Goal: Task Accomplishment & Management: Manage account settings

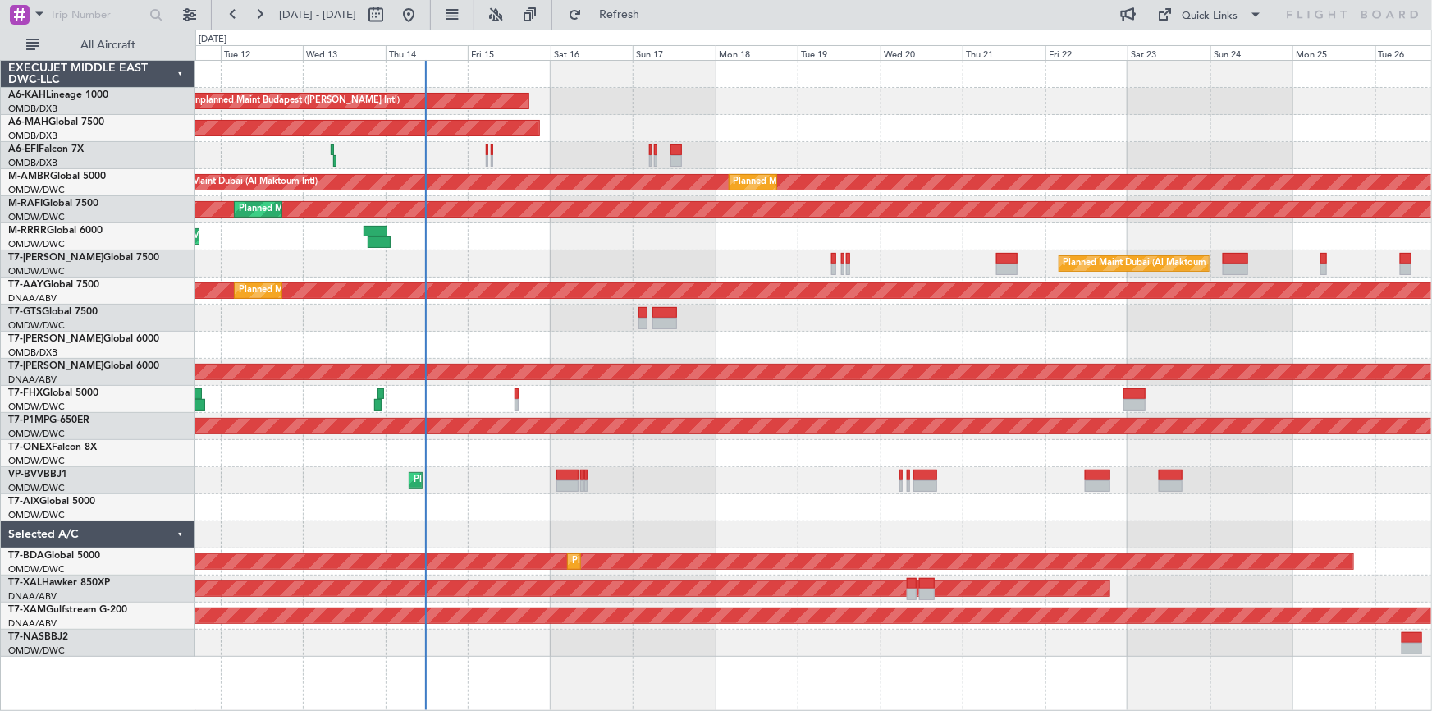
click at [556, 145] on div "Unplanned Maint Budapest ([PERSON_NAME] Intl) Planned Maint [GEOGRAPHIC_DATA] (…" at bounding box center [813, 359] width 1236 height 596
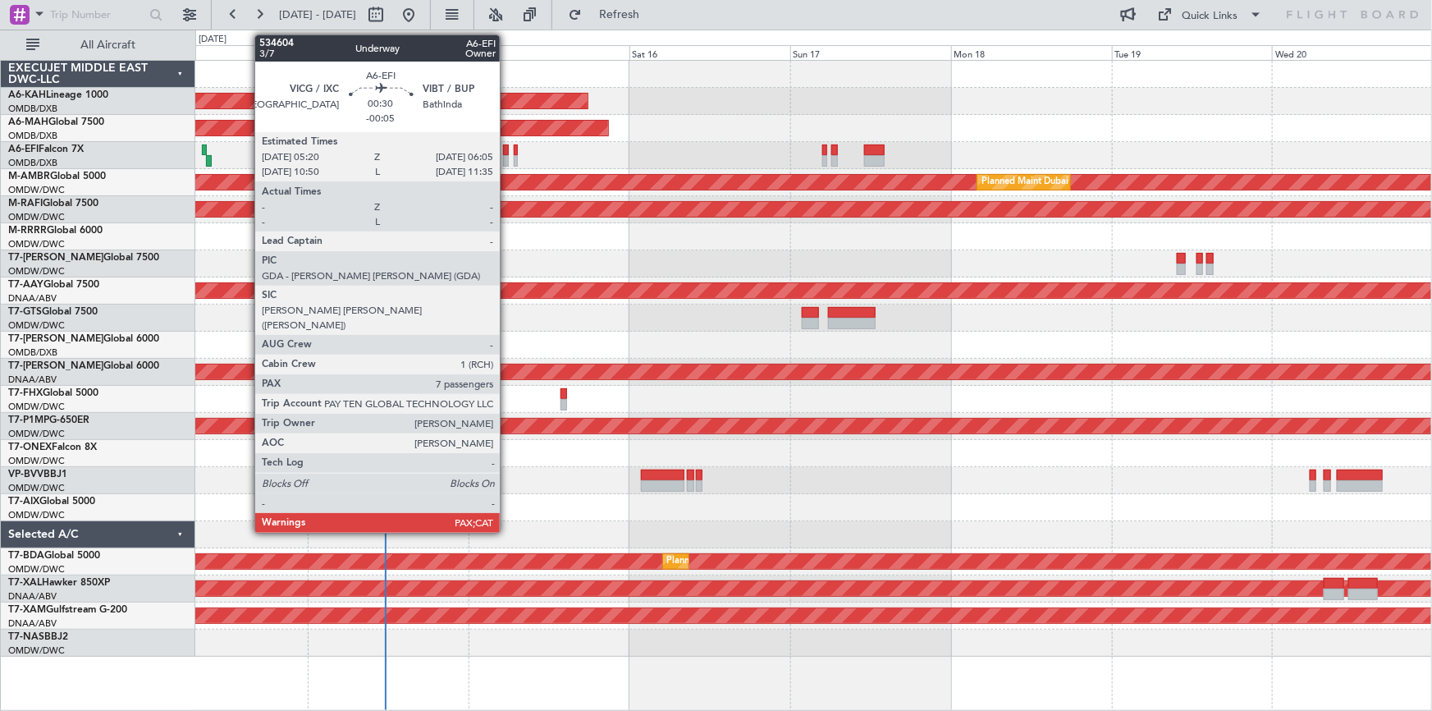
click at [507, 149] on div at bounding box center [506, 149] width 6 height 11
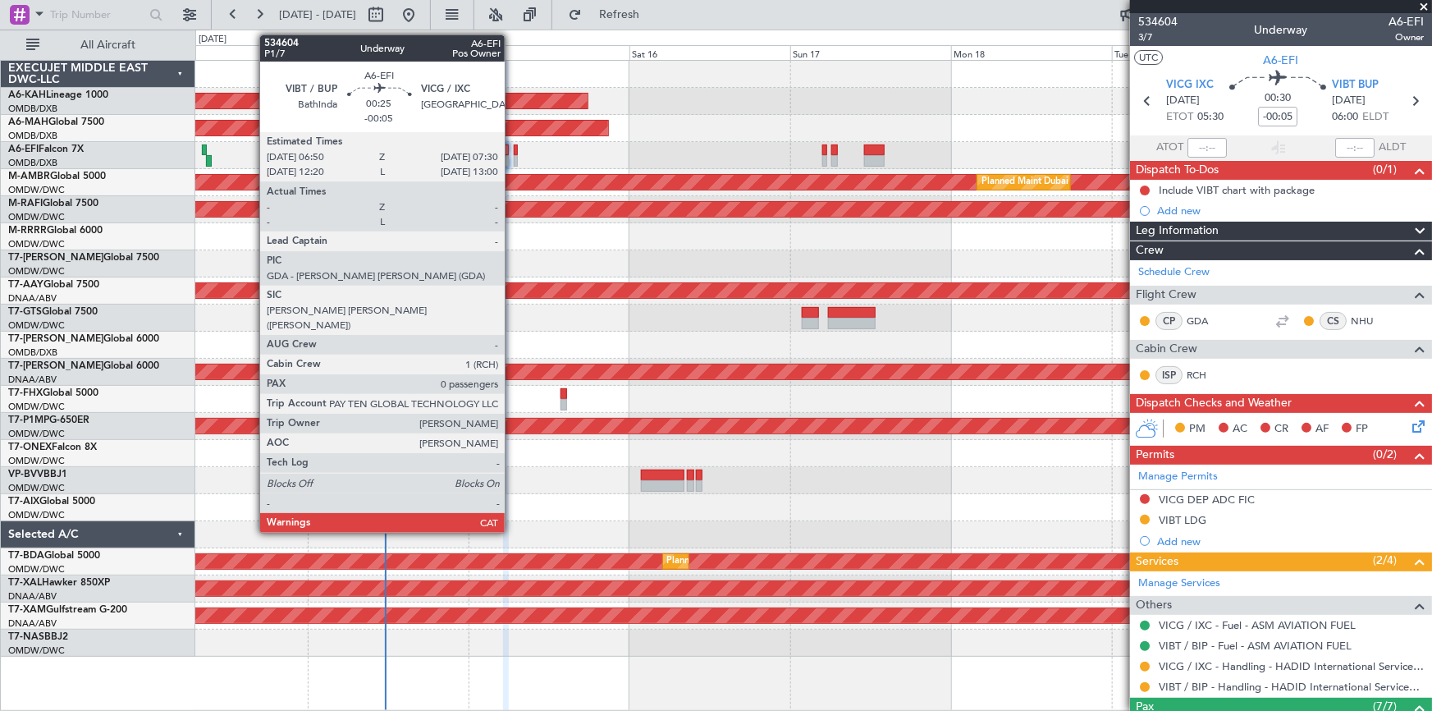
click at [514, 153] on div at bounding box center [516, 149] width 5 height 11
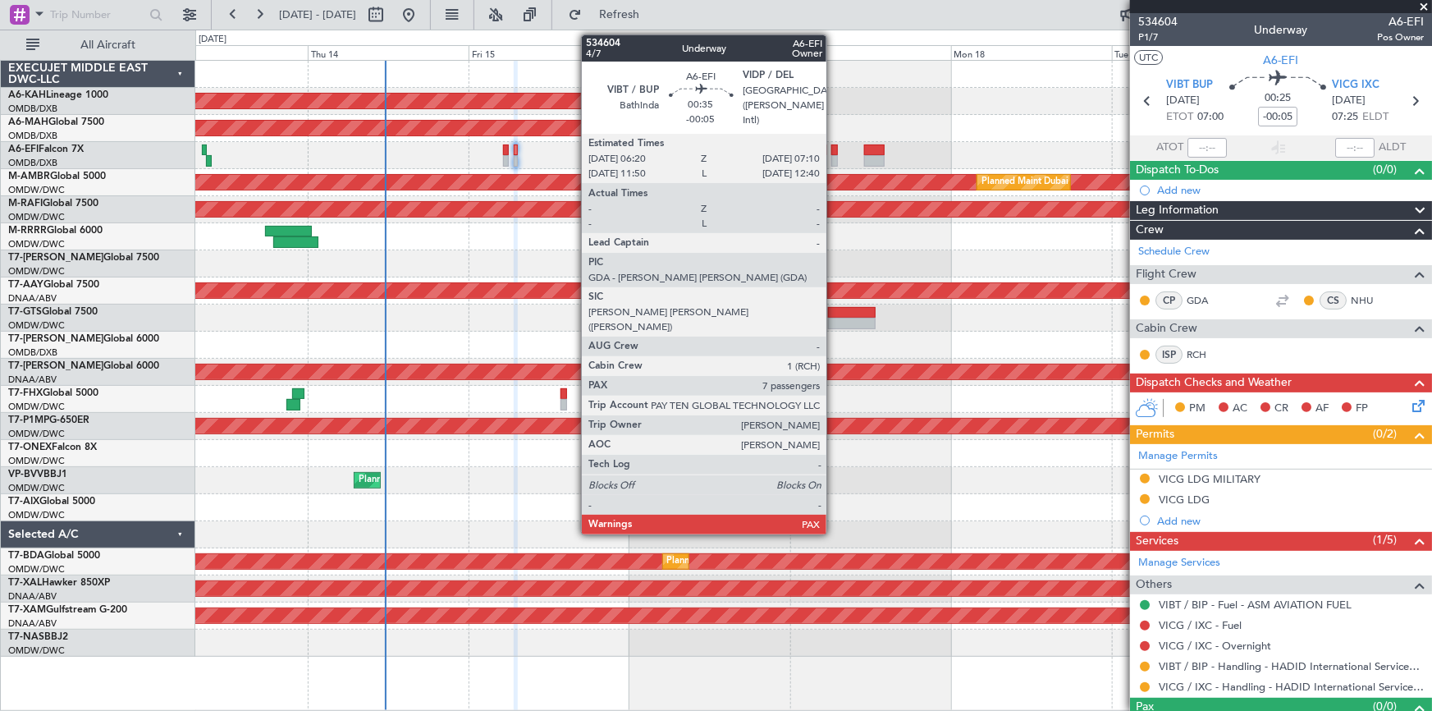
click at [834, 149] on div at bounding box center [834, 149] width 6 height 11
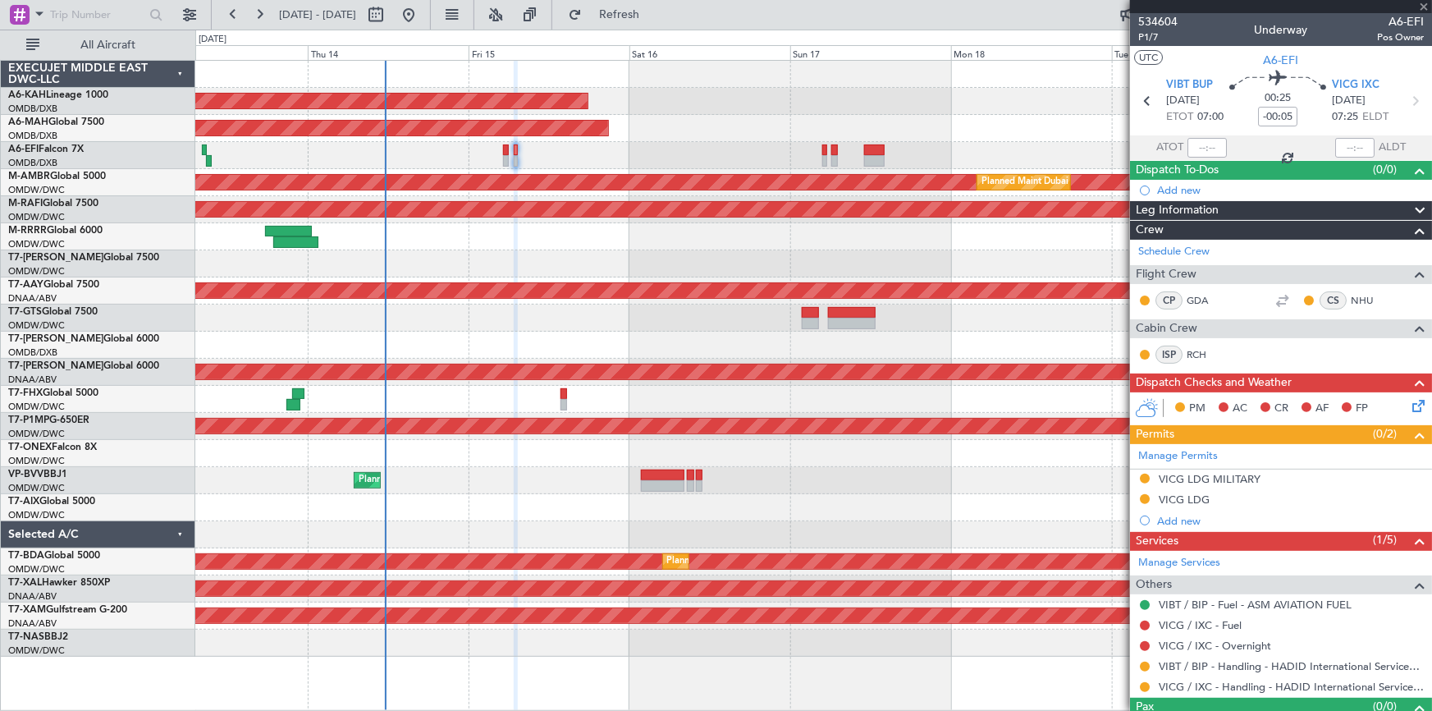
type input "7"
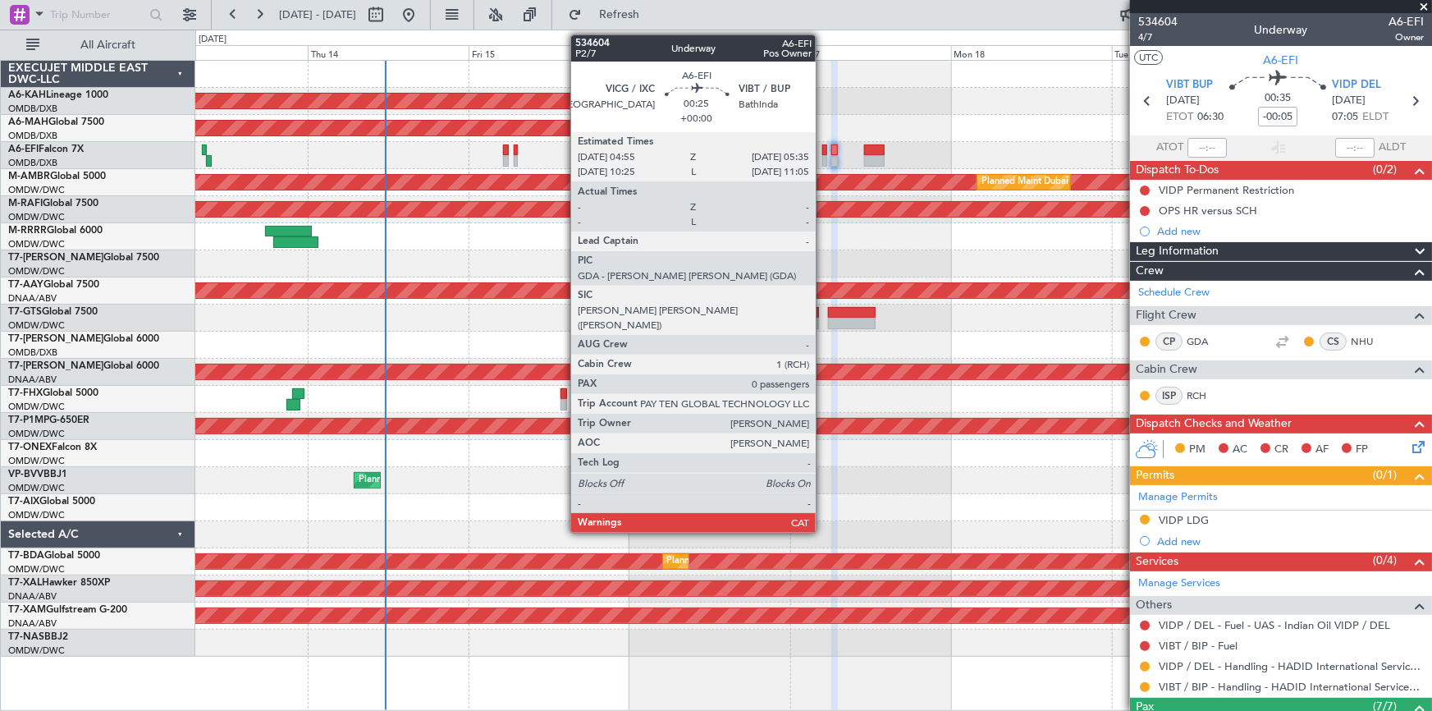
click at [823, 148] on div at bounding box center [824, 149] width 5 height 11
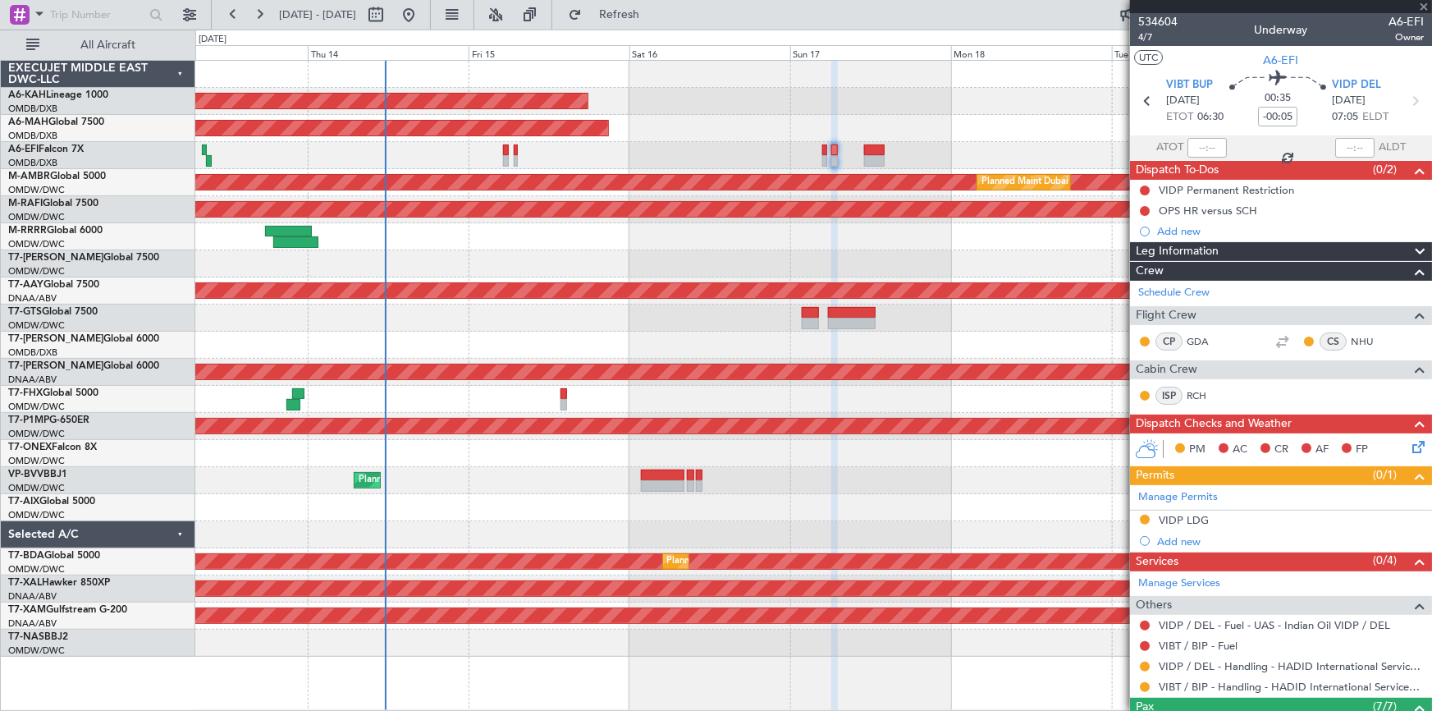
type input "0"
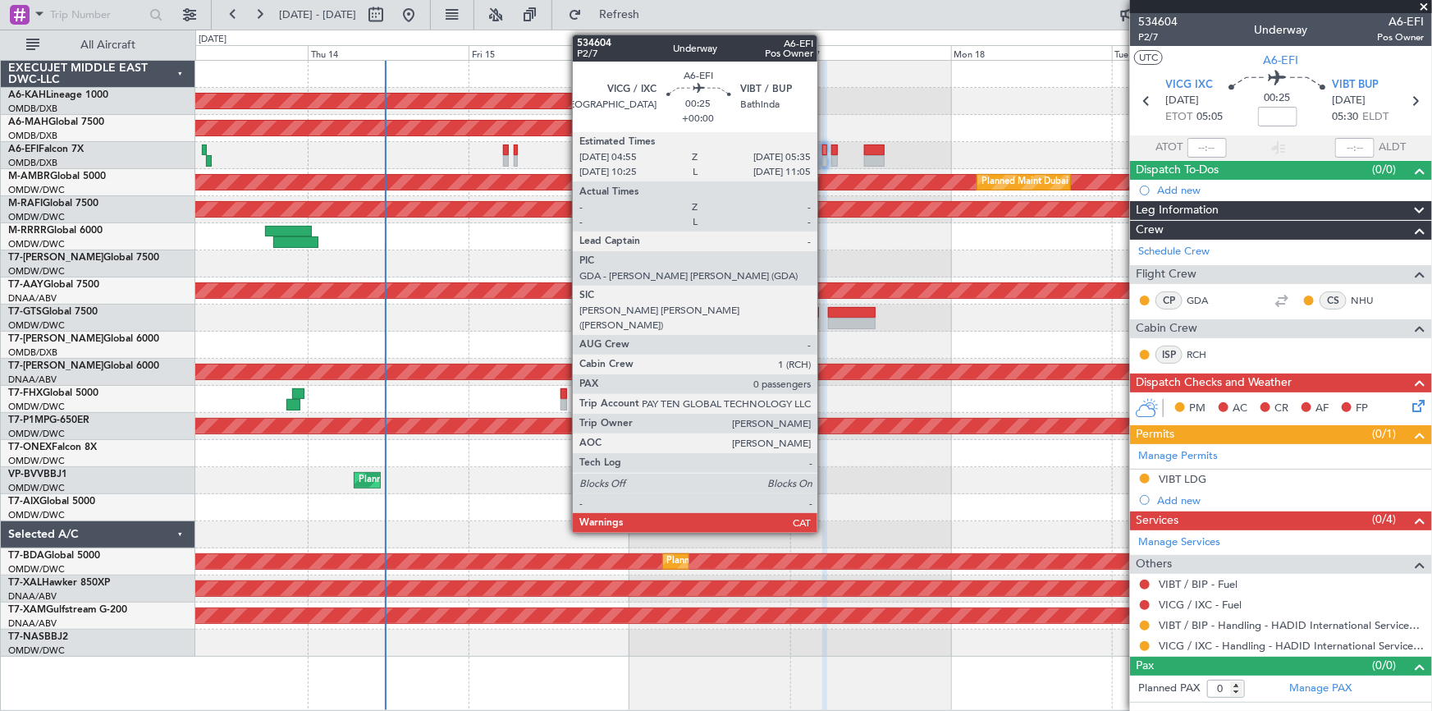
click at [825, 148] on div at bounding box center [824, 149] width 5 height 11
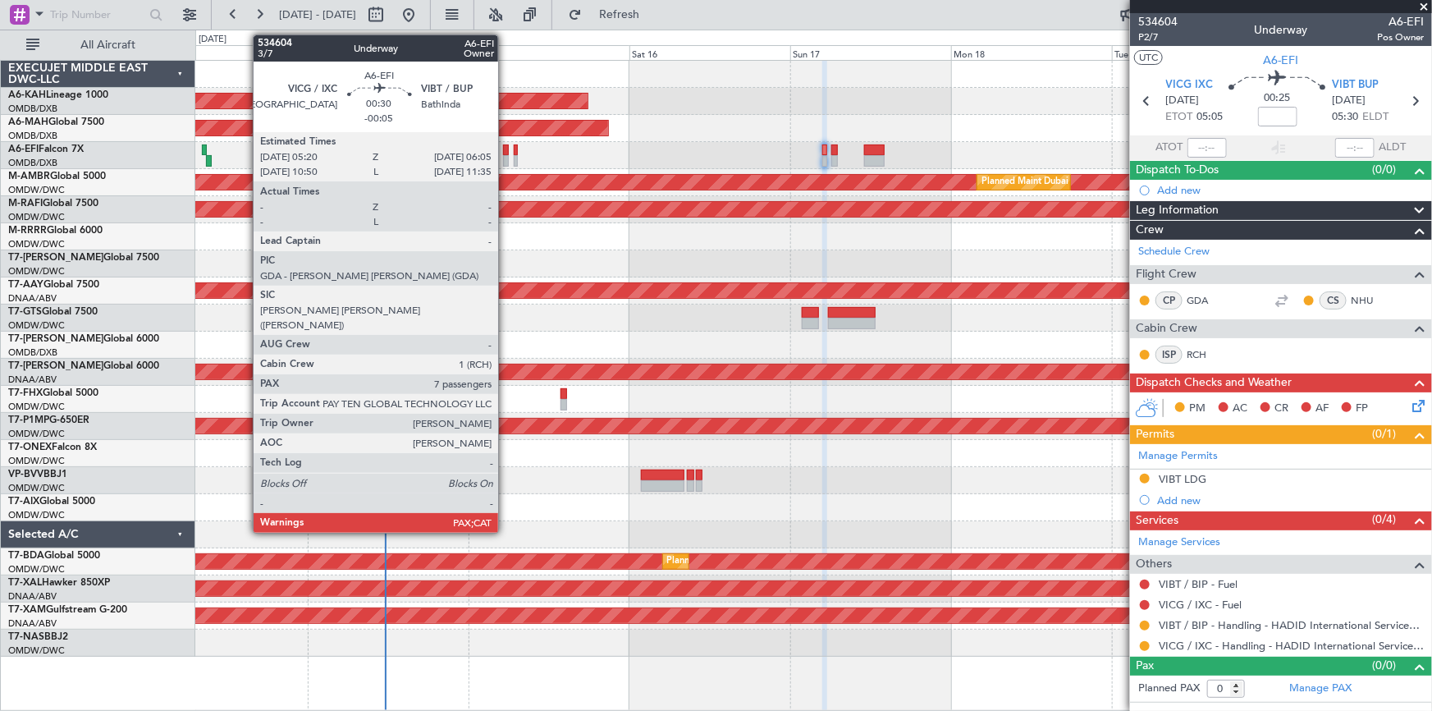
click at [505, 148] on div at bounding box center [506, 149] width 6 height 11
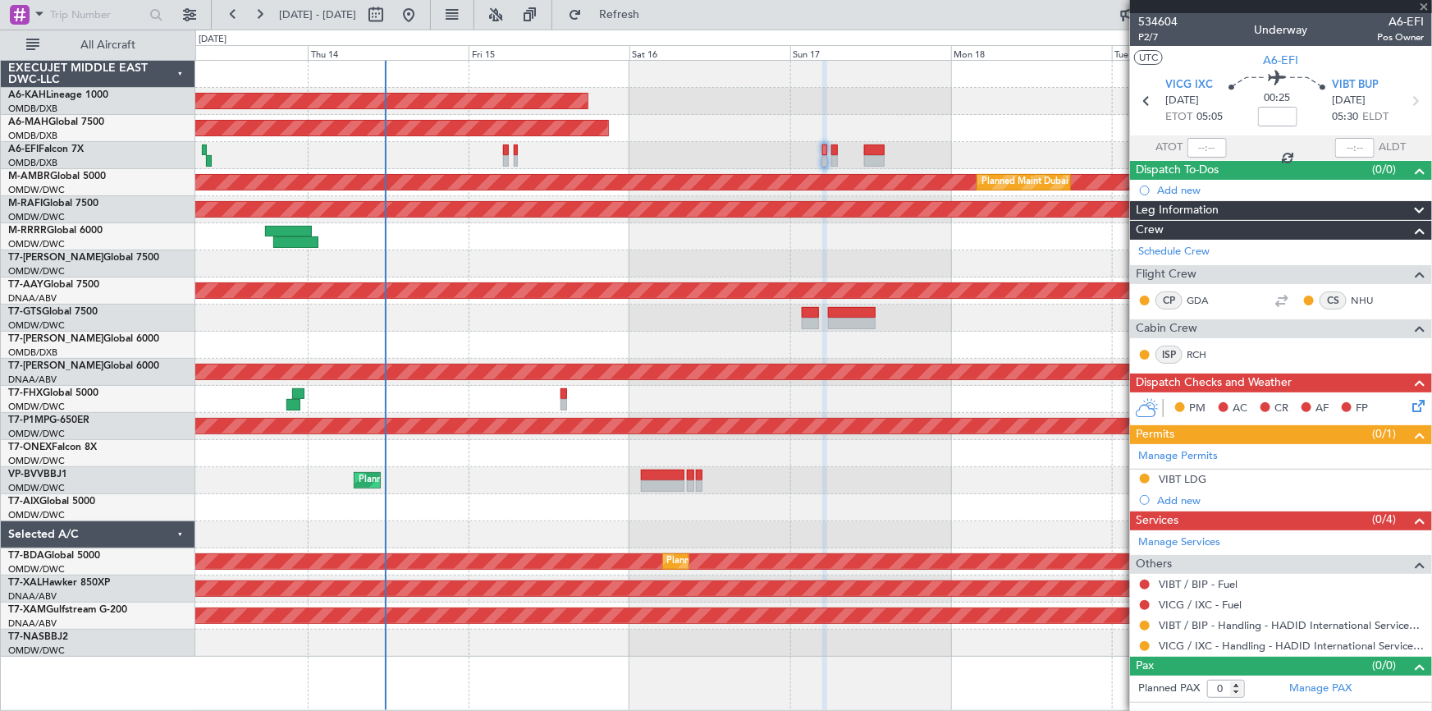
type input "-00:05"
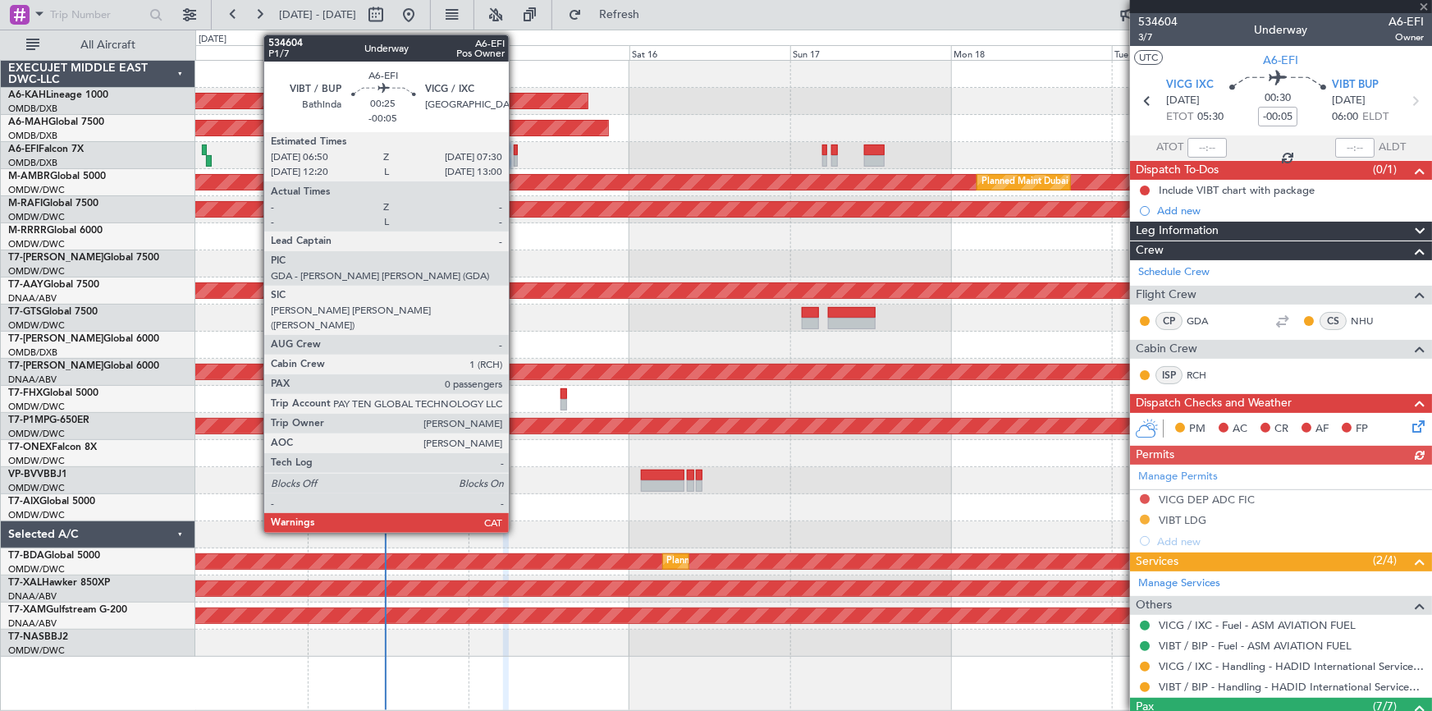
click at [516, 148] on div at bounding box center [516, 149] width 5 height 11
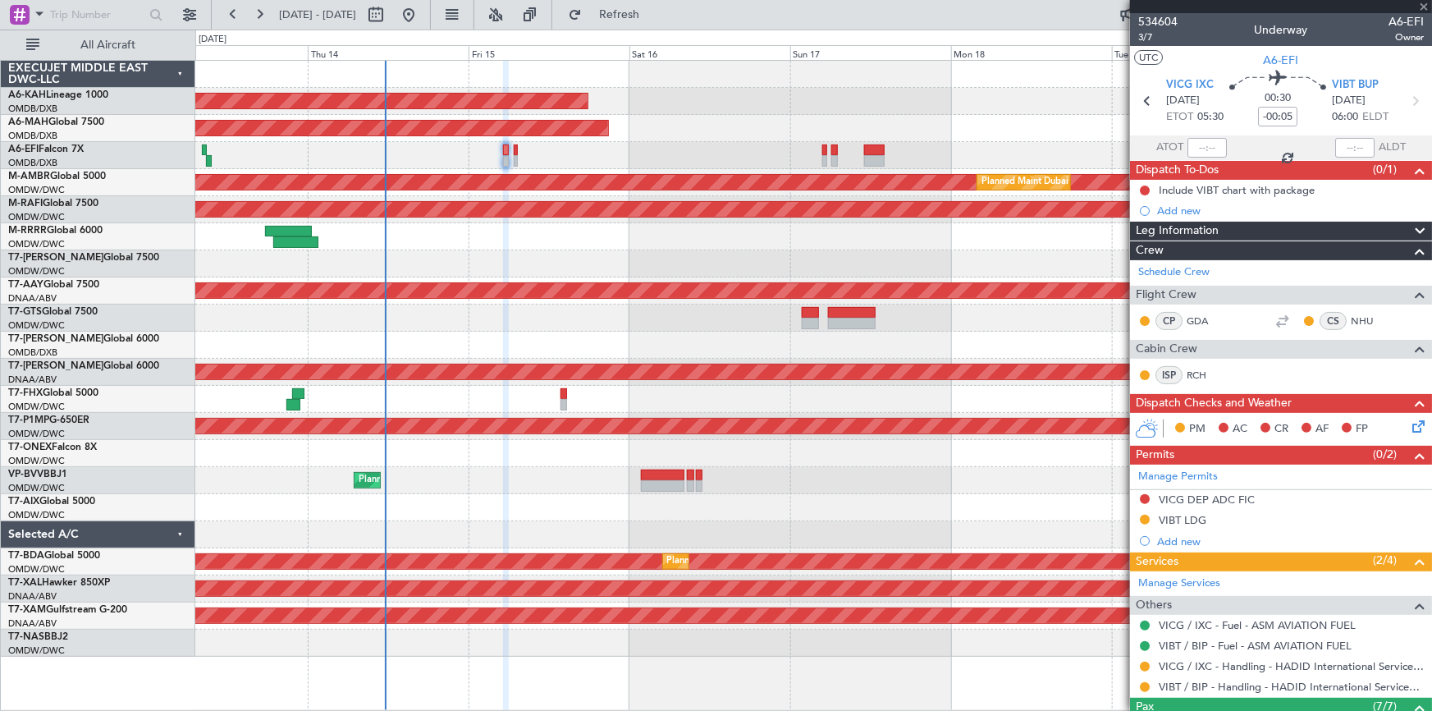
type input "0"
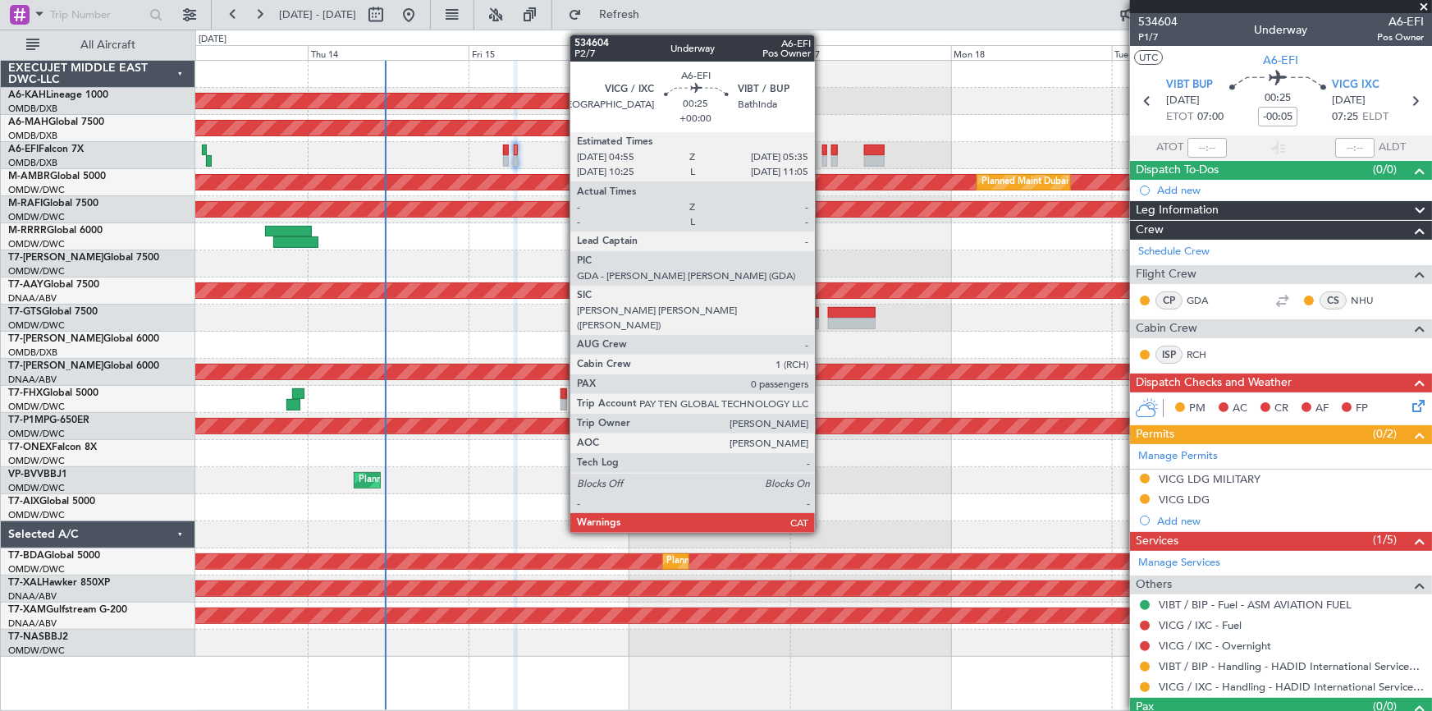
click at [822, 149] on div at bounding box center [824, 149] width 5 height 11
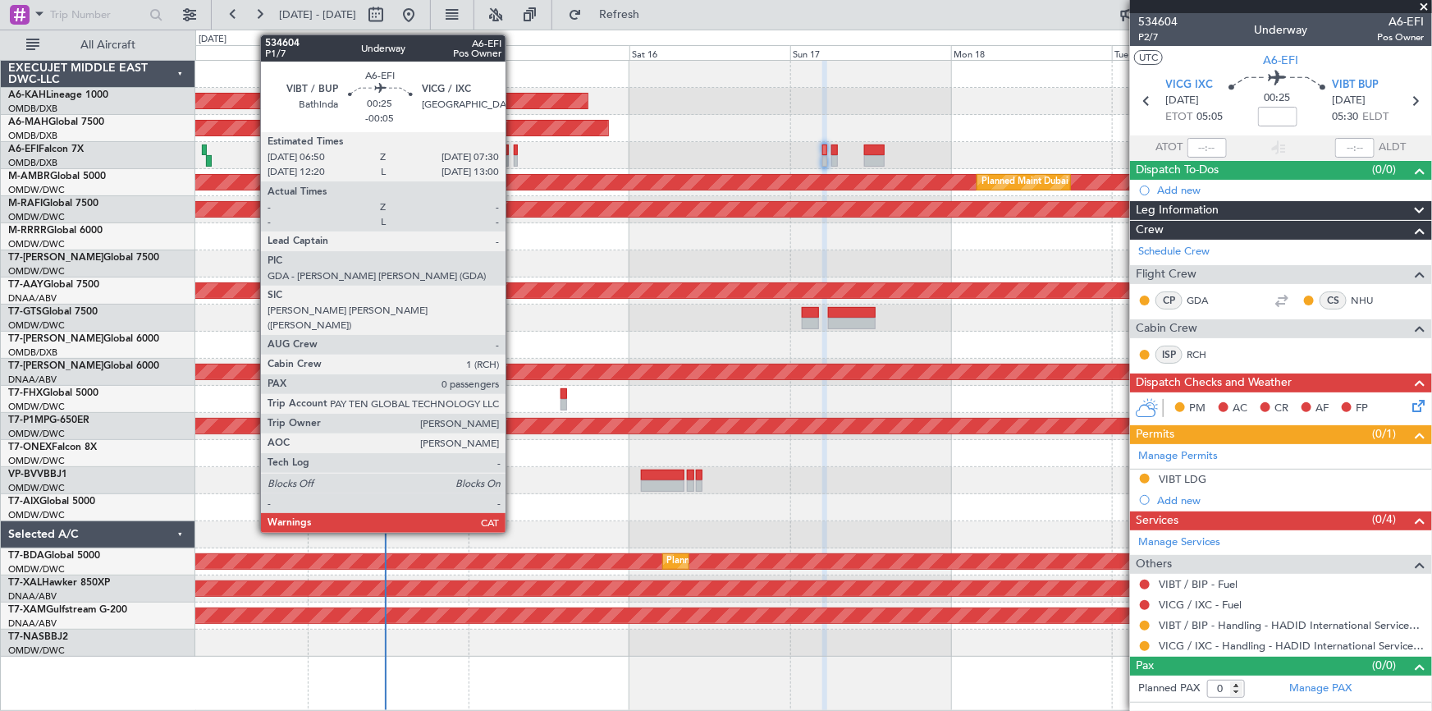
click at [514, 153] on div at bounding box center [516, 149] width 5 height 11
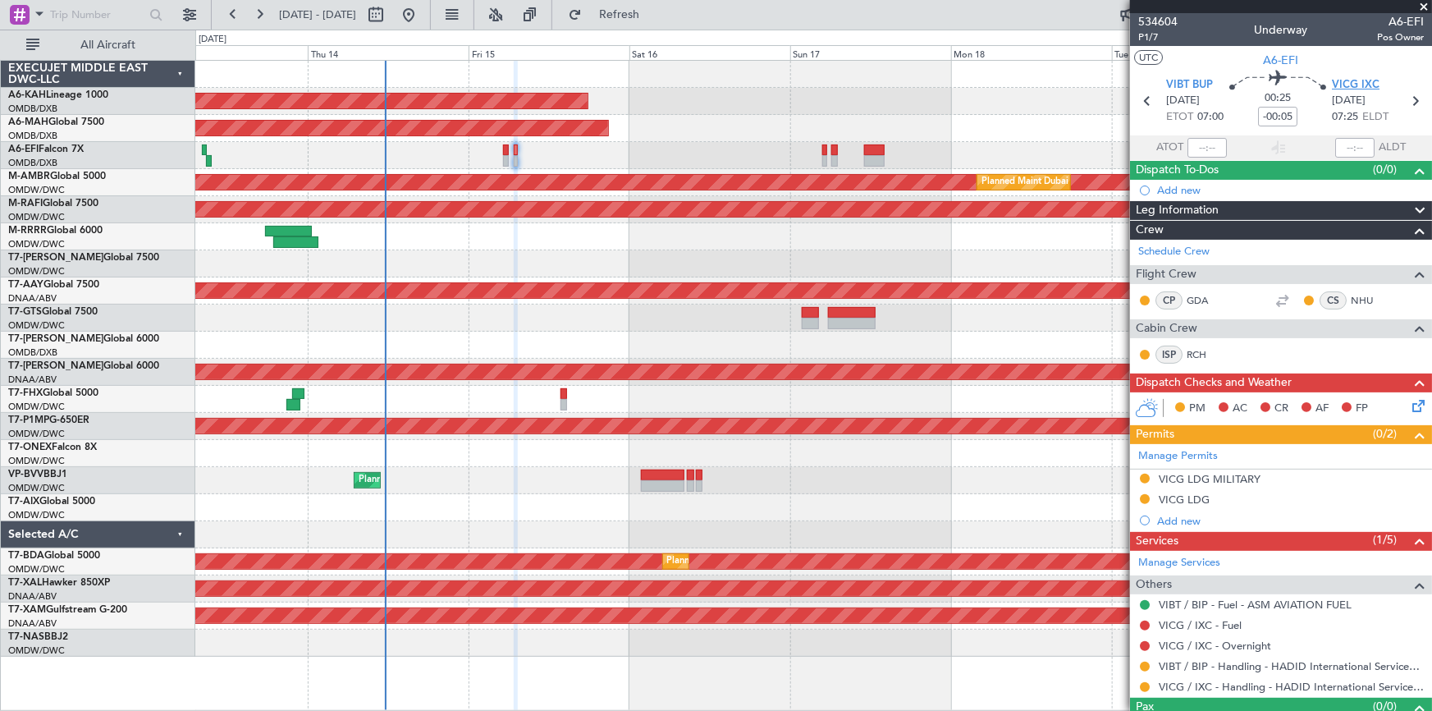
click at [1343, 81] on span "VICG IXC" at bounding box center [1356, 85] width 48 height 16
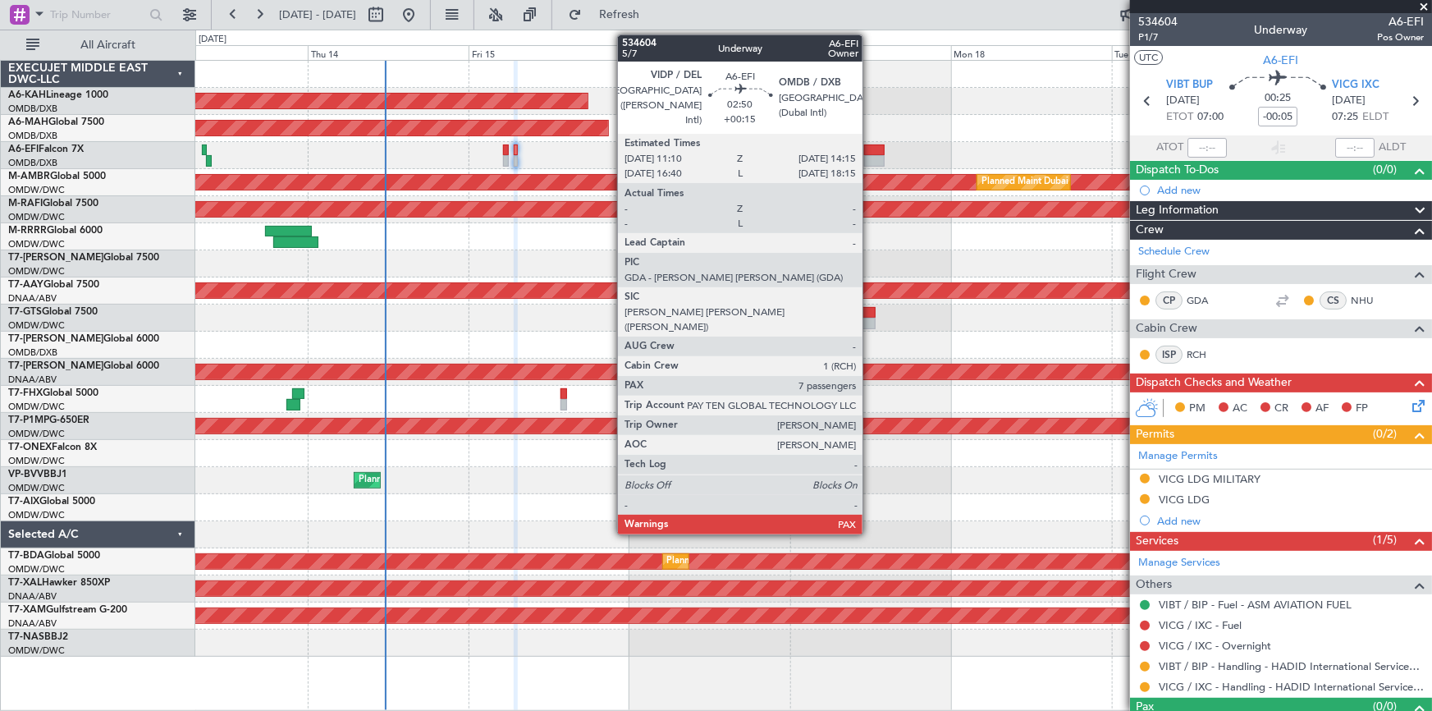
click at [870, 146] on div at bounding box center [874, 149] width 21 height 11
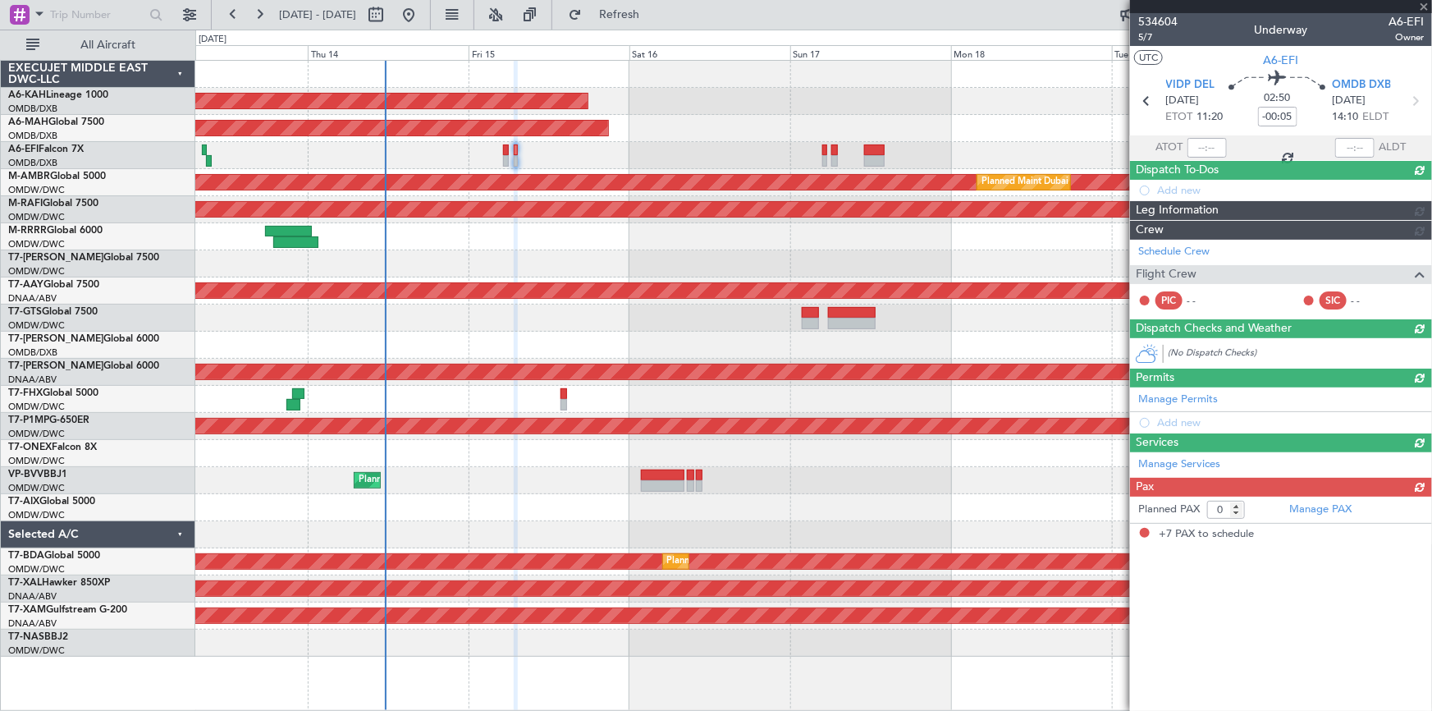
type input "+00:15"
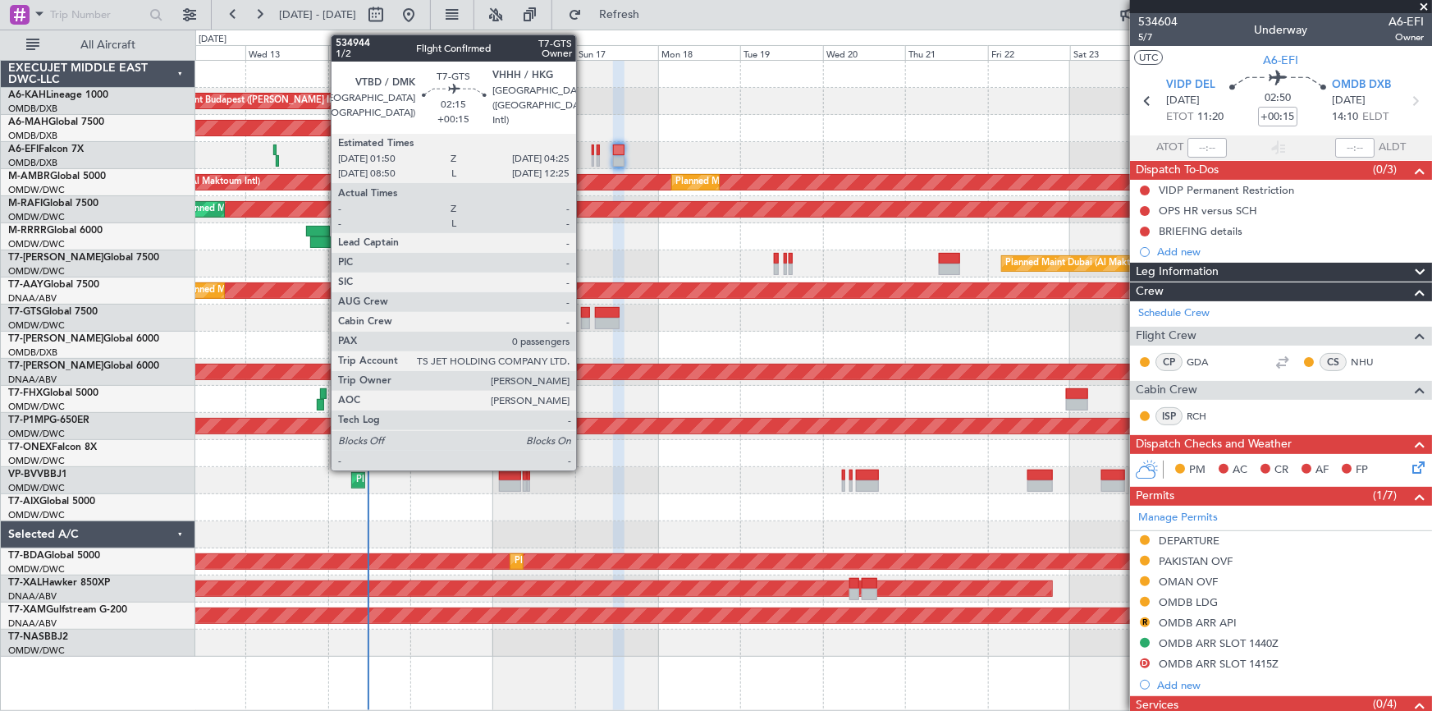
click at [583, 313] on div at bounding box center [585, 312] width 9 height 11
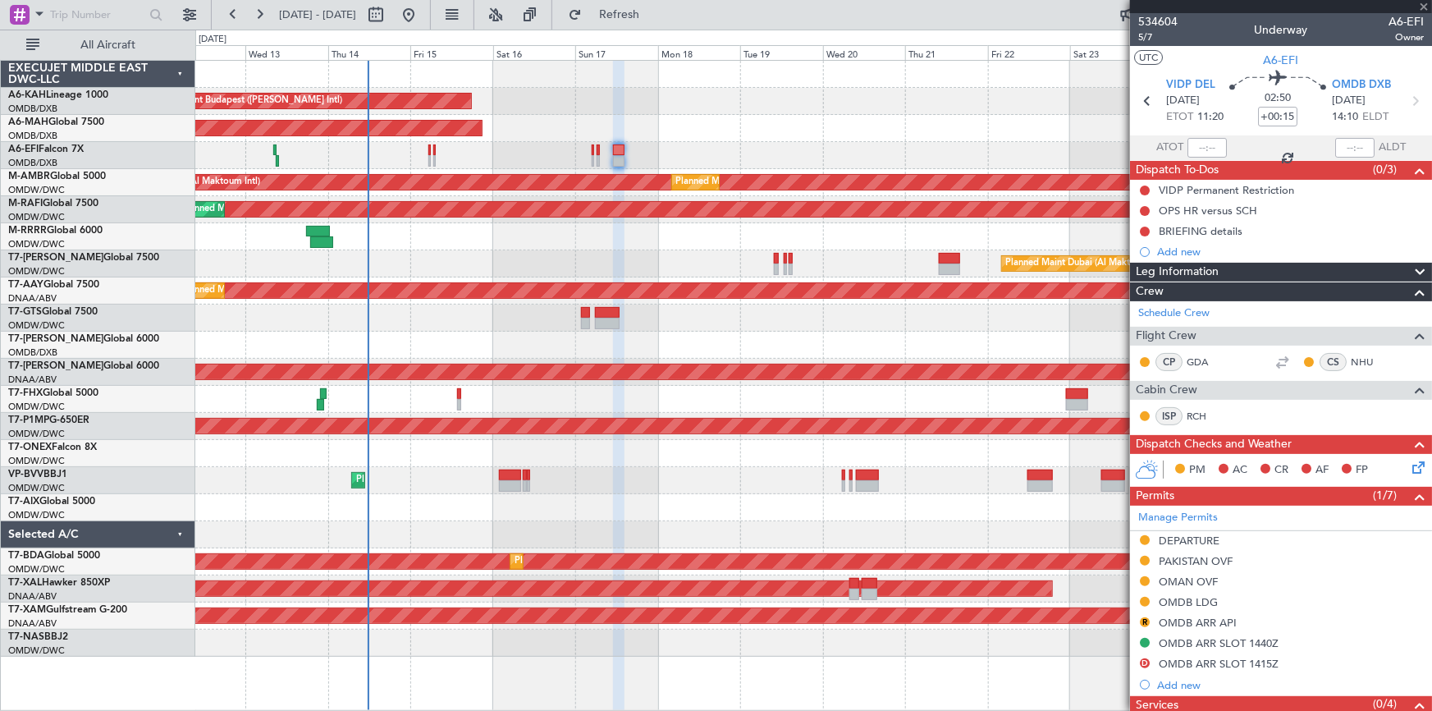
type input "0"
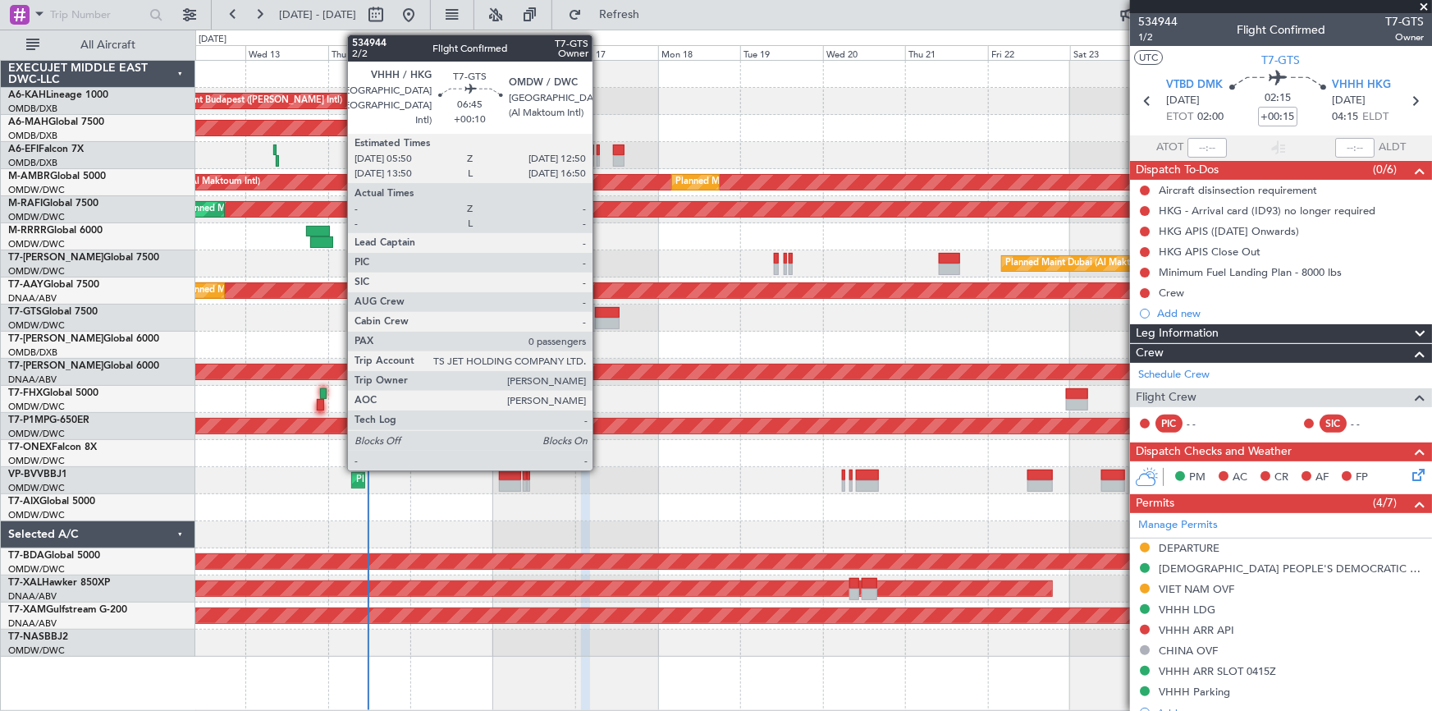
click at [600, 315] on div at bounding box center [607, 312] width 25 height 11
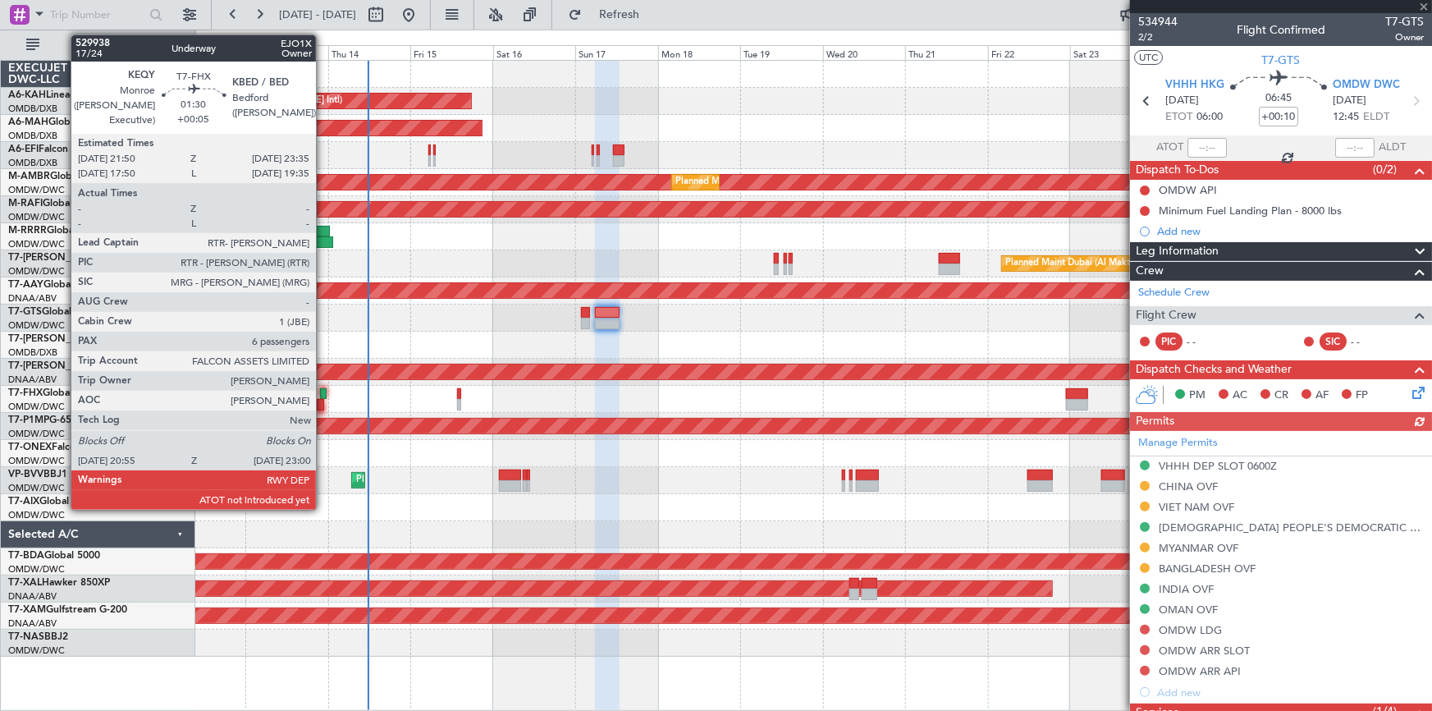
click at [323, 394] on div at bounding box center [323, 393] width 7 height 11
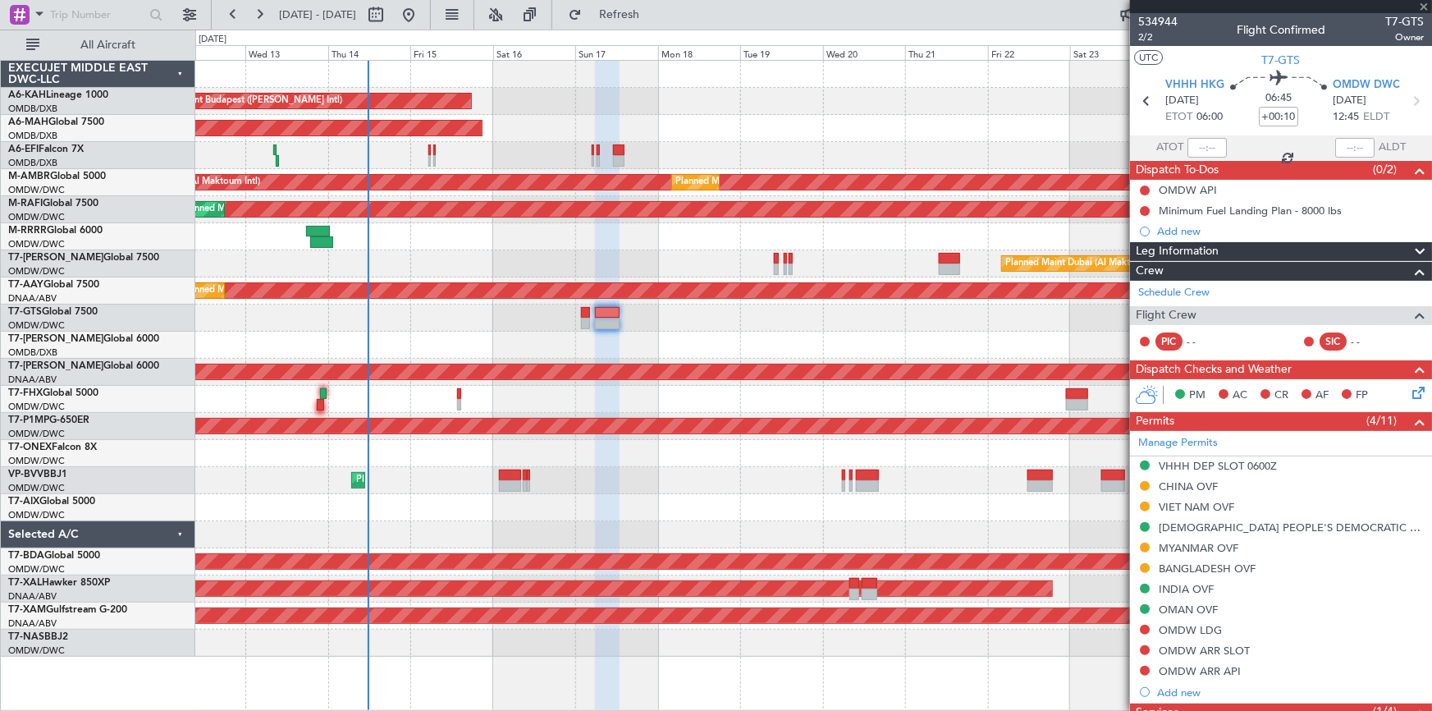
type input "+00:05"
type input "6"
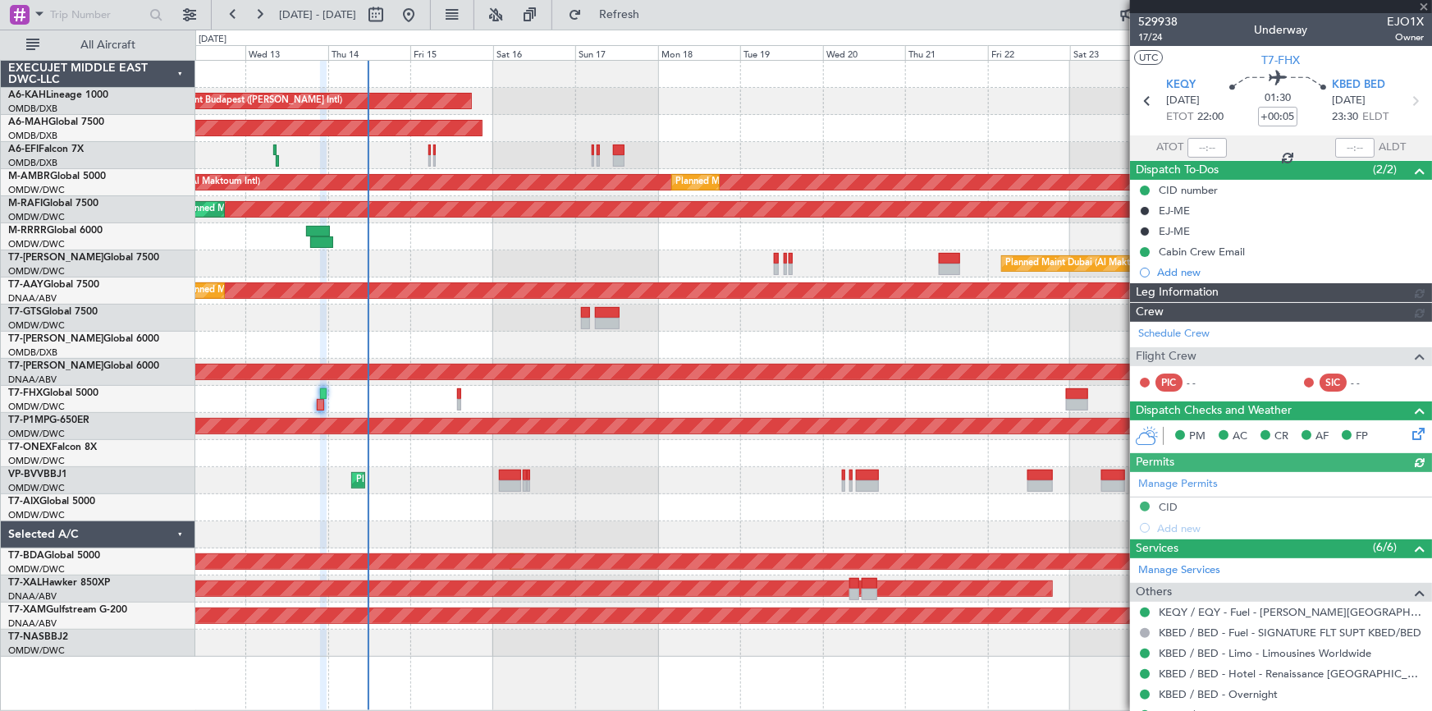
type input "Syed Shakeel (SYS)"
type input "7023"
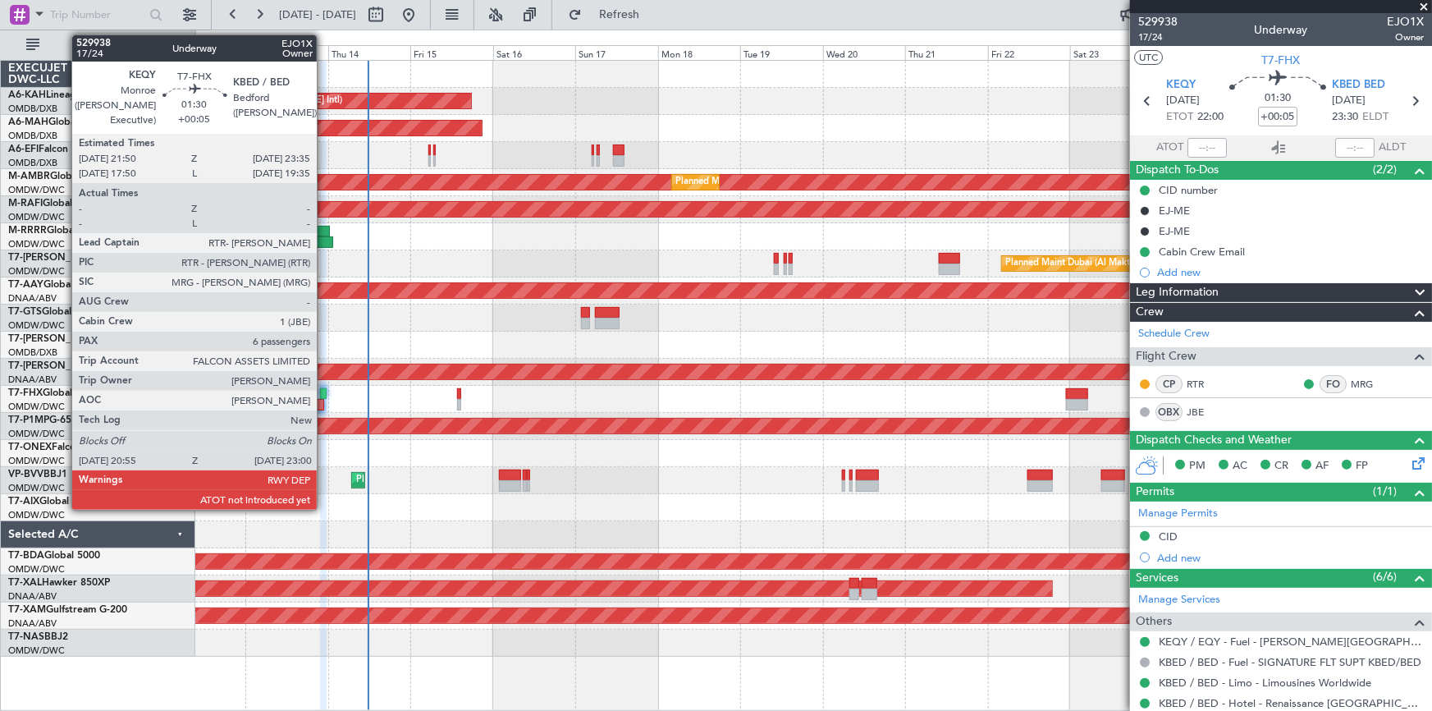
click at [324, 393] on div at bounding box center [323, 393] width 7 height 11
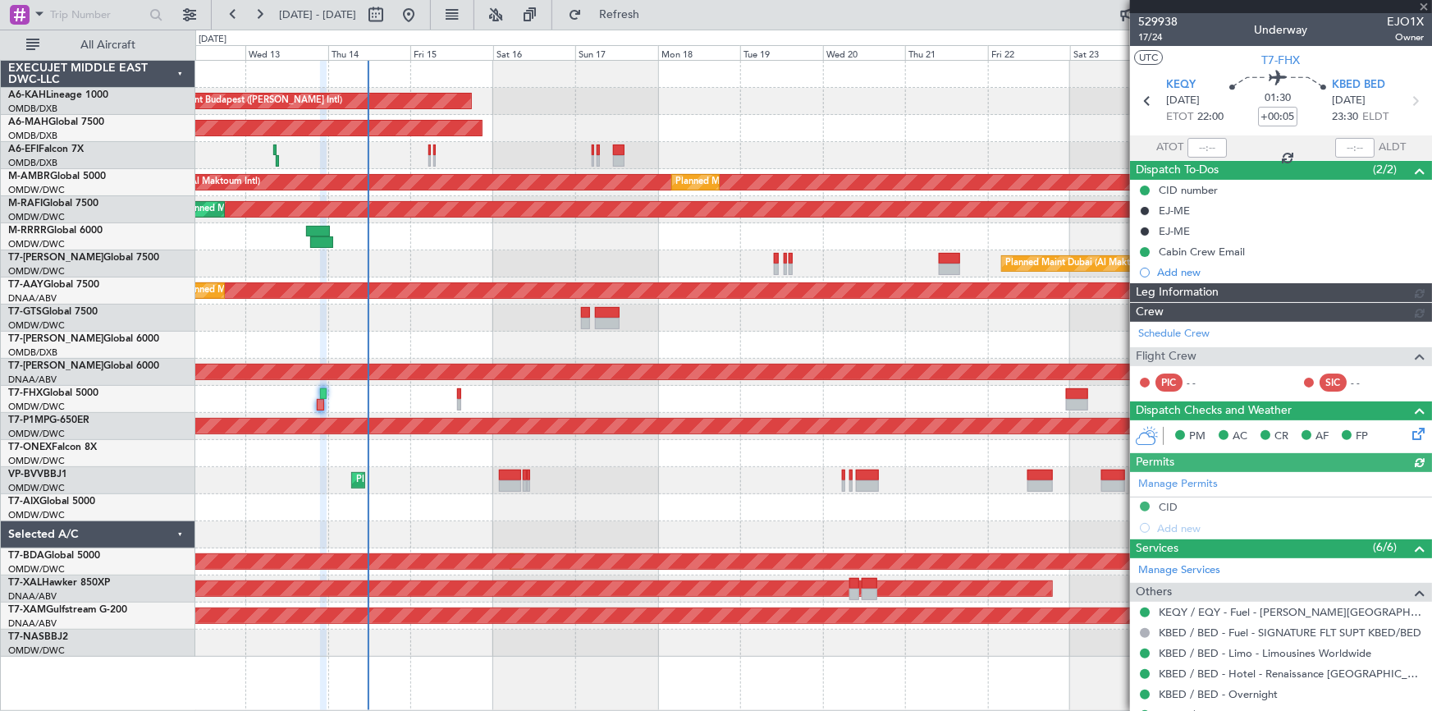
type input "Syed Shakeel (SYS)"
type input "7023"
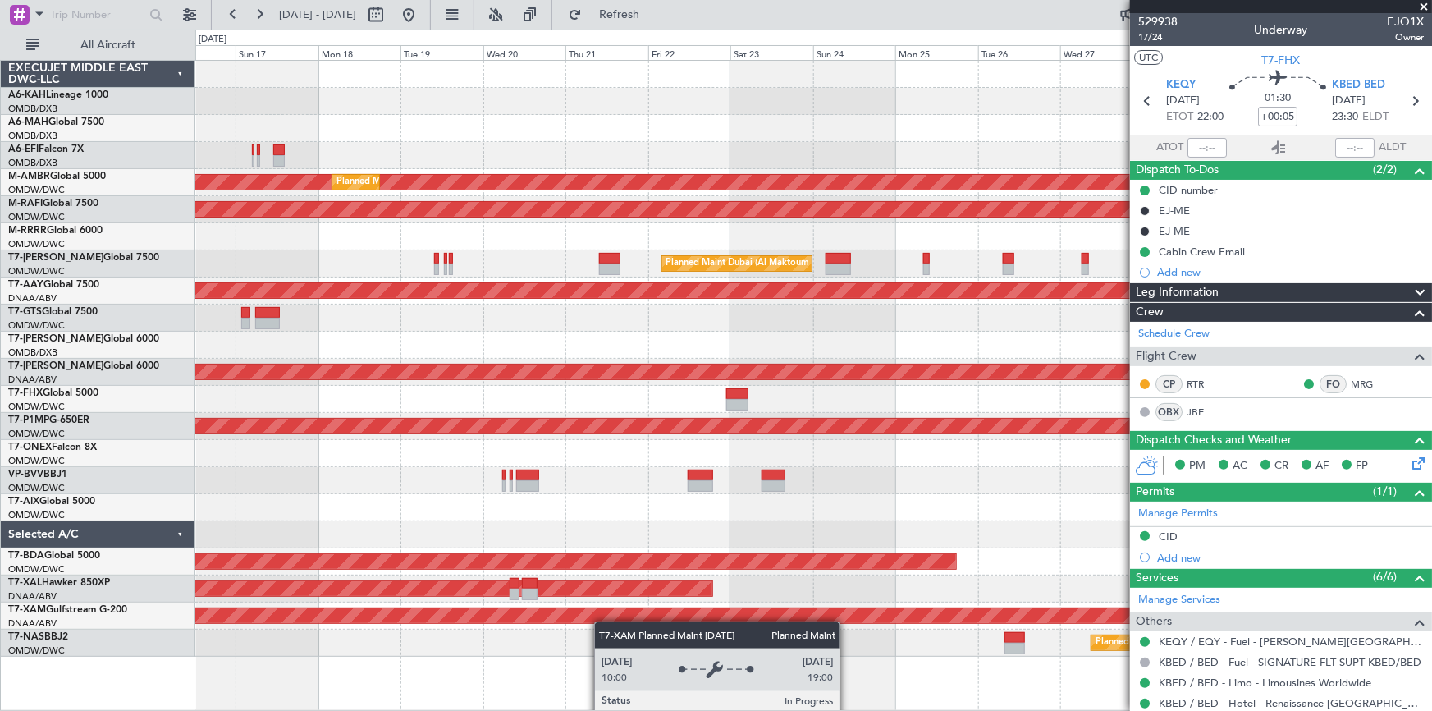
click at [596, 623] on div "Unplanned Maint Budapest (Ferenc Liszt Intl) Planned Maint Dubai (Dubai Intl) P…" at bounding box center [813, 359] width 1236 height 596
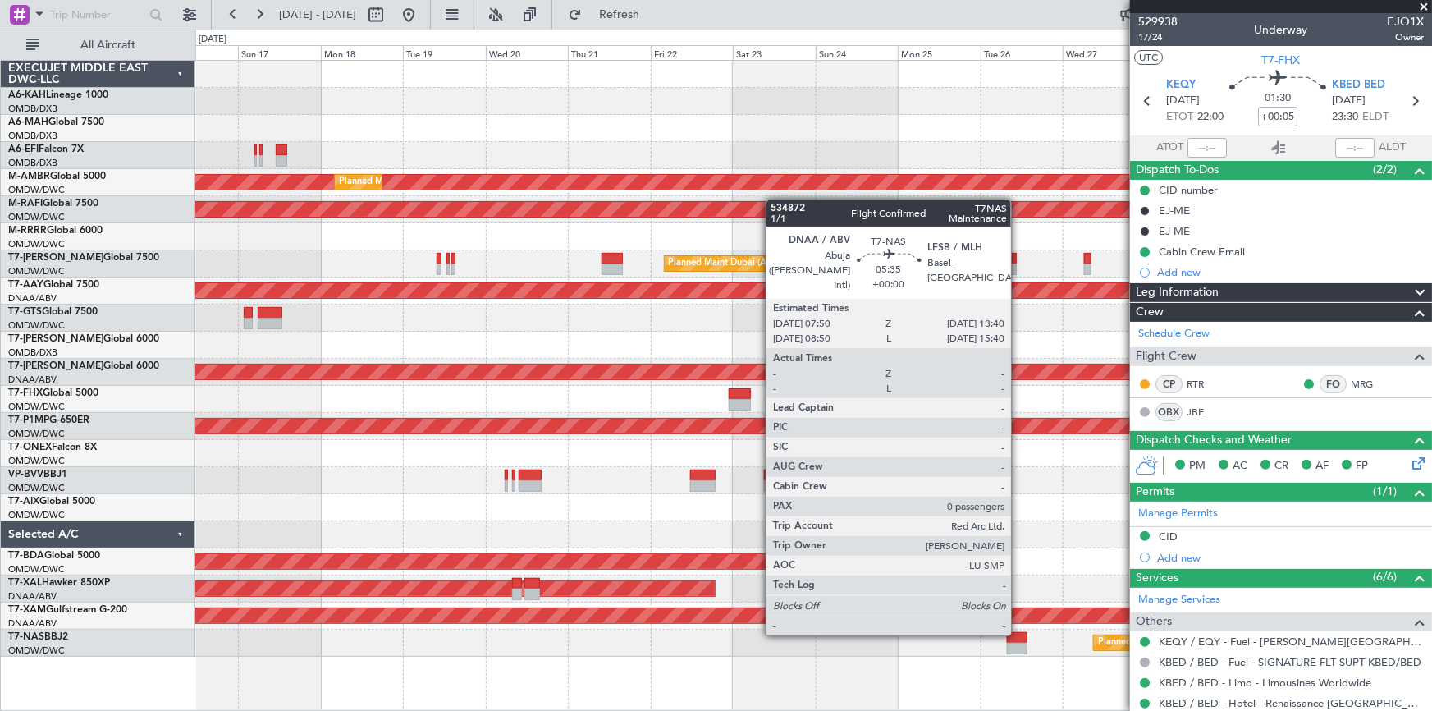
click at [1018, 632] on div at bounding box center [1017, 637] width 21 height 11
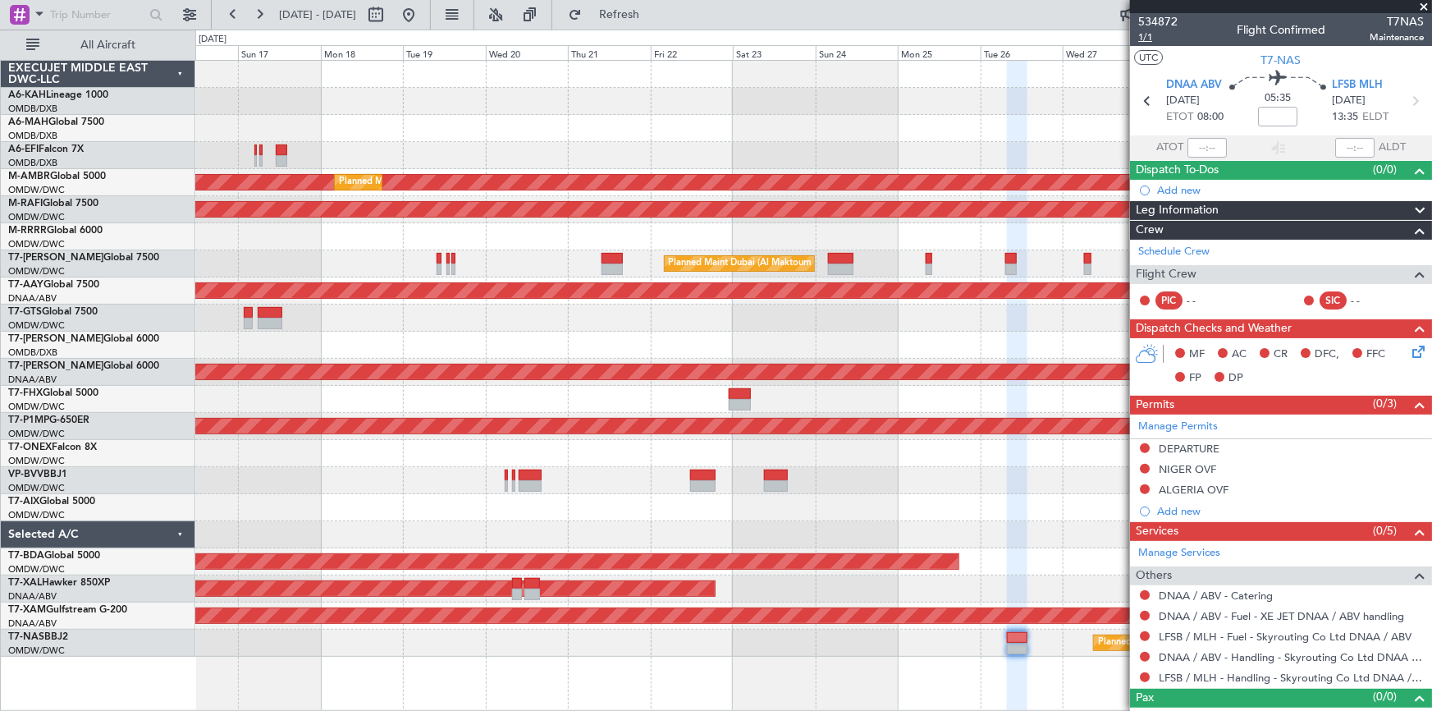
click at [1140, 39] on span "1/1" at bounding box center [1157, 37] width 39 height 14
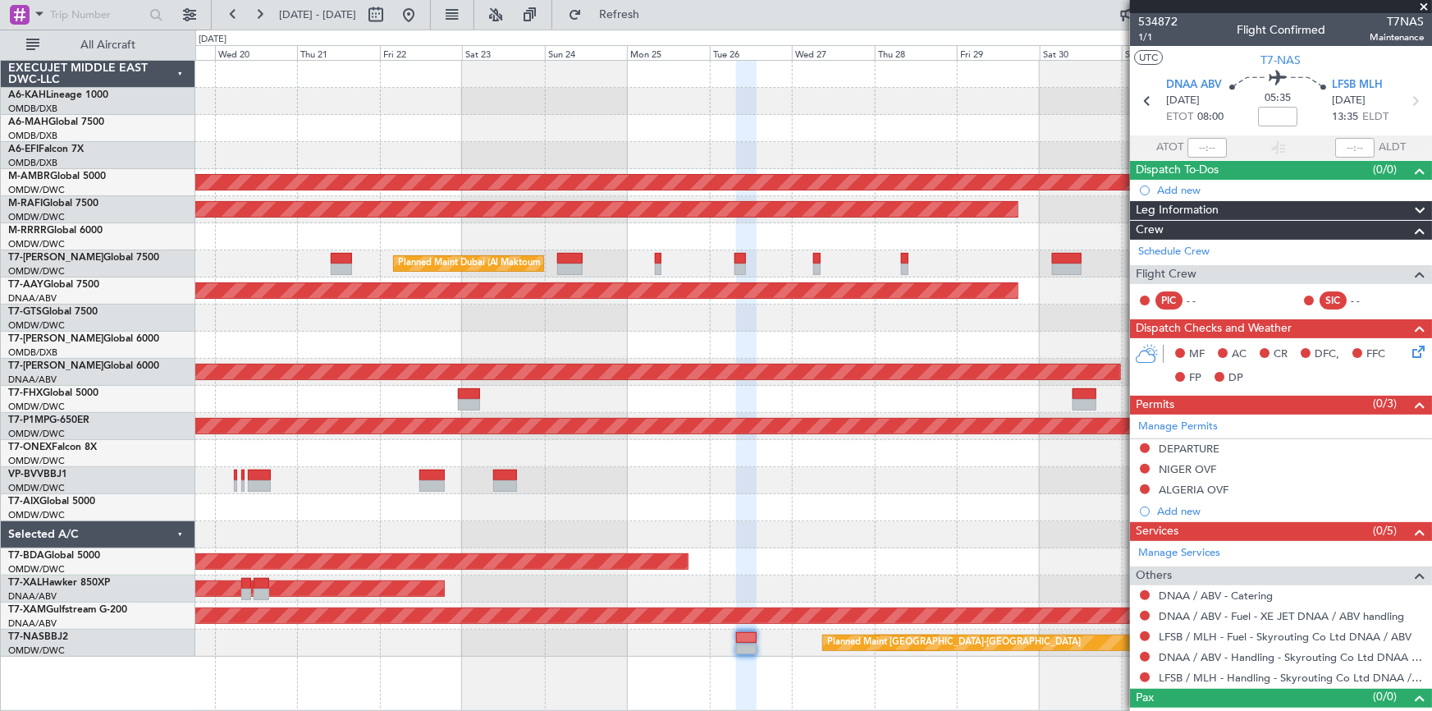
click at [400, 342] on div at bounding box center [813, 344] width 1236 height 27
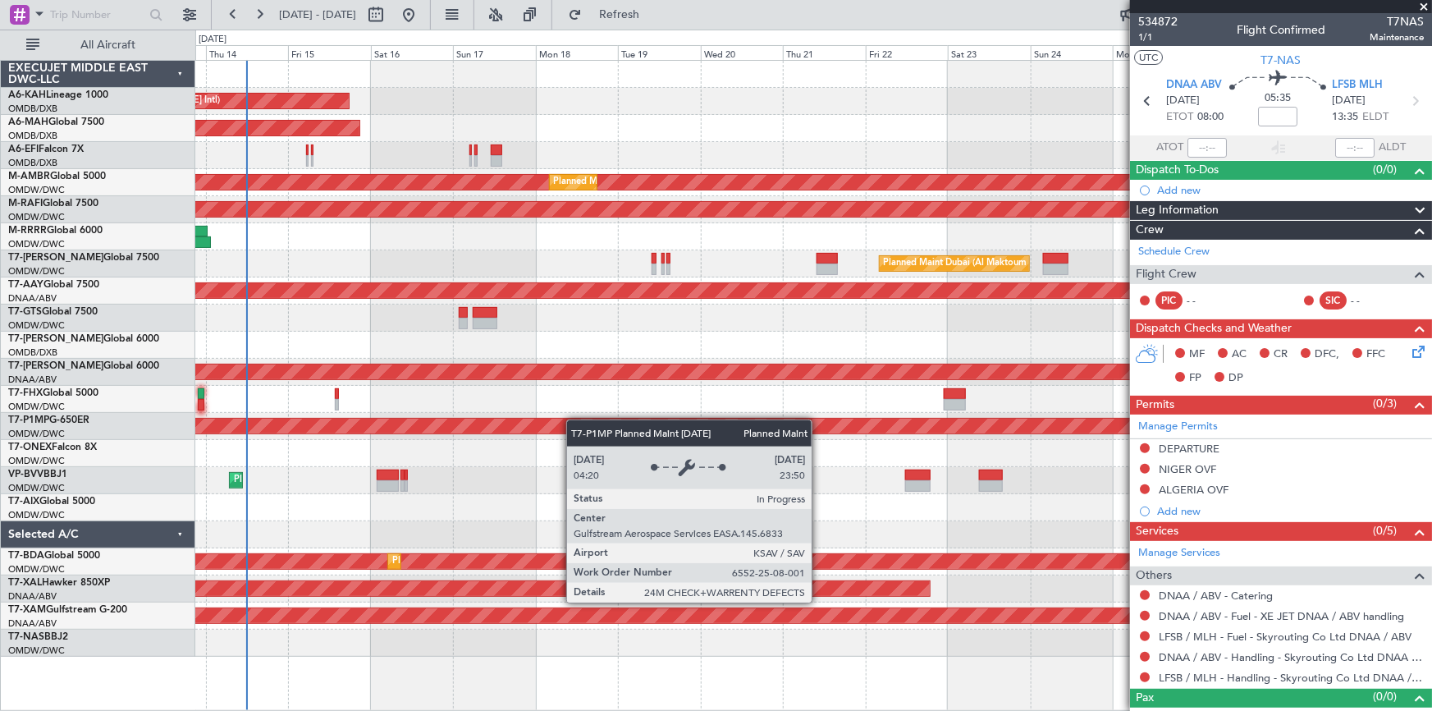
click at [852, 409] on div "Unplanned Maint Budapest (Ferenc Liszt Intl) Planned Maint Dubai (Dubai Intl) U…" at bounding box center [813, 359] width 1236 height 596
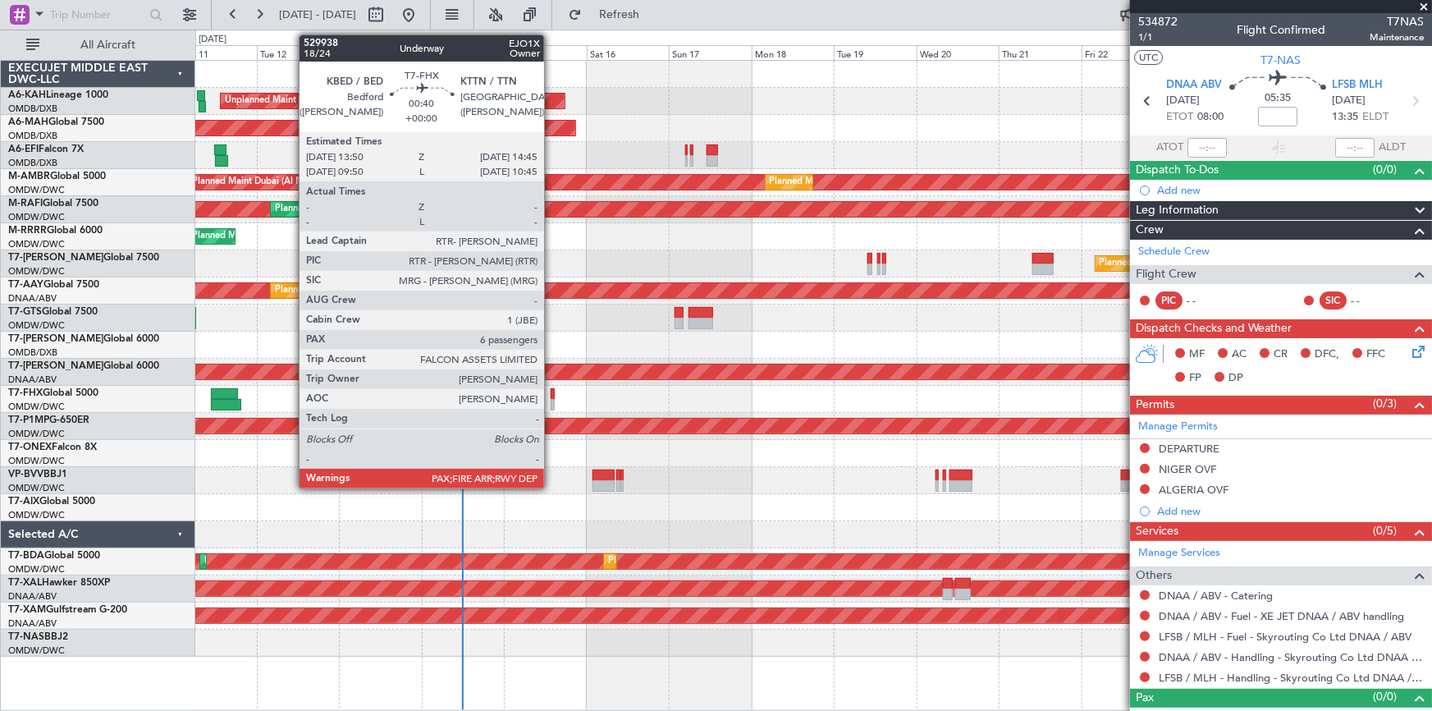
click at [551, 393] on div at bounding box center [552, 393] width 3 height 11
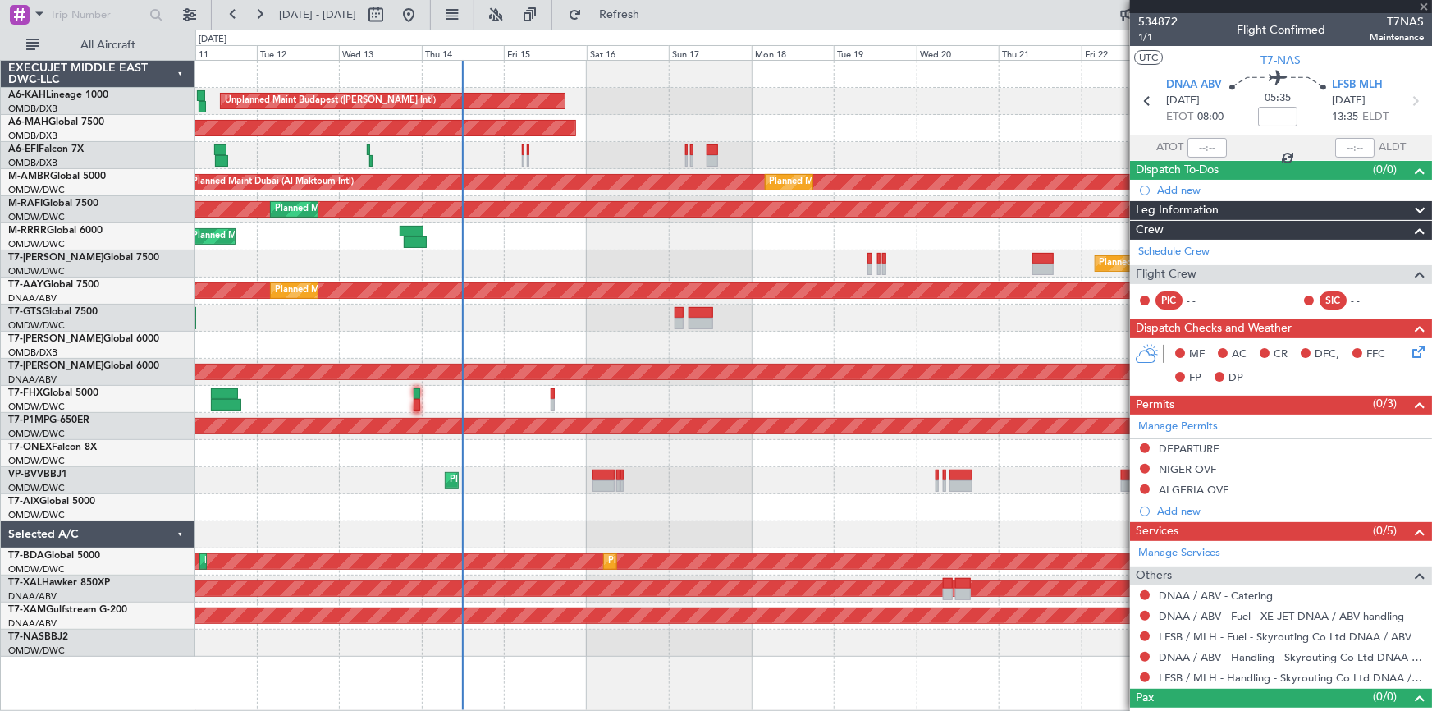
type input "6"
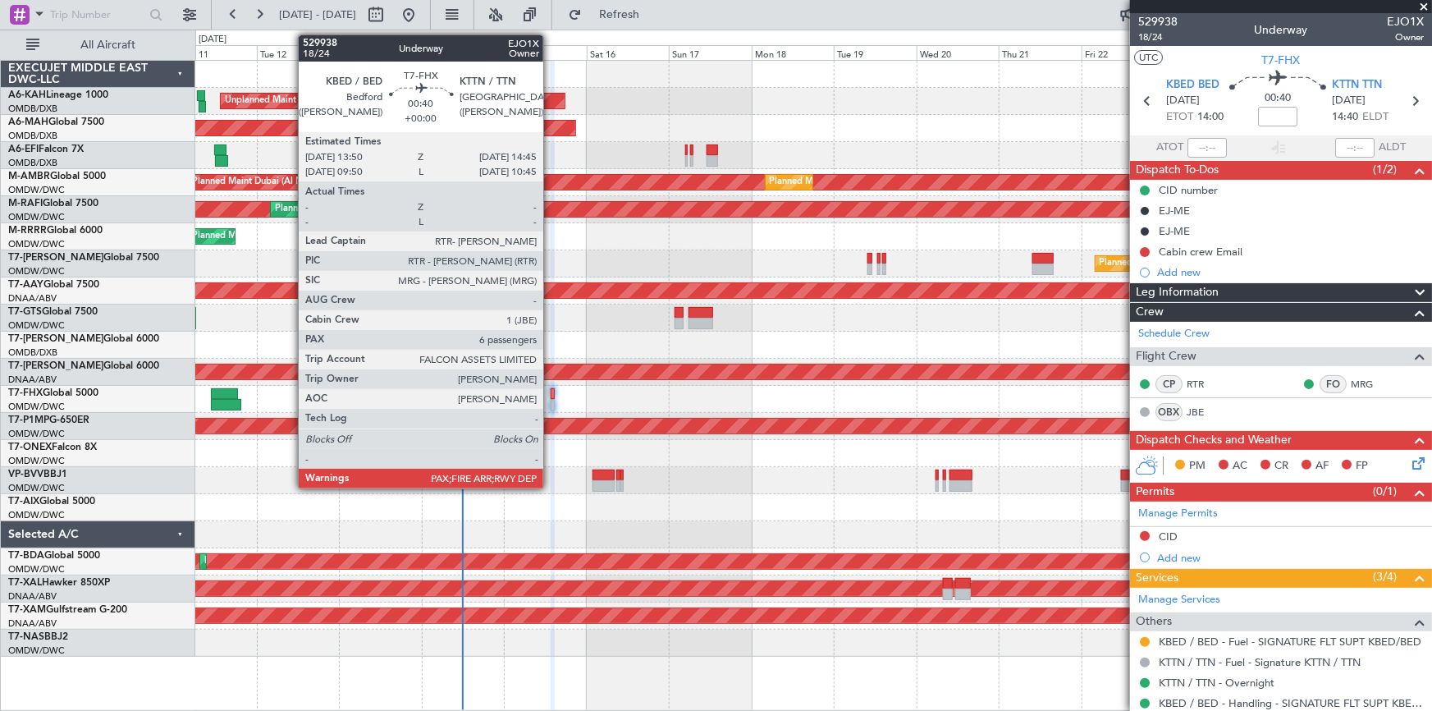
click at [551, 391] on div at bounding box center [552, 393] width 3 height 11
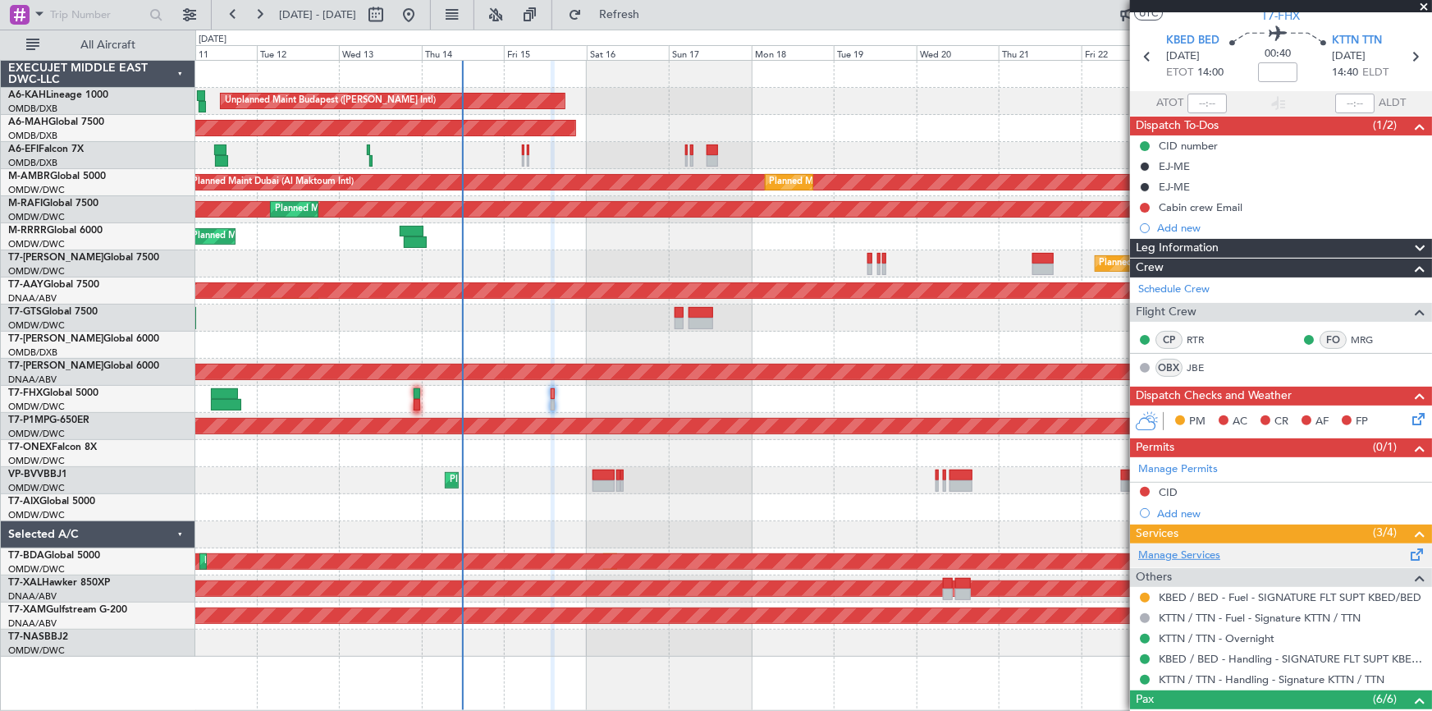
scroll to position [74, 0]
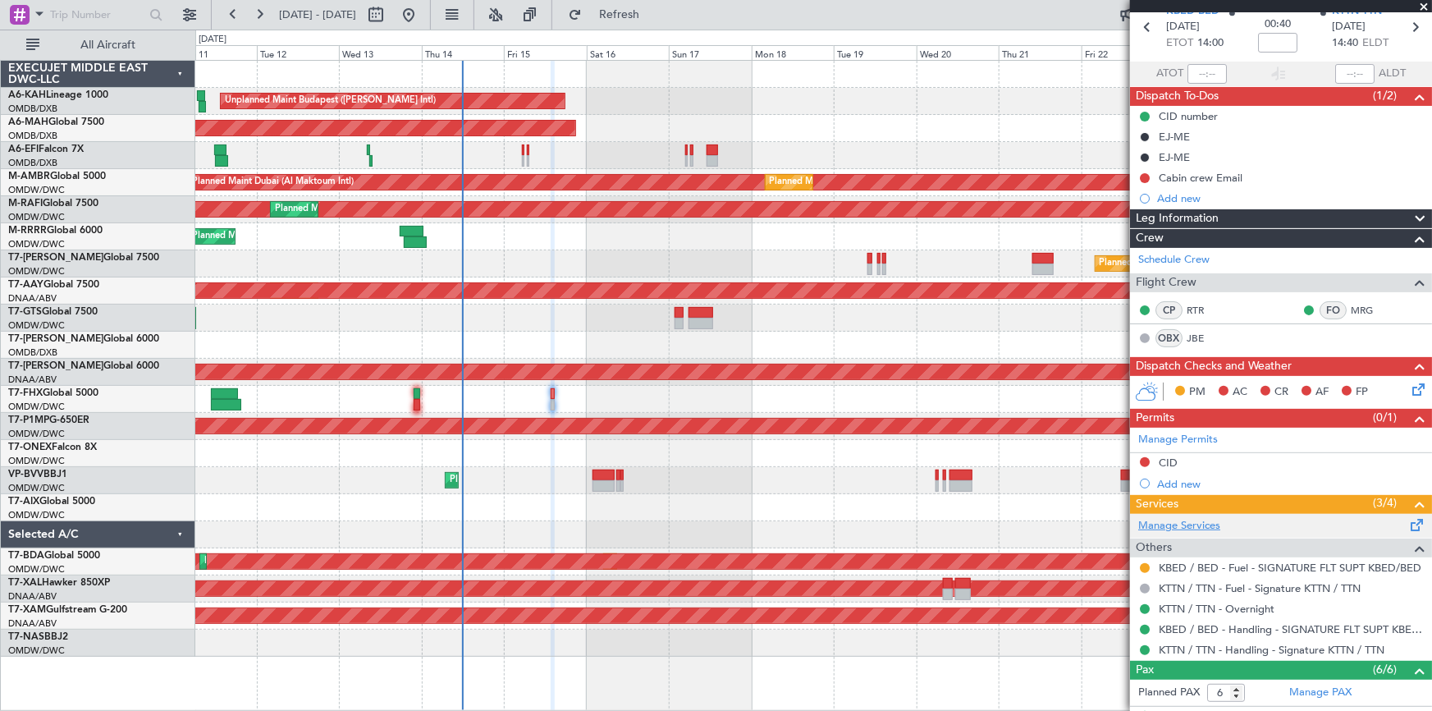
click at [1198, 518] on link "Manage Services" at bounding box center [1179, 526] width 82 height 16
click at [654, 13] on span "Refresh" at bounding box center [619, 14] width 69 height 11
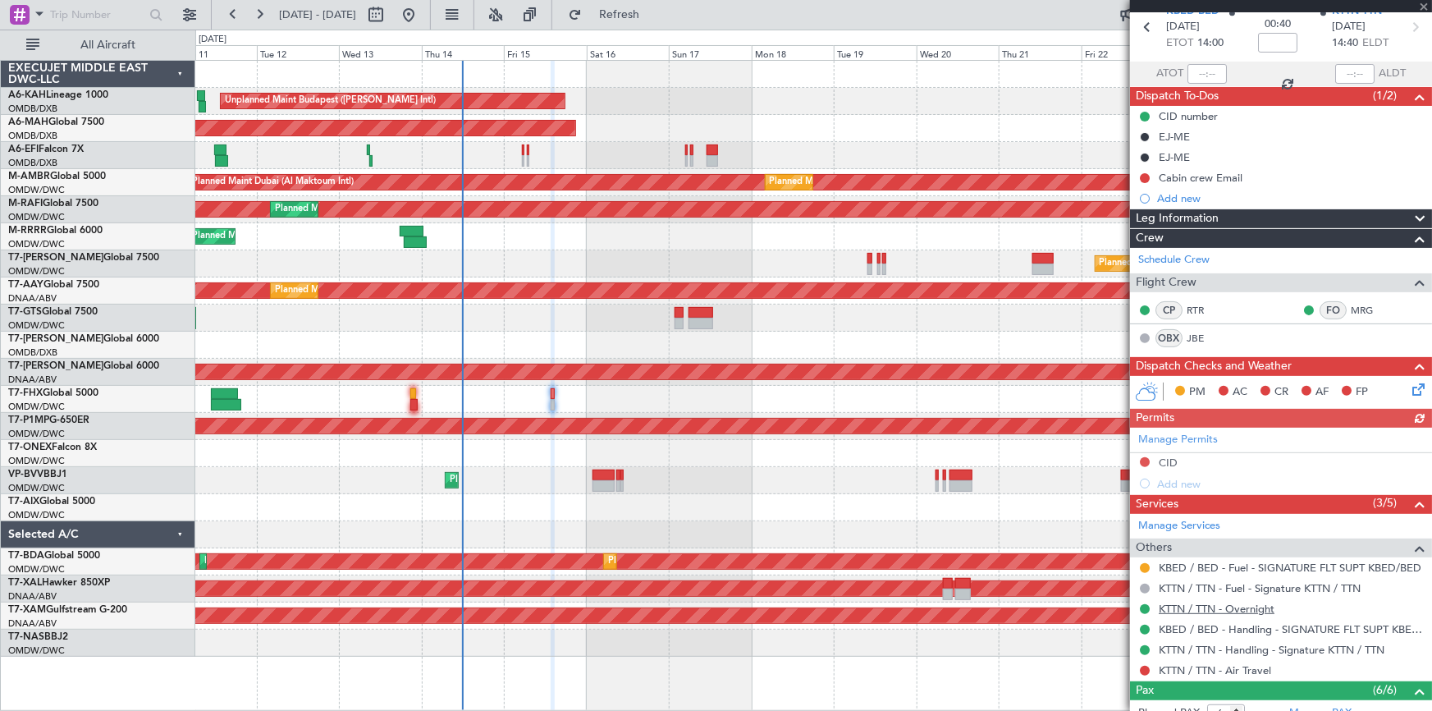
scroll to position [149, 0]
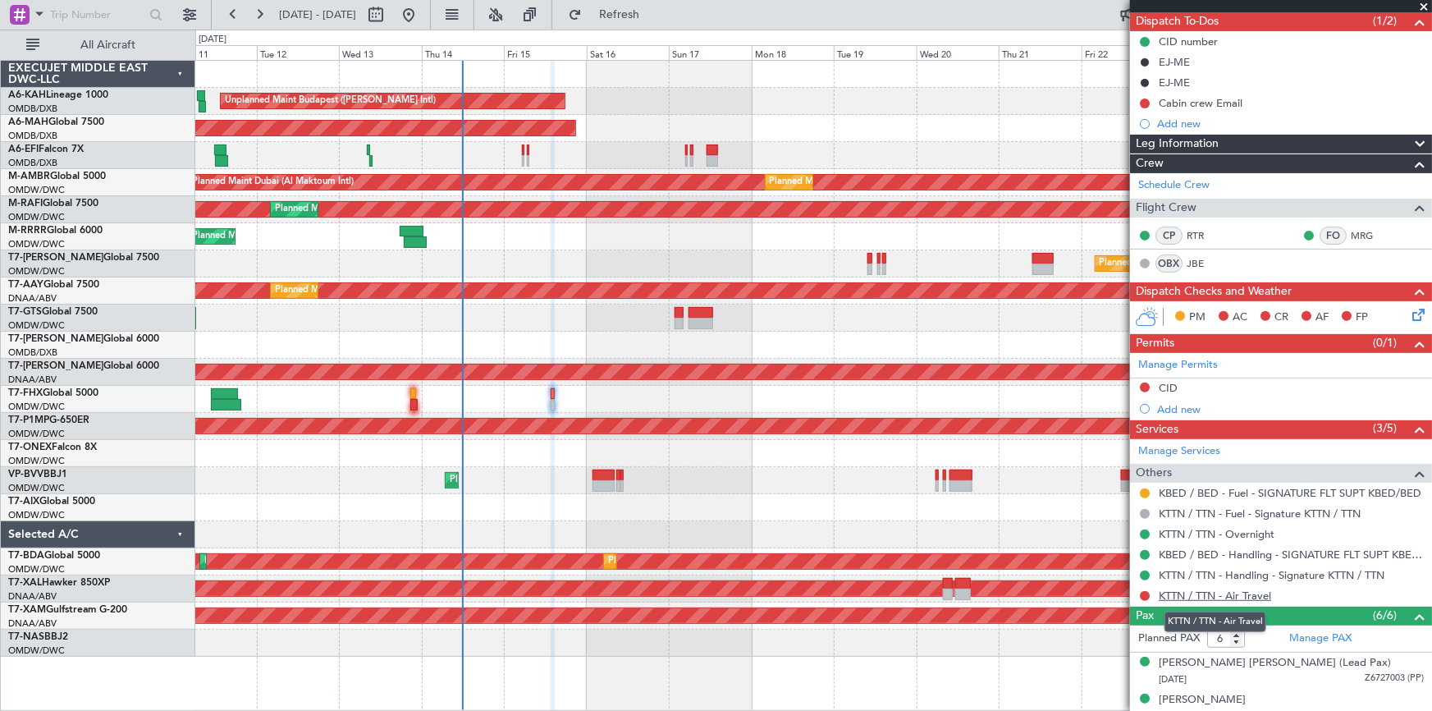
click at [1224, 592] on link "KTTN / TTN - Air Travel" at bounding box center [1215, 595] width 112 height 14
click at [1149, 593] on button at bounding box center [1145, 596] width 10 height 10
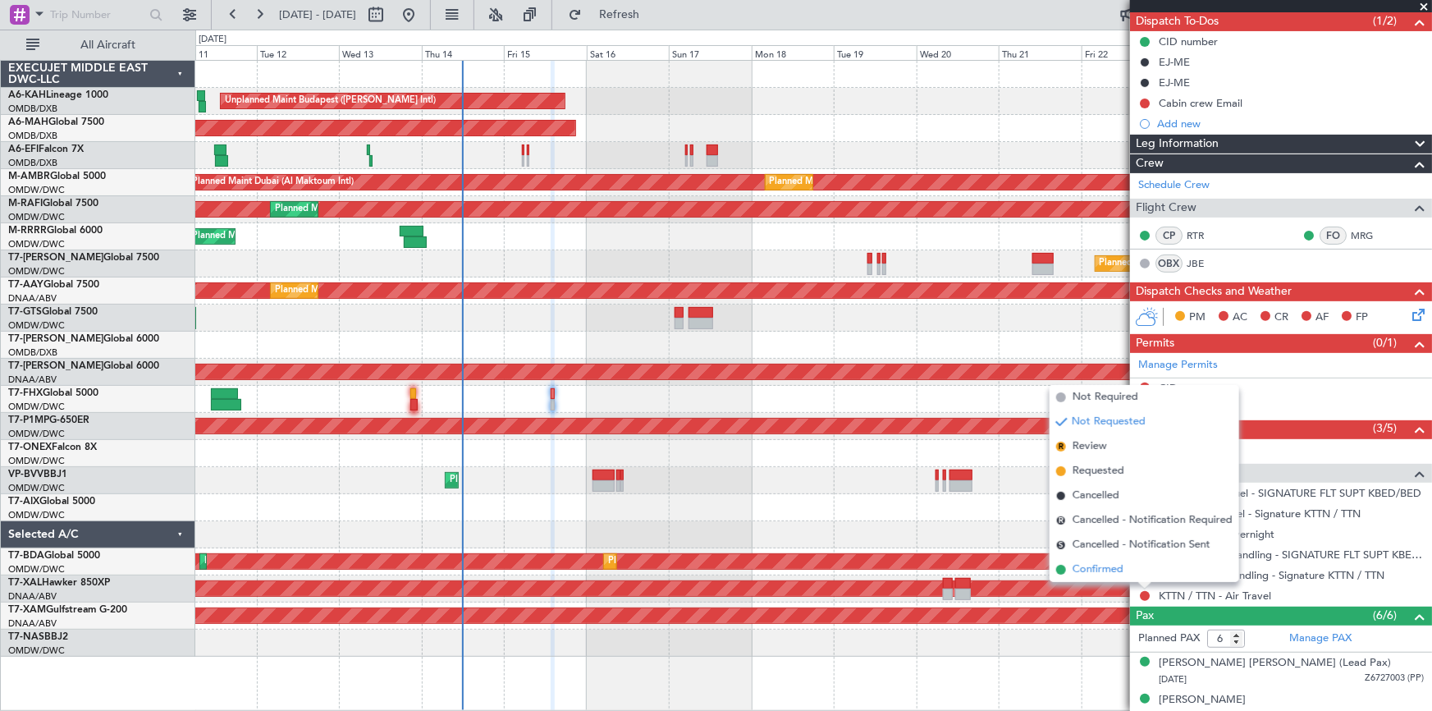
click at [1089, 569] on span "Confirmed" at bounding box center [1097, 569] width 51 height 16
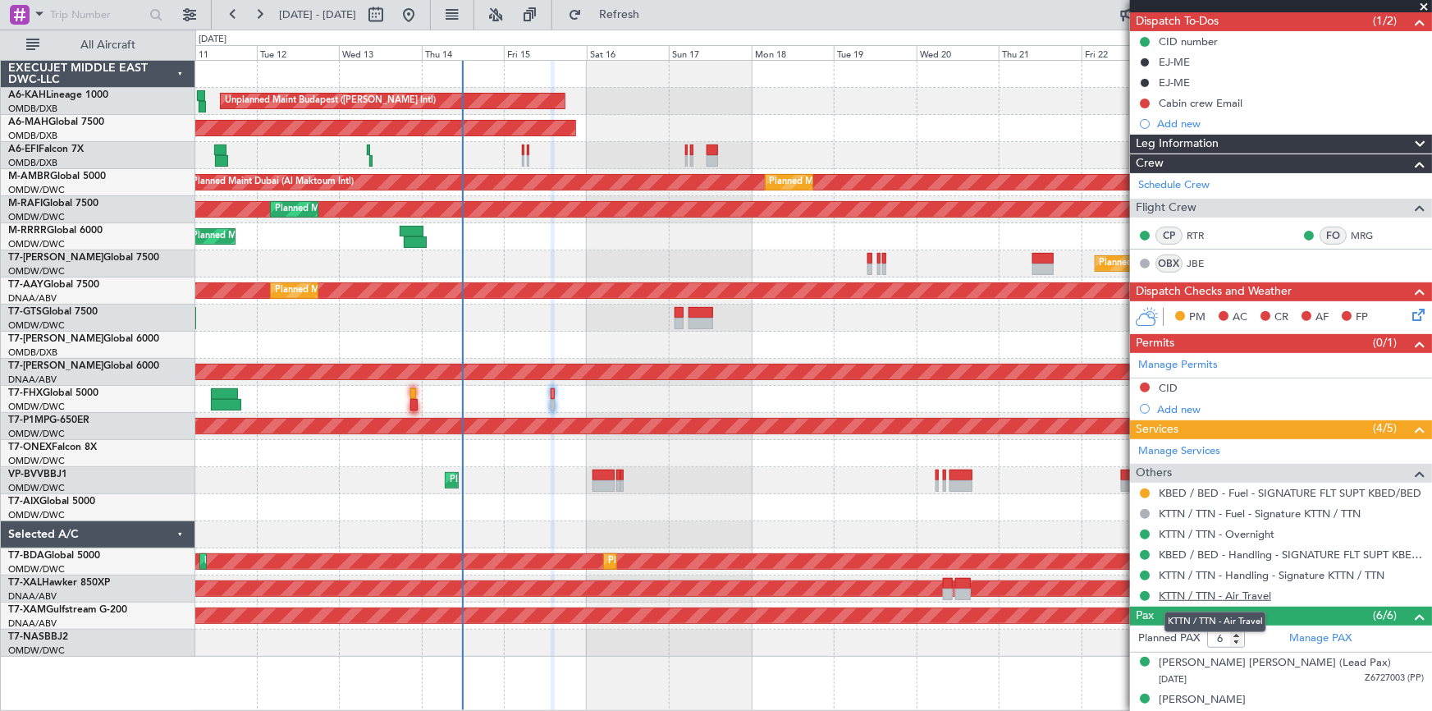
click at [1217, 596] on link "KTTN / TTN - Air Travel" at bounding box center [1215, 595] width 112 height 14
click at [1221, 597] on link "KTTN / TTN - Air Travel" at bounding box center [1215, 595] width 112 height 14
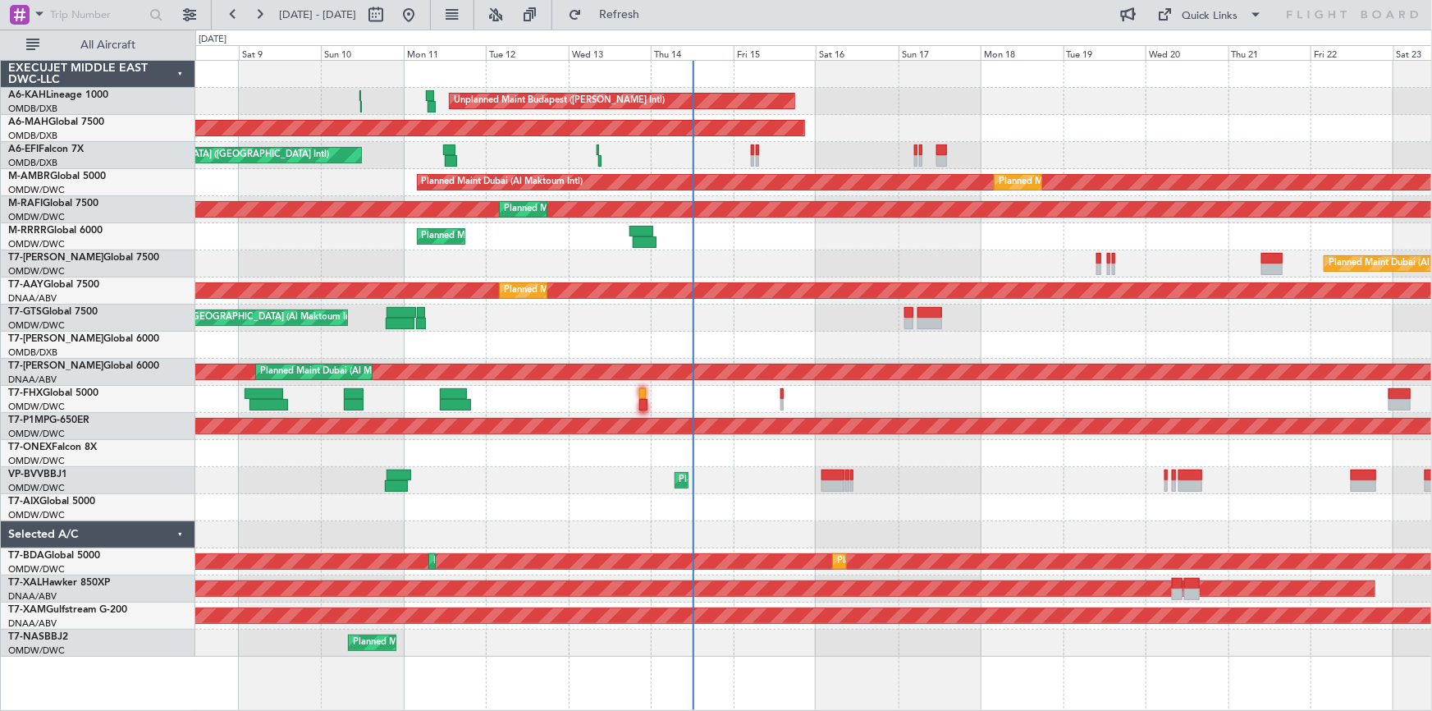
click at [646, 396] on div at bounding box center [813, 399] width 1236 height 27
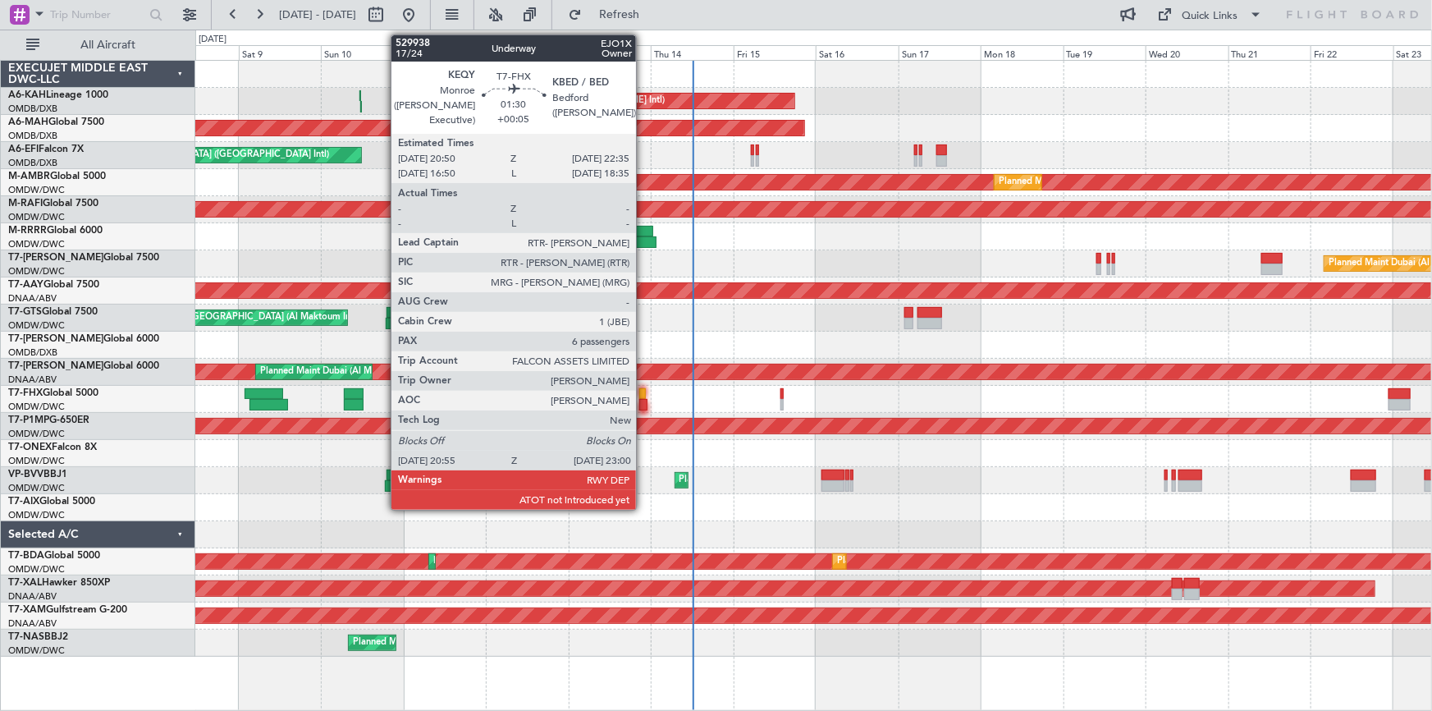
click at [643, 395] on div at bounding box center [642, 393] width 7 height 11
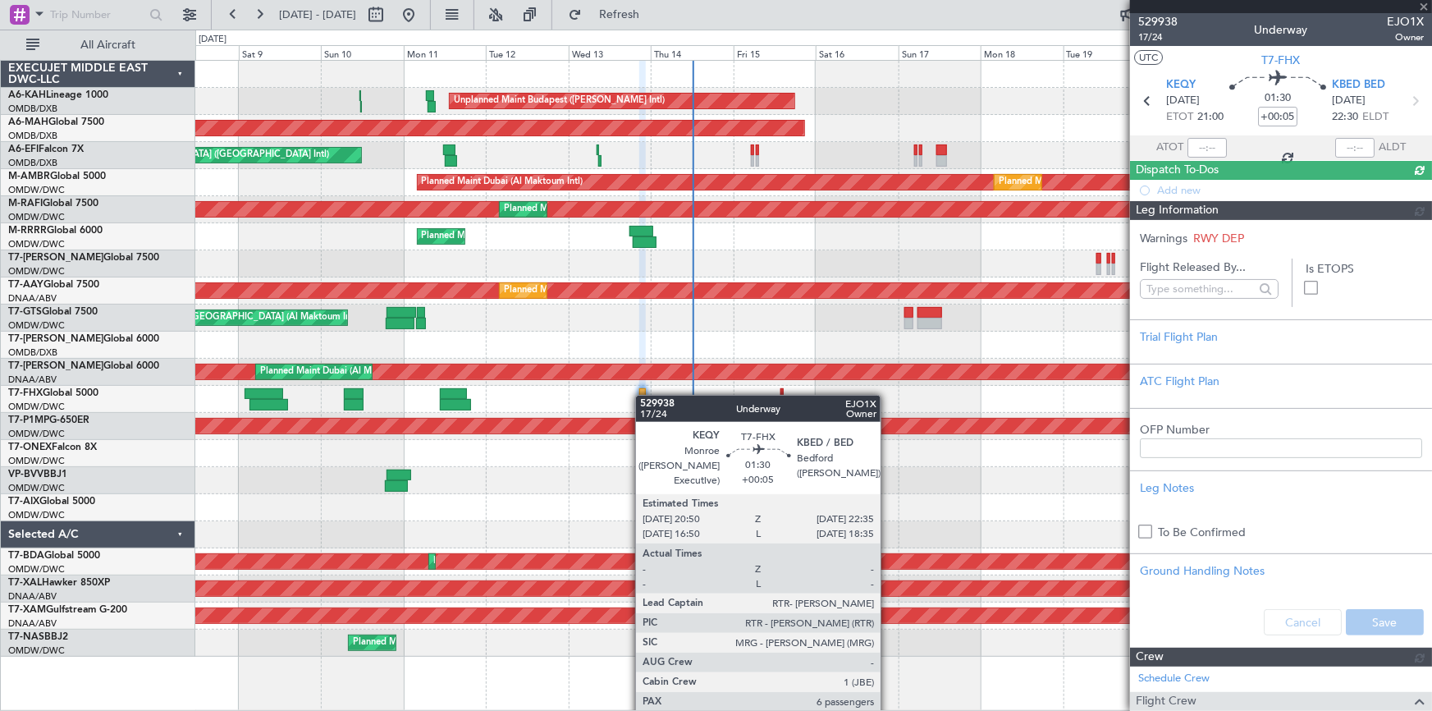
type input "Syed Shakeel (SYS)"
type input "7023"
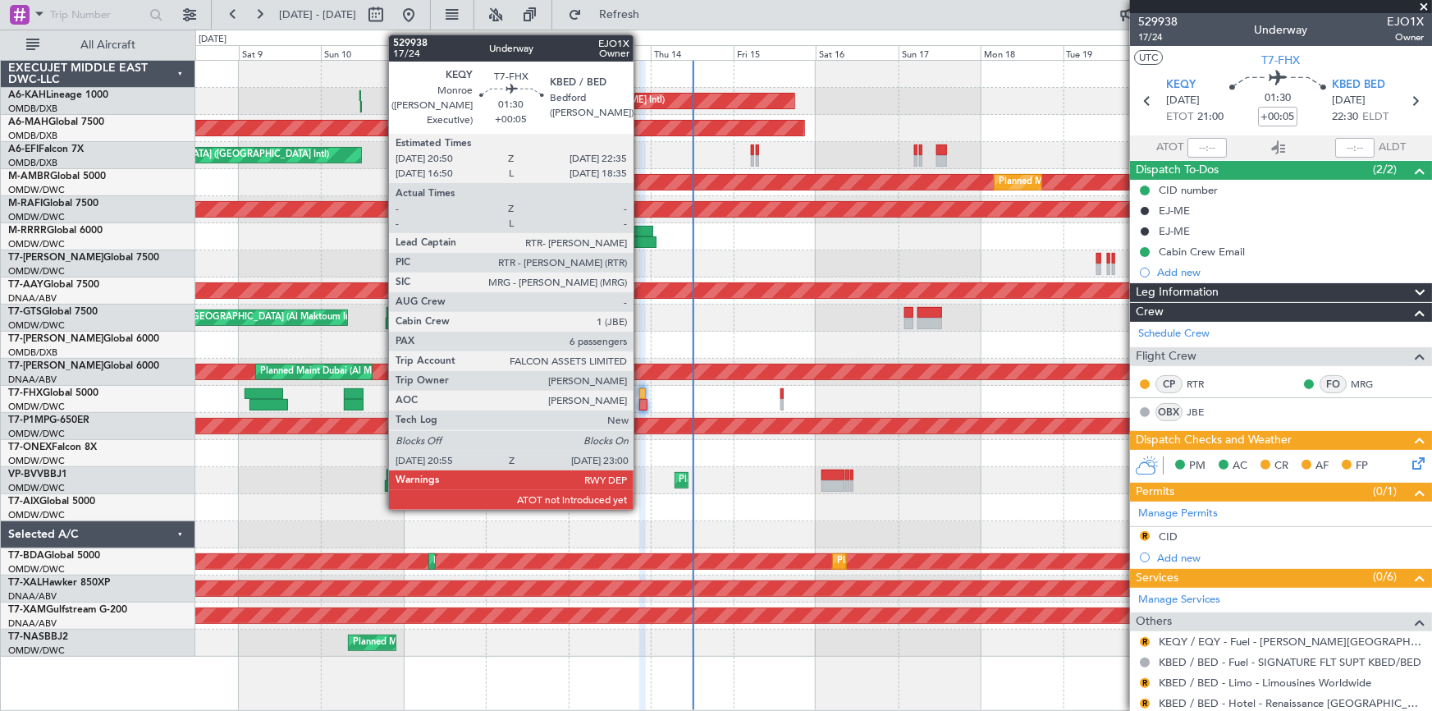
click at [641, 401] on div at bounding box center [642, 404] width 7 height 11
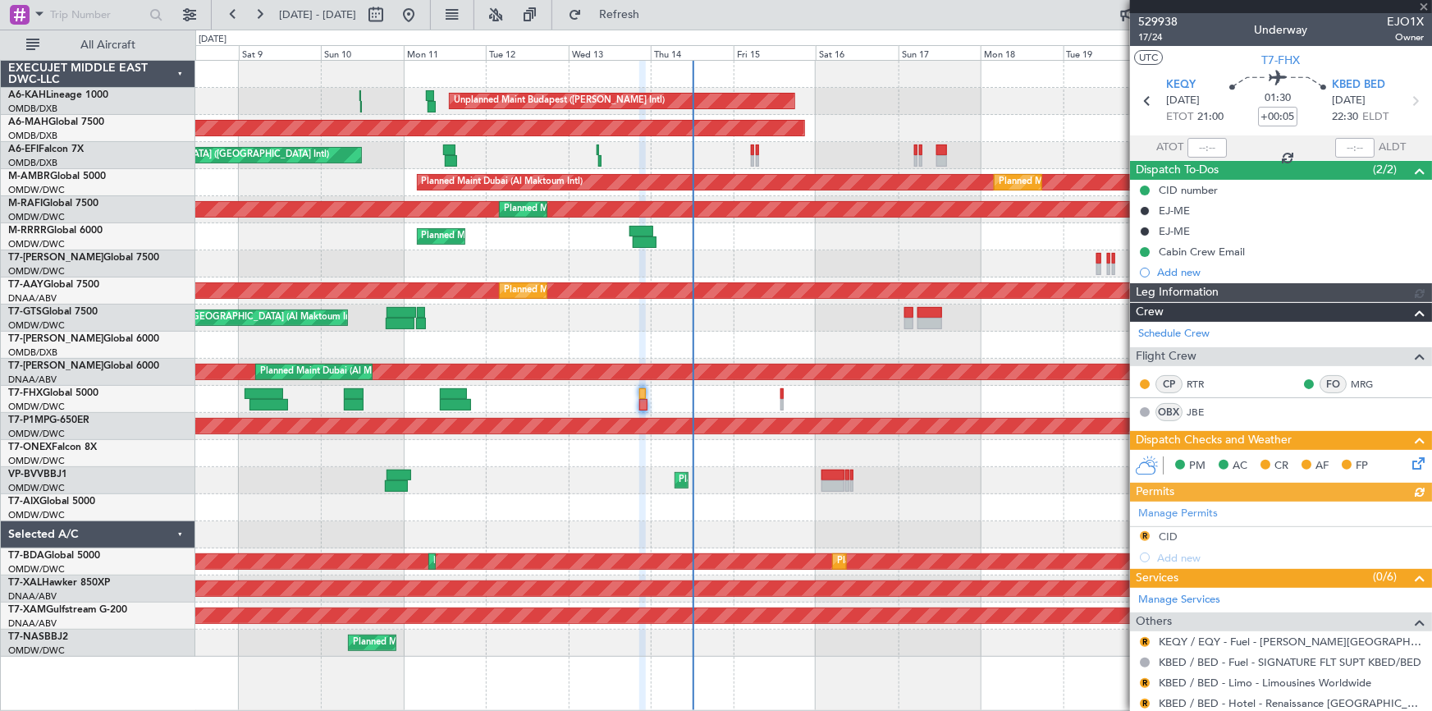
type input "Syed Shakeel (SYS)"
type input "7023"
click at [1145, 39] on span "17/24" at bounding box center [1157, 37] width 39 height 14
click at [1177, 136] on div "Estimated Take-Off Time" at bounding box center [1177, 136] width 0 height 0
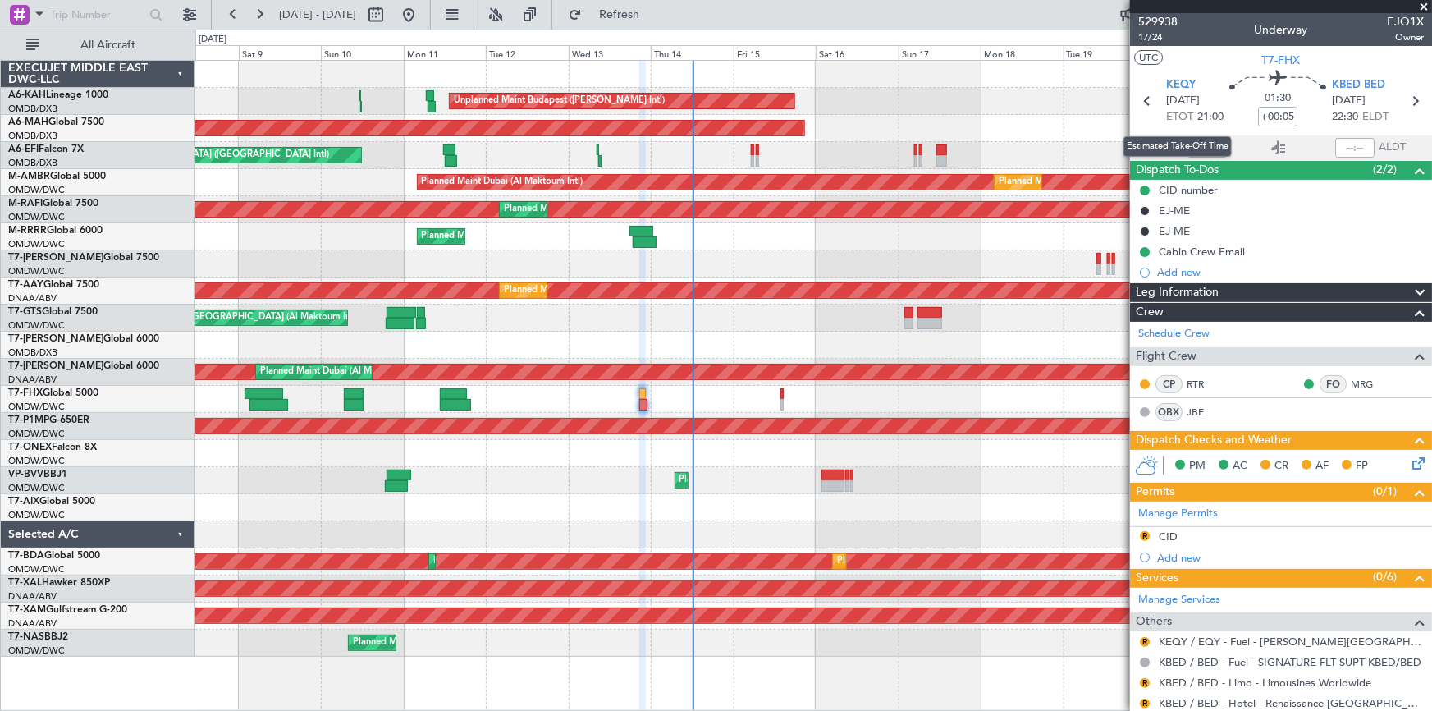
click at [1204, 141] on div "Estimated Take-Off Time" at bounding box center [1177, 146] width 108 height 21
click at [1200, 147] on input "text" at bounding box center [1206, 148] width 39 height 20
click at [1245, 139] on section "ATOT 2103 ALDT" at bounding box center [1281, 147] width 302 height 25
type input "21:03"
click at [1147, 39] on span "17/24" at bounding box center [1157, 37] width 39 height 14
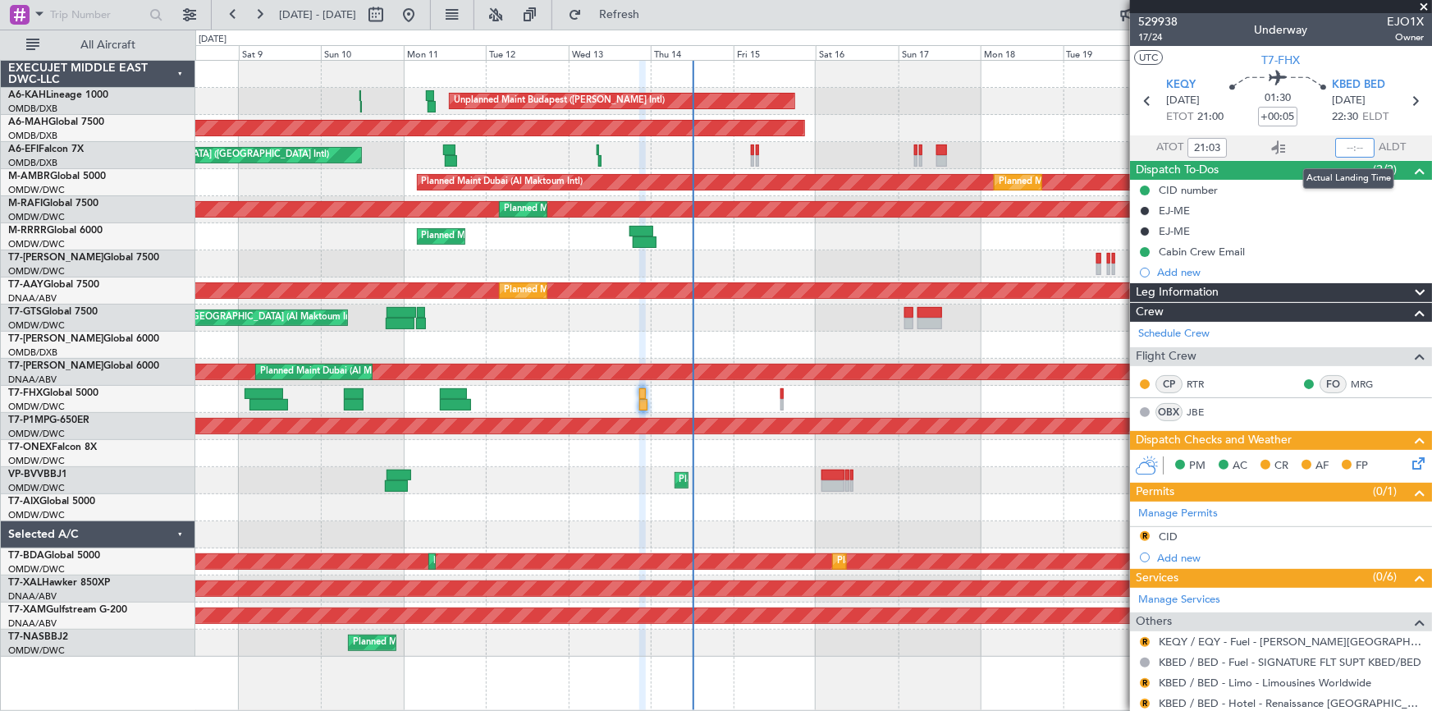
click at [1338, 144] on input "text" at bounding box center [1354, 148] width 39 height 20
click at [1305, 137] on section "ATOT 21:03 2251 ALDT" at bounding box center [1281, 147] width 302 height 25
type input "22:51"
click at [1409, 460] on icon at bounding box center [1415, 460] width 13 height 13
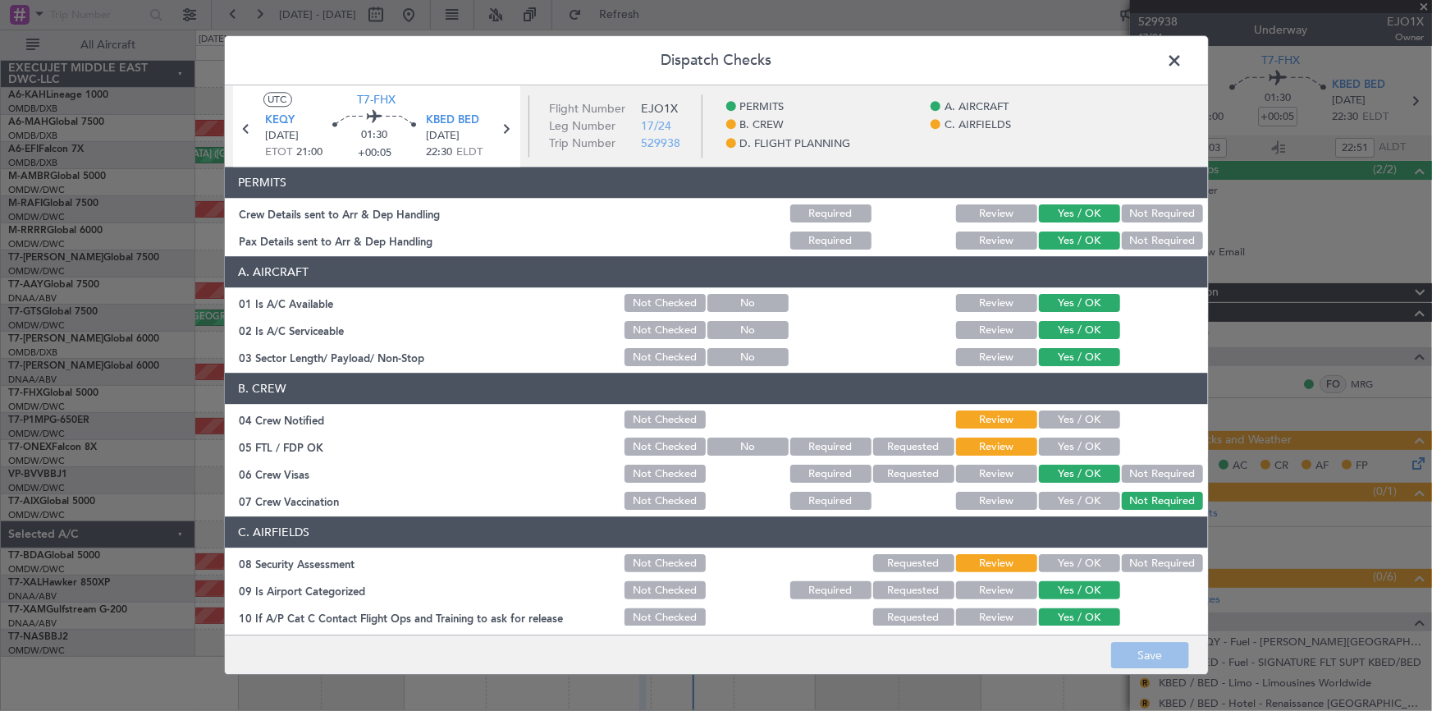
click at [1078, 418] on button "Yes / OK" at bounding box center [1079, 420] width 81 height 18
click at [1067, 436] on div "Yes / OK" at bounding box center [1077, 447] width 83 height 23
click at [1056, 561] on button "Yes / OK" at bounding box center [1079, 564] width 81 height 18
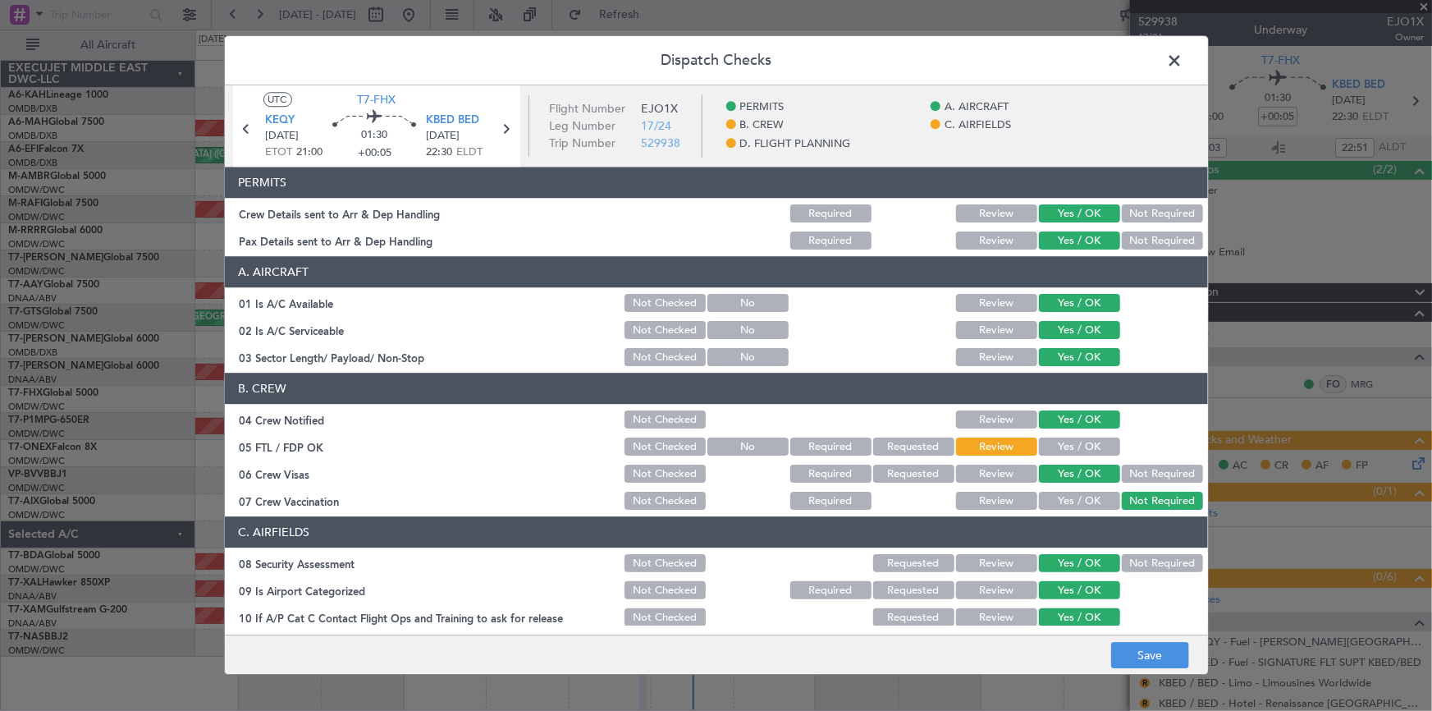
click at [1063, 443] on button "Yes / OK" at bounding box center [1079, 447] width 81 height 18
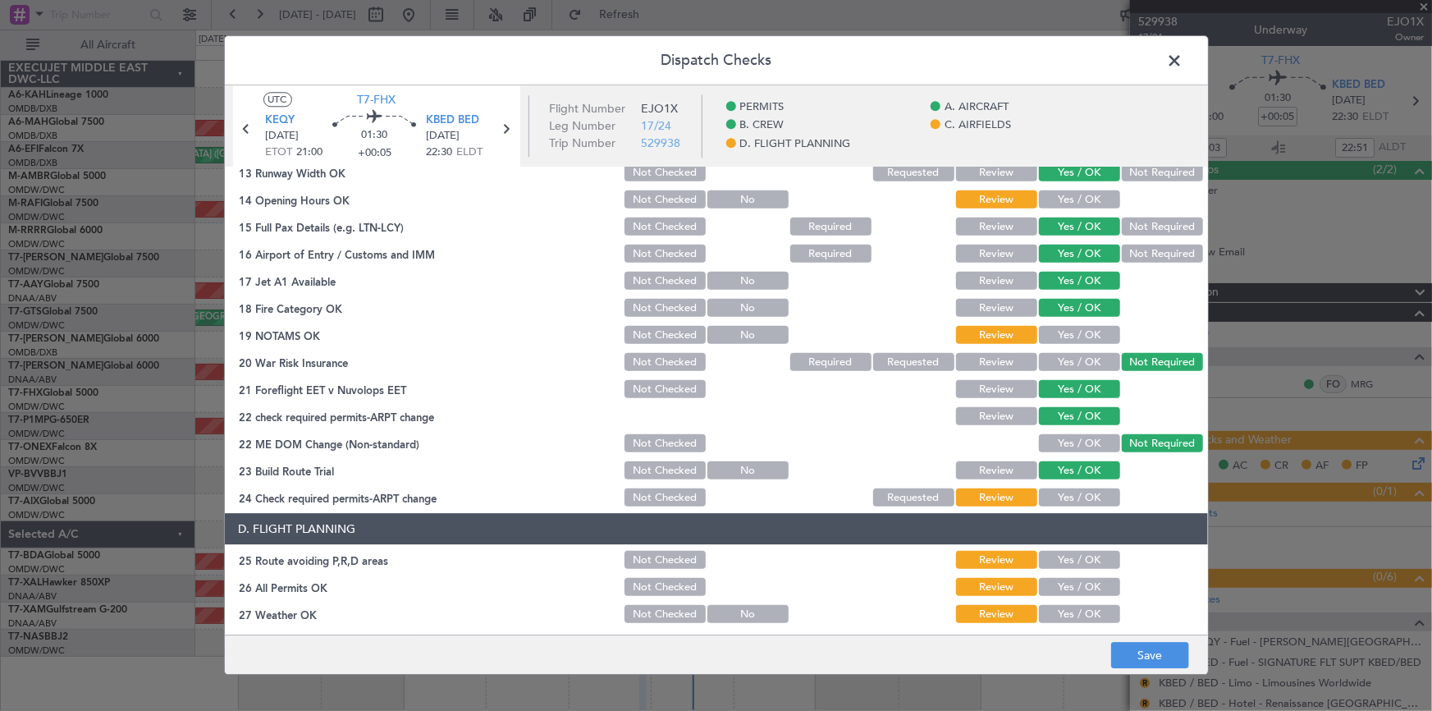
scroll to position [596, 0]
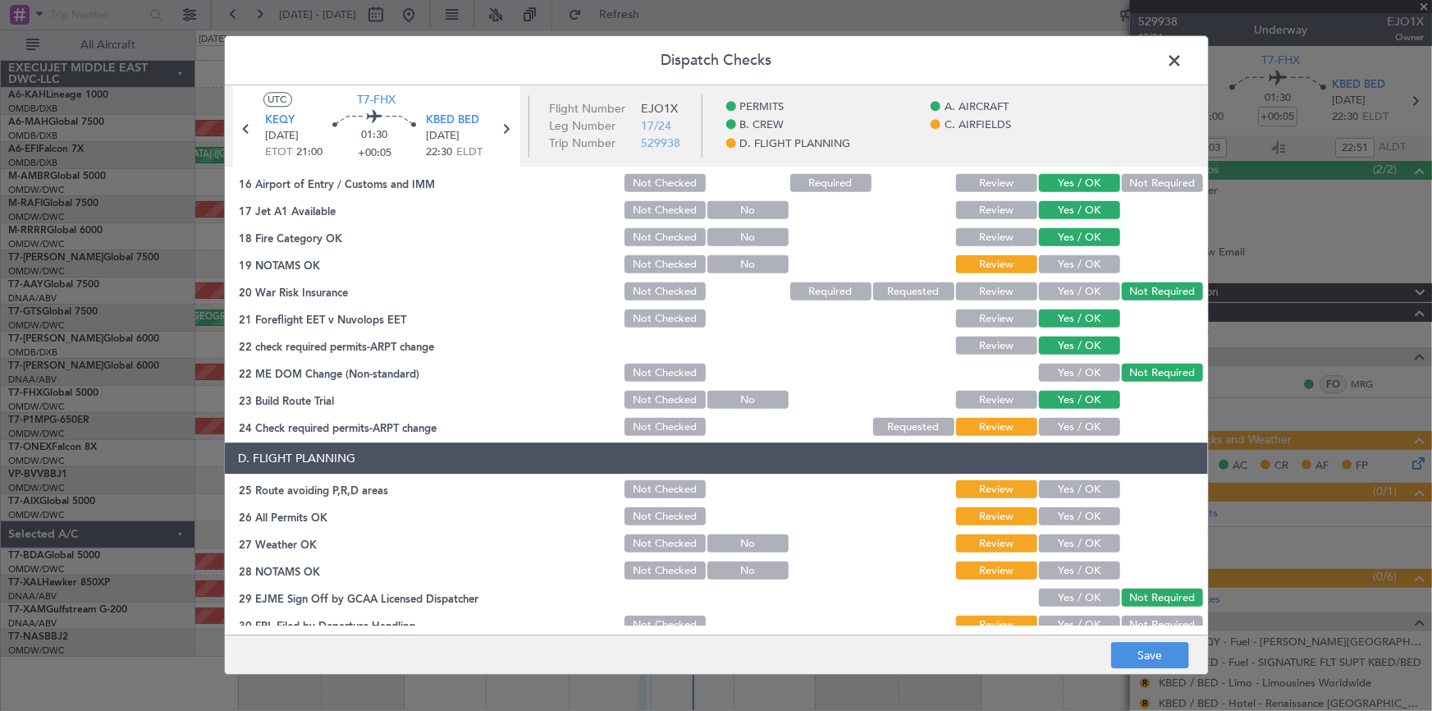
click at [1051, 422] on button "Yes / OK" at bounding box center [1079, 427] width 81 height 18
click at [1069, 265] on button "Yes / OK" at bounding box center [1079, 265] width 81 height 18
drag, startPoint x: 1067, startPoint y: 486, endPoint x: 1072, endPoint y: 512, distance: 26.6
click at [1067, 486] on button "Yes / OK" at bounding box center [1079, 490] width 81 height 18
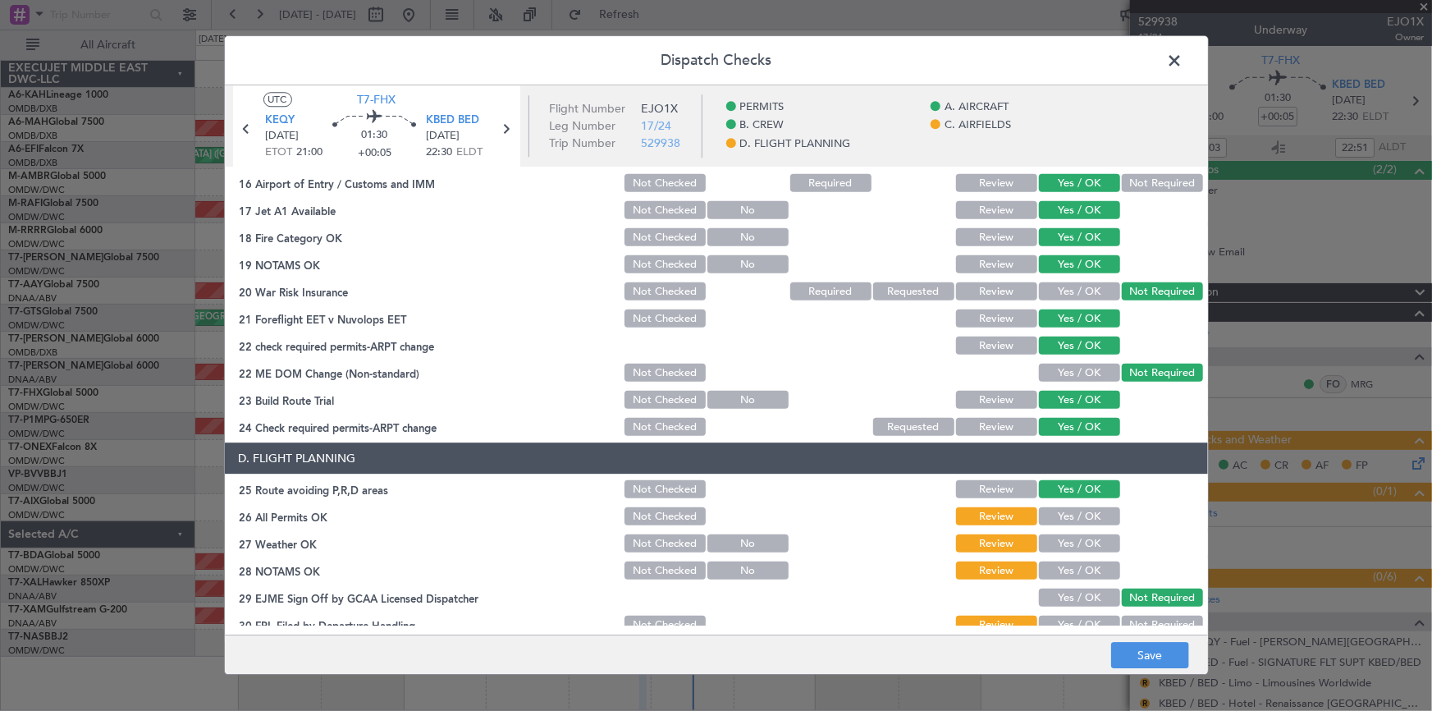
click at [1072, 511] on button "Yes / OK" at bounding box center [1079, 517] width 81 height 18
click at [1081, 539] on button "Yes / OK" at bounding box center [1079, 544] width 81 height 18
click at [1073, 578] on button "Yes / OK" at bounding box center [1079, 571] width 81 height 18
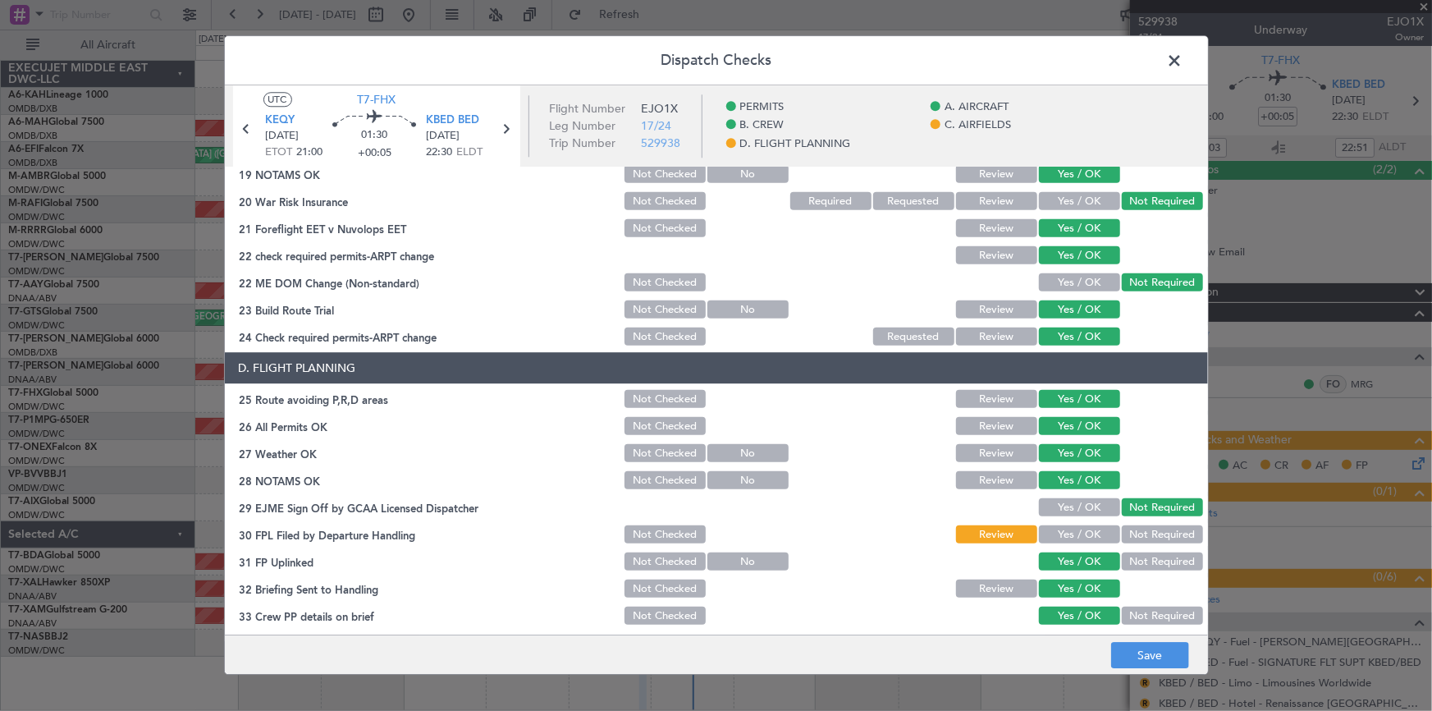
scroll to position [746, 0]
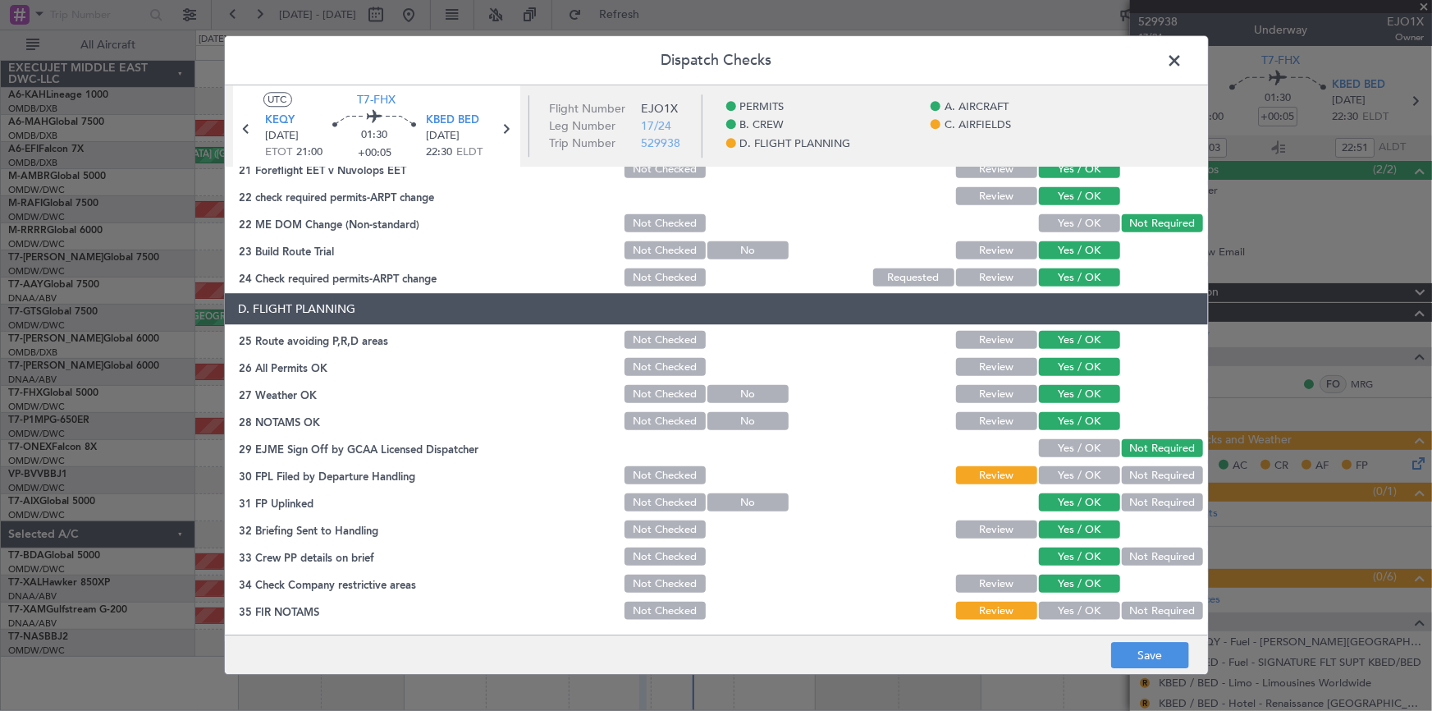
click at [1061, 474] on button "Yes / OK" at bounding box center [1079, 476] width 81 height 18
click at [1058, 613] on button "Yes / OK" at bounding box center [1079, 611] width 81 height 18
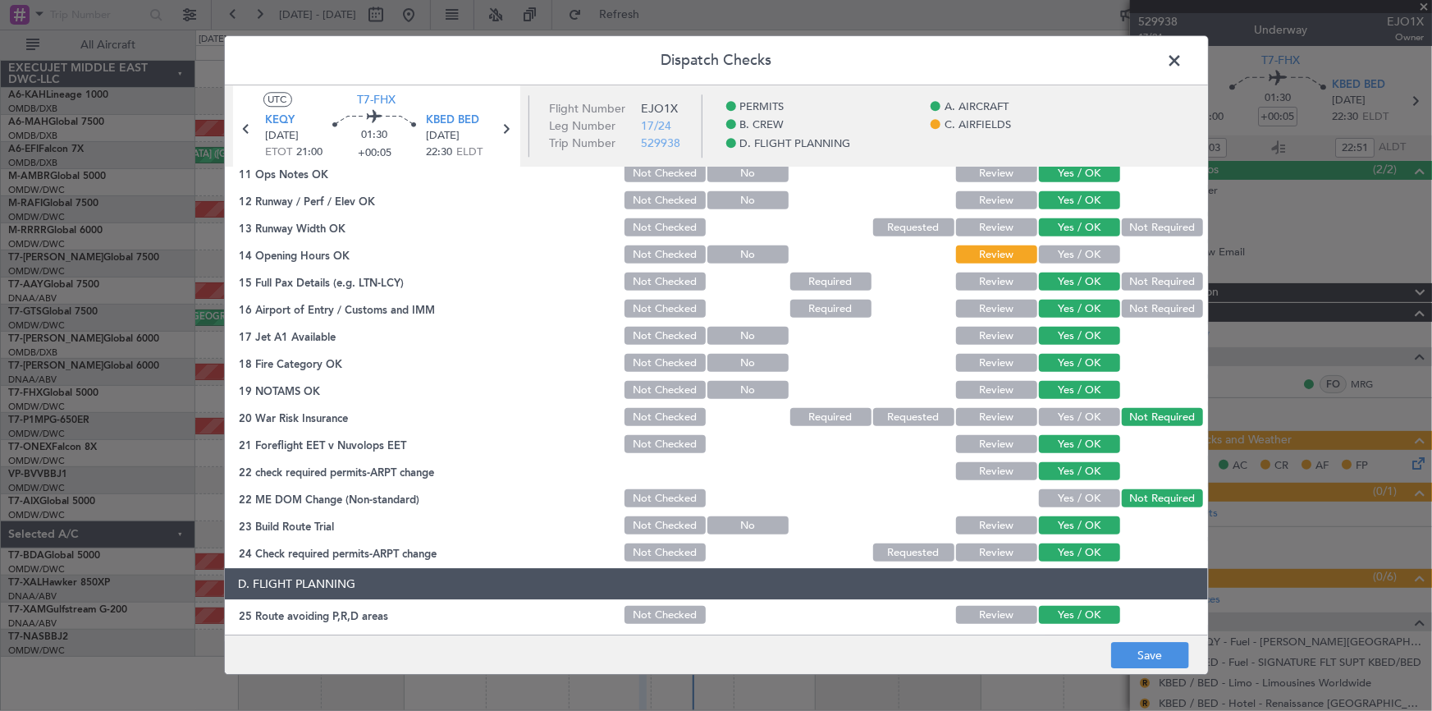
scroll to position [447, 0]
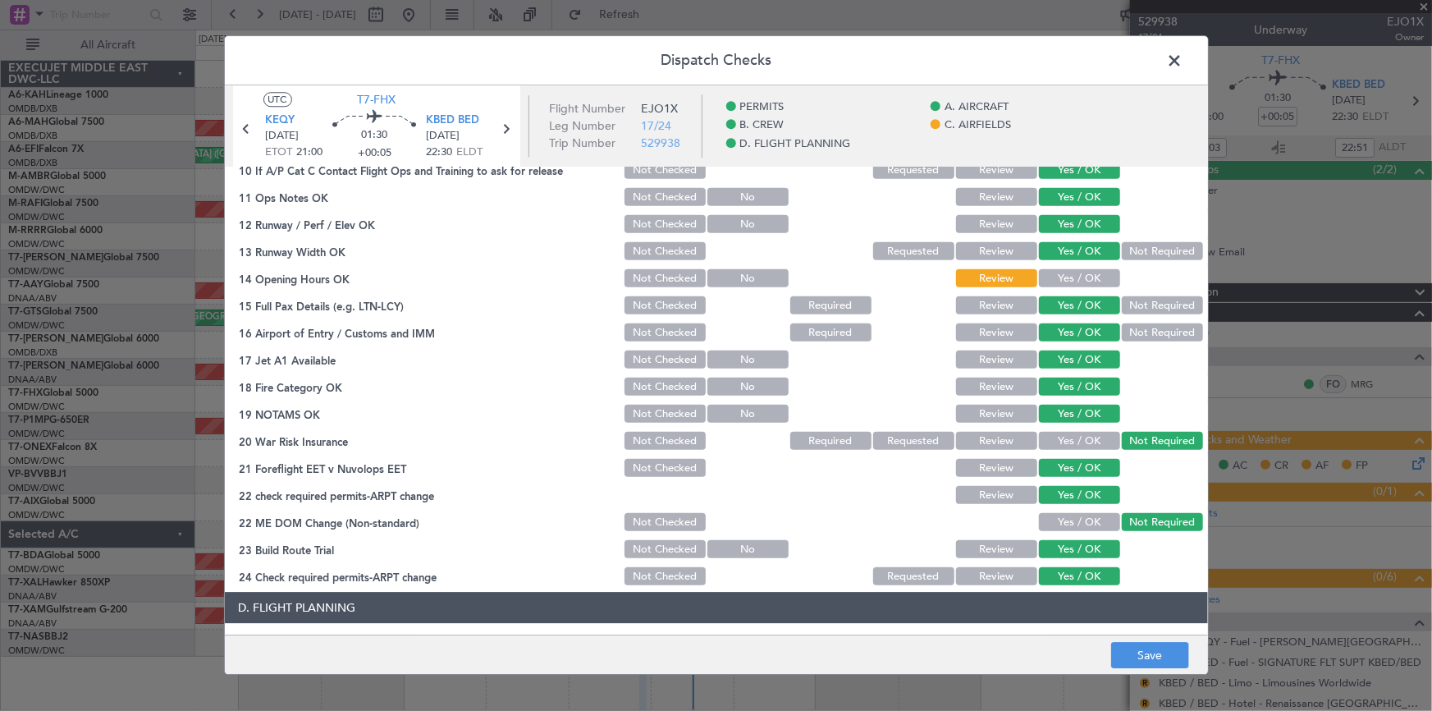
click at [1063, 272] on button "Yes / OK" at bounding box center [1079, 279] width 81 height 18
click at [1132, 651] on button "Save" at bounding box center [1150, 655] width 78 height 26
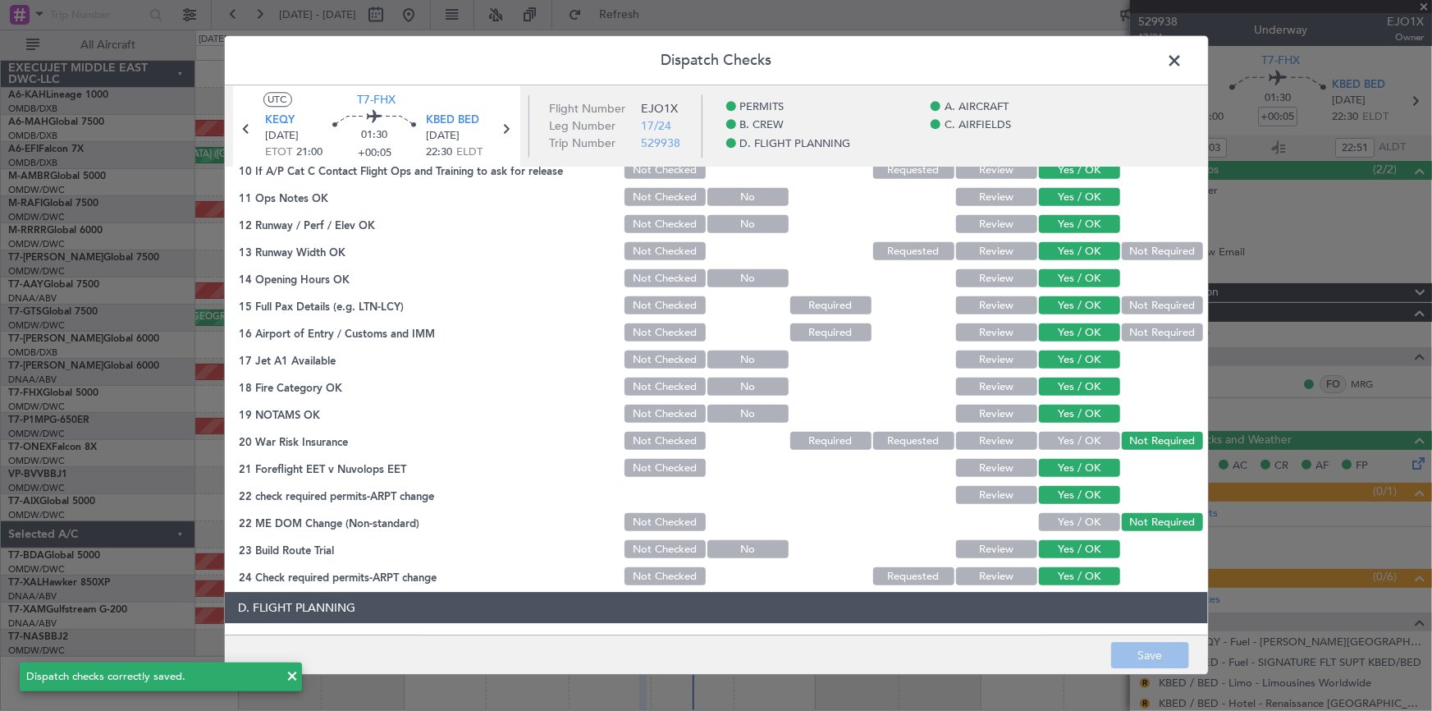
click at [1183, 58] on span at bounding box center [1183, 64] width 0 height 33
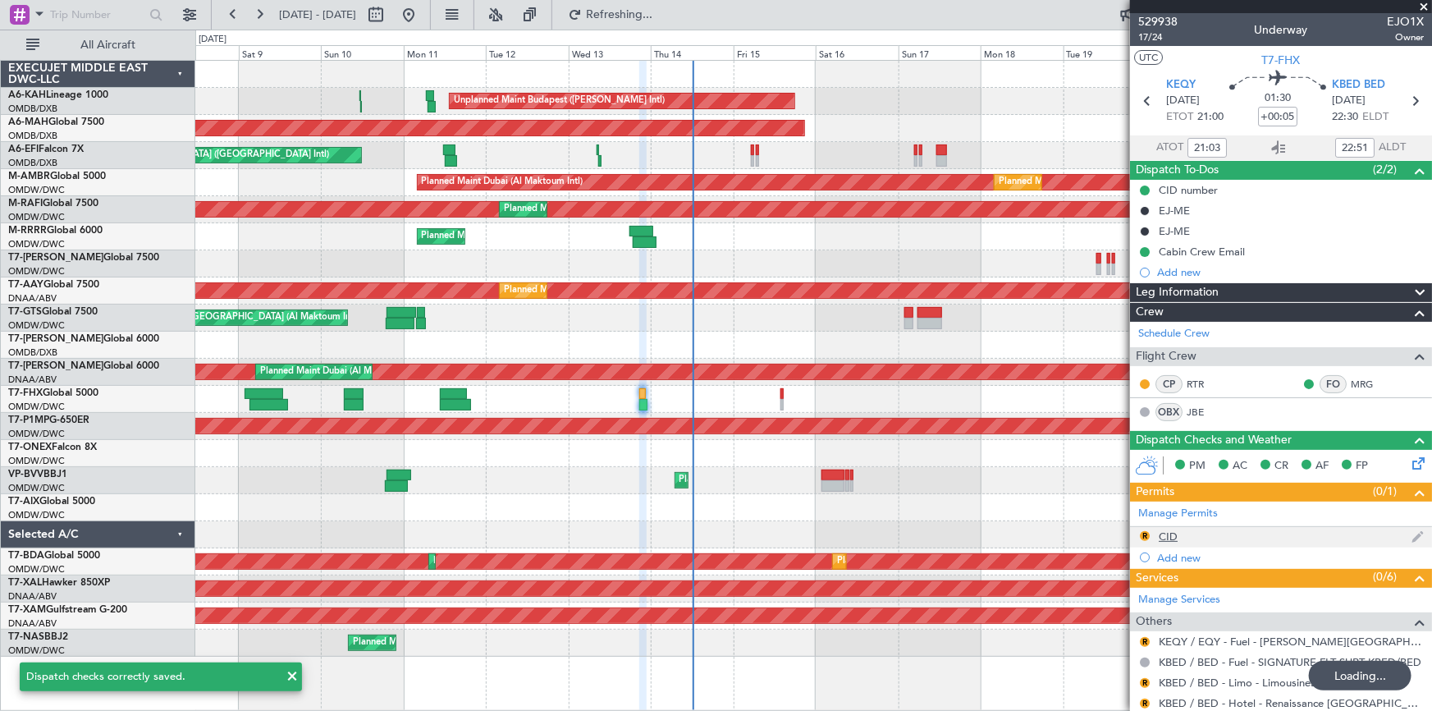
click at [1139, 532] on div "R" at bounding box center [1144, 535] width 13 height 13
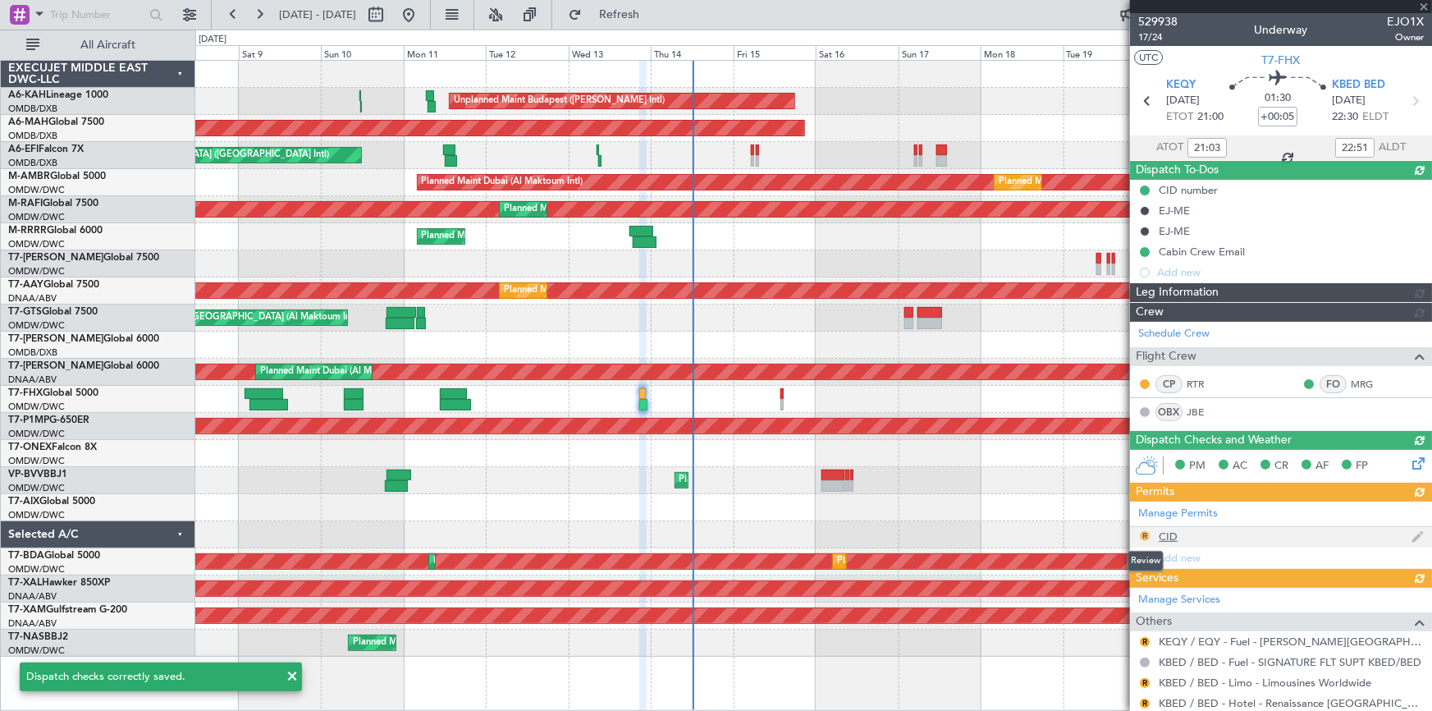
click at [1147, 535] on div "Manage Permits R CID Add new" at bounding box center [1281, 534] width 302 height 66
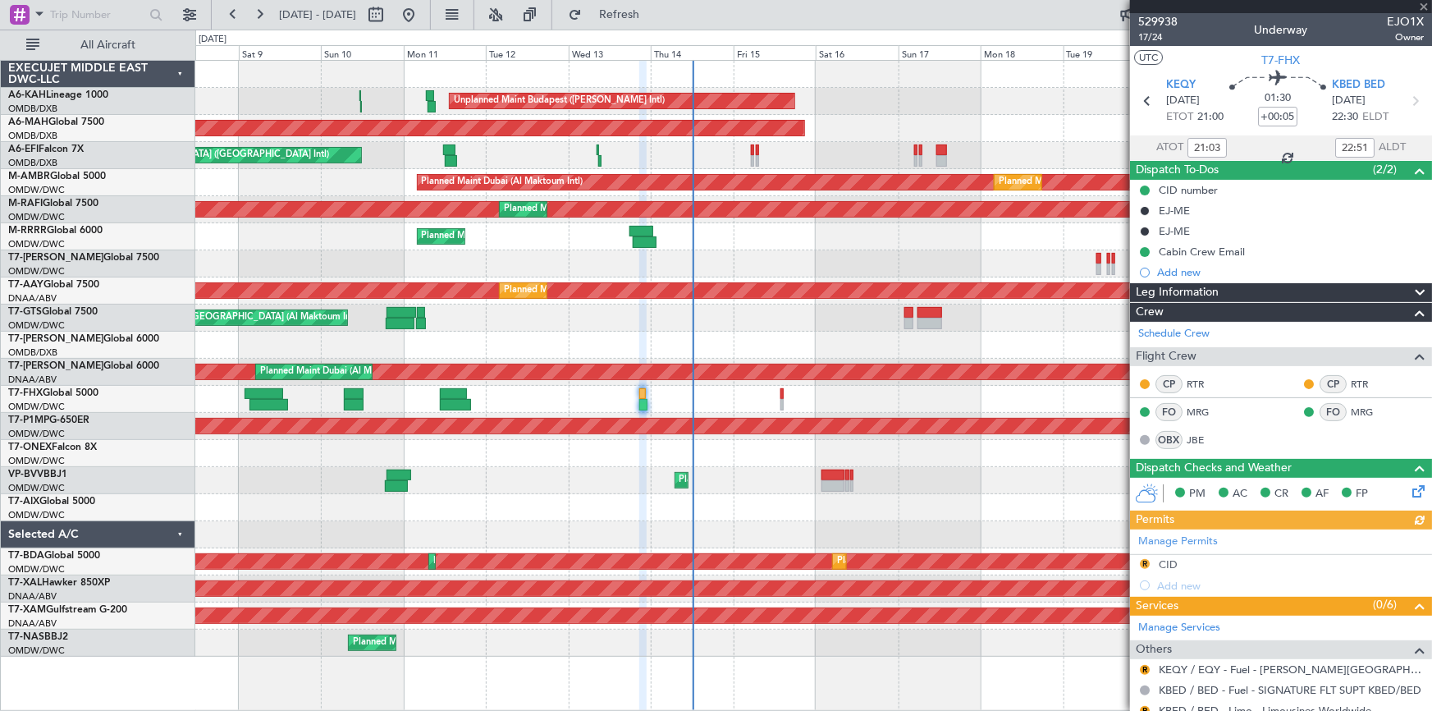
type input "Syed Shakeel (SYS)"
type input "7023"
click at [1147, 559] on button "R" at bounding box center [1145, 564] width 10 height 10
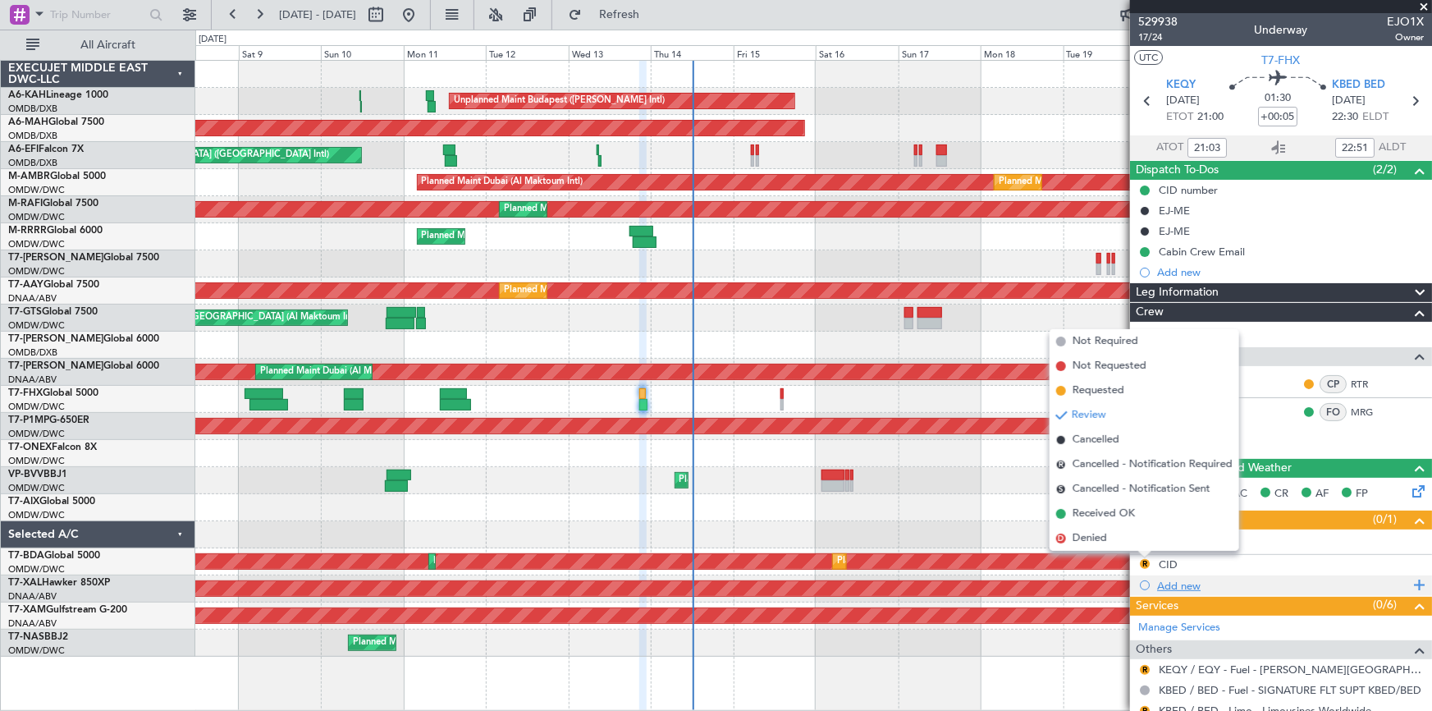
click at [1087, 514] on span "Received OK" at bounding box center [1103, 513] width 62 height 16
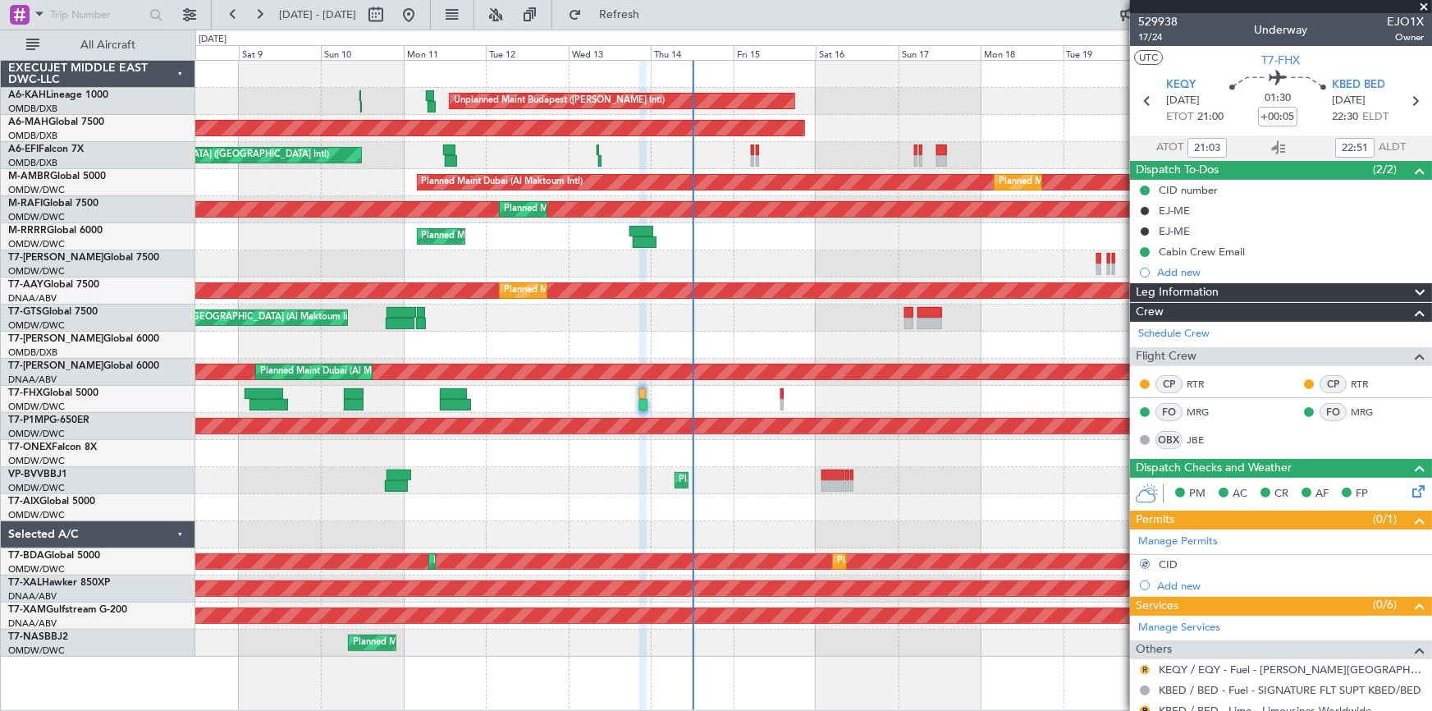
click at [1149, 665] on button "R" at bounding box center [1145, 670] width 10 height 10
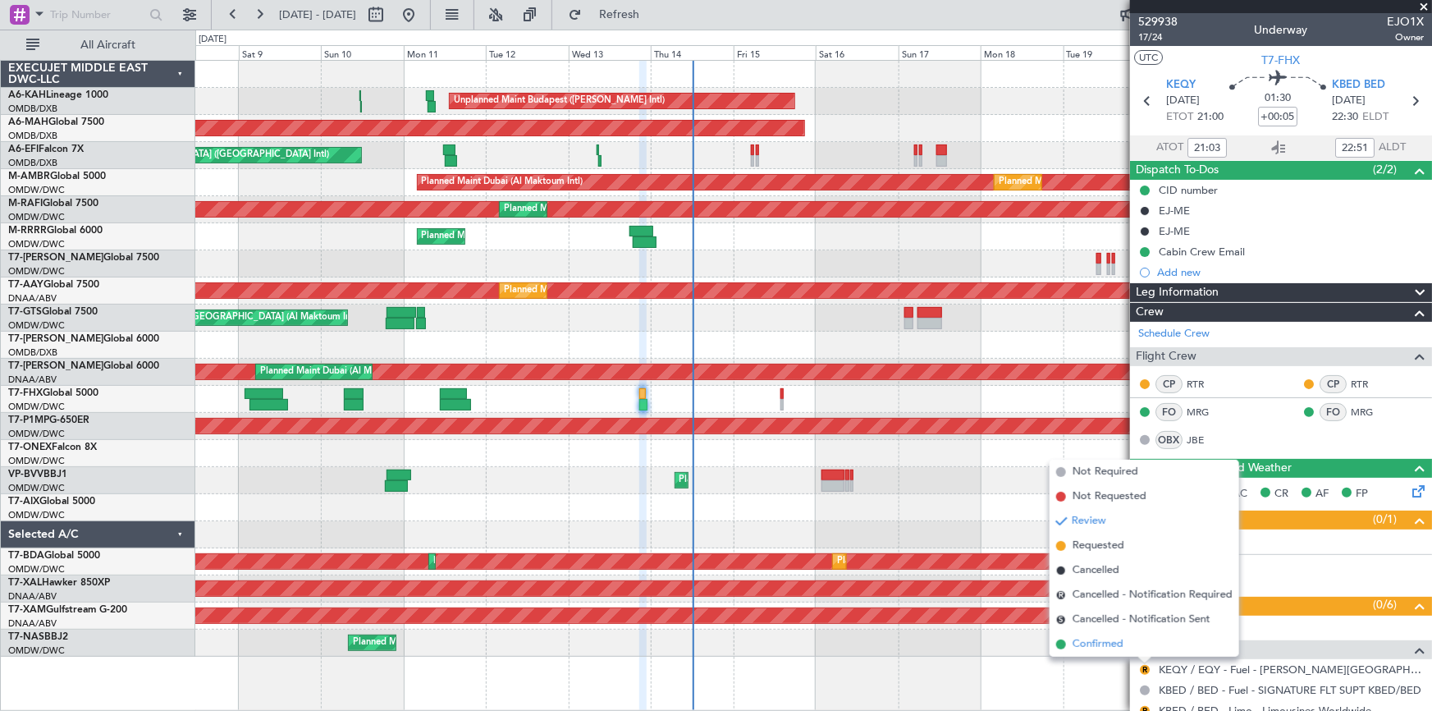
click at [1094, 646] on span "Confirmed" at bounding box center [1097, 644] width 51 height 16
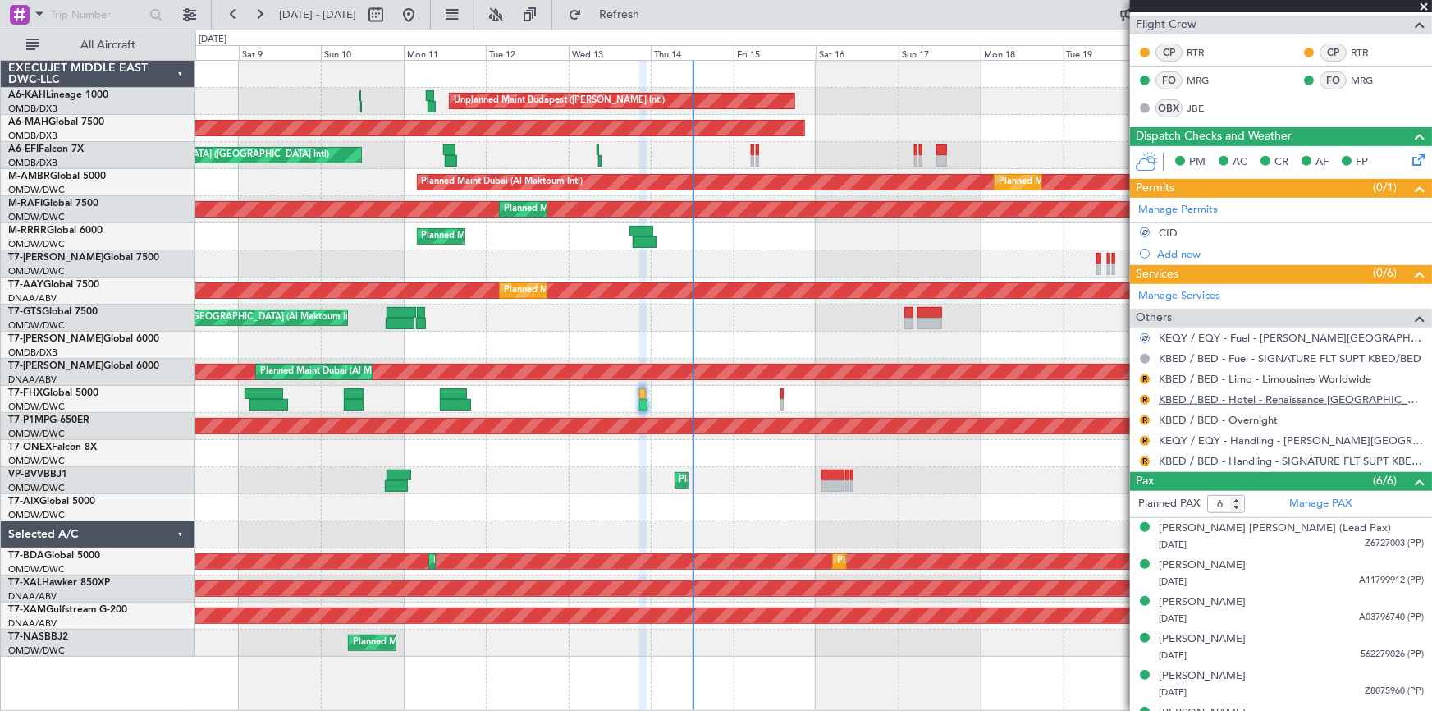
scroll to position [358, 0]
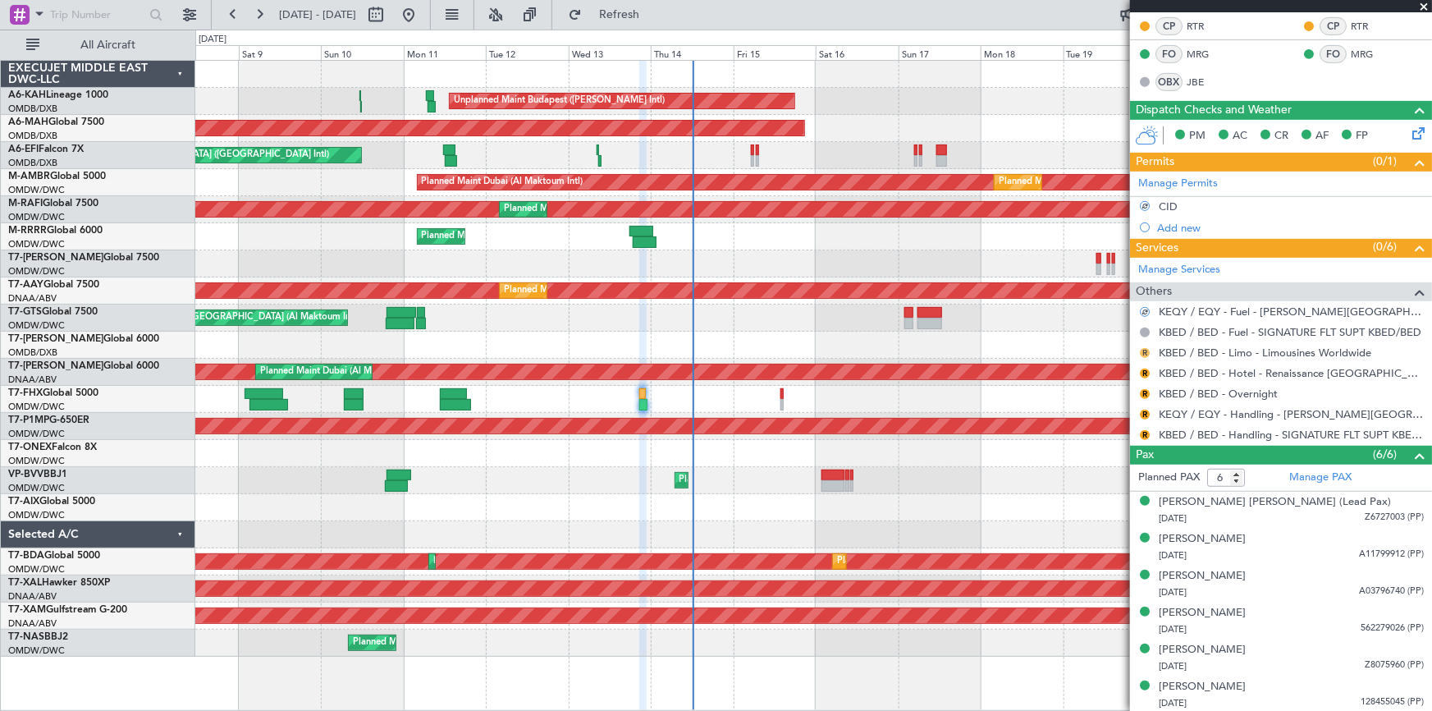
click at [1145, 353] on button "R" at bounding box center [1145, 353] width 10 height 10
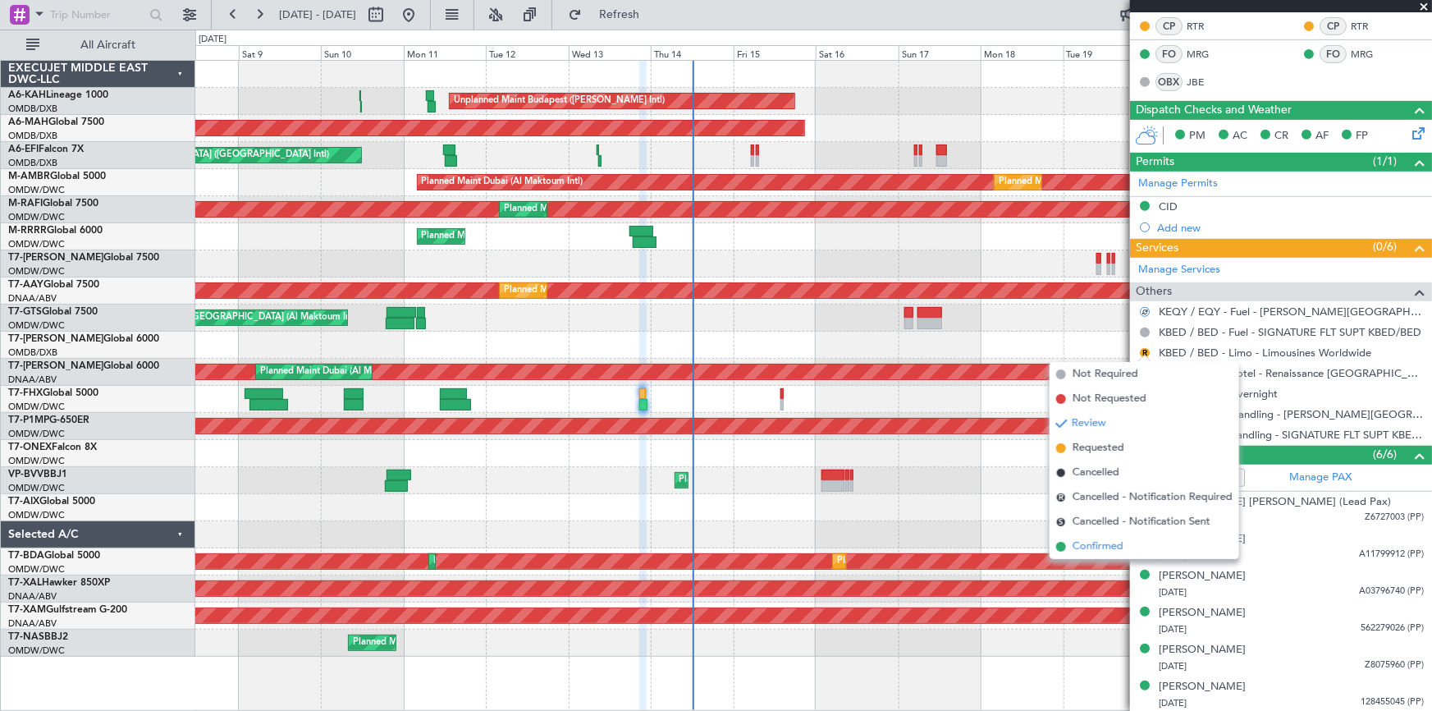
click at [1088, 545] on span "Confirmed" at bounding box center [1097, 546] width 51 height 16
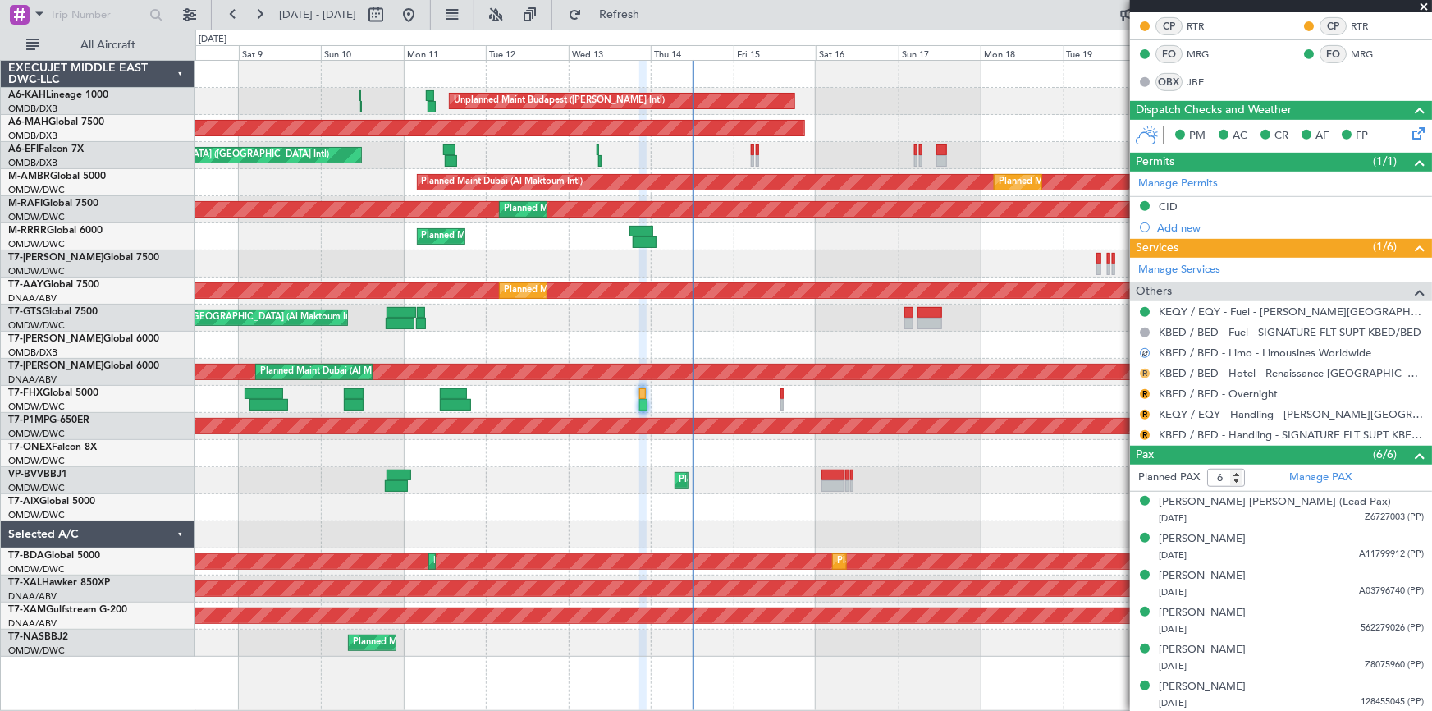
click at [1142, 370] on button "R" at bounding box center [1145, 373] width 10 height 10
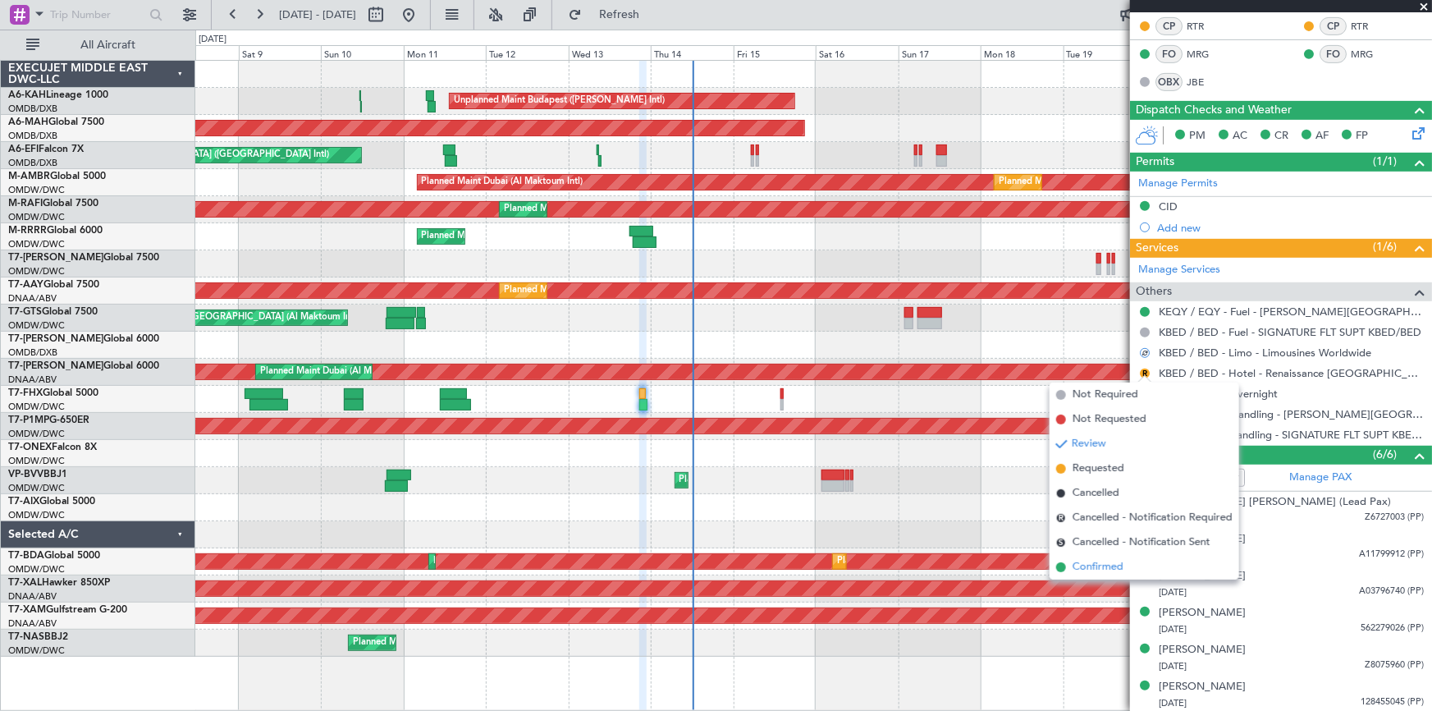
click at [1098, 564] on span "Confirmed" at bounding box center [1097, 567] width 51 height 16
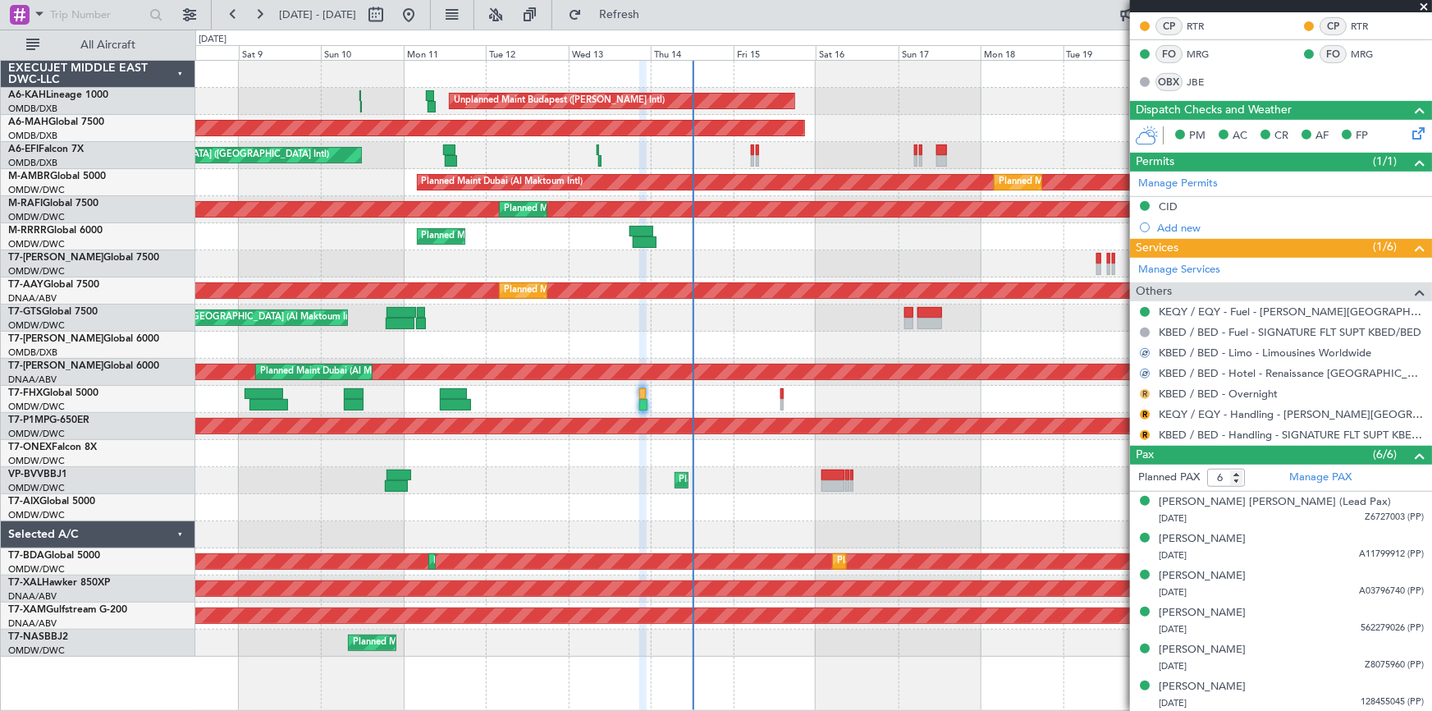
click at [1147, 390] on button "R" at bounding box center [1145, 394] width 10 height 10
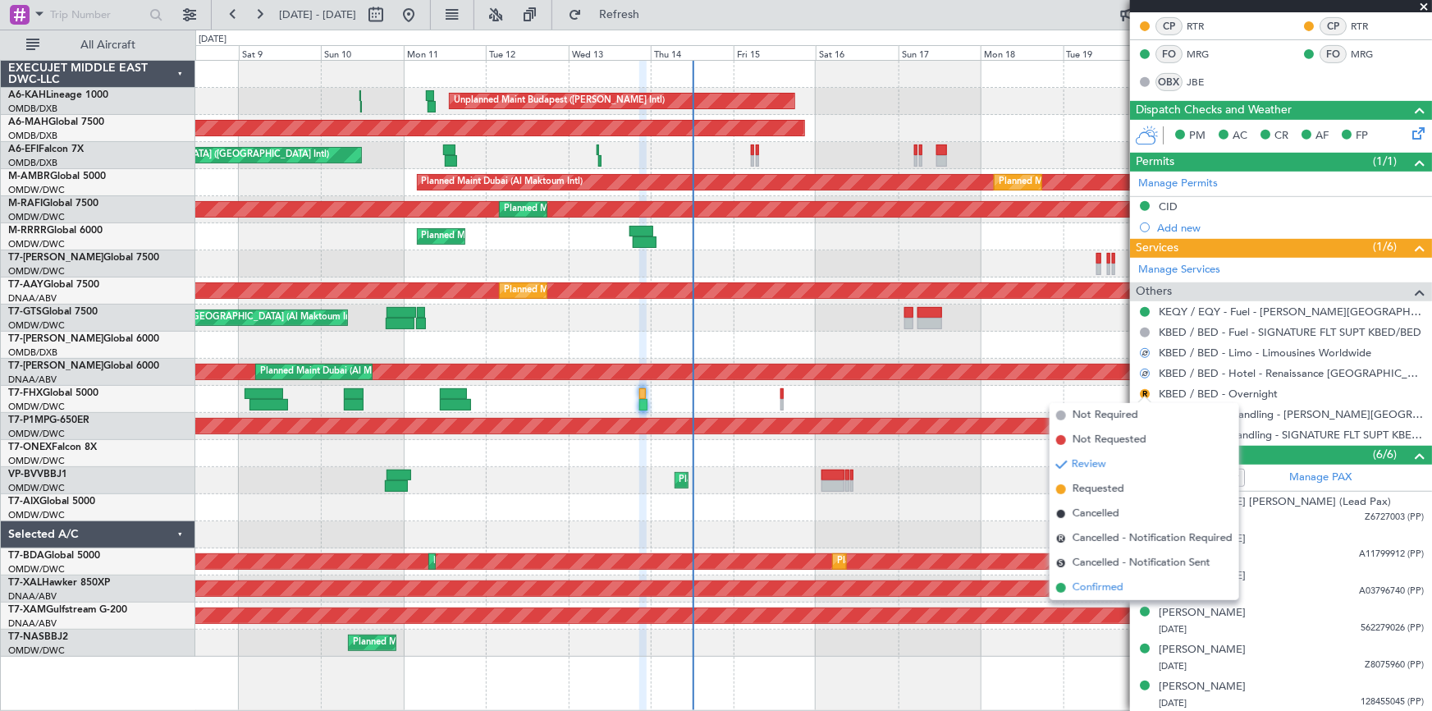
click at [1102, 593] on span "Confirmed" at bounding box center [1097, 587] width 51 height 16
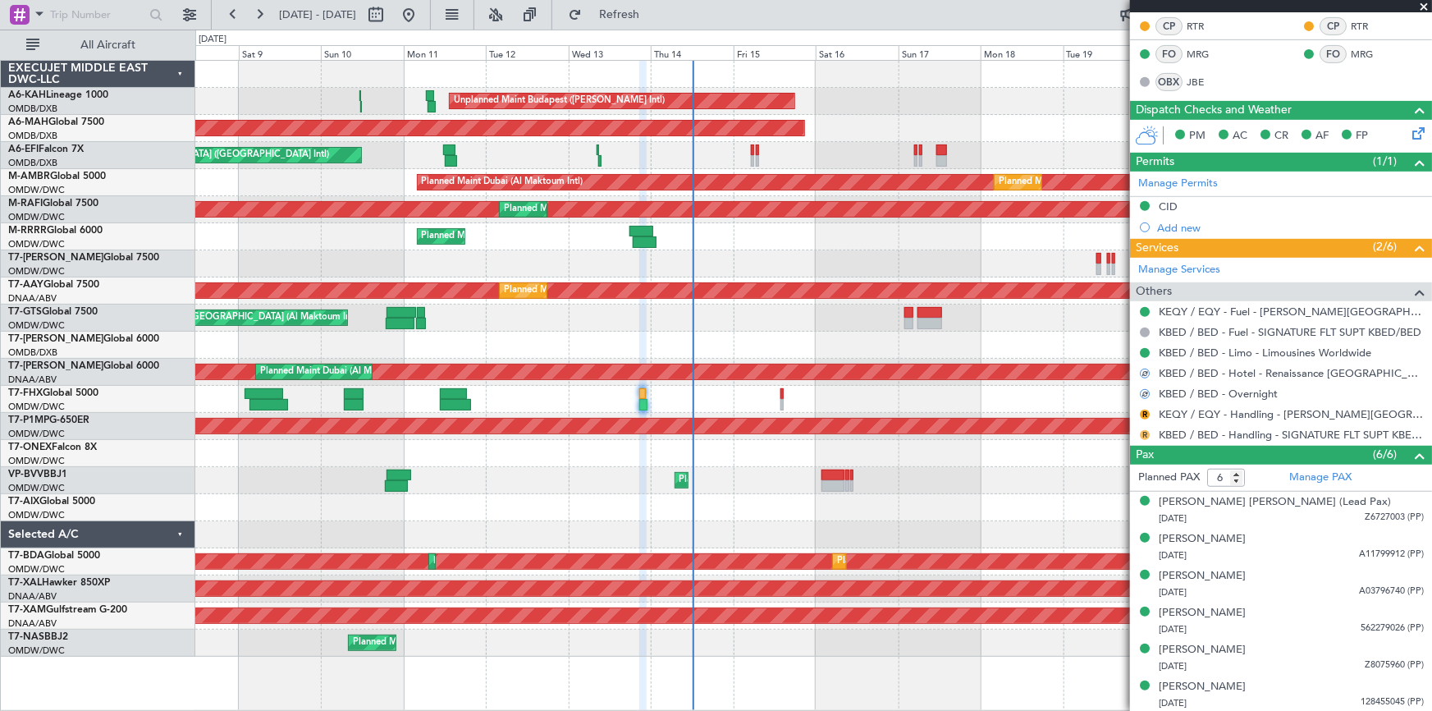
click at [1145, 430] on button "R" at bounding box center [1145, 435] width 10 height 10
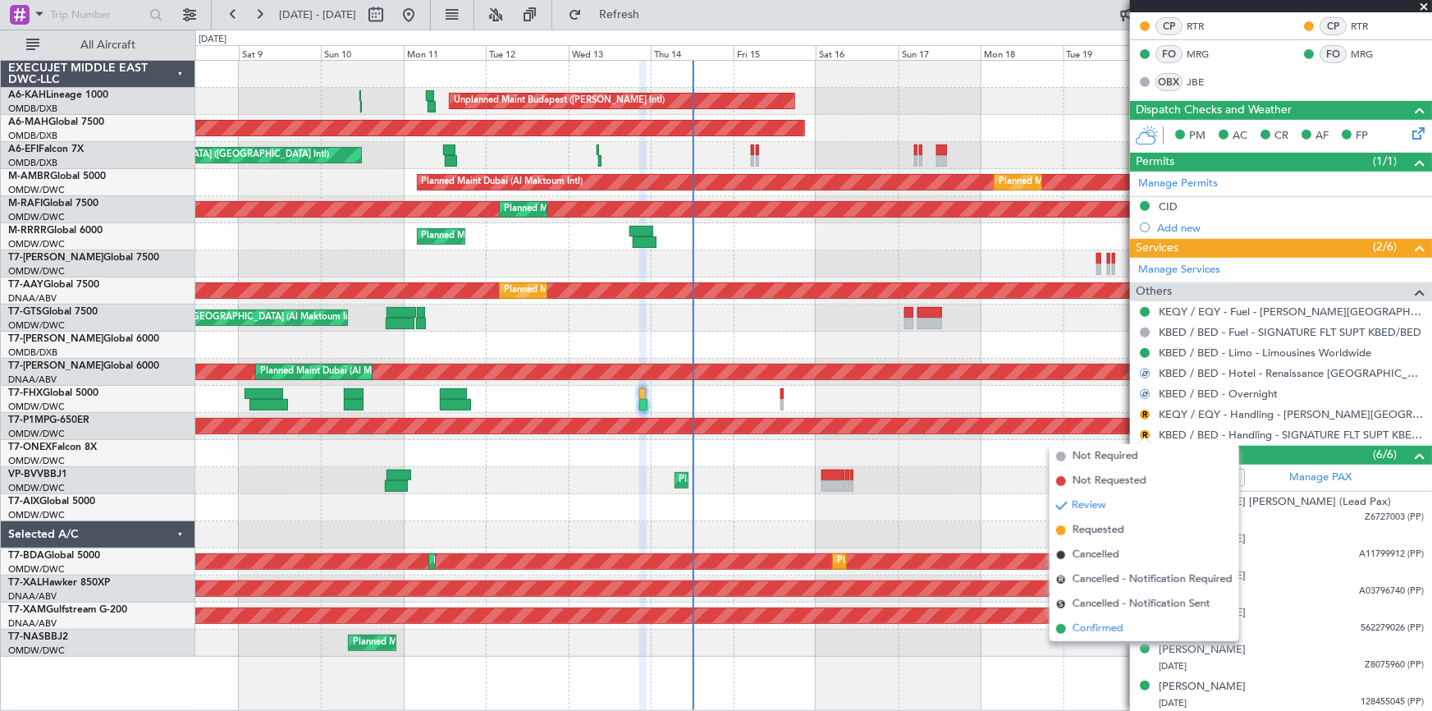
click at [1095, 621] on span "Confirmed" at bounding box center [1097, 628] width 51 height 16
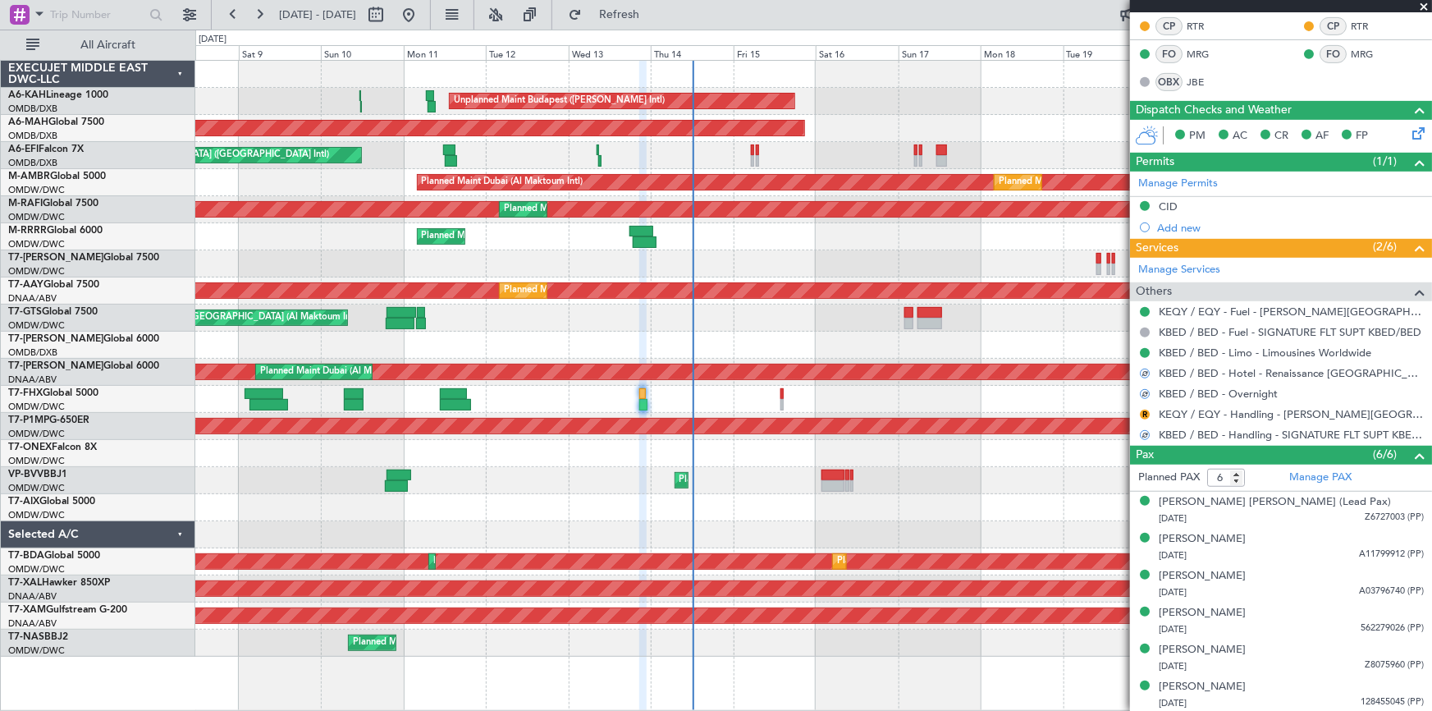
click at [1145, 408] on div "R" at bounding box center [1144, 414] width 13 height 13
click at [1147, 411] on button "R" at bounding box center [1145, 414] width 10 height 10
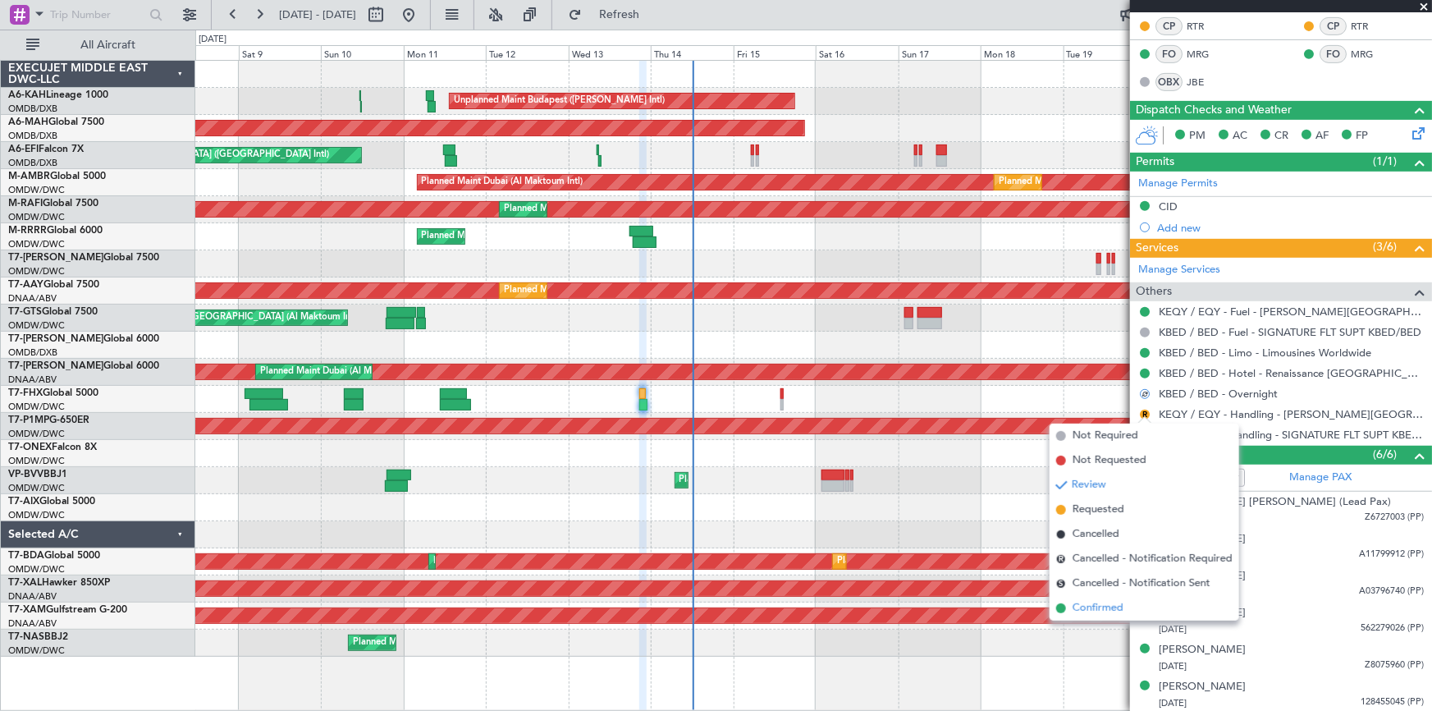
click at [1108, 611] on span "Confirmed" at bounding box center [1097, 608] width 51 height 16
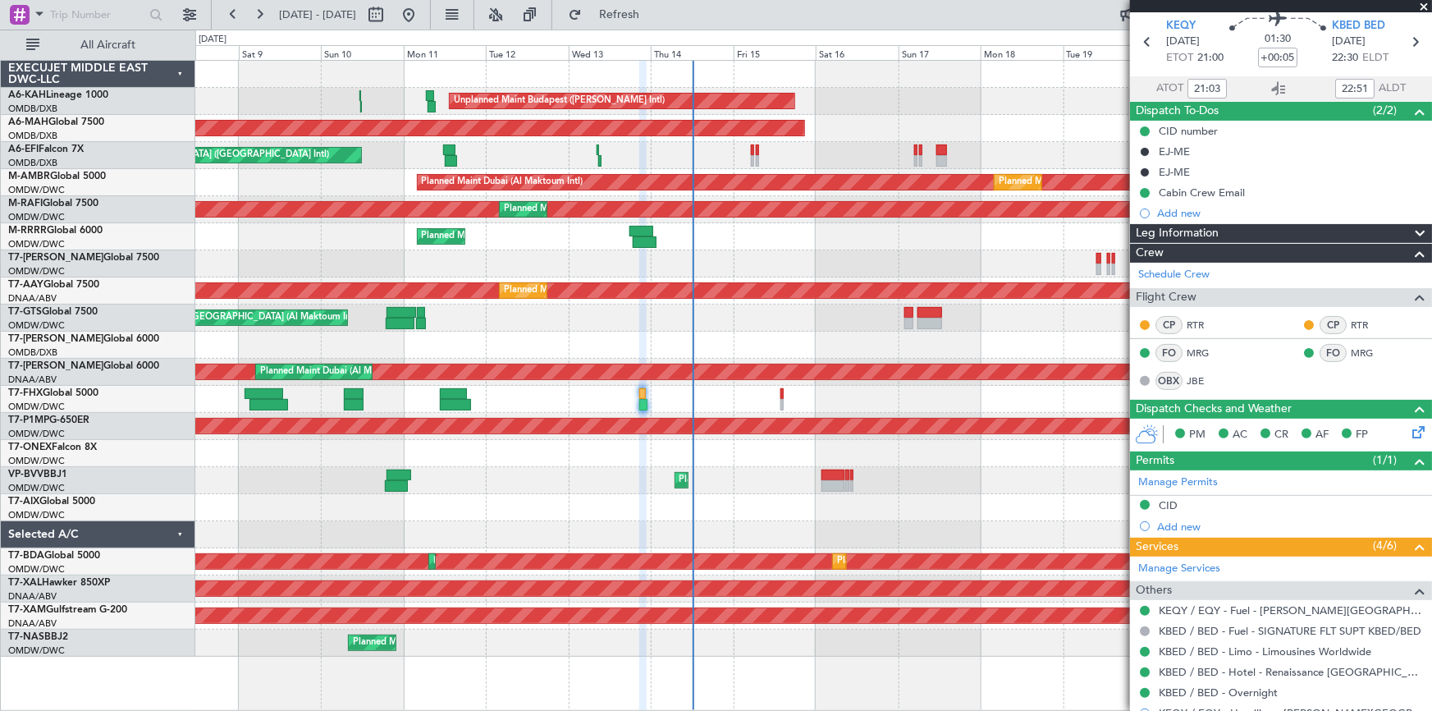
scroll to position [0, 0]
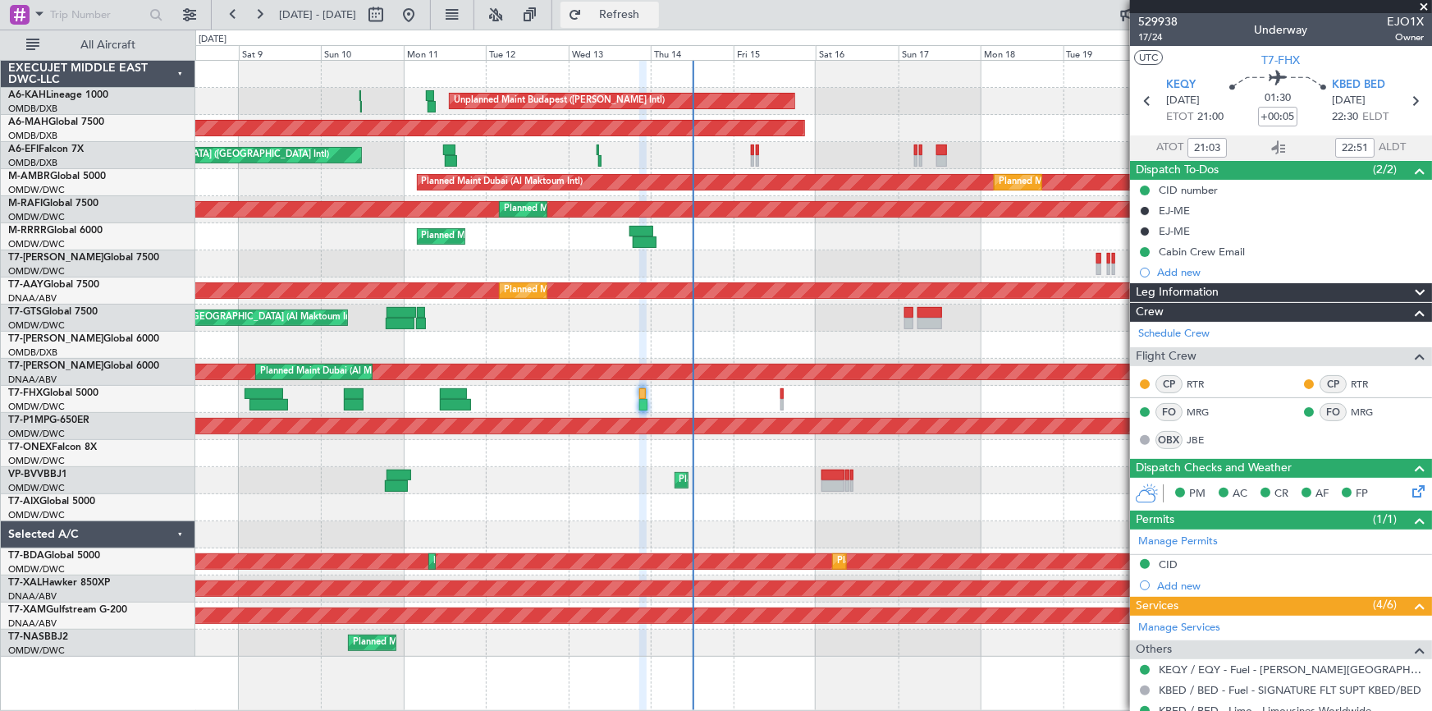
click at [654, 11] on span "Refresh" at bounding box center [619, 14] width 69 height 11
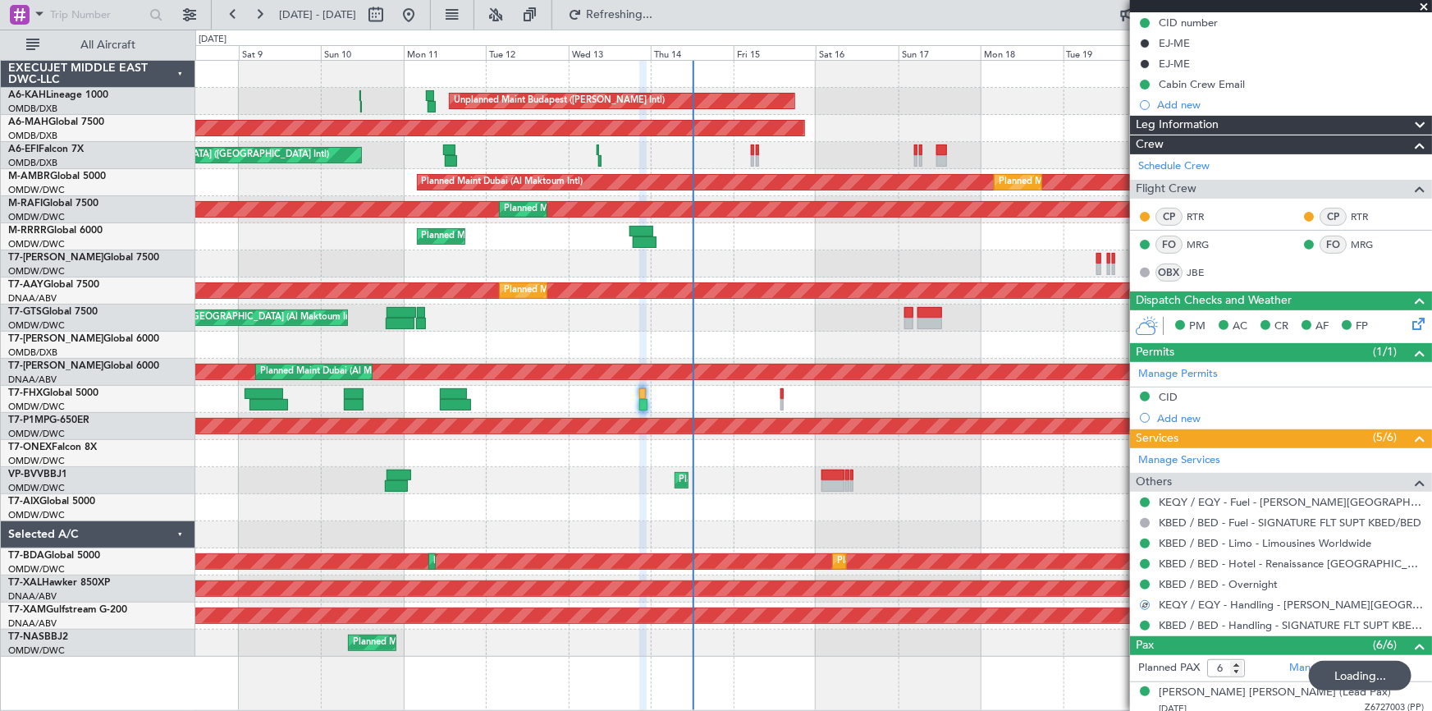
scroll to position [223, 0]
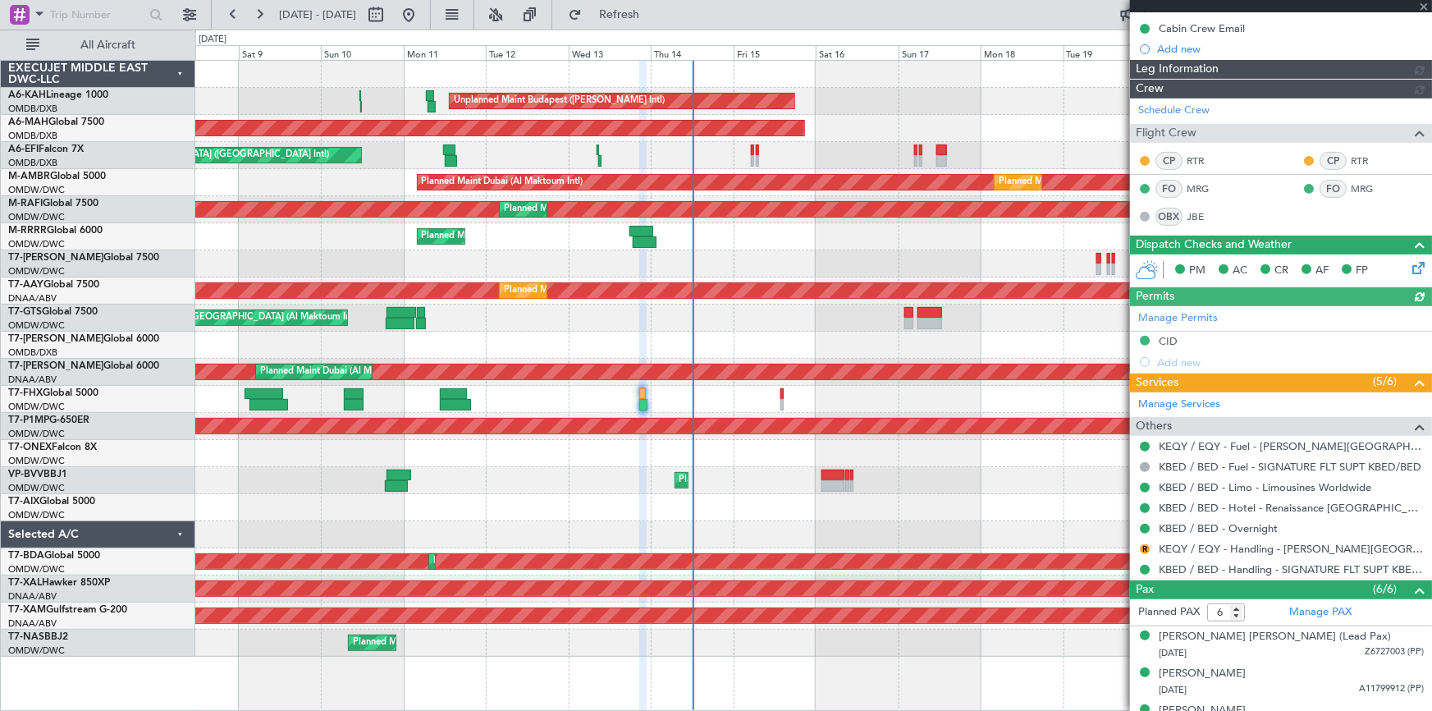
type input "Syed Shakeel (SYS)"
type input "7023"
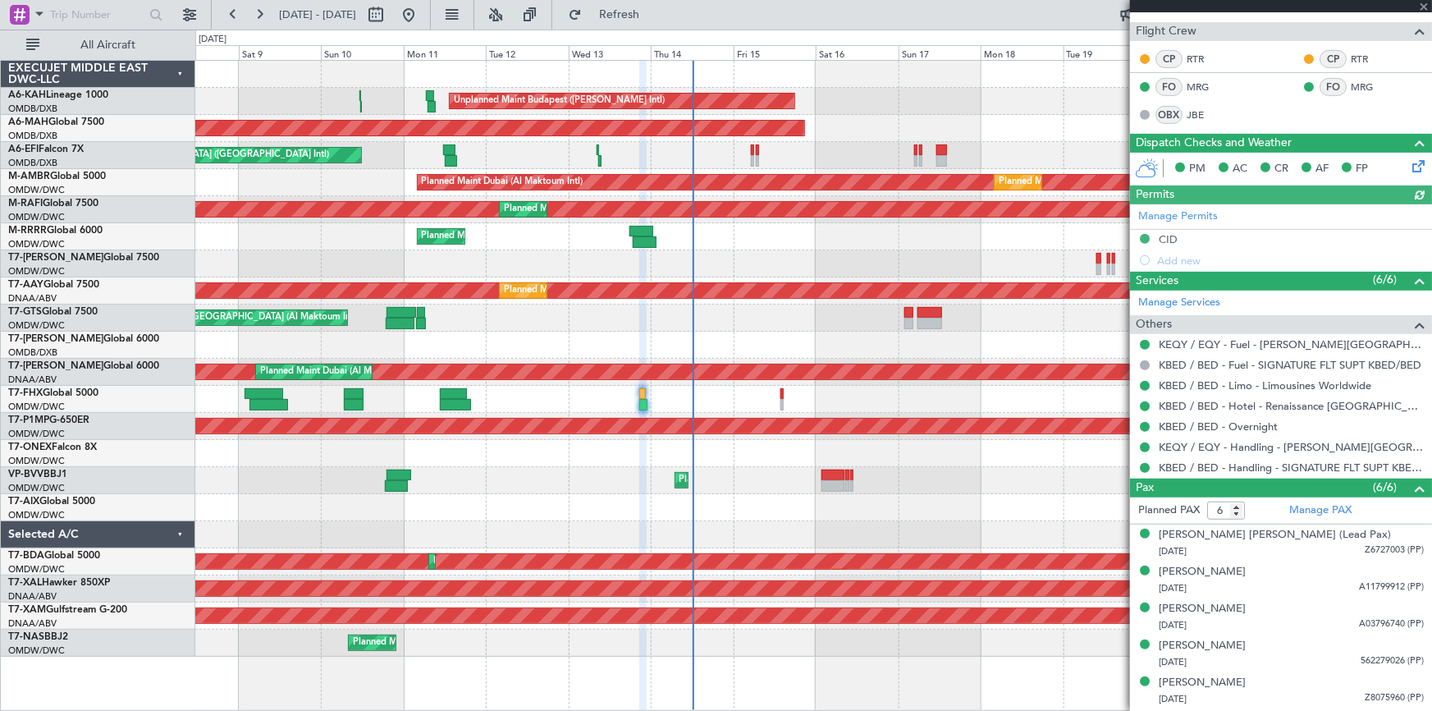
scroll to position [358, 0]
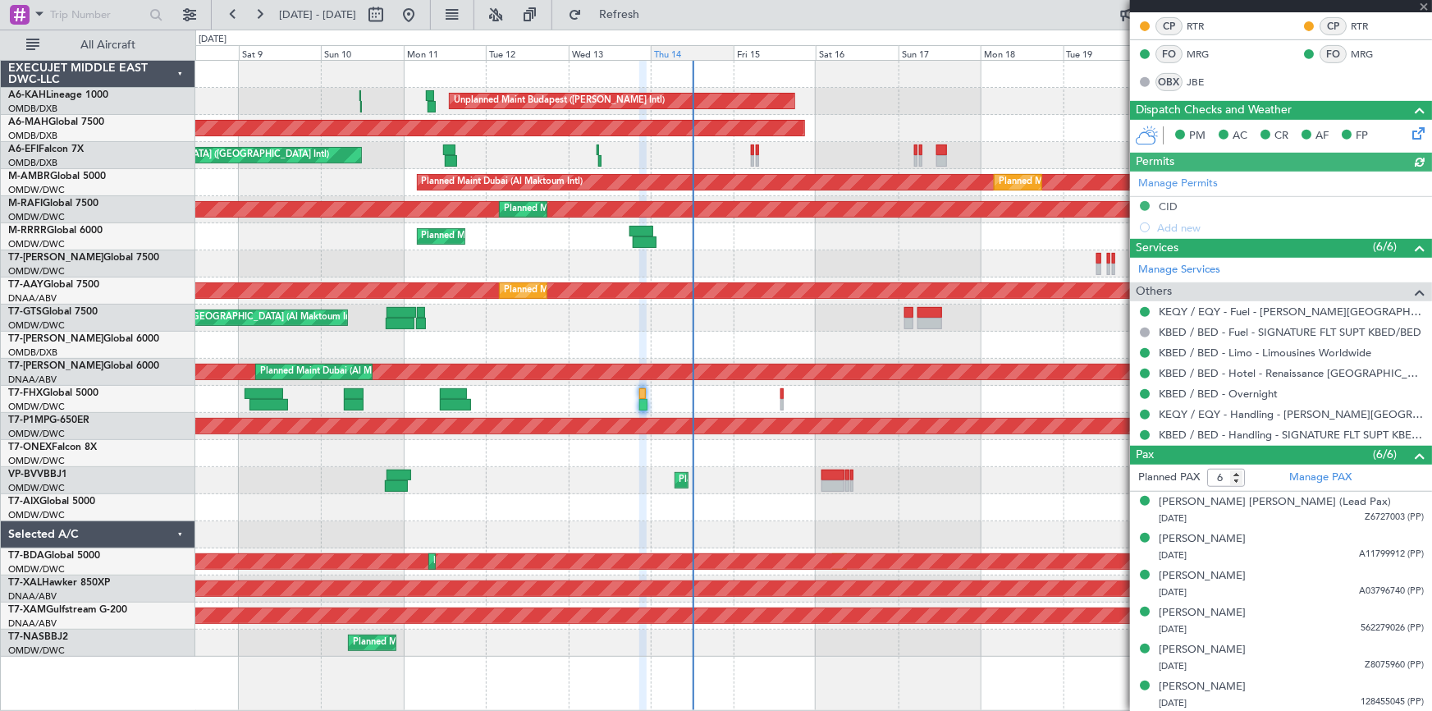
click at [654, 9] on span "Refresh" at bounding box center [619, 14] width 69 height 11
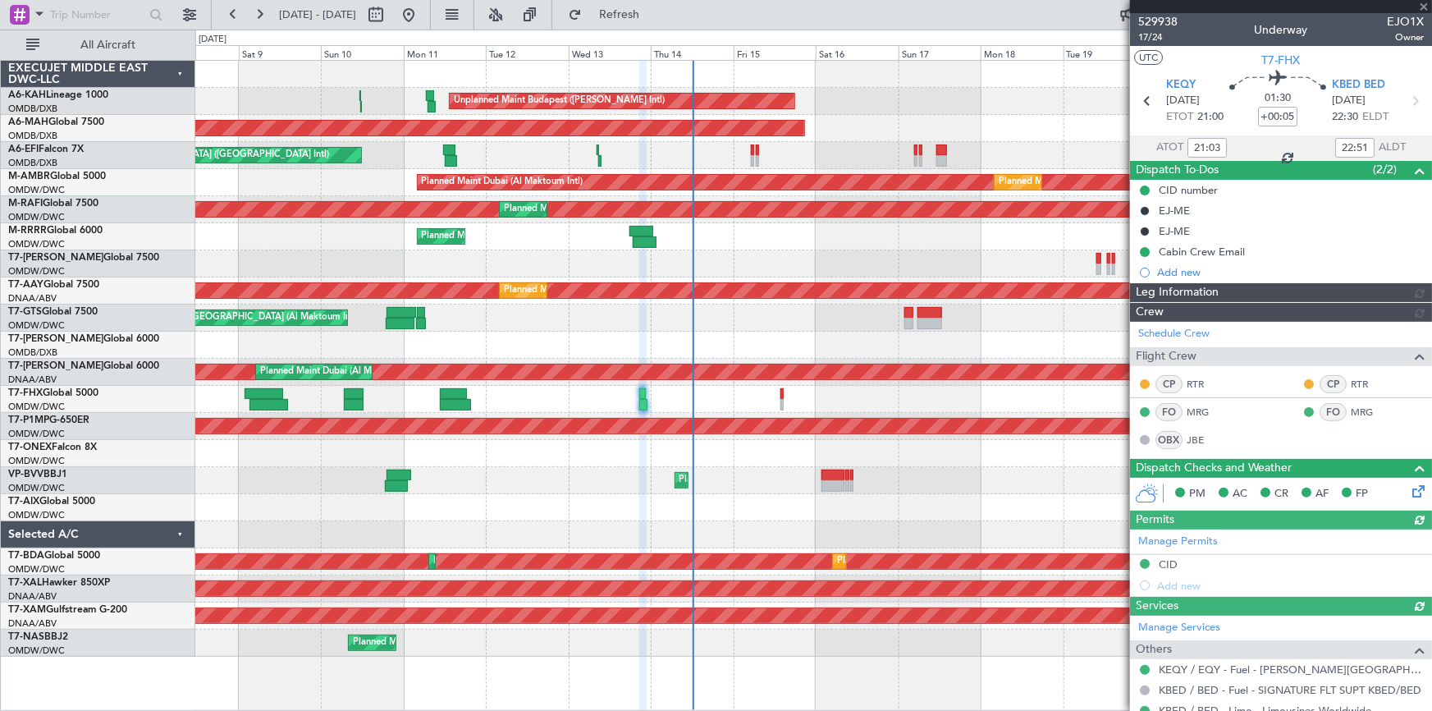
type input "Syed Shakeel (SYS)"
type input "7023"
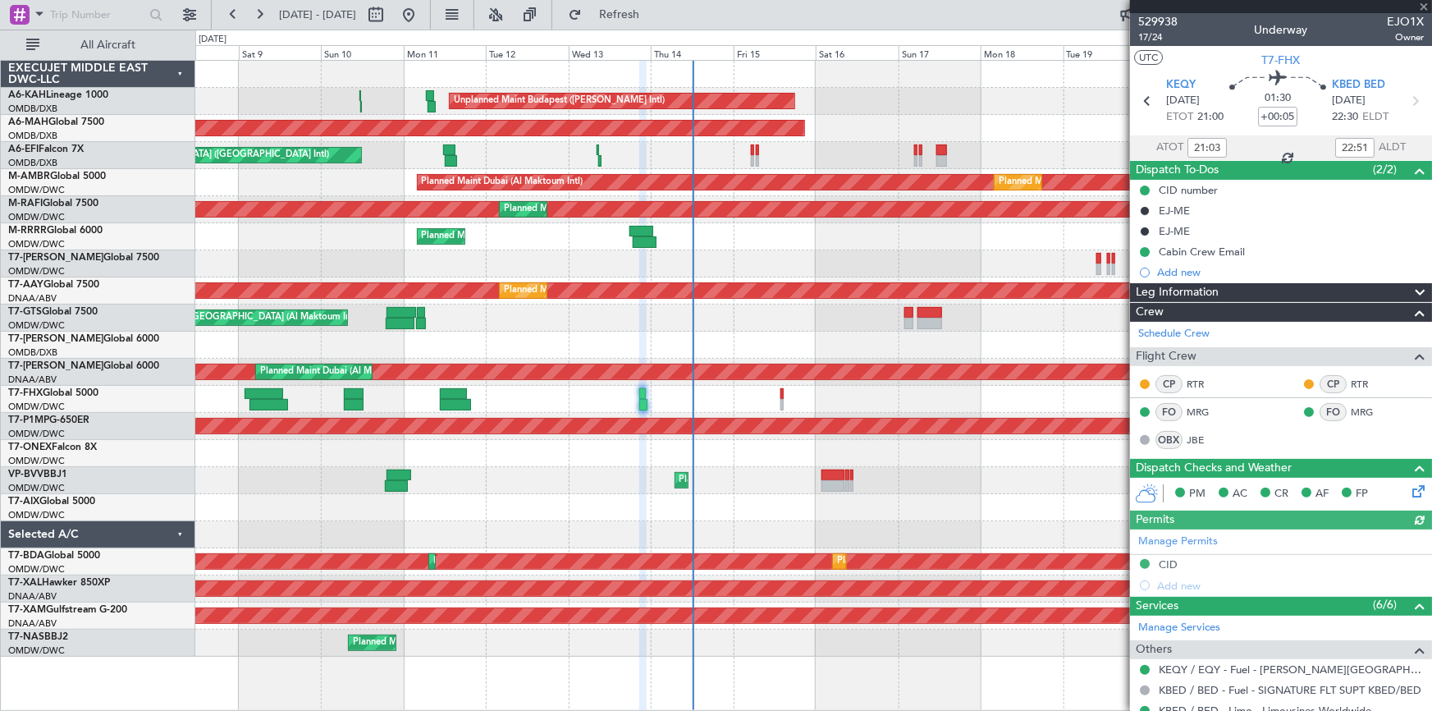
scroll to position [298, 0]
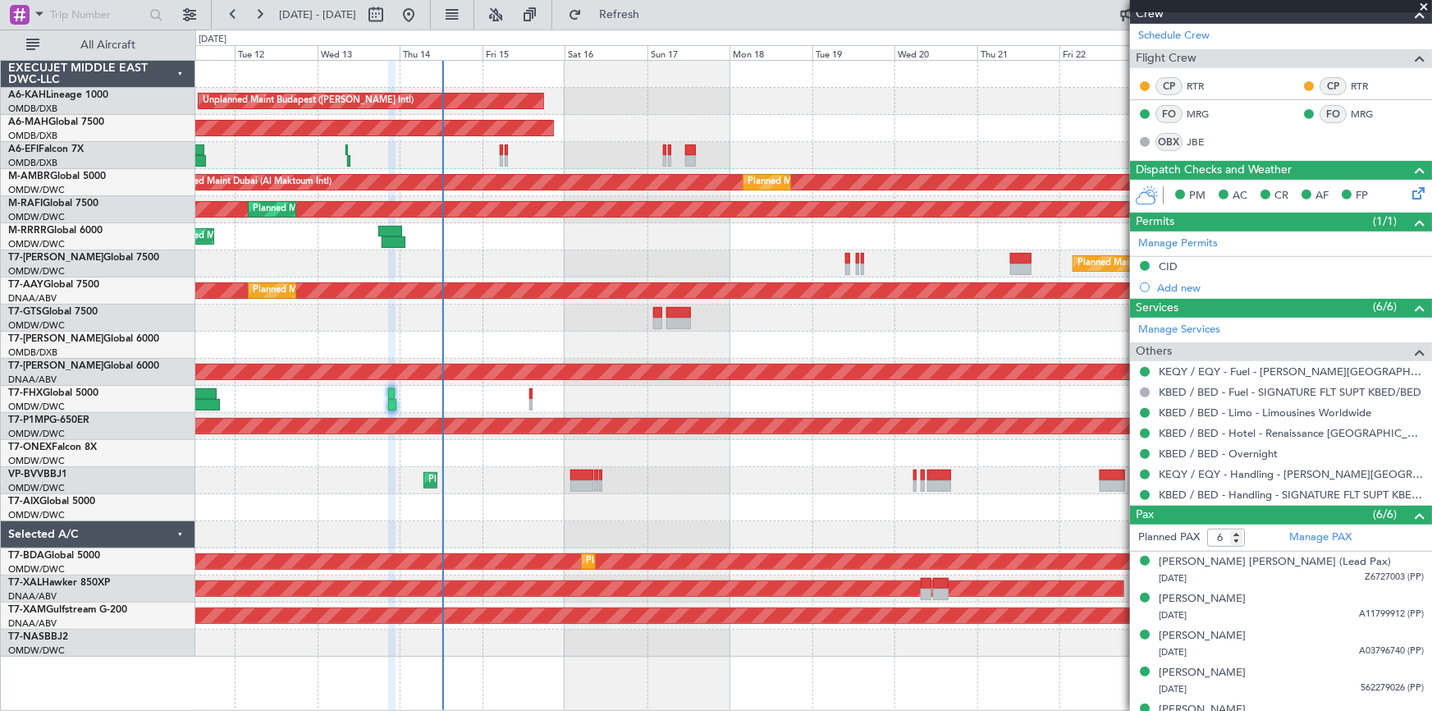
click at [595, 343] on div "Unplanned Maint Budapest (Ferenc Liszt Intl) Planned Maint Dubai (Dubai Intl) U…" at bounding box center [813, 359] width 1236 height 596
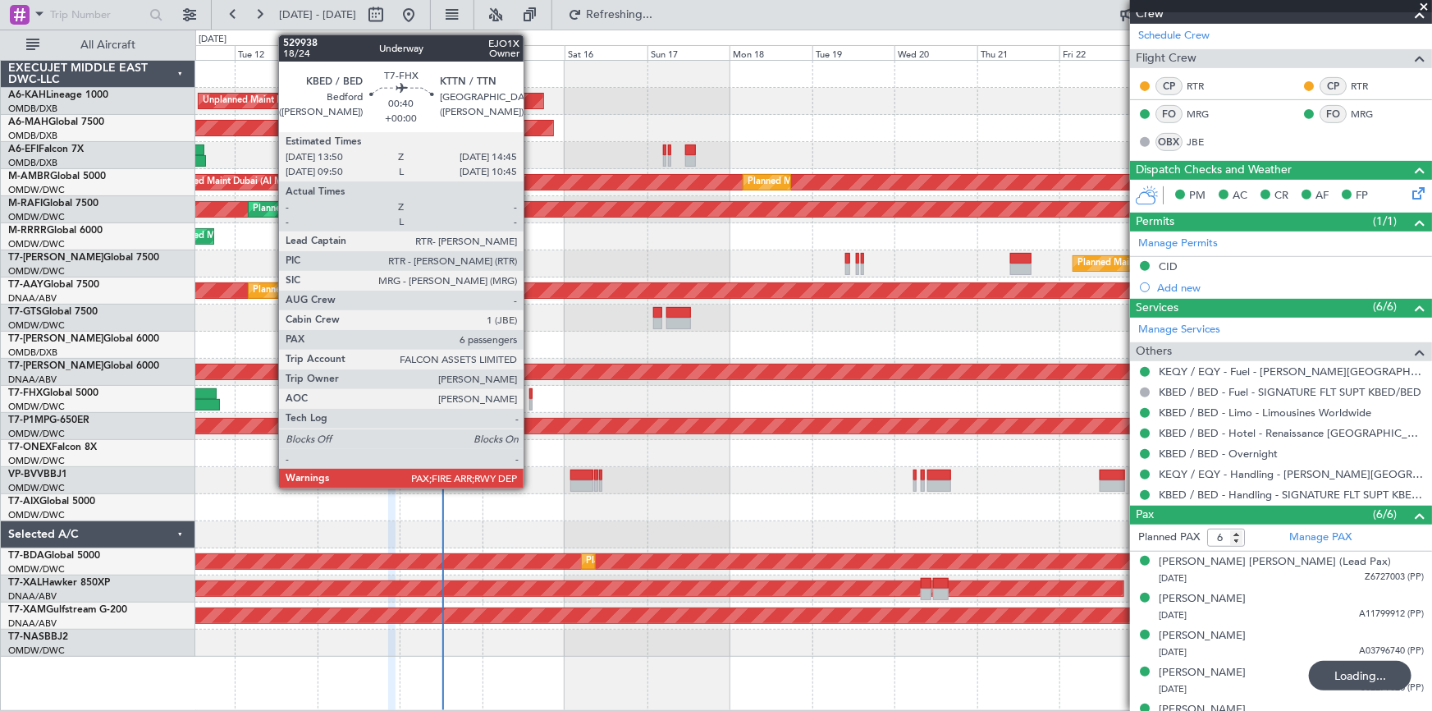
click at [531, 391] on div at bounding box center [530, 393] width 3 height 11
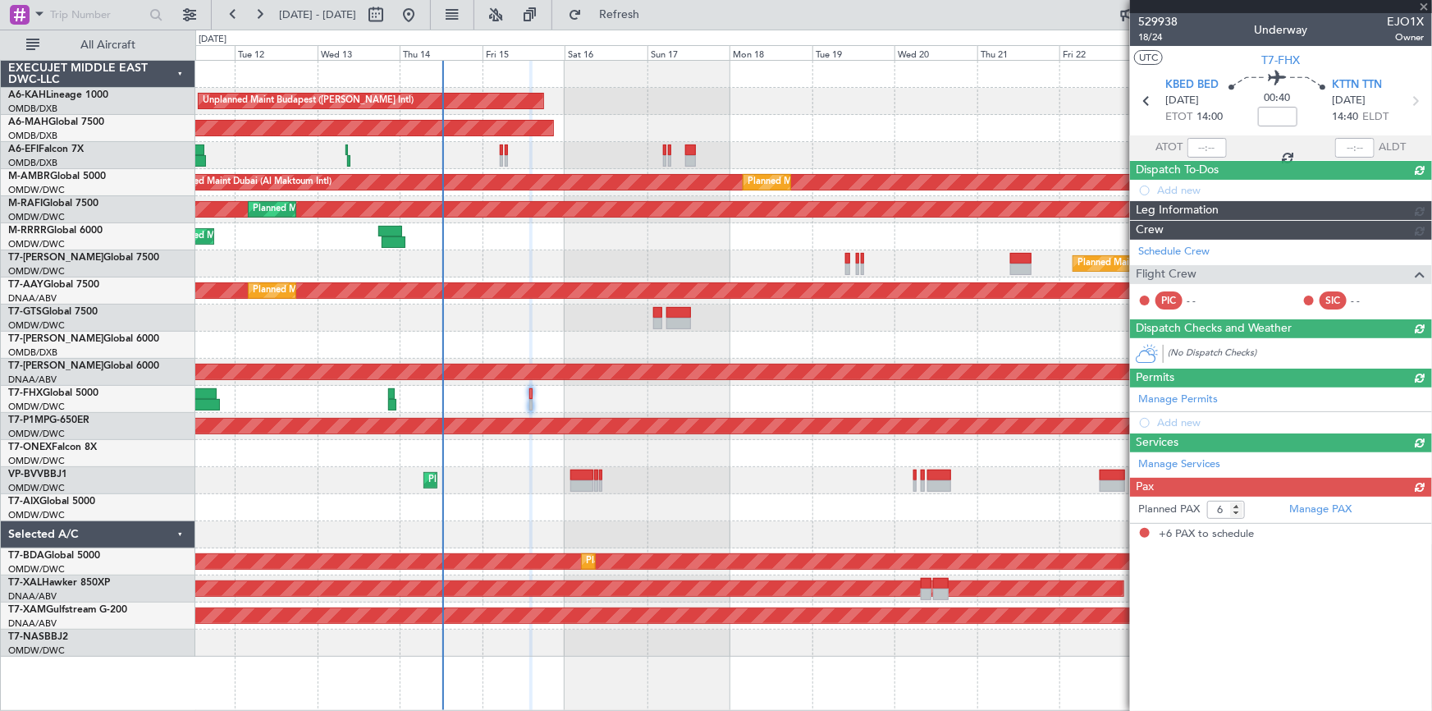
scroll to position [0, 0]
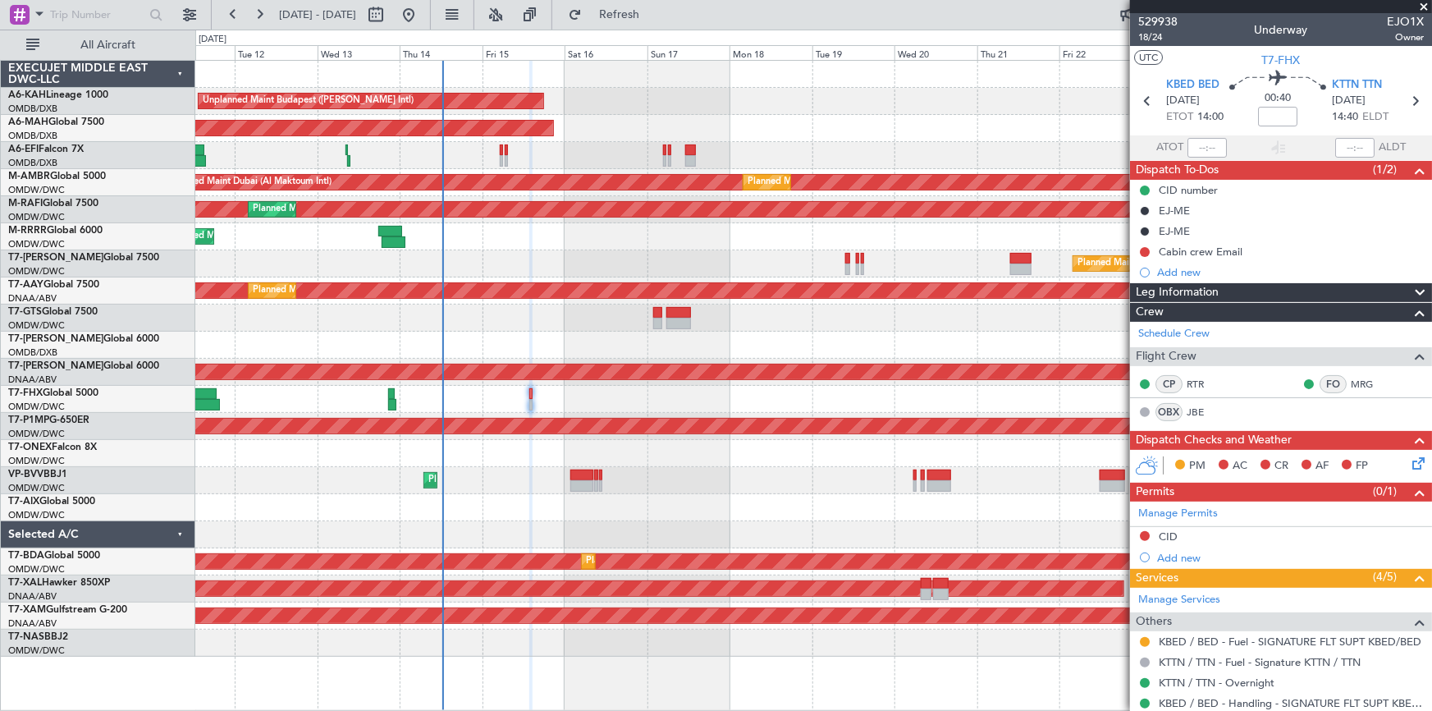
drag, startPoint x: 1156, startPoint y: 42, endPoint x: 451, endPoint y: 36, distance: 704.8
click at [1156, 42] on span "18/24" at bounding box center [1157, 37] width 39 height 14
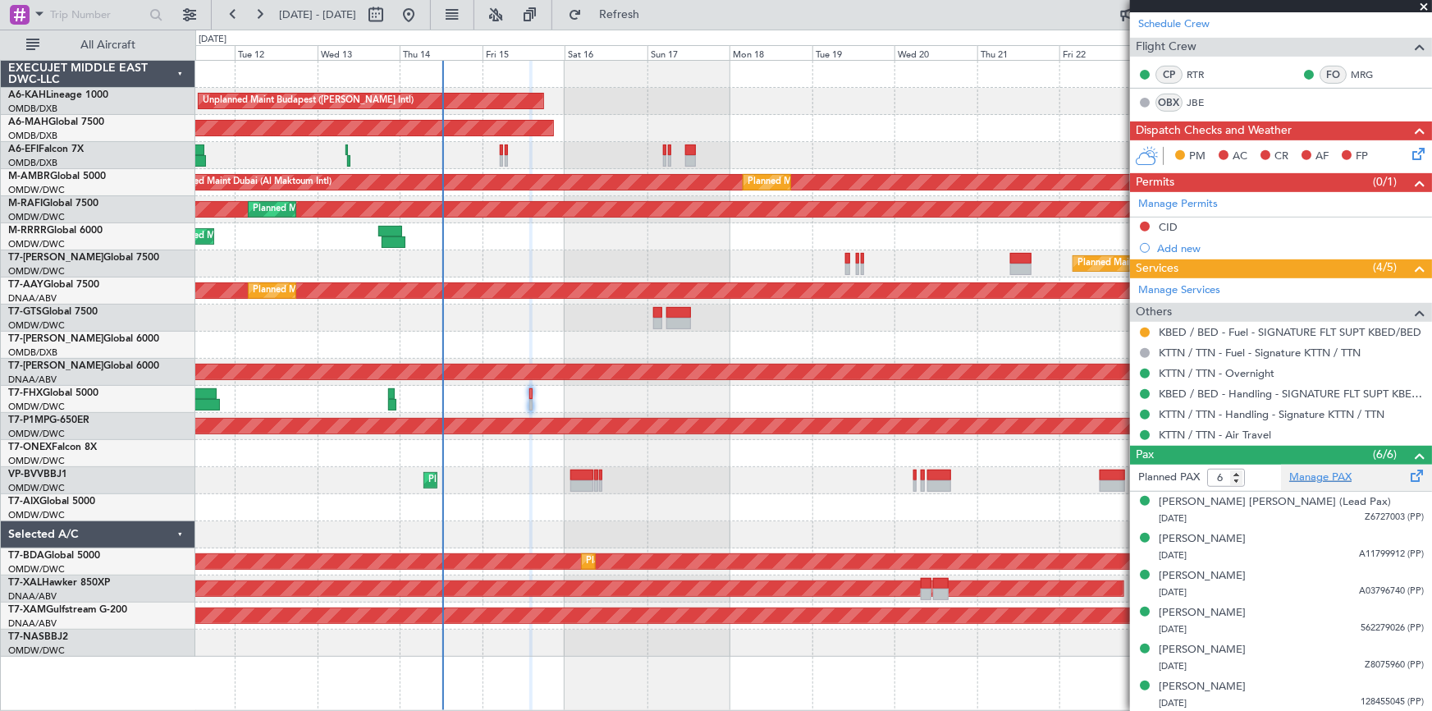
click at [1310, 473] on link "Manage PAX" at bounding box center [1320, 477] width 62 height 16
click at [654, 11] on span "Refresh" at bounding box center [619, 14] width 69 height 11
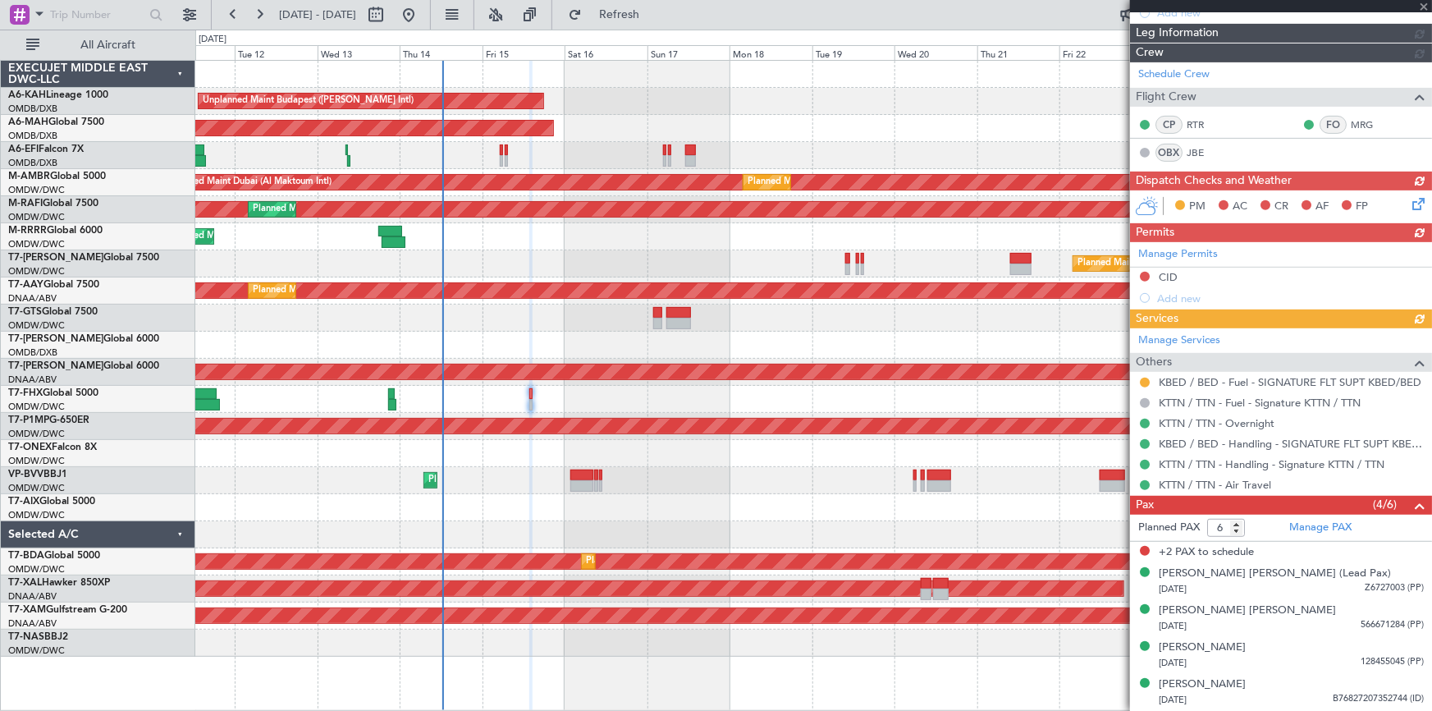
scroll to position [257, 0]
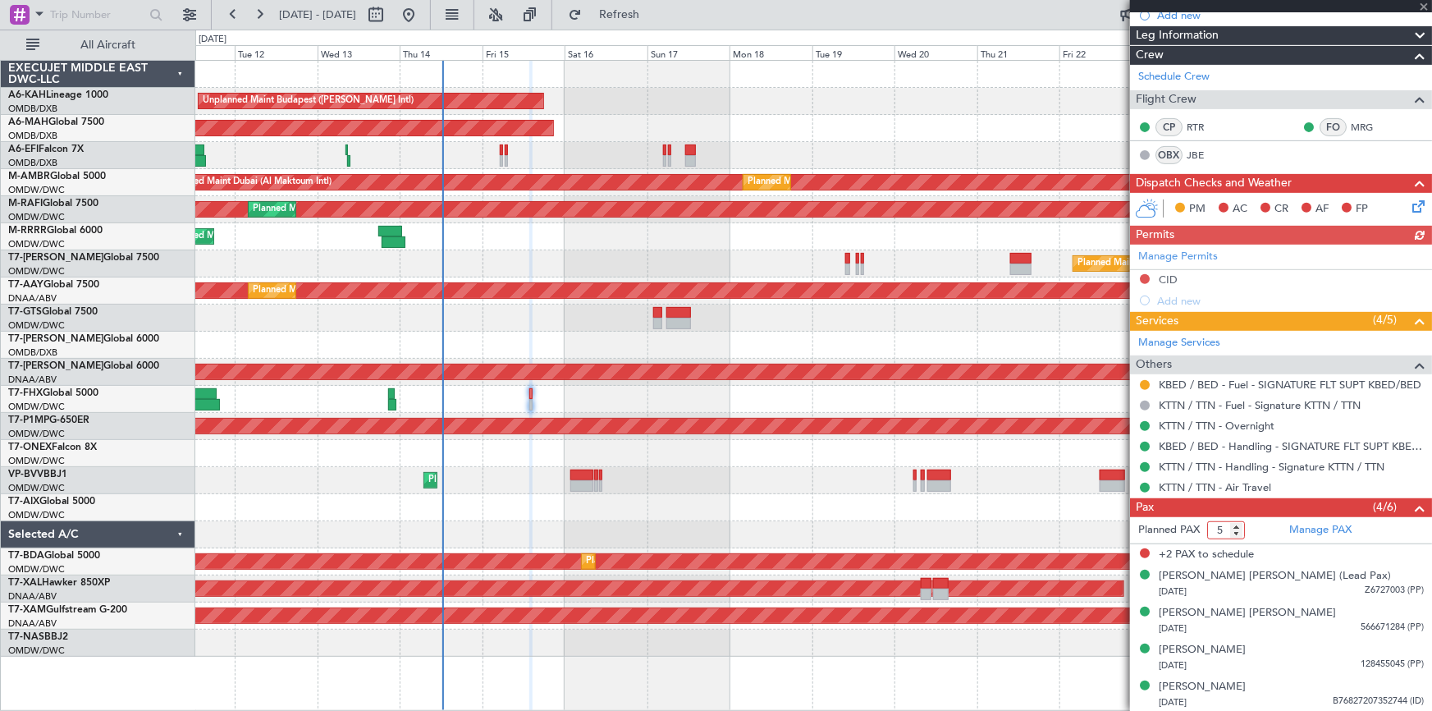
click at [1239, 532] on input "5" at bounding box center [1226, 530] width 38 height 18
type input "4"
click at [1239, 532] on input "4" at bounding box center [1226, 530] width 38 height 18
click at [654, 18] on span "Refresh" at bounding box center [619, 14] width 69 height 11
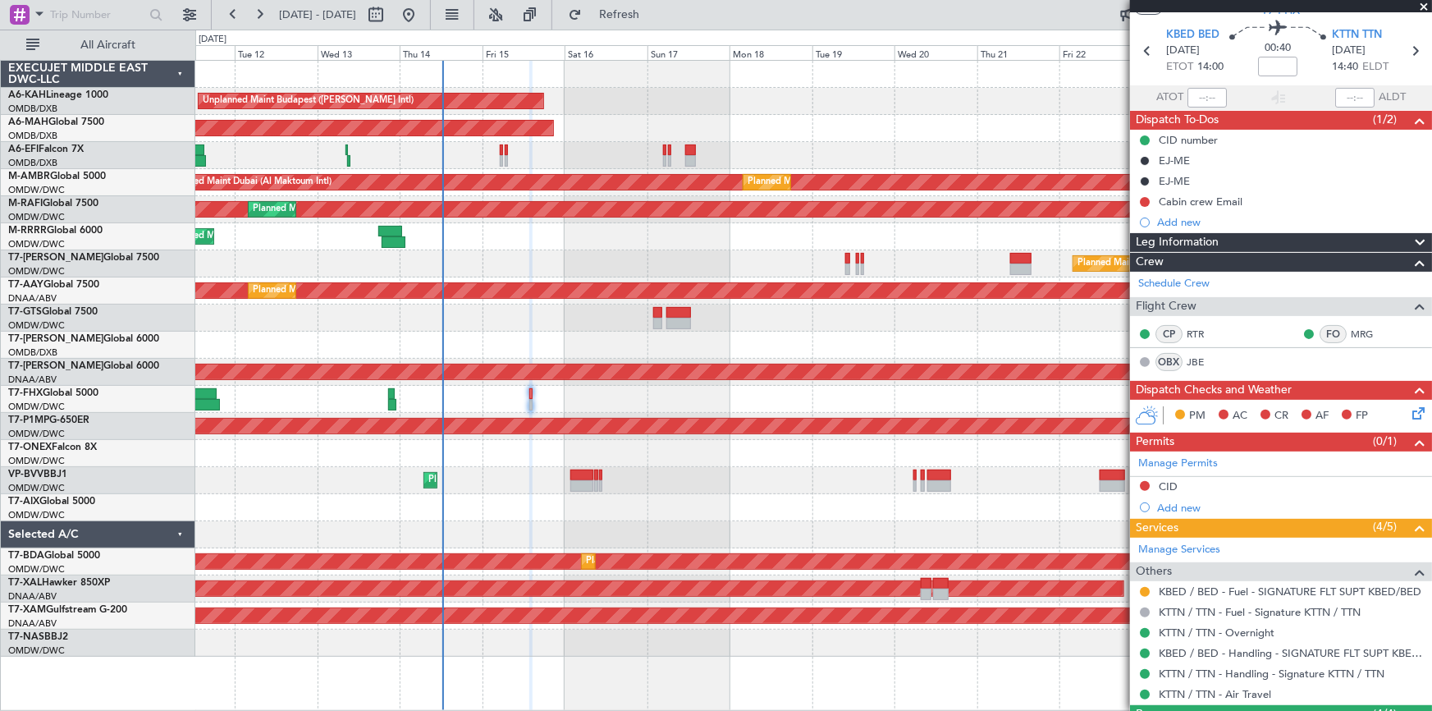
scroll to position [0, 0]
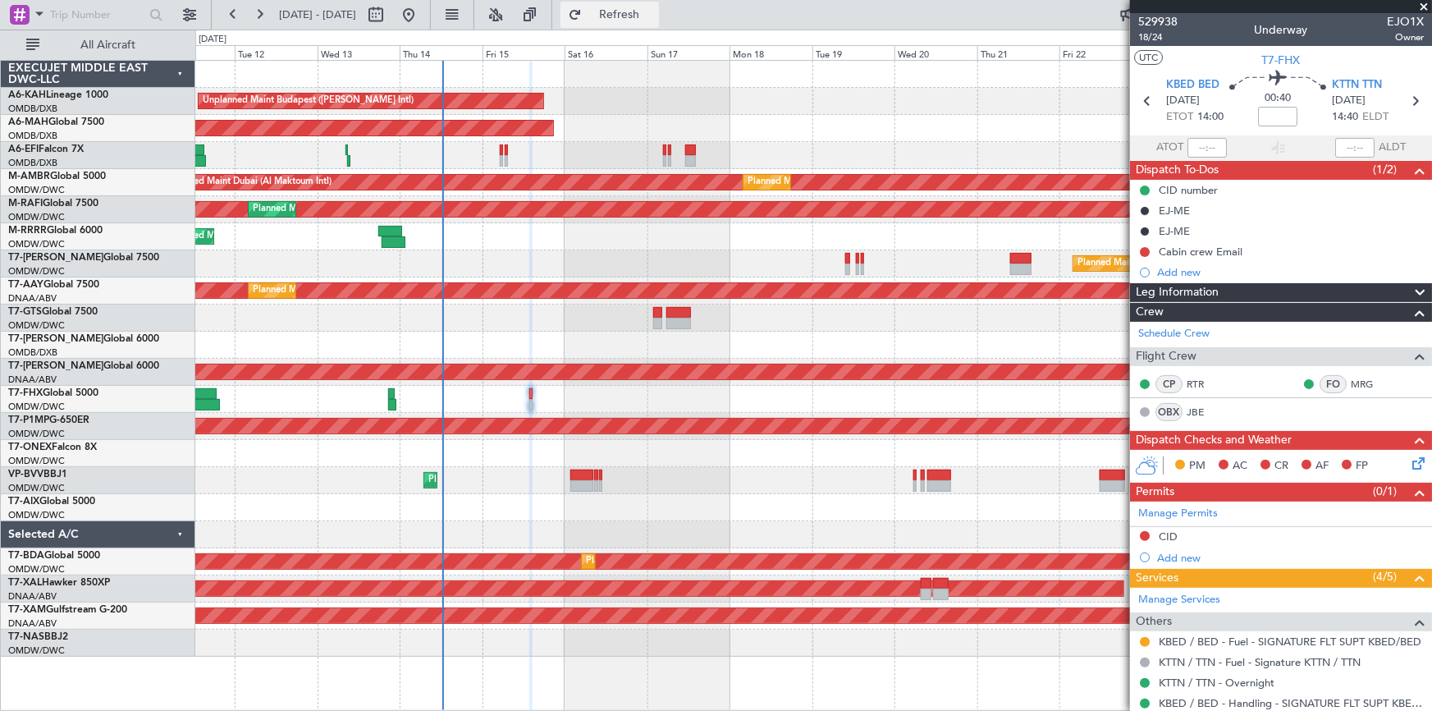
click at [654, 18] on span "Refresh" at bounding box center [619, 14] width 69 height 11
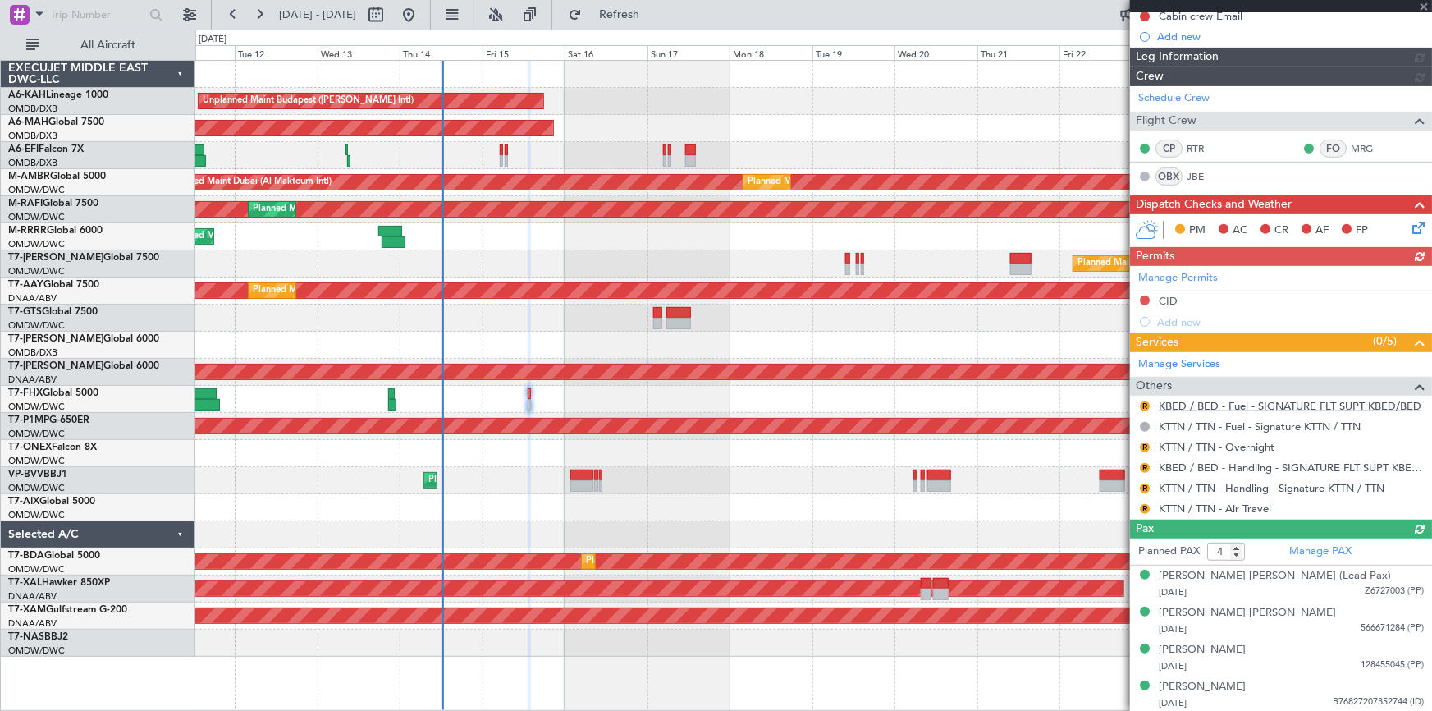
scroll to position [161, 0]
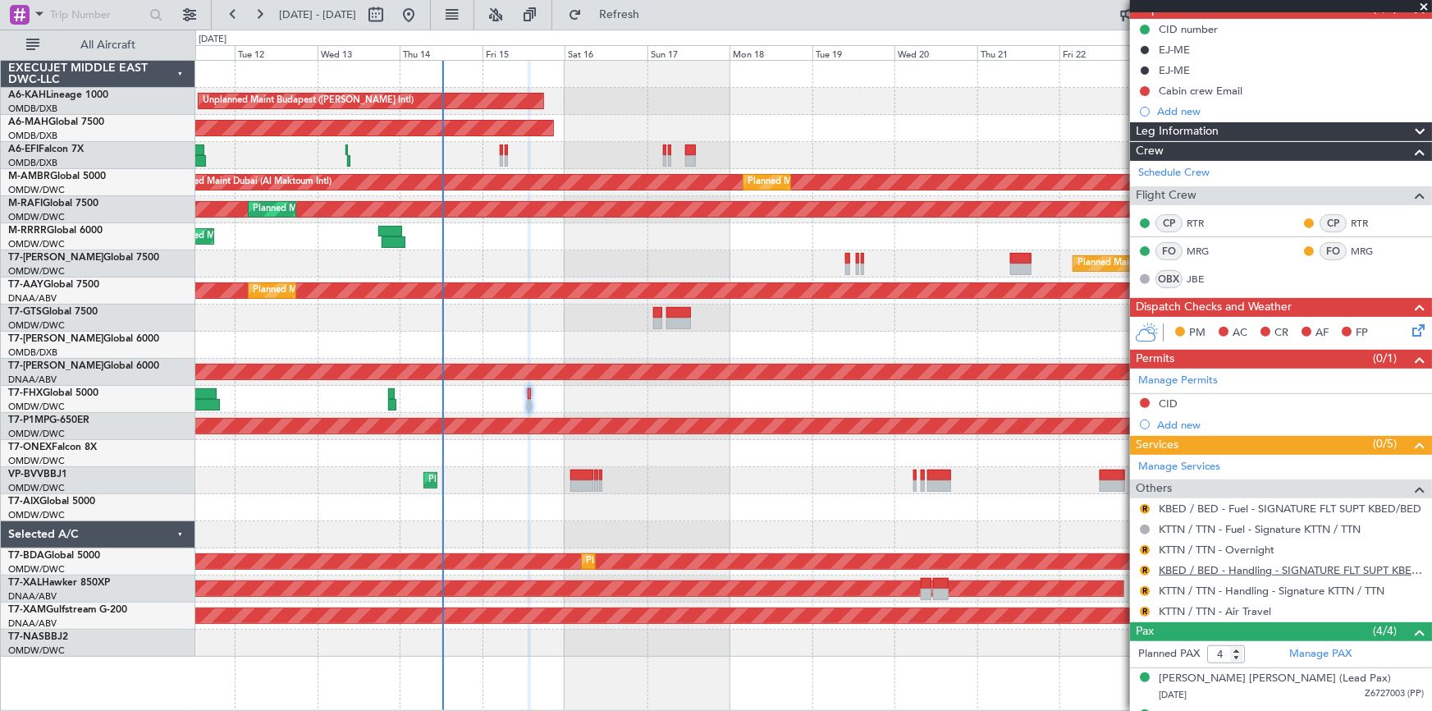
click at [1238, 564] on link "KBED / BED - Handling - SIGNATURE FLT SUPT KBED/BED" at bounding box center [1291, 570] width 265 height 14
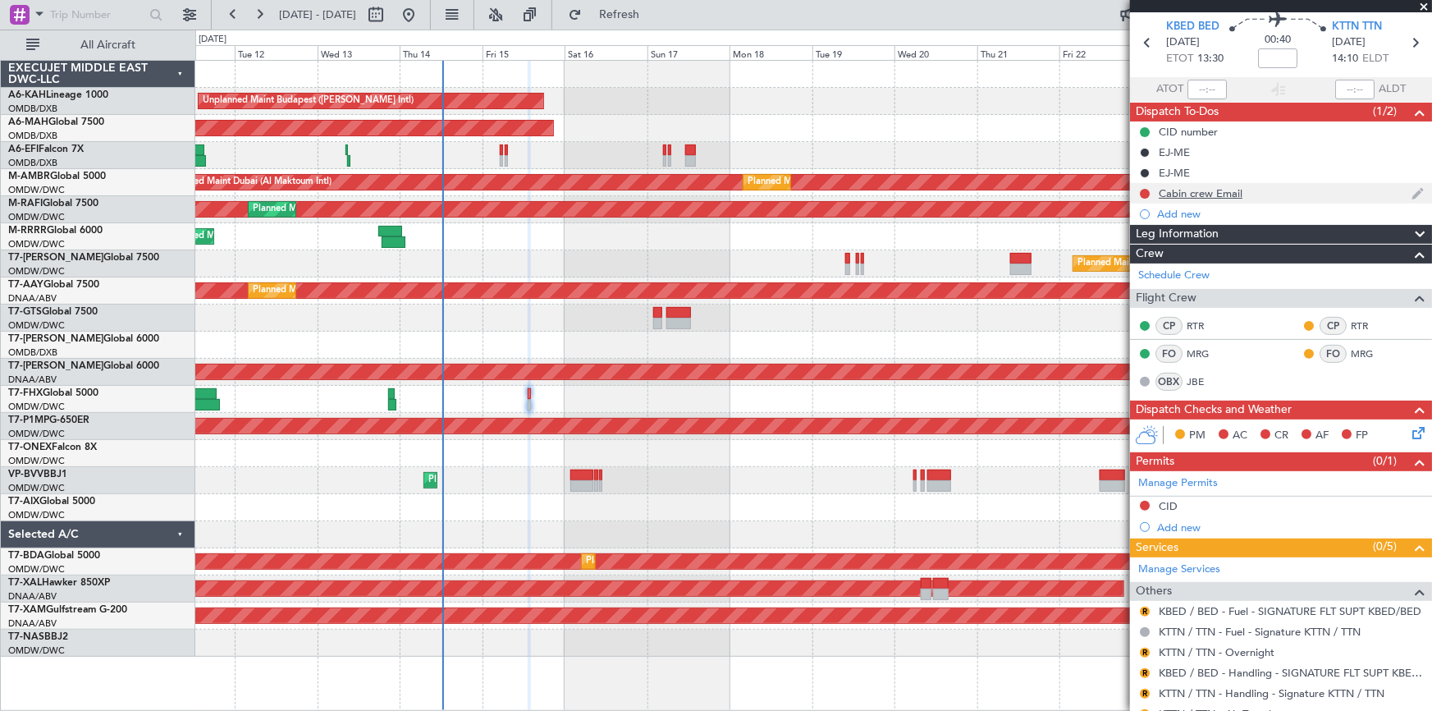
scroll to position [0, 0]
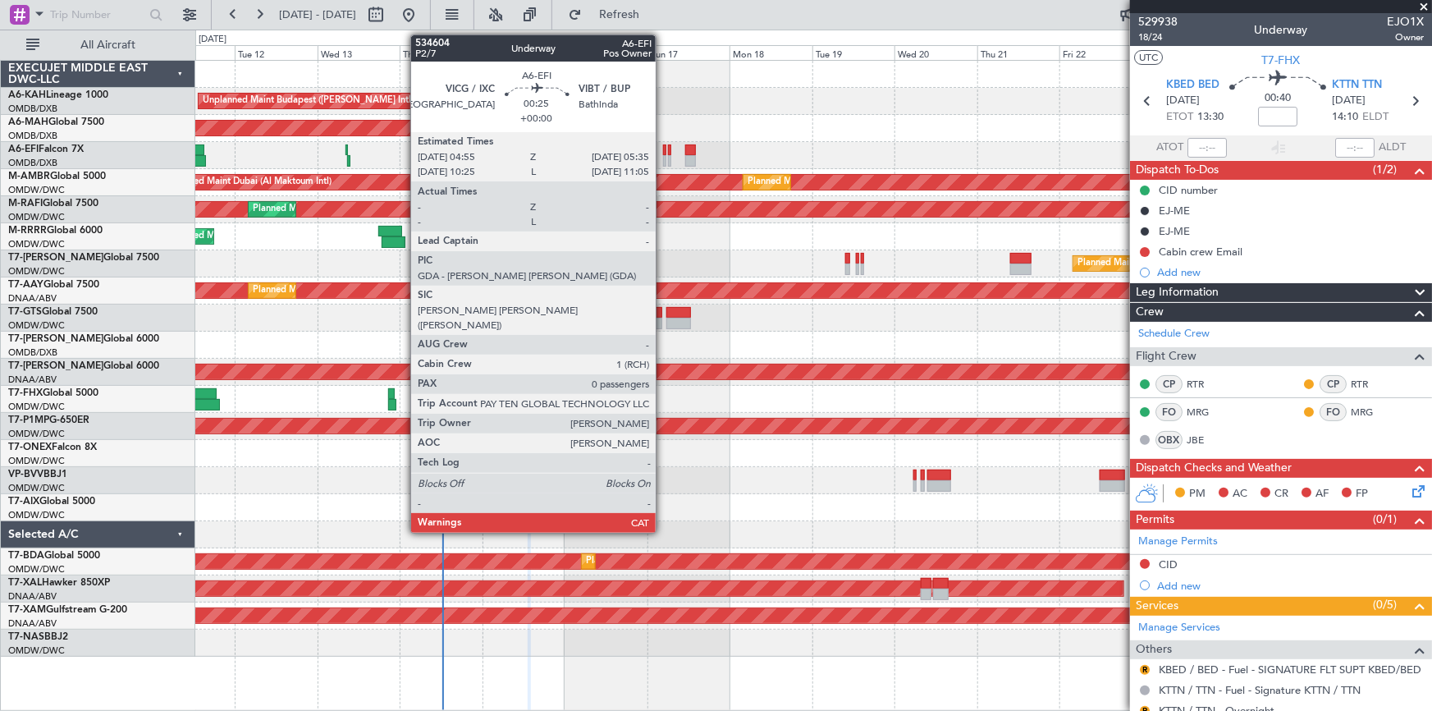
click at [663, 149] on div at bounding box center [664, 149] width 2 height 11
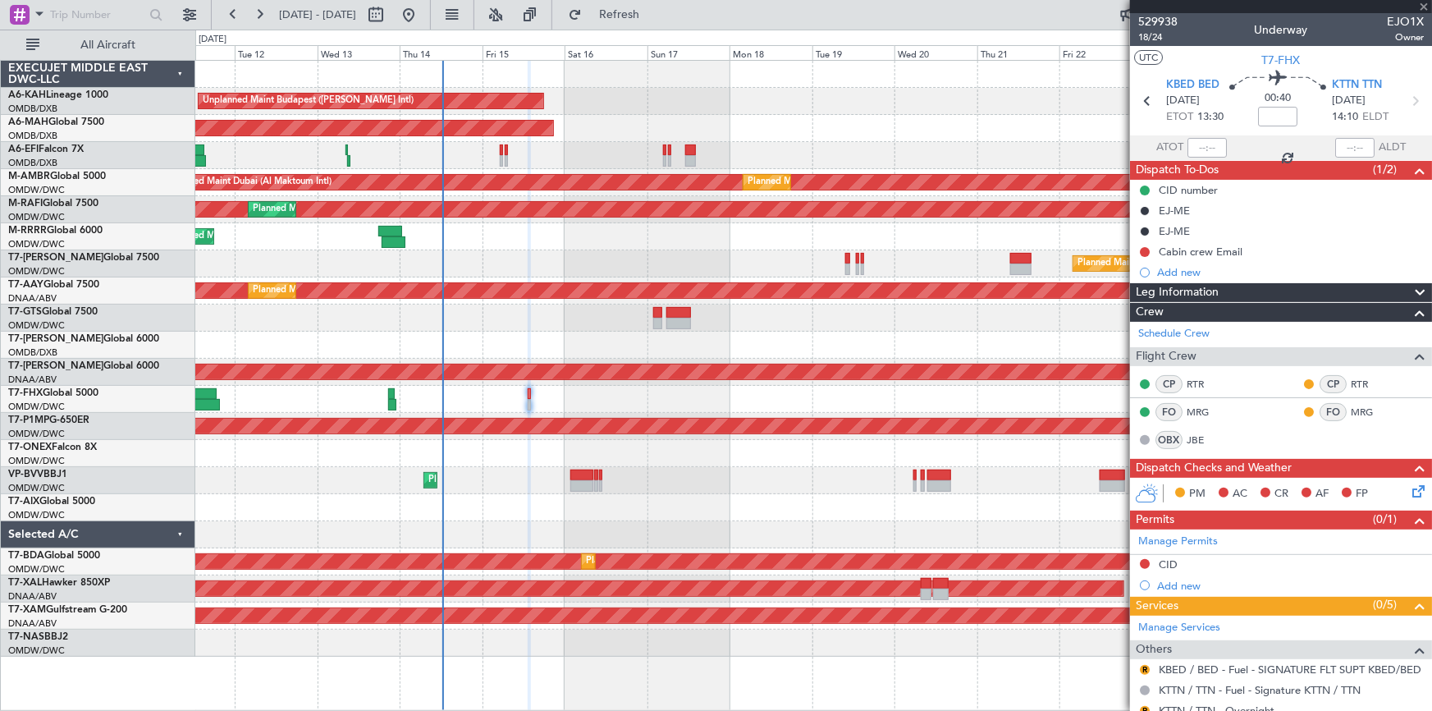
type input "0"
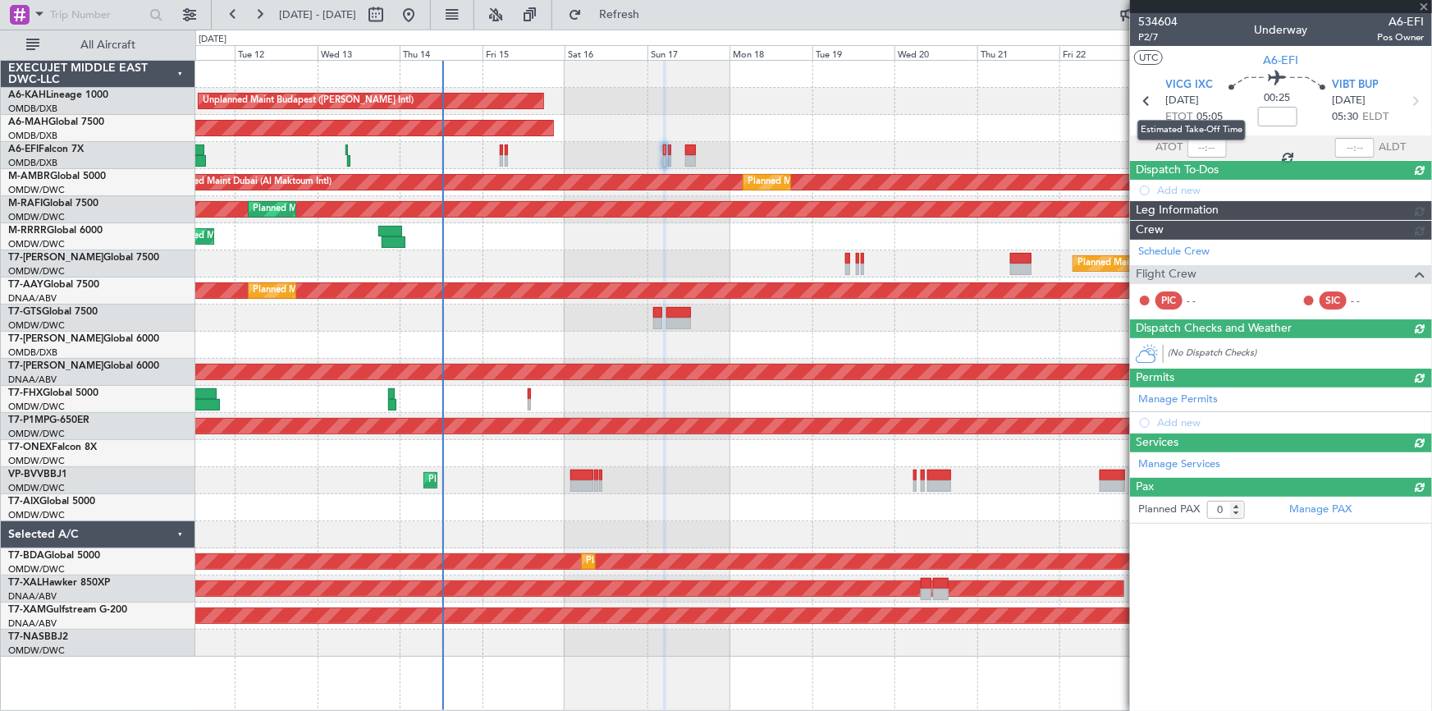
click at [1182, 84] on span "VICG IXC" at bounding box center [1190, 85] width 48 height 16
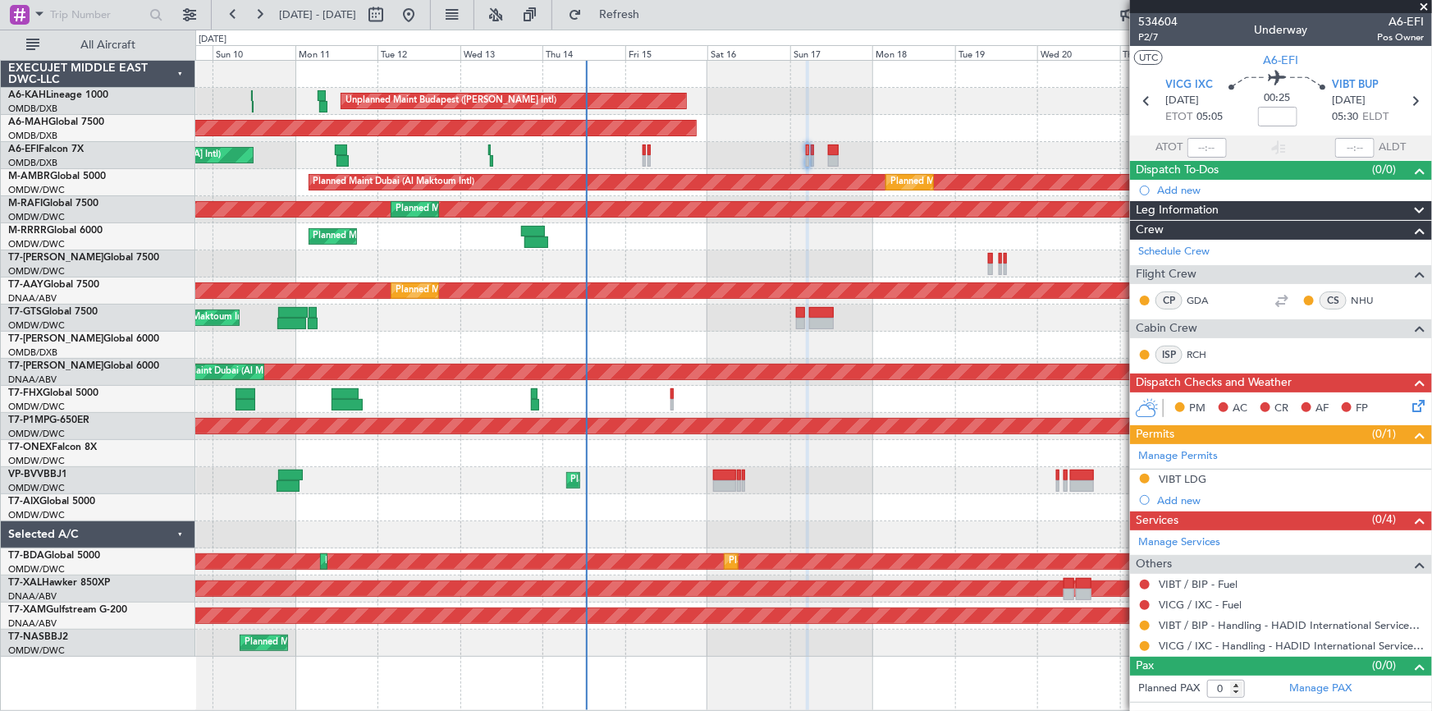
click at [554, 158] on div "Unplanned Maint [GEOGRAPHIC_DATA] ([GEOGRAPHIC_DATA] Intl)" at bounding box center [813, 155] width 1236 height 27
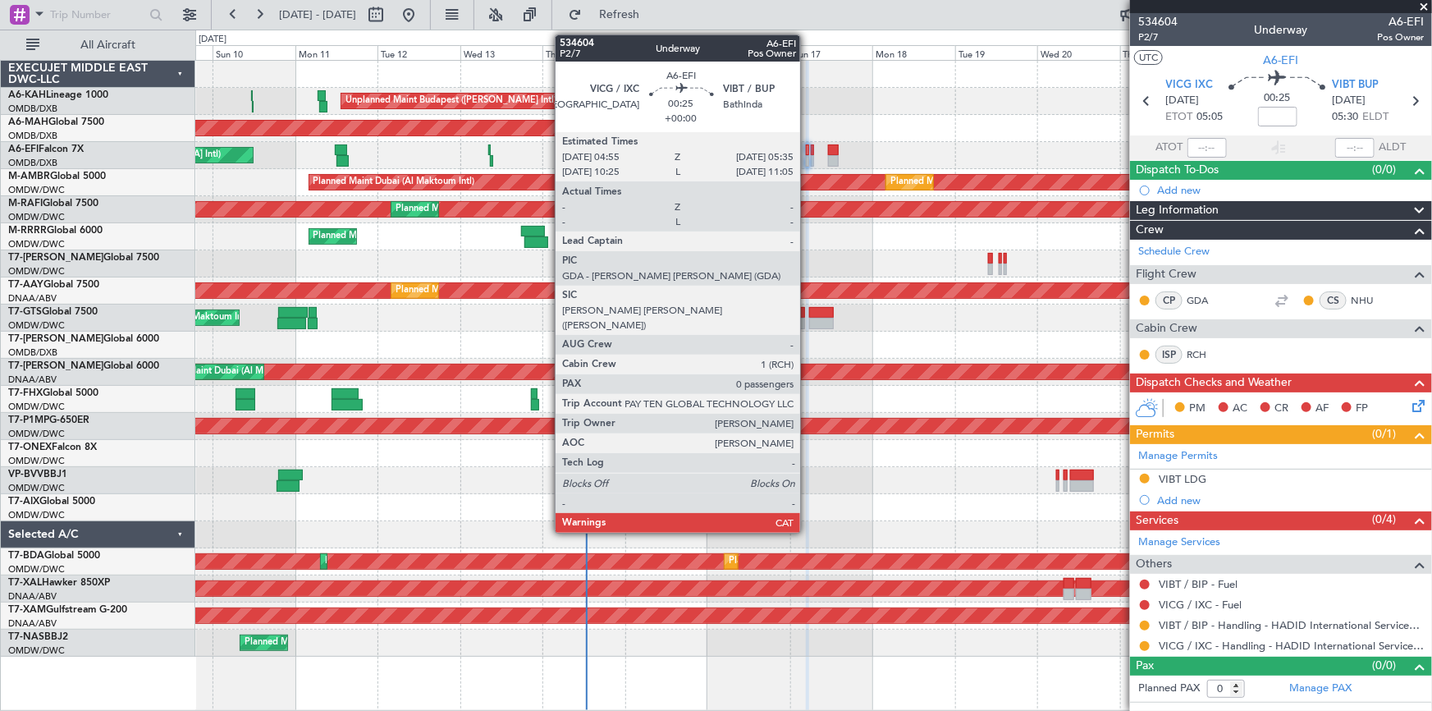
click at [807, 146] on div at bounding box center [807, 149] width 2 height 11
click at [807, 153] on div at bounding box center [807, 149] width 2 height 11
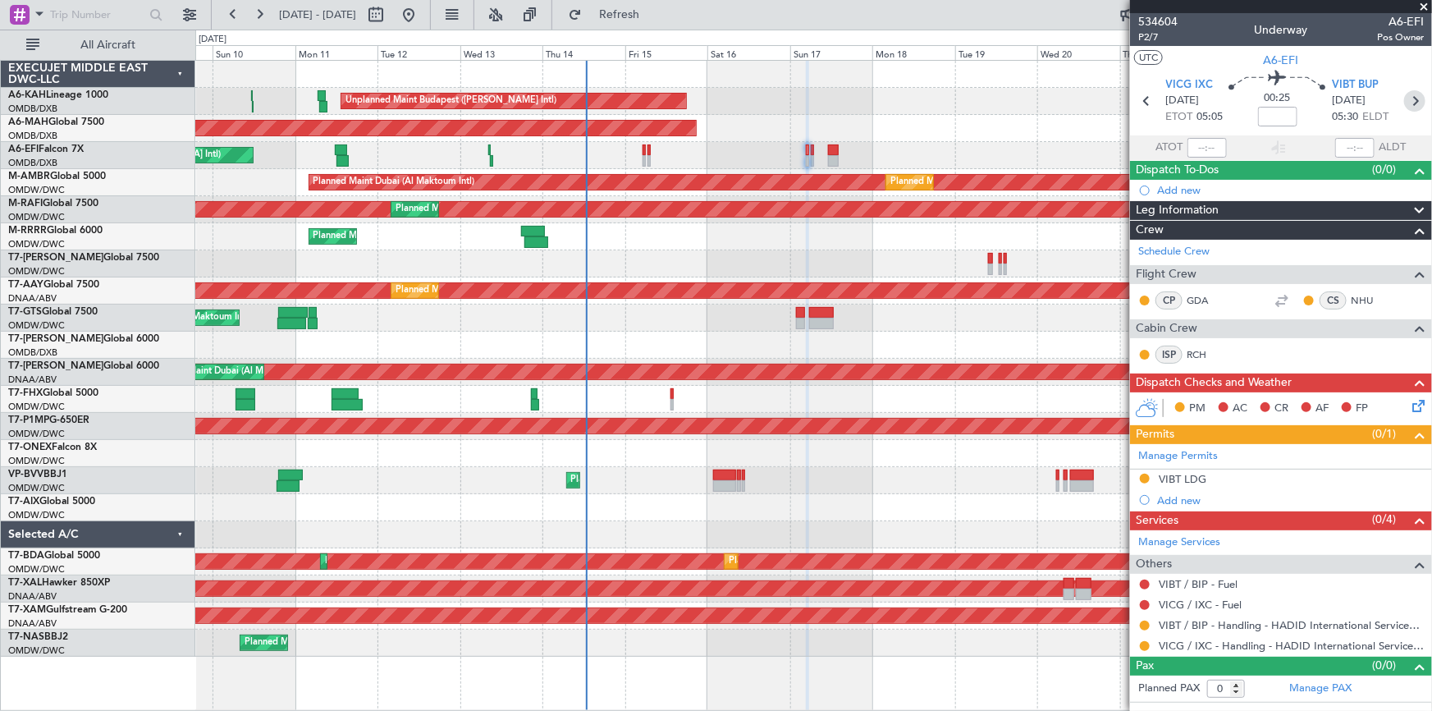
click at [1419, 103] on icon at bounding box center [1414, 100] width 21 height 21
type input "-00:05"
type input "7"
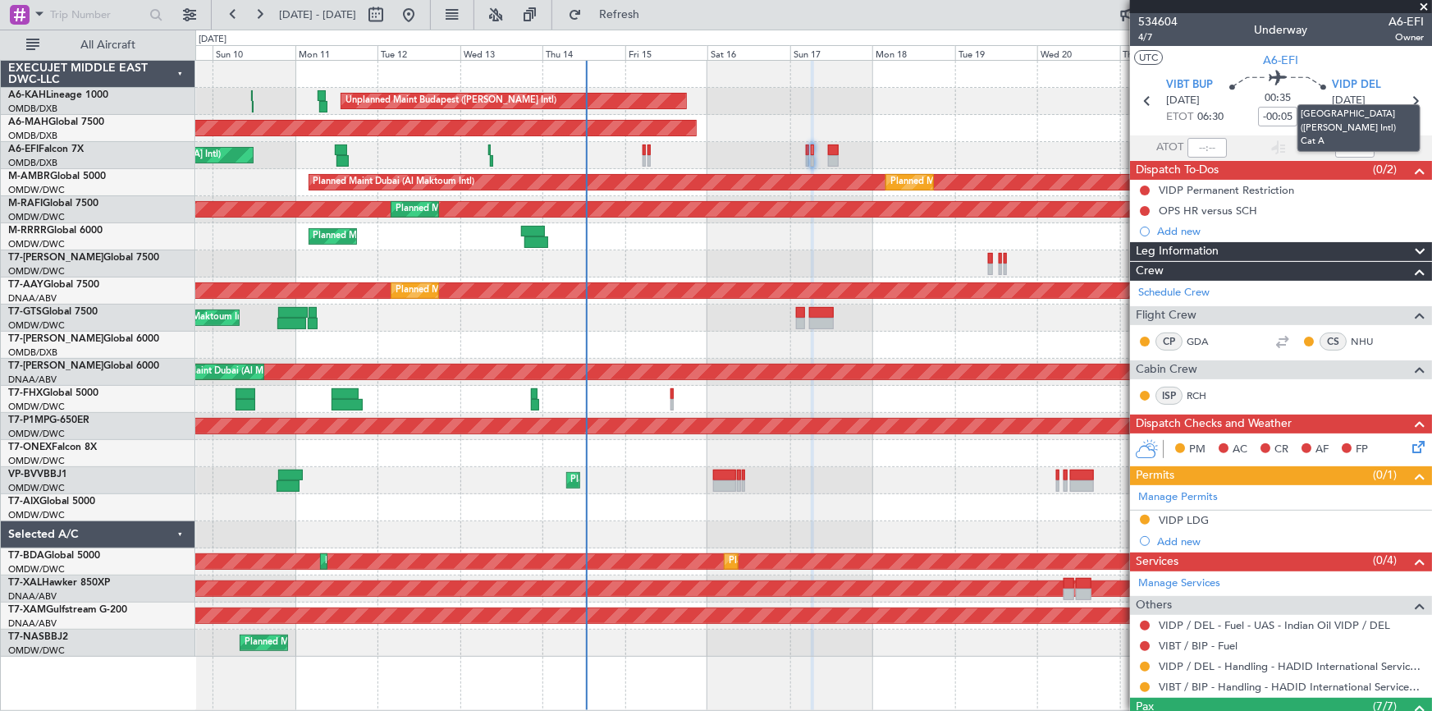
click at [1406, 100] on mat-tooltip-component "[GEOGRAPHIC_DATA] ([PERSON_NAME] Intl) Cat A" at bounding box center [1359, 128] width 146 height 71
click at [1410, 100] on icon at bounding box center [1414, 100] width 21 height 21
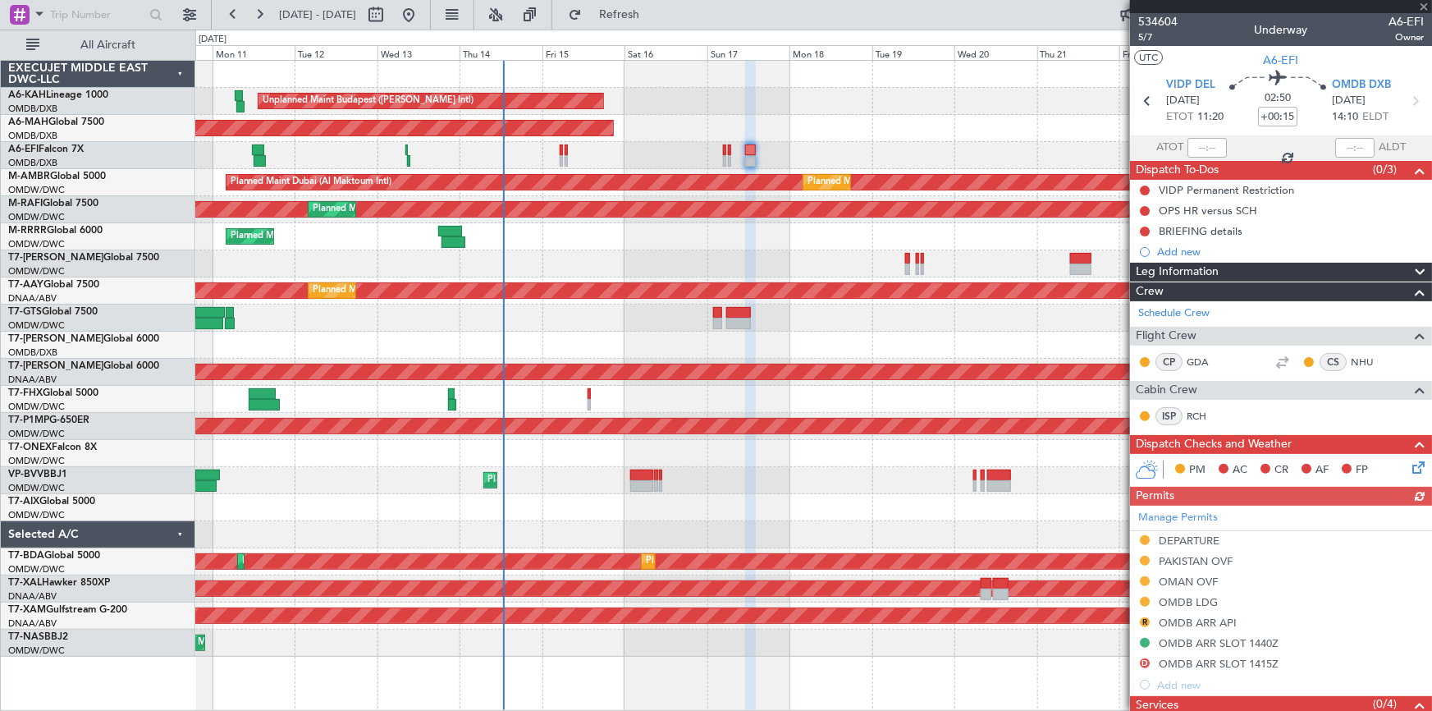
click at [608, 162] on div "Unplanned Maint [GEOGRAPHIC_DATA] ([GEOGRAPHIC_DATA] Intl)" at bounding box center [813, 155] width 1236 height 27
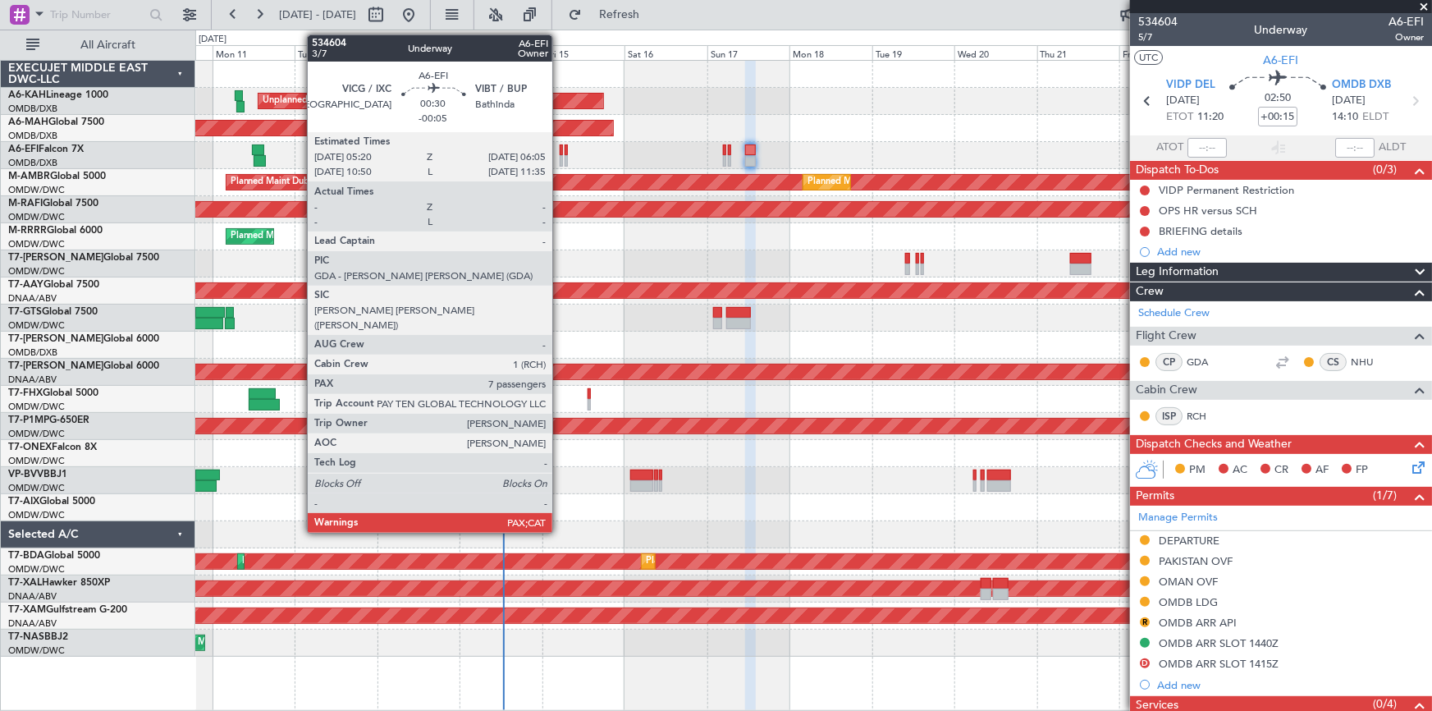
click at [560, 148] on div at bounding box center [561, 149] width 3 height 11
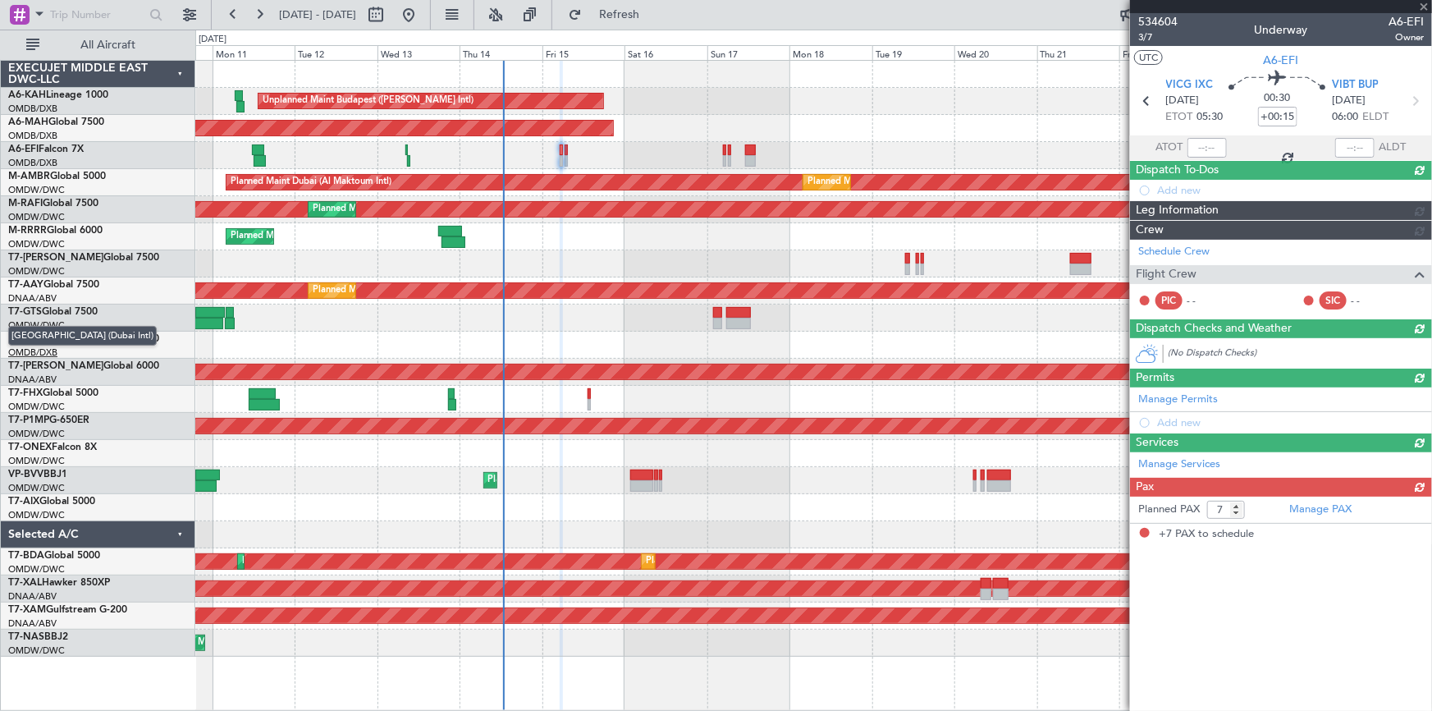
type input "-00:05"
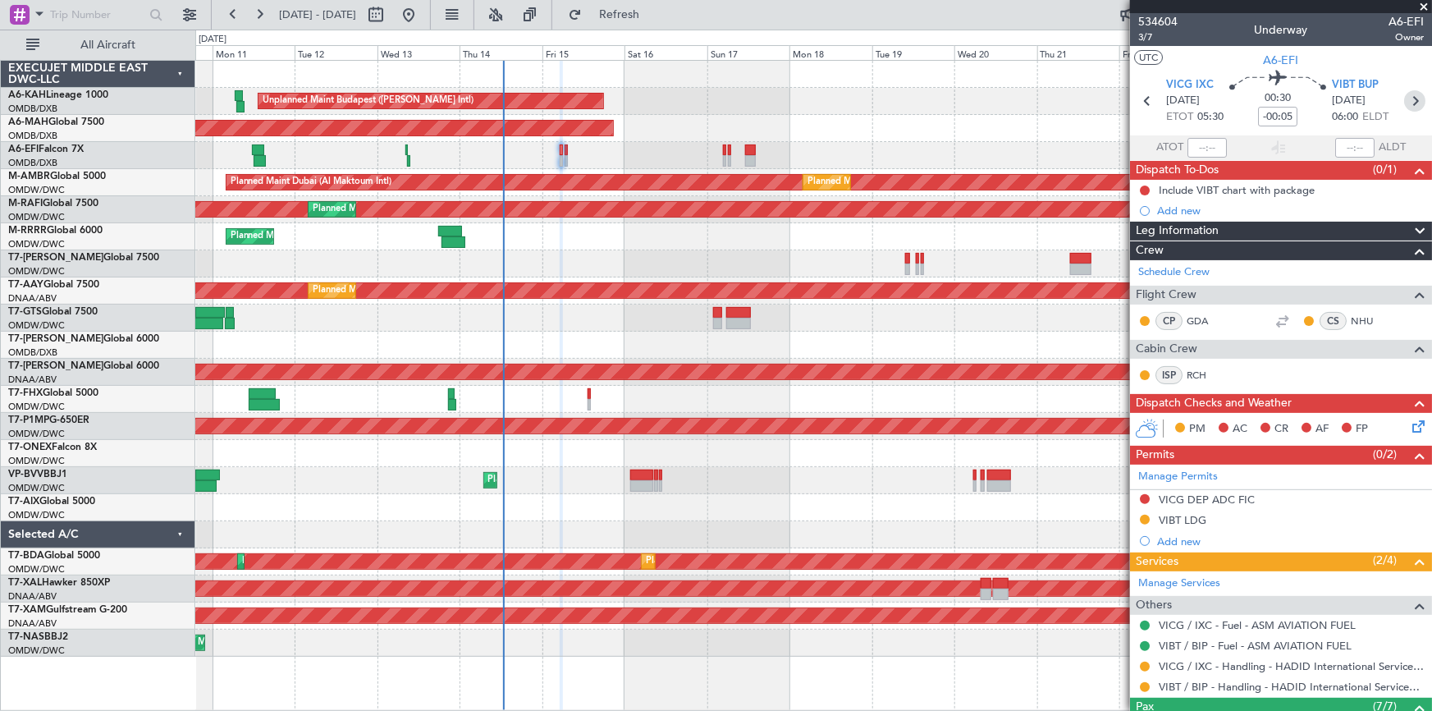
click at [1404, 102] on icon at bounding box center [1414, 100] width 21 height 21
type input "0"
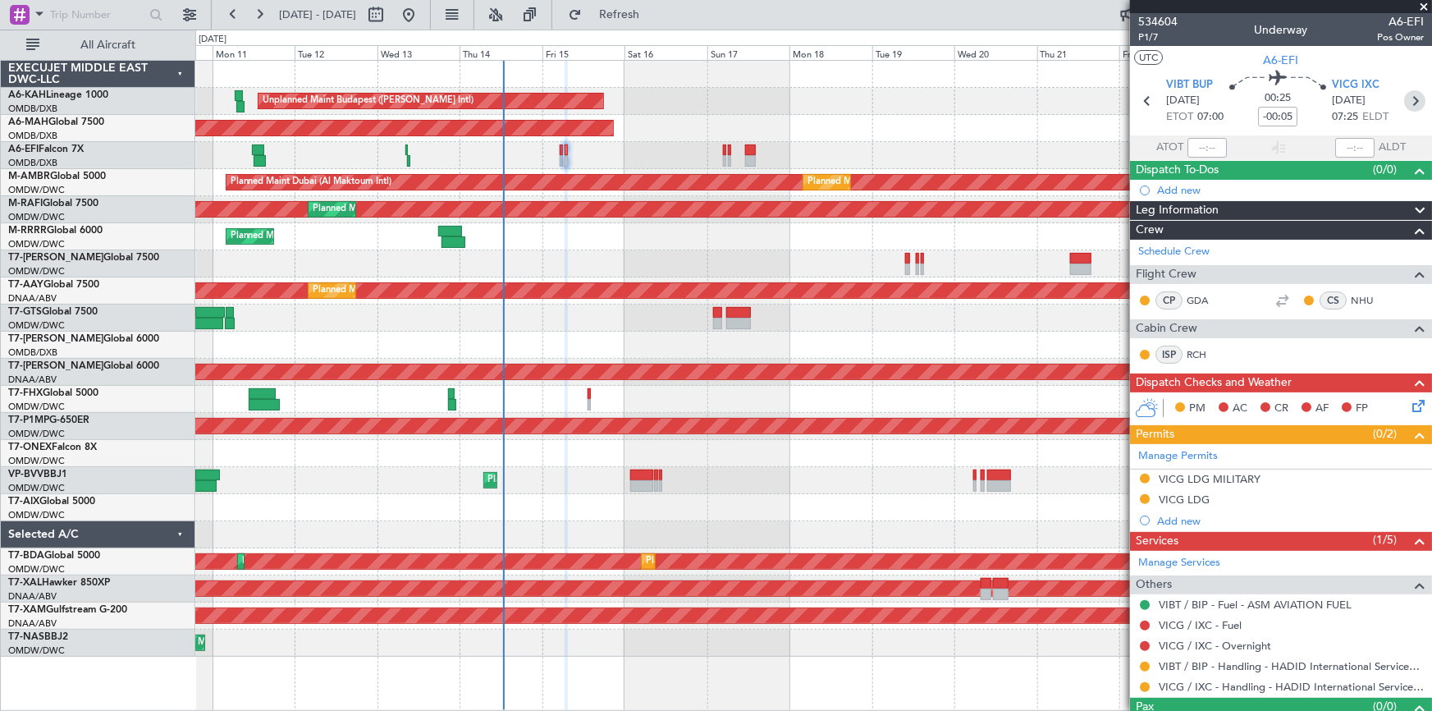
click at [1404, 102] on icon at bounding box center [1414, 100] width 21 height 21
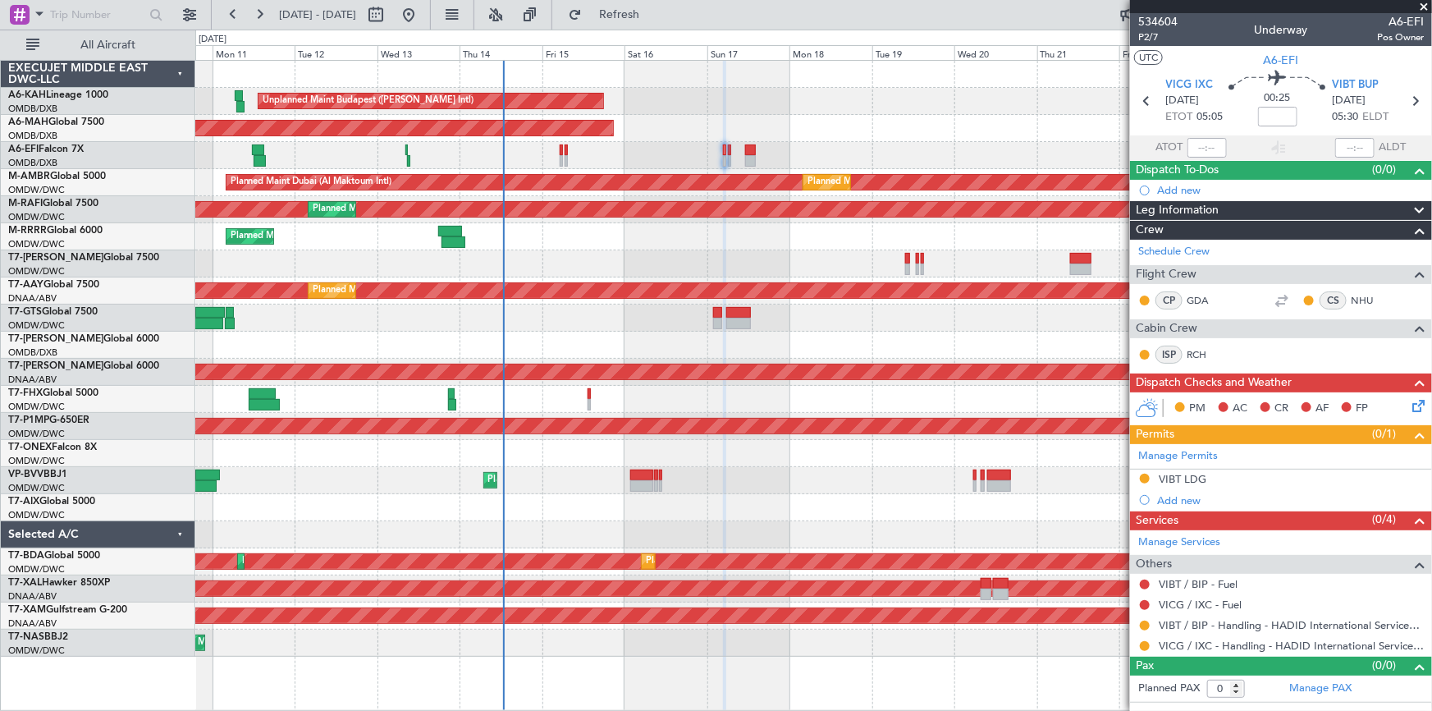
click at [1255, 141] on section "ATOT ALDT" at bounding box center [1281, 147] width 302 height 25
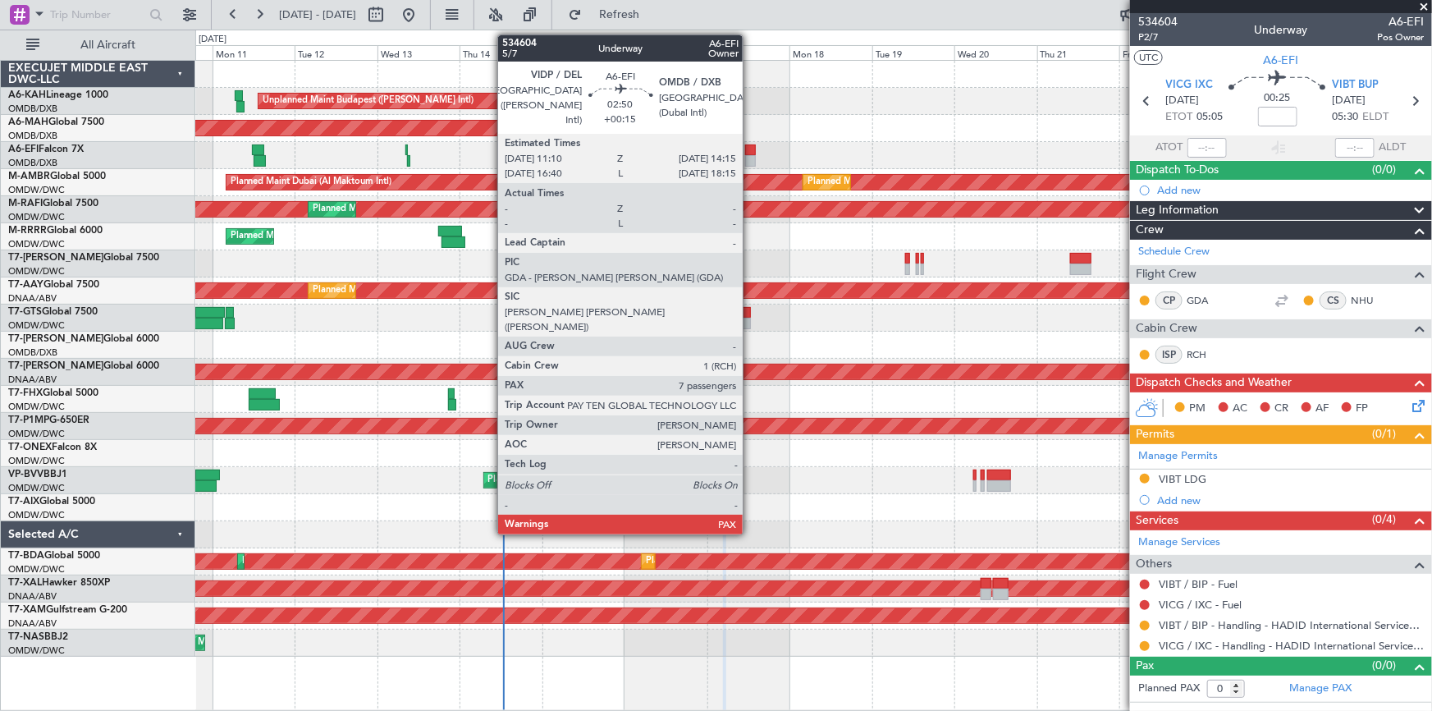
click at [750, 149] on div at bounding box center [750, 149] width 11 height 11
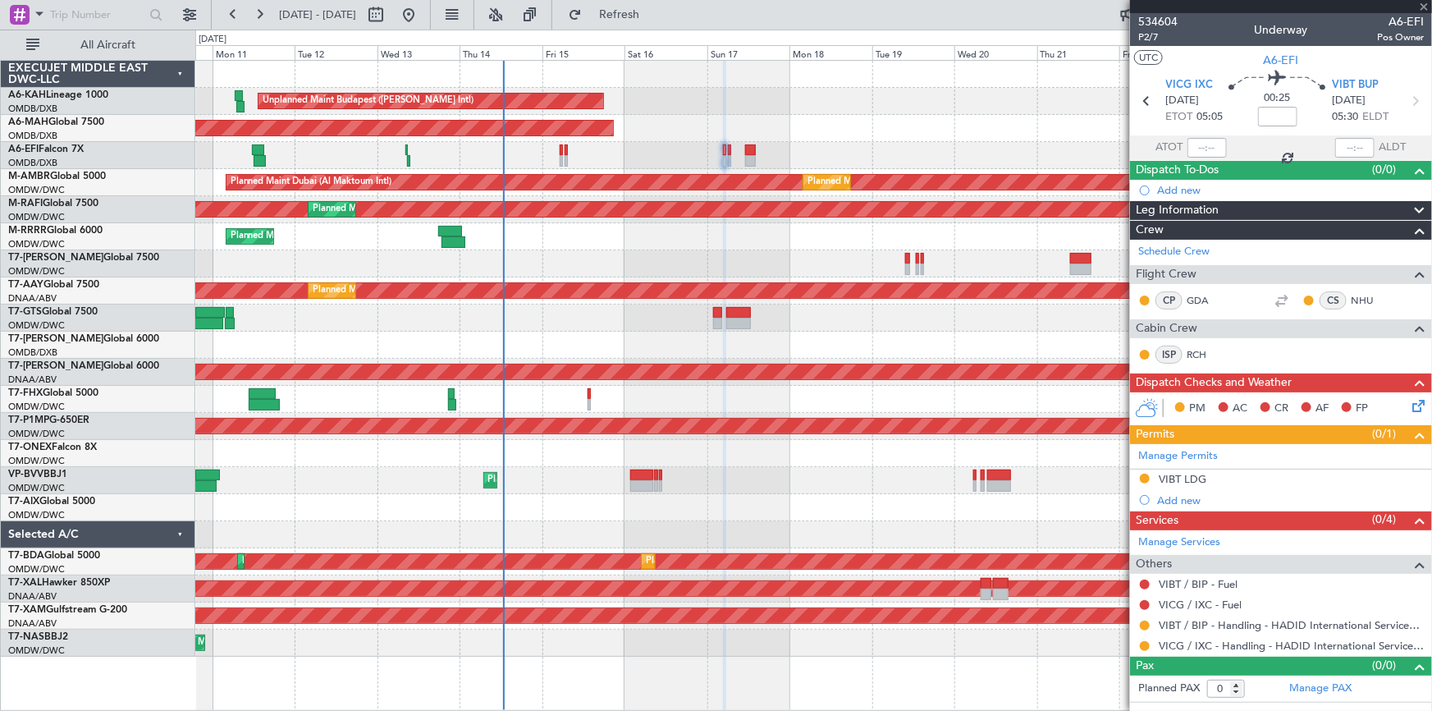
type input "+00:15"
type input "7"
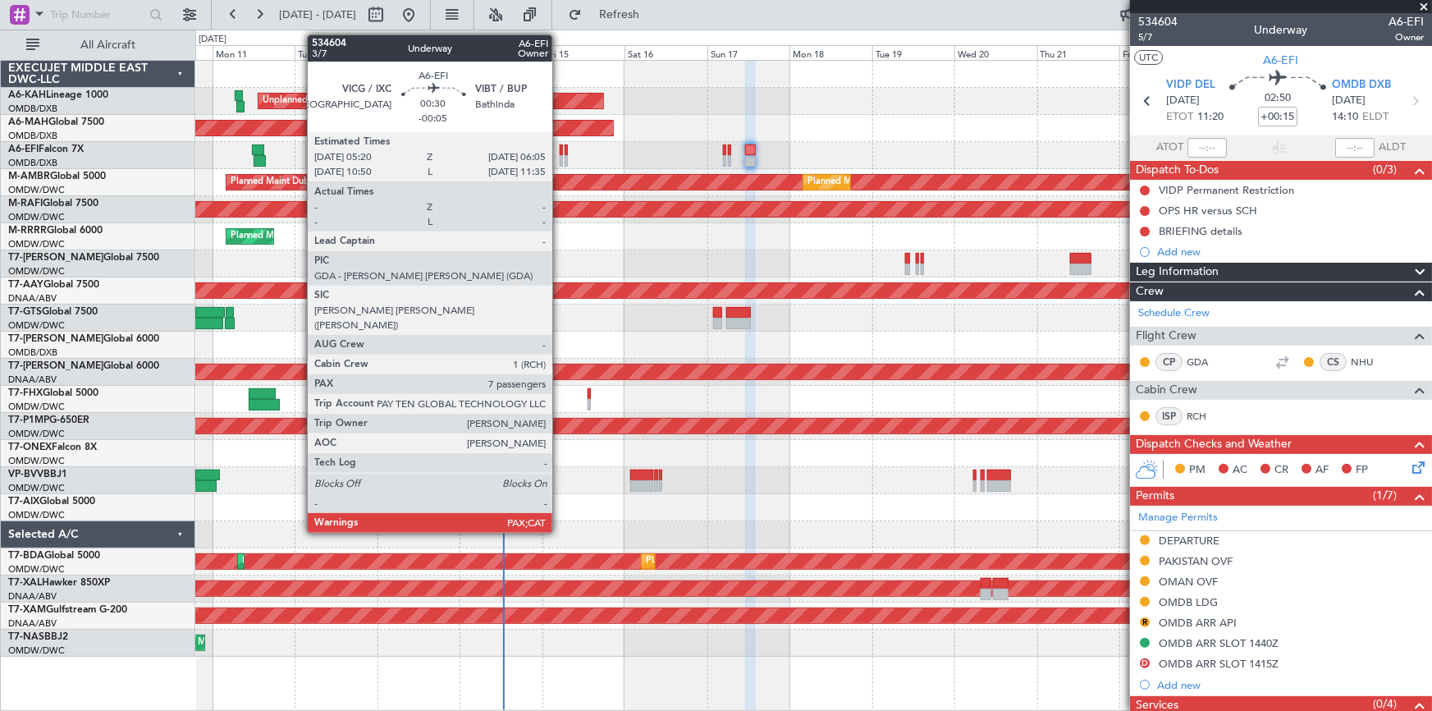
click at [560, 148] on div at bounding box center [561, 149] width 3 height 11
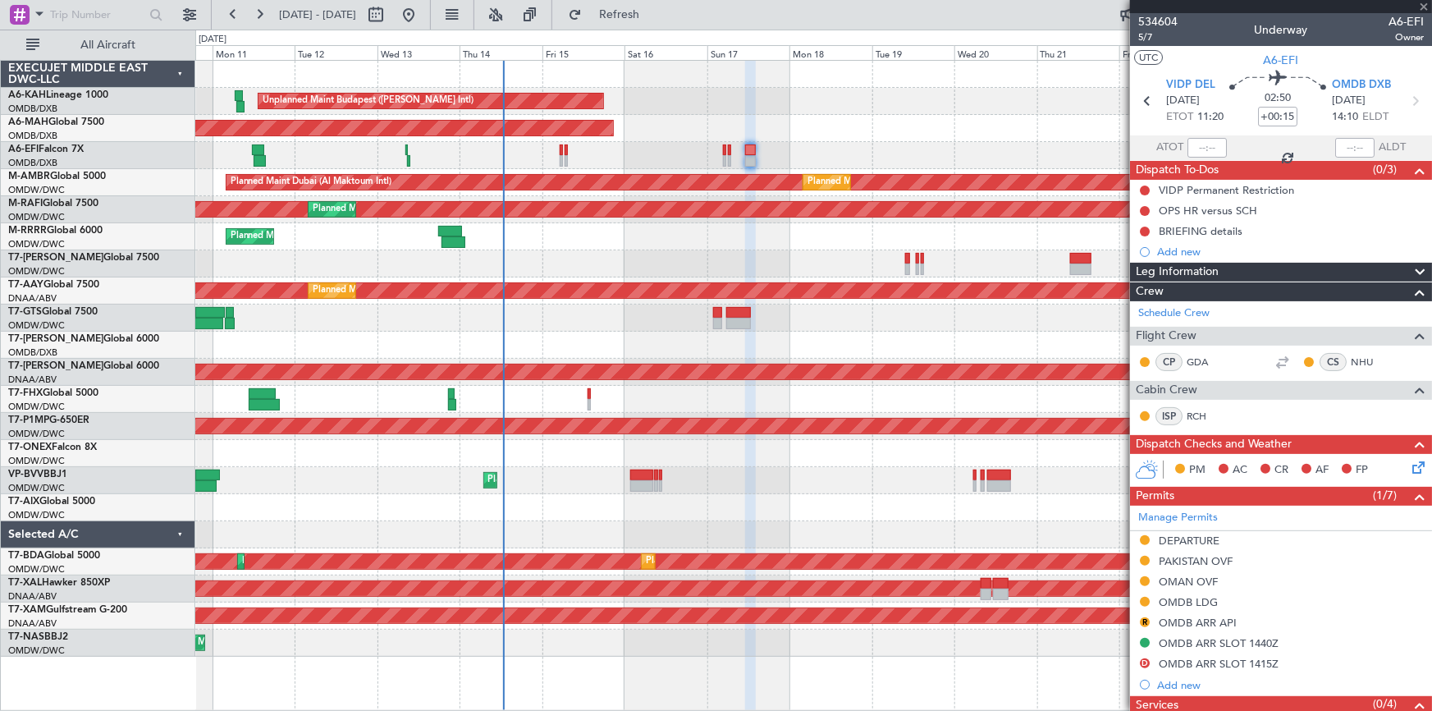
type input "-00:05"
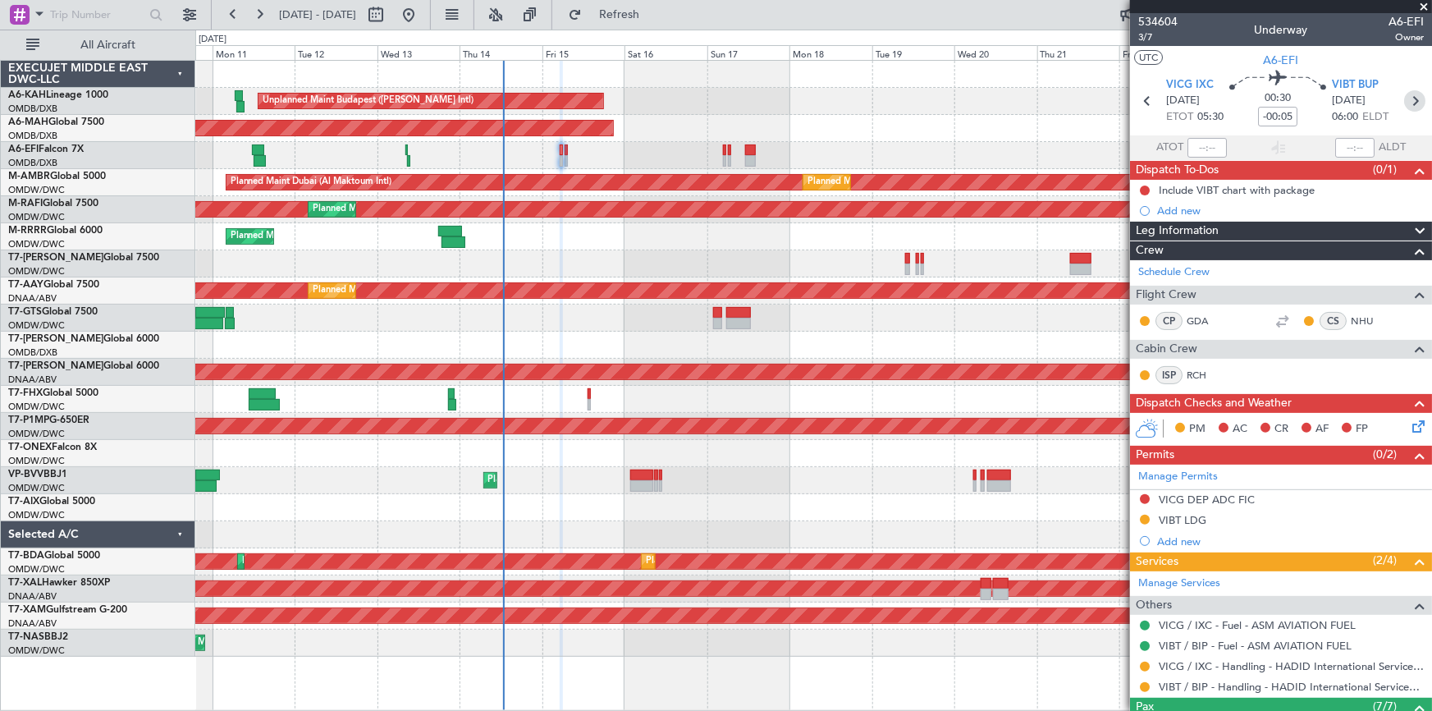
click at [1404, 104] on icon at bounding box center [1414, 100] width 21 height 21
type input "0"
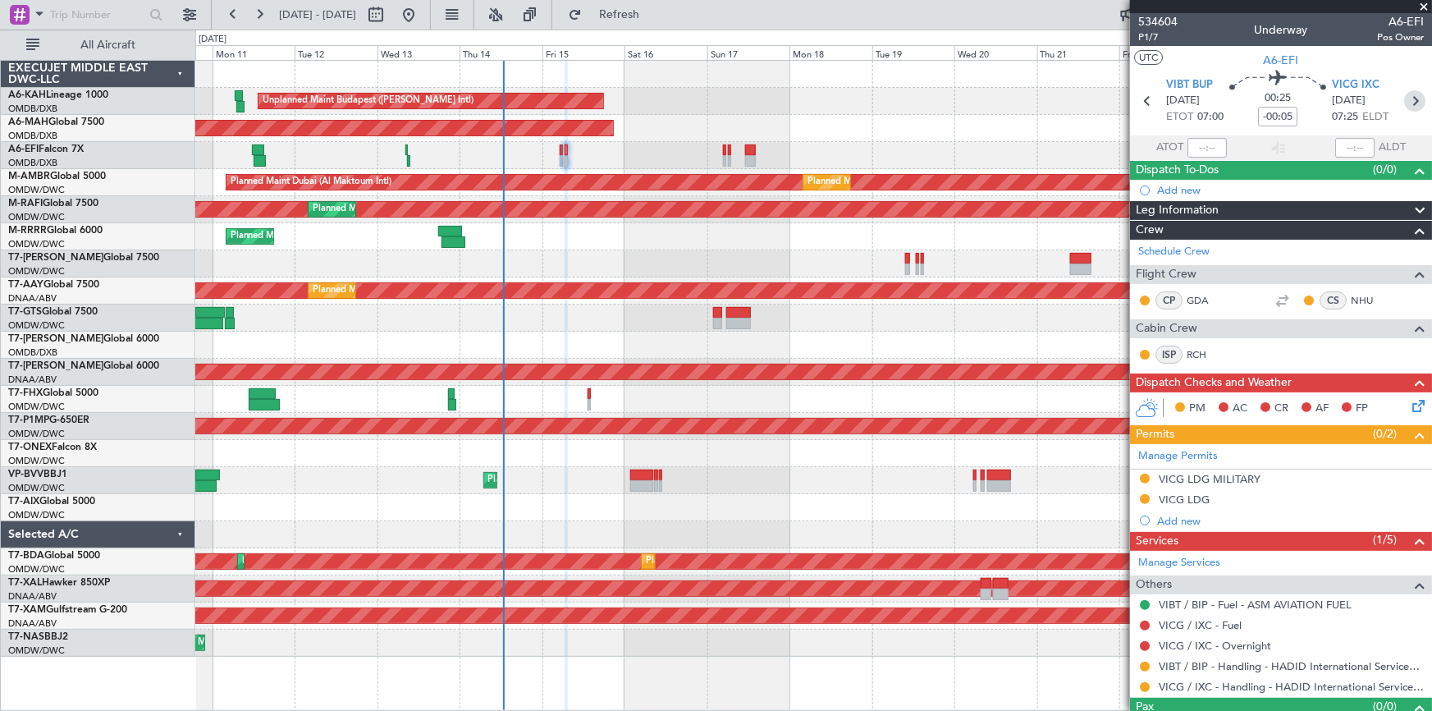
click at [1404, 104] on icon at bounding box center [1414, 100] width 21 height 21
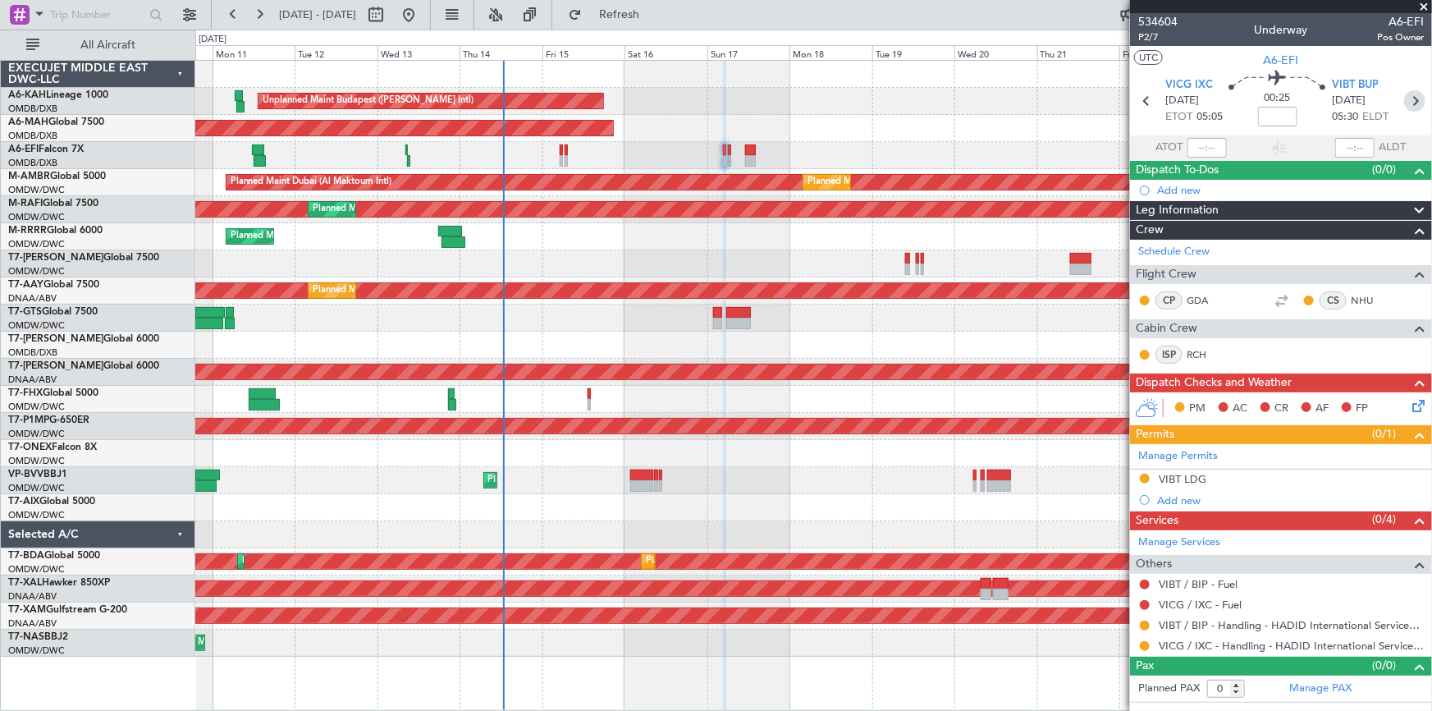
click at [1419, 102] on icon at bounding box center [1414, 100] width 21 height 21
type input "-00:05"
type input "7"
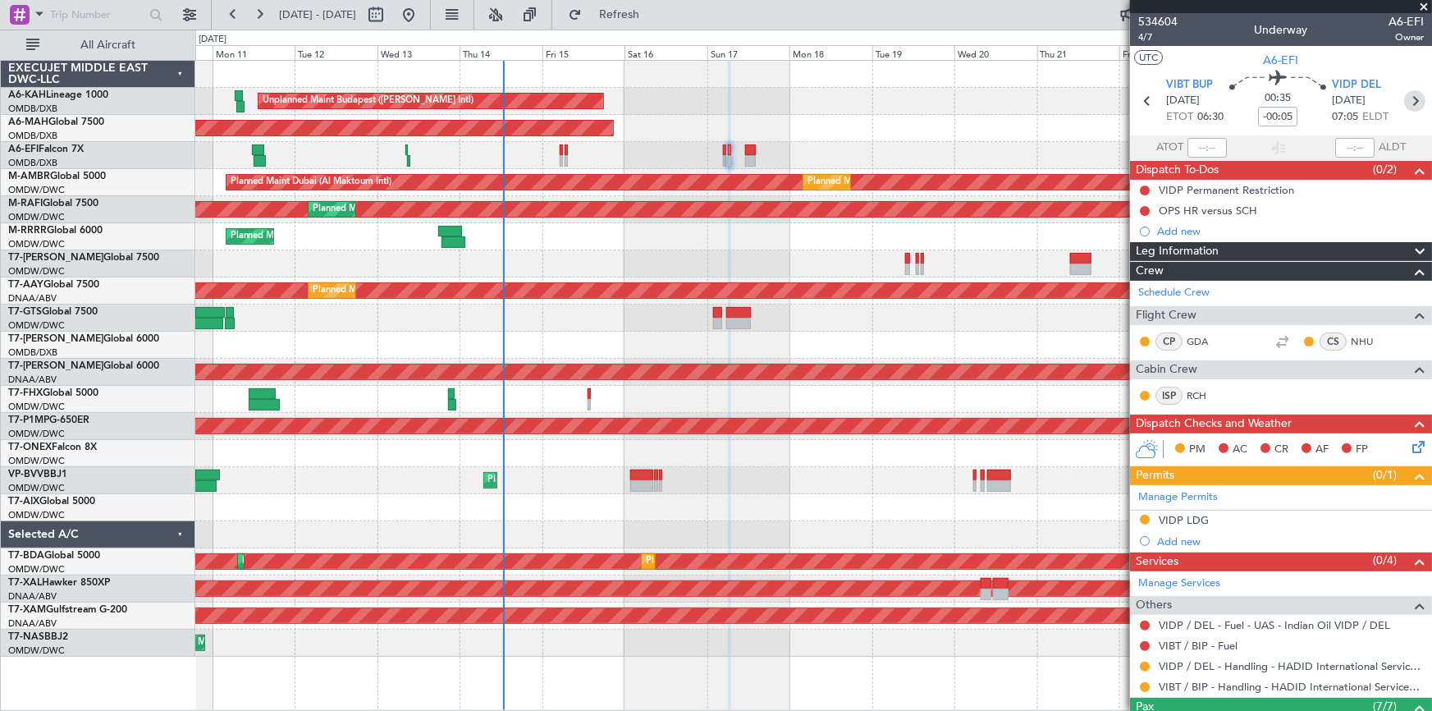
click at [1409, 95] on icon at bounding box center [1414, 100] width 21 height 21
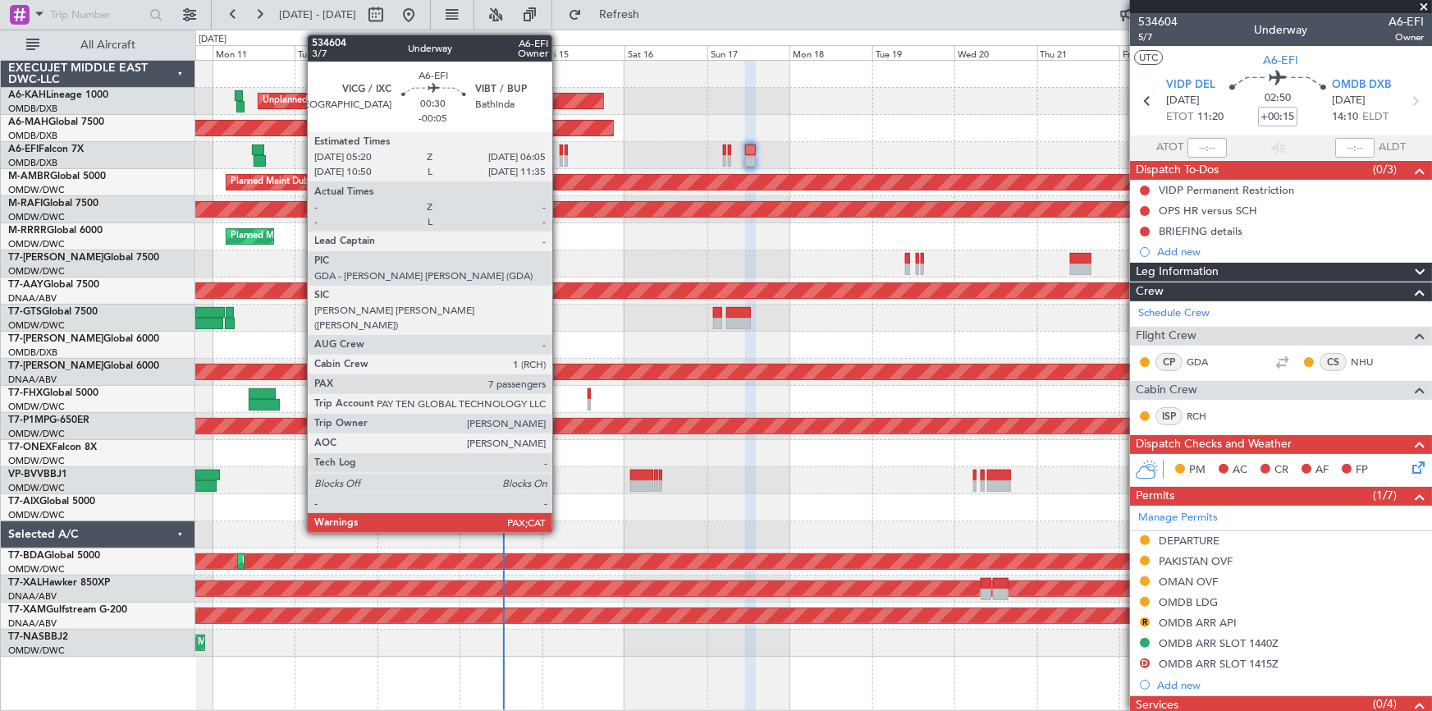
click at [560, 152] on div at bounding box center [561, 149] width 3 height 11
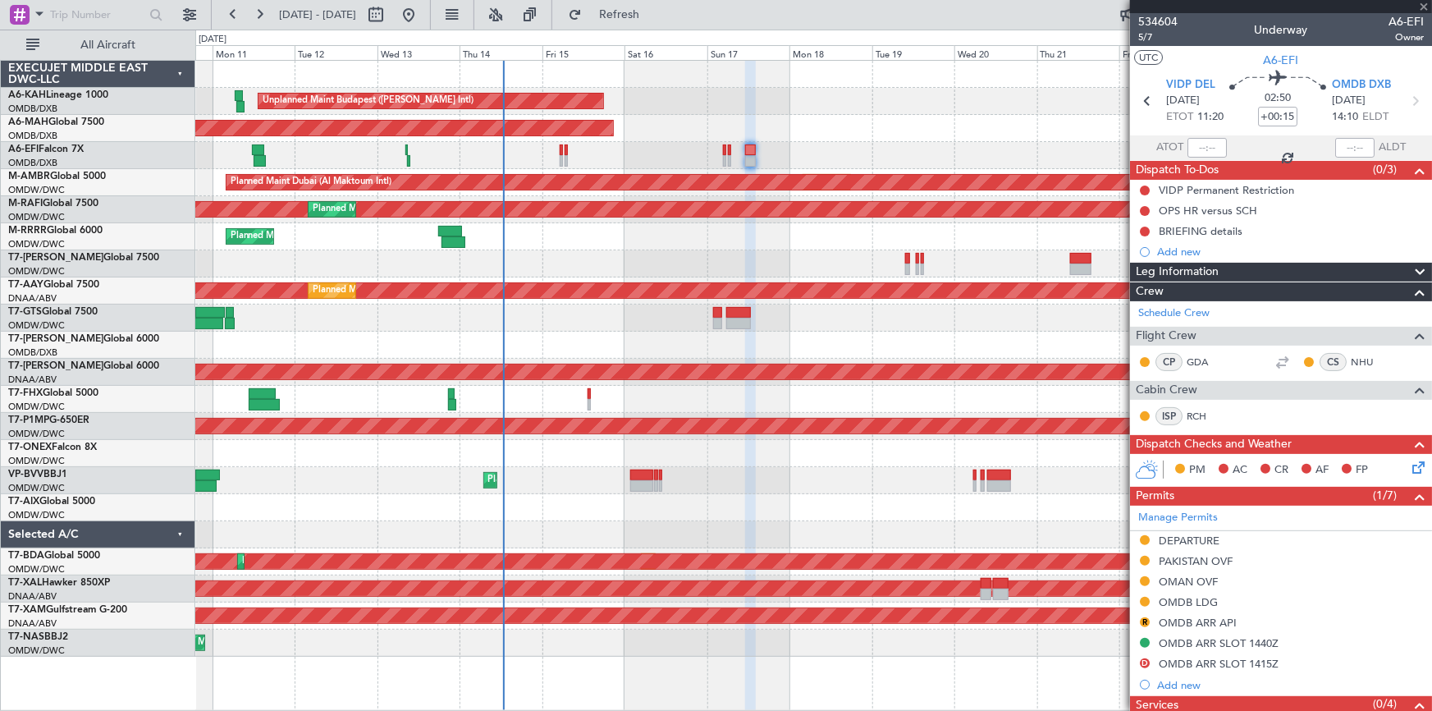
type input "-00:05"
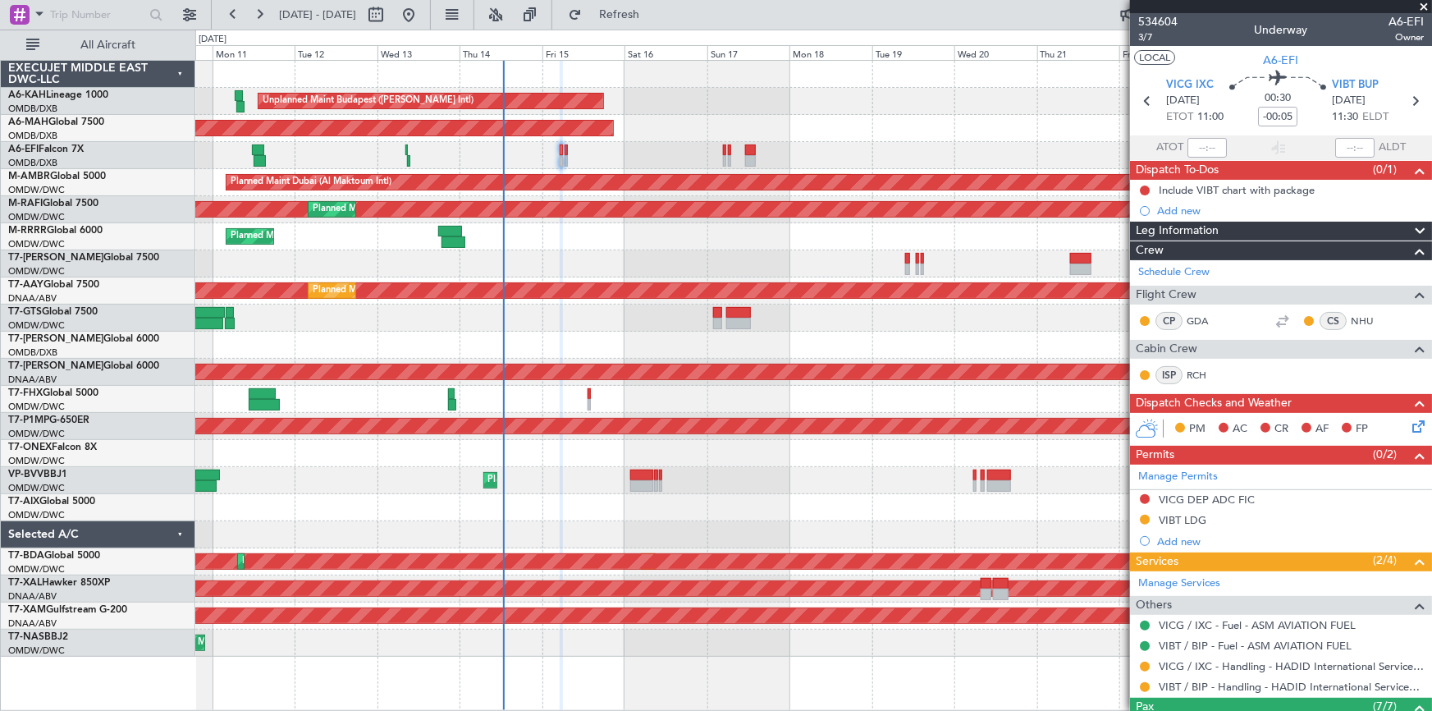
click at [1154, 61] on button "LOCAL" at bounding box center [1154, 57] width 41 height 15
click at [568, 146] on div "Unplanned Maint [GEOGRAPHIC_DATA] ([GEOGRAPHIC_DATA] Intl)" at bounding box center [813, 155] width 1236 height 27
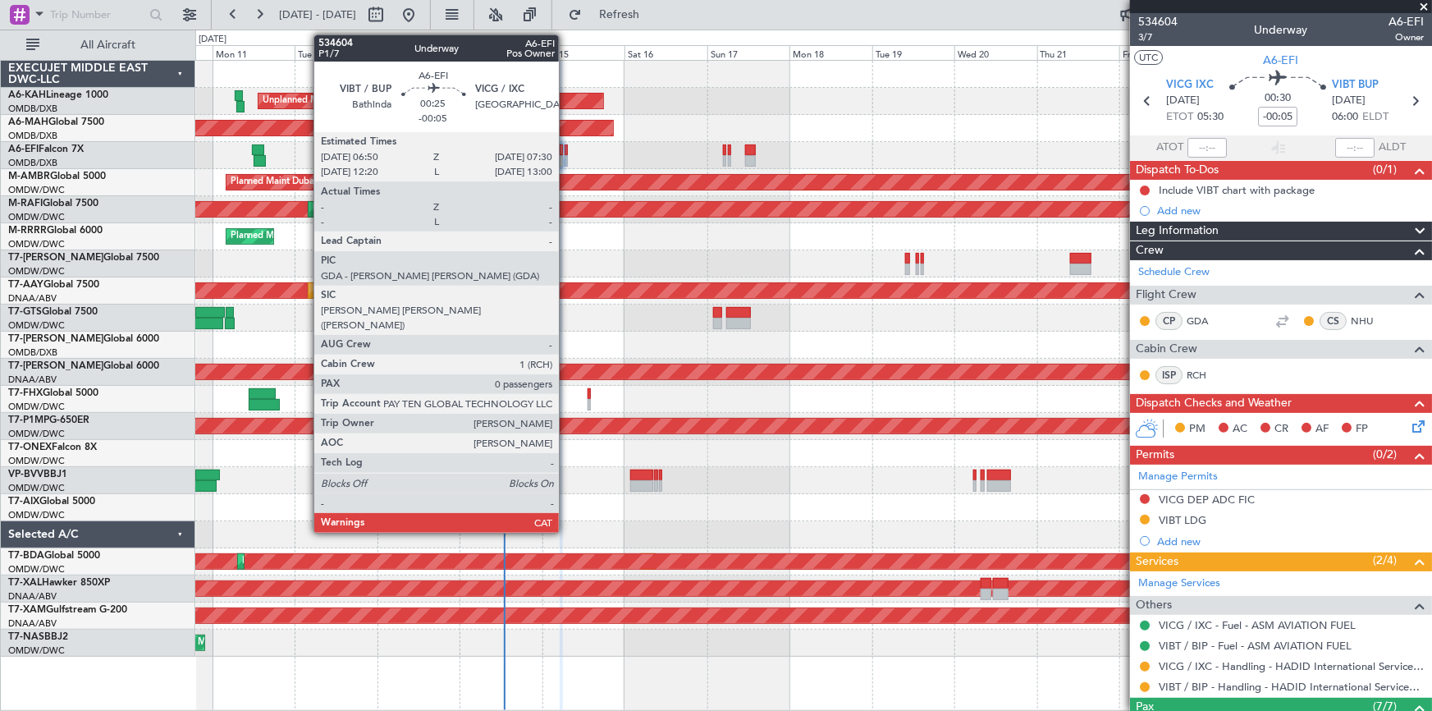
click at [566, 150] on div at bounding box center [565, 149] width 2 height 11
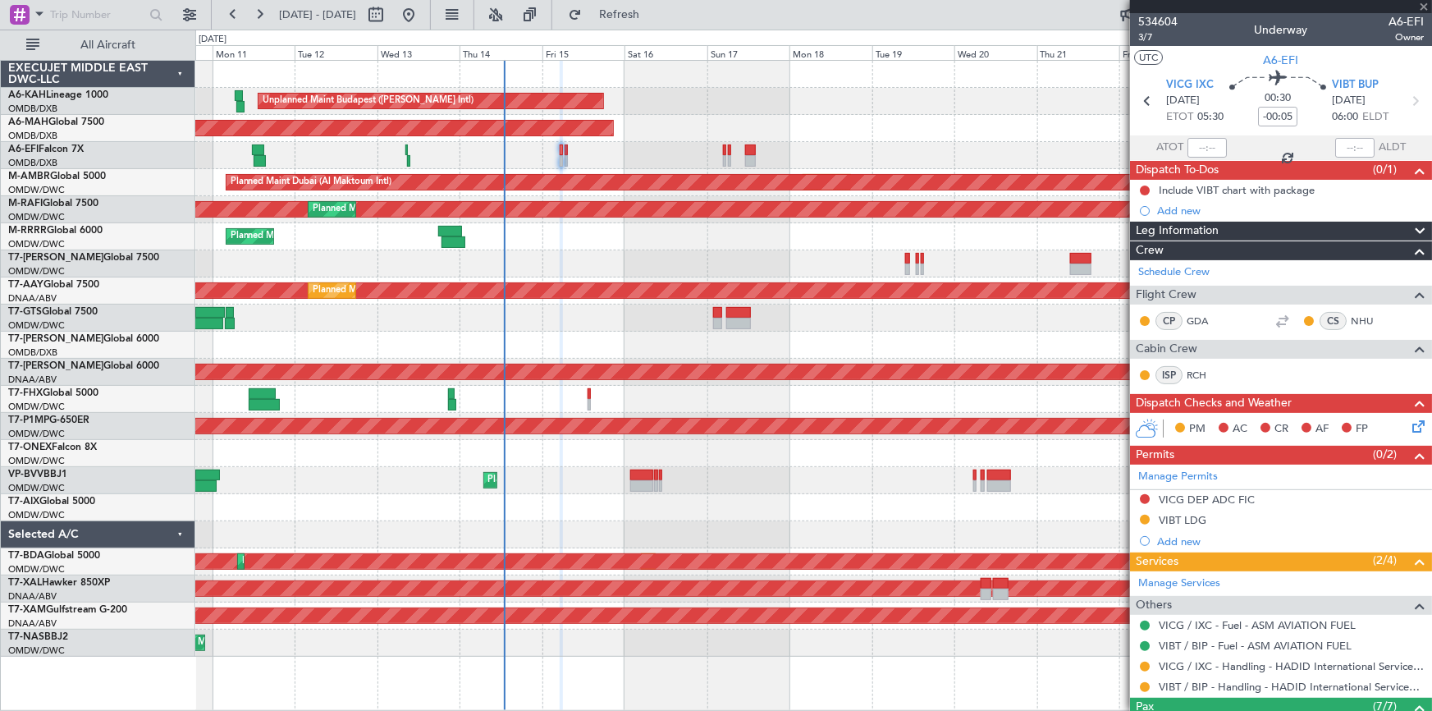
type input "0"
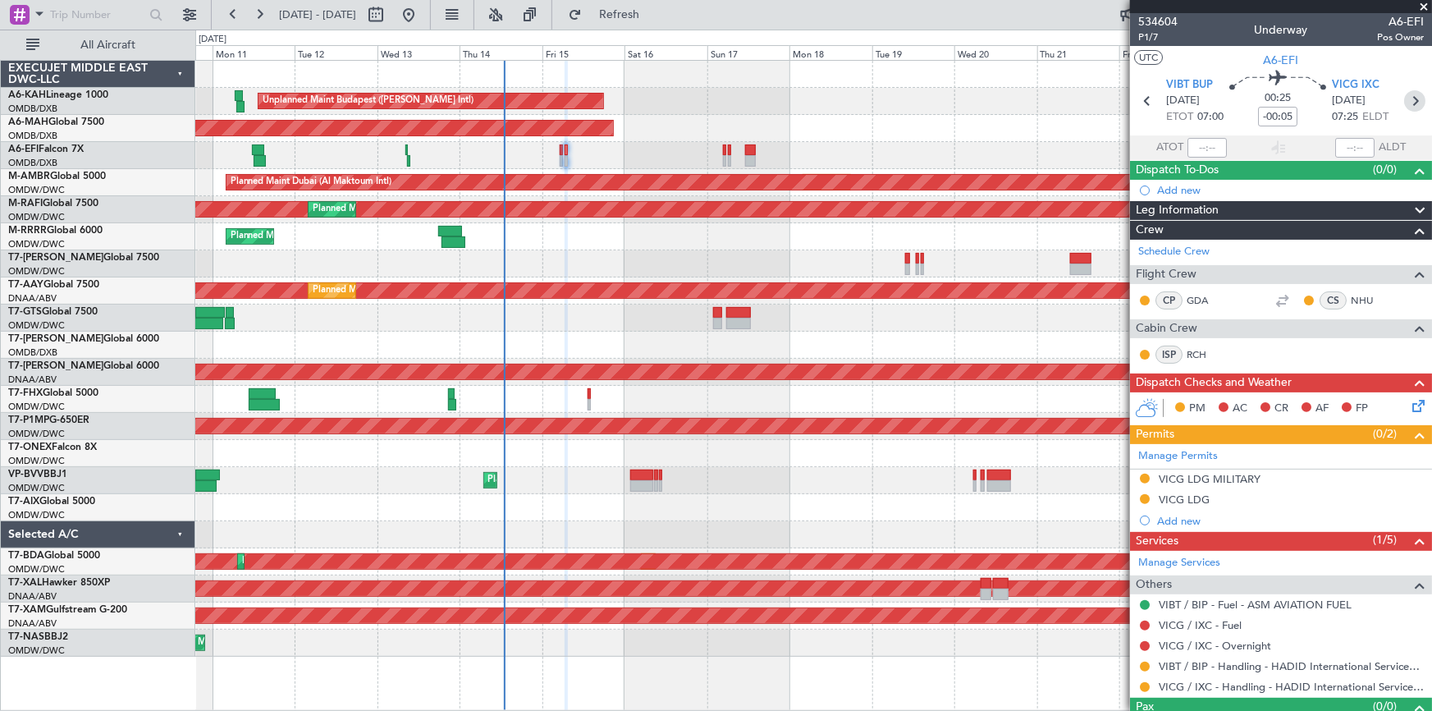
click at [1410, 101] on icon at bounding box center [1414, 100] width 21 height 21
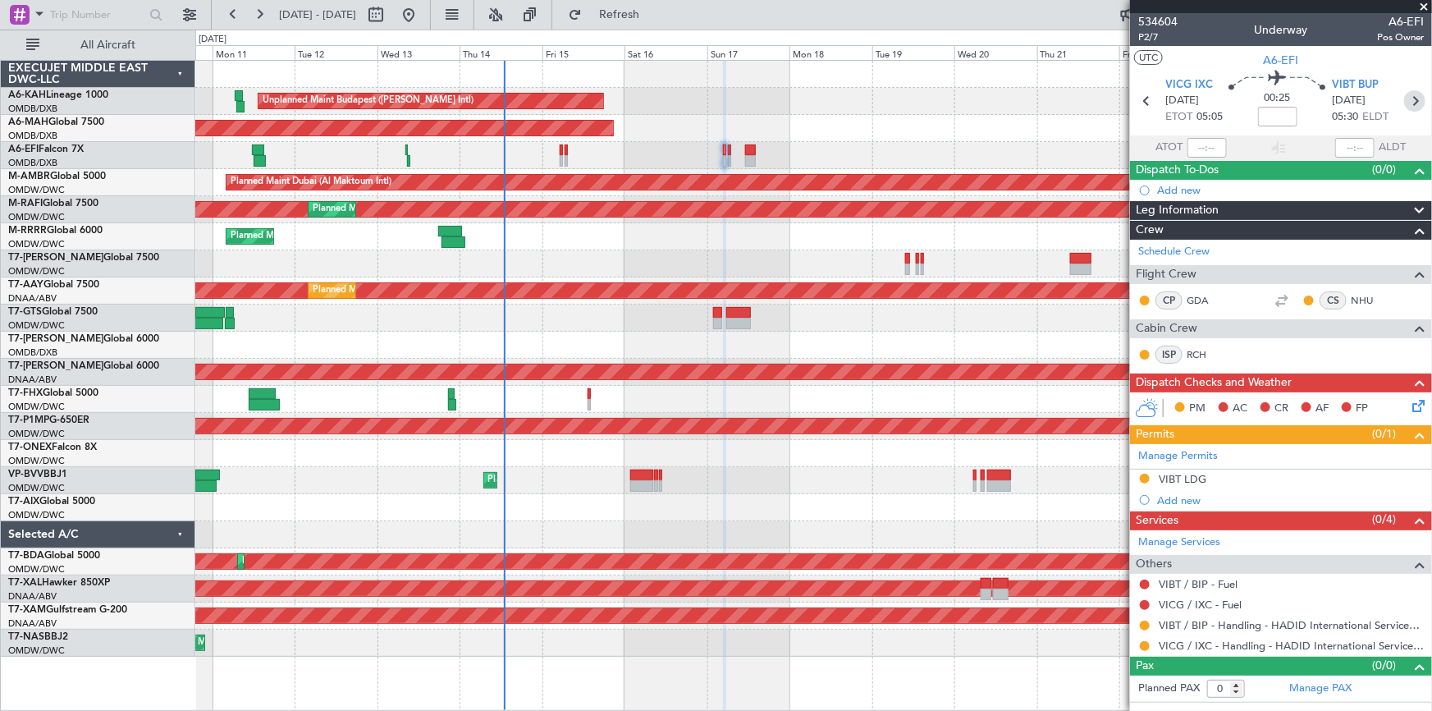
click at [1419, 98] on icon at bounding box center [1414, 100] width 21 height 21
type input "-00:05"
type input "7"
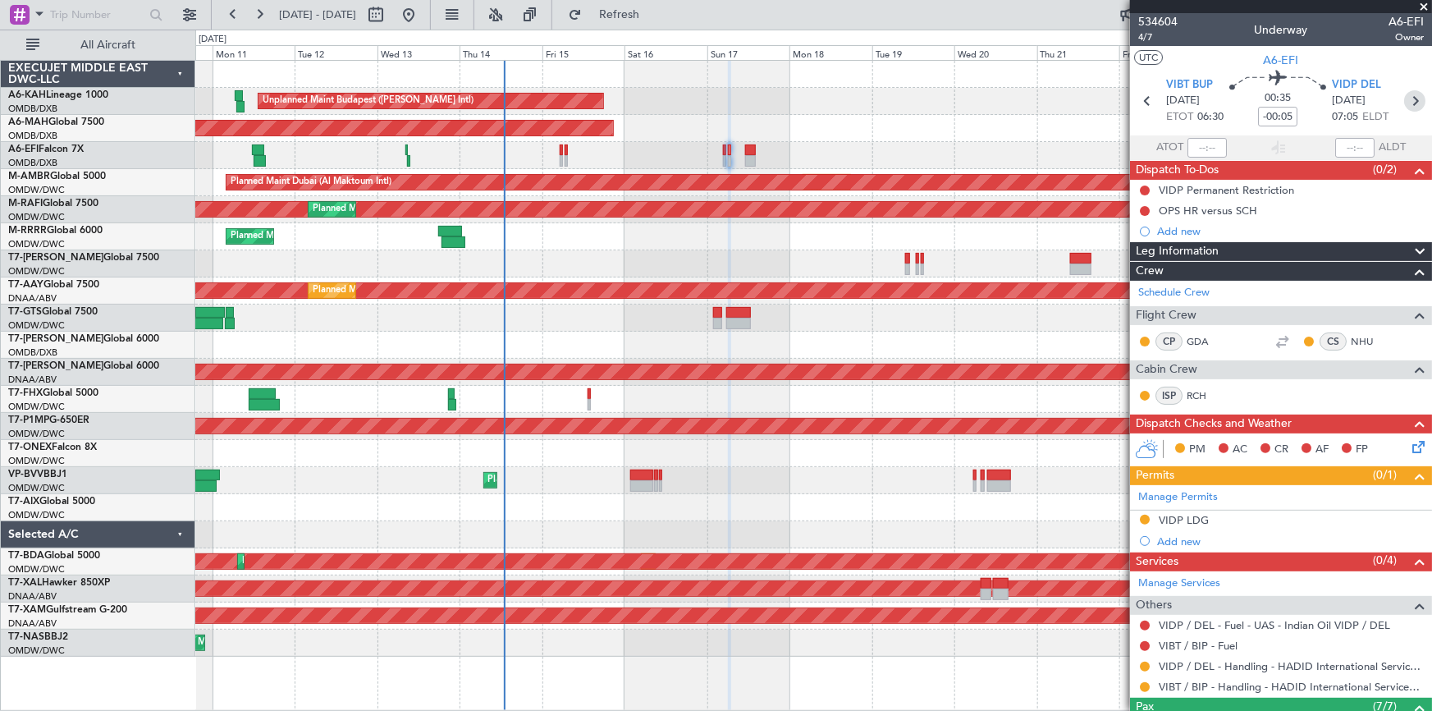
click at [1404, 101] on icon at bounding box center [1414, 100] width 21 height 21
type input "+00:15"
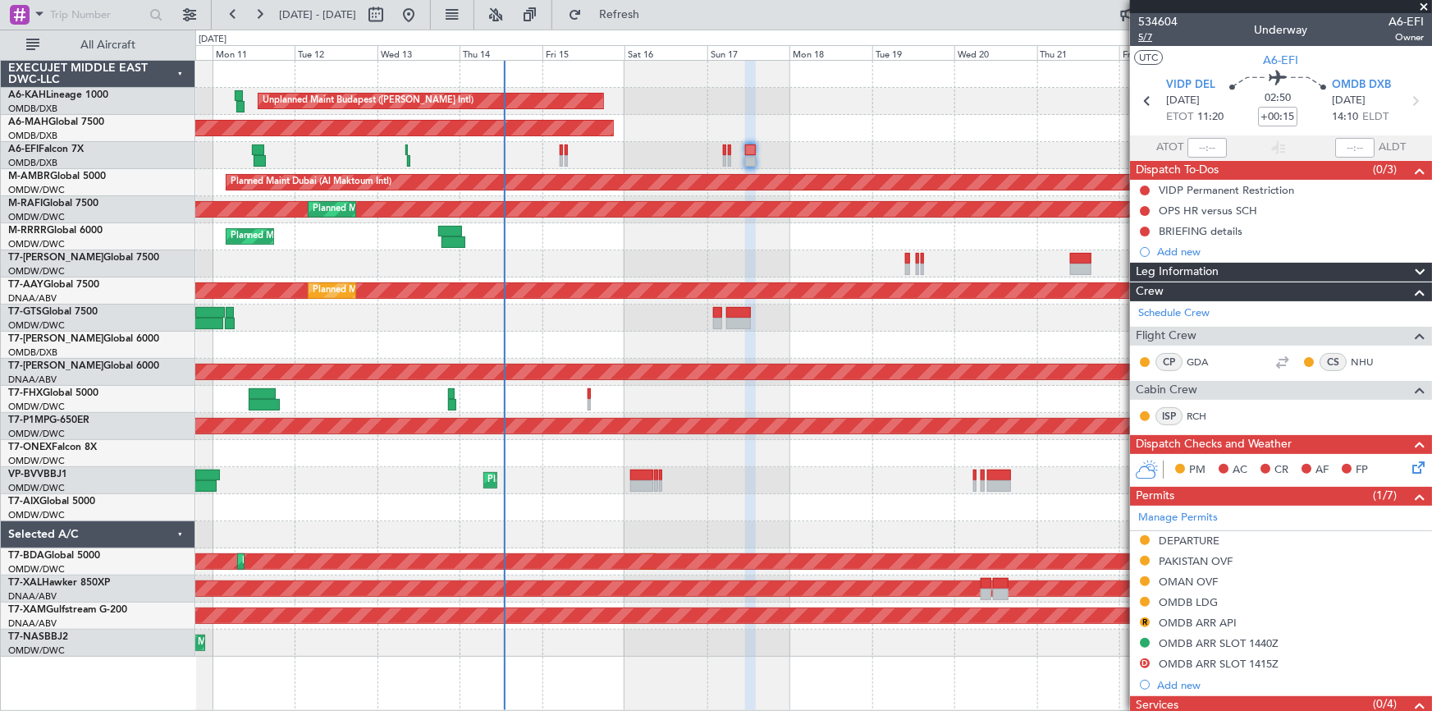
click at [1147, 40] on span "5/7" at bounding box center [1157, 37] width 39 height 14
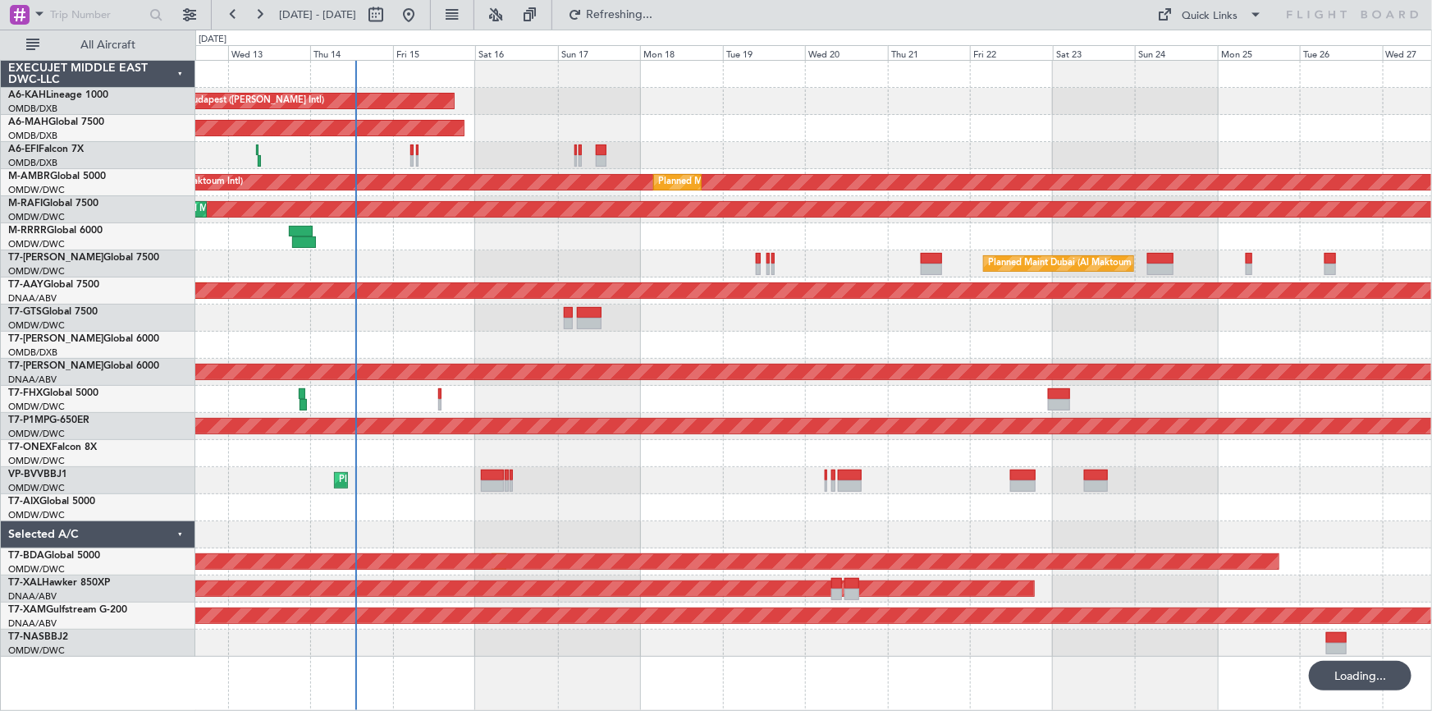
click at [588, 234] on div "Unplanned Maint Budapest ([PERSON_NAME] Intl) Planned Maint [GEOGRAPHIC_DATA] (…" at bounding box center [813, 359] width 1236 height 596
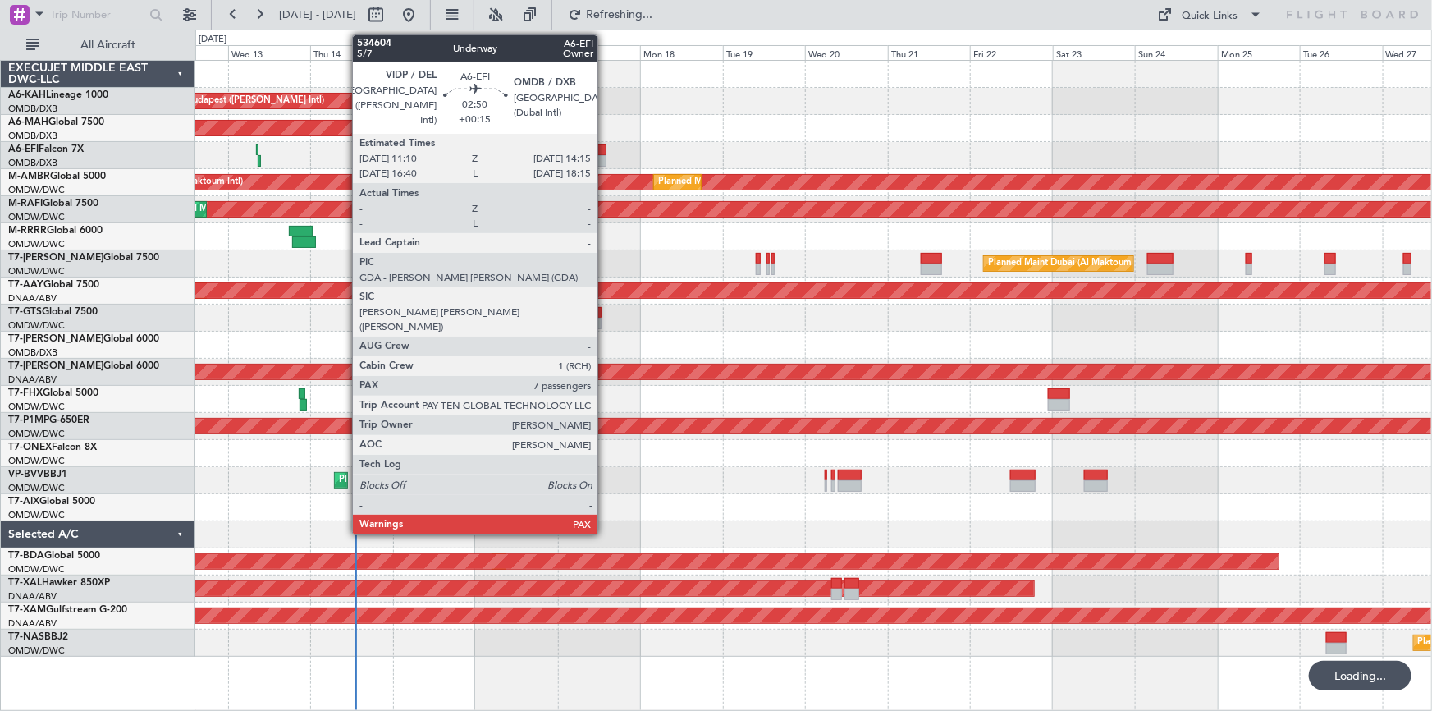
click at [605, 152] on div at bounding box center [601, 149] width 11 height 11
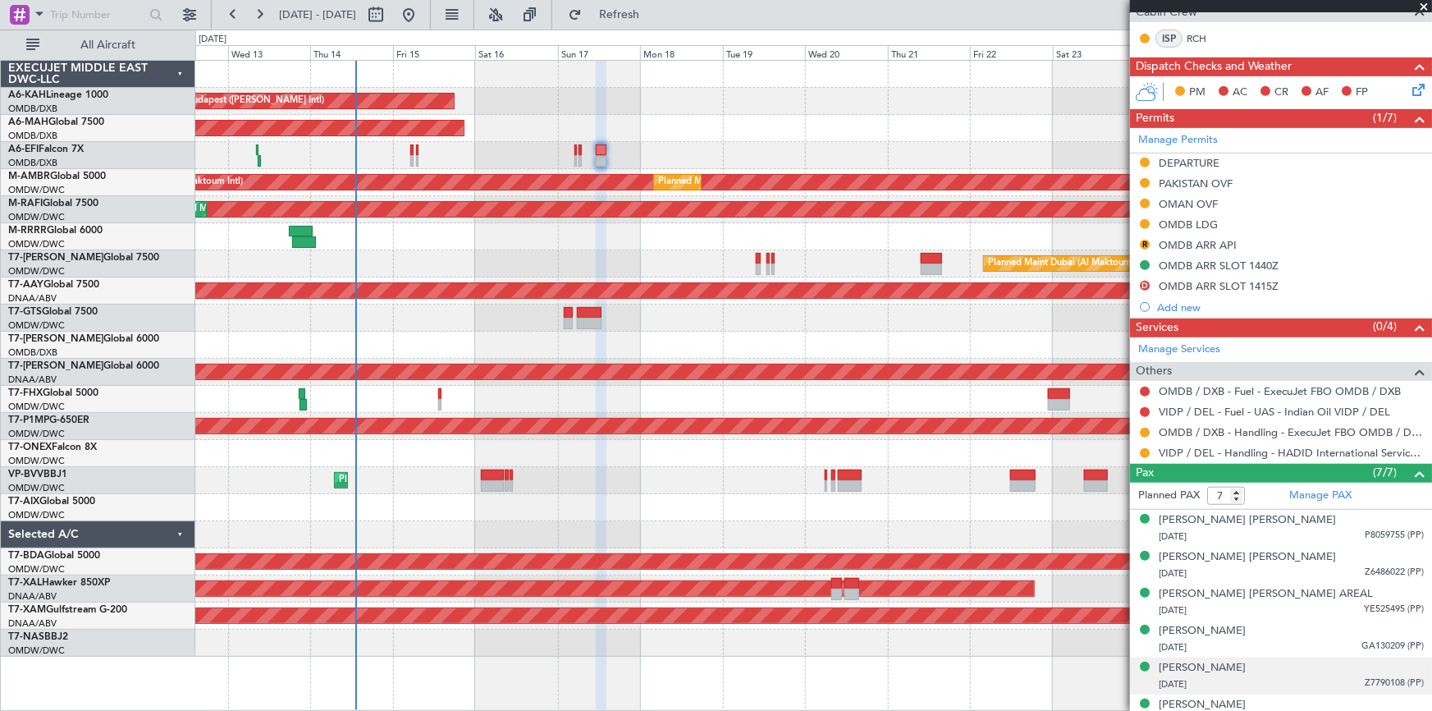
scroll to position [432, 0]
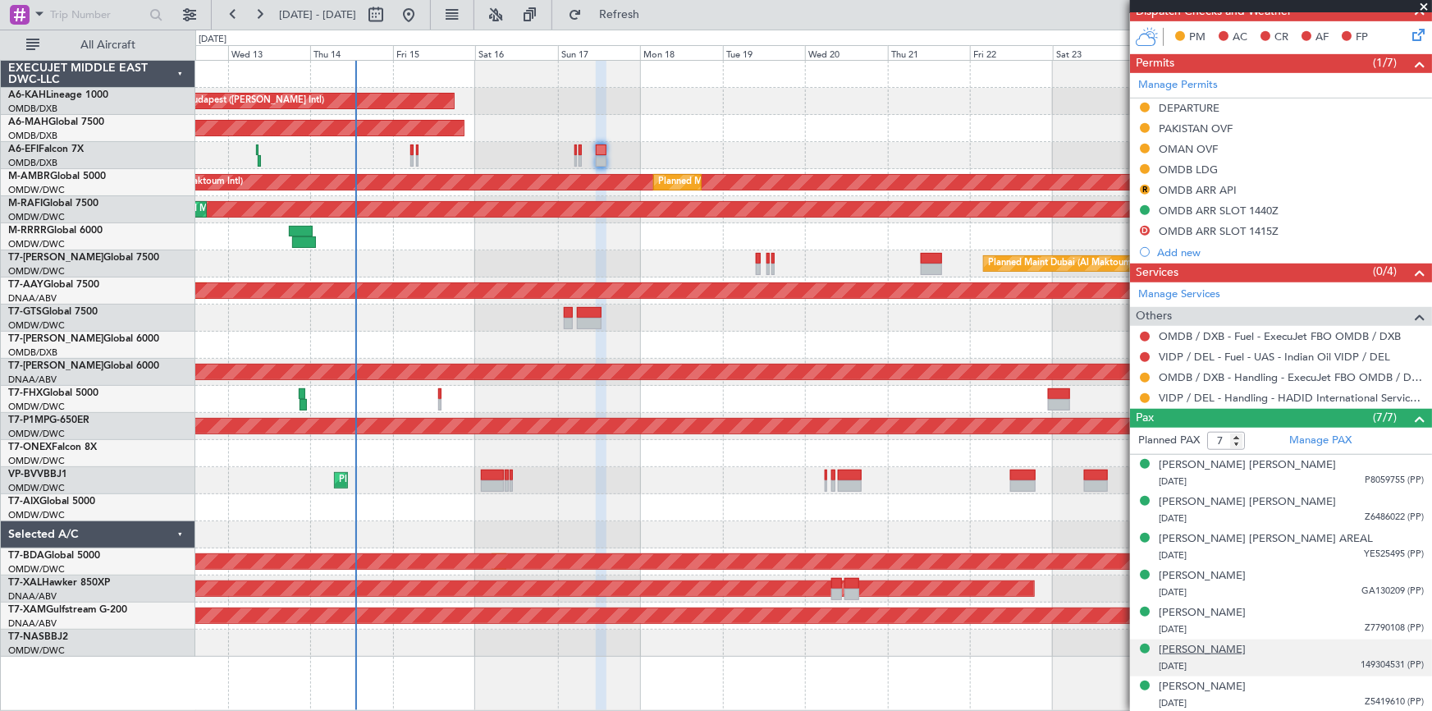
click at [1228, 643] on div "[PERSON_NAME]" at bounding box center [1202, 650] width 87 height 16
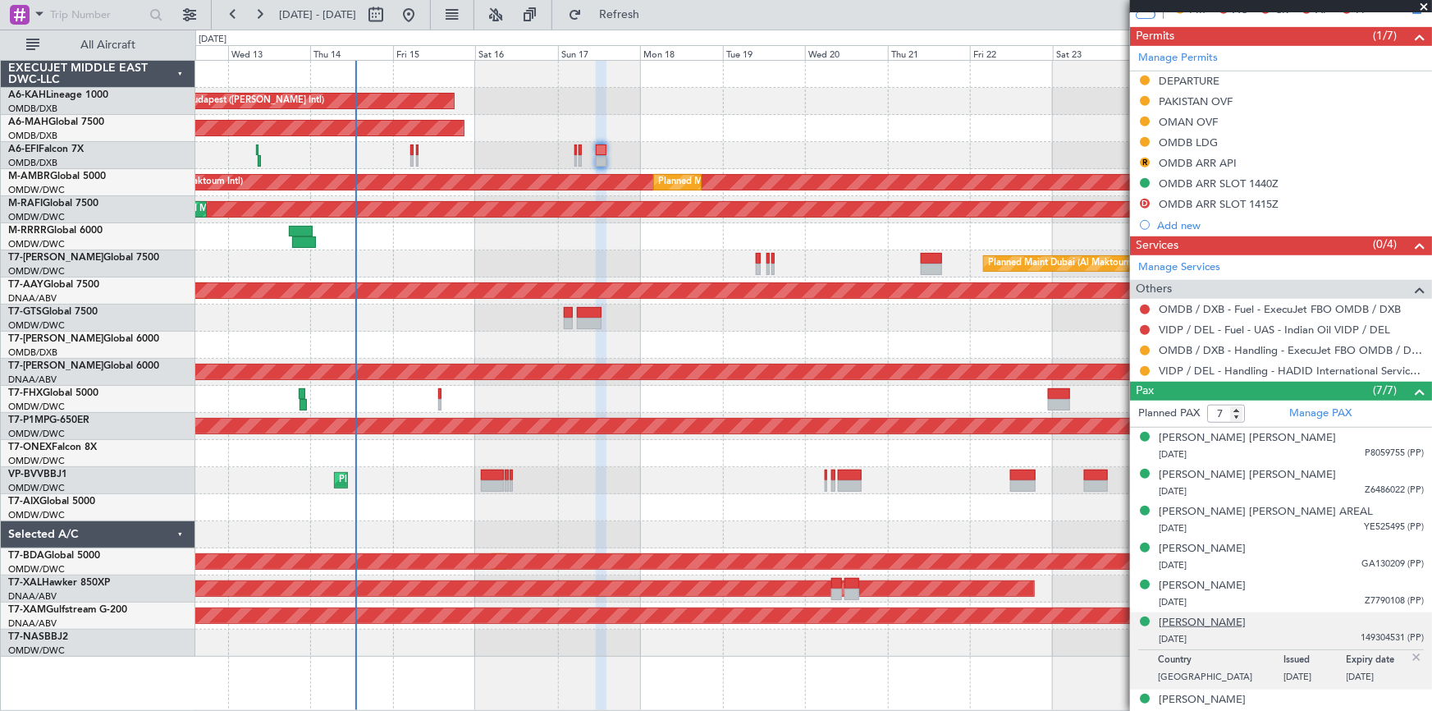
scroll to position [473, 0]
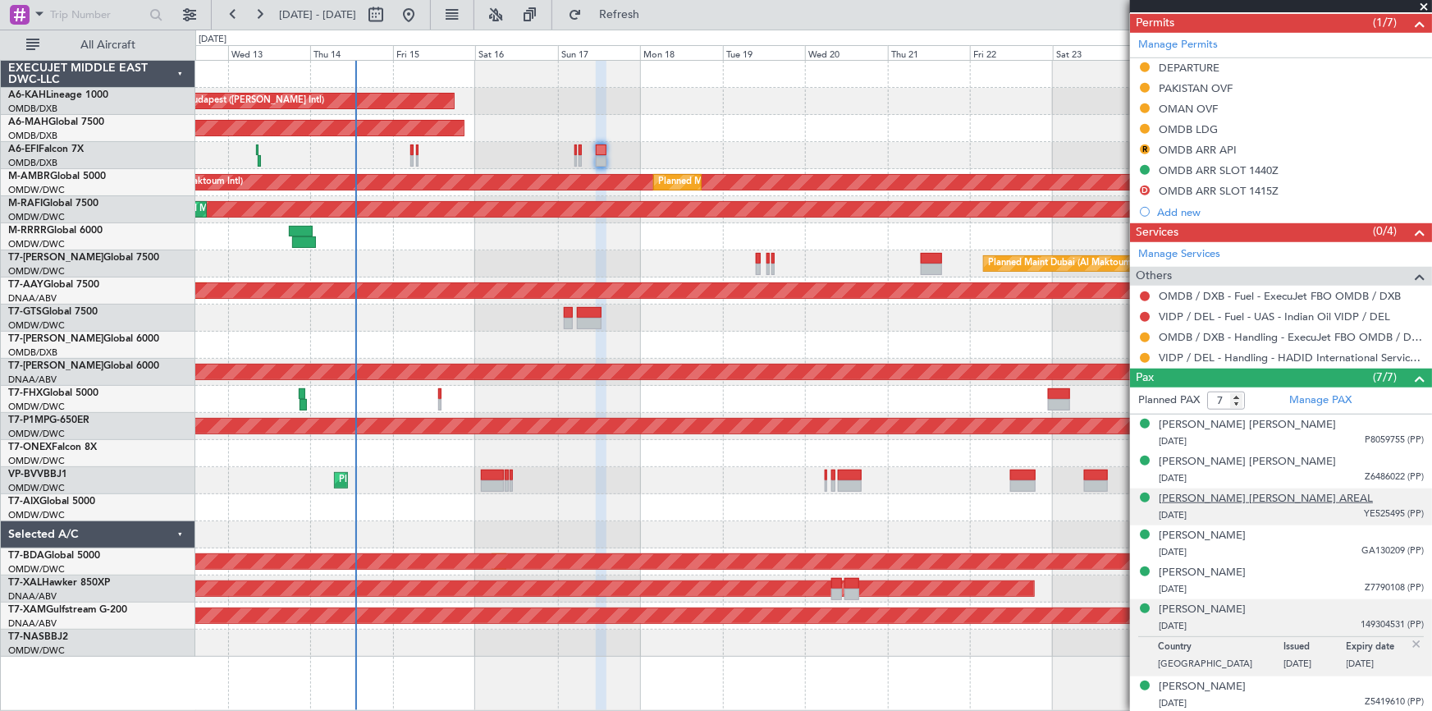
click at [1224, 493] on div "[PERSON_NAME] [PERSON_NAME] AREAL" at bounding box center [1266, 499] width 214 height 16
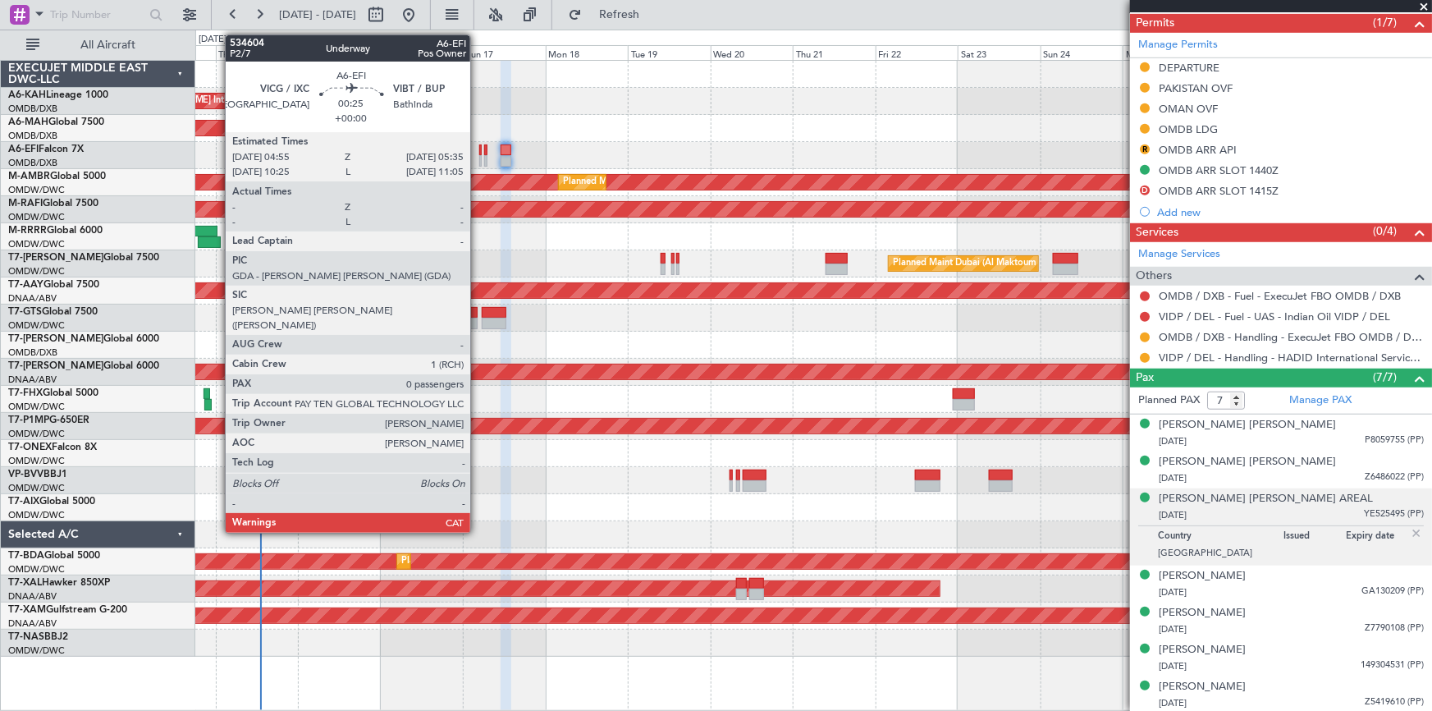
click at [479, 148] on div at bounding box center [480, 149] width 2 height 11
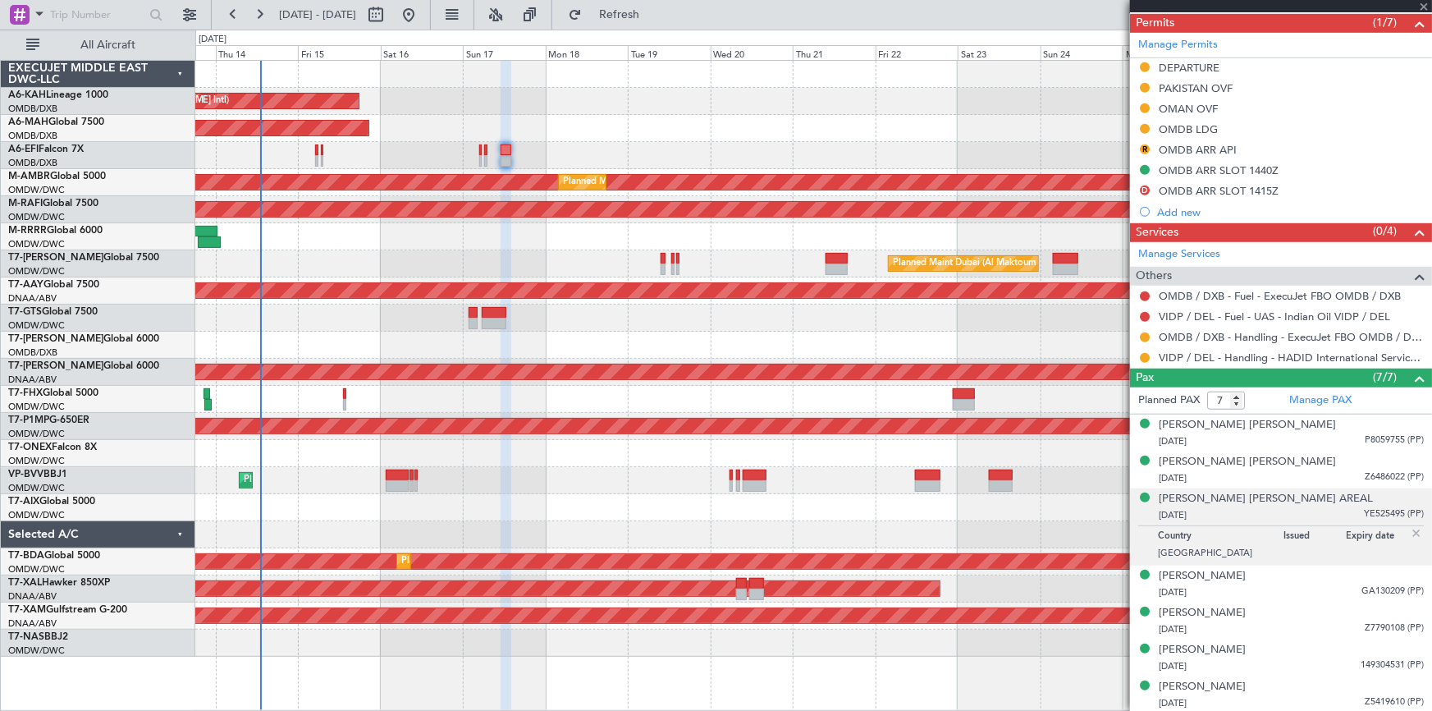
type input "0"
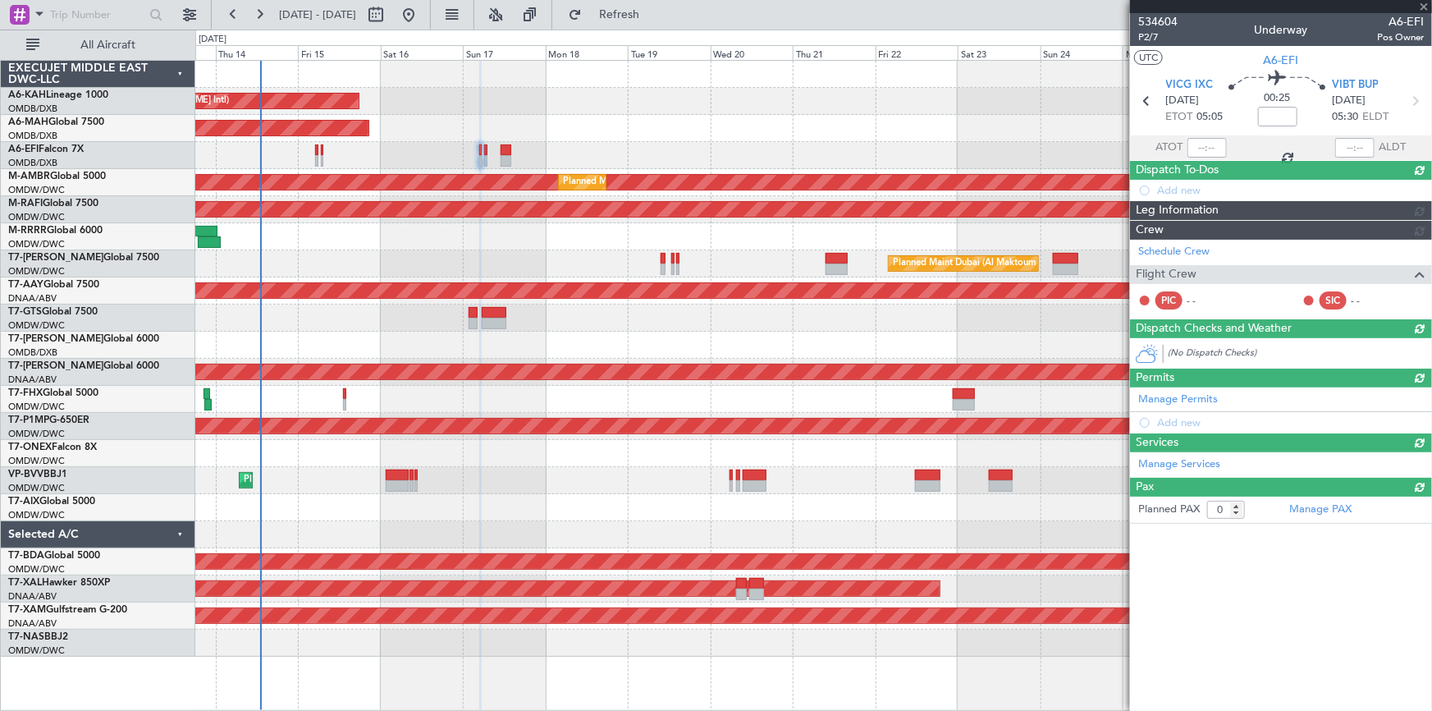
scroll to position [0, 0]
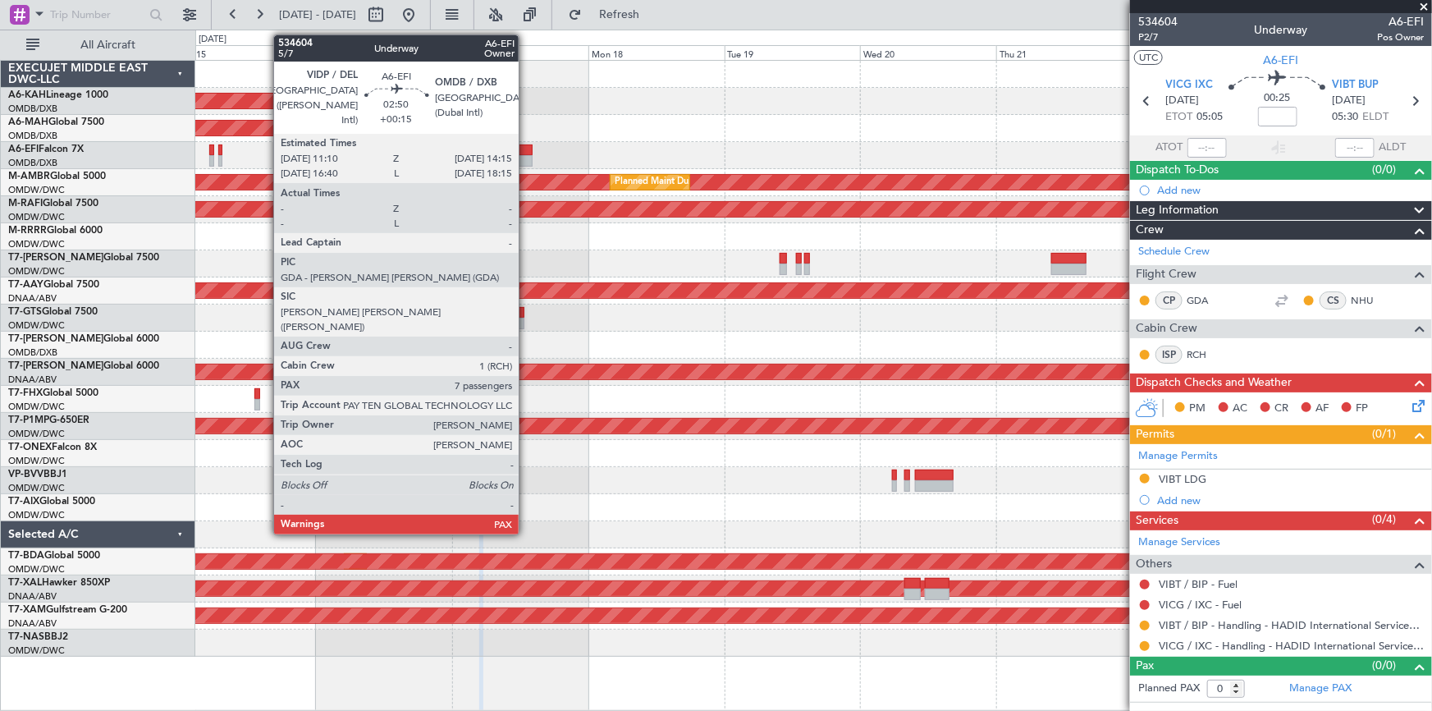
click at [526, 144] on div at bounding box center [523, 149] width 18 height 11
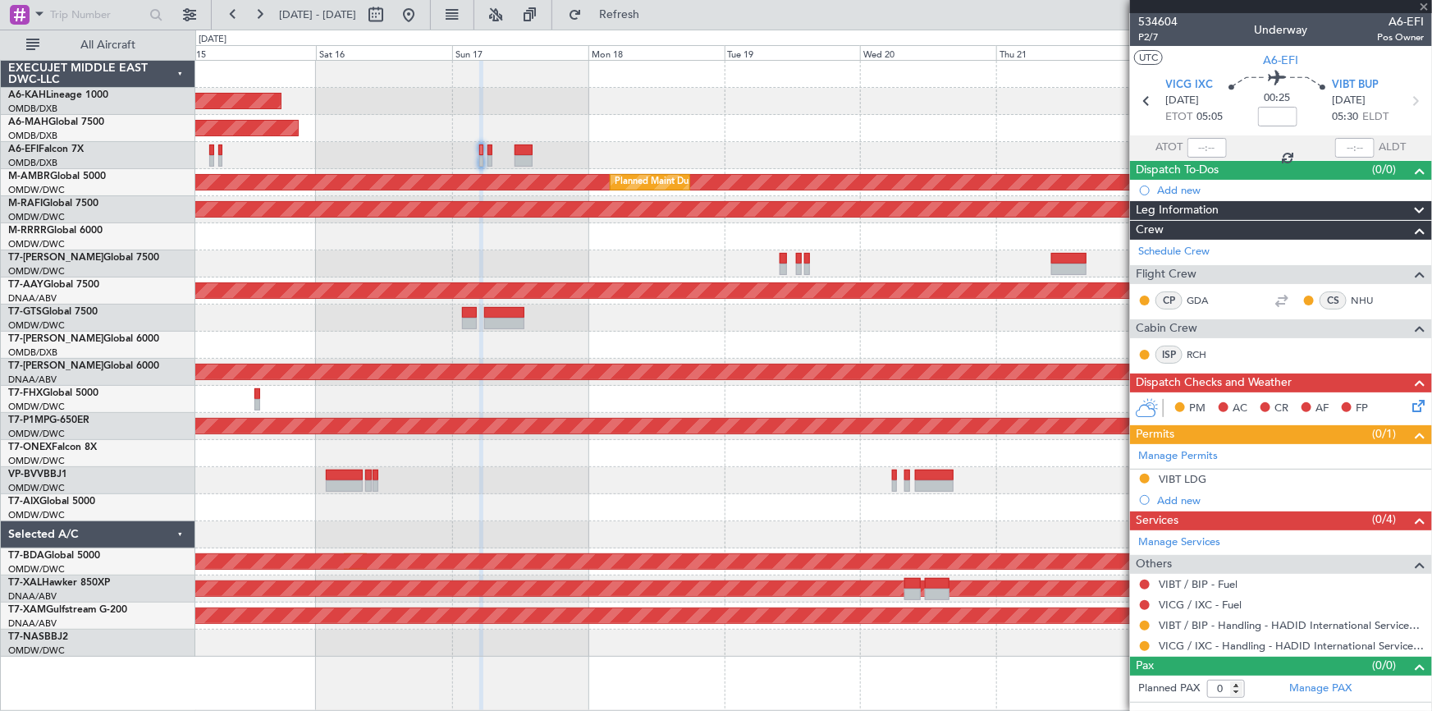
type input "+00:15"
type input "7"
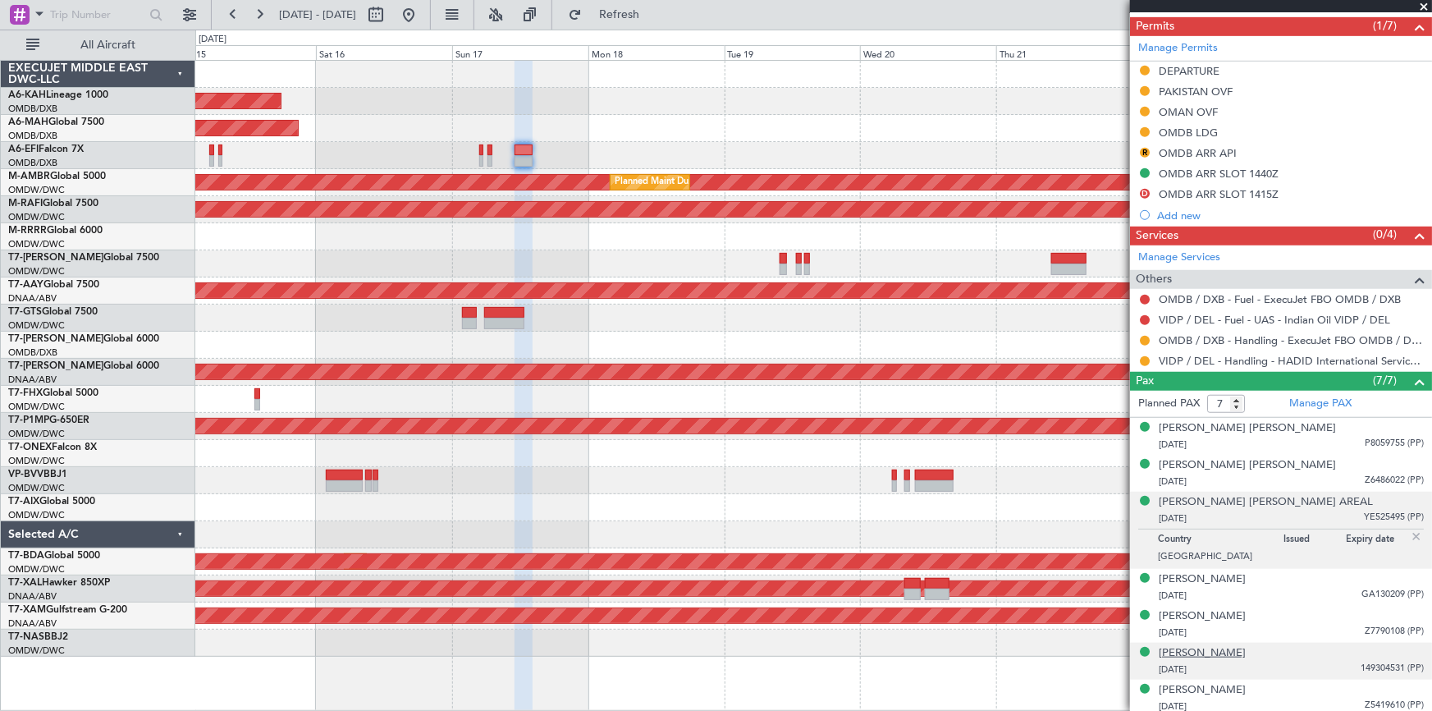
scroll to position [473, 0]
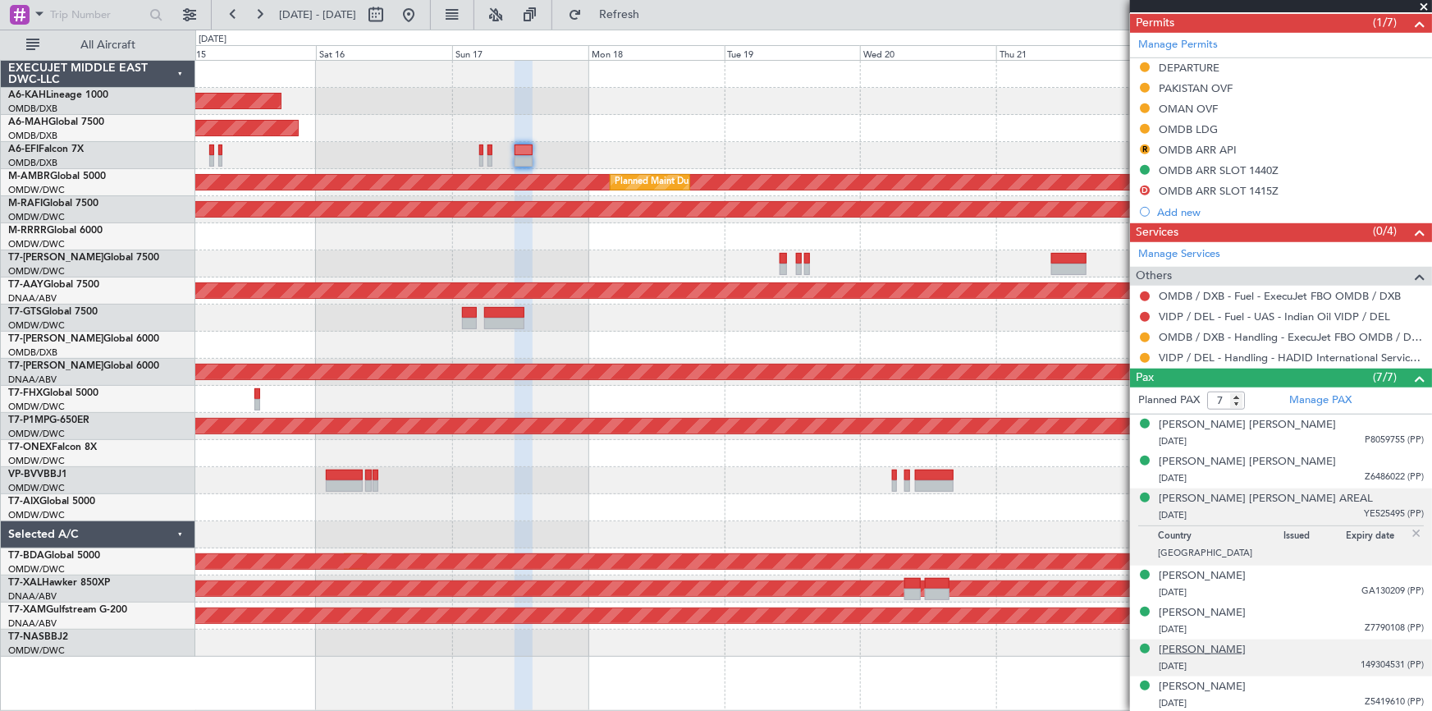
click at [1227, 651] on div "[PERSON_NAME]" at bounding box center [1202, 650] width 87 height 16
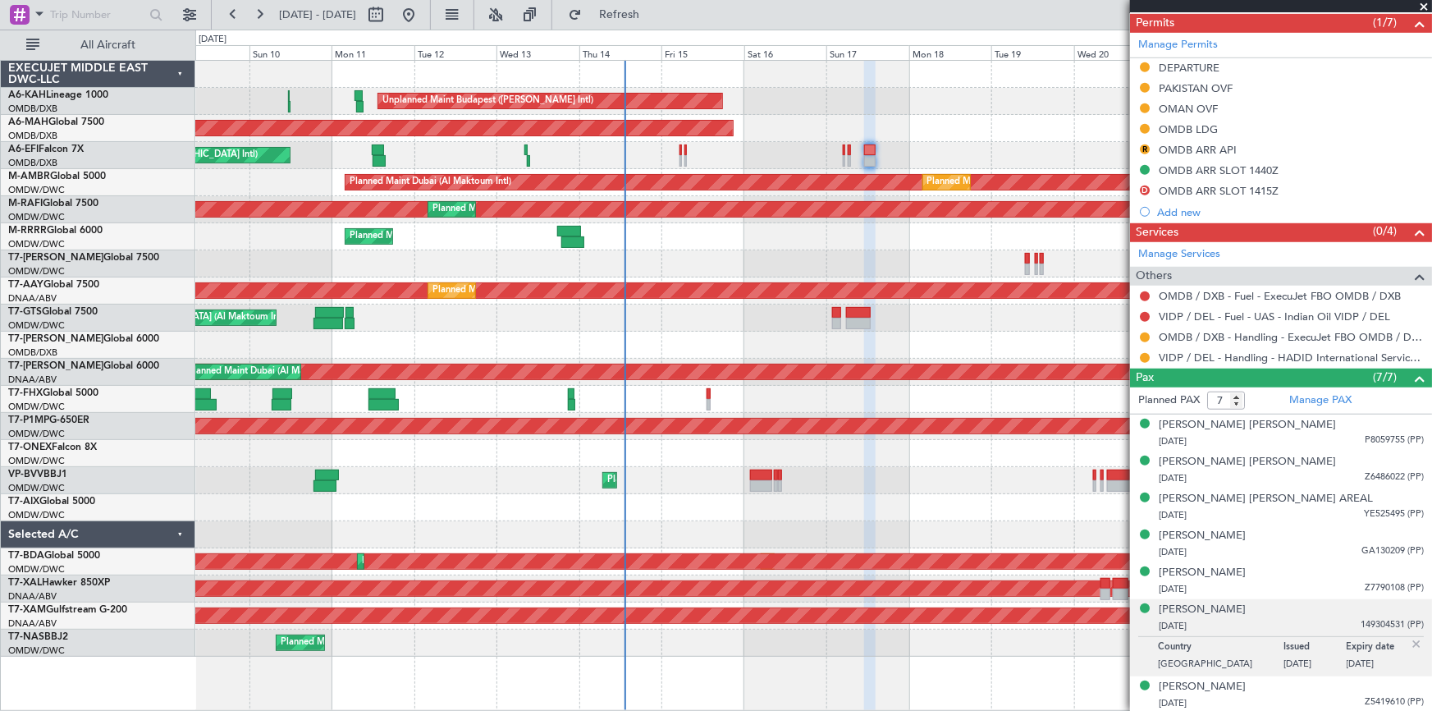
click at [756, 265] on div "Unplanned Maint Budapest (Ferenc Liszt Intl) Planned Maint London (Stansted) Pl…" at bounding box center [813, 359] width 1236 height 596
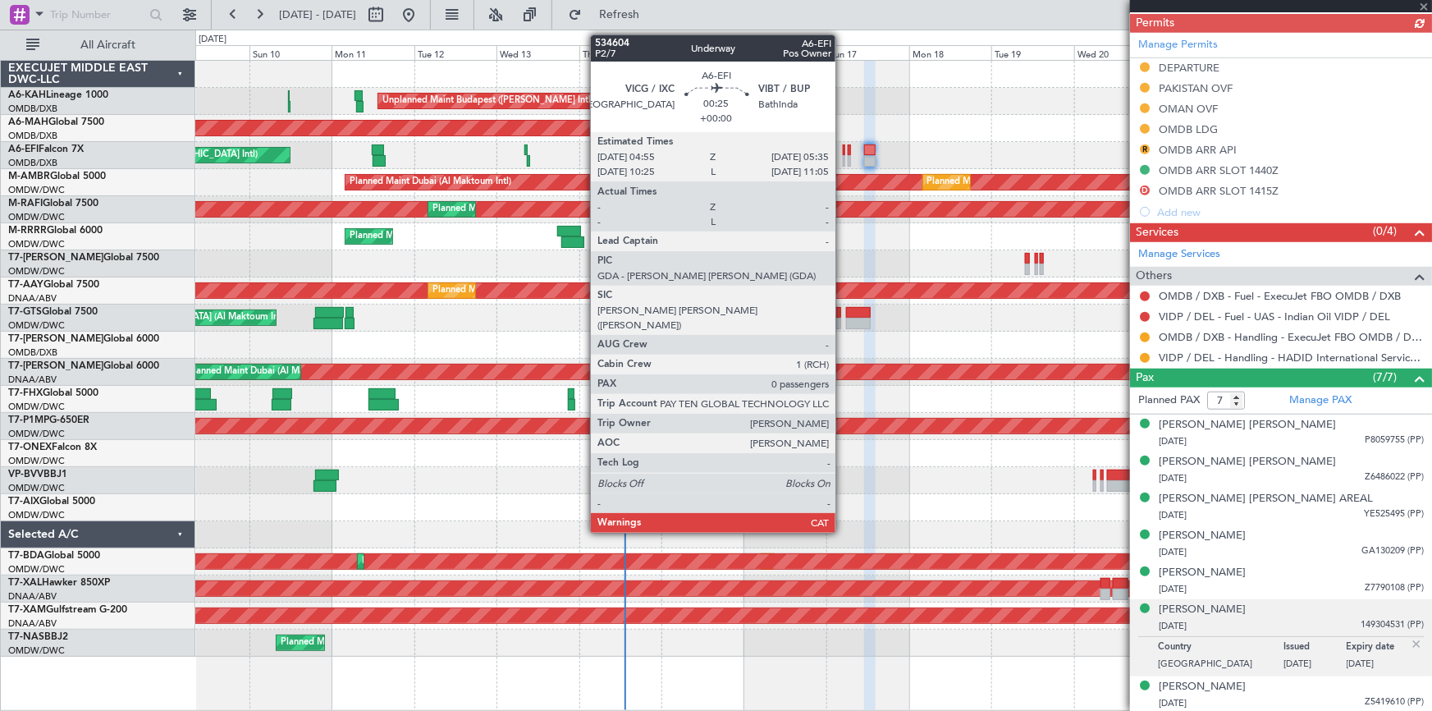
click at [843, 153] on div at bounding box center [844, 149] width 2 height 11
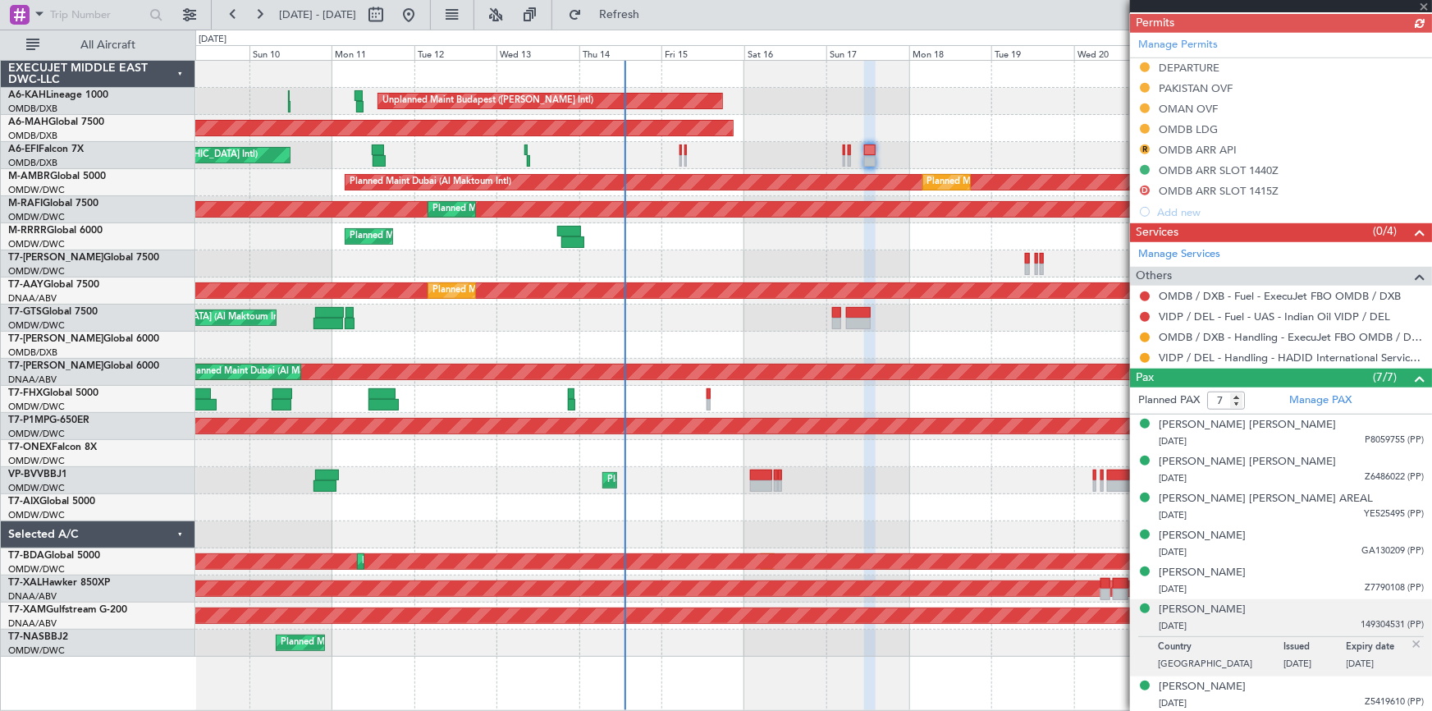
type input "0"
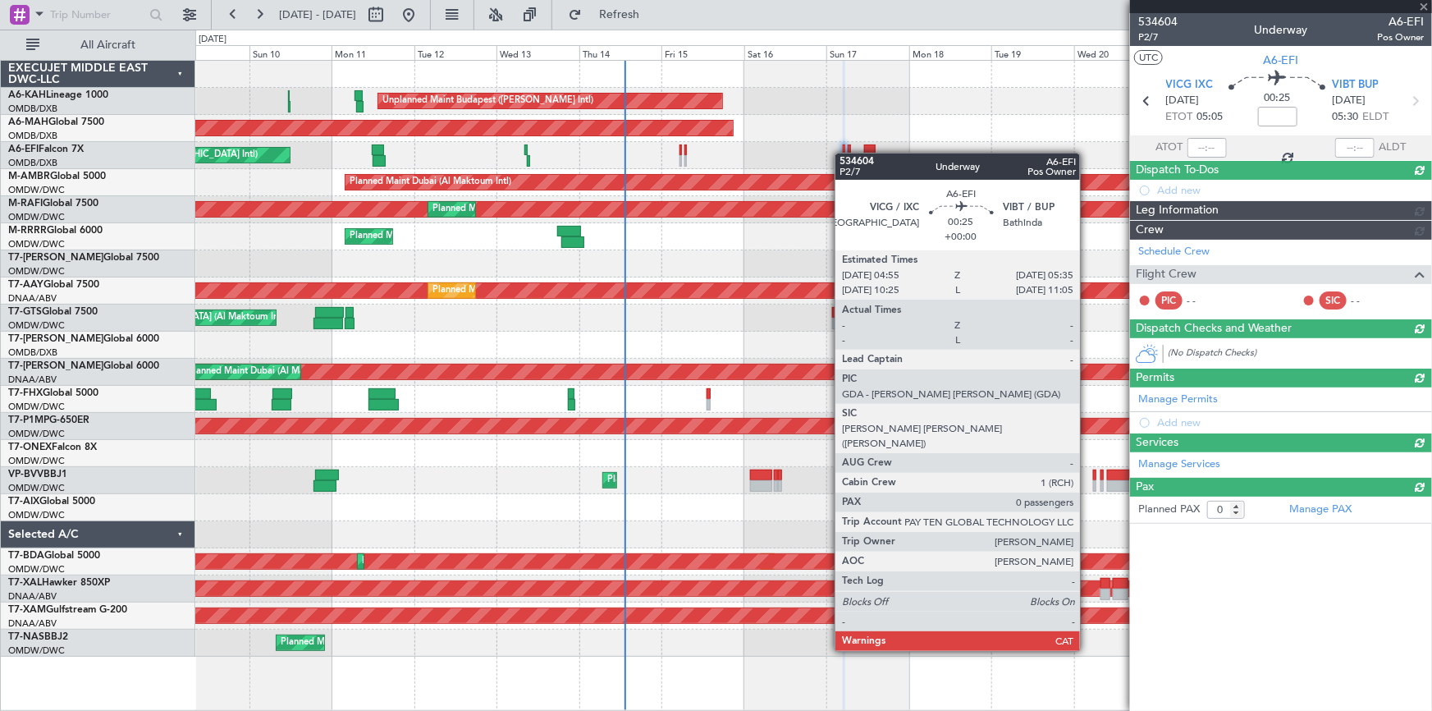
scroll to position [0, 0]
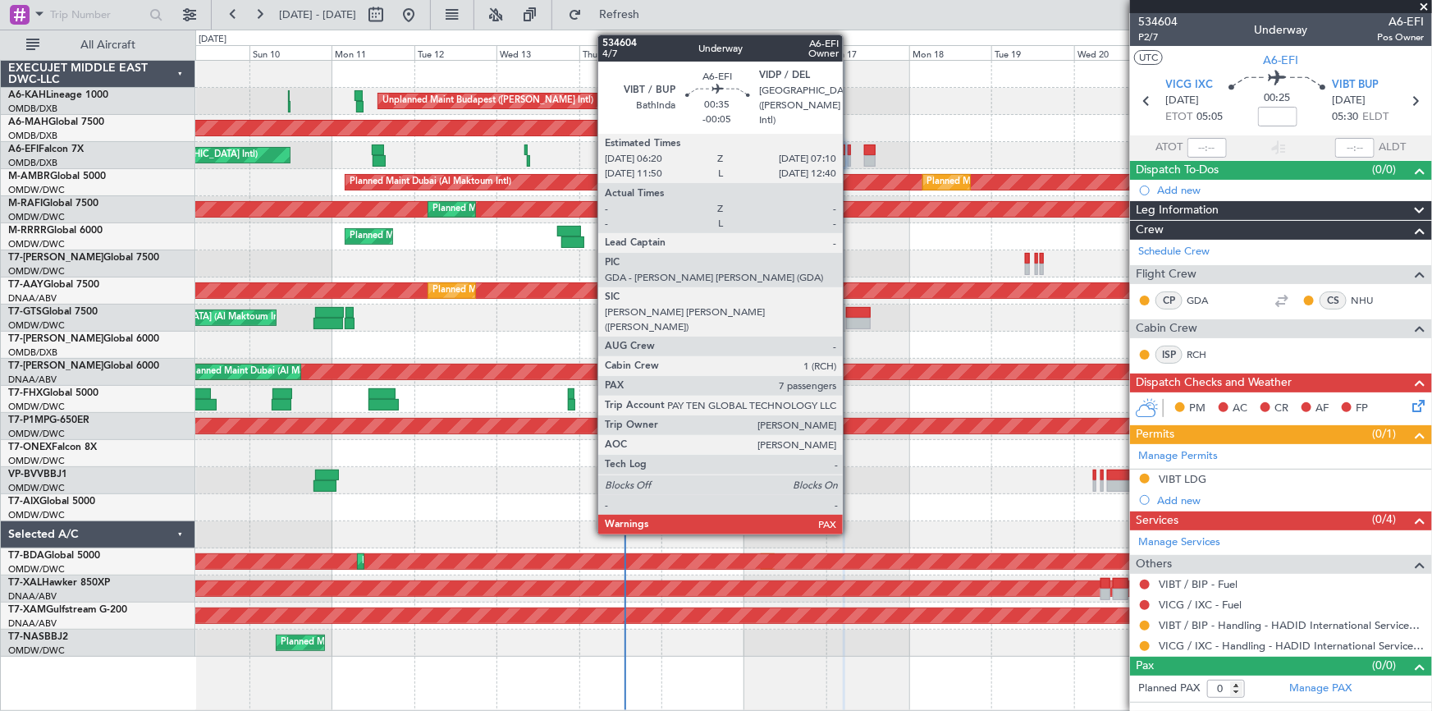
click at [850, 147] on div at bounding box center [849, 149] width 3 height 11
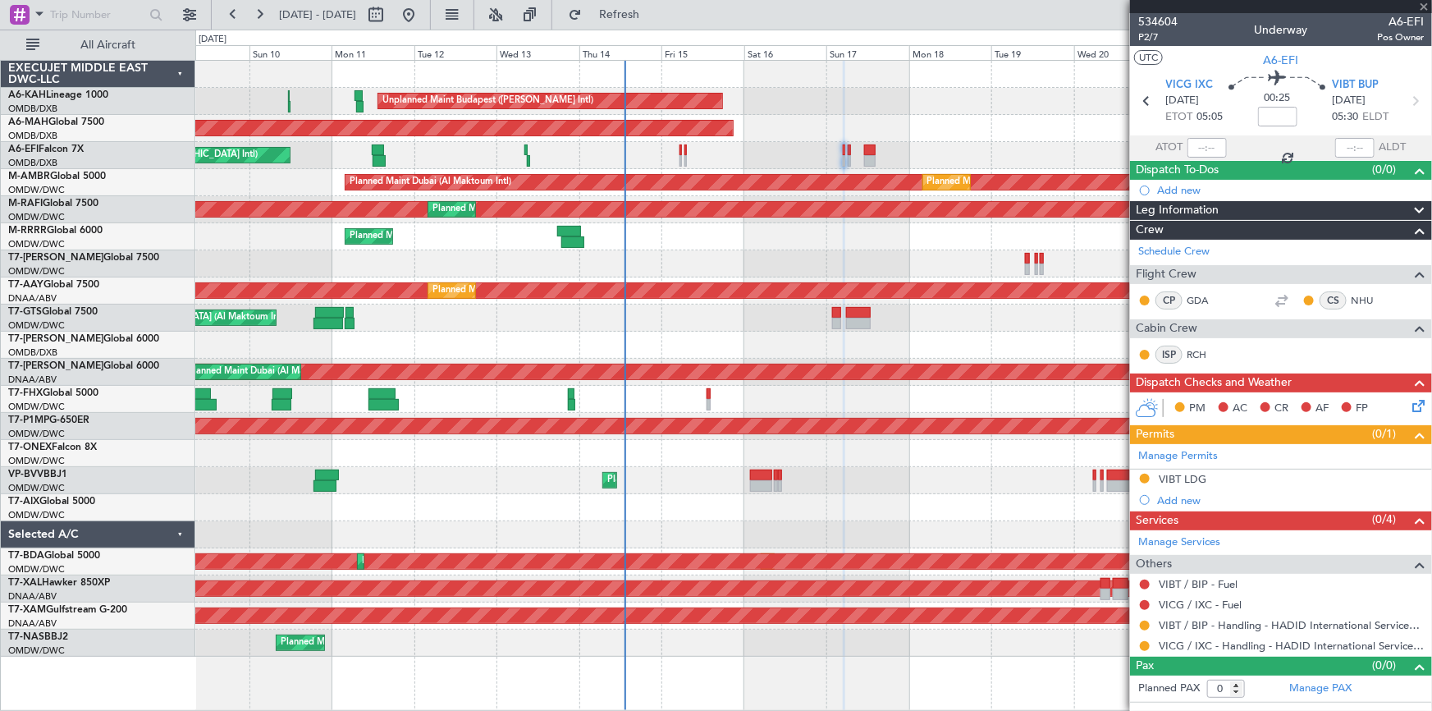
type input "-00:05"
type input "7"
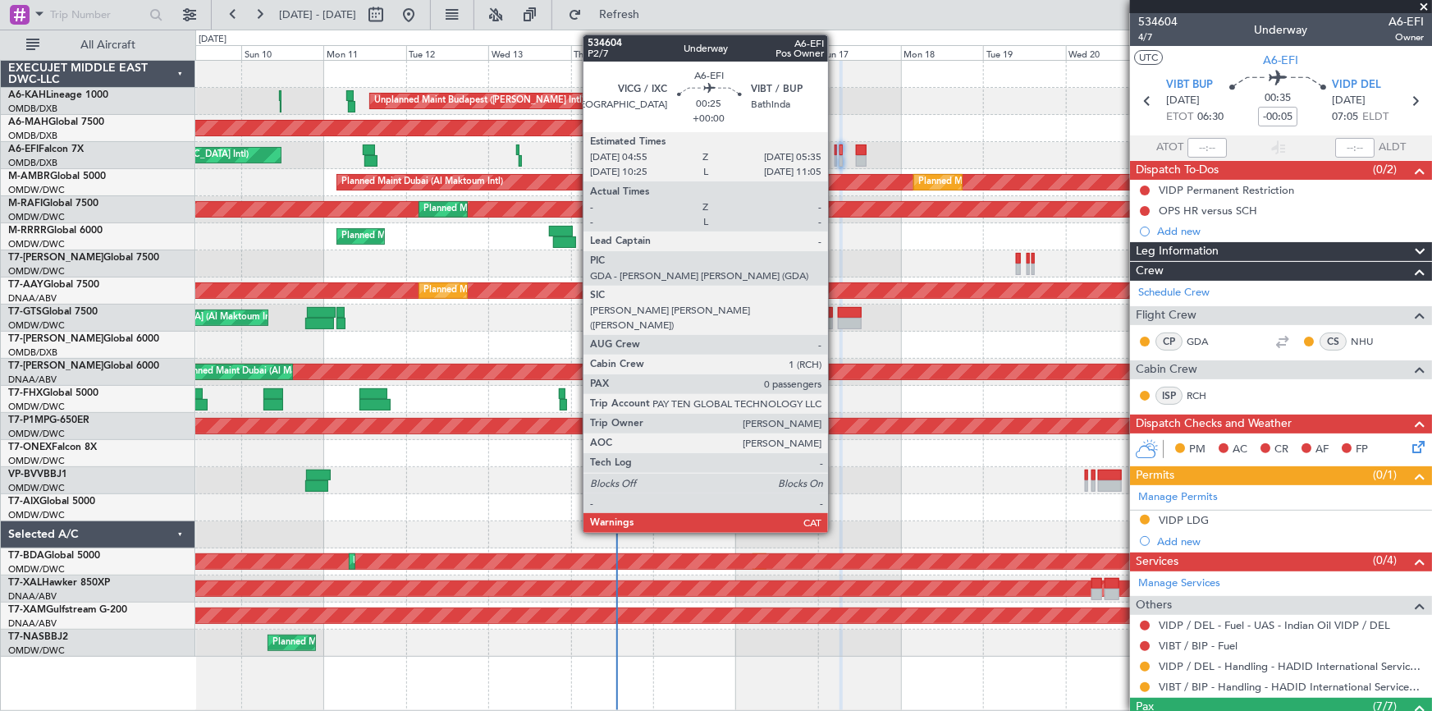
click at [835, 152] on div at bounding box center [835, 149] width 2 height 11
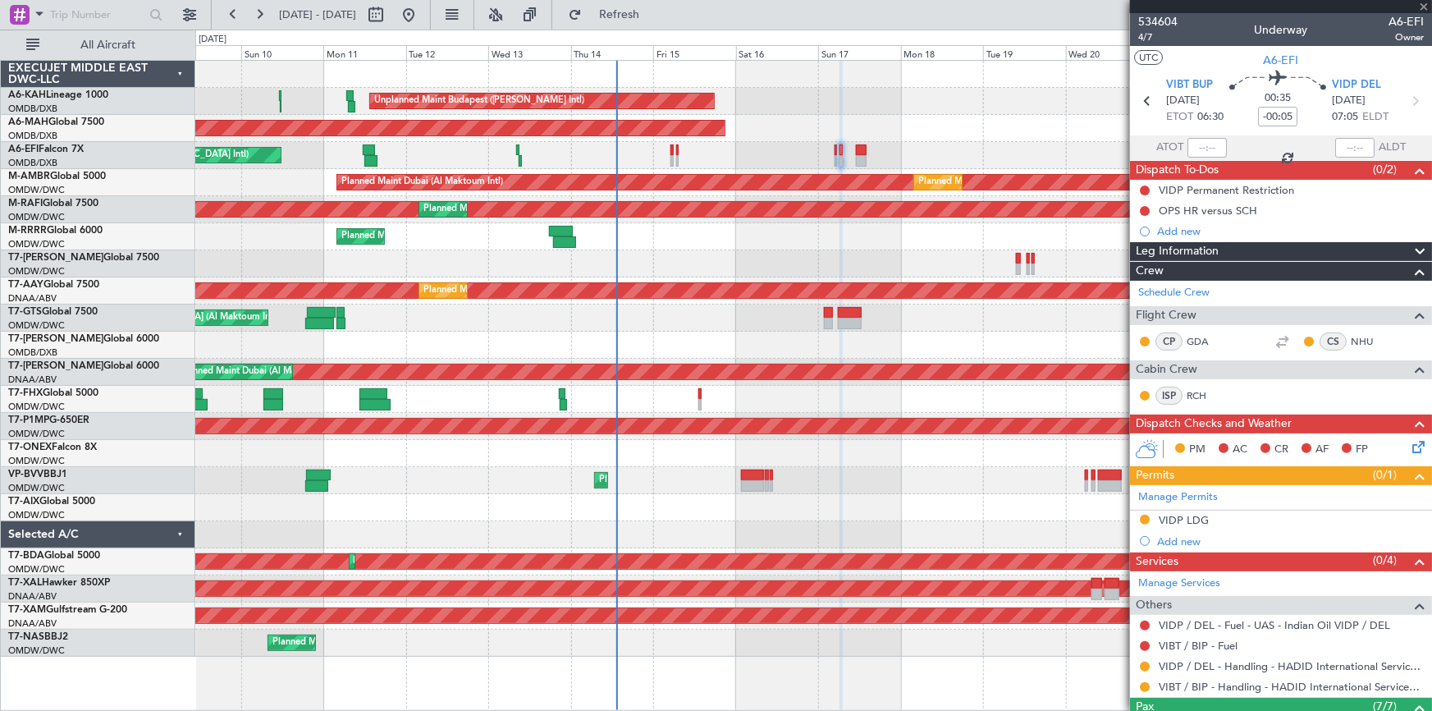
type input "0"
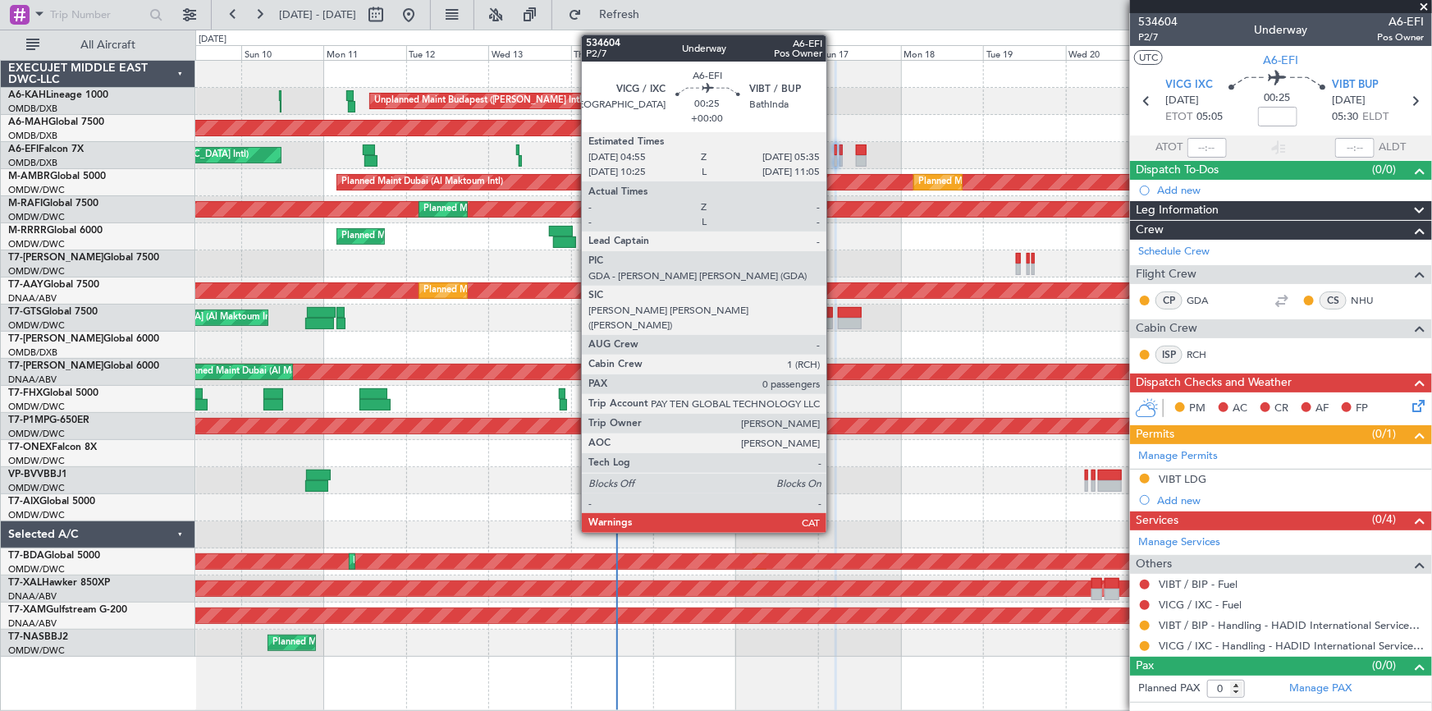
click at [834, 147] on div at bounding box center [835, 149] width 2 height 11
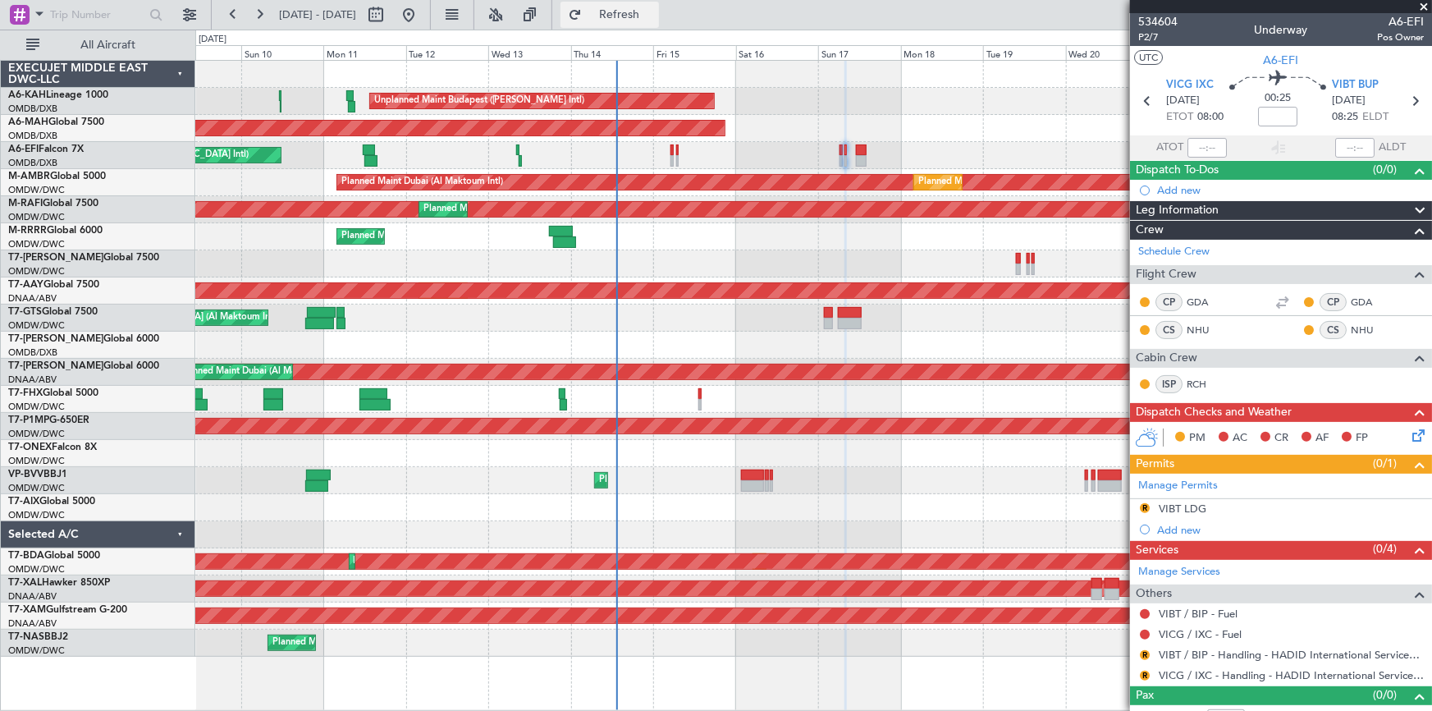
click at [659, 21] on button "Refresh" at bounding box center [609, 15] width 98 height 26
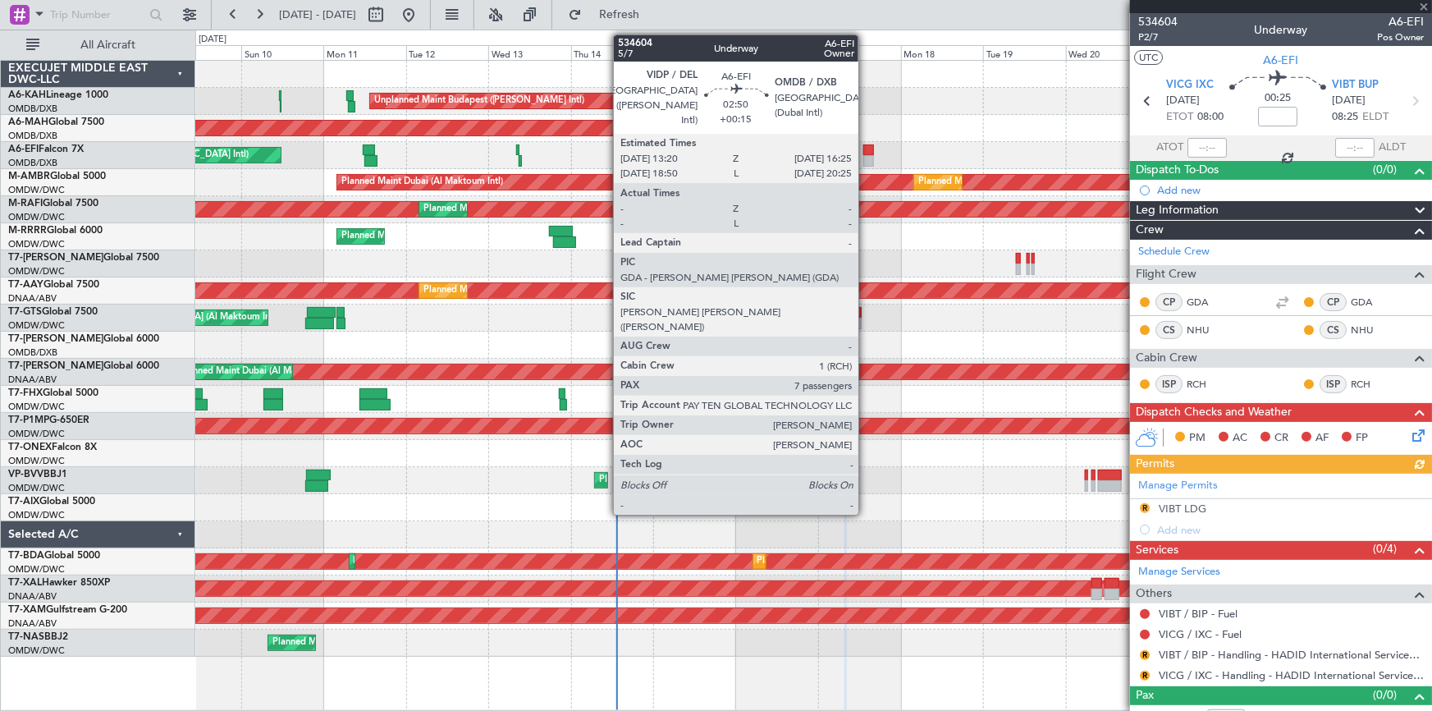
click at [866, 153] on div at bounding box center [868, 149] width 11 height 11
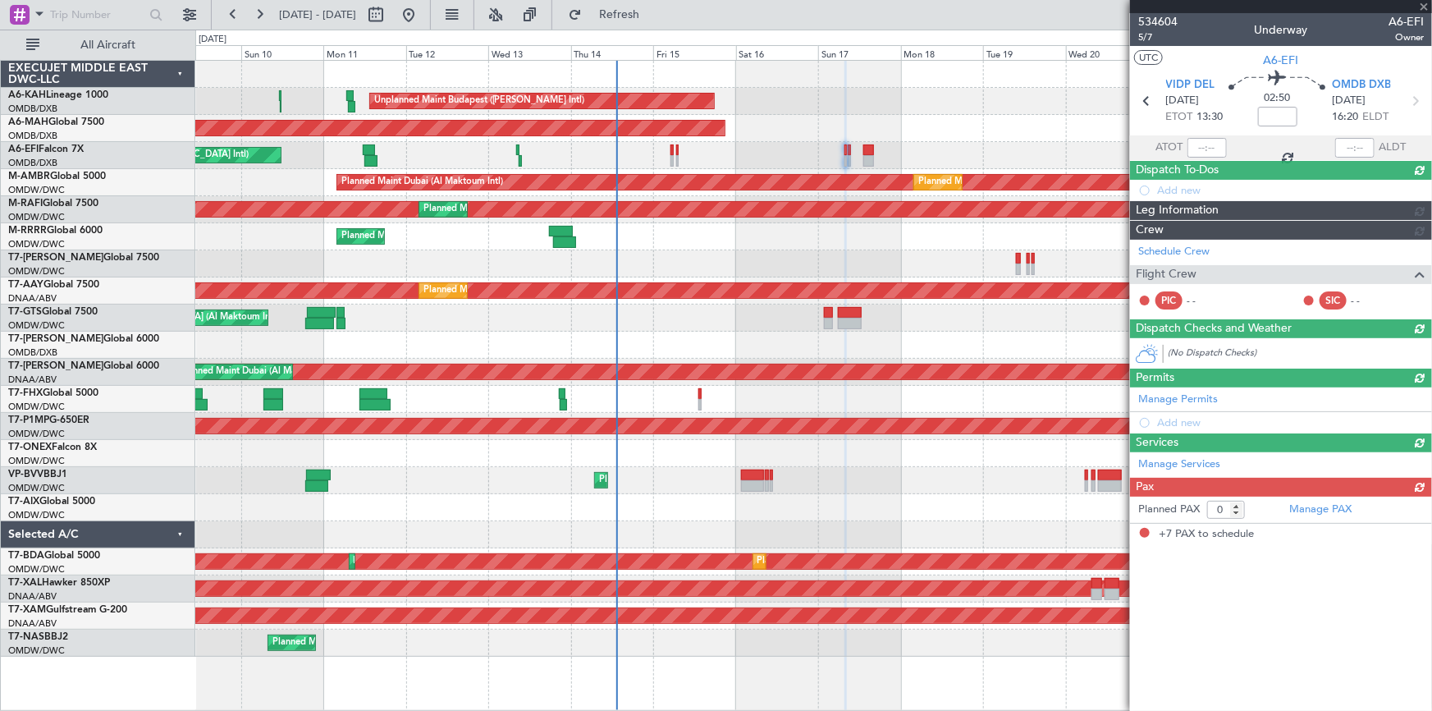
type input "+00:15"
type input "7"
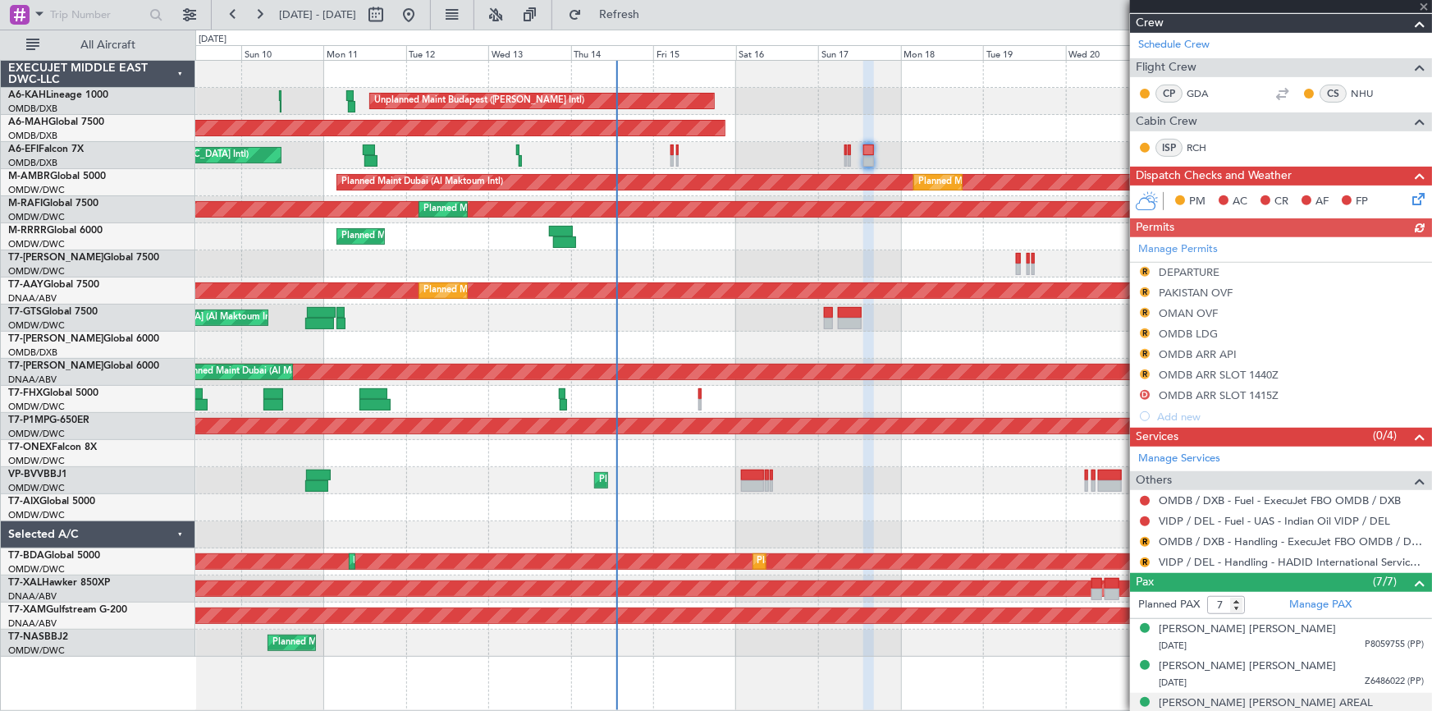
scroll to position [373, 0]
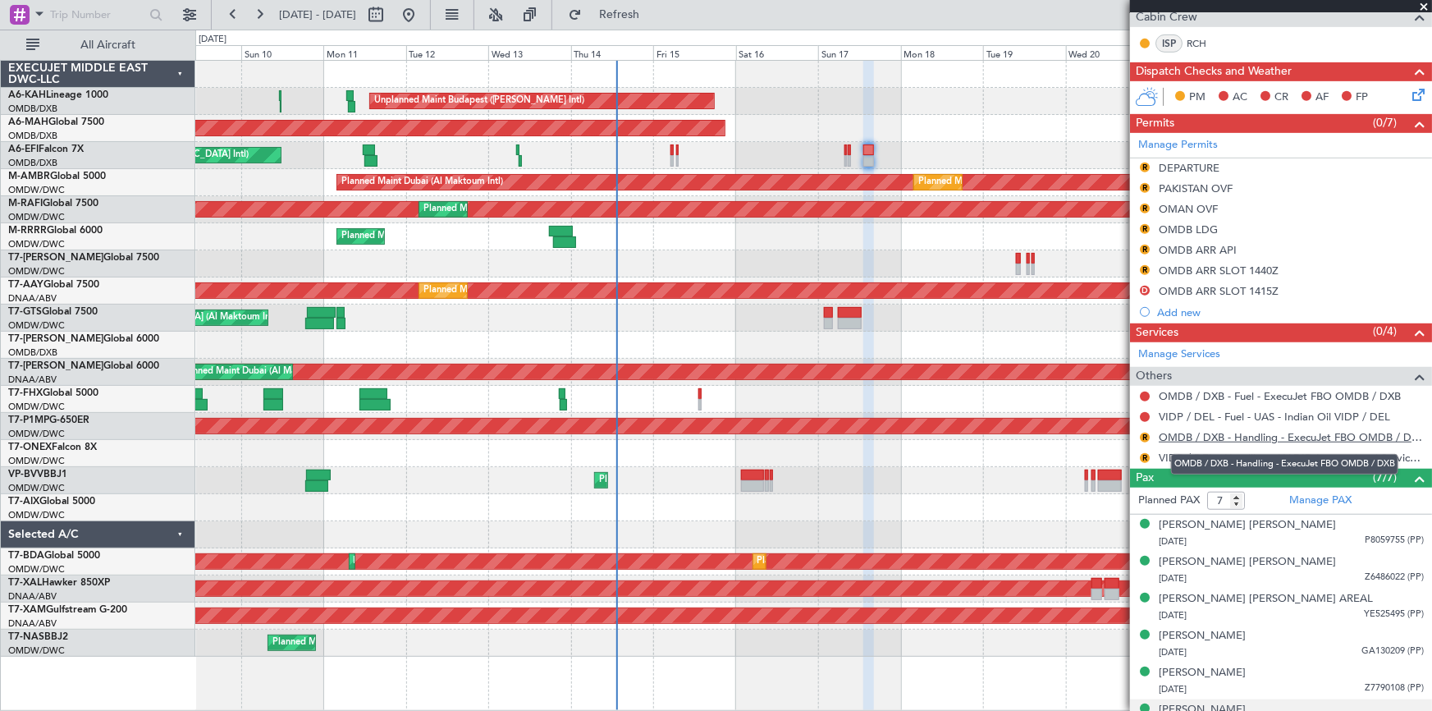
click at [1232, 438] on link "OMDB / DXB - Handling - ExecuJet FBO OMDB / DXB" at bounding box center [1291, 437] width 265 height 14
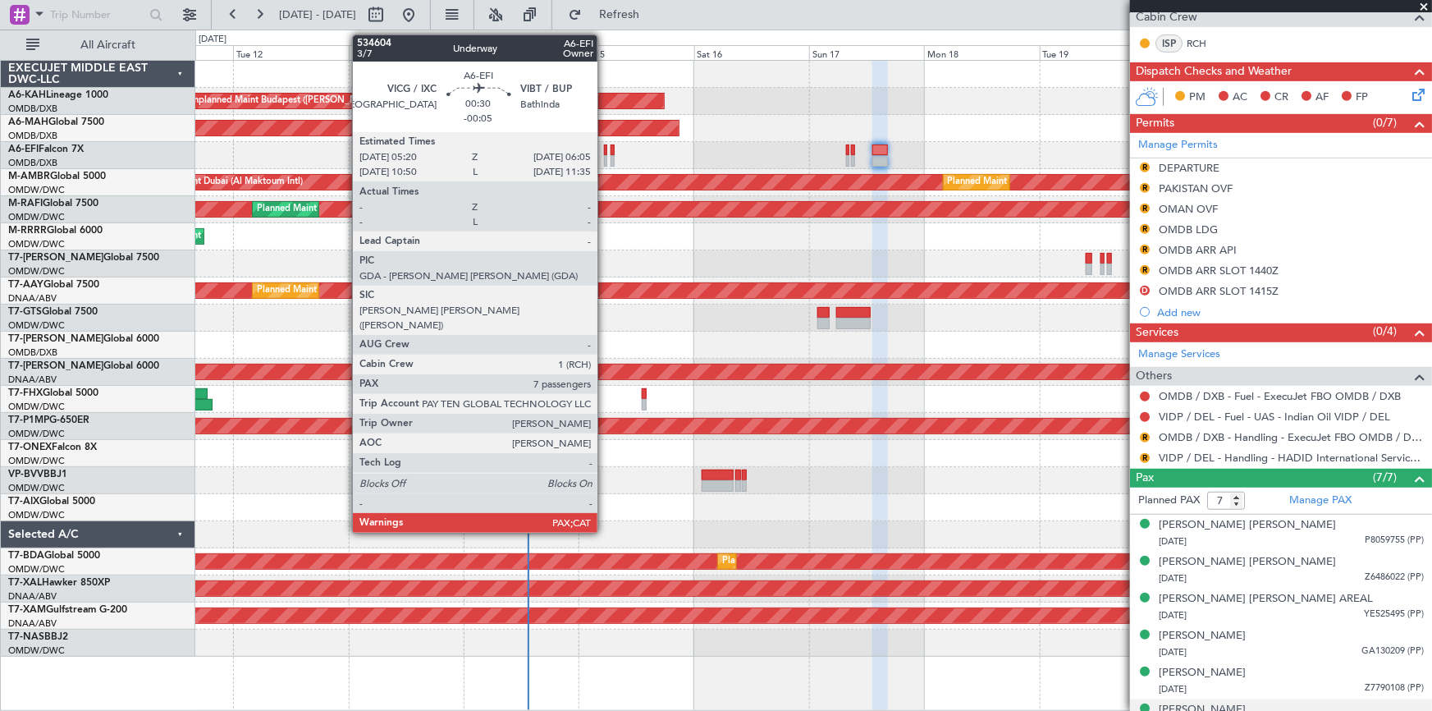
click at [605, 155] on div at bounding box center [606, 160] width 4 height 11
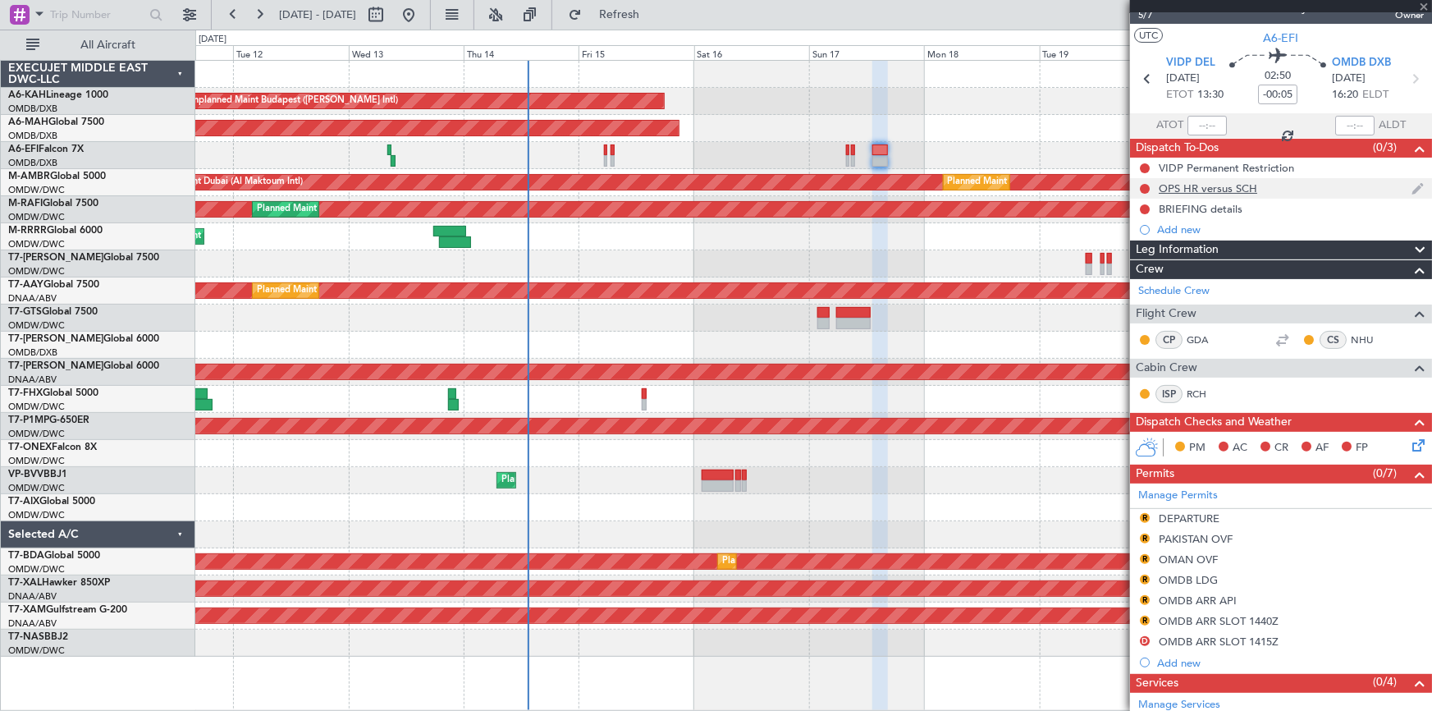
scroll to position [0, 0]
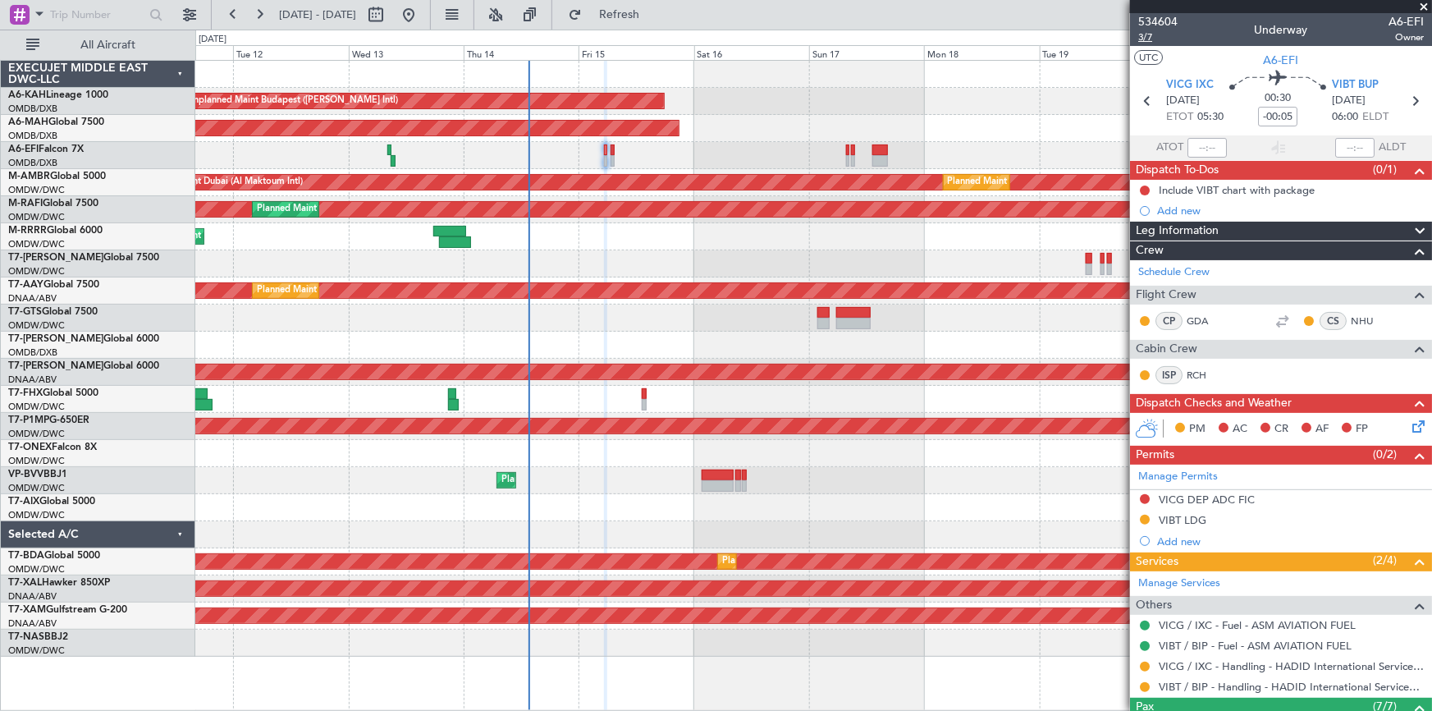
click at [1150, 38] on span "3/7" at bounding box center [1157, 37] width 39 height 14
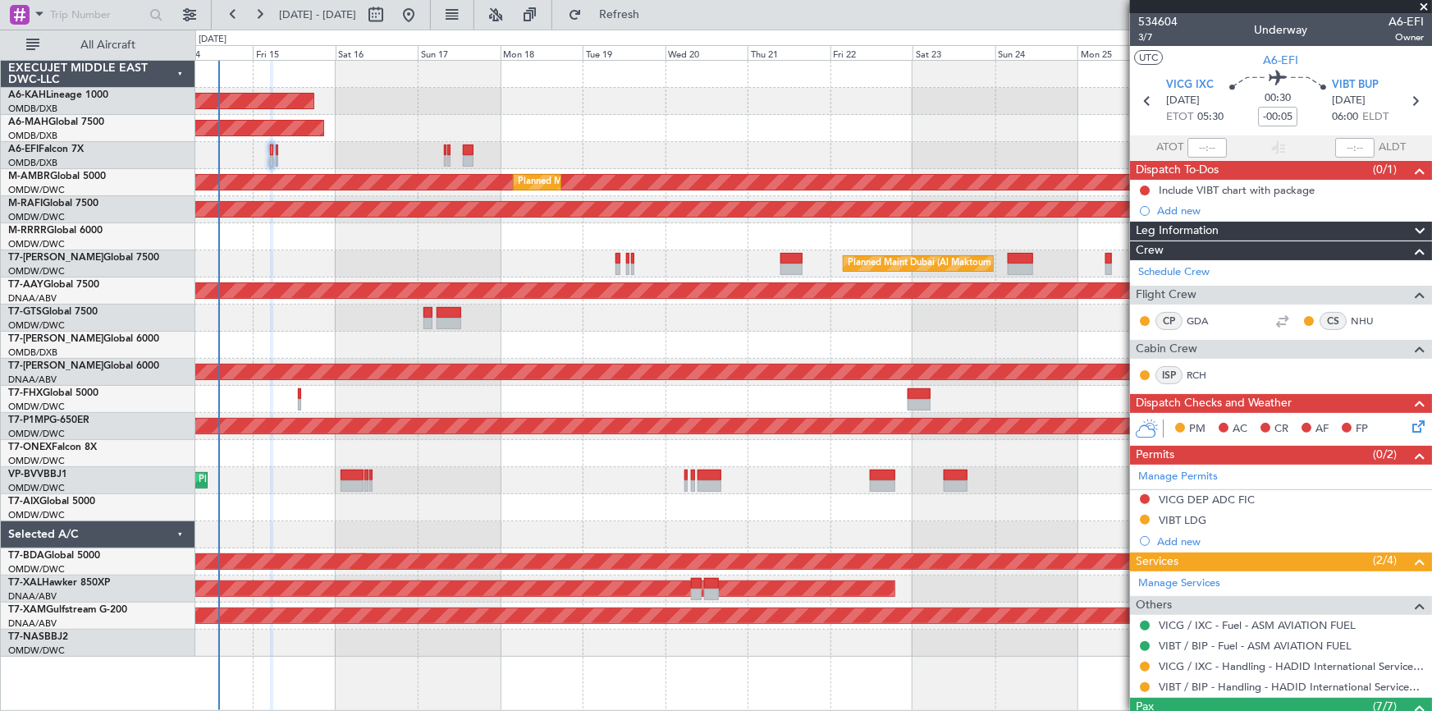
click at [415, 356] on div at bounding box center [813, 344] width 1236 height 27
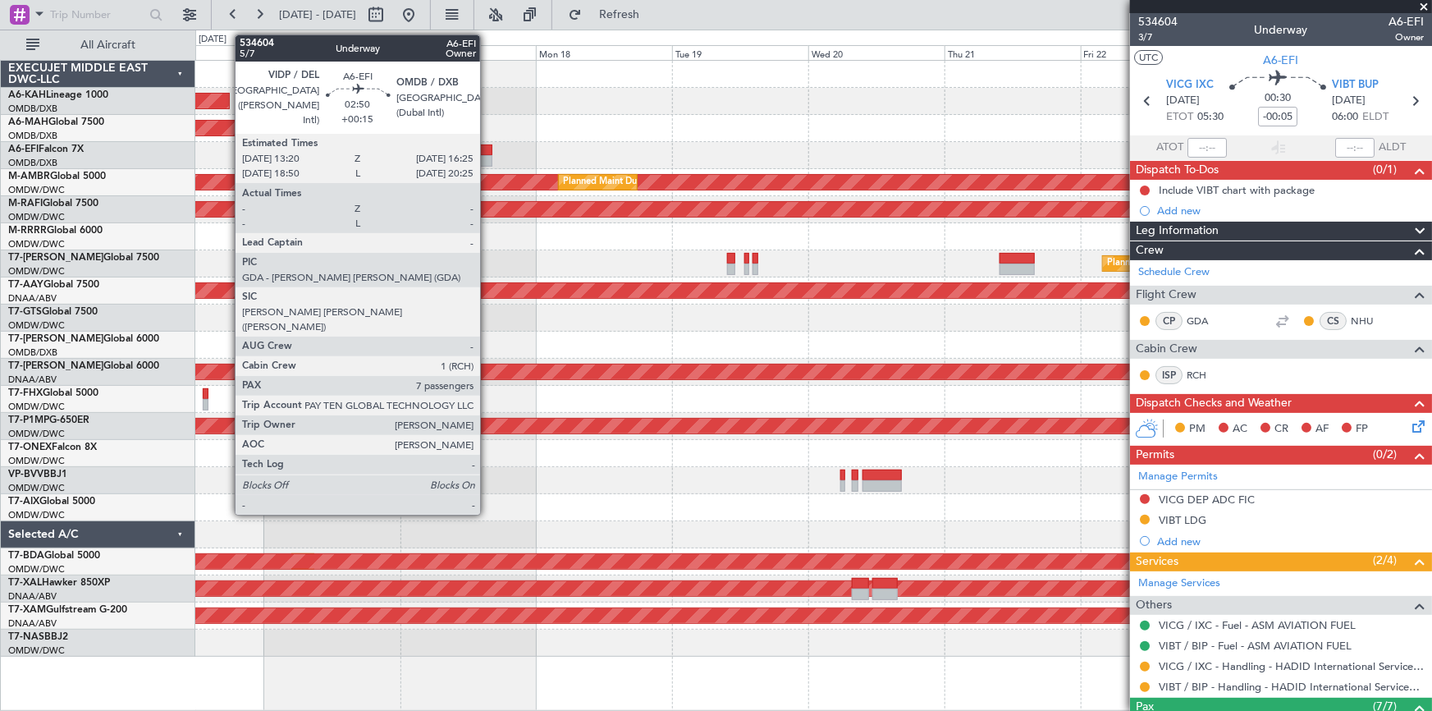
click at [487, 148] on div at bounding box center [484, 149] width 18 height 11
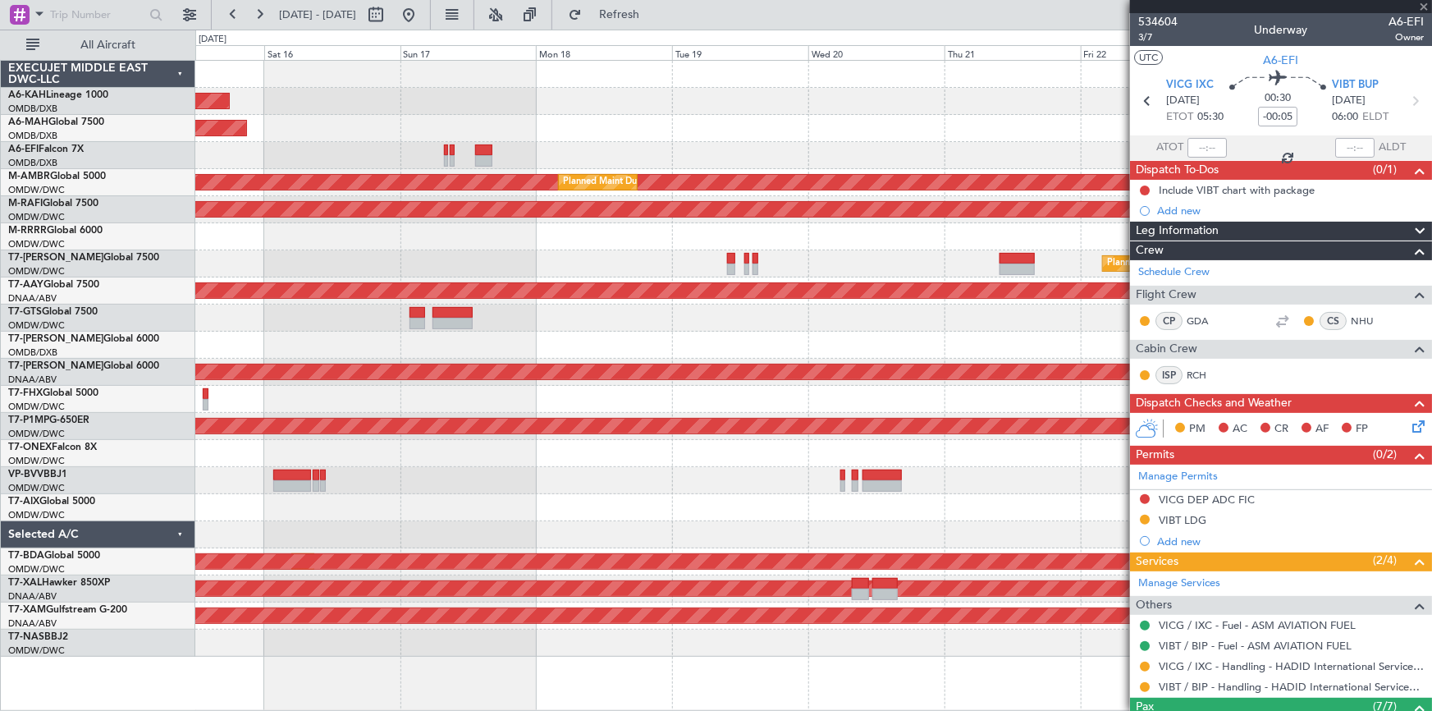
type input "+00:15"
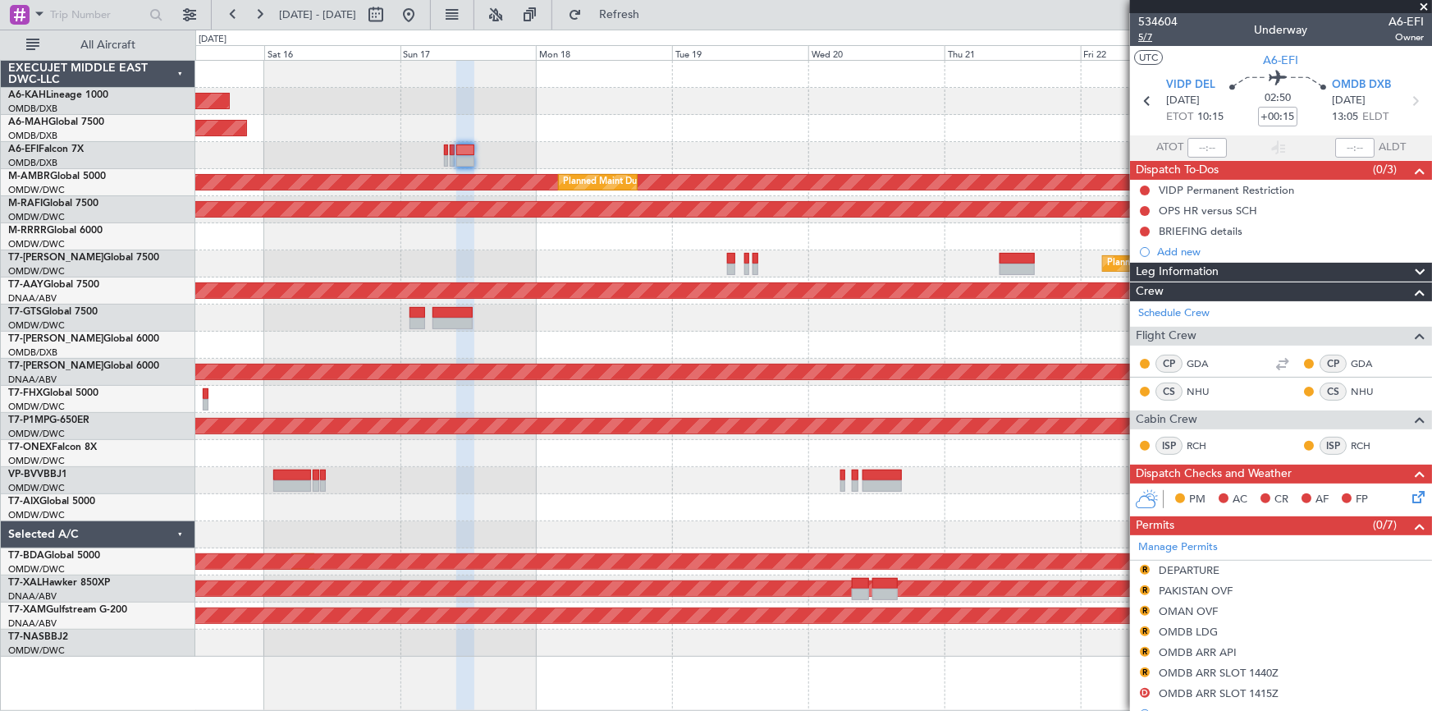
click at [1148, 39] on span "5/7" at bounding box center [1157, 37] width 39 height 14
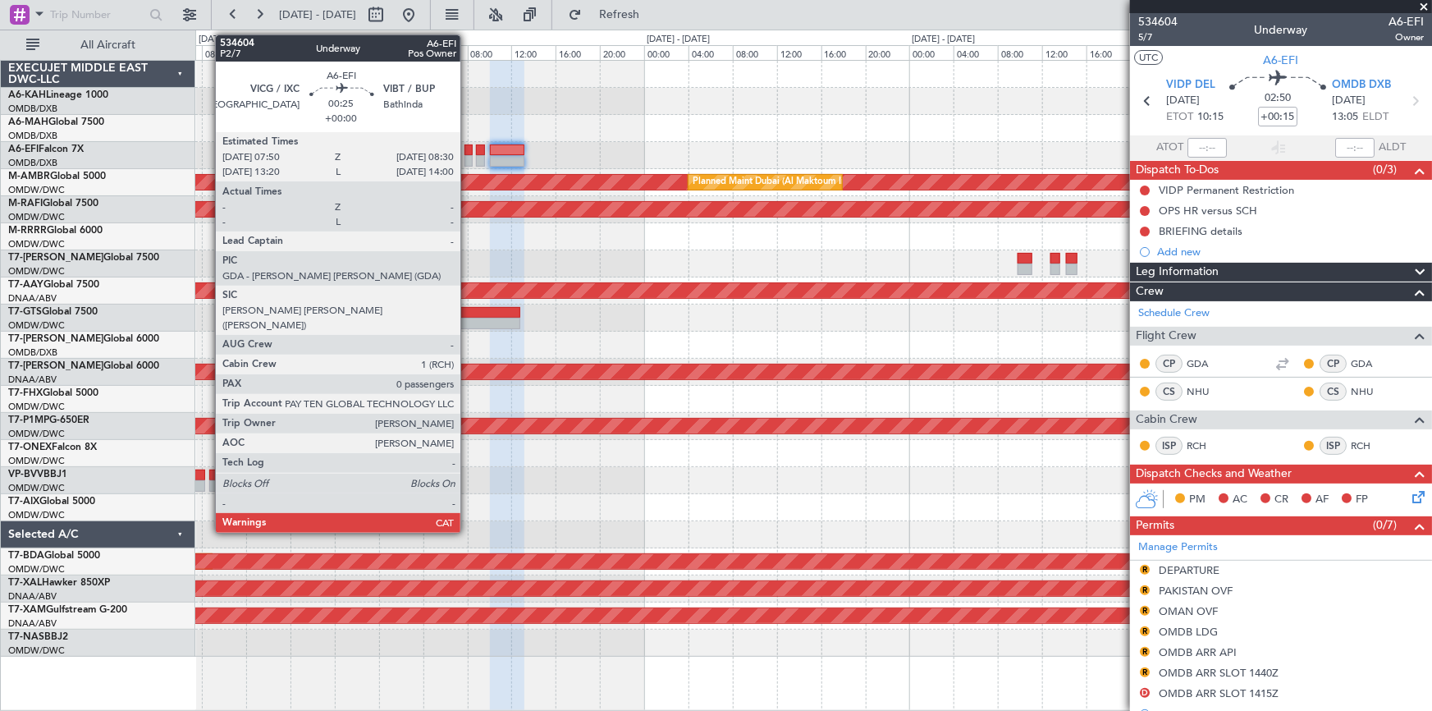
click at [468, 149] on div at bounding box center [467, 149] width 7 height 11
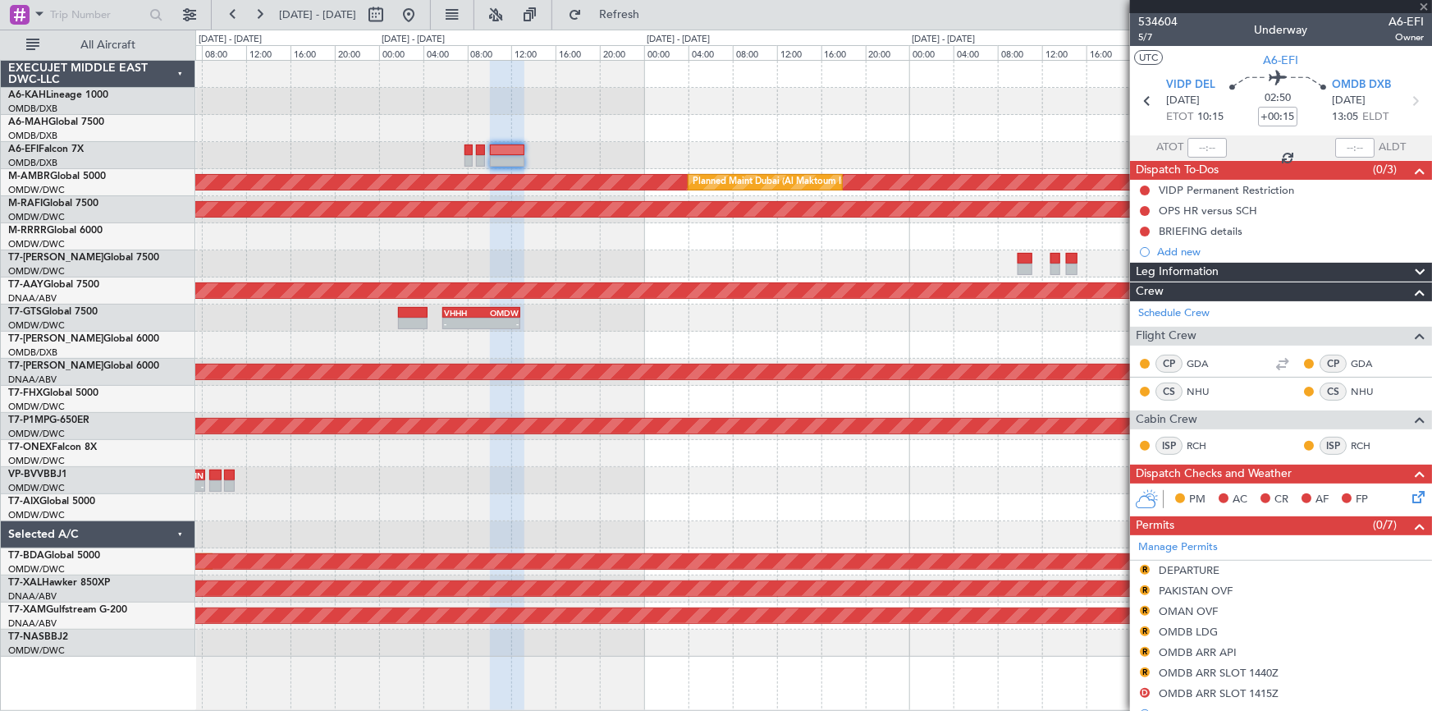
type input "0"
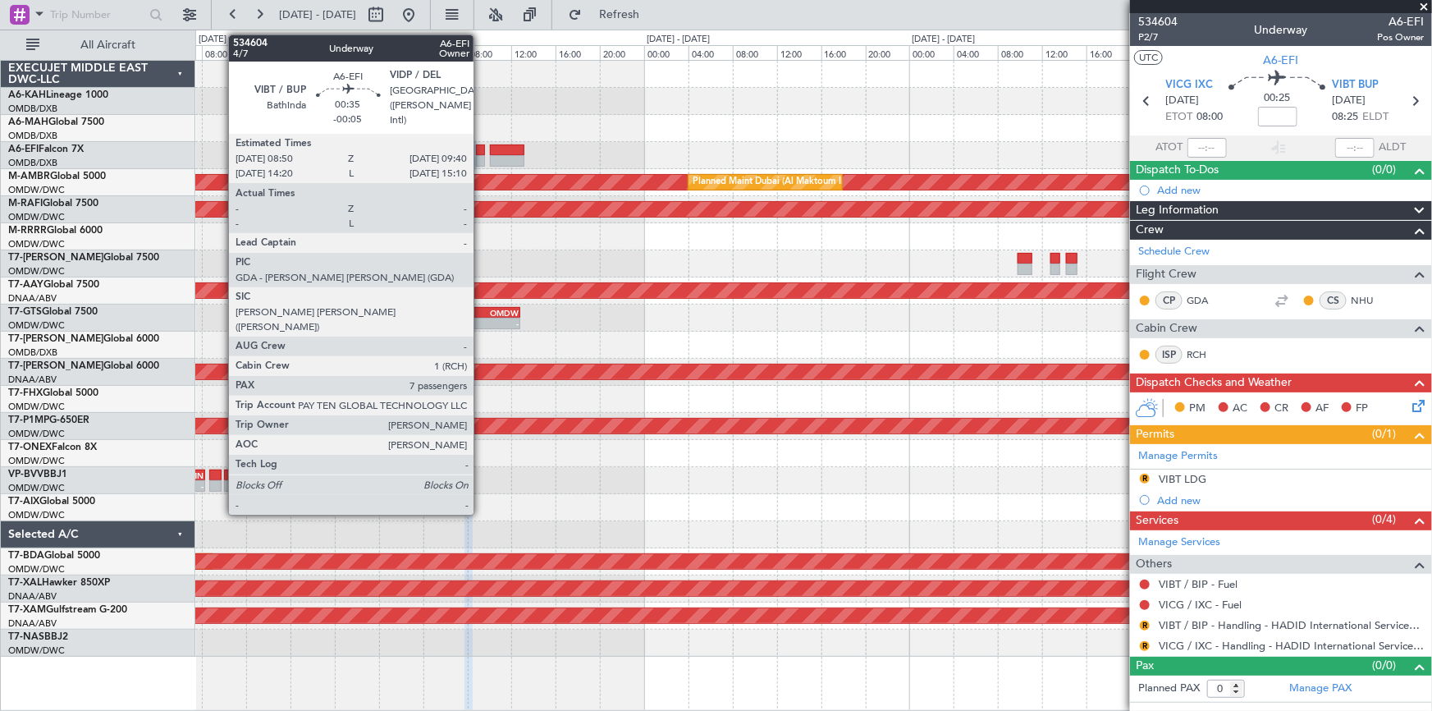
click at [481, 150] on div at bounding box center [481, 149] width 10 height 11
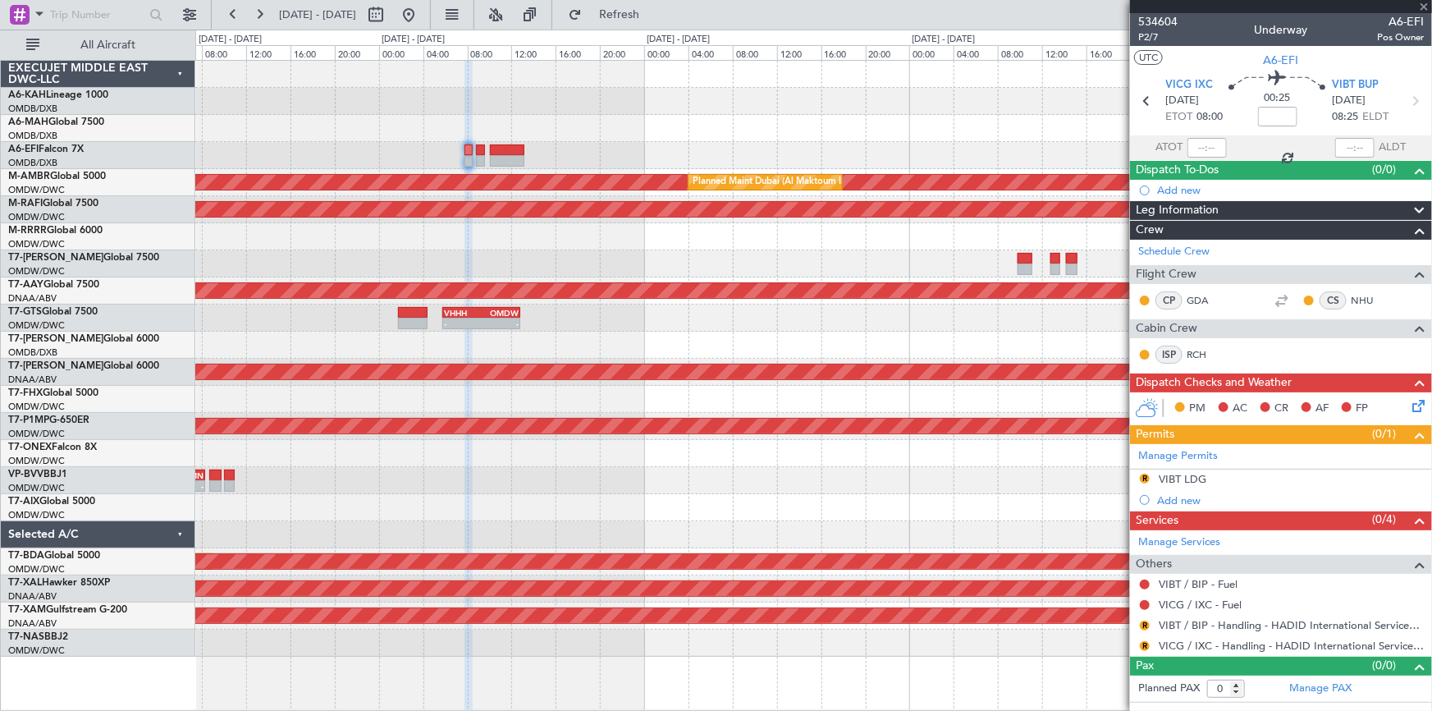
type input "-00:05"
type input "7"
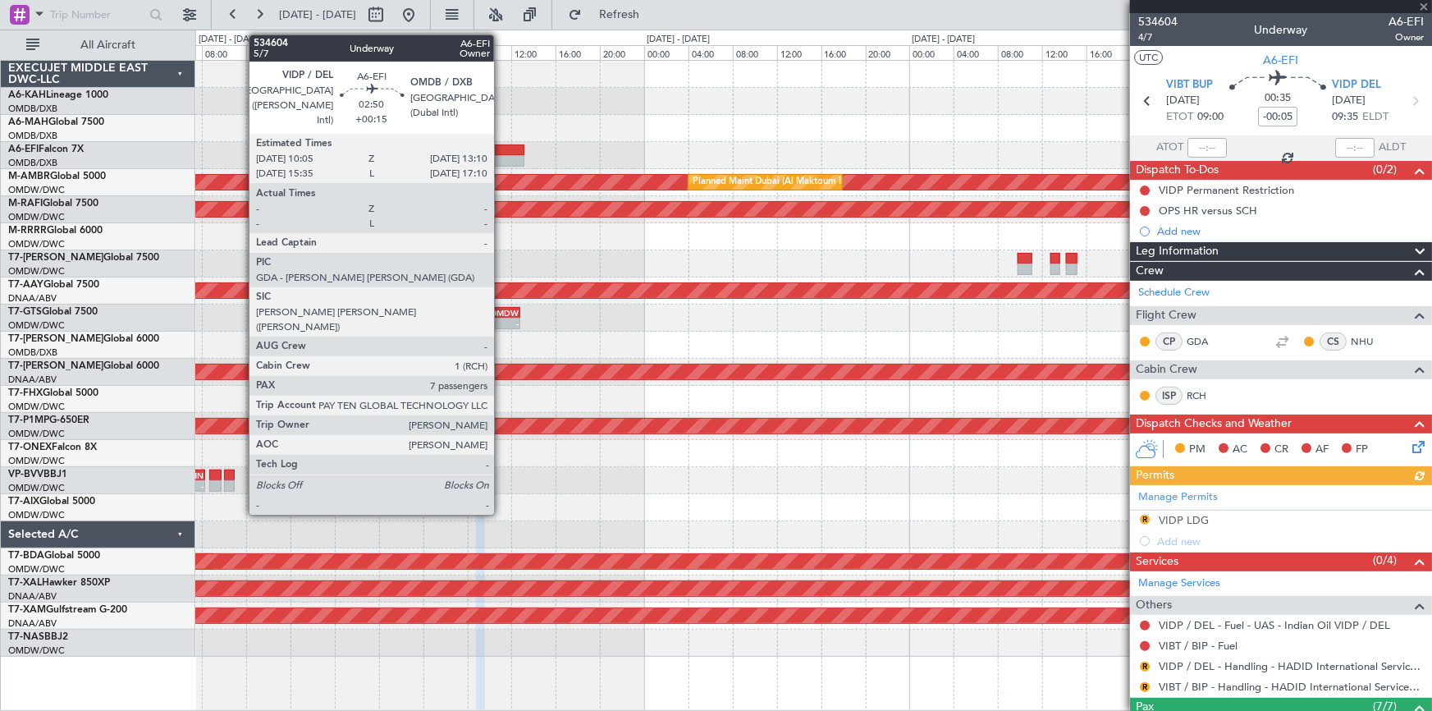
click at [501, 146] on div at bounding box center [507, 149] width 34 height 11
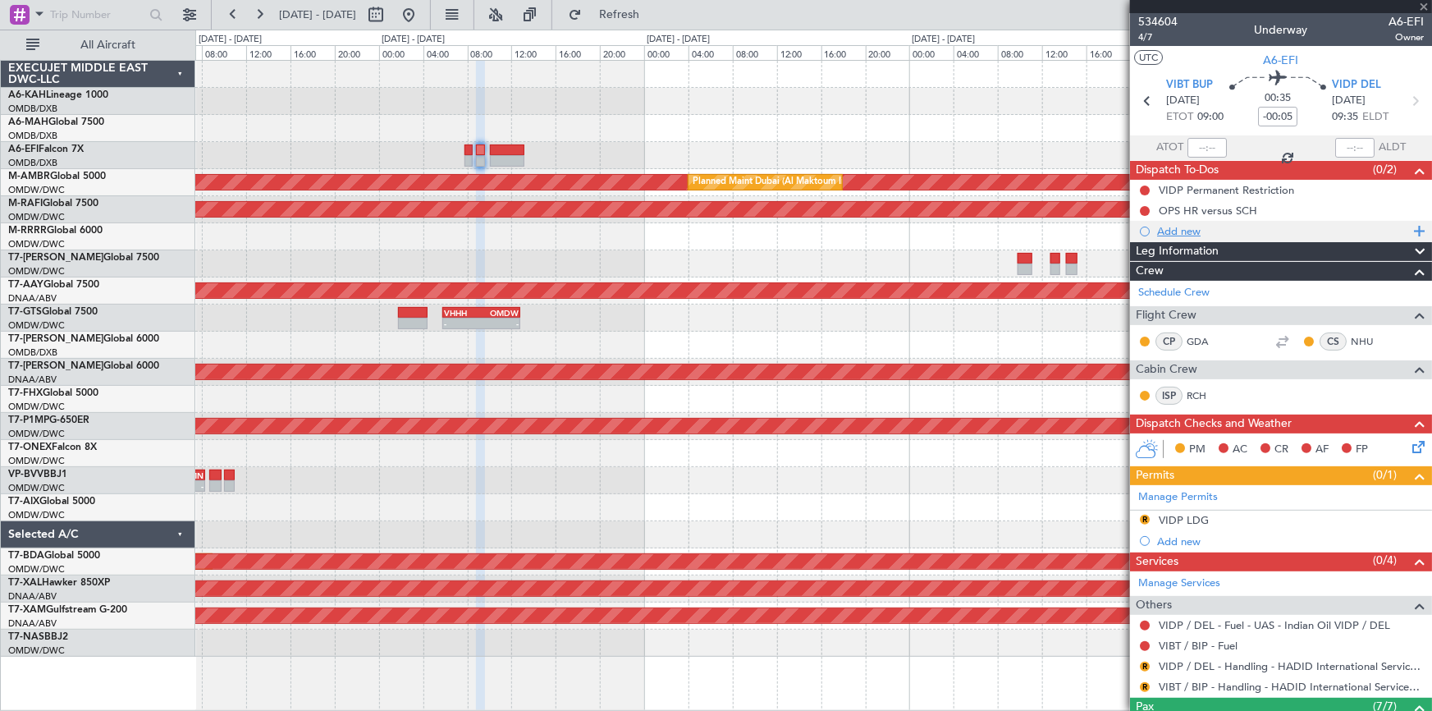
type input "+00:15"
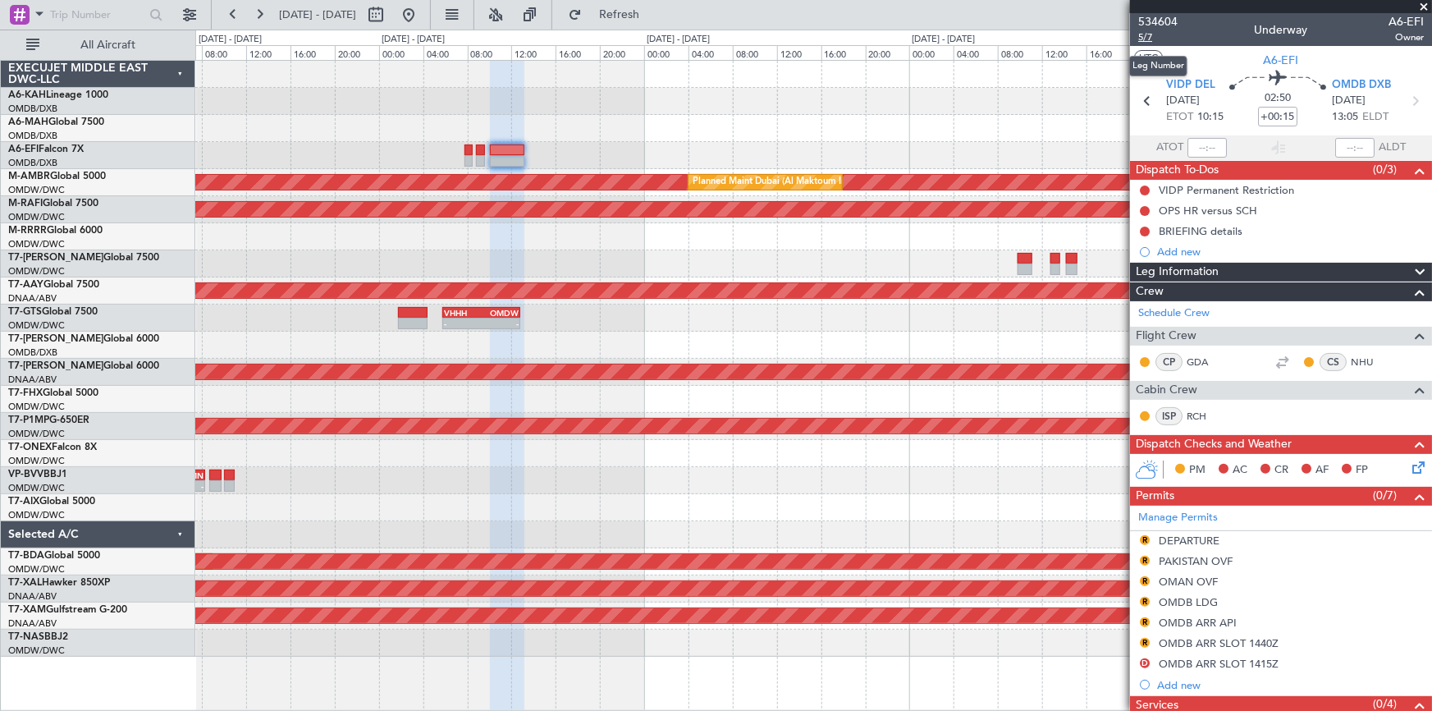
click at [1141, 34] on span "5/7" at bounding box center [1157, 37] width 39 height 14
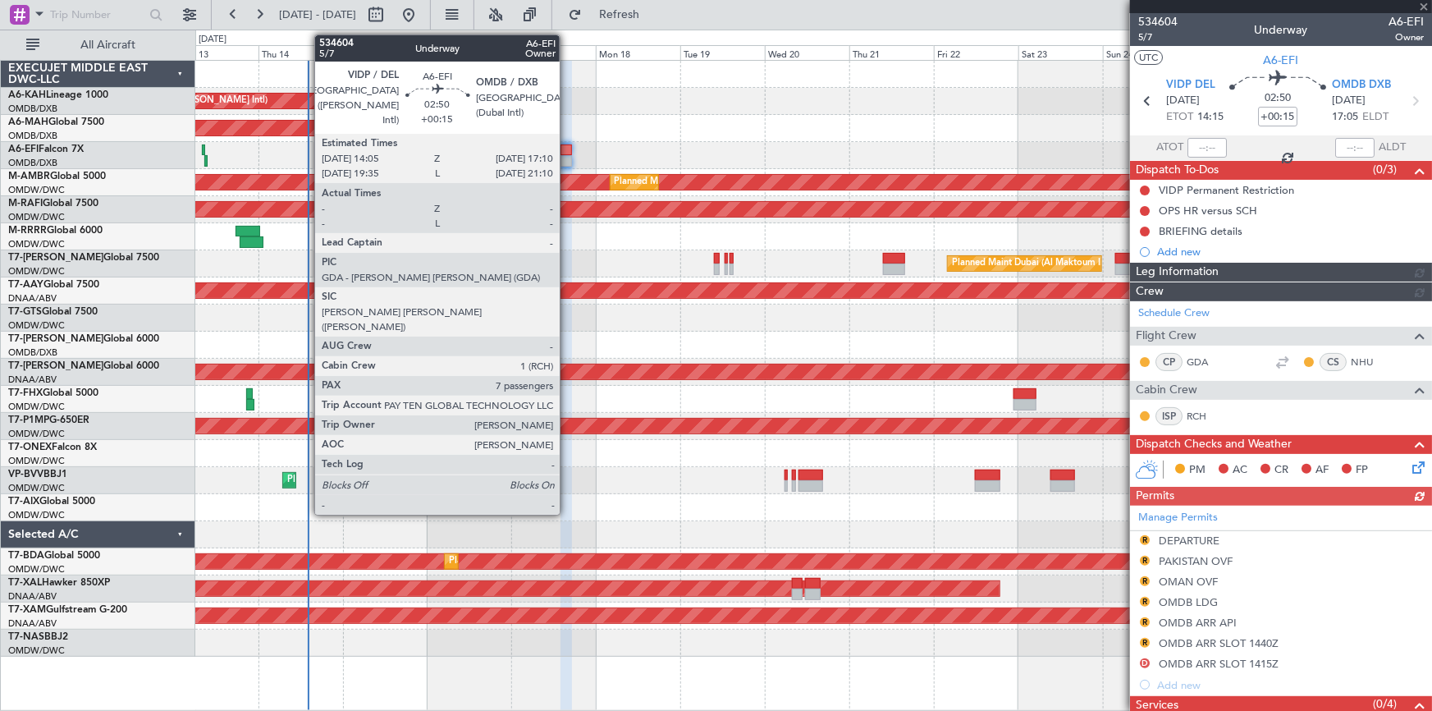
click at [567, 153] on div at bounding box center [565, 149] width 11 height 11
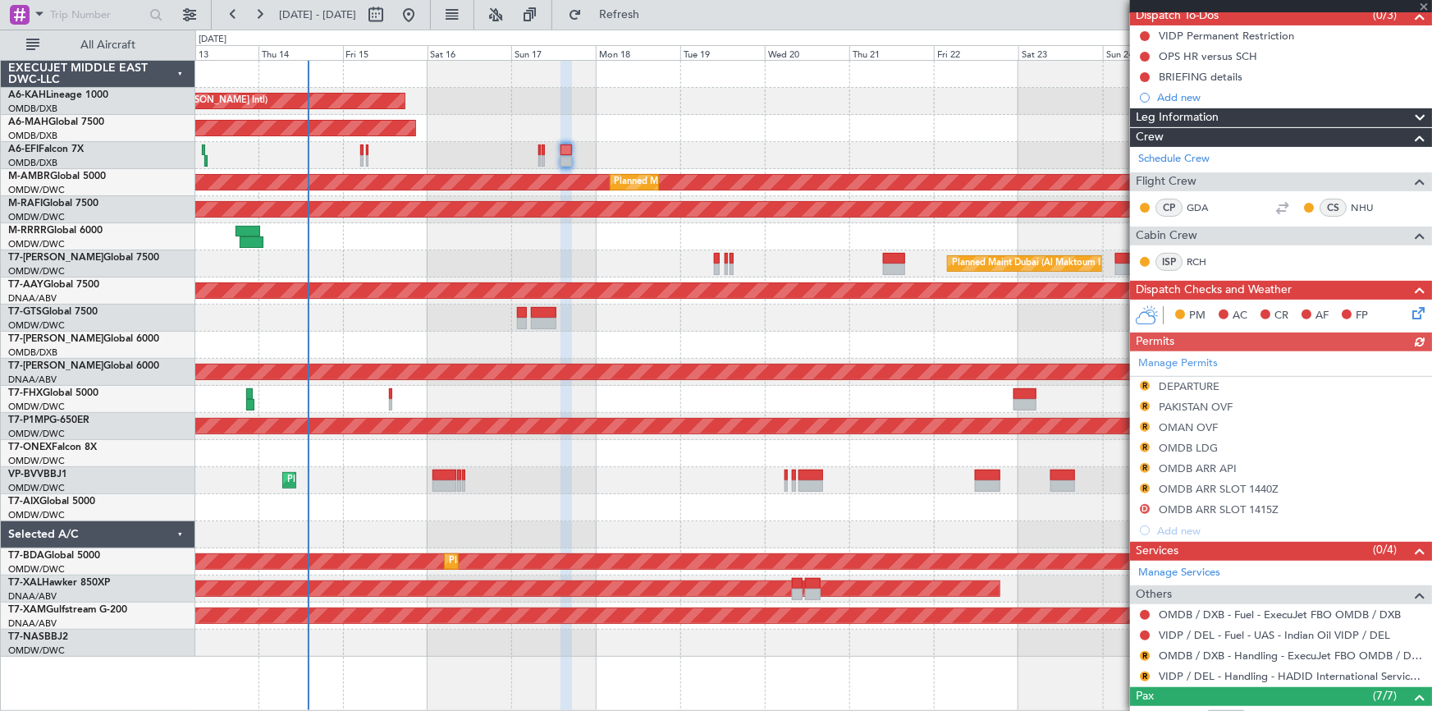
scroll to position [223, 0]
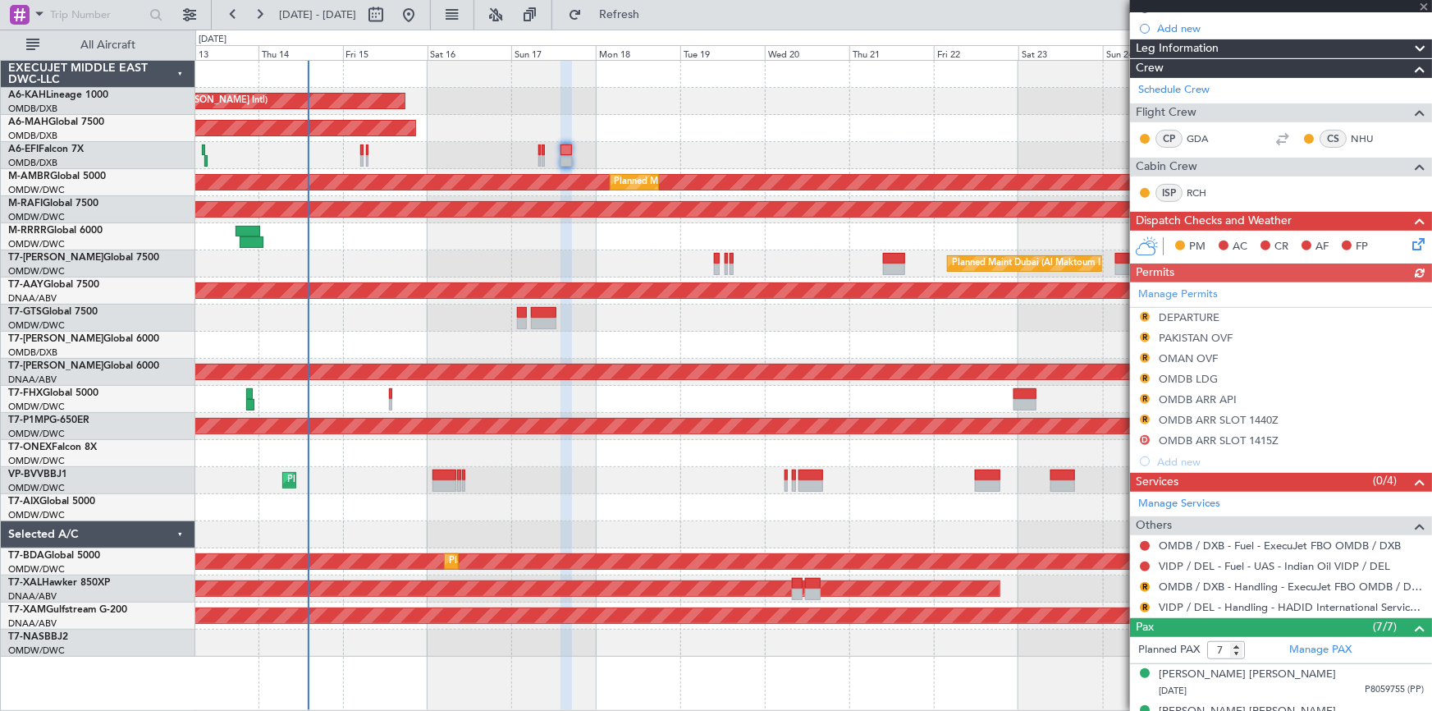
click at [1196, 397] on div "Manage Permits R DEPARTURE R PAKISTAN OVF R OMAN OVF R OMDB LDG R OMDB ARR API …" at bounding box center [1281, 377] width 302 height 190
click at [1218, 414] on div "OMDB ARR SLOT 1440Z" at bounding box center [1219, 420] width 120 height 14
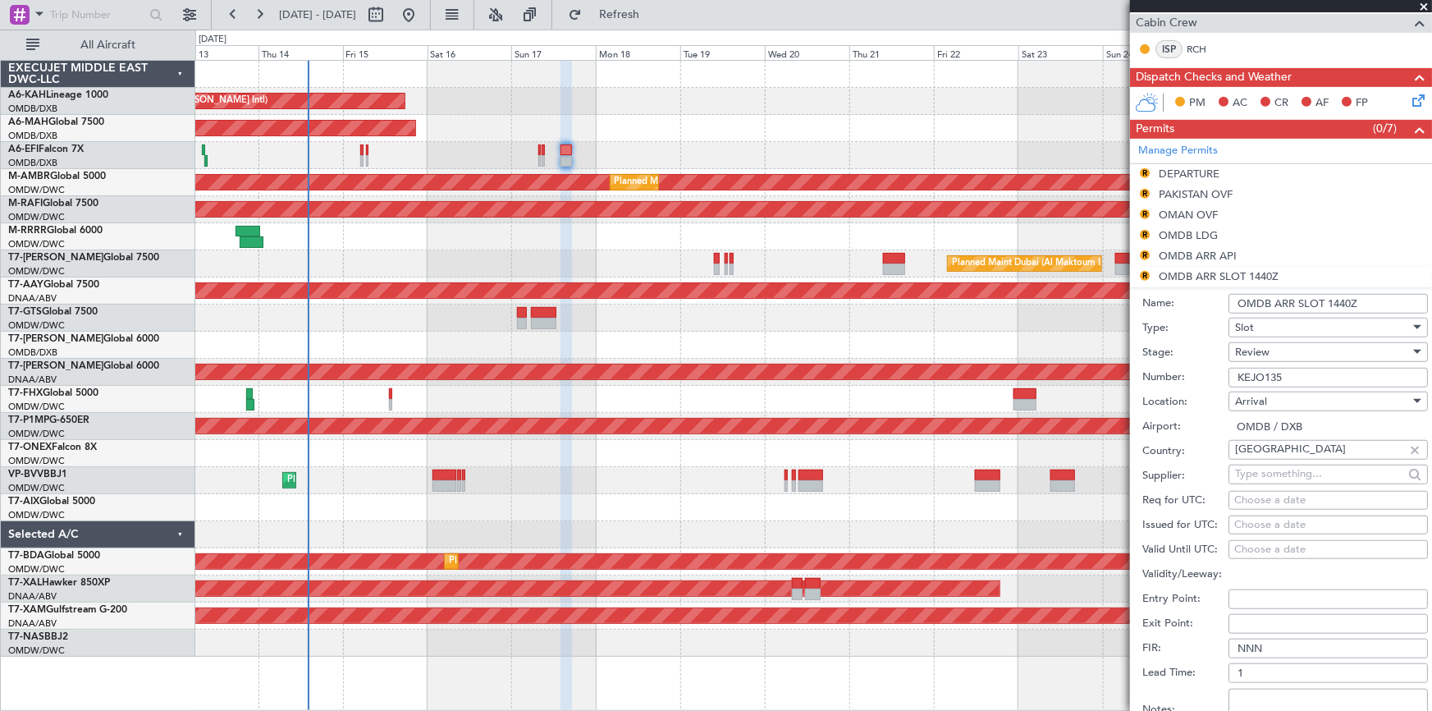
scroll to position [447, 0]
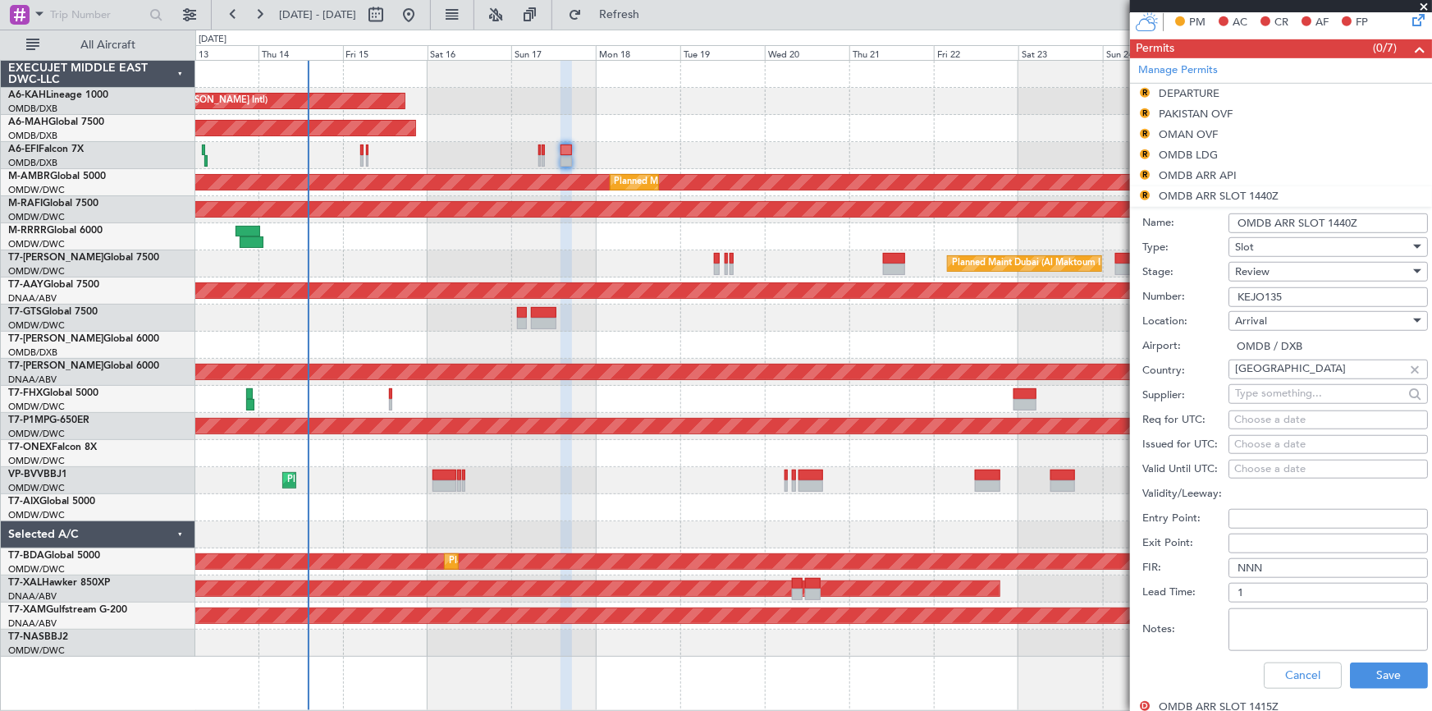
drag, startPoint x: 1134, startPoint y: 292, endPoint x: 957, endPoint y: 287, distance: 177.3
click at [957, 287] on fb-app "13 Aug 2025 - 27 Aug 2025 Refresh Quick Links All Aircraft Unplanned Maint Buda…" at bounding box center [716, 361] width 1432 height 698
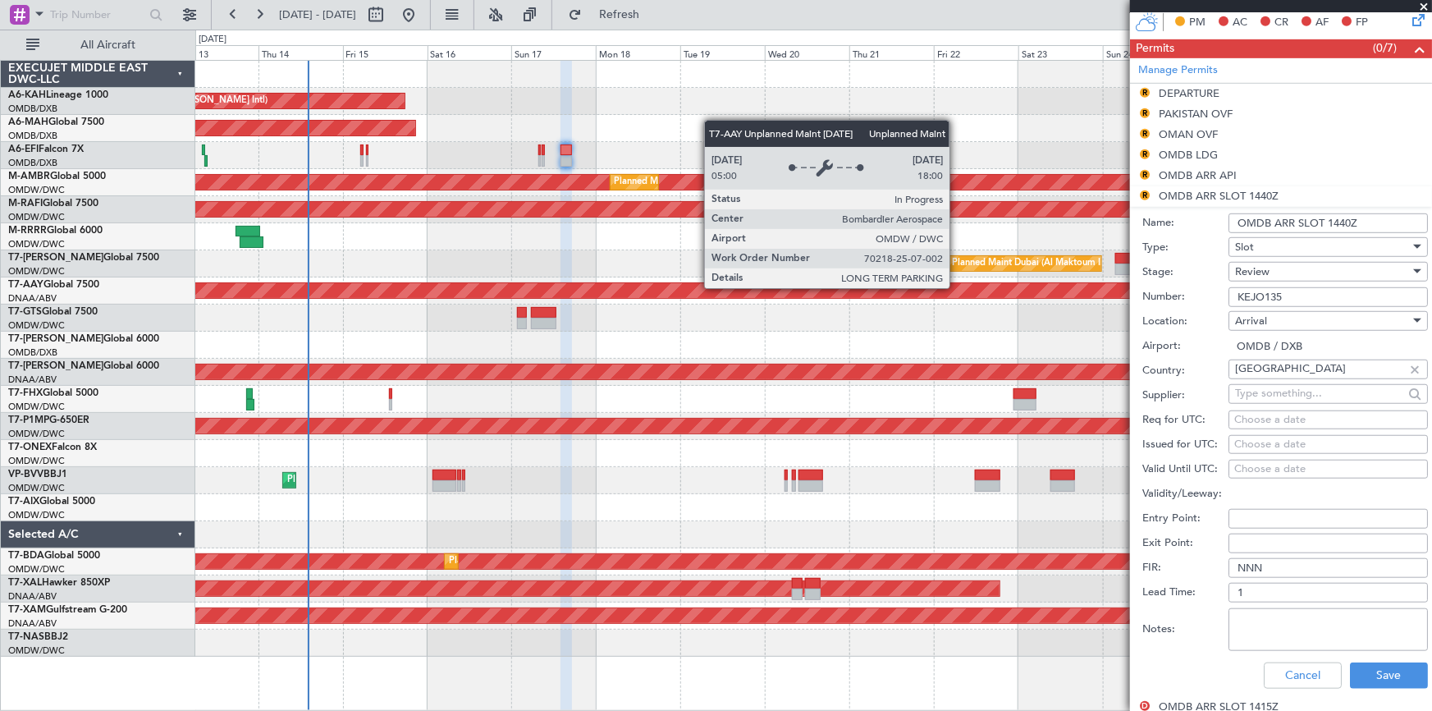
paste input "text"
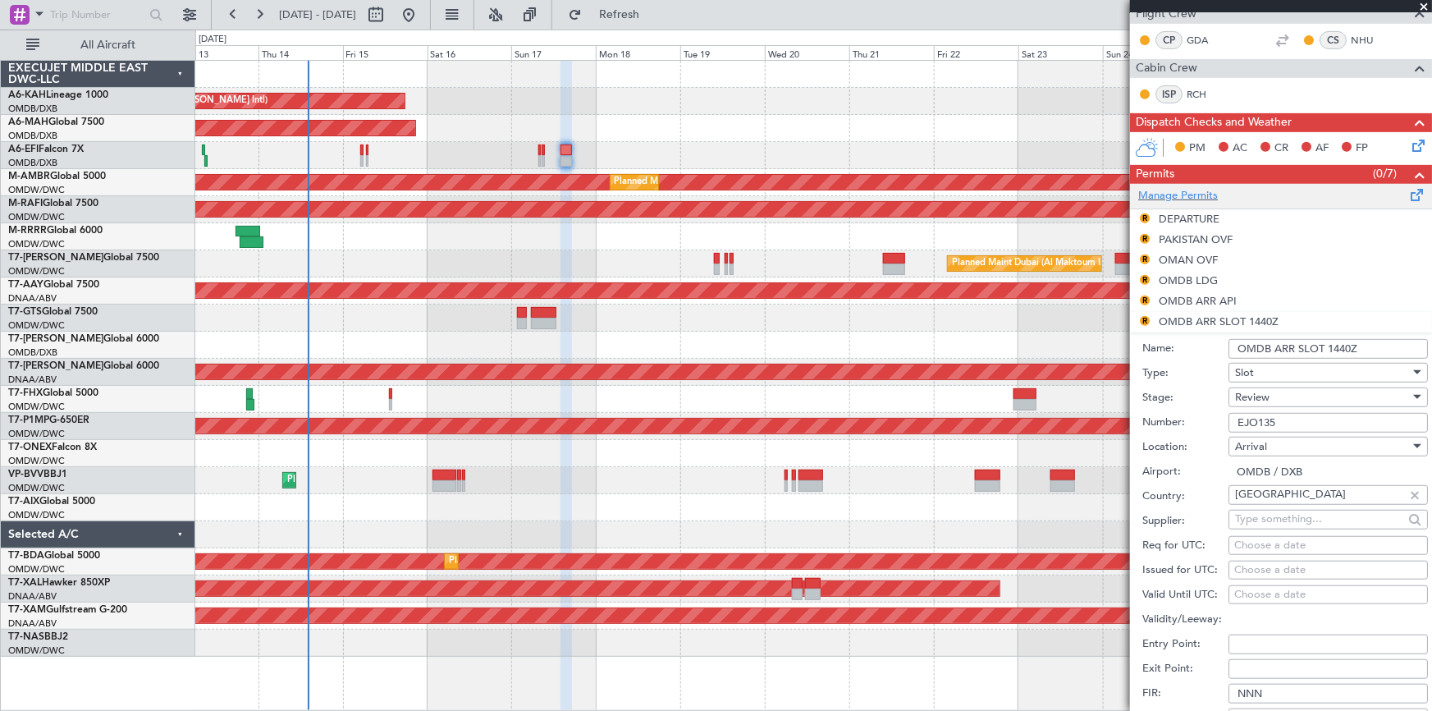
scroll to position [373, 0]
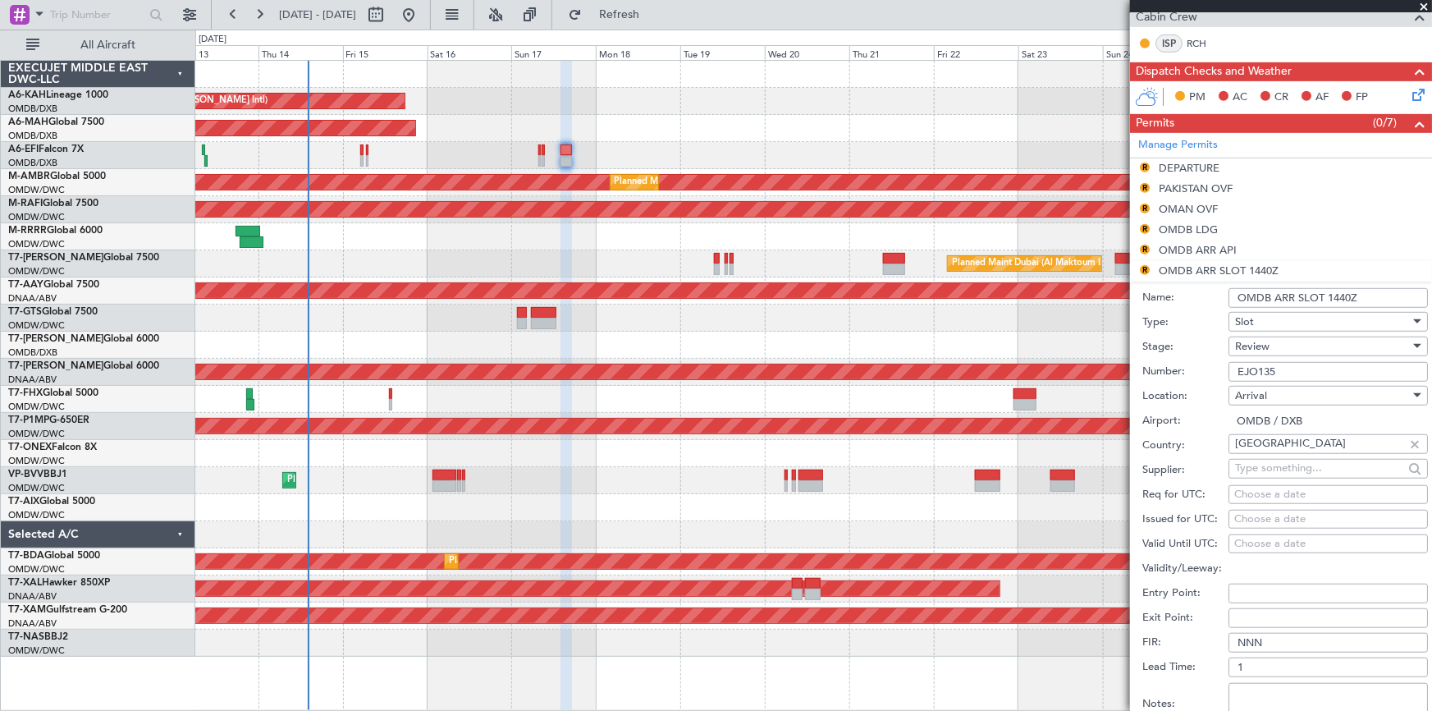
type input "EJO135"
click at [1288, 493] on div "Choose a date" at bounding box center [1328, 495] width 188 height 16
select select "8"
select select "2025"
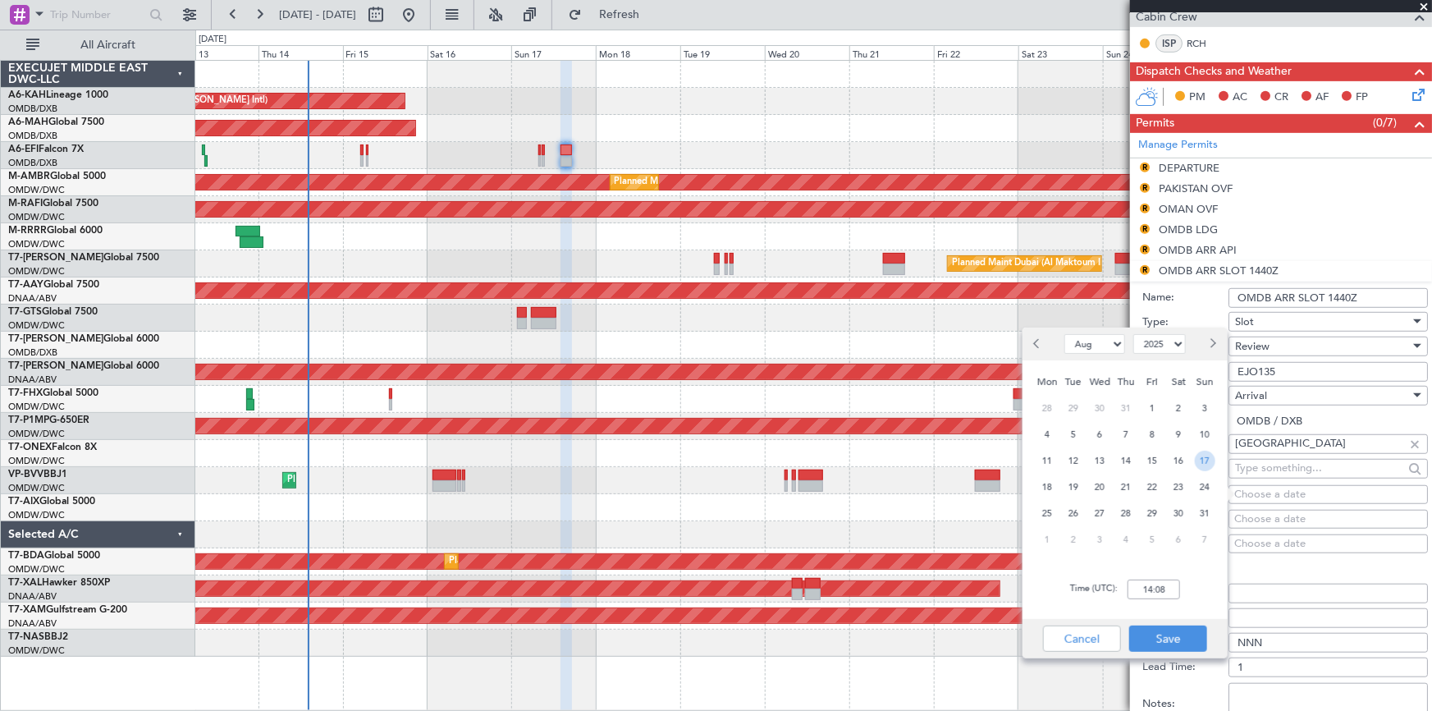
click at [1205, 458] on span "17" at bounding box center [1205, 460] width 21 height 21
click at [1138, 587] on input "00:00" at bounding box center [1153, 589] width 53 height 20
type input "17:05"
click at [1180, 628] on button "Save" at bounding box center [1168, 638] width 78 height 26
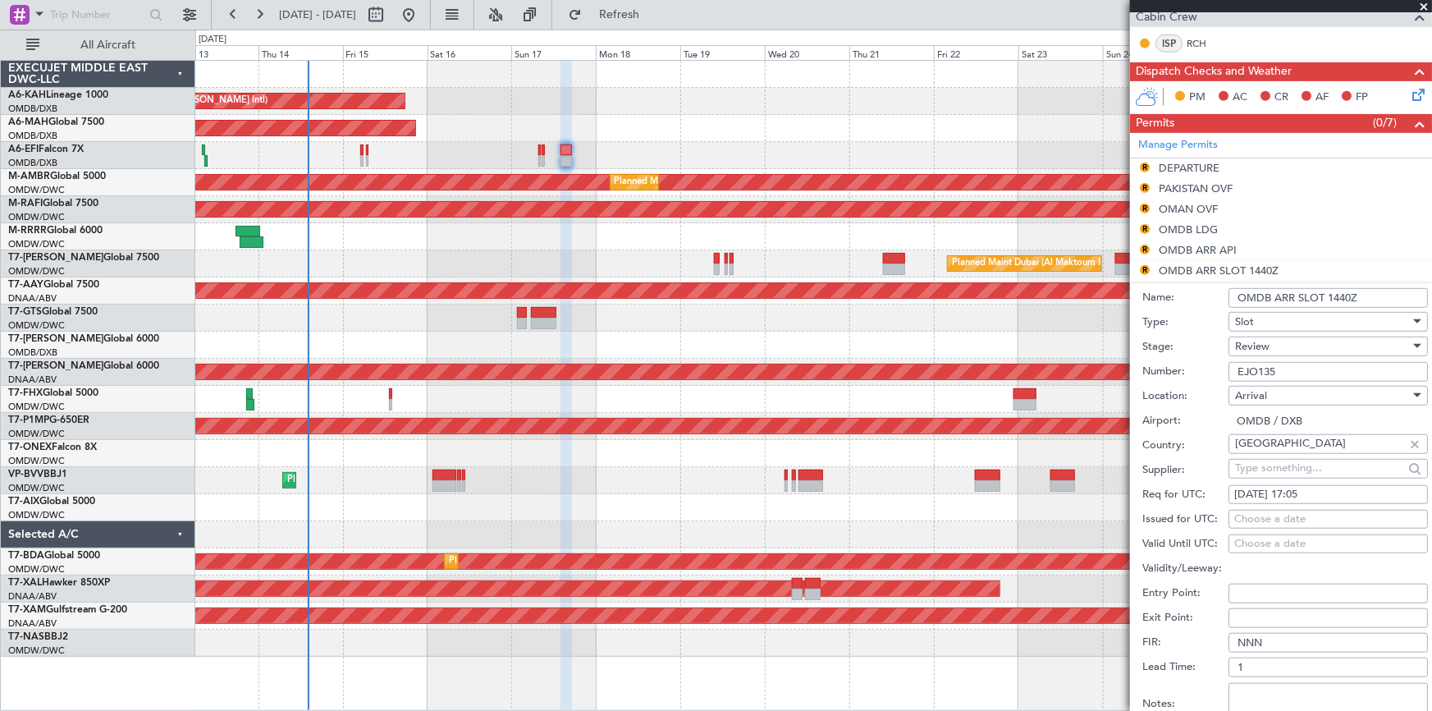
click at [1255, 514] on div "Choose a date" at bounding box center [1328, 519] width 188 height 16
select select "8"
select select "2025"
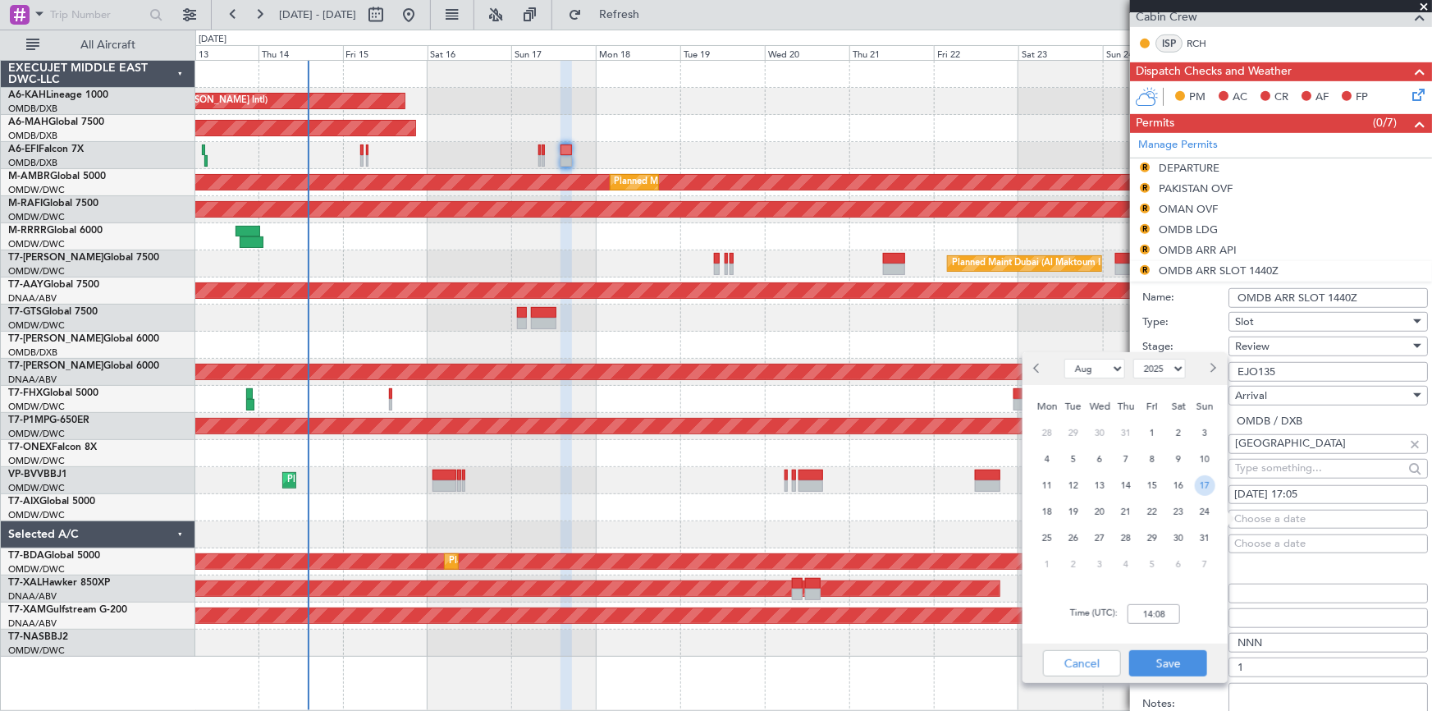
click at [1203, 478] on span "17" at bounding box center [1205, 485] width 21 height 21
click at [1136, 613] on input "00:00" at bounding box center [1153, 614] width 53 height 20
type input "17:10"
click at [1178, 655] on button "Save" at bounding box center [1168, 663] width 78 height 26
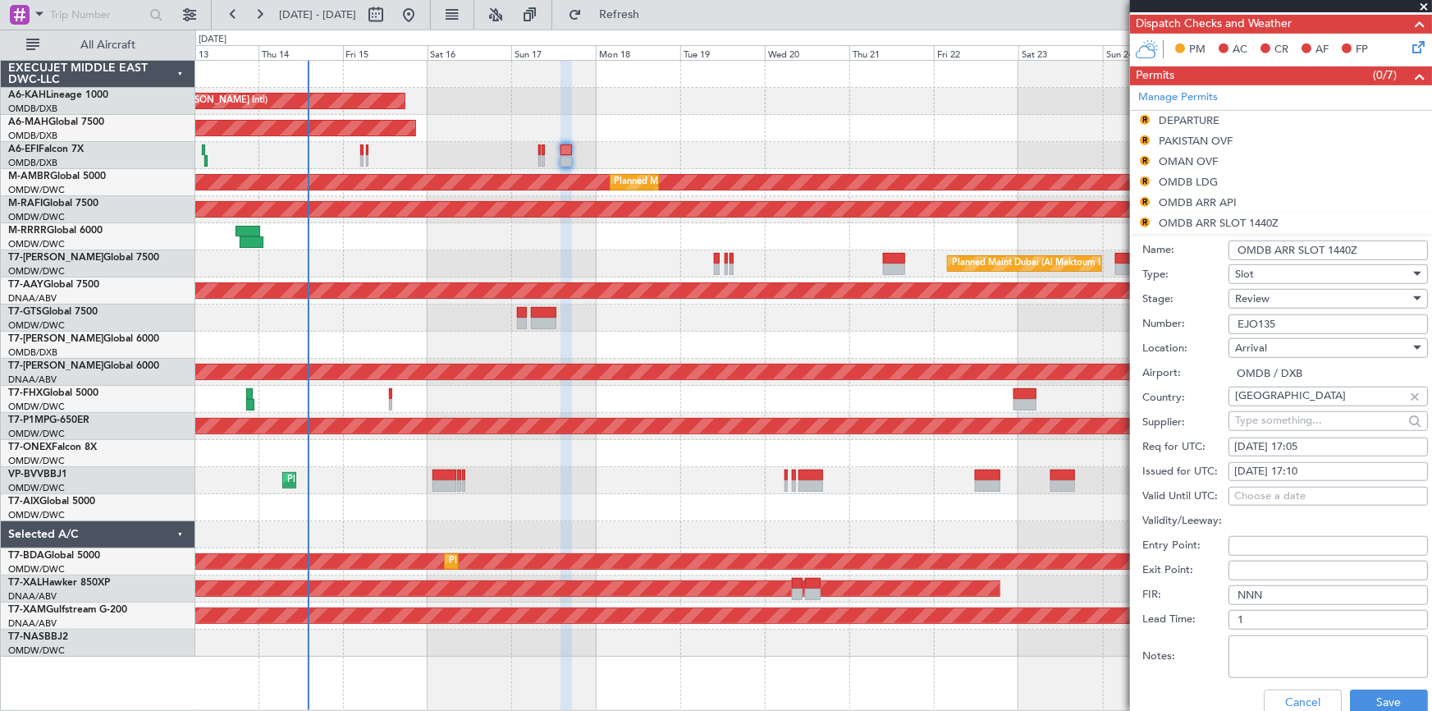
scroll to position [522, 0]
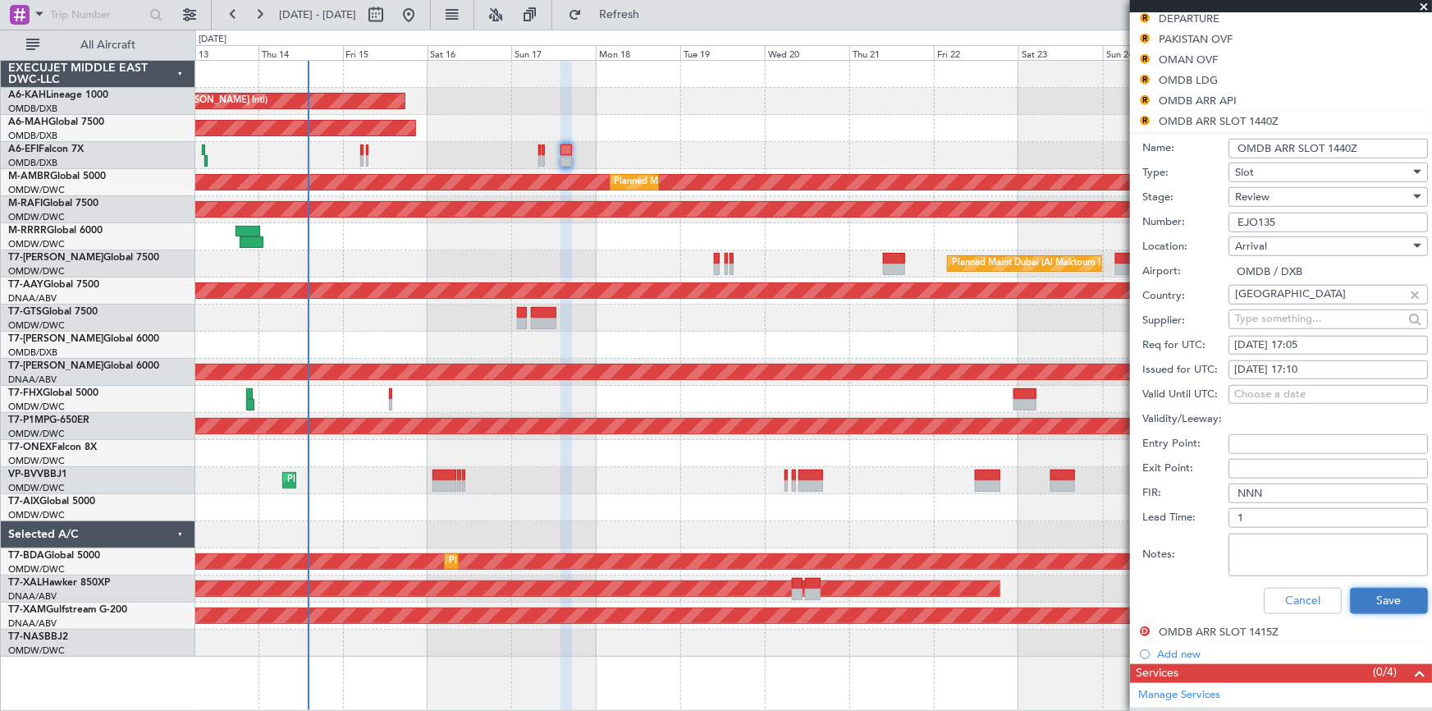
click at [1385, 592] on button "Save" at bounding box center [1389, 600] width 78 height 26
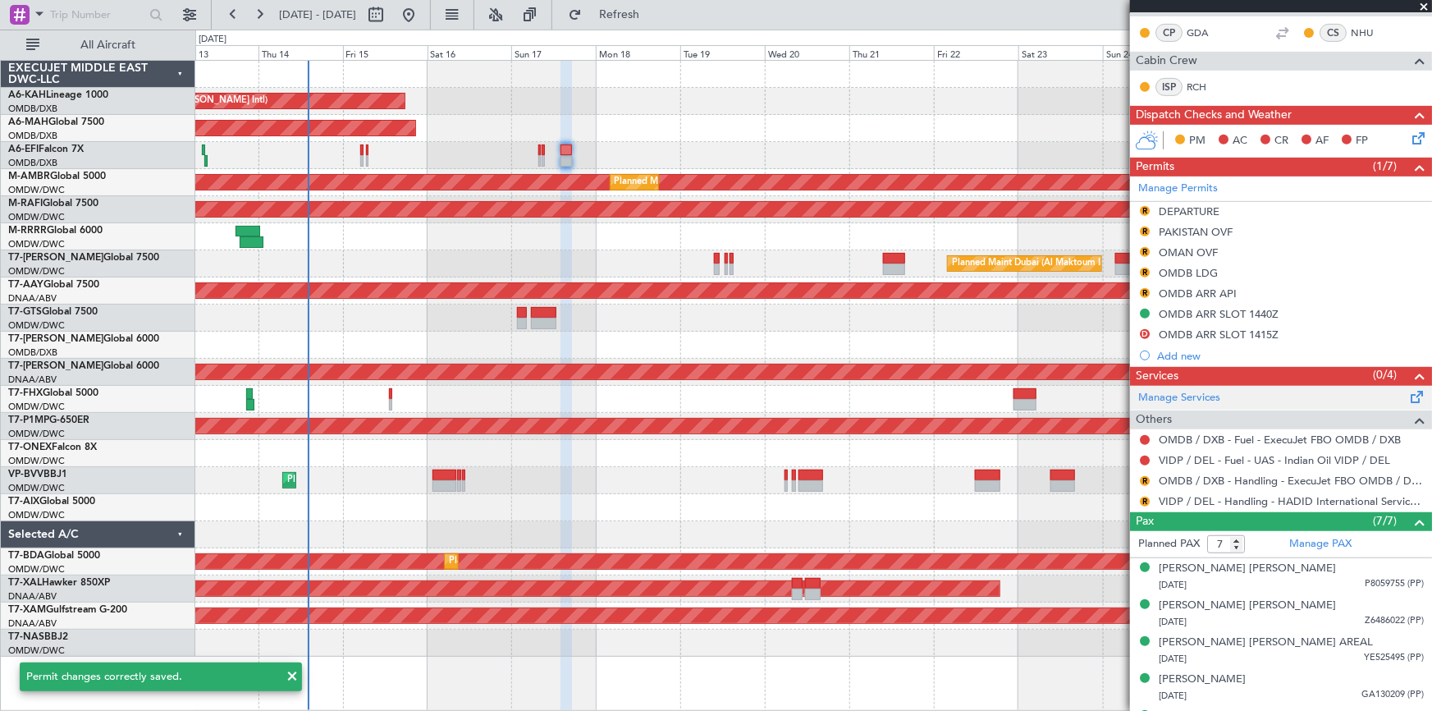
scroll to position [323, 0]
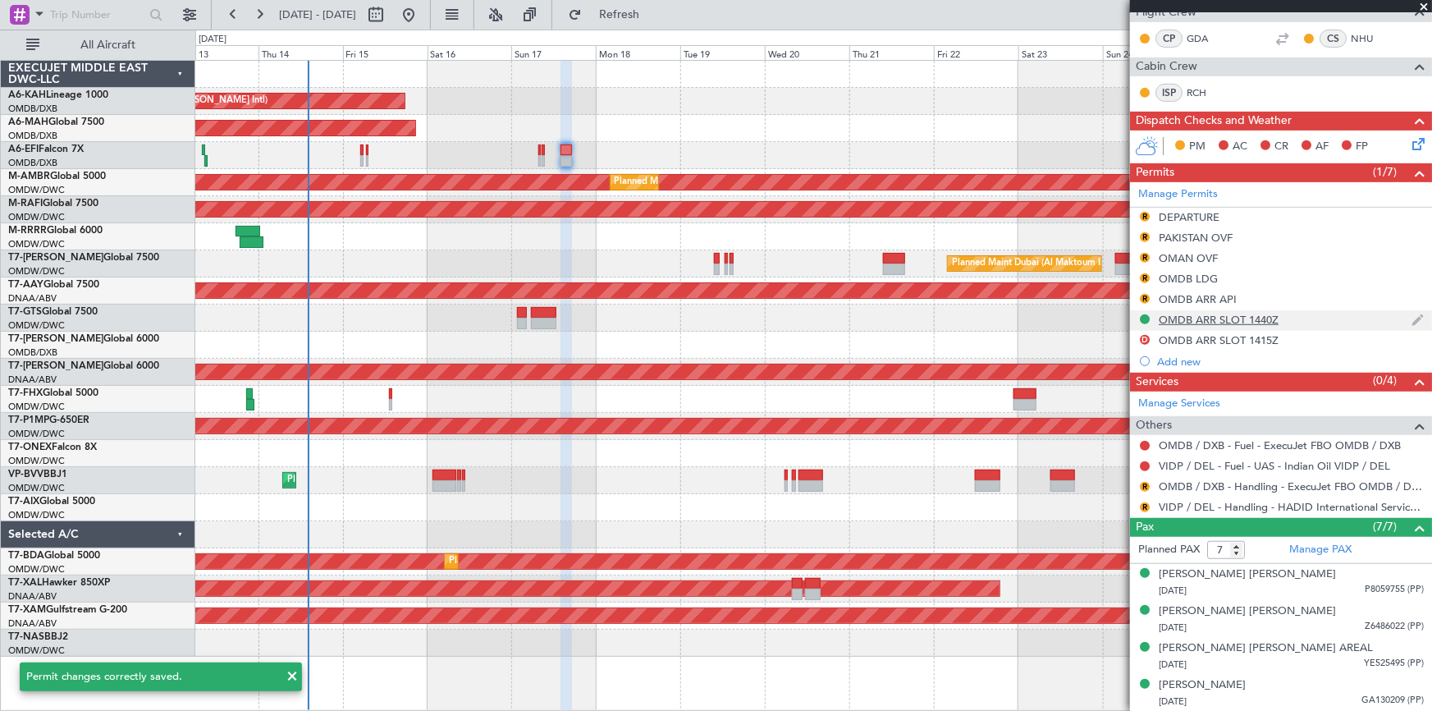
click at [1267, 319] on div "OMDB ARR SLOT 1440Z" at bounding box center [1219, 320] width 120 height 14
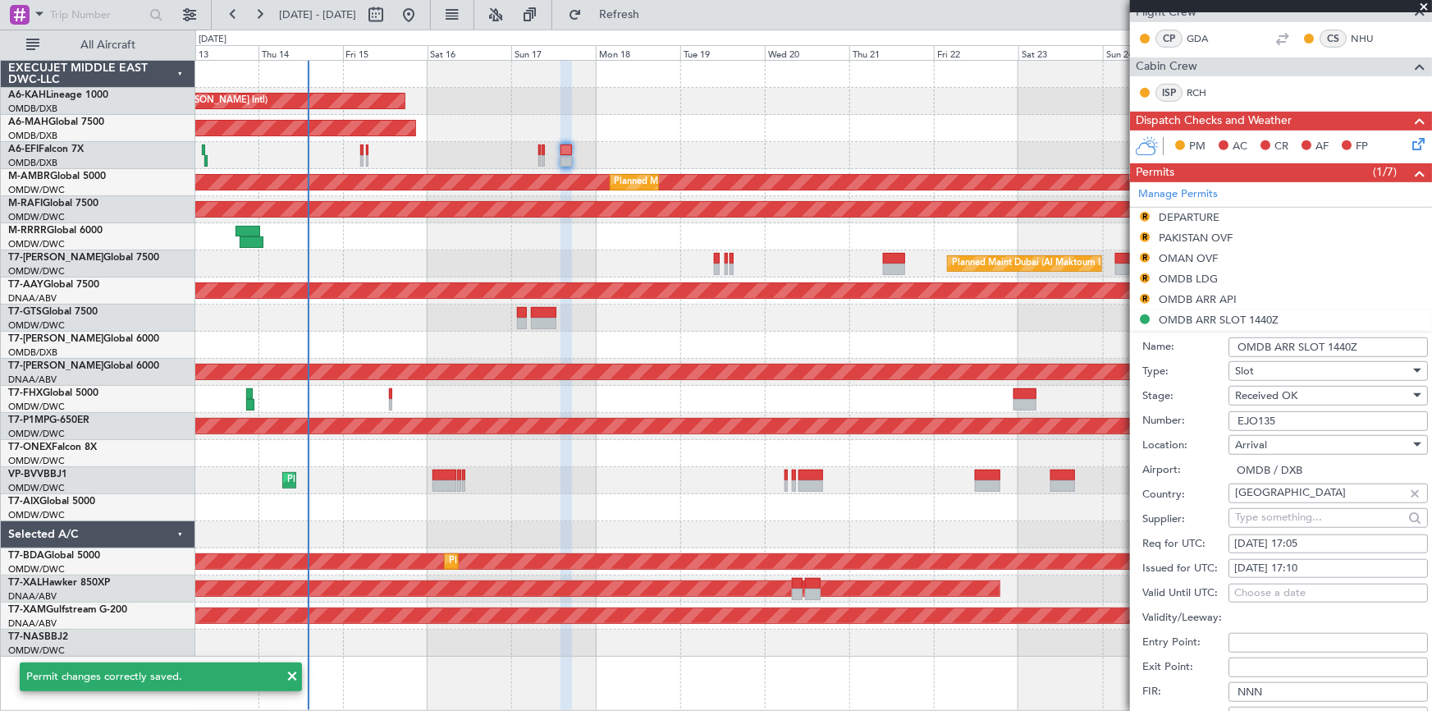
drag, startPoint x: 1377, startPoint y: 345, endPoint x: 1329, endPoint y: 345, distance: 47.6
click at [1329, 345] on input "OMDB ARR SLOT 1440Z" at bounding box center [1327, 347] width 199 height 20
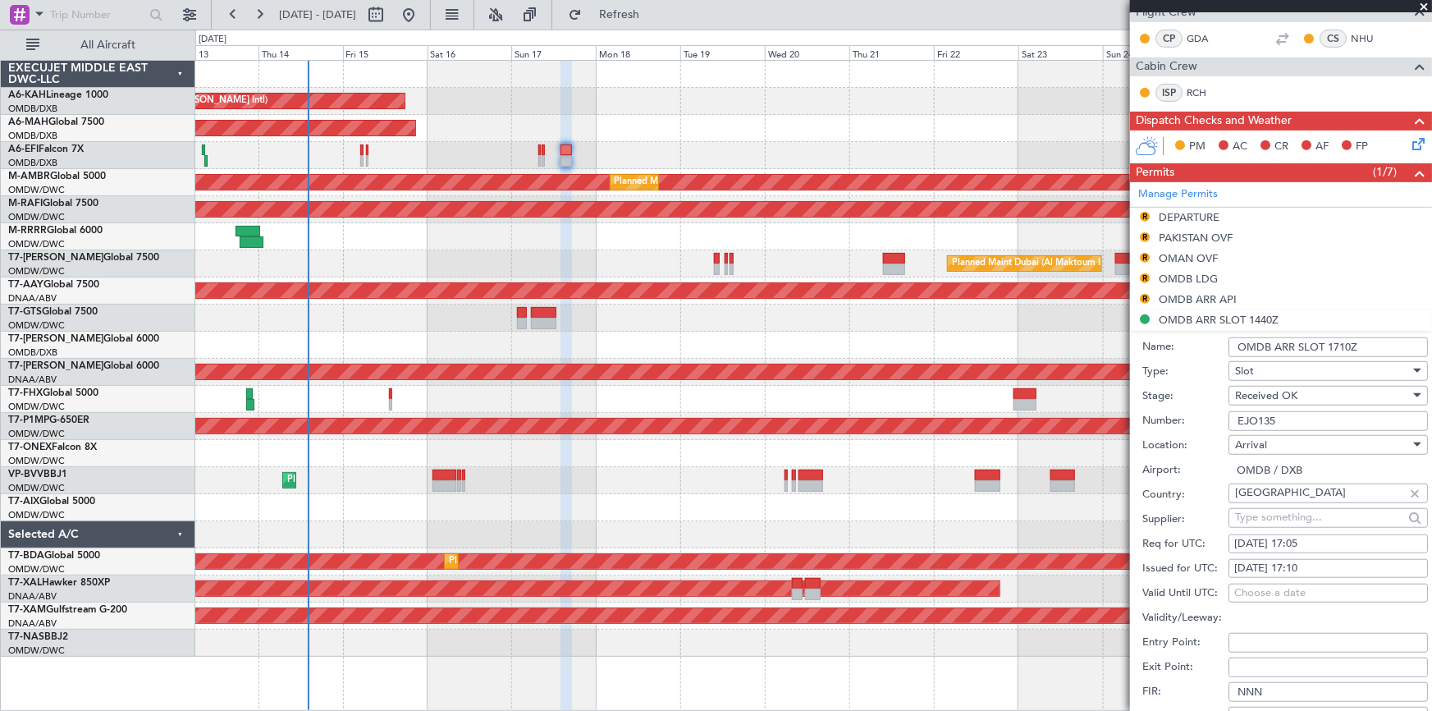
scroll to position [622, 0]
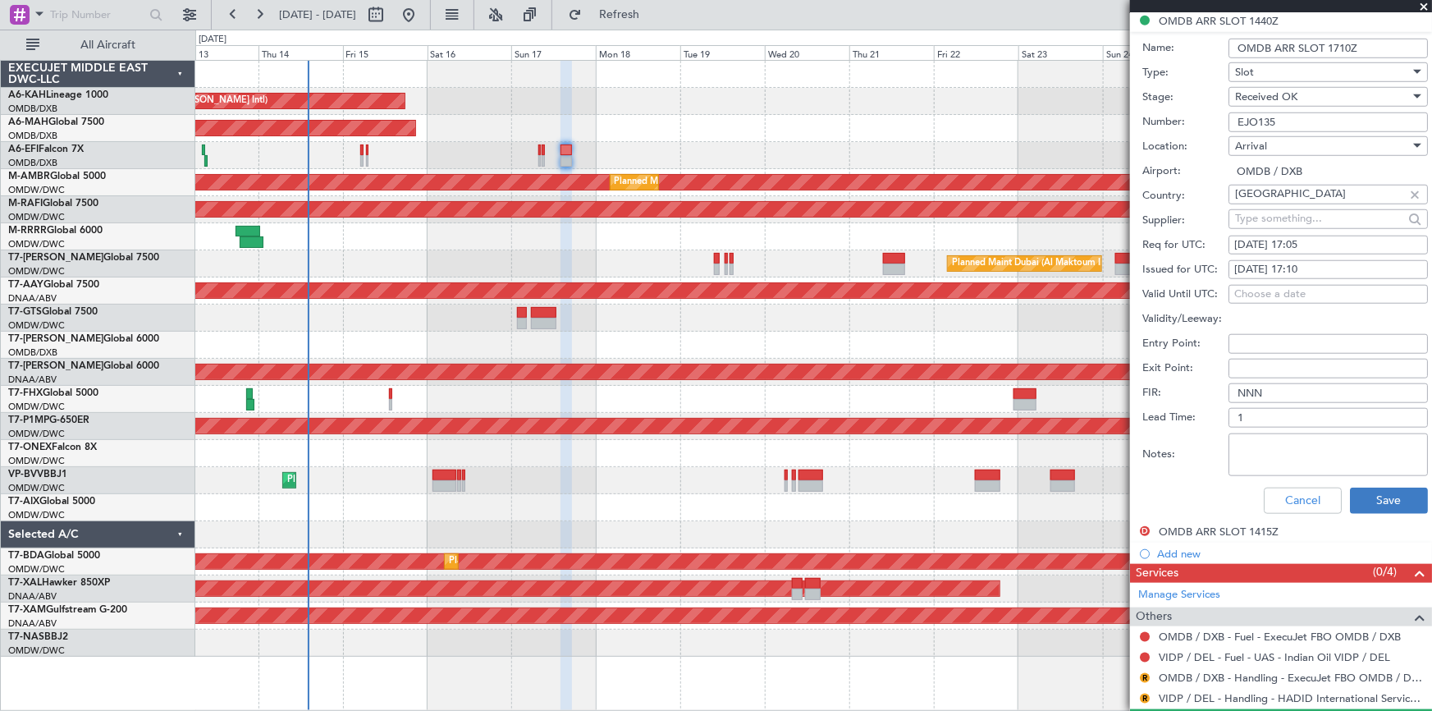
type input "OMDB ARR SLOT 1710Z"
click at [1397, 500] on button "Save" at bounding box center [1389, 500] width 78 height 26
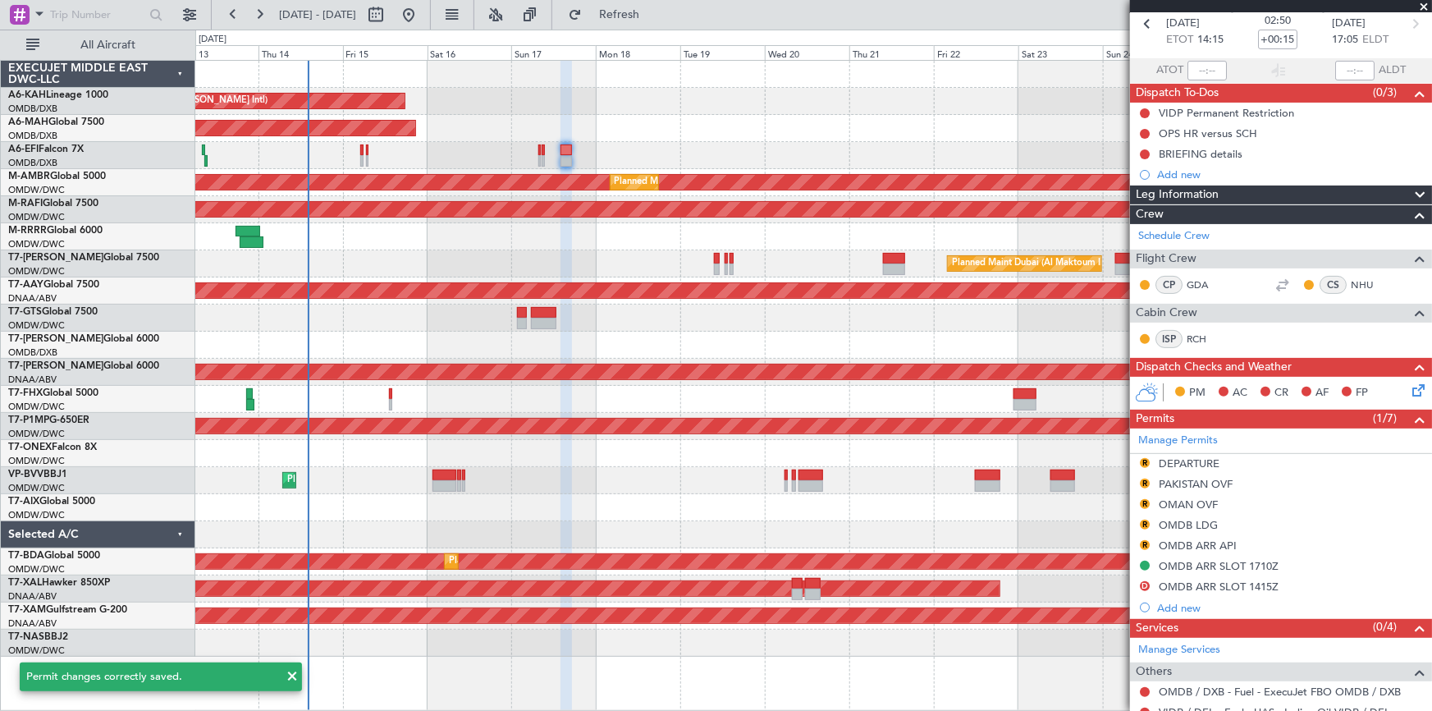
scroll to position [0, 0]
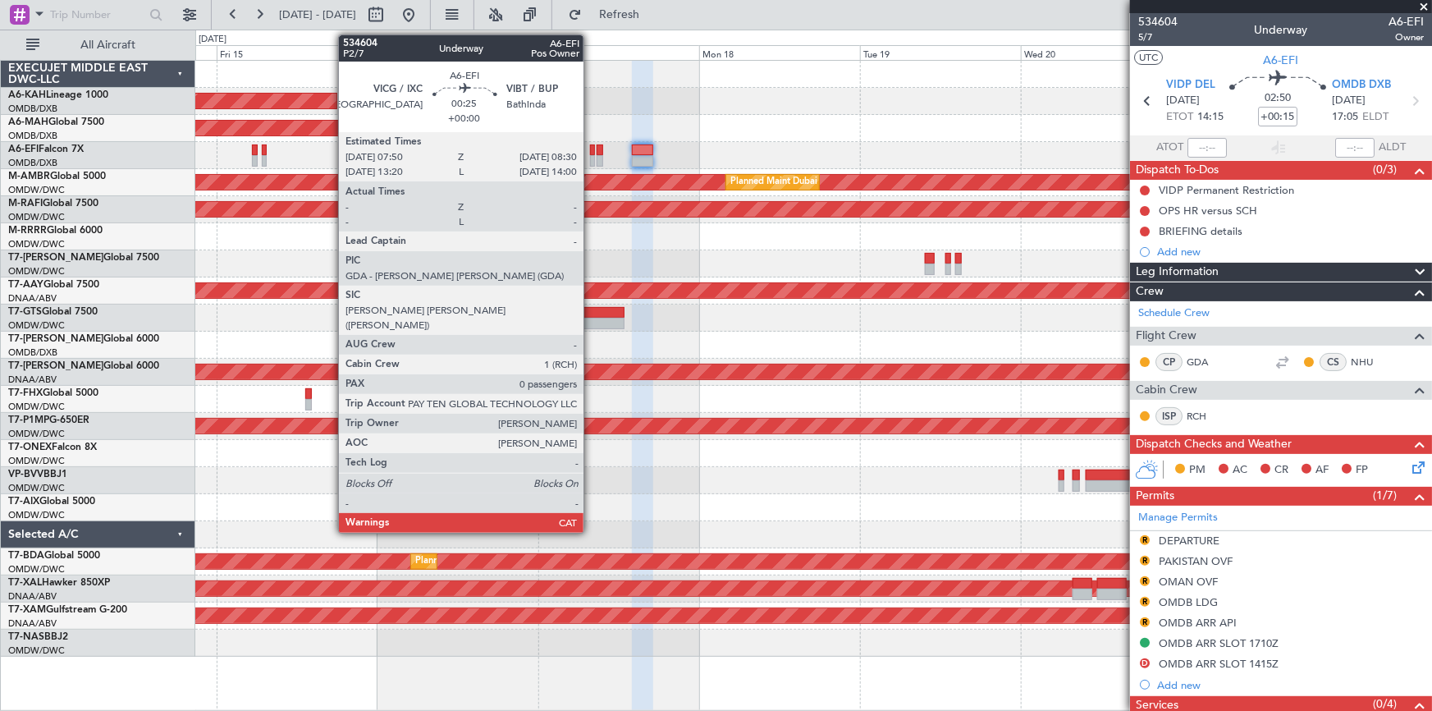
click at [591, 151] on div at bounding box center [592, 149] width 5 height 11
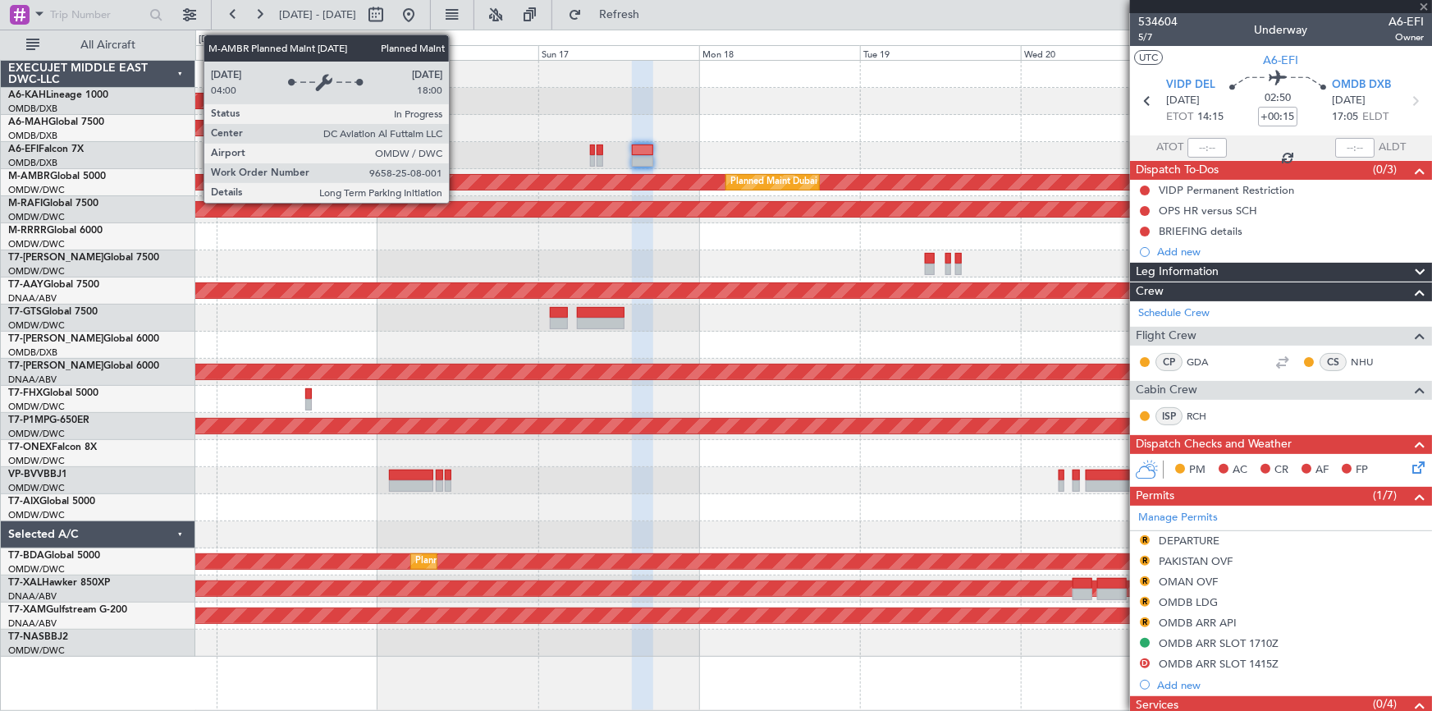
type input "0"
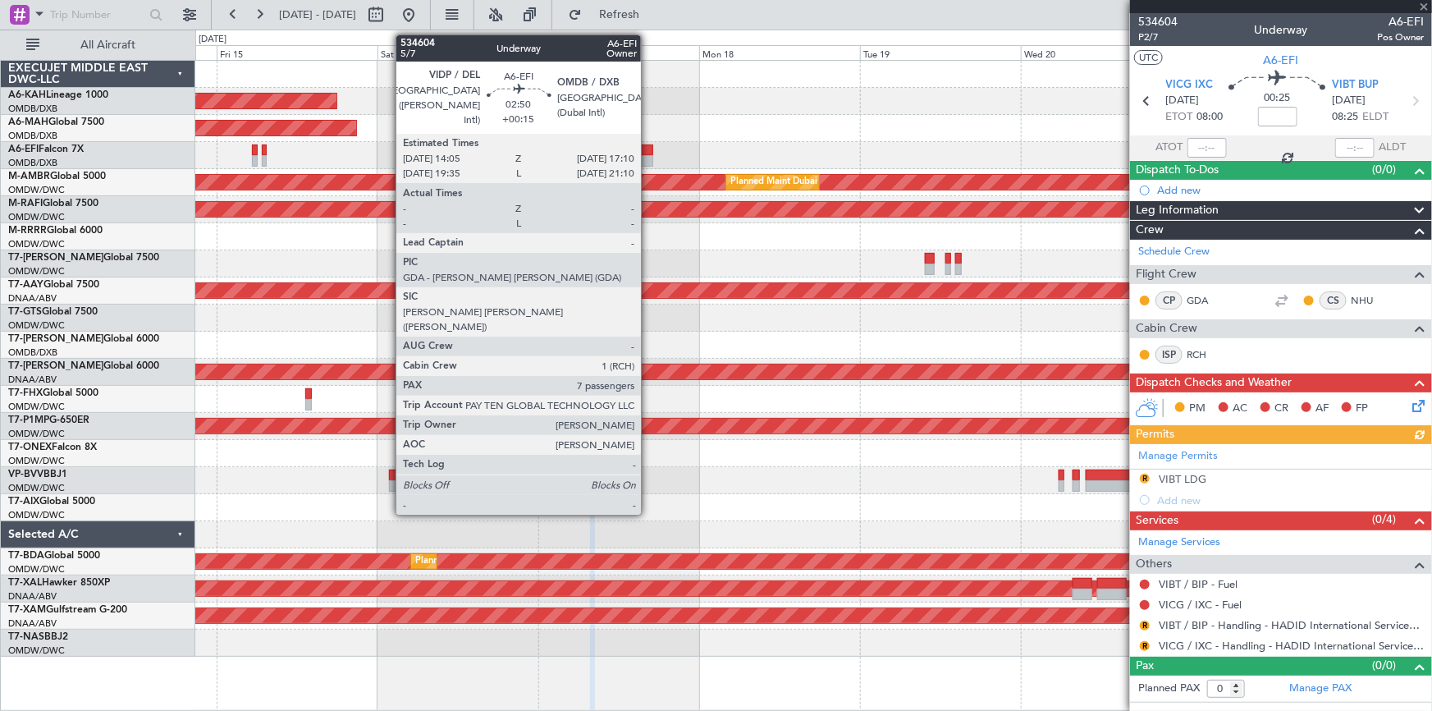
click at [648, 148] on div at bounding box center [642, 149] width 21 height 11
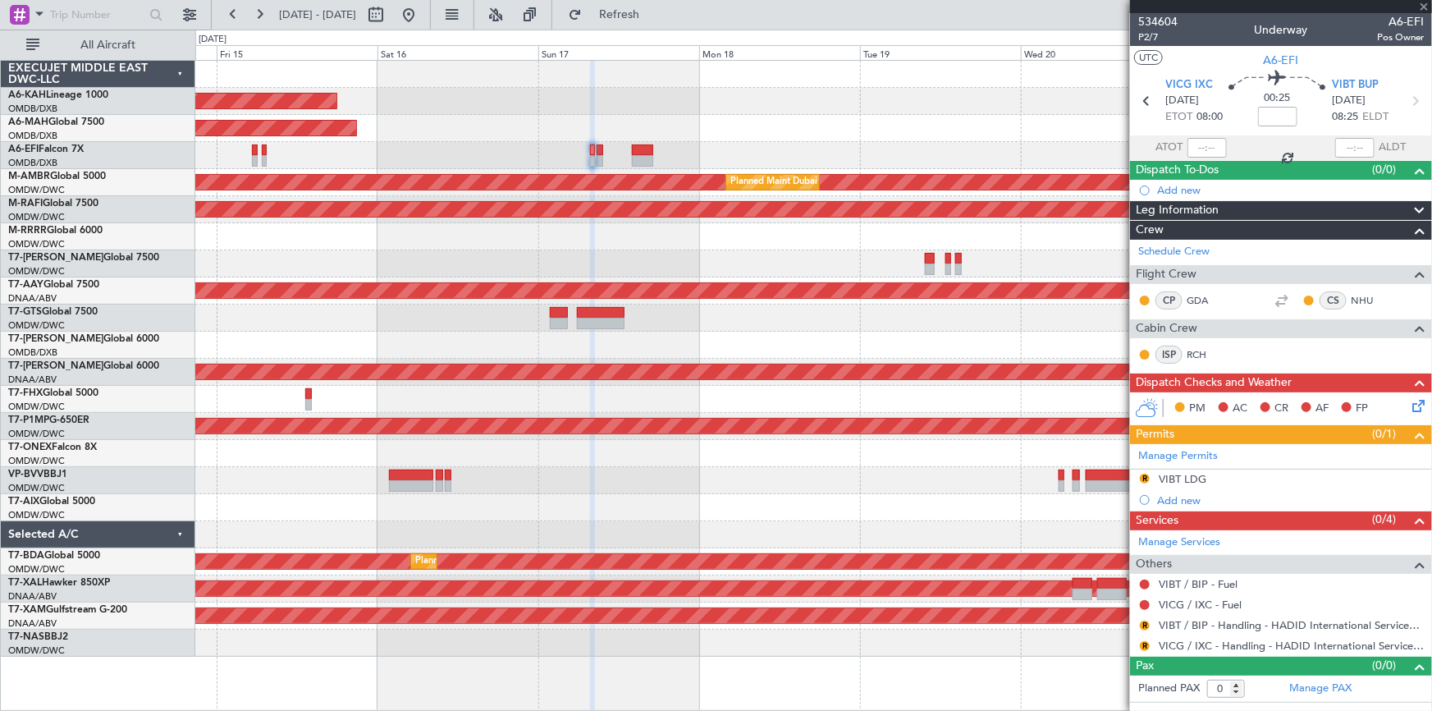
type input "+00:15"
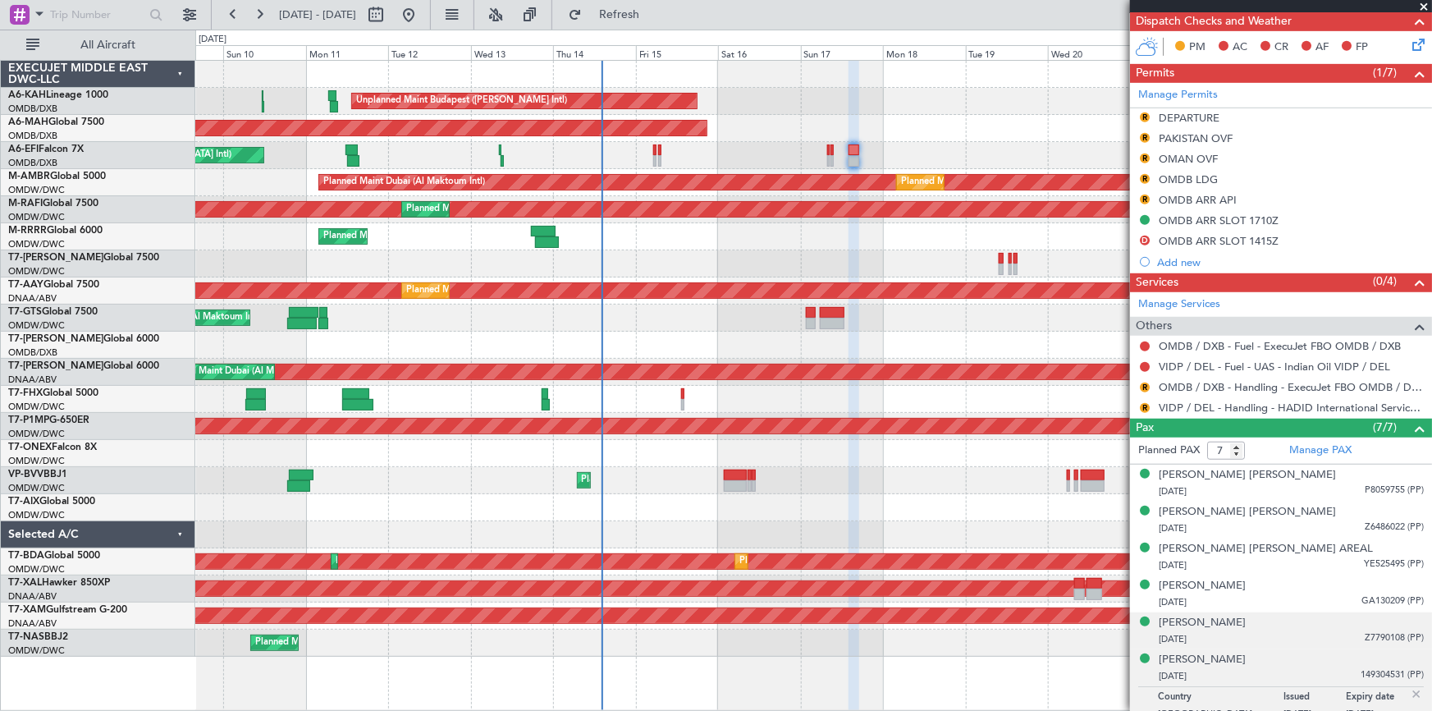
scroll to position [473, 0]
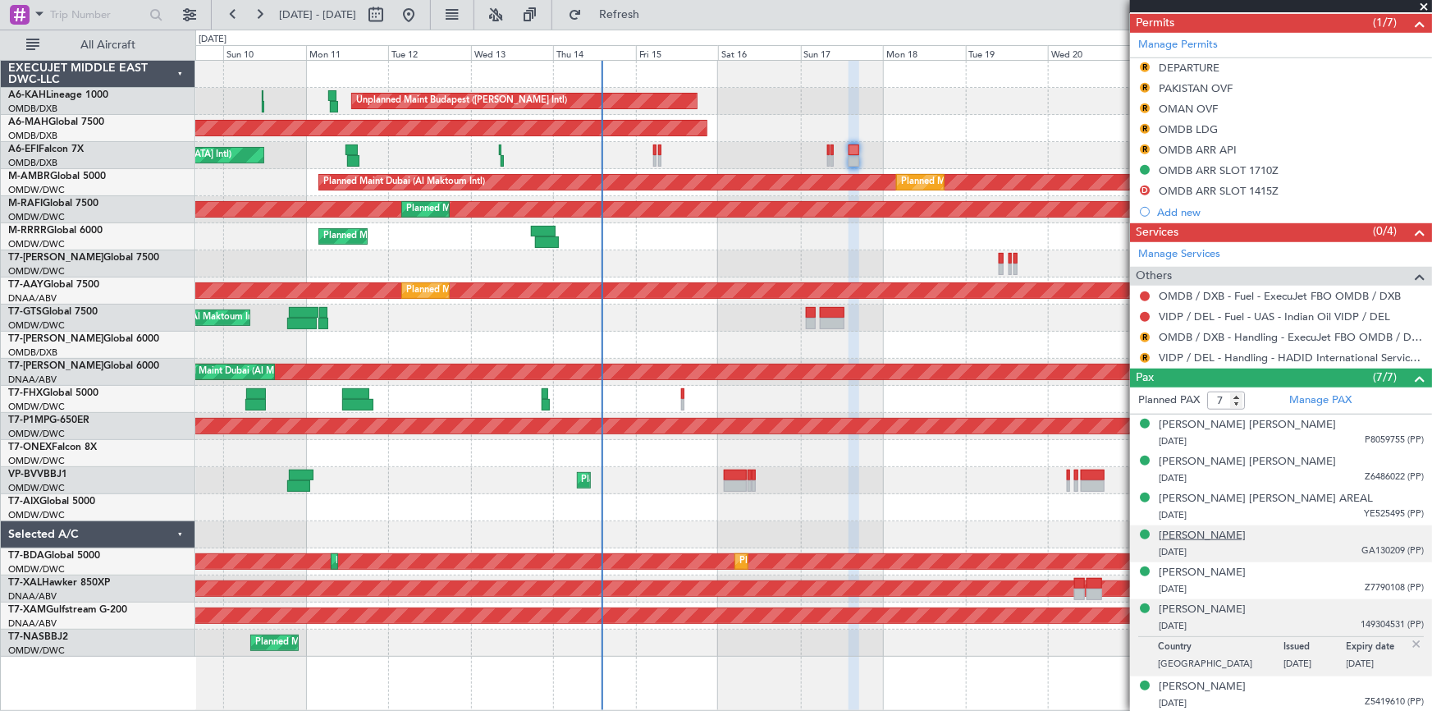
click at [1209, 536] on div "[PERSON_NAME]" at bounding box center [1202, 536] width 87 height 16
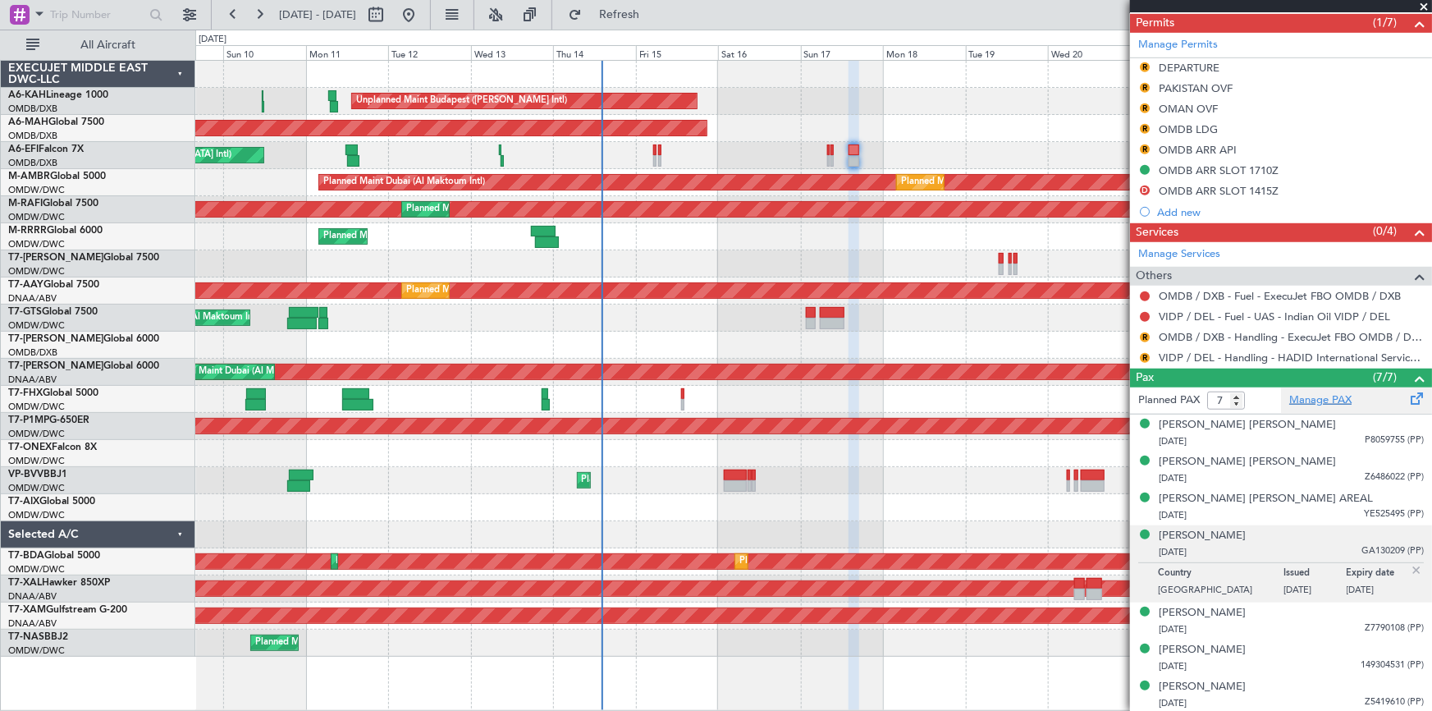
click at [1315, 392] on link "Manage PAX" at bounding box center [1320, 400] width 62 height 16
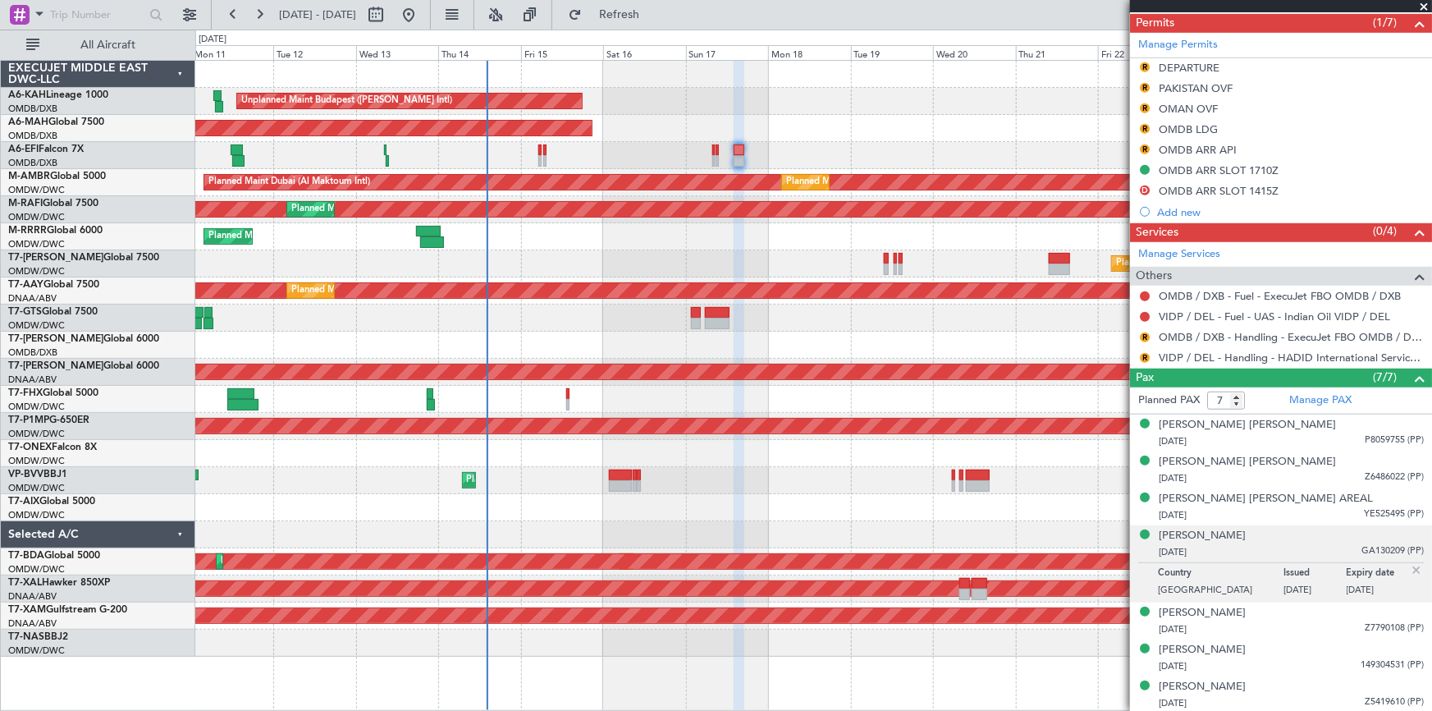
click at [338, 500] on div at bounding box center [813, 507] width 1236 height 27
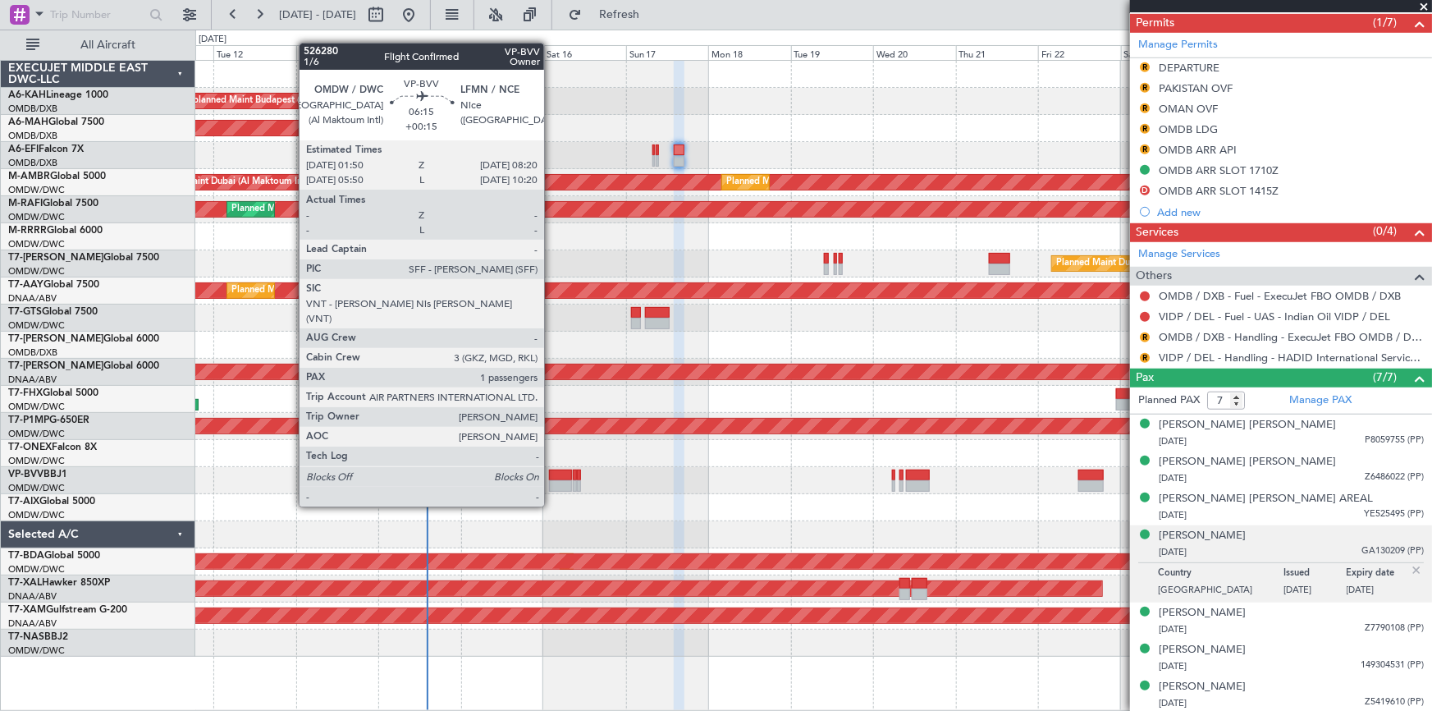
click at [551, 475] on div at bounding box center [560, 474] width 23 height 11
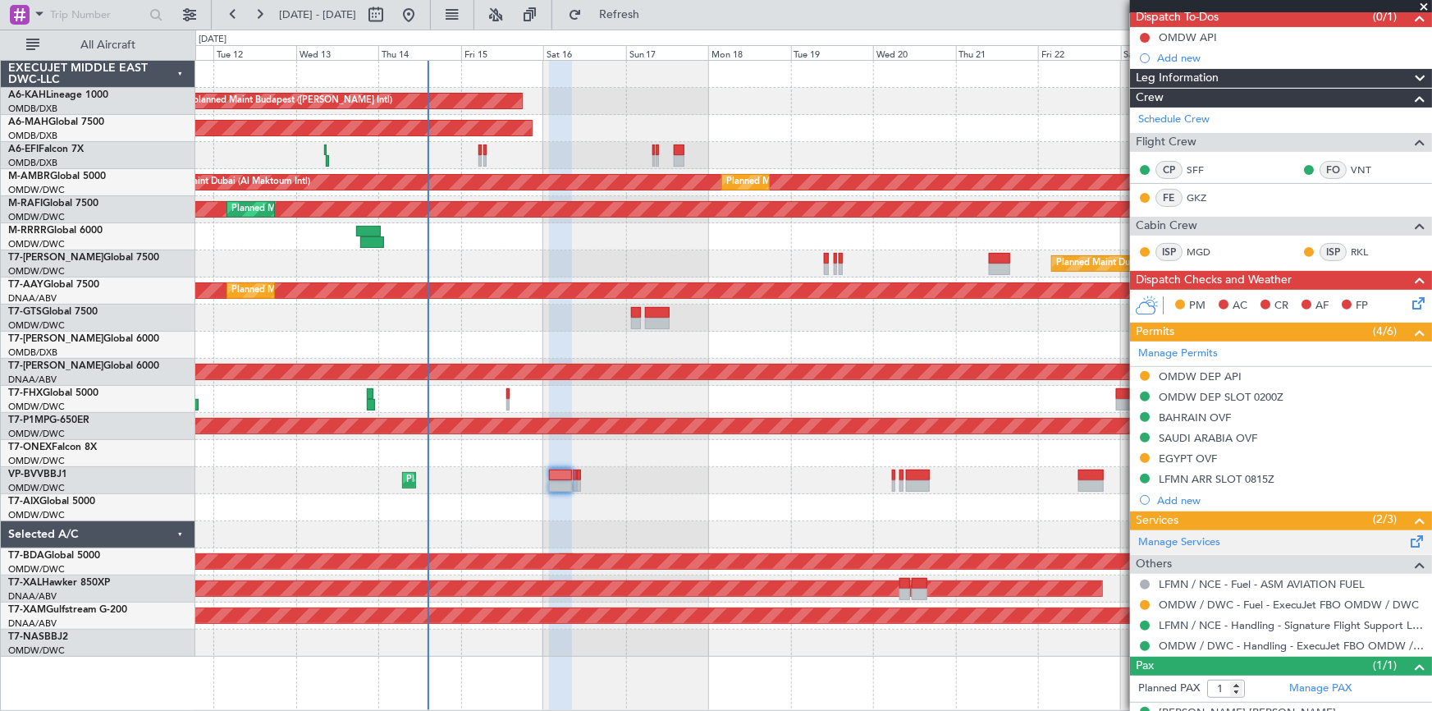
scroll to position [179, 0]
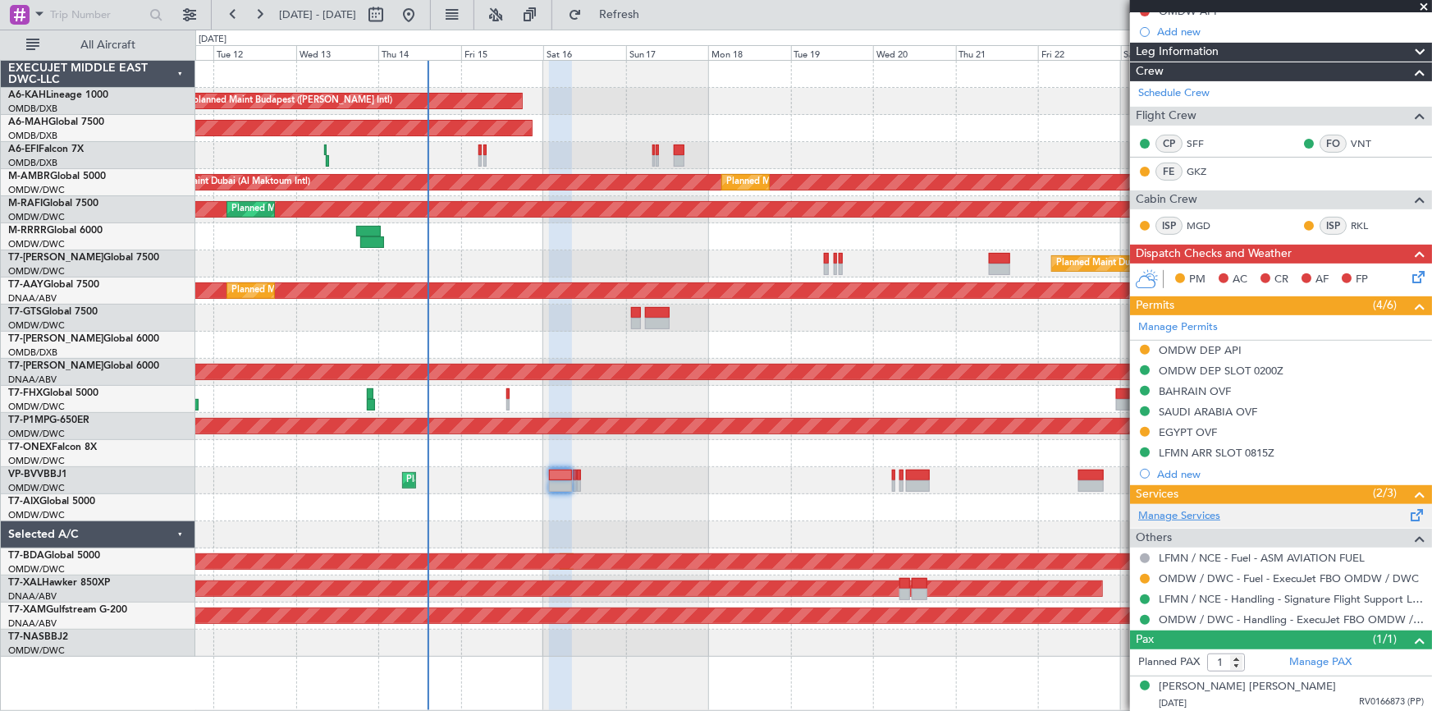
click at [1210, 514] on link "Manage Services" at bounding box center [1179, 516] width 82 height 16
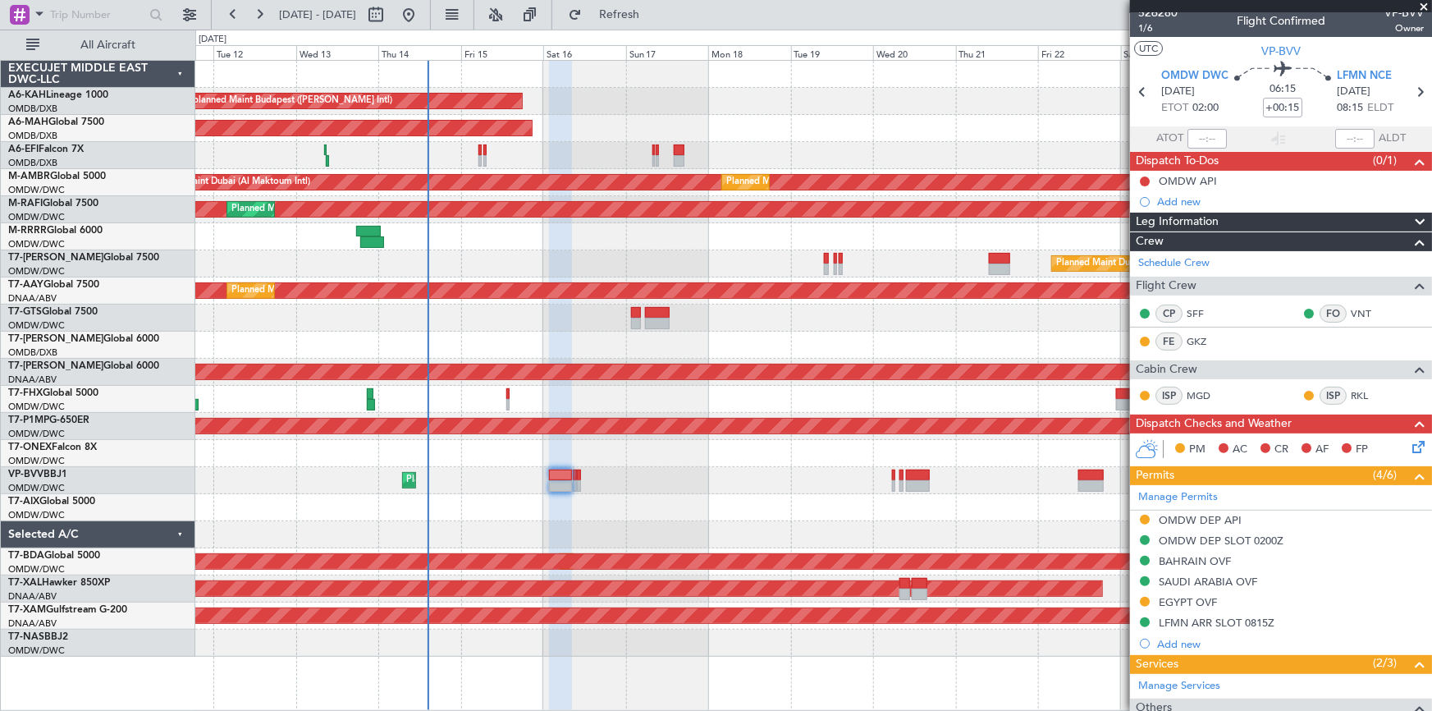
scroll to position [0, 0]
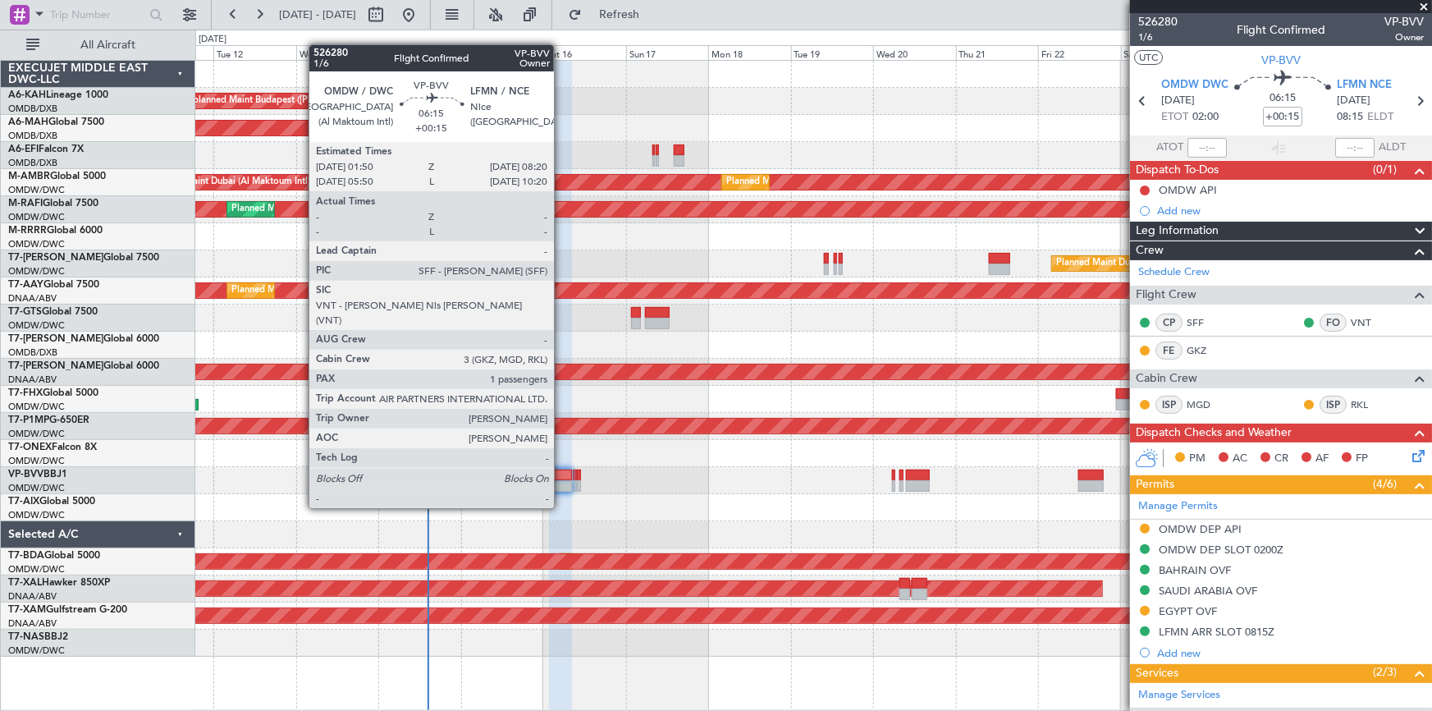
click at [561, 477] on div at bounding box center [560, 474] width 23 height 11
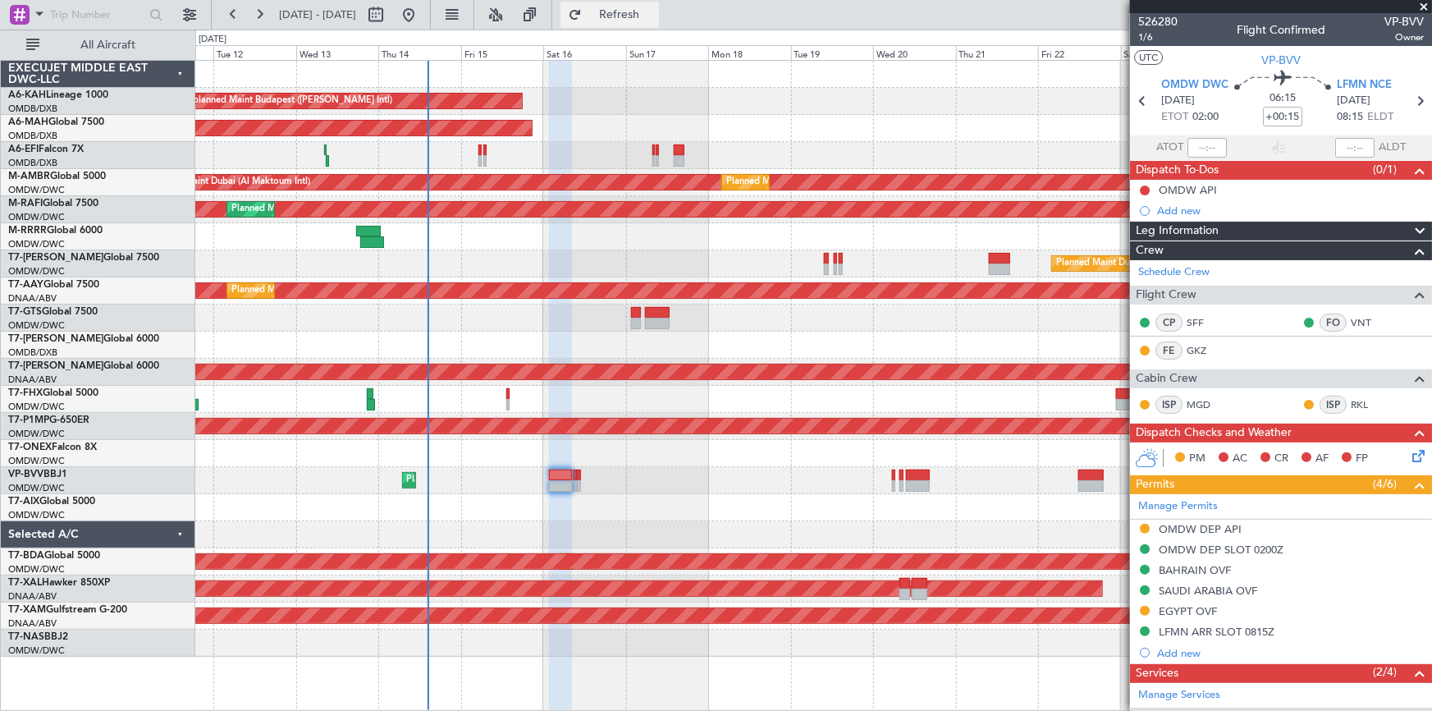
click at [647, 19] on span "Refresh" at bounding box center [619, 14] width 69 height 11
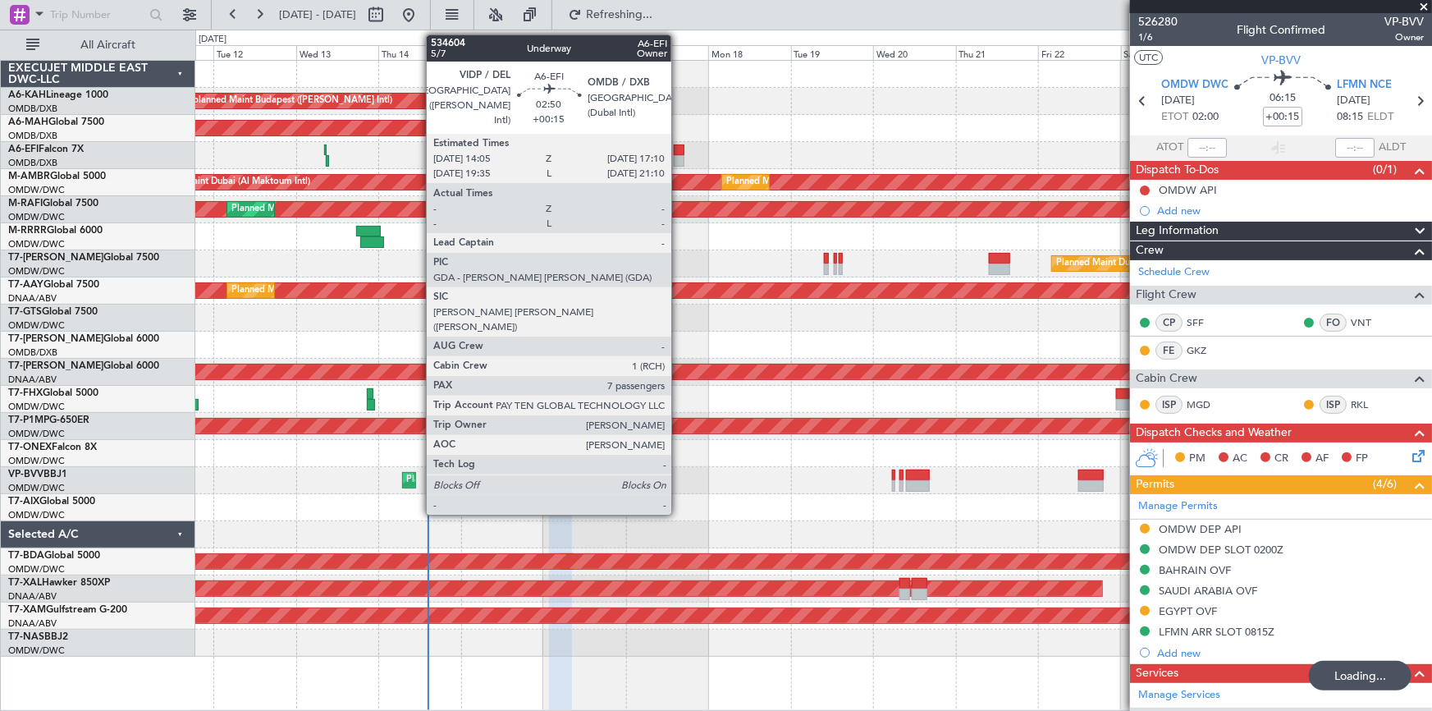
click at [679, 149] on div at bounding box center [679, 149] width 11 height 11
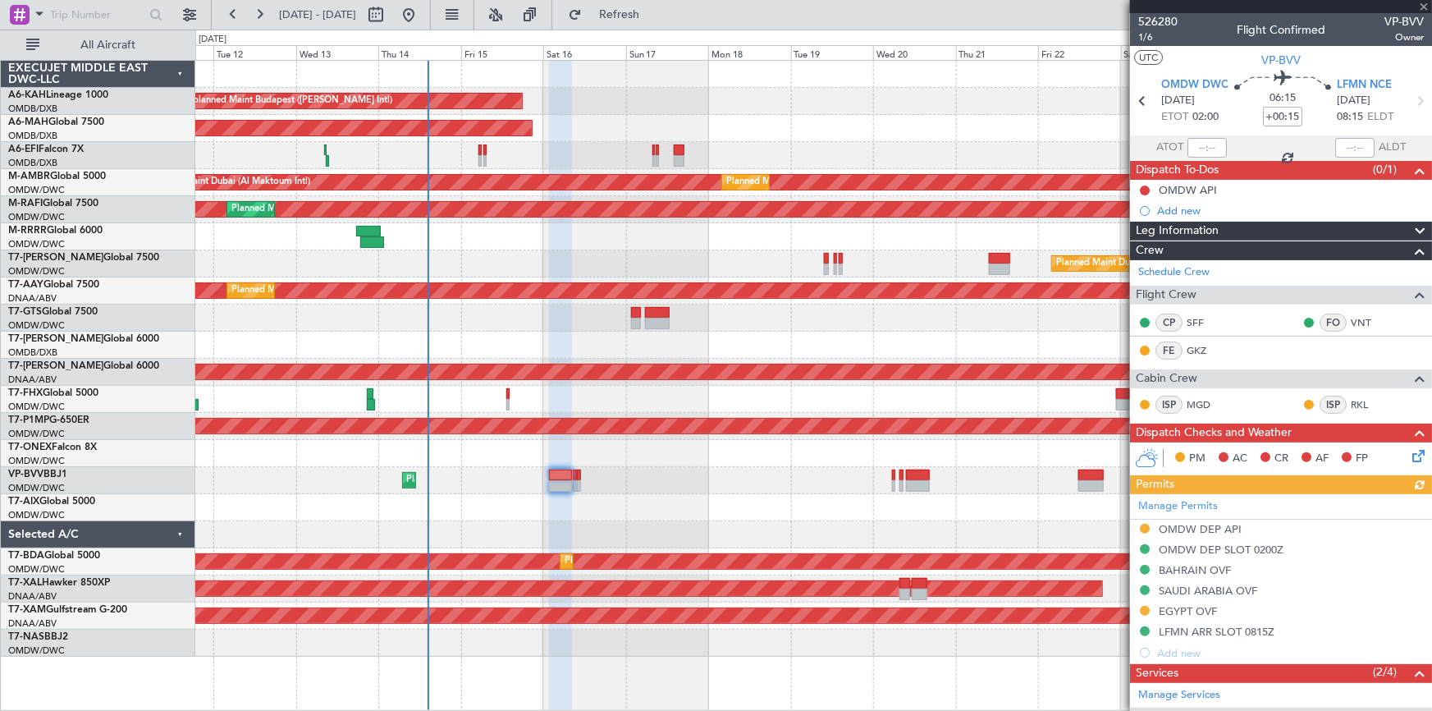
type input "7"
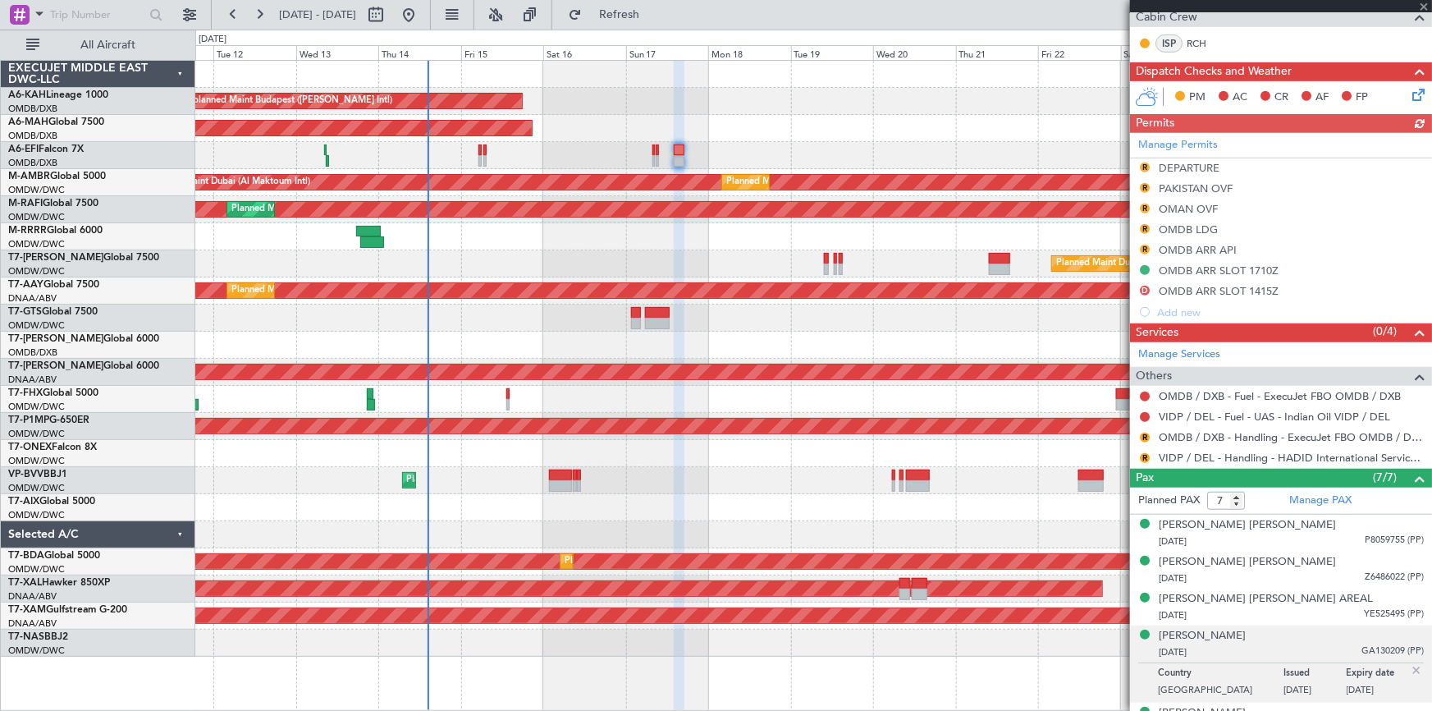
scroll to position [74, 0]
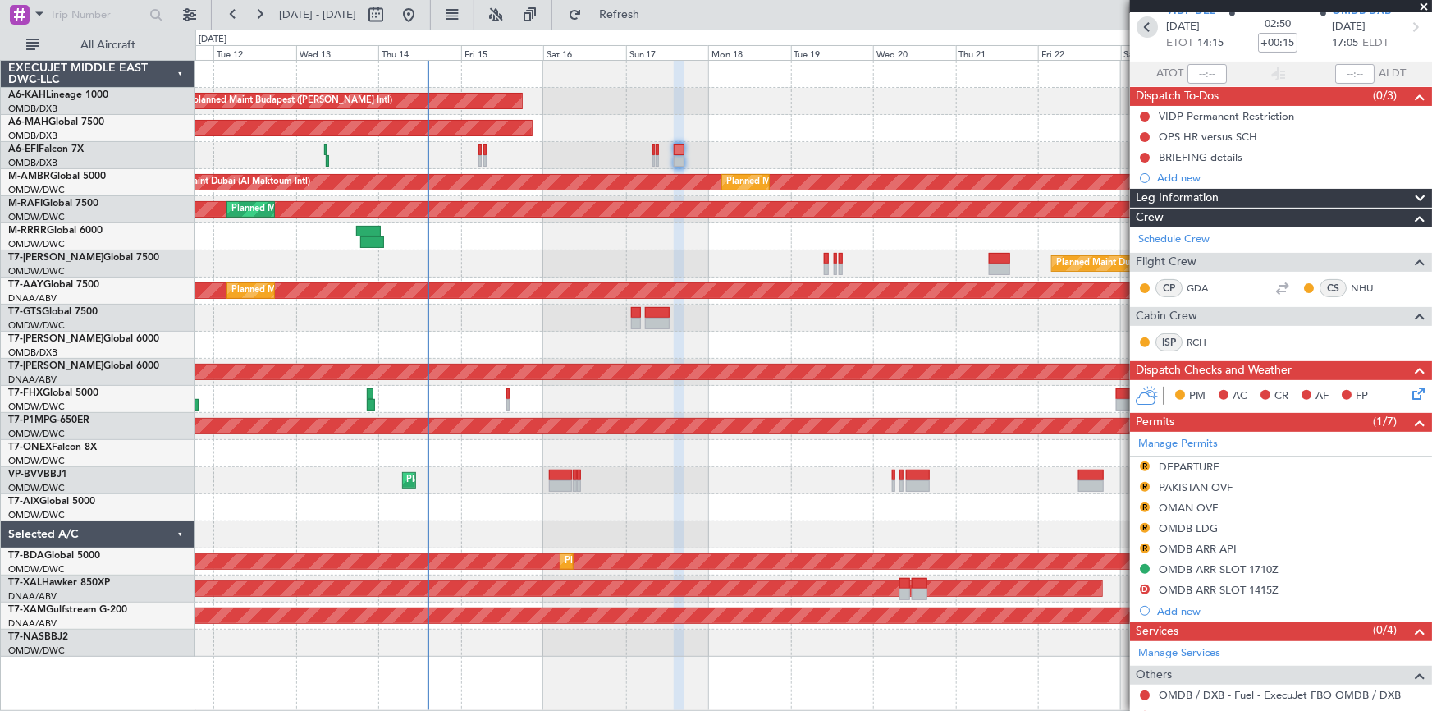
click at [1145, 21] on icon at bounding box center [1146, 26] width 21 height 21
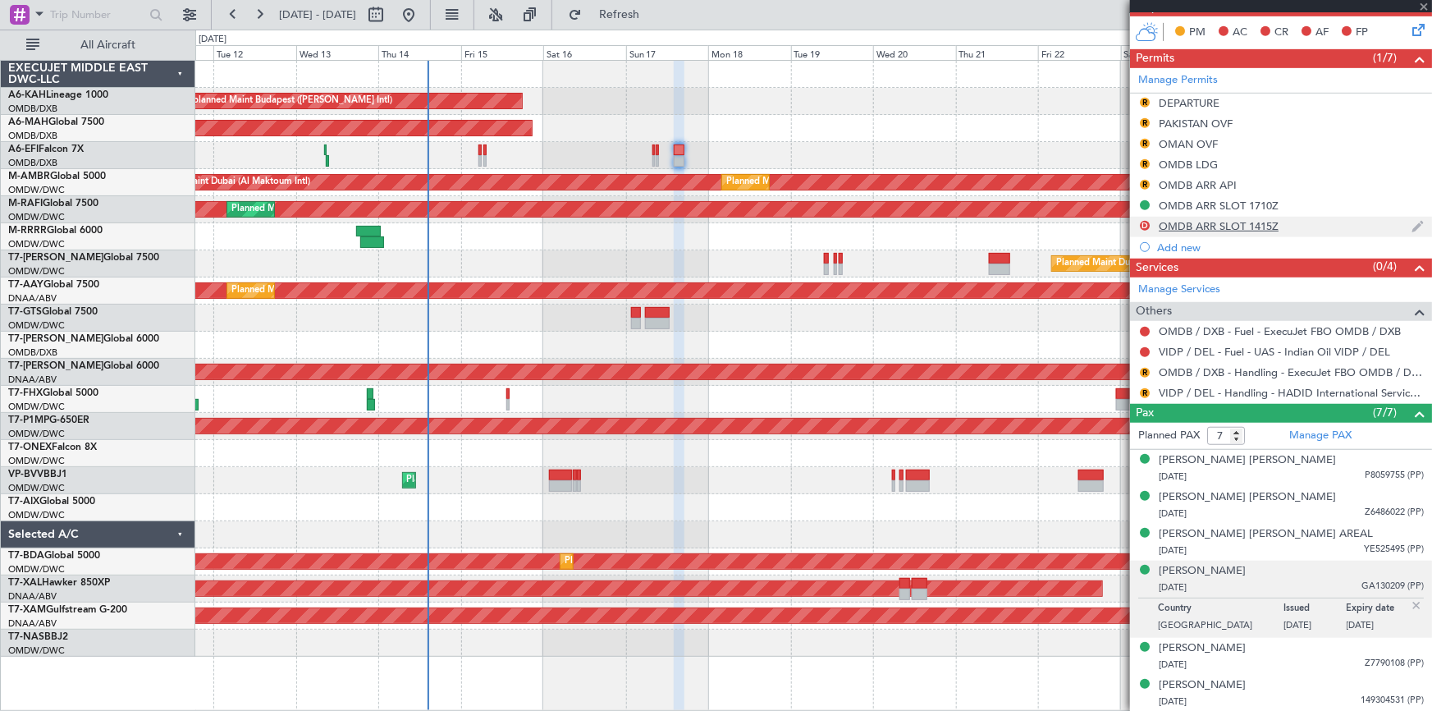
scroll to position [447, 0]
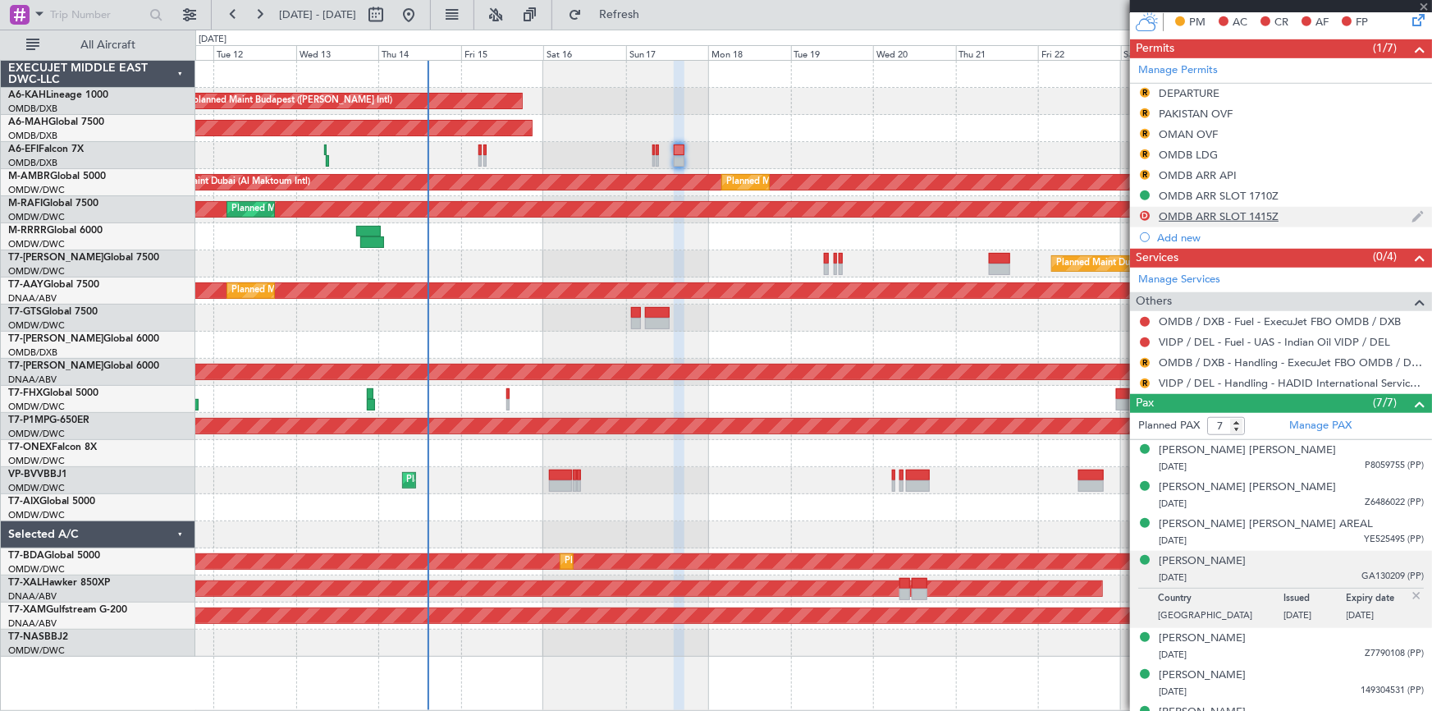
type input "-00:05"
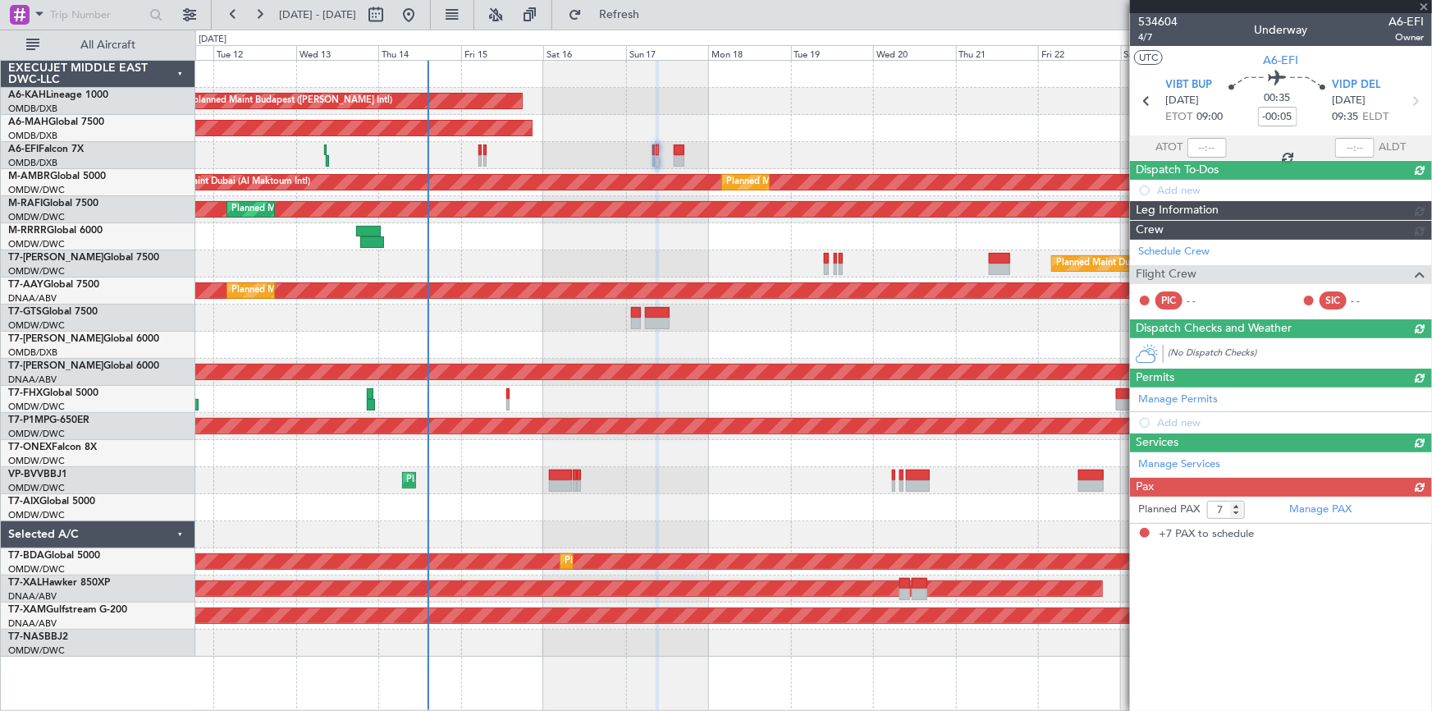
scroll to position [0, 0]
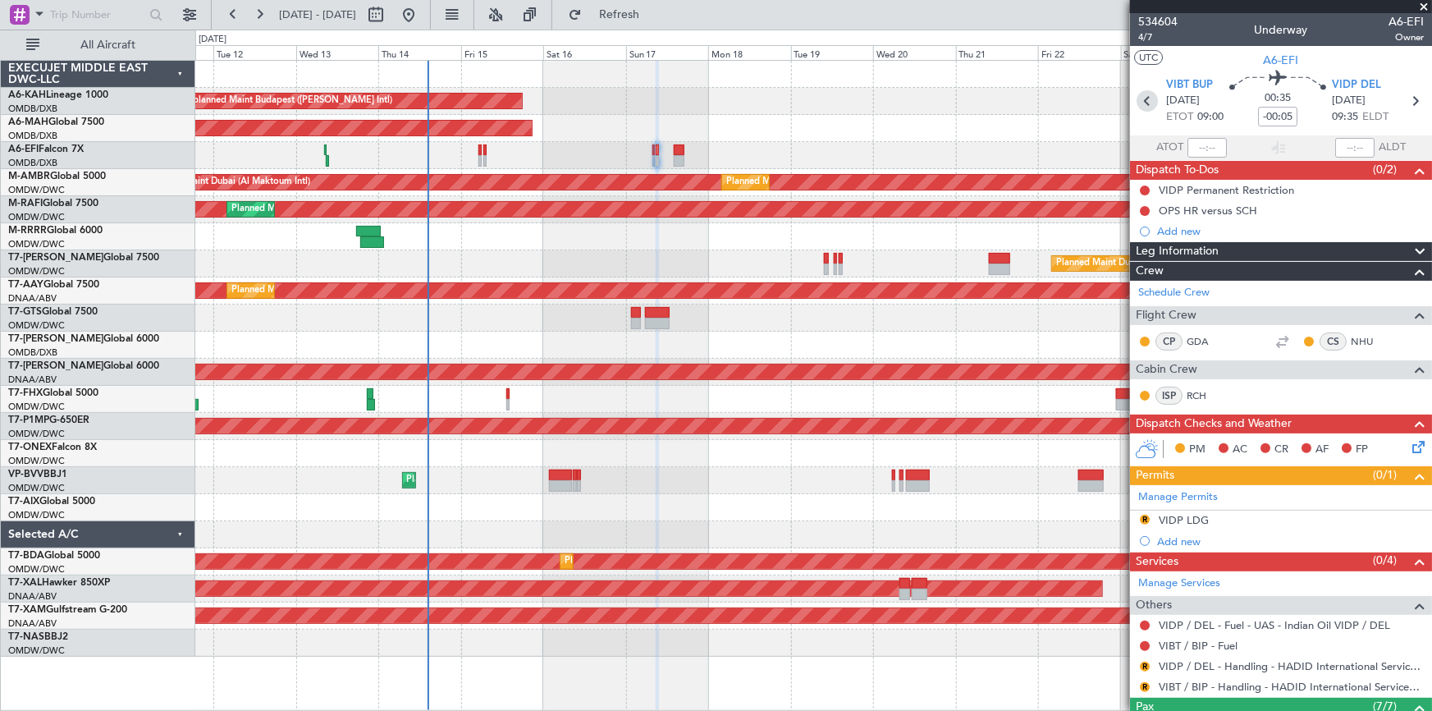
click at [1144, 97] on icon at bounding box center [1146, 100] width 21 height 21
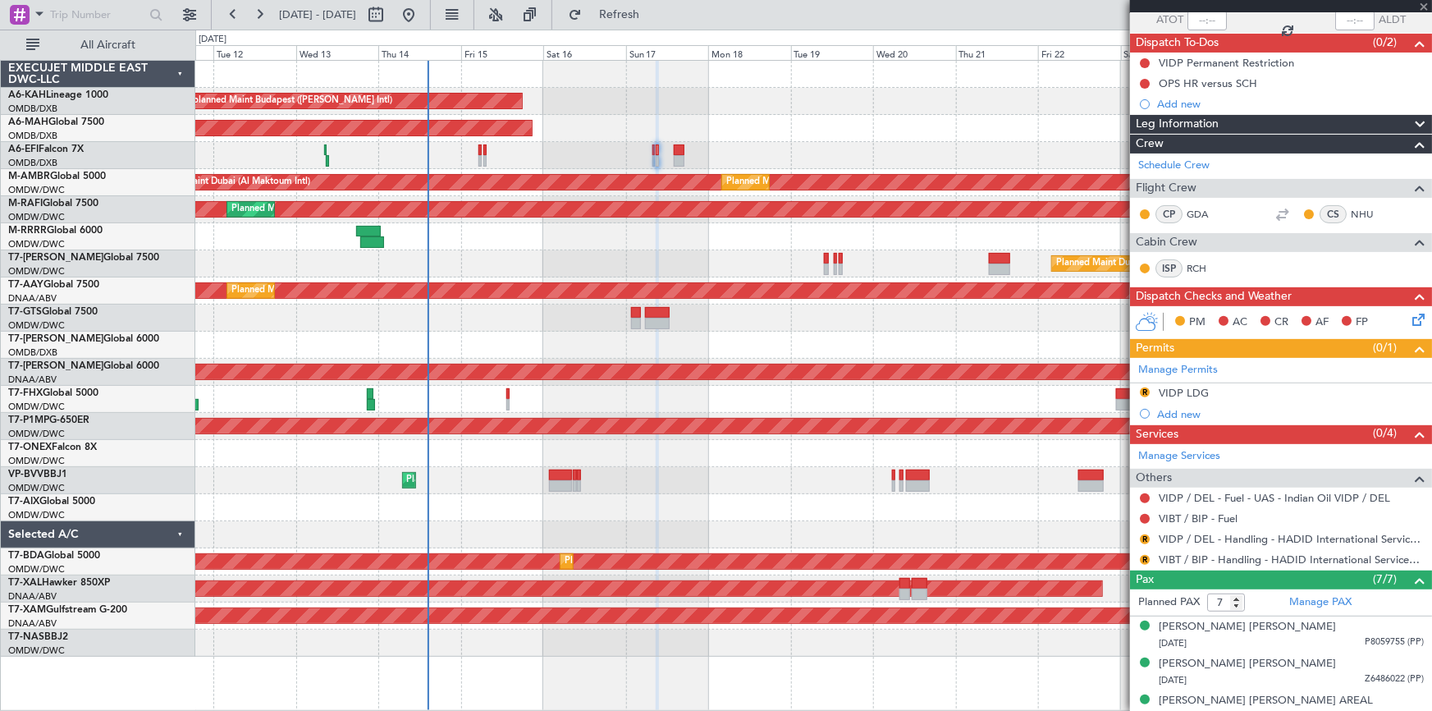
scroll to position [223, 0]
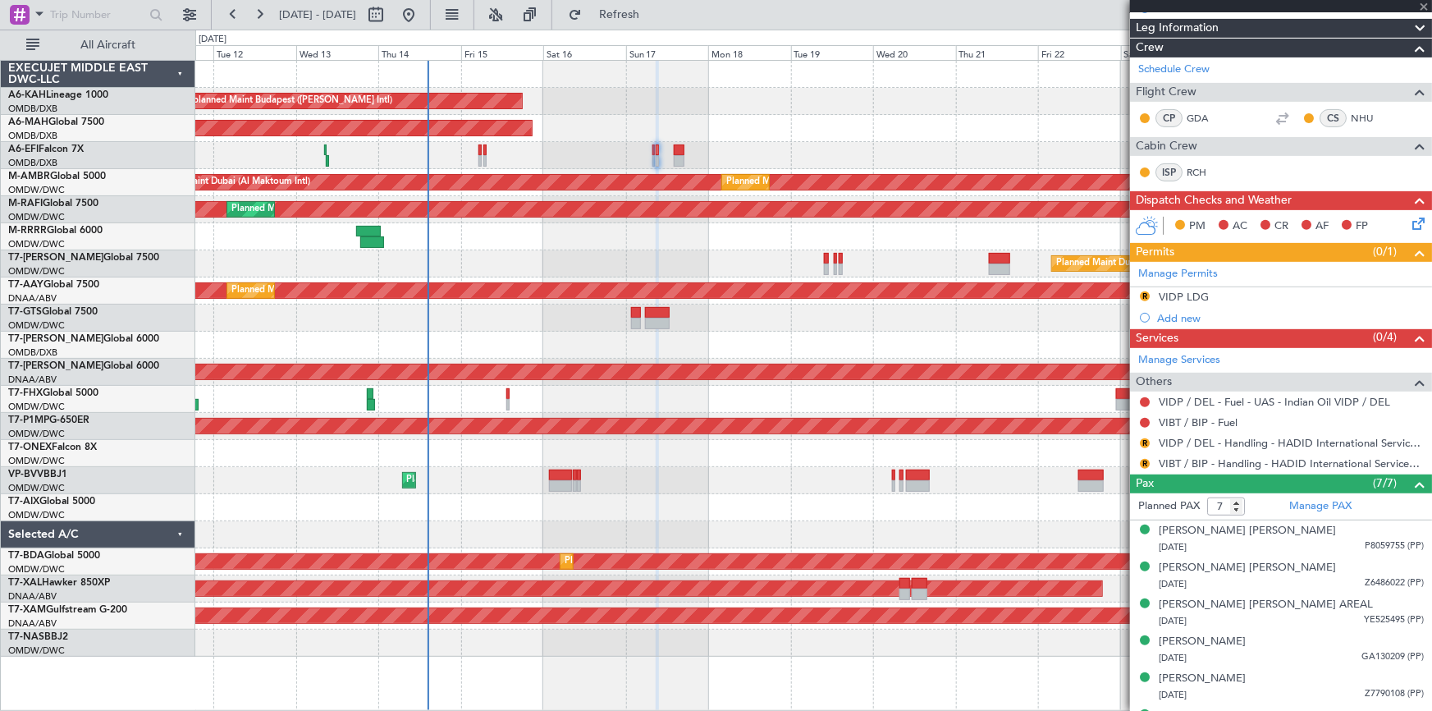
type input "0"
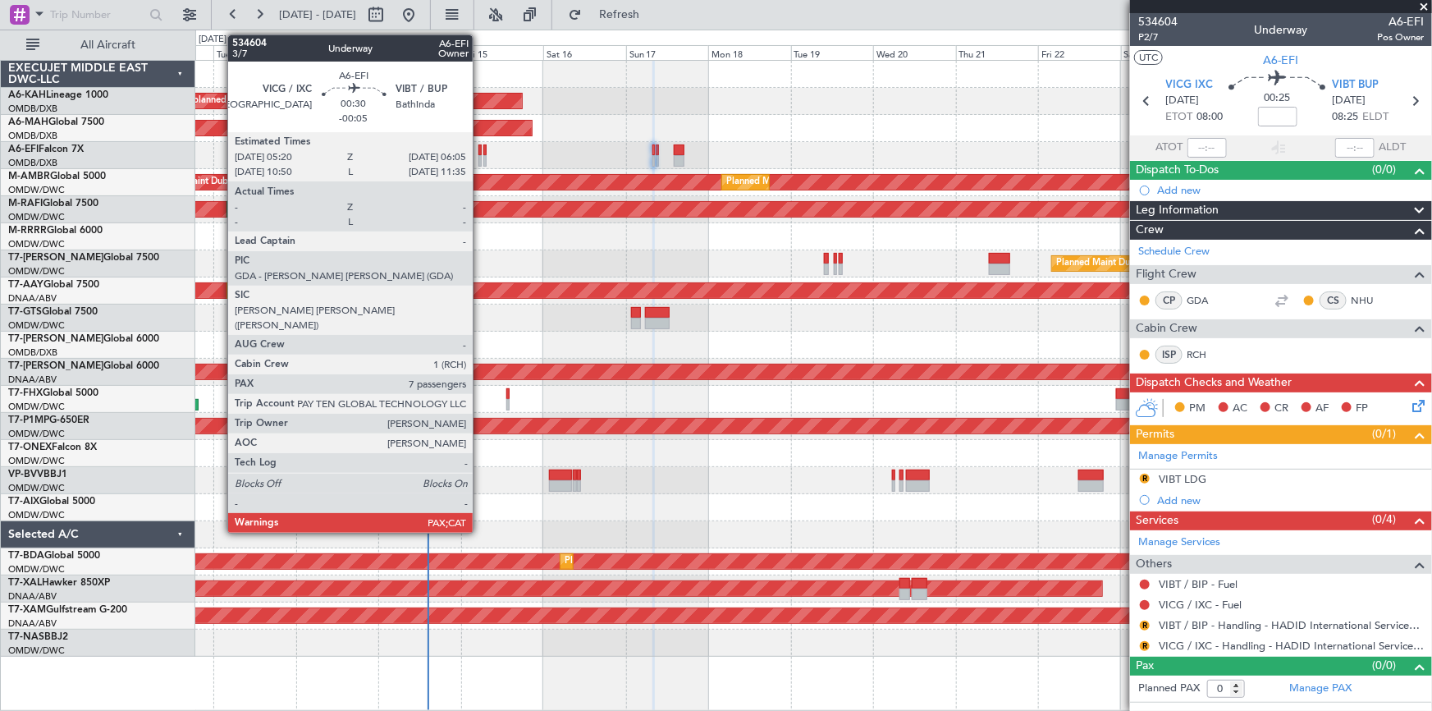
click at [480, 149] on div at bounding box center [479, 149] width 3 height 11
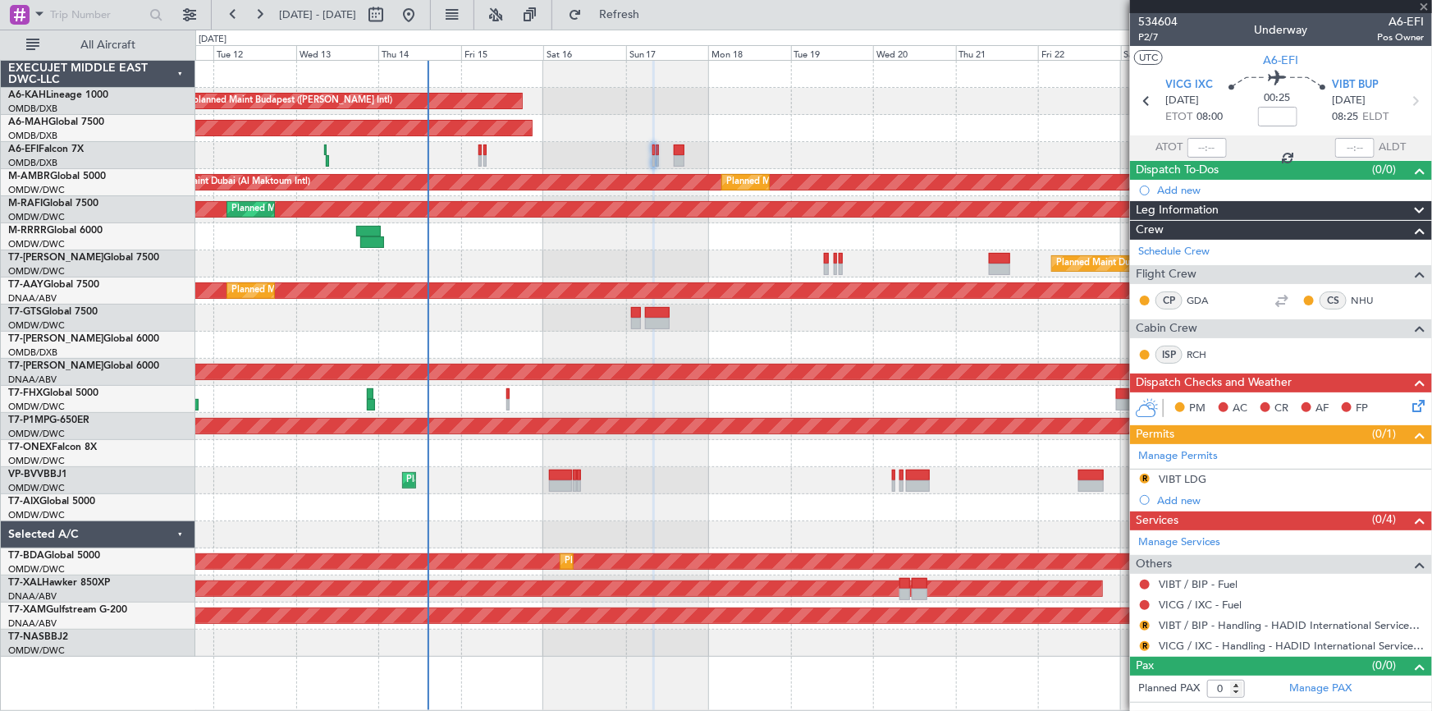
type input "-00:05"
type input "7"
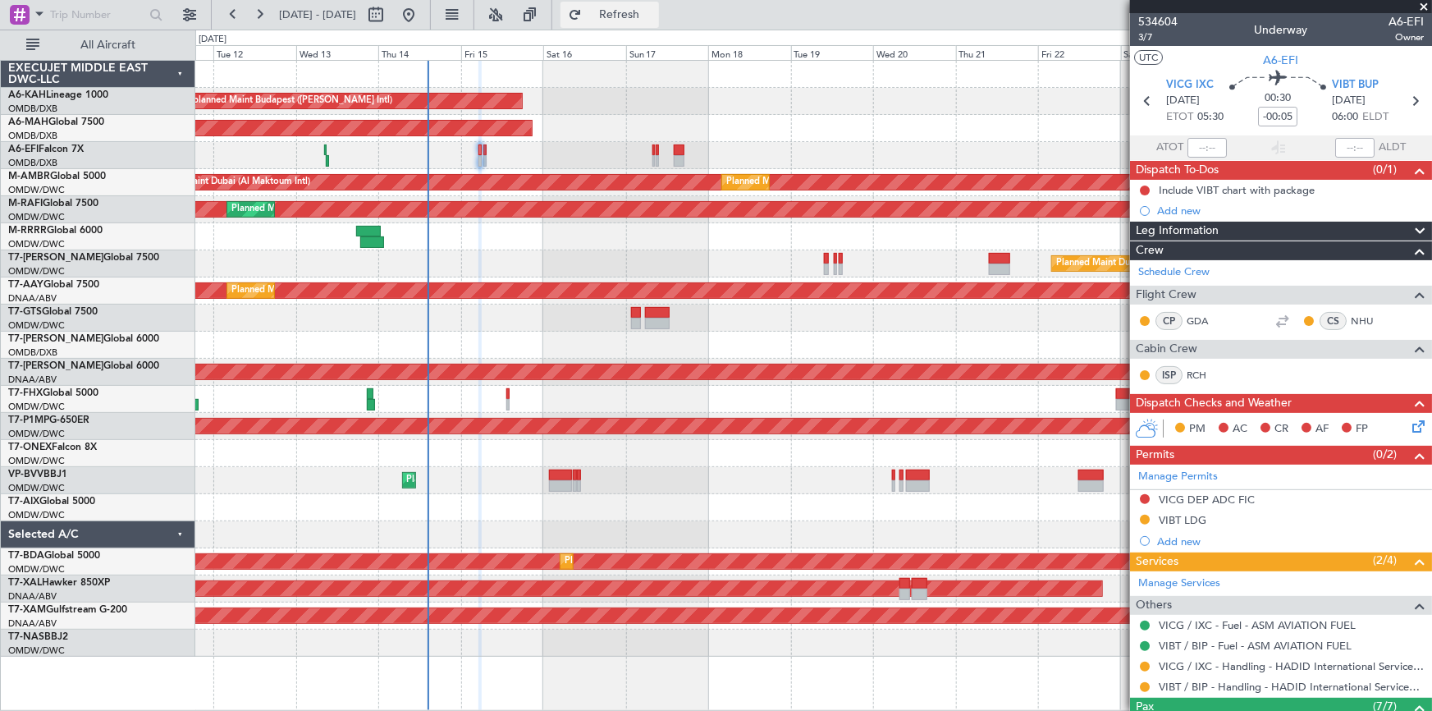
click at [654, 9] on span "Refresh" at bounding box center [619, 14] width 69 height 11
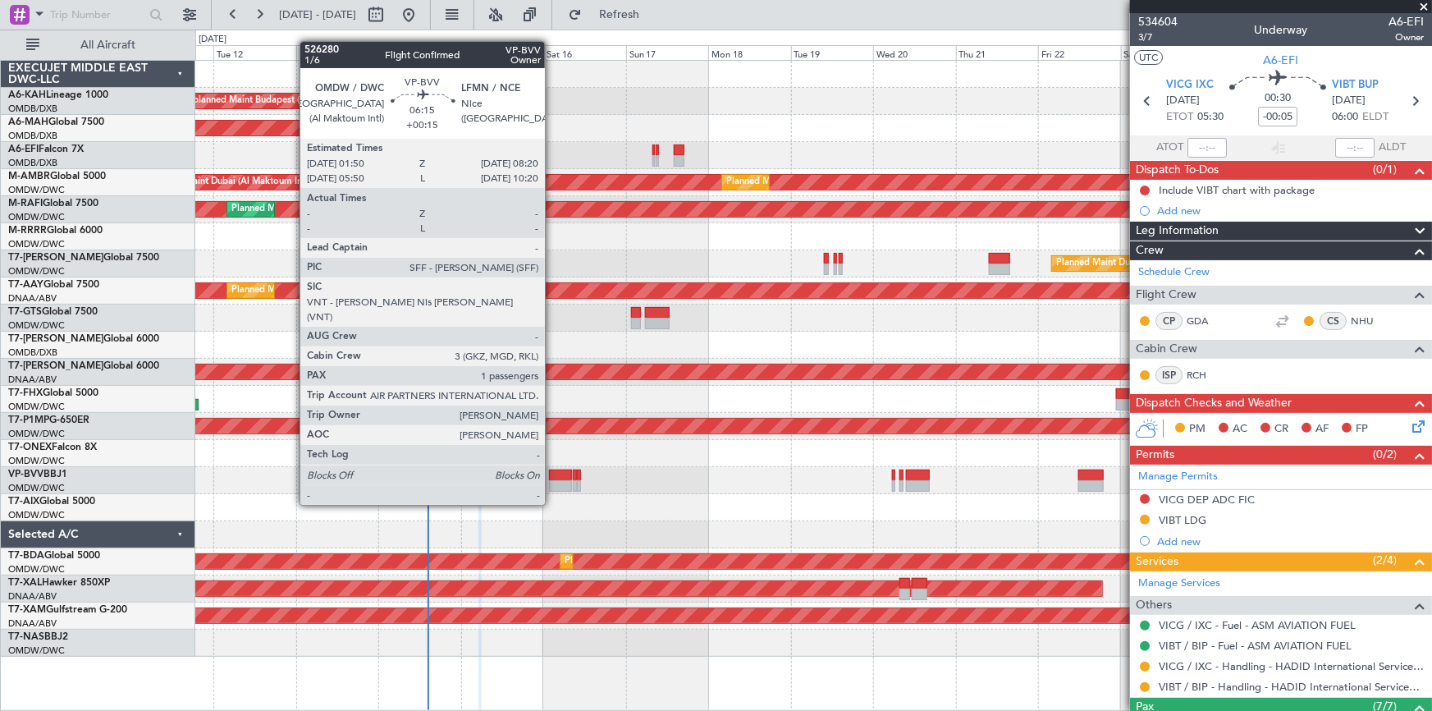
click at [552, 473] on div at bounding box center [560, 474] width 23 height 11
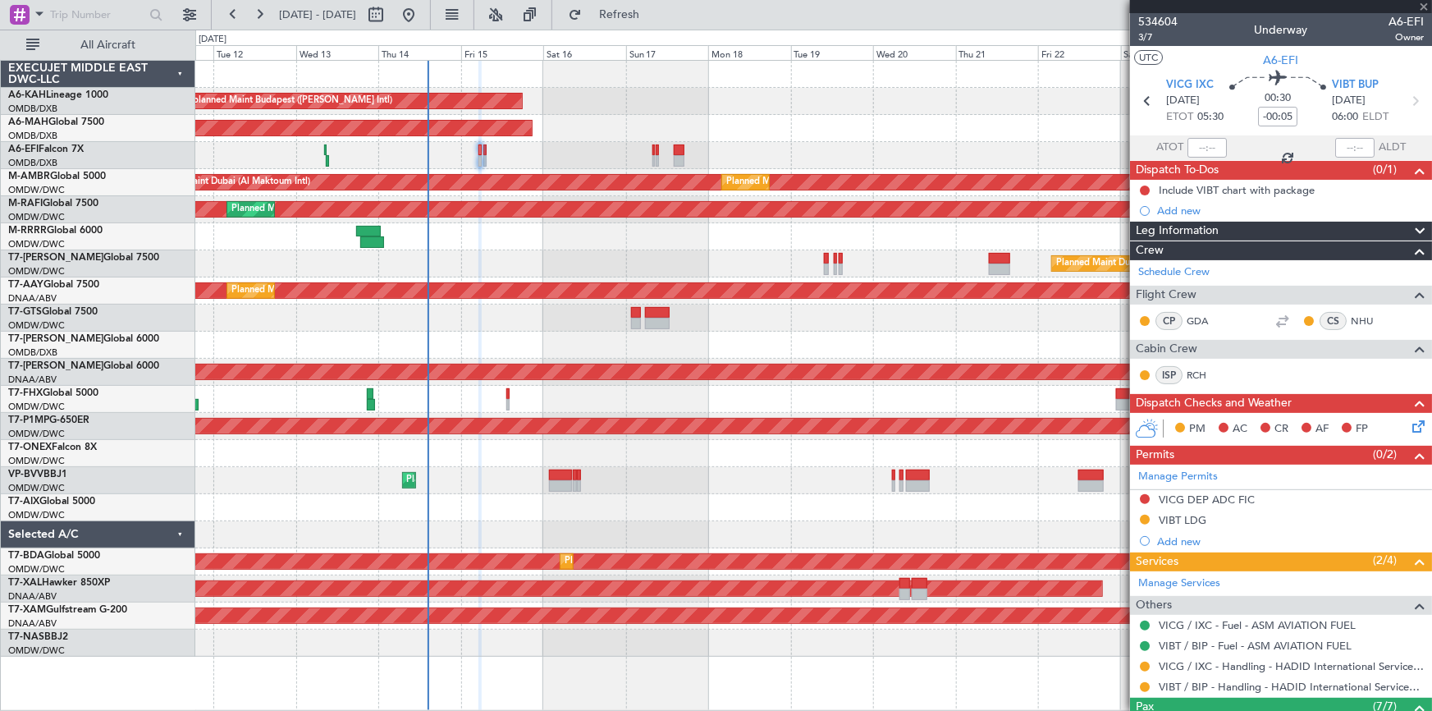
type input "+00:15"
type input "1"
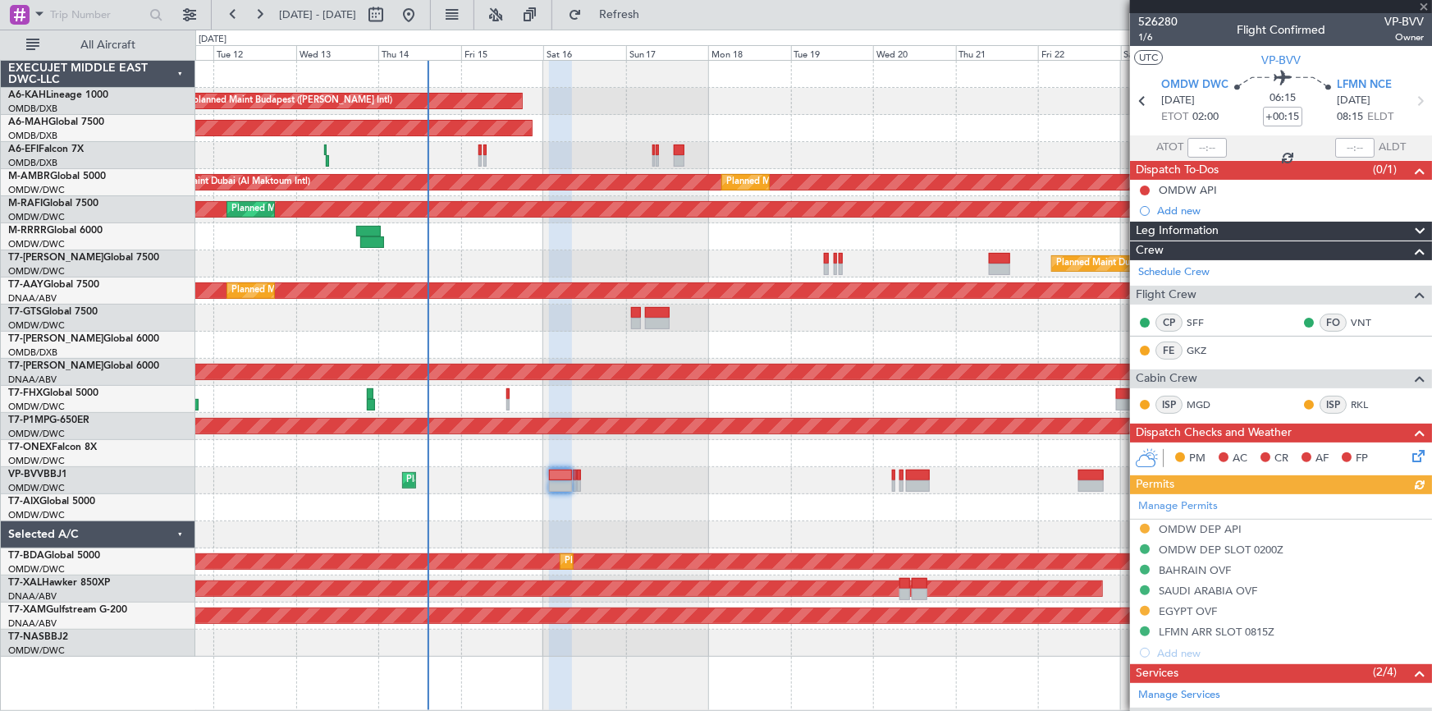
scroll to position [199, 0]
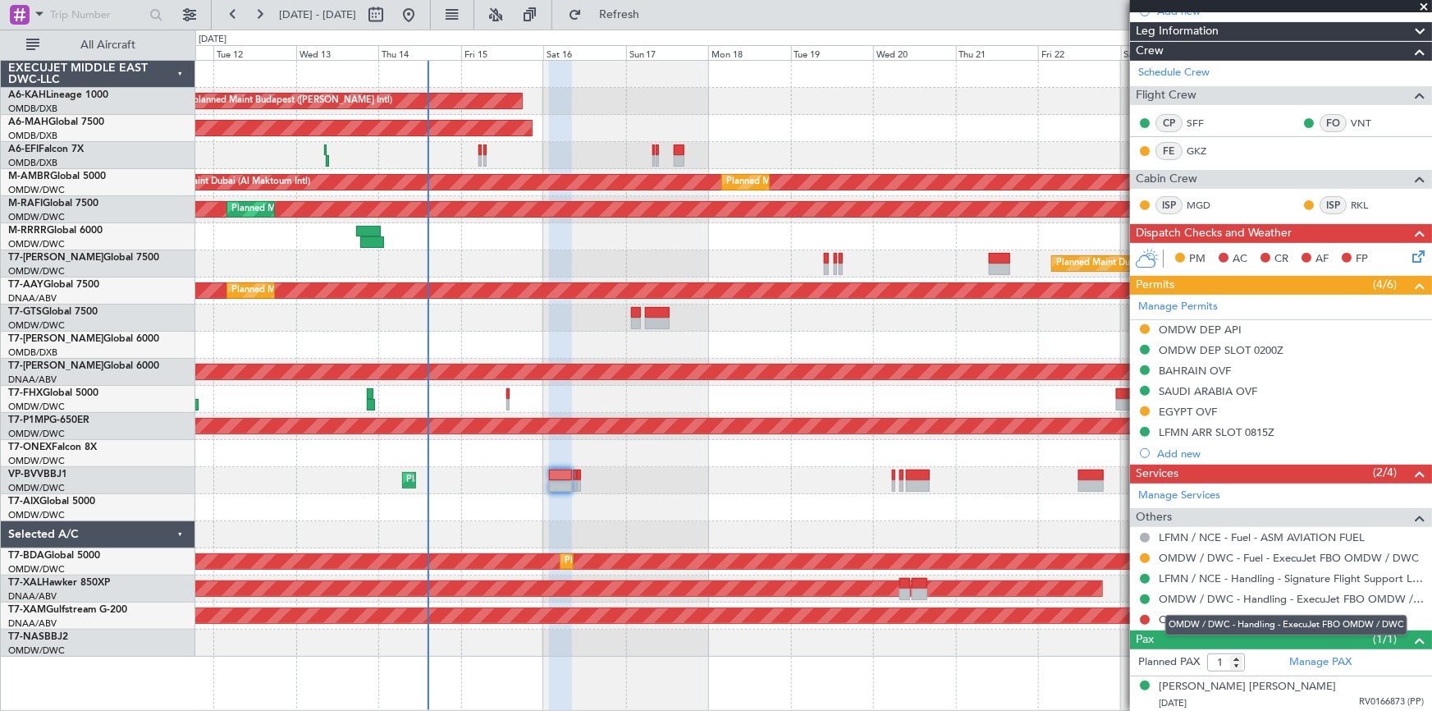
click at [1236, 619] on div "OMDW / DWC - Handling - ExecuJet FBO OMDW / DWC" at bounding box center [1286, 625] width 242 height 21
click at [1208, 615] on link "OMDW / DWC - Limo" at bounding box center [1213, 619] width 108 height 14
click at [654, 13] on span "Refresh" at bounding box center [619, 14] width 69 height 11
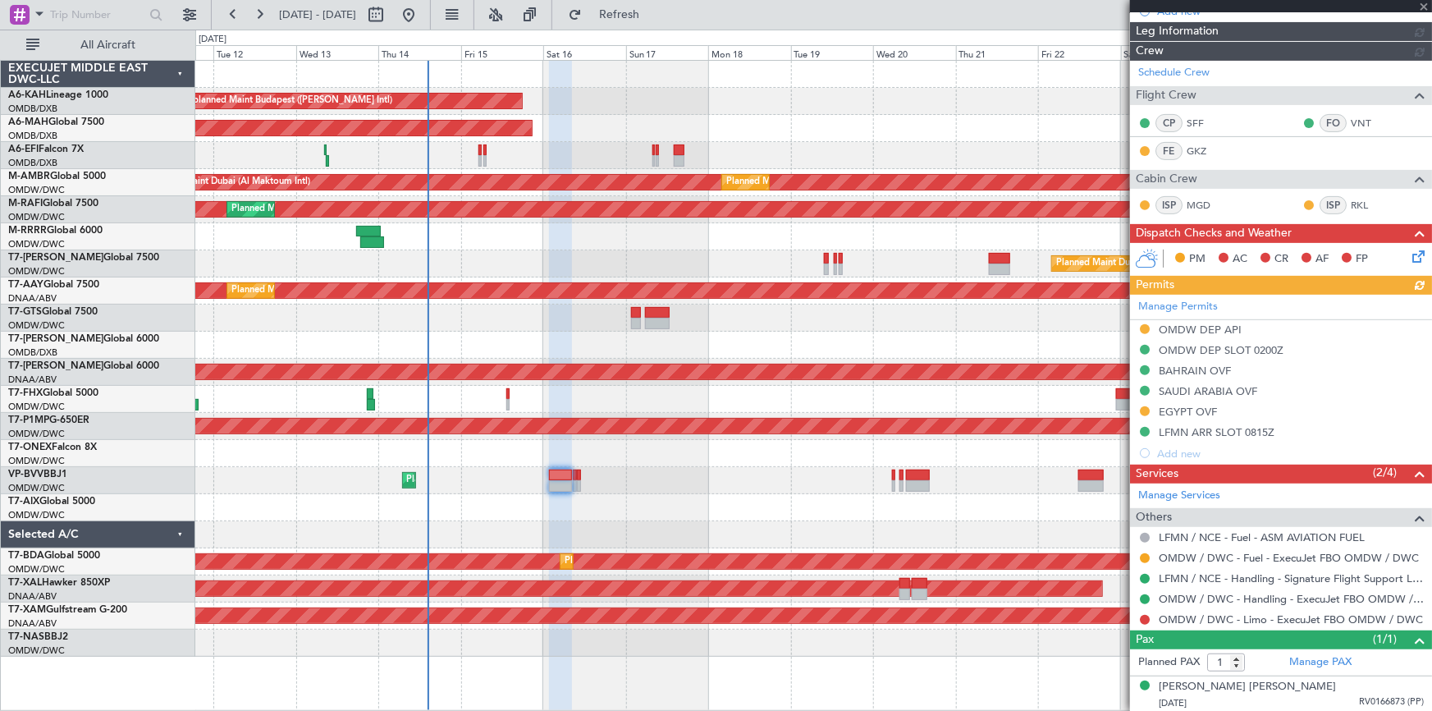
click at [1144, 615] on button at bounding box center [1145, 620] width 10 height 10
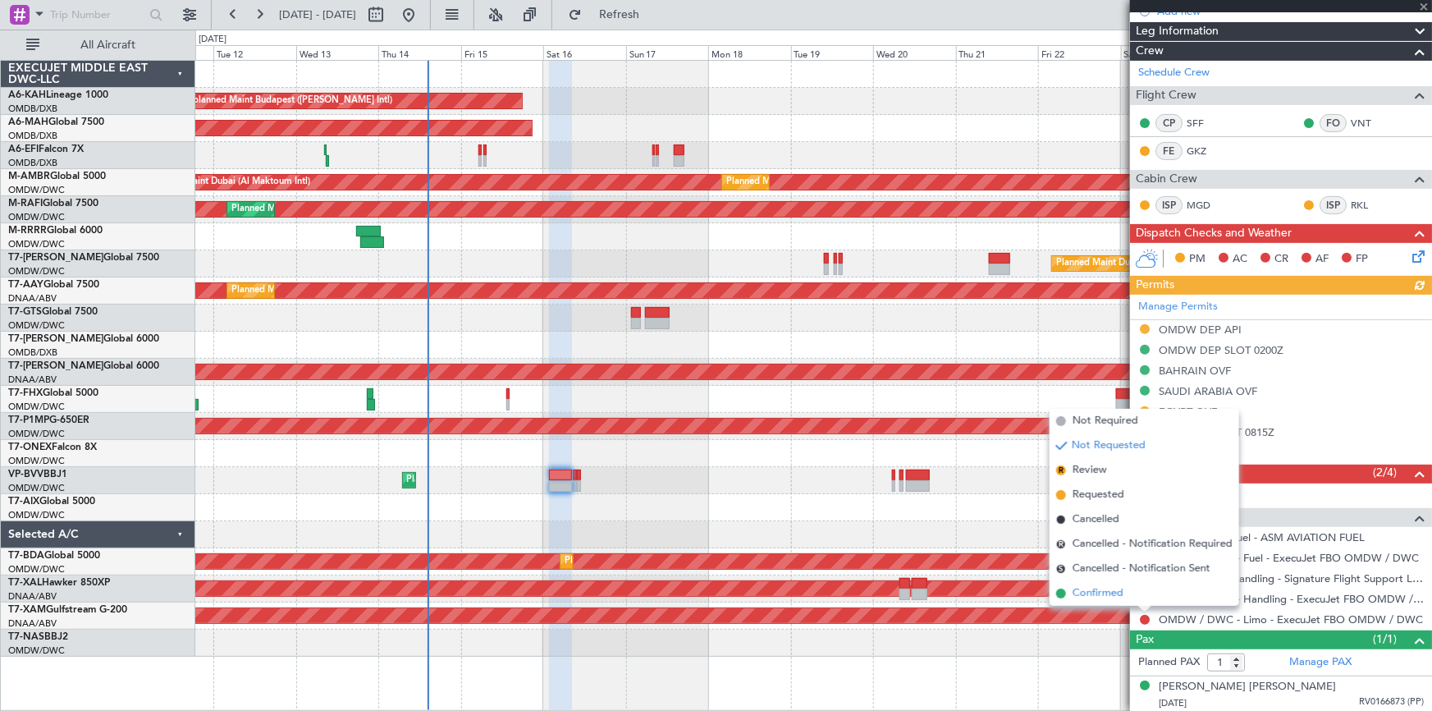
click at [1106, 587] on span "Confirmed" at bounding box center [1097, 593] width 51 height 16
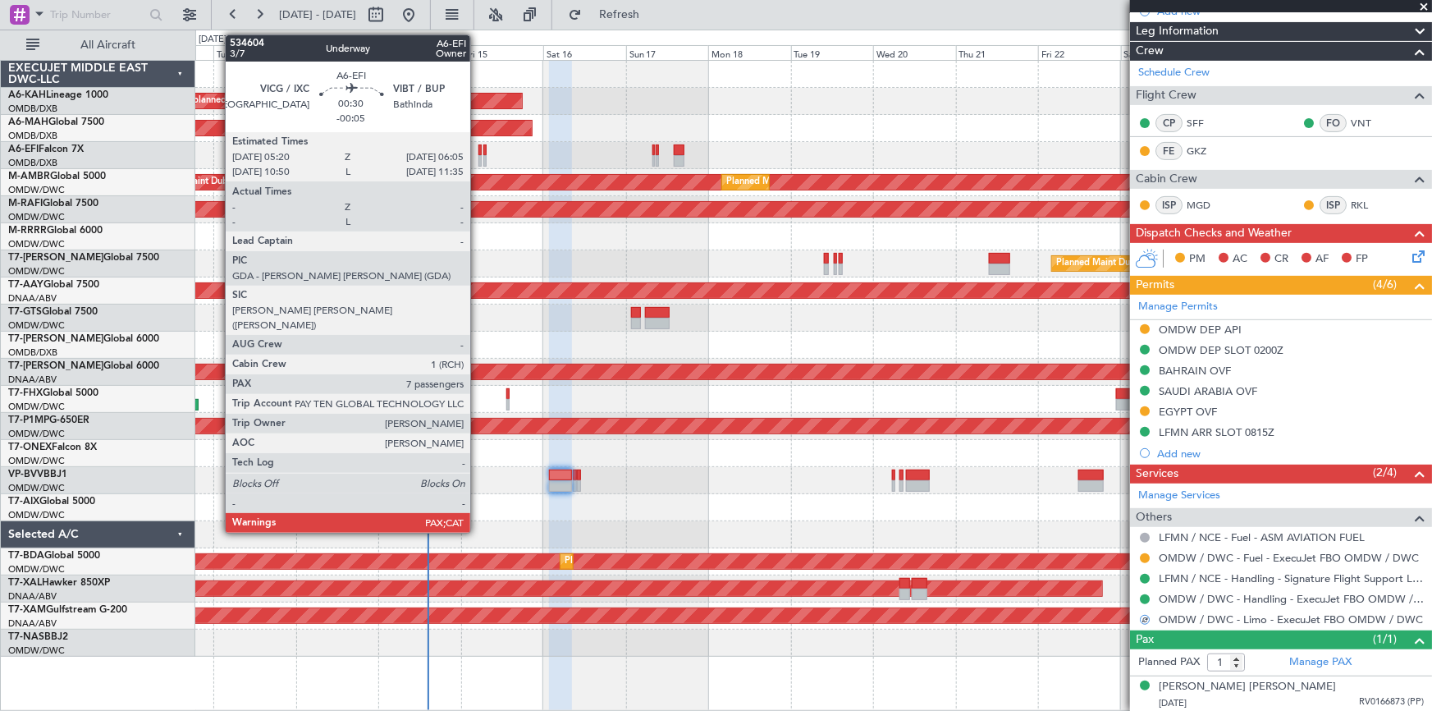
click at [478, 149] on div at bounding box center [479, 149] width 3 height 11
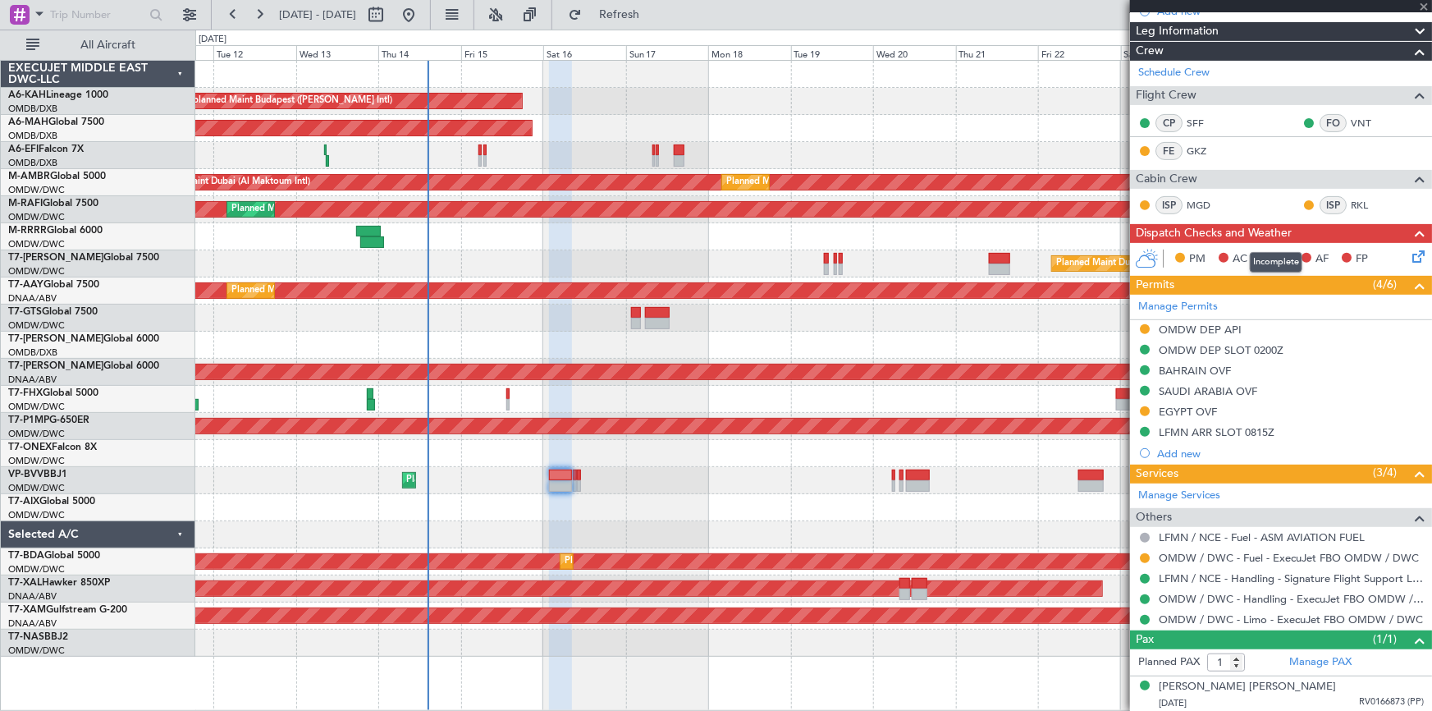
type input "-00:05"
type input "7"
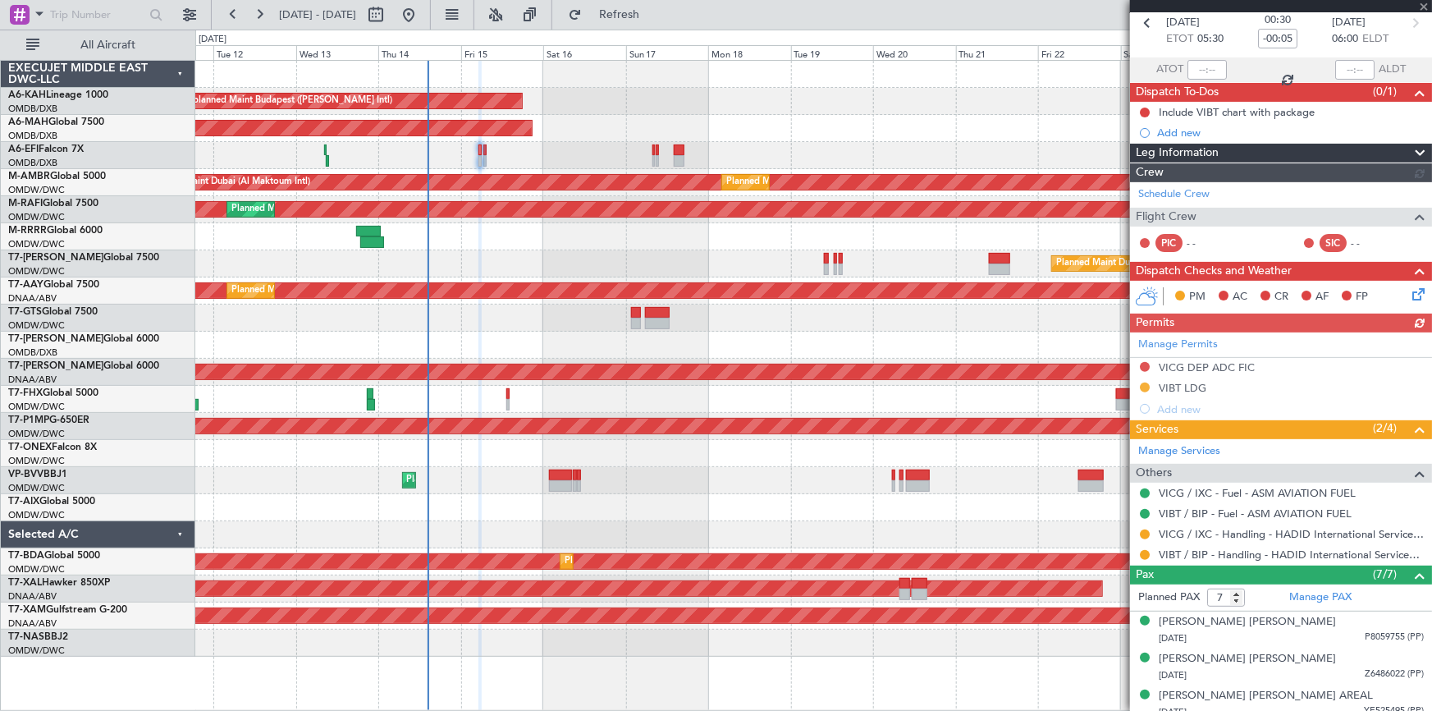
scroll to position [235, 0]
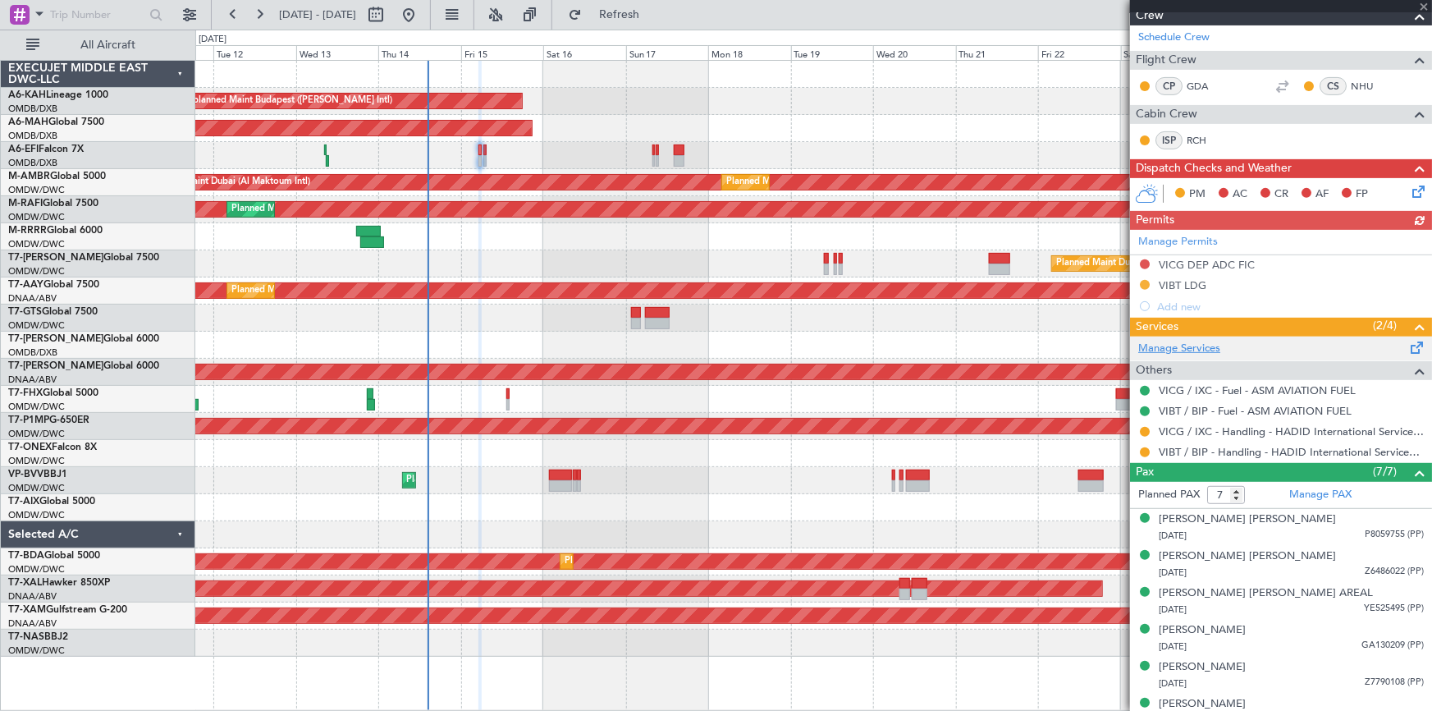
click at [1166, 345] on link "Manage Services" at bounding box center [1179, 349] width 82 height 16
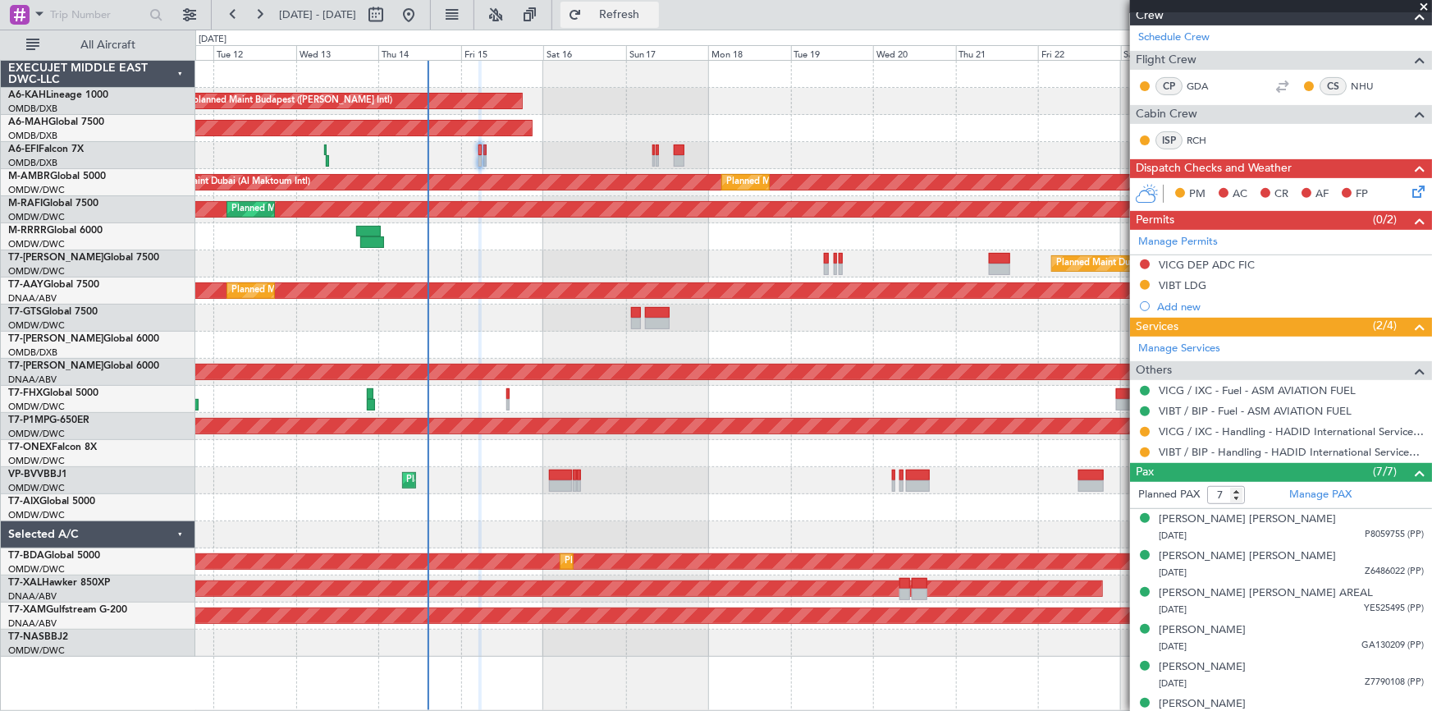
click at [654, 16] on span "Refresh" at bounding box center [619, 14] width 69 height 11
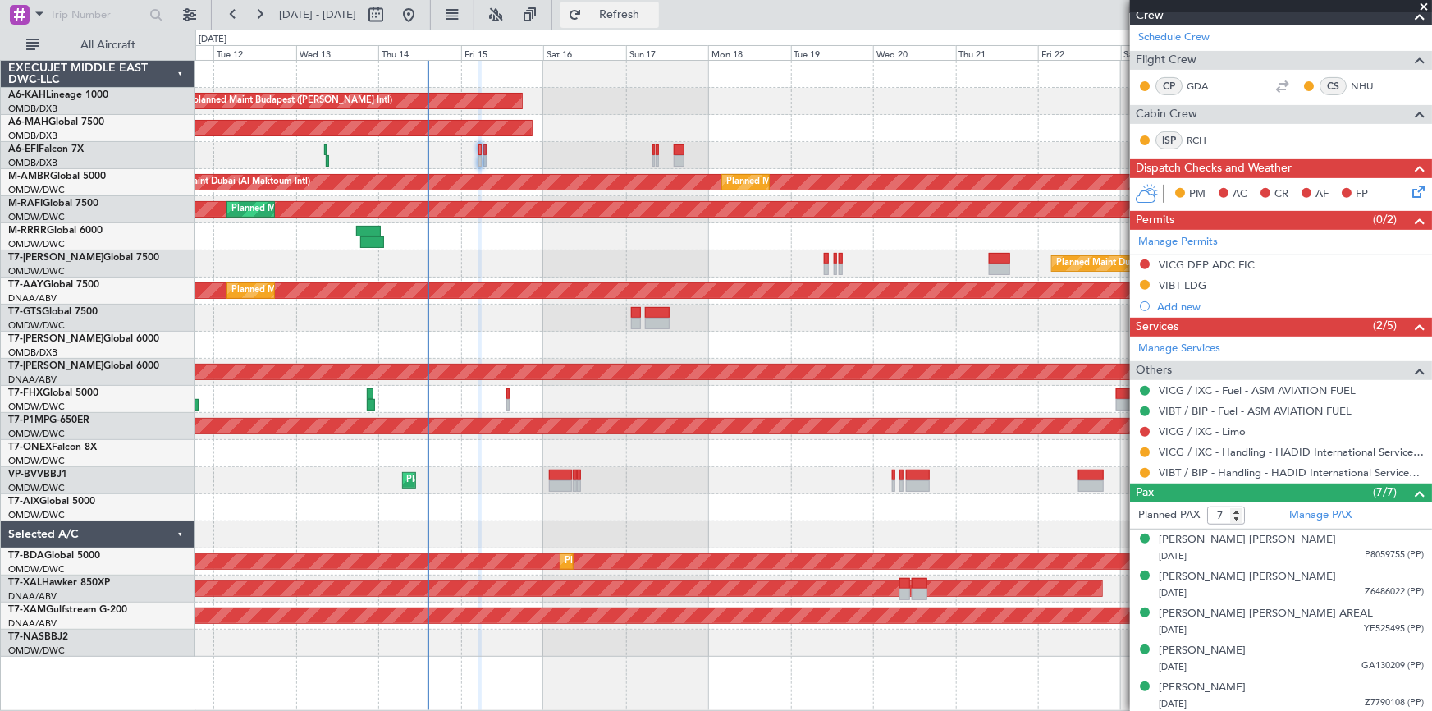
click at [642, 21] on button "Refresh" at bounding box center [609, 15] width 98 height 26
click at [1207, 425] on link "VICG / IXC - Limo" at bounding box center [1202, 431] width 87 height 14
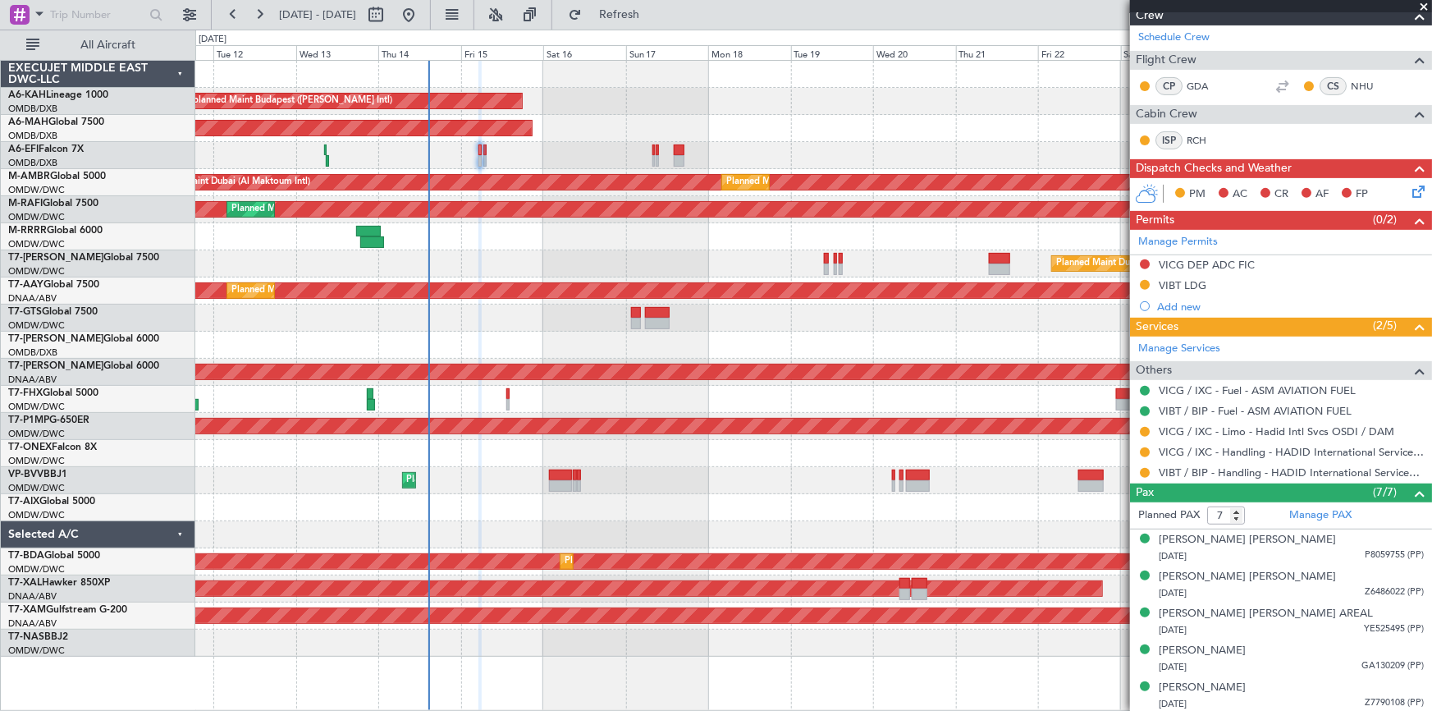
scroll to position [0, 0]
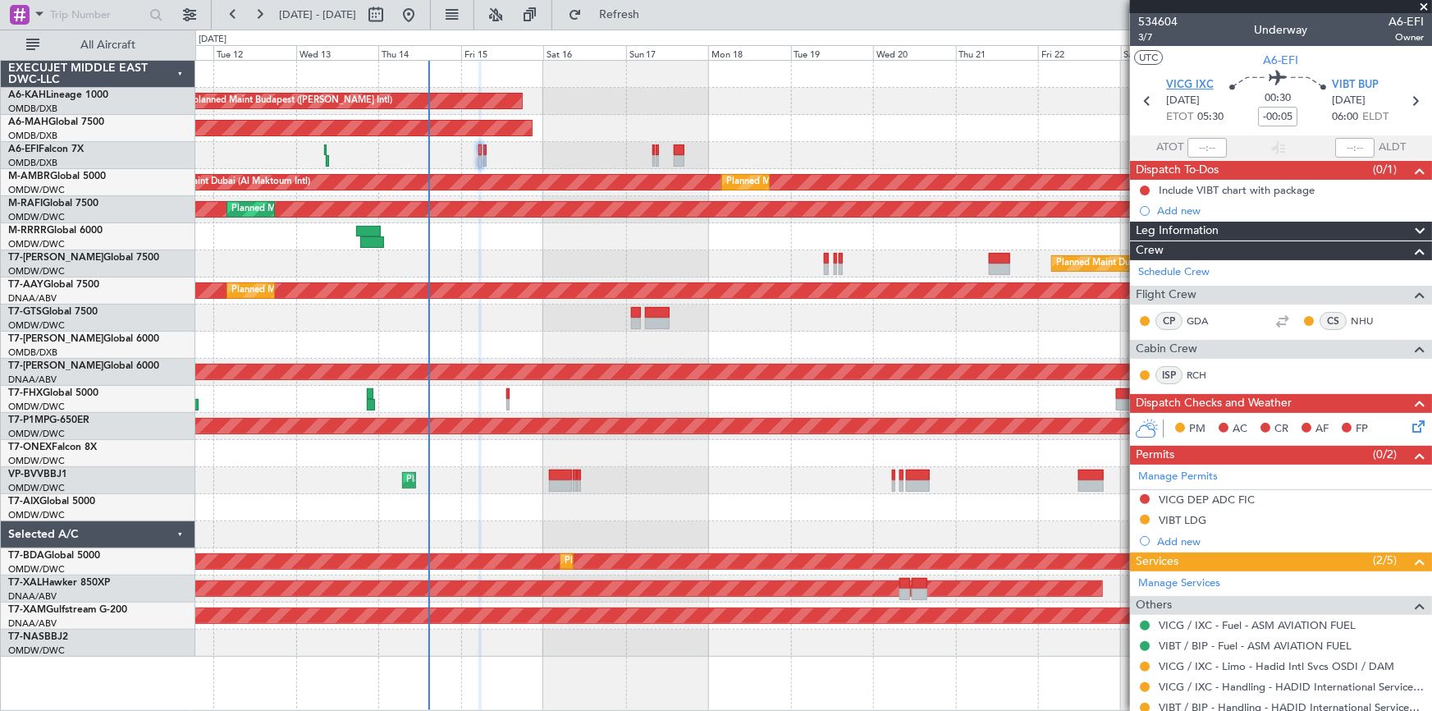
click at [1189, 89] on span "VICG IXC" at bounding box center [1190, 85] width 48 height 16
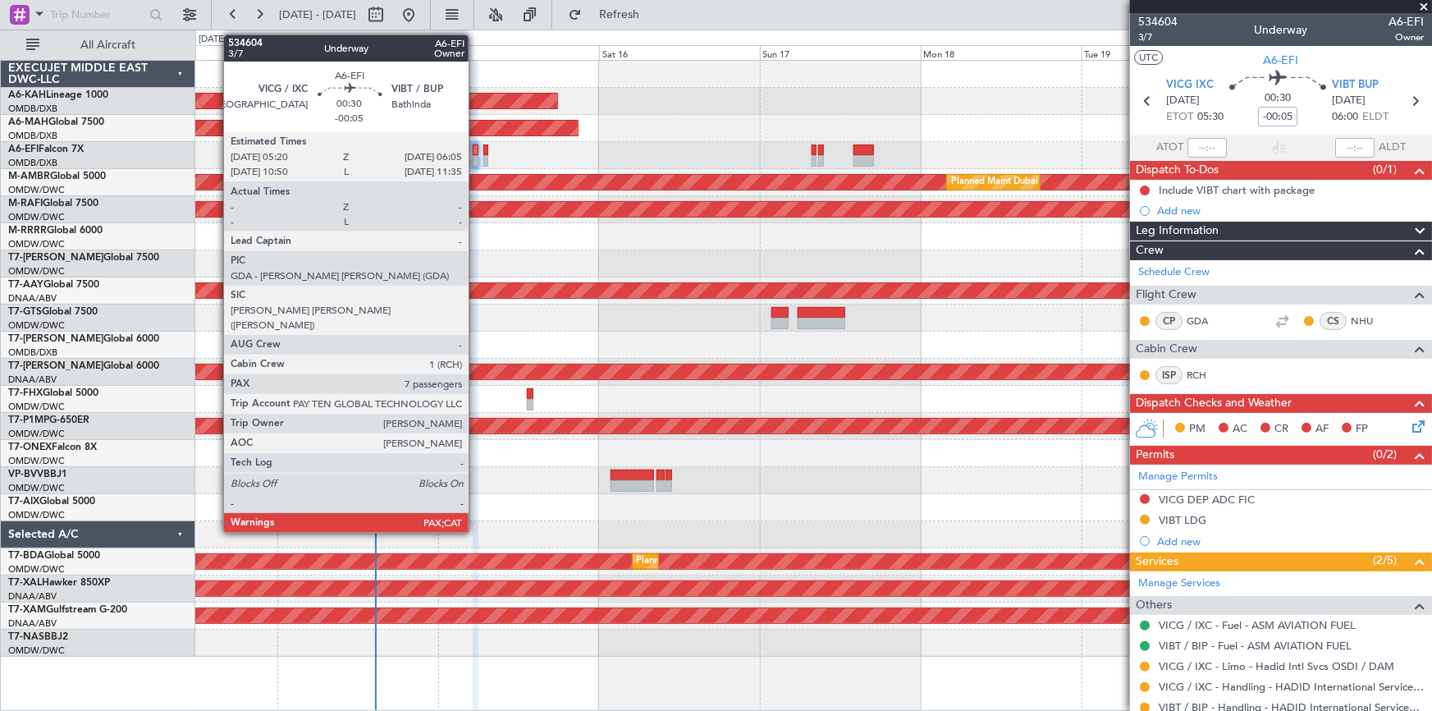
click at [476, 147] on div at bounding box center [476, 149] width 6 height 11
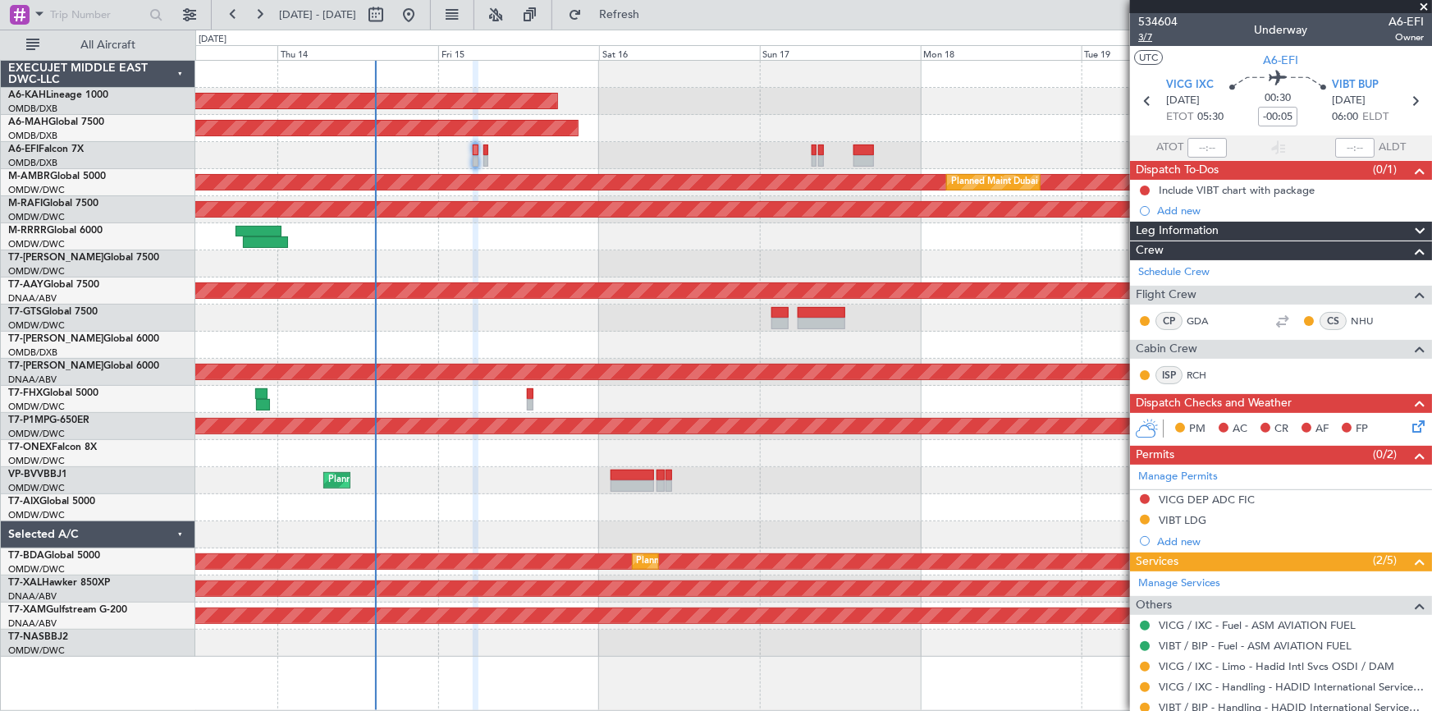
click at [1149, 33] on span "3/7" at bounding box center [1157, 37] width 39 height 14
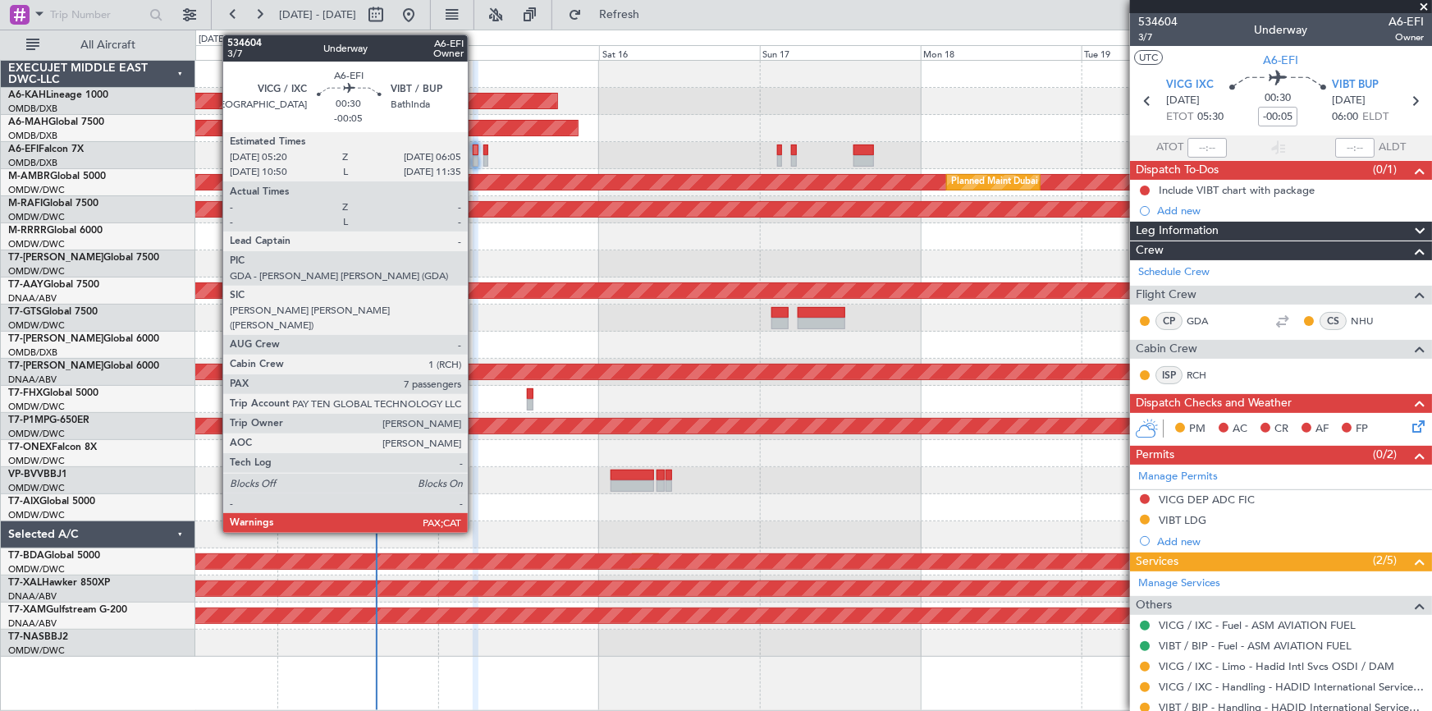
click at [475, 149] on div at bounding box center [476, 149] width 6 height 11
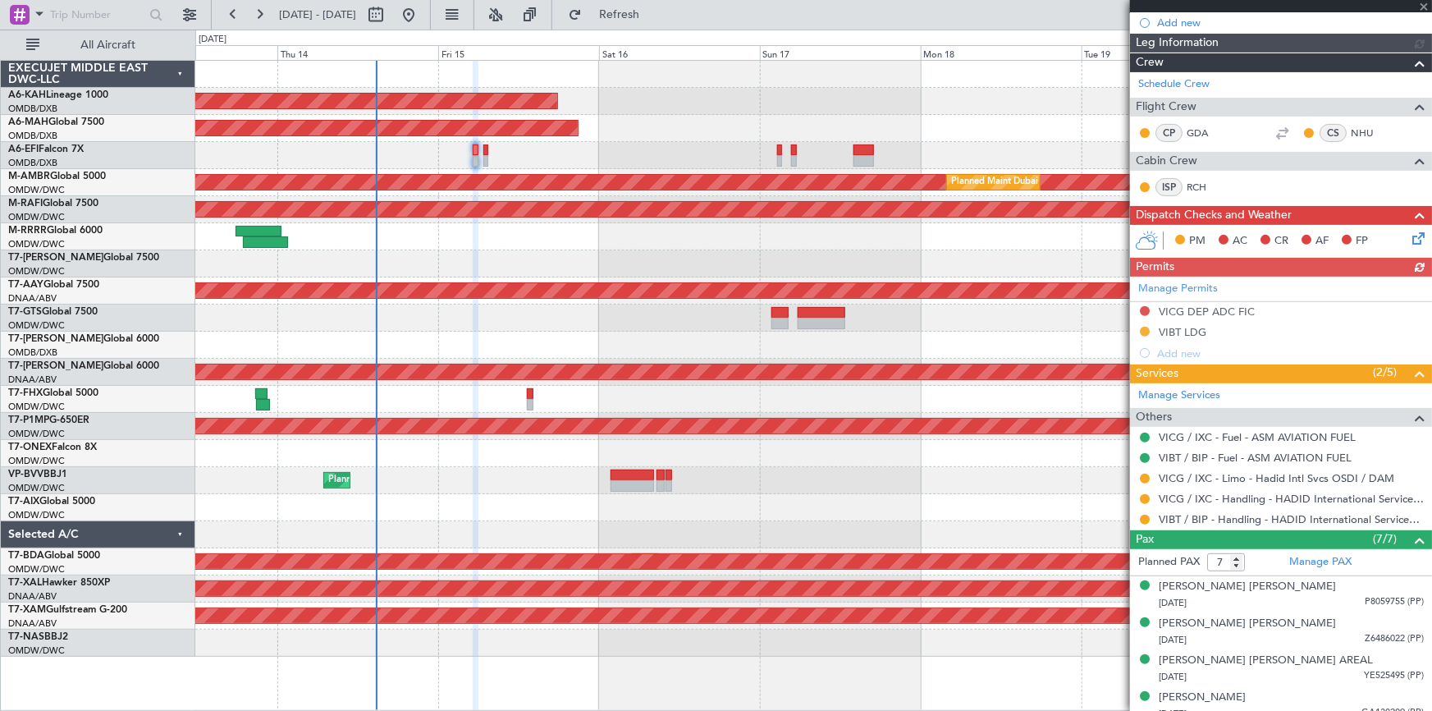
scroll to position [223, 0]
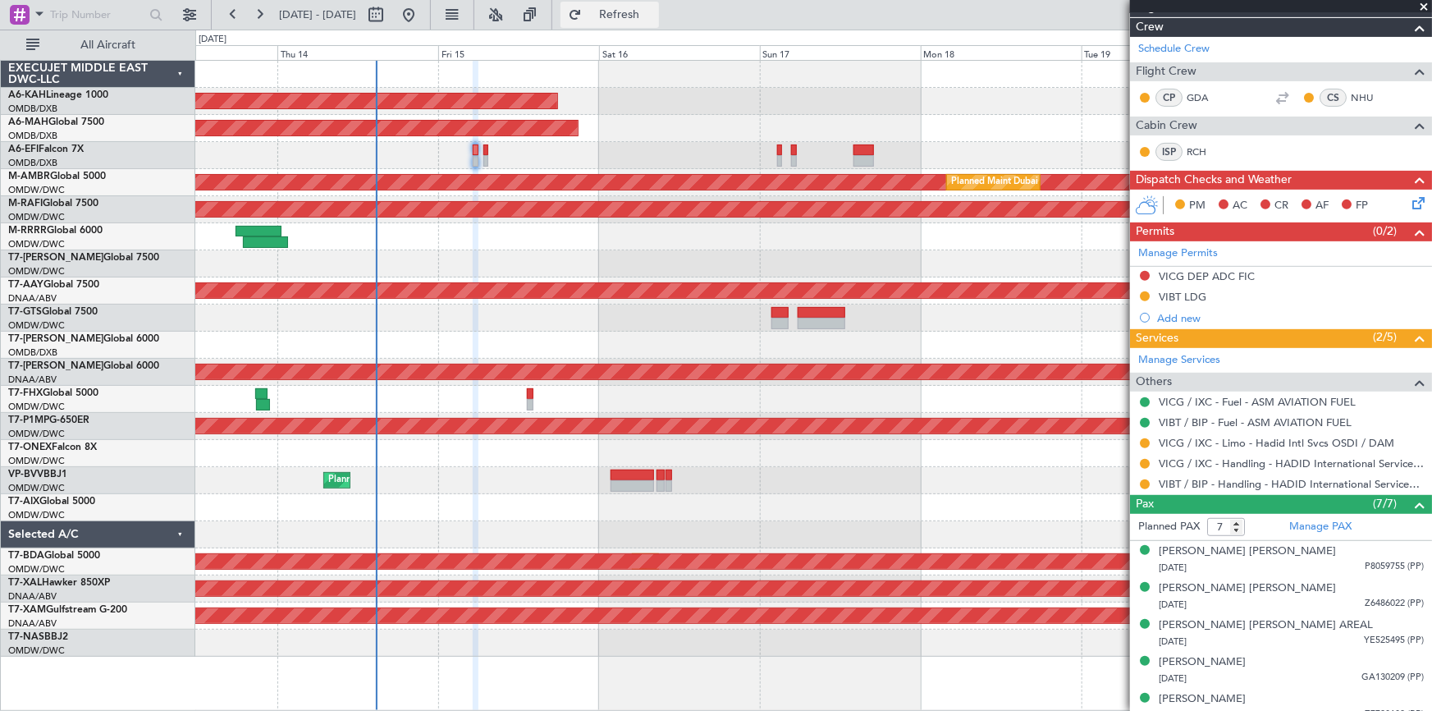
click at [653, 14] on span "Refresh" at bounding box center [619, 14] width 69 height 11
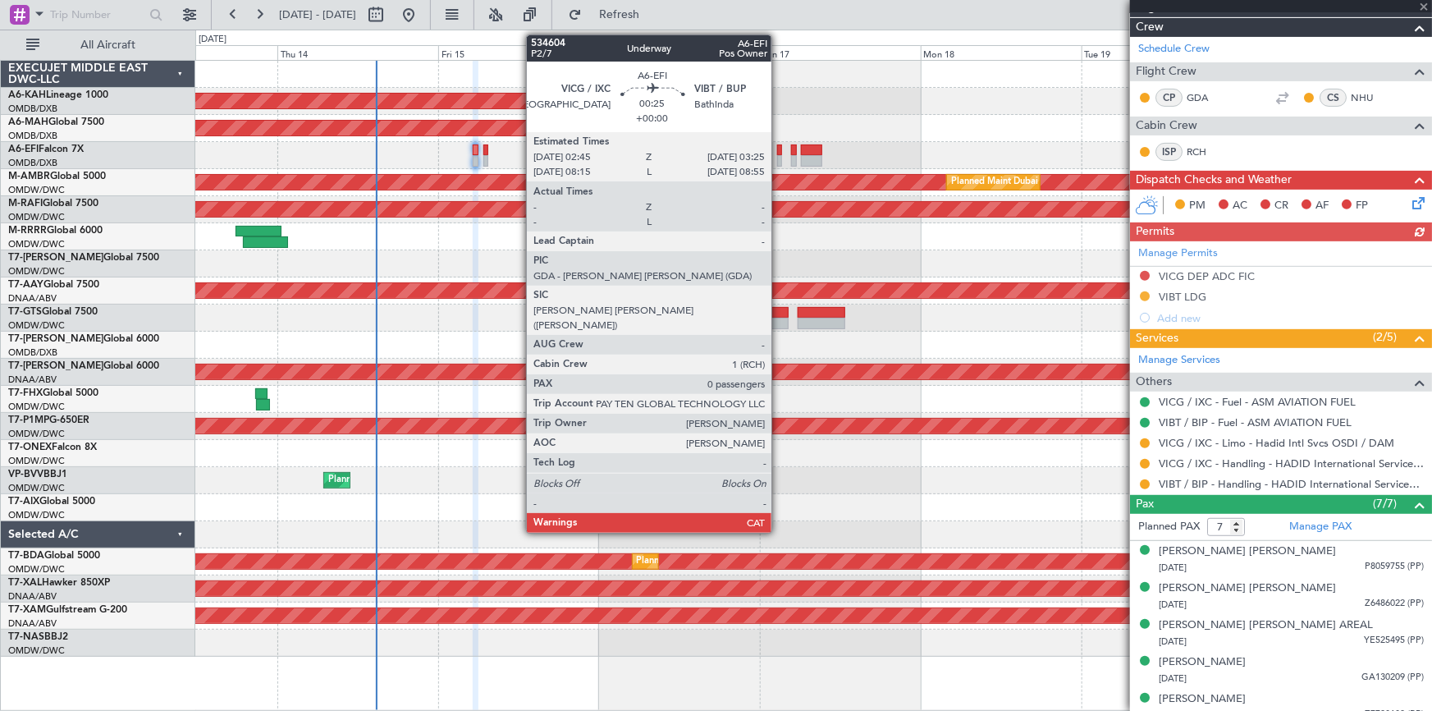
click at [779, 145] on div at bounding box center [779, 149] width 5 height 11
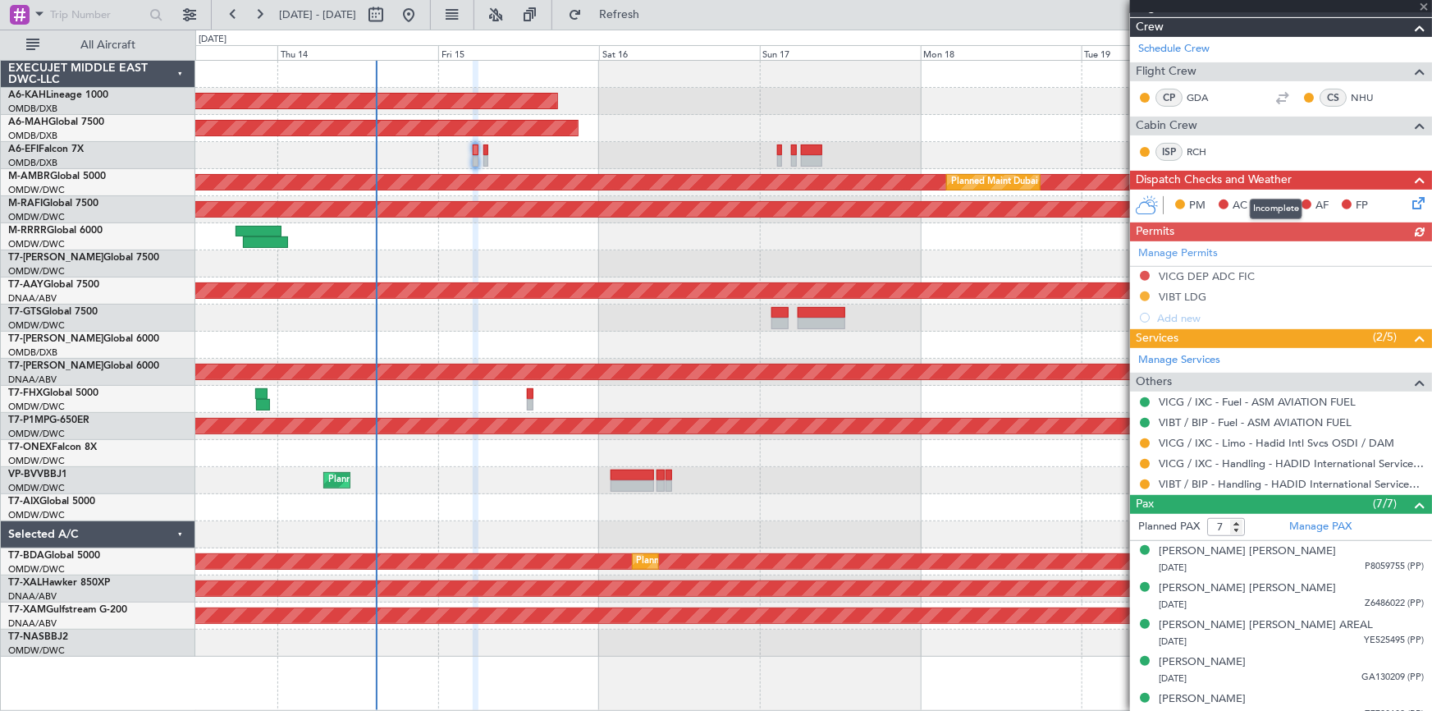
type input "0"
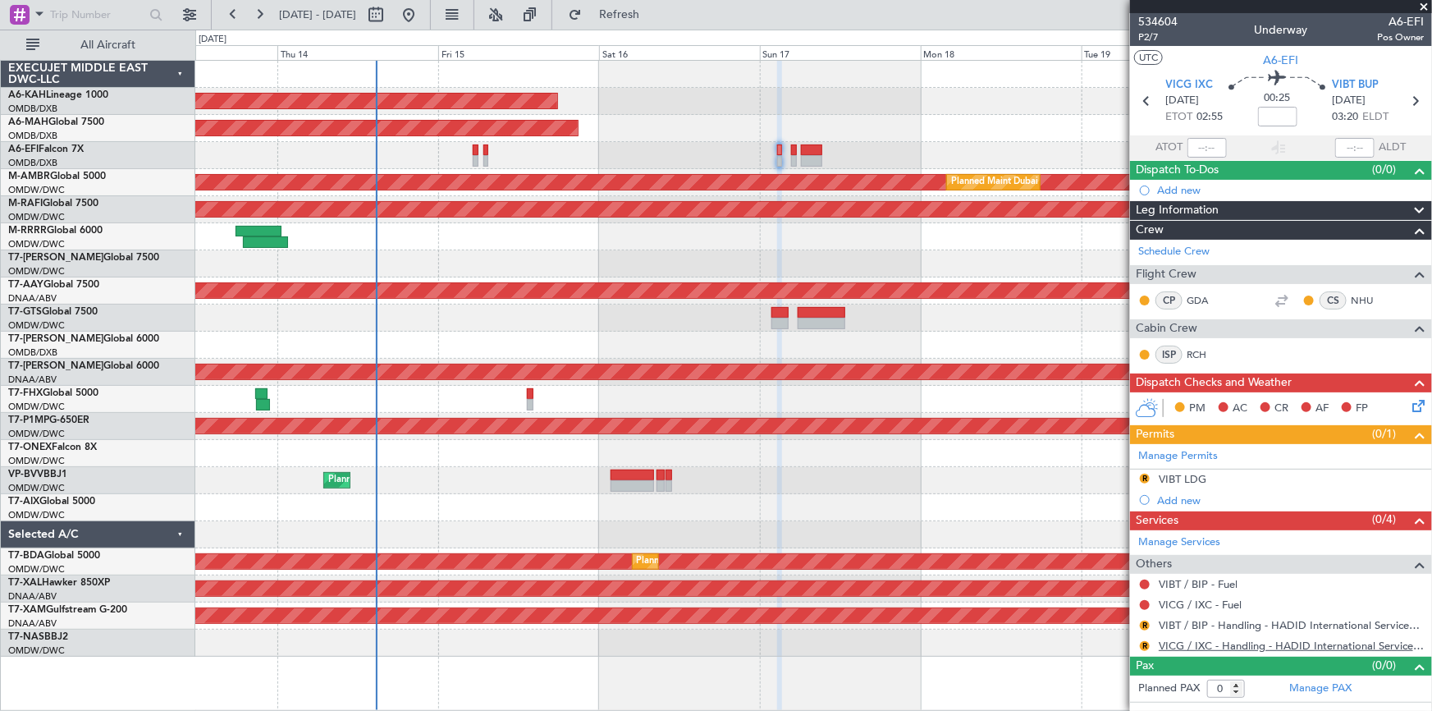
click at [1209, 638] on link "VICG / IXC - Handling - HADID International Services, FZE" at bounding box center [1291, 645] width 265 height 14
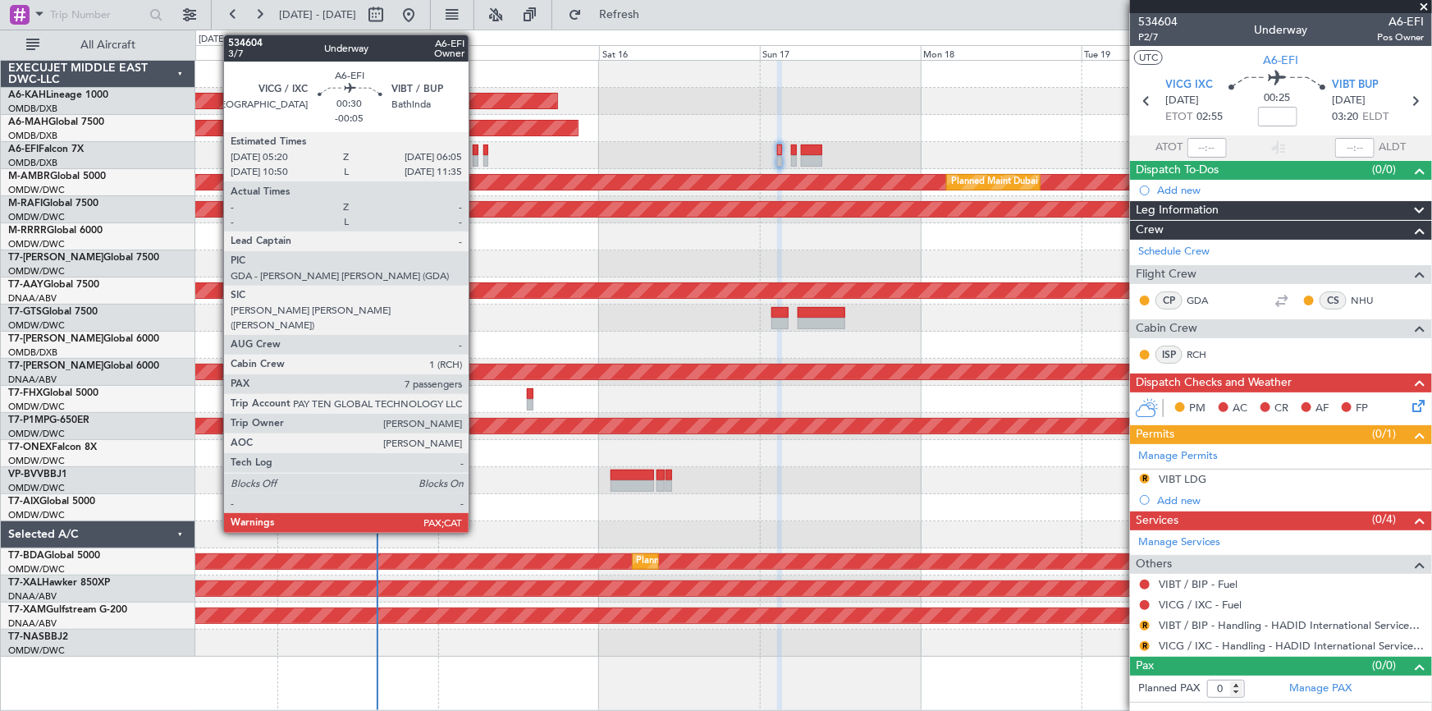
click at [476, 149] on div at bounding box center [476, 149] width 6 height 11
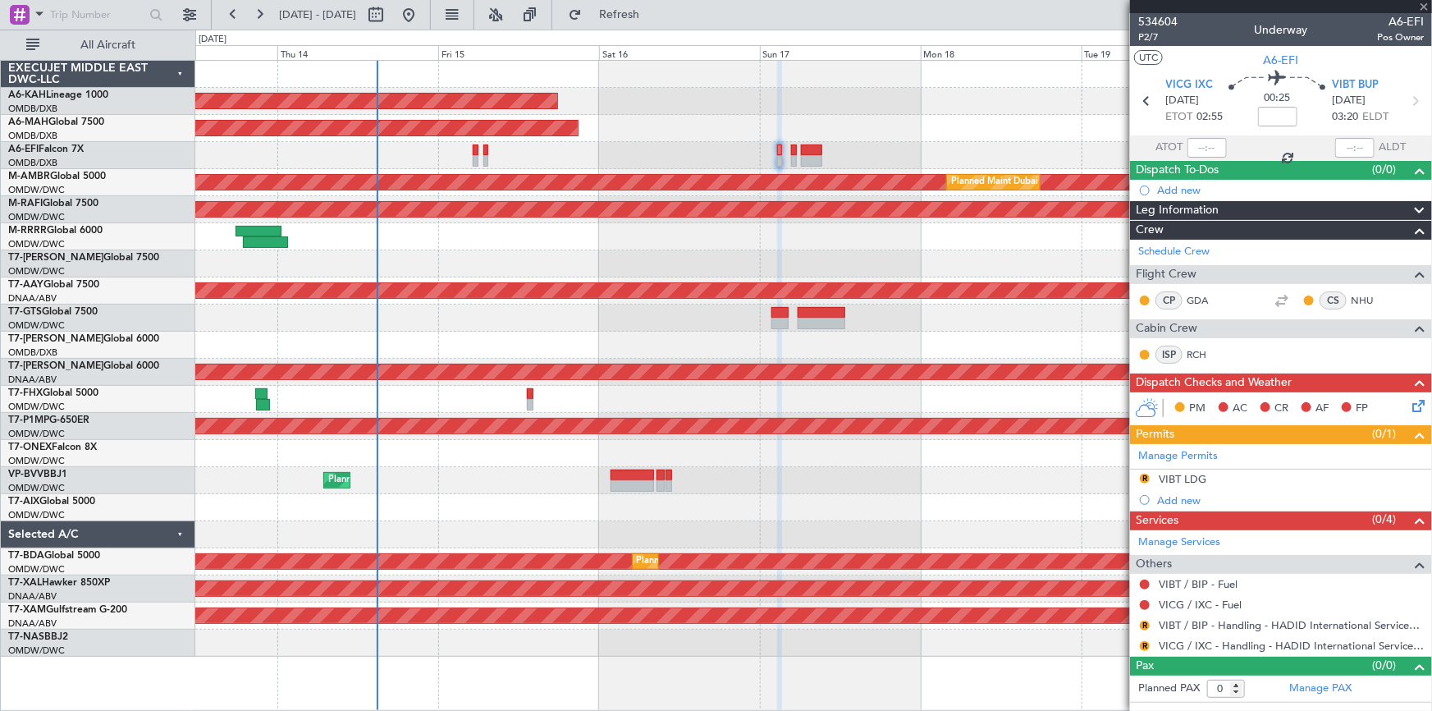
type input "-00:05"
type input "7"
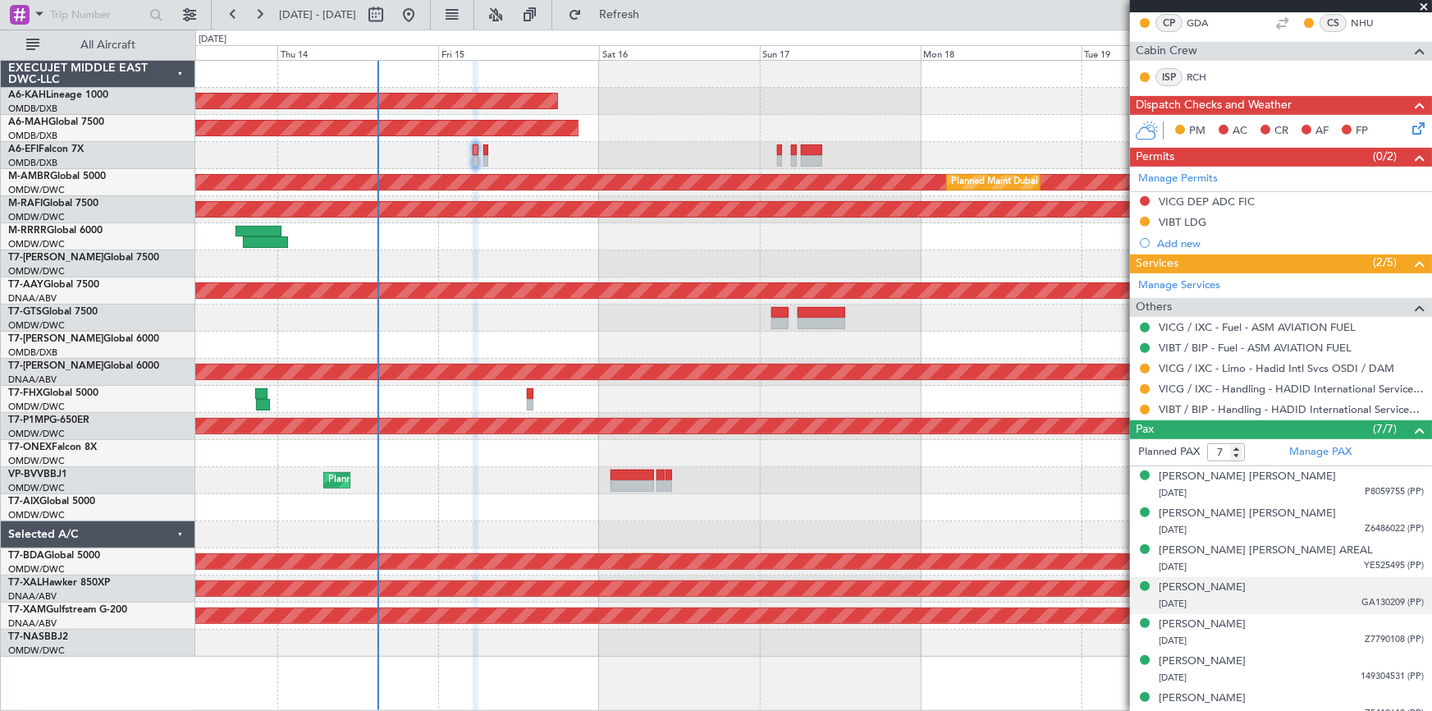
scroll to position [309, 0]
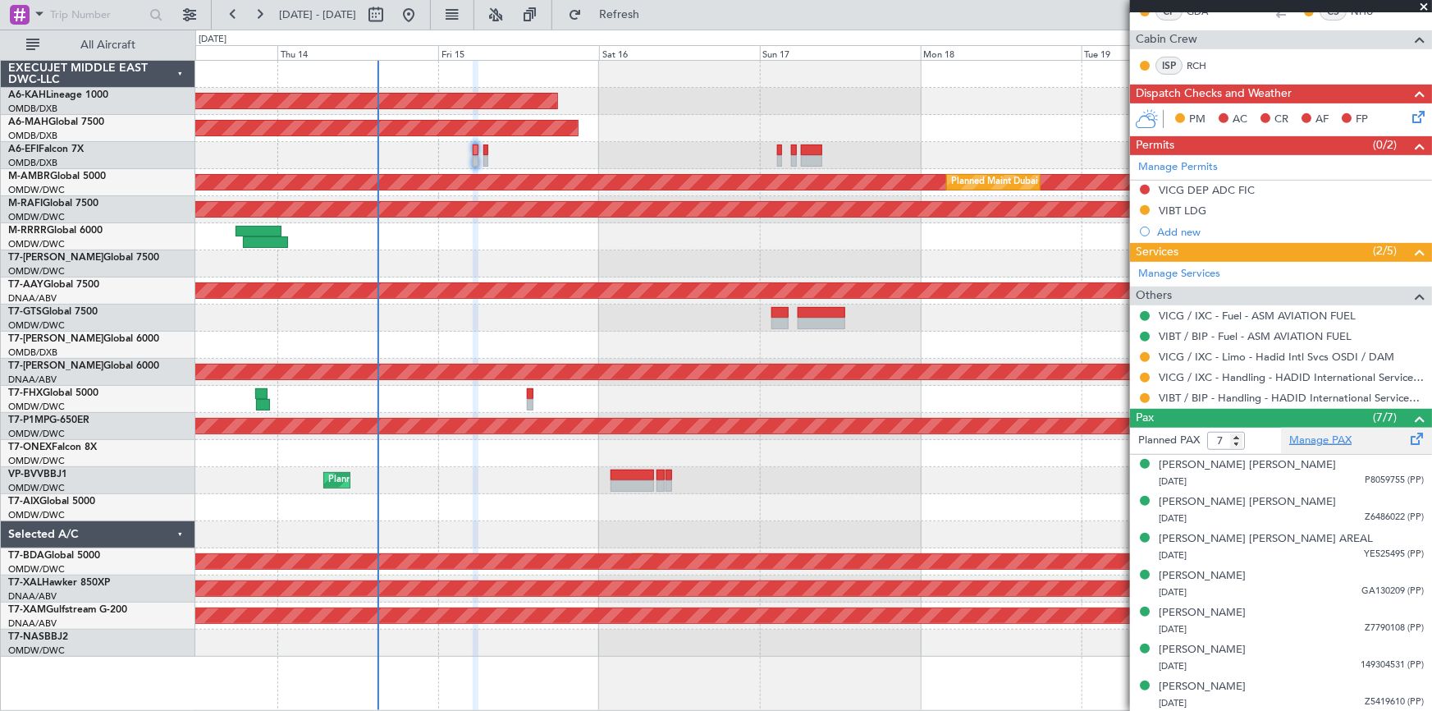
click at [1323, 440] on link "Manage PAX" at bounding box center [1320, 440] width 62 height 16
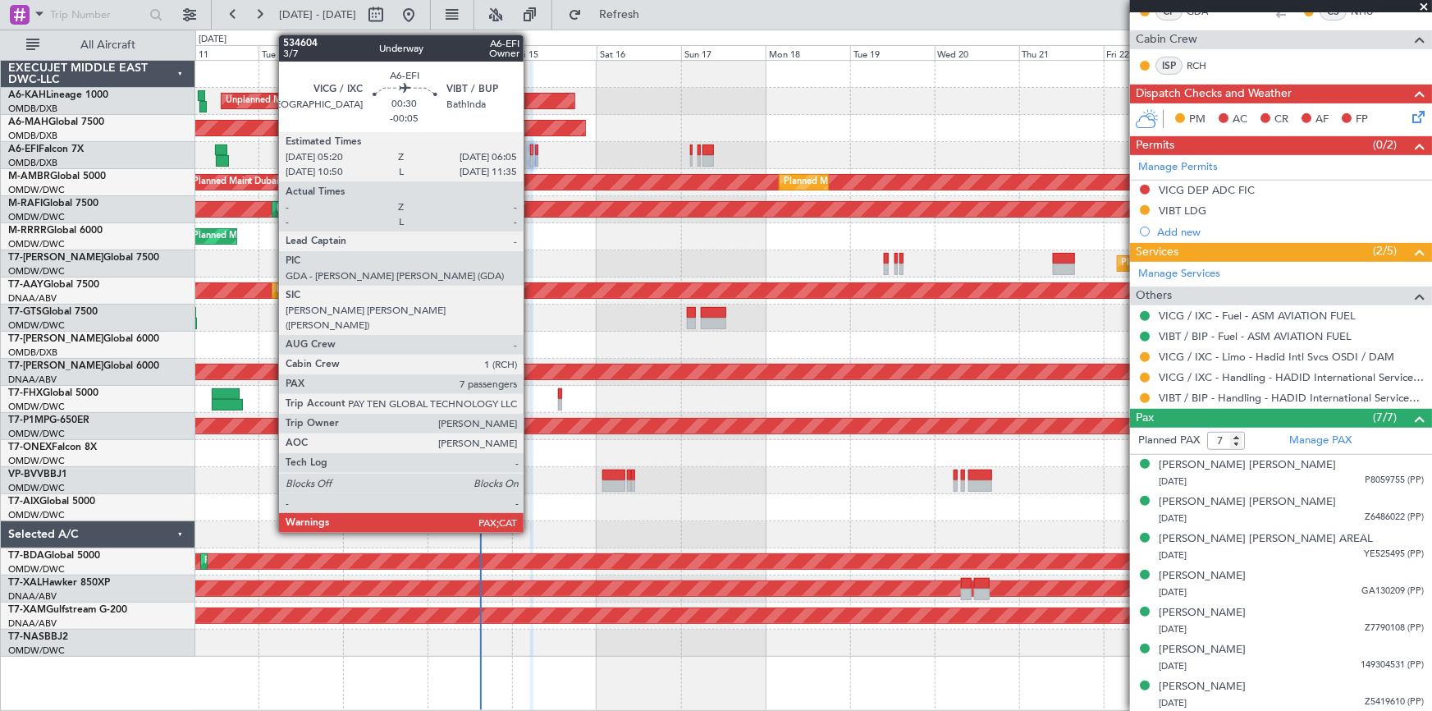
click at [531, 151] on div at bounding box center [531, 149] width 3 height 11
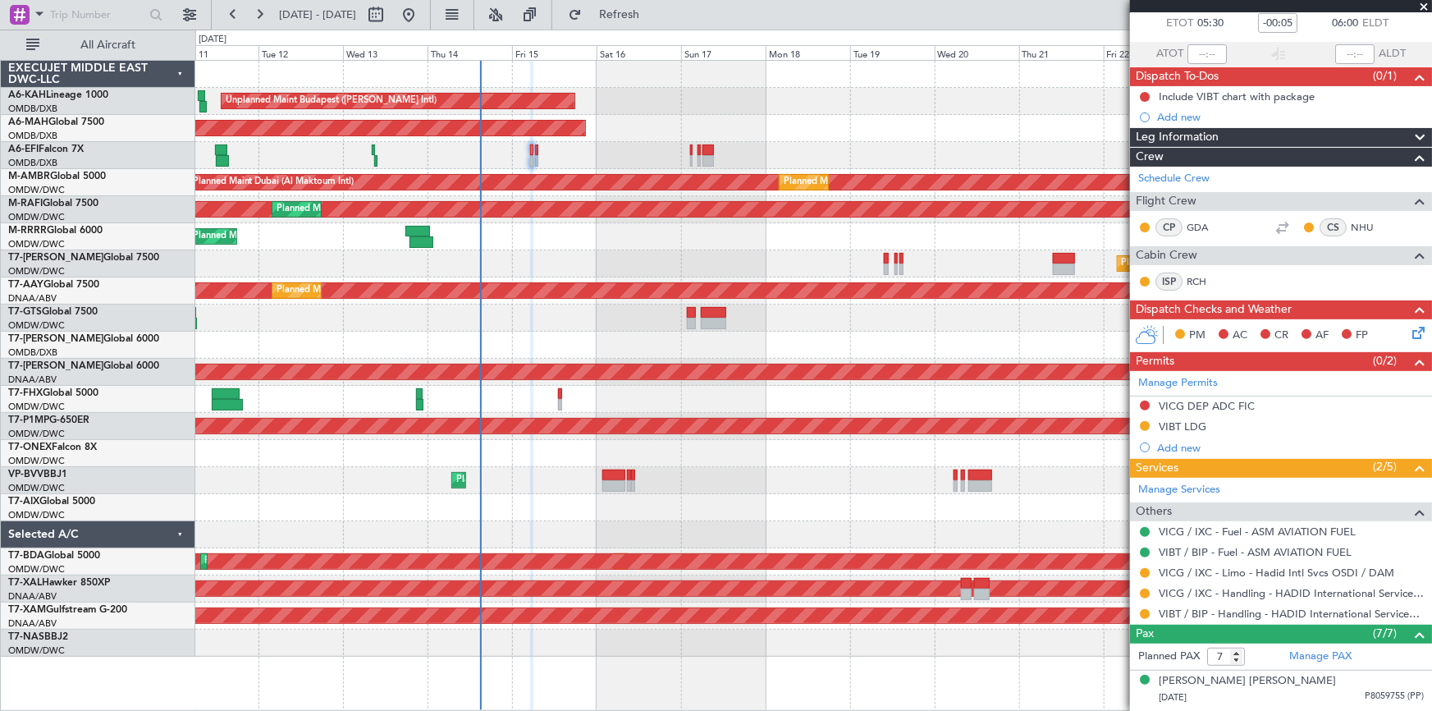
scroll to position [149, 0]
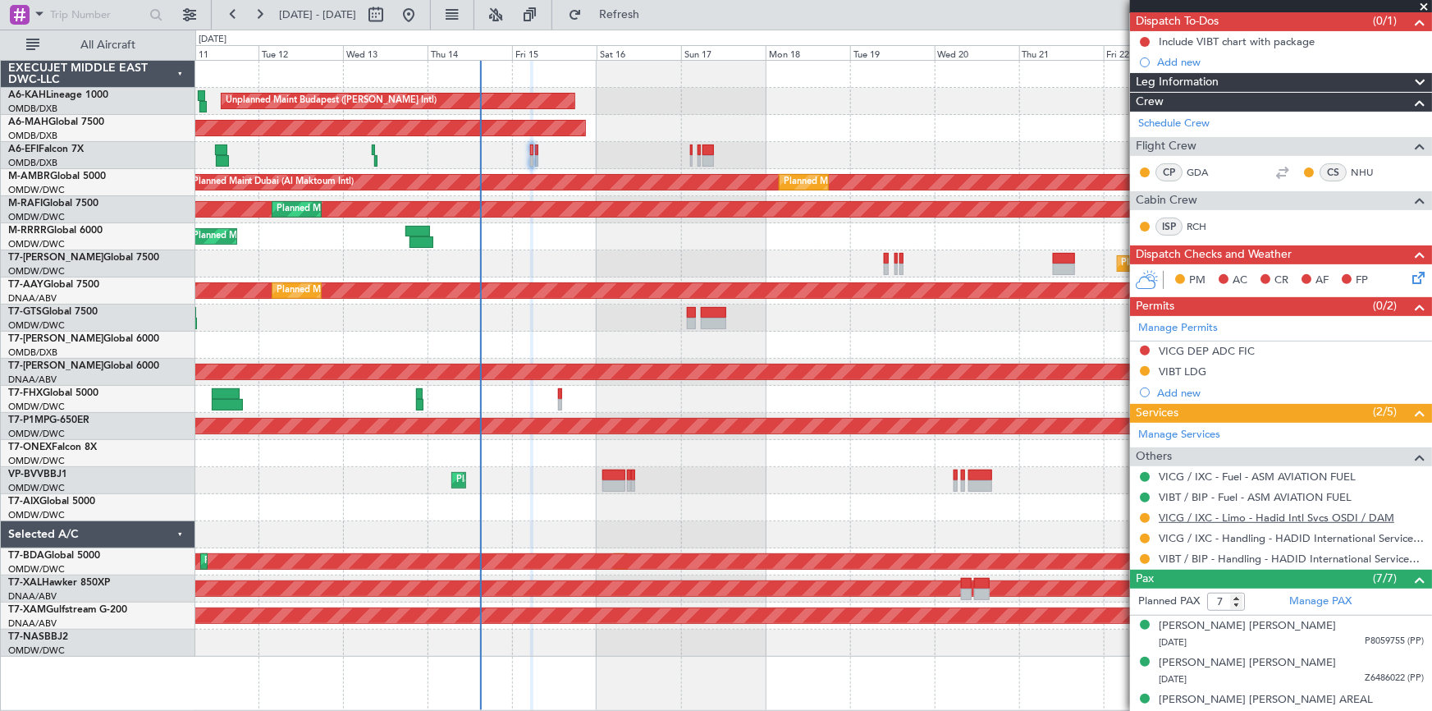
click at [1238, 512] on link "VICG / IXC - Limo - Hadid Intl Svcs OSDI / DAM" at bounding box center [1276, 517] width 235 height 14
click at [654, 11] on span "Refresh" at bounding box center [619, 14] width 69 height 11
click at [1149, 513] on button at bounding box center [1145, 518] width 10 height 10
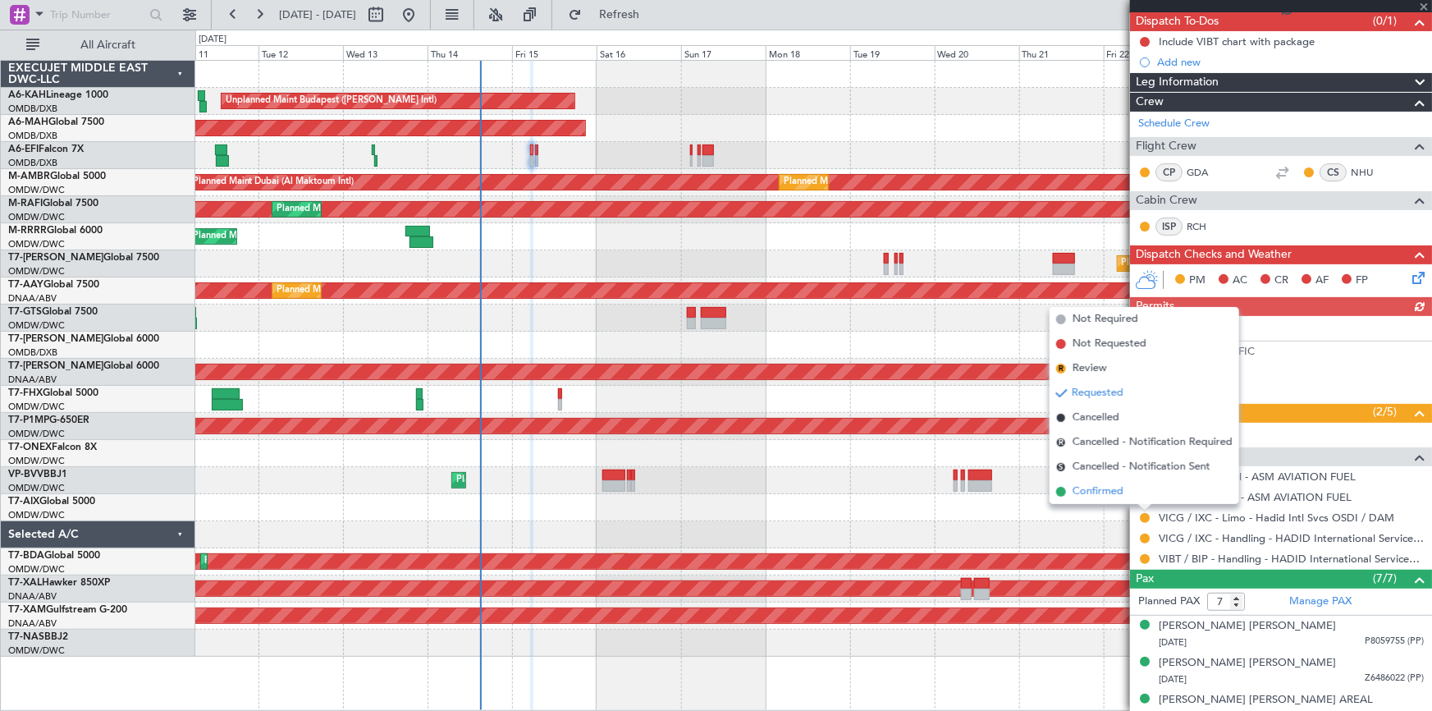
click at [1086, 491] on span "Confirmed" at bounding box center [1097, 491] width 51 height 16
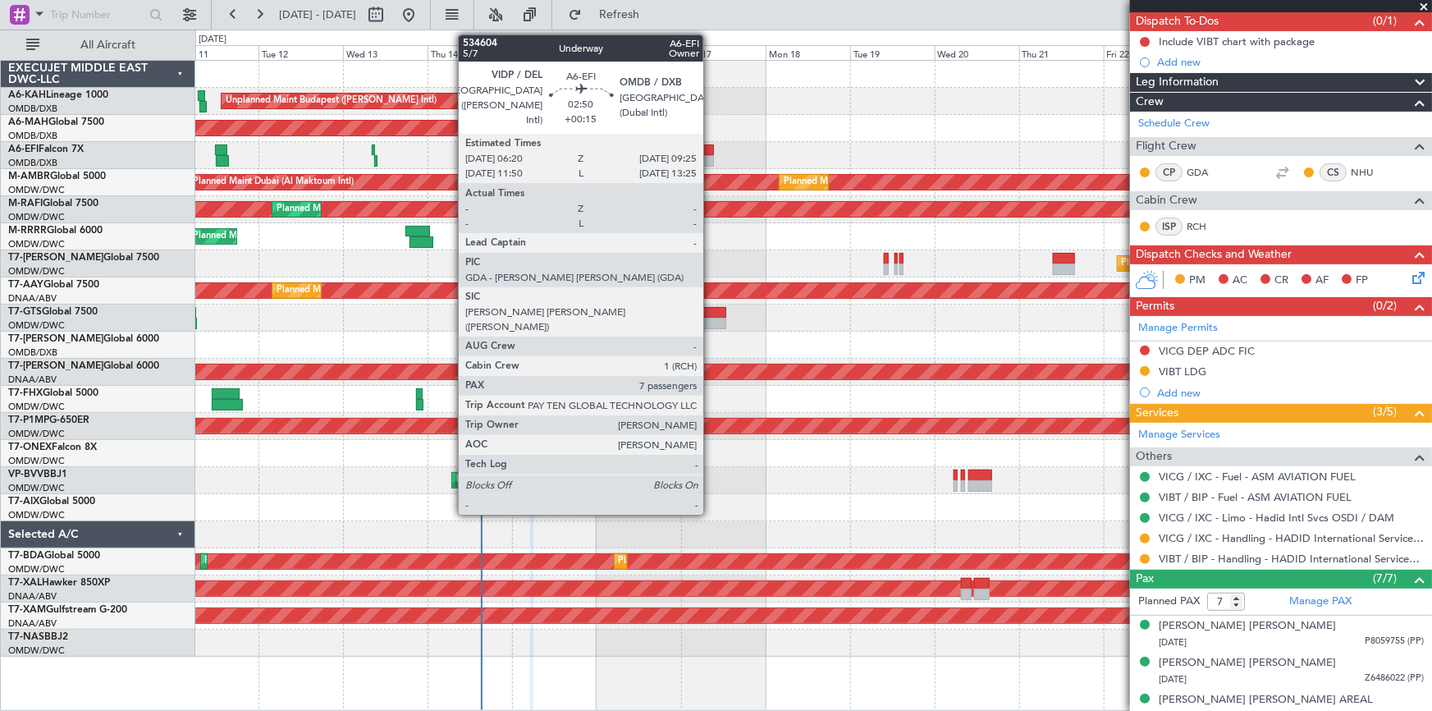
click at [711, 153] on div at bounding box center [707, 149] width 11 height 11
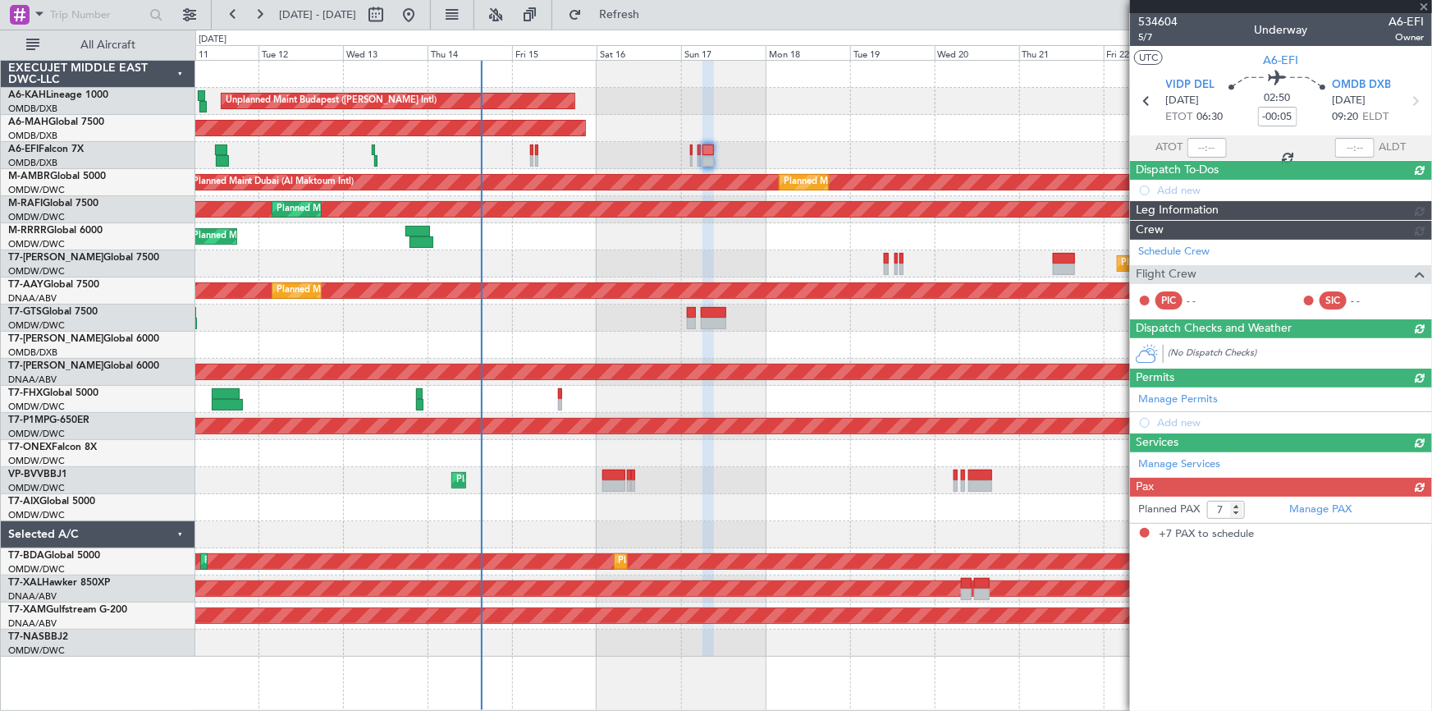
type input "+00:15"
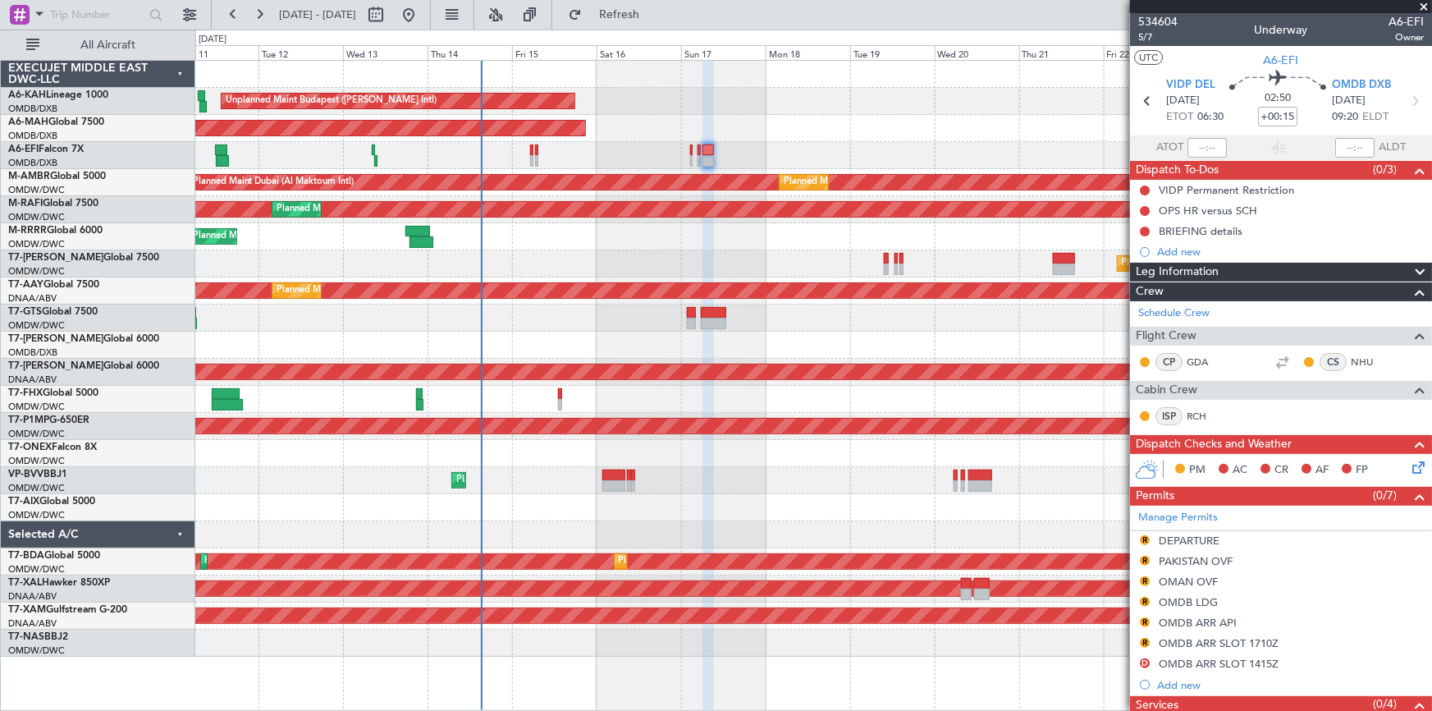
scroll to position [149, 0]
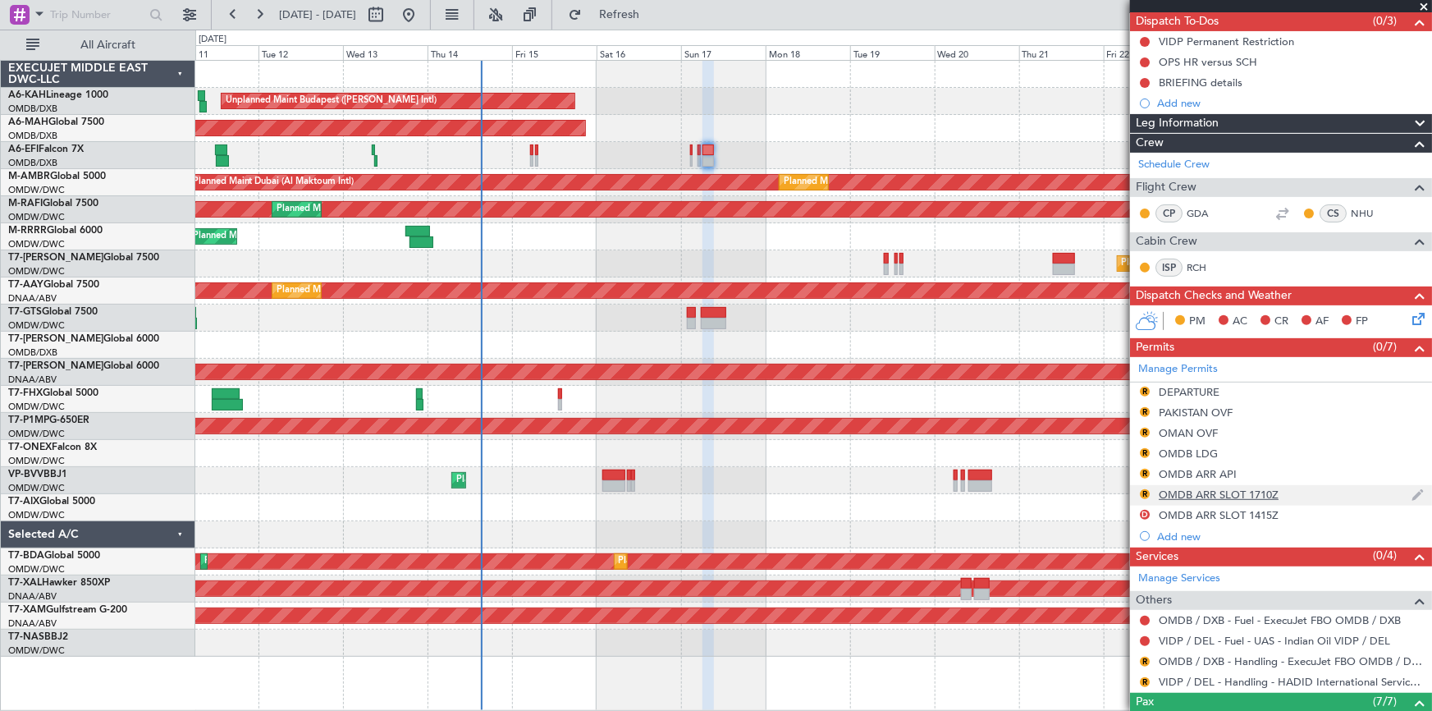
click at [1204, 493] on div "OMDB ARR SLOT 1710Z" at bounding box center [1219, 494] width 120 height 14
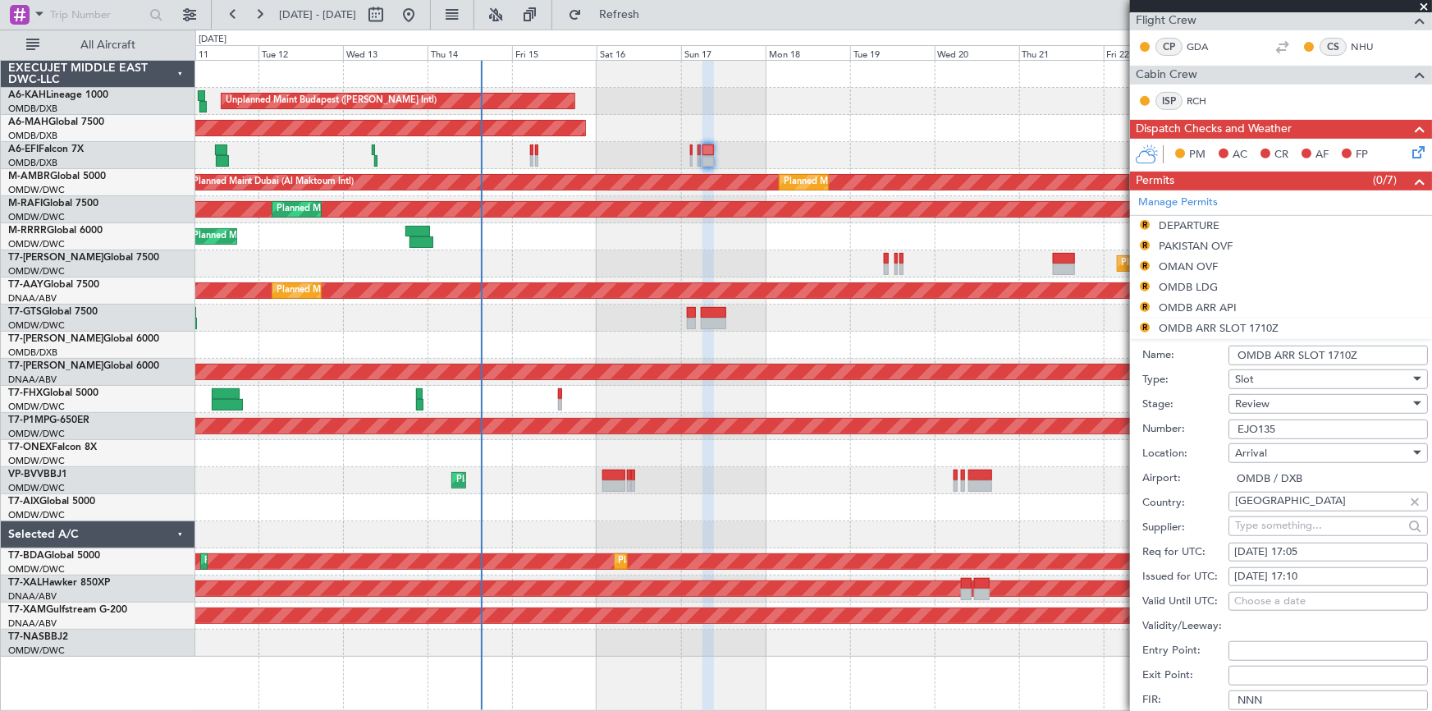
scroll to position [373, 0]
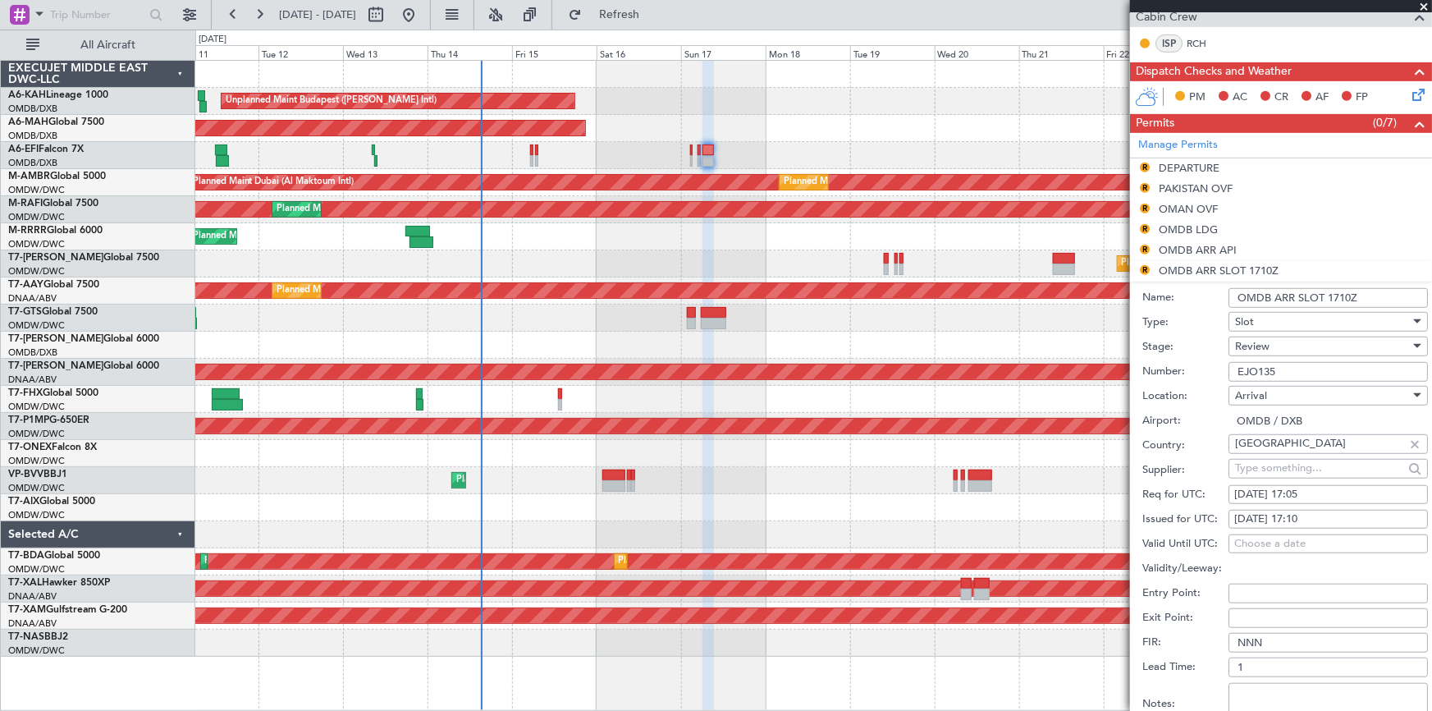
click at [1313, 487] on div "[DATE] 17:05" at bounding box center [1328, 495] width 188 height 16
select select "8"
select select "2025"
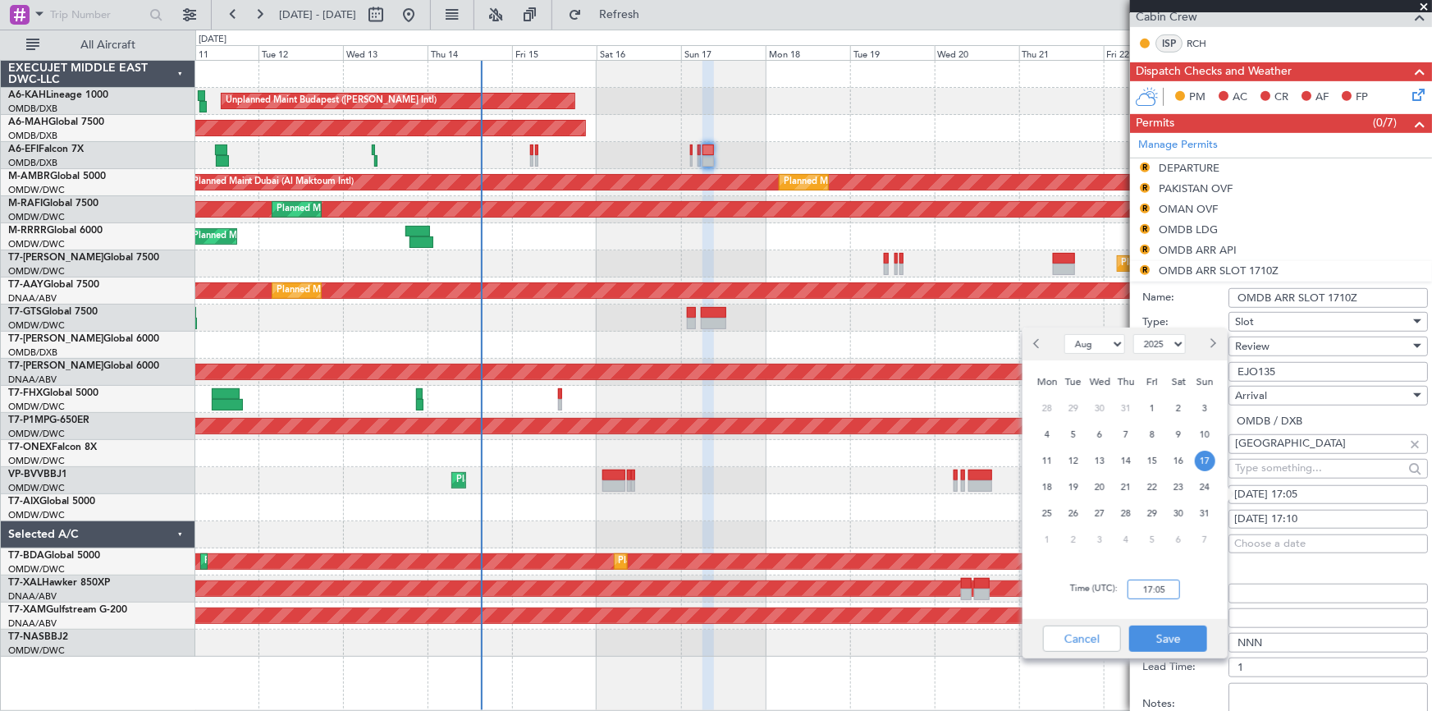
click at [1139, 590] on input "17:05" at bounding box center [1153, 589] width 53 height 20
type input "09:20"
click at [1168, 633] on button "Save" at bounding box center [1168, 638] width 78 height 26
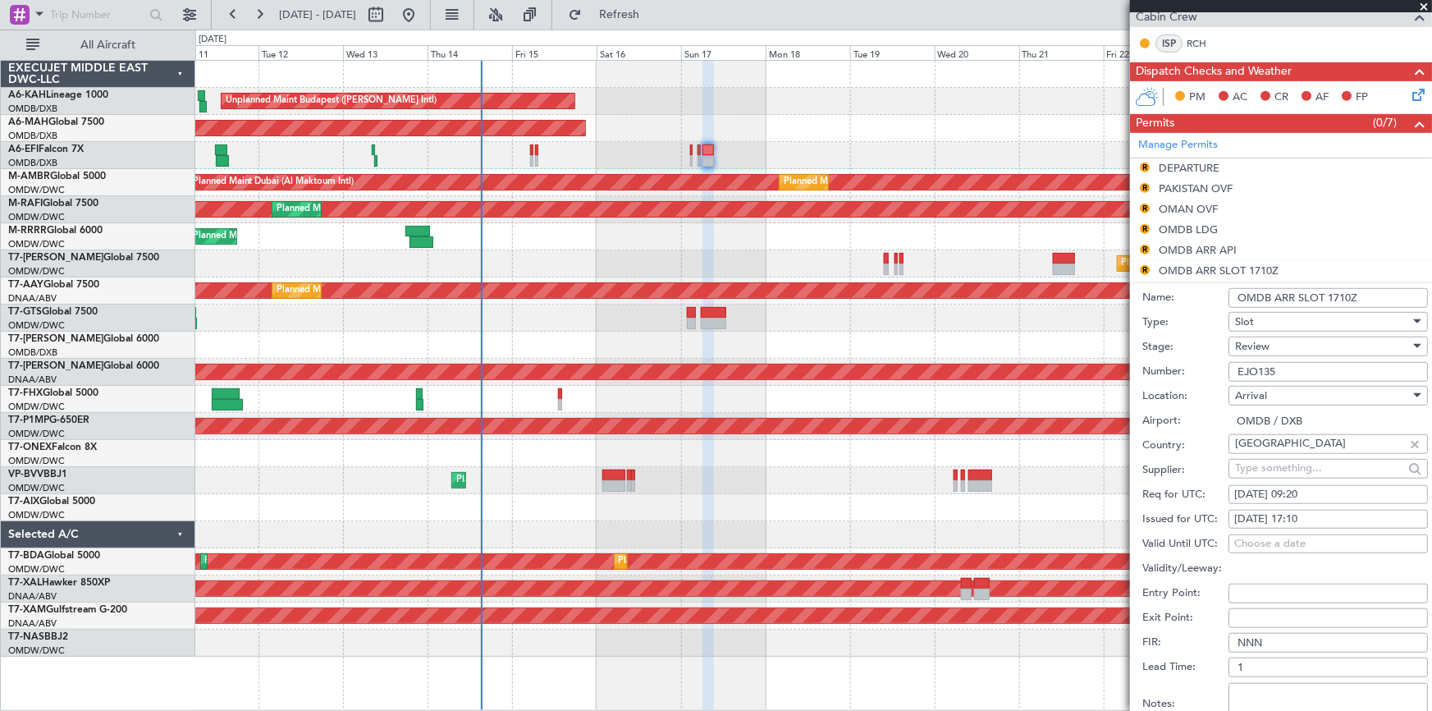
click at [1280, 511] on div "[DATE] 17:10" at bounding box center [1328, 519] width 188 height 16
select select "8"
select select "2025"
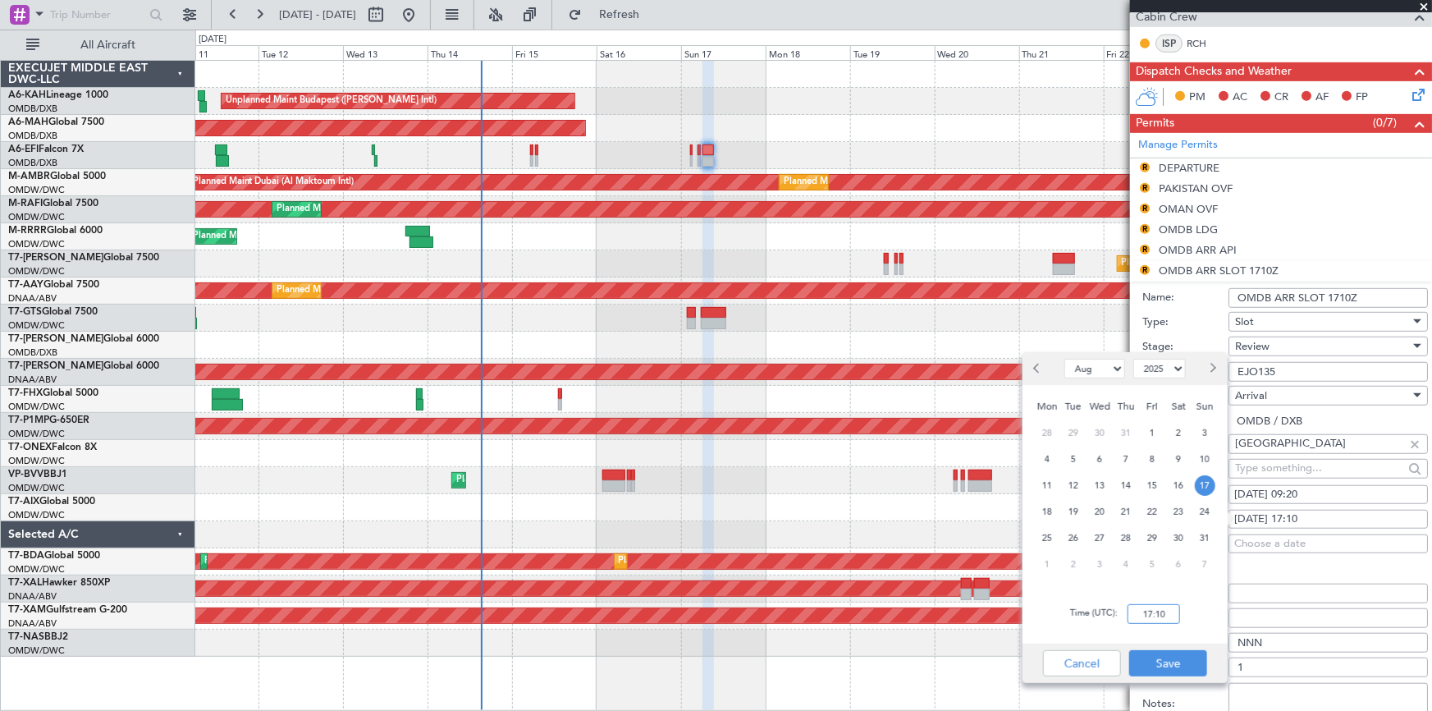
click at [1132, 610] on input "17:10" at bounding box center [1153, 614] width 53 height 20
type input "09:20"
click at [1173, 656] on button "Save" at bounding box center [1168, 663] width 78 height 26
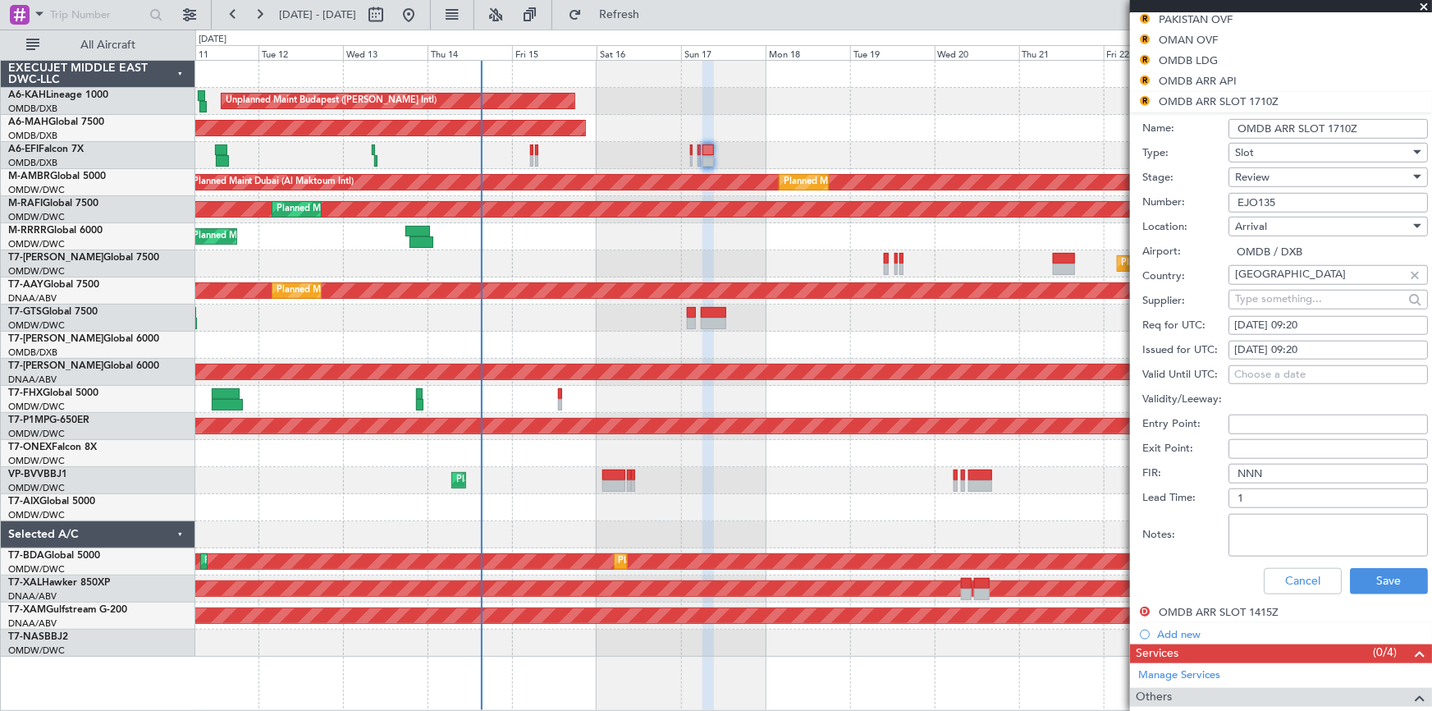
scroll to position [596, 0]
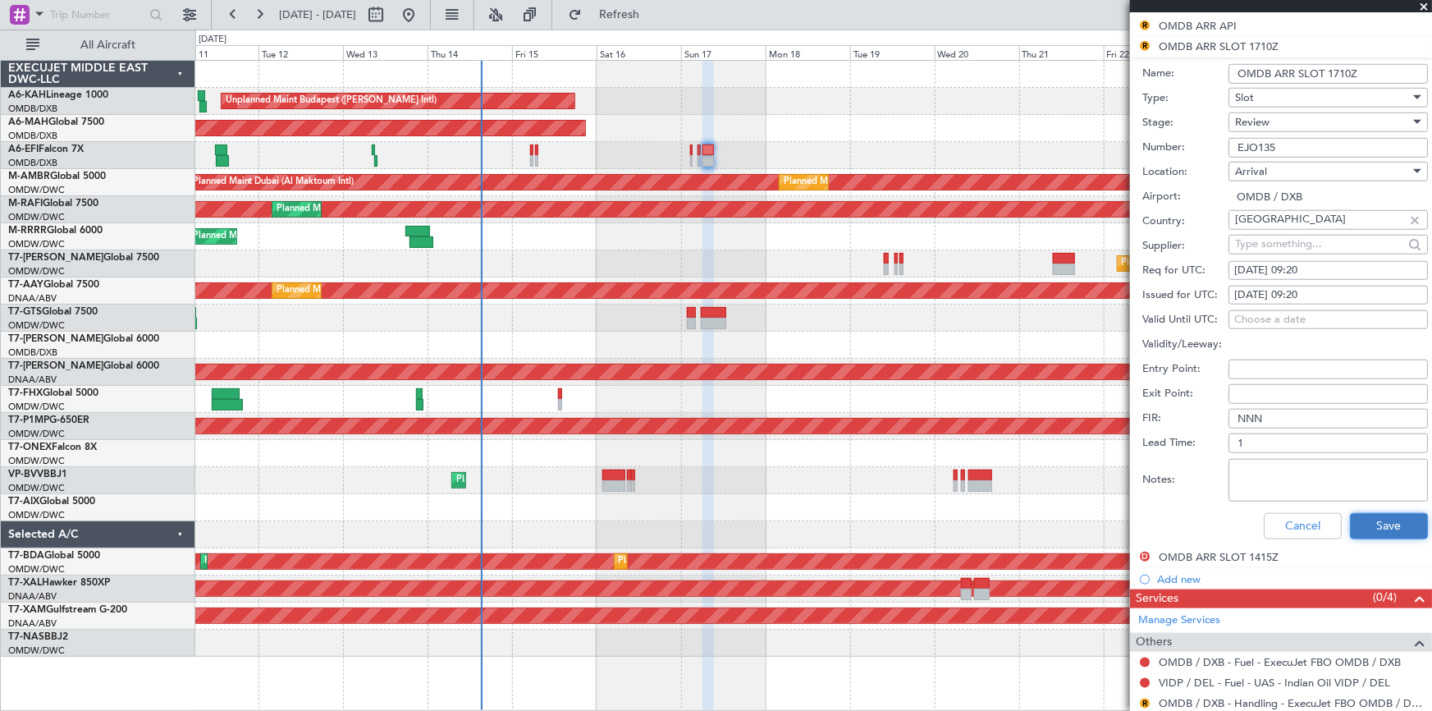
click at [1387, 517] on button "Save" at bounding box center [1389, 526] width 78 height 26
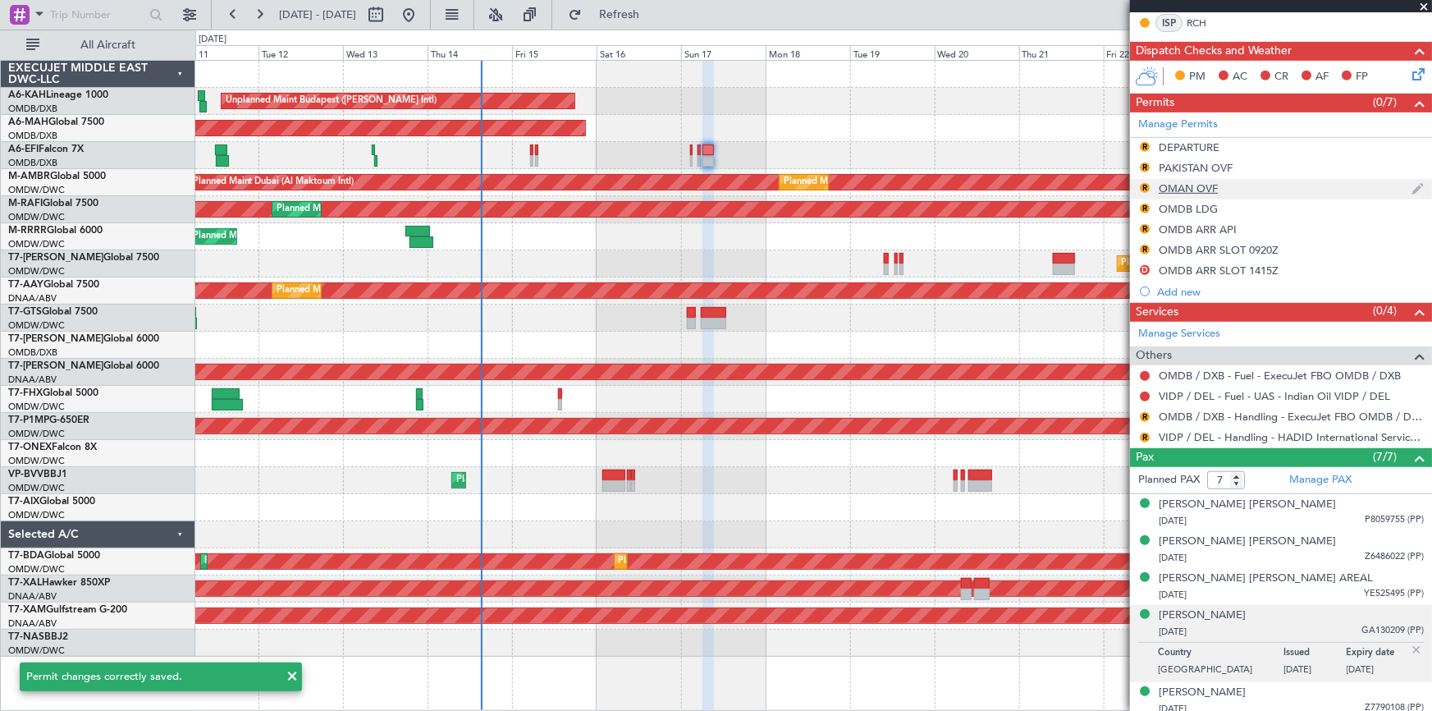
scroll to position [323, 0]
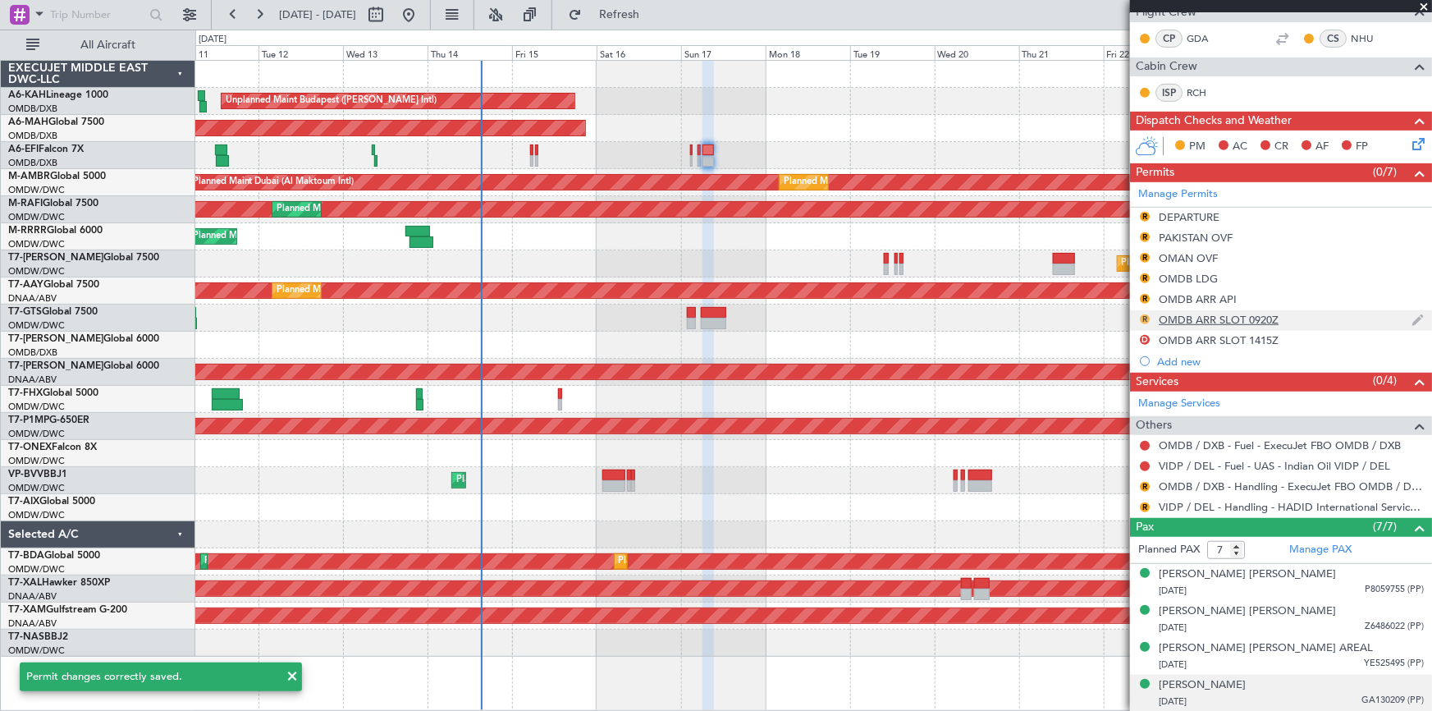
click at [1142, 318] on button "R" at bounding box center [1145, 319] width 10 height 10
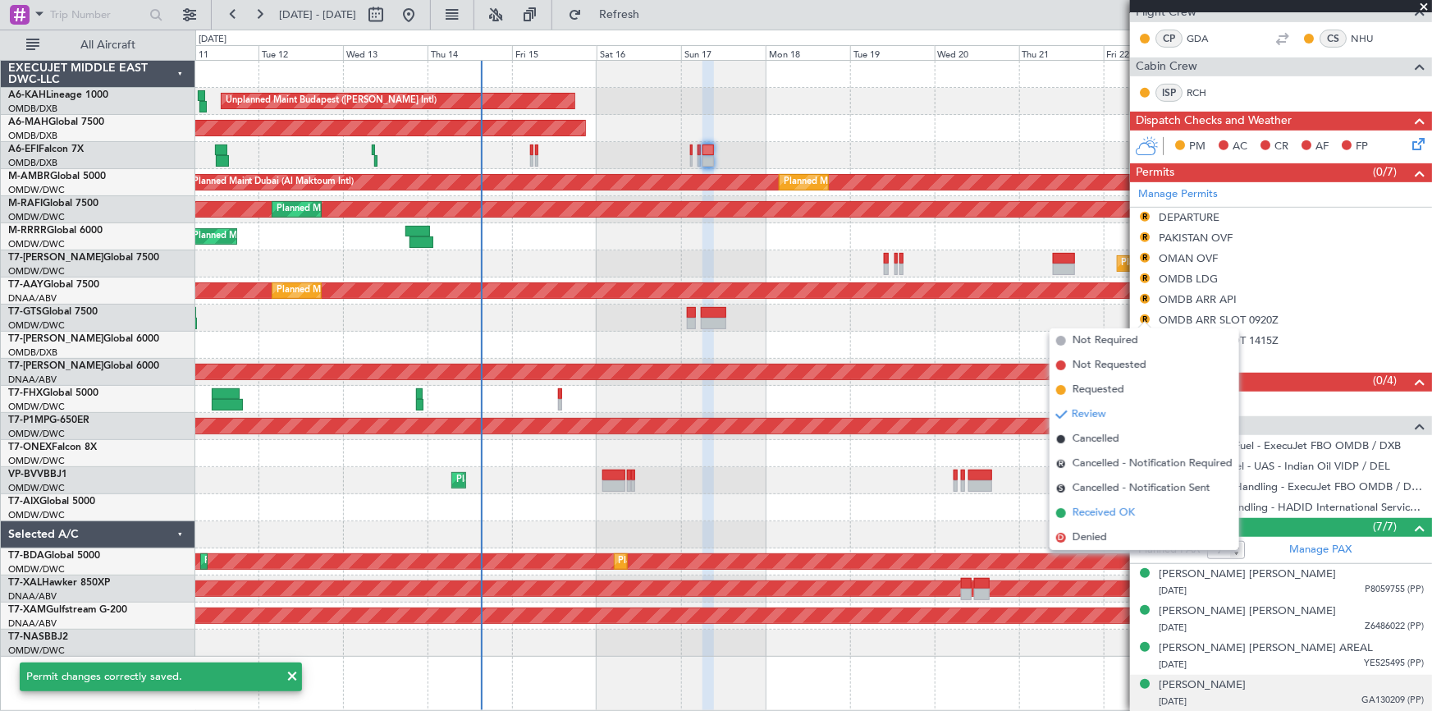
click at [1086, 509] on span "Received OK" at bounding box center [1103, 513] width 62 height 16
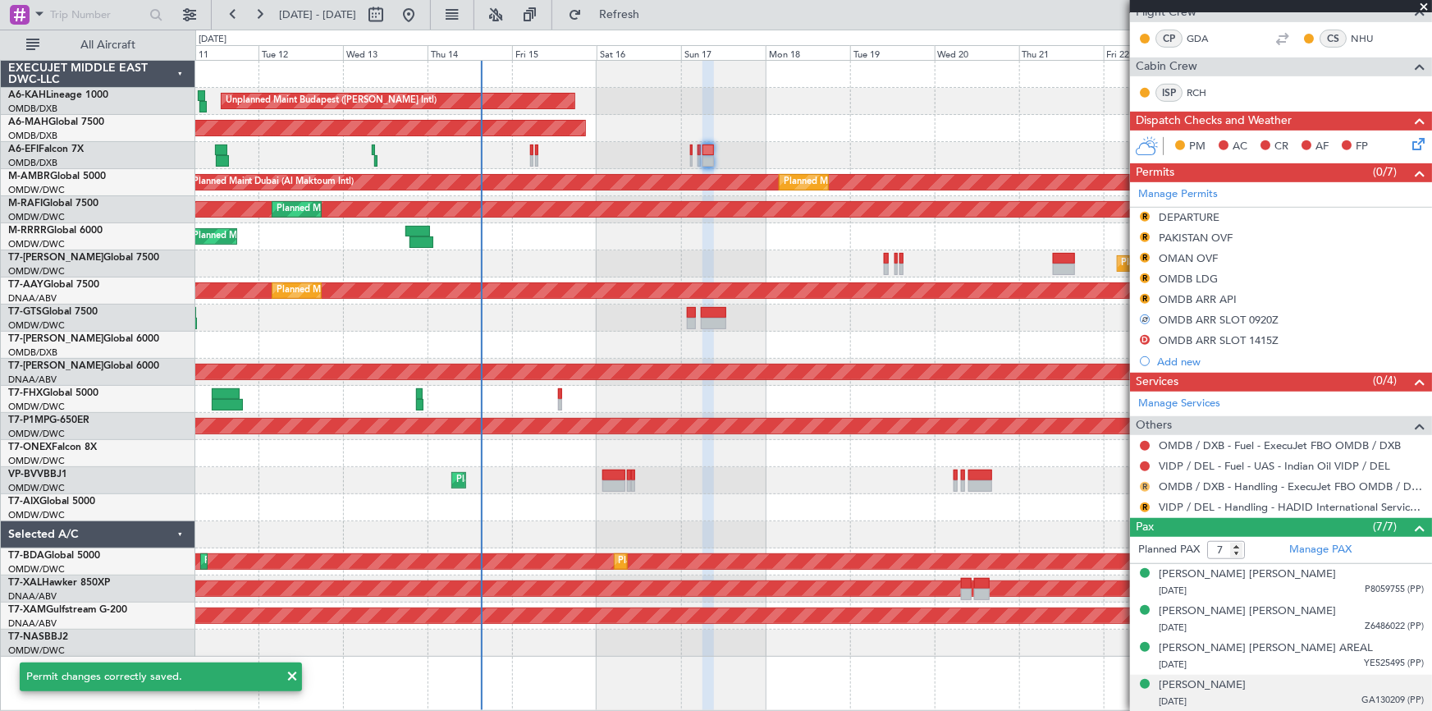
click at [1144, 486] on button "R" at bounding box center [1145, 487] width 10 height 10
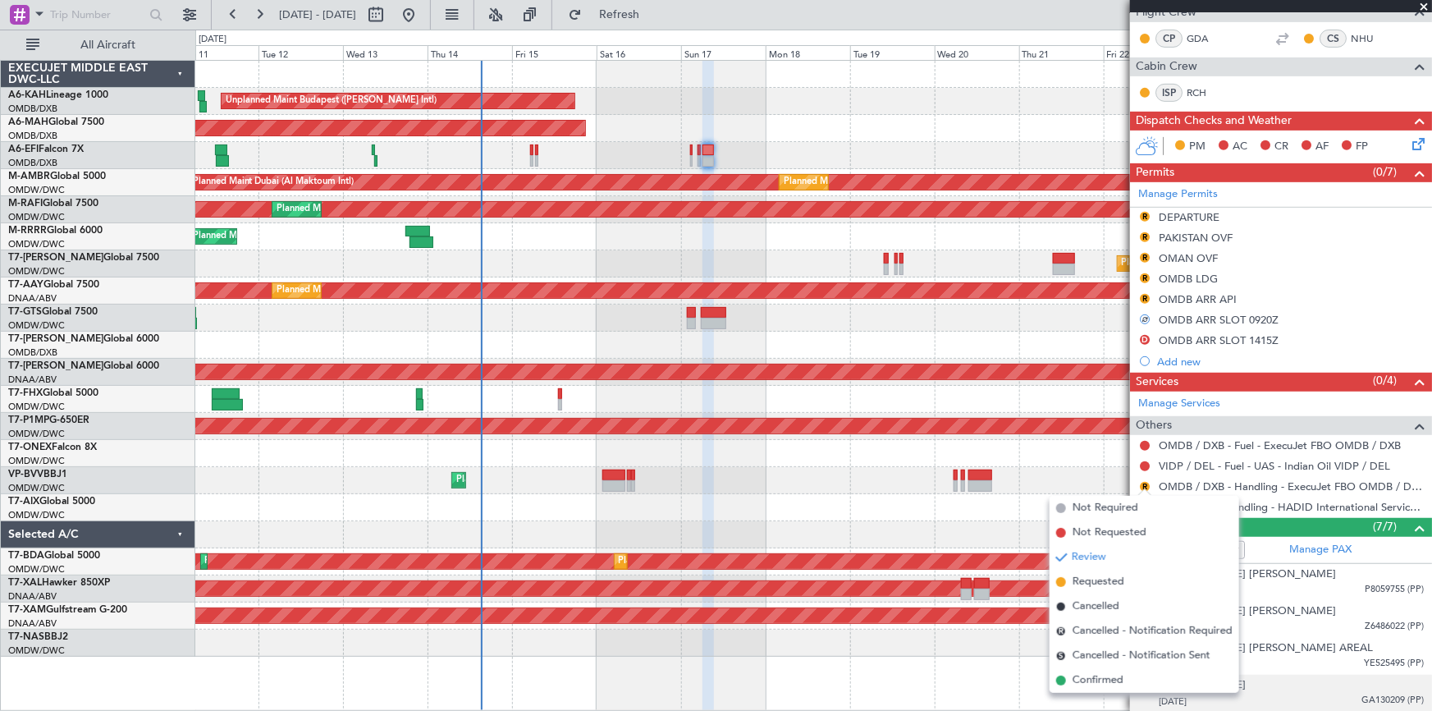
click at [1099, 680] on span "Confirmed" at bounding box center [1097, 680] width 51 height 16
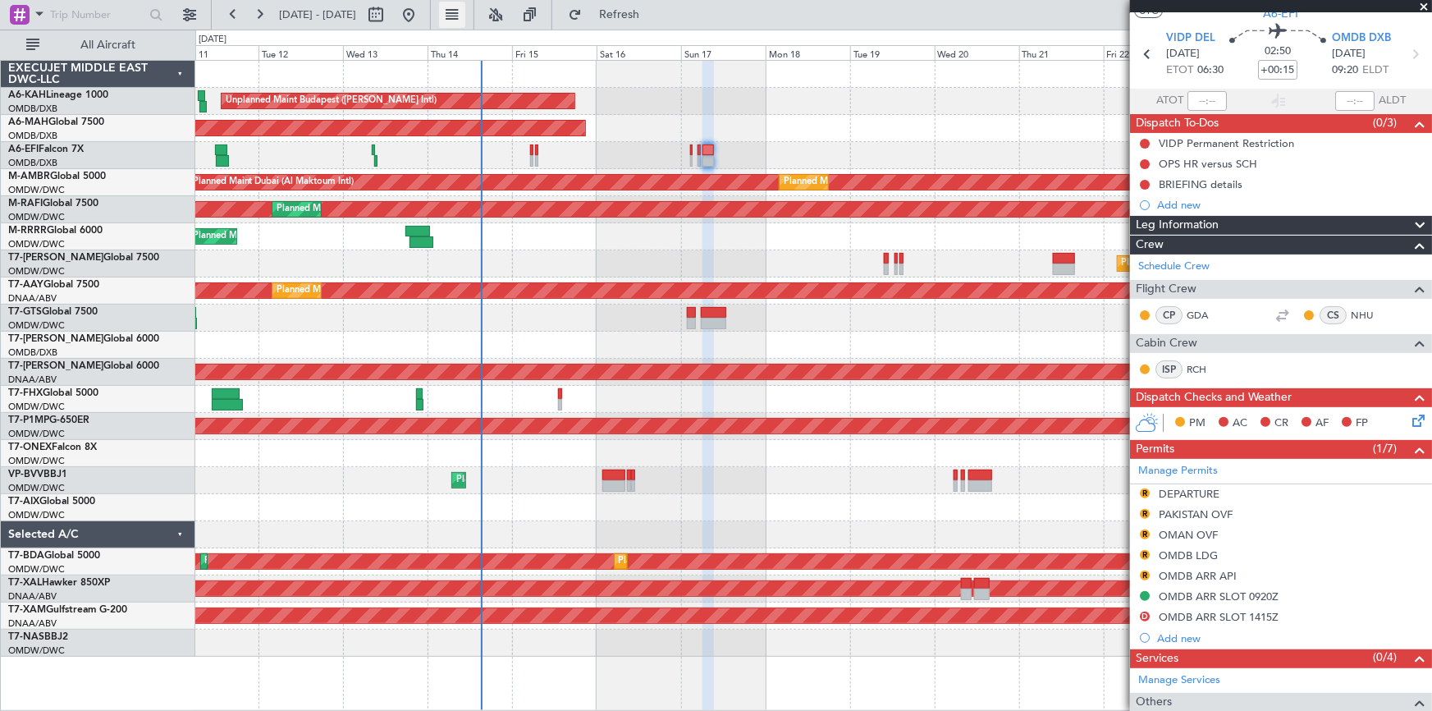
scroll to position [0, 0]
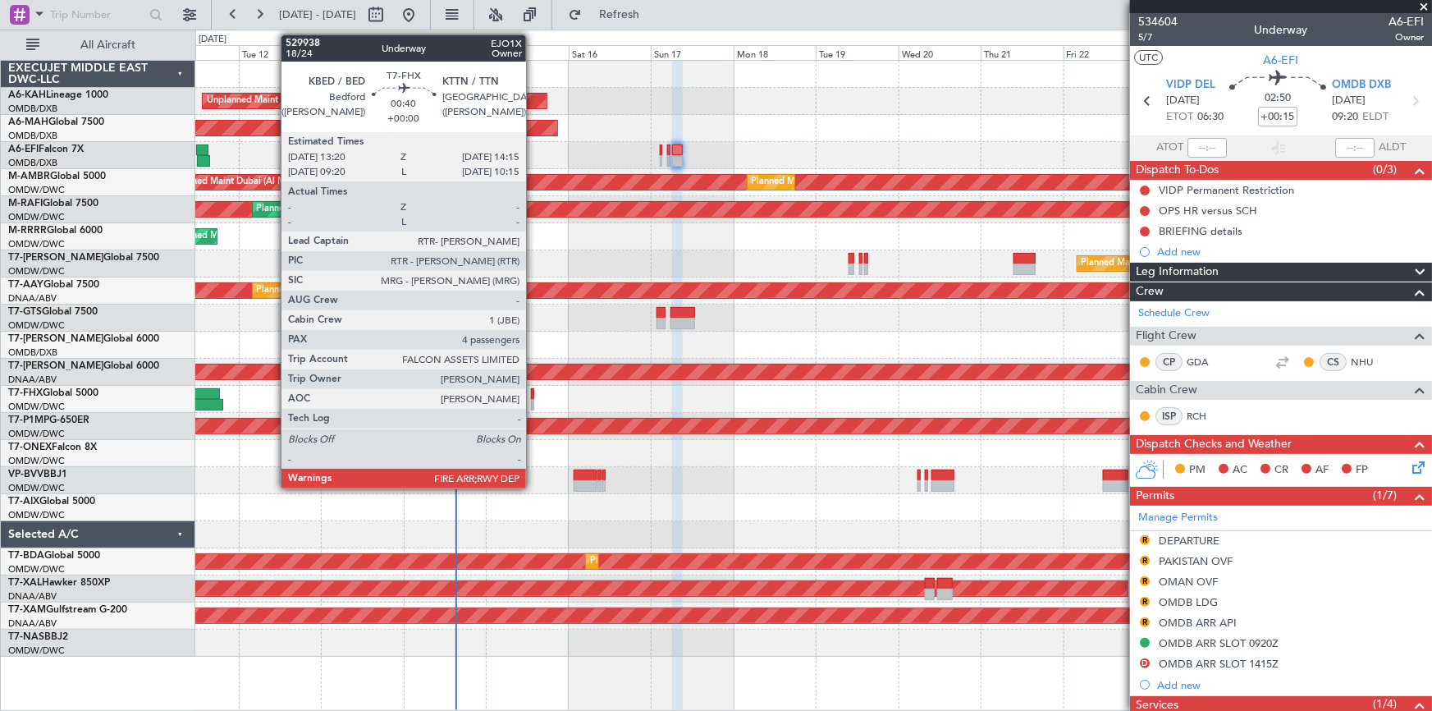
click at [533, 395] on div at bounding box center [532, 393] width 3 height 11
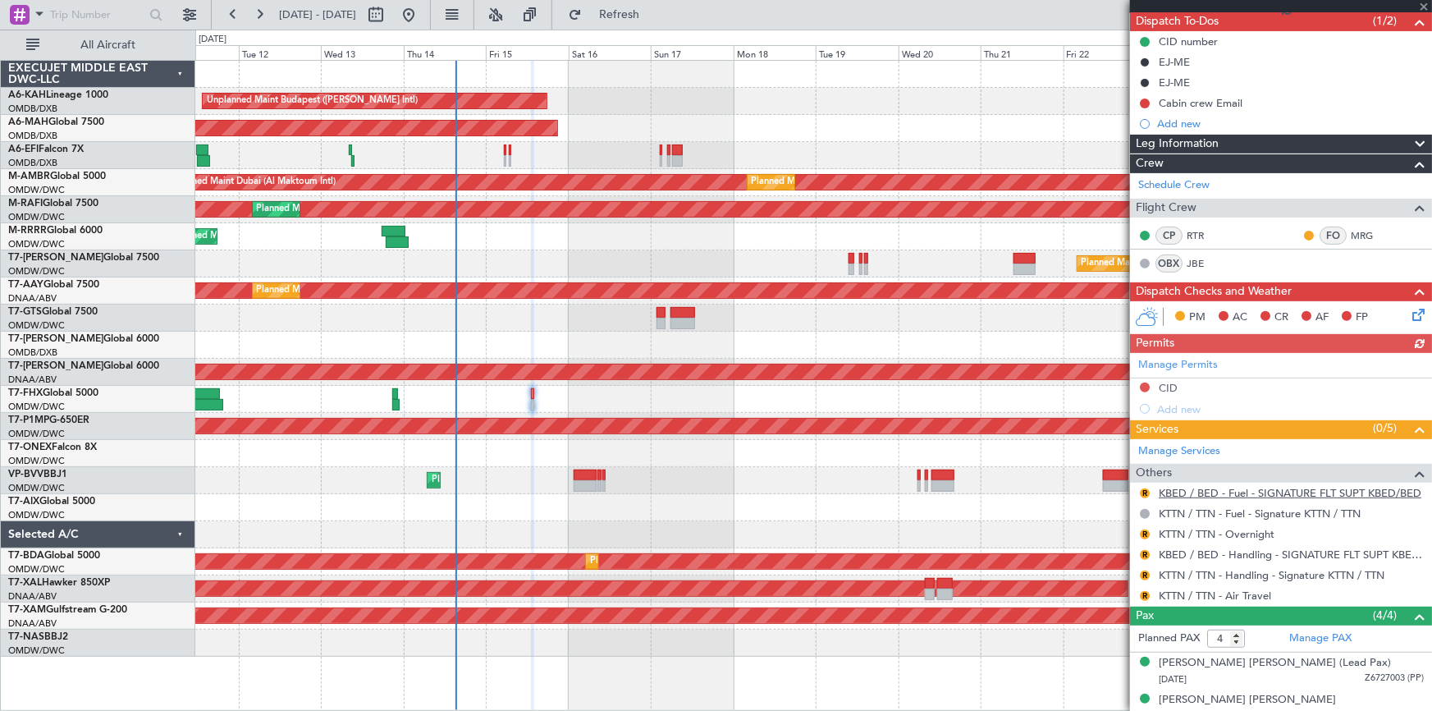
scroll to position [223, 0]
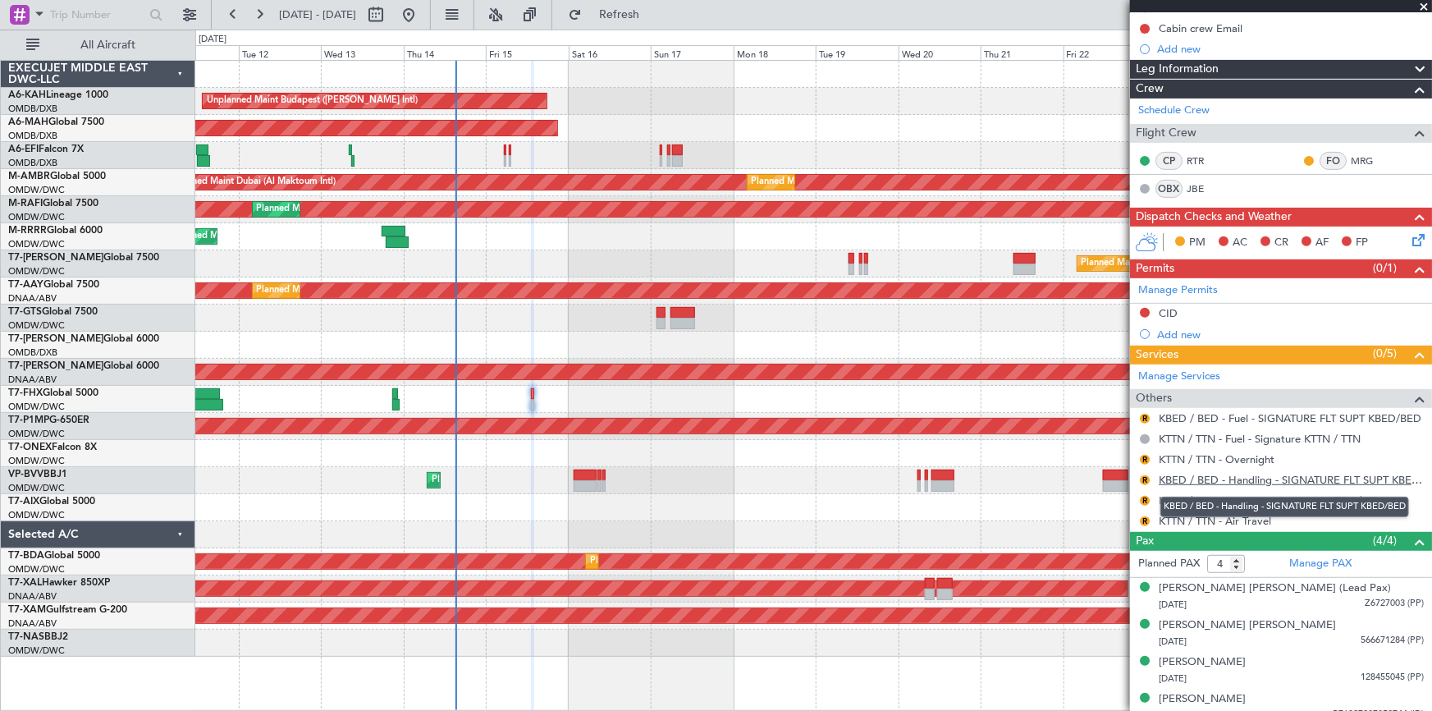
click at [1207, 477] on link "KBED / BED - Handling - SIGNATURE FLT SUPT KBED/BED" at bounding box center [1291, 480] width 265 height 14
click at [654, 16] on span "Refresh" at bounding box center [619, 14] width 69 height 11
click at [1146, 517] on button "R" at bounding box center [1145, 521] width 10 height 10
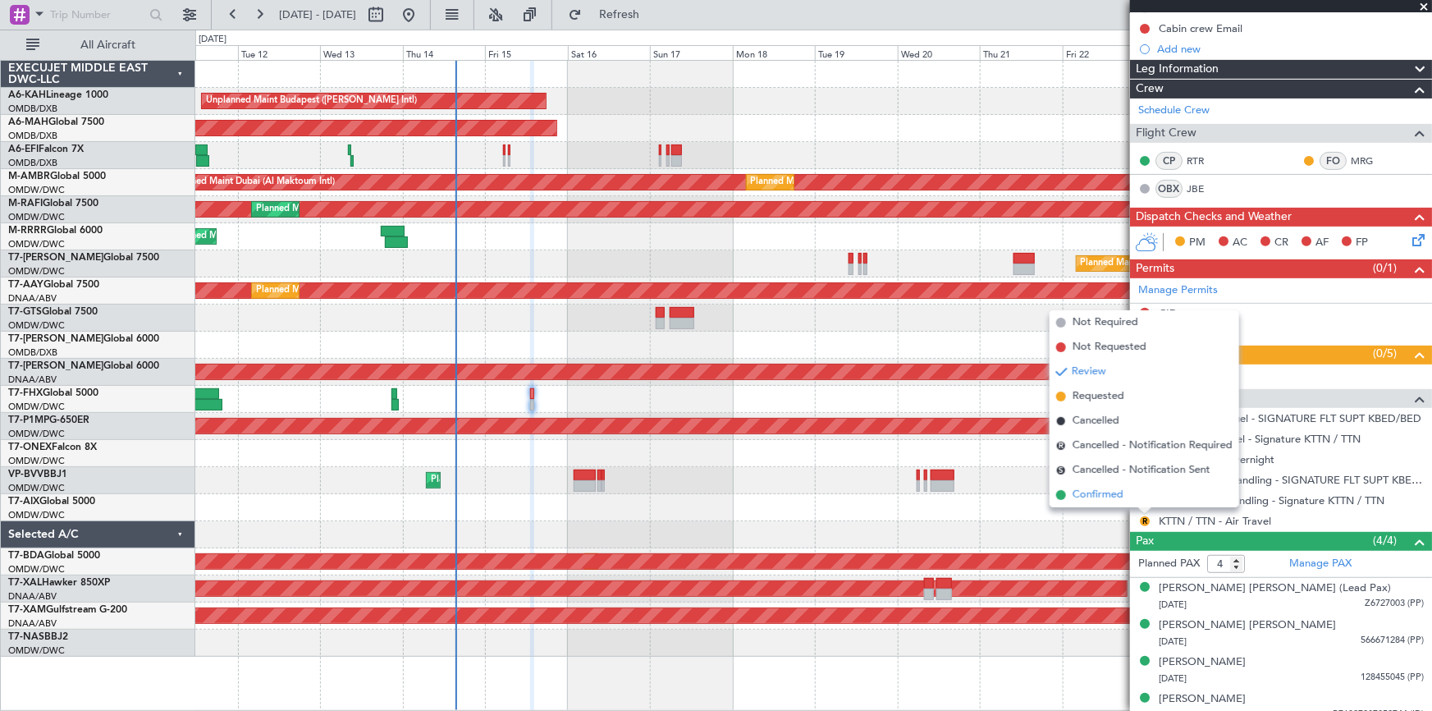
click at [1083, 499] on span "Confirmed" at bounding box center [1097, 495] width 51 height 16
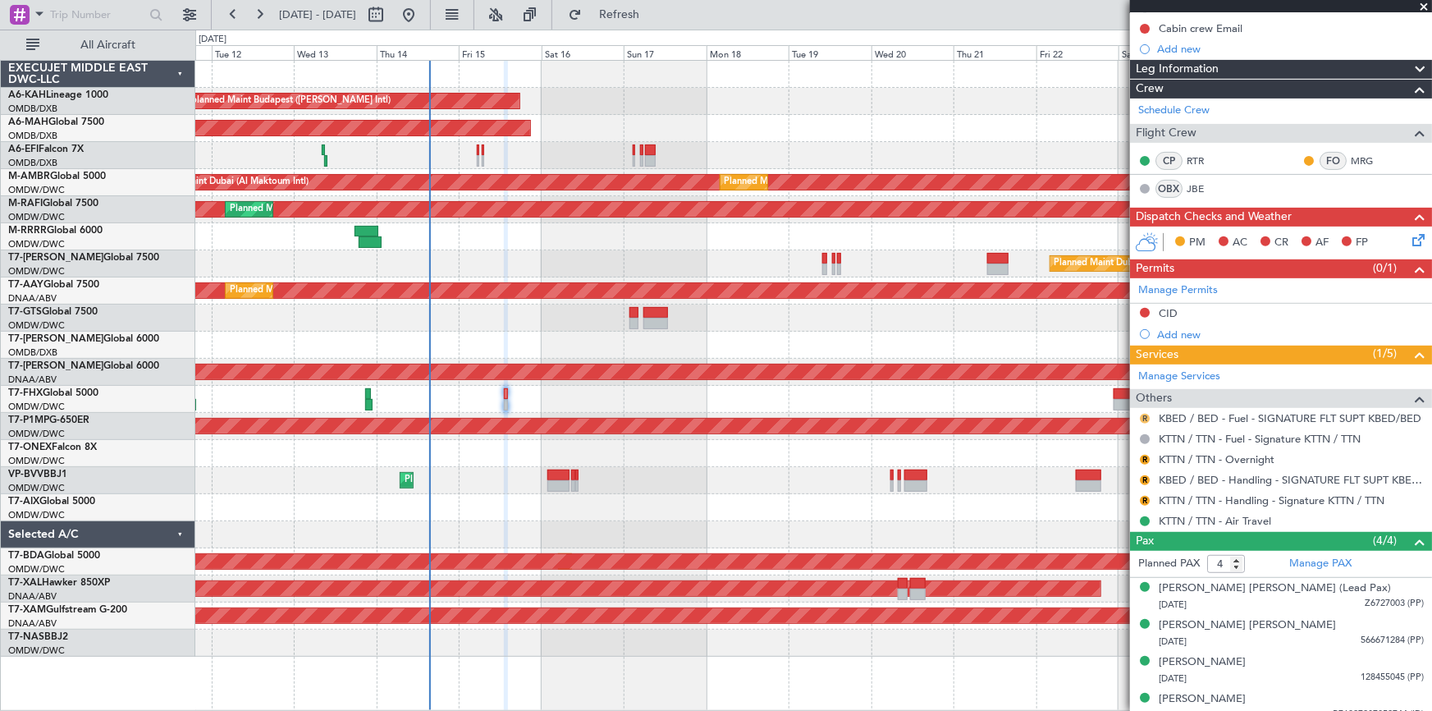
click at [1145, 417] on button "R" at bounding box center [1145, 419] width 10 height 10
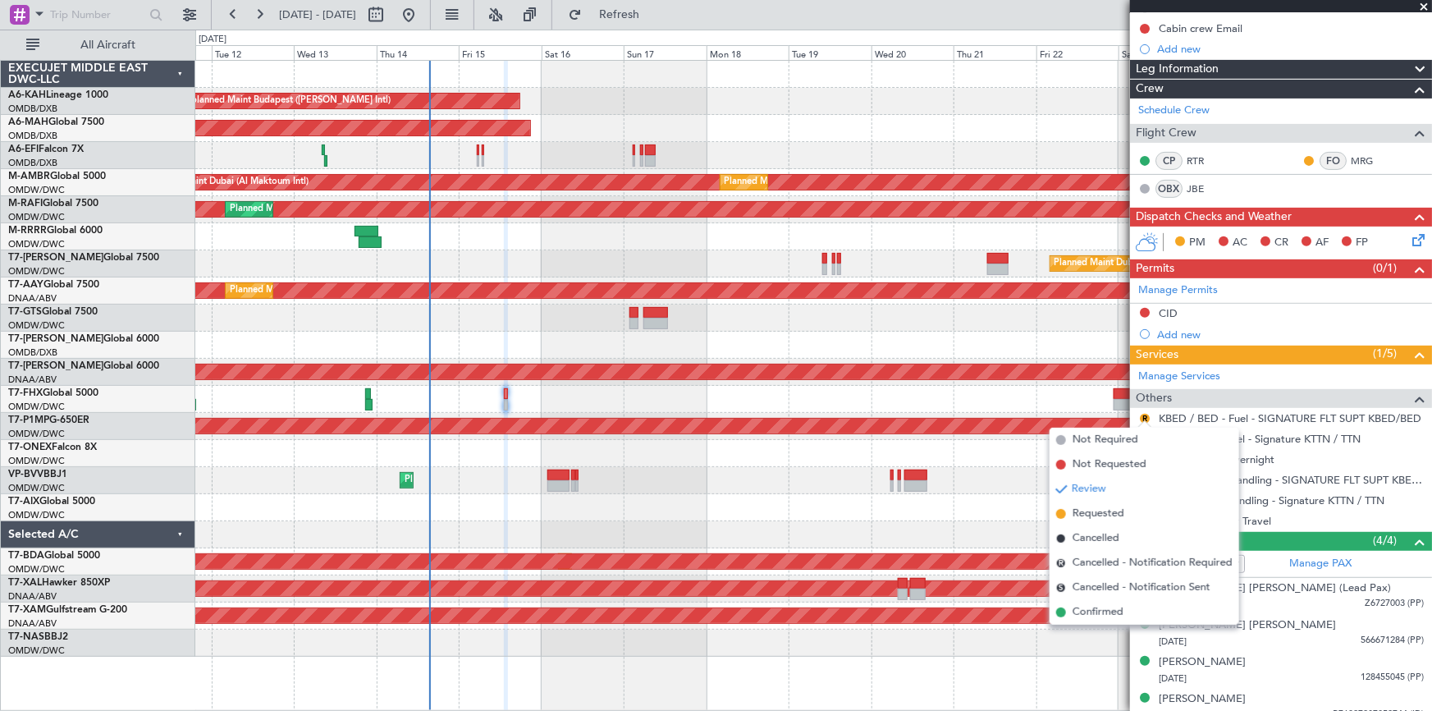
click at [1083, 517] on span "Requested" at bounding box center [1098, 513] width 52 height 16
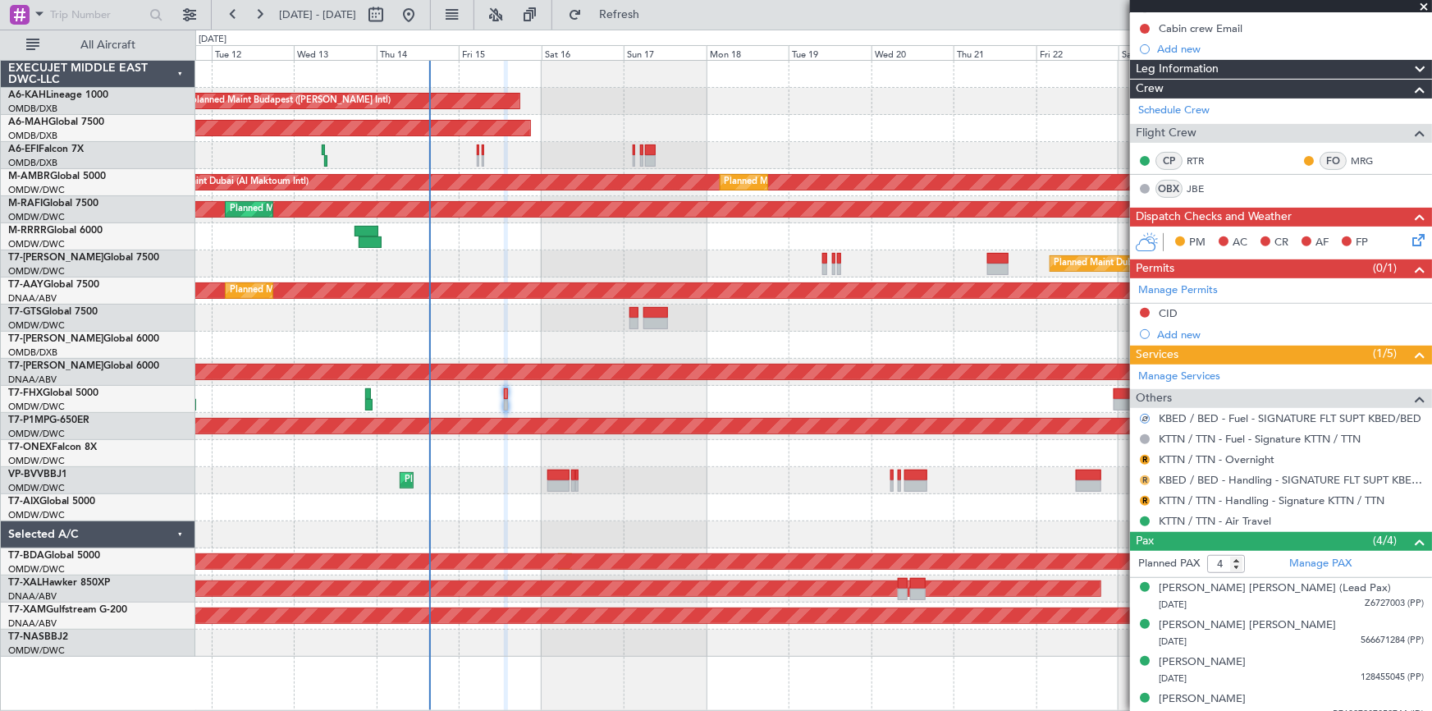
click at [1146, 475] on button "R" at bounding box center [1145, 480] width 10 height 10
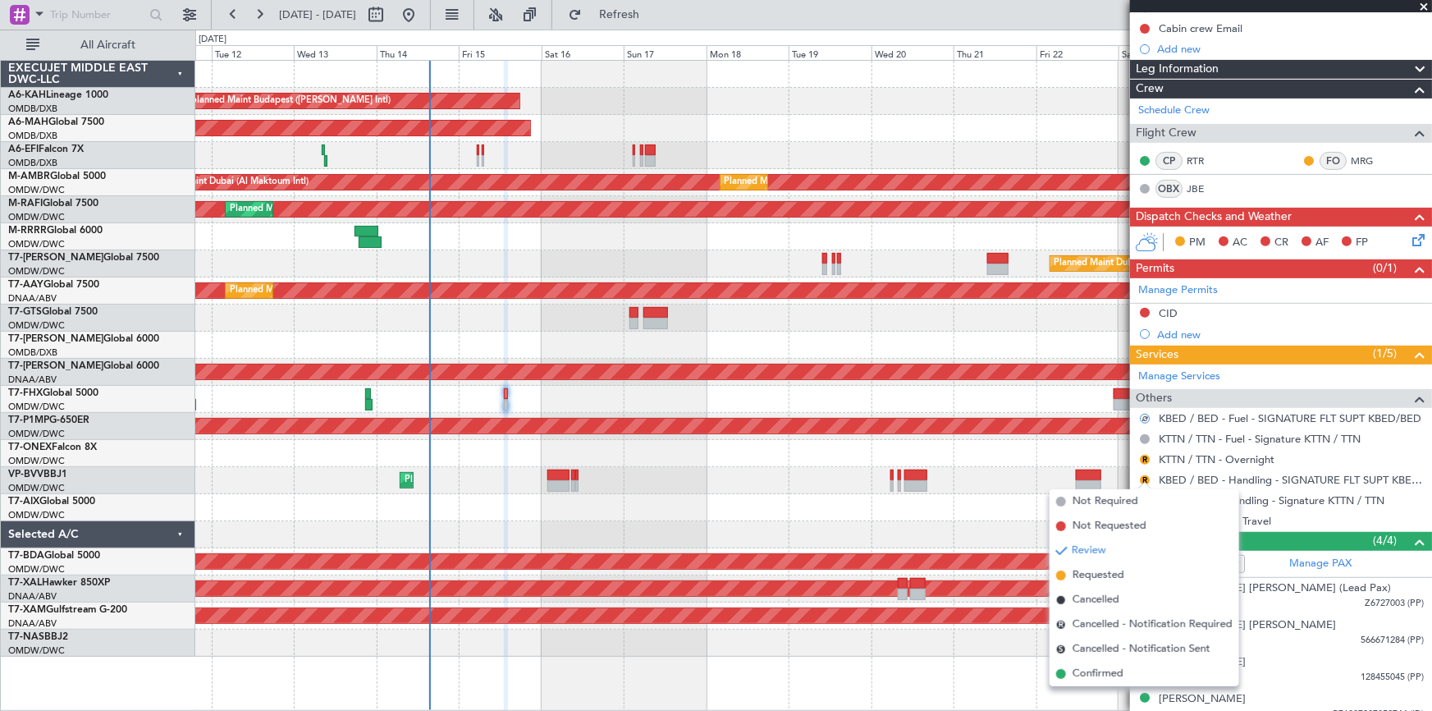
drag, startPoint x: 1099, startPoint y: 567, endPoint x: 1110, endPoint y: 570, distance: 11.9
click at [1099, 567] on span "Requested" at bounding box center [1098, 575] width 52 height 16
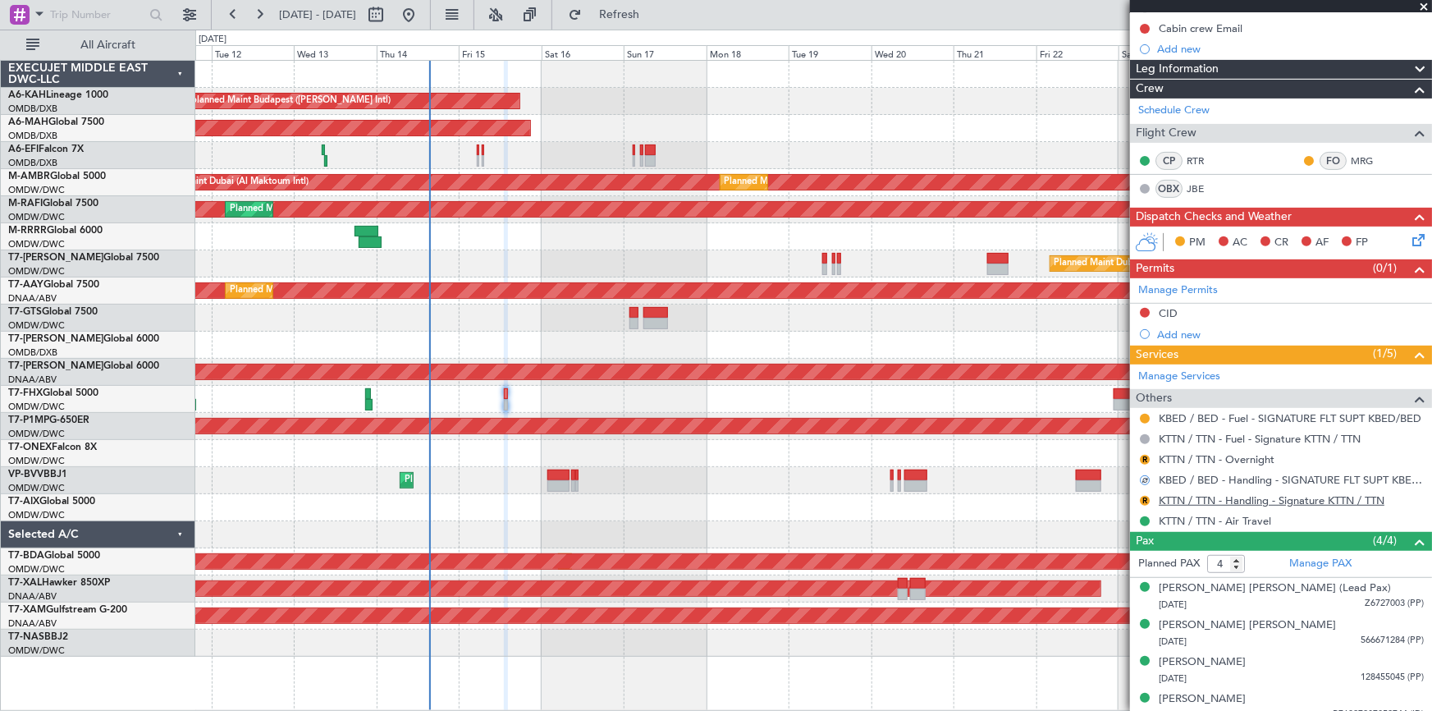
click at [1249, 497] on link "KTTN / TTN - Handling - Signature KTTN / TTN" at bounding box center [1272, 500] width 226 height 14
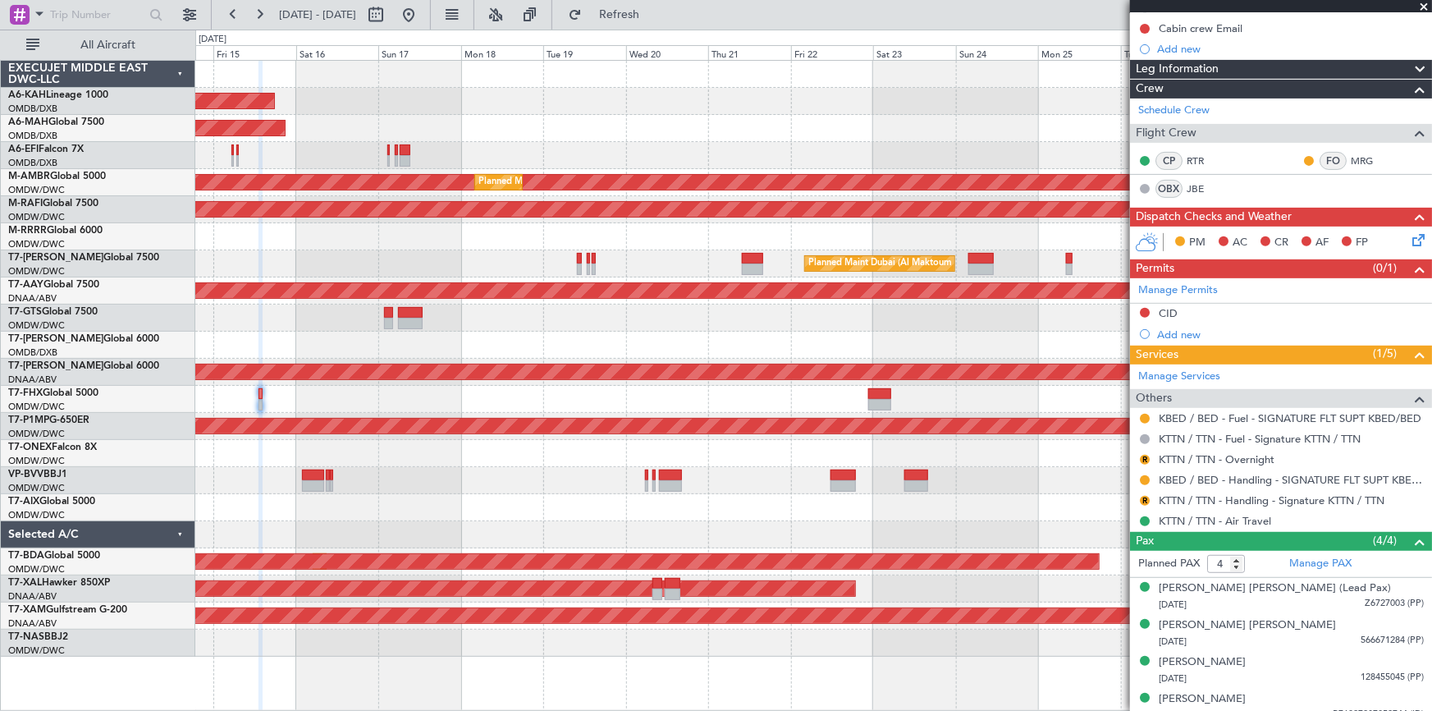
click at [597, 319] on div at bounding box center [813, 317] width 1236 height 27
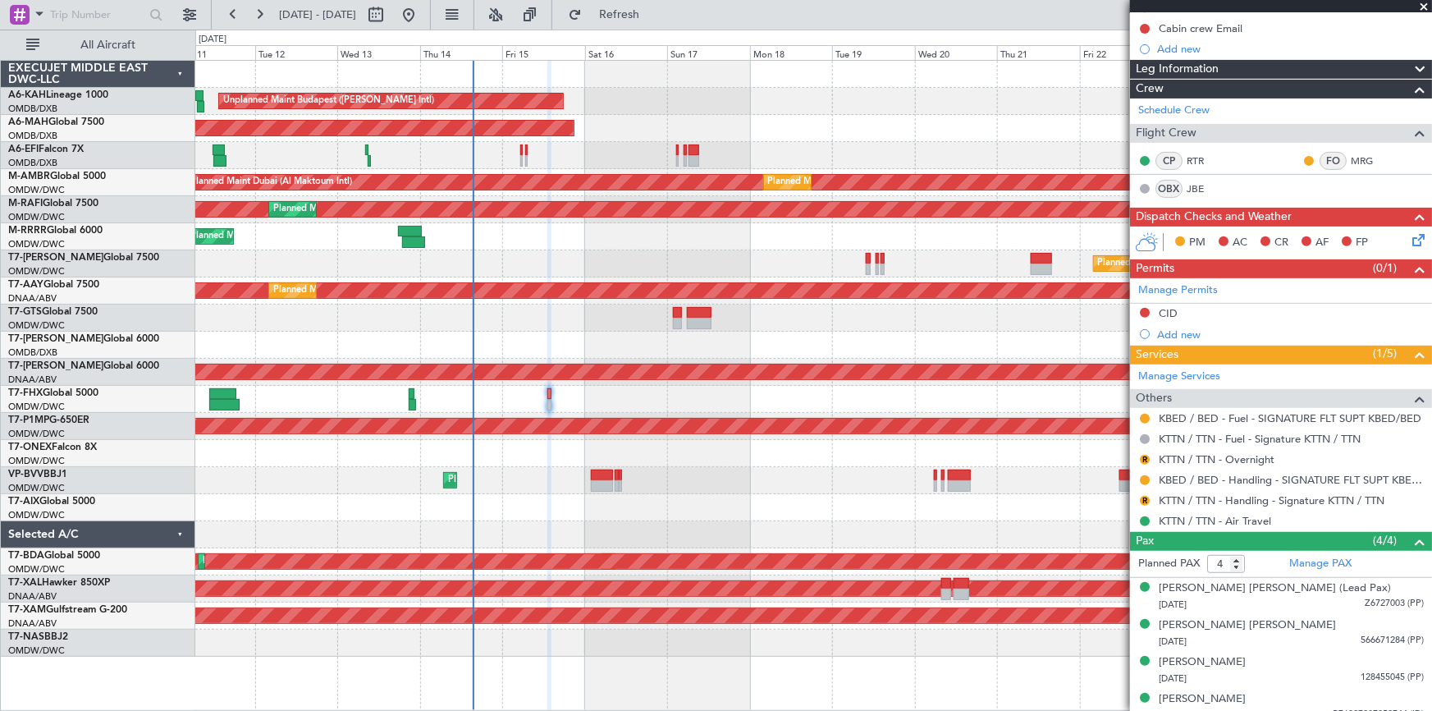
click at [737, 338] on div "AOG Maint [GEOGRAPHIC_DATA] (Dubai Intl)" at bounding box center [813, 344] width 1236 height 27
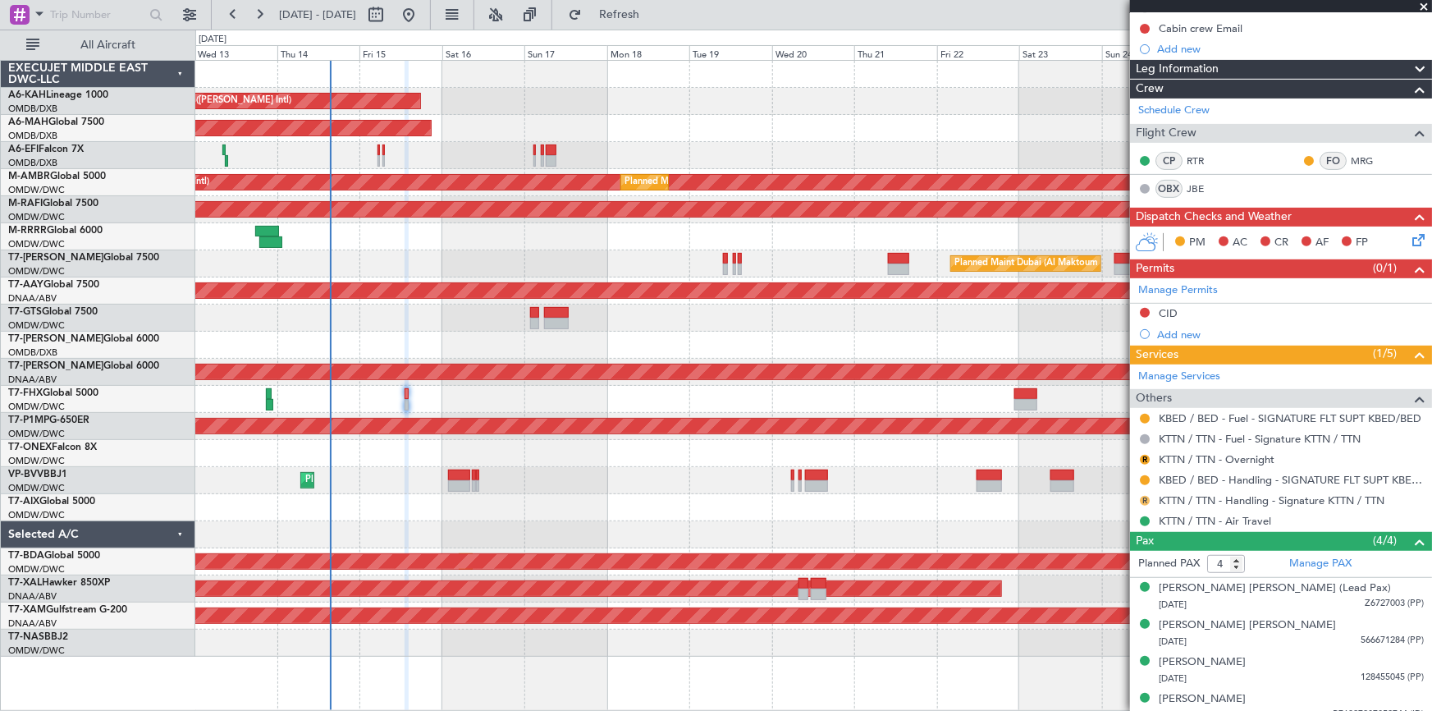
click at [1145, 496] on button "R" at bounding box center [1145, 501] width 10 height 10
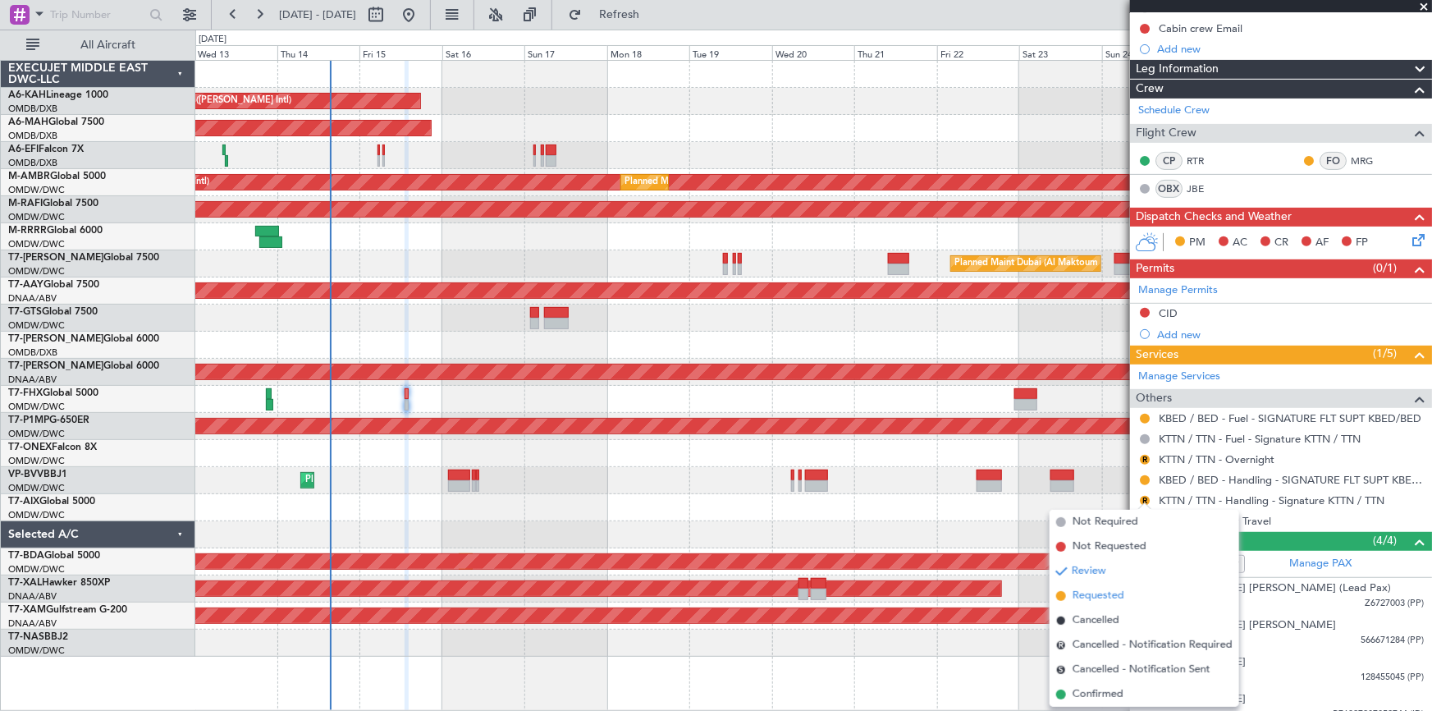
click at [1090, 598] on span "Requested" at bounding box center [1098, 595] width 52 height 16
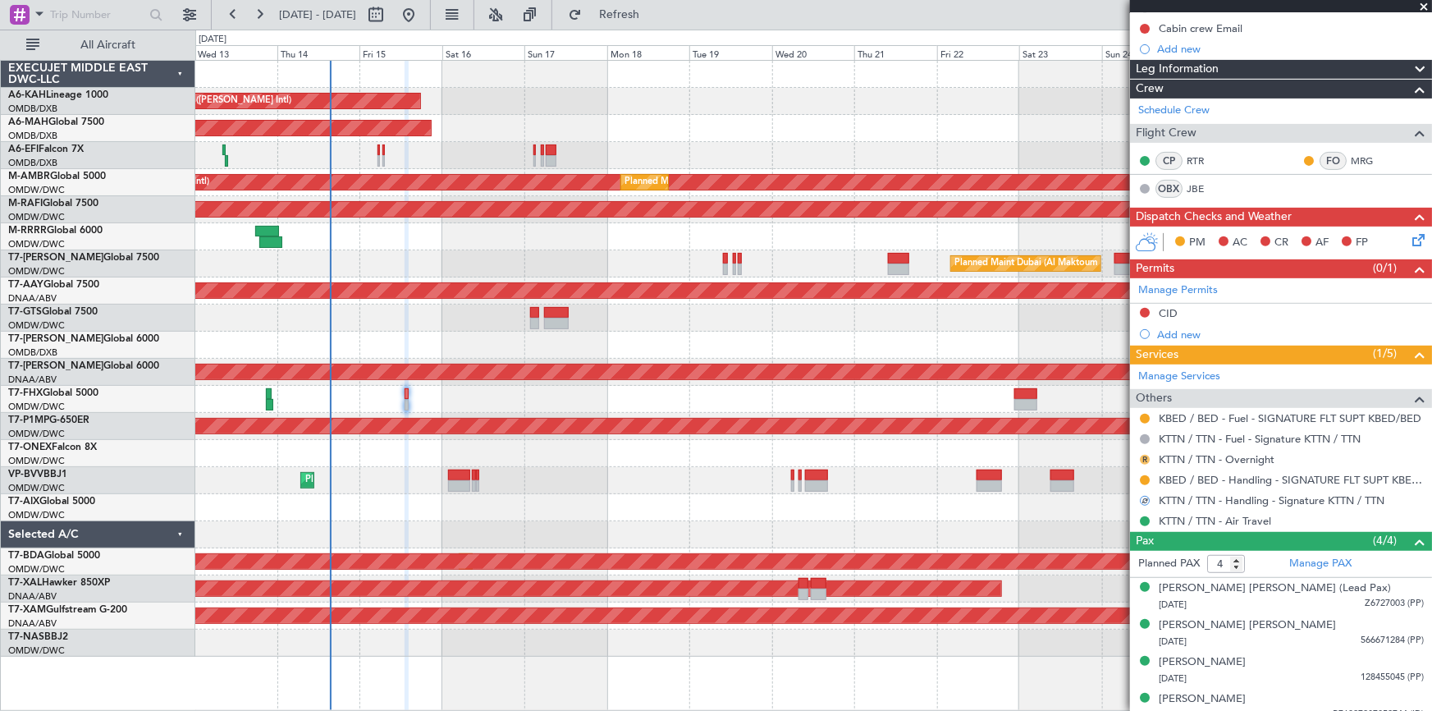
click at [1145, 456] on button "R" at bounding box center [1145, 460] width 10 height 10
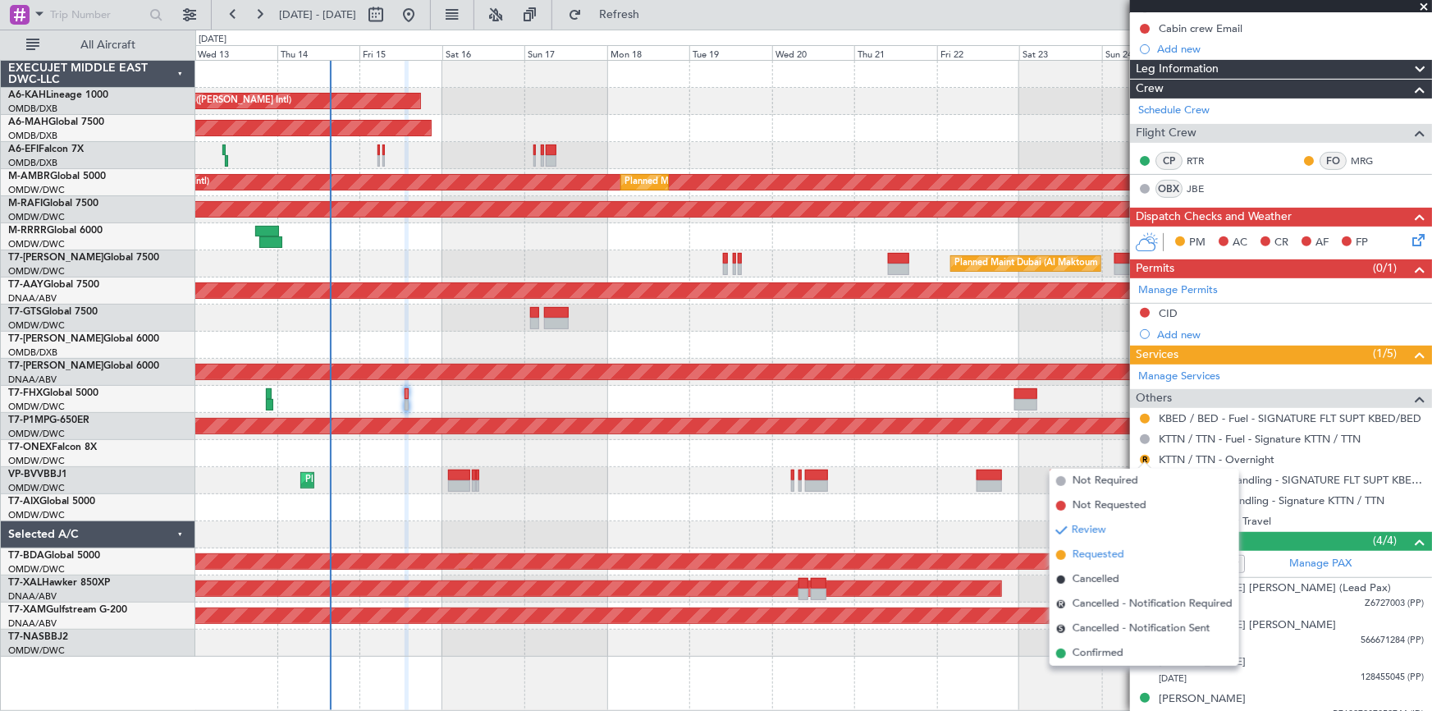
click at [1095, 556] on span "Requested" at bounding box center [1098, 554] width 52 height 16
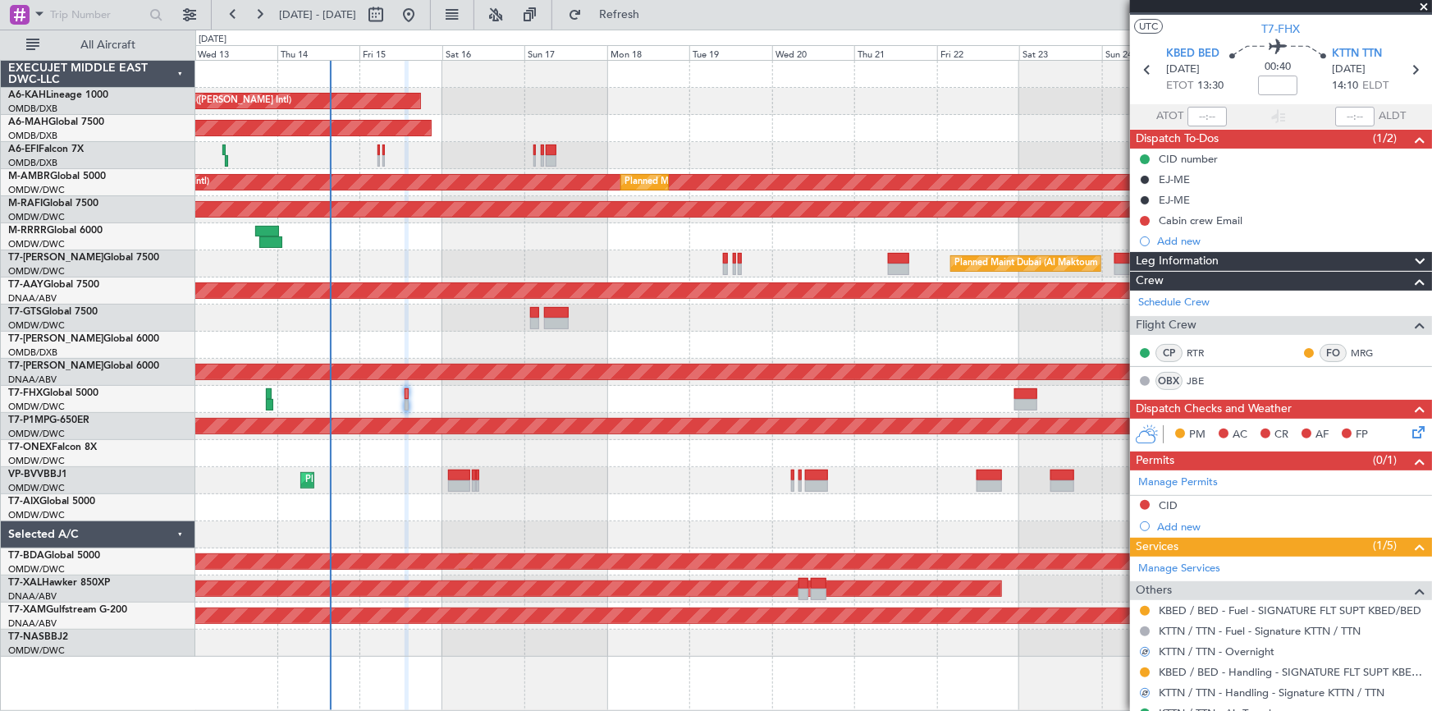
scroll to position [0, 0]
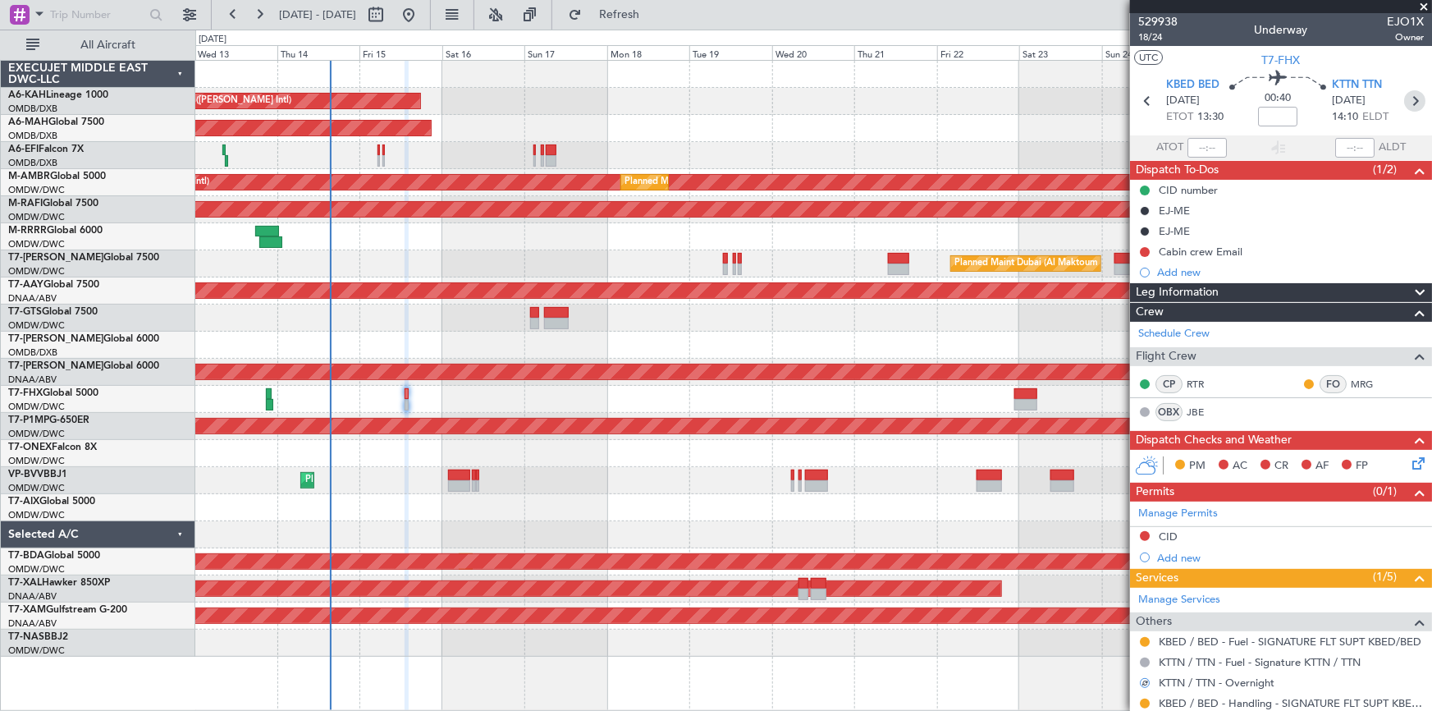
click at [1410, 94] on icon at bounding box center [1414, 100] width 21 height 21
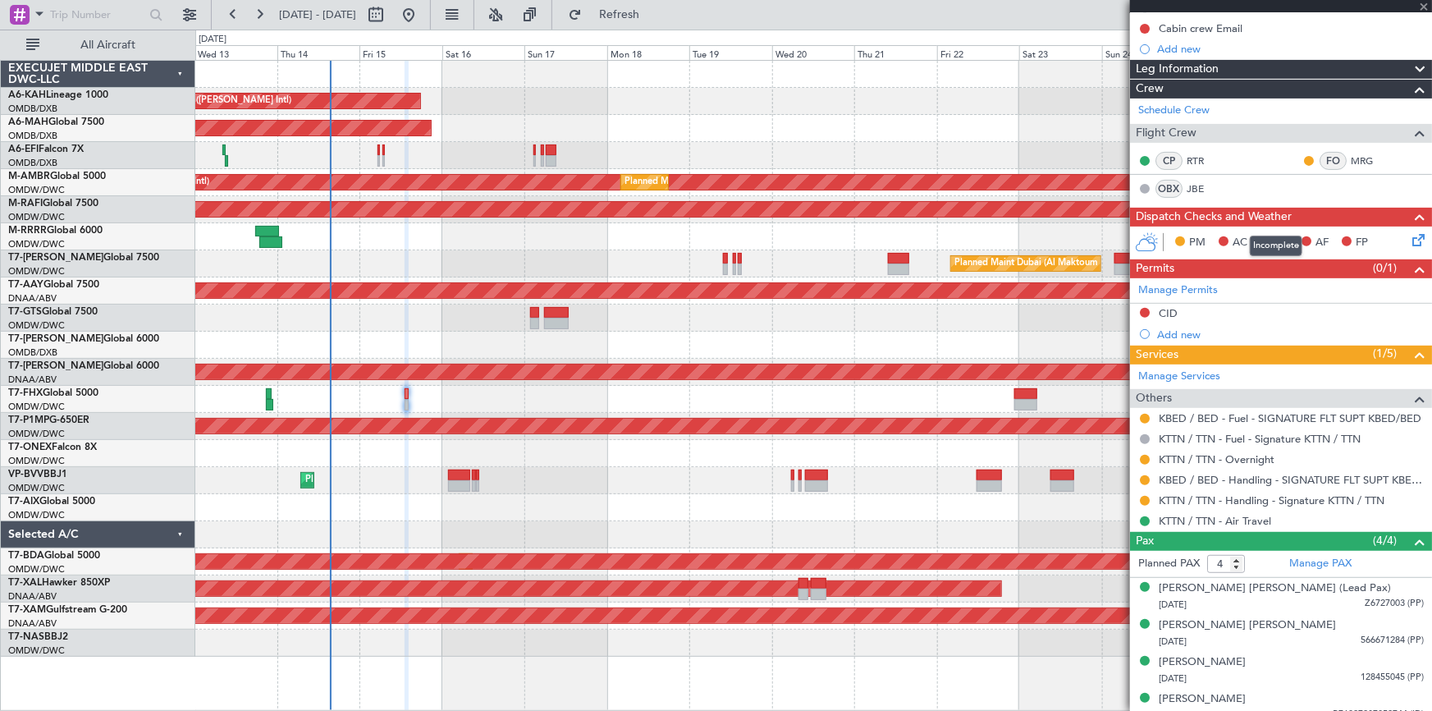
type input "3"
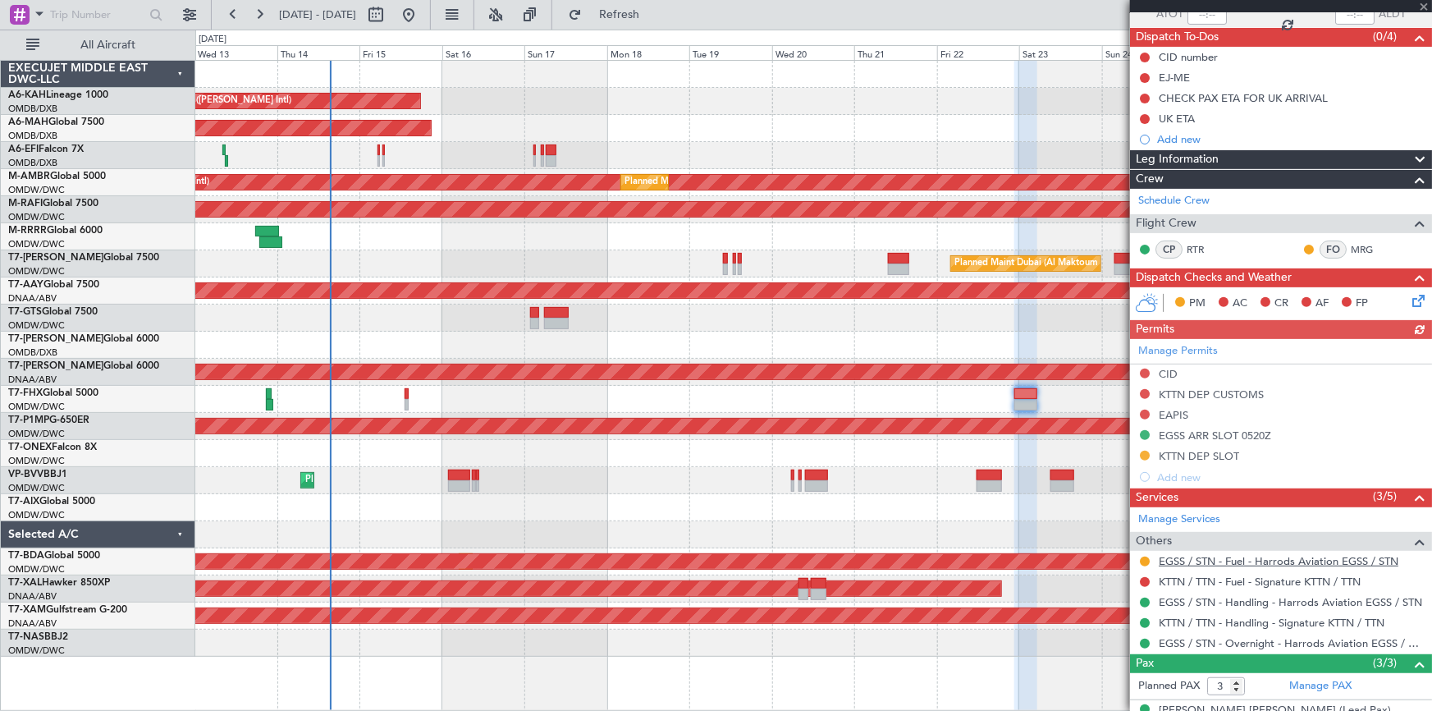
scroll to position [231, 0]
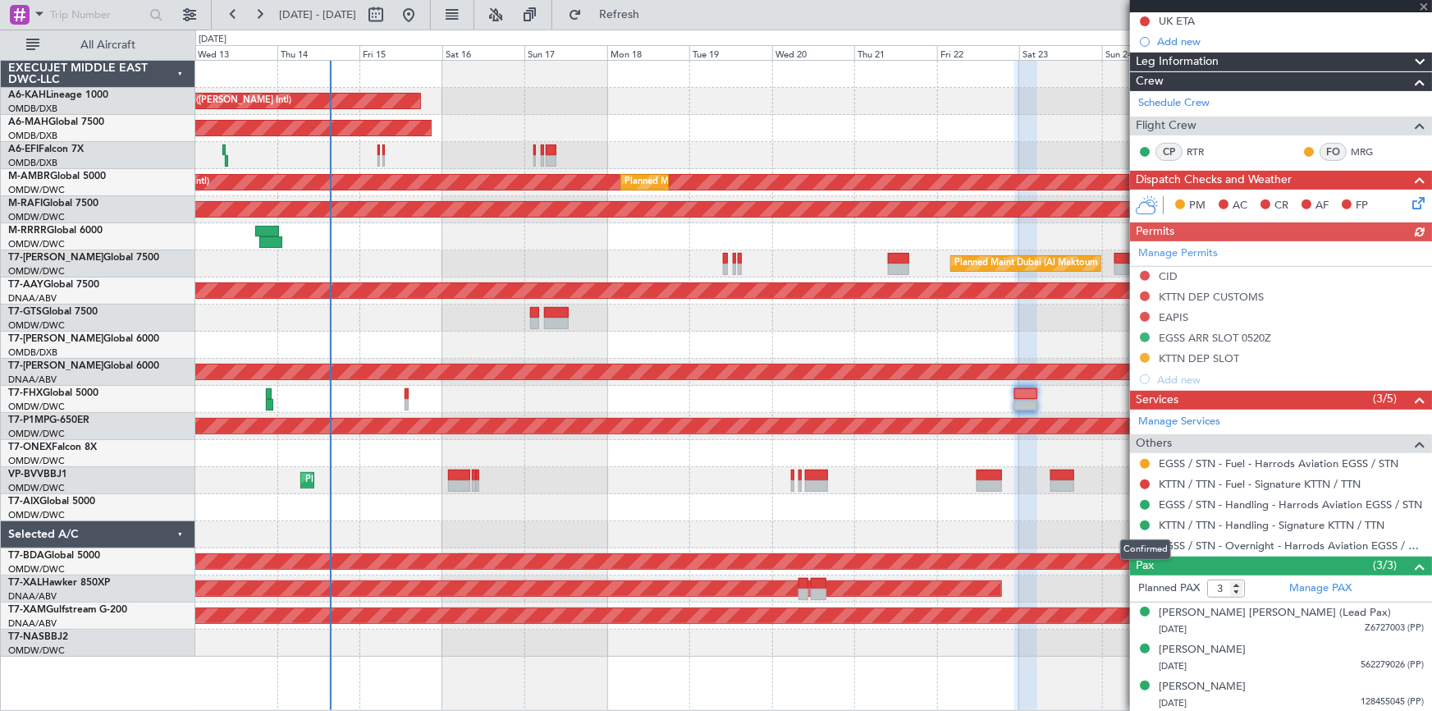
click at [1144, 519] on div at bounding box center [1144, 525] width 13 height 13
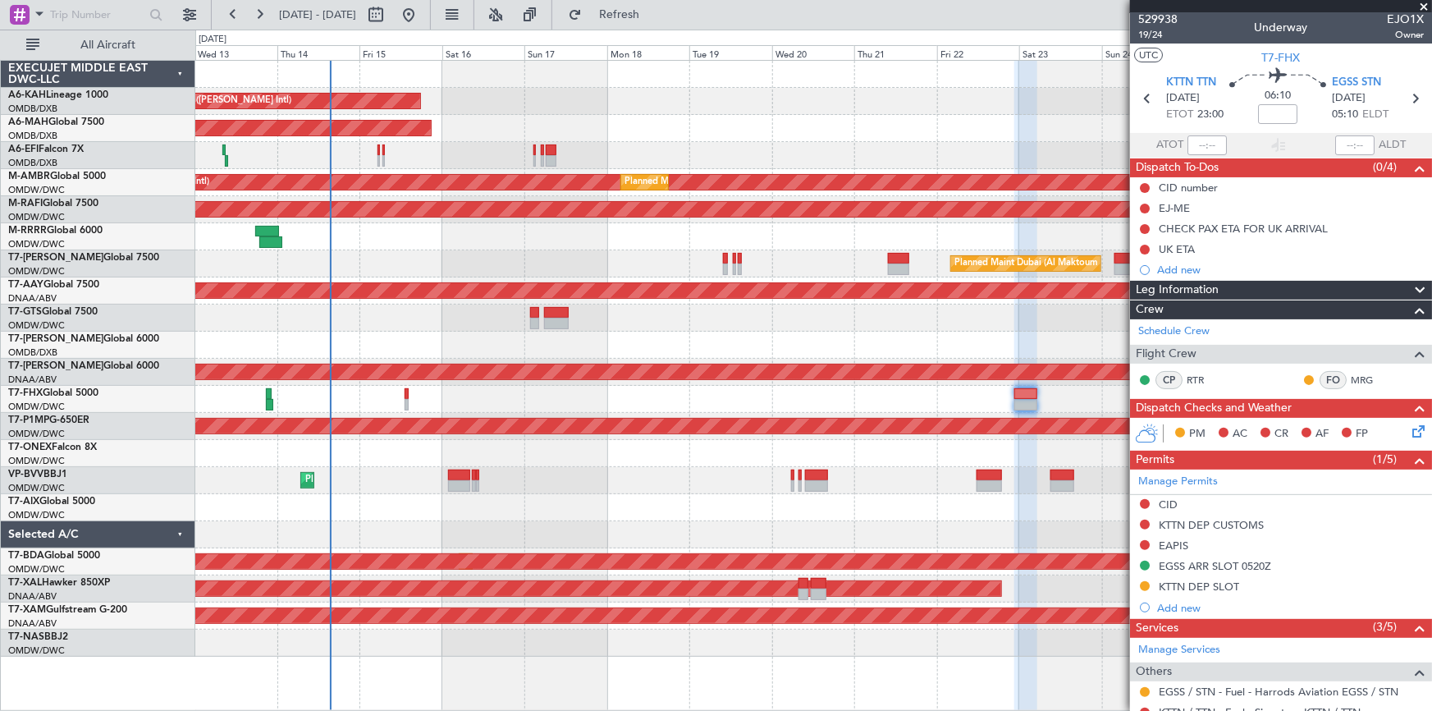
scroll to position [0, 0]
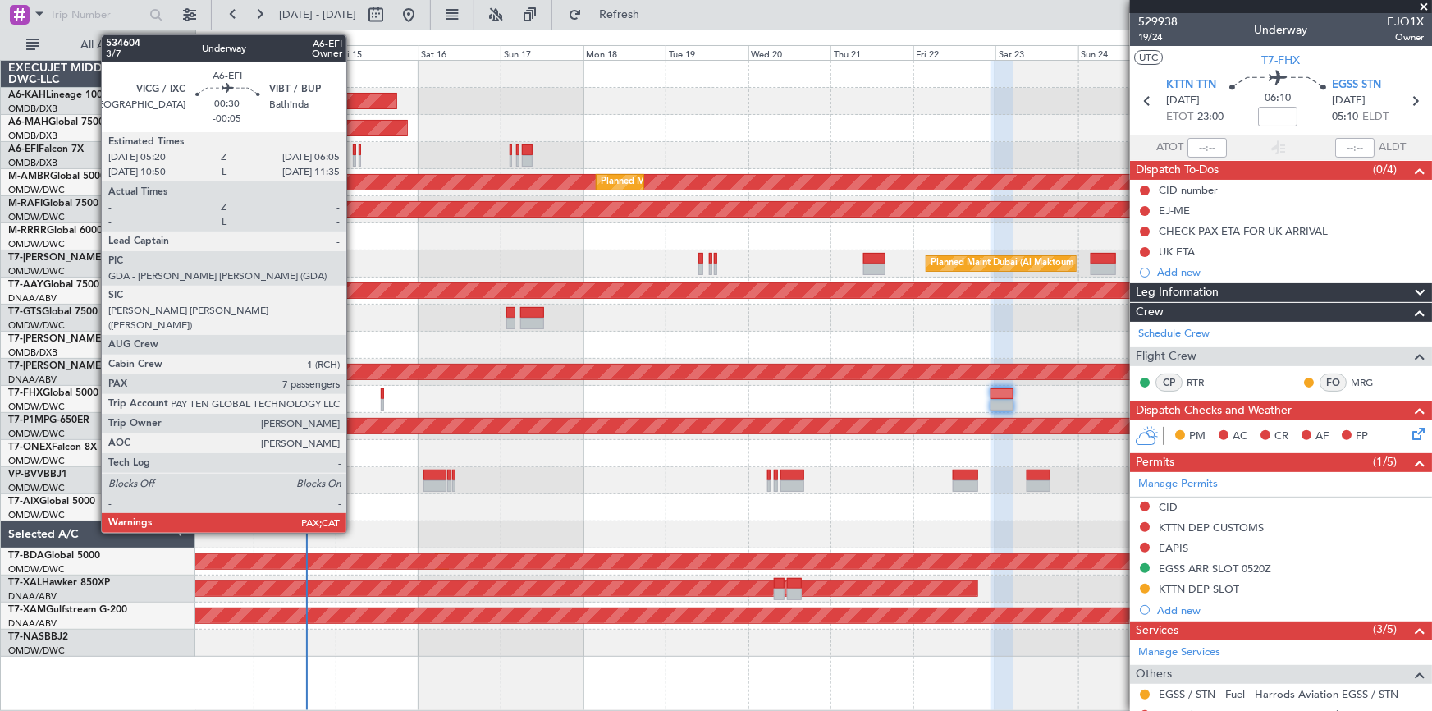
click at [354, 153] on div at bounding box center [354, 149] width 3 height 11
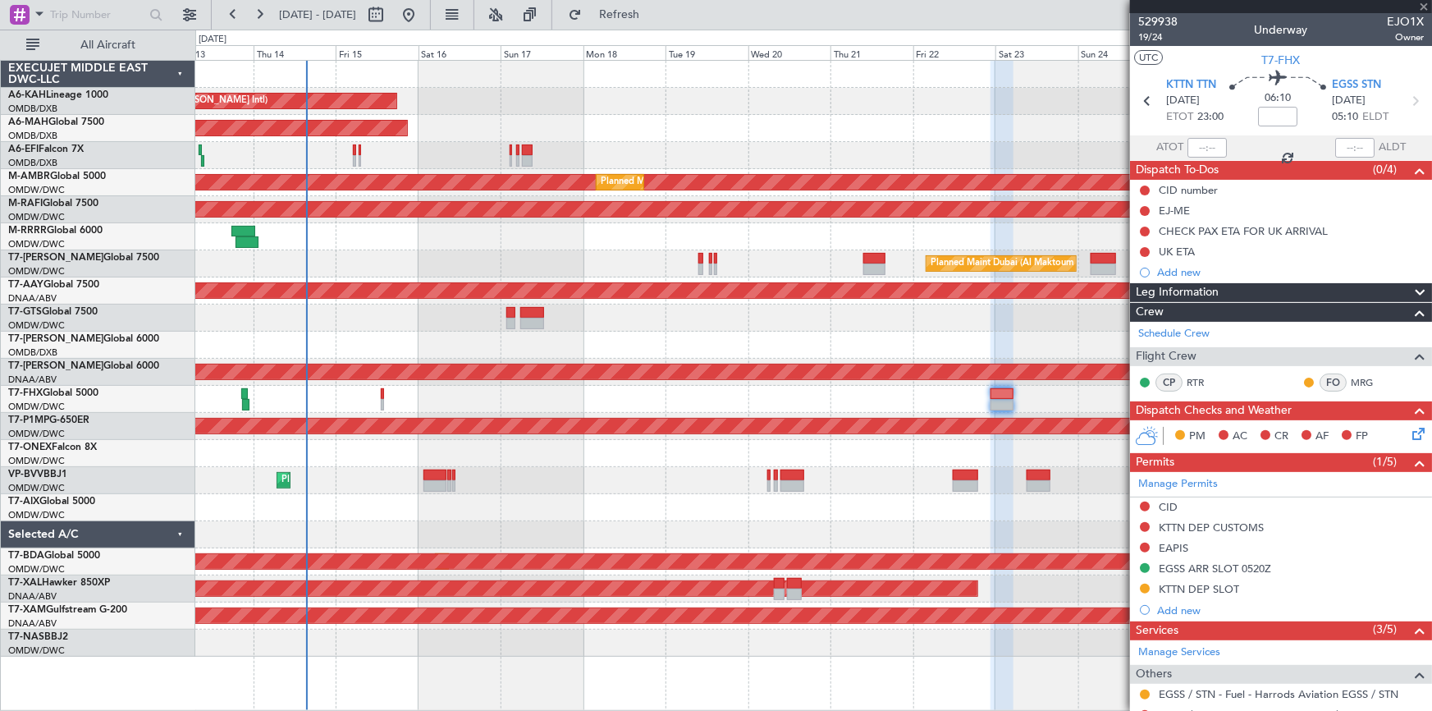
type input "-00:05"
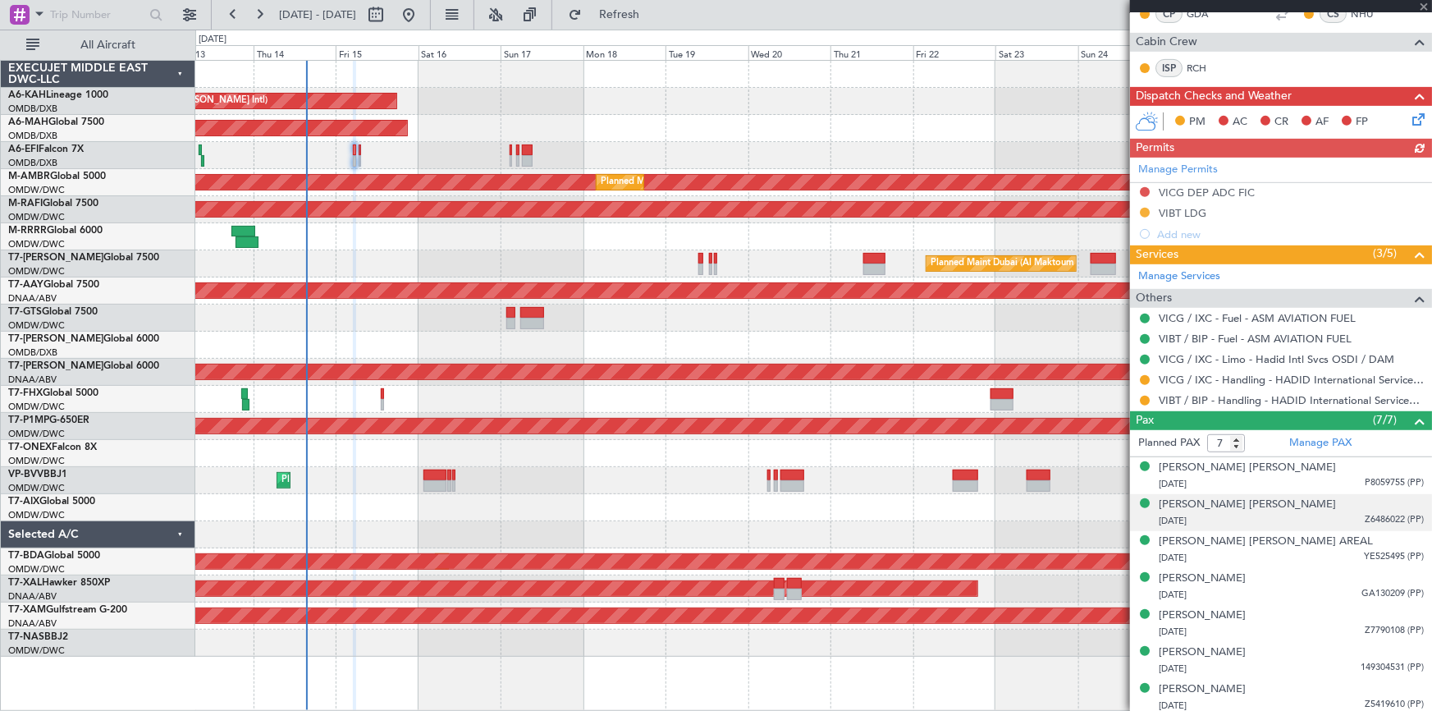
scroll to position [309, 0]
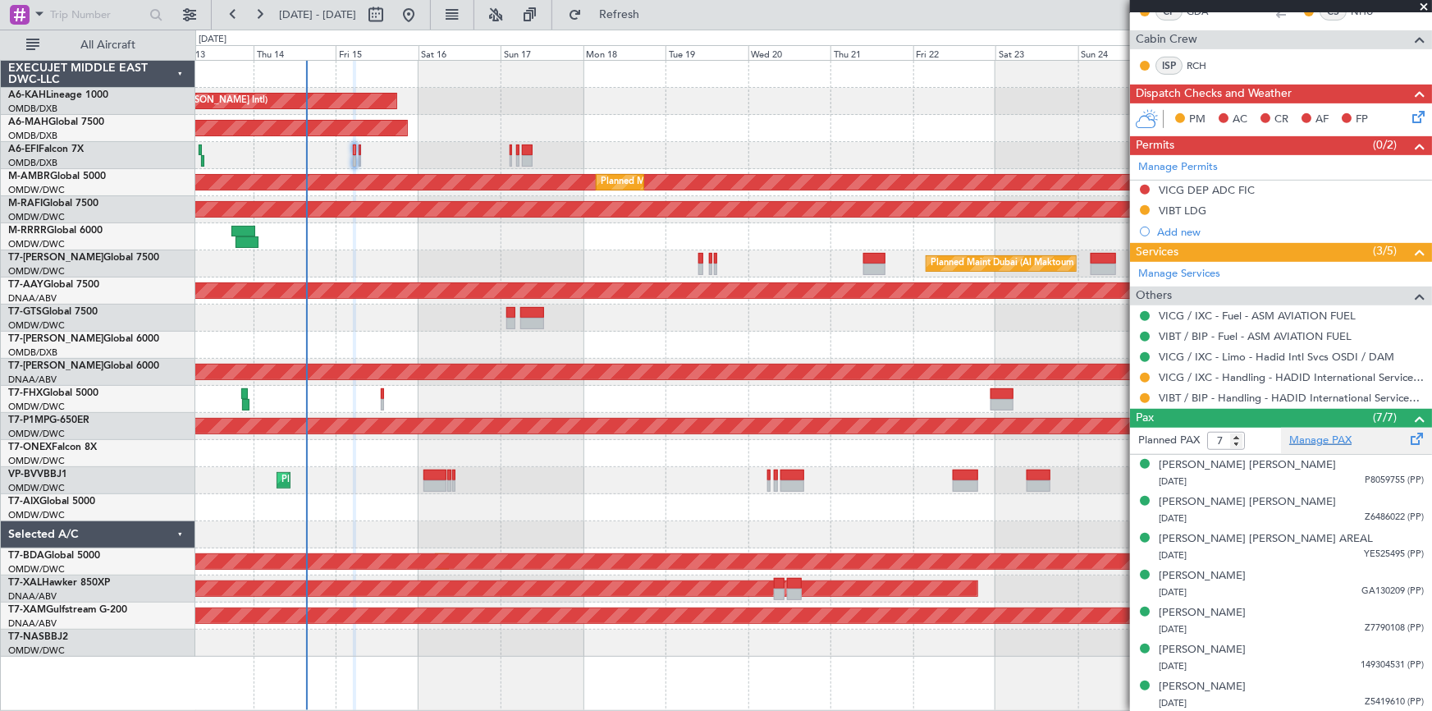
click at [1313, 432] on link "Manage PAX" at bounding box center [1320, 440] width 62 height 16
click at [1332, 435] on link "Manage PAX" at bounding box center [1320, 440] width 62 height 16
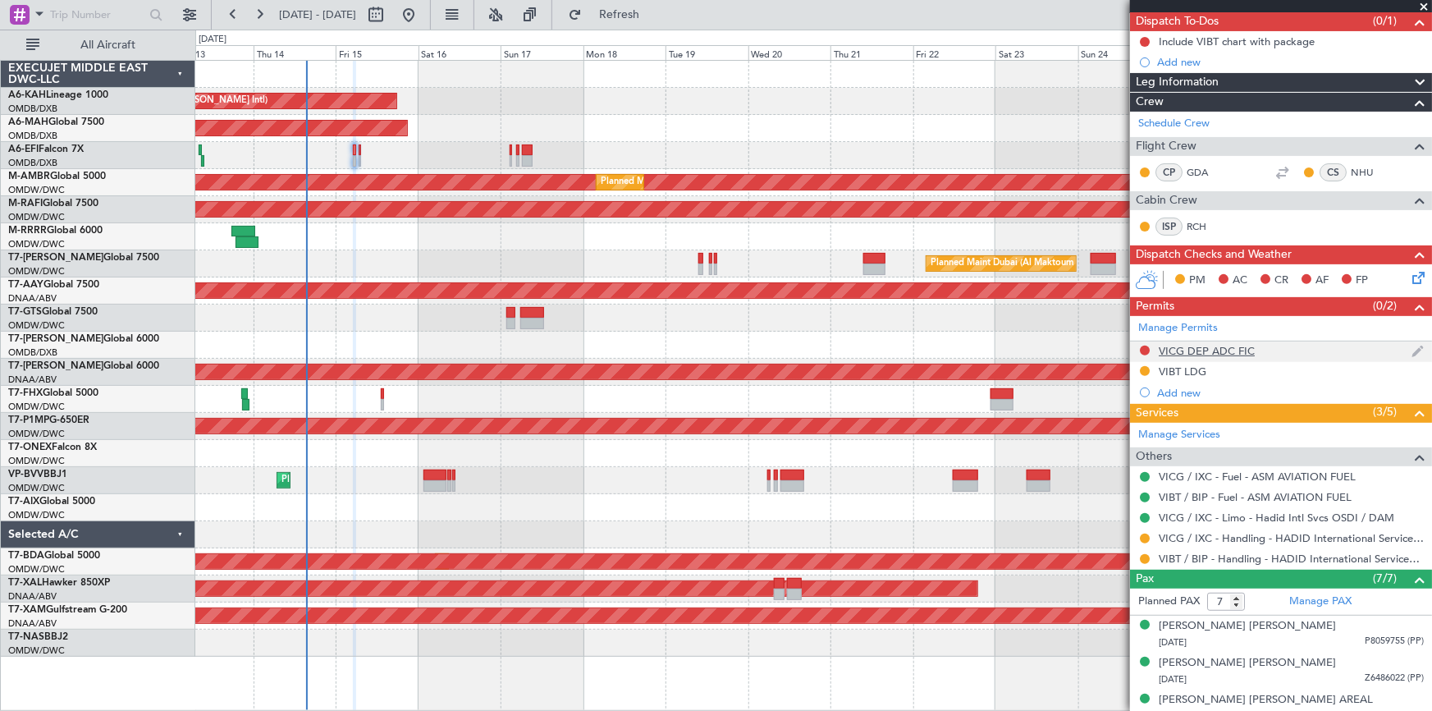
scroll to position [0, 0]
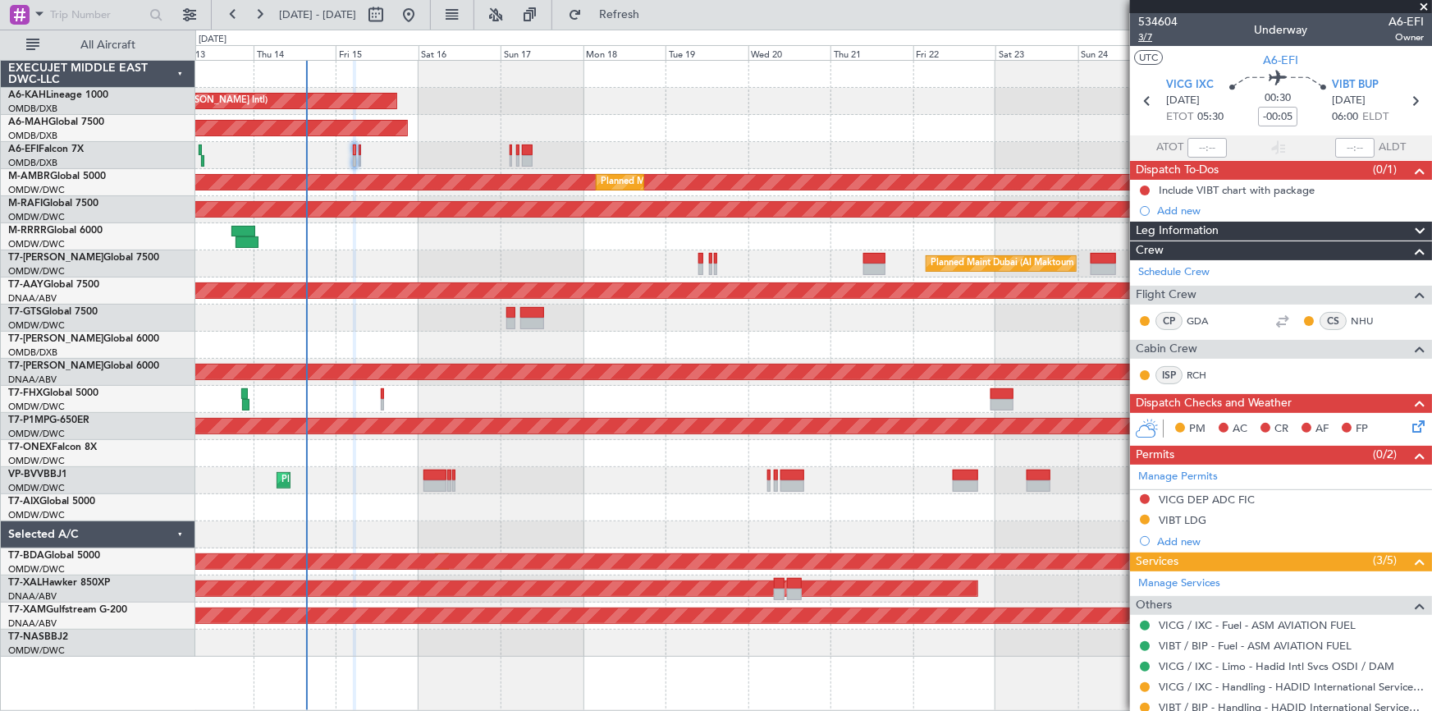
click at [1150, 33] on span "3/7" at bounding box center [1157, 37] width 39 height 14
click at [654, 9] on span "Refresh" at bounding box center [619, 14] width 69 height 11
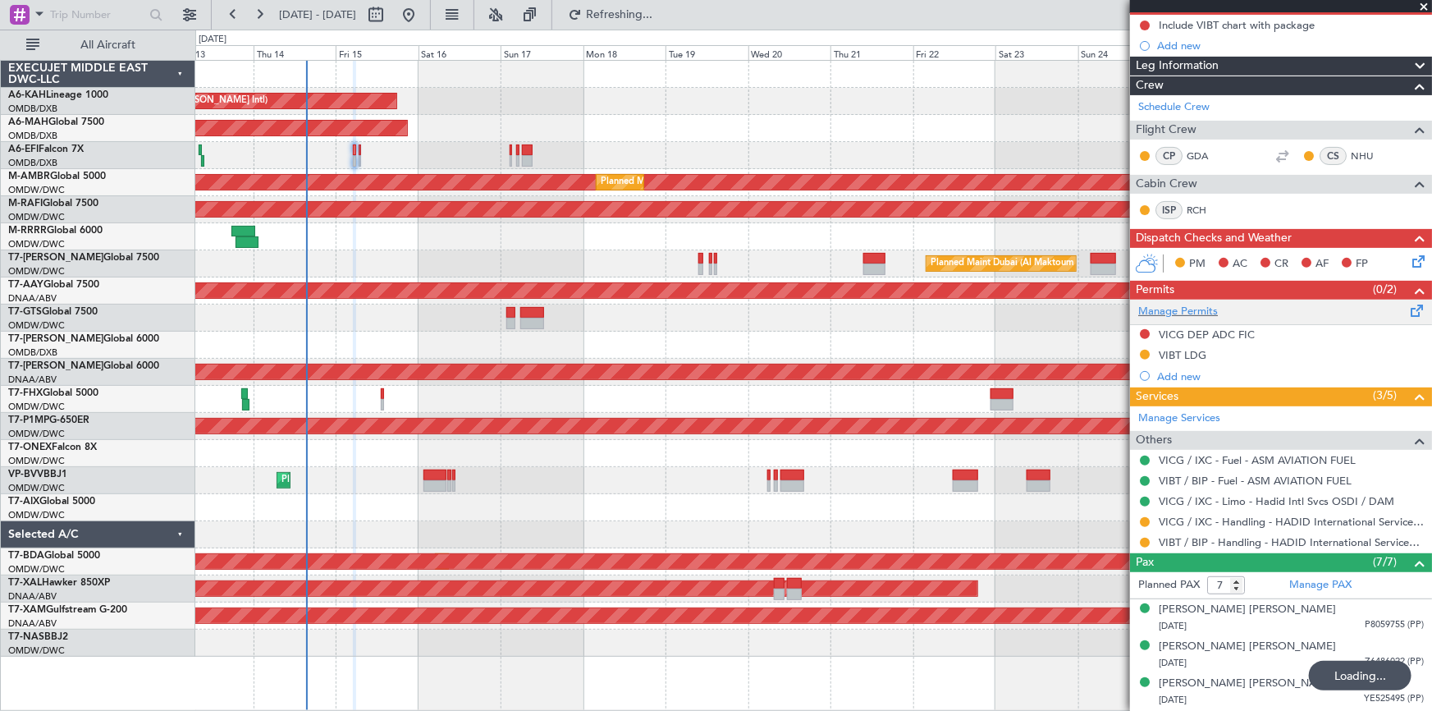
type input "8"
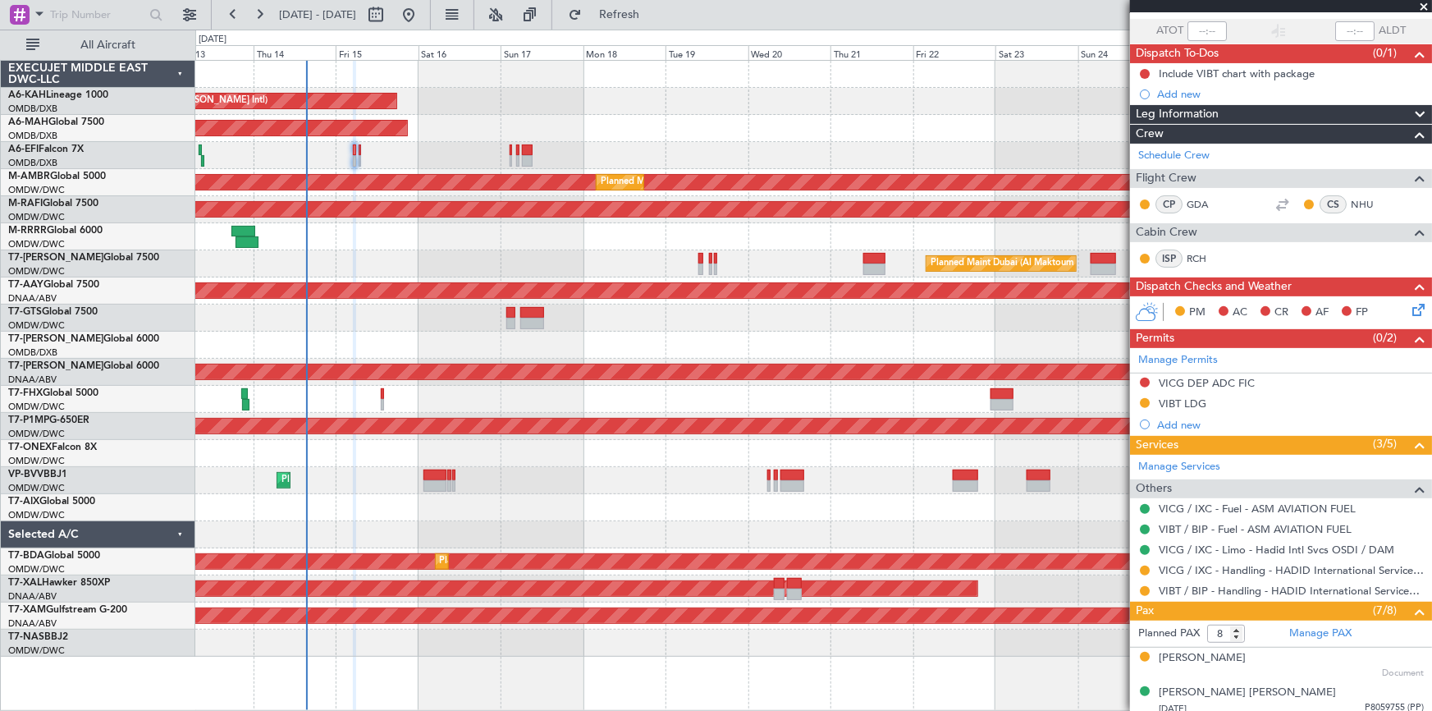
scroll to position [0, 0]
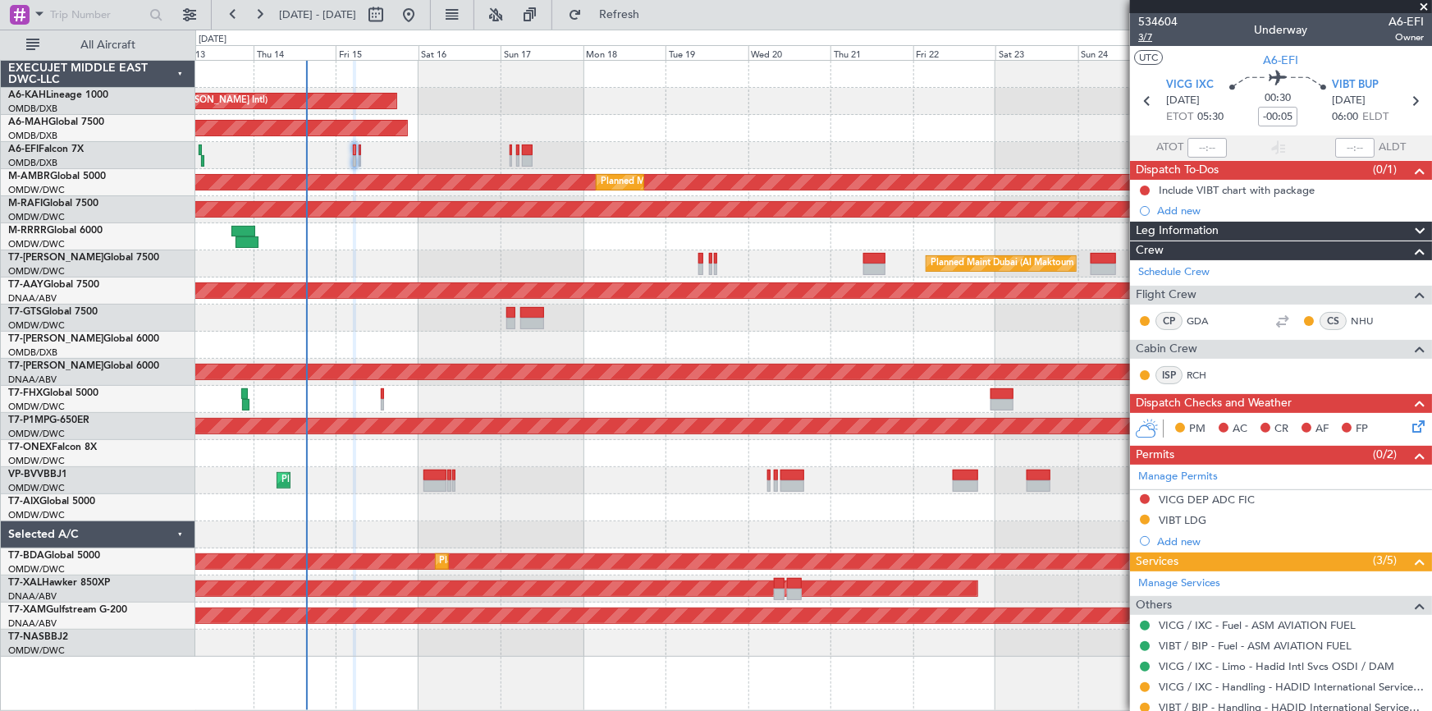
click at [1145, 36] on span "3/7" at bounding box center [1157, 37] width 39 height 14
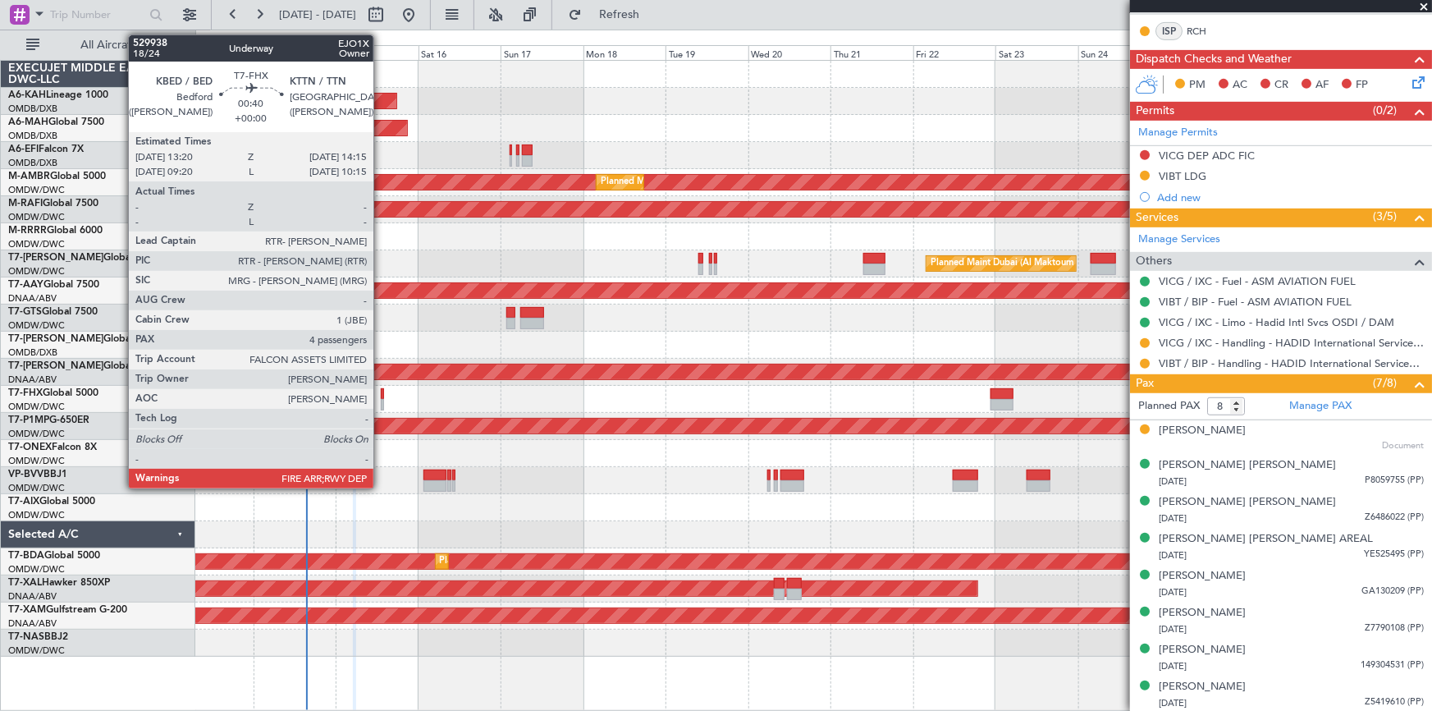
click at [381, 399] on div at bounding box center [382, 404] width 3 height 11
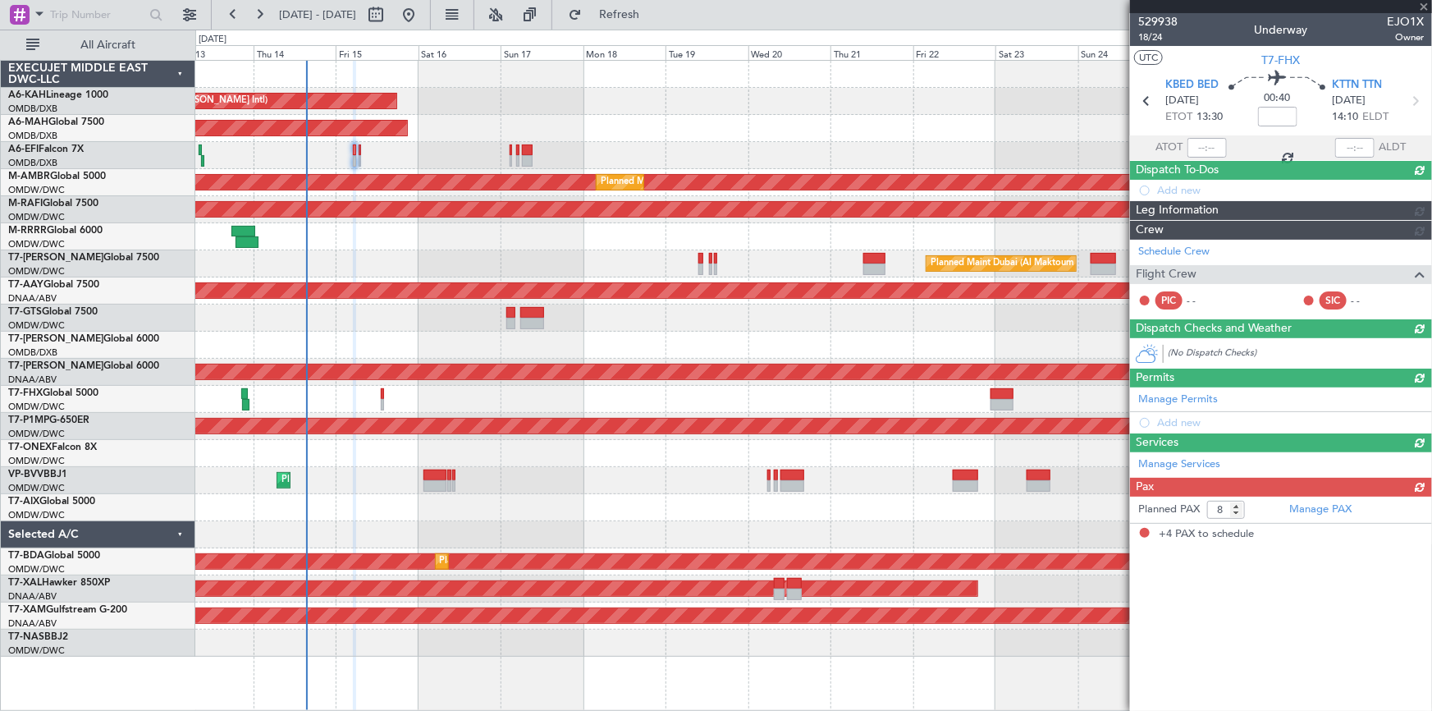
type input "4"
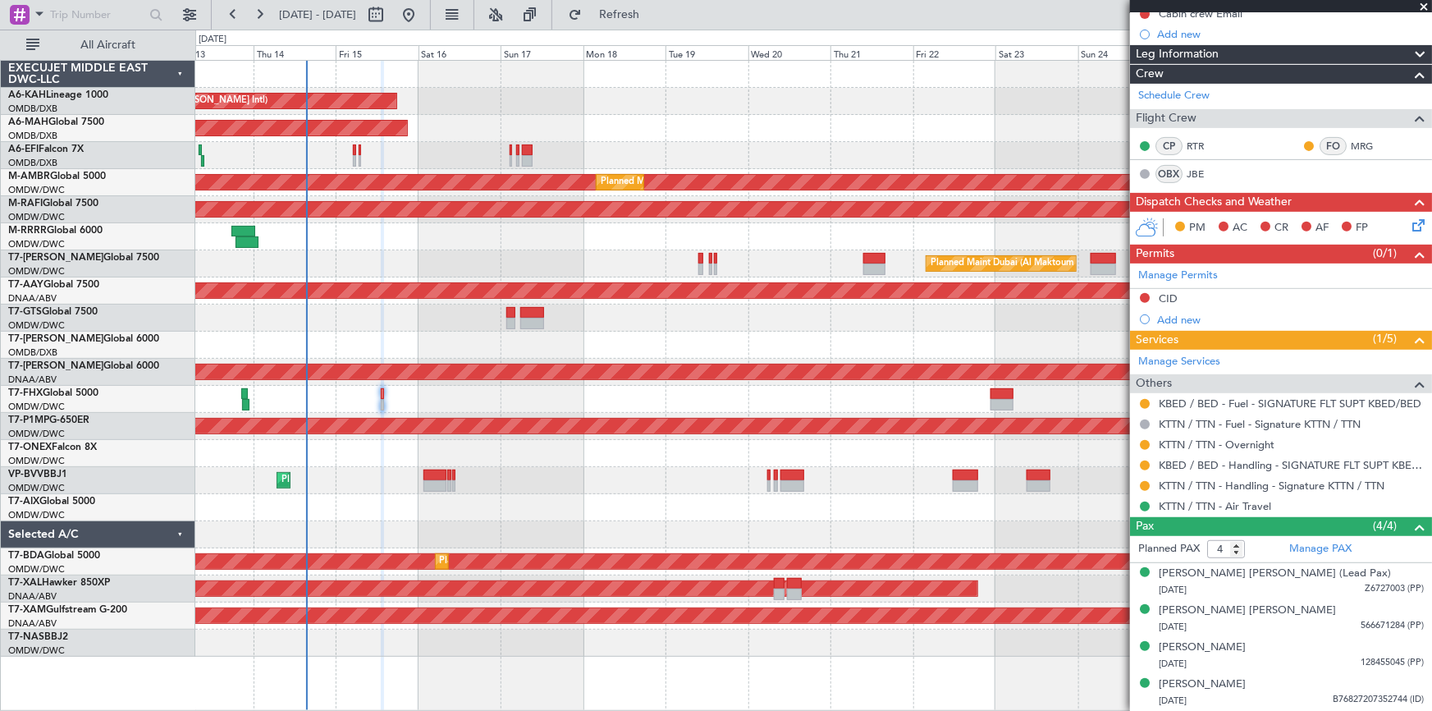
scroll to position [0, 0]
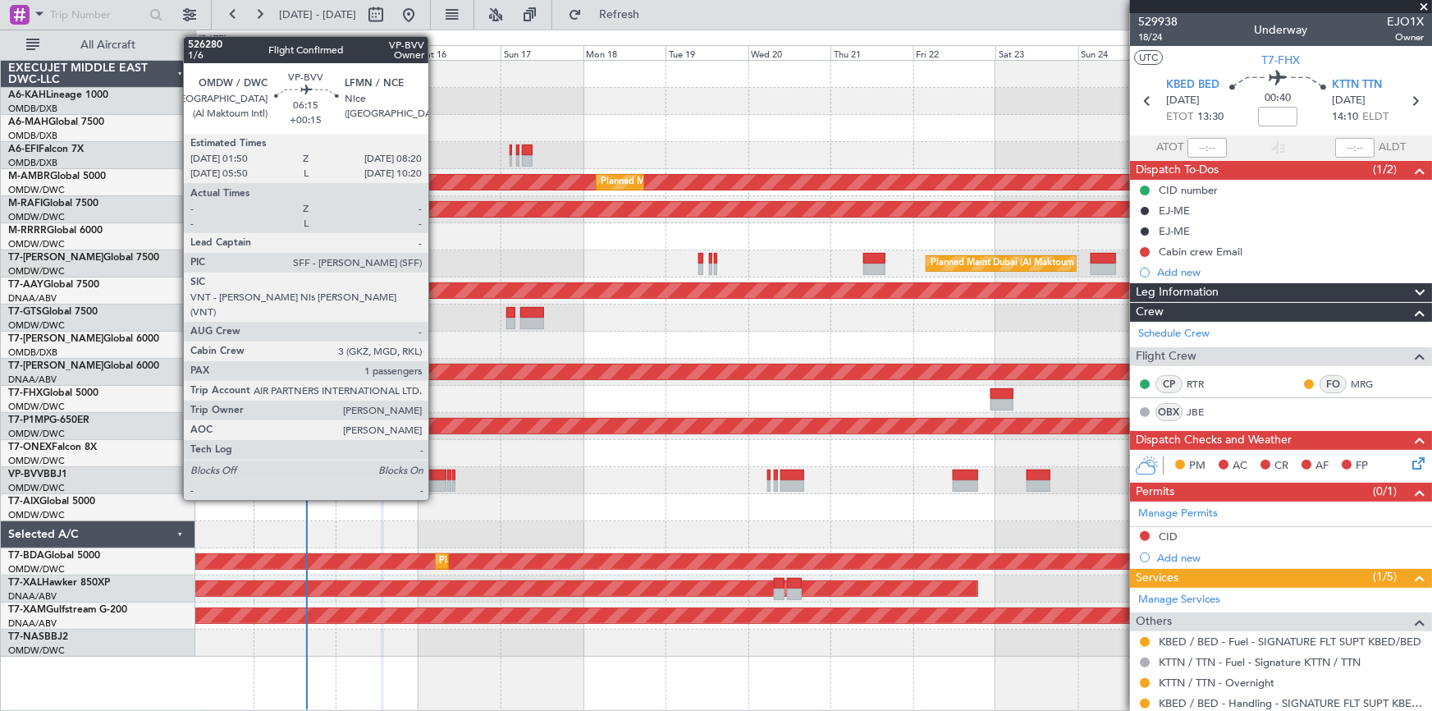
click at [437, 469] on div at bounding box center [434, 474] width 23 height 11
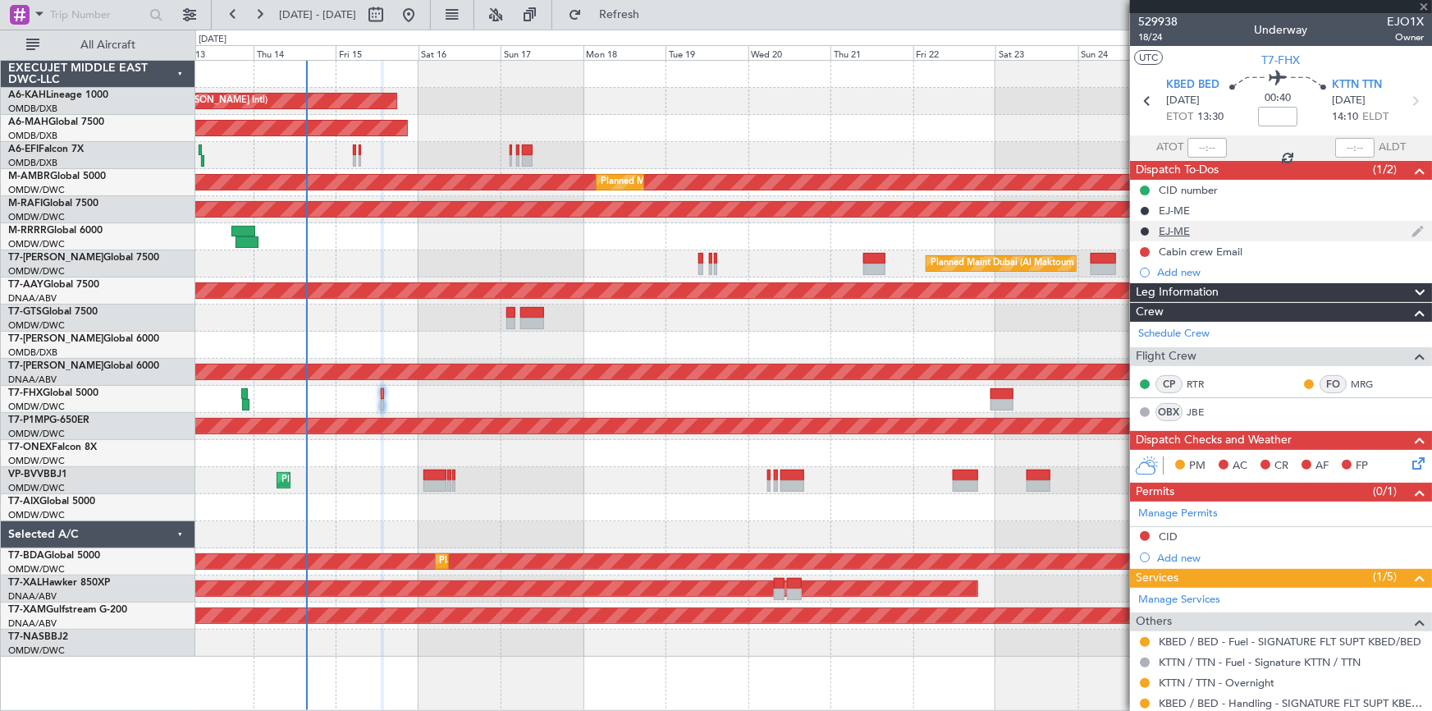
type input "+00:15"
type input "1"
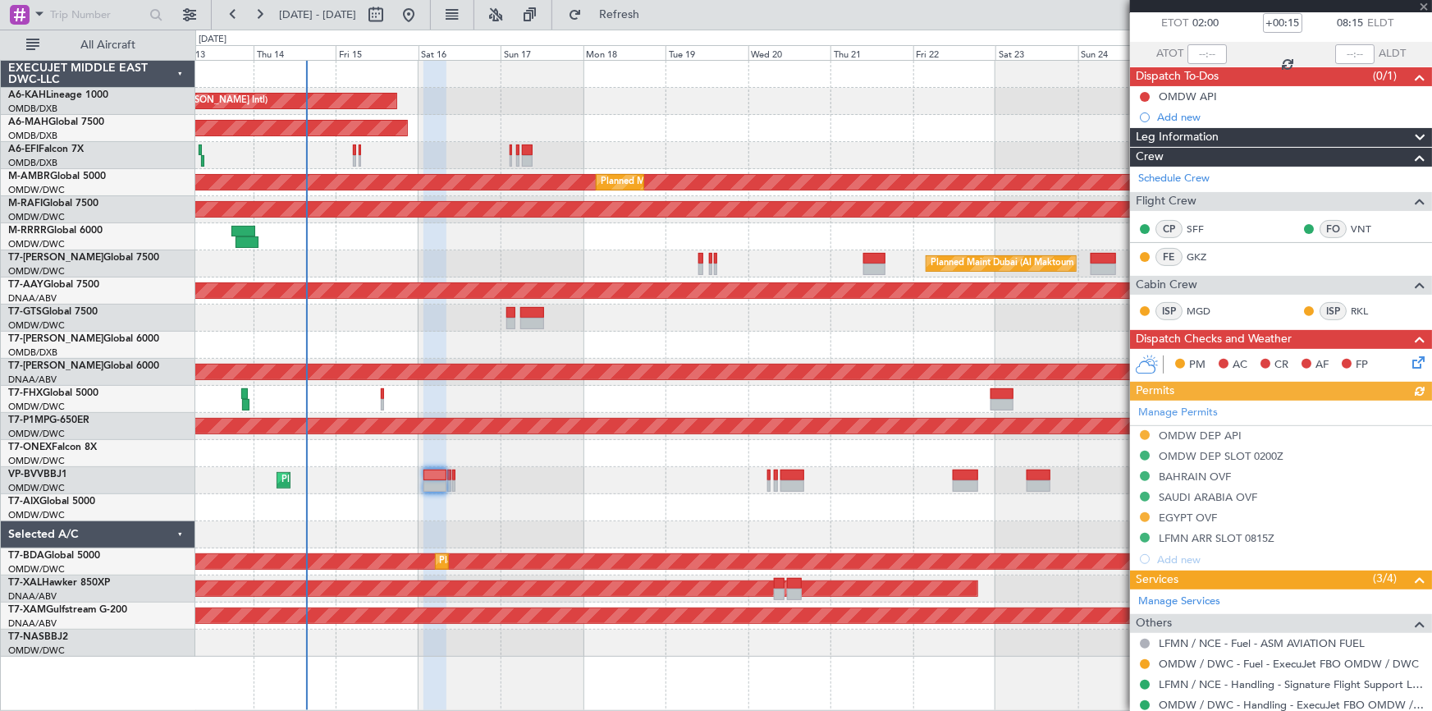
scroll to position [199, 0]
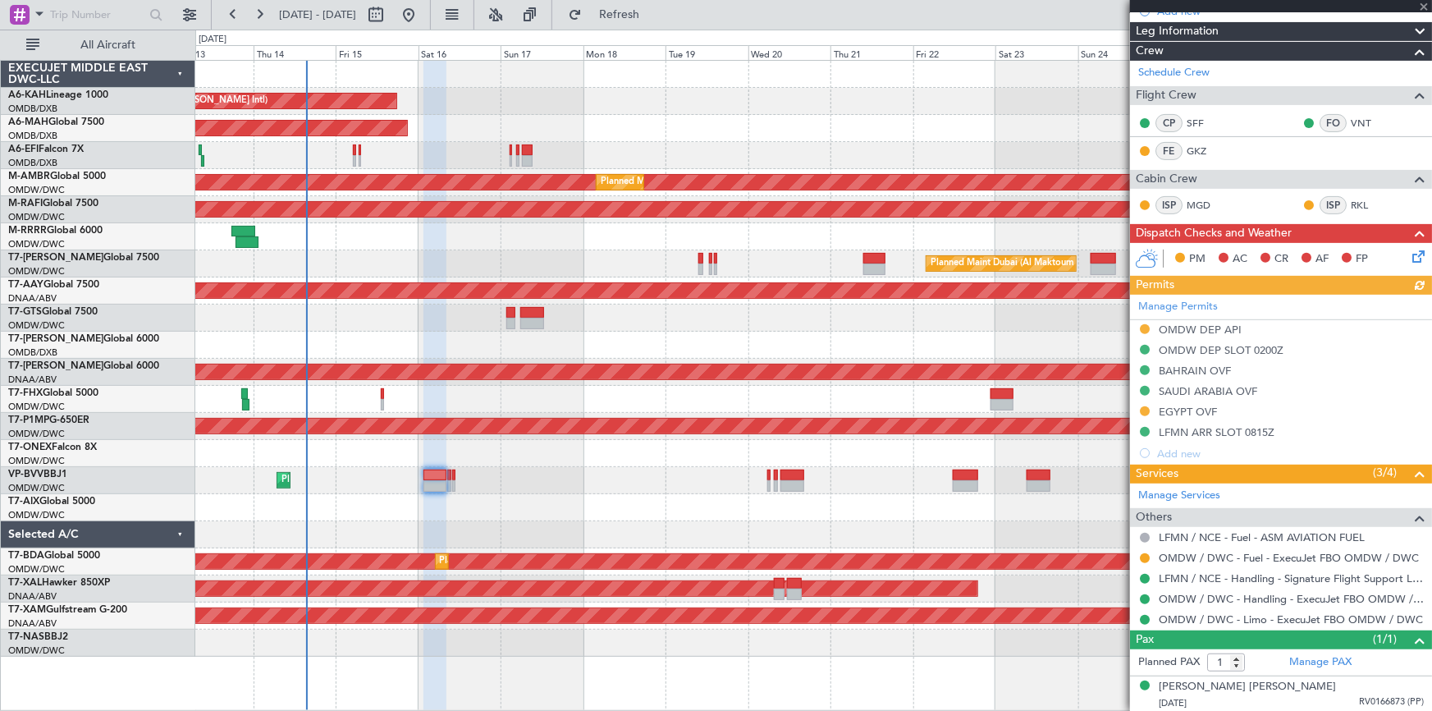
click at [1204, 406] on div "Manage Permits OMDW DEP API OMDW DEP SLOT 0200Z BAHRAIN OVF SAUDI ARABIA OVF EG…" at bounding box center [1281, 379] width 302 height 169
click at [1197, 402] on div "Manage Permits OMDW DEP API OMDW DEP SLOT 0200Z BAHRAIN OVF SAUDI ARABIA OVF EG…" at bounding box center [1281, 379] width 302 height 169
click at [1168, 405] on div "EGYPT OVF" at bounding box center [1188, 412] width 58 height 14
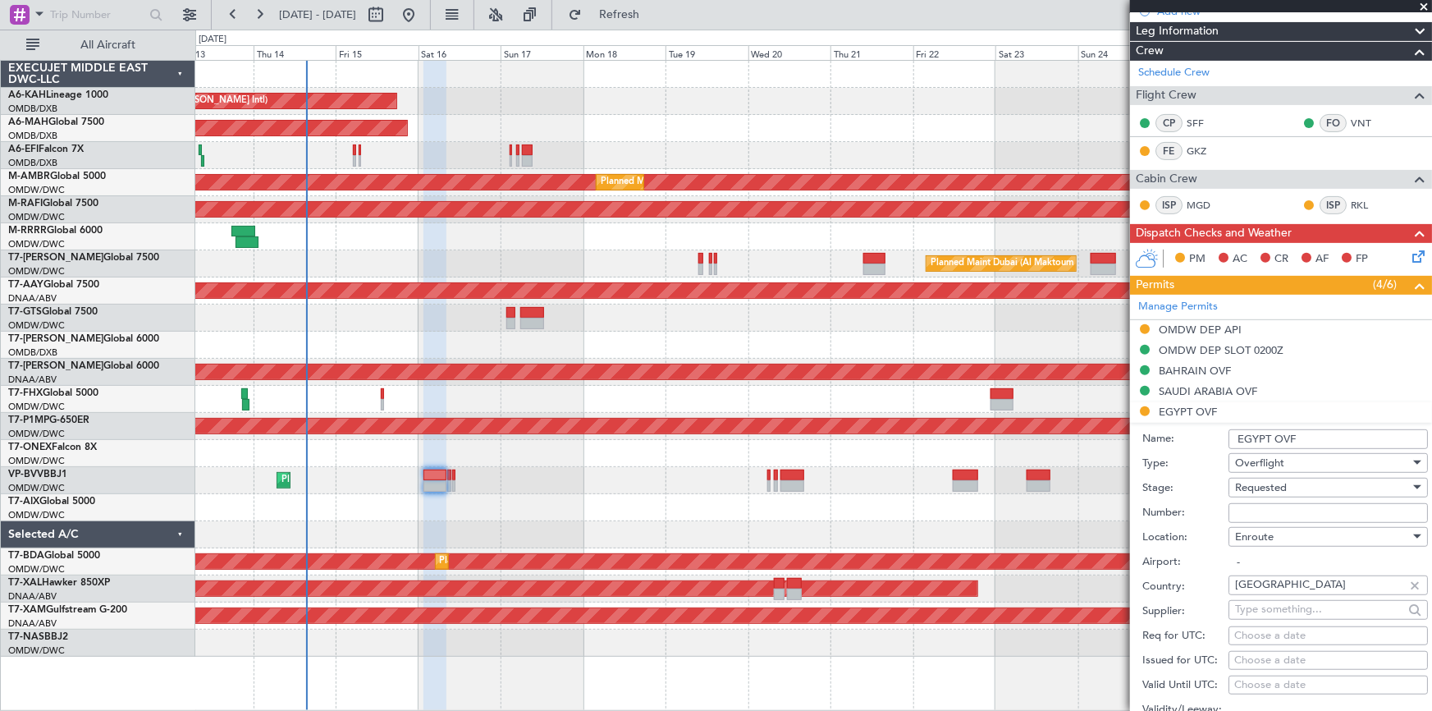
click at [1273, 504] on input "Number:" at bounding box center [1327, 513] width 199 height 20
paste input "CAA11130"
type input "CAA11130"
click at [1274, 488] on span "Requested" at bounding box center [1261, 487] width 52 height 15
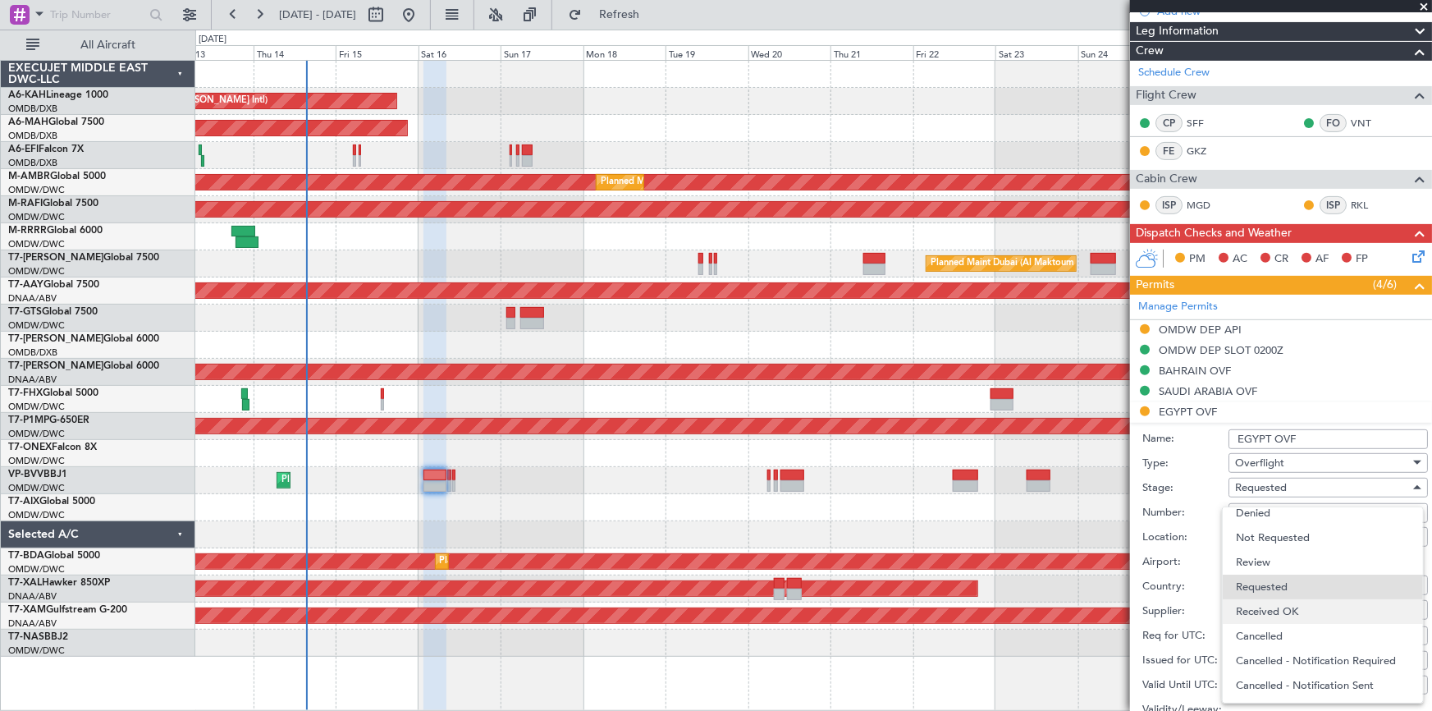
click at [1287, 613] on span "Received OK" at bounding box center [1323, 611] width 174 height 25
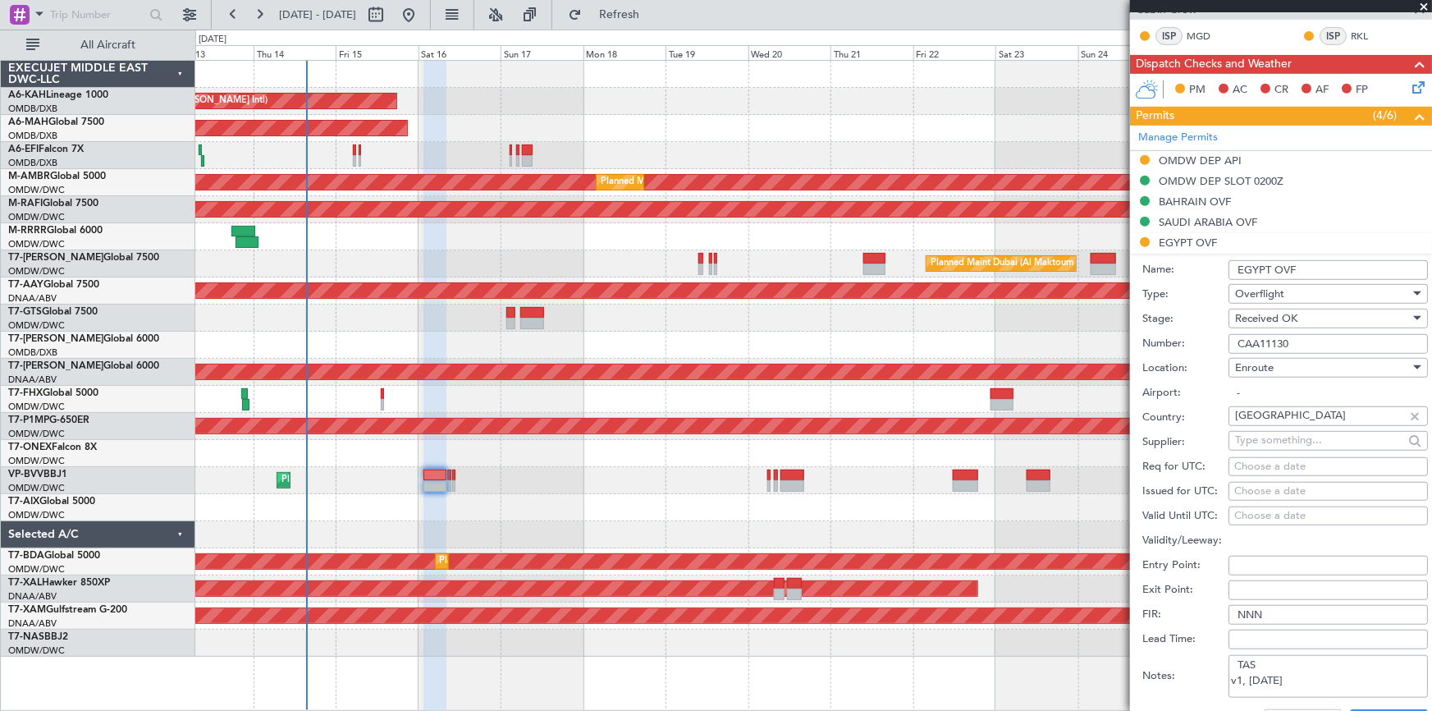
scroll to position [498, 0]
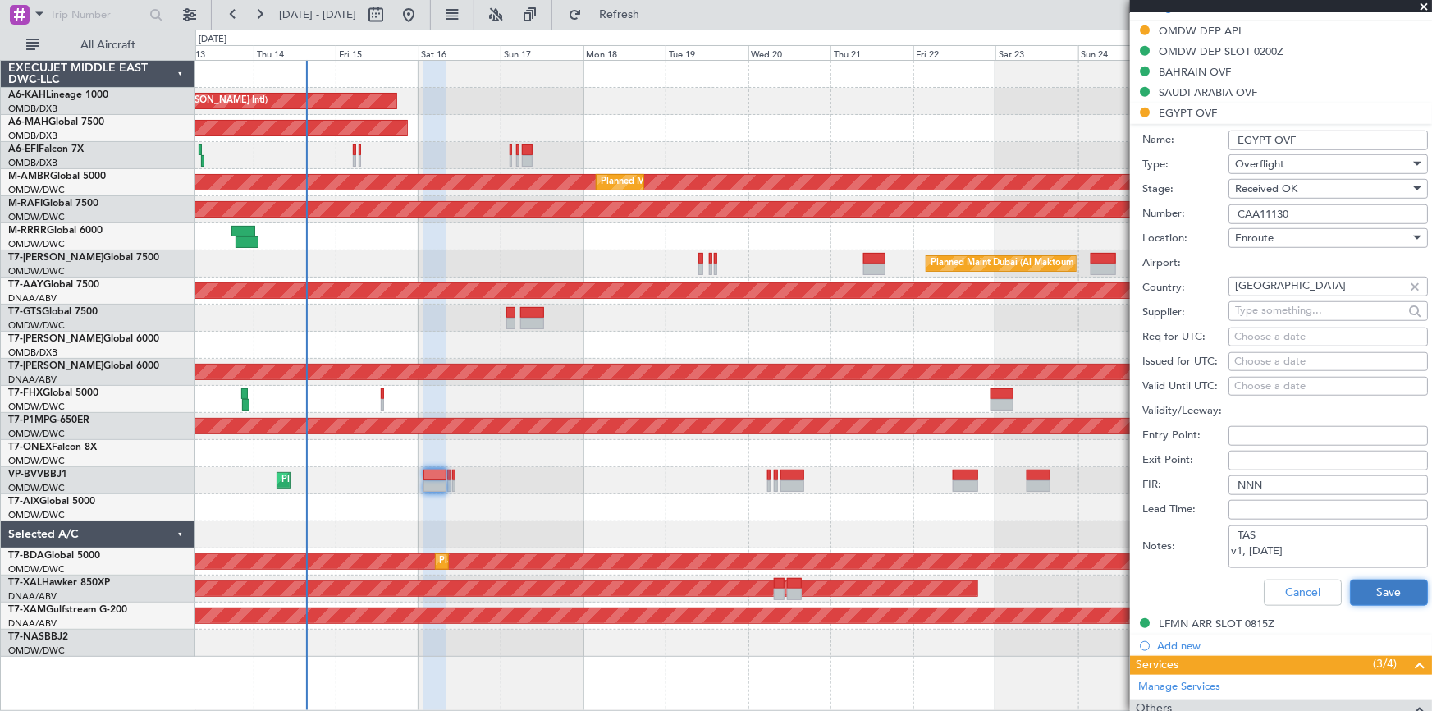
click at [1364, 583] on button "Save" at bounding box center [1389, 592] width 78 height 26
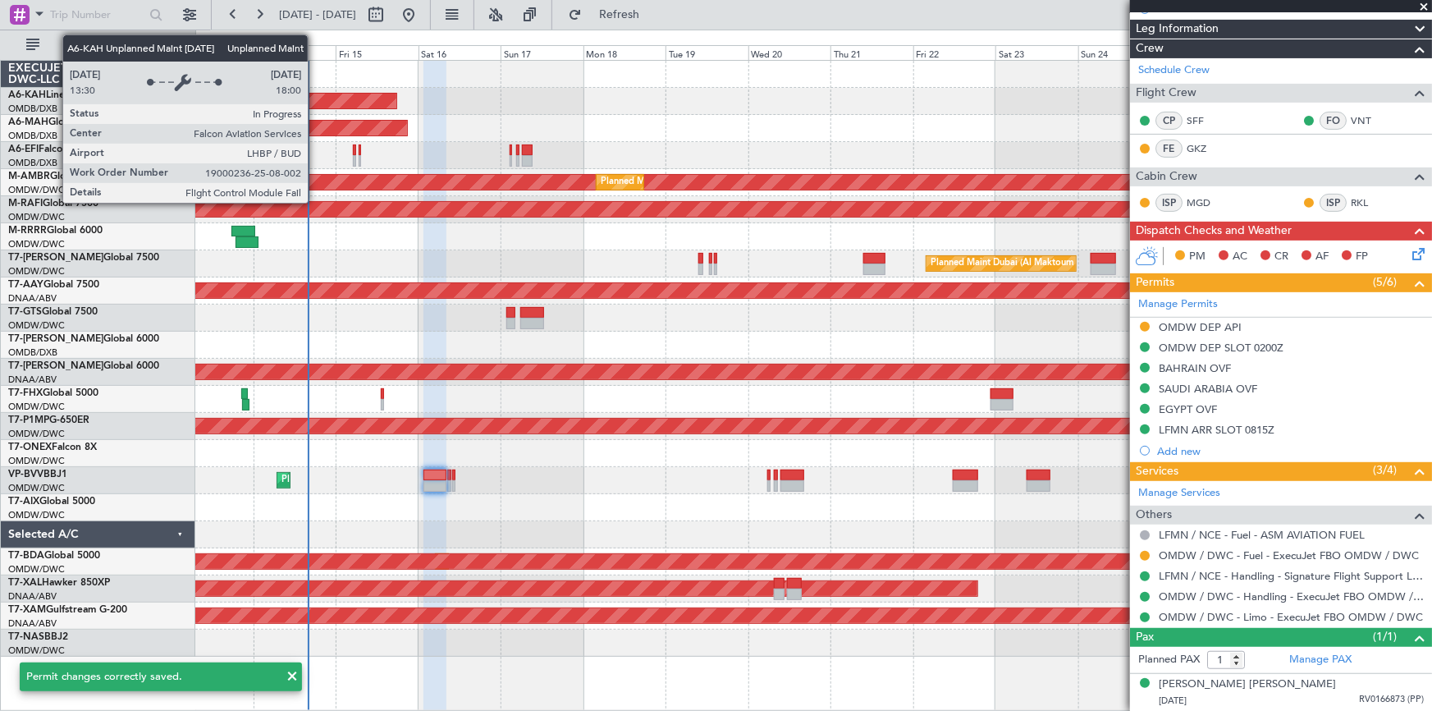
scroll to position [199, 0]
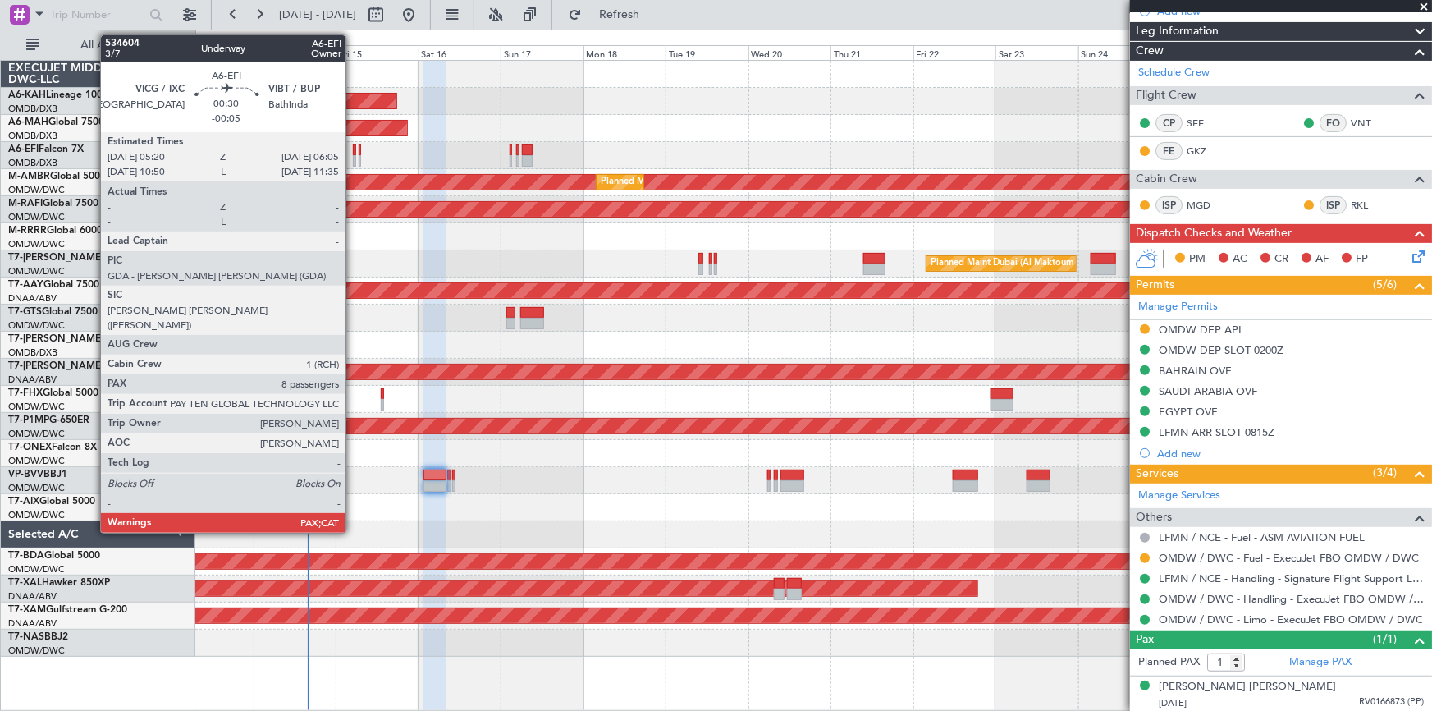
click at [353, 148] on div at bounding box center [354, 149] width 3 height 11
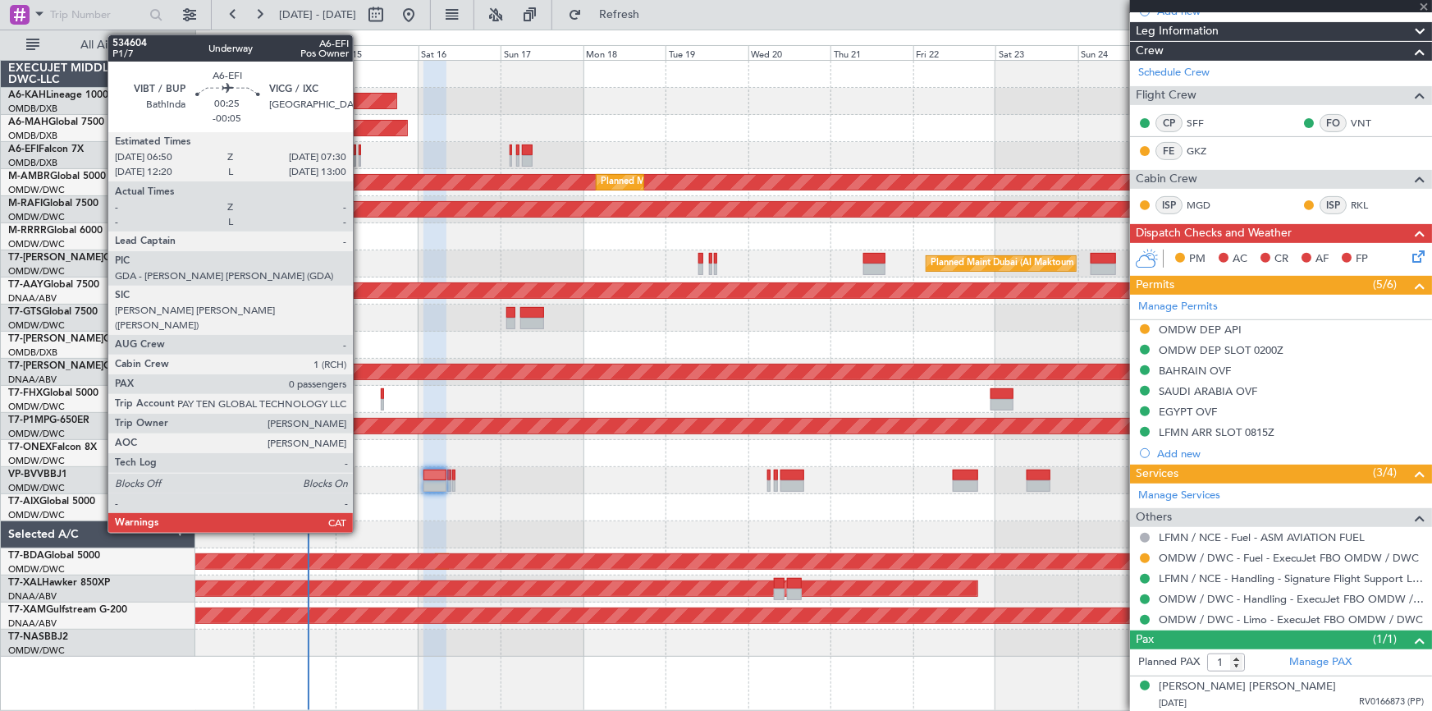
type input "-00:05"
type input "8"
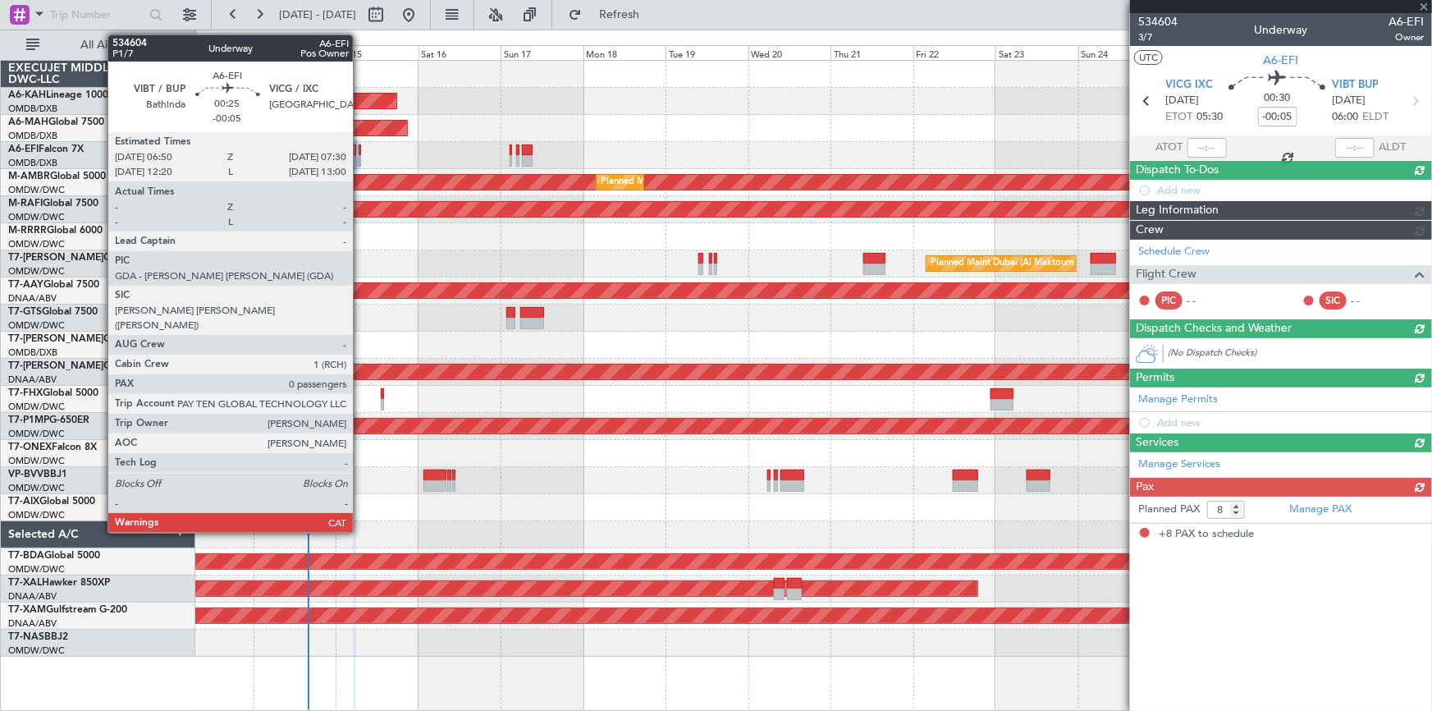
scroll to position [0, 0]
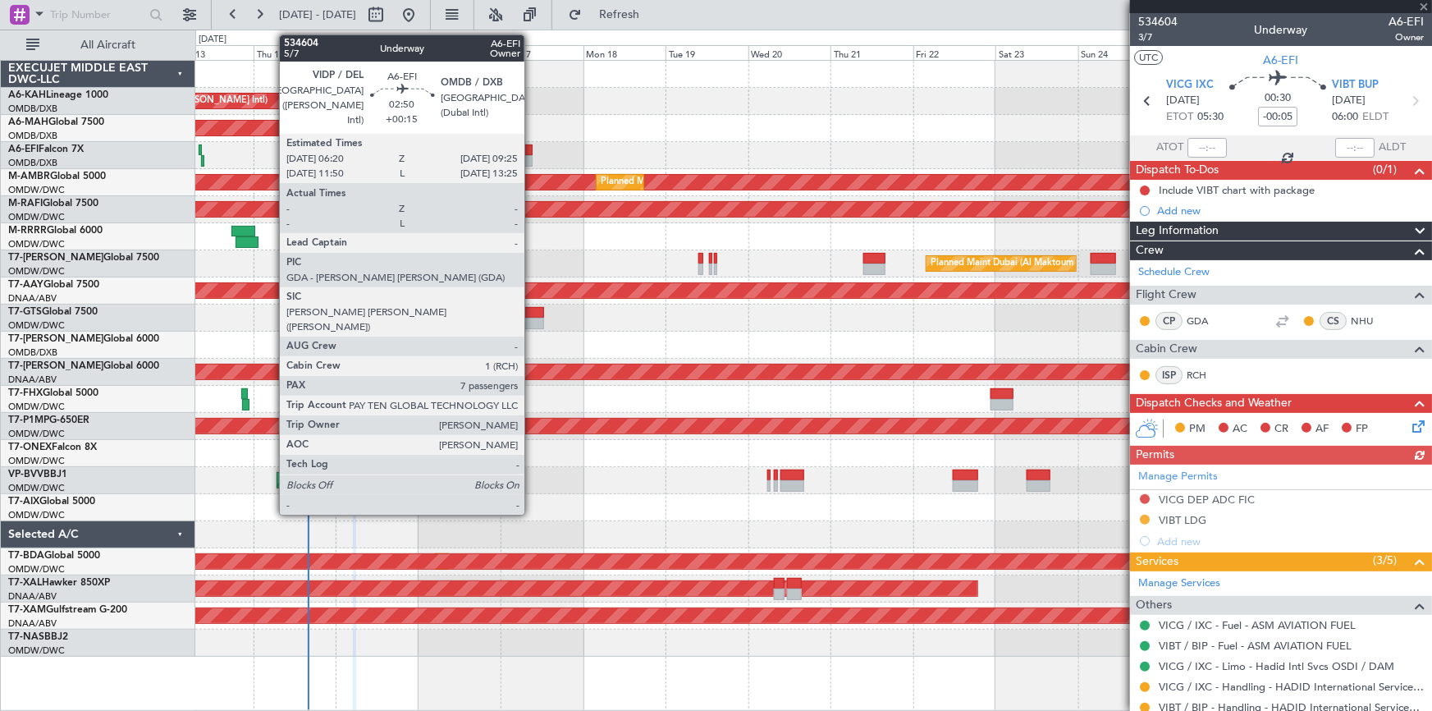
click at [530, 147] on div at bounding box center [527, 149] width 11 height 11
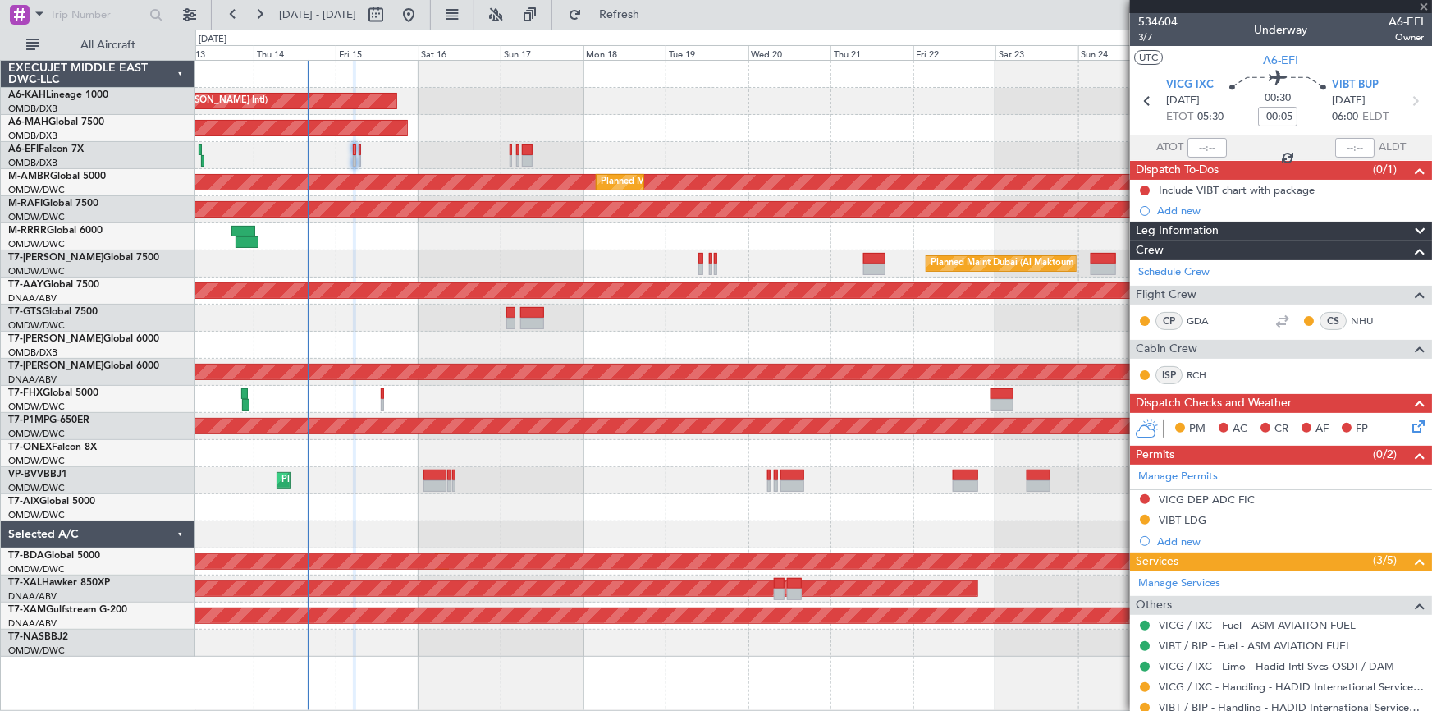
type input "+00:15"
type input "7"
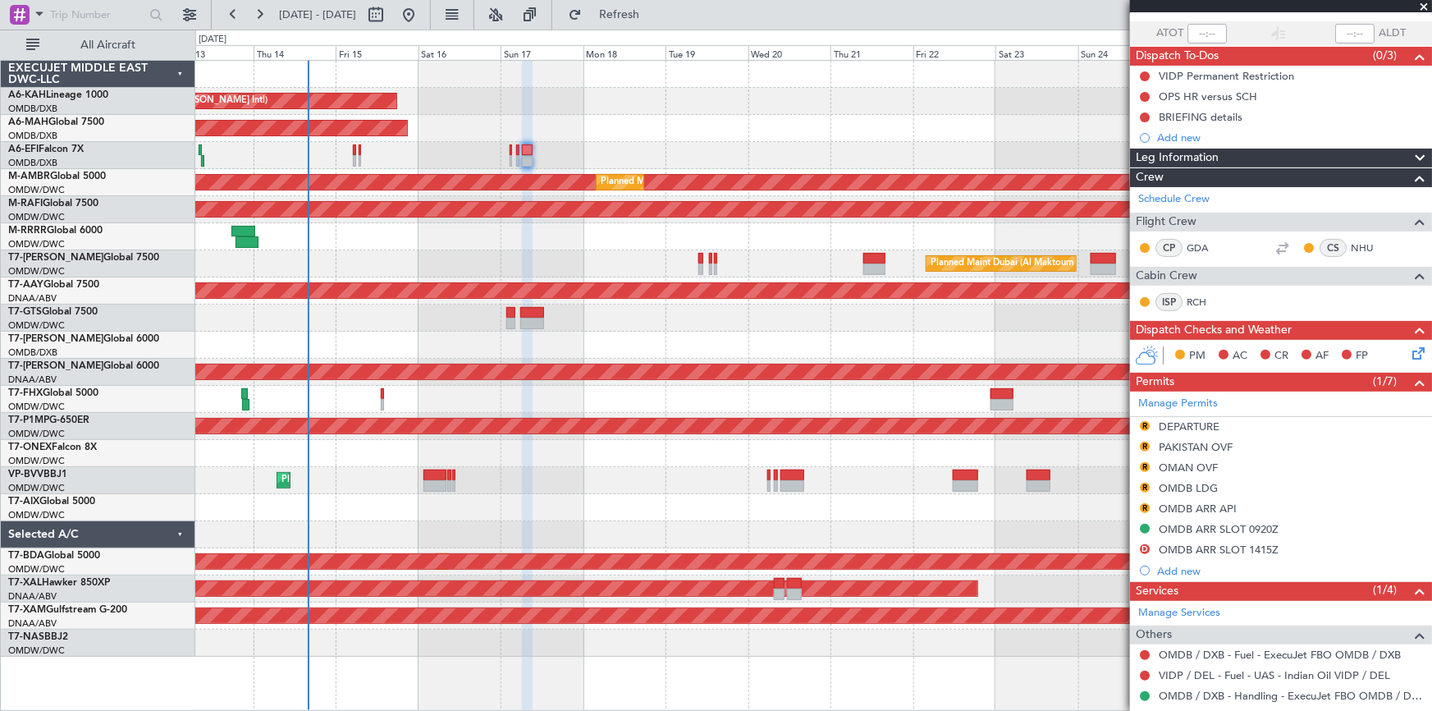
scroll to position [149, 0]
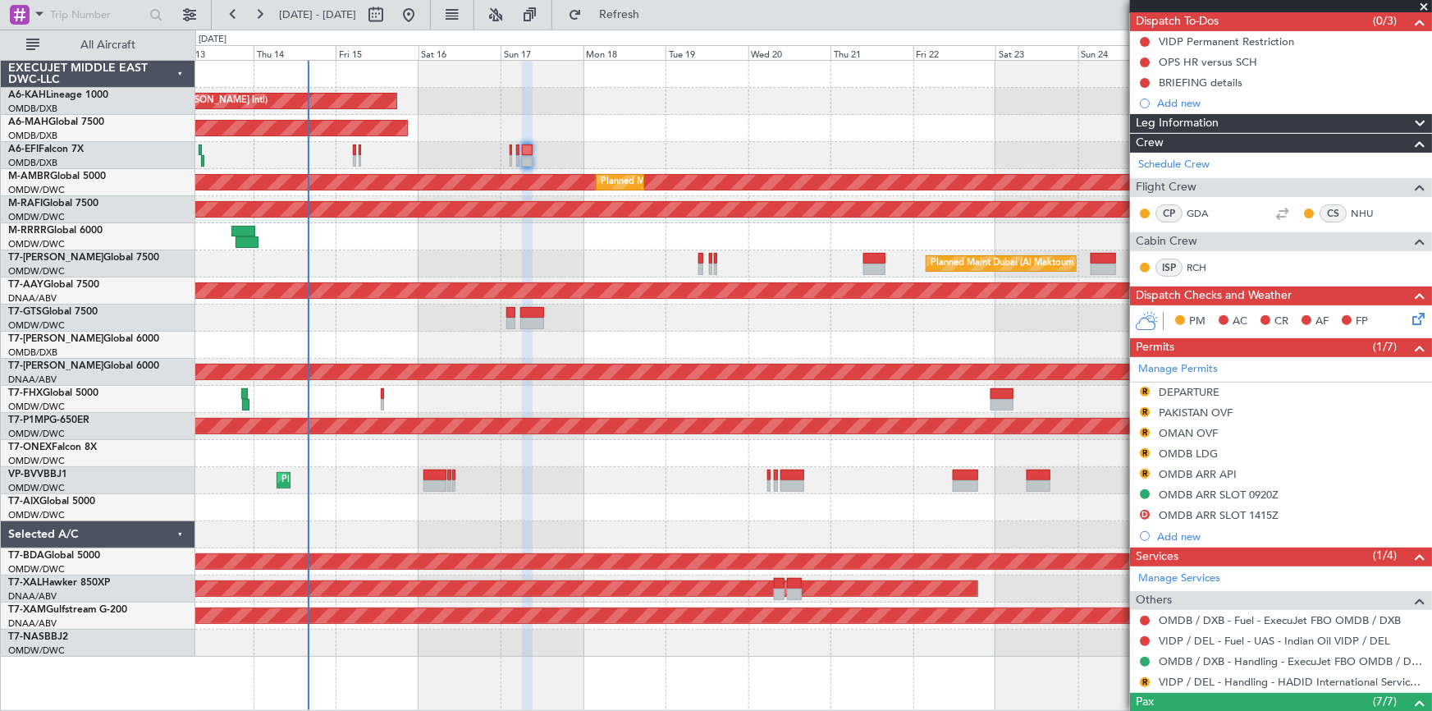
drag, startPoint x: 1207, startPoint y: 427, endPoint x: 1223, endPoint y: 437, distance: 18.0
click at [1207, 427] on div "OMAN OVF" at bounding box center [1188, 433] width 59 height 14
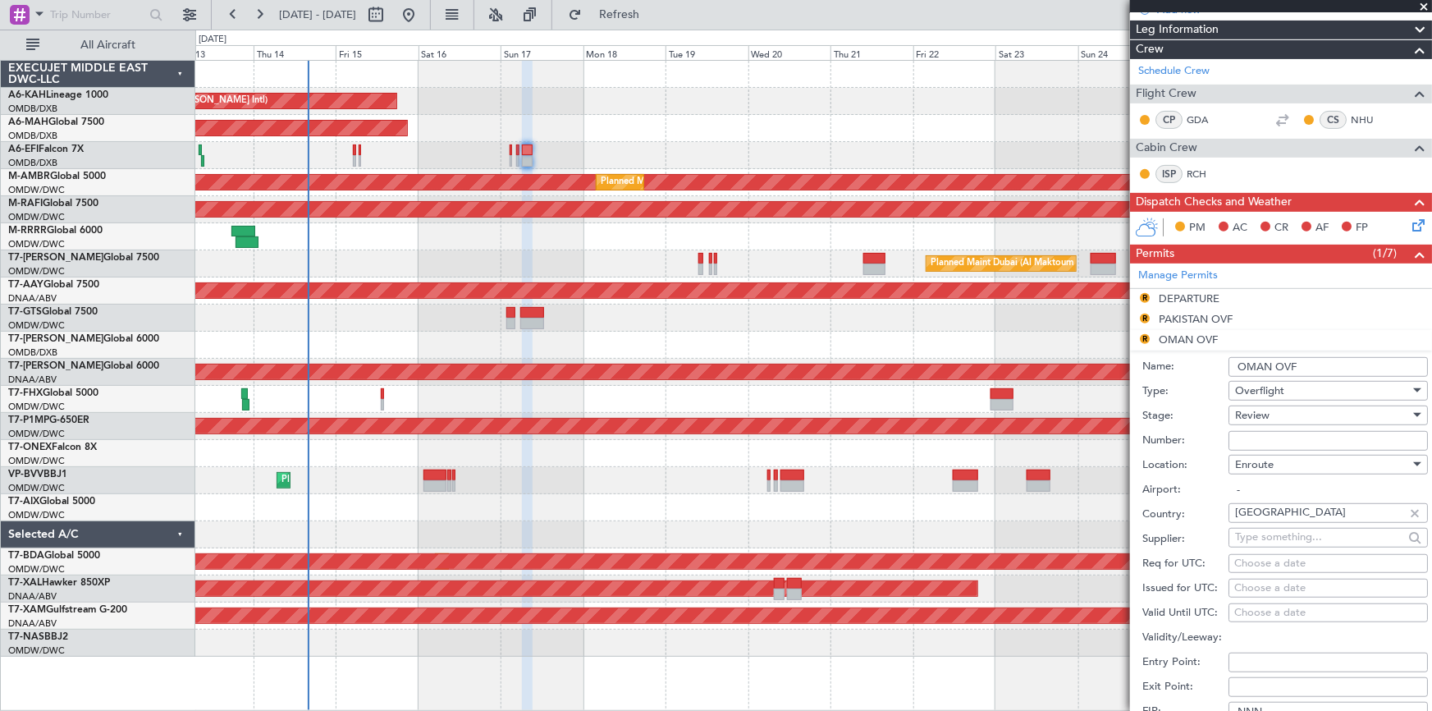
scroll to position [298, 0]
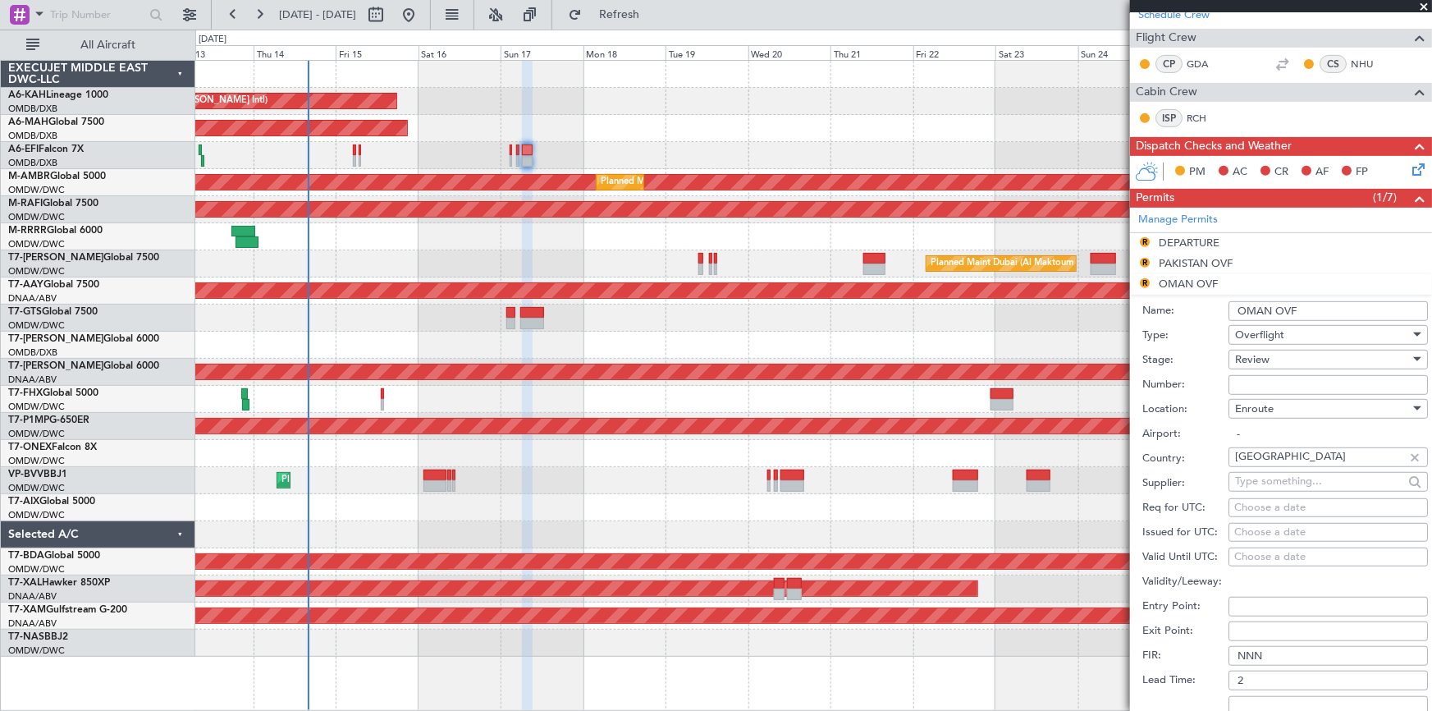
click at [1267, 375] on input "Number:" at bounding box center [1327, 385] width 199 height 20
paste input "DAT/OF/EXBO/0013/2025"
type input "DAT/OF/EXBO/0013/2025"
click at [1271, 358] on div "Review" at bounding box center [1322, 359] width 175 height 25
click at [1273, 485] on span "Received OK" at bounding box center [1323, 490] width 174 height 25
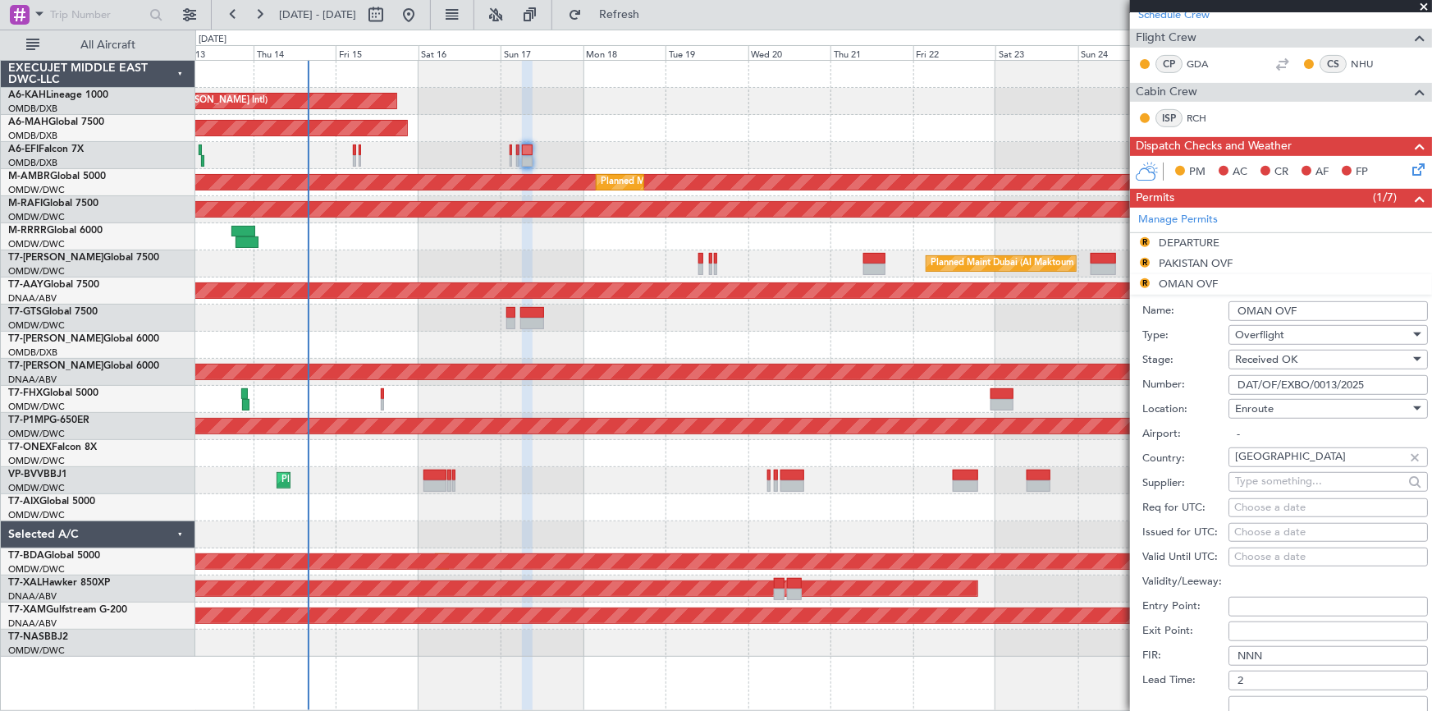
scroll to position [522, 0]
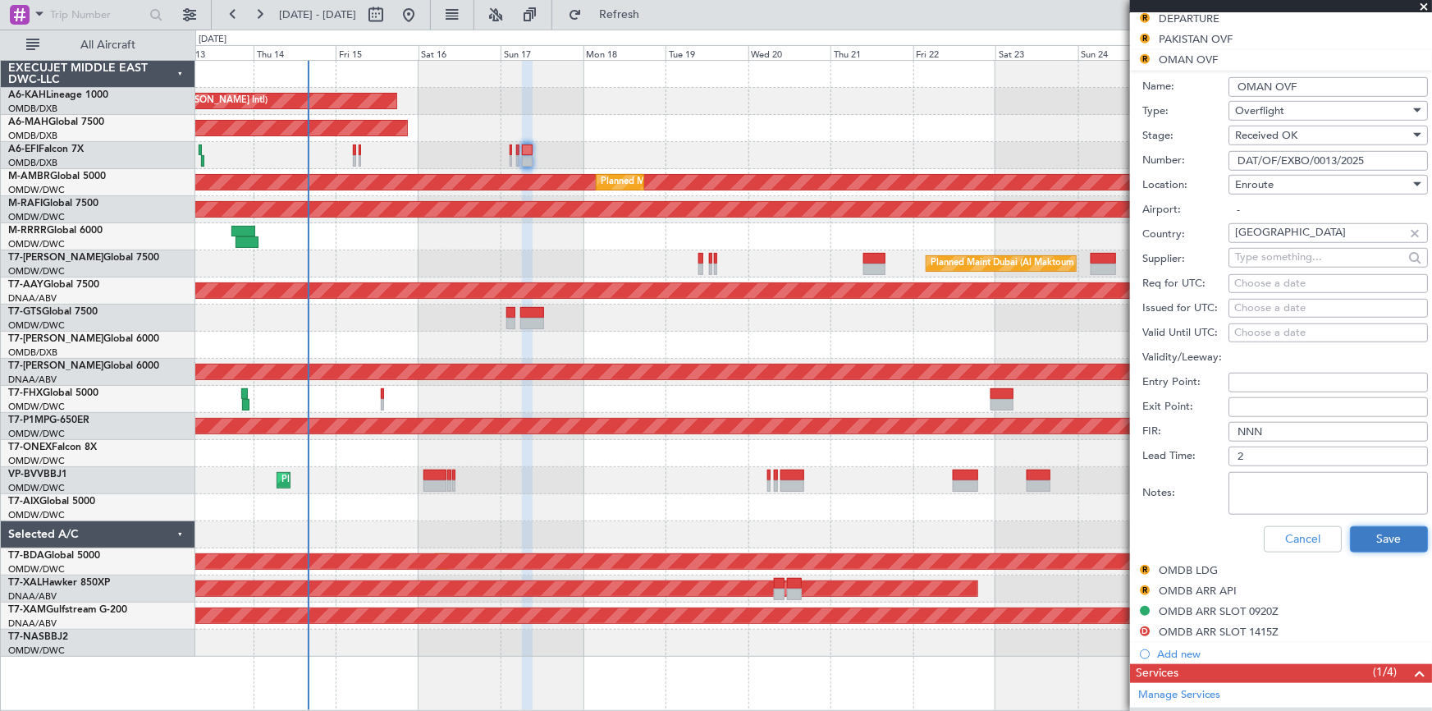
click at [1369, 528] on button "Save" at bounding box center [1389, 539] width 78 height 26
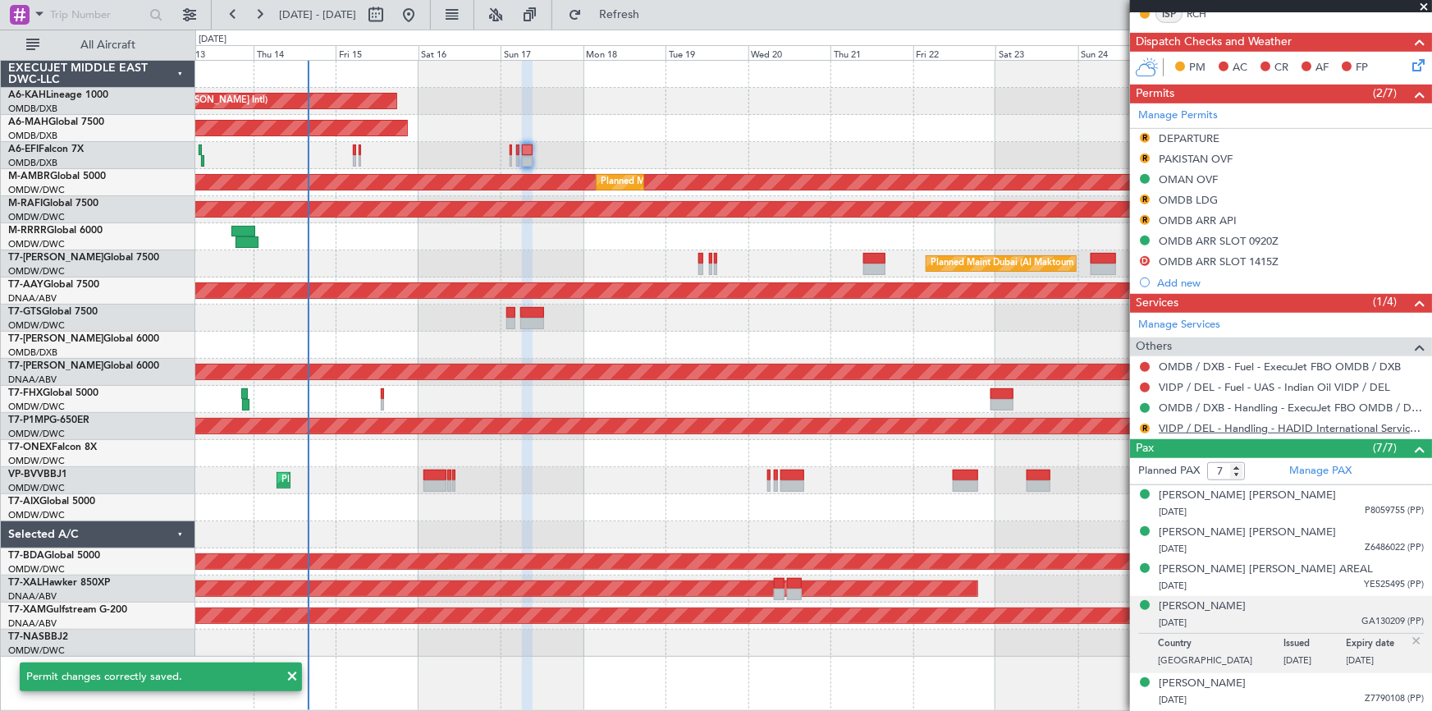
scroll to position [323, 0]
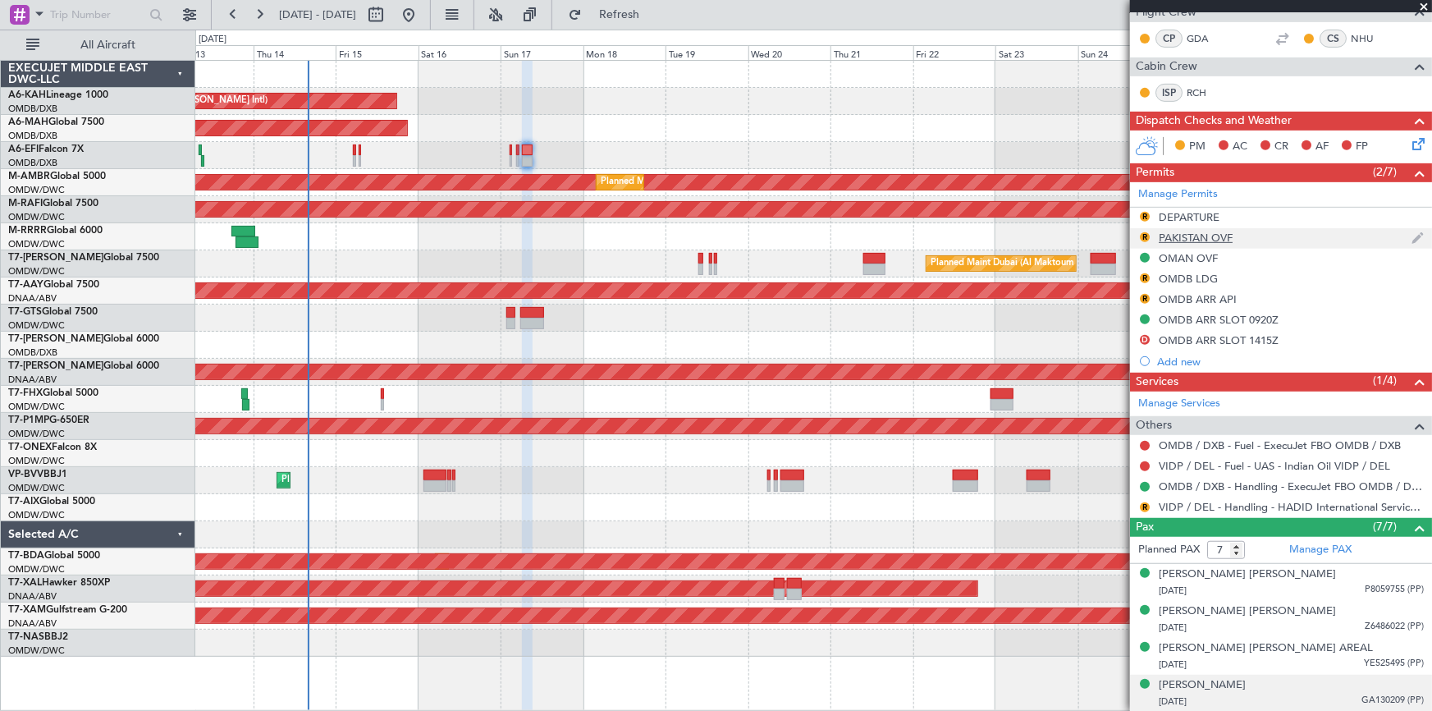
click at [1177, 232] on div "PAKISTAN OVF" at bounding box center [1196, 238] width 74 height 14
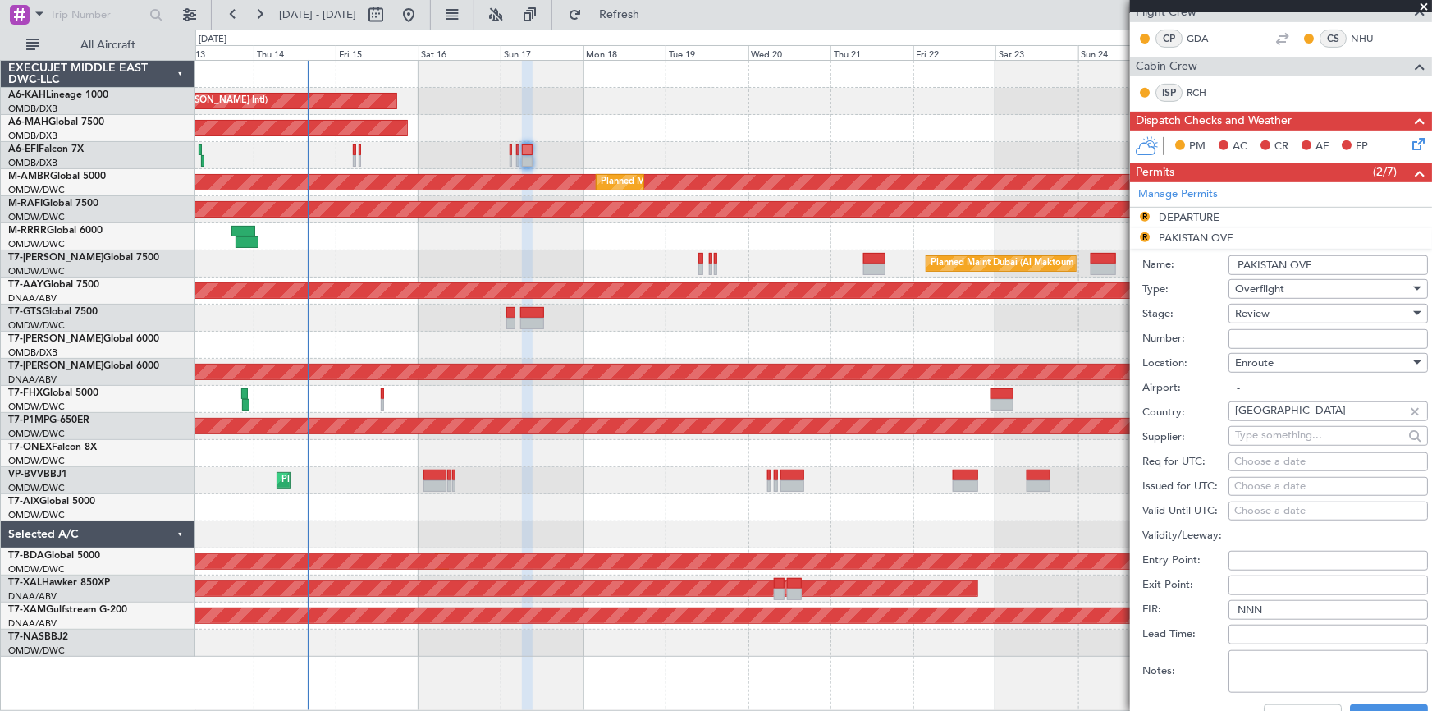
click at [1288, 309] on div "Review" at bounding box center [1322, 313] width 175 height 25
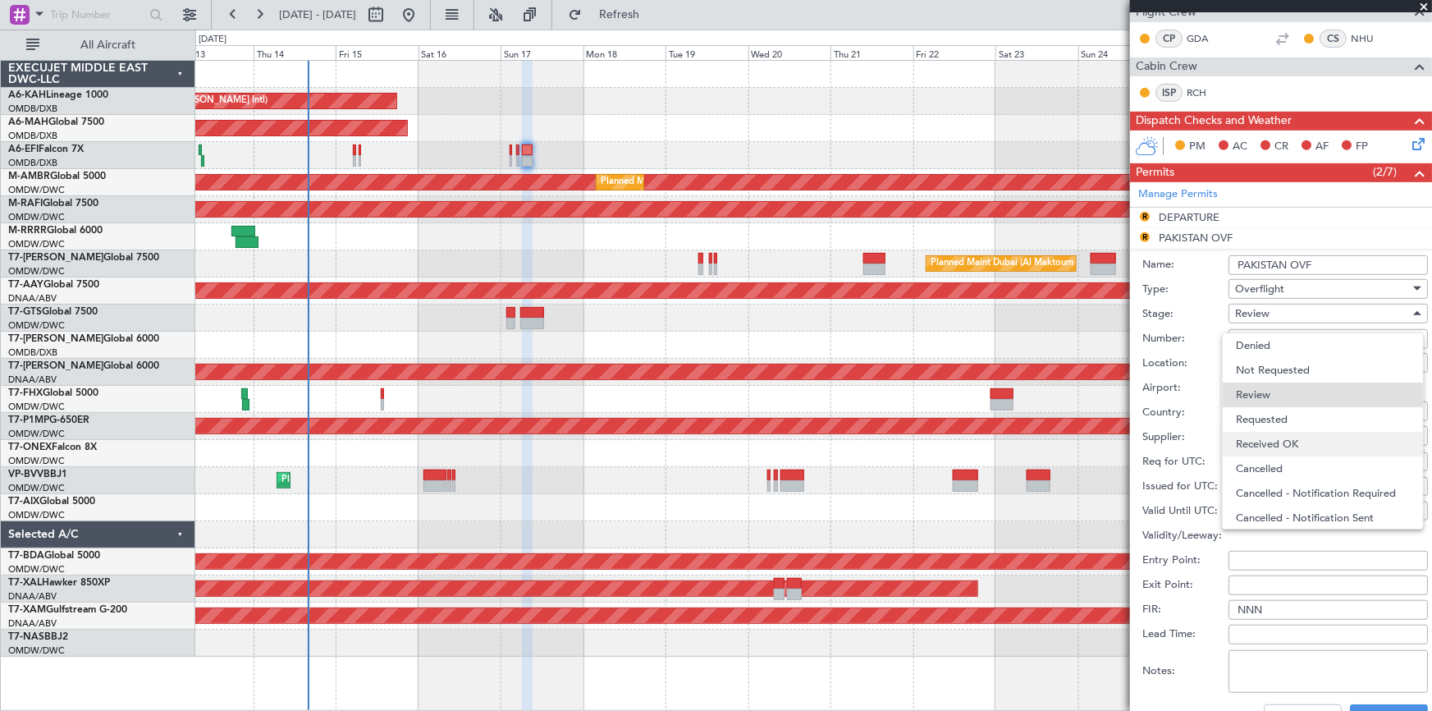
click at [1274, 441] on span "Received OK" at bounding box center [1323, 444] width 174 height 25
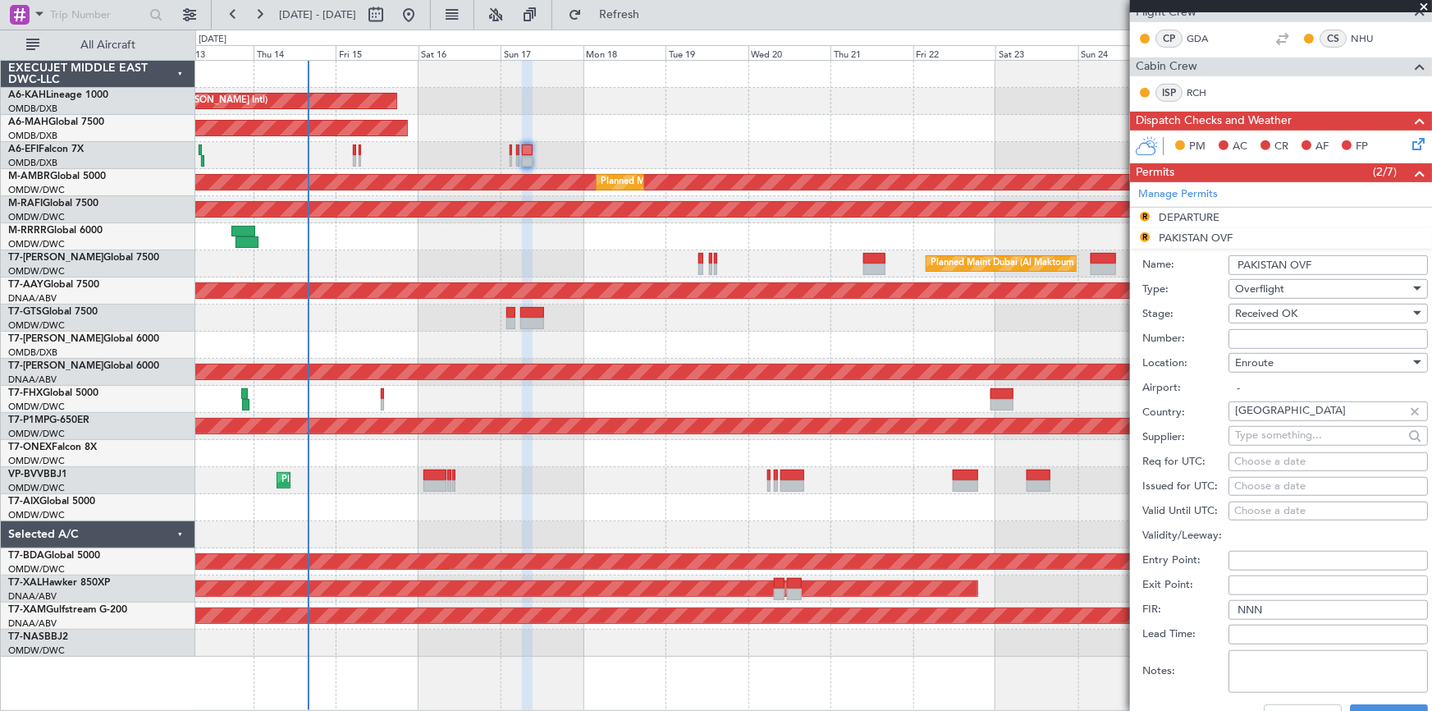
click at [1285, 333] on input "Number:" at bounding box center [1327, 339] width 199 height 20
paste input "NS-2508-0295"
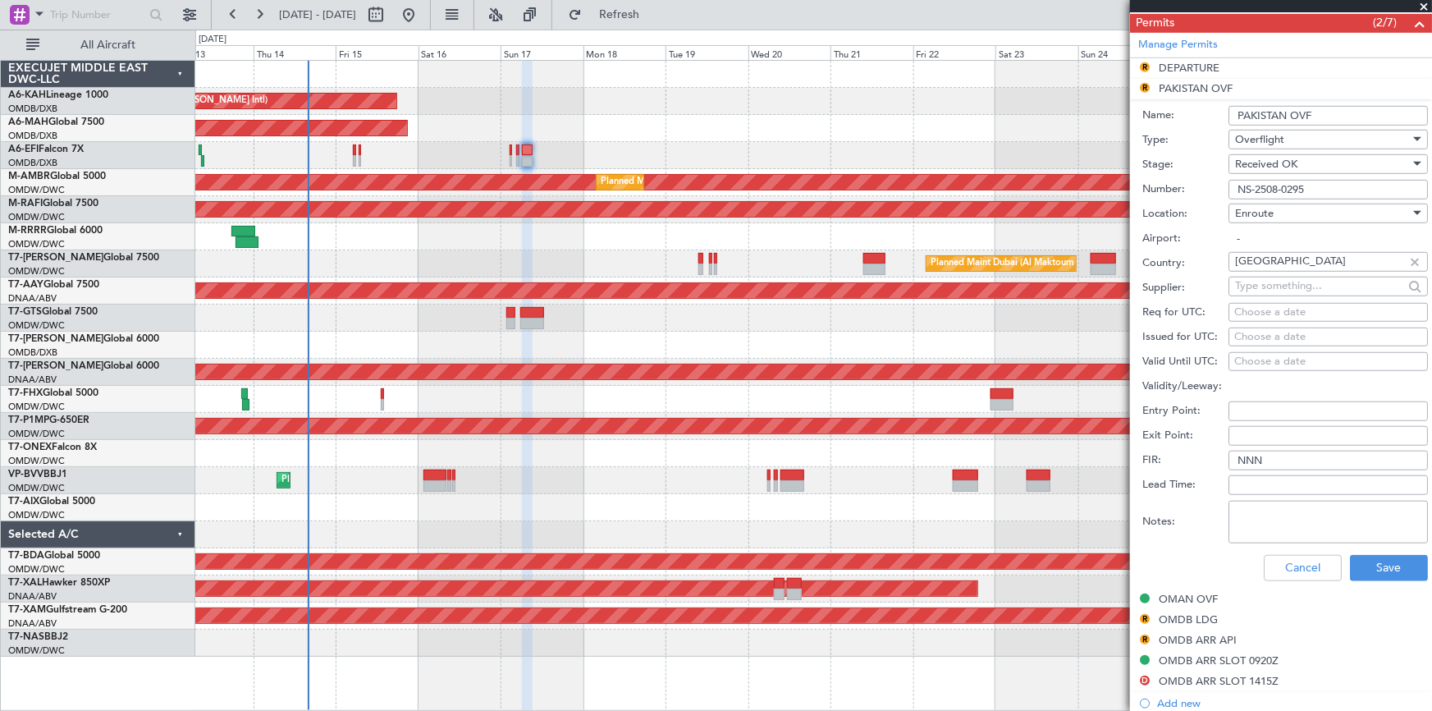
scroll to position [398, 0]
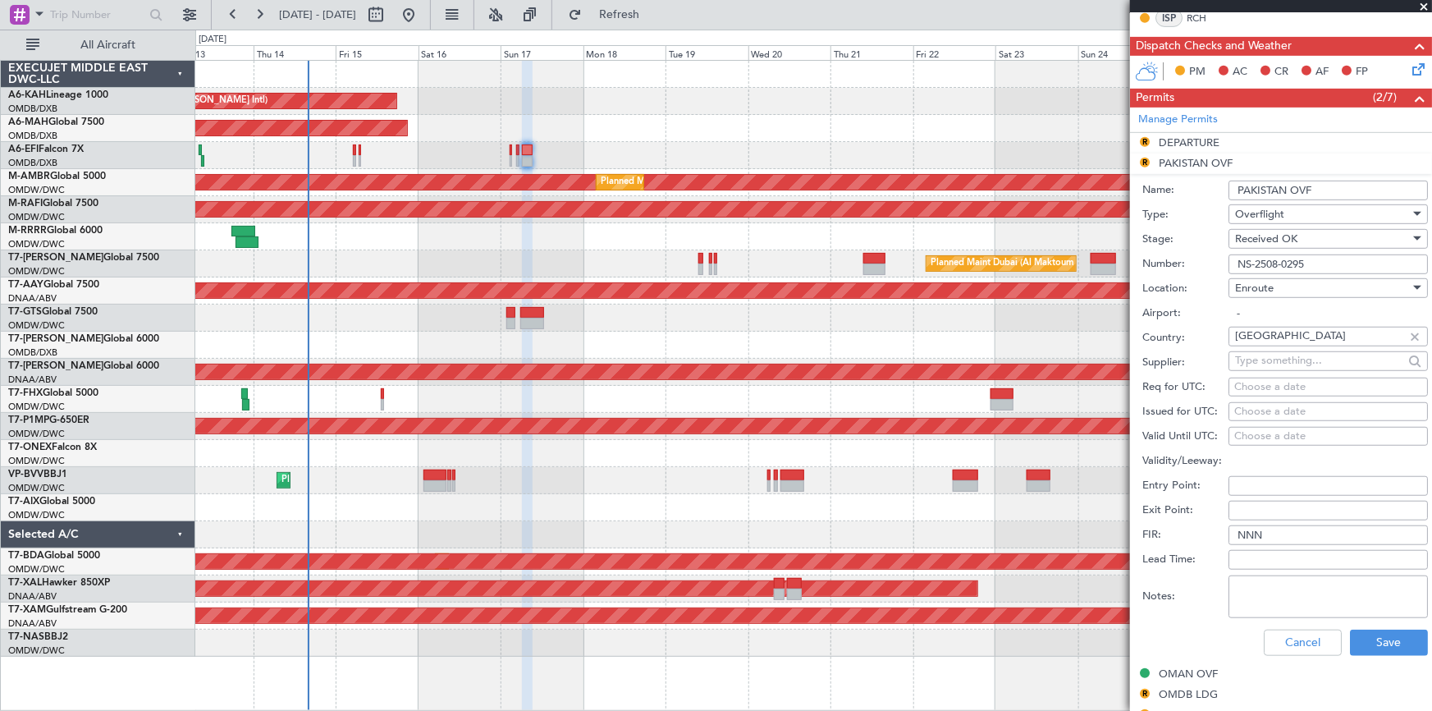
type input "NS-2508-0295"
click at [1269, 587] on textarea "Notes:" at bounding box center [1327, 596] width 199 height 43
type textarea "v"
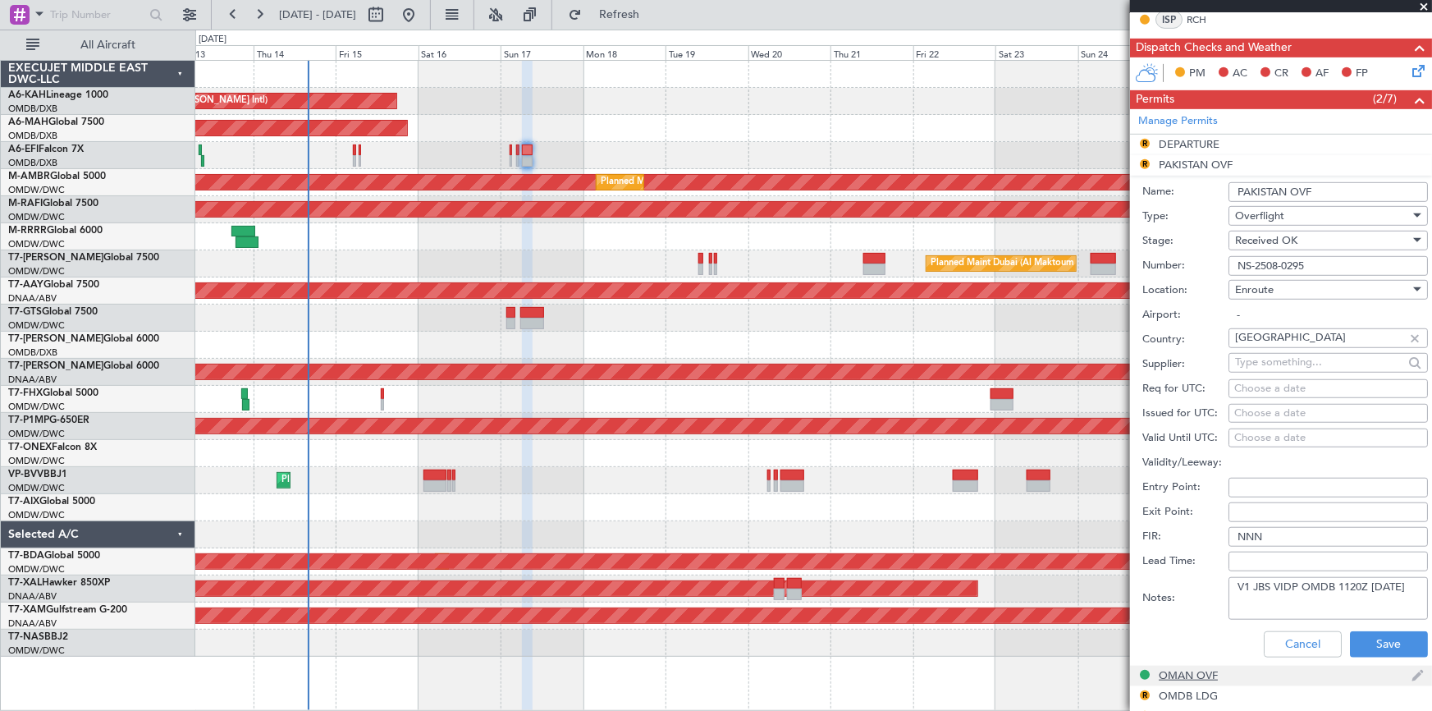
scroll to position [447, 0]
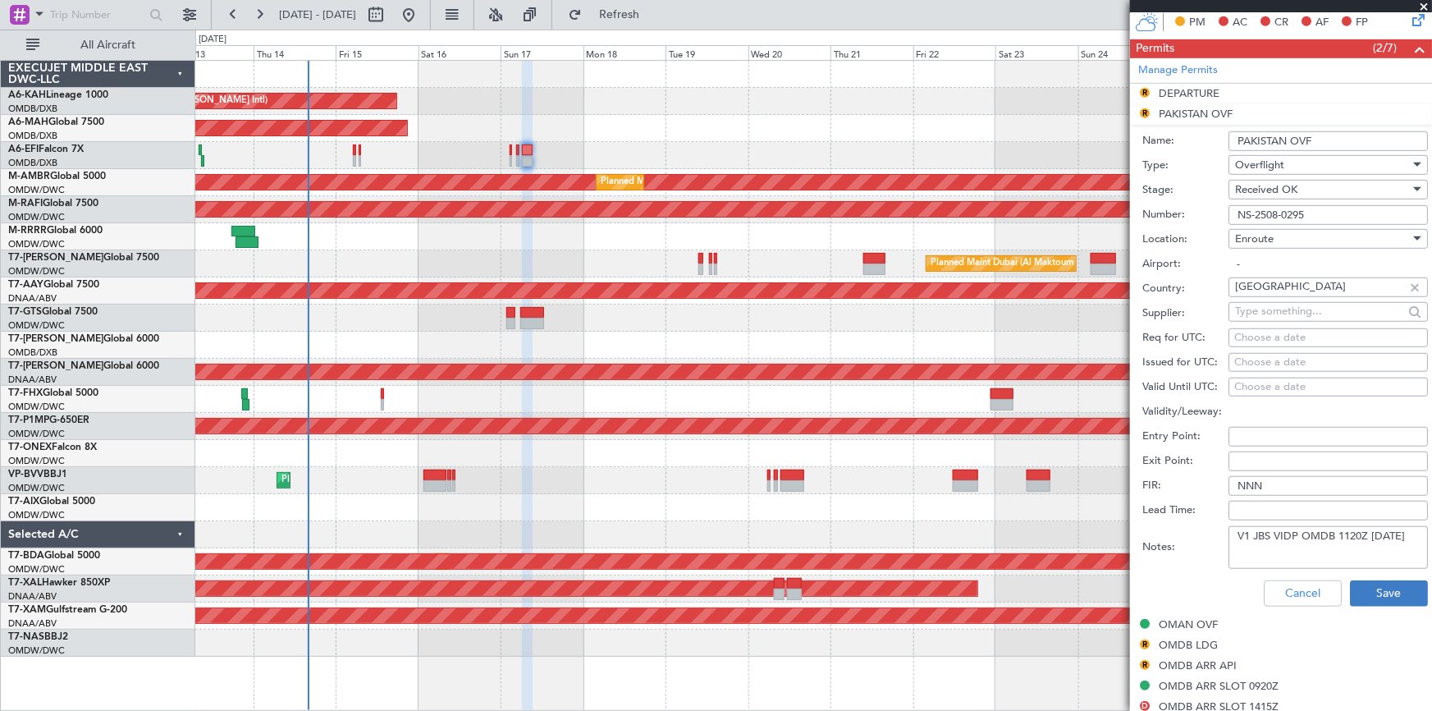
type textarea "V1 JBS VIDP OMDB 1120Z 17AUG"
click at [1368, 595] on button "Save" at bounding box center [1389, 593] width 78 height 26
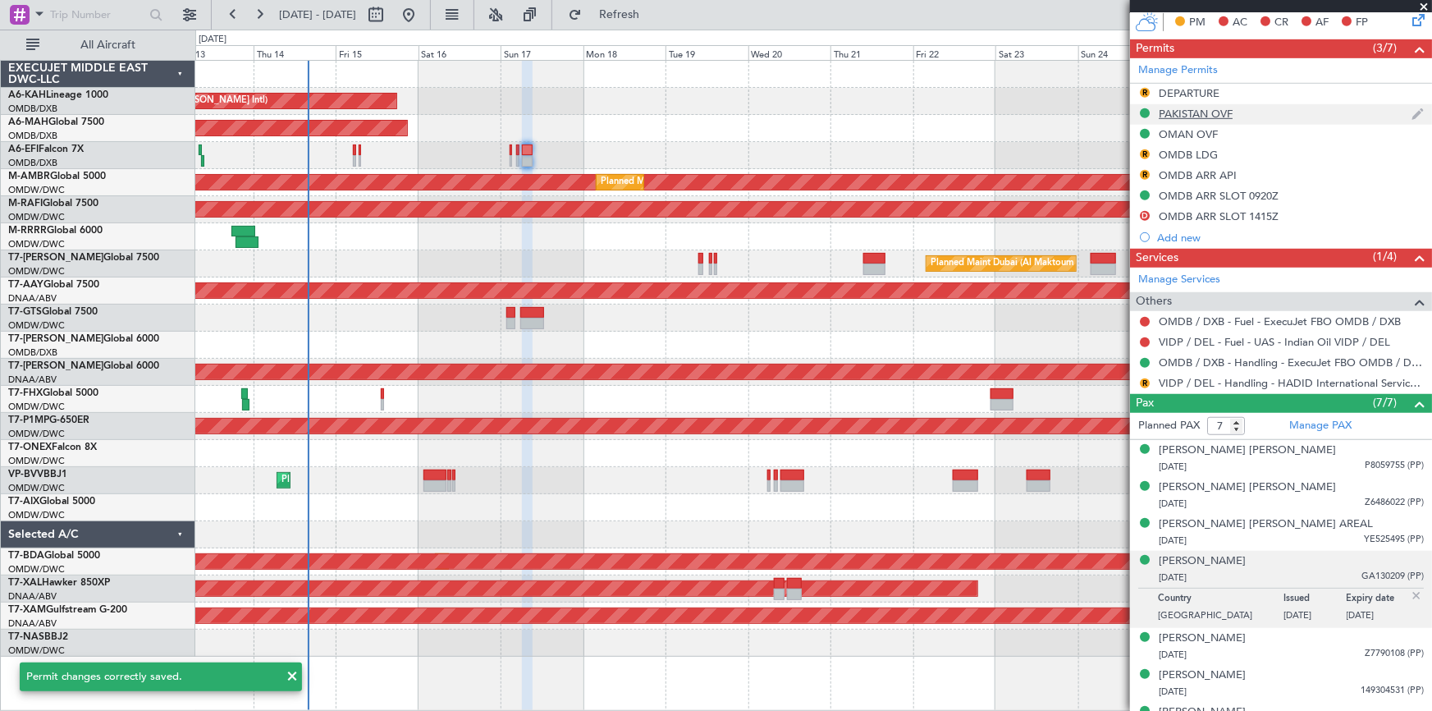
click at [1181, 109] on div "PAKISTAN OVF" at bounding box center [1196, 114] width 74 height 14
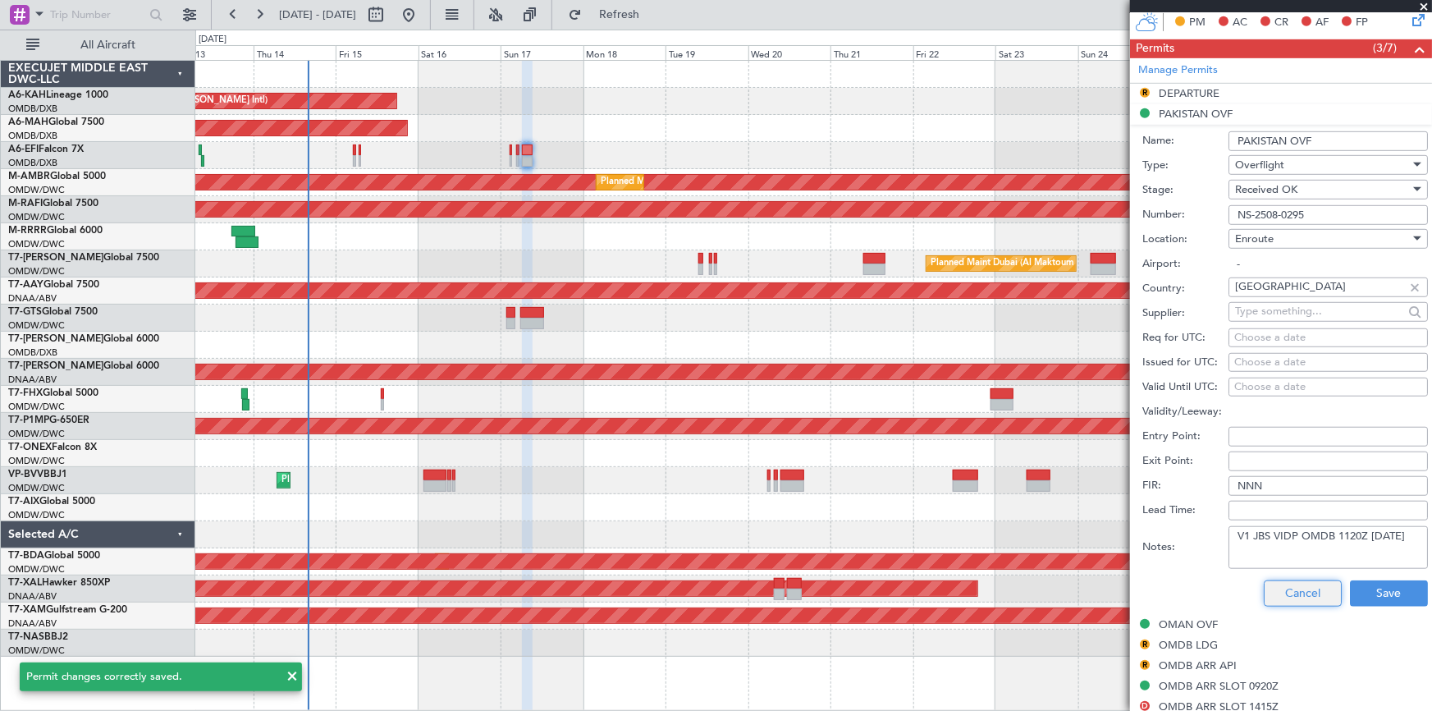
click at [1264, 587] on button "Cancel" at bounding box center [1303, 593] width 78 height 26
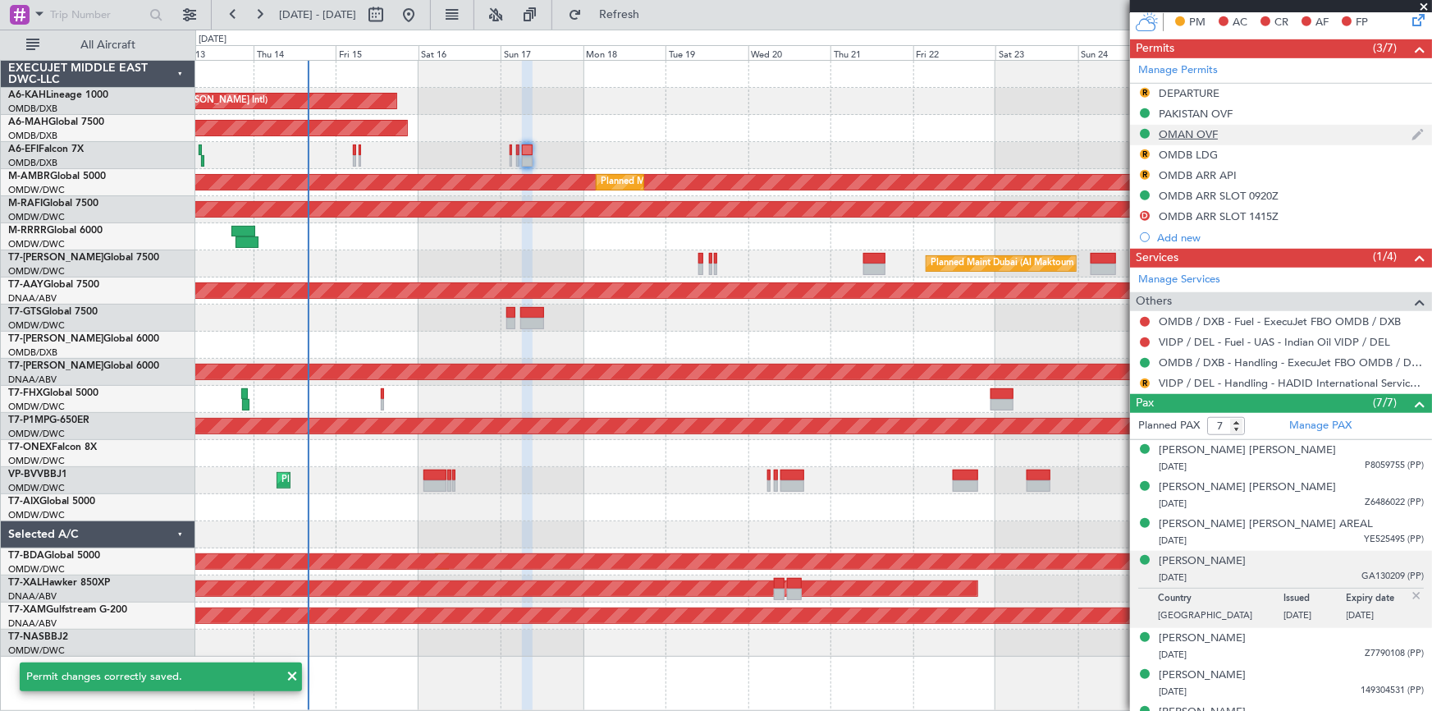
click at [1184, 133] on div "OMAN OVF" at bounding box center [1188, 134] width 59 height 14
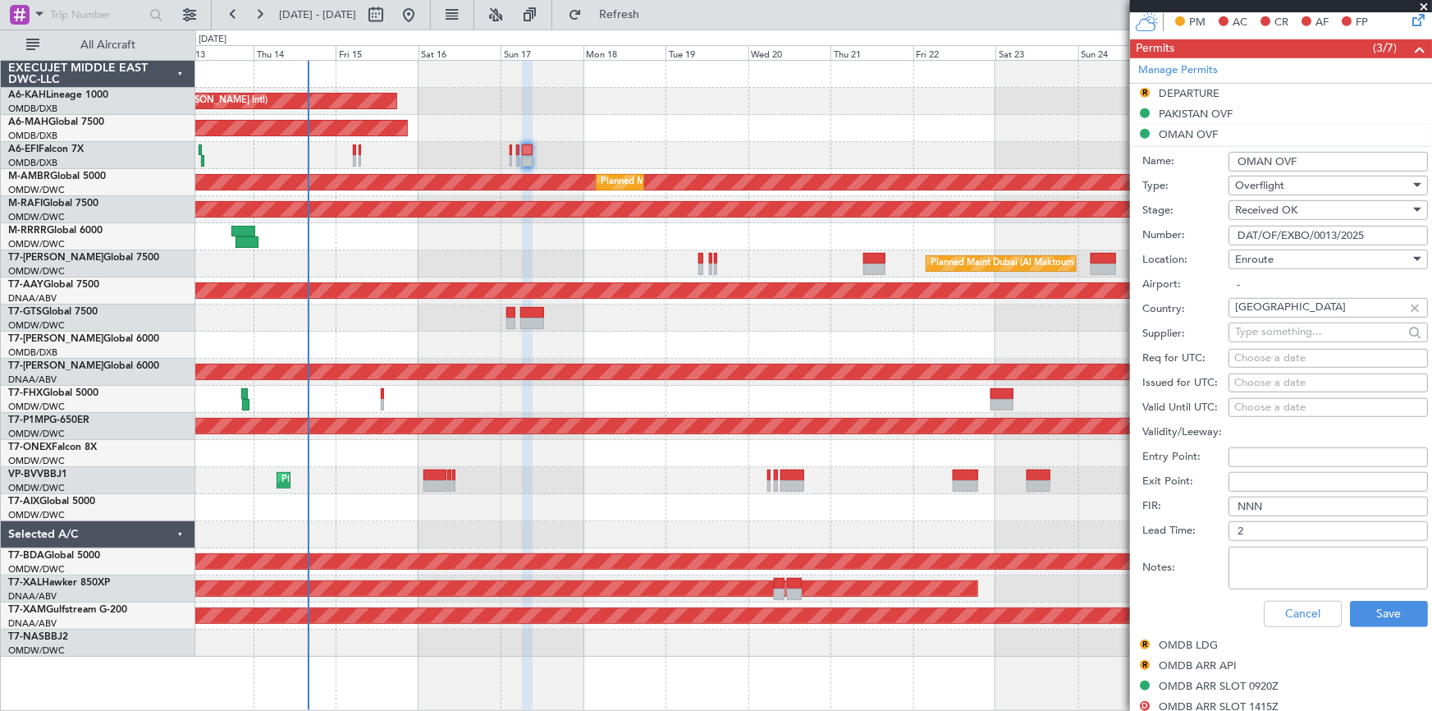
click at [1281, 551] on textarea "Notes:" at bounding box center [1327, 567] width 199 height 43
paste textarea "V1 JBS VIDP OMDB 1120Z 17AUG"
type textarea "V1 JBS VIDP OMDB 1120Z 17AUG"
click at [1378, 618] on button "Save" at bounding box center [1389, 614] width 78 height 26
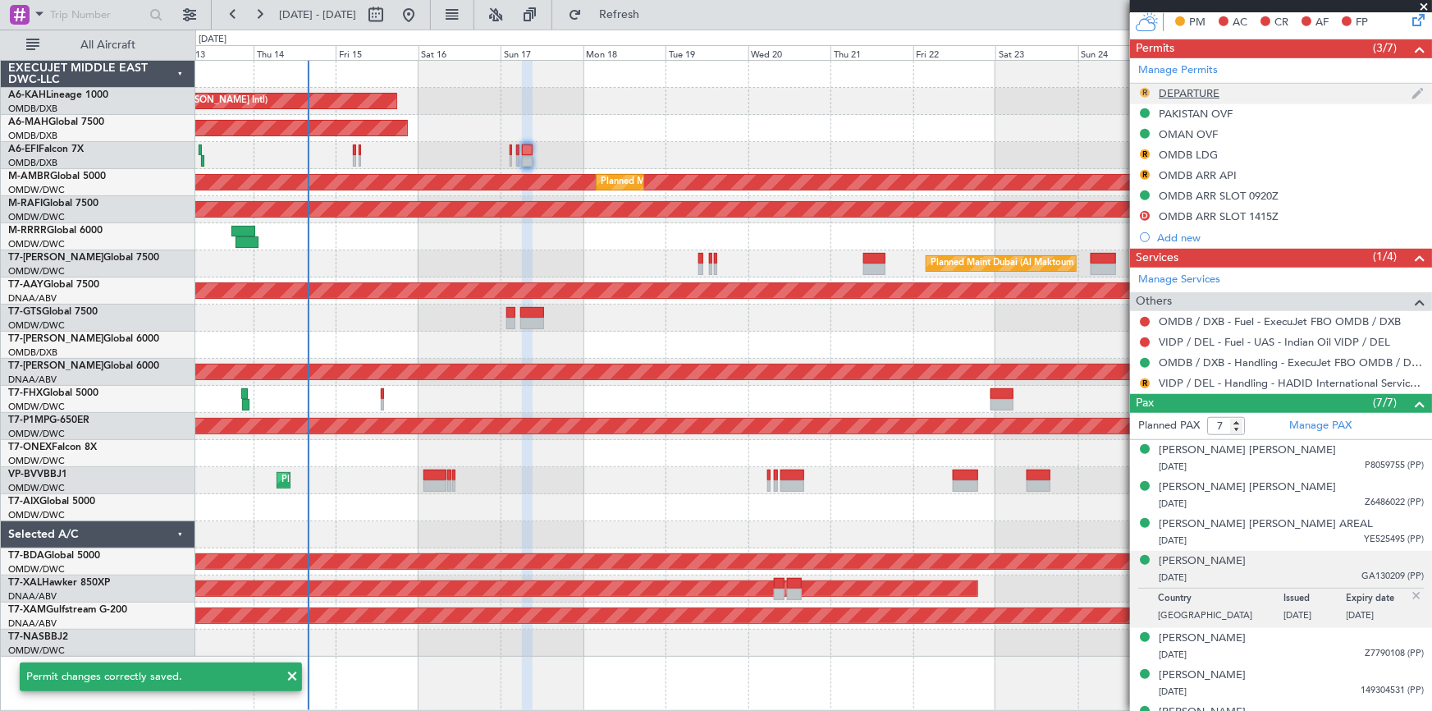
click at [1141, 89] on button "R" at bounding box center [1145, 93] width 10 height 10
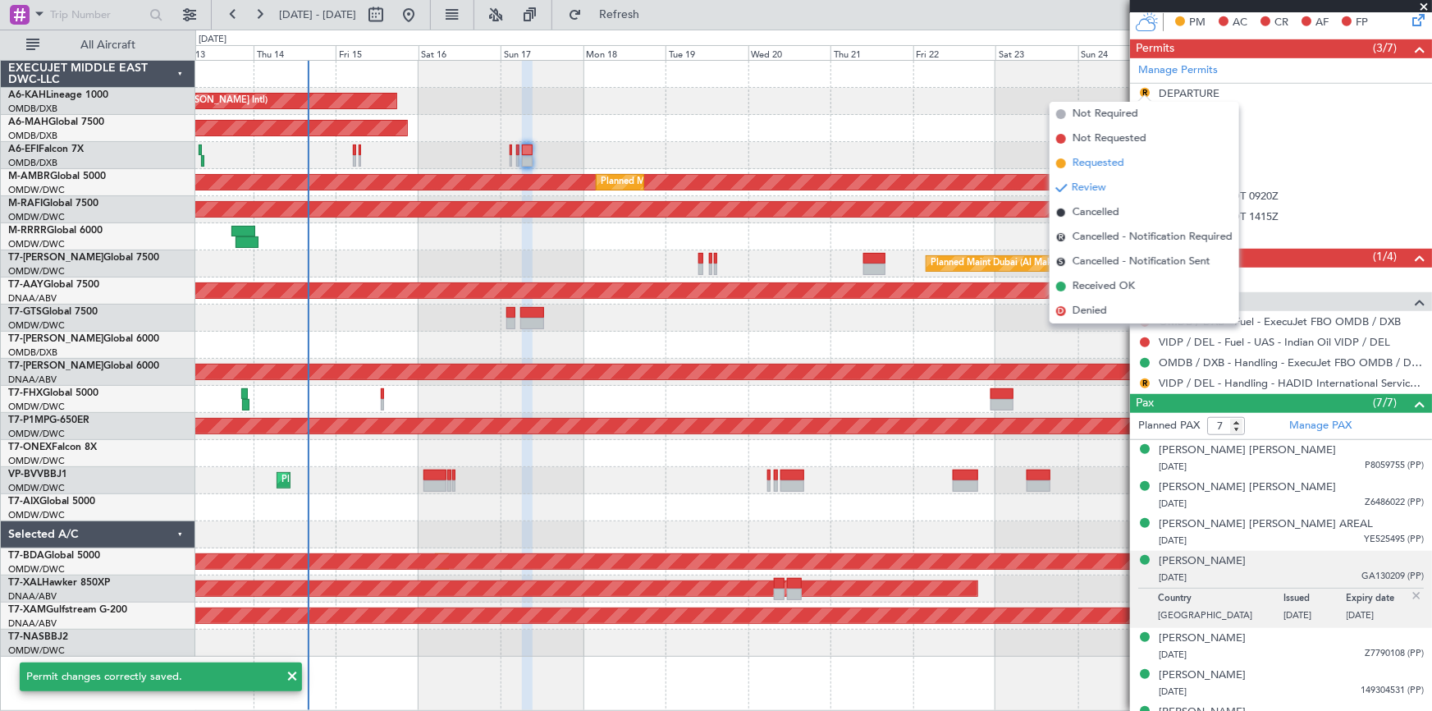
click at [1105, 162] on span "Requested" at bounding box center [1098, 163] width 52 height 16
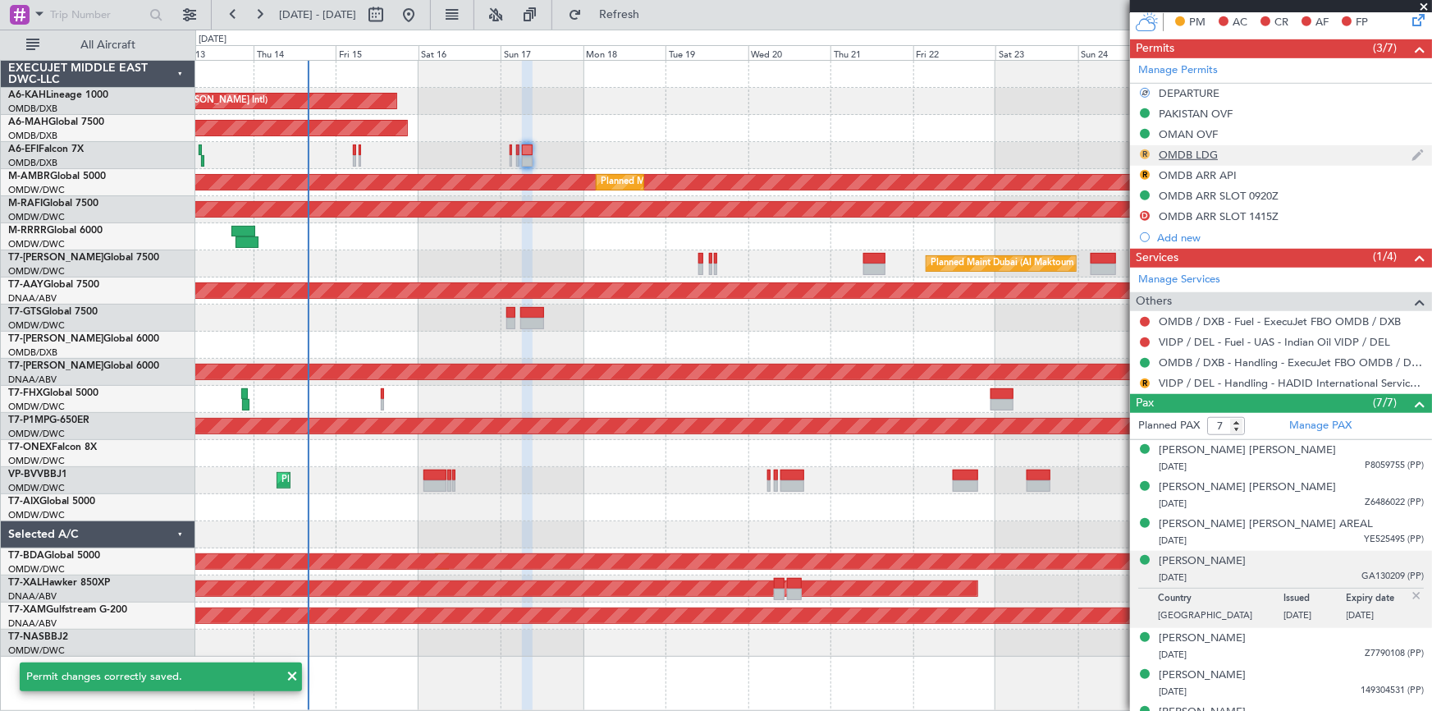
click at [1142, 149] on button "R" at bounding box center [1145, 154] width 10 height 10
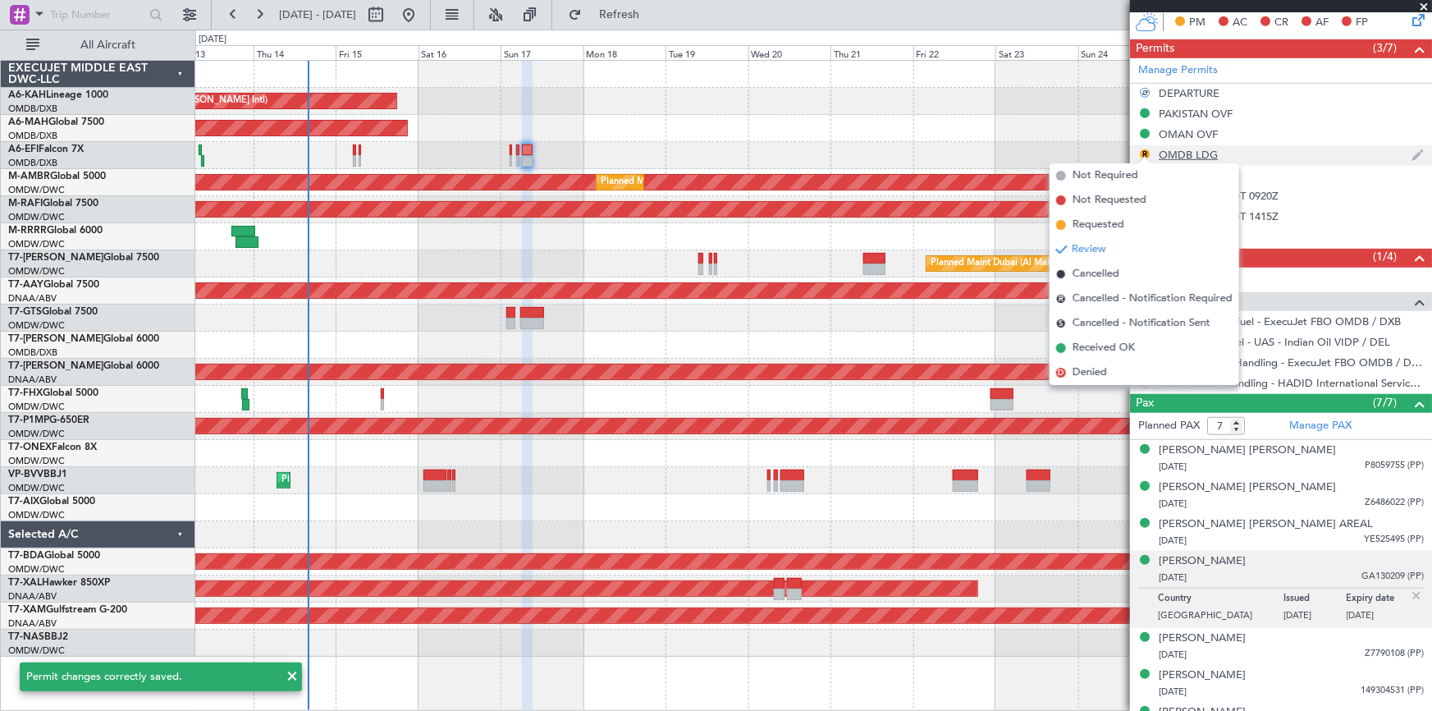
click at [1190, 149] on div "OMDB LDG" at bounding box center [1188, 155] width 59 height 14
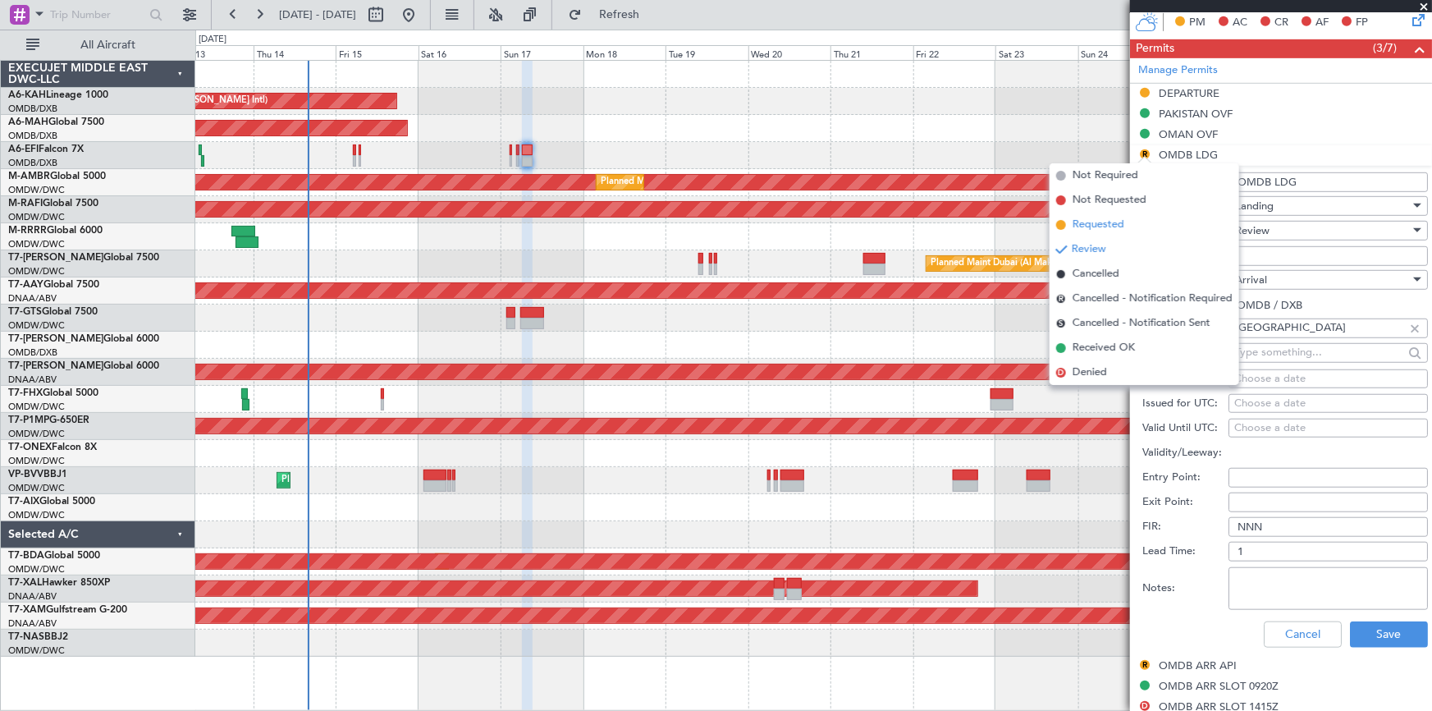
click at [1099, 223] on span "Requested" at bounding box center [1098, 225] width 52 height 16
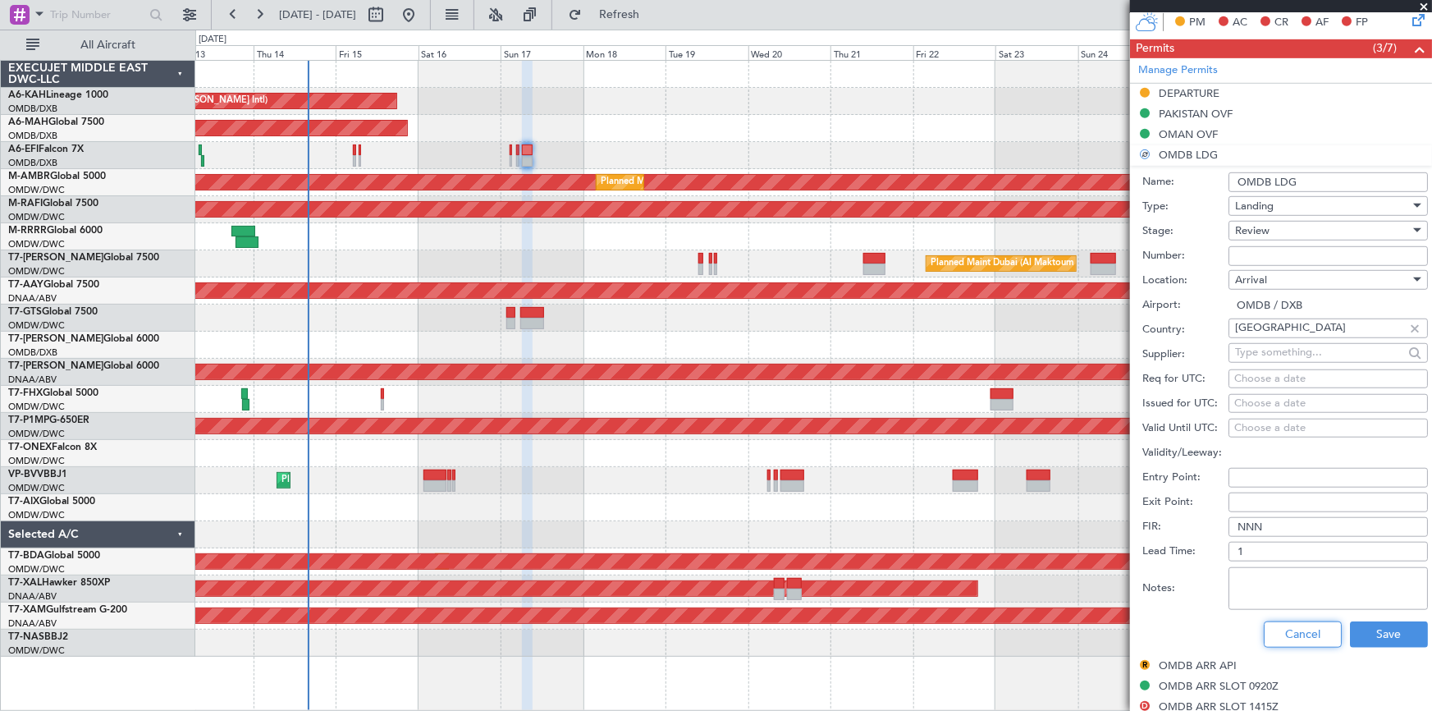
drag, startPoint x: 1287, startPoint y: 631, endPoint x: 1269, endPoint y: 583, distance: 51.7
click at [1287, 632] on button "Cancel" at bounding box center [1303, 634] width 78 height 26
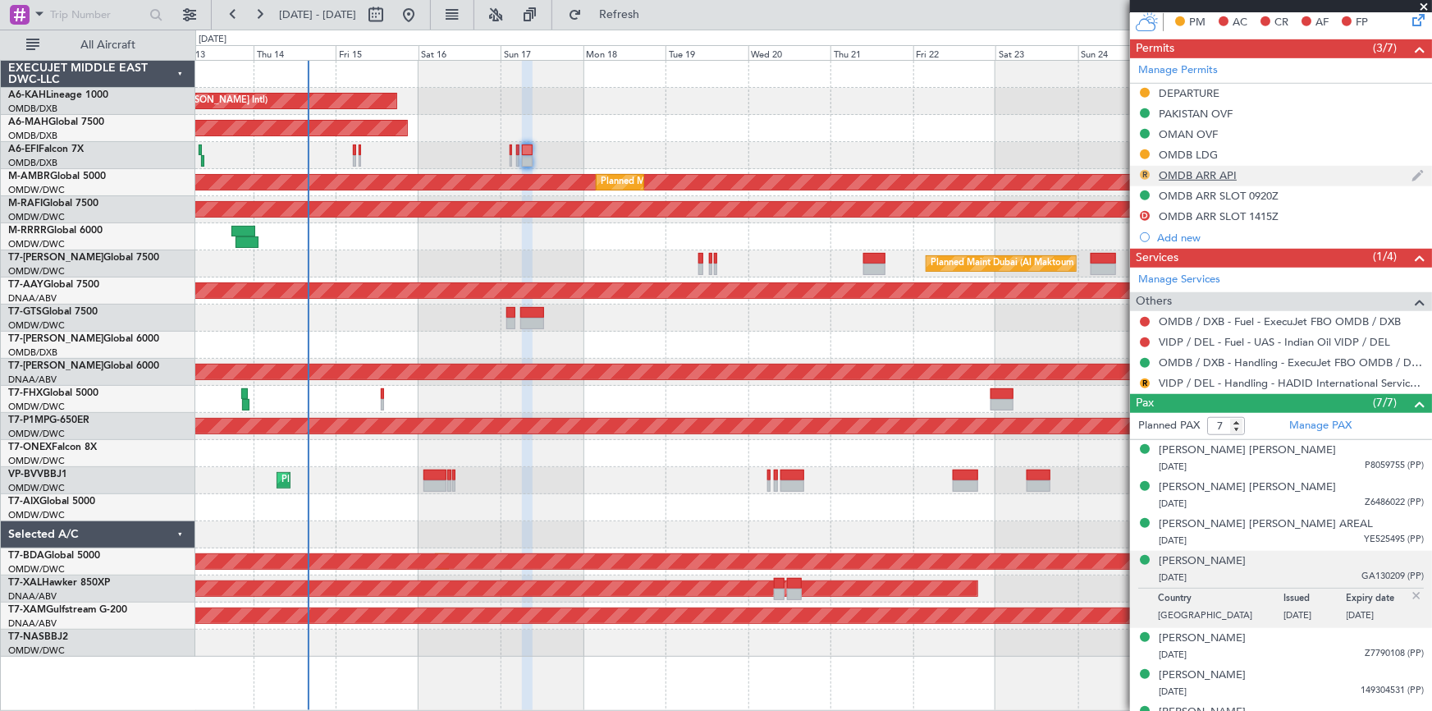
click at [1145, 170] on button "R" at bounding box center [1145, 175] width 10 height 10
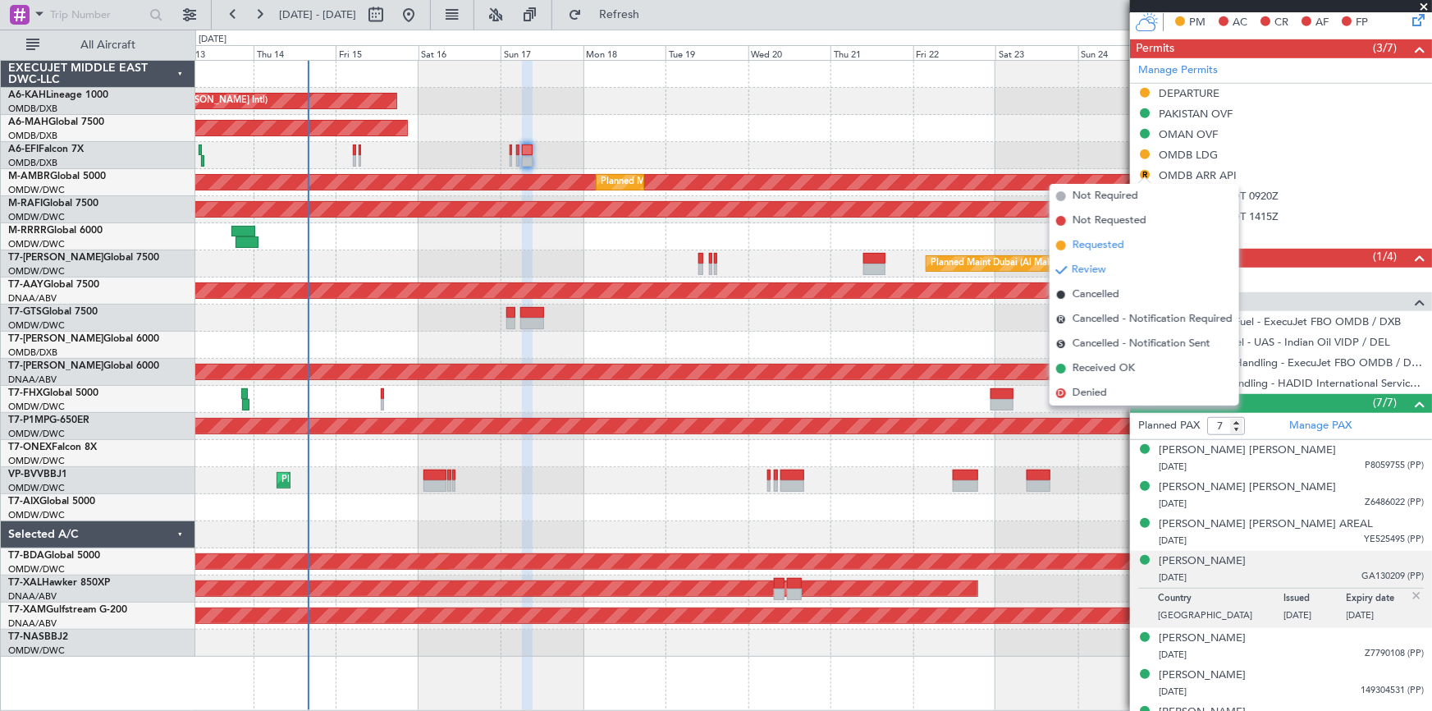
click at [1108, 248] on span "Requested" at bounding box center [1098, 245] width 52 height 16
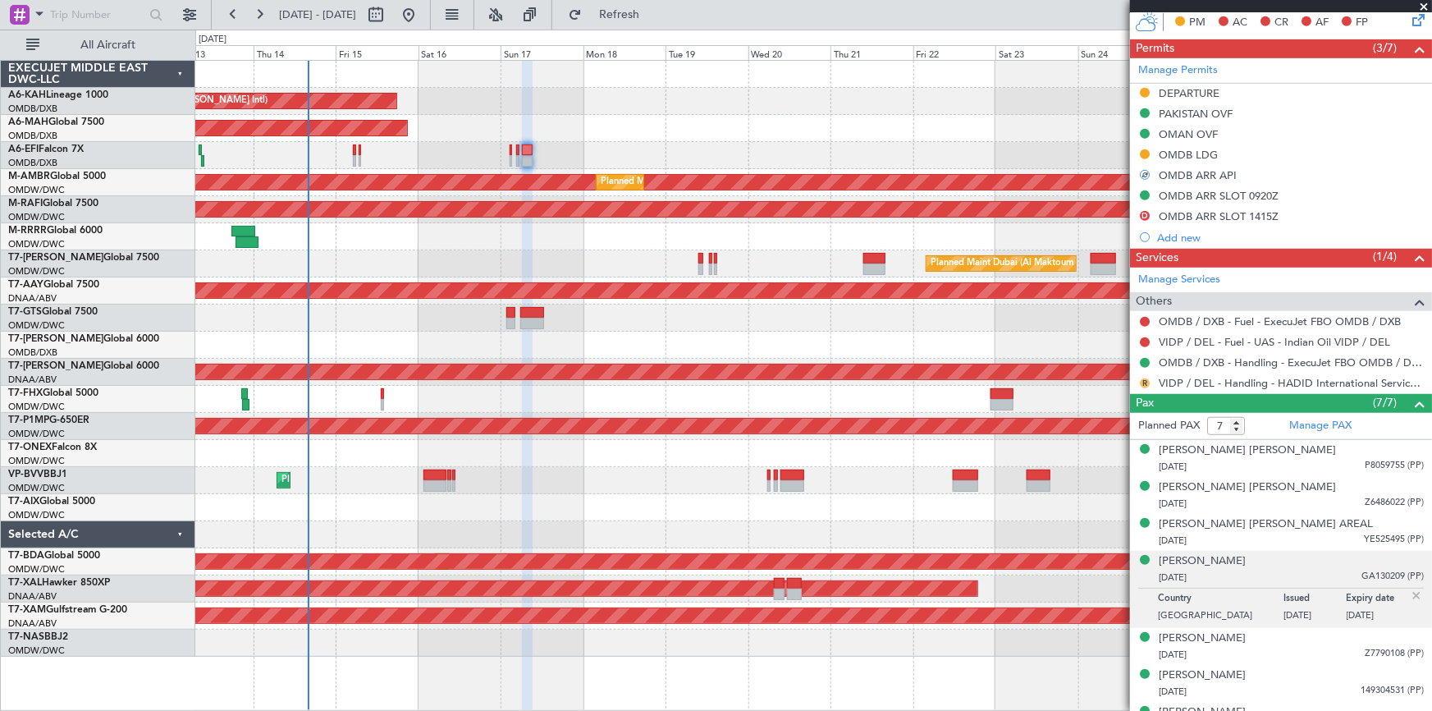
click at [1144, 379] on button "R" at bounding box center [1145, 383] width 10 height 10
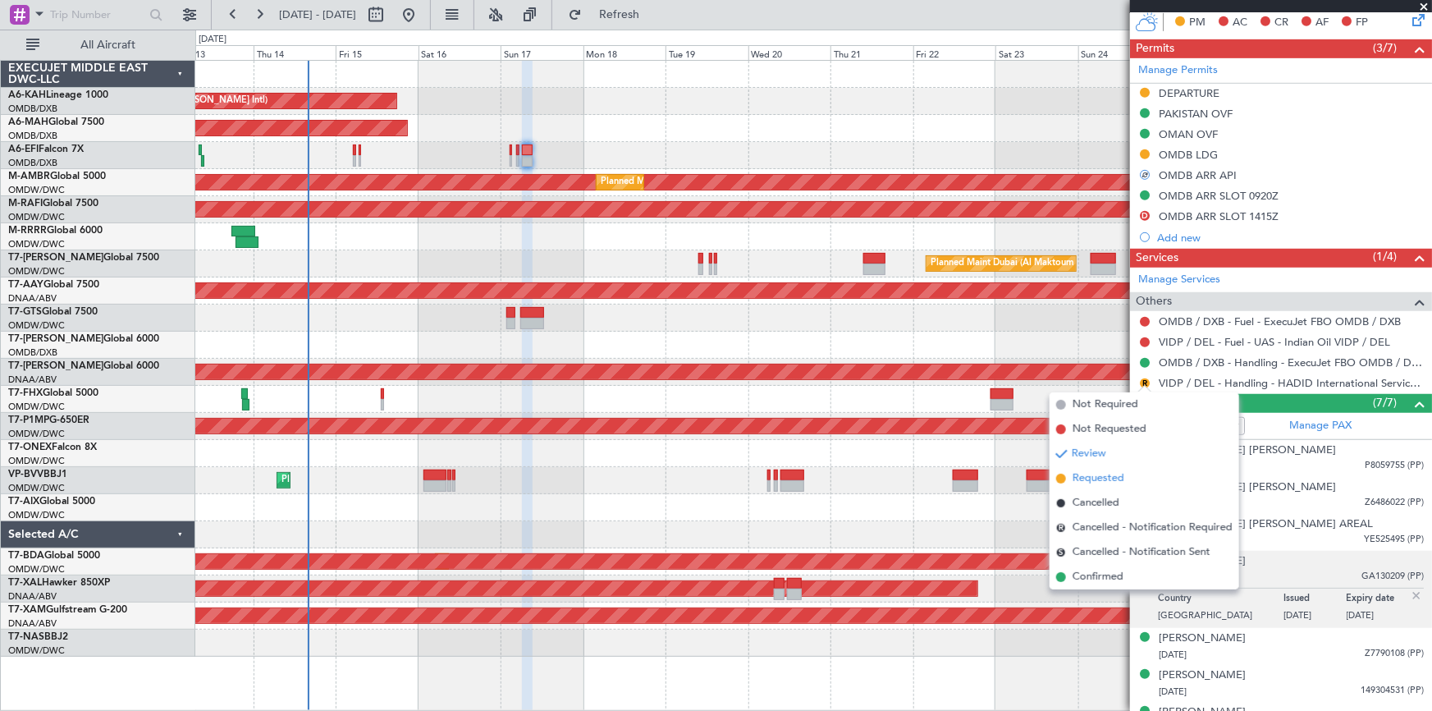
click at [1099, 479] on span "Requested" at bounding box center [1098, 478] width 52 height 16
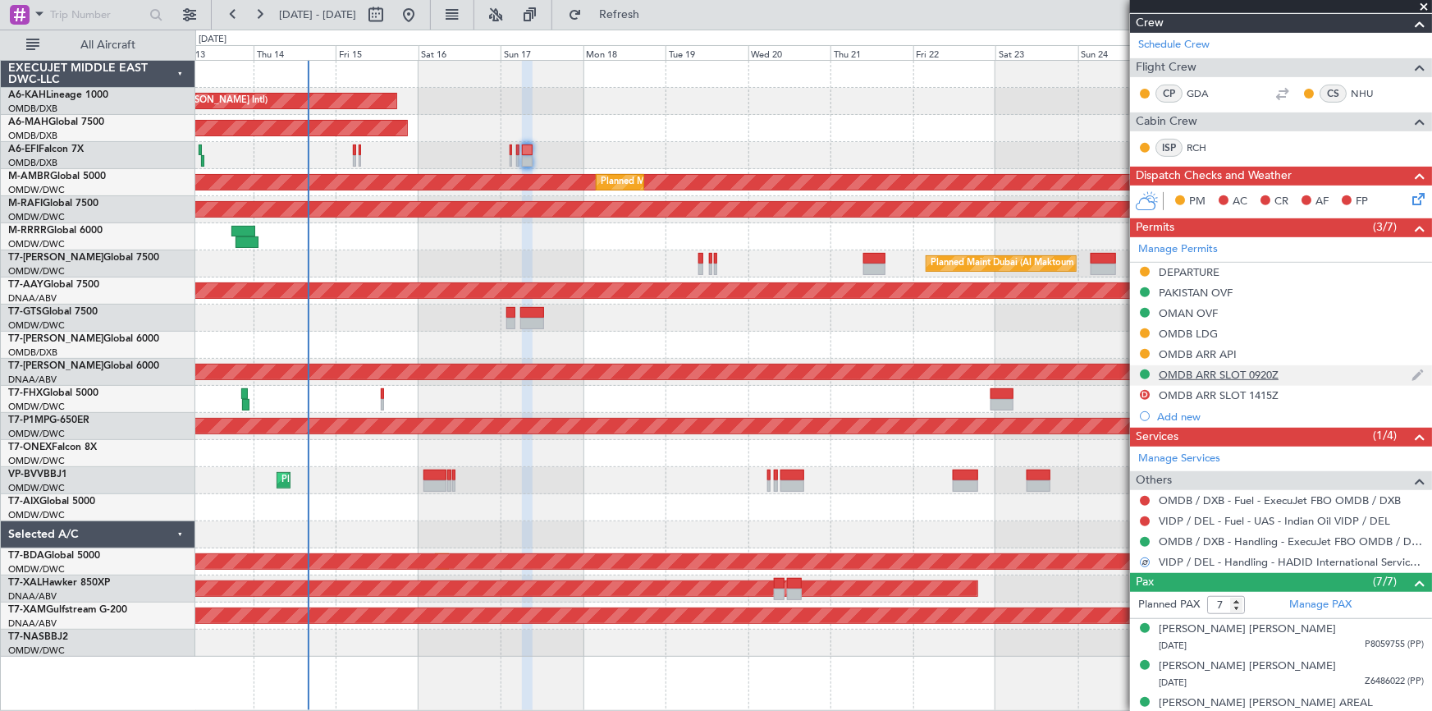
scroll to position [298, 0]
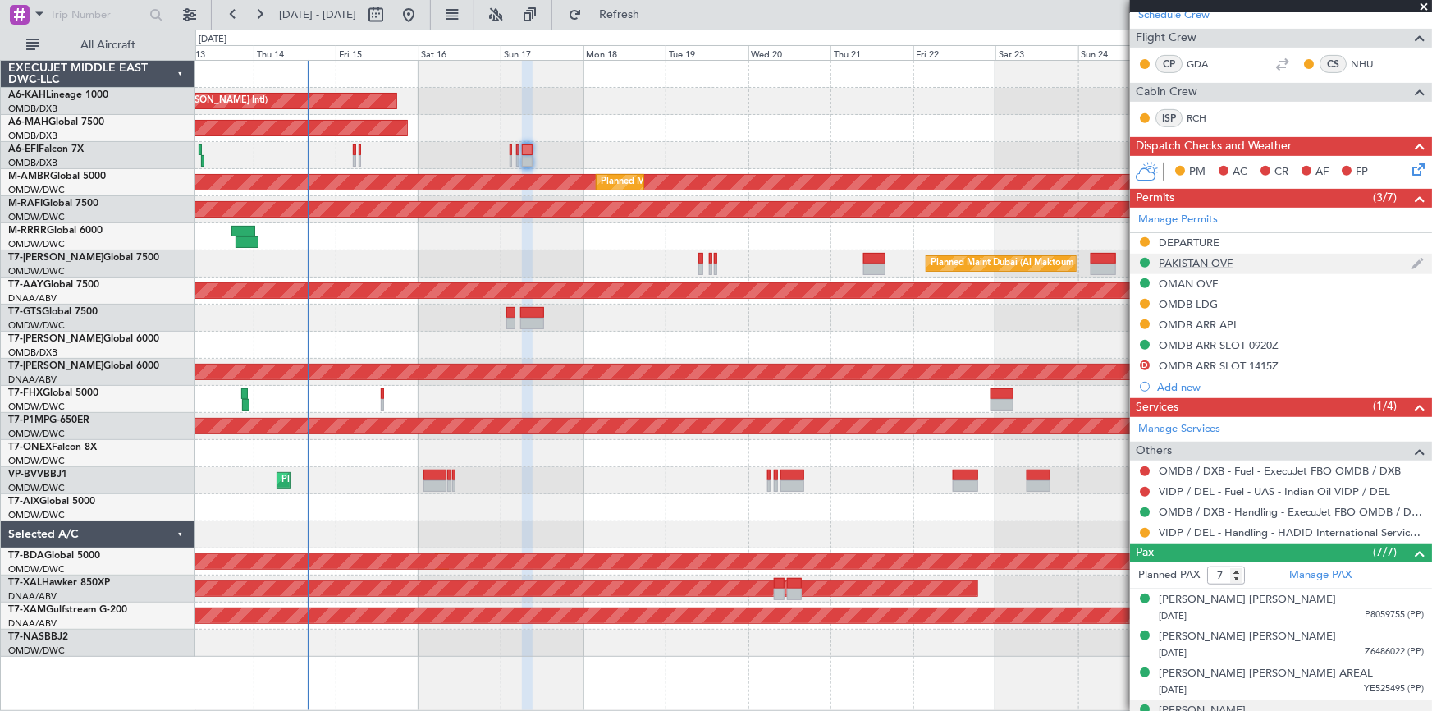
click at [1182, 258] on div "PAKISTAN OVF" at bounding box center [1196, 263] width 74 height 14
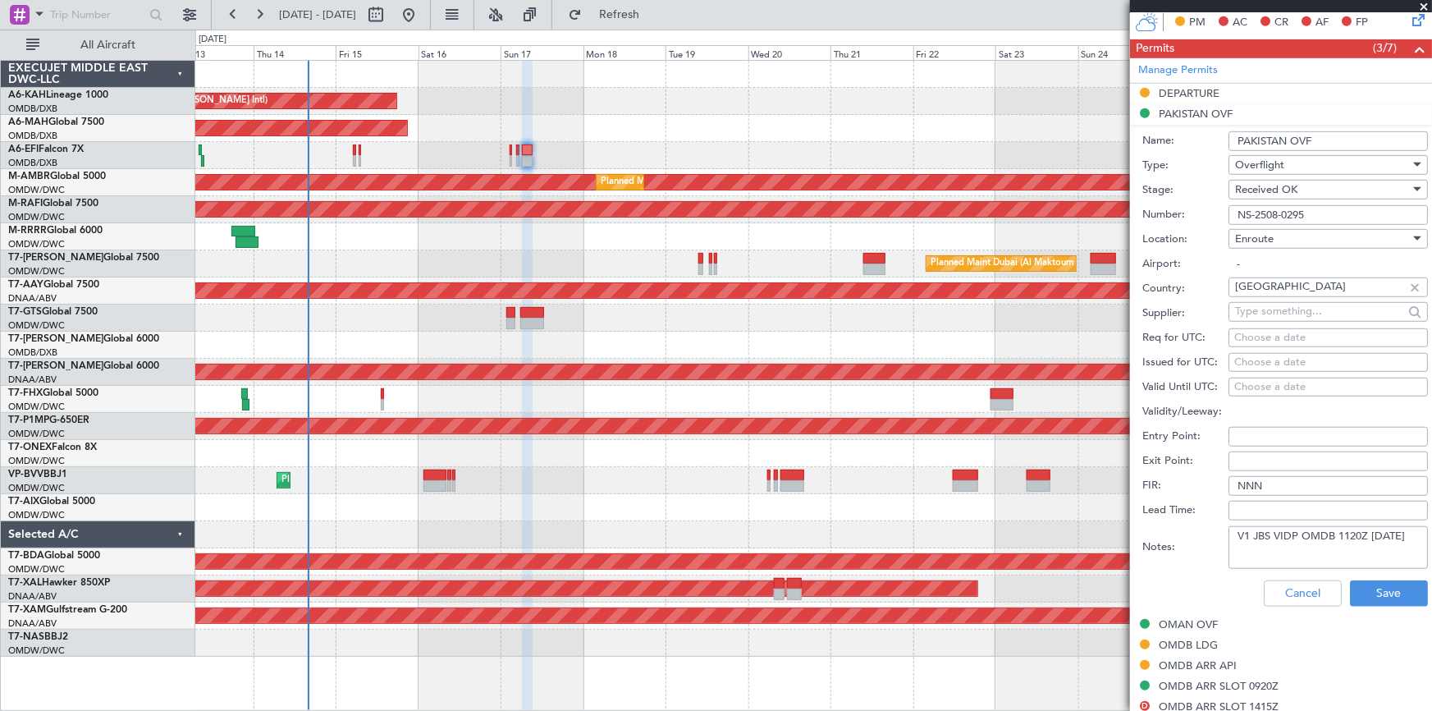
scroll to position [596, 0]
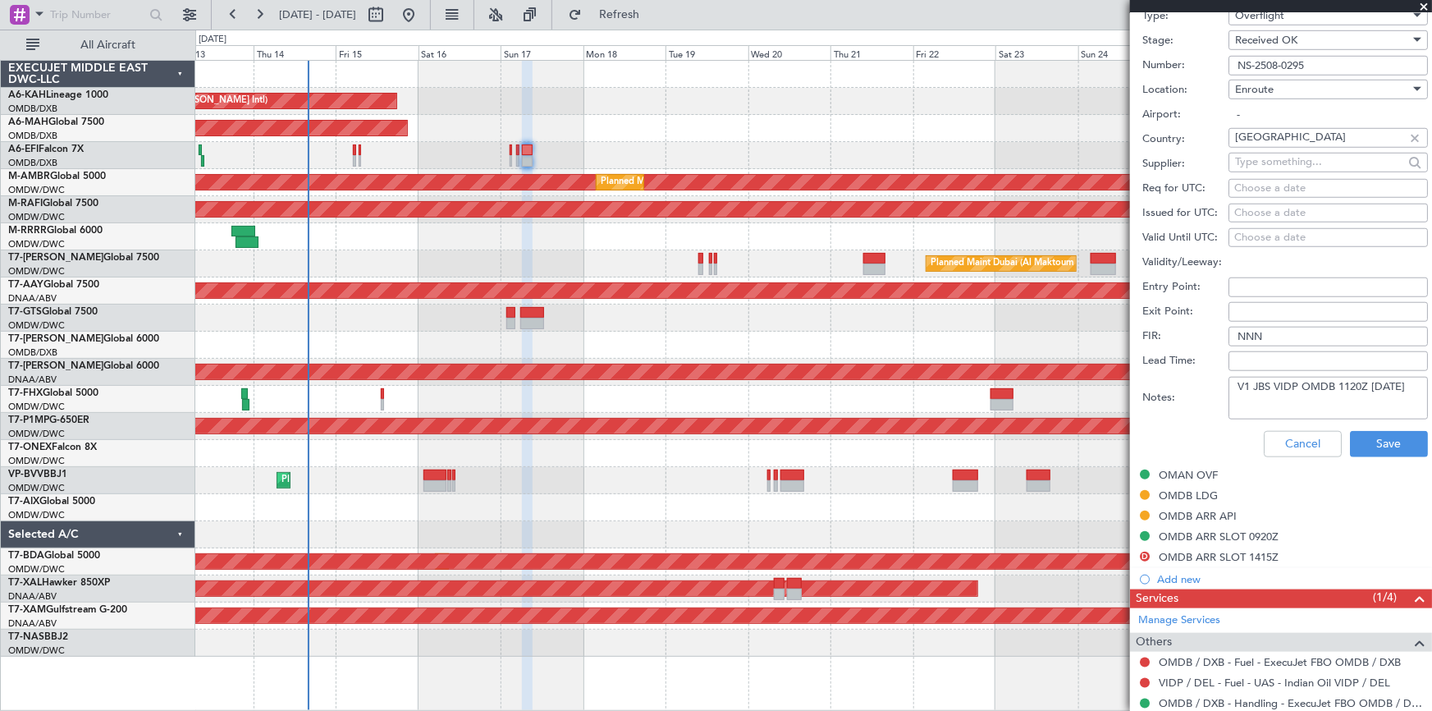
click at [1248, 385] on textarea "V1 JBS VIDP OMDB 1120Z 17AUG" at bounding box center [1327, 398] width 199 height 43
drag, startPoint x: 1254, startPoint y: 384, endPoint x: 1402, endPoint y: 385, distance: 148.5
click at [1402, 385] on textarea "V1 JBS VIDP OMDB 1120Z 17AUG V2" at bounding box center [1327, 398] width 199 height 43
click at [1266, 400] on textarea "V1 JBS VIDP OMDB 1120Z 17AUG V2" at bounding box center [1327, 398] width 199 height 43
paste textarea "JBS VIDP OMDB 1120Z 17AUG"
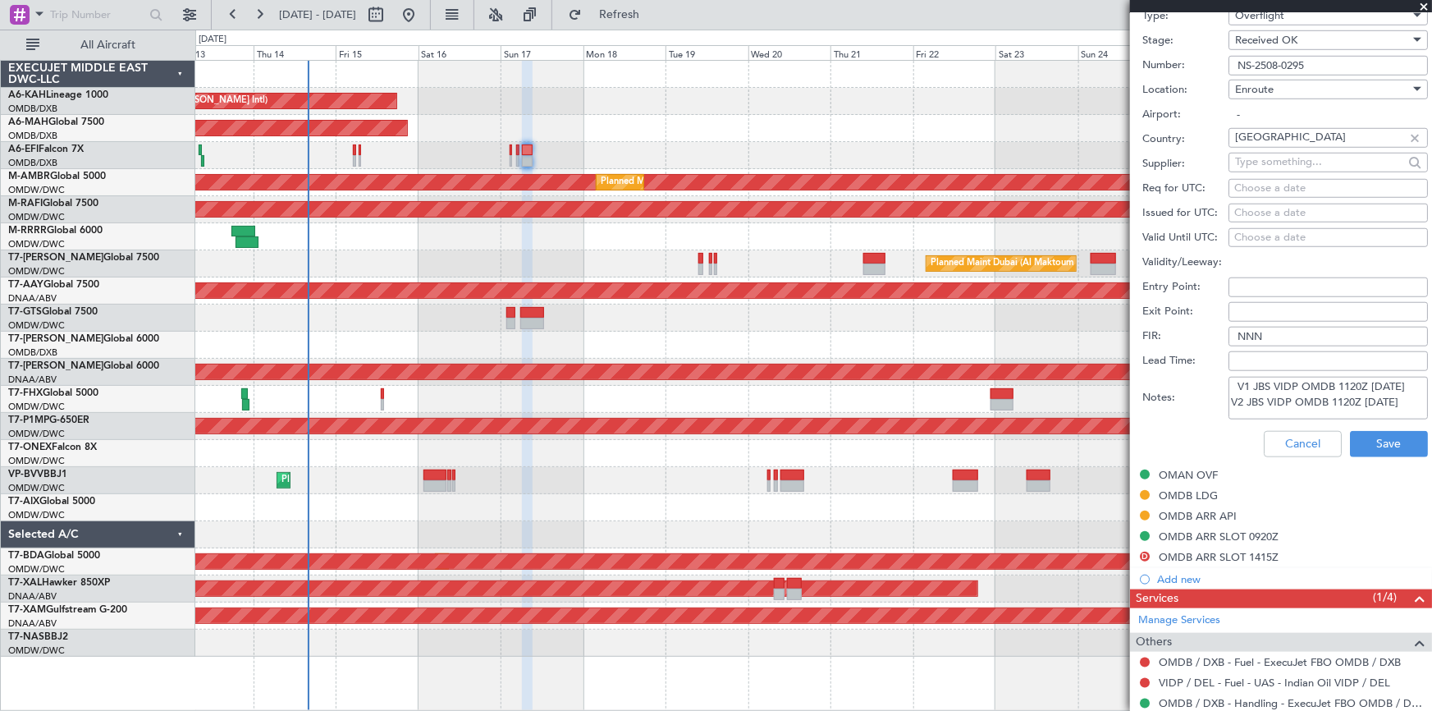
click at [1247, 397] on textarea "V1 JBS VIDP OMDB 1120Z 17AUG V2 JBS VIDP OMDB 1120Z 17AUG" at bounding box center [1327, 398] width 199 height 43
drag, startPoint x: 1392, startPoint y: 403, endPoint x: 1174, endPoint y: 409, distance: 218.3
click at [1174, 409] on div "Notes: V1 JBS VIDP OMDB 1120Z 17AUG V2 VIDP OMDB 0630Z 17AUG" at bounding box center [1285, 397] width 286 height 49
type textarea "V1 JBS VIDP OMDB 1120Z 17AUG V2 VIDP OMDB 0630Z 17AUG"
click at [1365, 442] on button "Save" at bounding box center [1389, 444] width 78 height 26
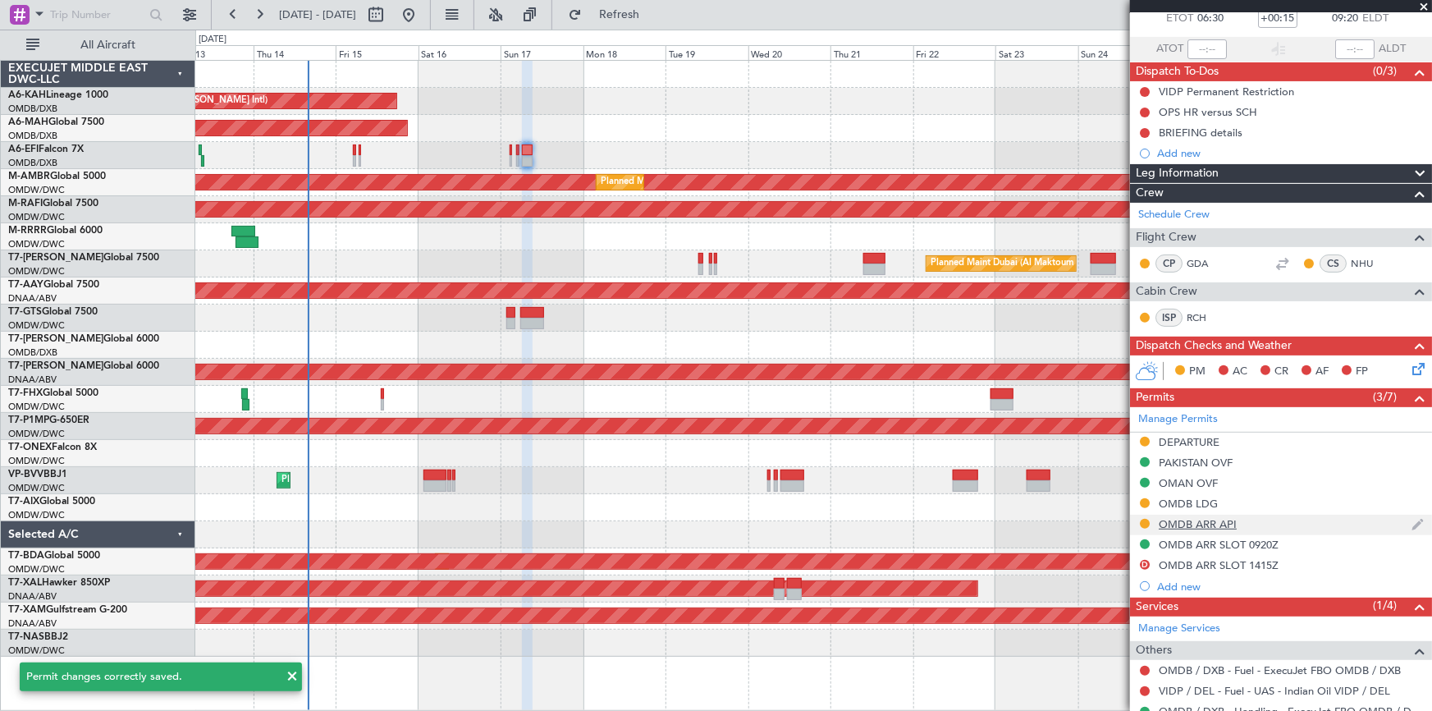
scroll to position [149, 0]
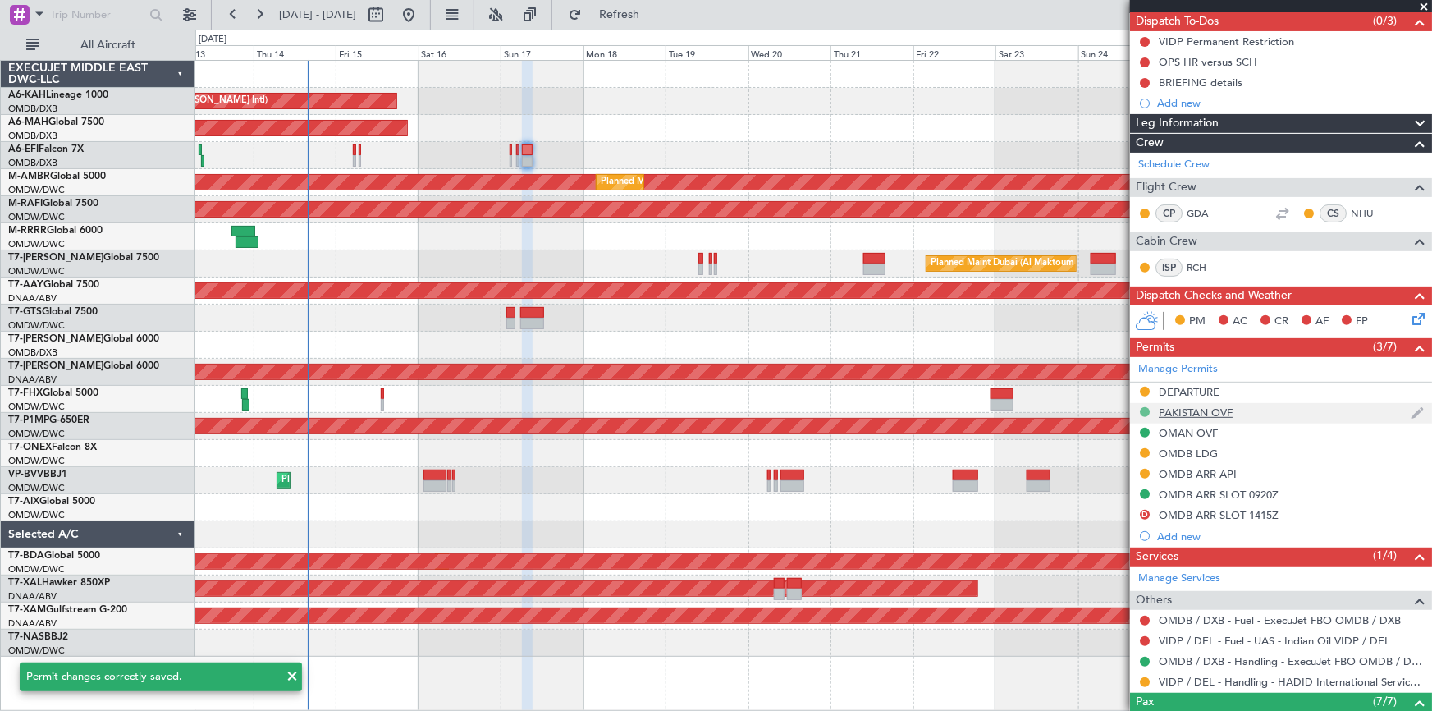
click at [1145, 409] on button at bounding box center [1145, 412] width 10 height 10
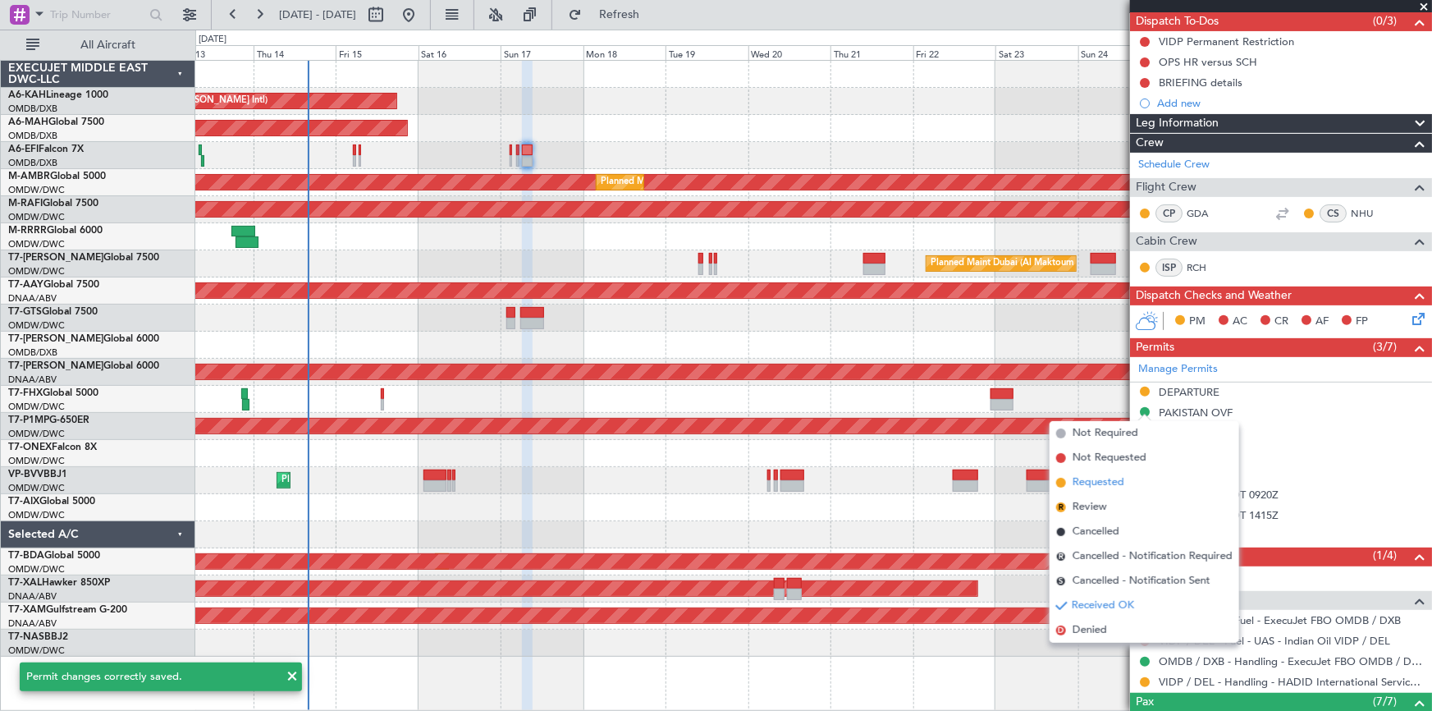
click at [1060, 482] on span at bounding box center [1061, 483] width 10 height 10
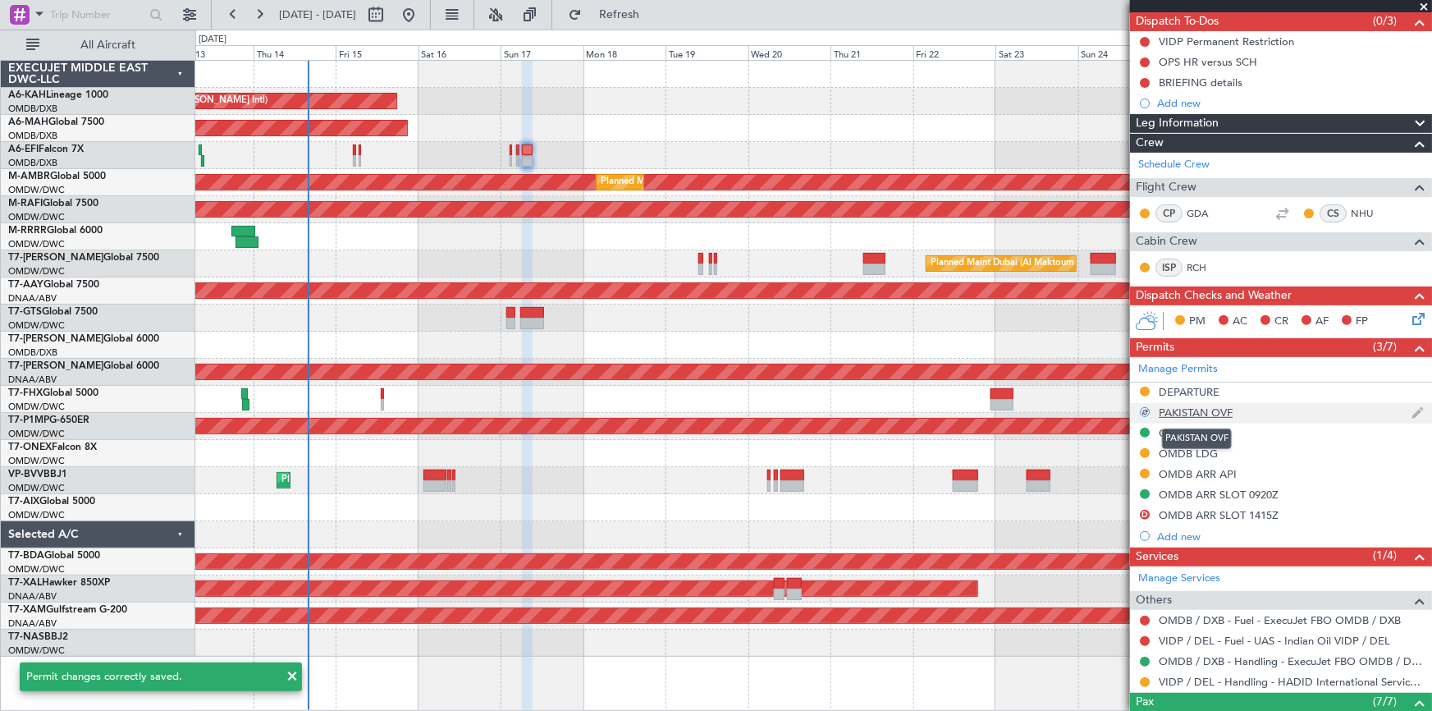
click at [1193, 409] on div "PAKISTAN OVF" at bounding box center [1196, 412] width 74 height 14
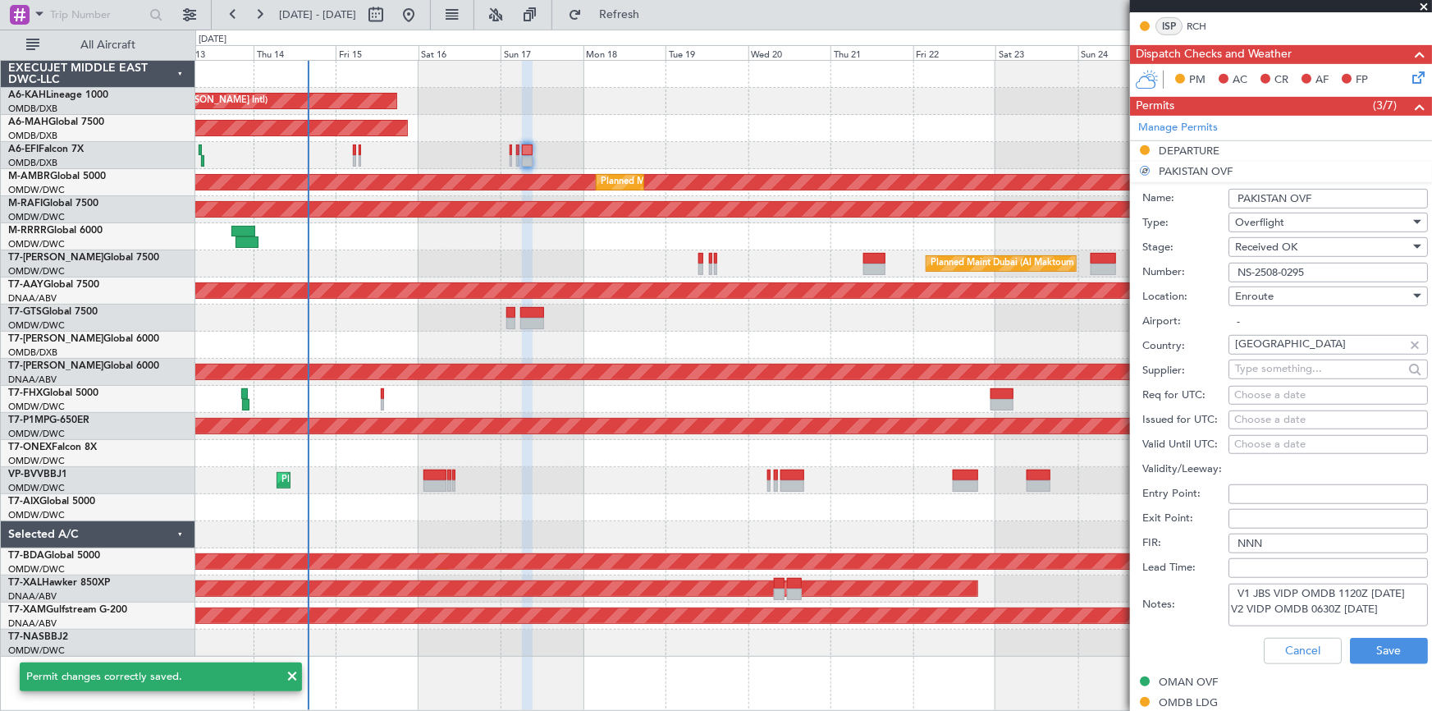
scroll to position [522, 0]
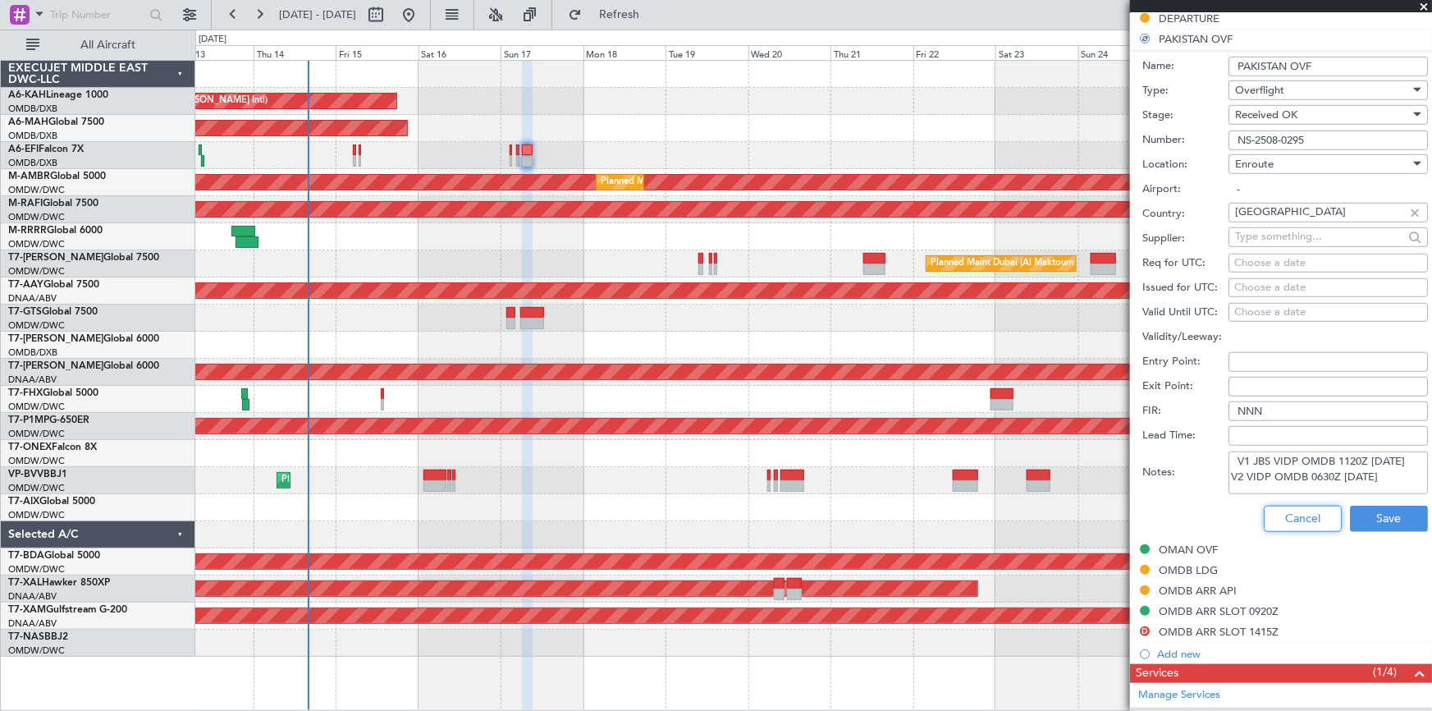
click at [1277, 518] on button "Cancel" at bounding box center [1303, 518] width 78 height 26
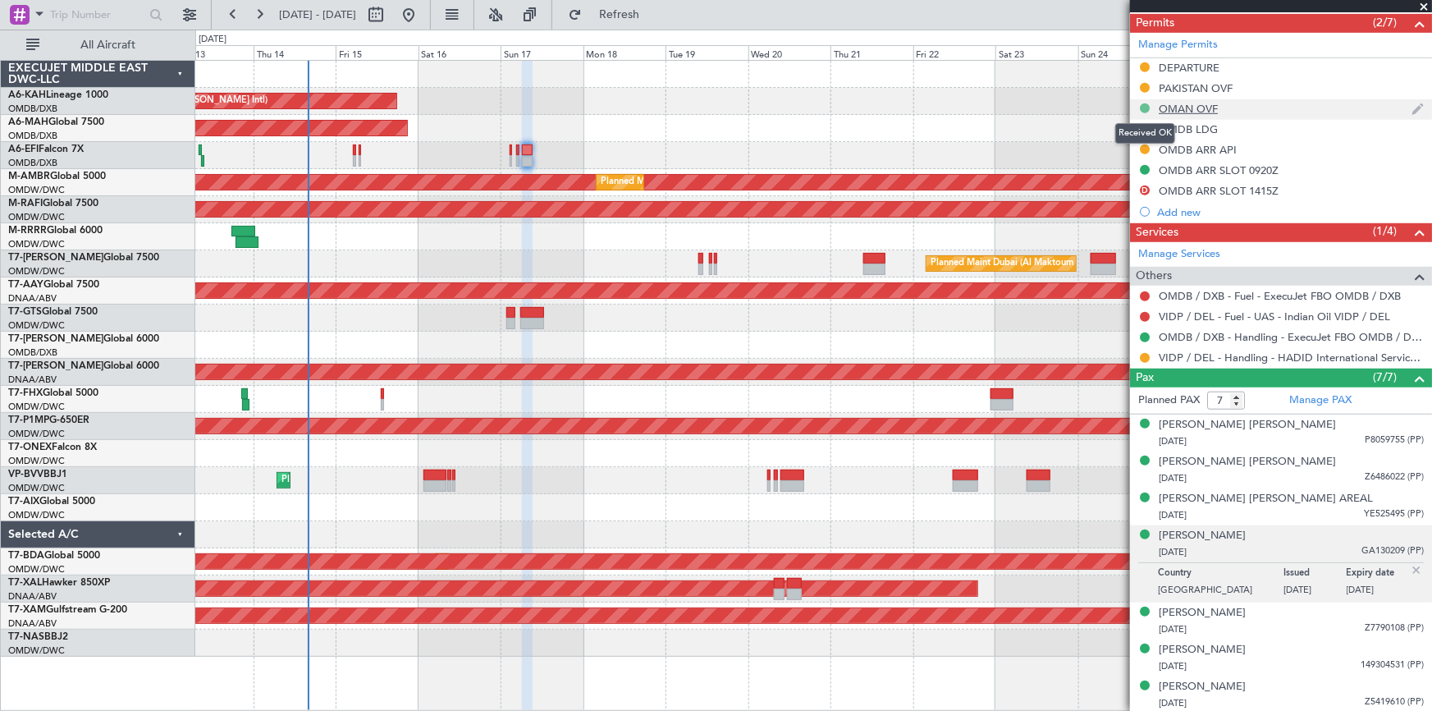
click at [1145, 106] on button at bounding box center [1145, 108] width 10 height 10
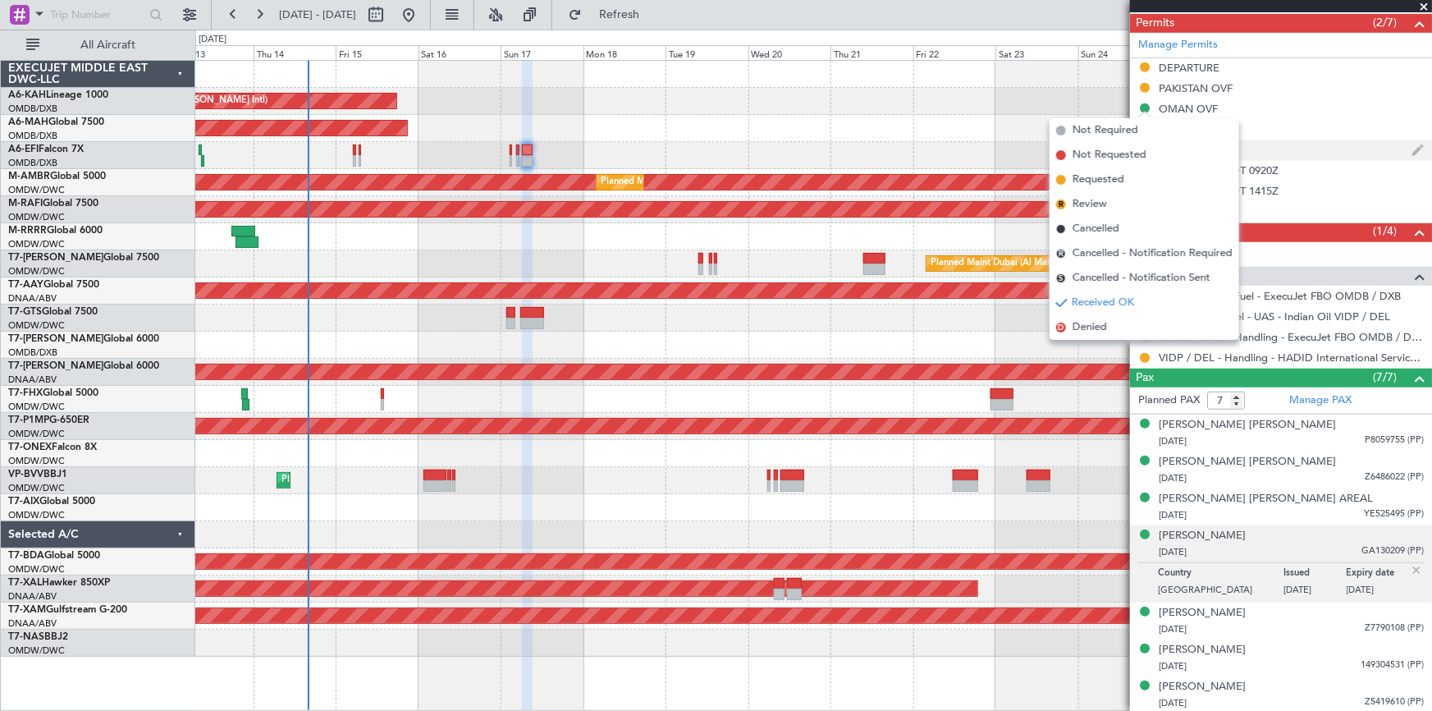
drag, startPoint x: 1103, startPoint y: 180, endPoint x: 1164, endPoint y: 157, distance: 65.7
click at [1115, 176] on span "Requested" at bounding box center [1098, 179] width 52 height 16
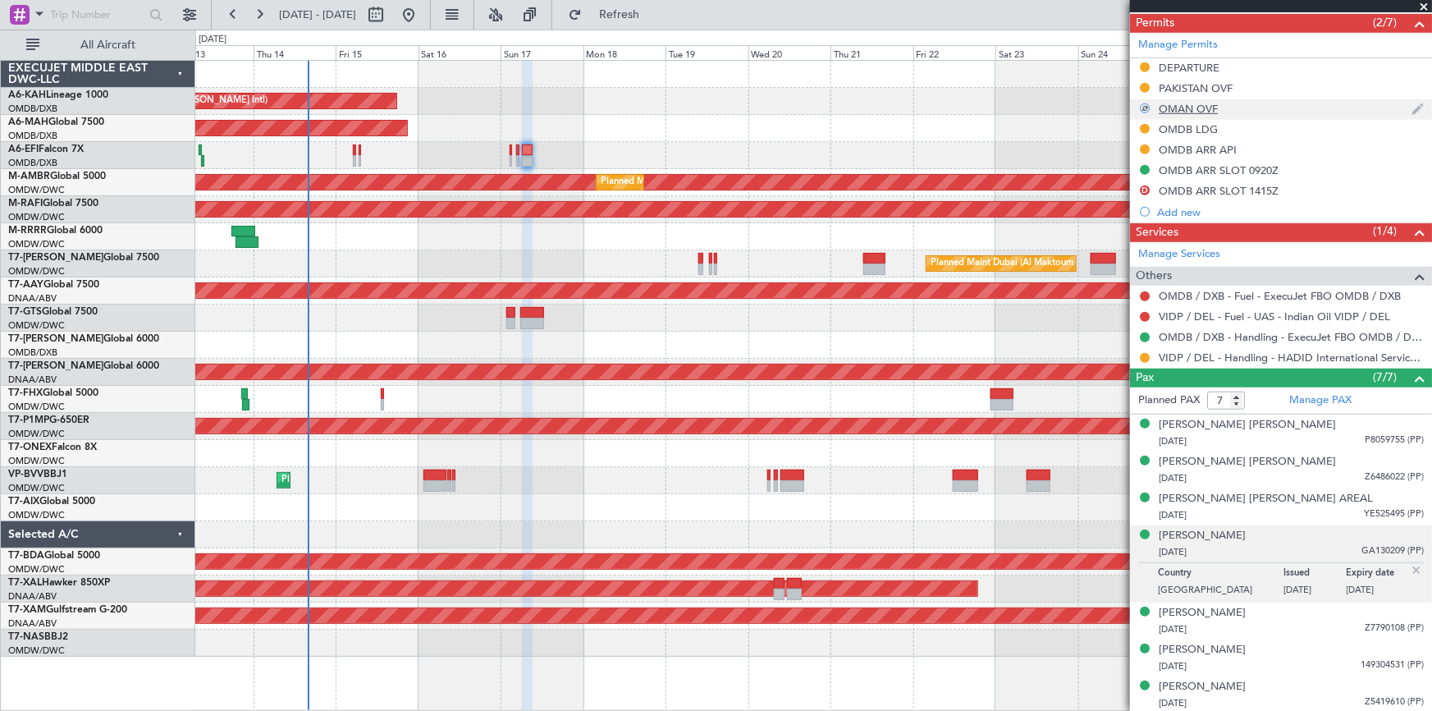
click at [1187, 102] on div "OMAN OVF" at bounding box center [1188, 109] width 59 height 14
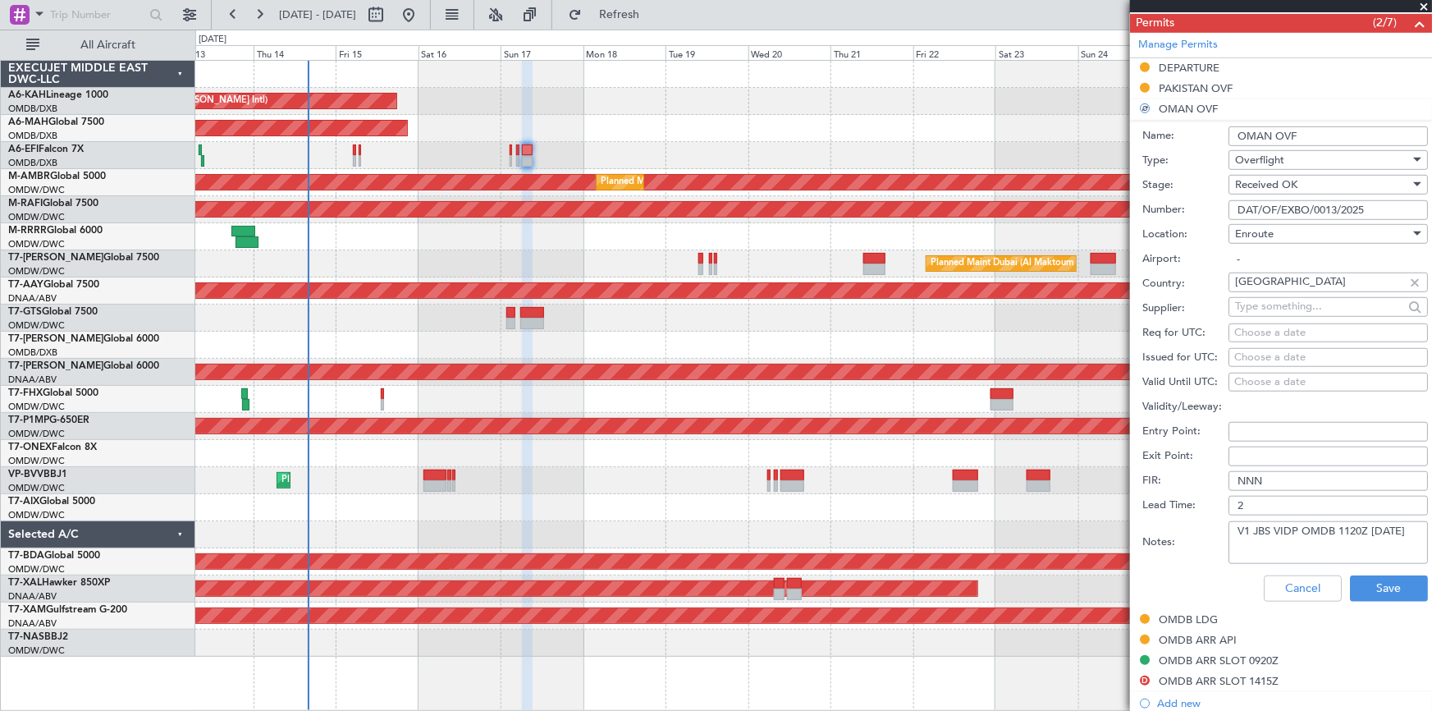
click at [1306, 546] on textarea "V1 JBS VIDP OMDB 1120Z 17AUG" at bounding box center [1327, 542] width 199 height 43
click at [1404, 528] on textarea "V1 JBS VIDP OMDB 1120Z 17AUG" at bounding box center [1327, 542] width 199 height 43
paste textarea "V2 VIDP OMDB 0630Z 17AUG"
type textarea "V1 JBS VIDP OMDB 1120Z 17AUG V2 VIDP OMDB 0630Z 17AUG"
click at [1361, 586] on button "Save" at bounding box center [1389, 588] width 78 height 26
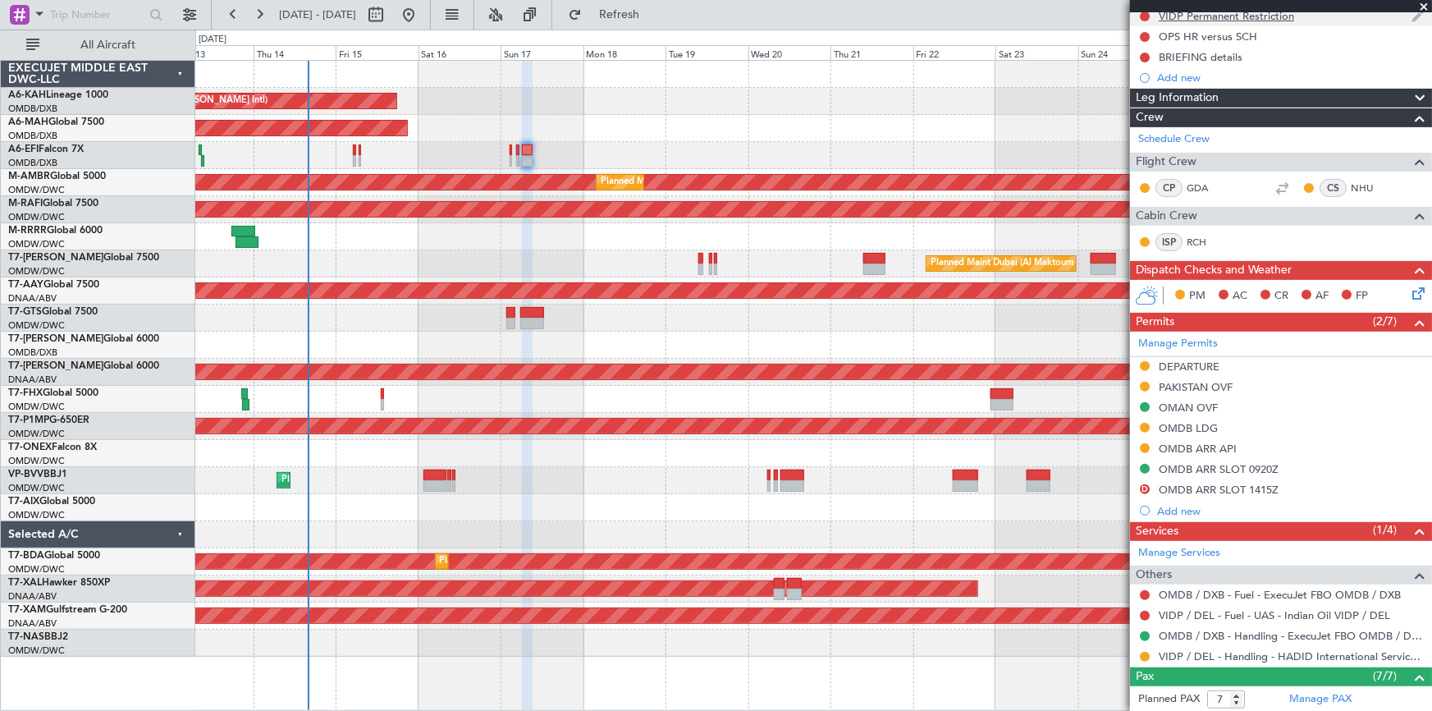
scroll to position [0, 0]
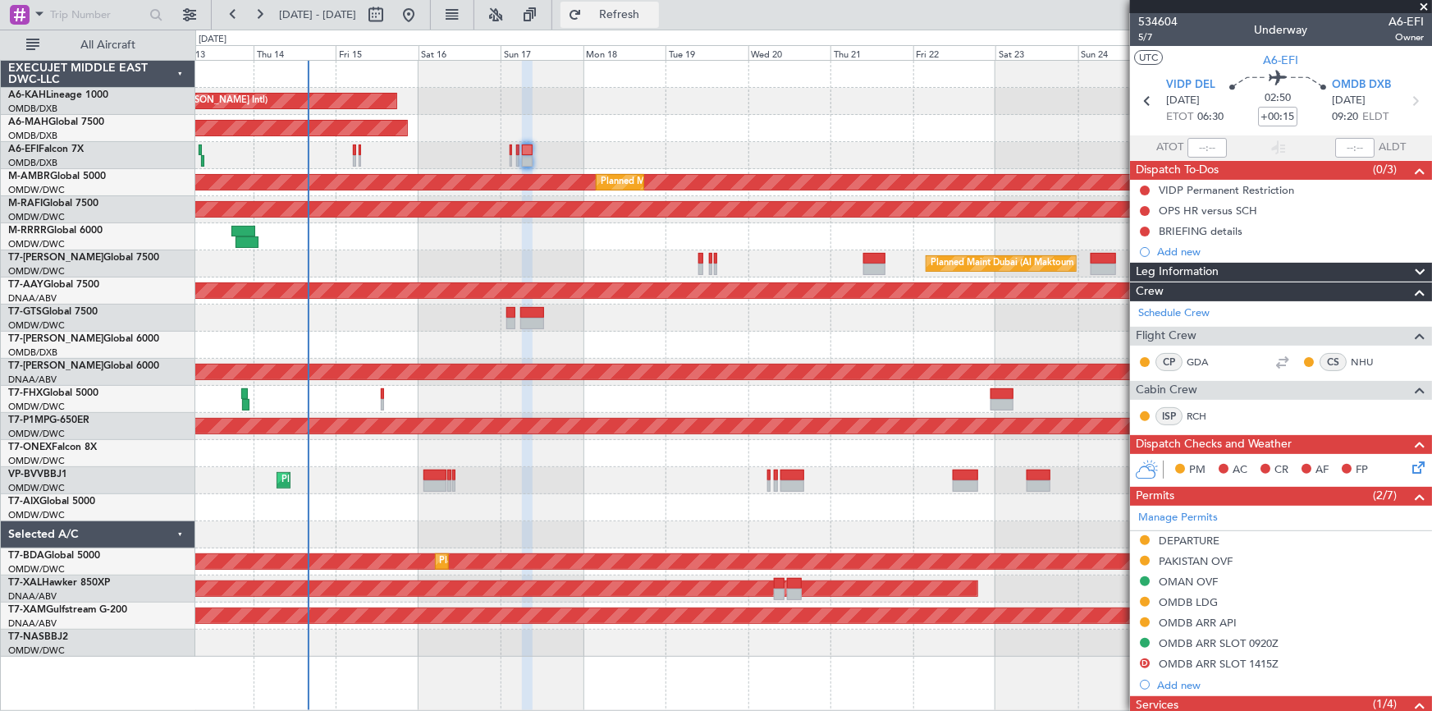
click at [654, 15] on span "Refresh" at bounding box center [619, 14] width 69 height 11
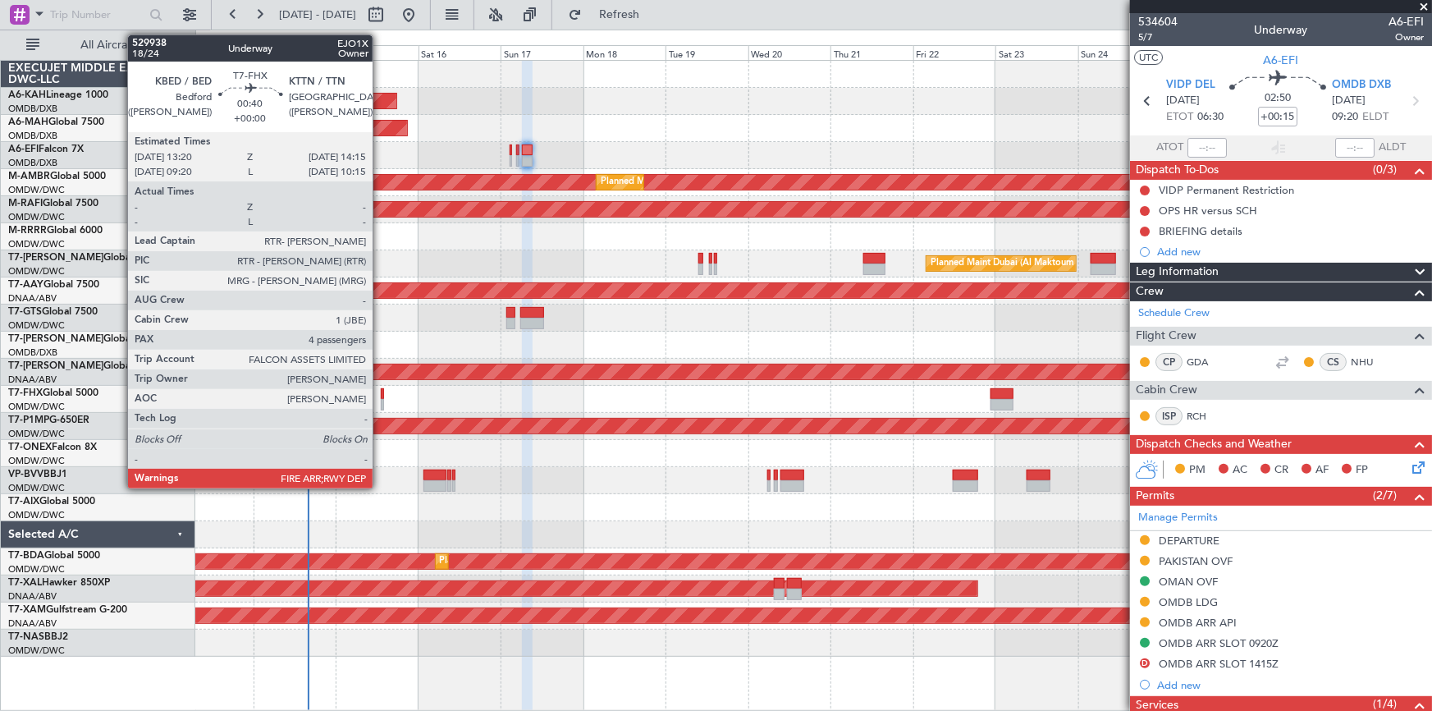
click at [381, 393] on div at bounding box center [382, 393] width 3 height 11
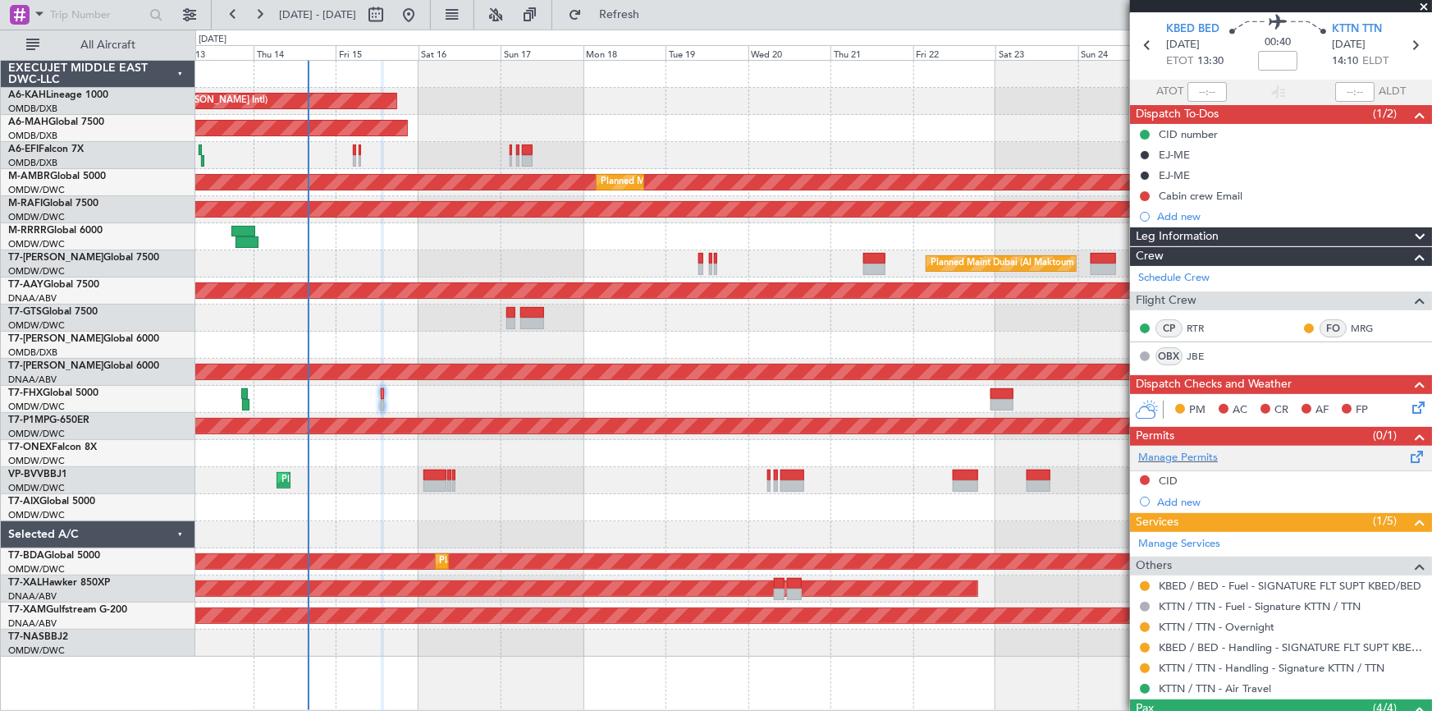
scroll to position [149, 0]
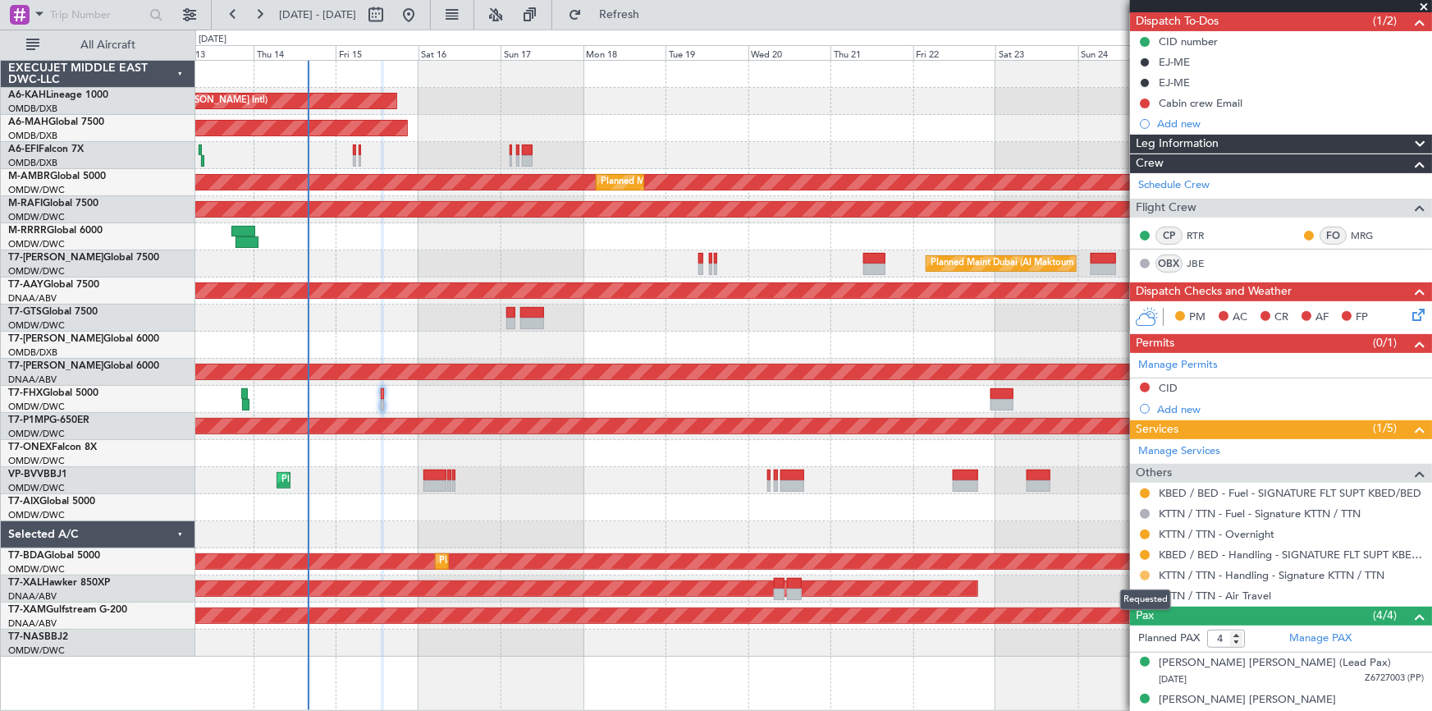
click at [1143, 571] on button at bounding box center [1145, 575] width 10 height 10
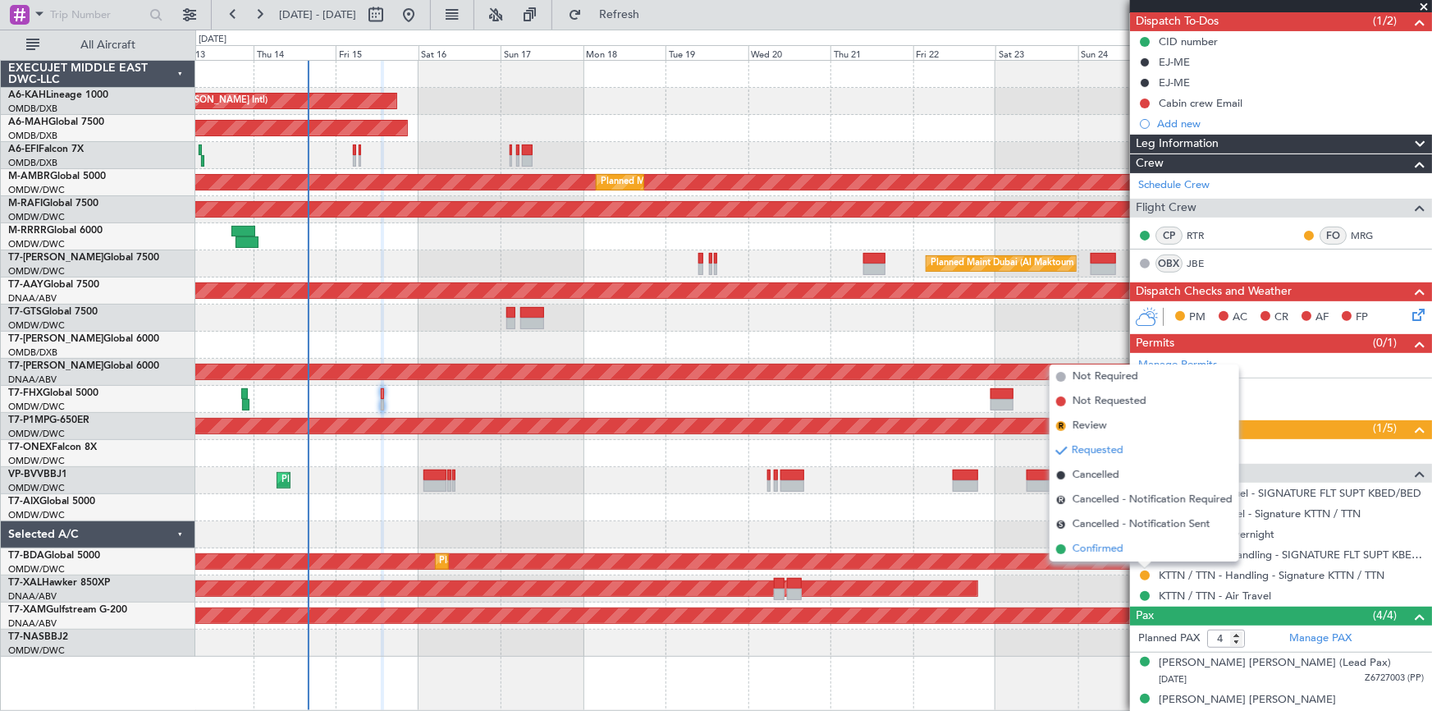
click at [1105, 542] on span "Confirmed" at bounding box center [1097, 549] width 51 height 16
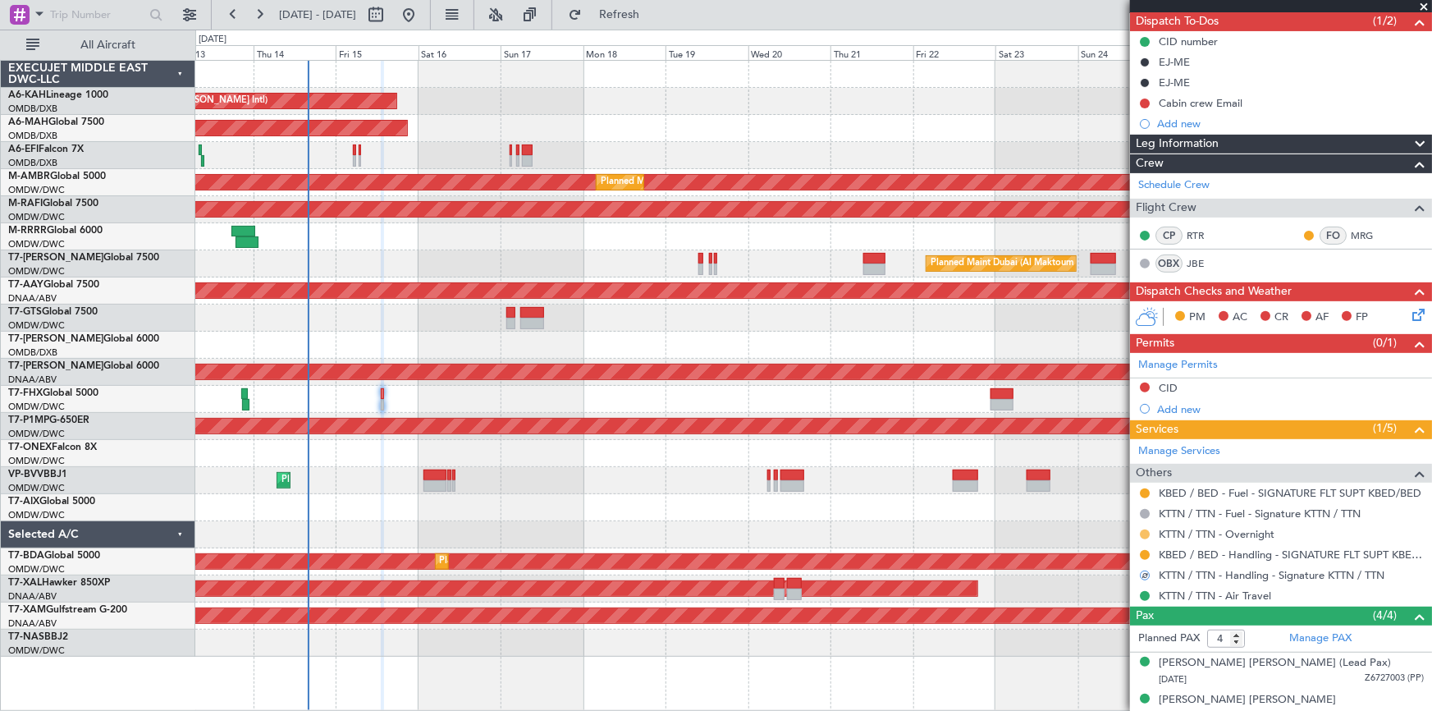
click at [1145, 529] on button at bounding box center [1145, 534] width 10 height 10
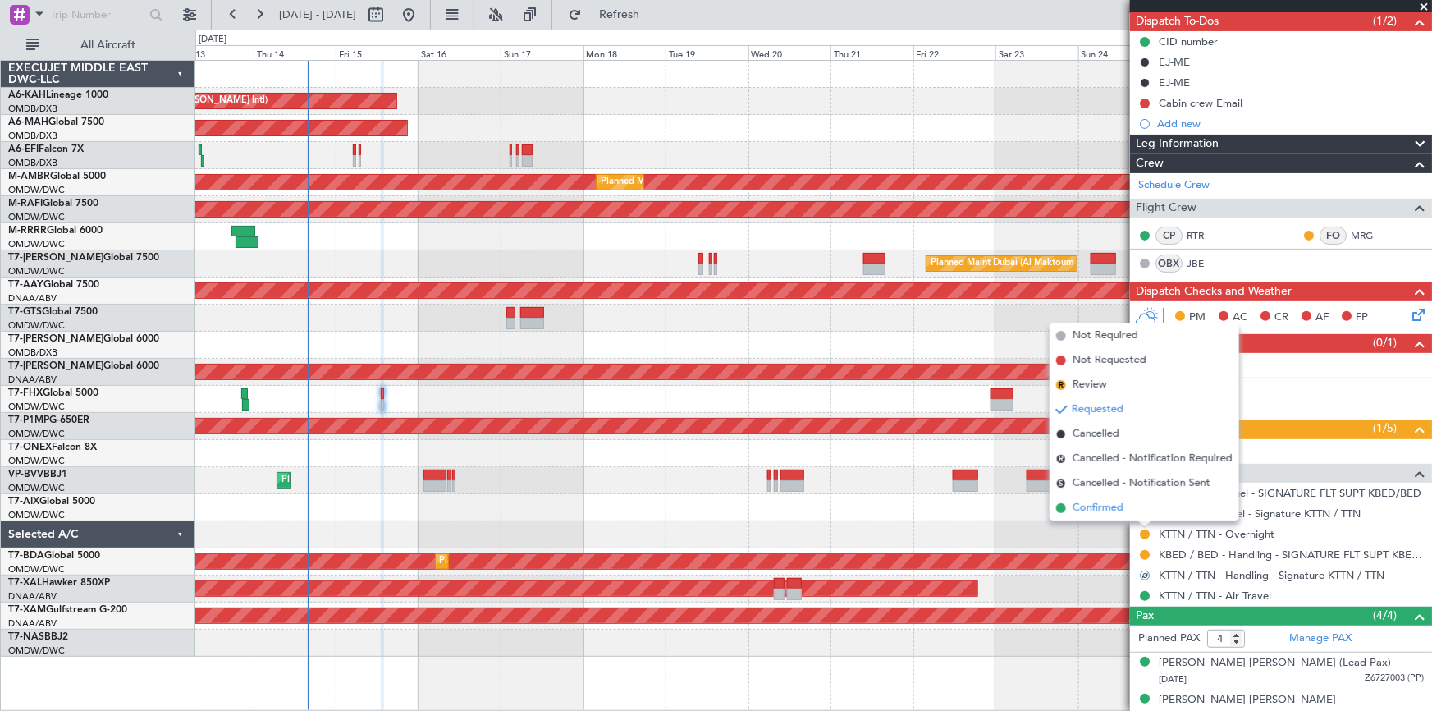
click at [1105, 504] on span "Confirmed" at bounding box center [1097, 508] width 51 height 16
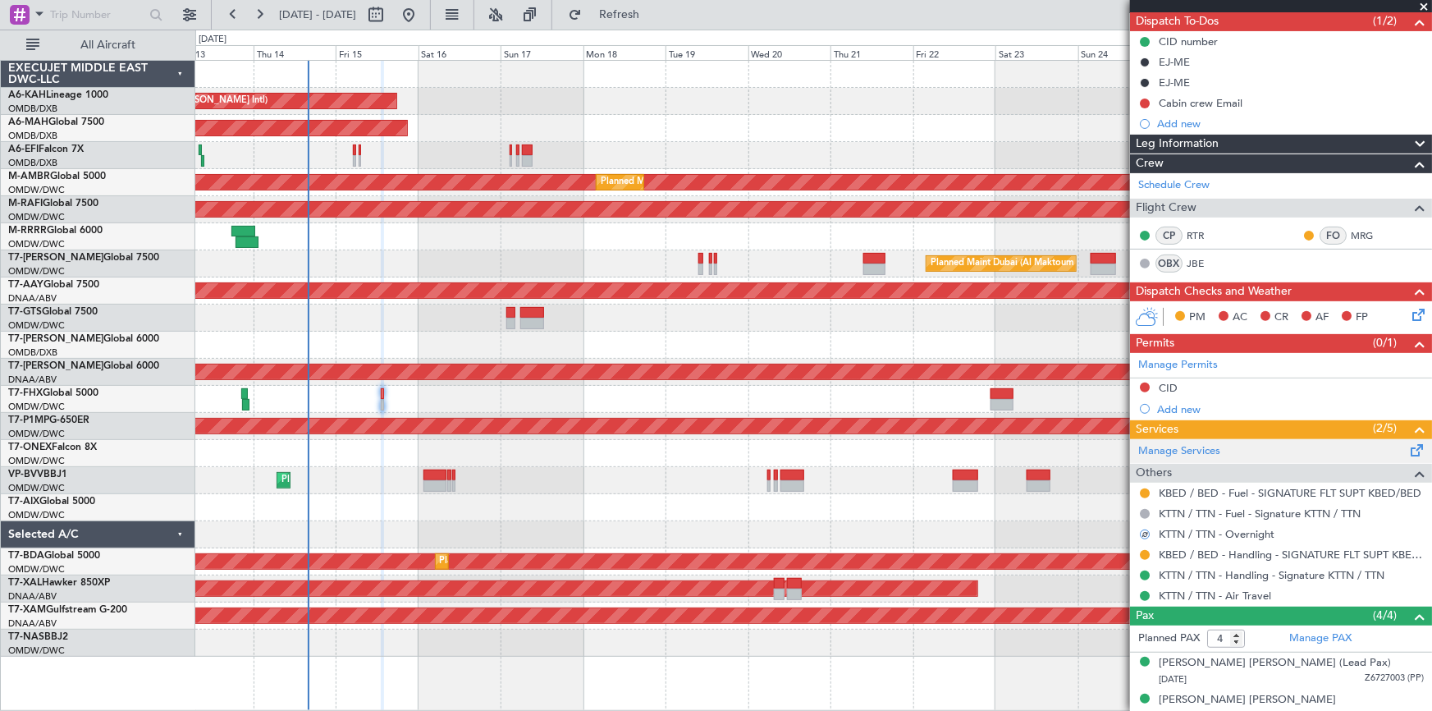
scroll to position [0, 0]
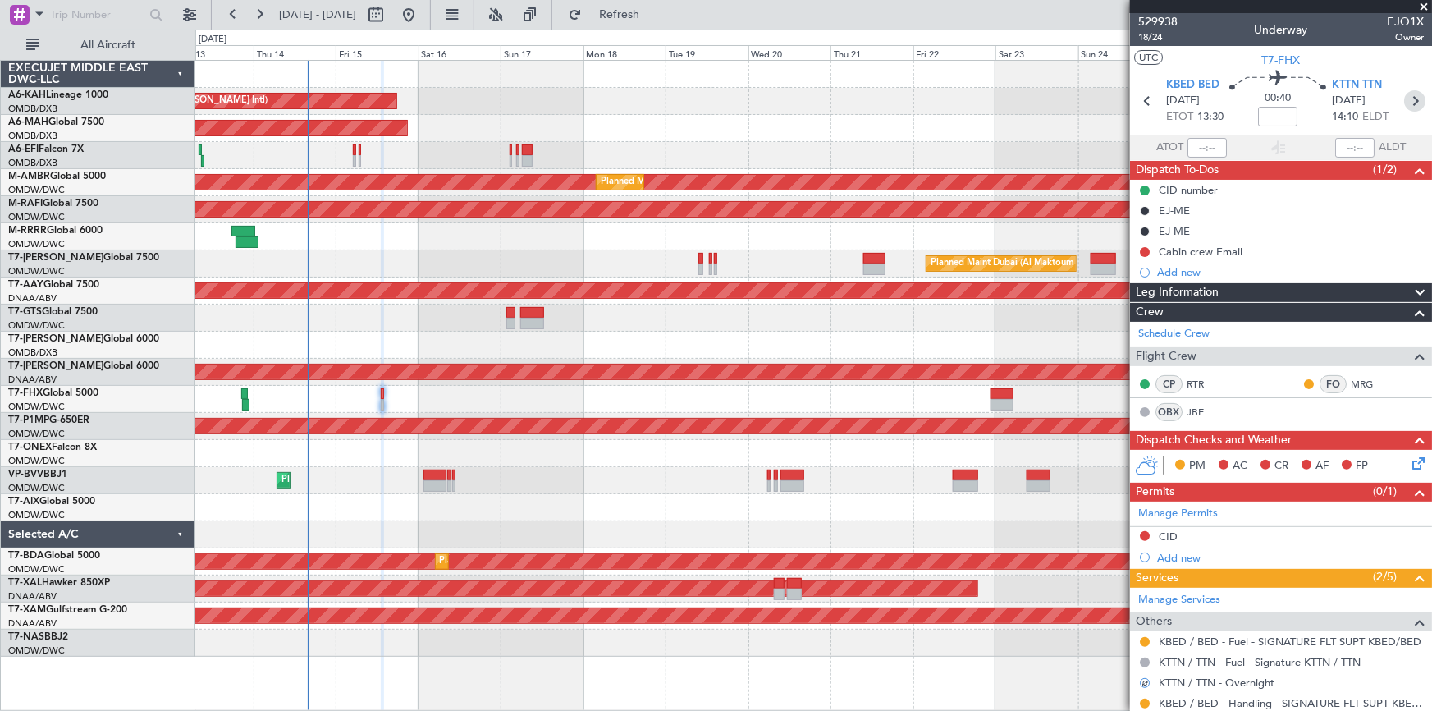
click at [1404, 107] on icon at bounding box center [1414, 100] width 21 height 21
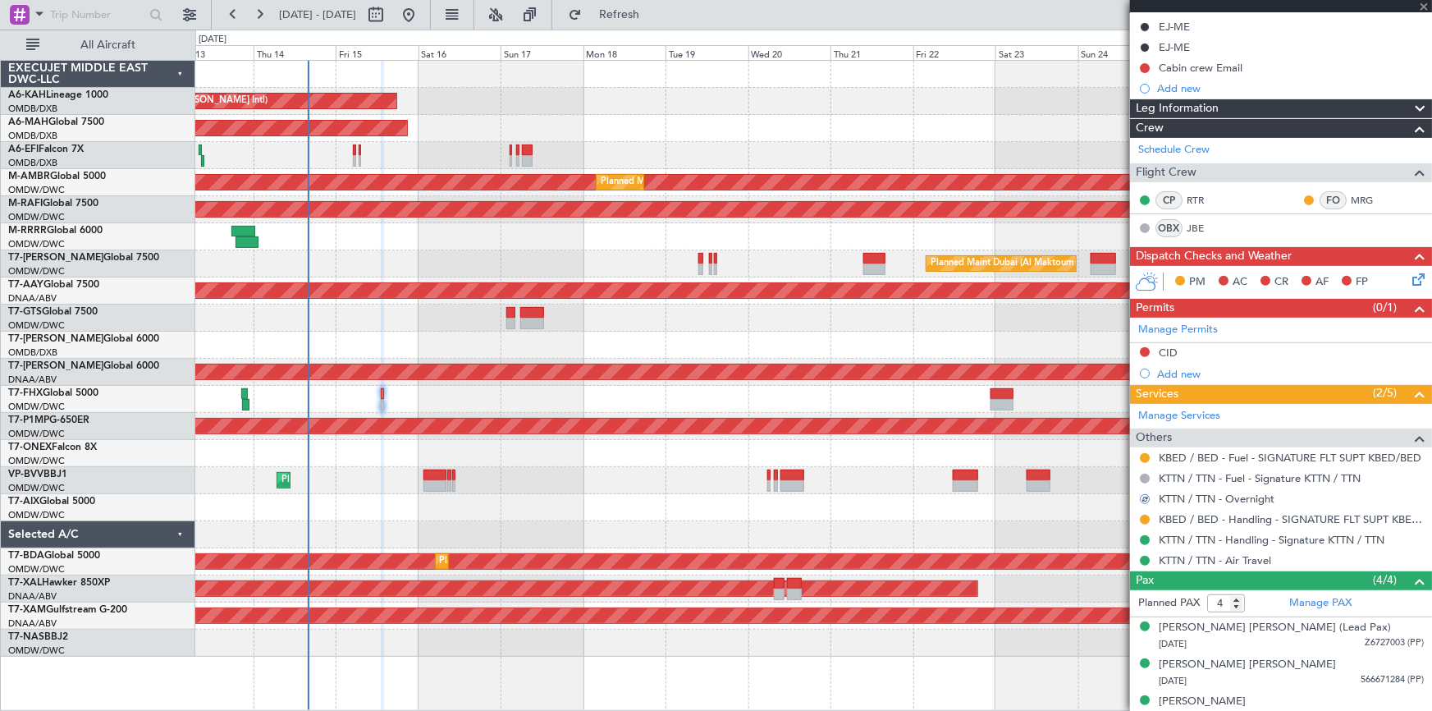
scroll to position [235, 0]
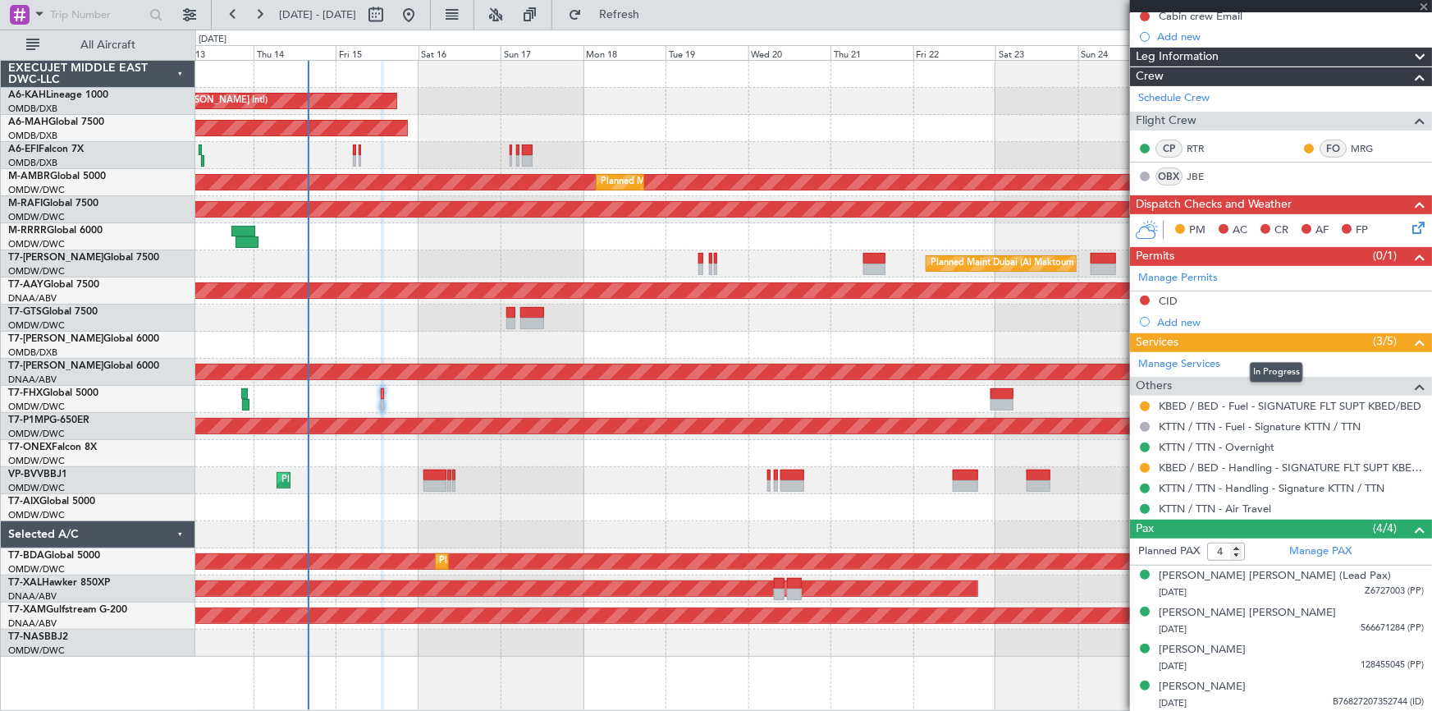
type input "3"
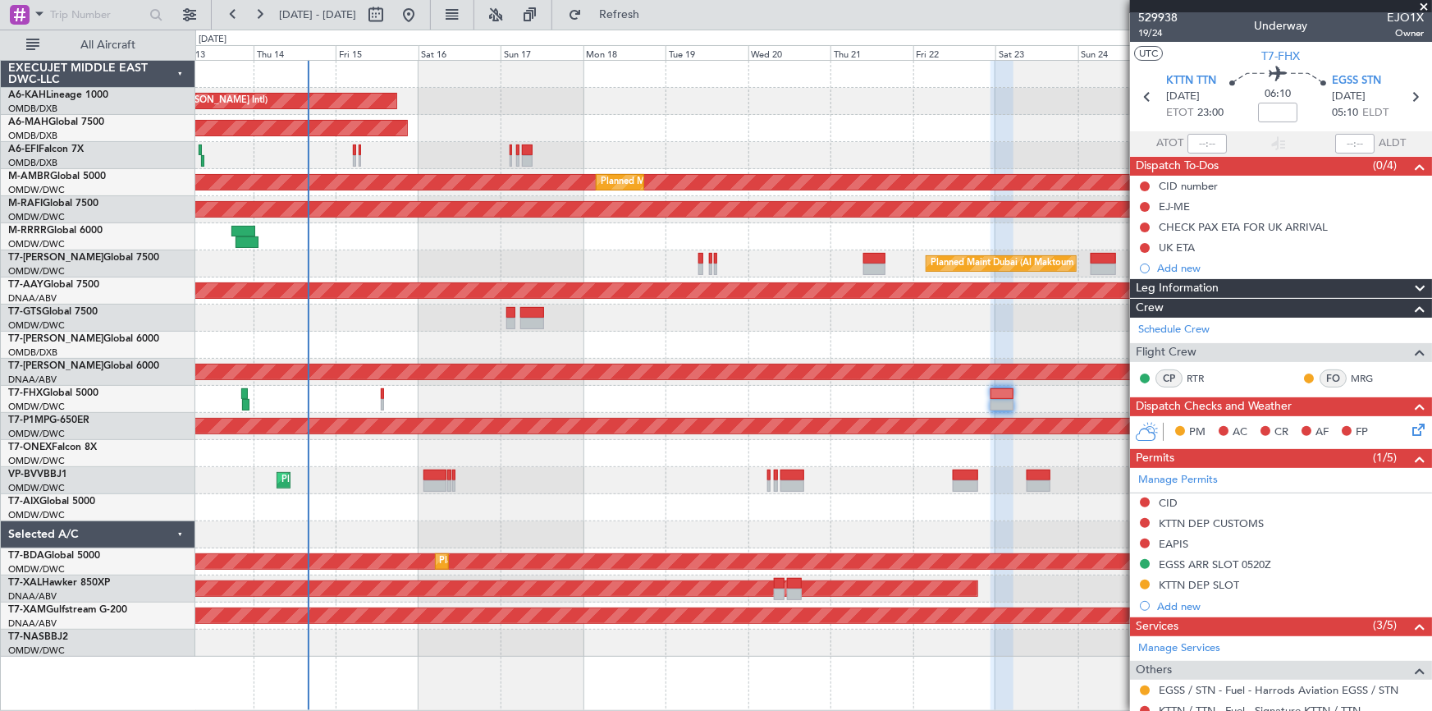
scroll to position [0, 0]
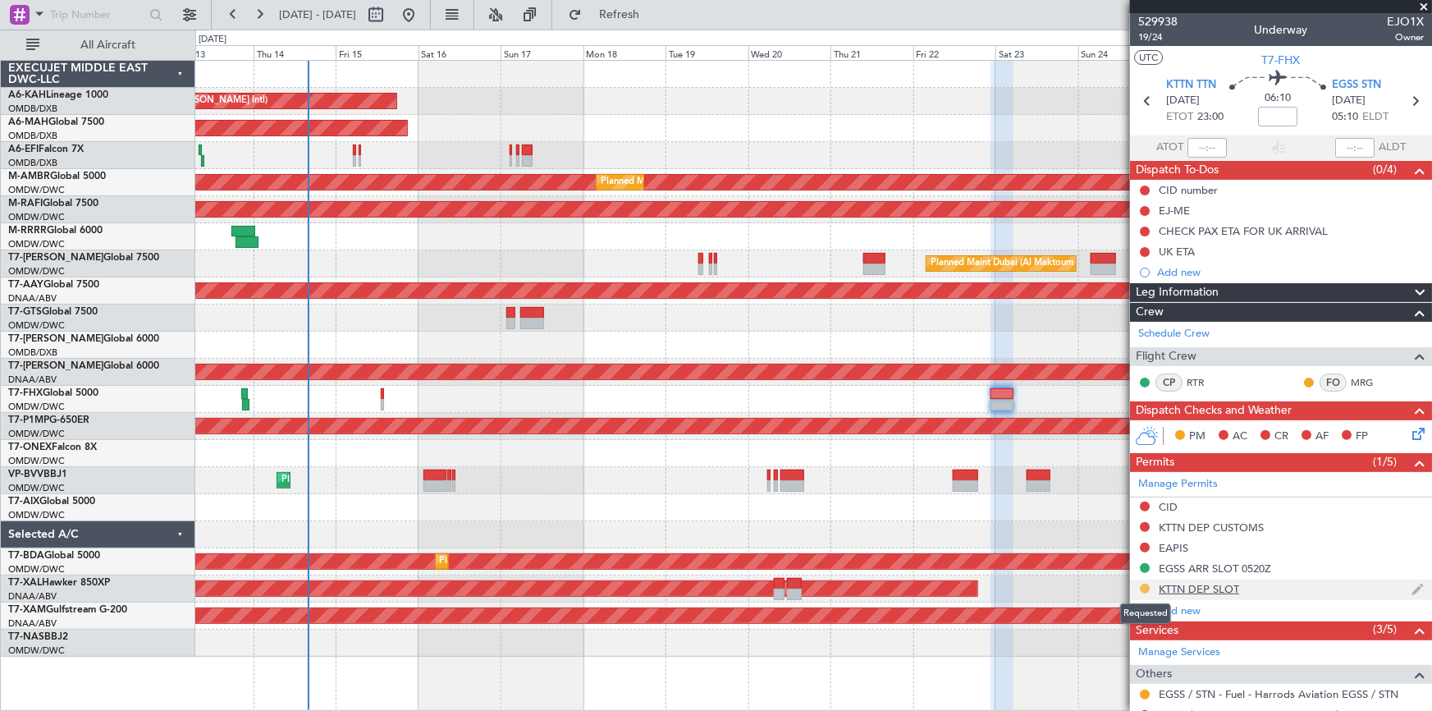
click at [1143, 587] on button at bounding box center [1145, 588] width 10 height 10
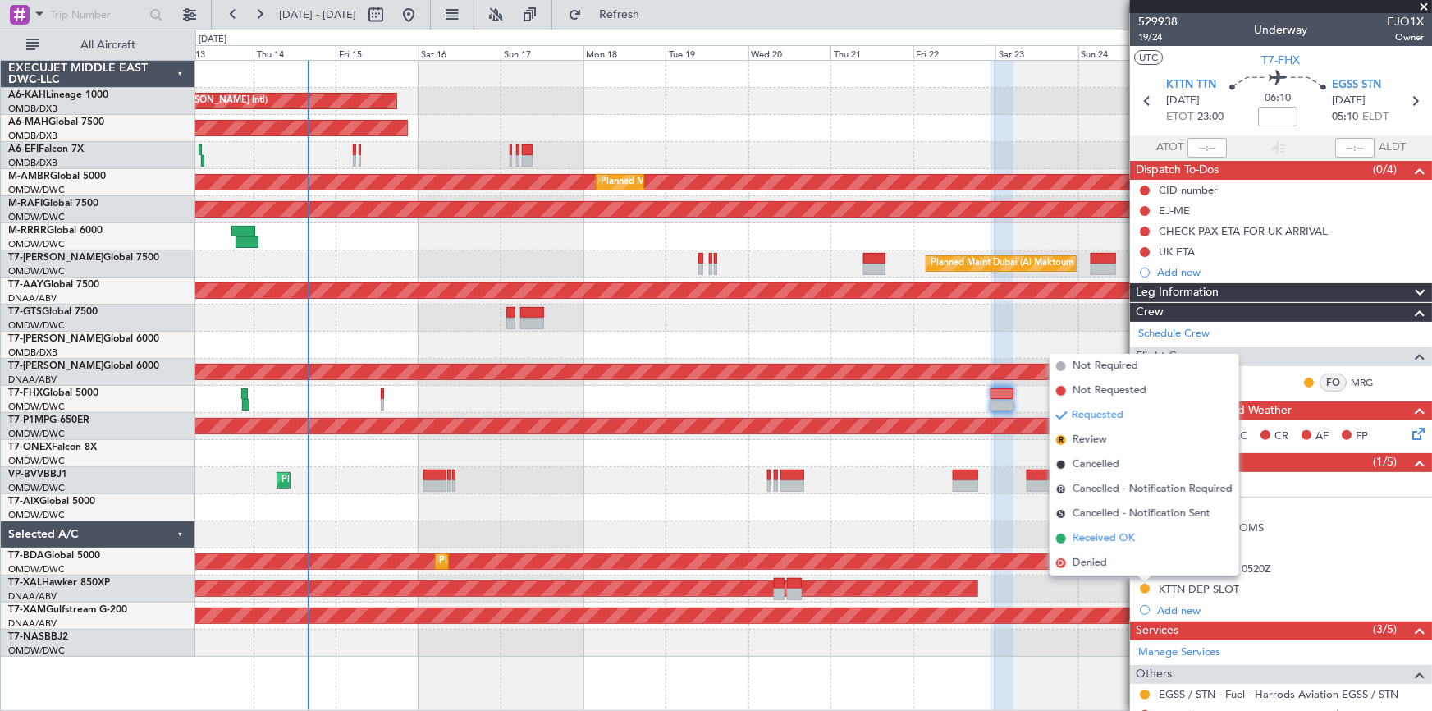
click at [1099, 533] on span "Received OK" at bounding box center [1103, 538] width 62 height 16
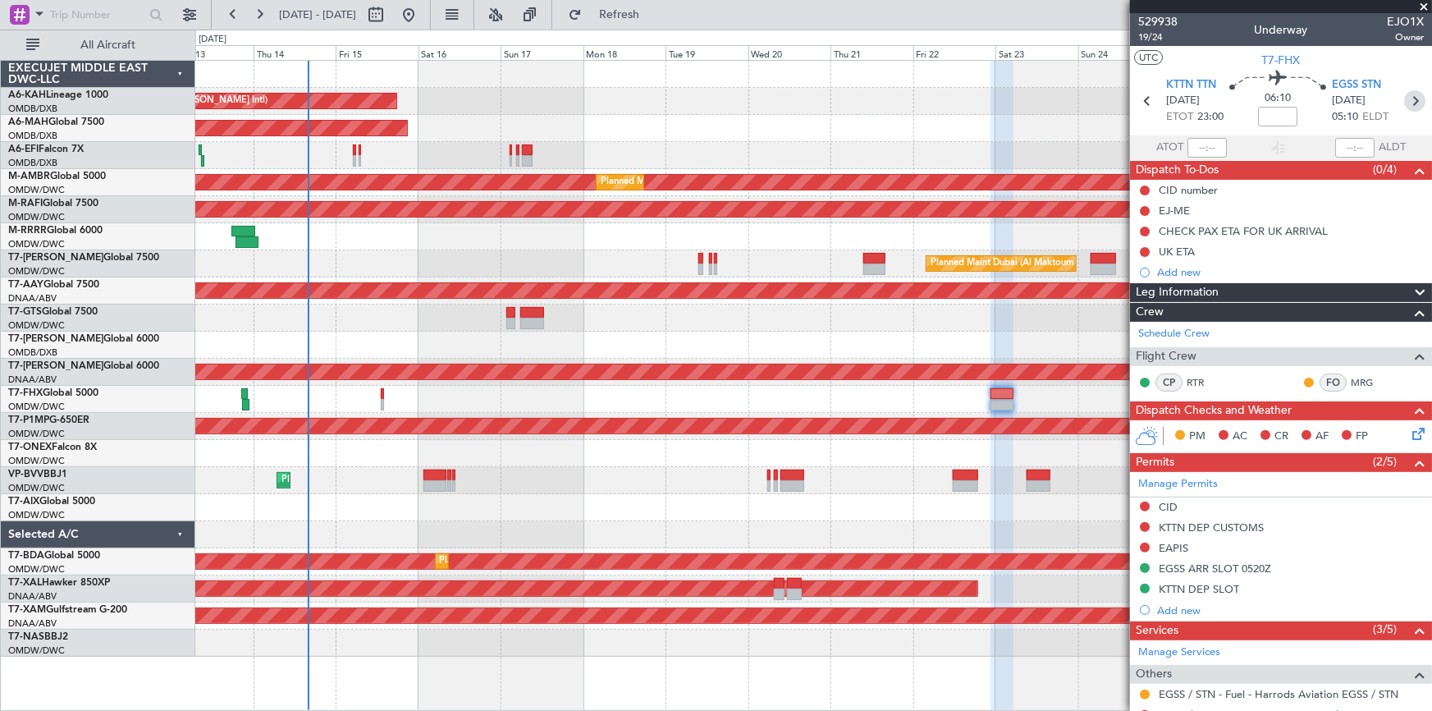
click at [1410, 98] on icon at bounding box center [1414, 100] width 21 height 21
type input "+00:10"
type input "4"
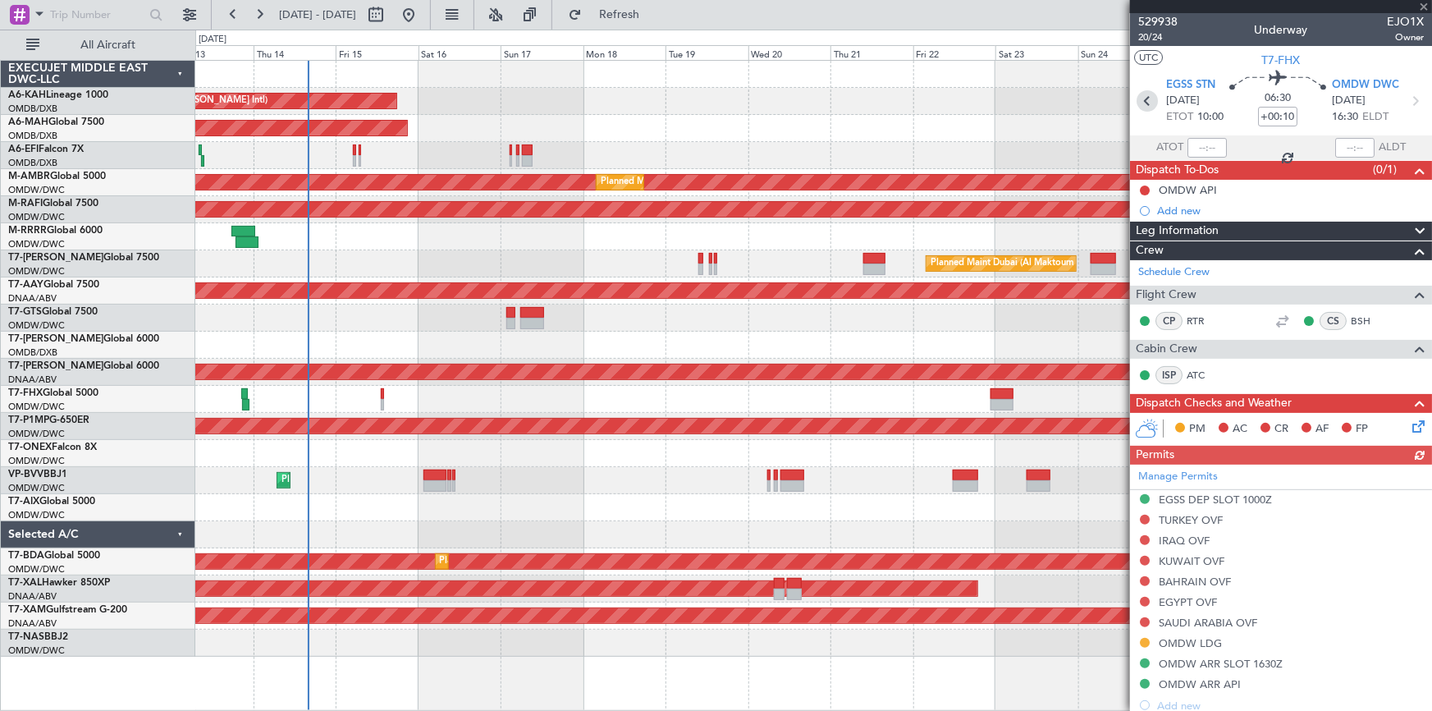
click at [1144, 100] on icon at bounding box center [1146, 100] width 21 height 21
type input "3"
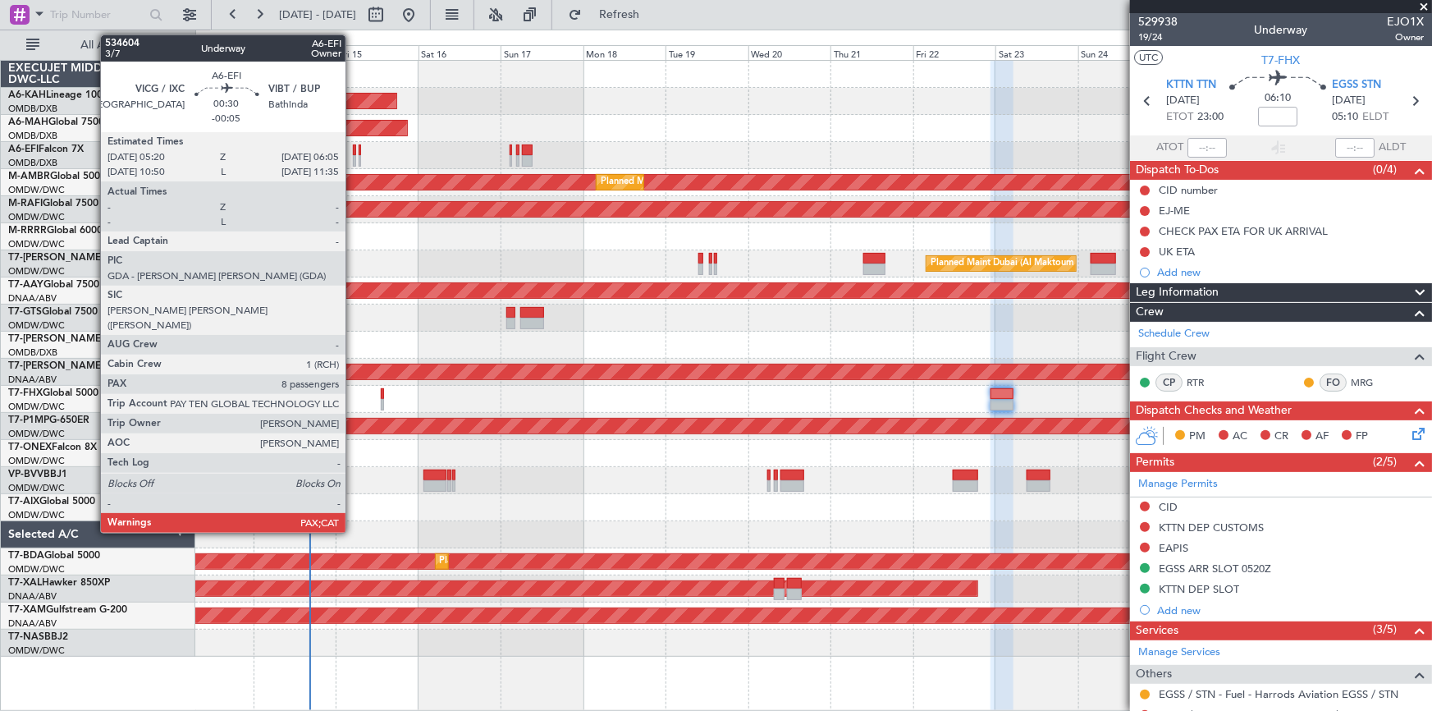
click at [353, 153] on div at bounding box center [354, 149] width 3 height 11
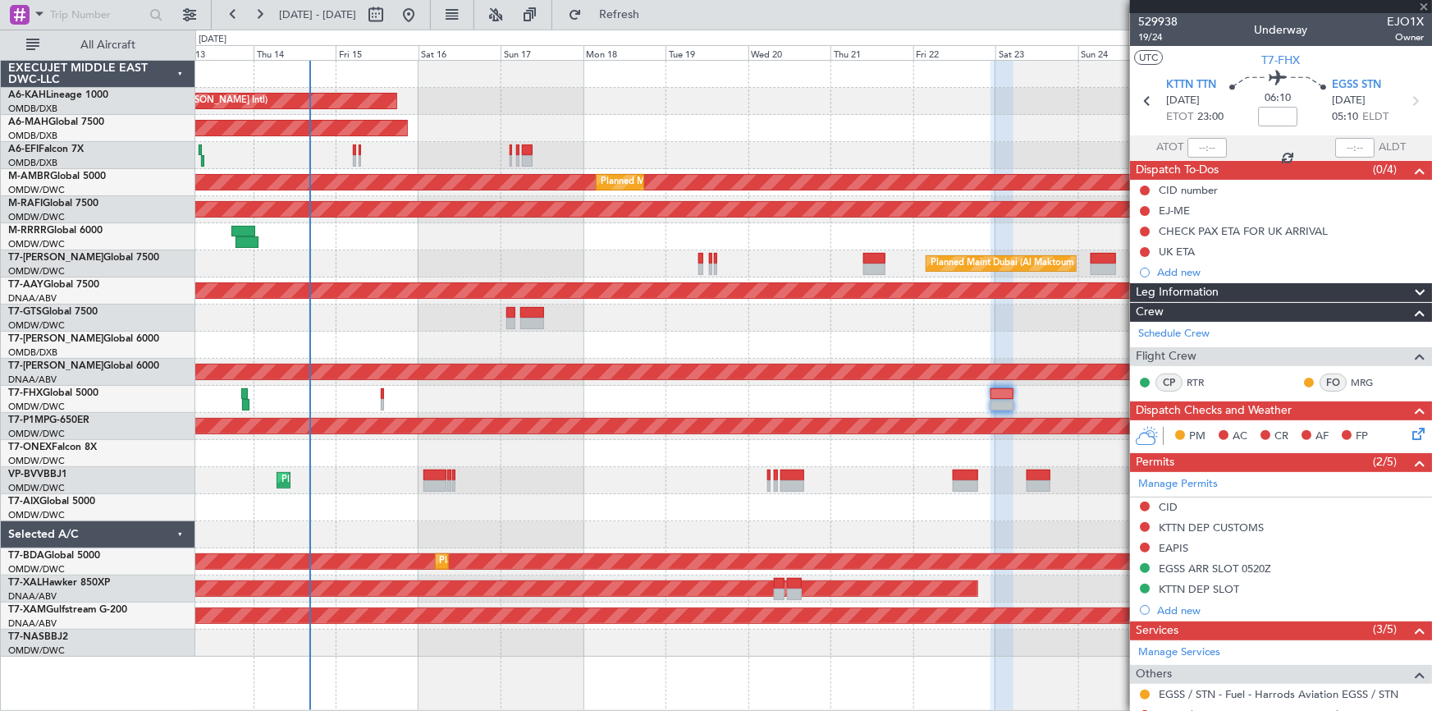
type input "-00:05"
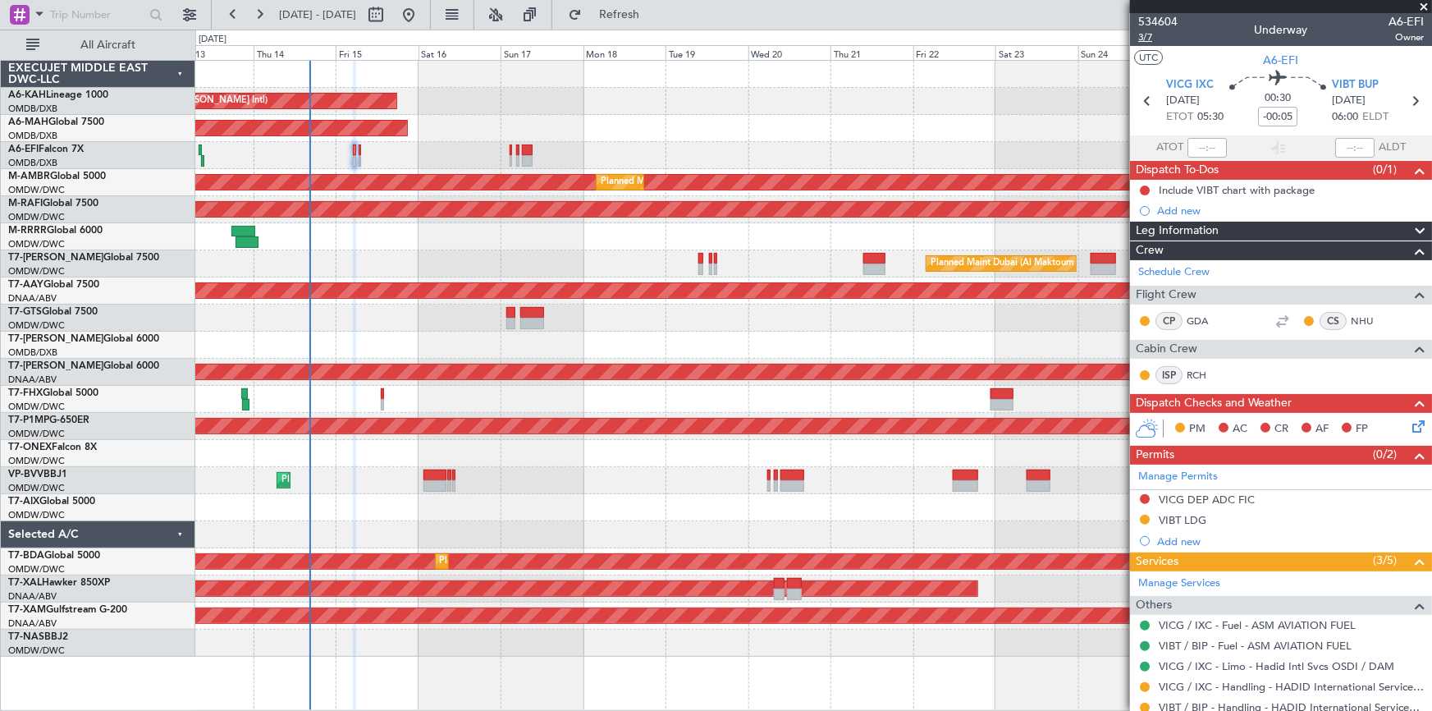
click at [1145, 37] on span "3/7" at bounding box center [1157, 37] width 39 height 14
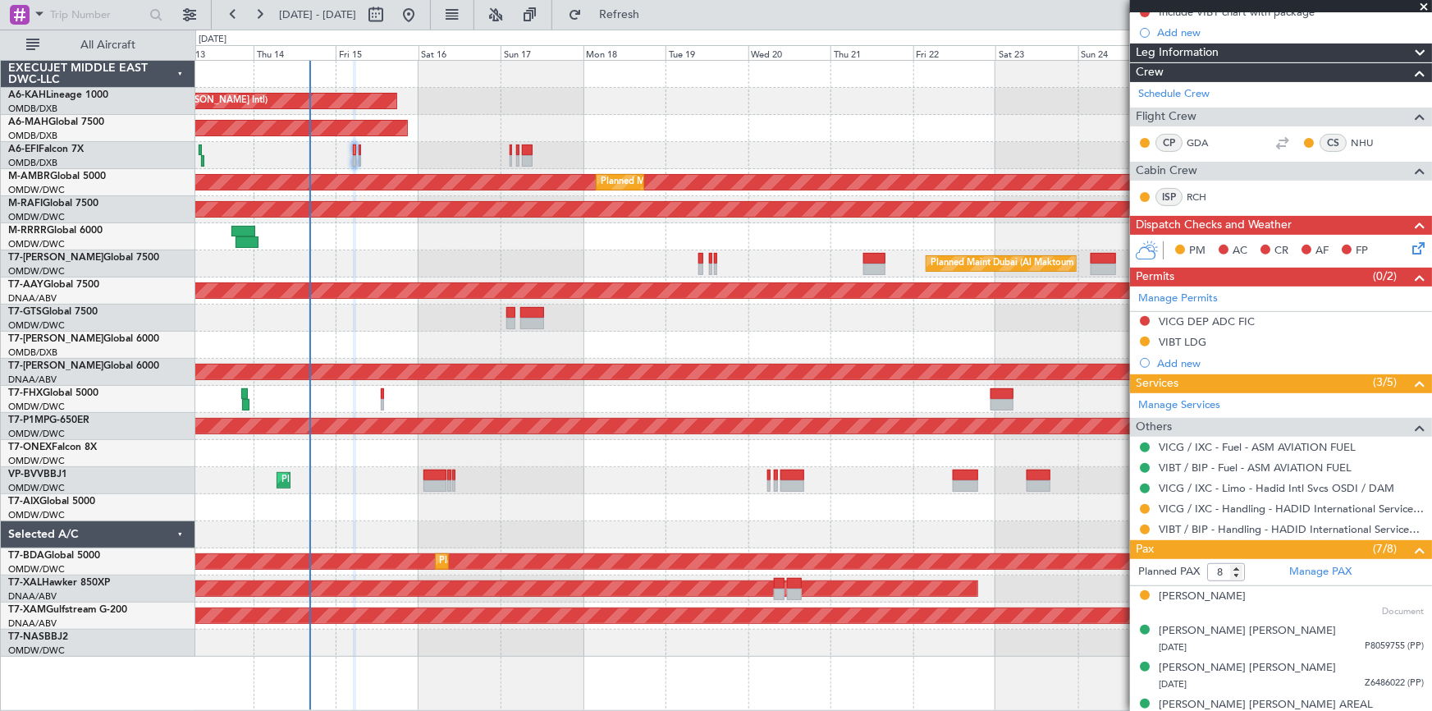
scroll to position [298, 0]
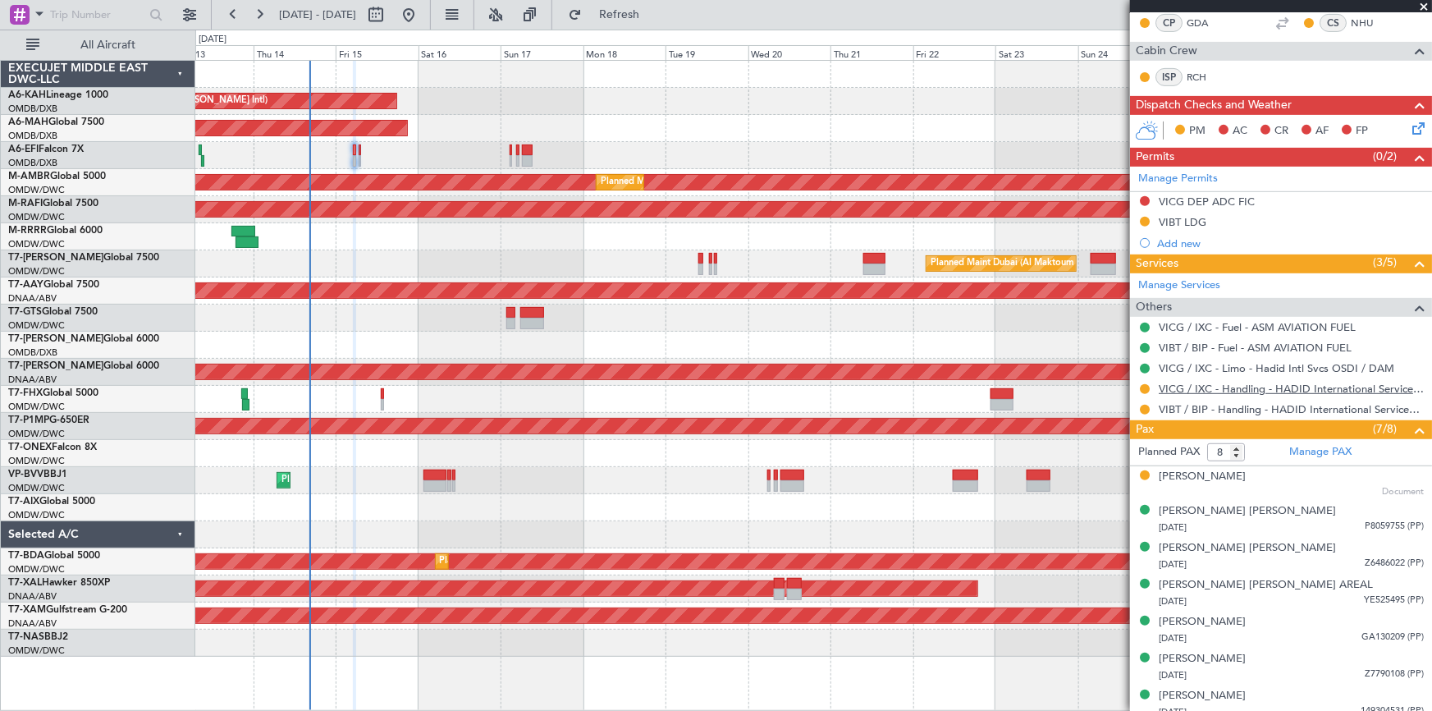
click at [1207, 391] on link "VICG / IXC - Handling - HADID International Services, FZE" at bounding box center [1291, 389] width 265 height 14
click at [651, 19] on span "Refresh" at bounding box center [619, 14] width 69 height 11
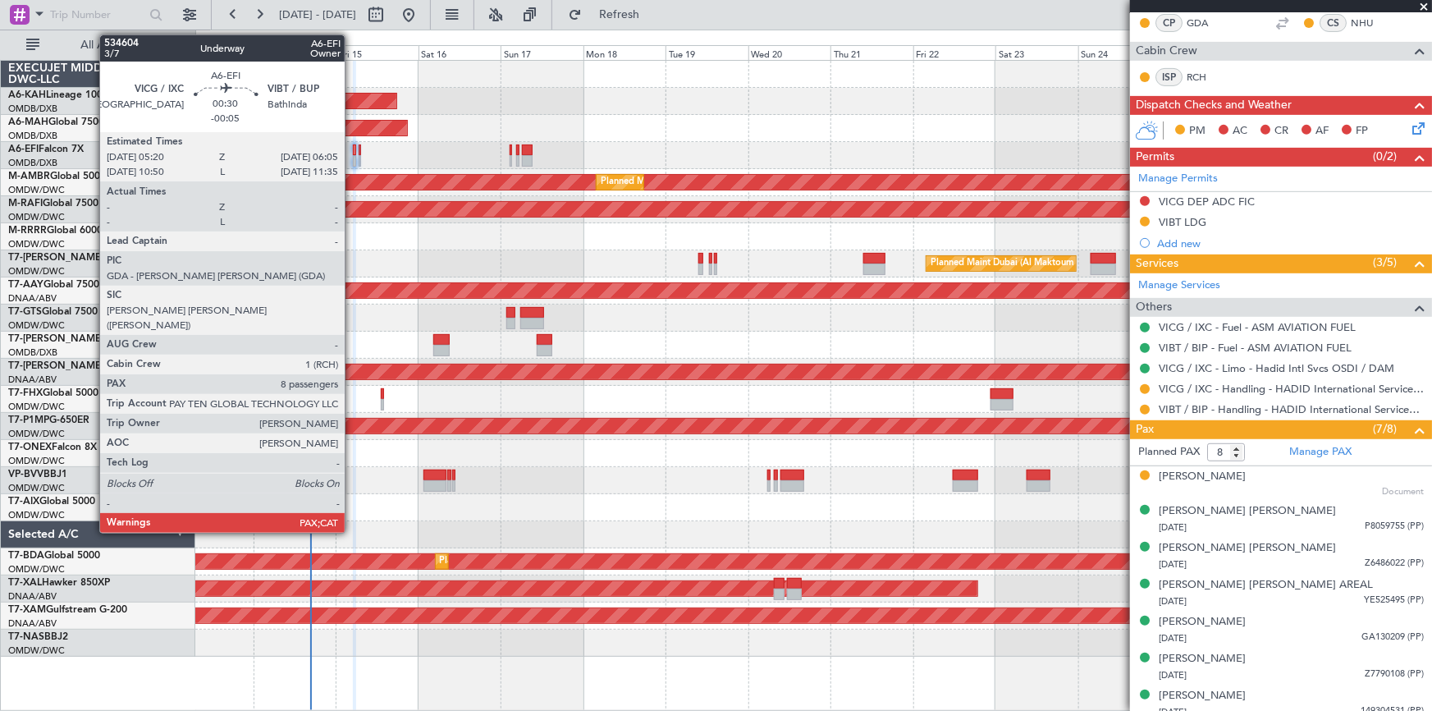
click at [353, 149] on div at bounding box center [354, 149] width 3 height 11
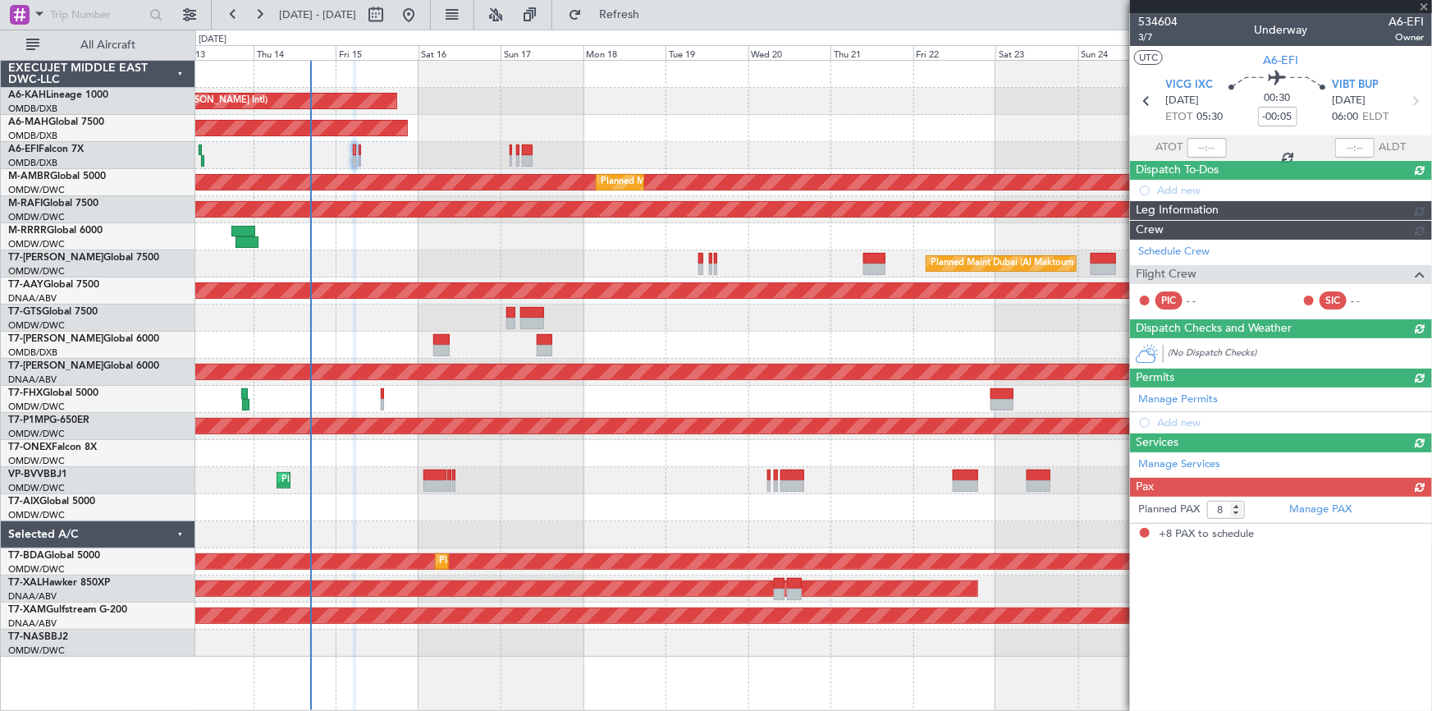
scroll to position [0, 0]
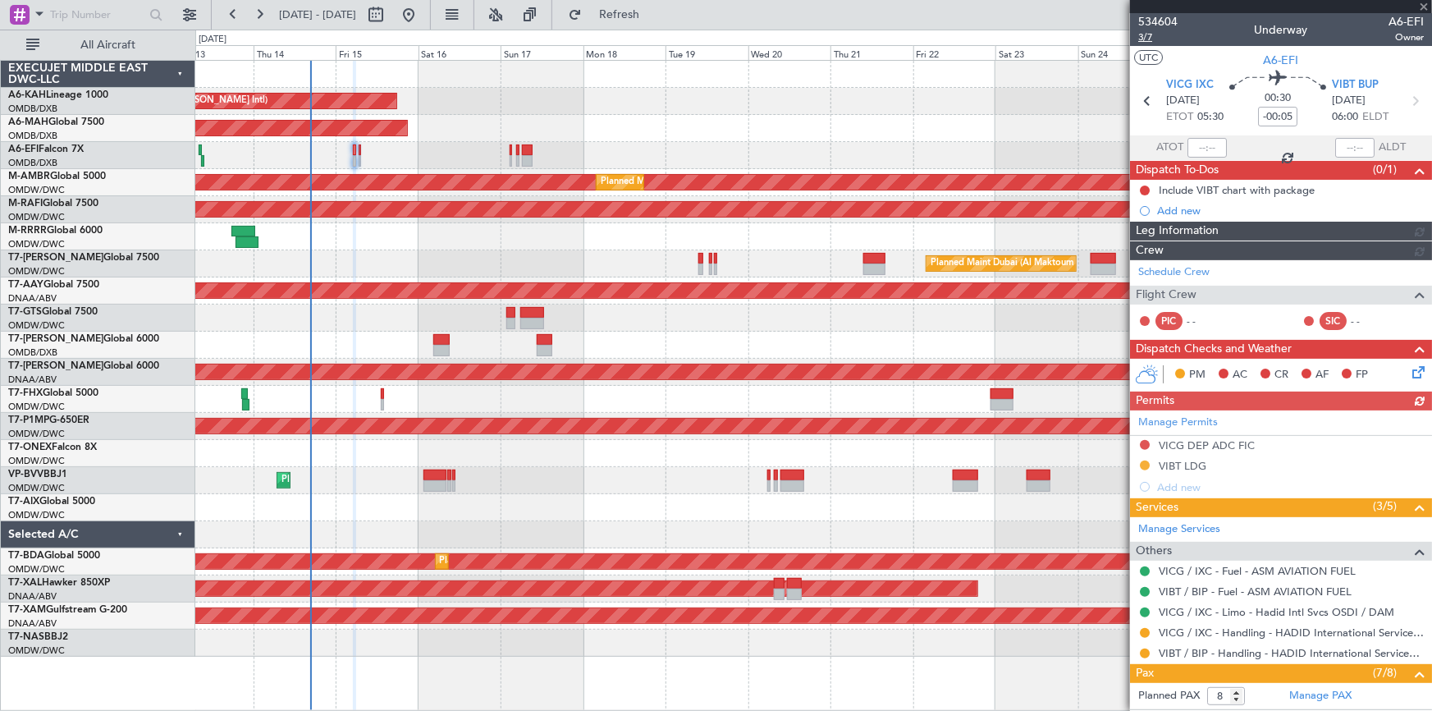
click at [1149, 33] on span "3/7" at bounding box center [1157, 37] width 39 height 14
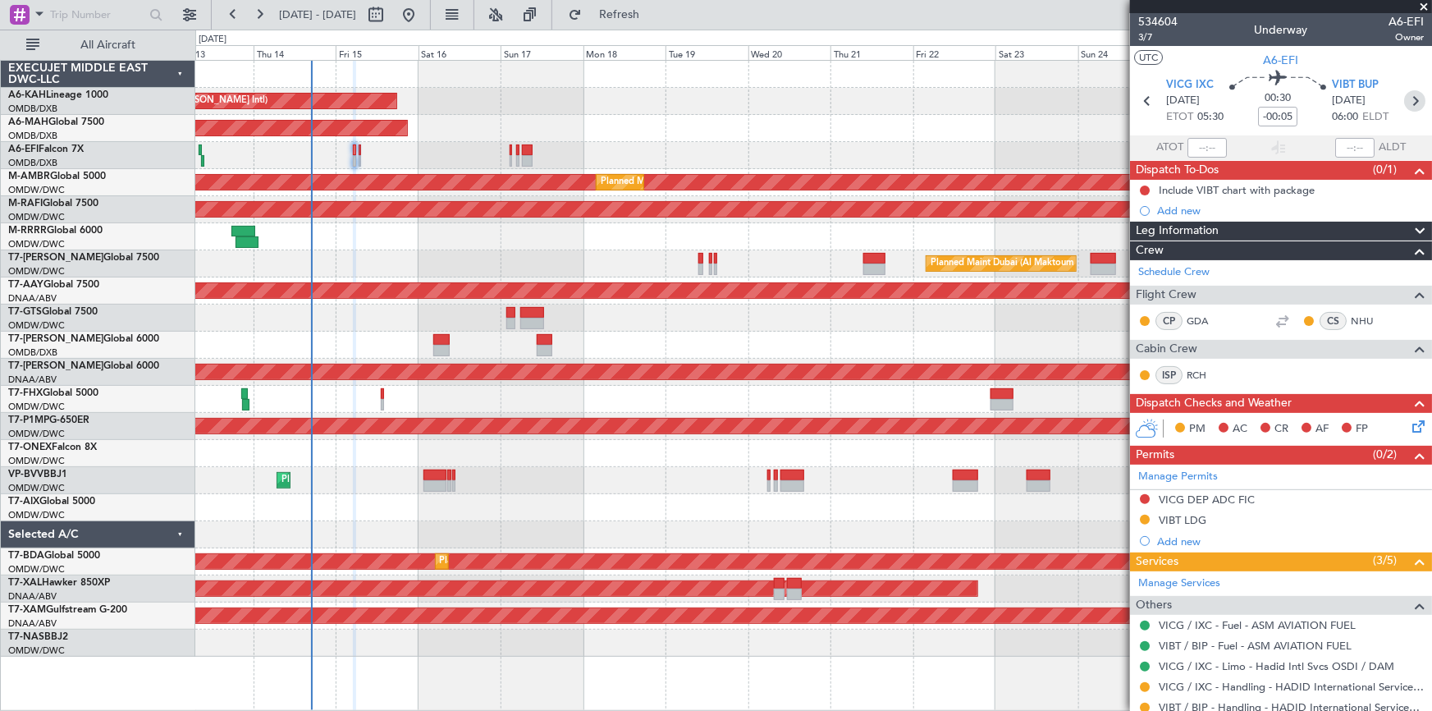
click at [1406, 91] on icon at bounding box center [1414, 100] width 21 height 21
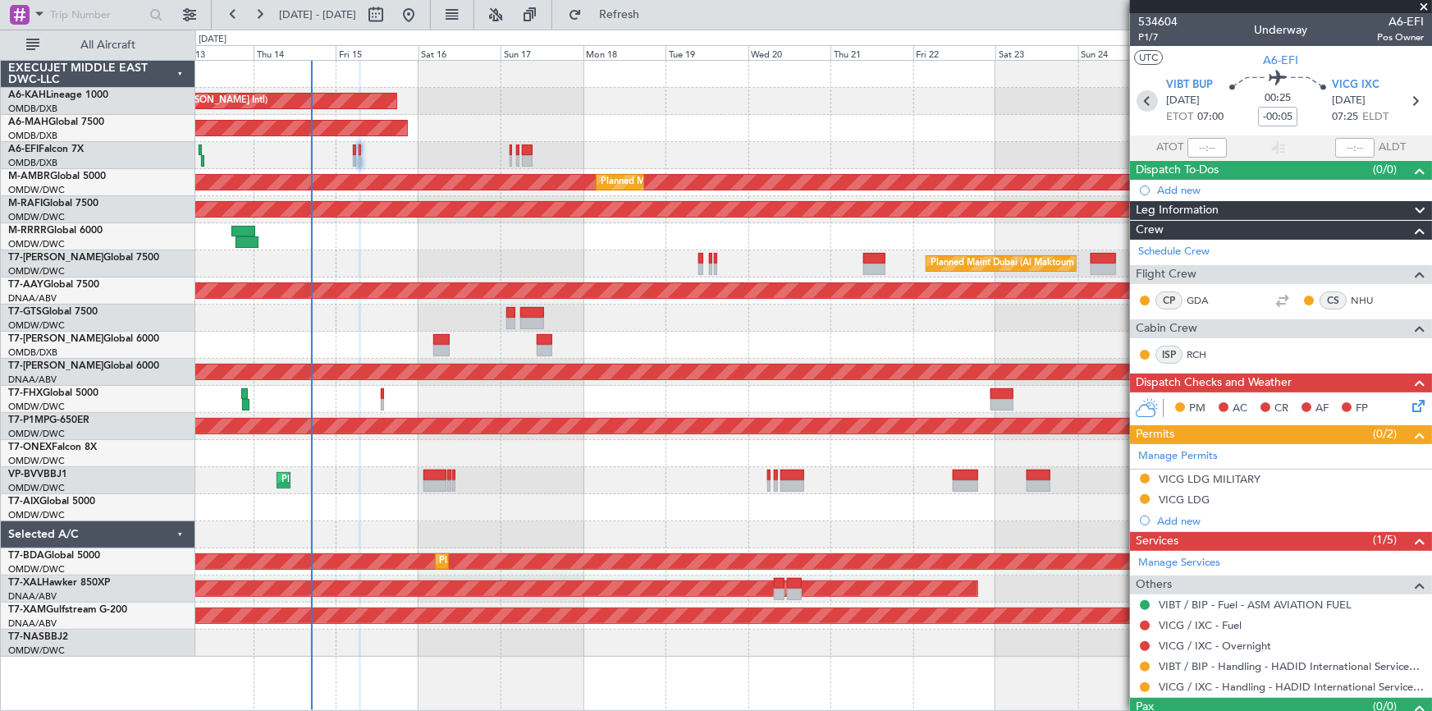
click at [1147, 100] on icon at bounding box center [1146, 100] width 21 height 21
type input "8"
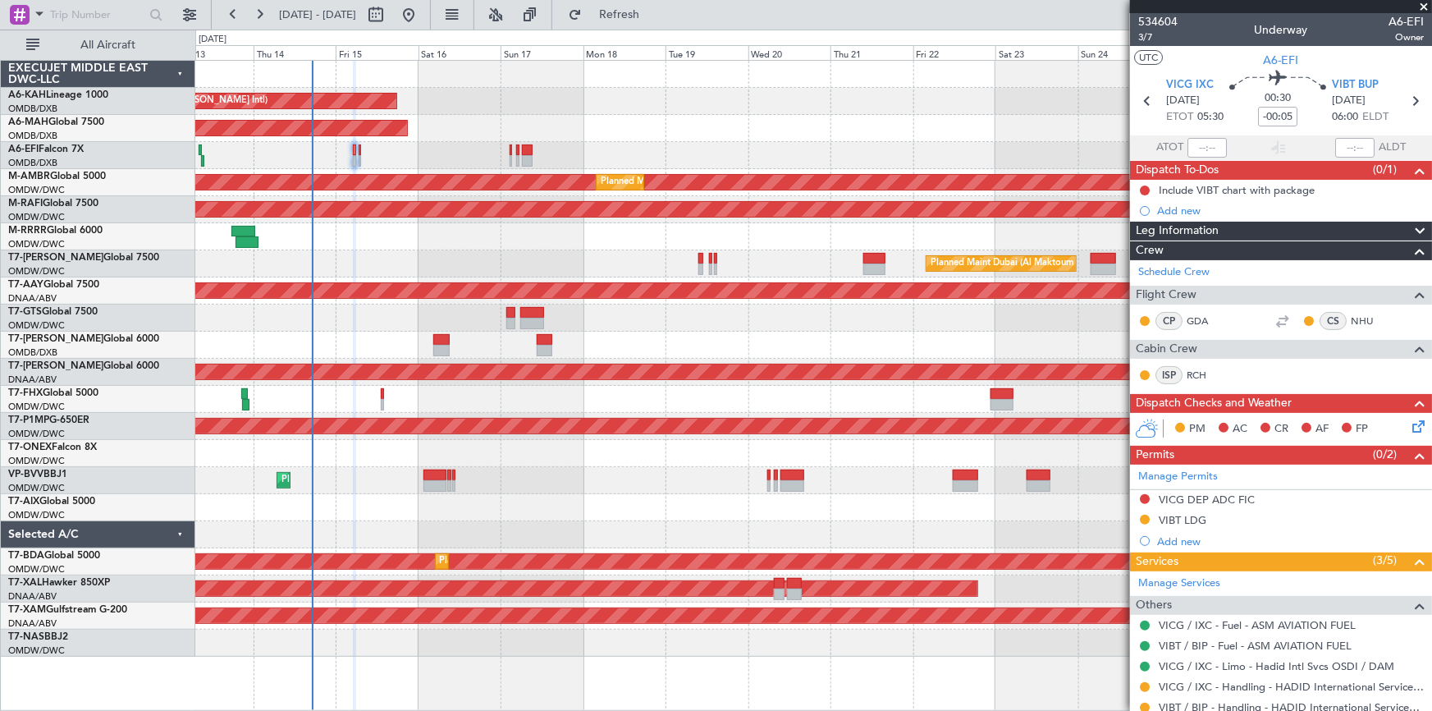
click at [533, 151] on div "Unplanned Maint [GEOGRAPHIC_DATA] ([GEOGRAPHIC_DATA] Intl)" at bounding box center [813, 155] width 1236 height 27
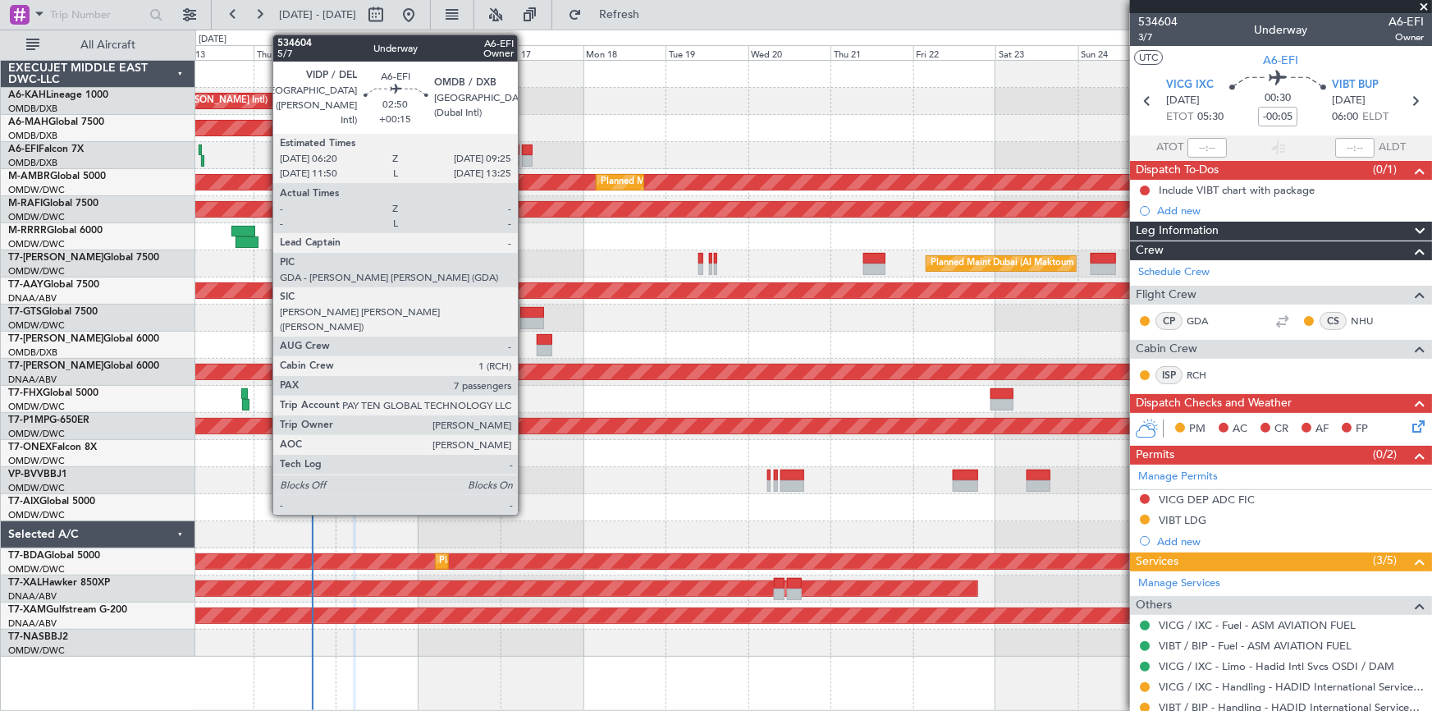
click at [525, 148] on div at bounding box center [527, 149] width 11 height 11
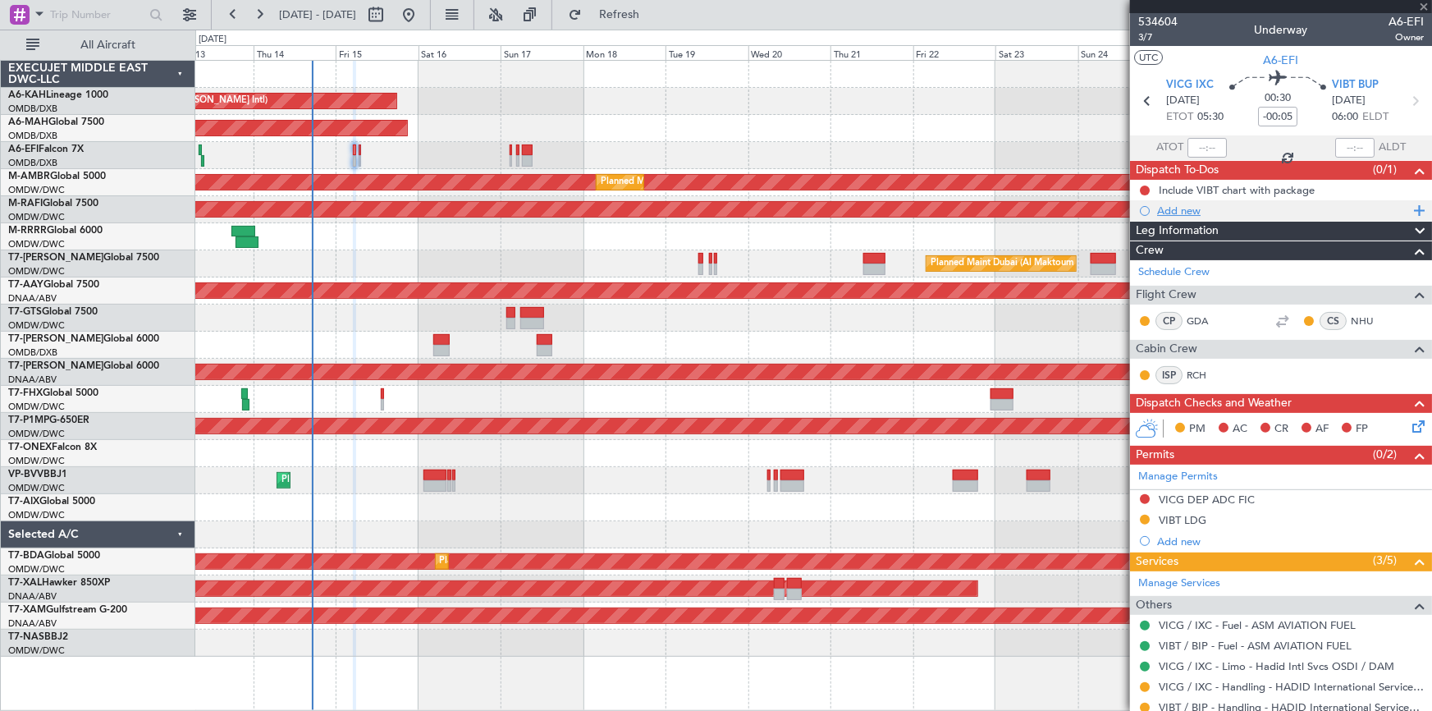
type input "+00:15"
type input "7"
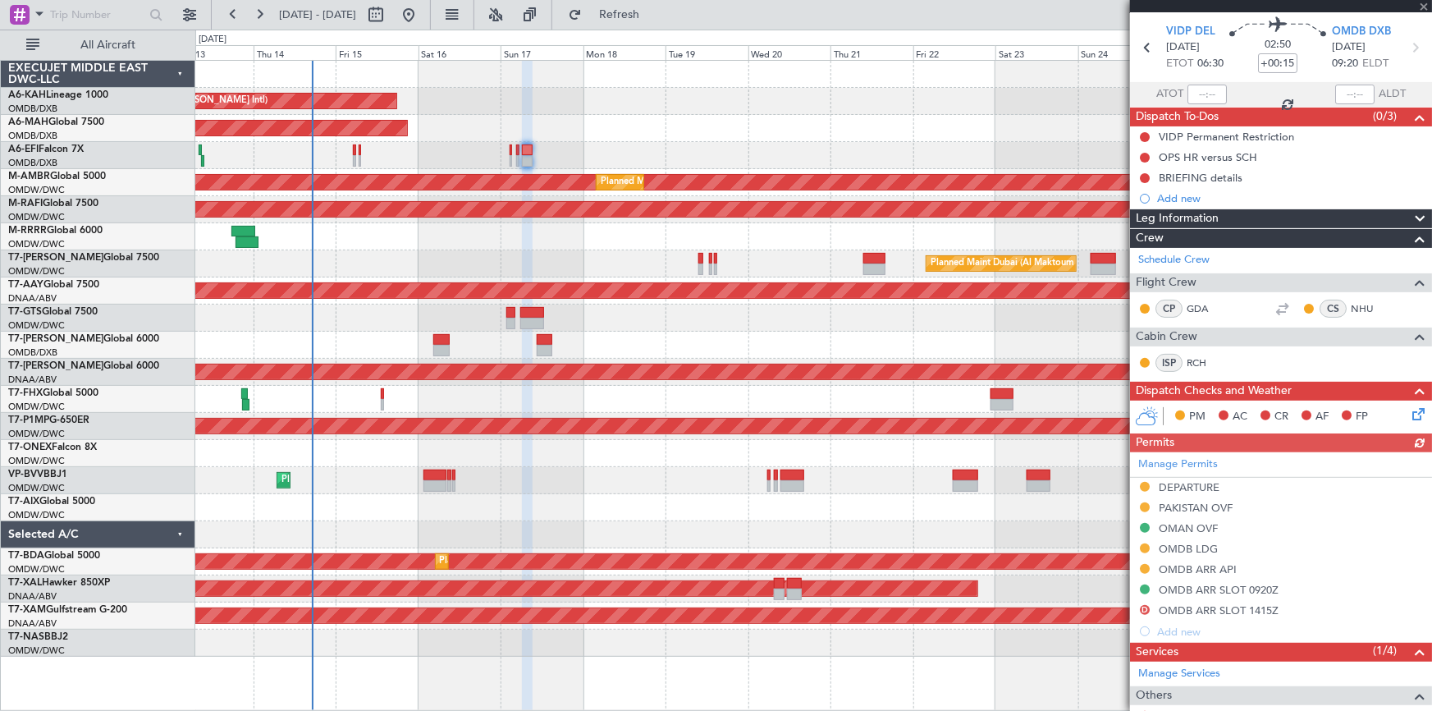
scroll to position [74, 0]
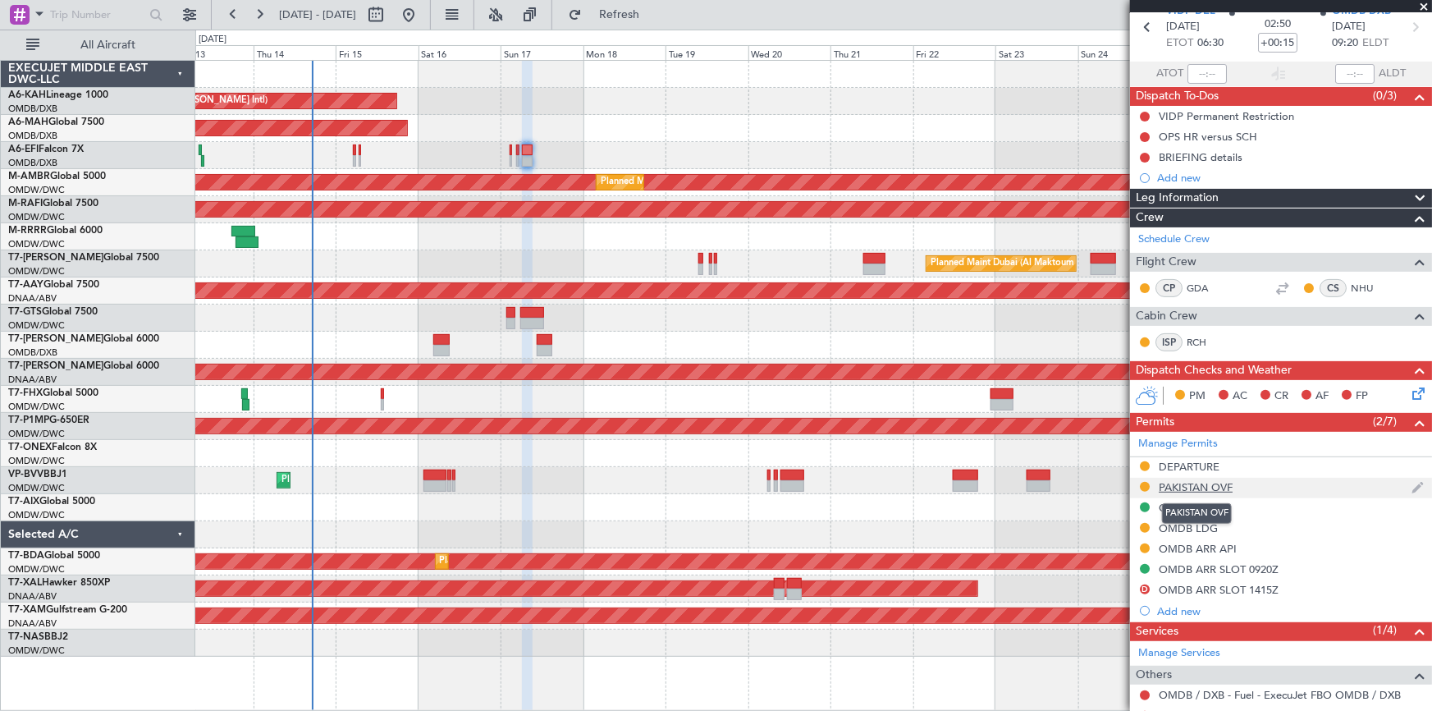
click at [1177, 483] on div "PAKISTAN OVF" at bounding box center [1196, 487] width 74 height 14
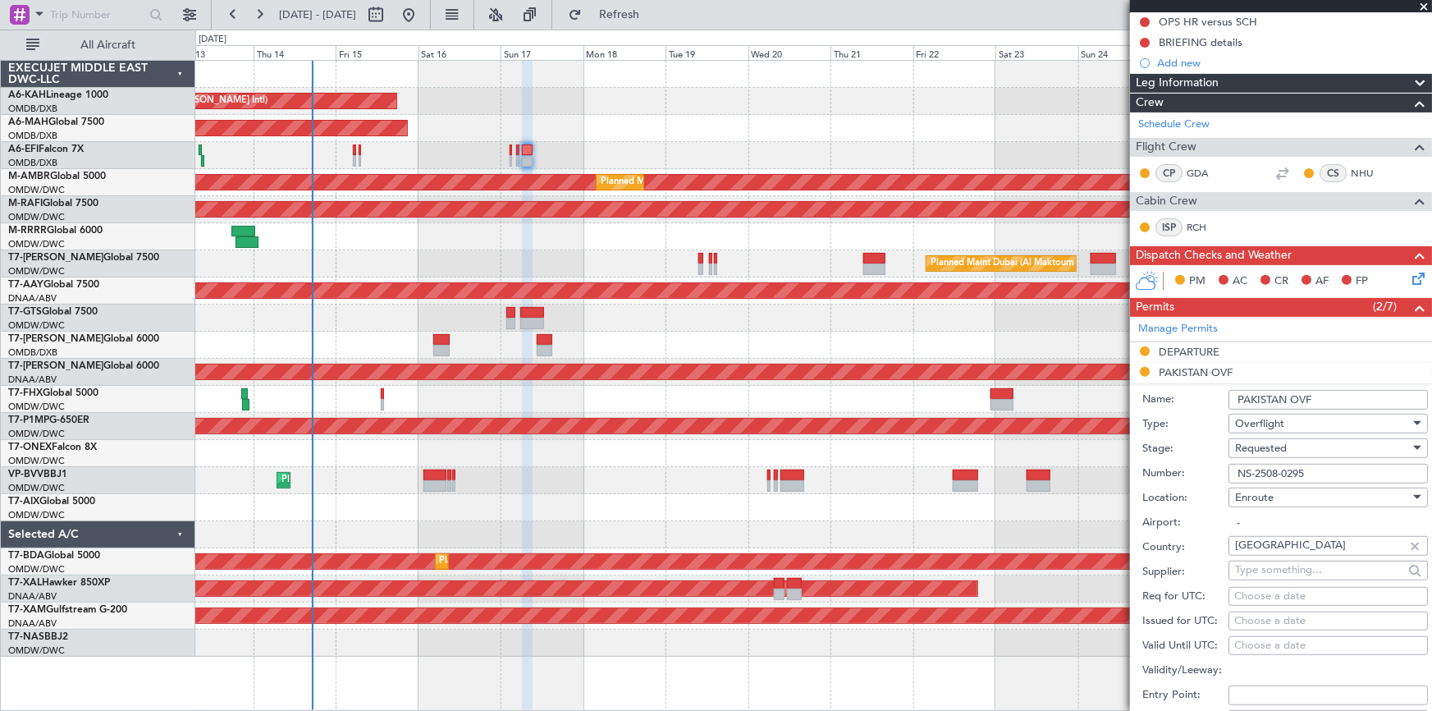
scroll to position [223, 0]
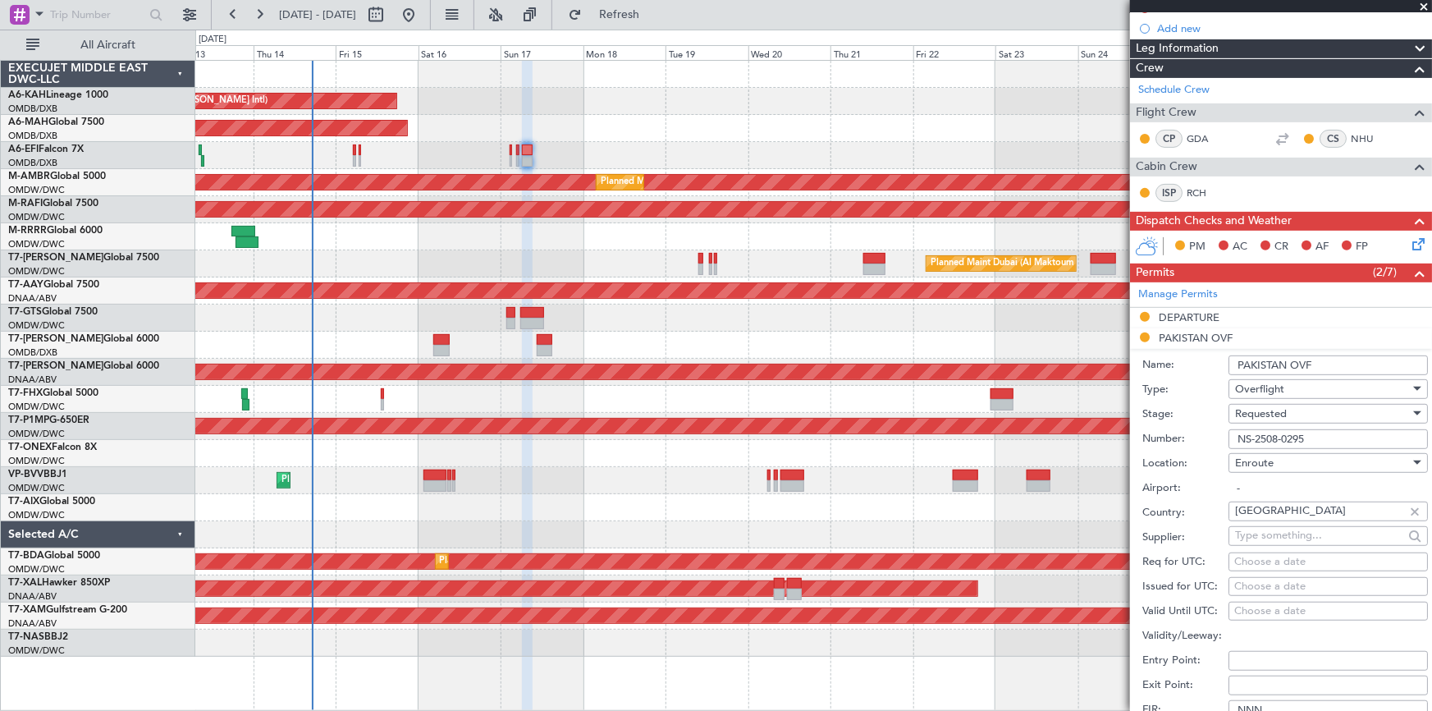
click at [1297, 415] on div "Requested" at bounding box center [1322, 413] width 175 height 25
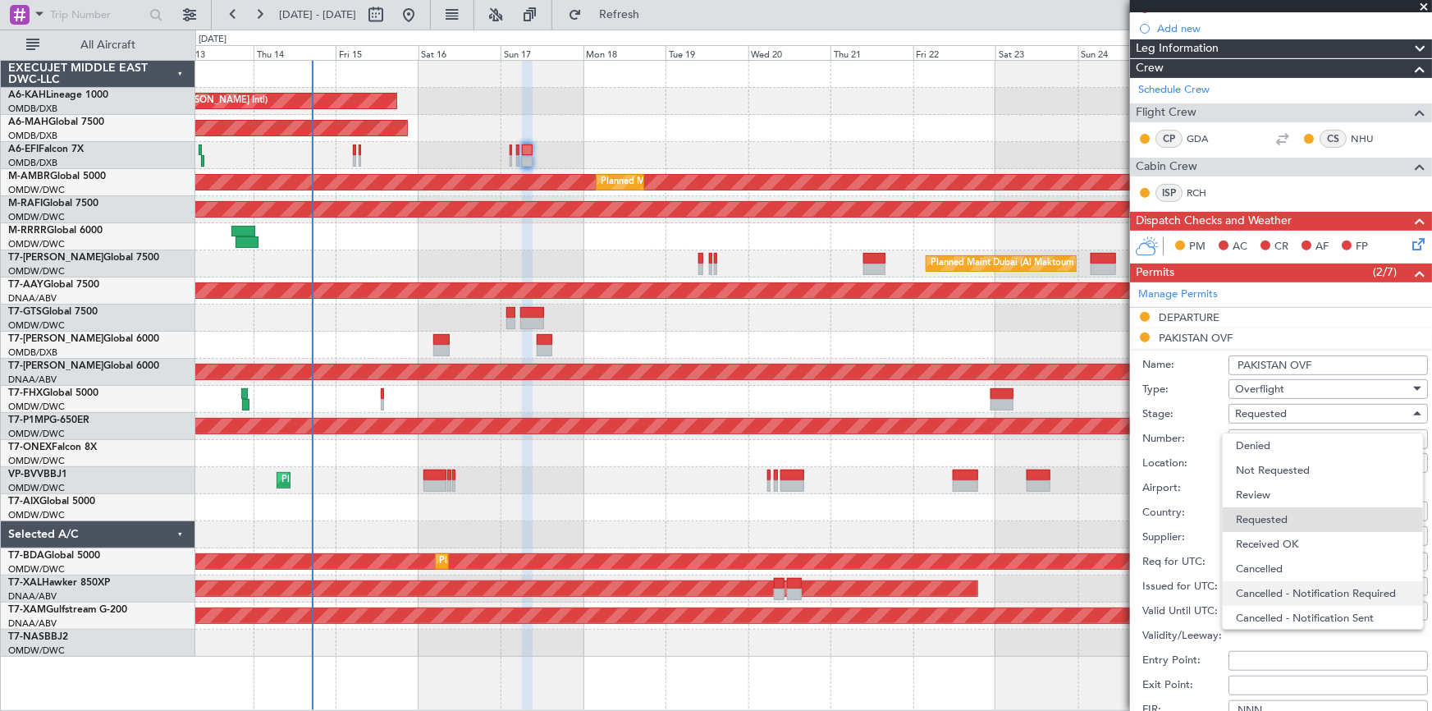
scroll to position [7, 0]
click at [1293, 537] on span "Received OK" at bounding box center [1323, 537] width 174 height 25
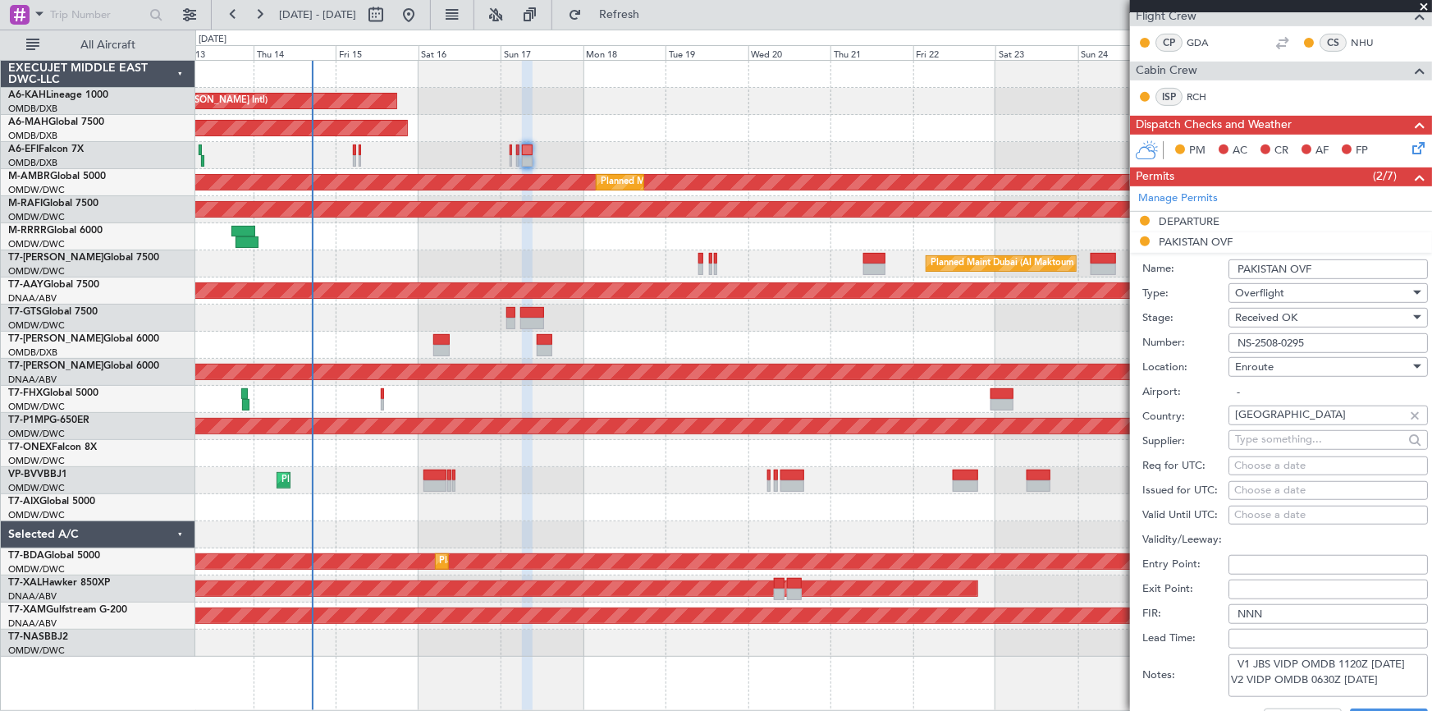
scroll to position [373, 0]
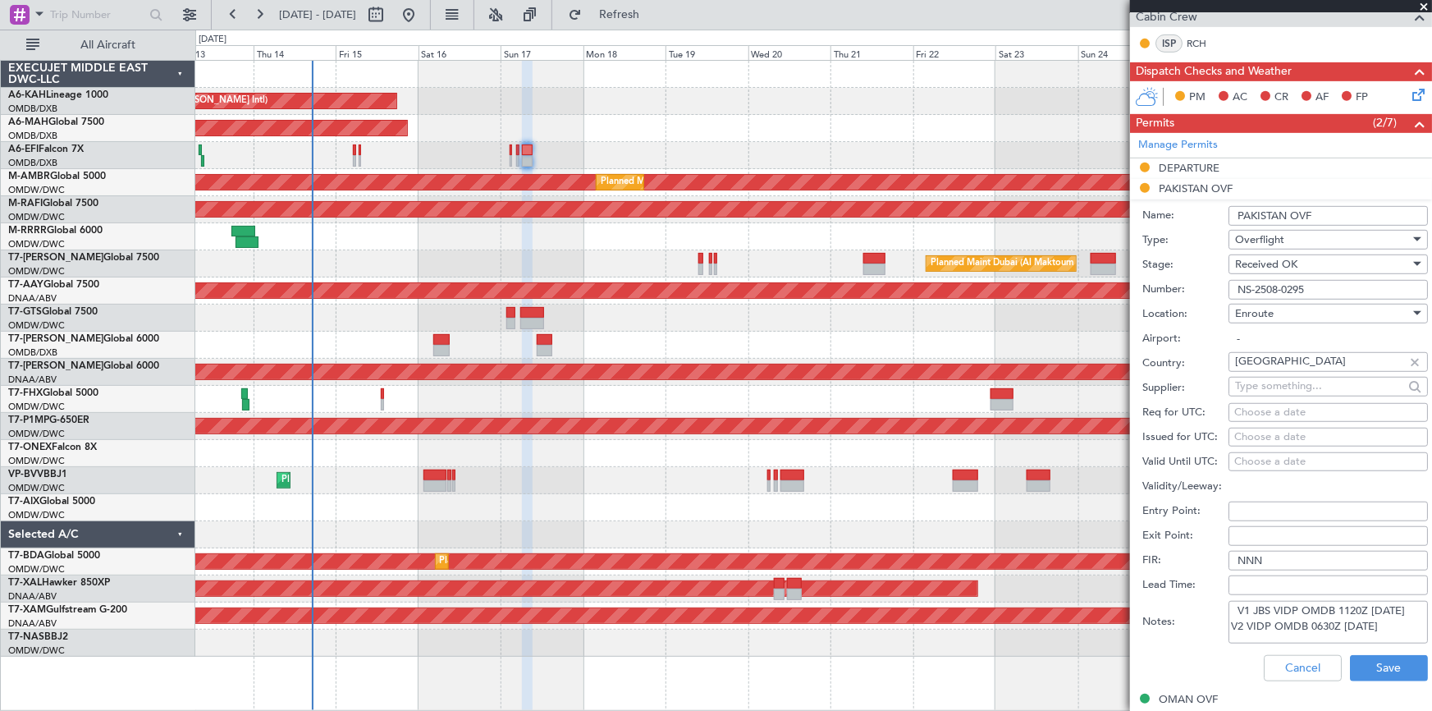
drag, startPoint x: 1369, startPoint y: 623, endPoint x: 1186, endPoint y: 619, distance: 183.8
click at [1186, 619] on div "Notes: V1 JBS VIDP OMDB 1120Z 17AUG V2 VIDP OMDB 0630Z 17AUG" at bounding box center [1285, 621] width 286 height 49
type textarea "V1 JBS VIDP OMDB 1120Z 17AUG"
click at [1381, 669] on button "Save" at bounding box center [1389, 668] width 78 height 26
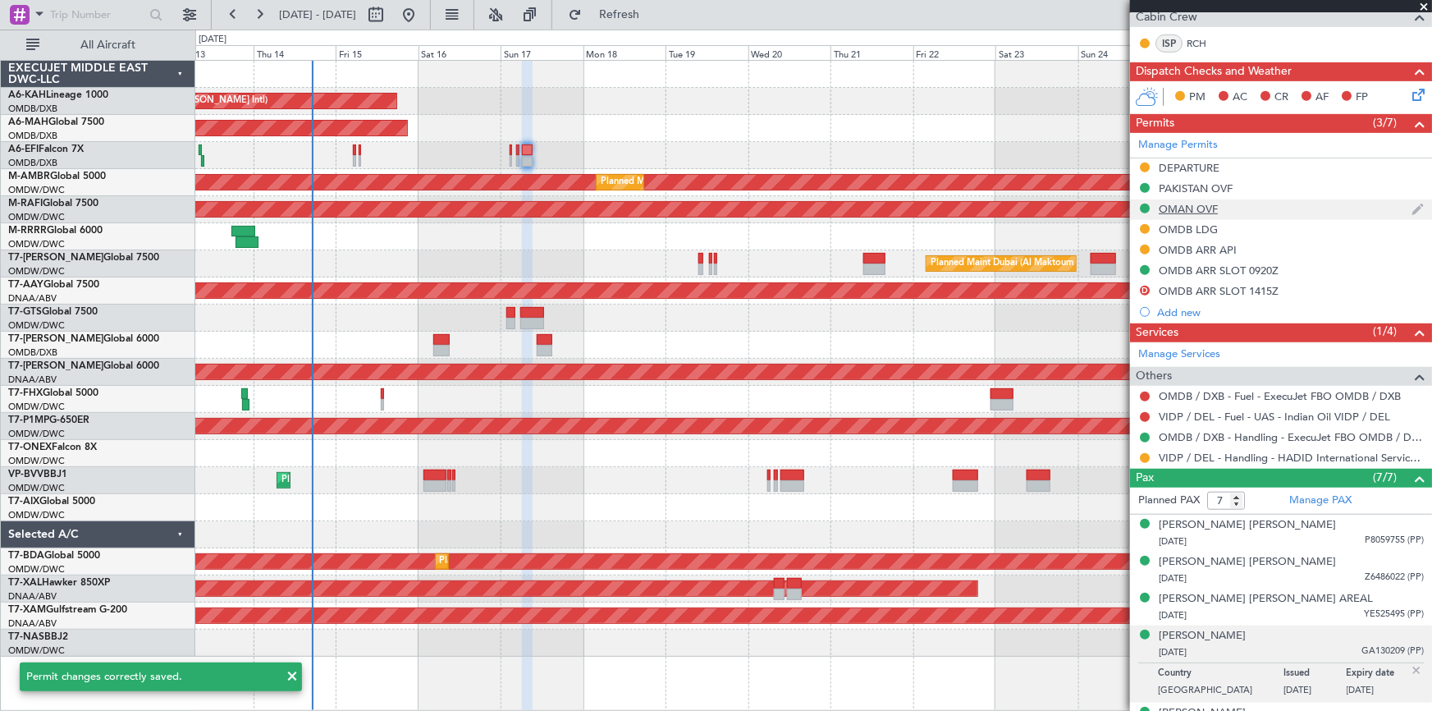
click at [1173, 202] on div "OMAN OVF" at bounding box center [1188, 209] width 59 height 14
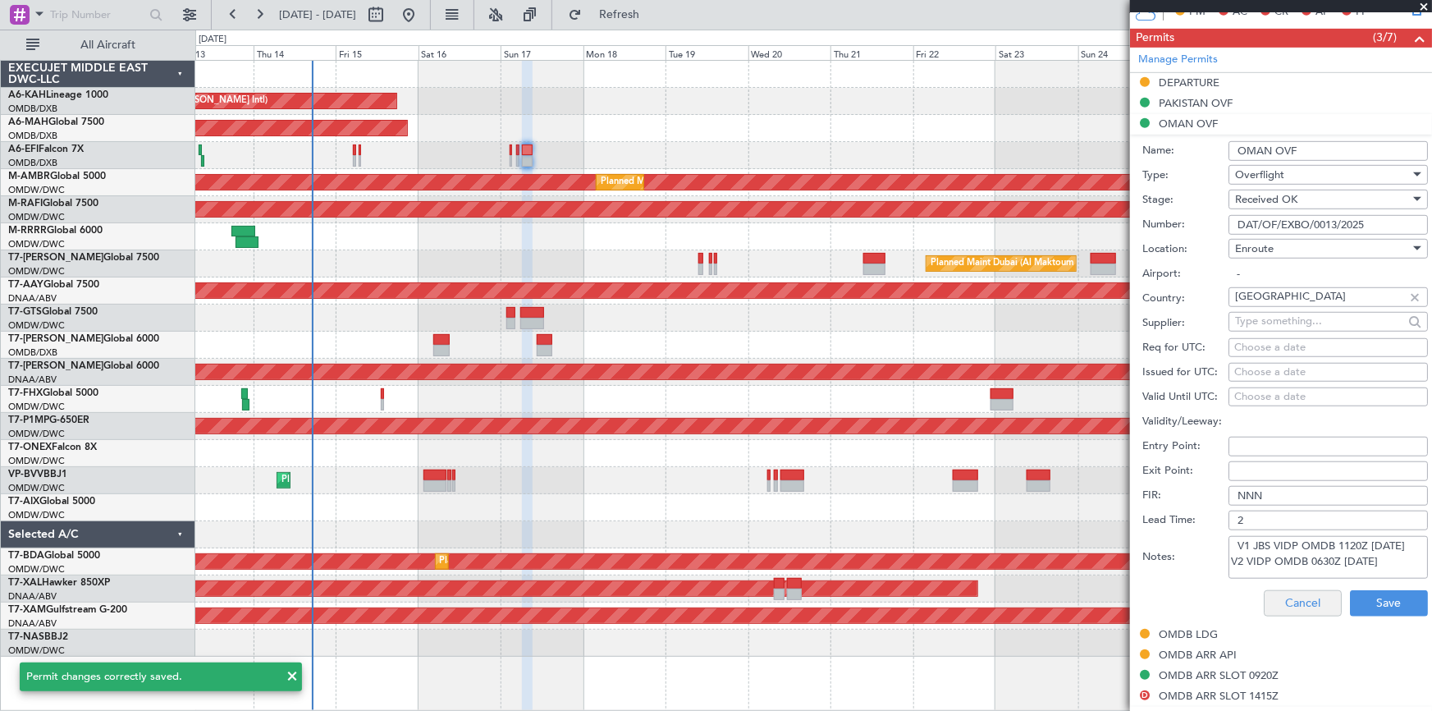
scroll to position [522, 0]
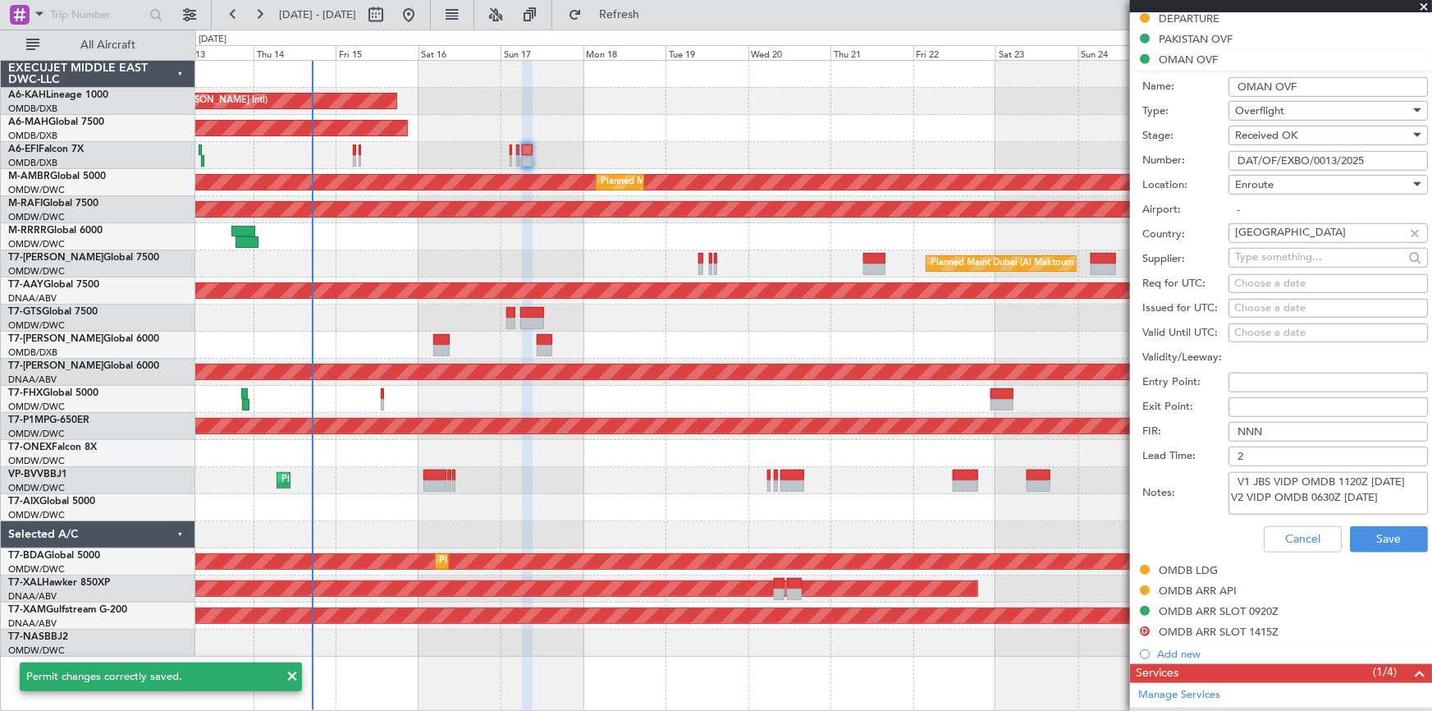
drag, startPoint x: 1351, startPoint y: 493, endPoint x: 1204, endPoint y: 491, distance: 147.7
click at [1204, 491] on div "Notes: V1 JBS VIDP OMDB 1120Z 17AUG V2 VIDP OMDB 0630Z 17AUG" at bounding box center [1285, 492] width 286 height 49
type textarea "V1 JBS VIDP OMDB 1120Z 17AUG"
click at [1391, 526] on button "Save" at bounding box center [1389, 539] width 78 height 26
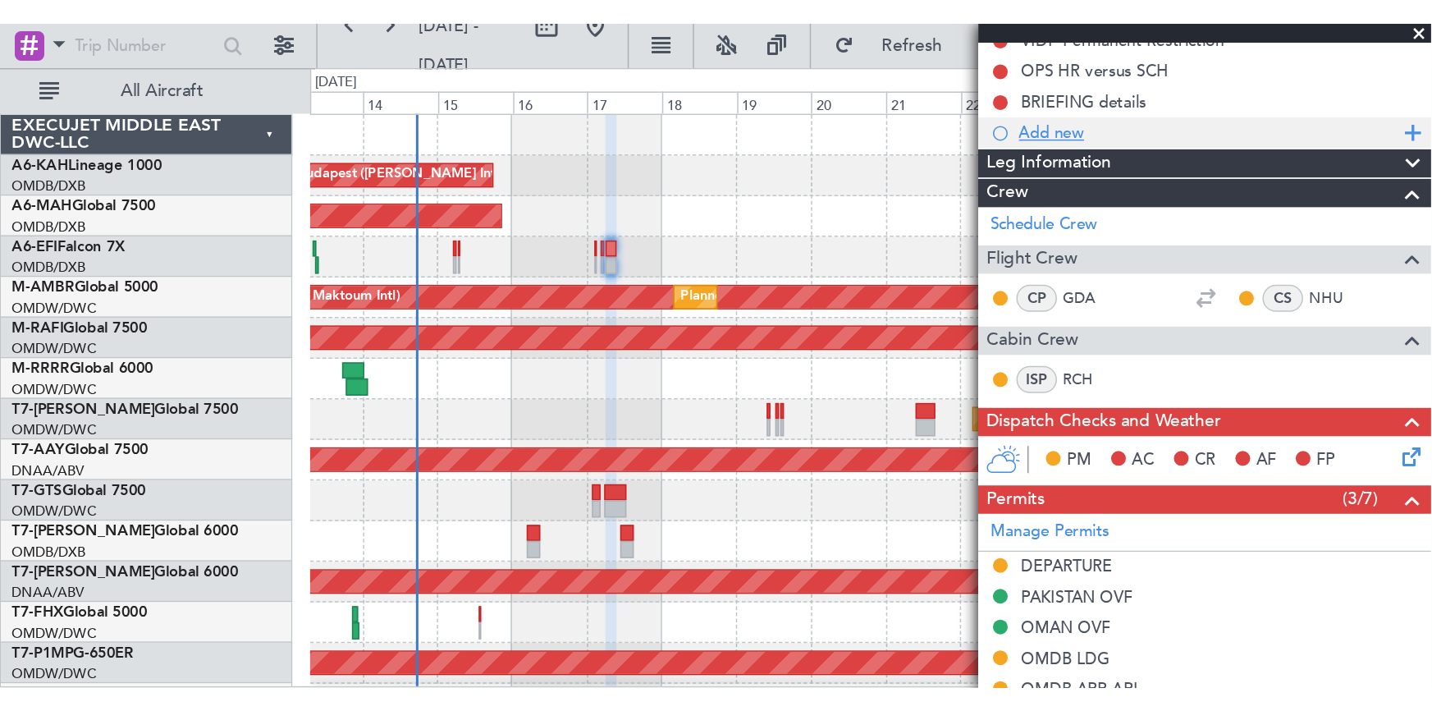
scroll to position [0, 0]
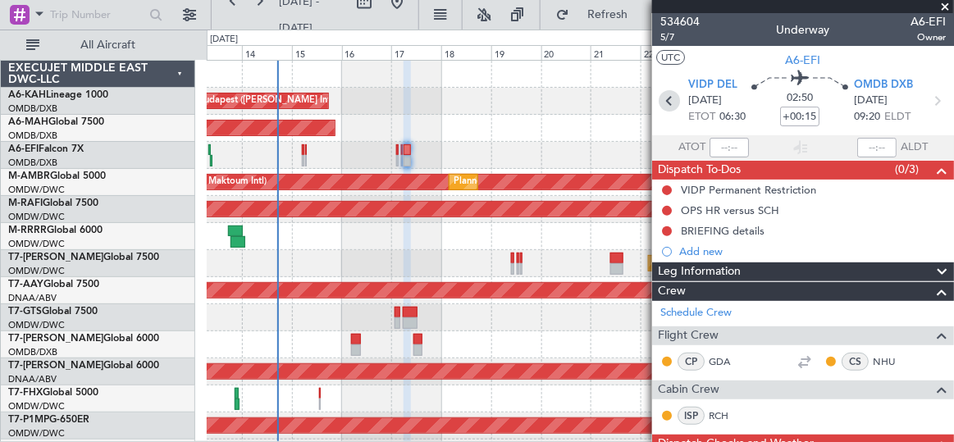
click at [669, 103] on icon at bounding box center [669, 100] width 21 height 21
type input "-00:05"
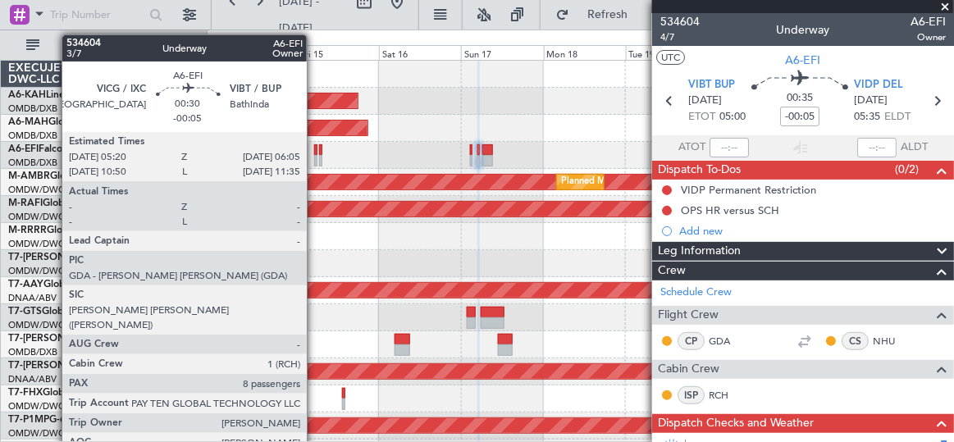
click at [315, 152] on div at bounding box center [315, 149] width 3 height 11
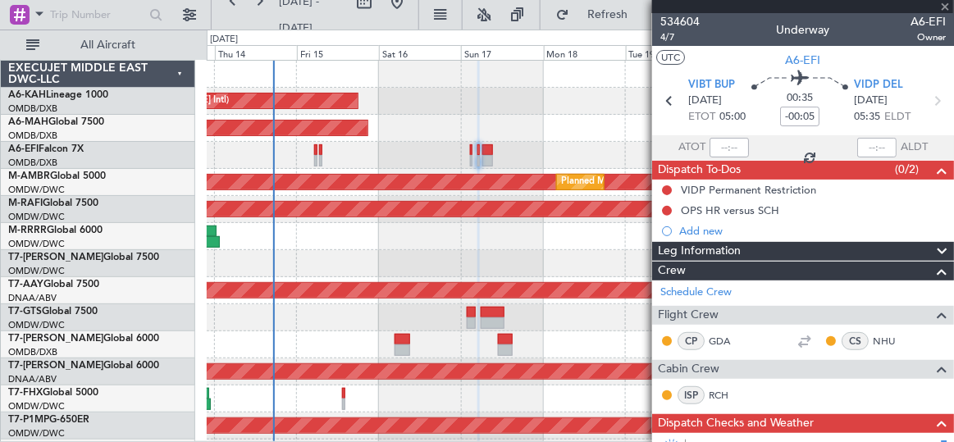
type input "8"
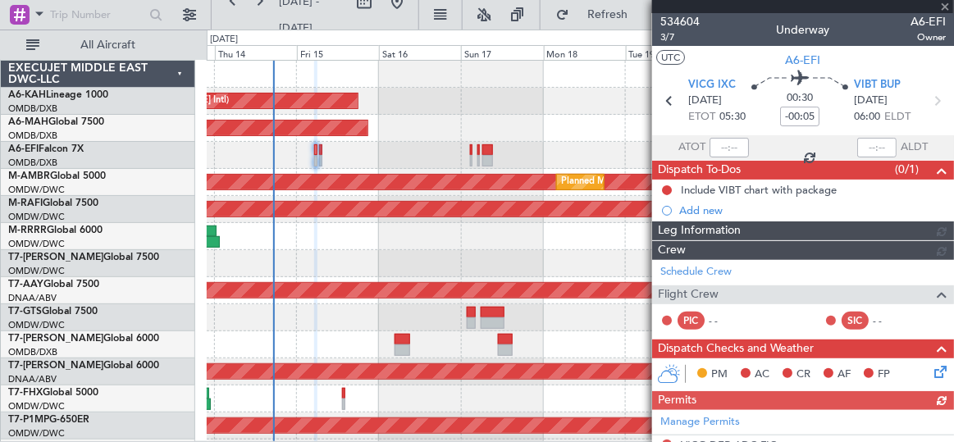
type input "Dherander Fithani (DHF)"
type input "7018"
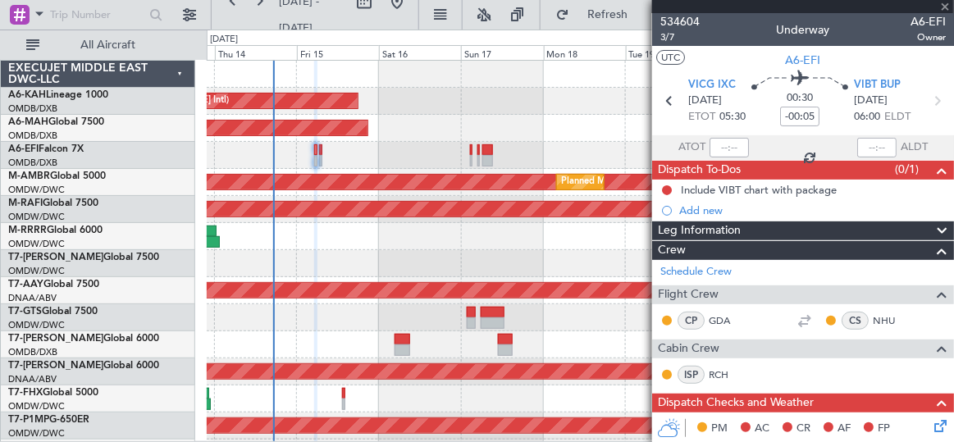
type input "Dherander Fithani (DHF)"
type input "7018"
type input "Dherander Fithani (DHF)"
type input "7018"
type input "Dherander Fithani (DHF)"
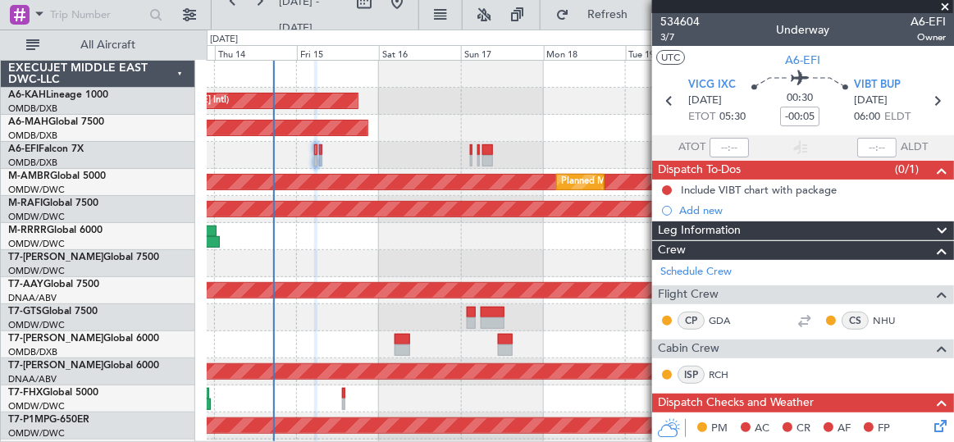
type input "7018"
type input "Dherander Fithani (DHF)"
type input "7018"
type input "Dherander Fithani (DHF)"
type input "7018"
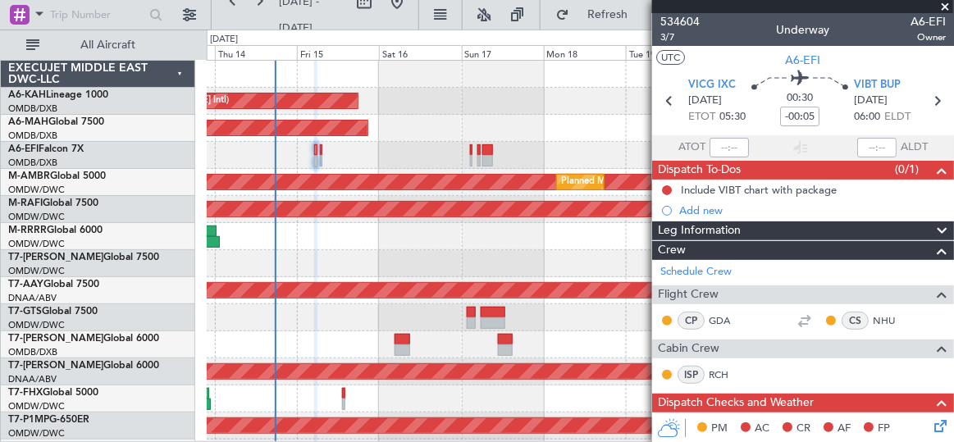
type input "Dherander Fithani (DHF)"
type input "7018"
type input "Dherander Fithani (DHF)"
type input "7018"
type input "Dherander Fithani (DHF)"
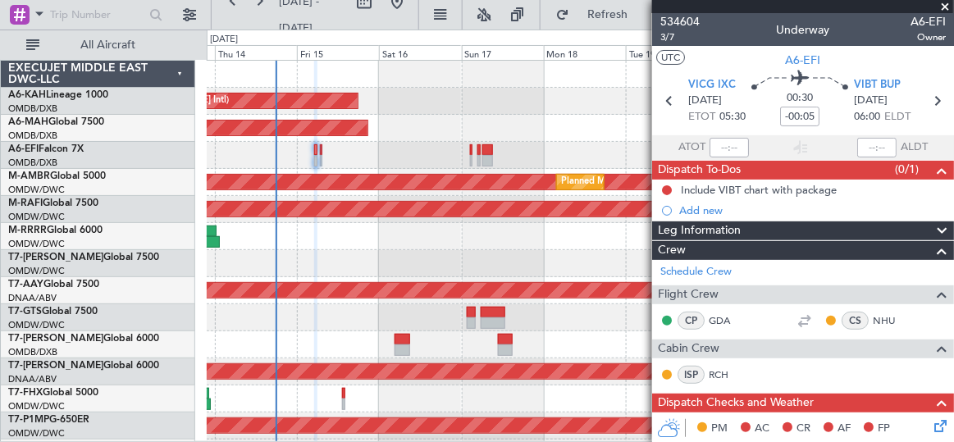
type input "7018"
type input "Dherander Fithani (DHF)"
type input "7018"
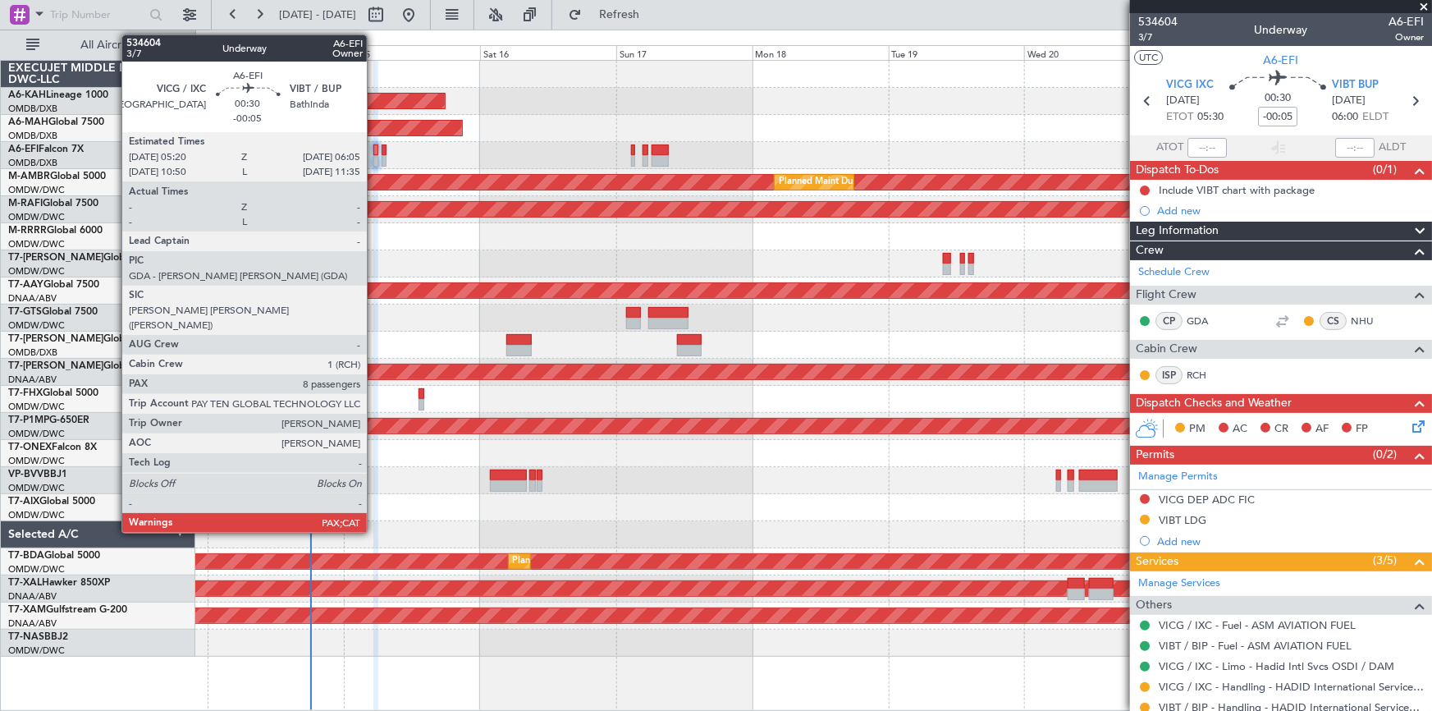
click at [374, 145] on div at bounding box center [375, 149] width 5 height 11
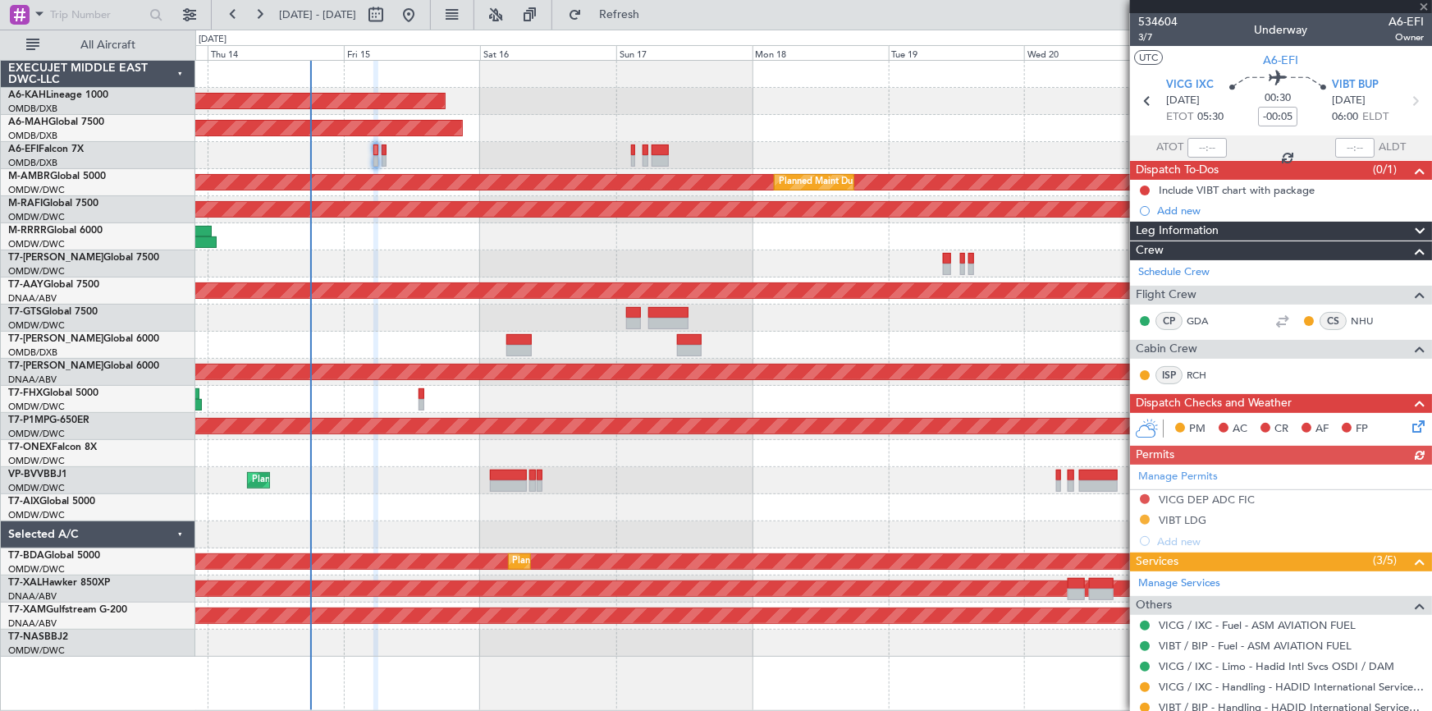
type input "Dherander Fithani (DHF)"
type input "7018"
type input "Dherander Fithani (DHF)"
type input "7018"
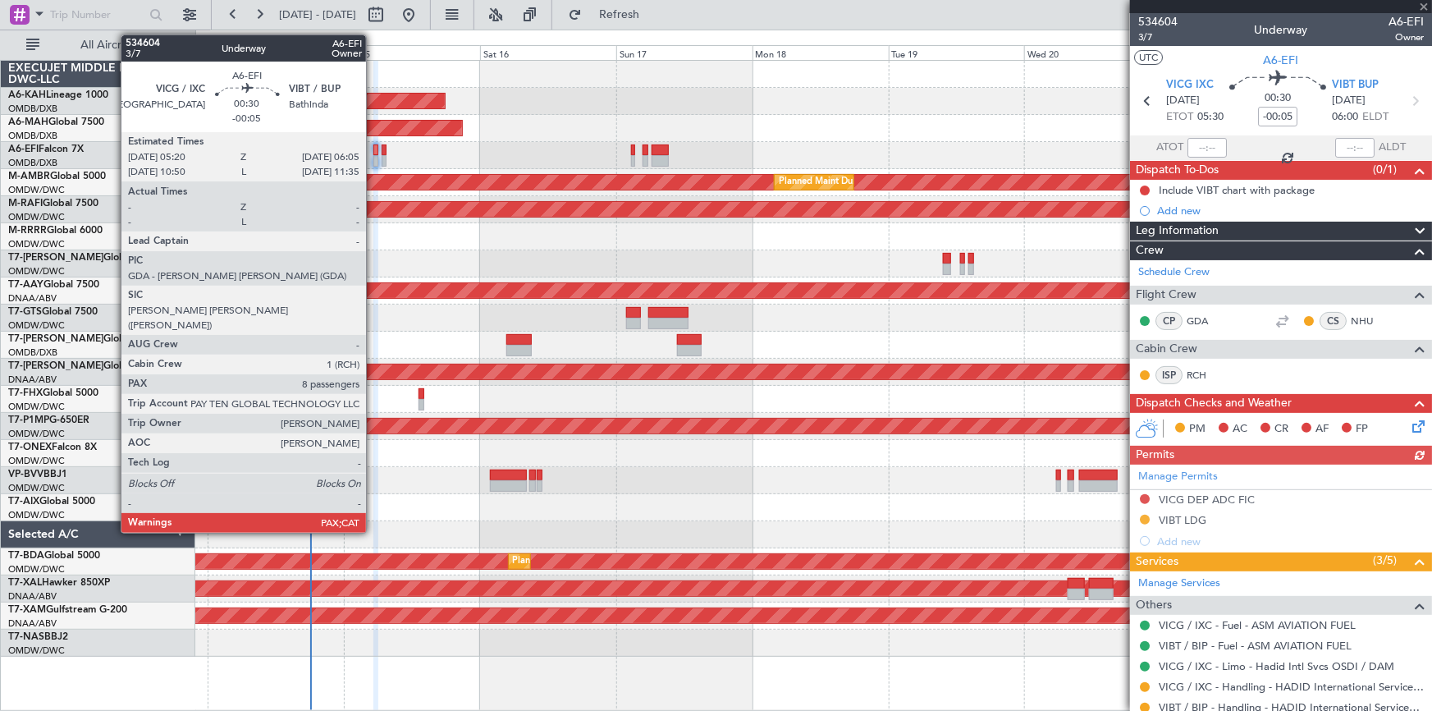
click at [373, 152] on div at bounding box center [375, 149] width 5 height 11
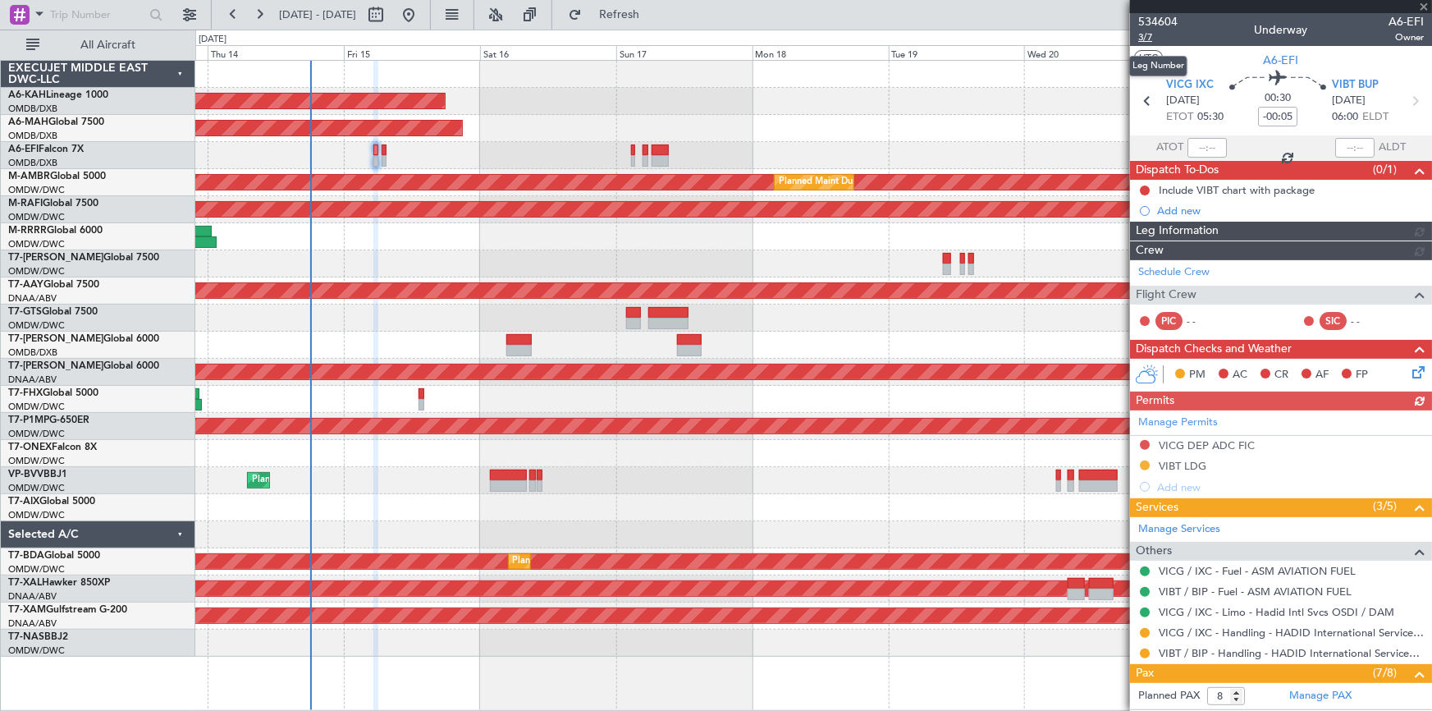
type input "Dherander Fithani (DHF)"
type input "7018"
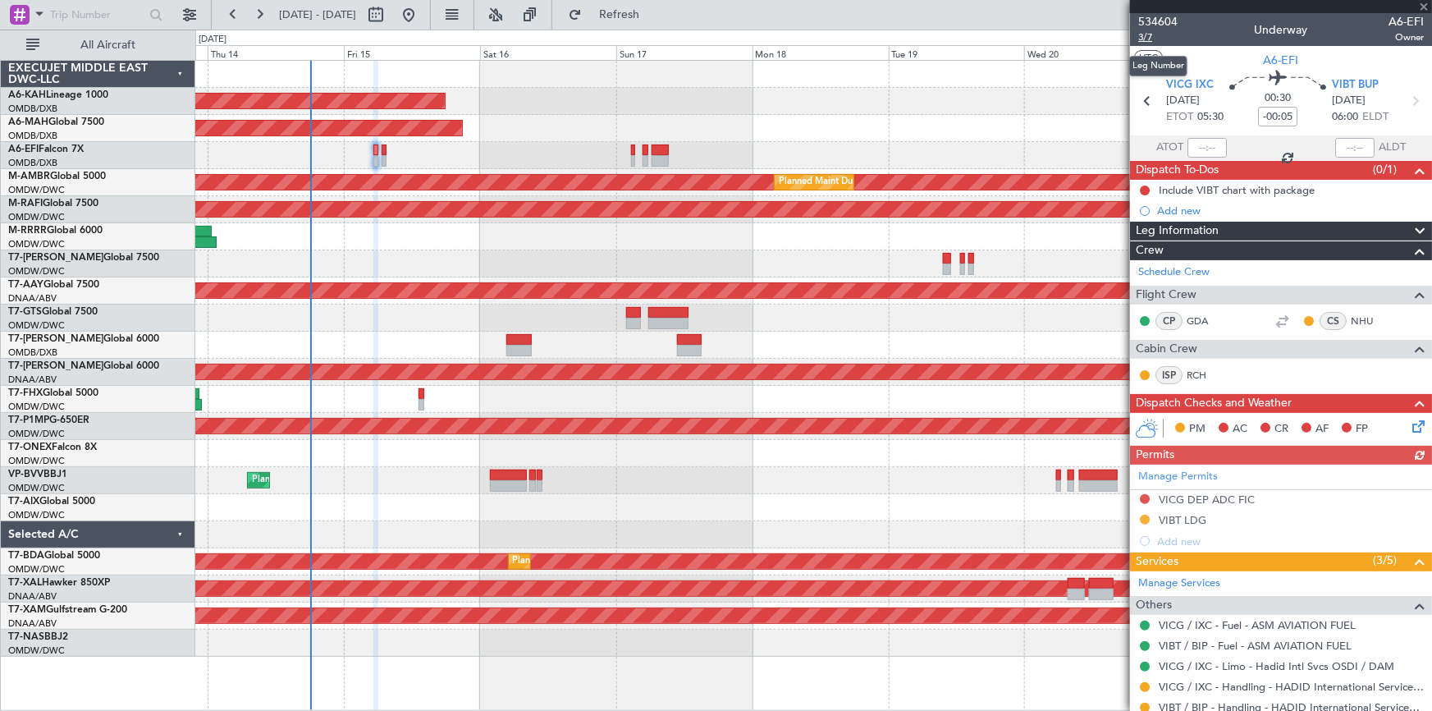
click at [1148, 39] on span "3/7" at bounding box center [1157, 37] width 39 height 14
click at [1175, 522] on div "VIBT LDG" at bounding box center [1183, 520] width 48 height 14
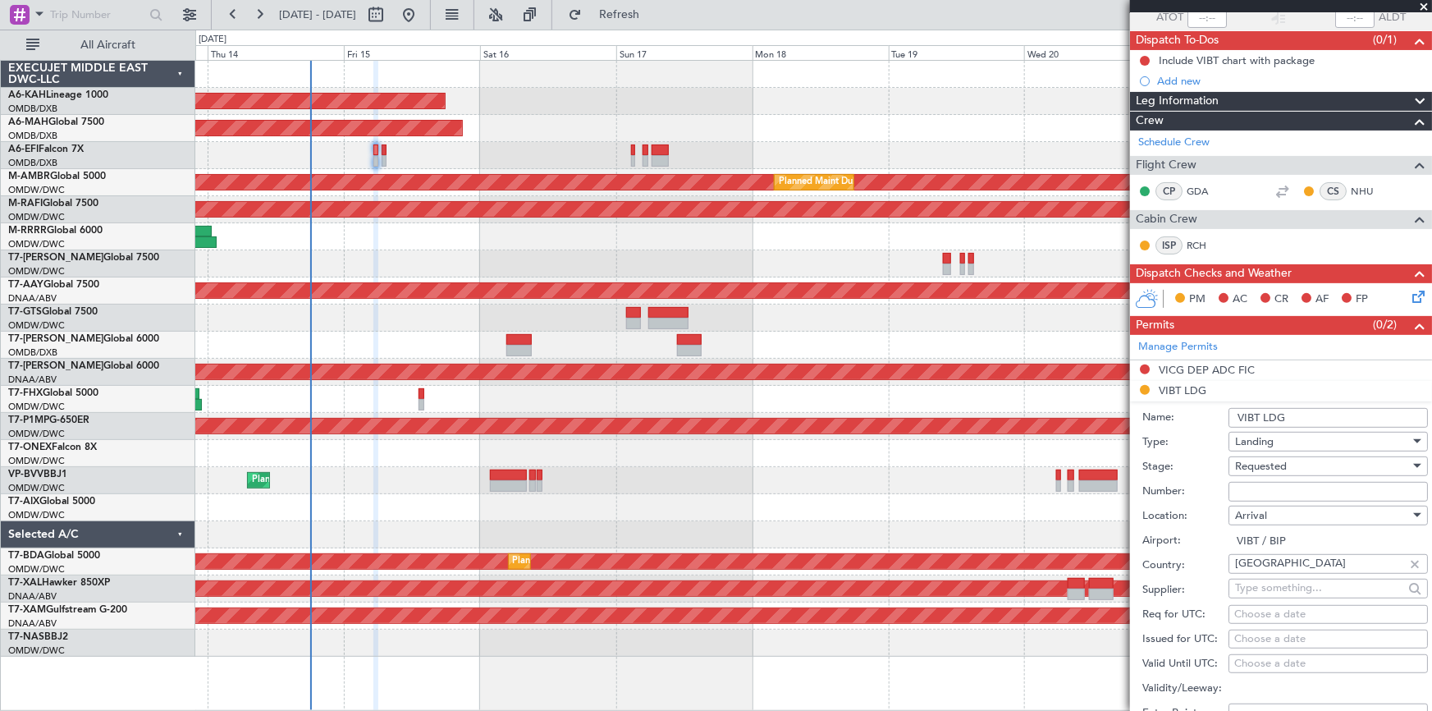
scroll to position [223, 0]
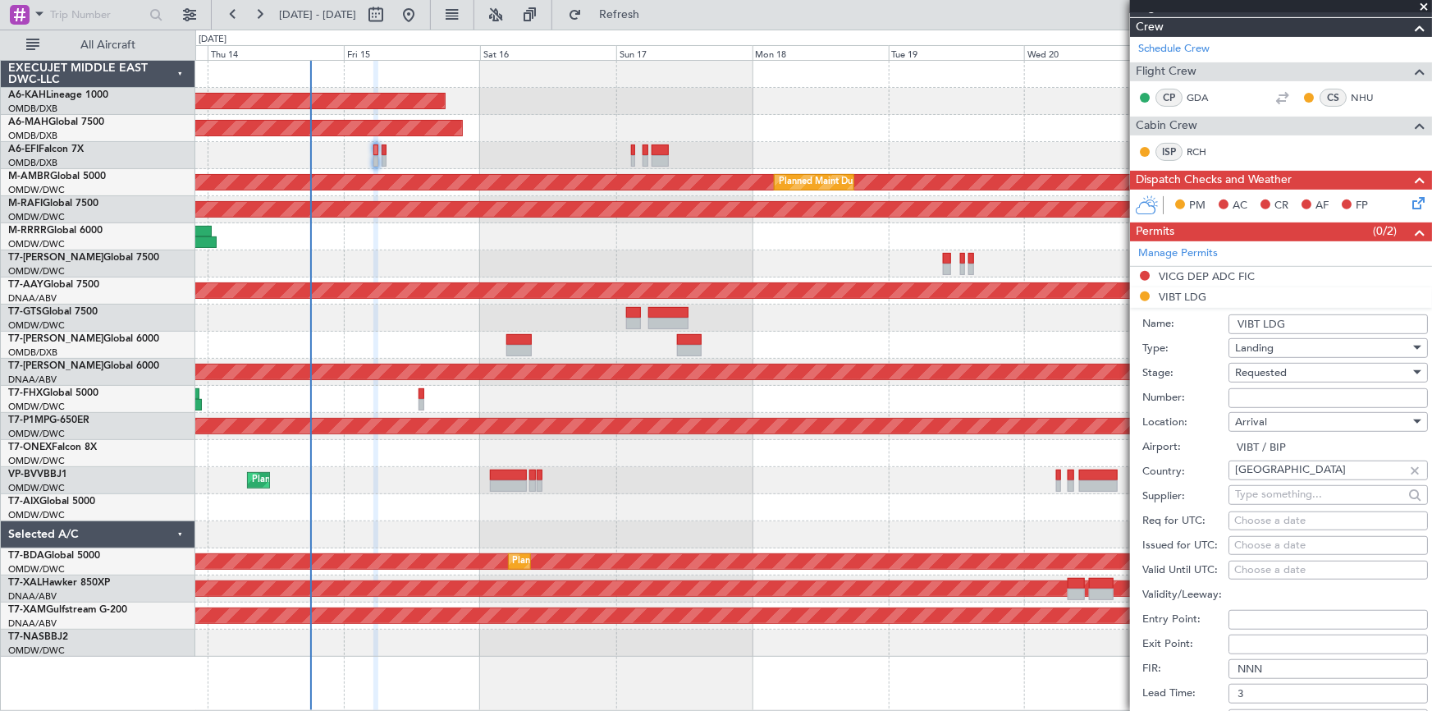
drag, startPoint x: 1261, startPoint y: 399, endPoint x: 1266, endPoint y: 391, distance: 9.6
click at [1261, 399] on input "Number:" at bounding box center [1327, 398] width 199 height 20
paste input "YA N [DATE]"
type input "YA N [DATE]"
click at [1273, 368] on span "Requested" at bounding box center [1261, 372] width 52 height 15
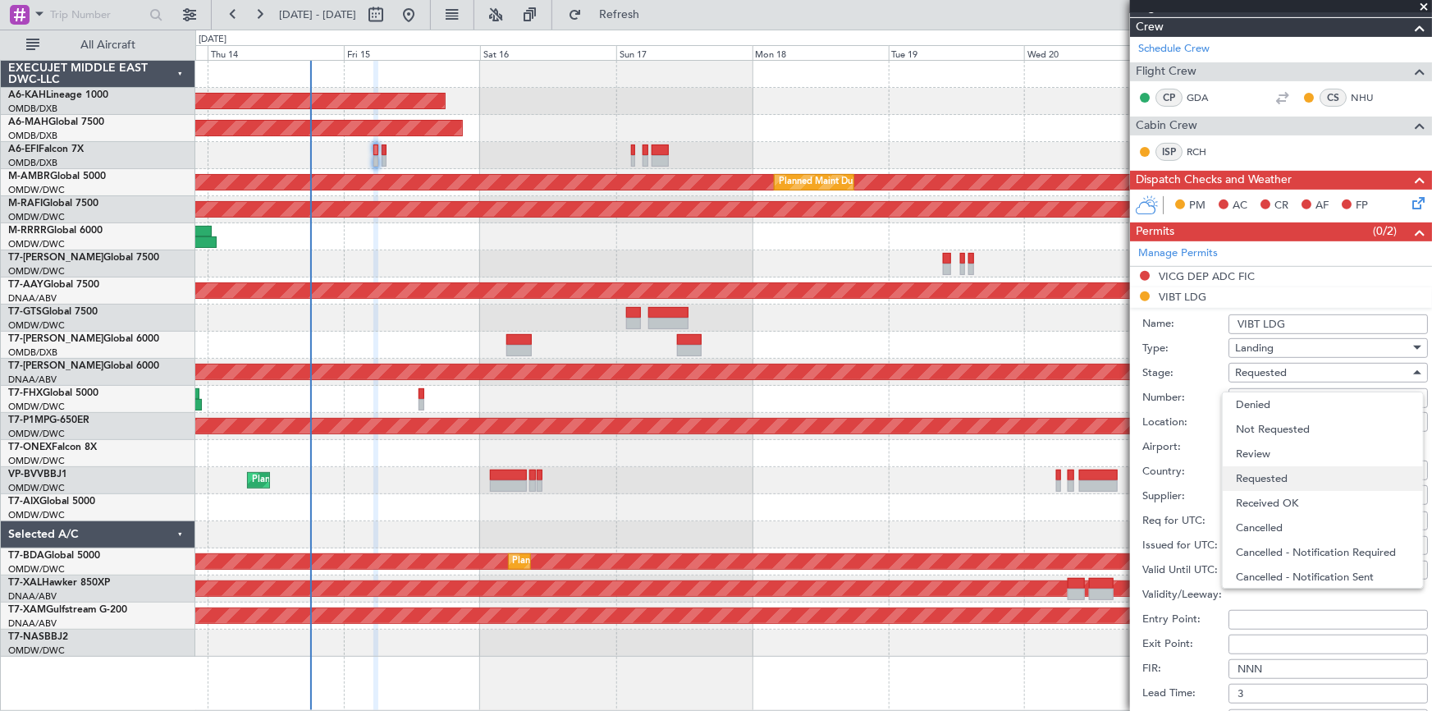
scroll to position [7, 0]
click at [1289, 496] on span "Received OK" at bounding box center [1323, 496] width 174 height 25
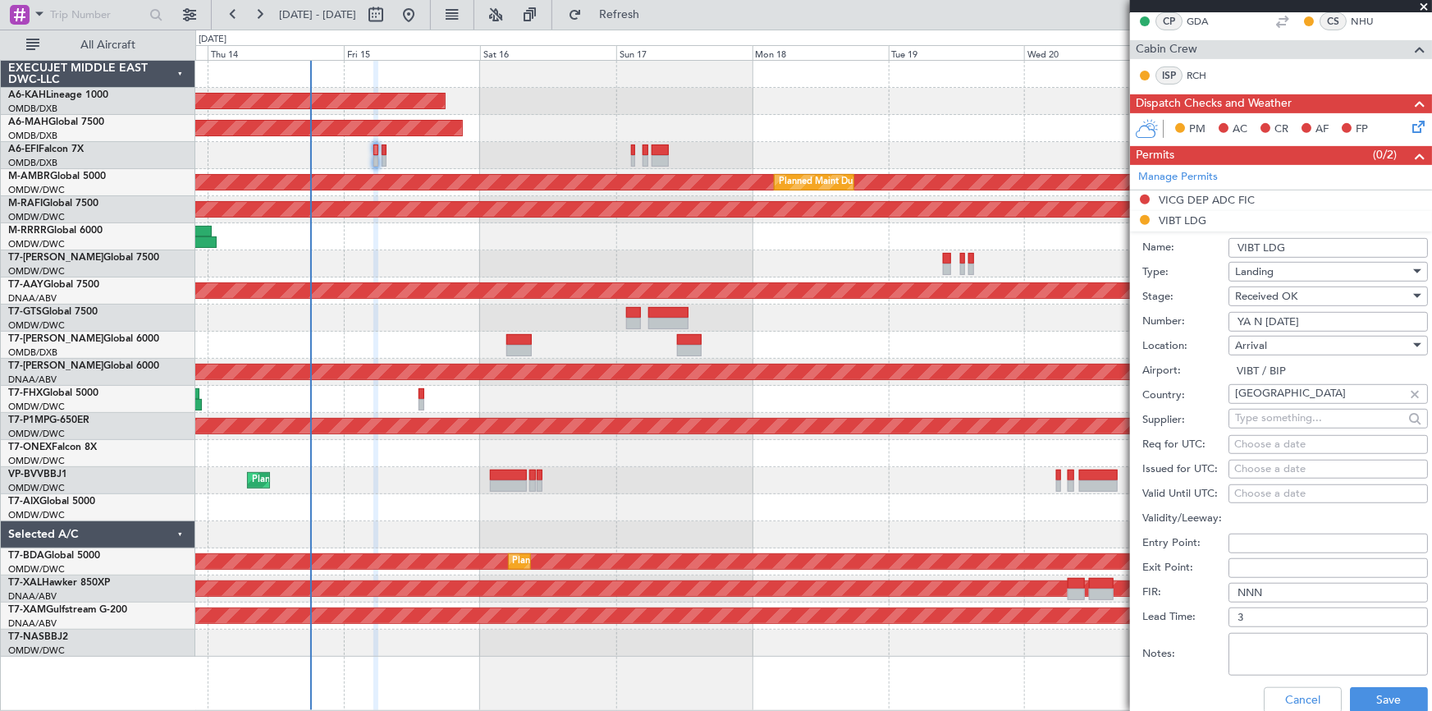
scroll to position [522, 0]
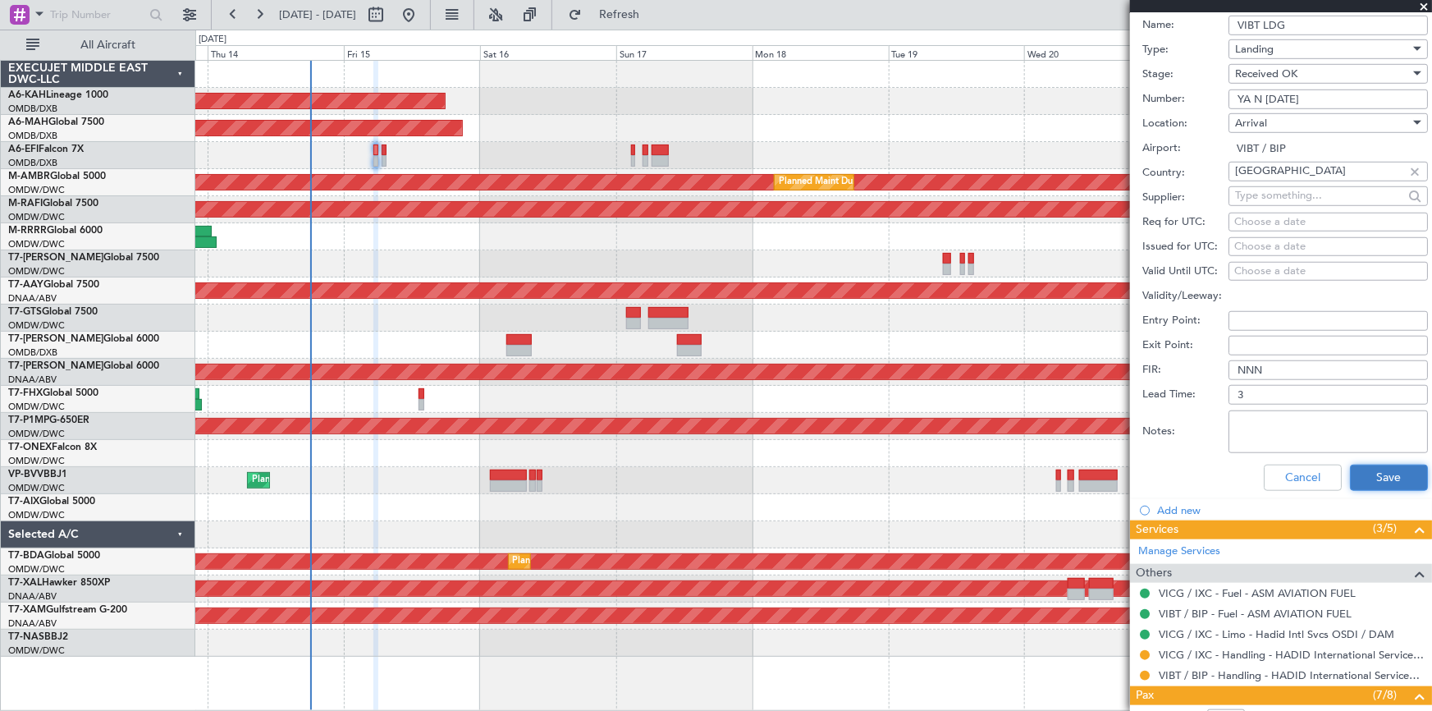
click at [1355, 476] on button "Save" at bounding box center [1389, 477] width 78 height 26
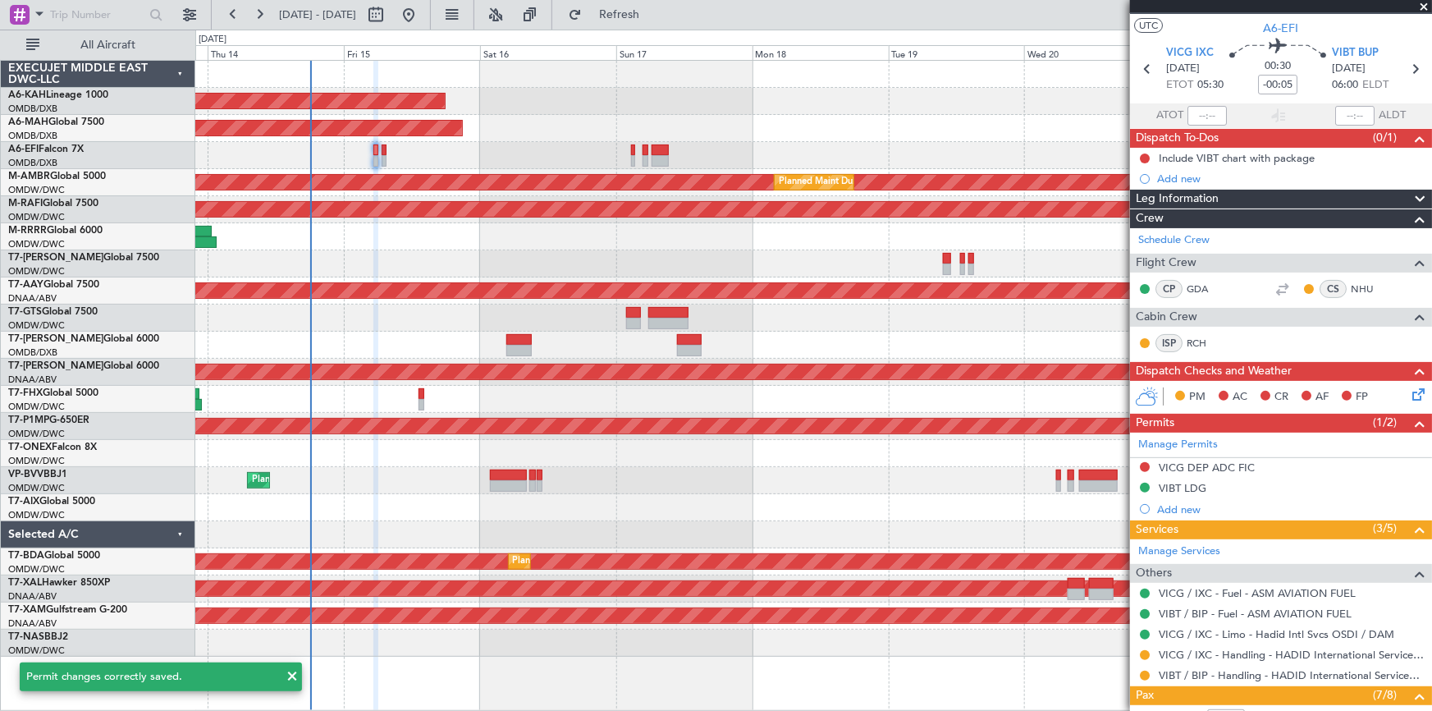
scroll to position [0, 0]
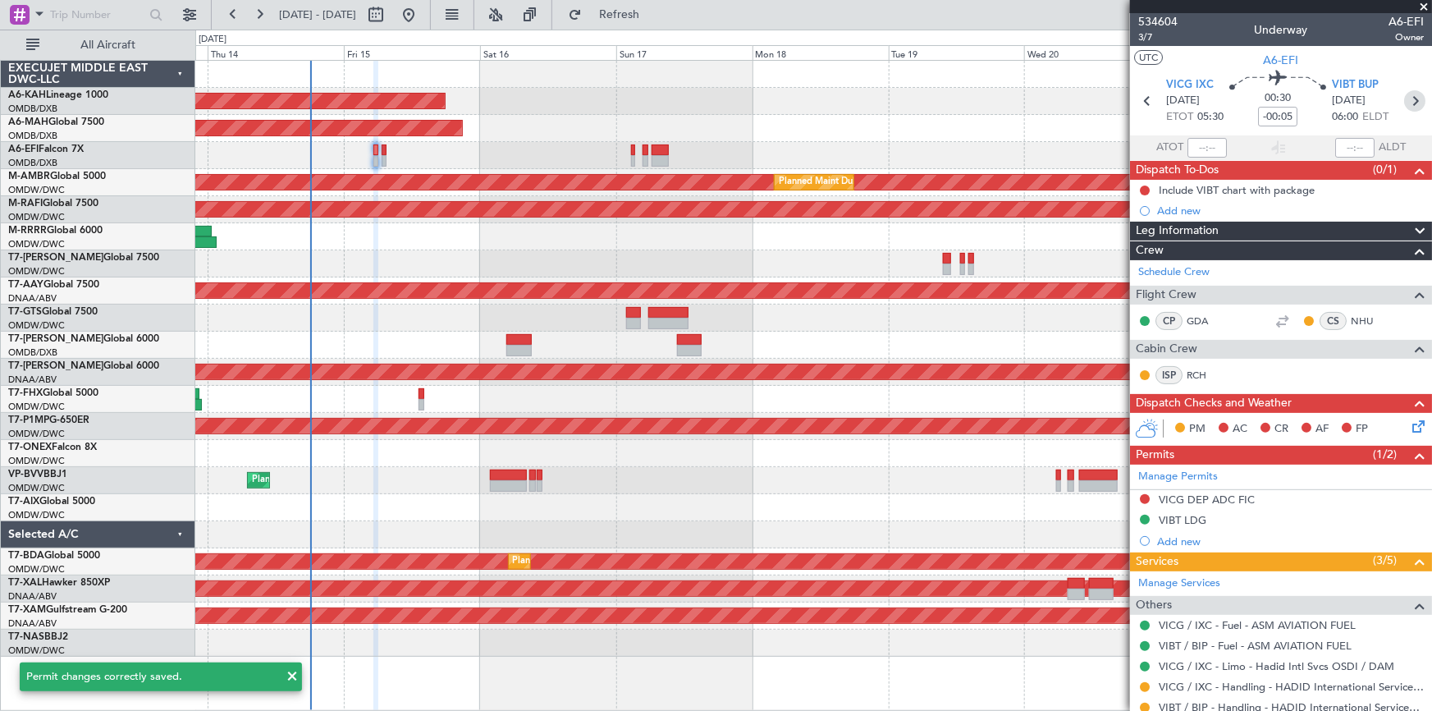
click at [1404, 100] on icon at bounding box center [1414, 100] width 21 height 21
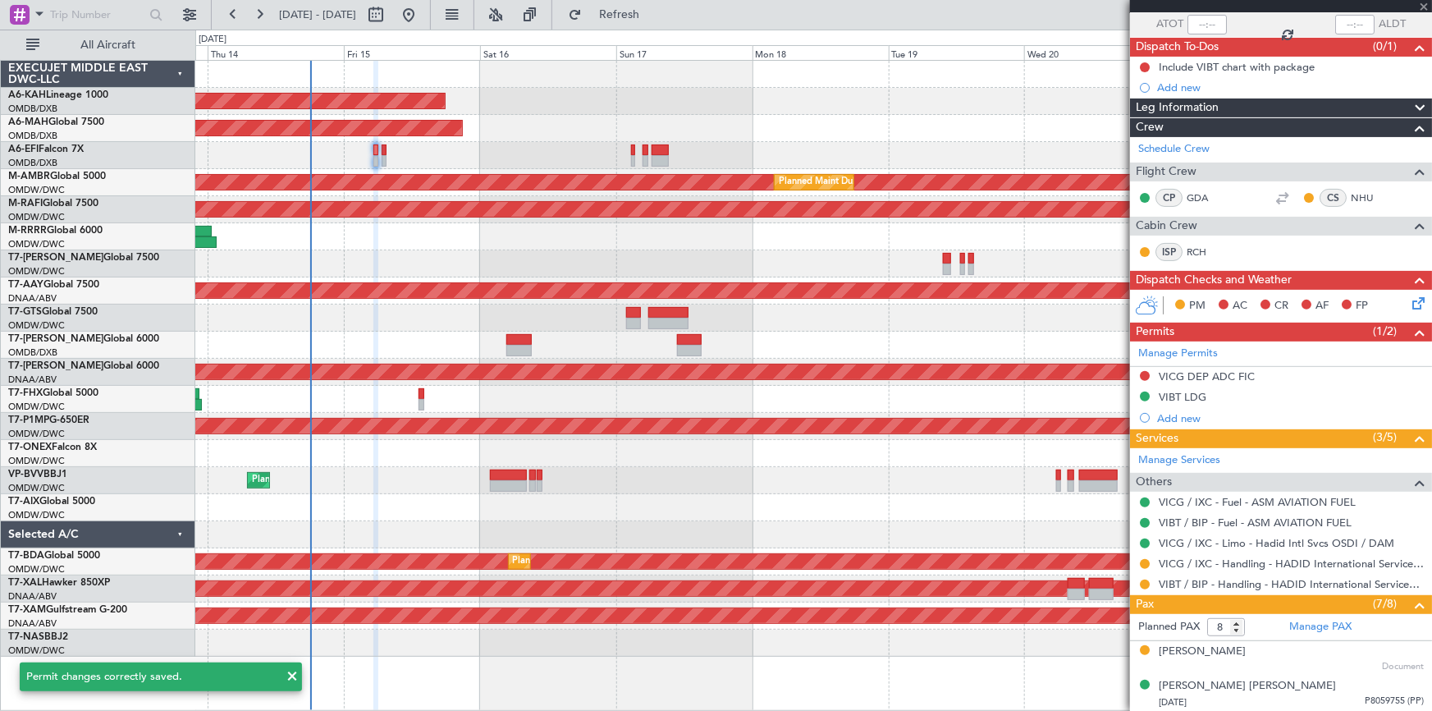
scroll to position [149, 0]
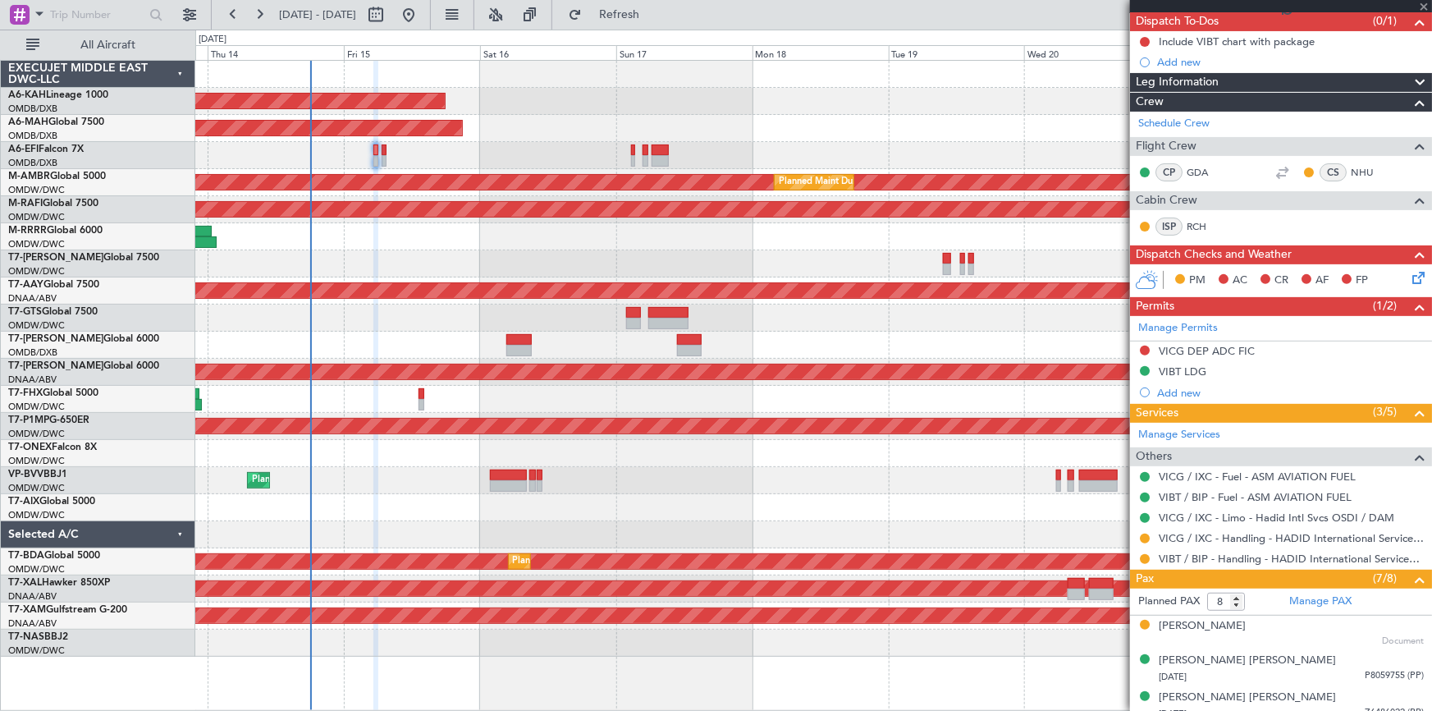
type input "0"
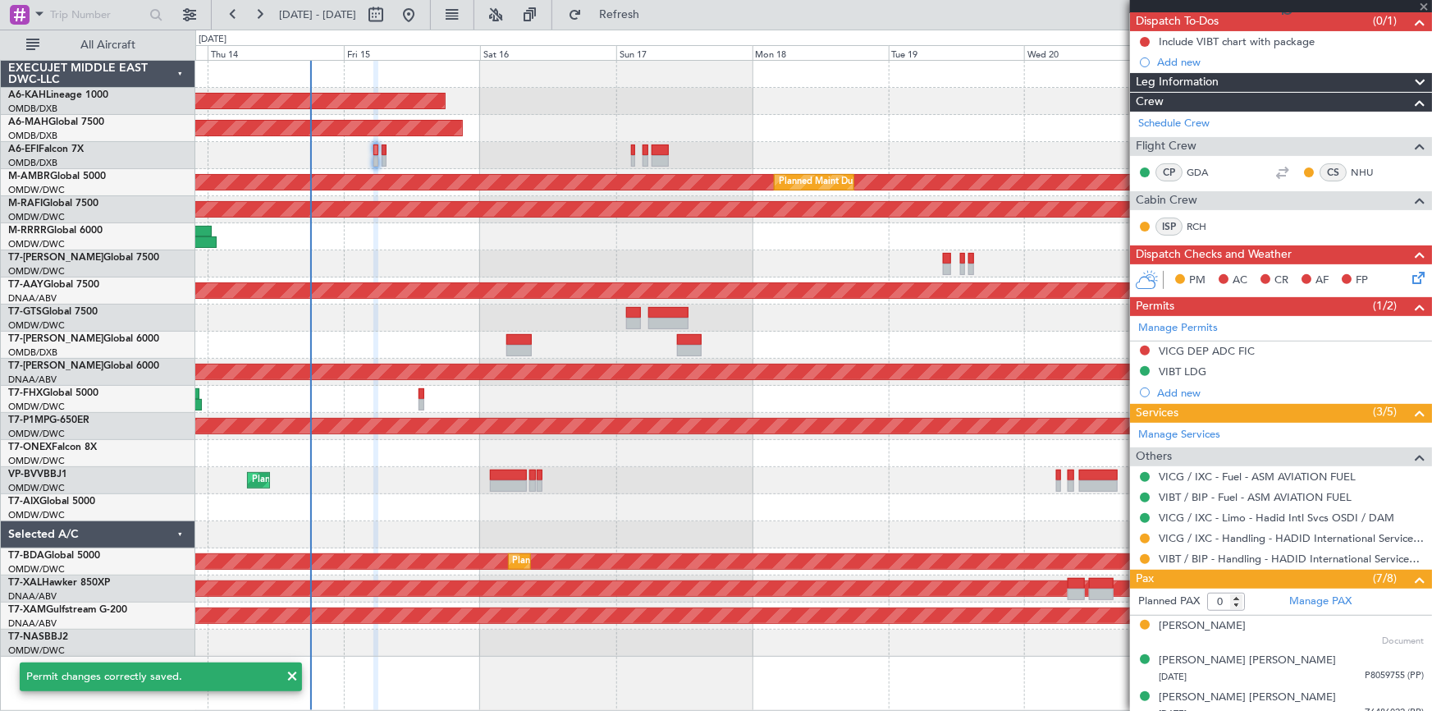
scroll to position [0, 0]
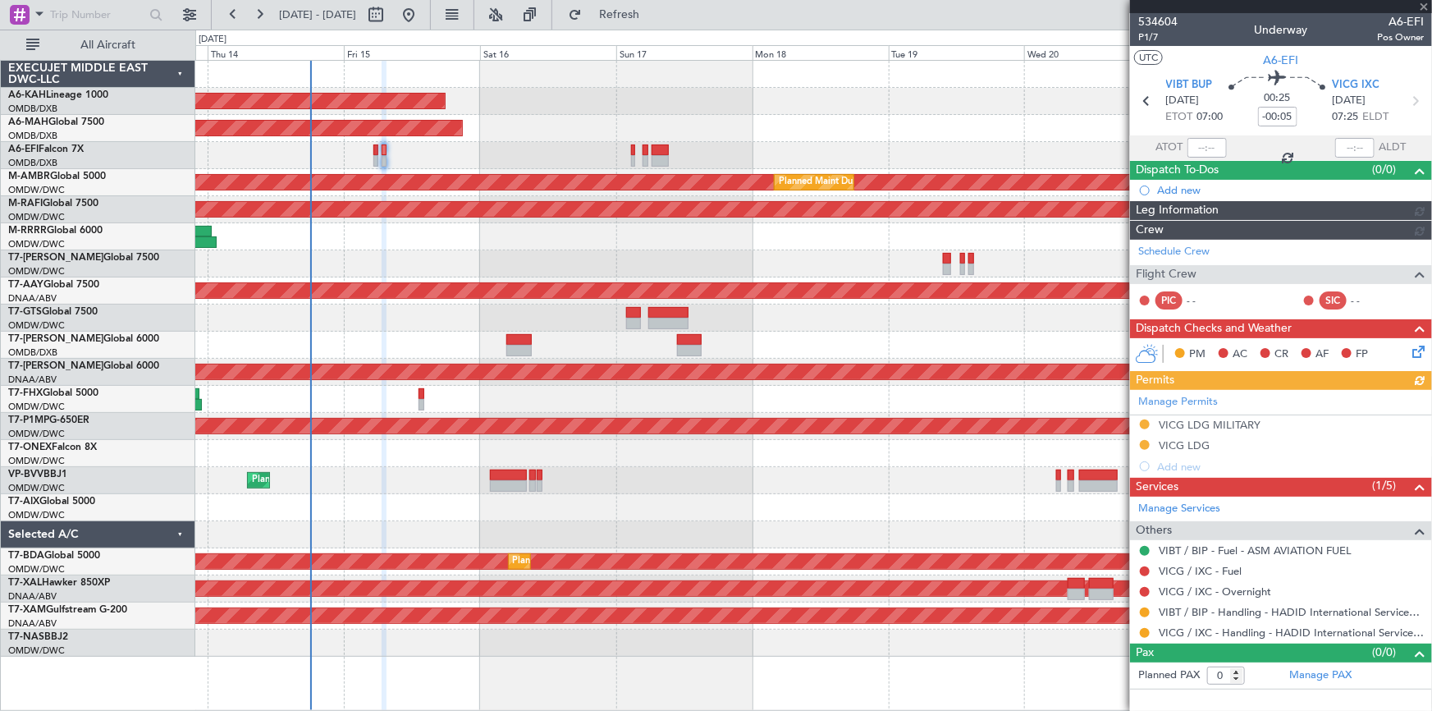
type input "Dherander Fithani (DHF)"
type input "7027"
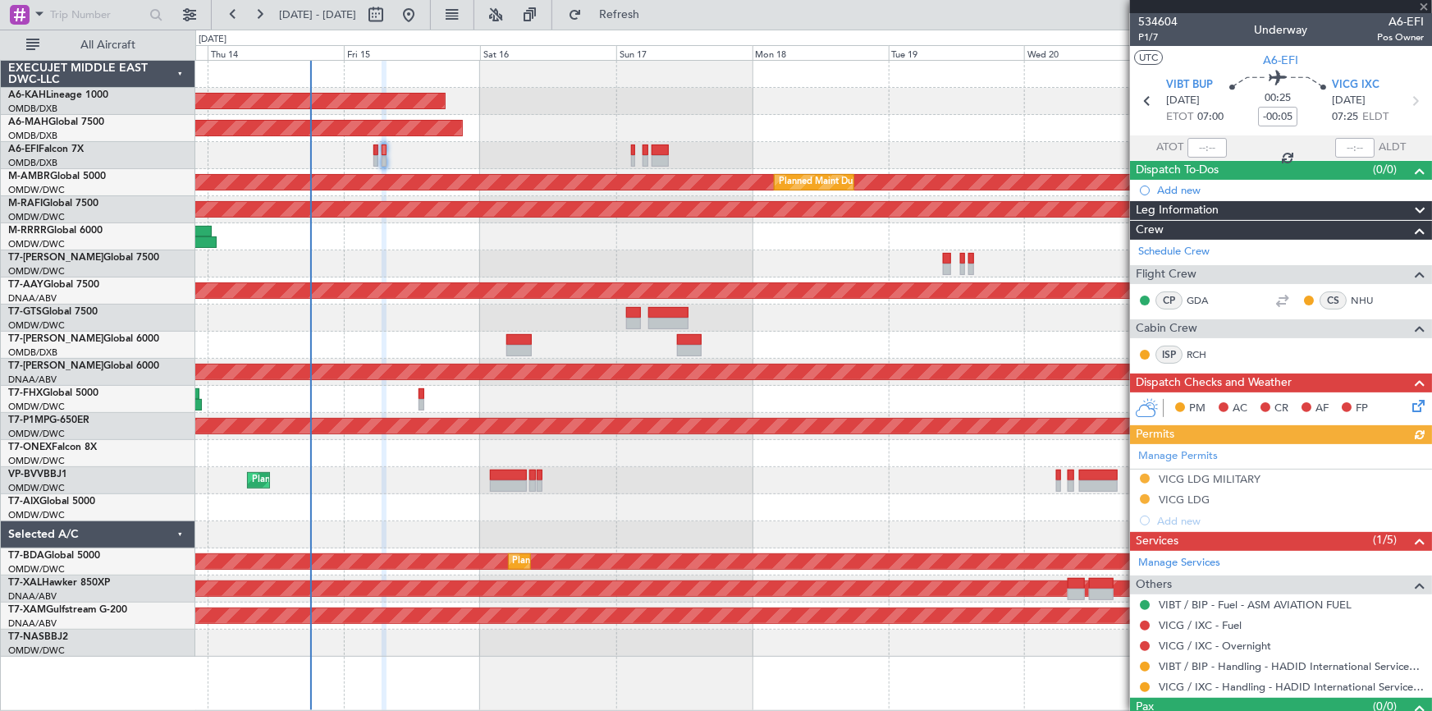
click at [1200, 497] on div "Manage Permits VICG LDG MILITARY VICG LDG Add new" at bounding box center [1281, 487] width 302 height 87
click at [1182, 501] on div "Manage Permits VICG LDG MILITARY VICG LDG Add new" at bounding box center [1281, 487] width 302 height 87
click at [1196, 500] on div "VICG LDG" at bounding box center [1184, 499] width 51 height 14
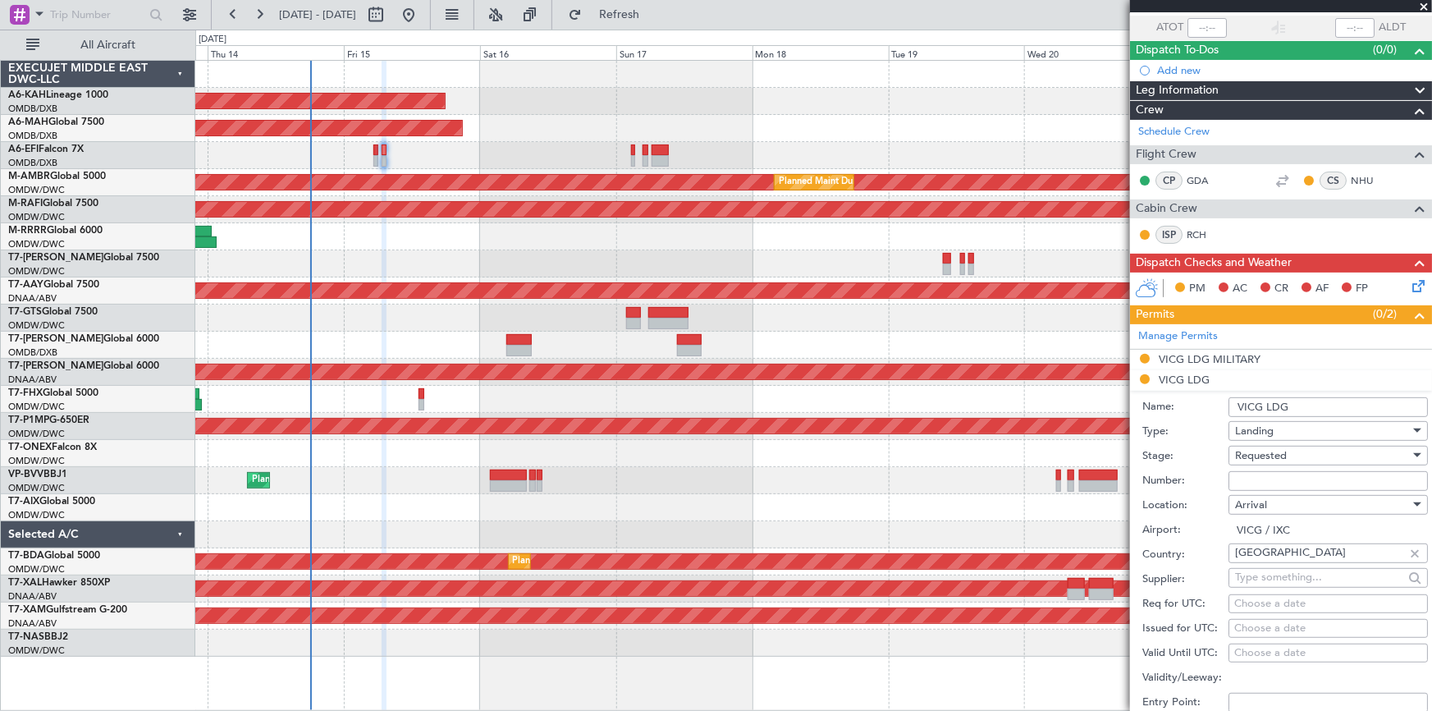
scroll to position [149, 0]
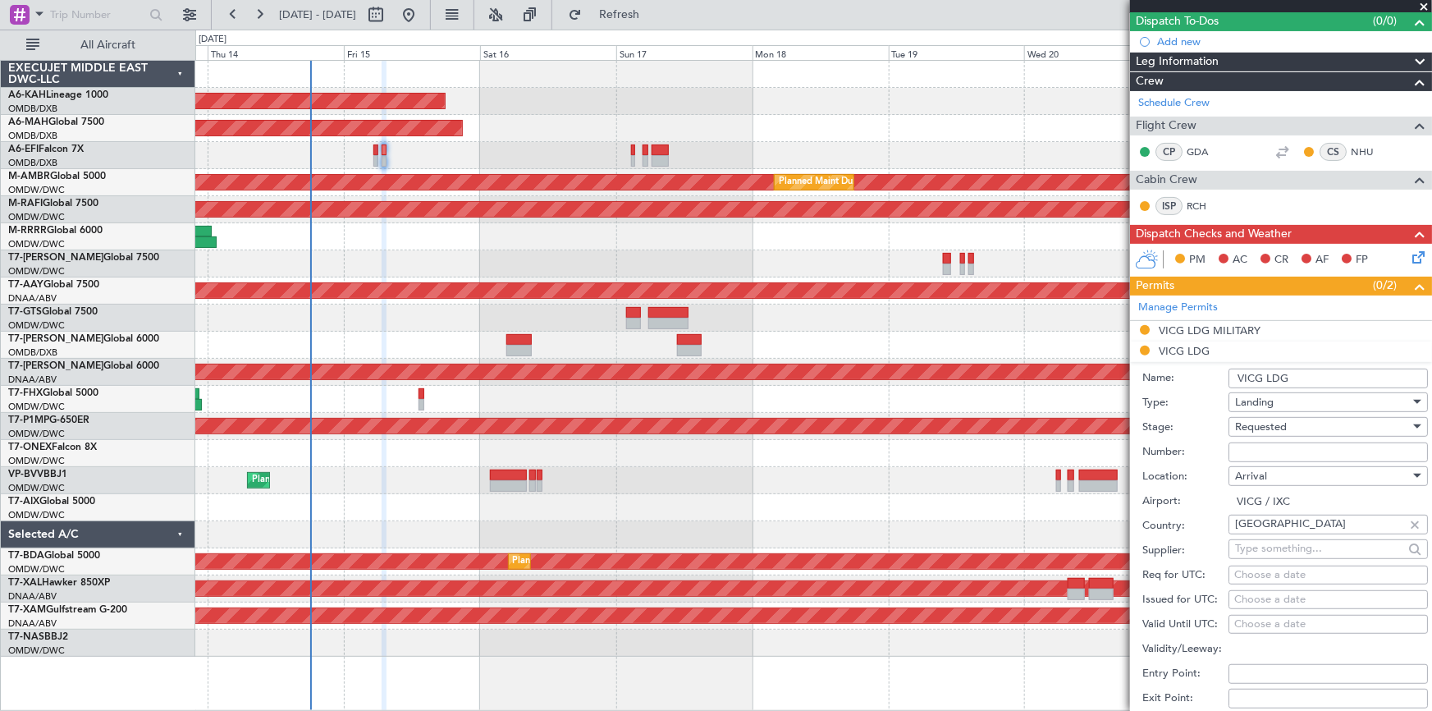
drag, startPoint x: 1272, startPoint y: 450, endPoint x: 1285, endPoint y: 437, distance: 18.6
click at [1272, 450] on input "Number:" at bounding box center [1327, 452] width 199 height 20
paste input "YA N [DATE]"
type input "YA N [DATE]"
click at [1290, 422] on div "Requested" at bounding box center [1322, 426] width 175 height 25
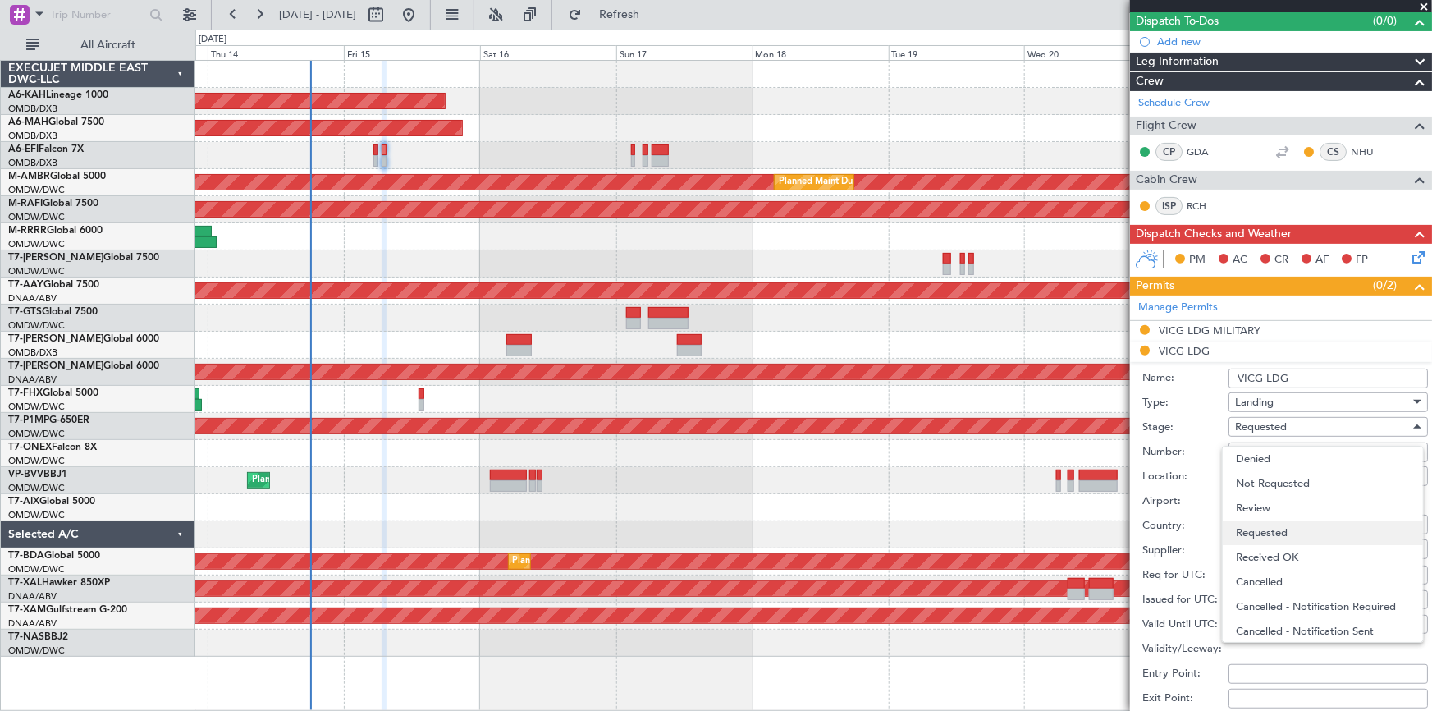
scroll to position [7, 0]
click at [1290, 554] on span "Received OK" at bounding box center [1323, 550] width 174 height 25
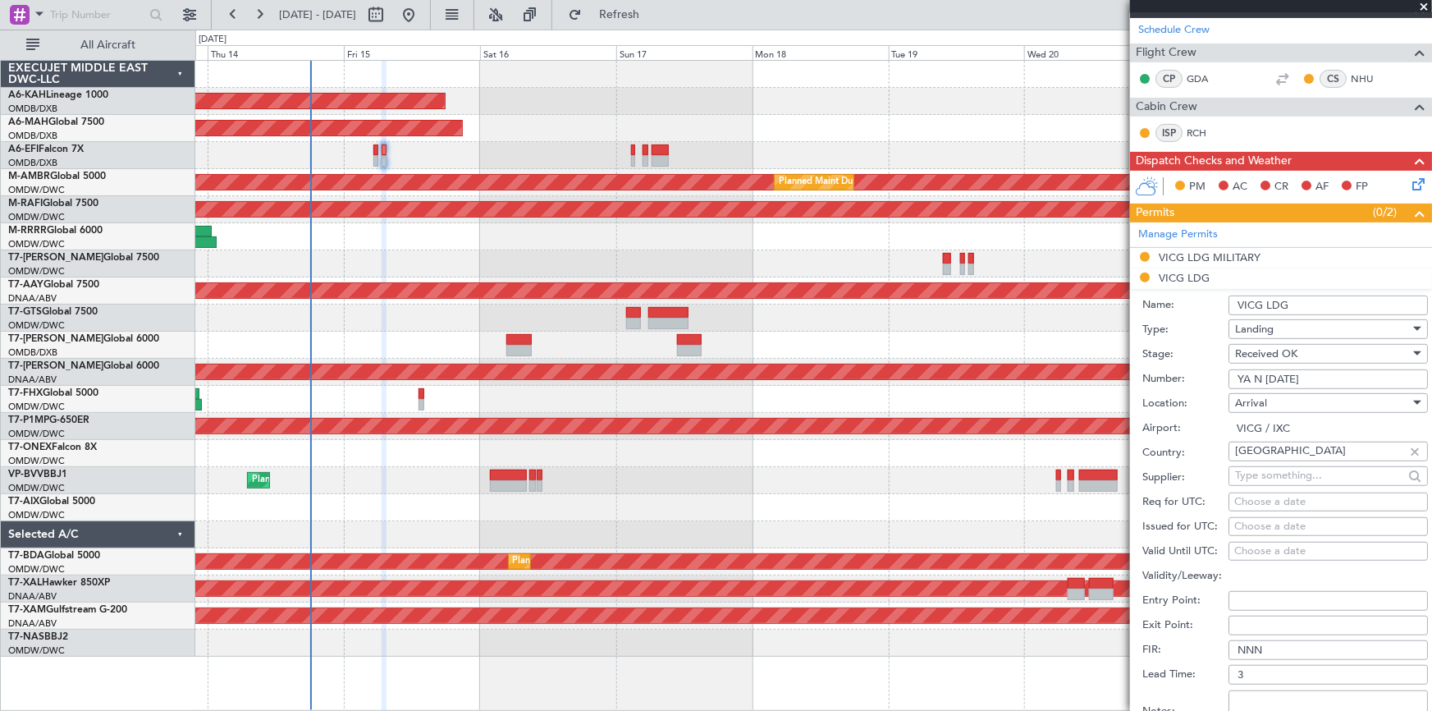
scroll to position [298, 0]
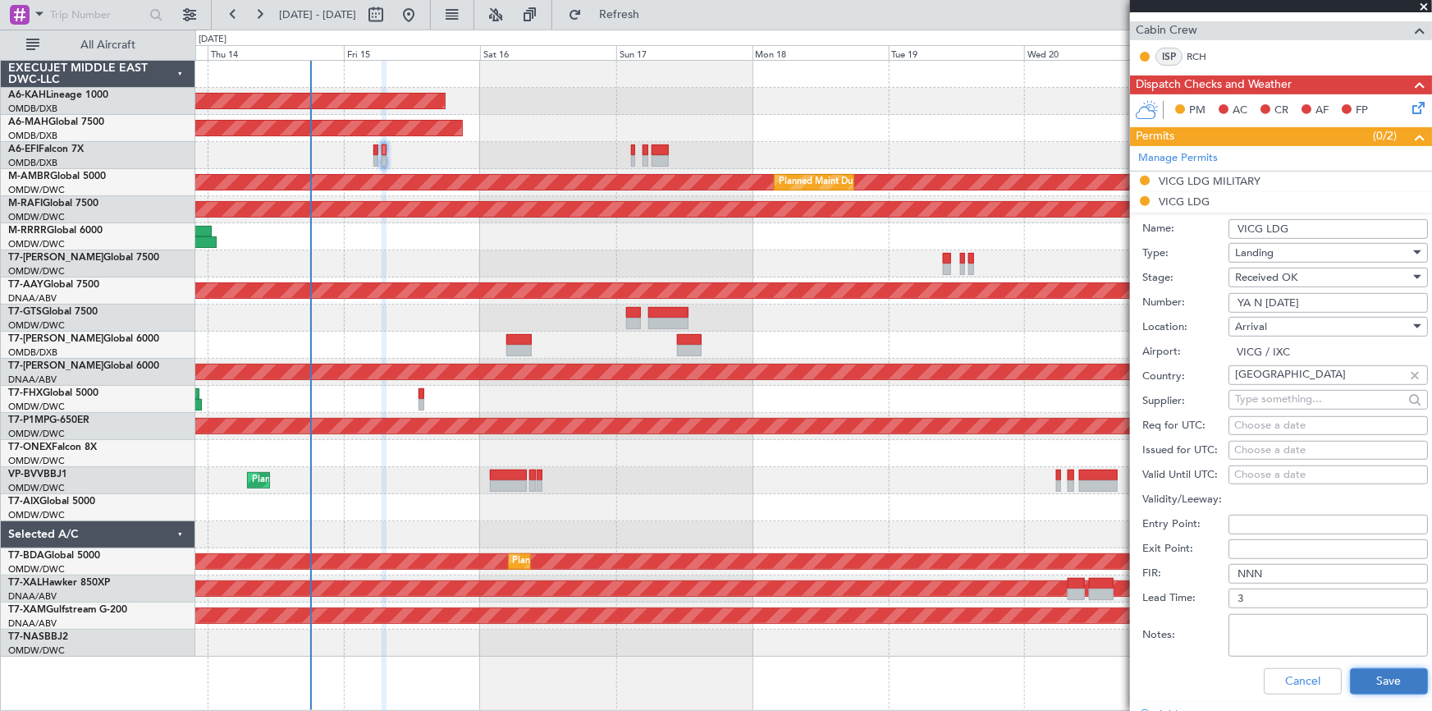
click at [1384, 679] on button "Save" at bounding box center [1389, 681] width 78 height 26
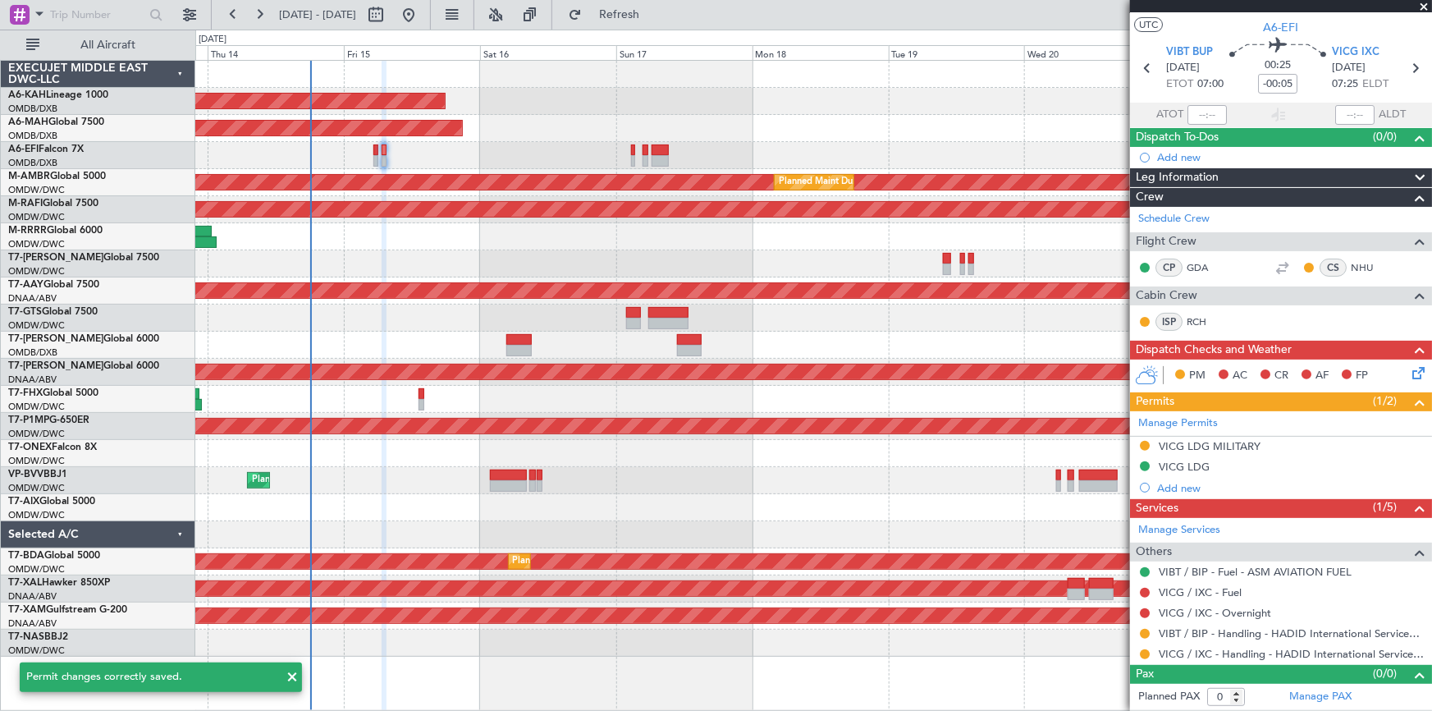
scroll to position [31, 0]
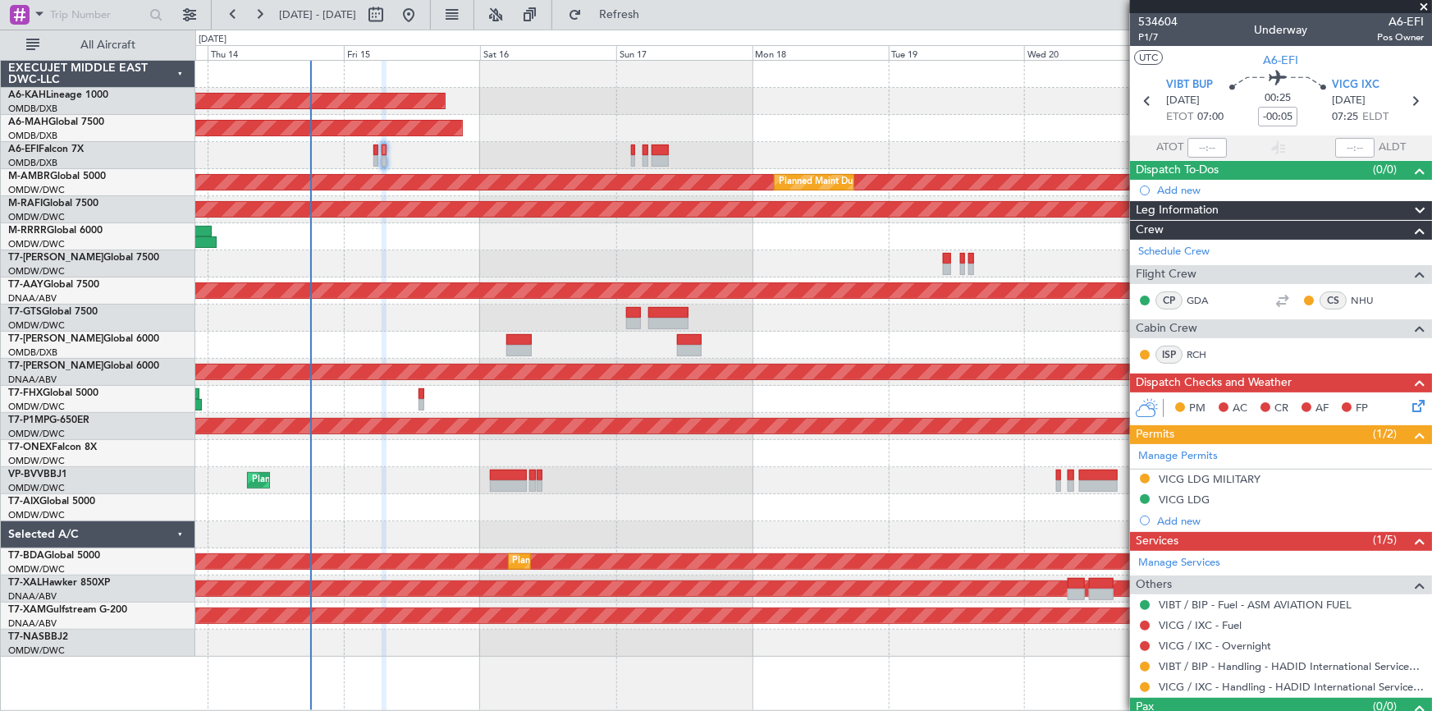
scroll to position [31, 0]
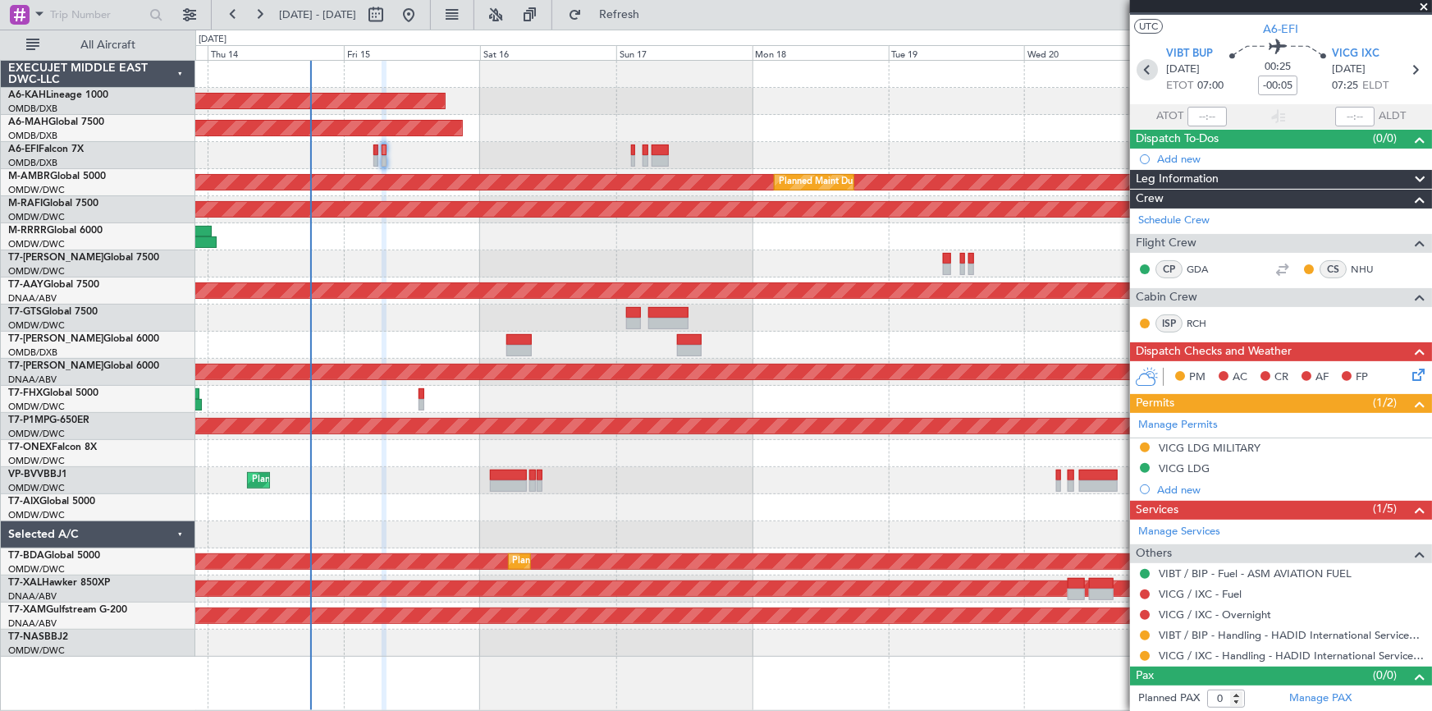
click at [1145, 69] on icon at bounding box center [1146, 69] width 21 height 21
type input "8"
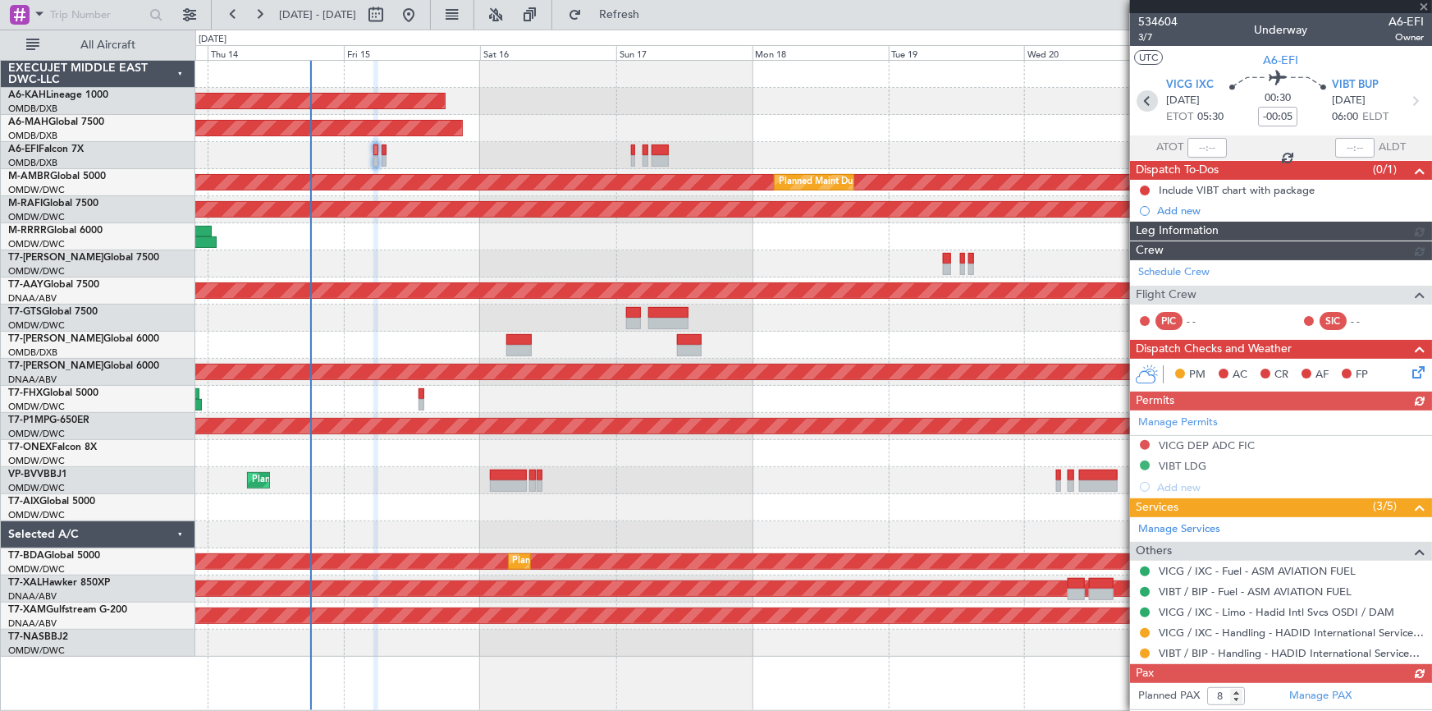
type input "Dherander Fithani (DHF)"
type input "7018"
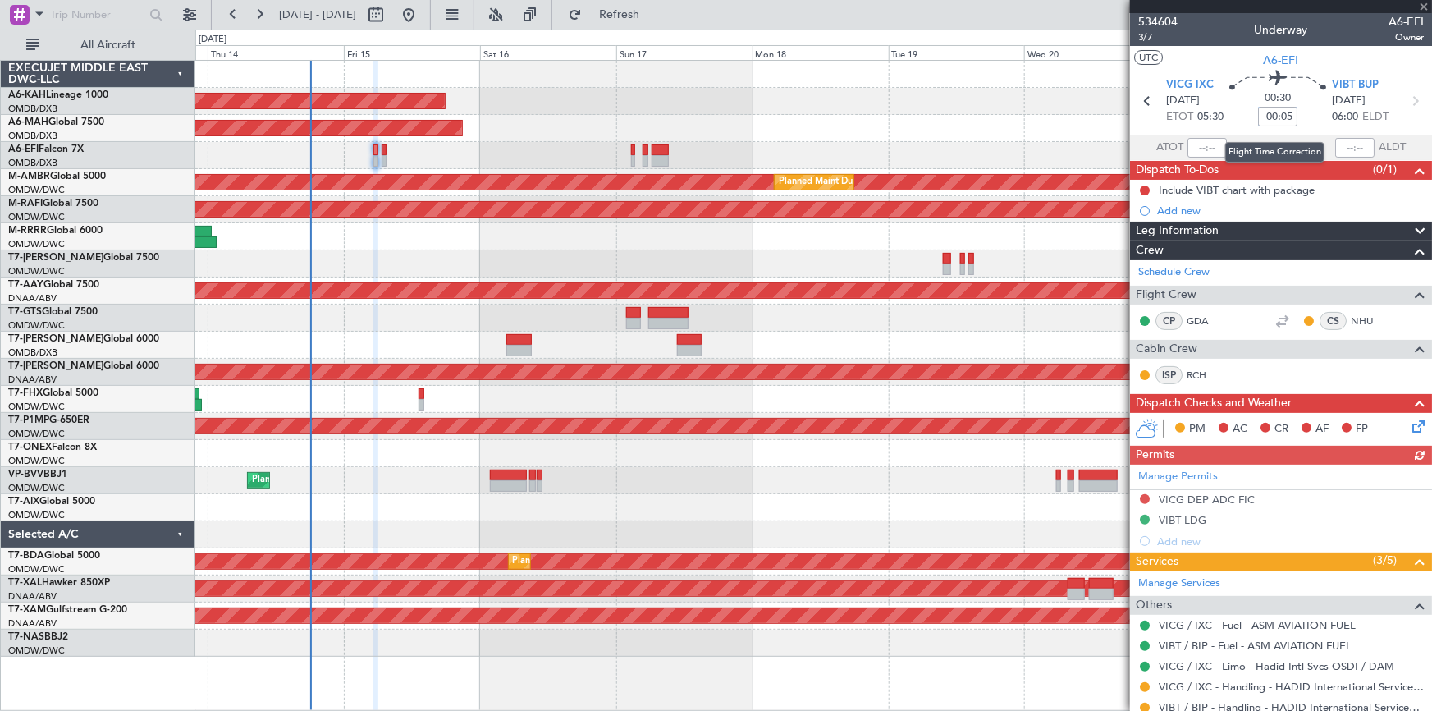
click at [1260, 109] on input "-00:05" at bounding box center [1277, 117] width 39 height 20
click at [1238, 133] on section "VICG IXC [DATE] ETOT 05:30 00:30 -10 VIBT BUP [DATE] 06:00 ELDT" at bounding box center [1281, 103] width 302 height 65
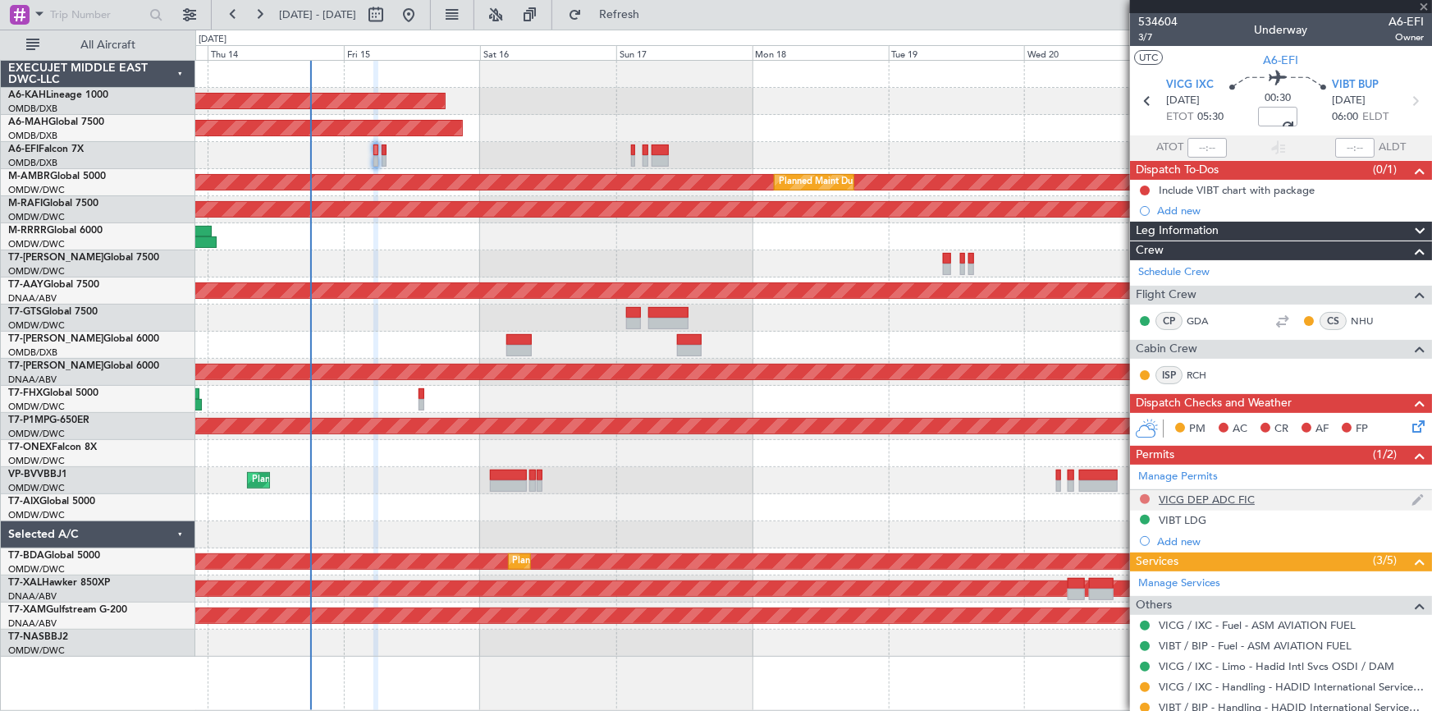
click at [1149, 496] on button at bounding box center [1145, 499] width 10 height 10
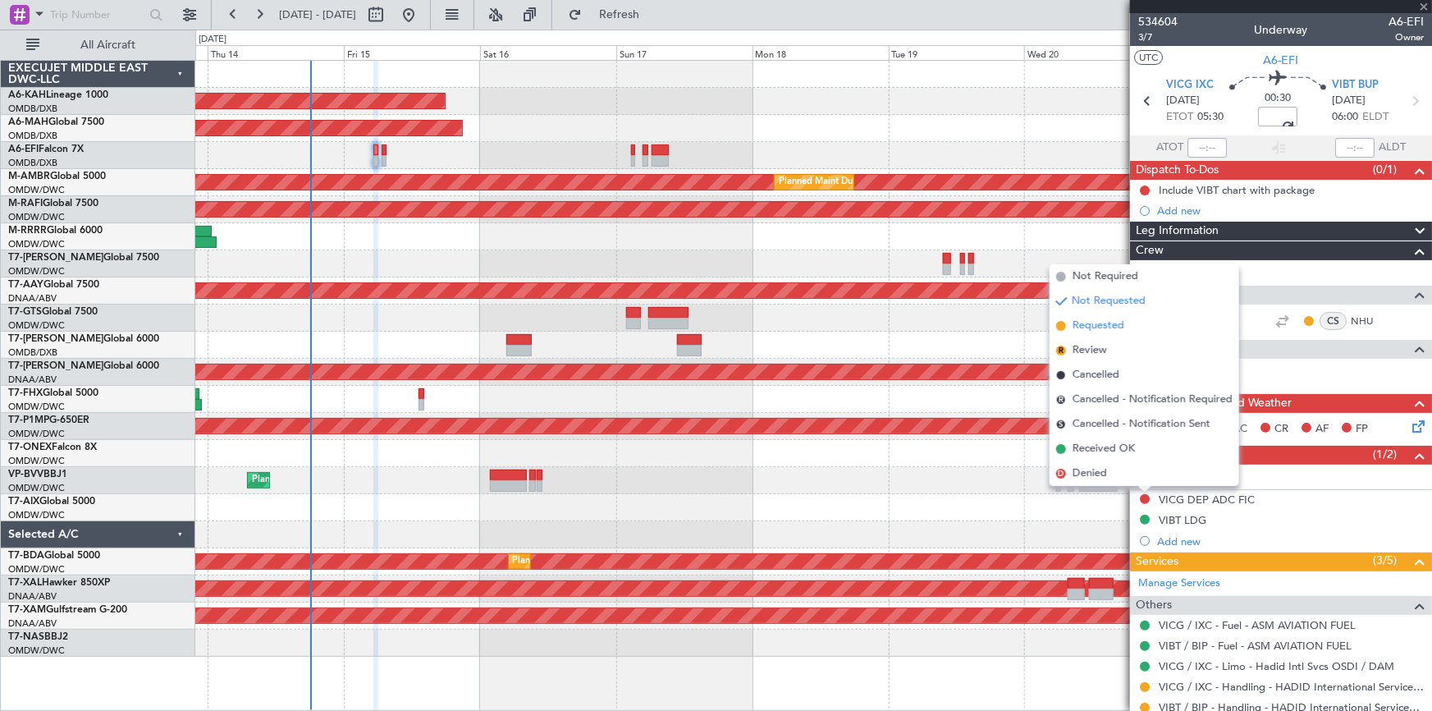
click at [1104, 326] on span "Requested" at bounding box center [1098, 326] width 52 height 16
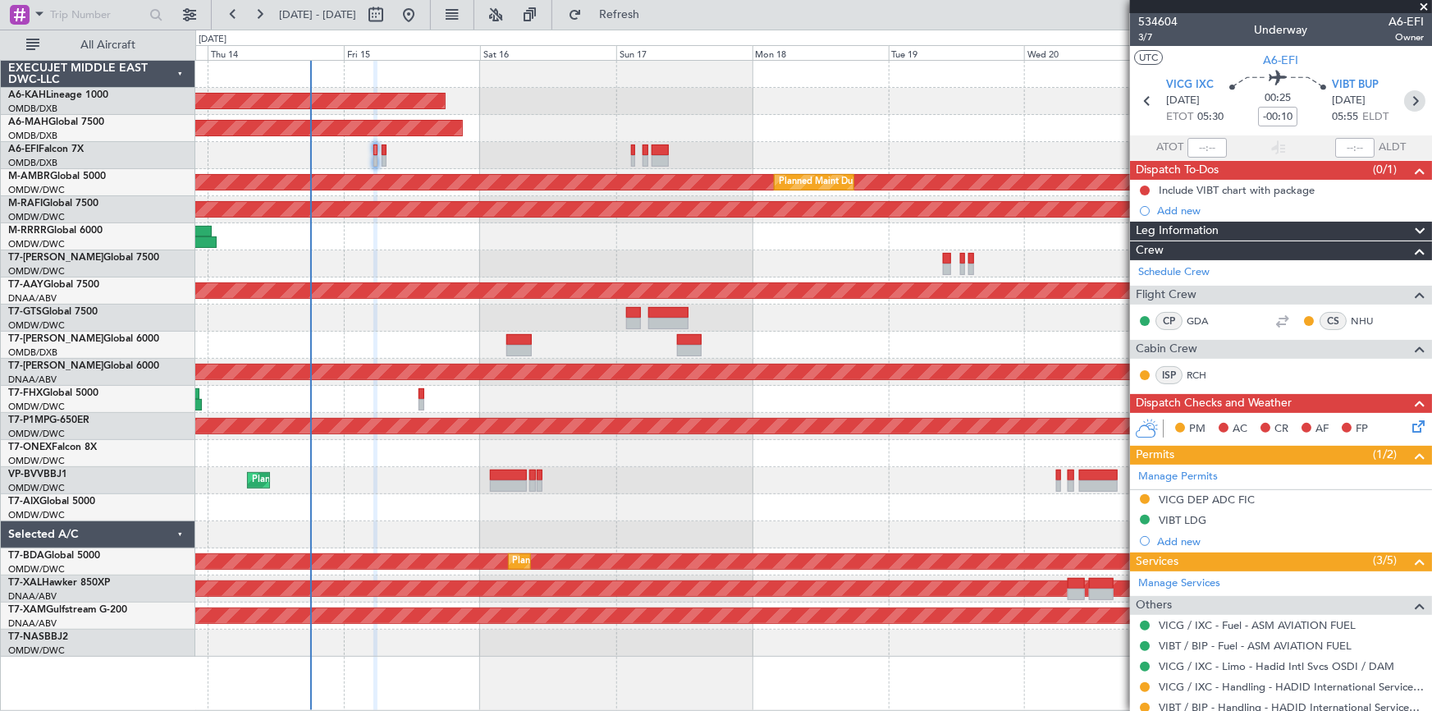
click at [1406, 98] on icon at bounding box center [1414, 100] width 21 height 21
type input "-00:05"
type input "0"
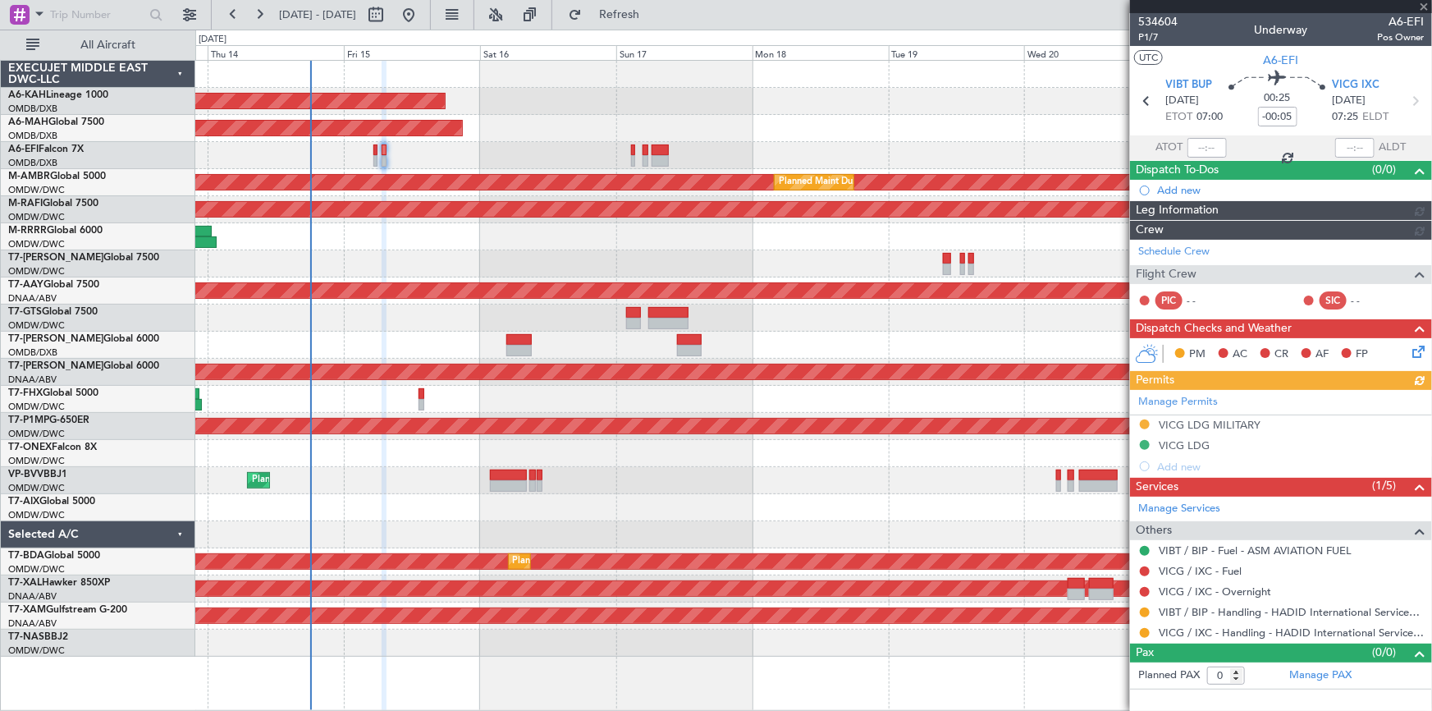
type input "Dherander Fithani (DHF)"
type input "7027"
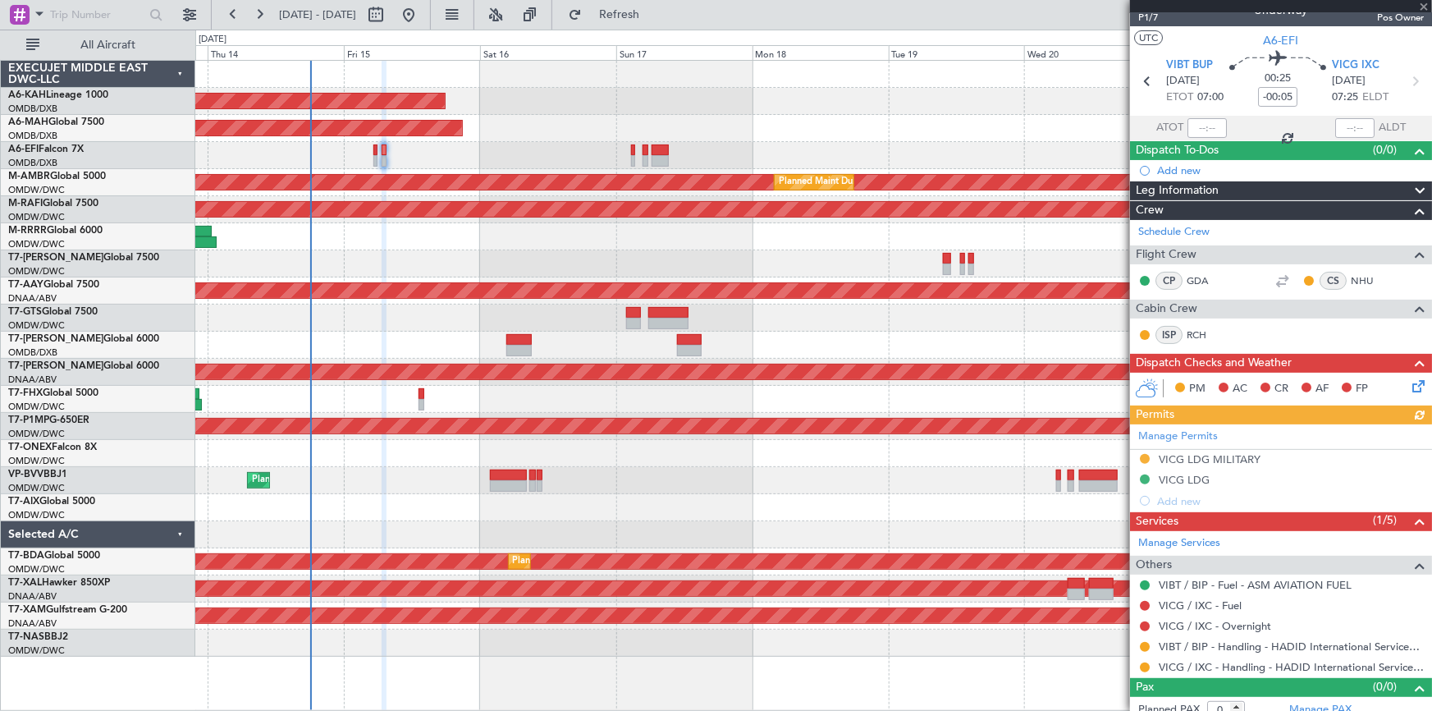
scroll to position [30, 0]
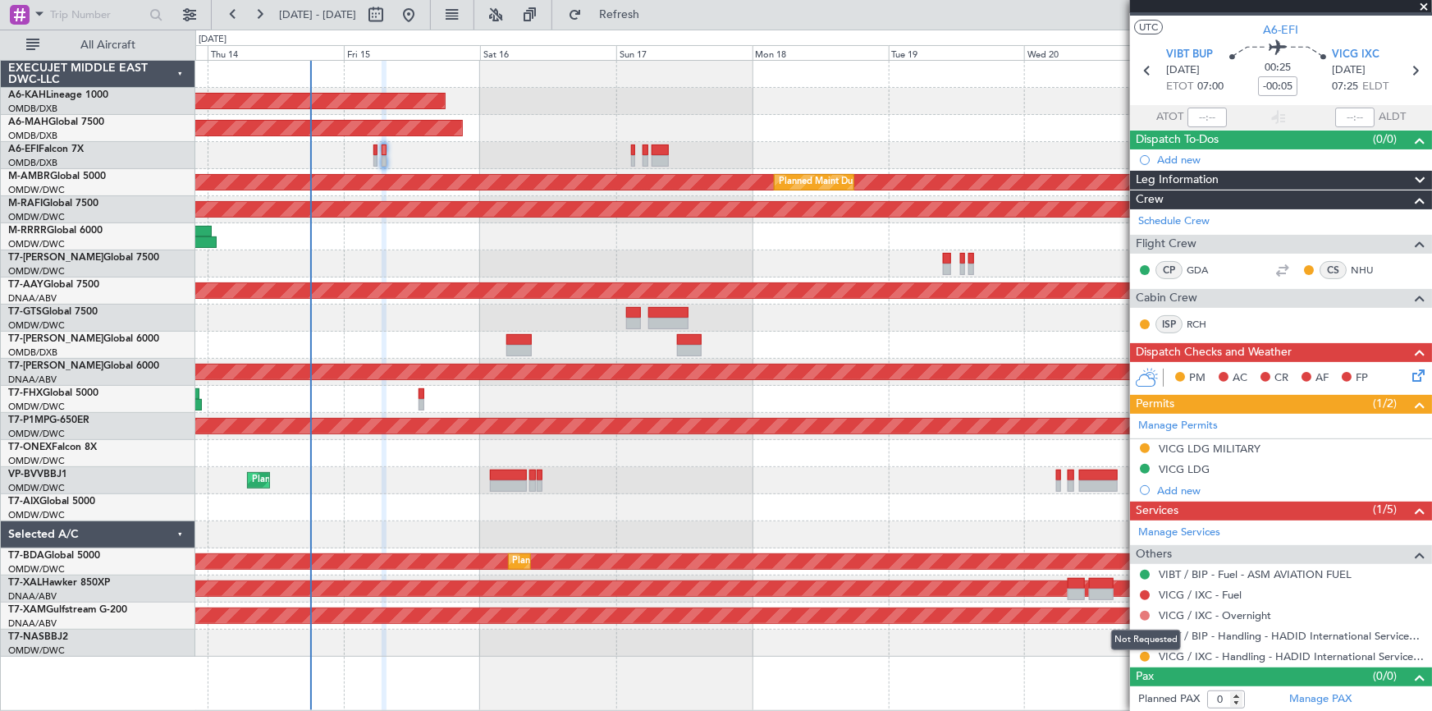
click at [1142, 614] on button at bounding box center [1145, 615] width 10 height 10
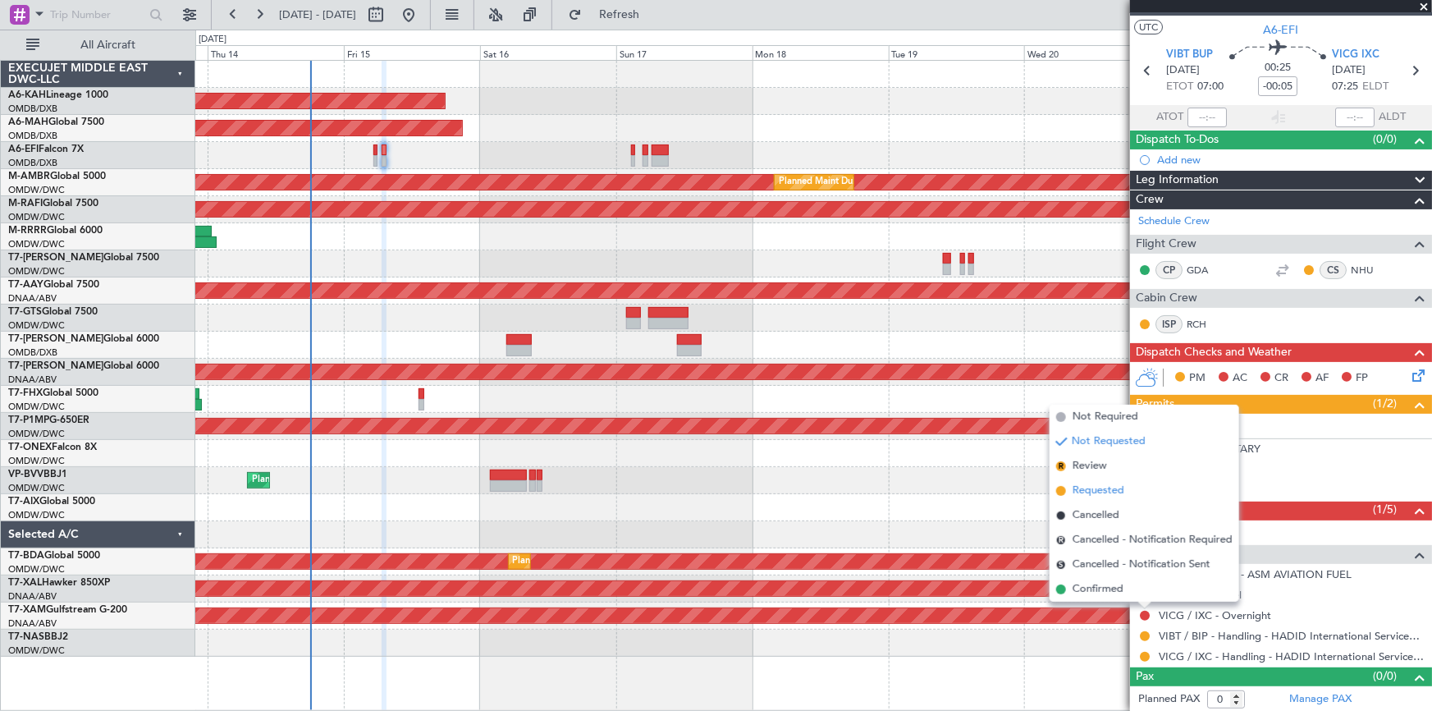
click at [1098, 491] on span "Requested" at bounding box center [1098, 490] width 52 height 16
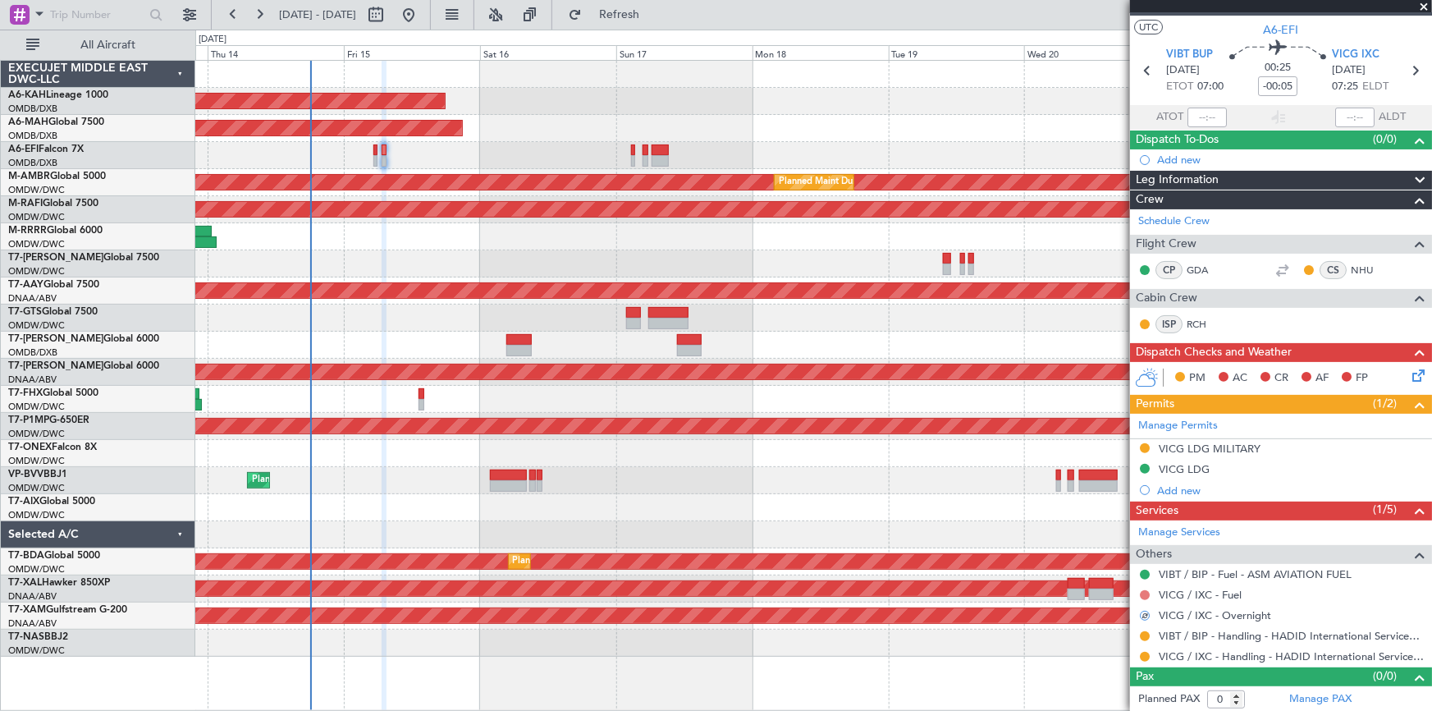
click at [1141, 594] on button at bounding box center [1145, 595] width 10 height 10
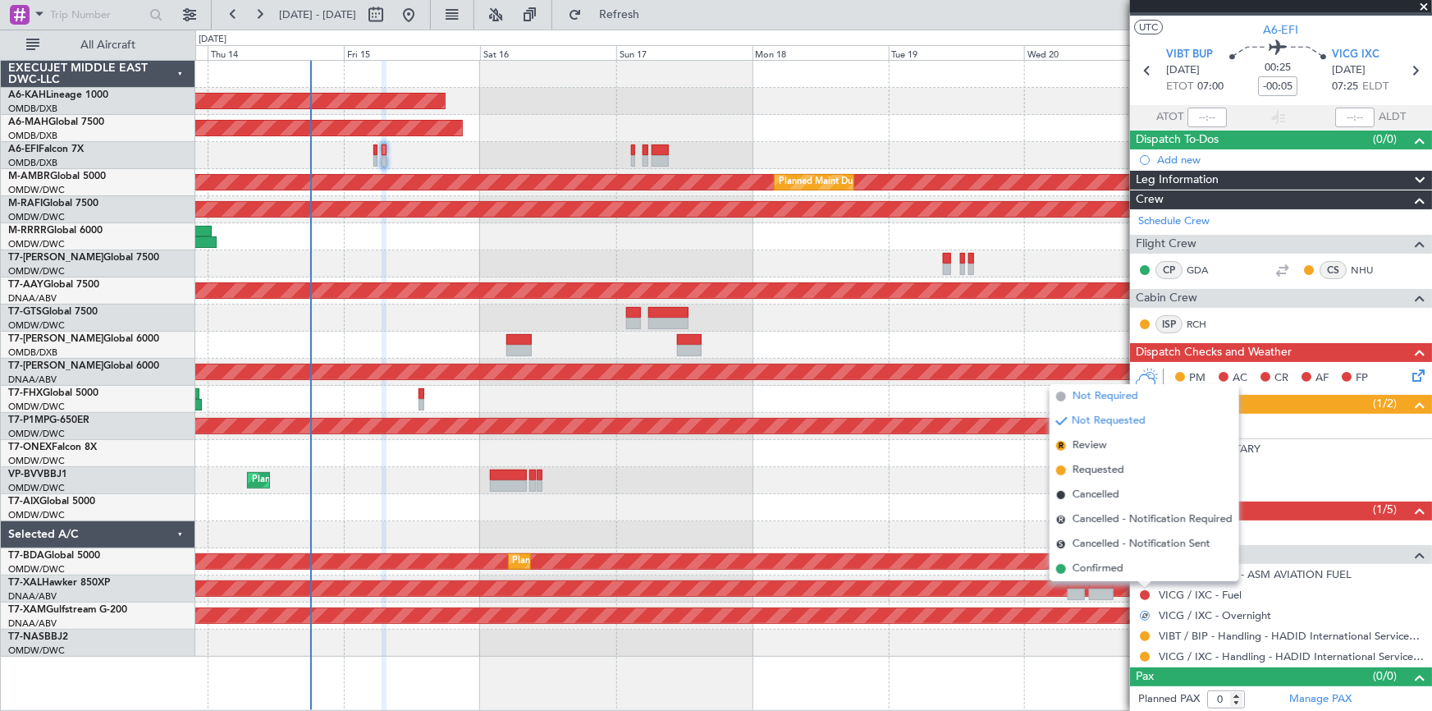
click at [1111, 394] on span "Not Required" at bounding box center [1105, 396] width 66 height 16
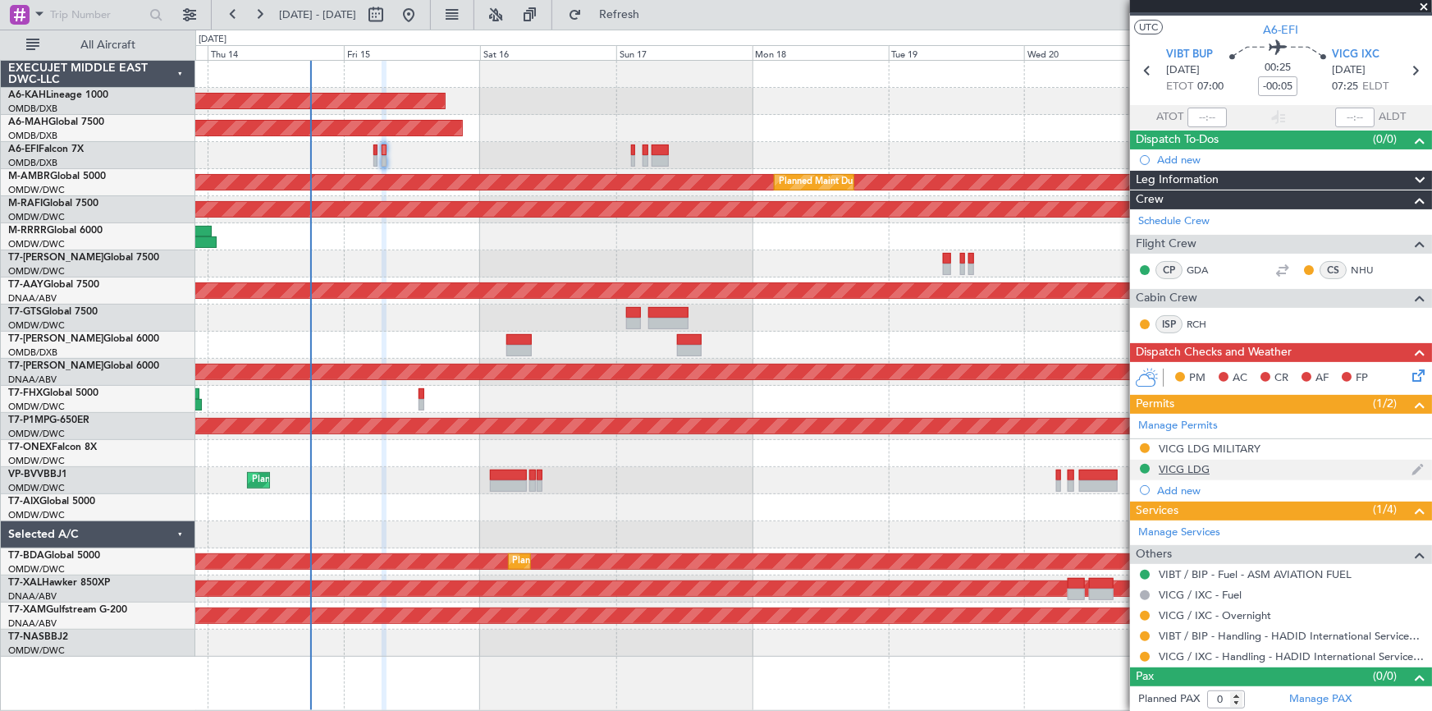
scroll to position [0, 0]
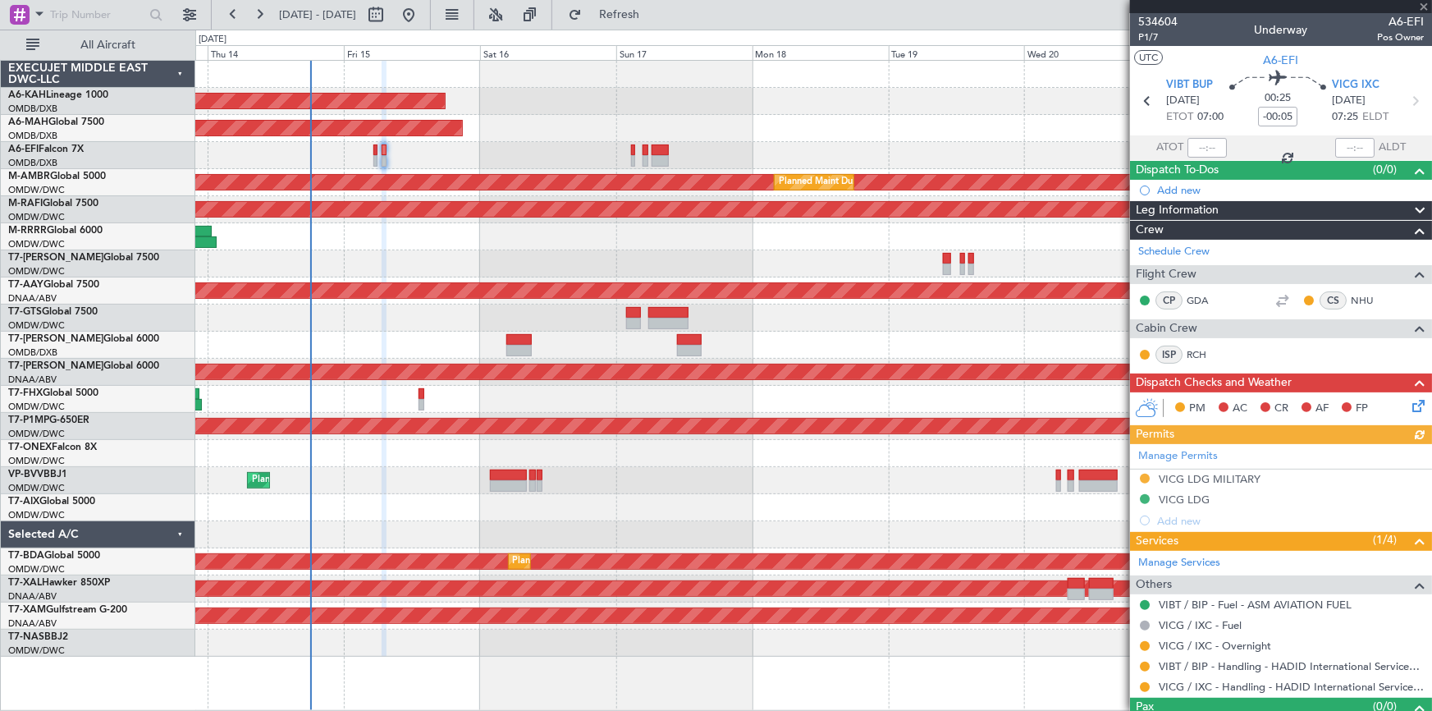
type input "Dherander Fithani (DHF)"
type input "7027"
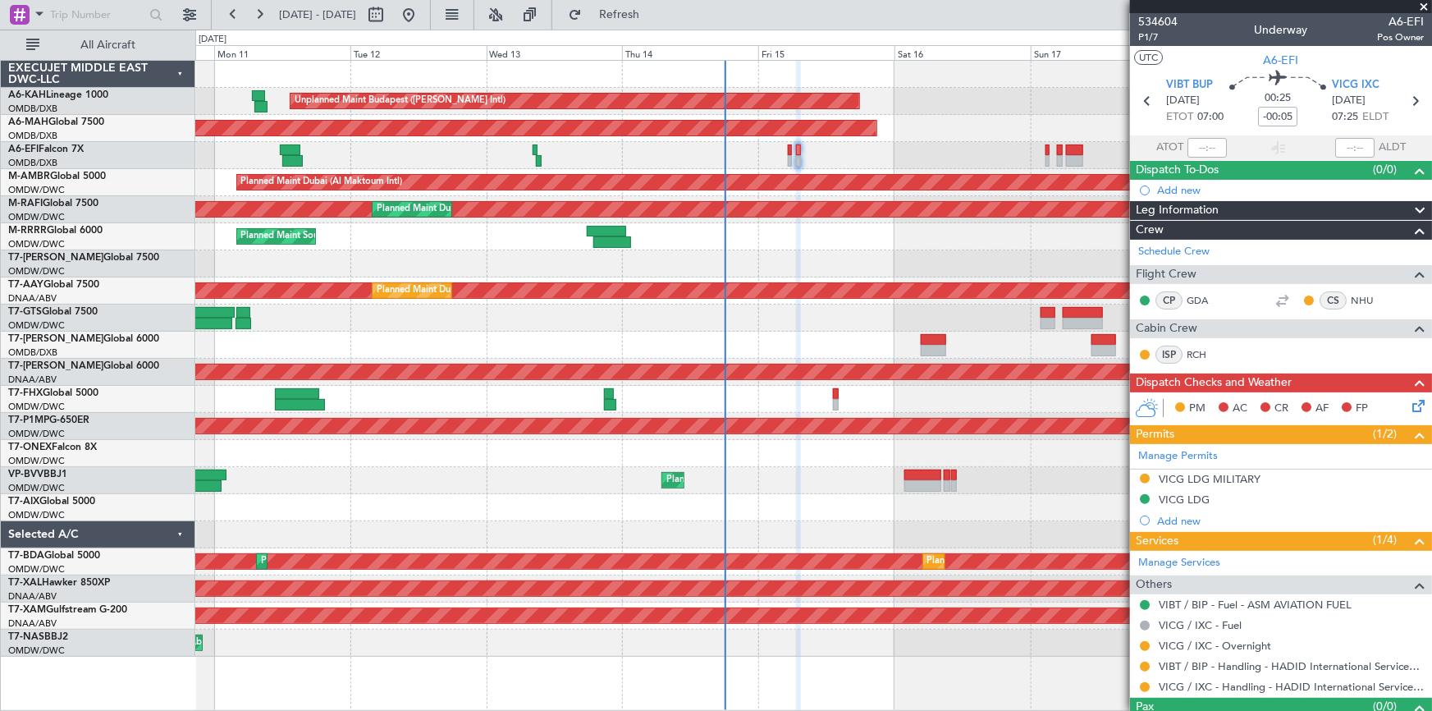
click at [805, 247] on div "Planned Maint Southend" at bounding box center [813, 236] width 1236 height 27
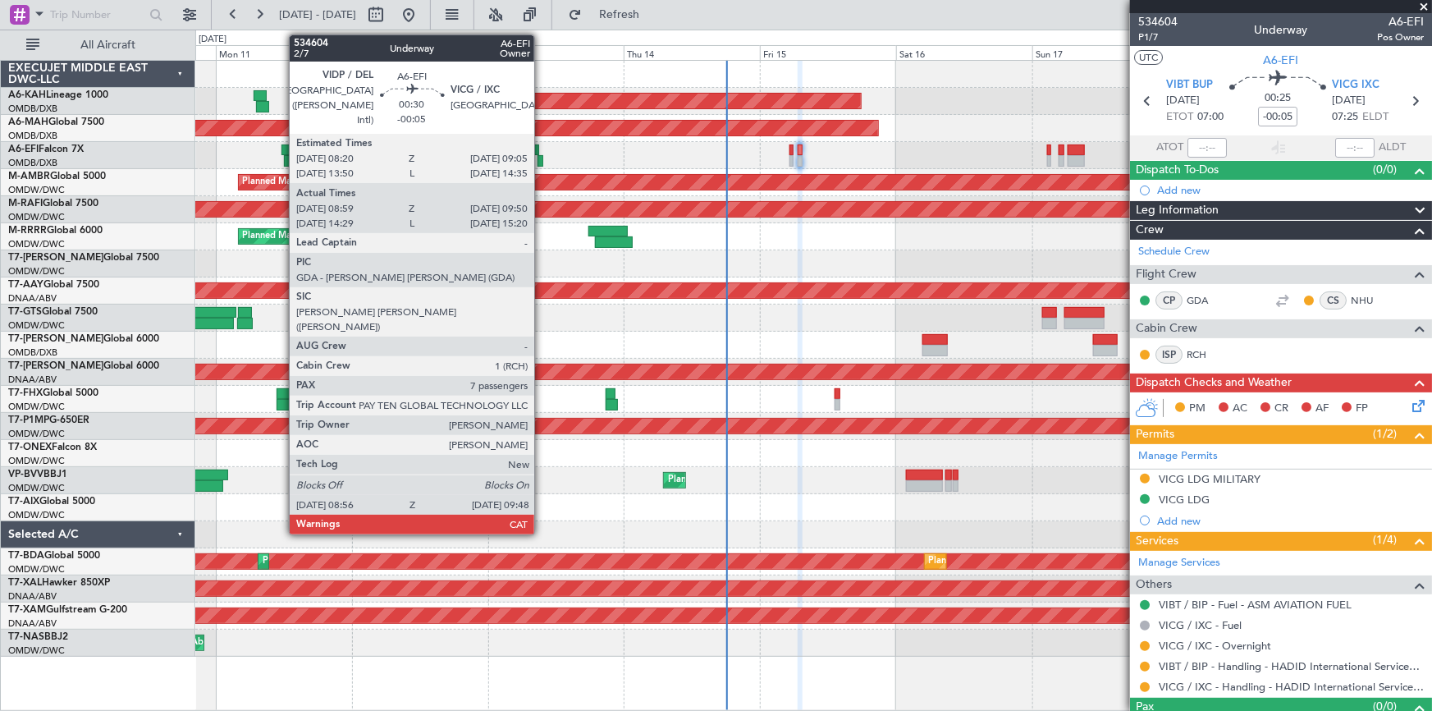
click at [542, 159] on div at bounding box center [539, 160] width 5 height 11
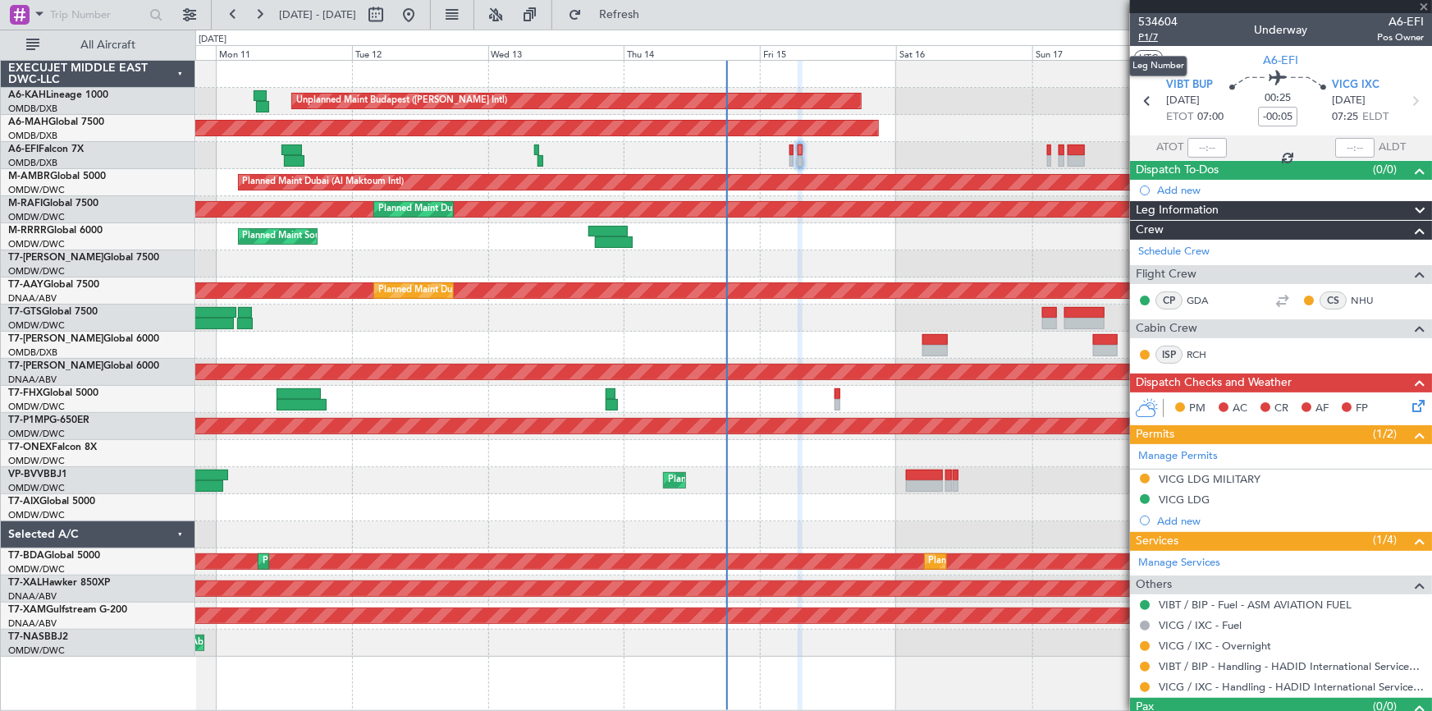
type input "09:09"
type input "09:45"
type input "7"
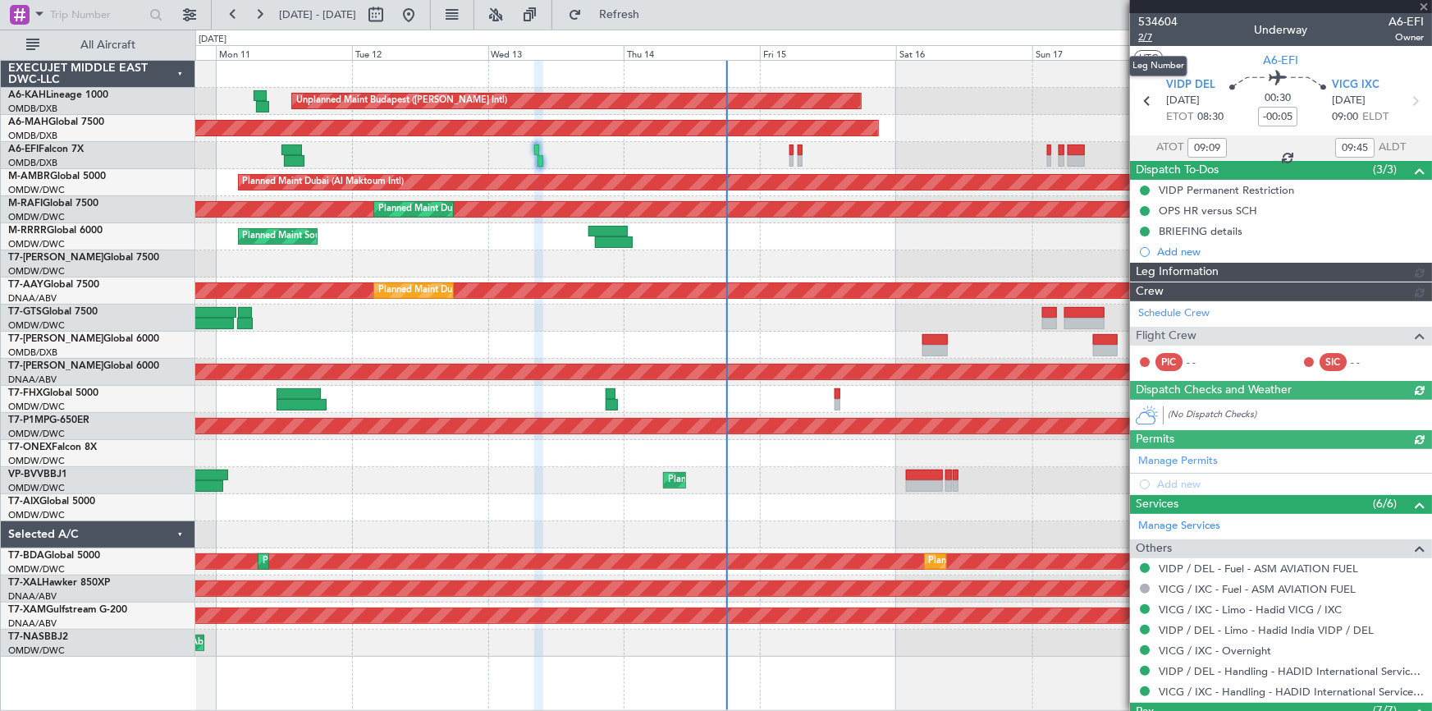
type input "Dherander Fithani (DHF)"
type input "7004"
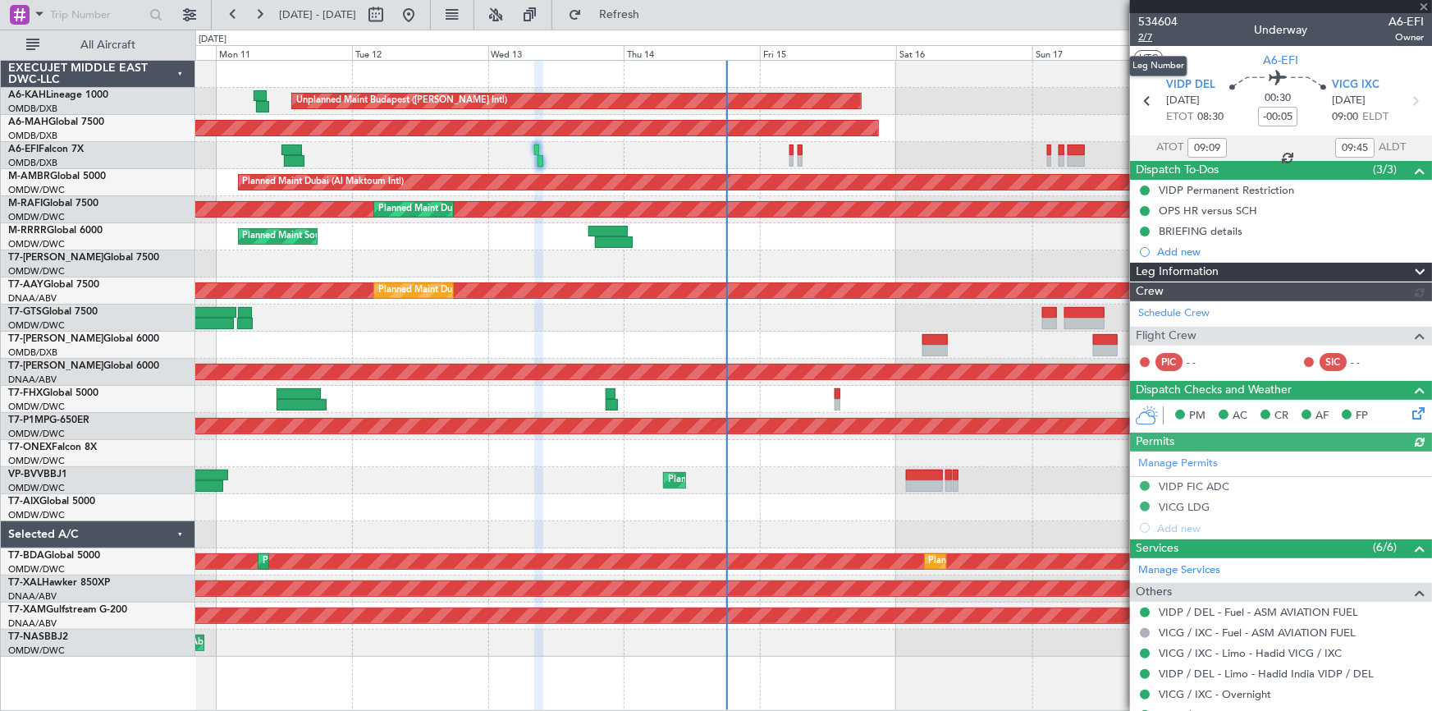
click at [1151, 39] on span "2/7" at bounding box center [1157, 37] width 39 height 14
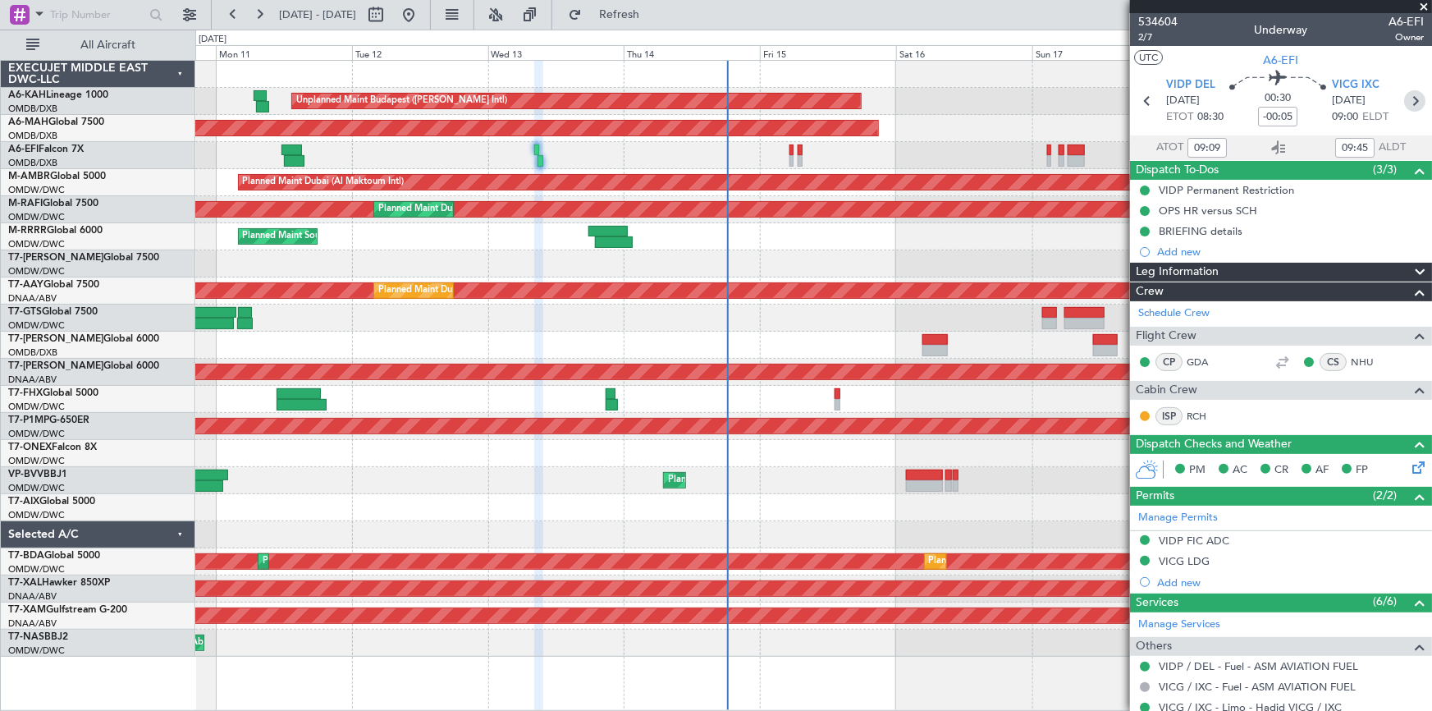
click at [1406, 98] on icon at bounding box center [1414, 100] width 21 height 21
type input "-00:10"
type input "8"
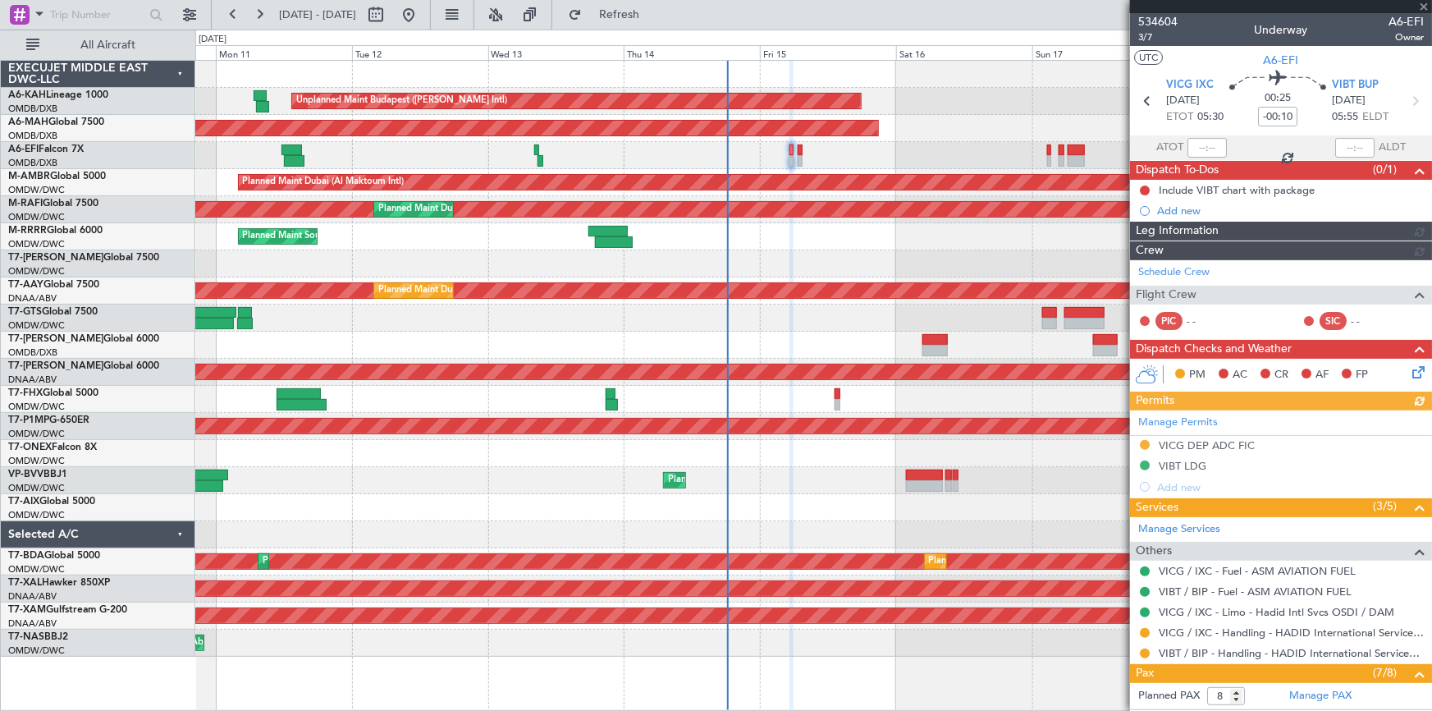
type input "Dherander Fithani (DHF)"
type input "7018"
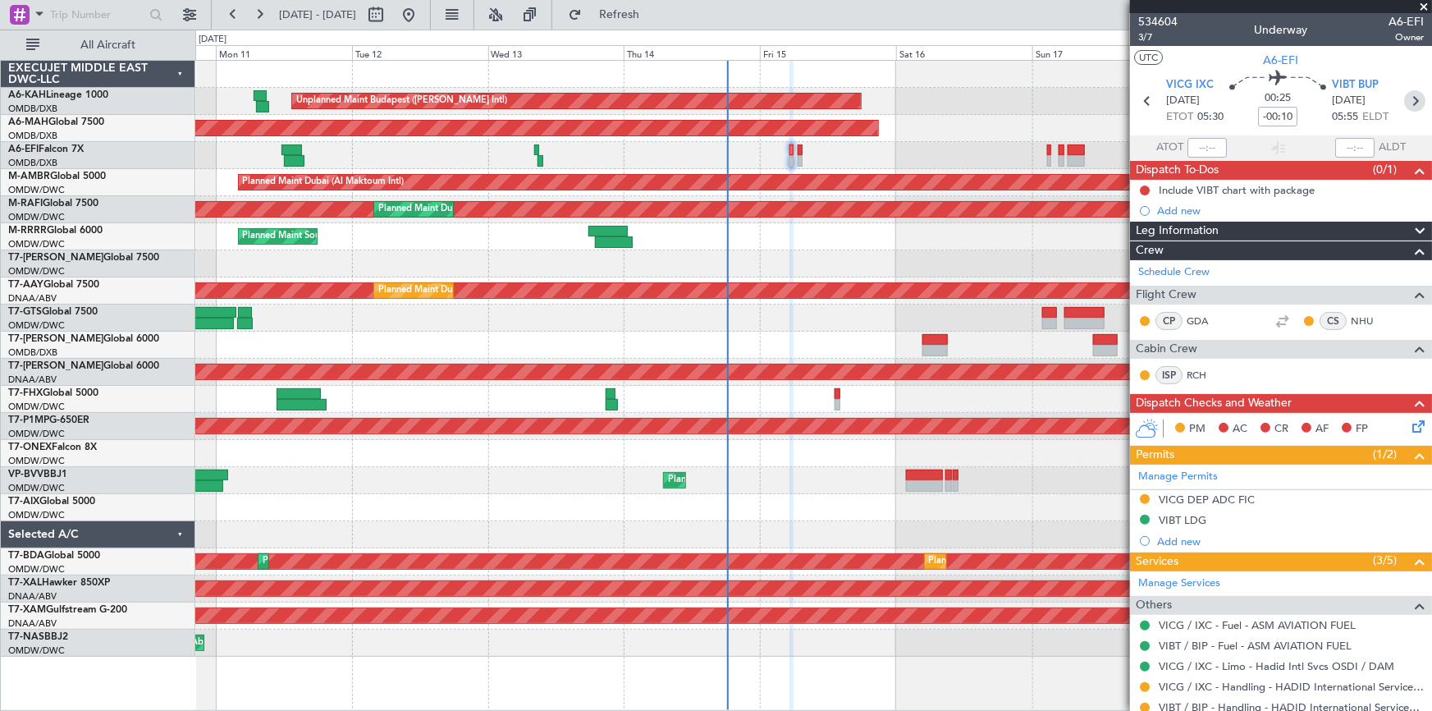
click at [1404, 101] on icon at bounding box center [1414, 100] width 21 height 21
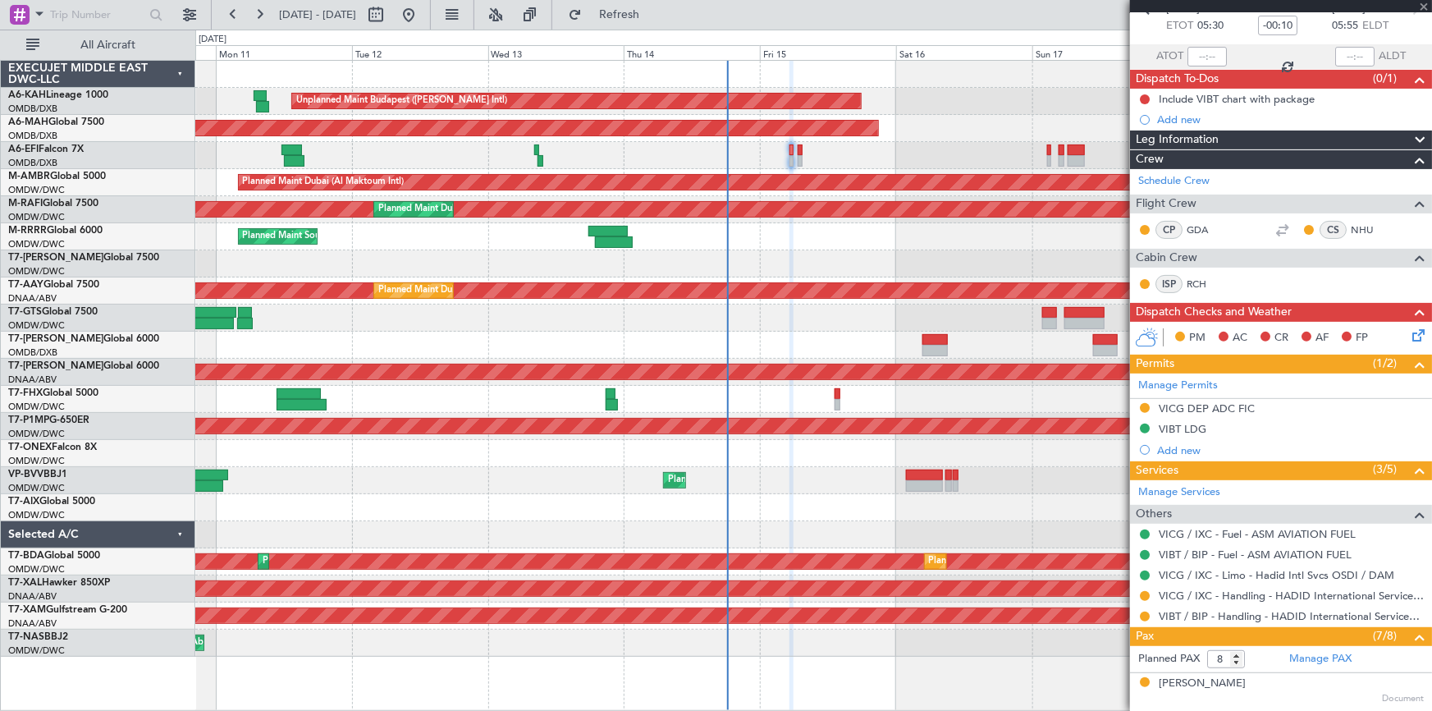
scroll to position [223, 0]
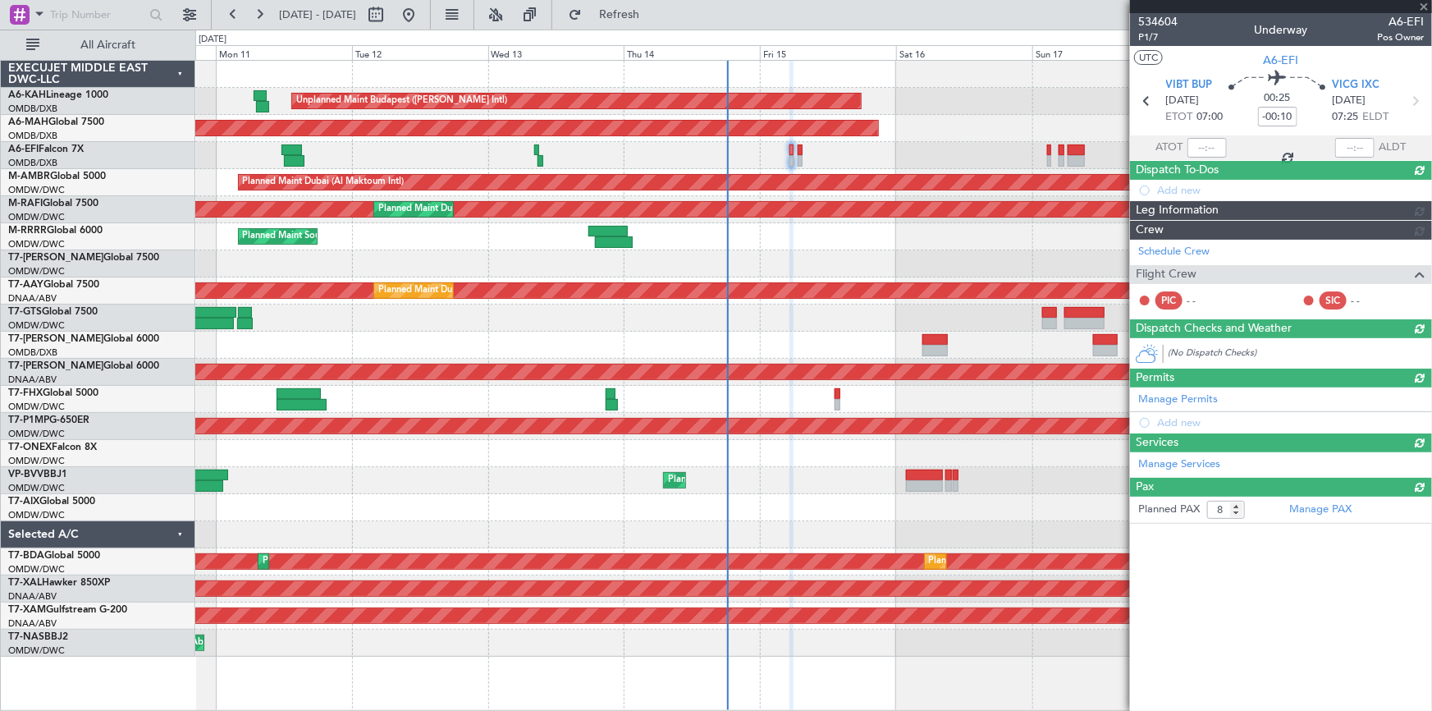
type input "-00:05"
type input "0"
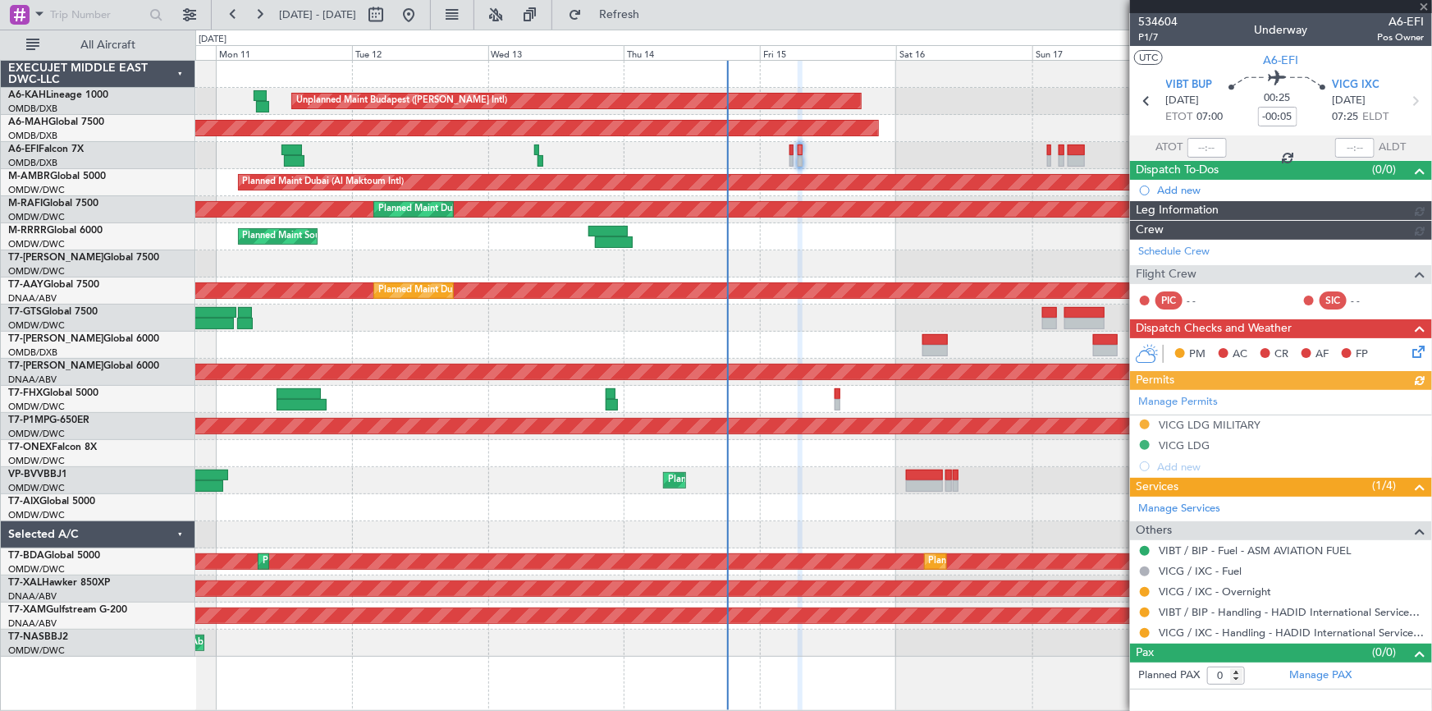
type input "Dherander Fithani (DHF)"
type input "7027"
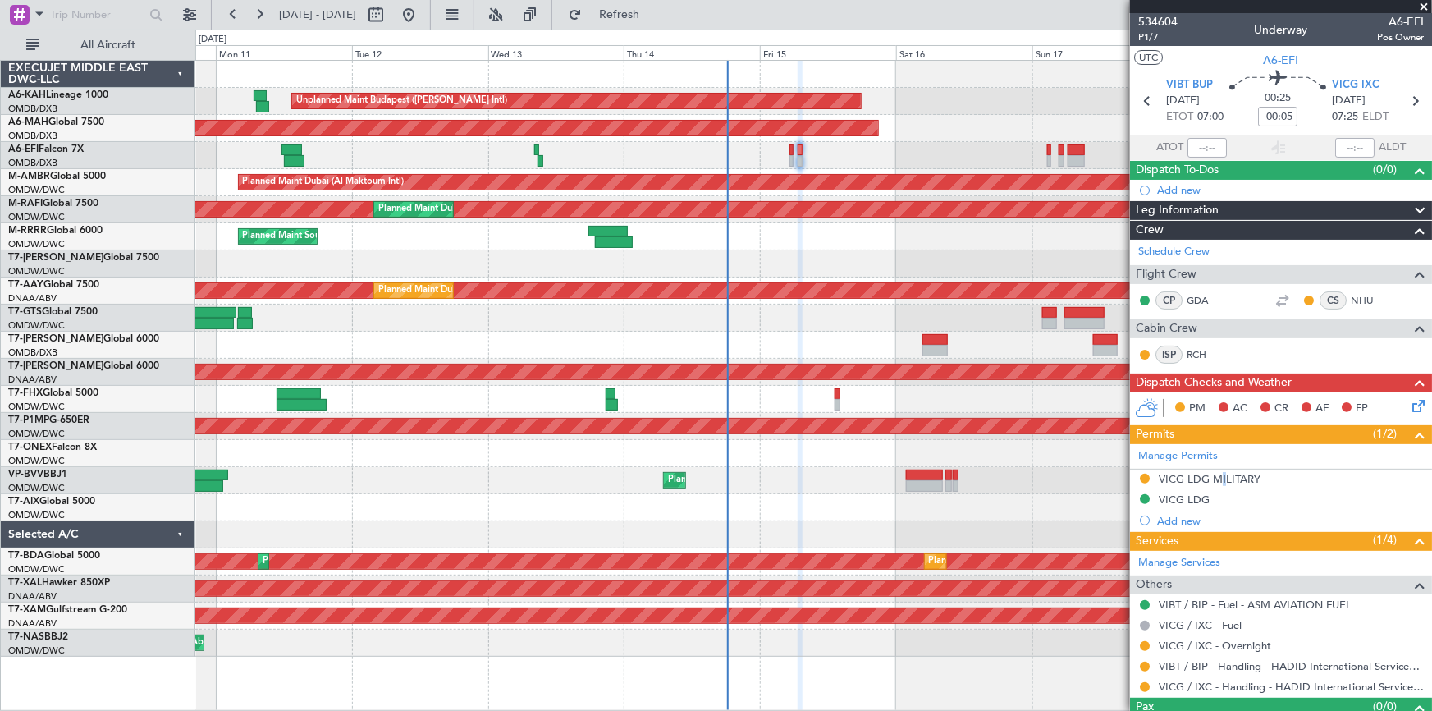
click at [1219, 476] on div "VICG LDG MILITARY" at bounding box center [1210, 479] width 102 height 14
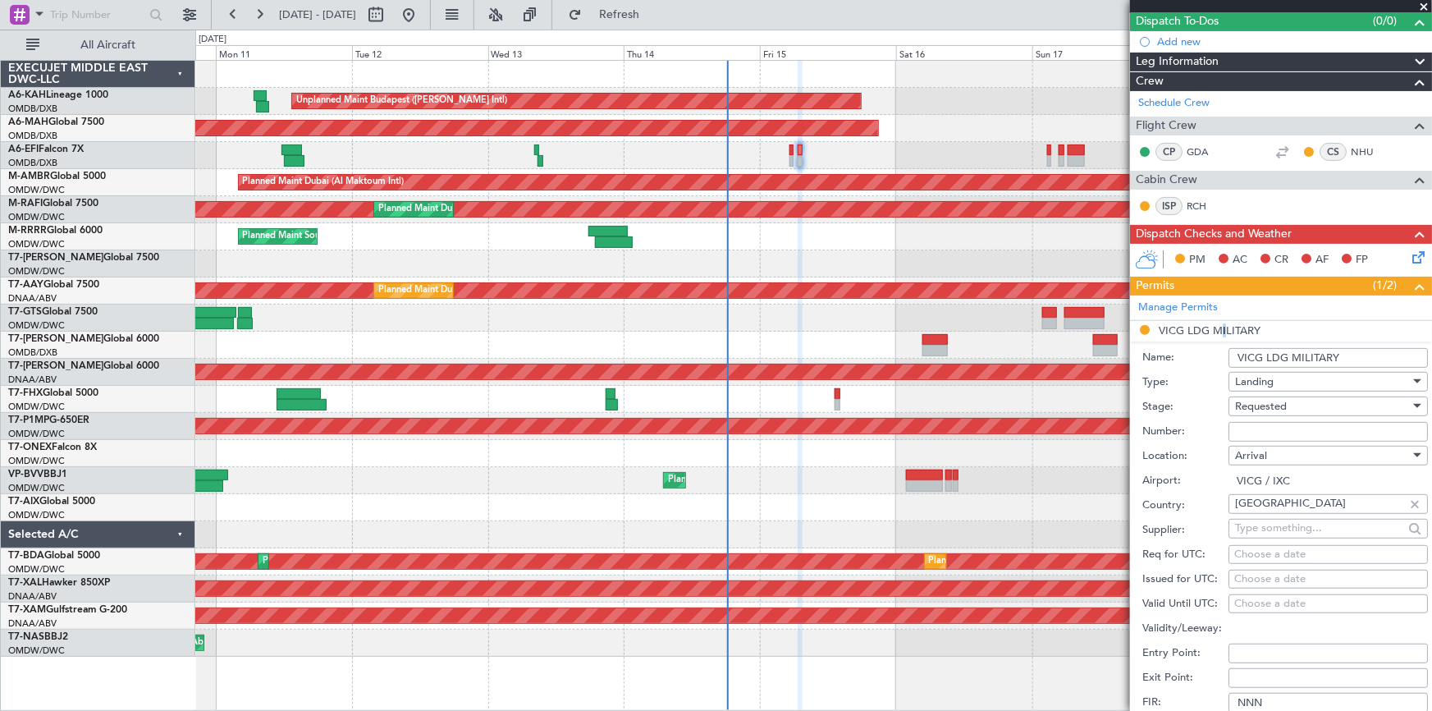
scroll to position [223, 0]
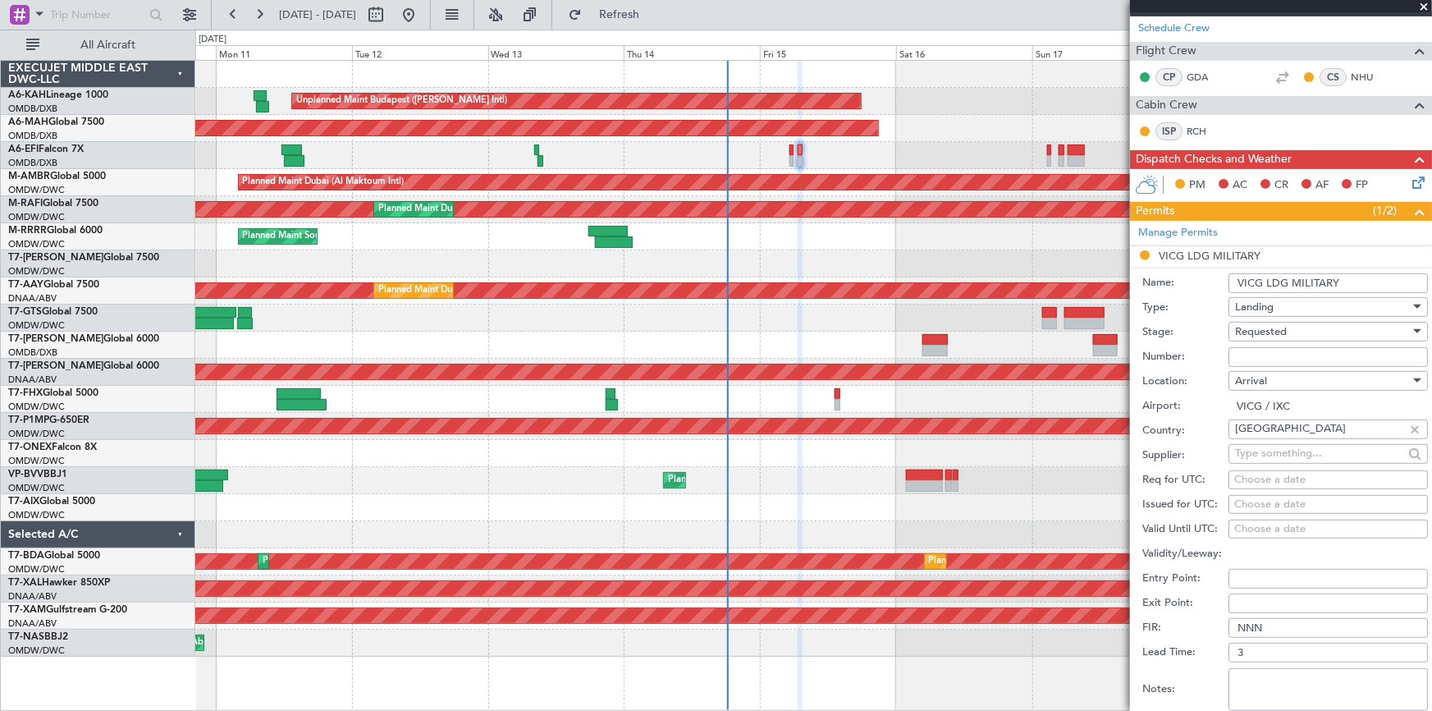
click at [1260, 446] on input "text" at bounding box center [1319, 453] width 168 height 25
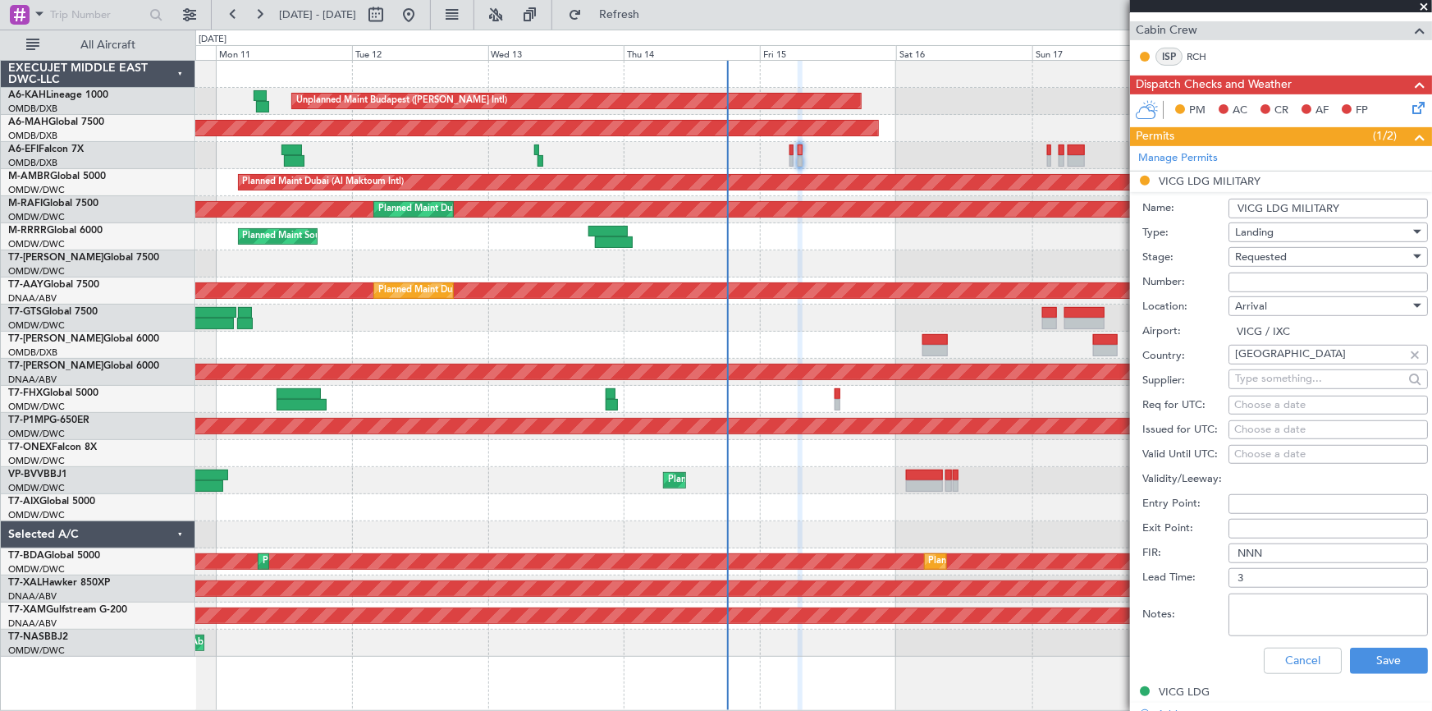
click at [1264, 599] on textarea "Notes:" at bounding box center [1327, 614] width 199 height 43
type textarea "Military Approval"
click at [1394, 660] on button "Save" at bounding box center [1389, 660] width 78 height 26
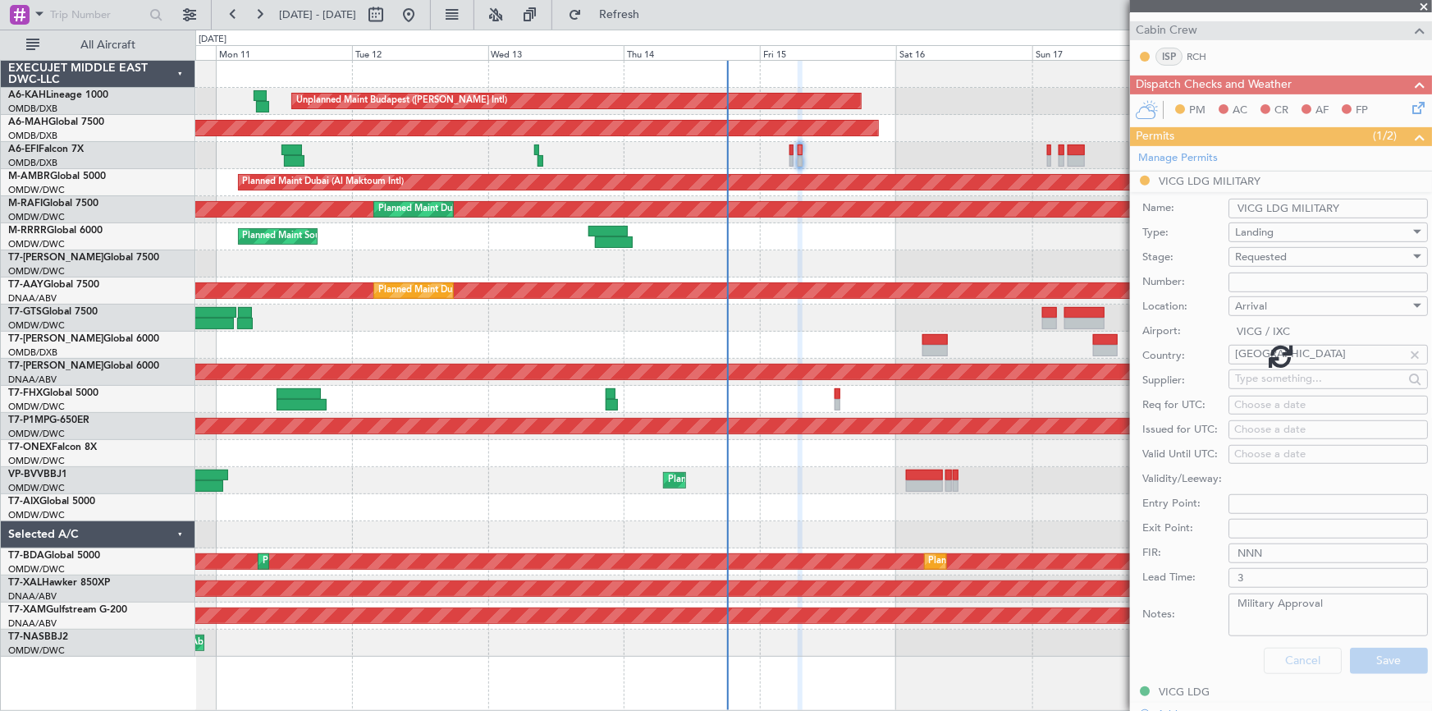
scroll to position [31, 0]
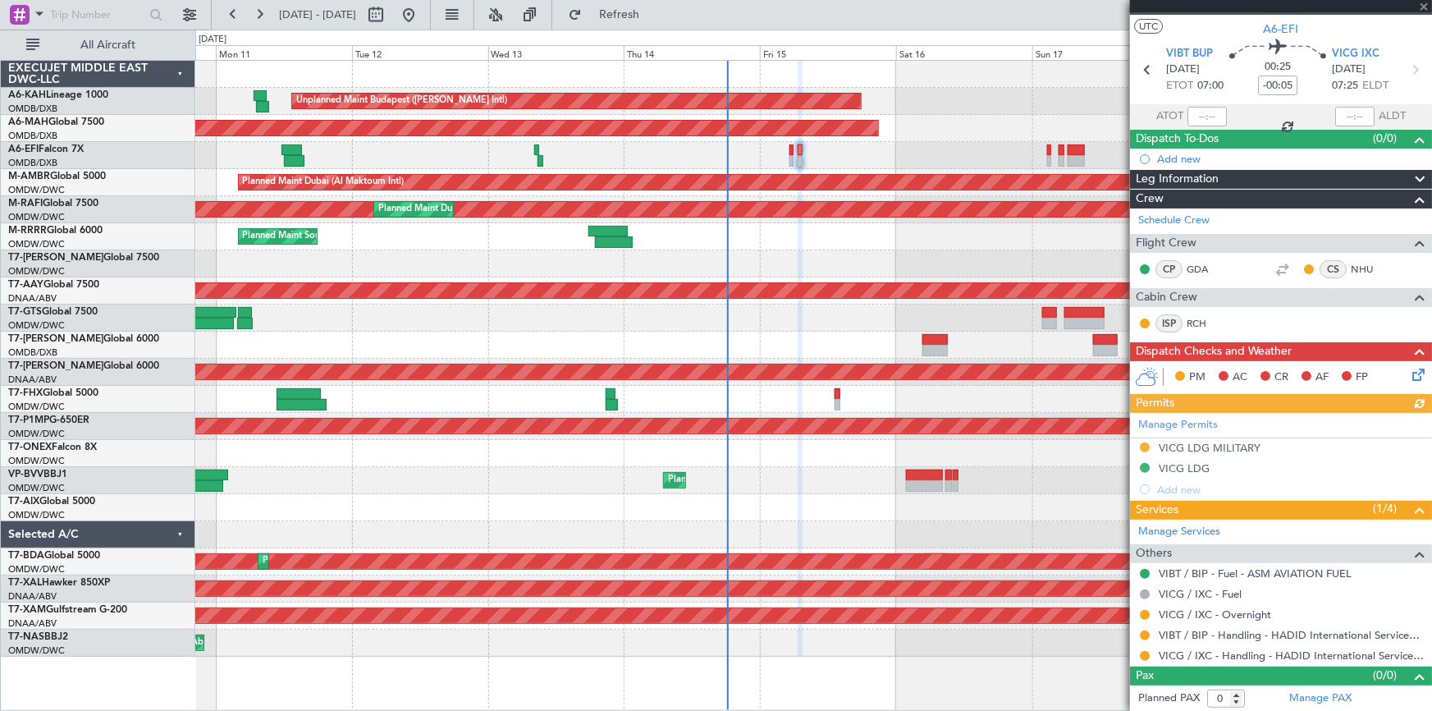
type input "Dherander Fithani (DHF)"
type input "7027"
type input "Dherander Fithani (DHF)"
type input "7027"
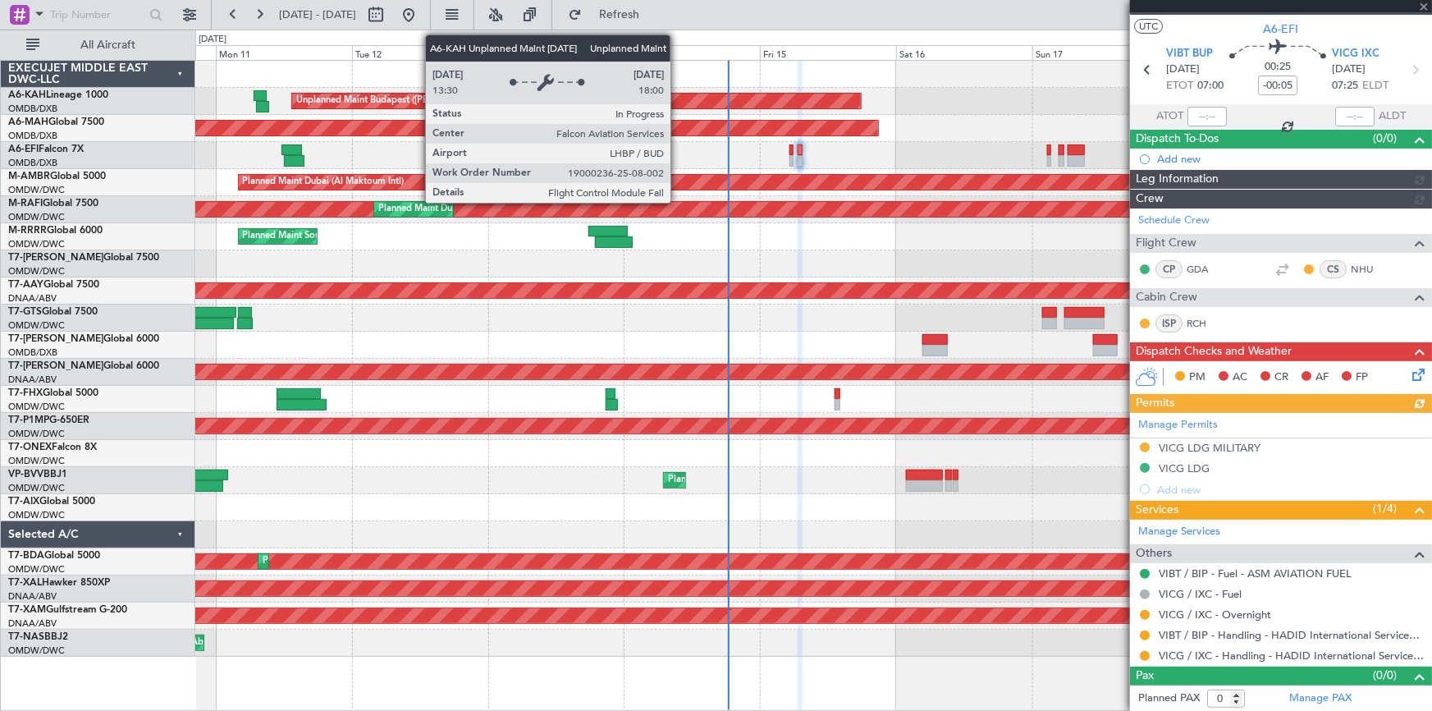
type input "Dherander Fithani (DHF)"
type input "7027"
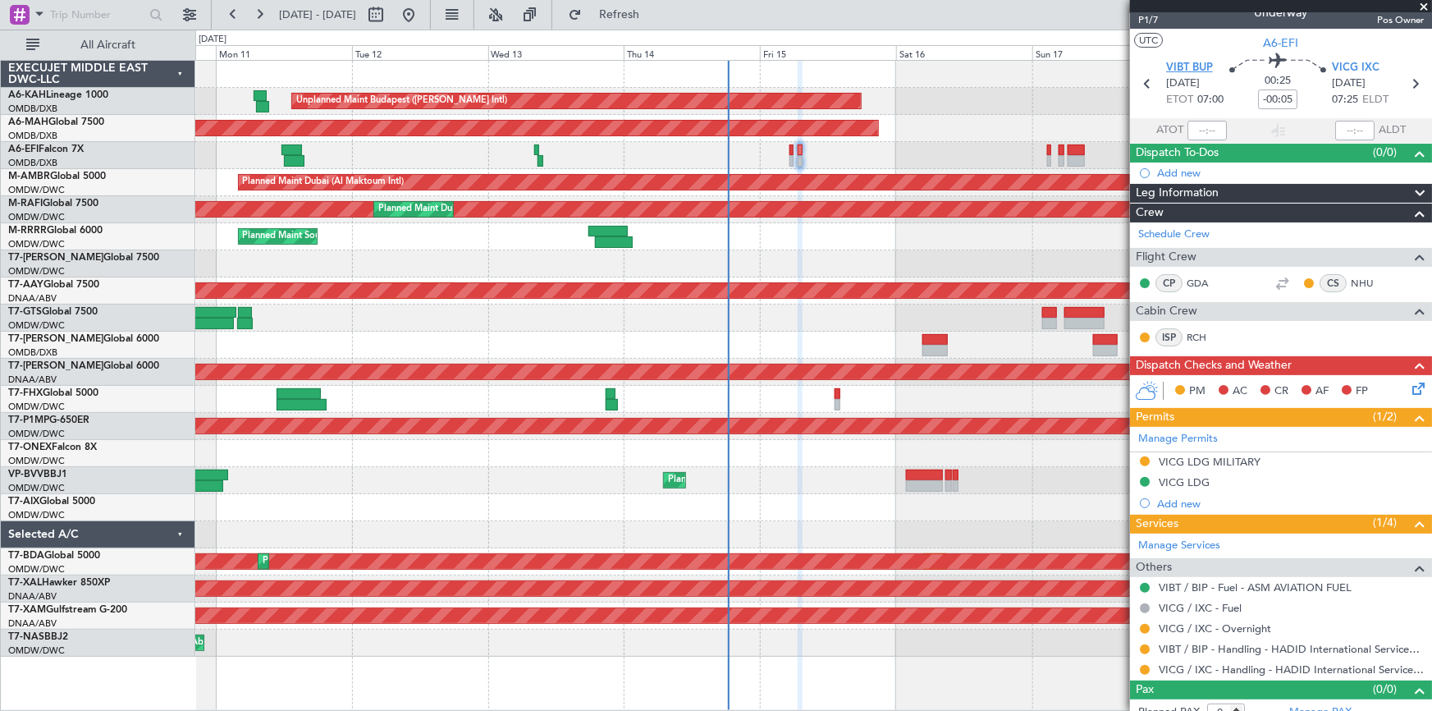
scroll to position [0, 0]
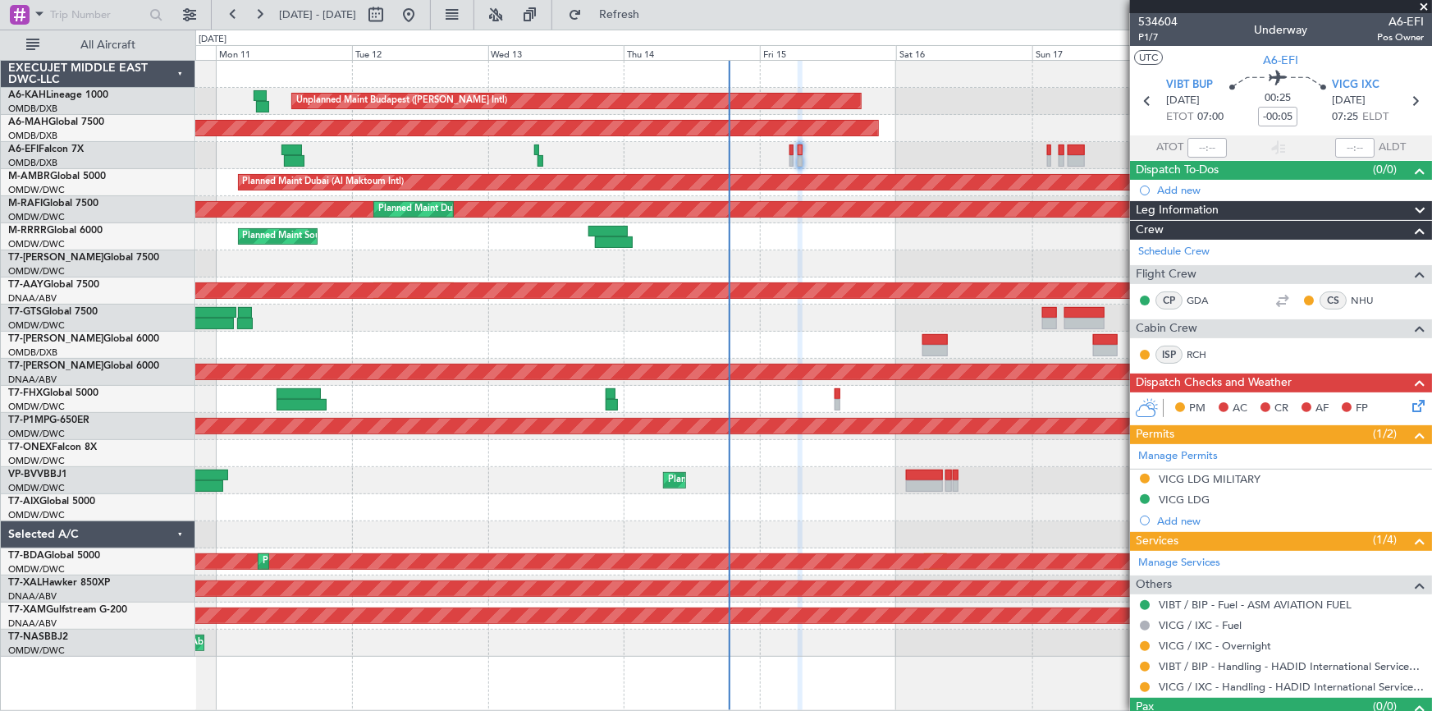
click at [1409, 397] on icon at bounding box center [1415, 402] width 13 height 13
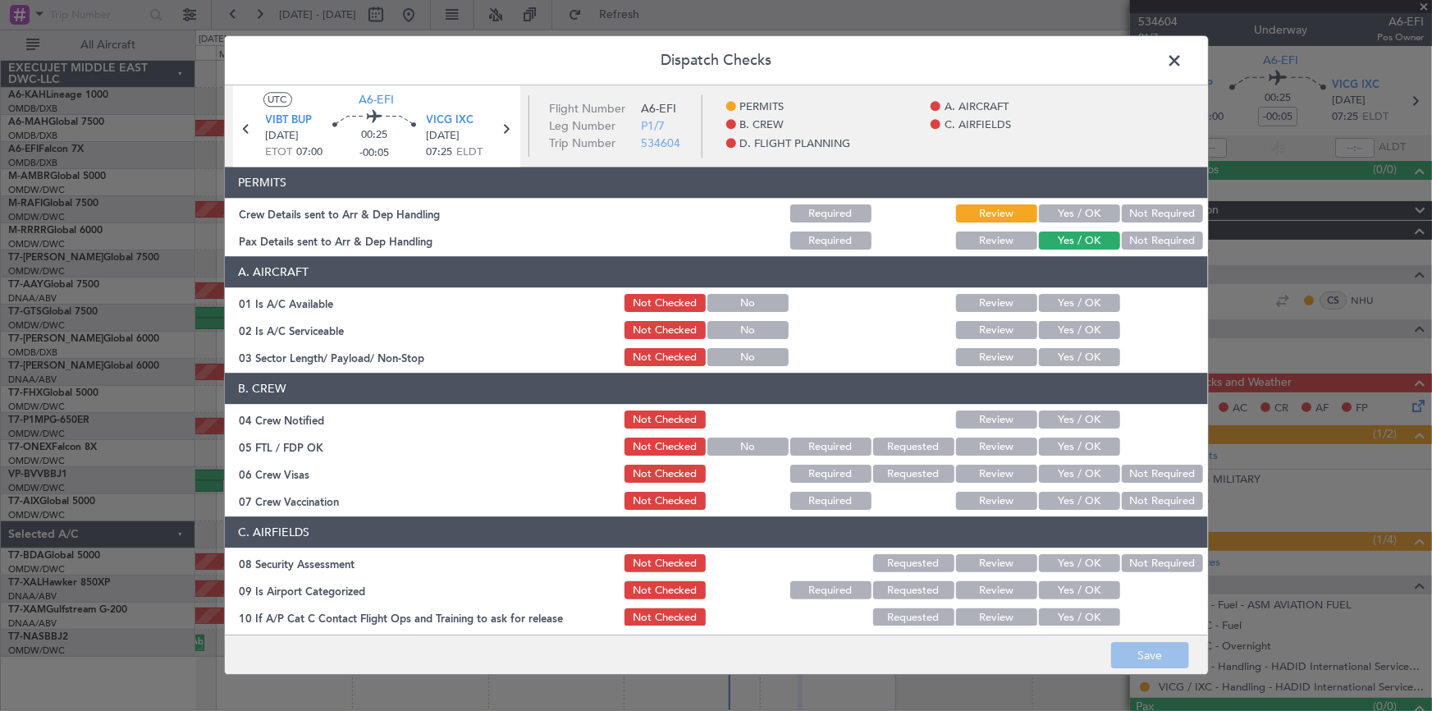
click at [1071, 210] on button "Yes / OK" at bounding box center [1079, 214] width 81 height 18
drag, startPoint x: 1081, startPoint y: 296, endPoint x: 1074, endPoint y: 341, distance: 45.7
click at [1081, 295] on button "Yes / OK" at bounding box center [1079, 304] width 81 height 18
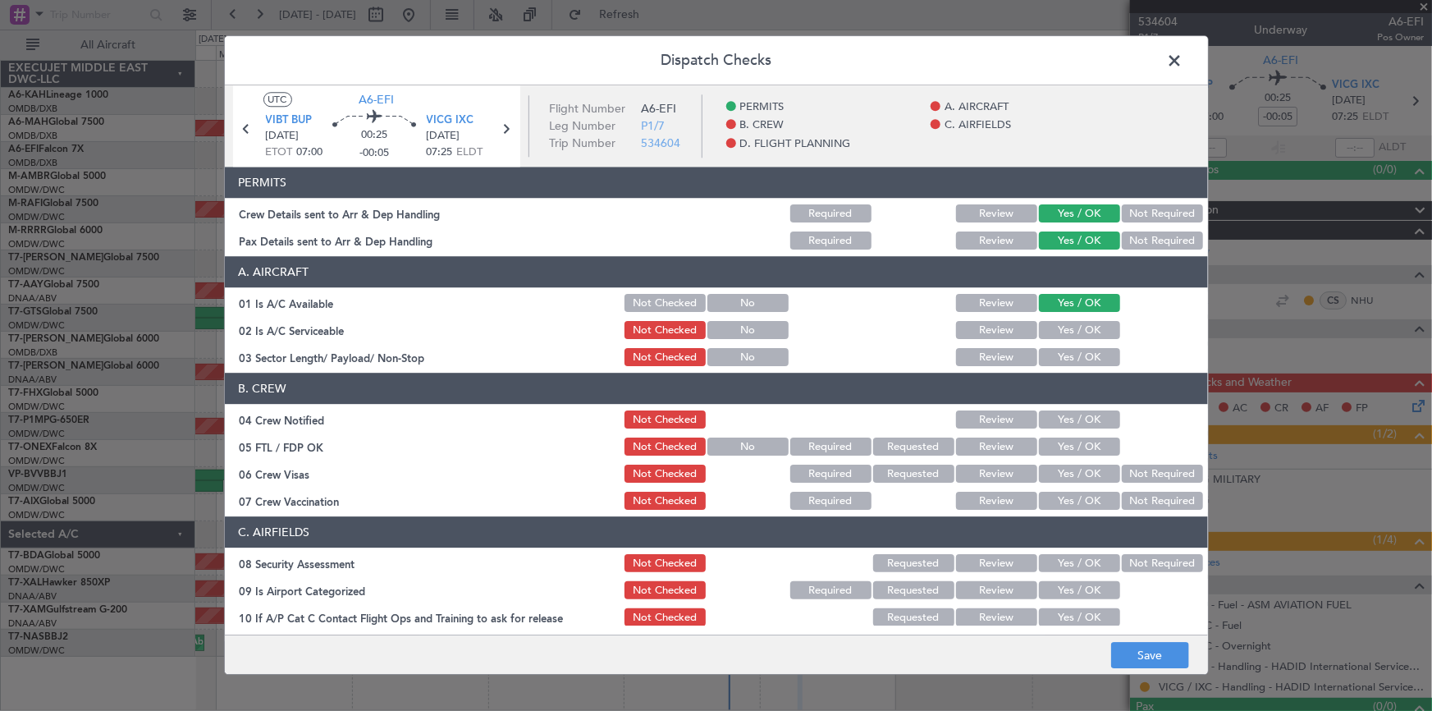
click at [1069, 325] on button "Yes / OK" at bounding box center [1079, 331] width 81 height 18
click at [1076, 361] on button "Yes / OK" at bounding box center [1079, 358] width 81 height 18
click at [1064, 418] on button "Yes / OK" at bounding box center [1079, 420] width 81 height 18
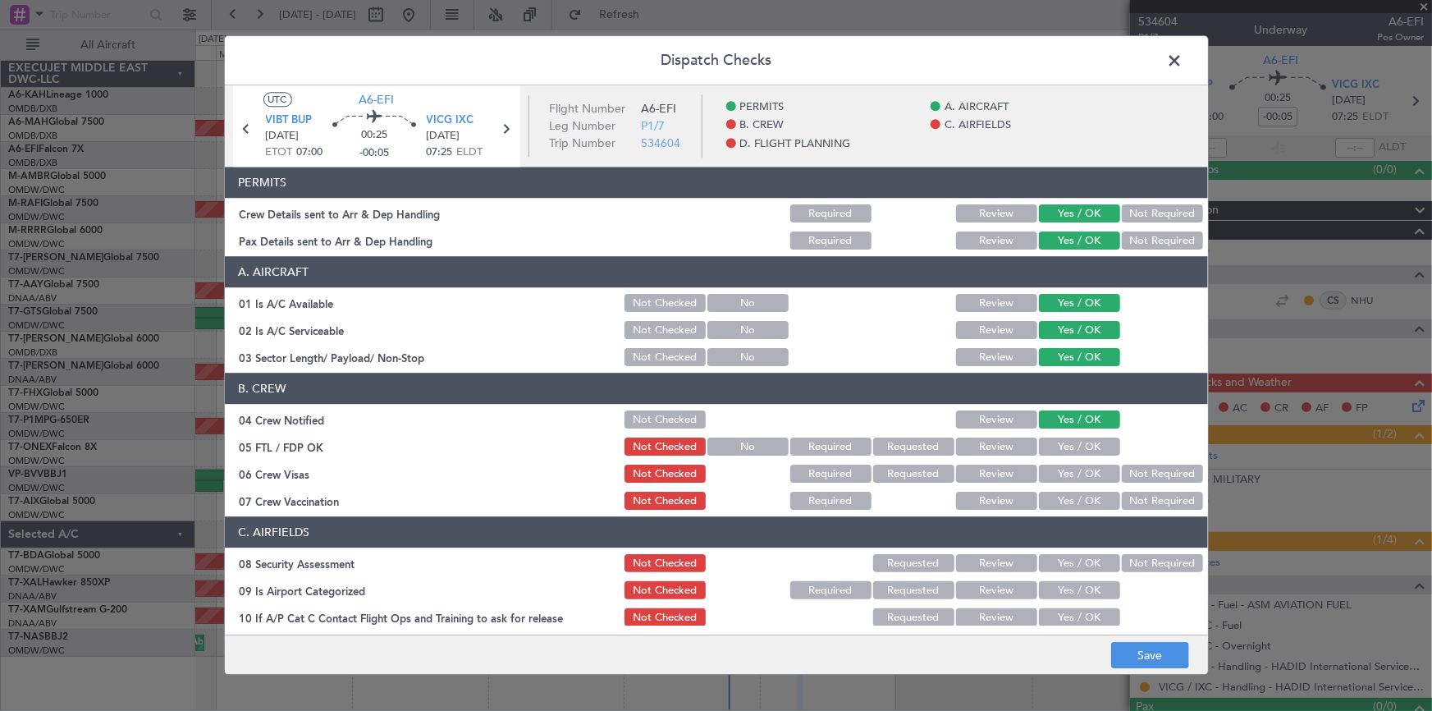
click at [1067, 450] on button "Yes / OK" at bounding box center [1079, 447] width 81 height 18
click at [1070, 463] on div "Yes / OK" at bounding box center [1077, 474] width 83 height 23
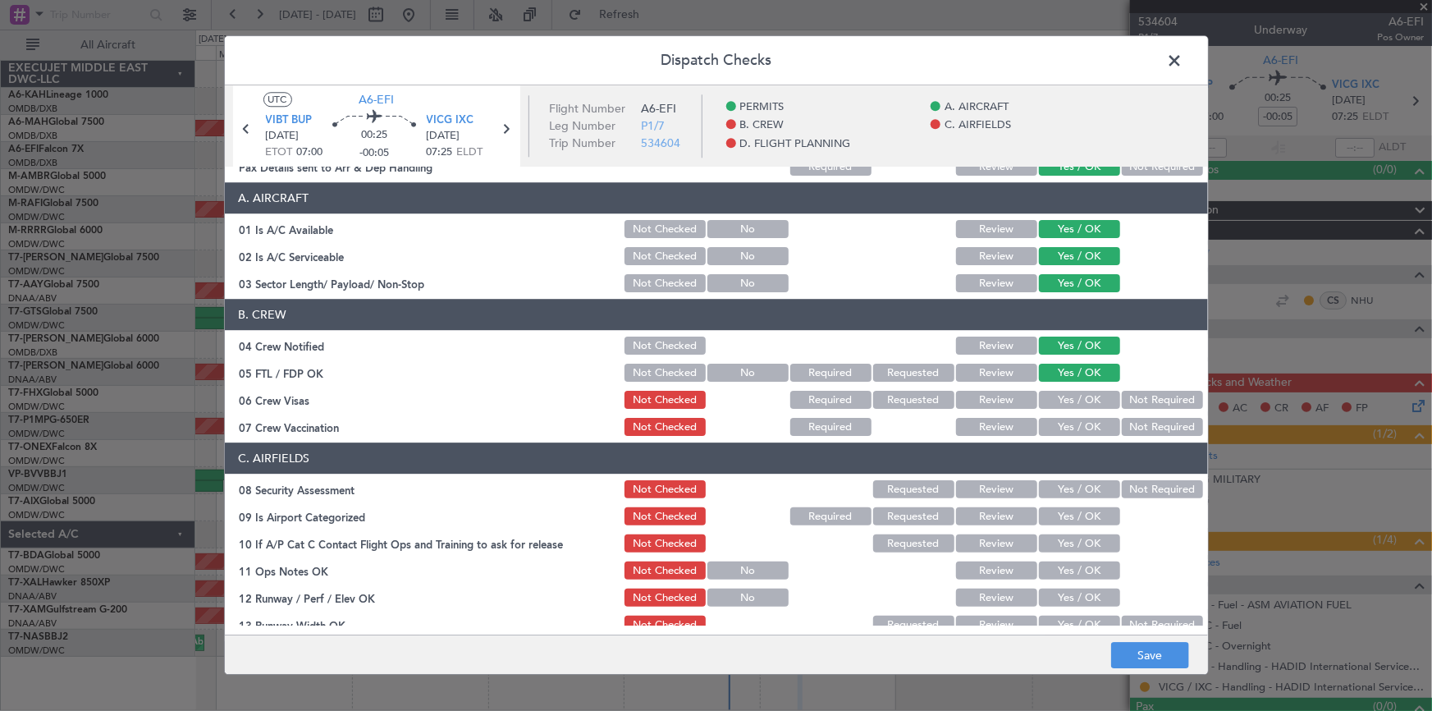
click at [1083, 396] on button "Yes / OK" at bounding box center [1079, 400] width 81 height 18
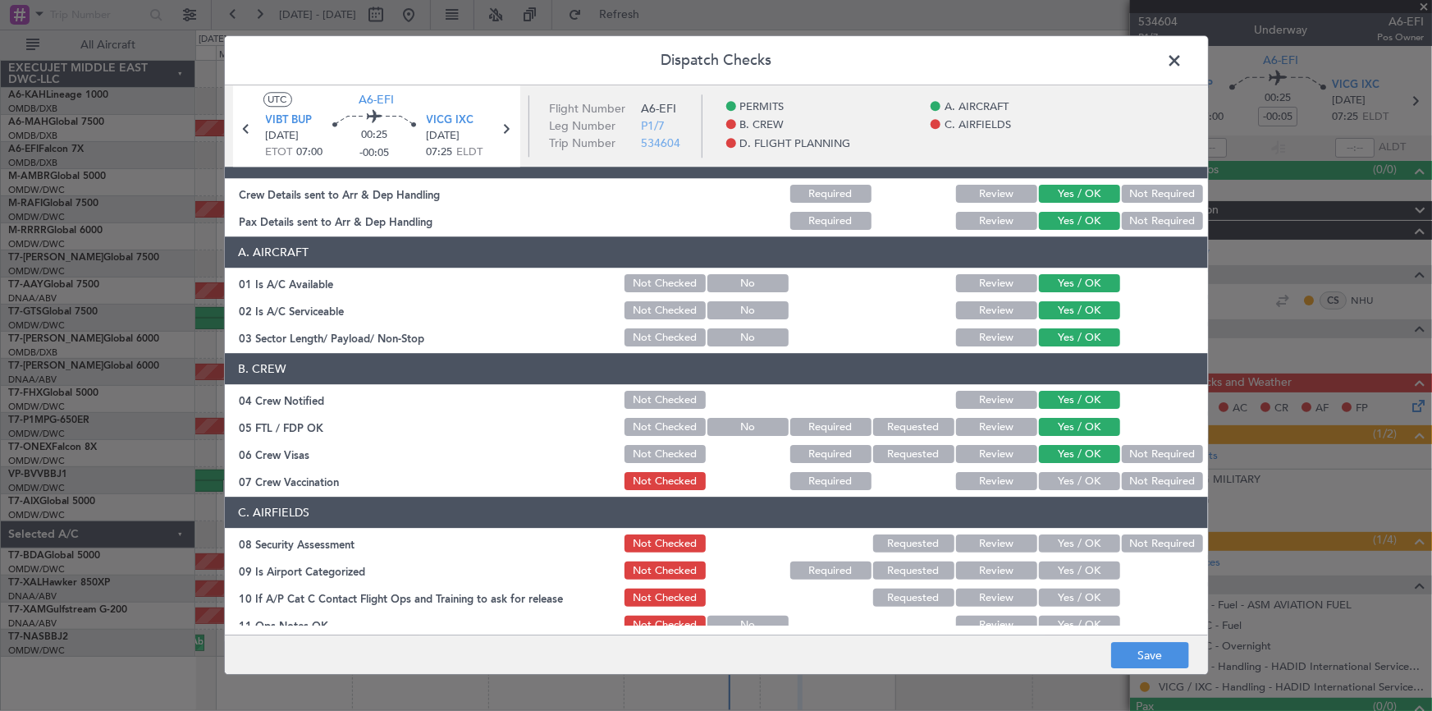
scroll to position [0, 0]
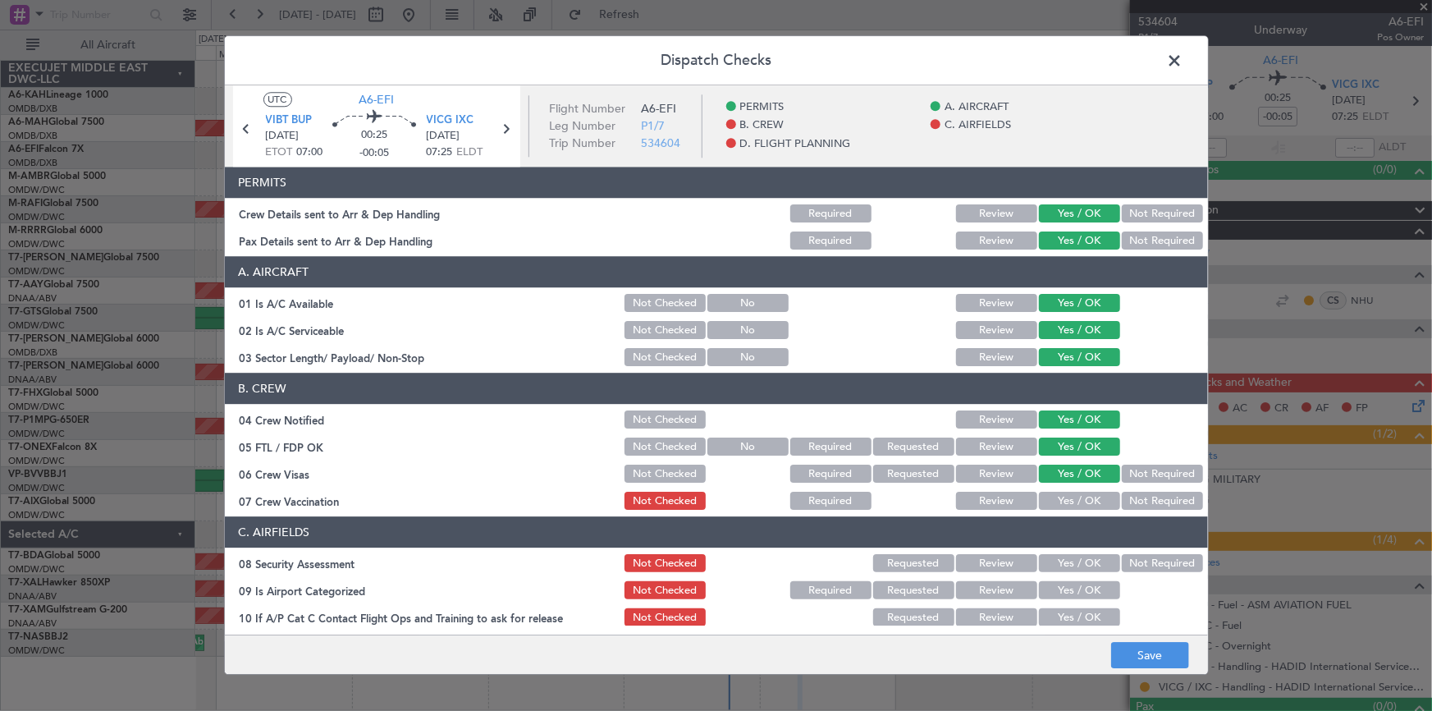
click at [1151, 236] on button "Not Required" at bounding box center [1162, 241] width 81 height 18
click at [1065, 492] on button "Yes / OK" at bounding box center [1079, 501] width 81 height 18
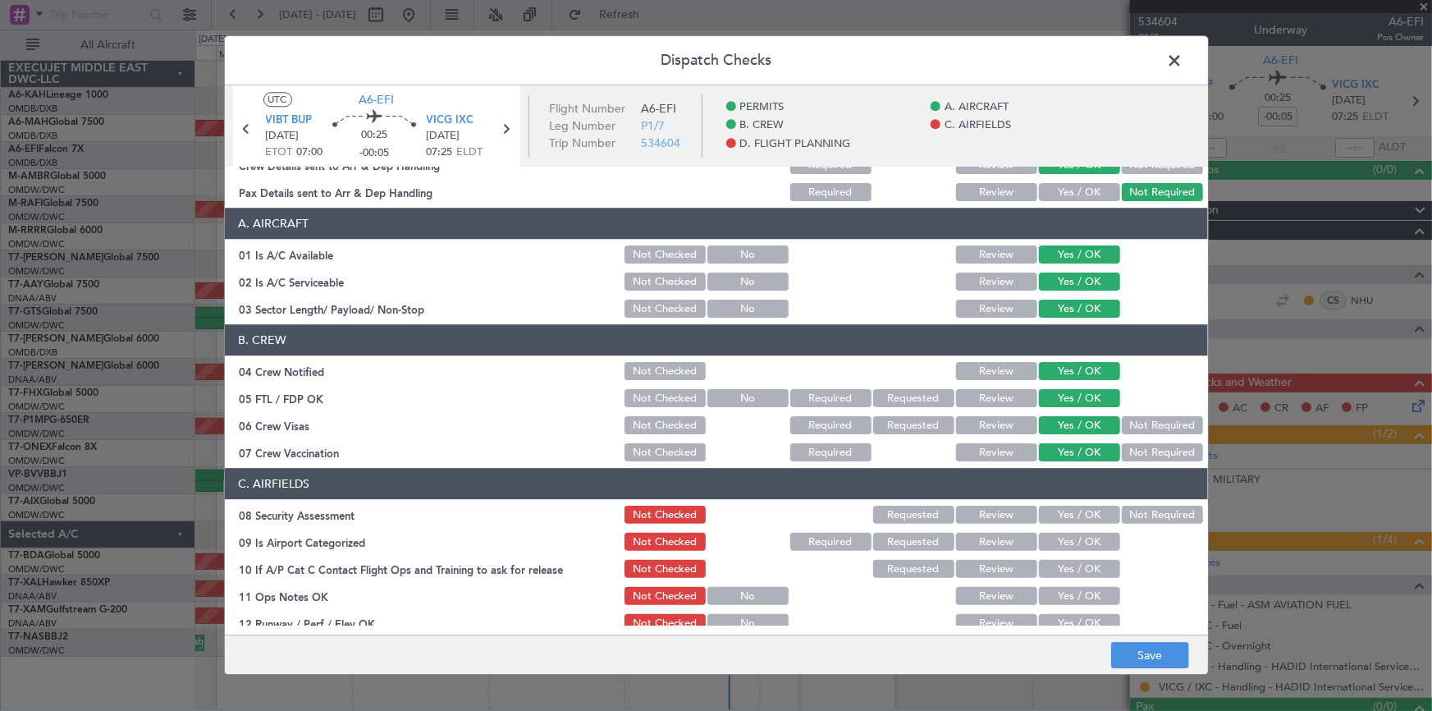
scroll to position [74, 0]
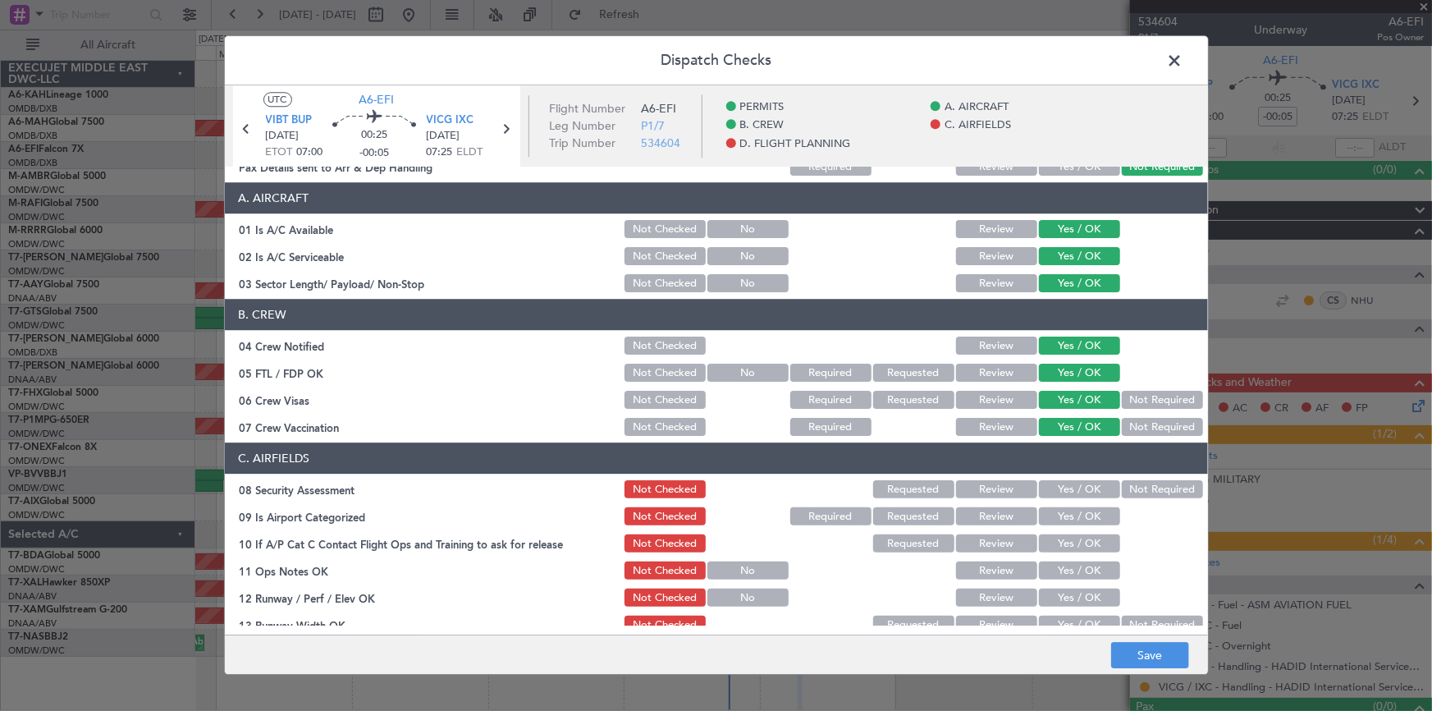
click at [1159, 420] on button "Not Required" at bounding box center [1162, 427] width 81 height 18
click at [1125, 484] on button "Not Required" at bounding box center [1162, 490] width 81 height 18
click at [1053, 513] on button "Yes / OK" at bounding box center [1079, 517] width 81 height 18
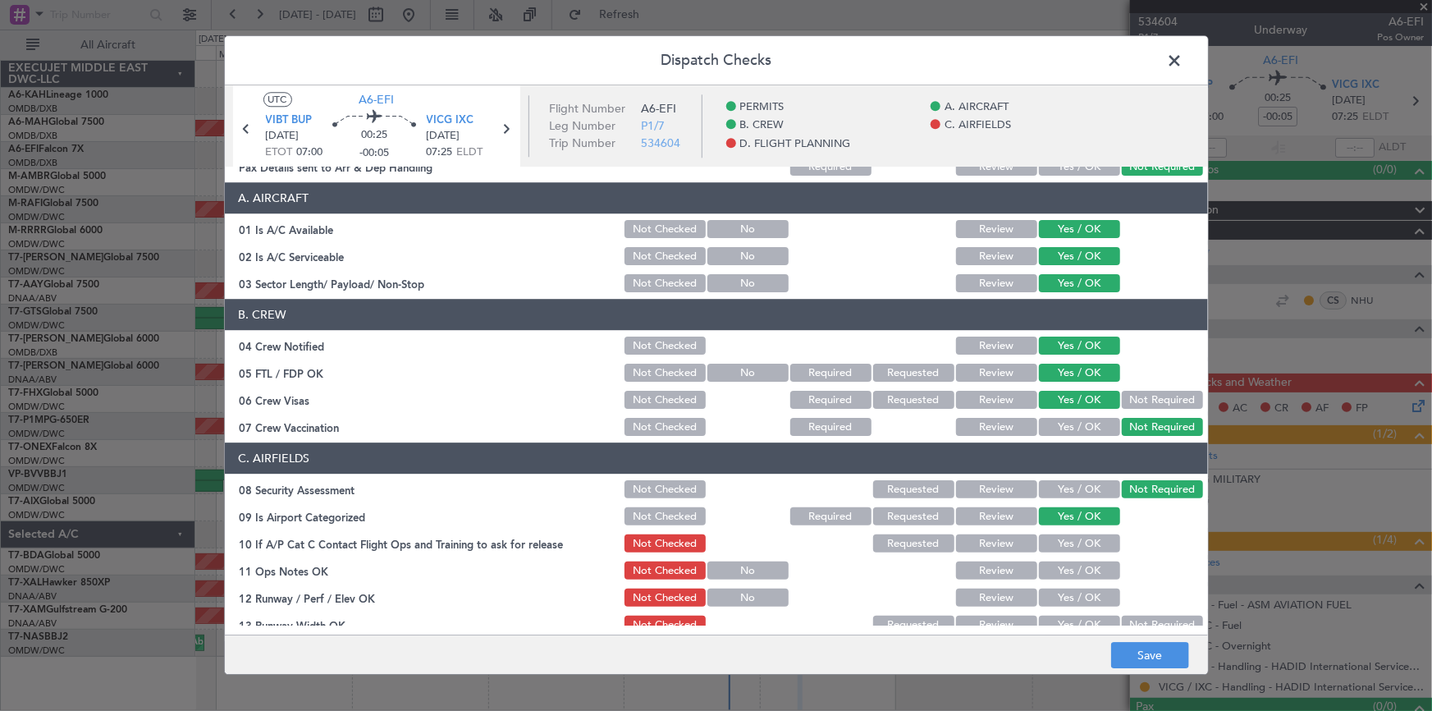
scroll to position [223, 0]
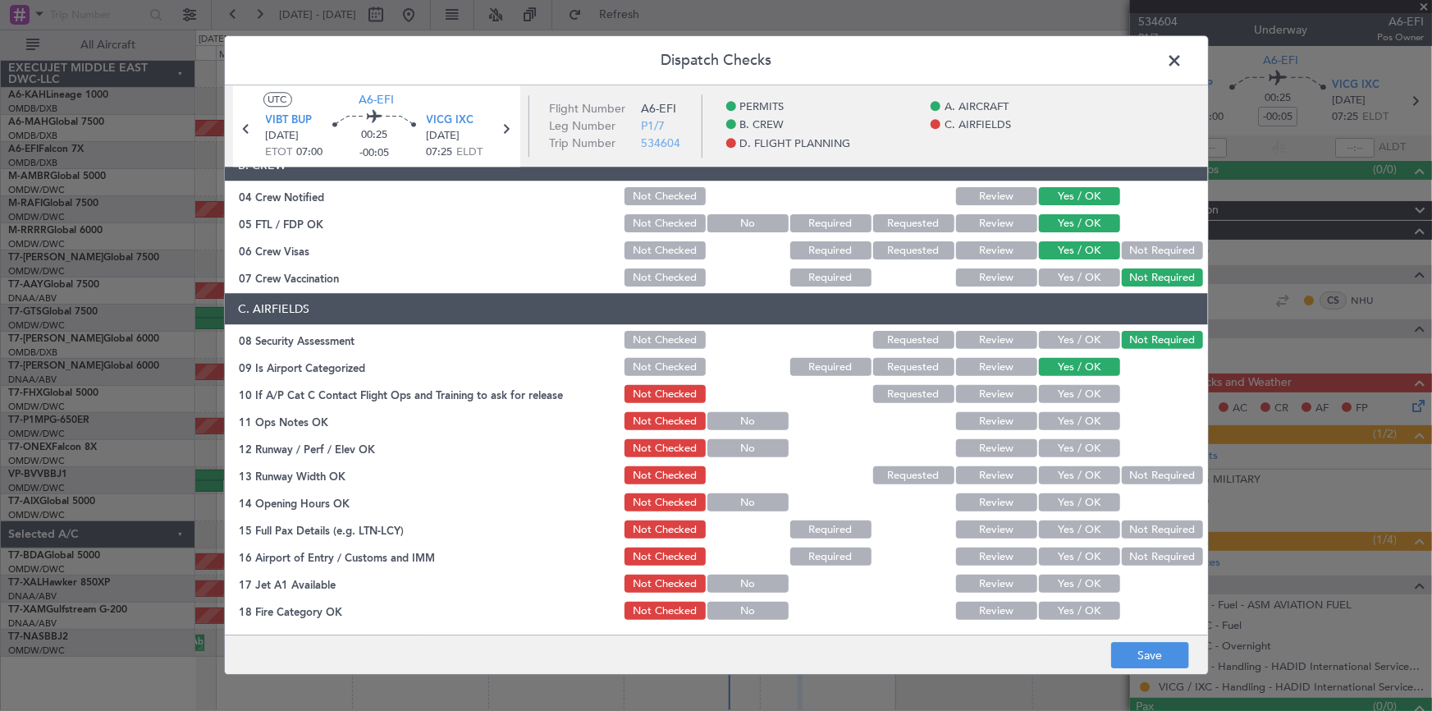
drag, startPoint x: 1063, startPoint y: 394, endPoint x: 1066, endPoint y: 419, distance: 25.6
click at [1063, 395] on button "Yes / OK" at bounding box center [1079, 395] width 81 height 18
click at [1065, 419] on button "Yes / OK" at bounding box center [1079, 422] width 81 height 18
click at [1068, 442] on button "Yes / OK" at bounding box center [1079, 449] width 81 height 18
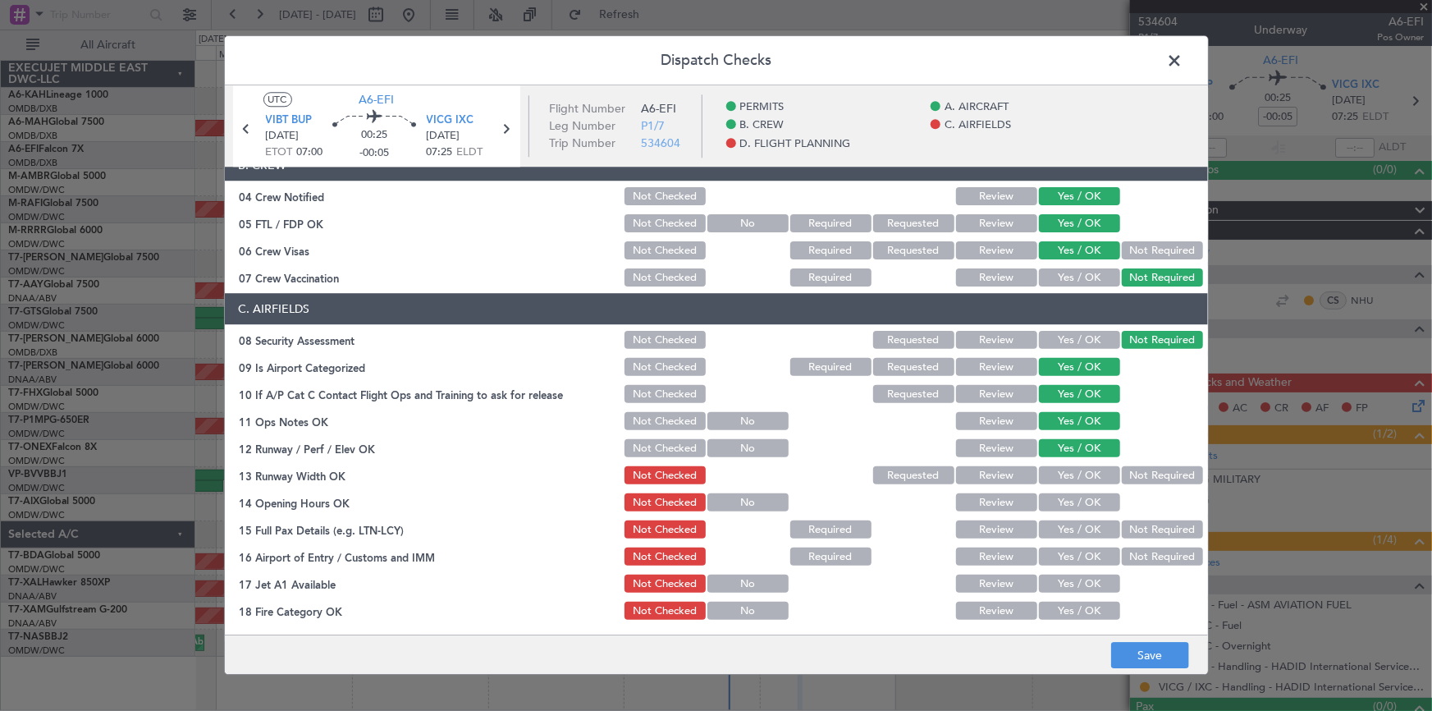
click at [1068, 470] on button "Yes / OK" at bounding box center [1079, 476] width 81 height 18
click at [1067, 501] on button "Yes / OK" at bounding box center [1079, 503] width 81 height 18
click at [1066, 525] on button "Yes / OK" at bounding box center [1079, 530] width 81 height 18
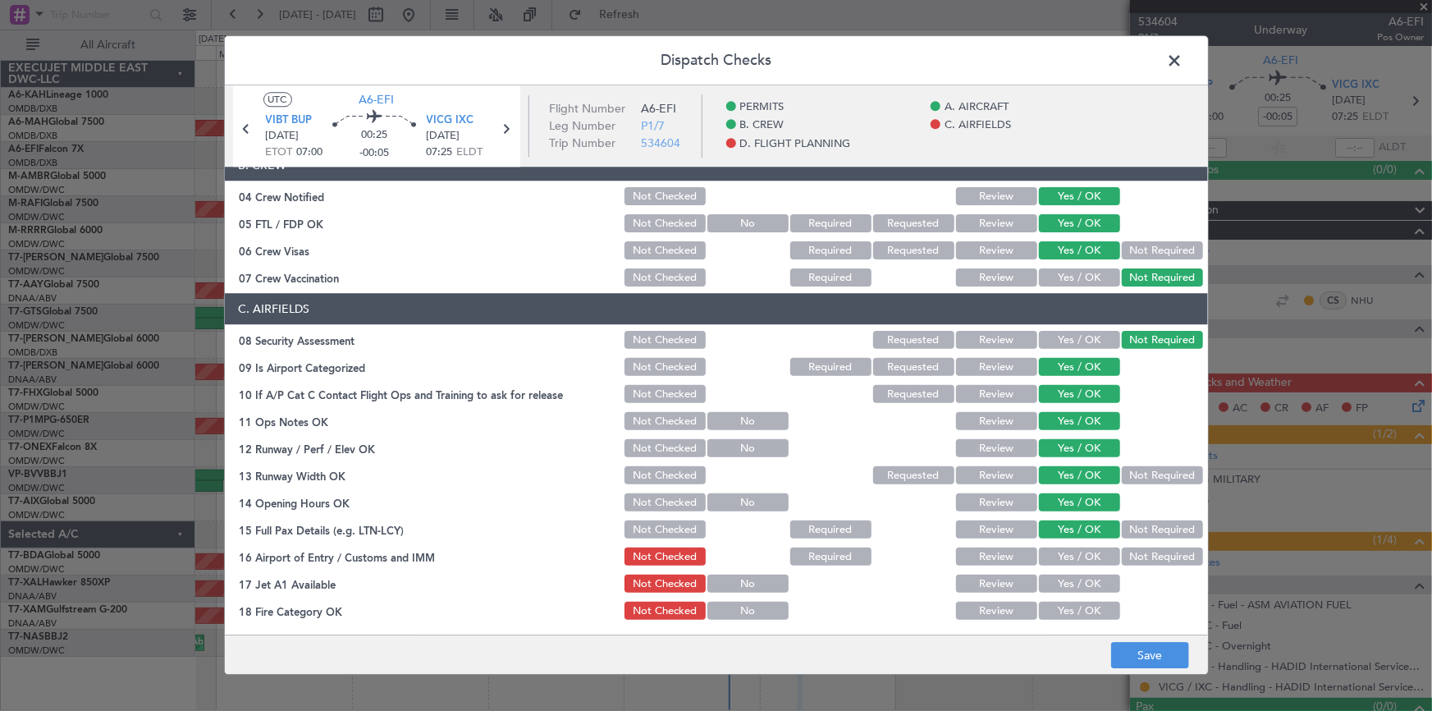
click at [1067, 551] on button "Yes / OK" at bounding box center [1079, 557] width 81 height 18
click at [1072, 573] on div "Yes / OK" at bounding box center [1077, 584] width 83 height 23
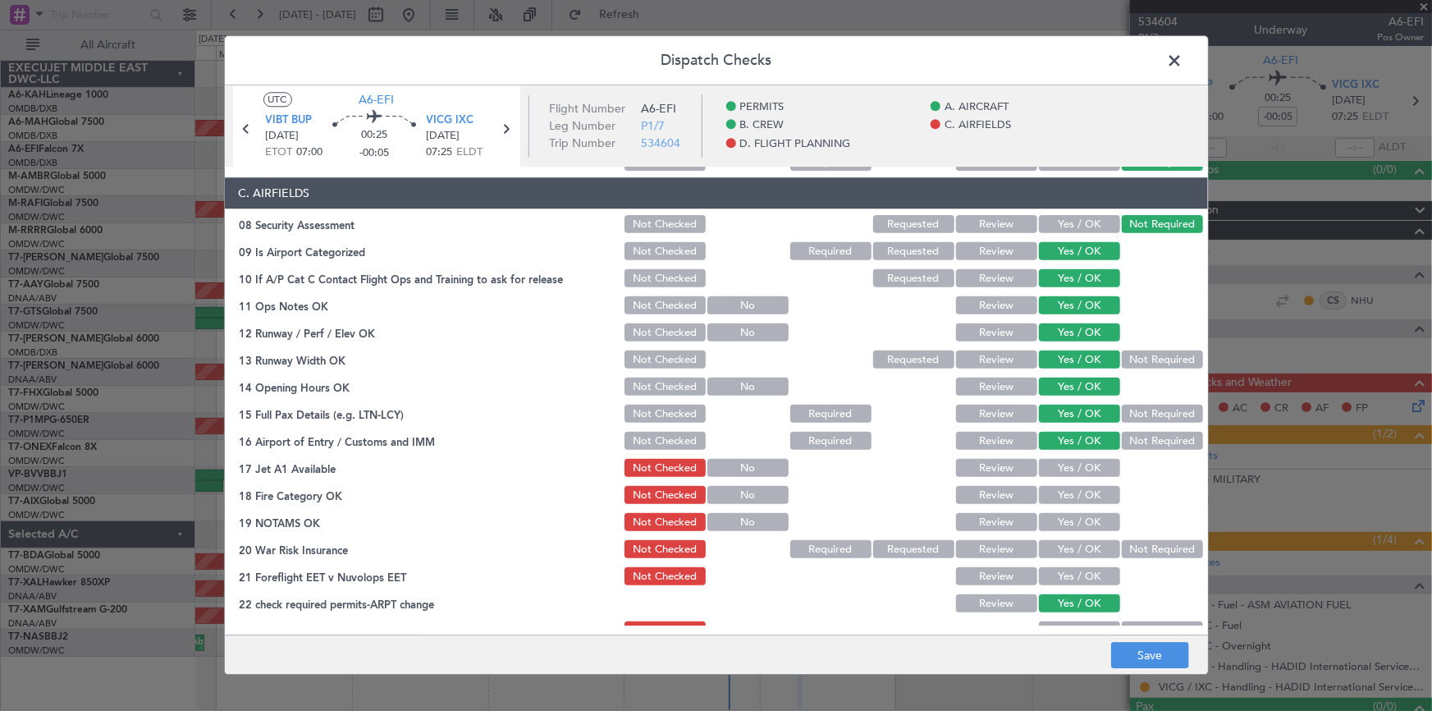
scroll to position [373, 0]
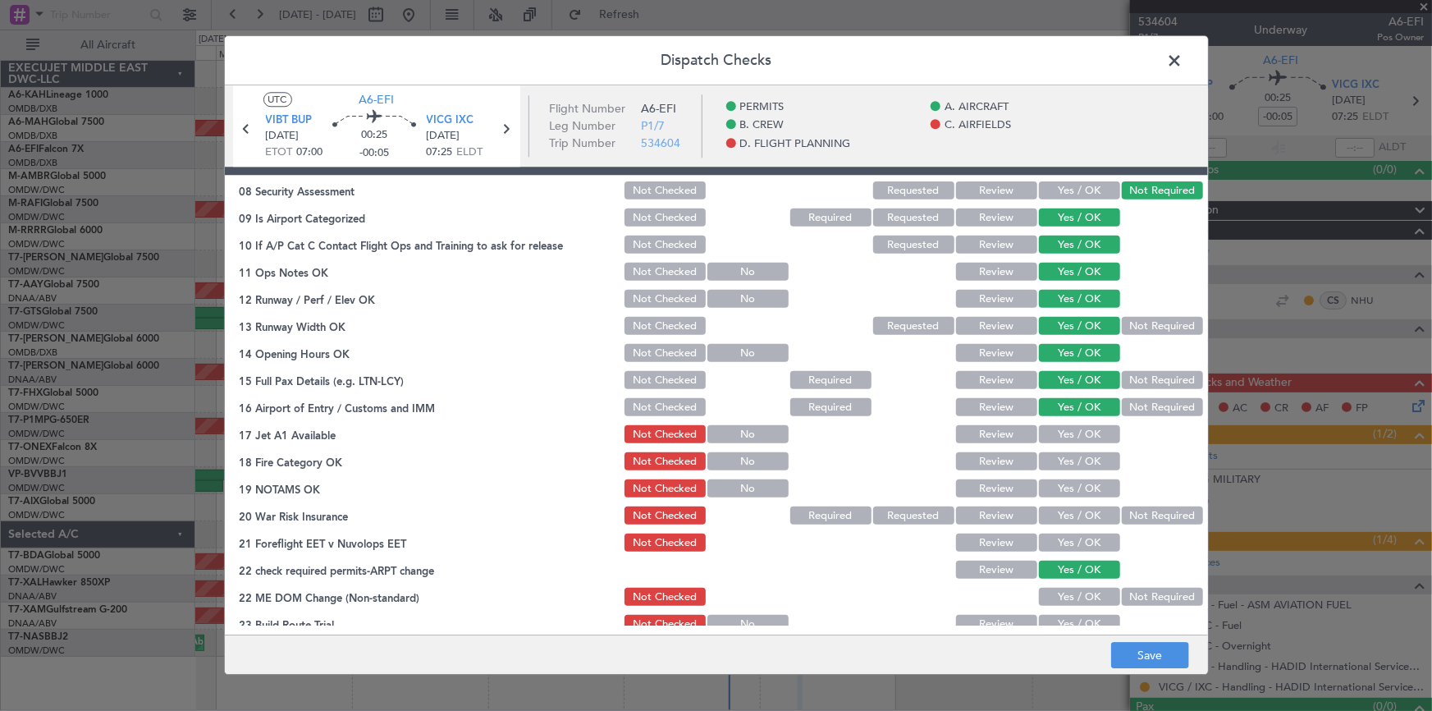
click at [1070, 432] on button "Yes / OK" at bounding box center [1079, 435] width 81 height 18
click at [1067, 441] on button "Yes / OK" at bounding box center [1079, 435] width 81 height 18
click at [1072, 459] on button "Yes / OK" at bounding box center [1079, 462] width 81 height 18
click at [1070, 481] on button "Yes / OK" at bounding box center [1079, 489] width 81 height 18
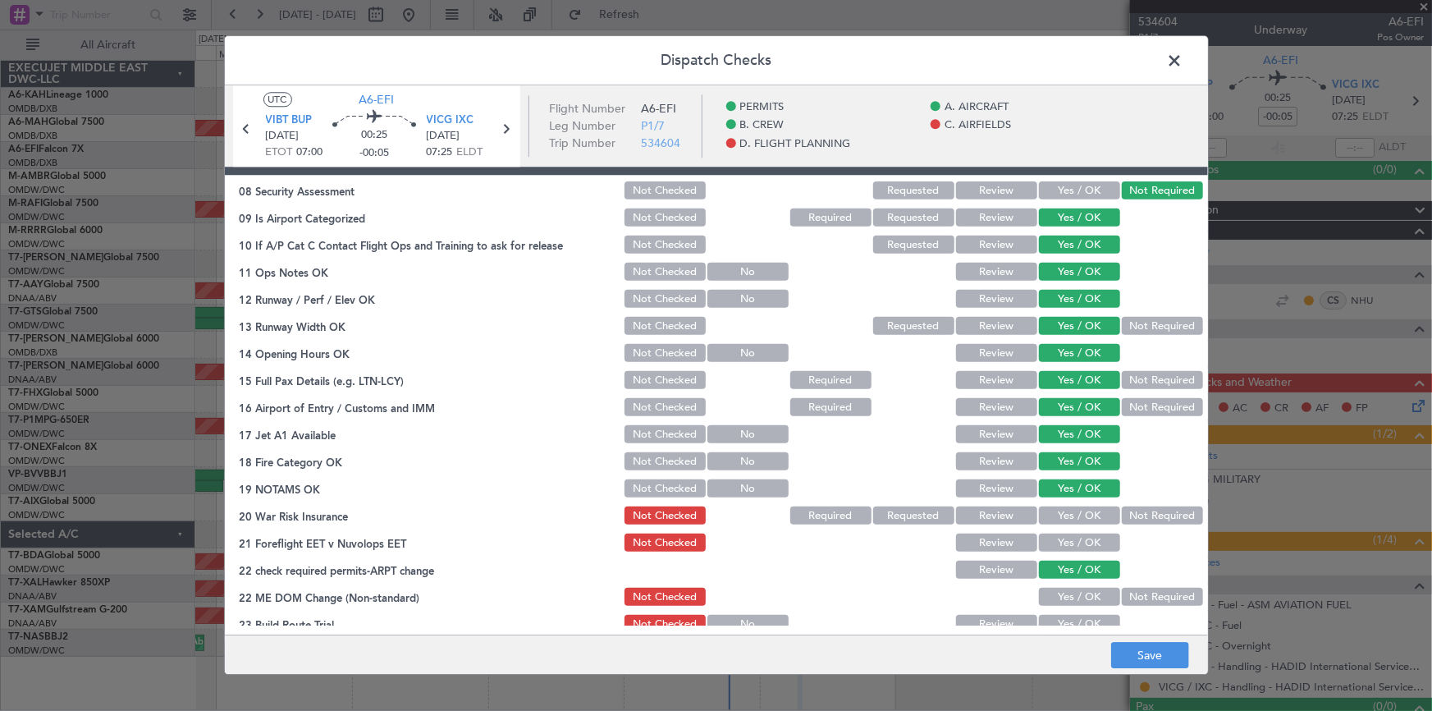
click at [1075, 516] on button "Yes / OK" at bounding box center [1079, 516] width 81 height 18
click at [1122, 512] on button "Not Required" at bounding box center [1162, 516] width 81 height 18
click at [1067, 539] on button "Yes / OK" at bounding box center [1079, 543] width 81 height 18
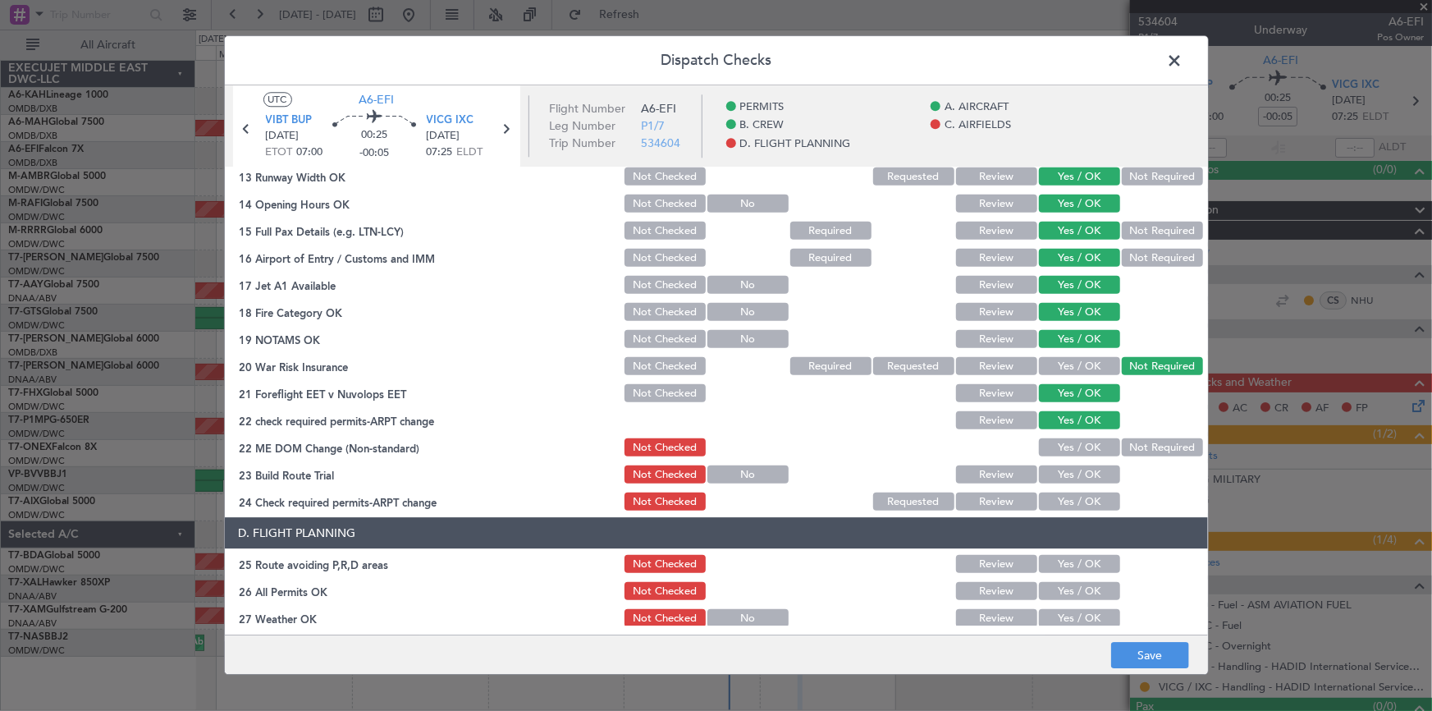
click at [1074, 446] on button "Yes / OK" at bounding box center [1079, 448] width 81 height 18
click at [1076, 466] on button "Yes / OK" at bounding box center [1079, 475] width 81 height 18
click at [1076, 504] on button "Yes / OK" at bounding box center [1079, 502] width 81 height 18
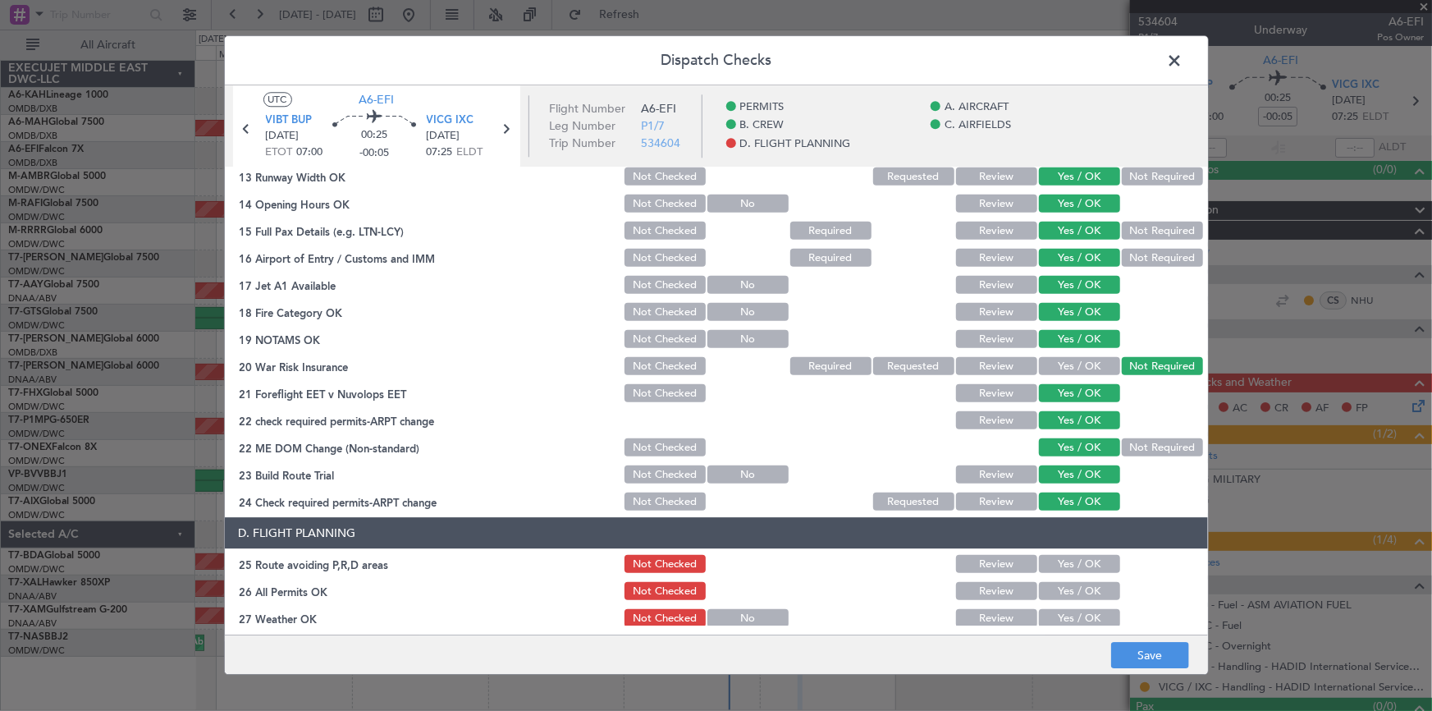
click at [1065, 566] on button "Yes / OK" at bounding box center [1079, 564] width 81 height 18
click at [1067, 584] on button "Yes / OK" at bounding box center [1079, 592] width 81 height 18
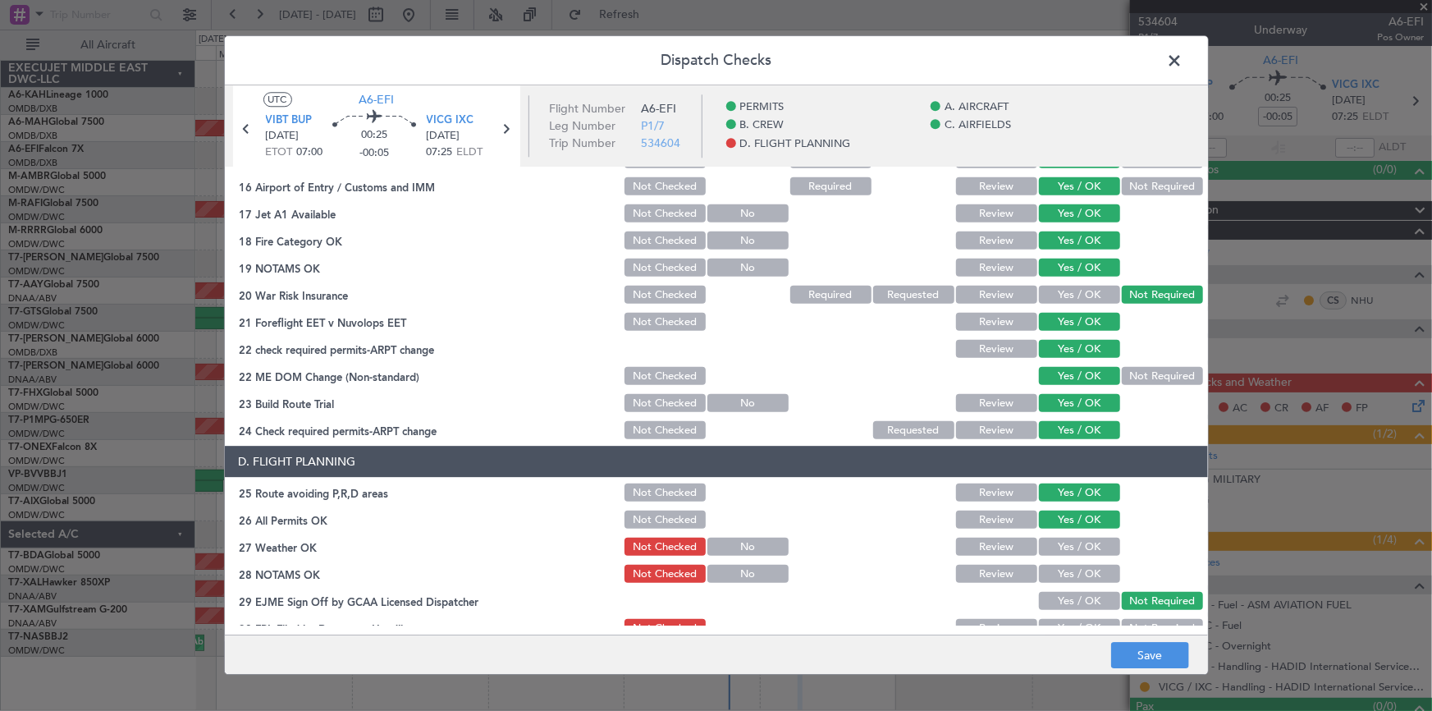
scroll to position [671, 0]
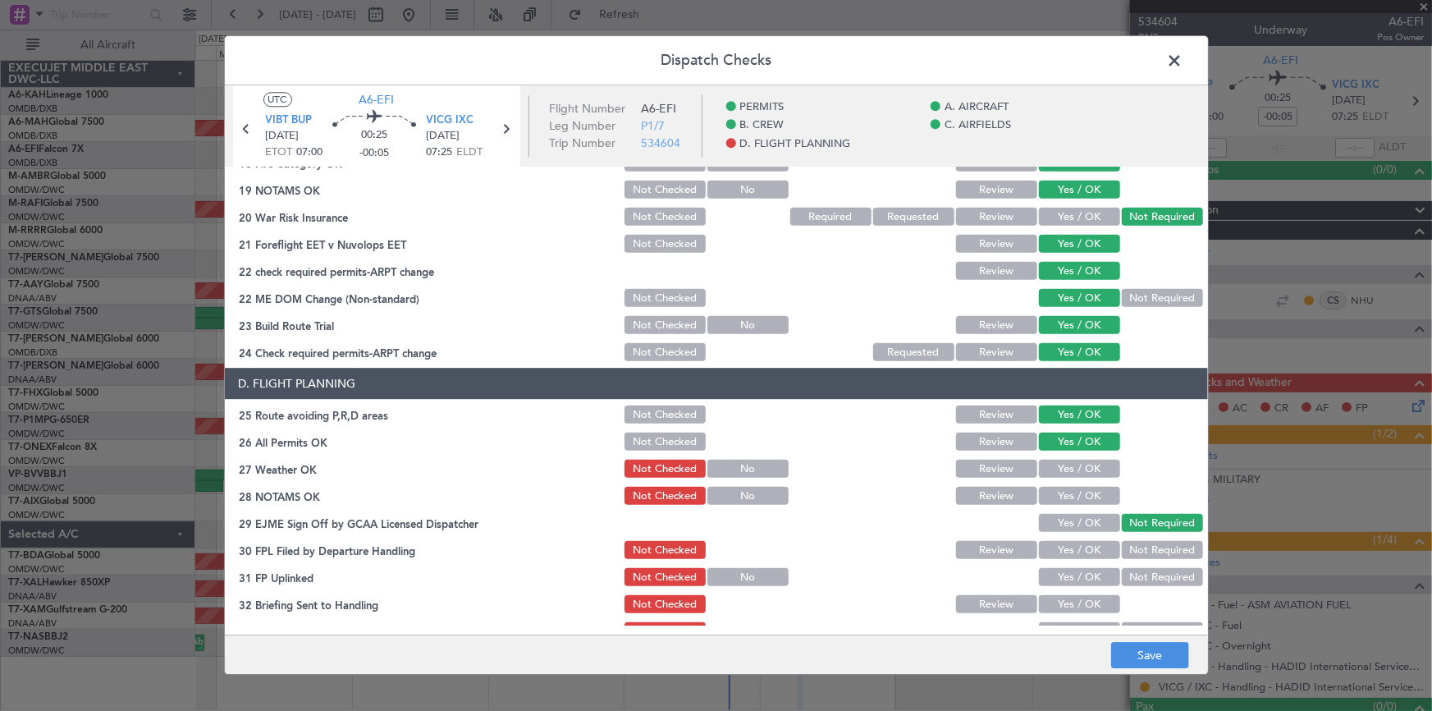
click at [1063, 468] on button "Yes / OK" at bounding box center [1079, 469] width 81 height 18
click at [1065, 487] on button "Yes / OK" at bounding box center [1079, 496] width 81 height 18
click at [1073, 546] on button "Yes / OK" at bounding box center [1079, 551] width 81 height 18
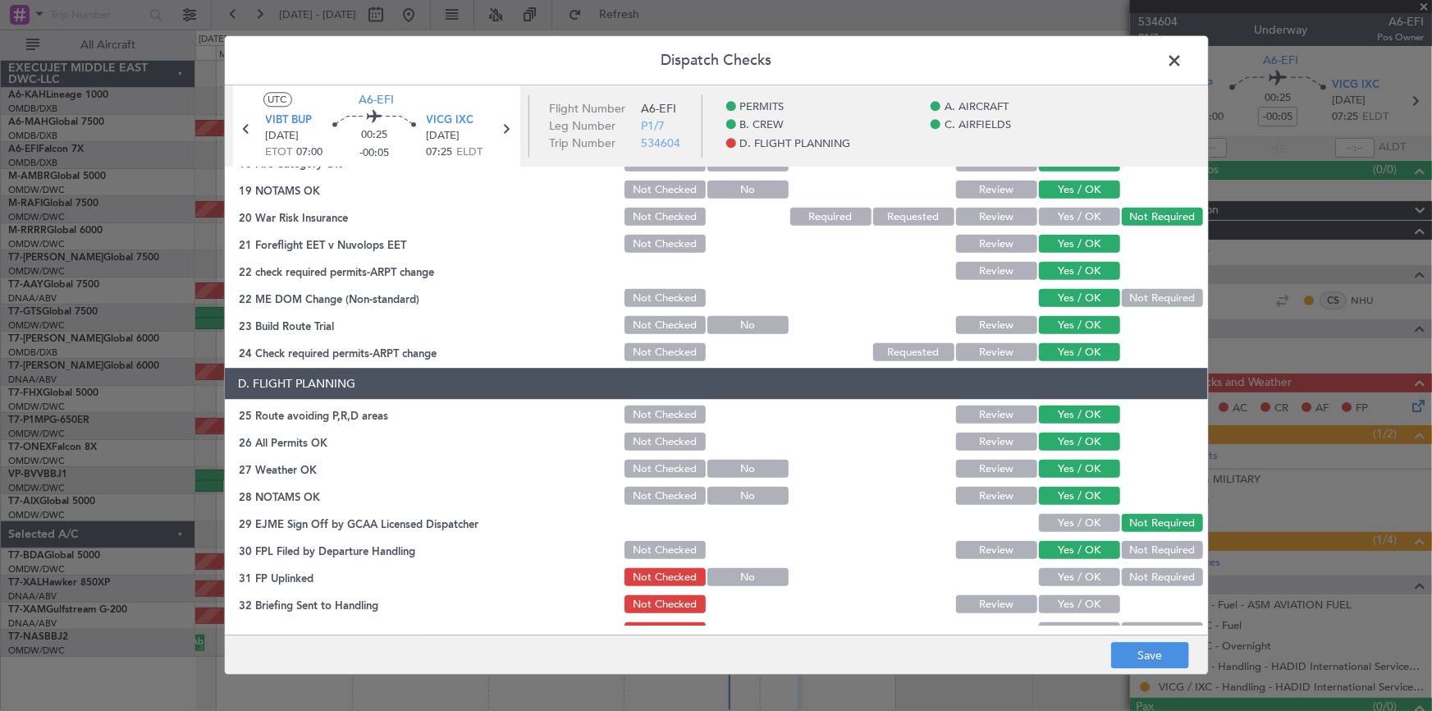
click at [1072, 573] on button "Yes / OK" at bounding box center [1079, 578] width 81 height 18
click at [1072, 606] on button "Yes / OK" at bounding box center [1079, 605] width 81 height 18
click at [1067, 531] on button "Yes / OK" at bounding box center [1079, 523] width 81 height 18
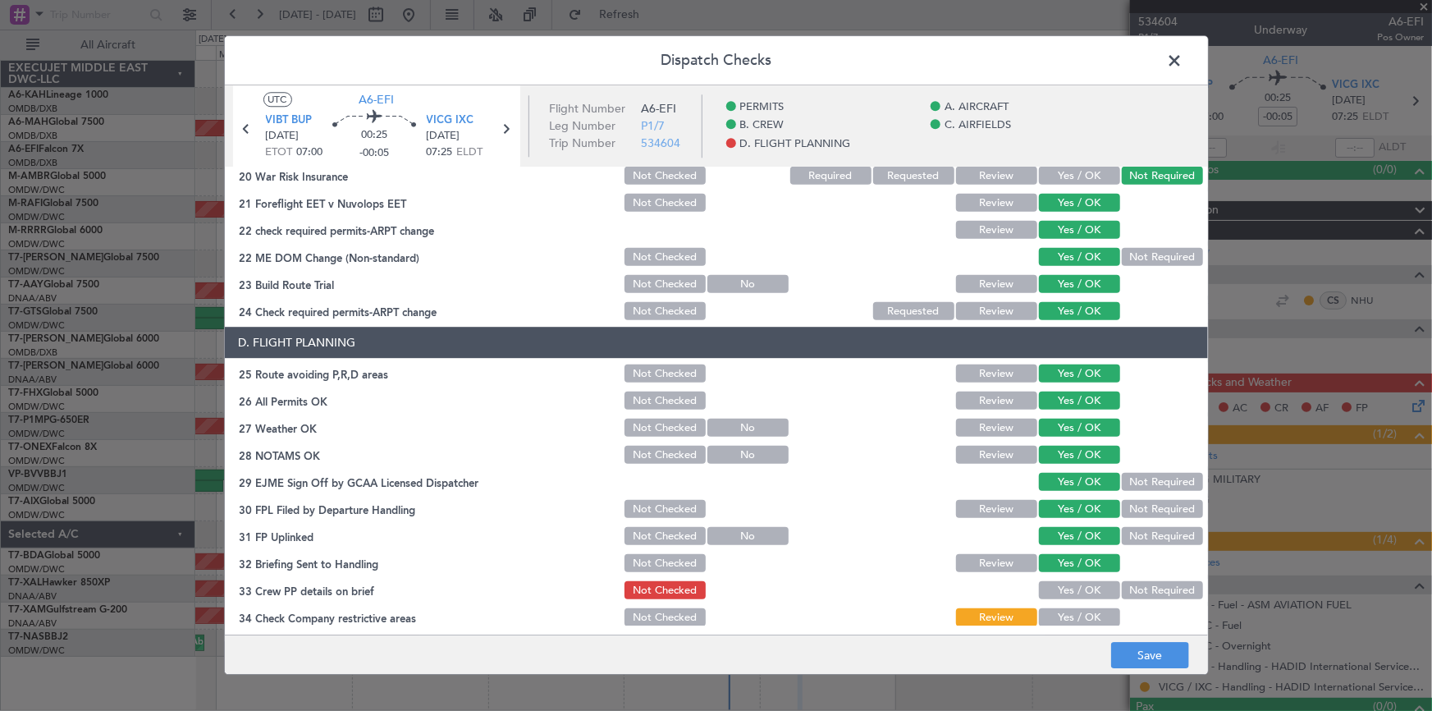
scroll to position [747, 0]
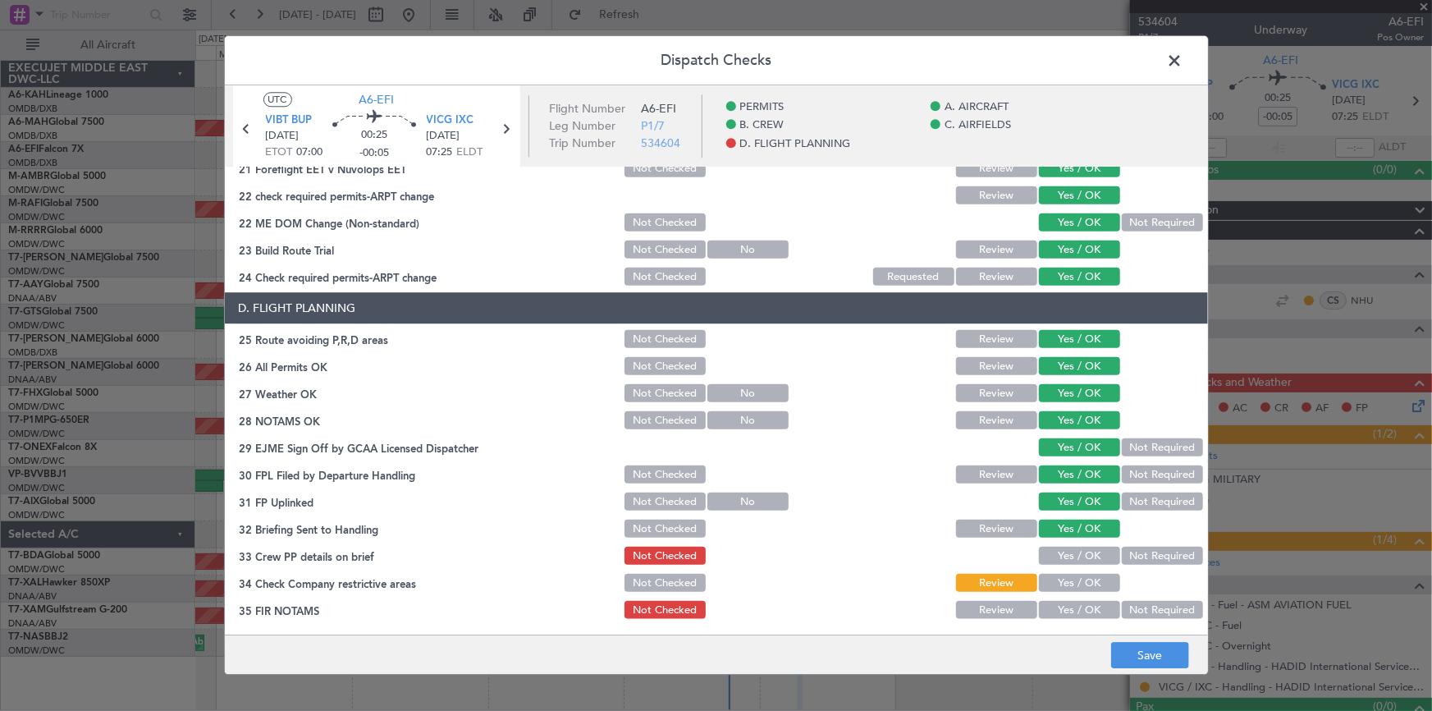
click at [1067, 555] on button "Yes / OK" at bounding box center [1079, 556] width 81 height 18
click at [1064, 583] on button "Yes / OK" at bounding box center [1079, 583] width 81 height 18
click at [1068, 614] on button "Yes / OK" at bounding box center [1079, 610] width 81 height 18
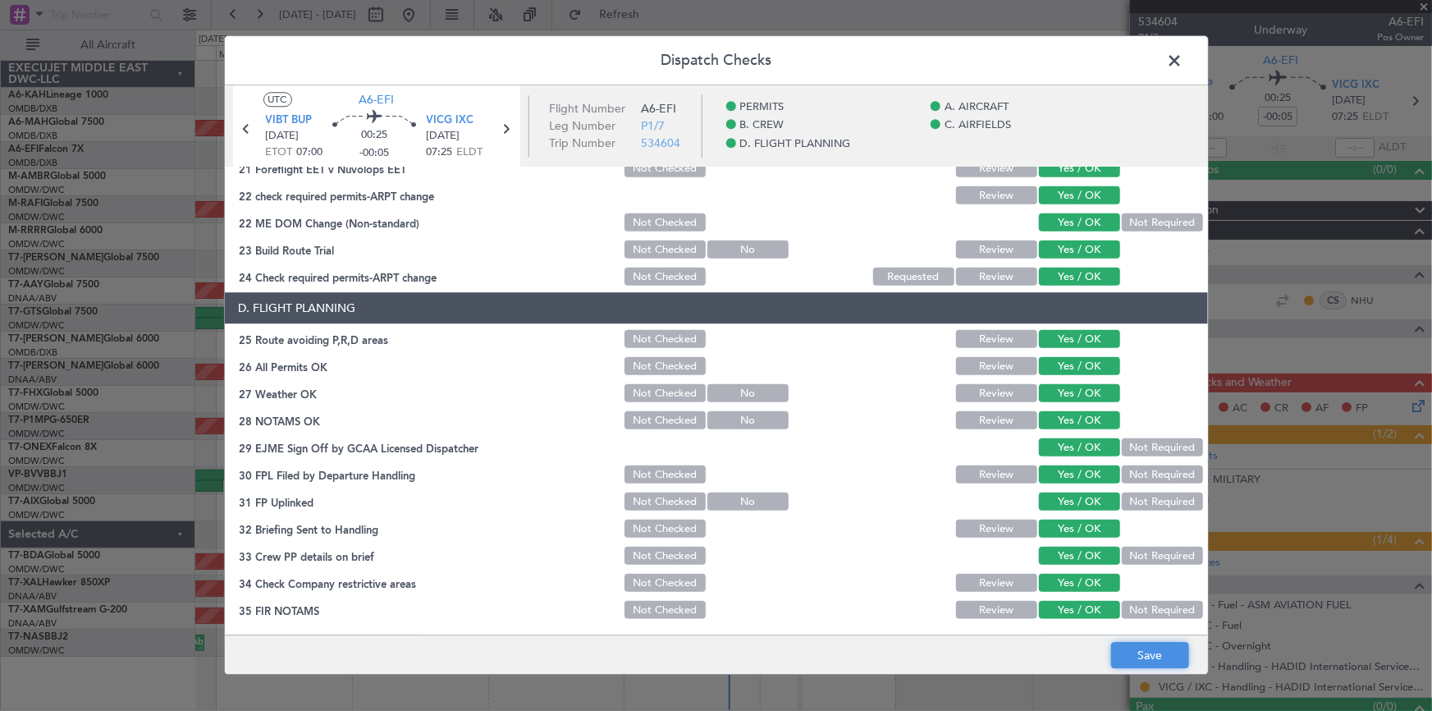
click at [1149, 643] on button "Save" at bounding box center [1150, 655] width 78 height 26
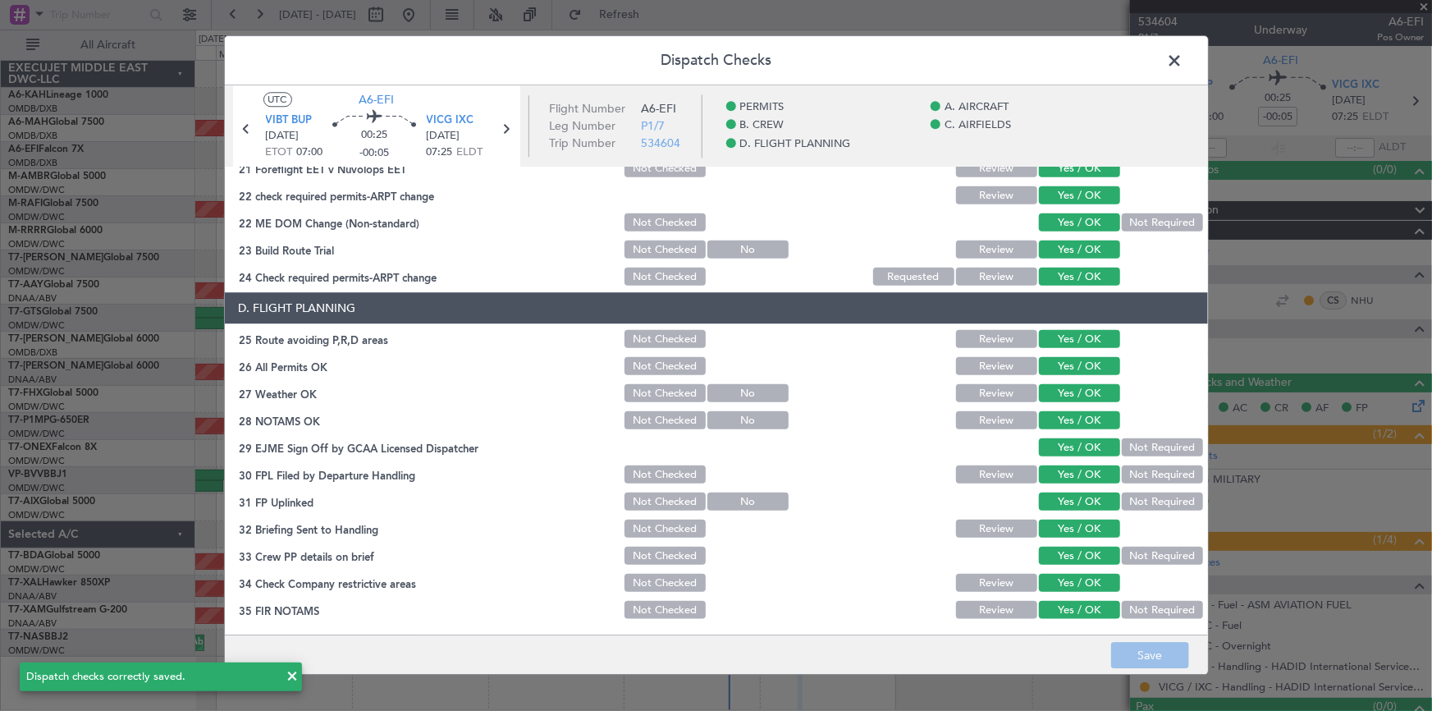
click at [1183, 62] on span at bounding box center [1183, 64] width 0 height 33
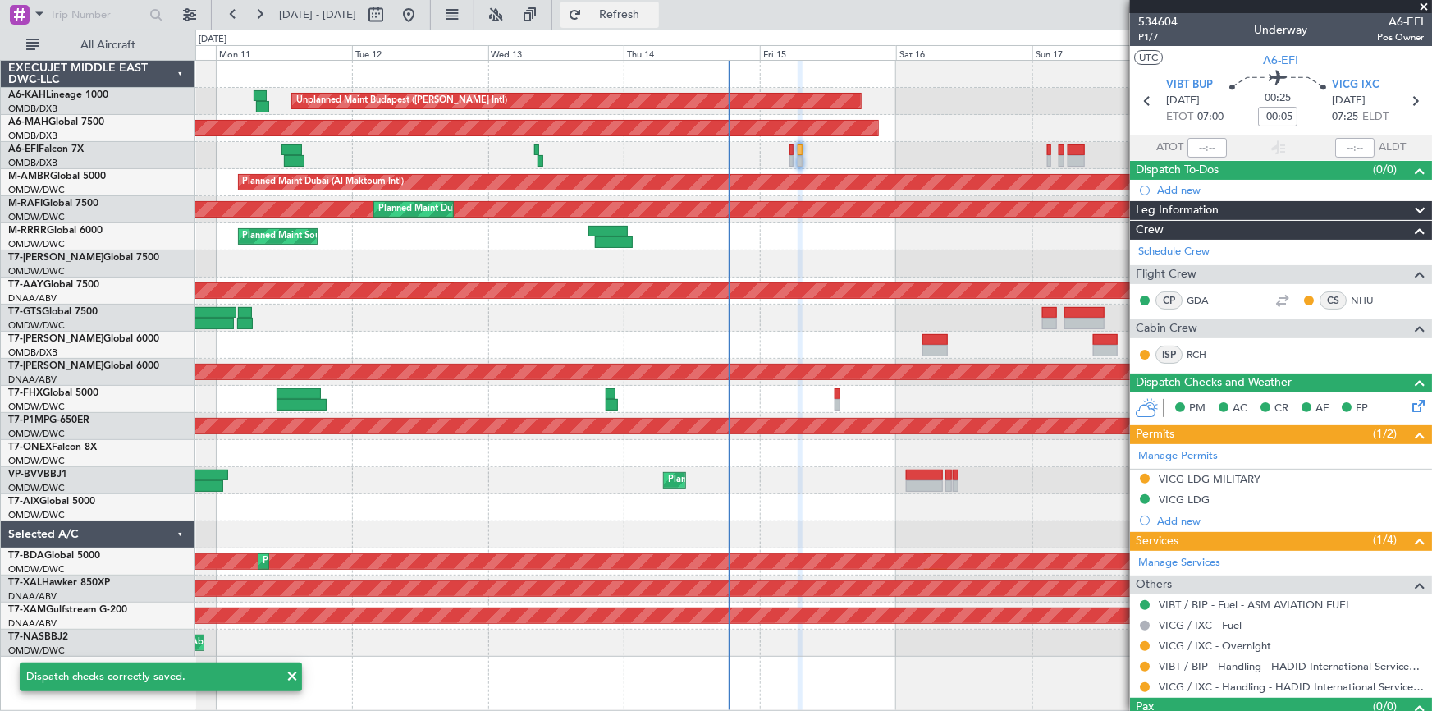
click at [654, 16] on span "Refresh" at bounding box center [619, 14] width 69 height 11
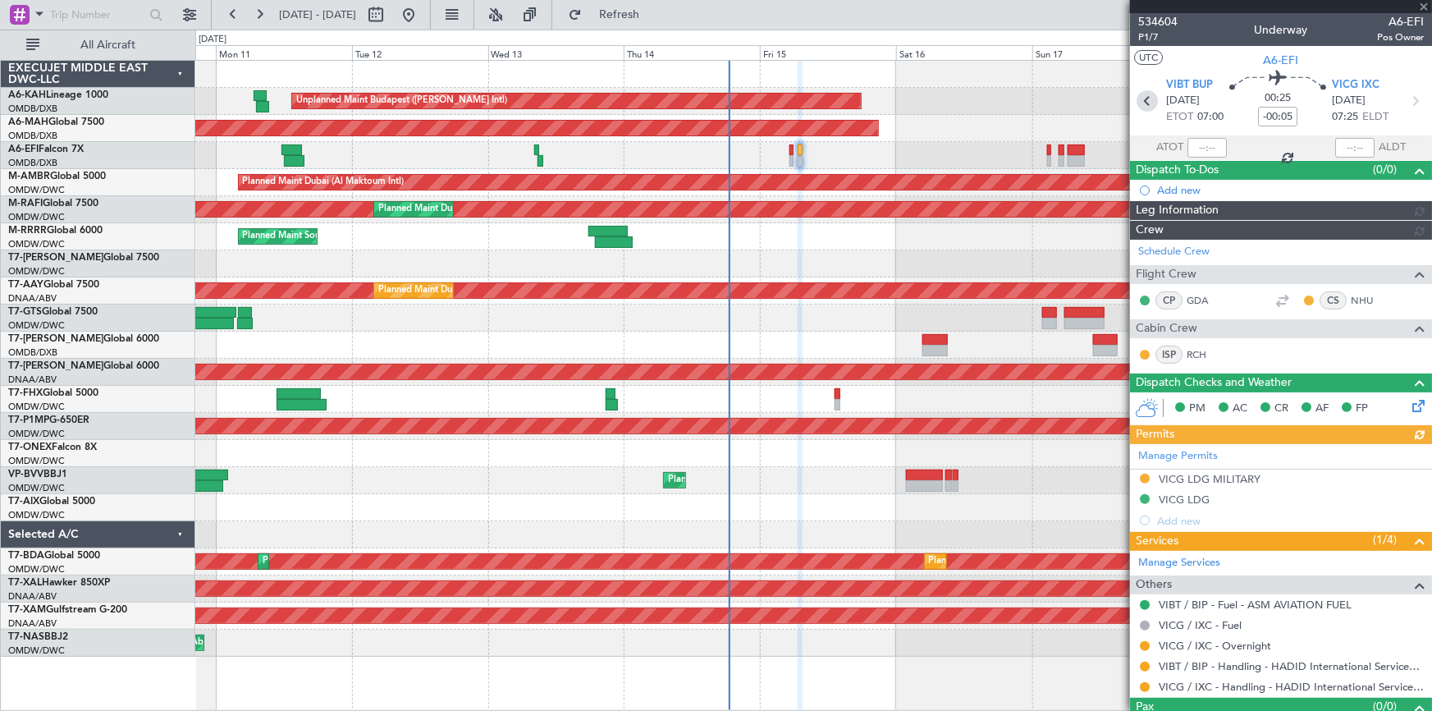
click at [1145, 98] on icon at bounding box center [1146, 100] width 21 height 21
type input "Dherander Fithani (DHF)"
type input "7027"
type input "-00:10"
type input "8"
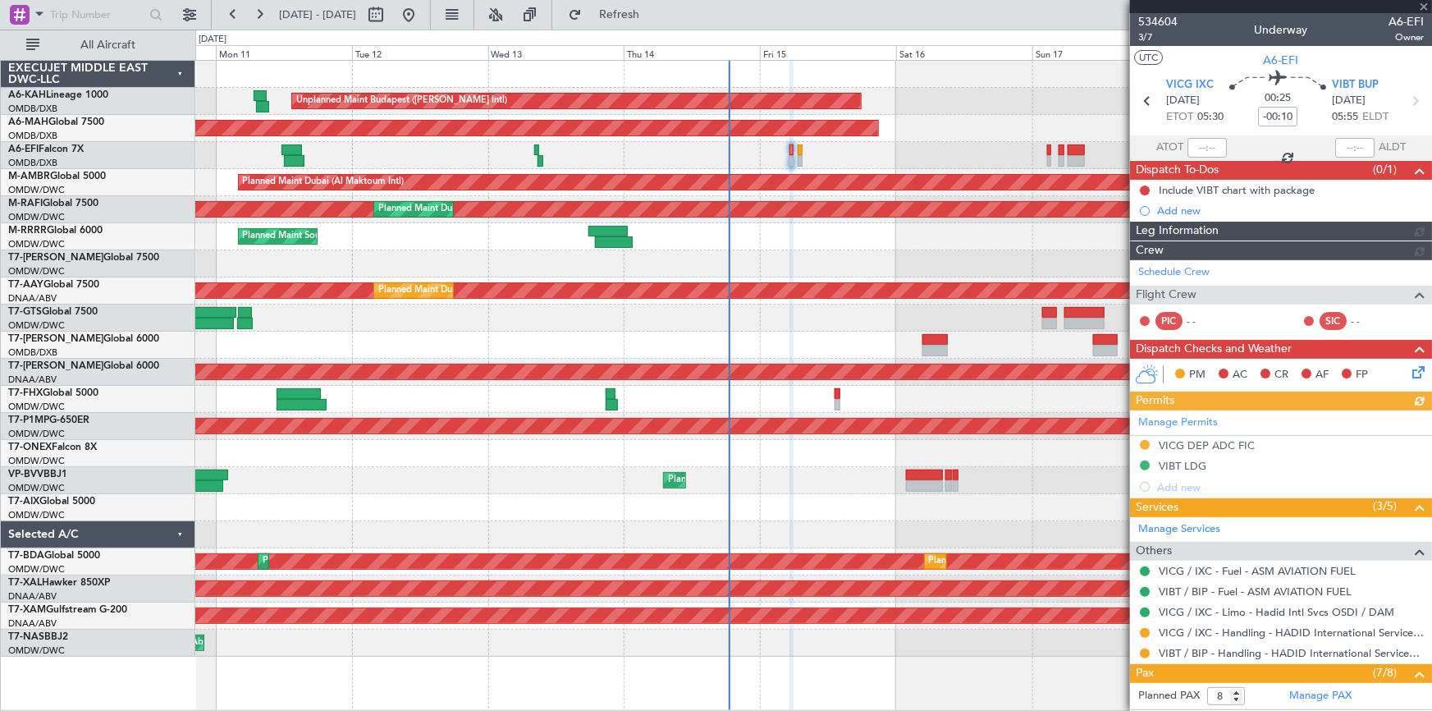
type input "Dherander Fithani (DHF)"
type input "7018"
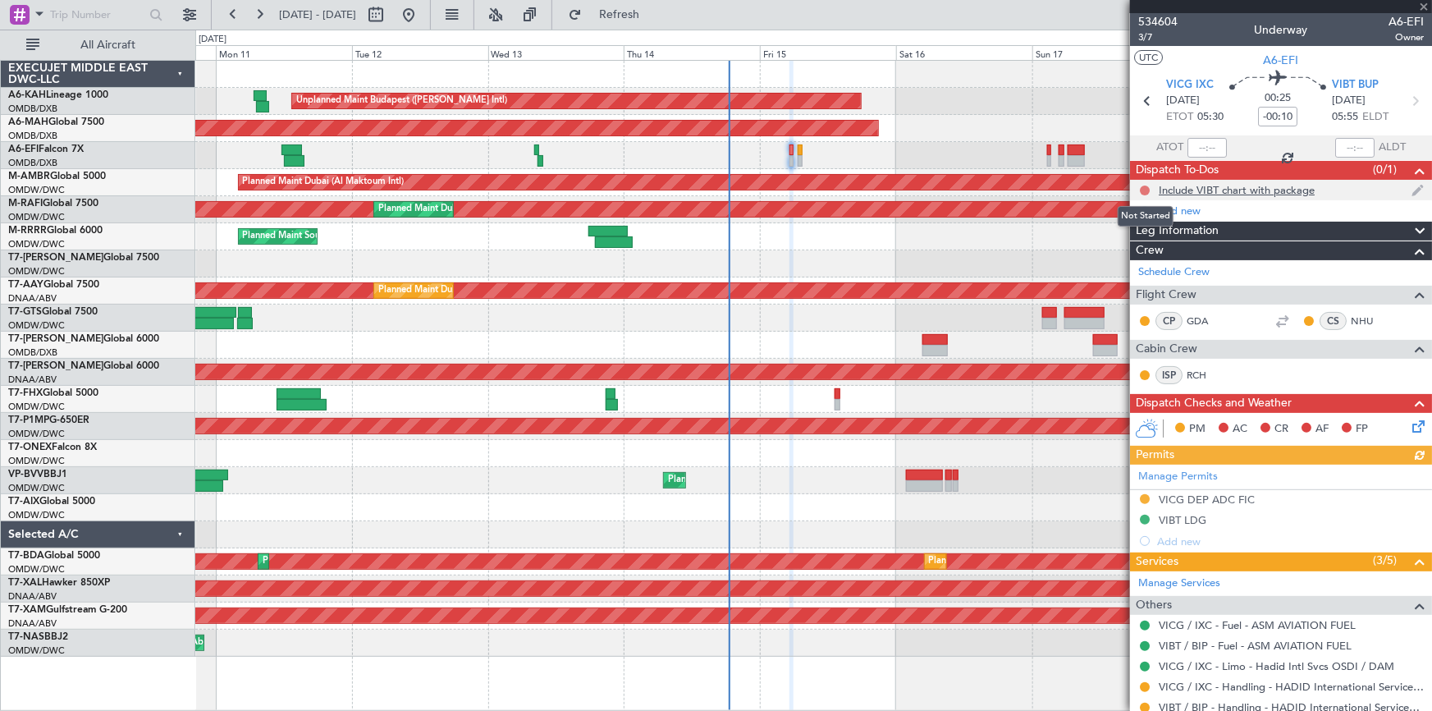
click at [1142, 185] on button at bounding box center [1145, 190] width 10 height 10
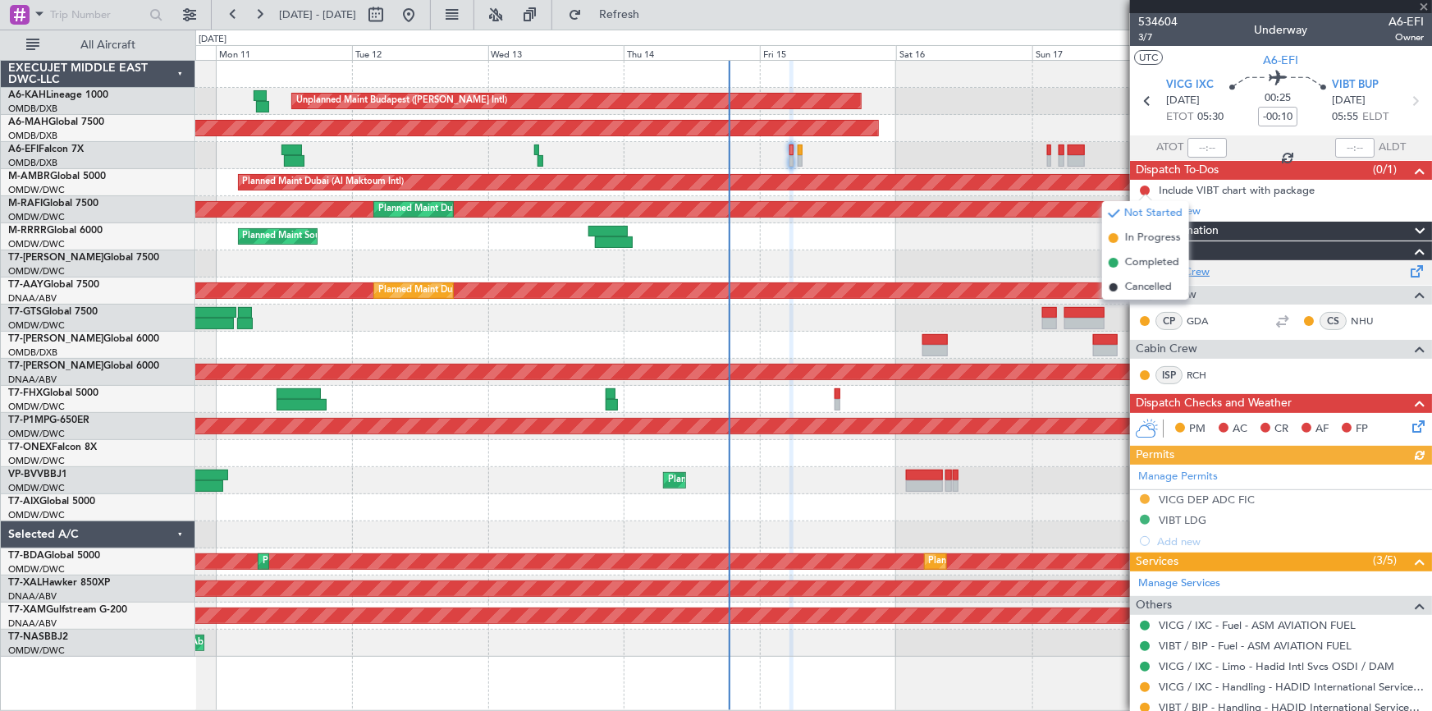
click at [1147, 257] on span "Completed" at bounding box center [1152, 262] width 54 height 16
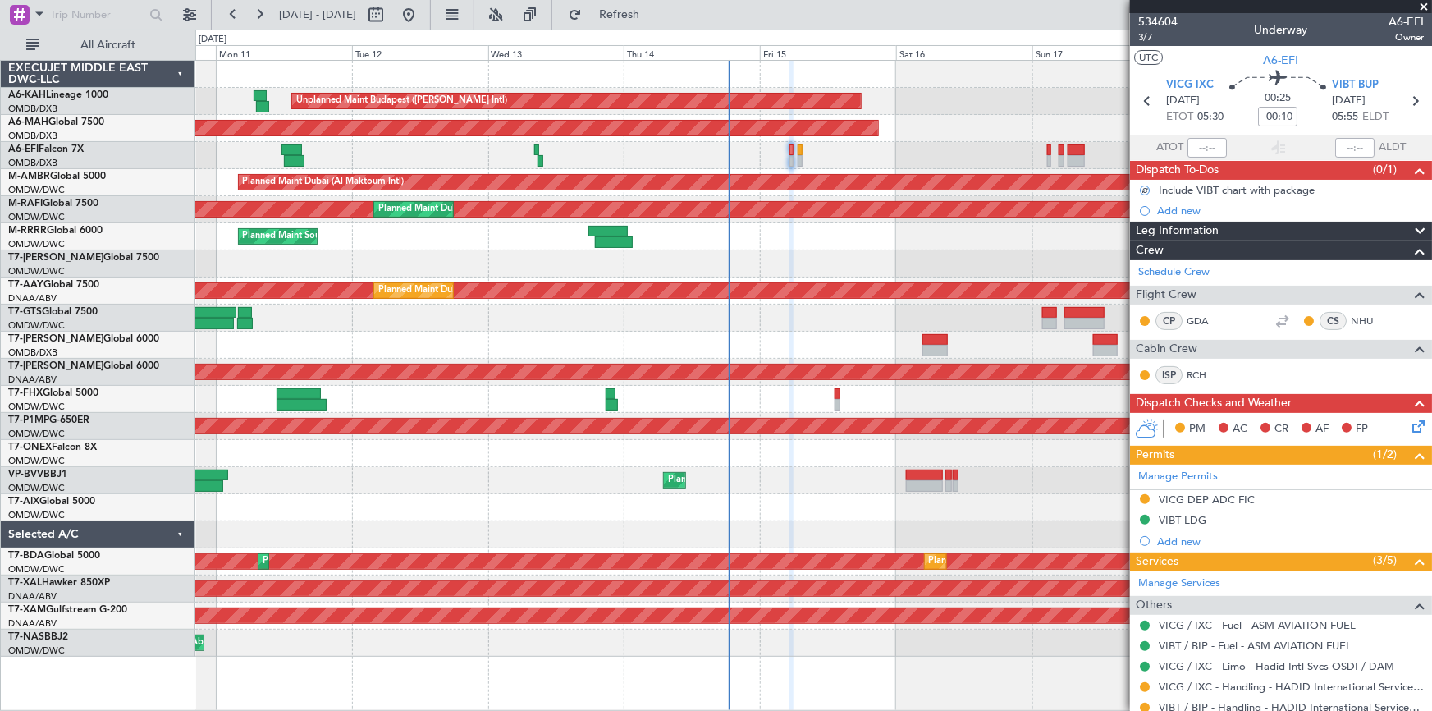
click at [1410, 426] on icon at bounding box center [1415, 423] width 13 height 13
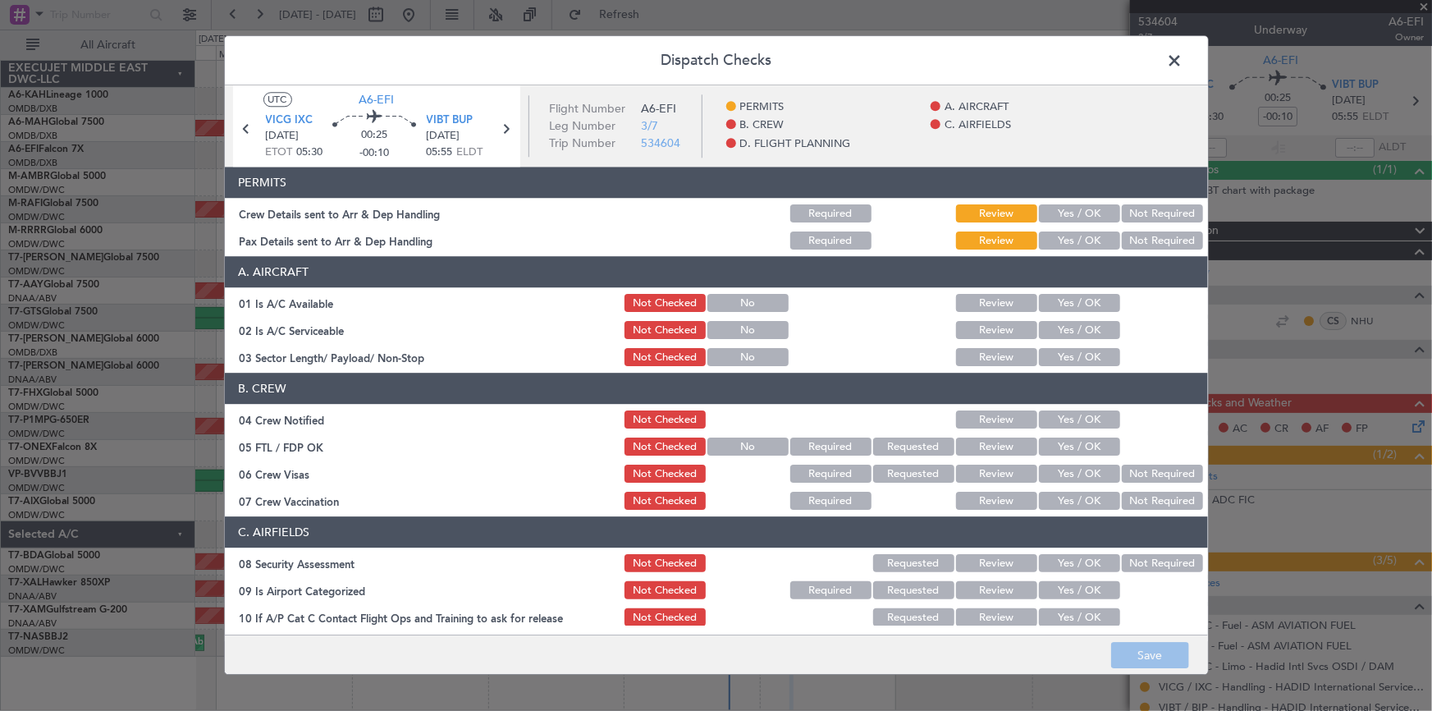
click at [1083, 208] on button "Yes / OK" at bounding box center [1079, 214] width 81 height 18
click at [1083, 238] on button "Yes / OK" at bounding box center [1079, 241] width 81 height 18
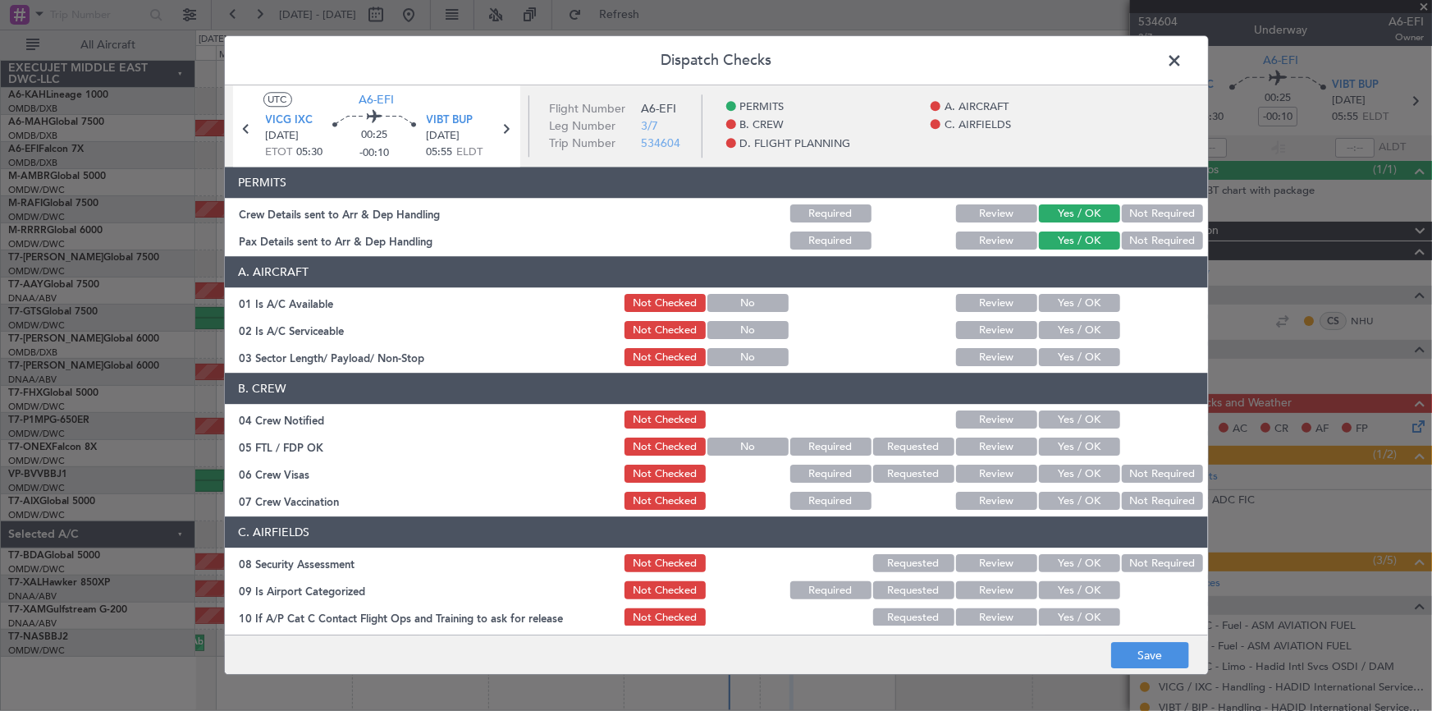
click at [1068, 296] on button "Yes / OK" at bounding box center [1079, 304] width 81 height 18
click at [1069, 323] on button "Yes / OK" at bounding box center [1079, 331] width 81 height 18
click at [1063, 349] on button "Yes / OK" at bounding box center [1079, 358] width 81 height 18
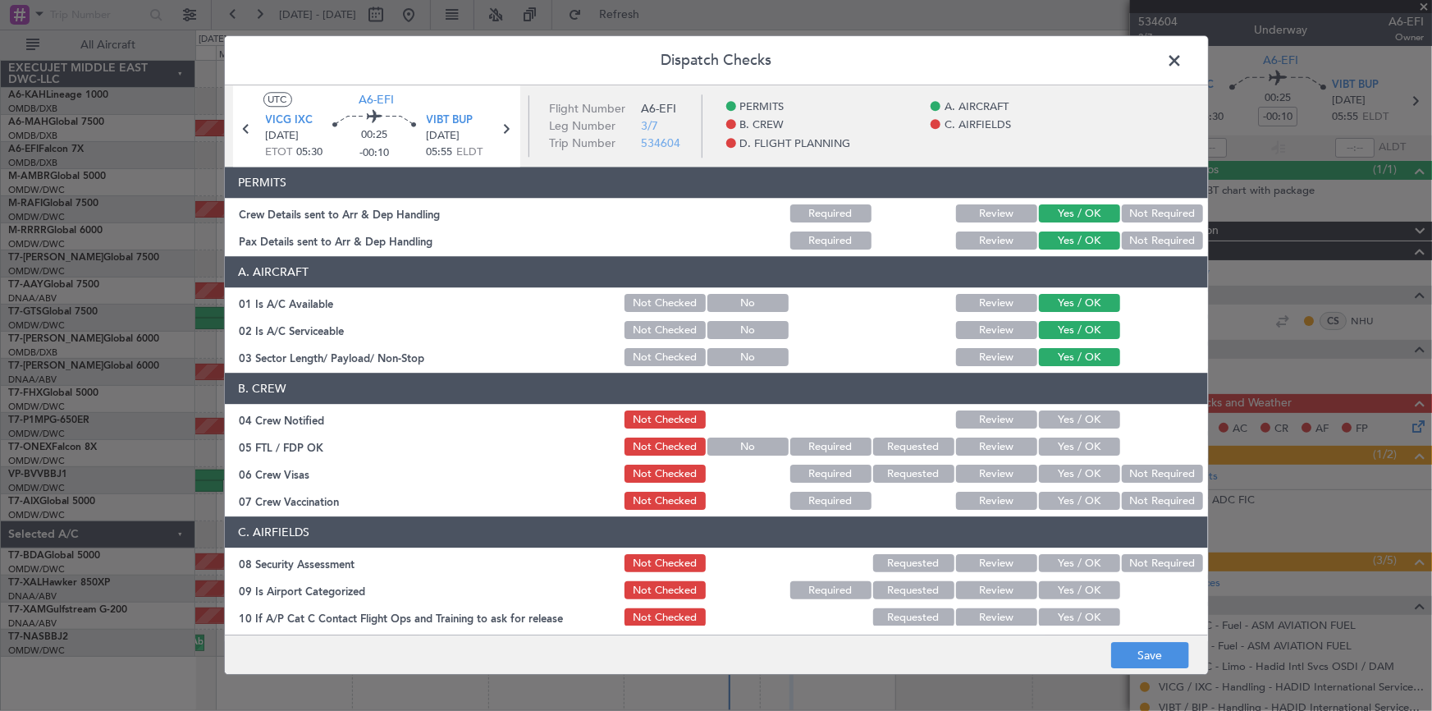
click at [1050, 415] on button "Yes / OK" at bounding box center [1079, 420] width 81 height 18
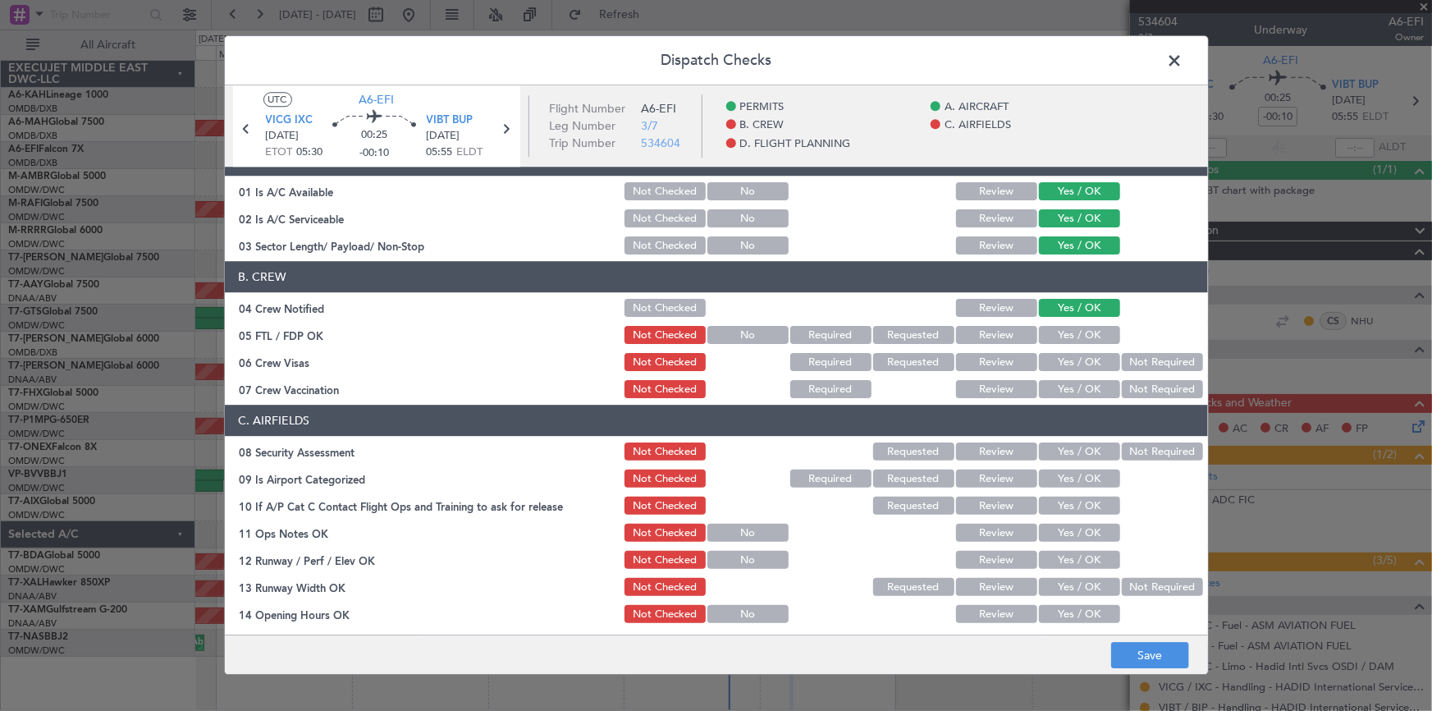
scroll to position [223, 0]
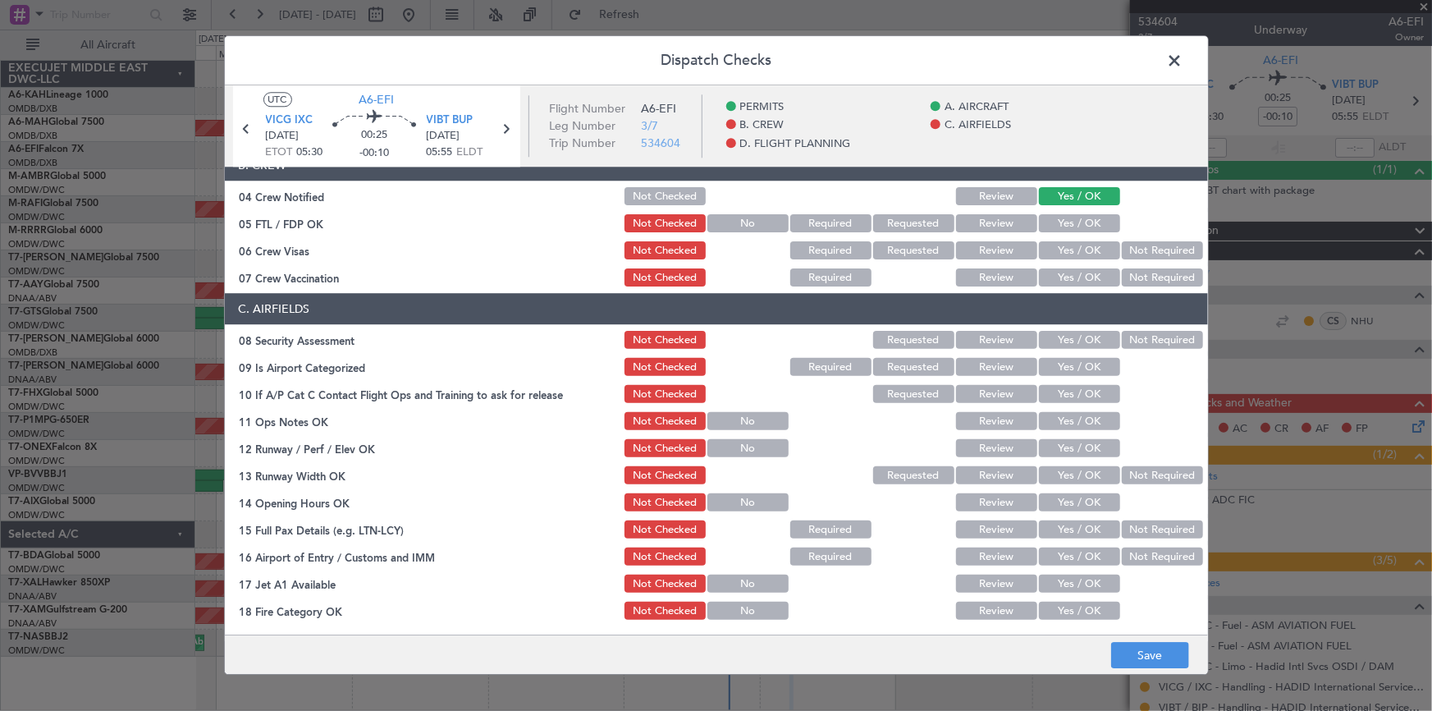
click at [1058, 221] on button "Yes / OK" at bounding box center [1079, 224] width 81 height 18
click at [1071, 243] on button "Yes / OK" at bounding box center [1079, 251] width 81 height 18
click at [1154, 269] on button "Not Required" at bounding box center [1162, 278] width 81 height 18
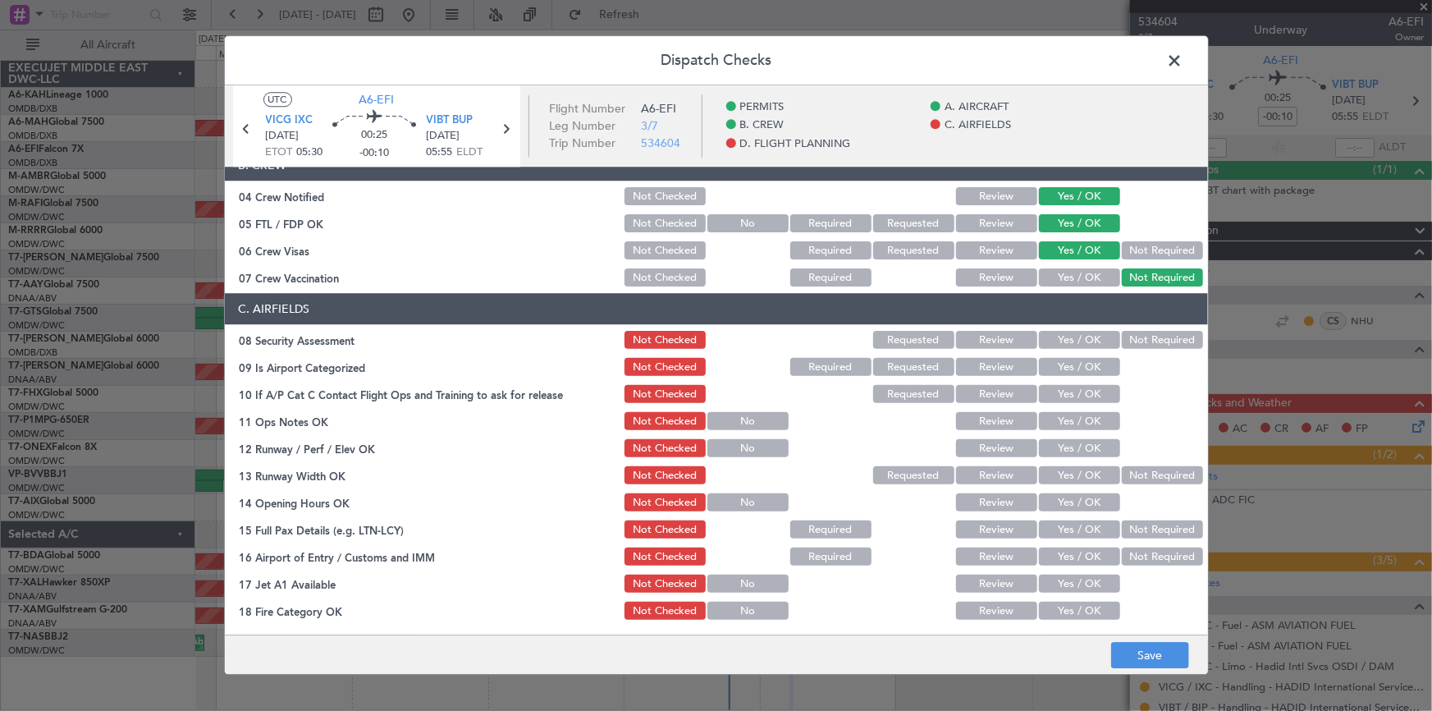
click at [1163, 334] on button "Not Required" at bounding box center [1162, 340] width 81 height 18
click at [1063, 359] on button "Yes / OK" at bounding box center [1079, 368] width 81 height 18
click at [1067, 387] on button "Yes / OK" at bounding box center [1079, 395] width 81 height 18
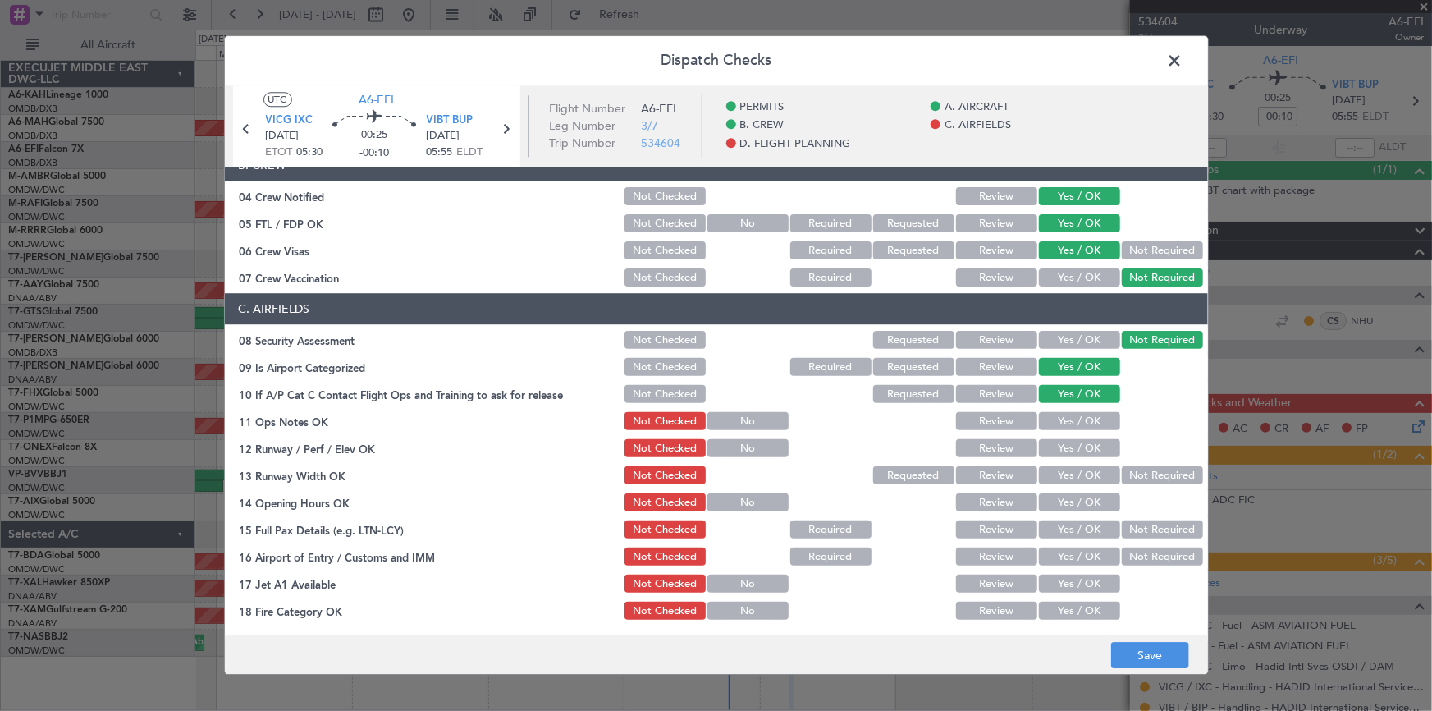
click at [1067, 418] on button "Yes / OK" at bounding box center [1079, 422] width 81 height 18
click at [1067, 440] on button "Yes / OK" at bounding box center [1079, 449] width 81 height 18
click at [1067, 472] on button "Yes / OK" at bounding box center [1079, 476] width 81 height 18
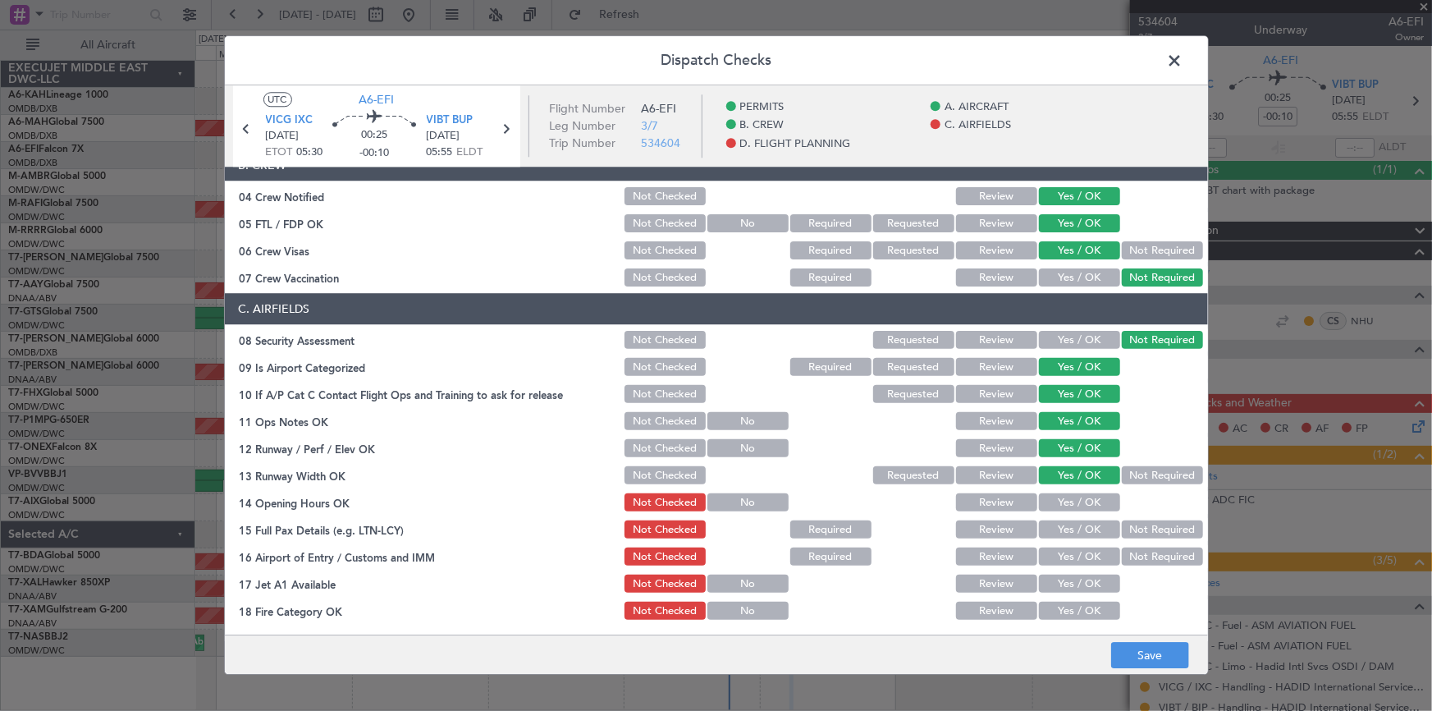
click at [1075, 495] on button "Yes / OK" at bounding box center [1079, 503] width 81 height 18
click at [1070, 531] on button "Yes / OK" at bounding box center [1079, 530] width 81 height 18
click at [1135, 525] on button "Not Required" at bounding box center [1162, 530] width 81 height 18
click at [1135, 546] on div "Not Required" at bounding box center [1160, 557] width 83 height 23
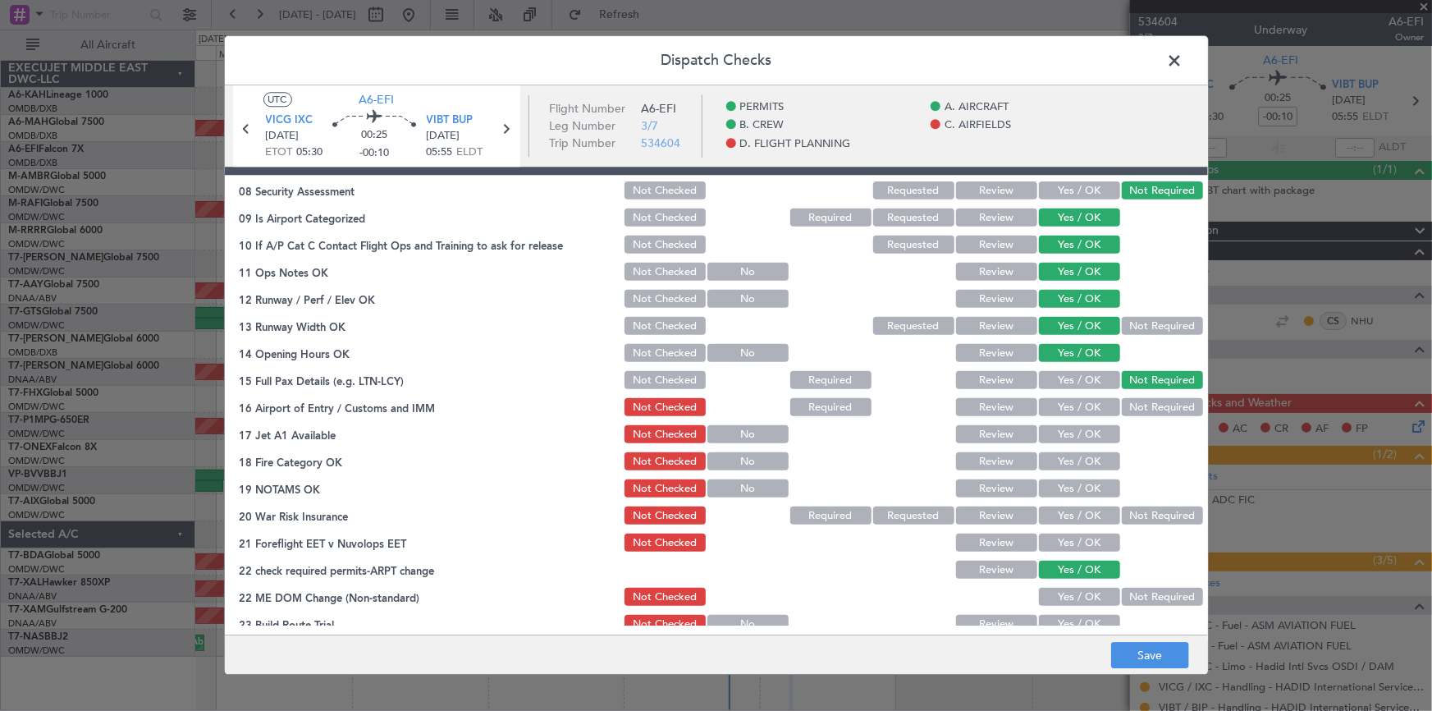
click at [1142, 402] on button "Not Required" at bounding box center [1162, 408] width 81 height 18
click at [1084, 431] on button "Yes / OK" at bounding box center [1079, 435] width 81 height 18
click at [1073, 458] on button "Yes / OK" at bounding box center [1079, 462] width 81 height 18
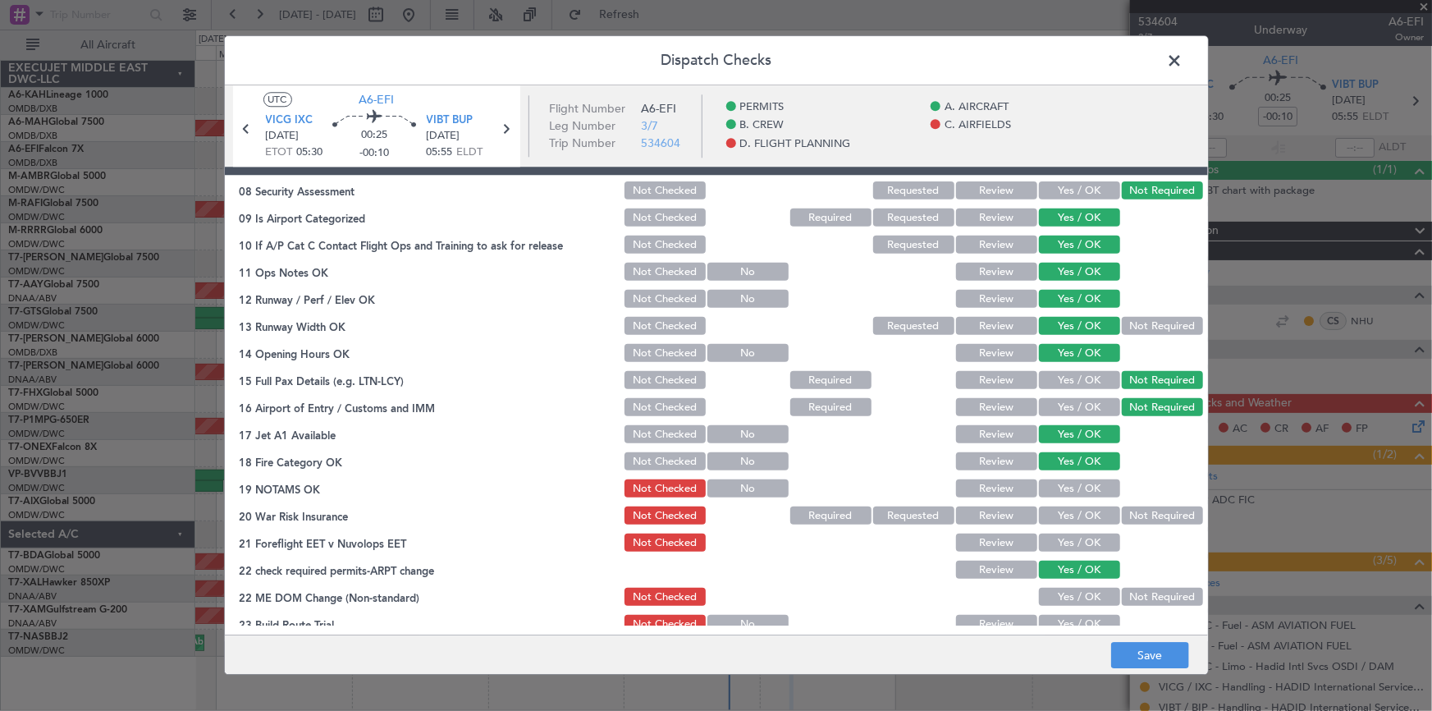
drag, startPoint x: 1075, startPoint y: 483, endPoint x: 1077, endPoint y: 517, distance: 33.7
click at [1075, 484] on button "Yes / OK" at bounding box center [1079, 489] width 81 height 18
click at [1076, 512] on button "Yes / OK" at bounding box center [1079, 516] width 81 height 18
click at [1078, 528] on section "C. AIRFIELDS 08 Security Assessment Not Checked Requested Review Yes / OK Not R…" at bounding box center [716, 403] width 983 height 519
click at [1168, 487] on div at bounding box center [1160, 489] width 83 height 23
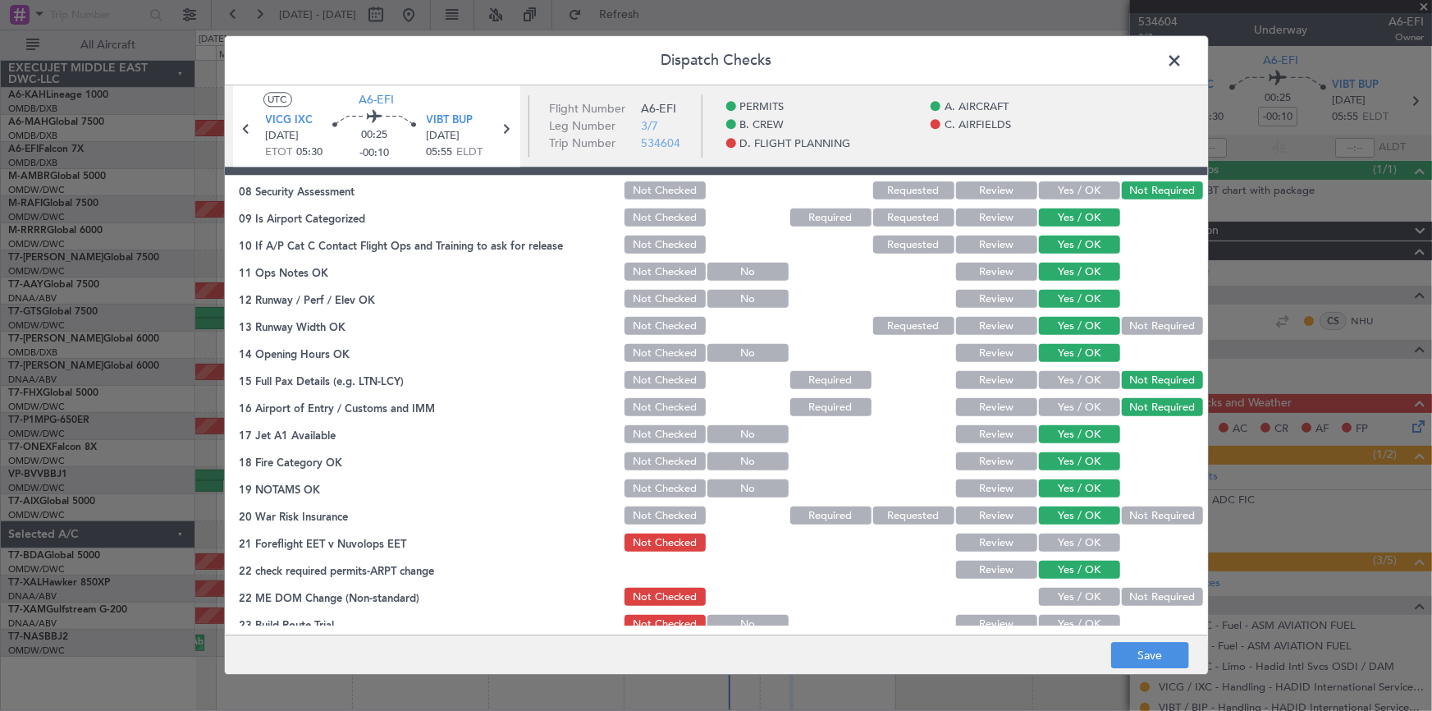
click at [1143, 509] on button "Not Required" at bounding box center [1162, 516] width 81 height 18
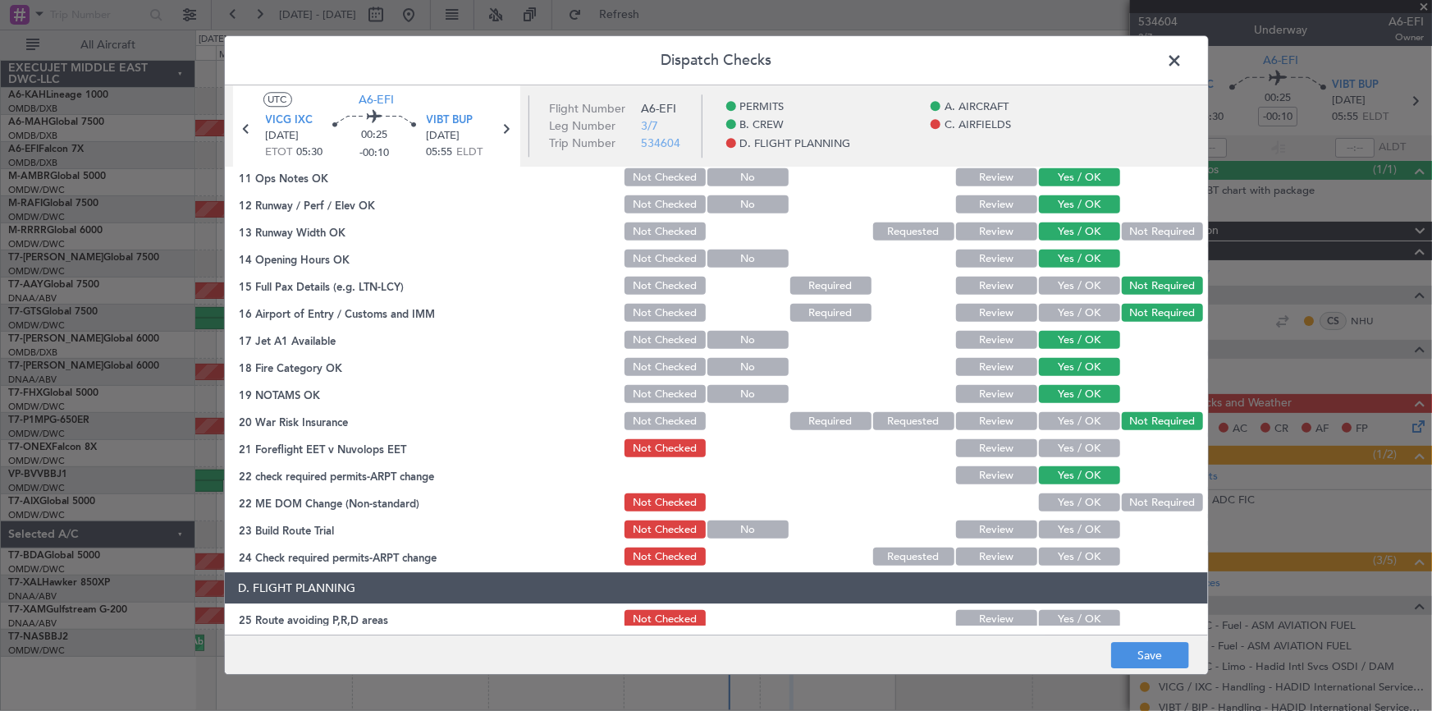
scroll to position [522, 0]
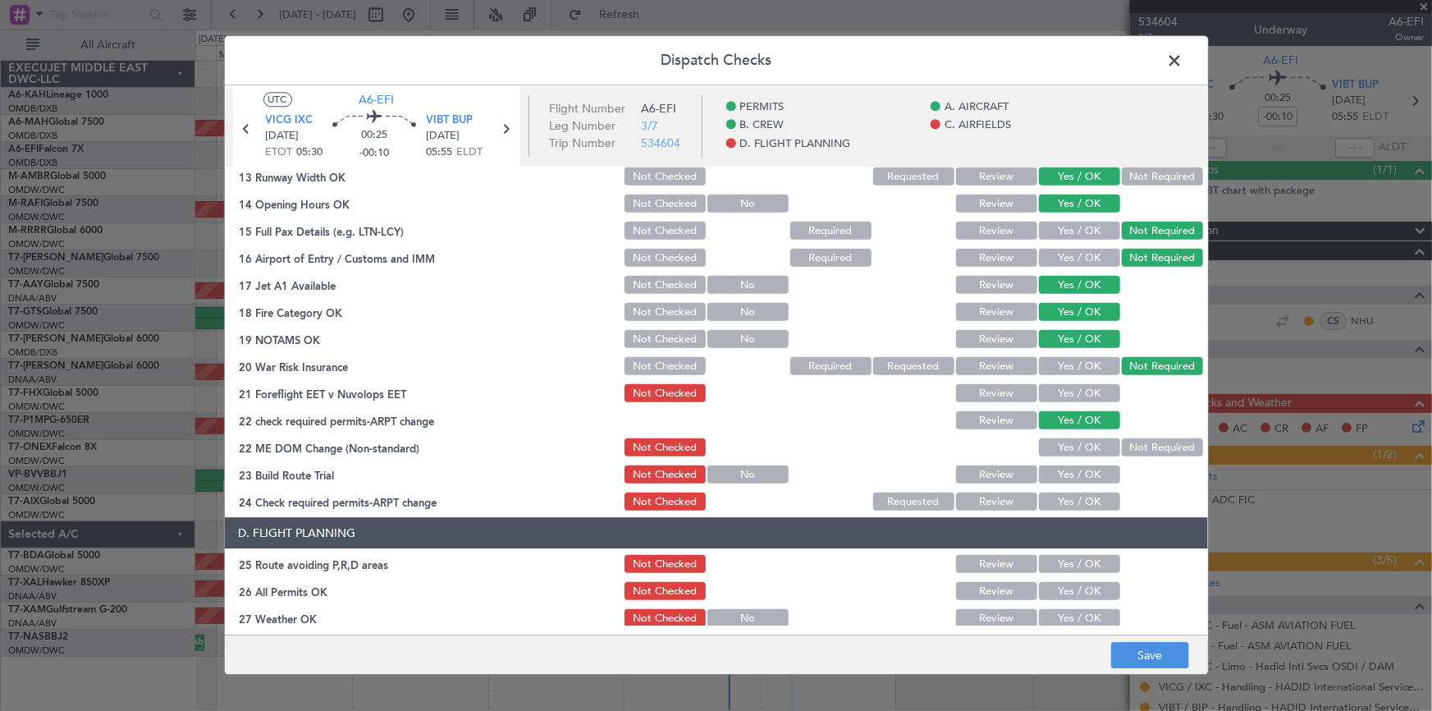
click at [1077, 391] on button "Yes / OK" at bounding box center [1079, 394] width 81 height 18
click at [1079, 449] on button "Yes / OK" at bounding box center [1079, 448] width 81 height 18
click at [1081, 482] on button "Yes / OK" at bounding box center [1079, 475] width 81 height 18
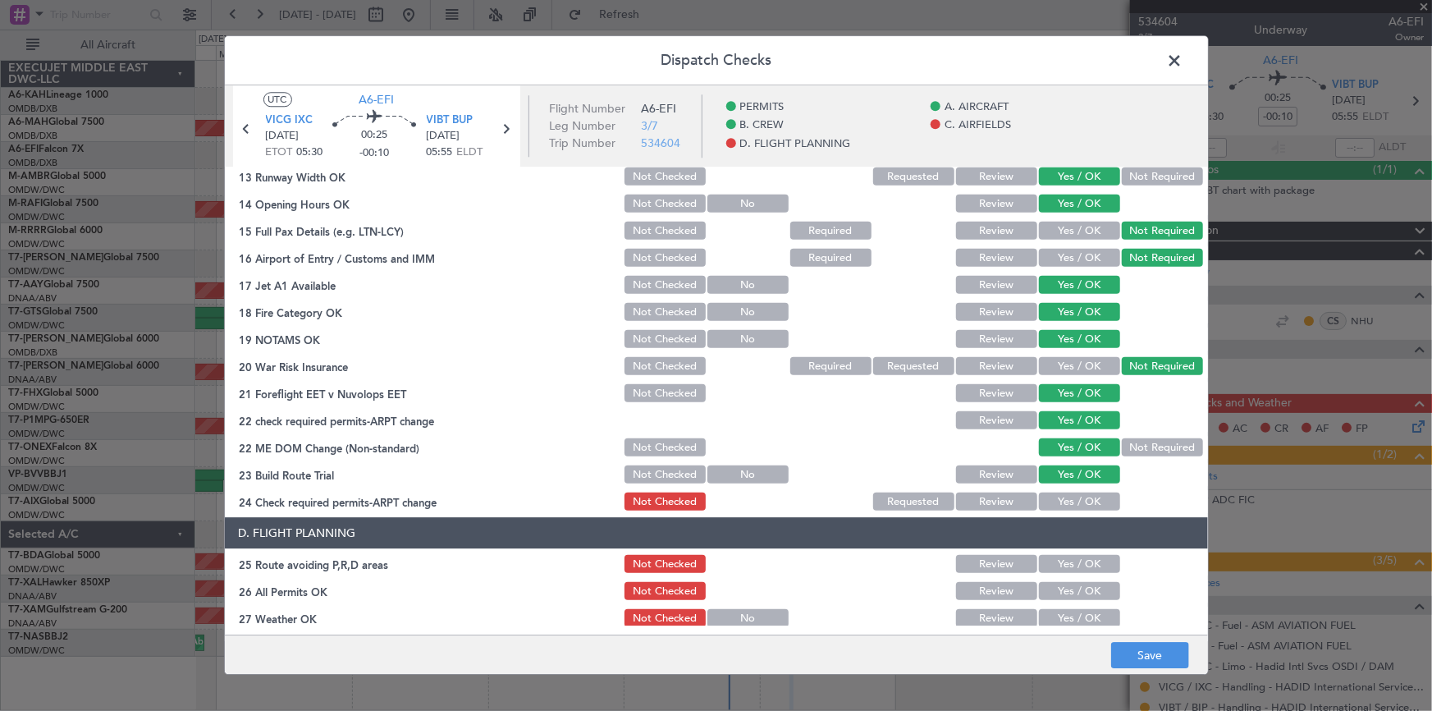
click at [1075, 505] on button "Yes / OK" at bounding box center [1079, 502] width 81 height 18
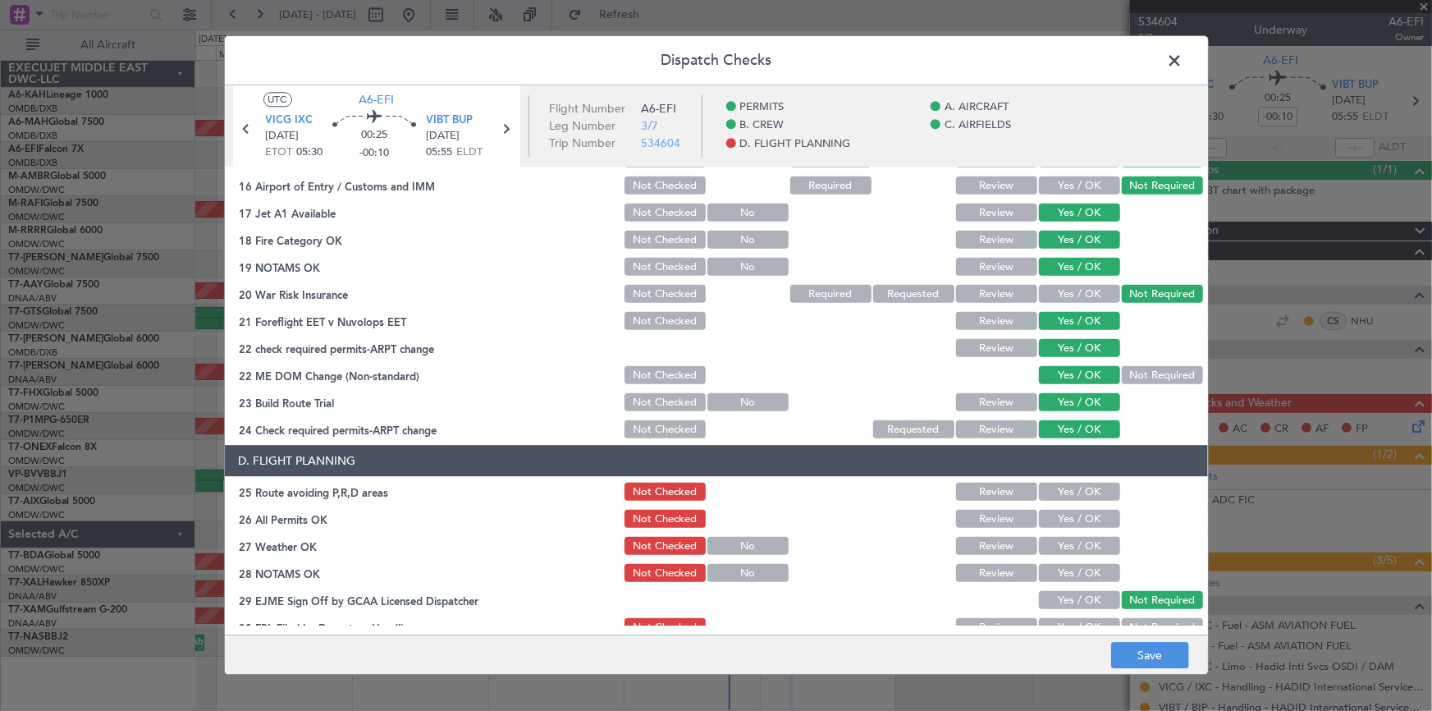
scroll to position [671, 0]
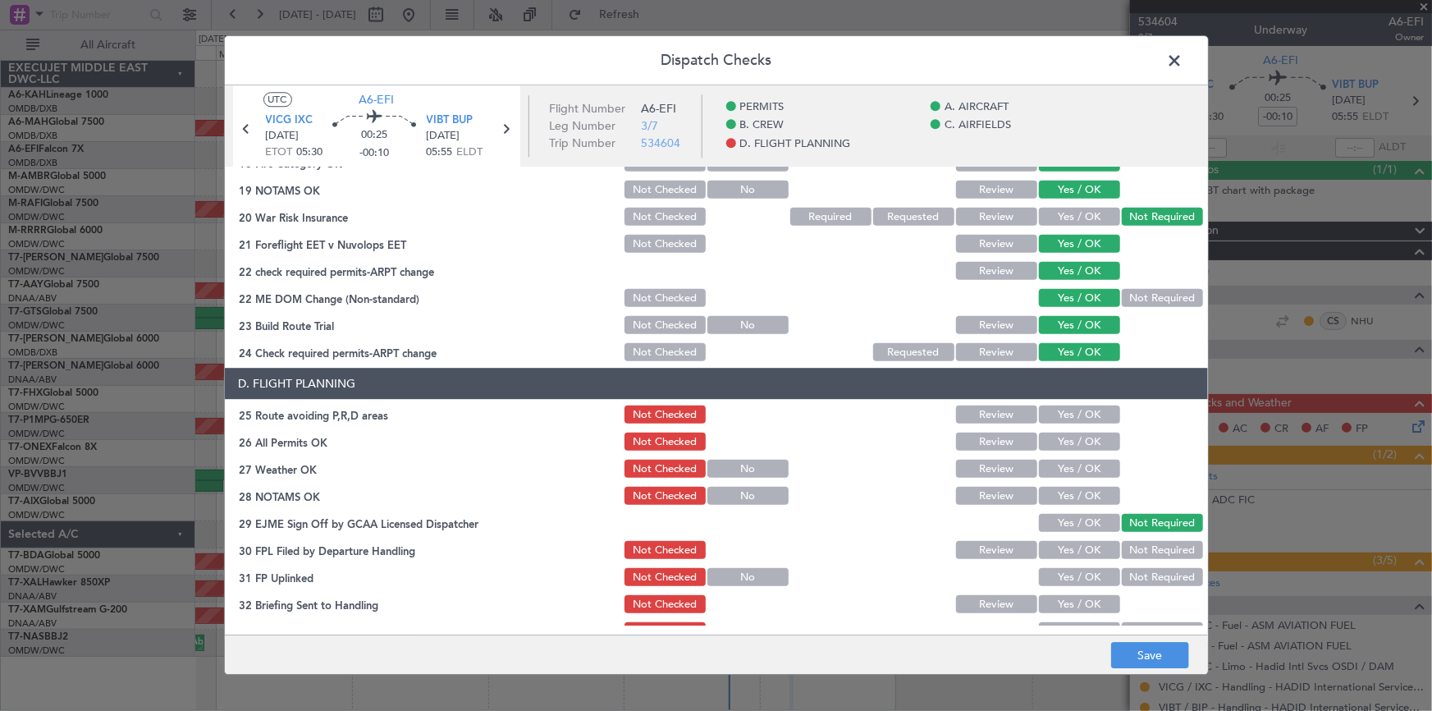
click at [1071, 415] on button "Yes / OK" at bounding box center [1079, 415] width 81 height 18
click at [1075, 446] on button "Yes / OK" at bounding box center [1079, 442] width 81 height 18
click at [1067, 466] on button "Yes / OK" at bounding box center [1079, 469] width 81 height 18
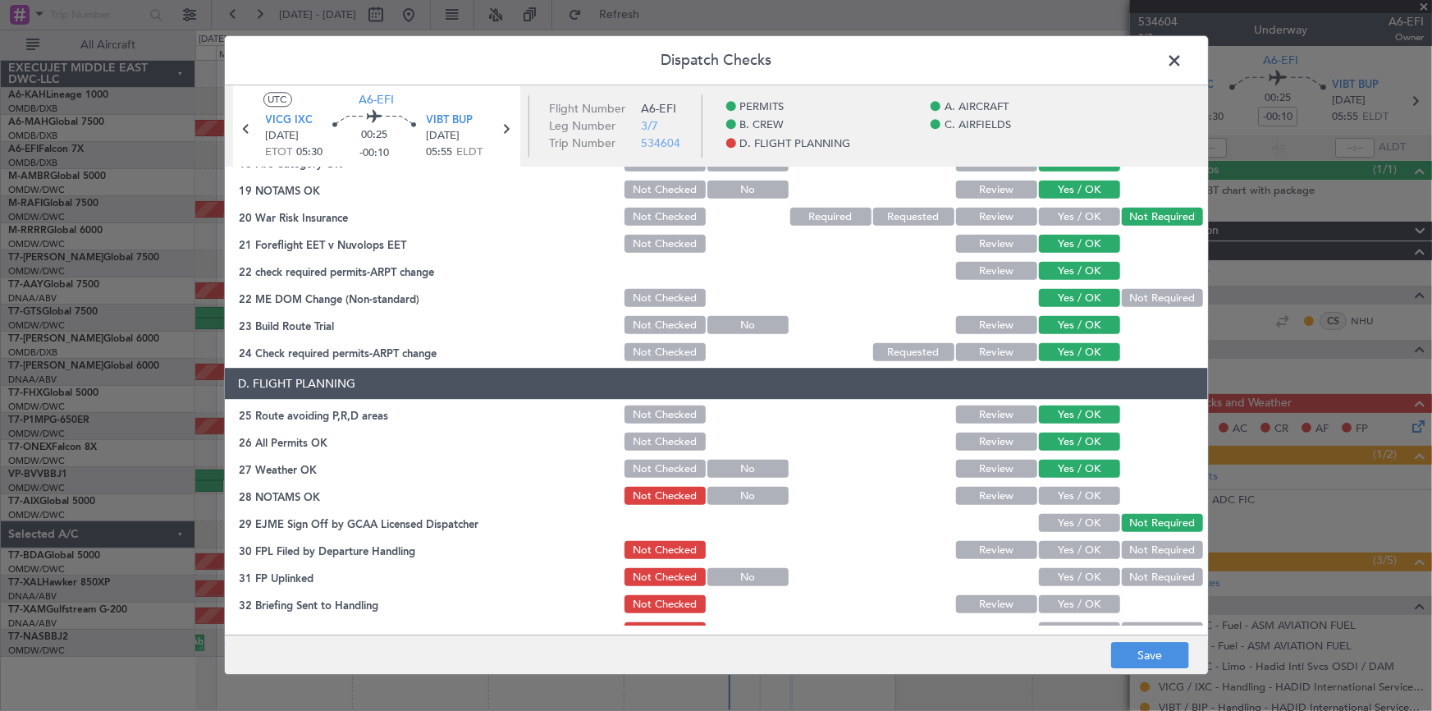
click at [1071, 496] on button "Yes / OK" at bounding box center [1079, 496] width 81 height 18
click at [1068, 522] on button "Yes / OK" at bounding box center [1079, 523] width 81 height 18
click at [1072, 543] on button "Yes / OK" at bounding box center [1079, 551] width 81 height 18
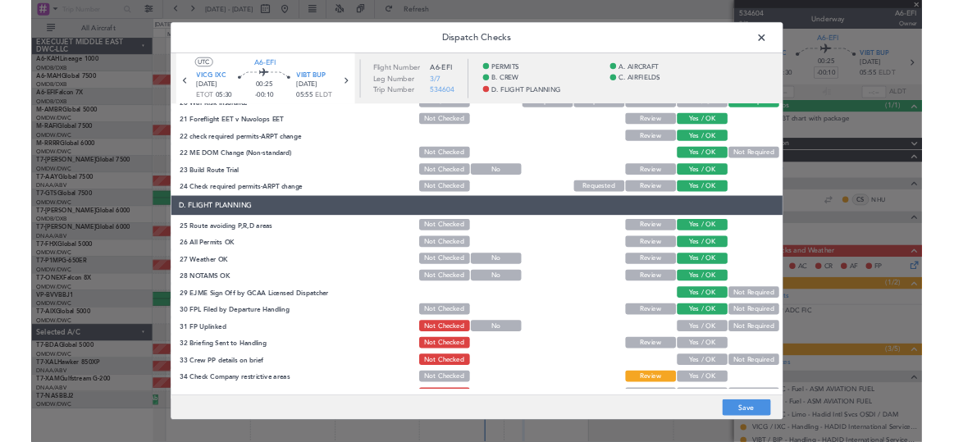
scroll to position [746, 0]
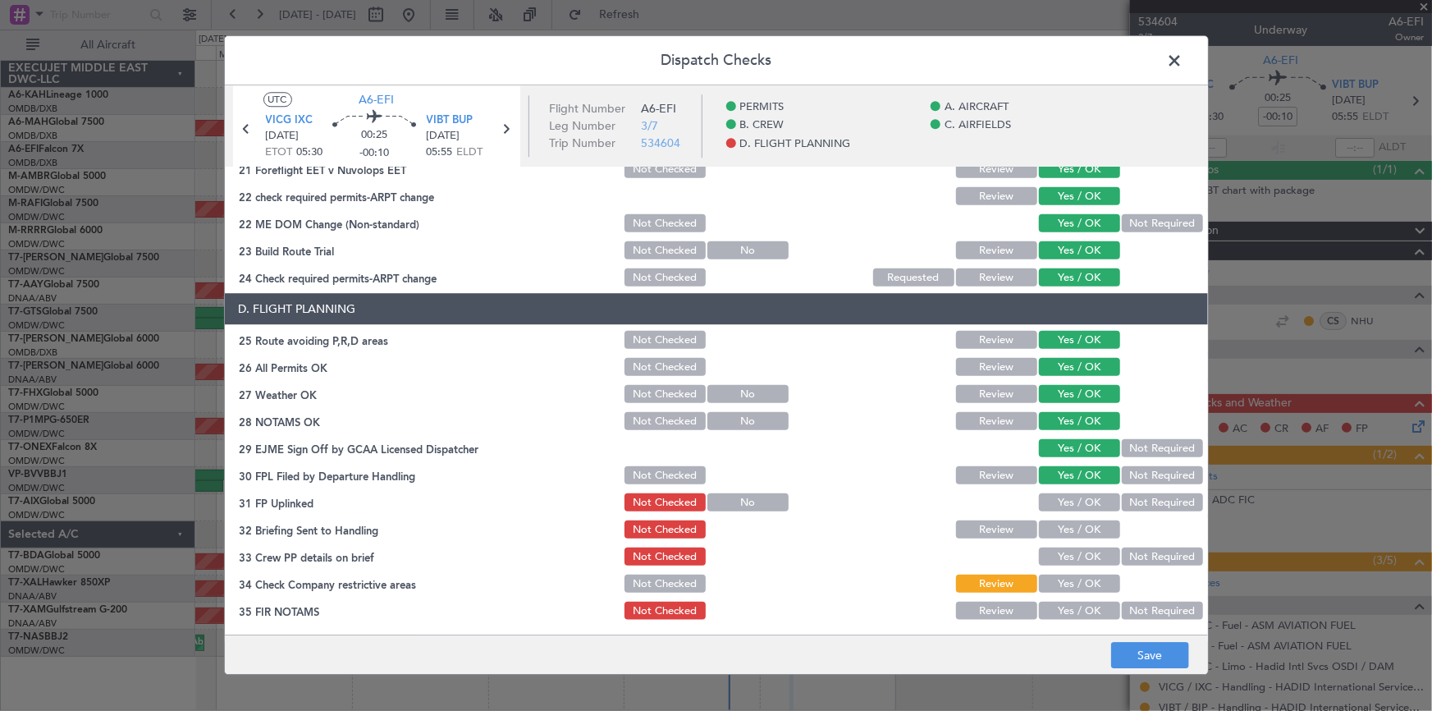
click at [1072, 500] on button "Yes / OK" at bounding box center [1079, 503] width 81 height 18
click at [1072, 521] on button "Yes / OK" at bounding box center [1079, 530] width 81 height 18
click at [1072, 550] on button "Yes / OK" at bounding box center [1079, 557] width 81 height 18
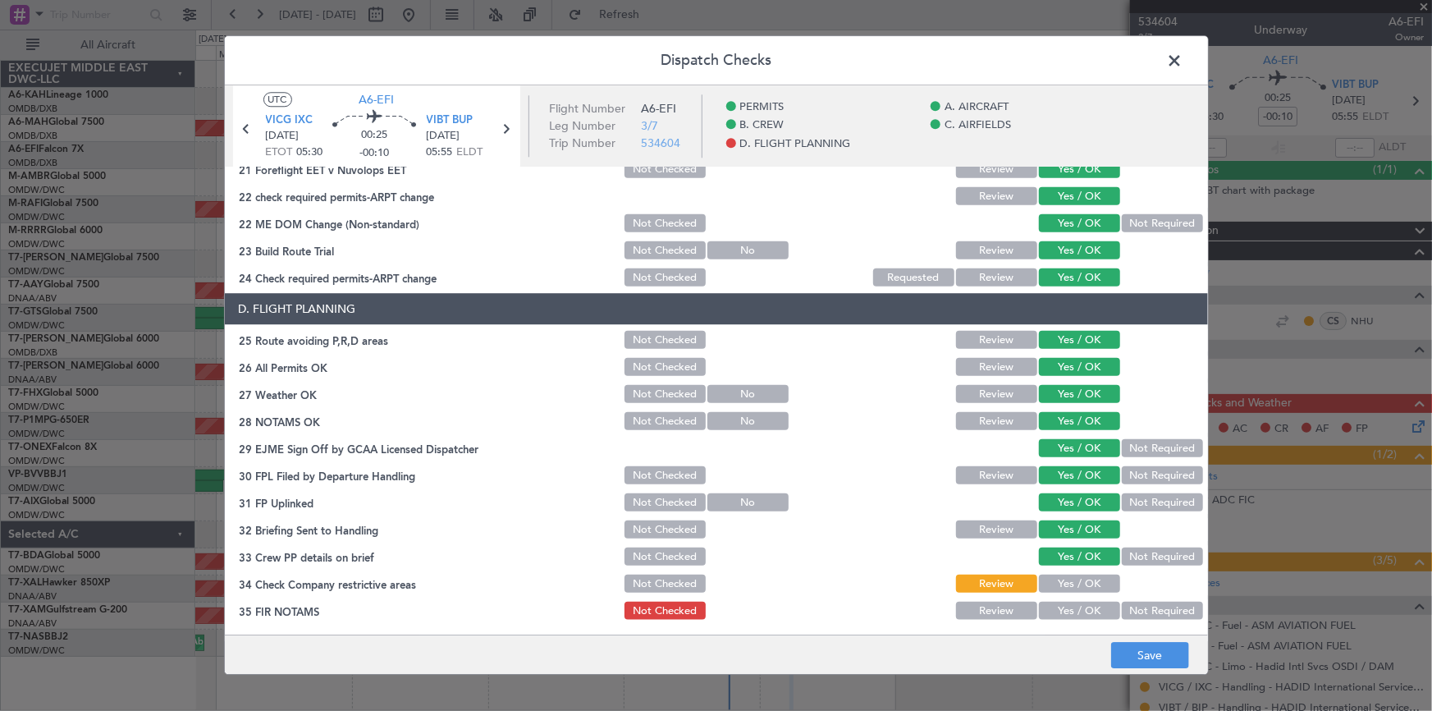
drag, startPoint x: 1058, startPoint y: 584, endPoint x: 1067, endPoint y: 610, distance: 27.0
click at [1060, 586] on button "Yes / OK" at bounding box center [1079, 584] width 81 height 18
click at [1064, 602] on button "Yes / OK" at bounding box center [1079, 611] width 81 height 18
click at [1140, 648] on button "Save" at bounding box center [1150, 655] width 78 height 26
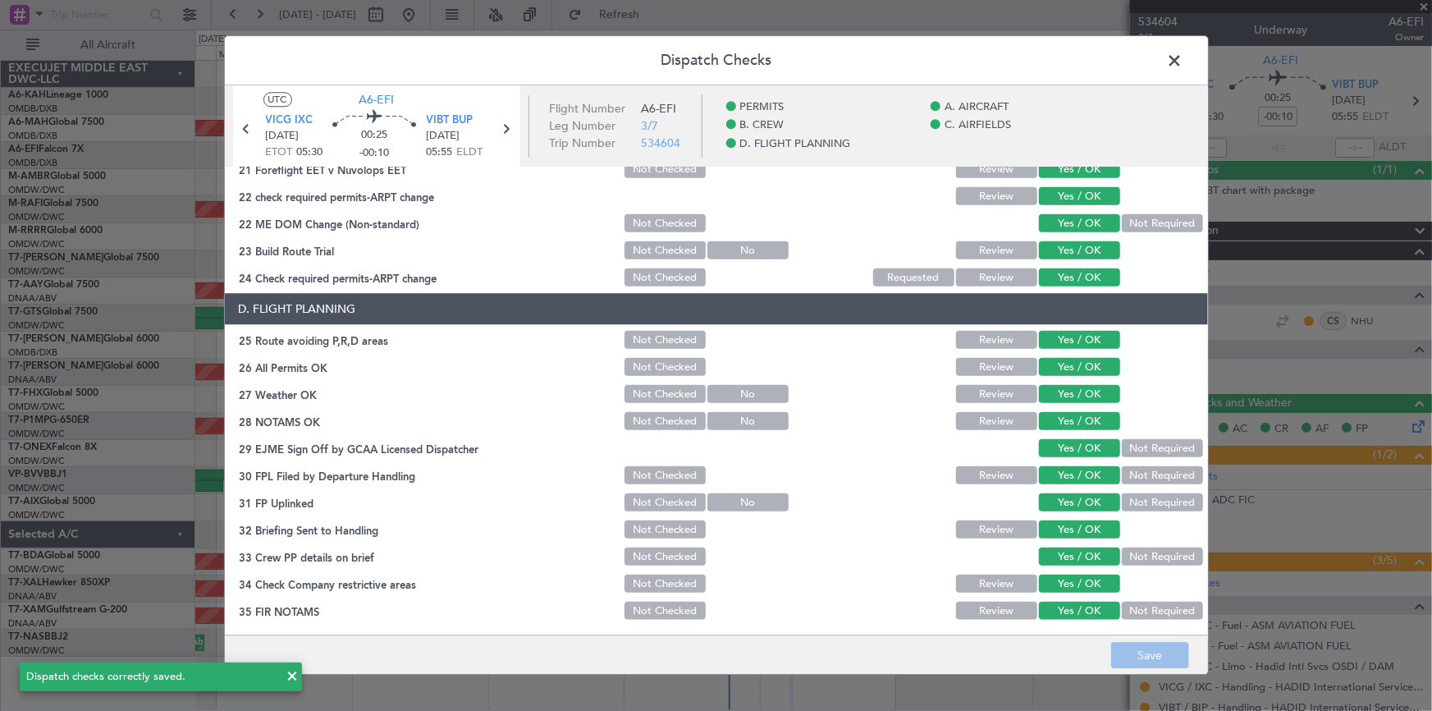
click at [1183, 57] on span at bounding box center [1183, 64] width 0 height 33
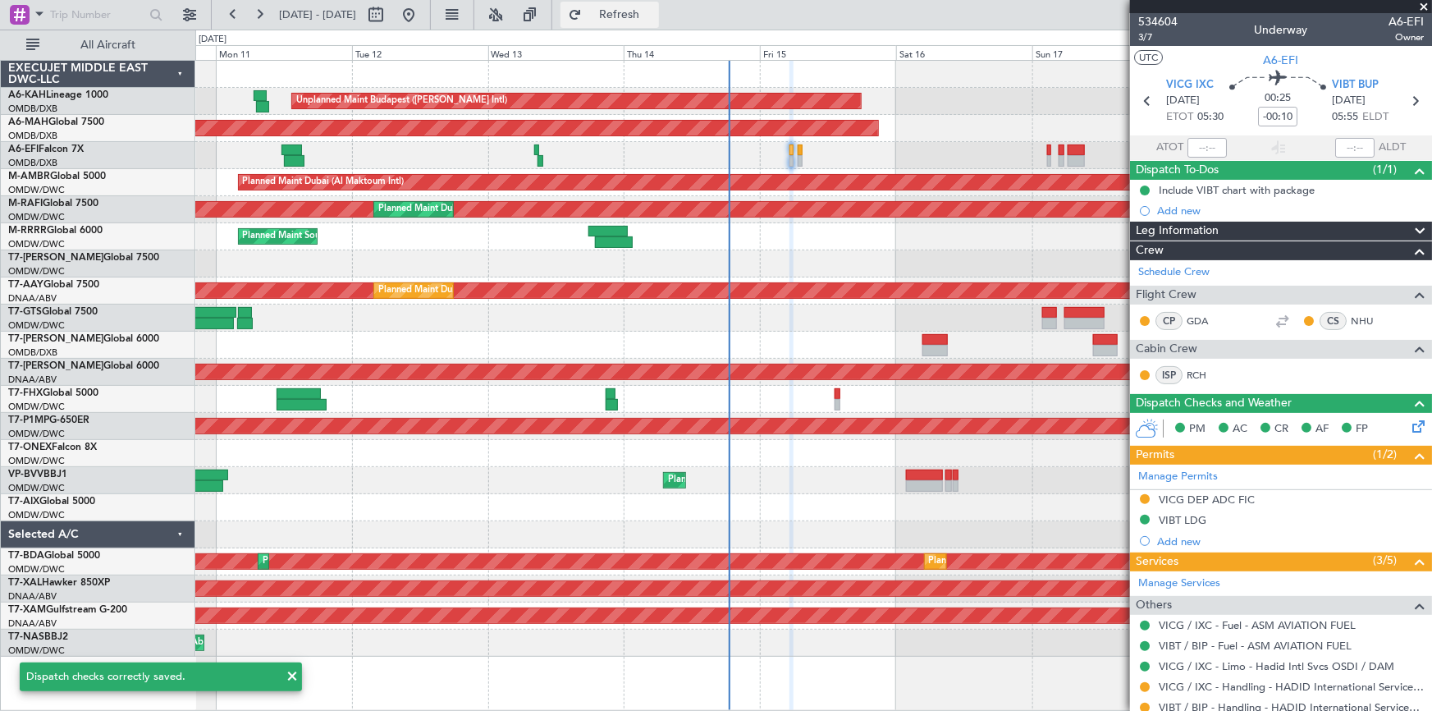
click at [654, 13] on span "Refresh" at bounding box center [619, 14] width 69 height 11
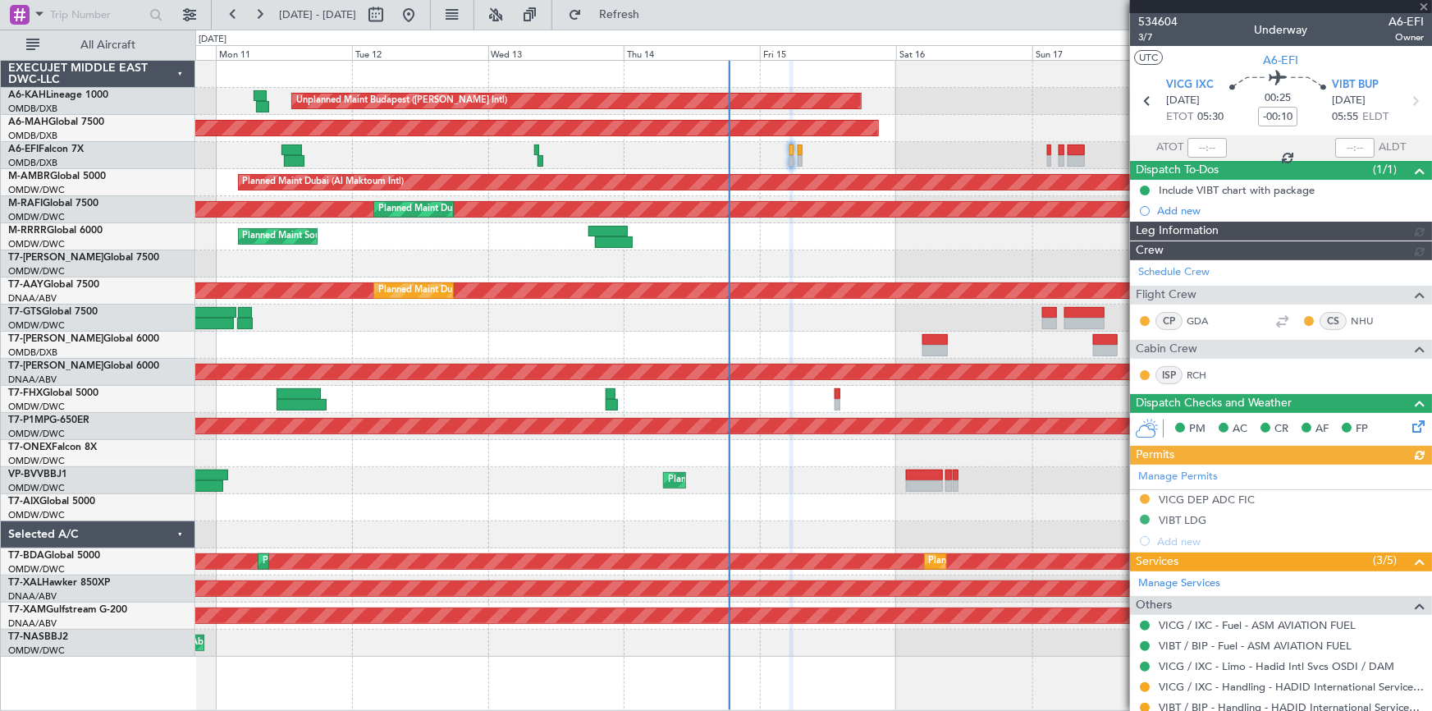
type input "Dherander Fithani (DHF)"
type input "7018"
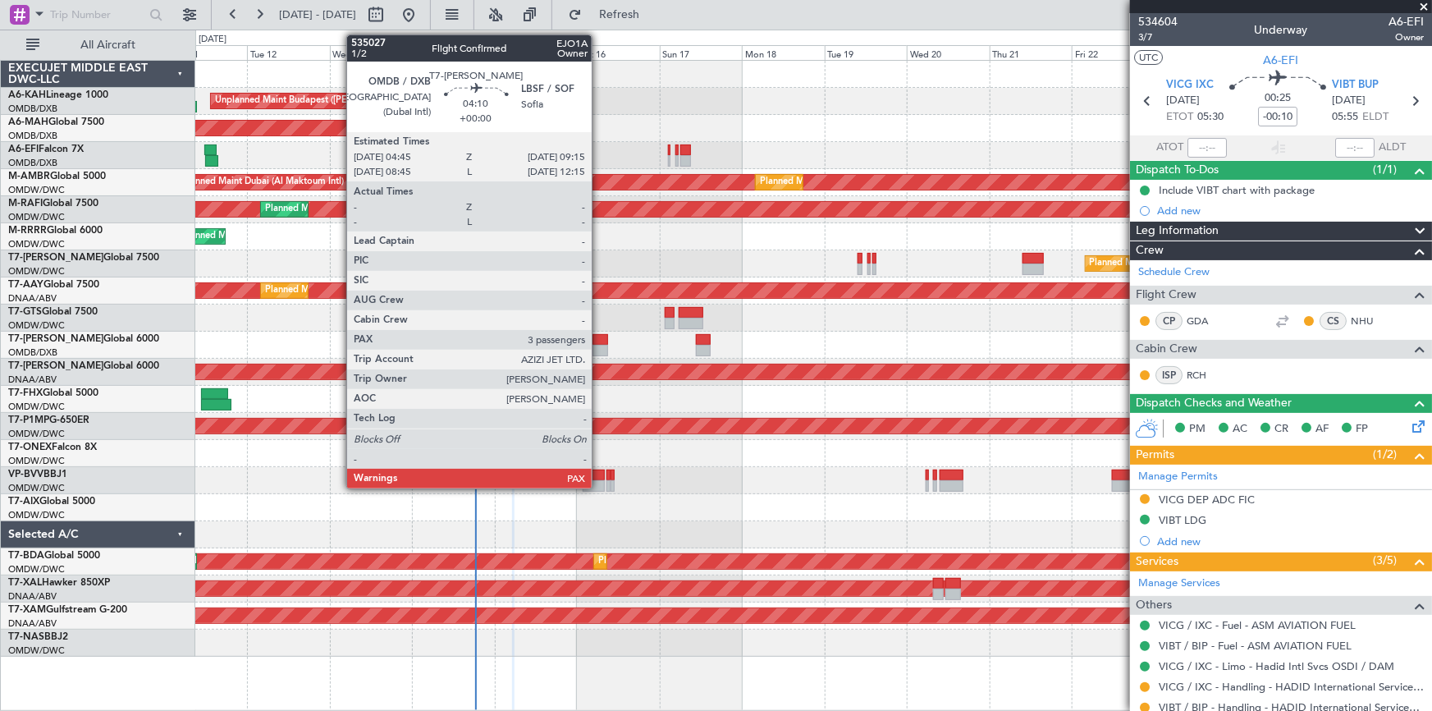
click at [601, 338] on div at bounding box center [600, 339] width 16 height 11
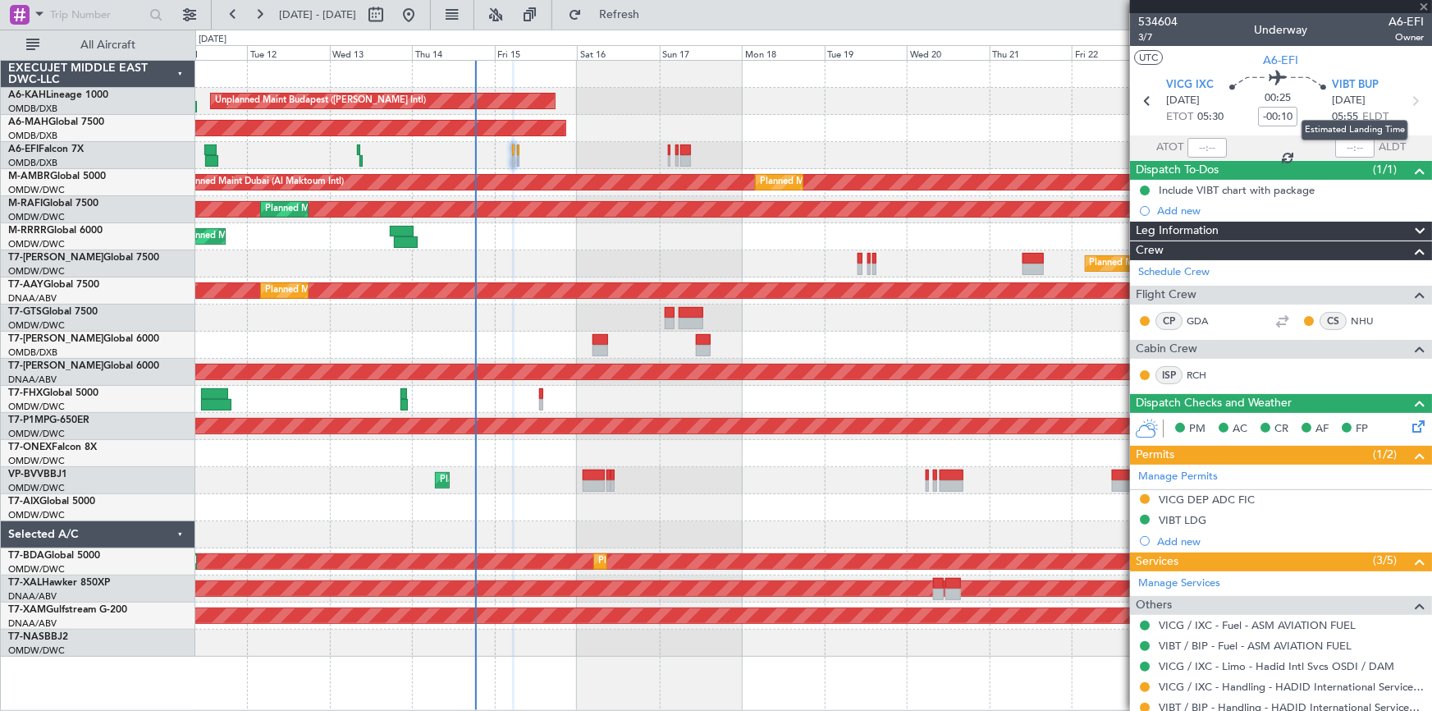
type input "3"
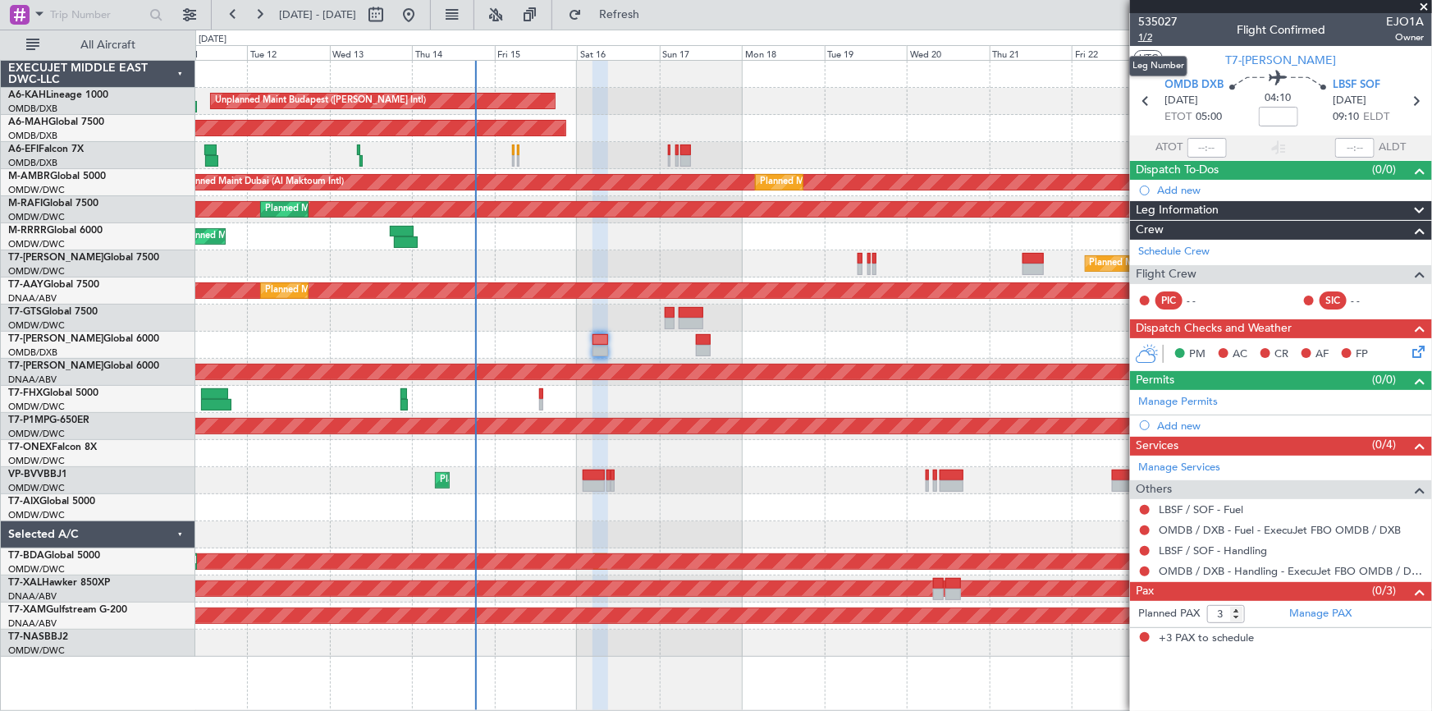
click at [1149, 34] on span "1/2" at bounding box center [1157, 37] width 39 height 14
click at [1283, 108] on input at bounding box center [1278, 117] width 39 height 20
type input "+00:20"
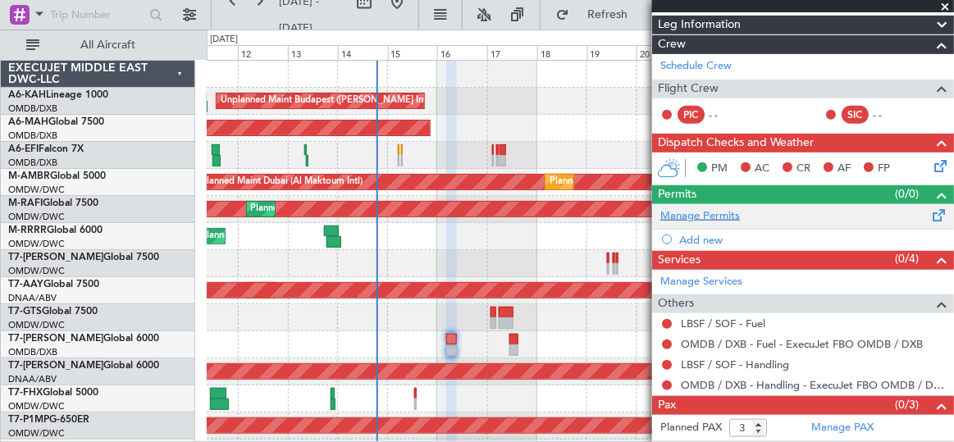
scroll to position [201, 0]
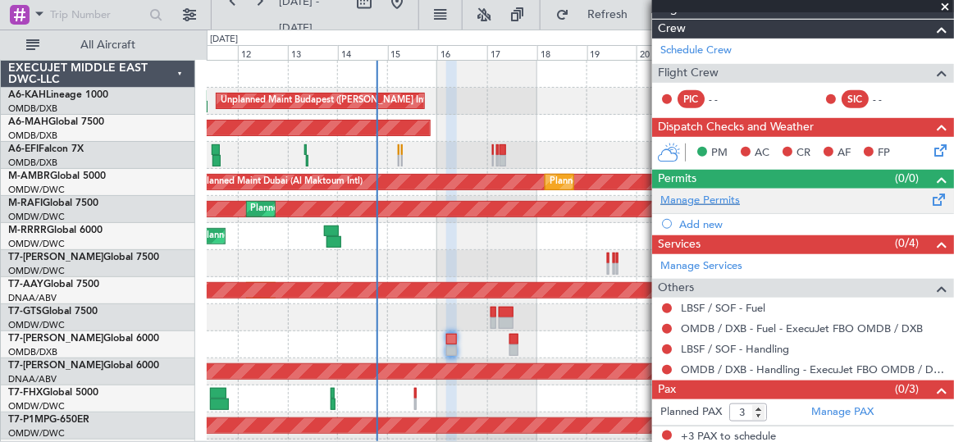
click at [720, 196] on link "Manage Permits" at bounding box center [700, 201] width 80 height 16
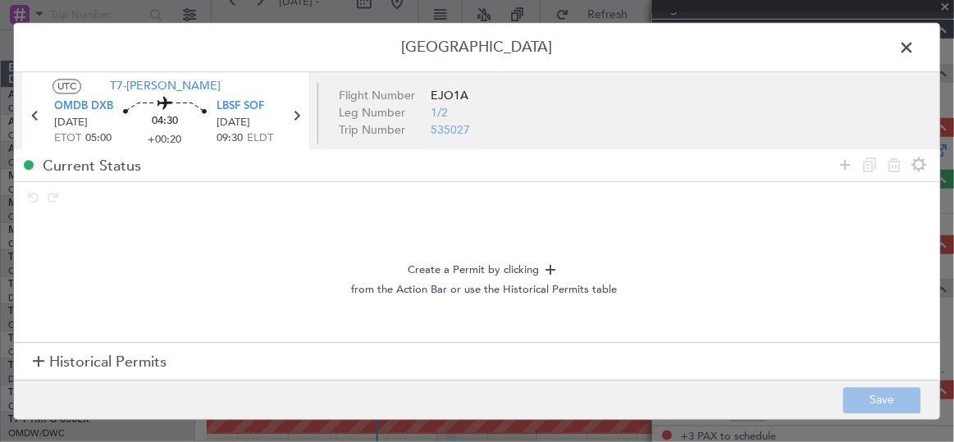
click at [109, 359] on span "Historical Permits" at bounding box center [107, 363] width 117 height 22
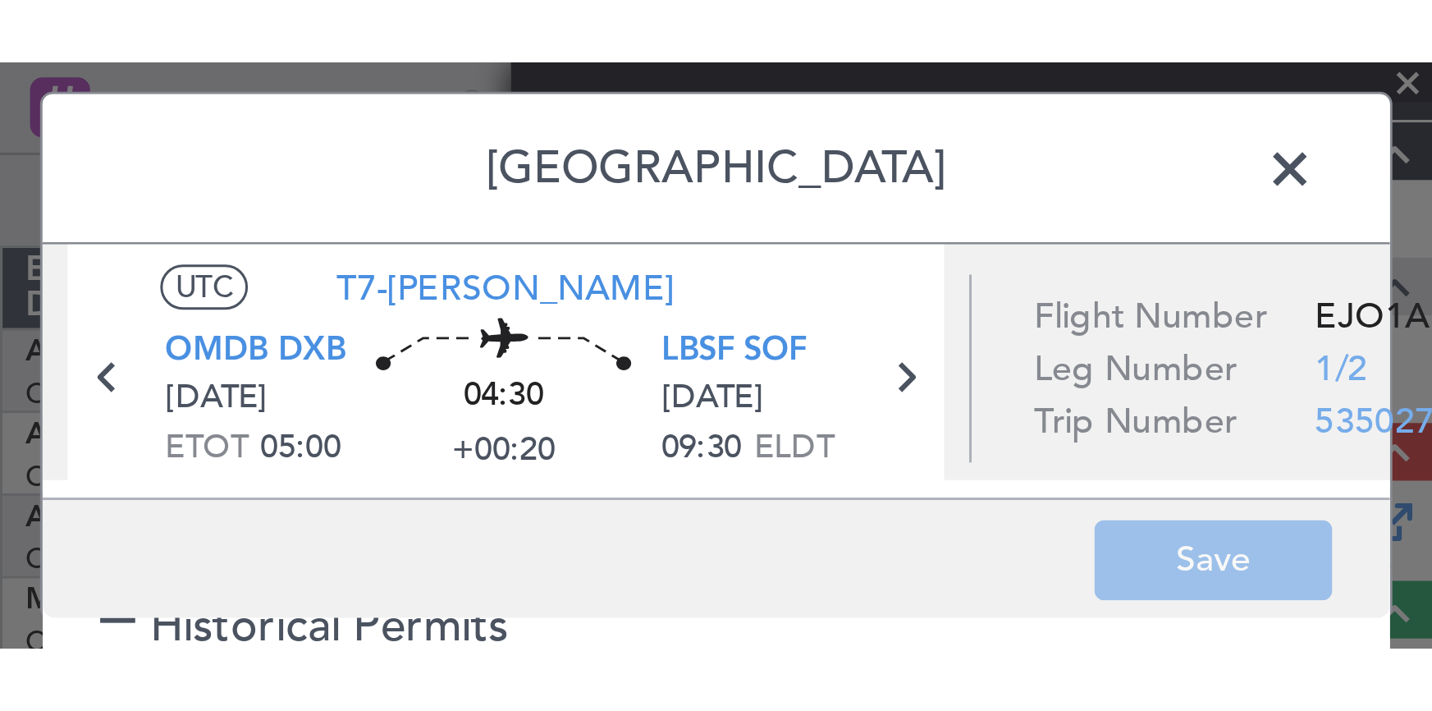
scroll to position [60, 0]
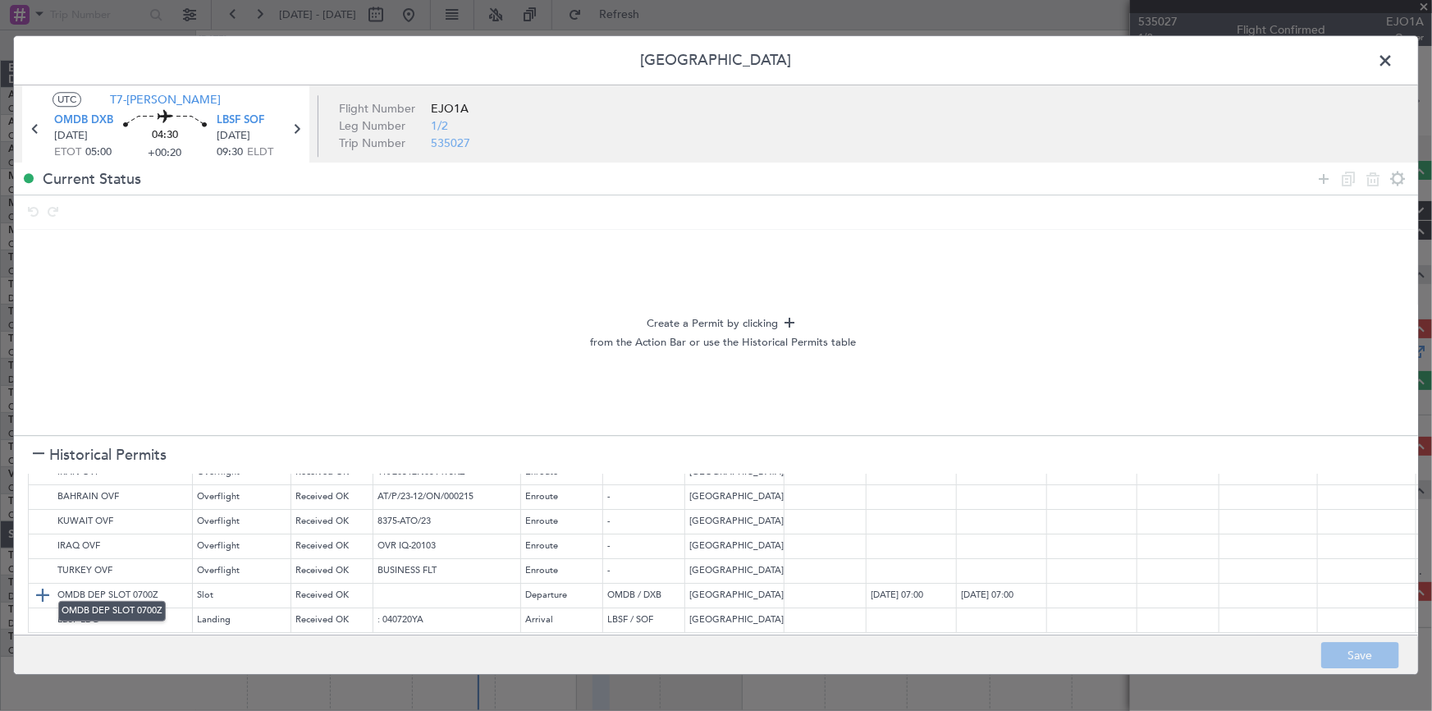
click at [43, 585] on img at bounding box center [43, 595] width 20 height 20
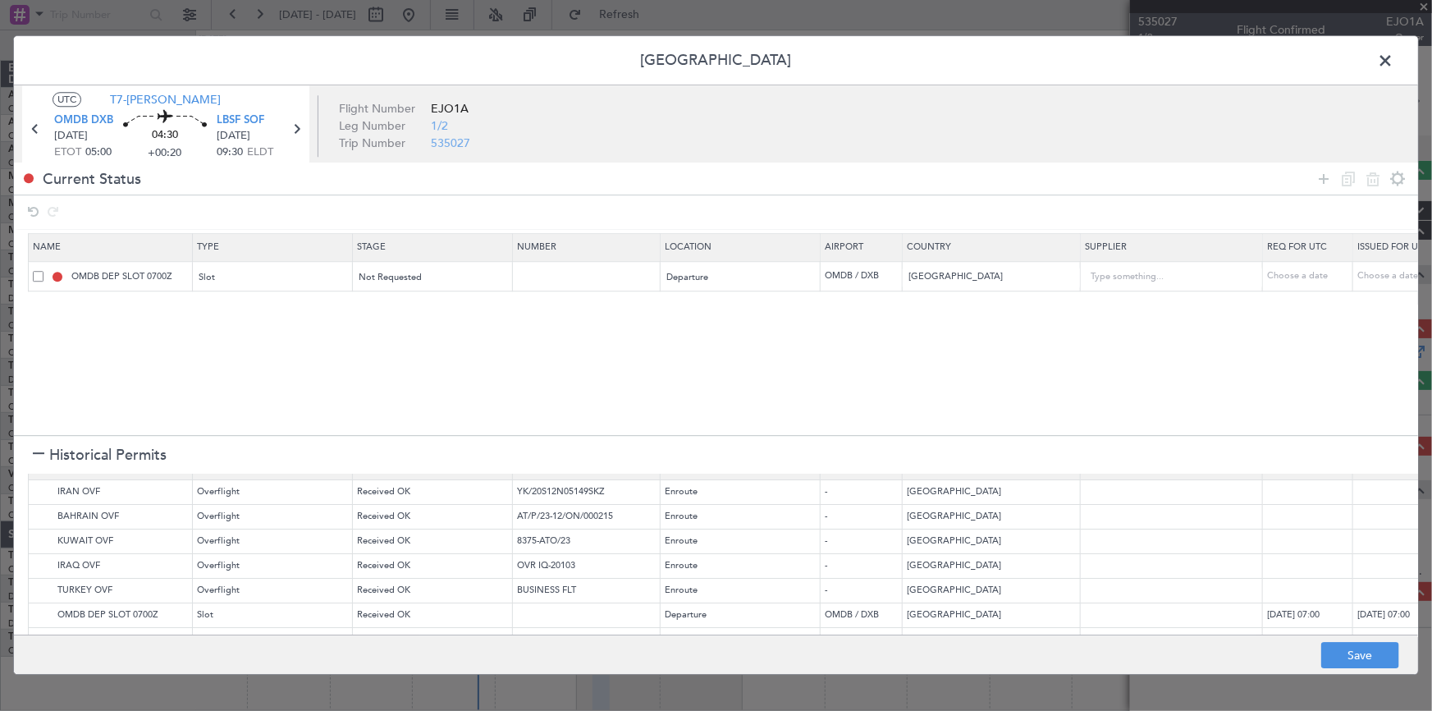
scroll to position [0, 0]
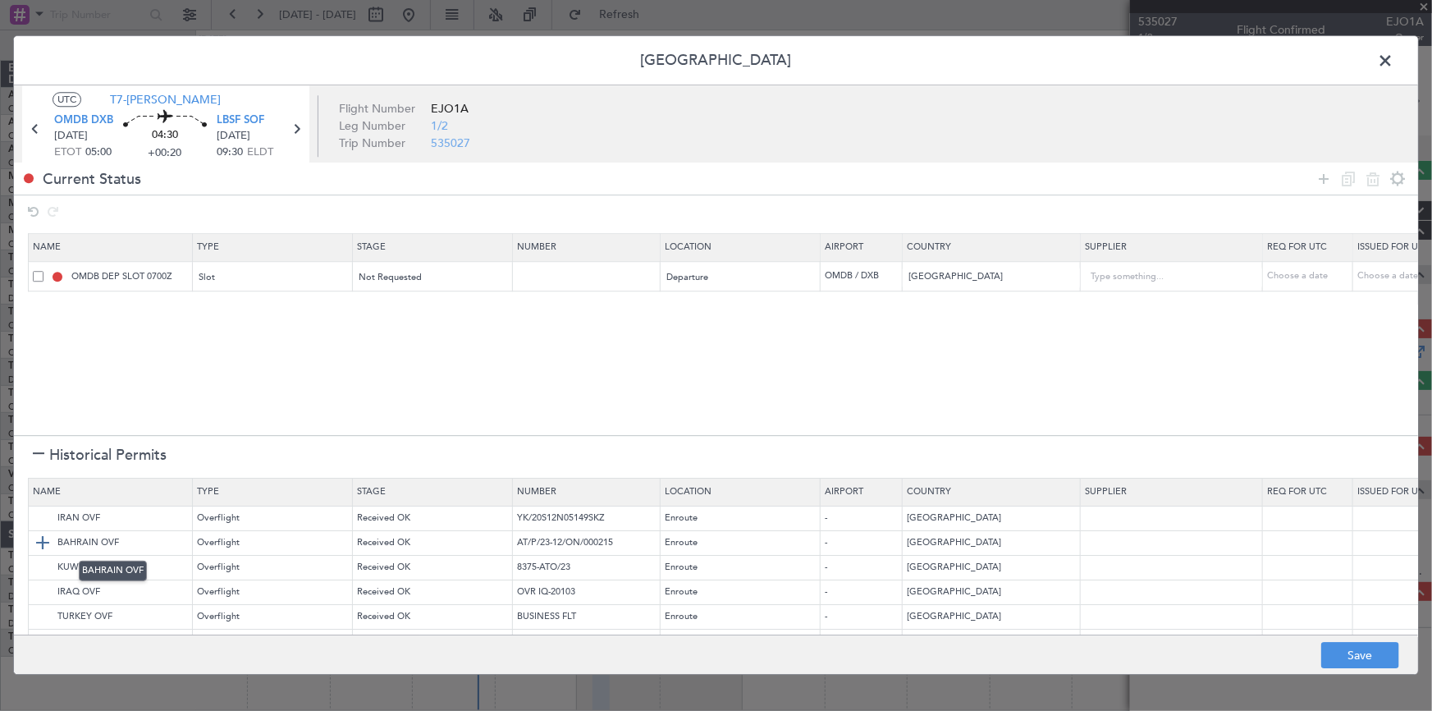
click at [43, 539] on img at bounding box center [43, 542] width 20 height 20
click at [39, 567] on img at bounding box center [43, 567] width 20 height 20
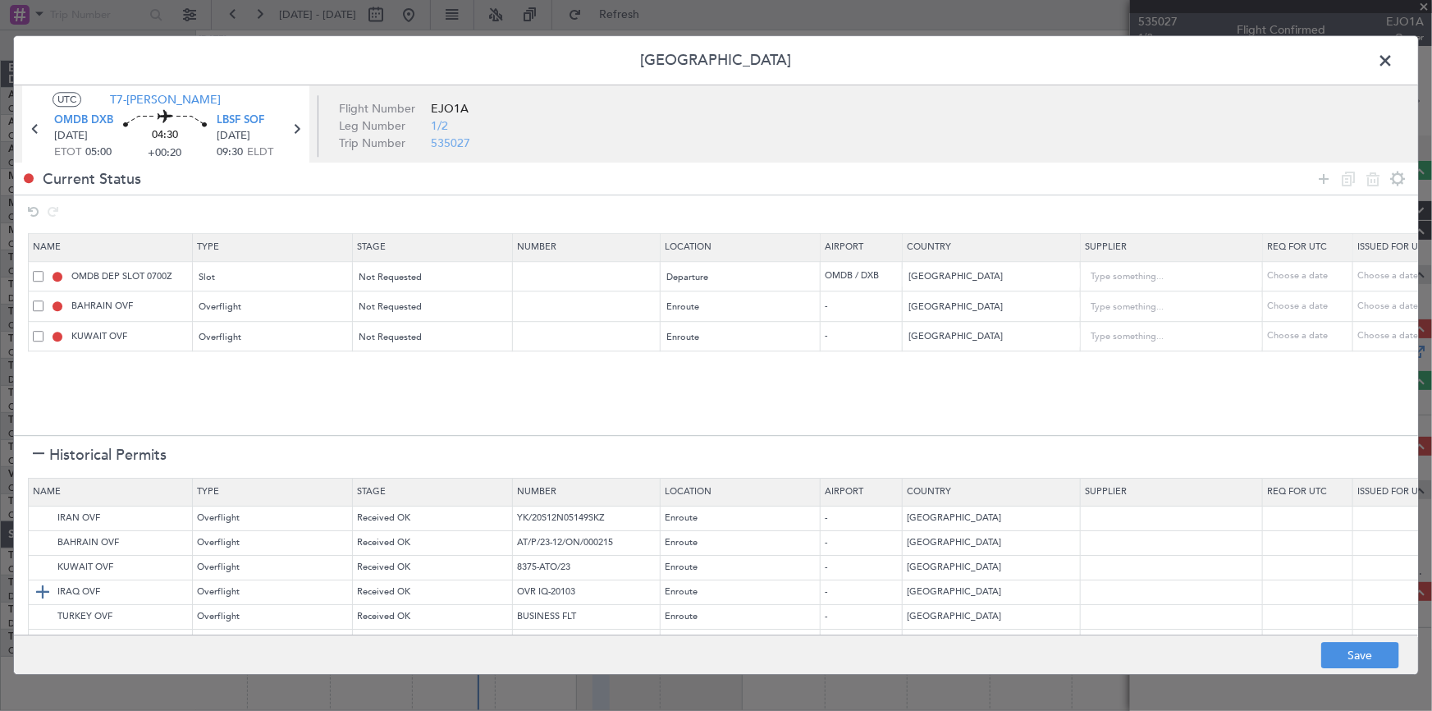
click at [39, 591] on img at bounding box center [43, 592] width 20 height 20
click at [41, 611] on img at bounding box center [43, 616] width 20 height 20
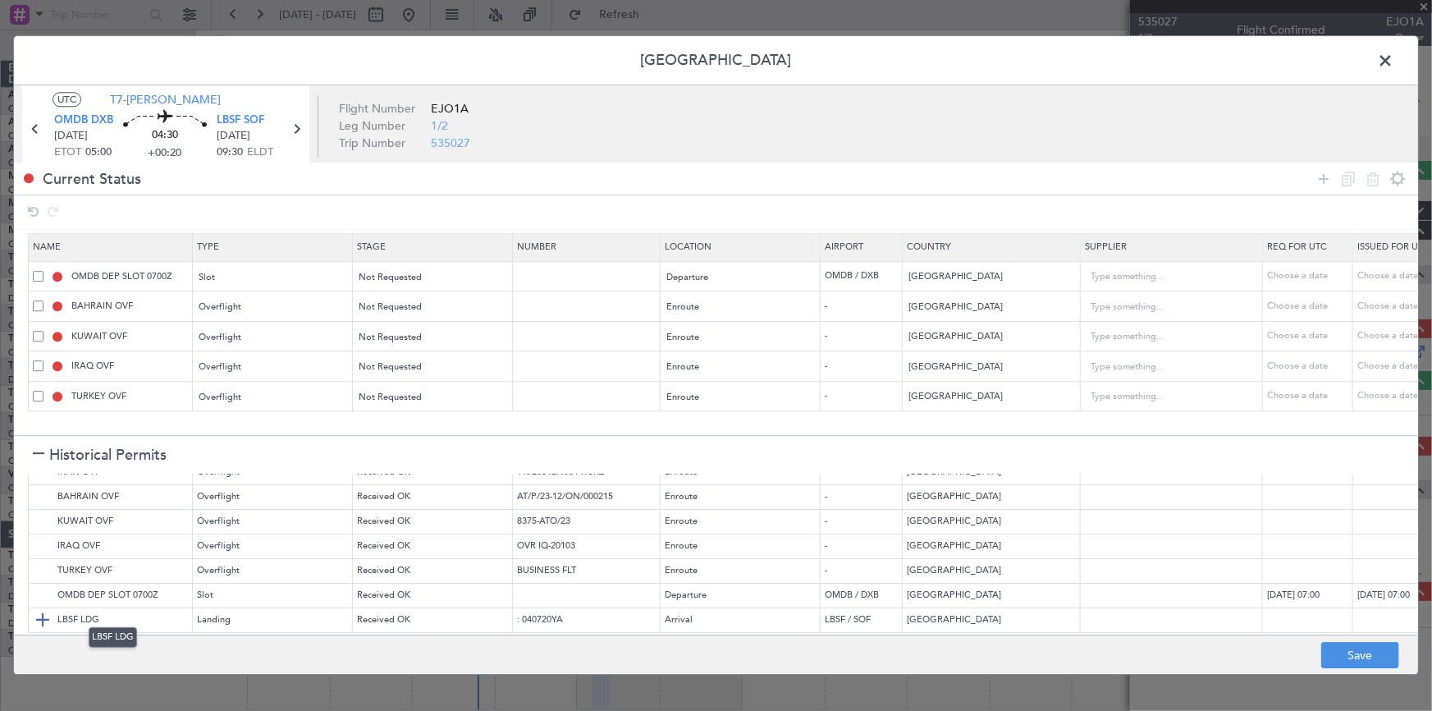
click at [46, 610] on img at bounding box center [43, 620] width 20 height 20
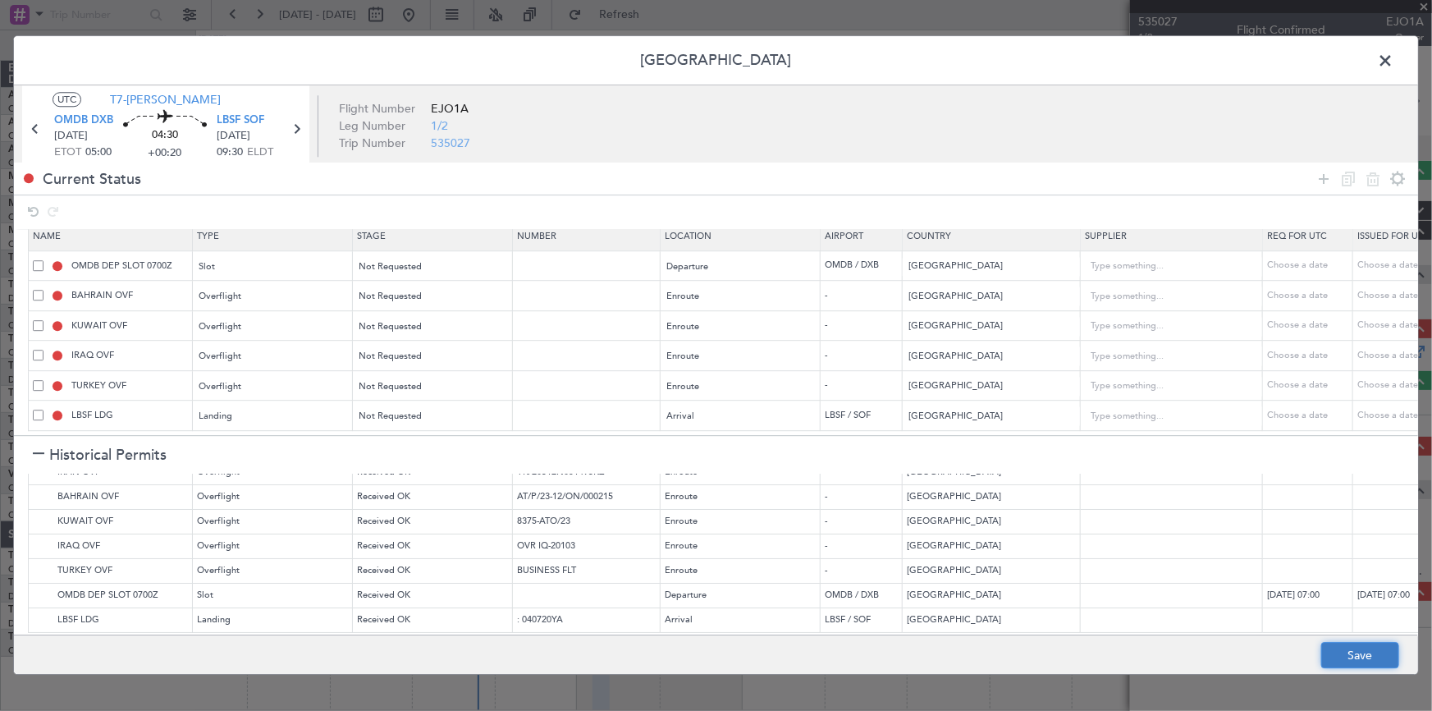
click at [1372, 651] on button "Save" at bounding box center [1360, 655] width 78 height 26
type input "OMDB DEP SLOT"
type input "NNN"
type input "1"
type input "NNN"
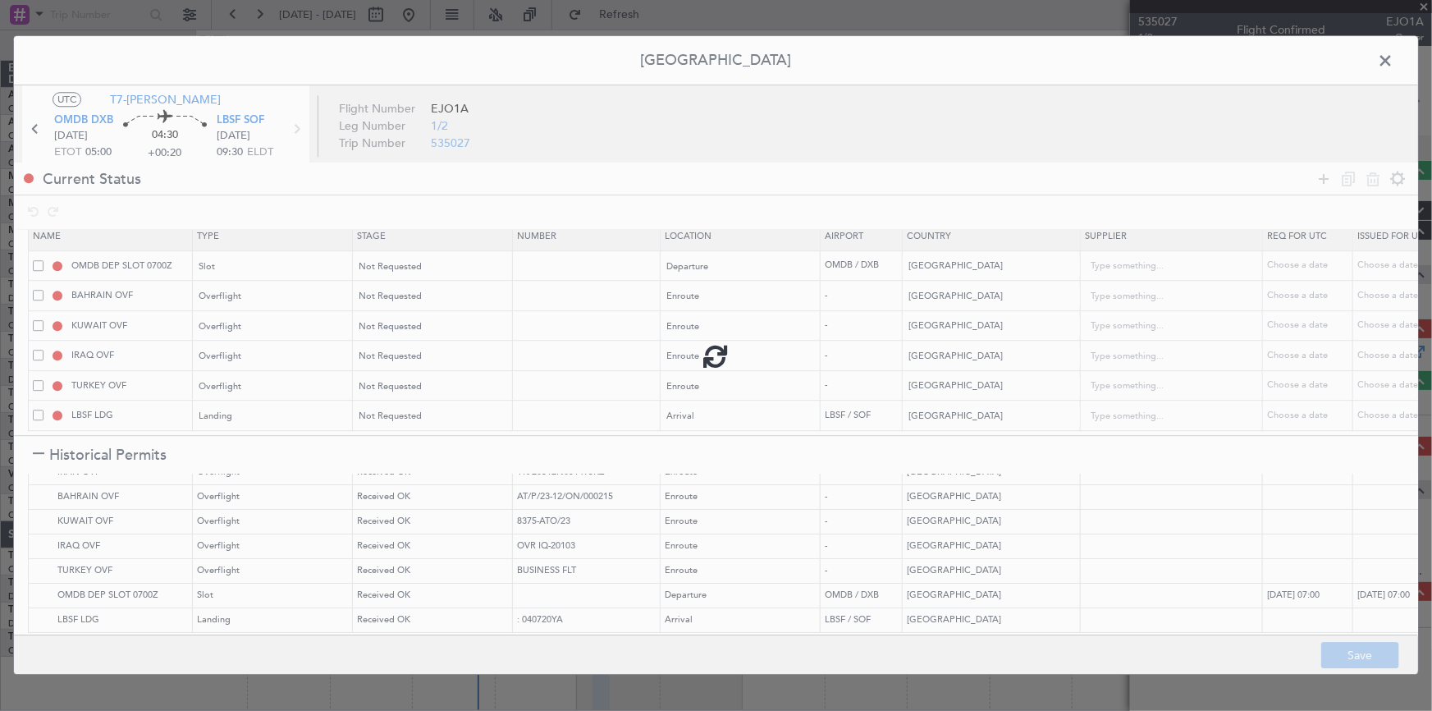
type input "NNN"
type input "1"
type input "NNN"
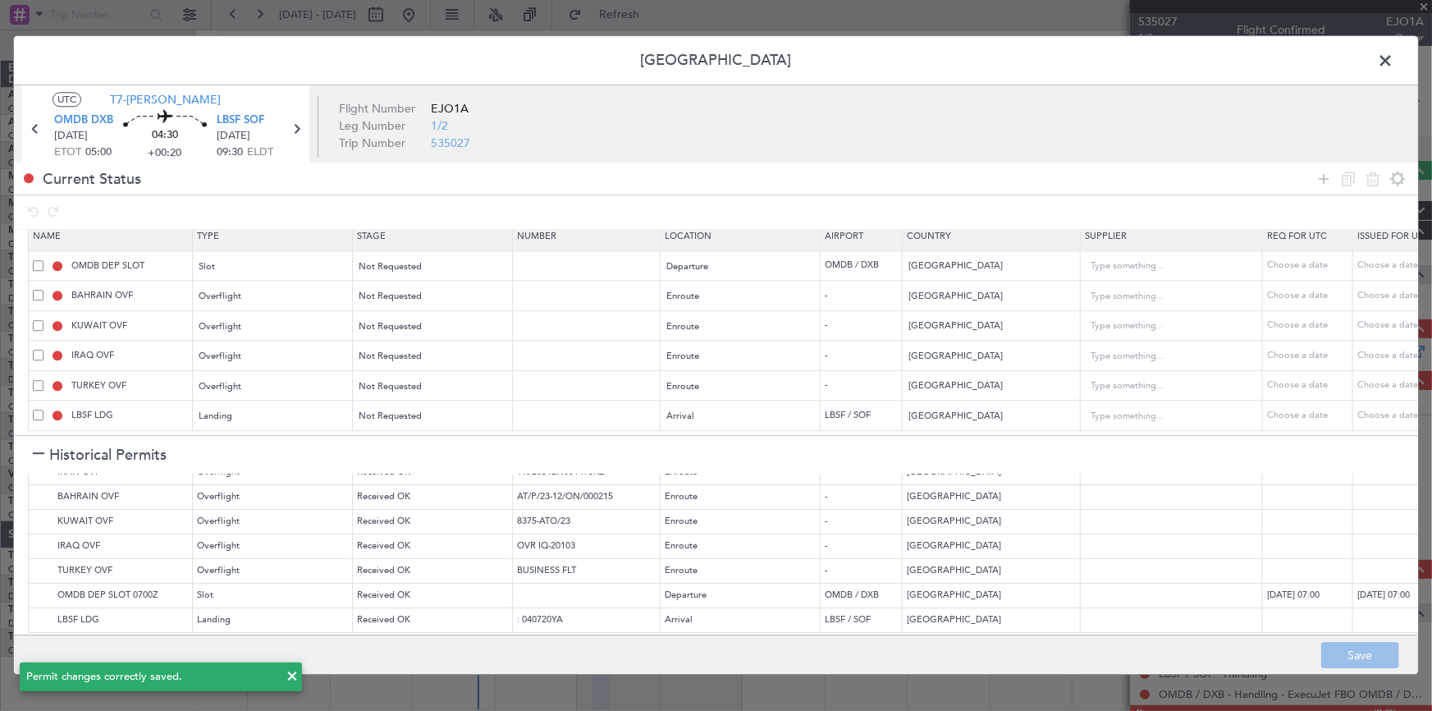
click at [1393, 57] on span at bounding box center [1393, 64] width 0 height 33
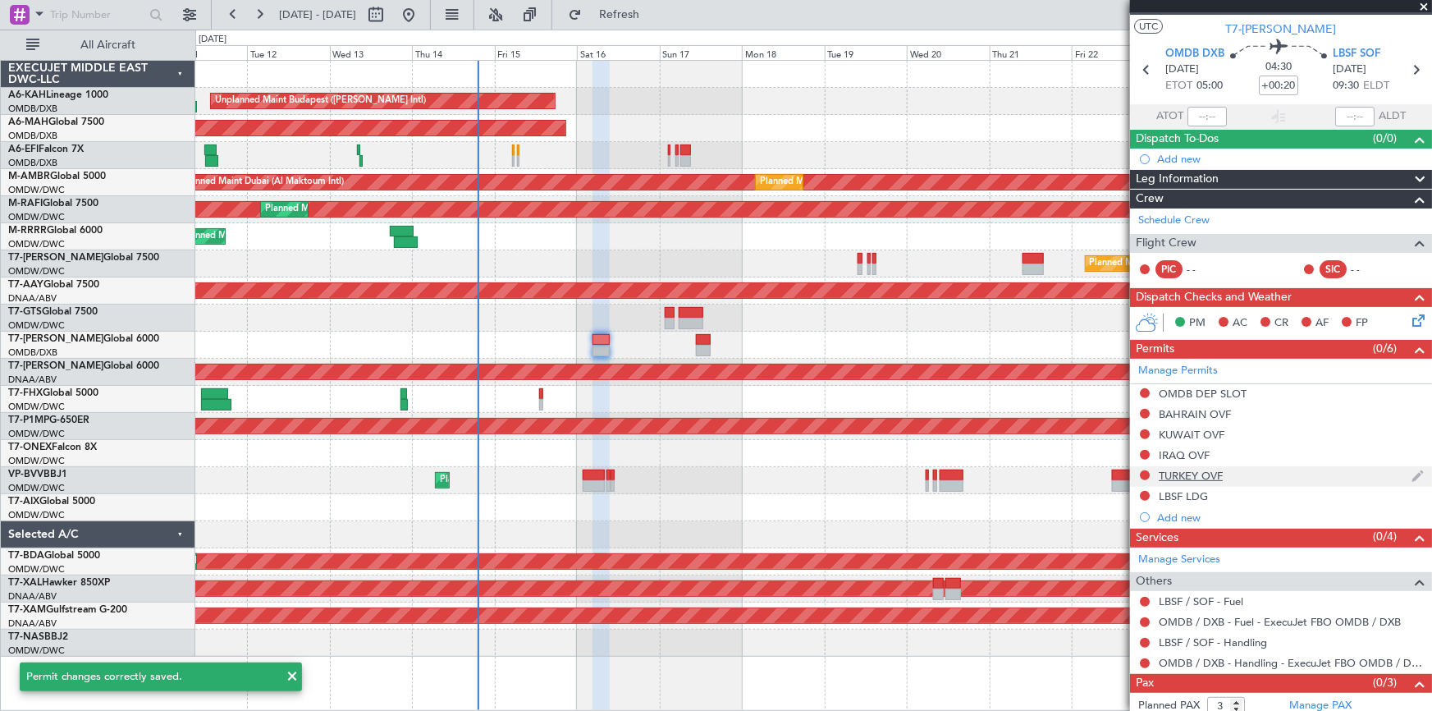
scroll to position [59, 0]
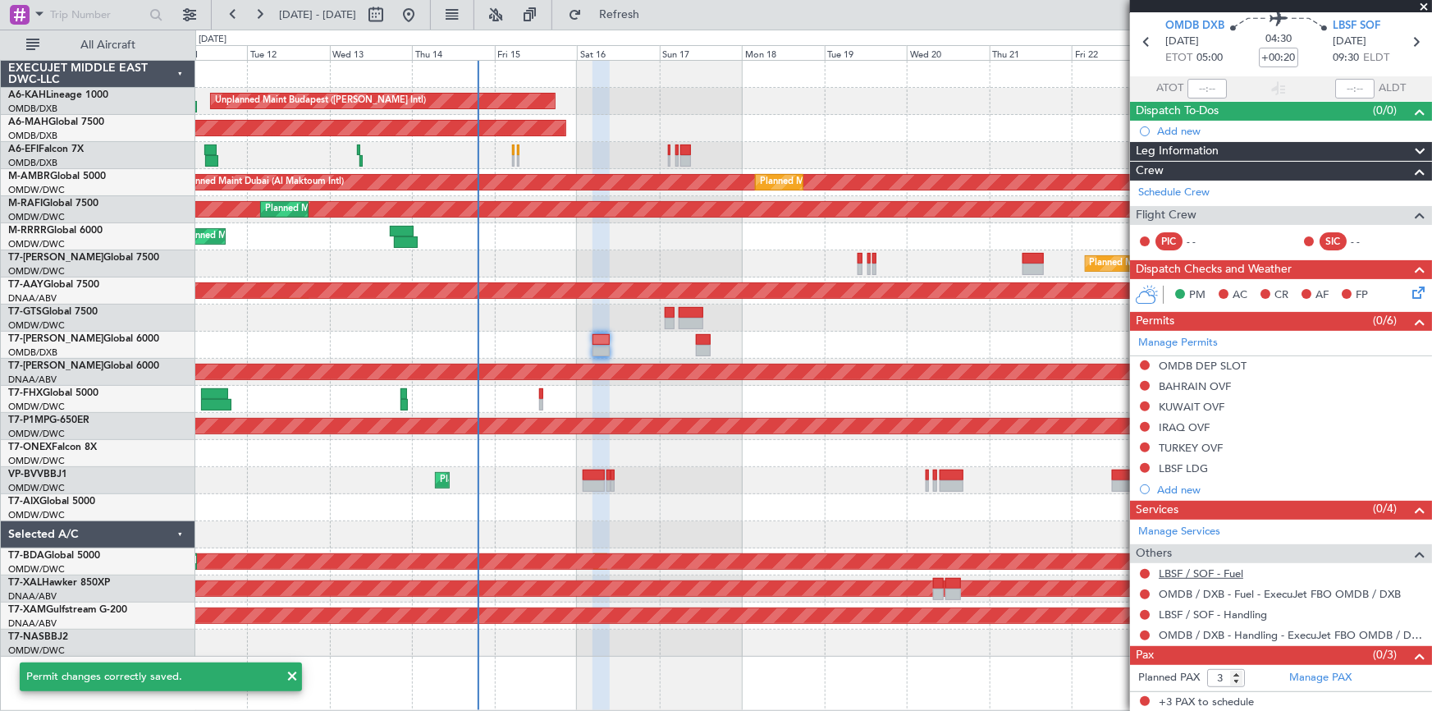
click at [1204, 571] on link "LBSF / SOF - Fuel" at bounding box center [1201, 573] width 85 height 14
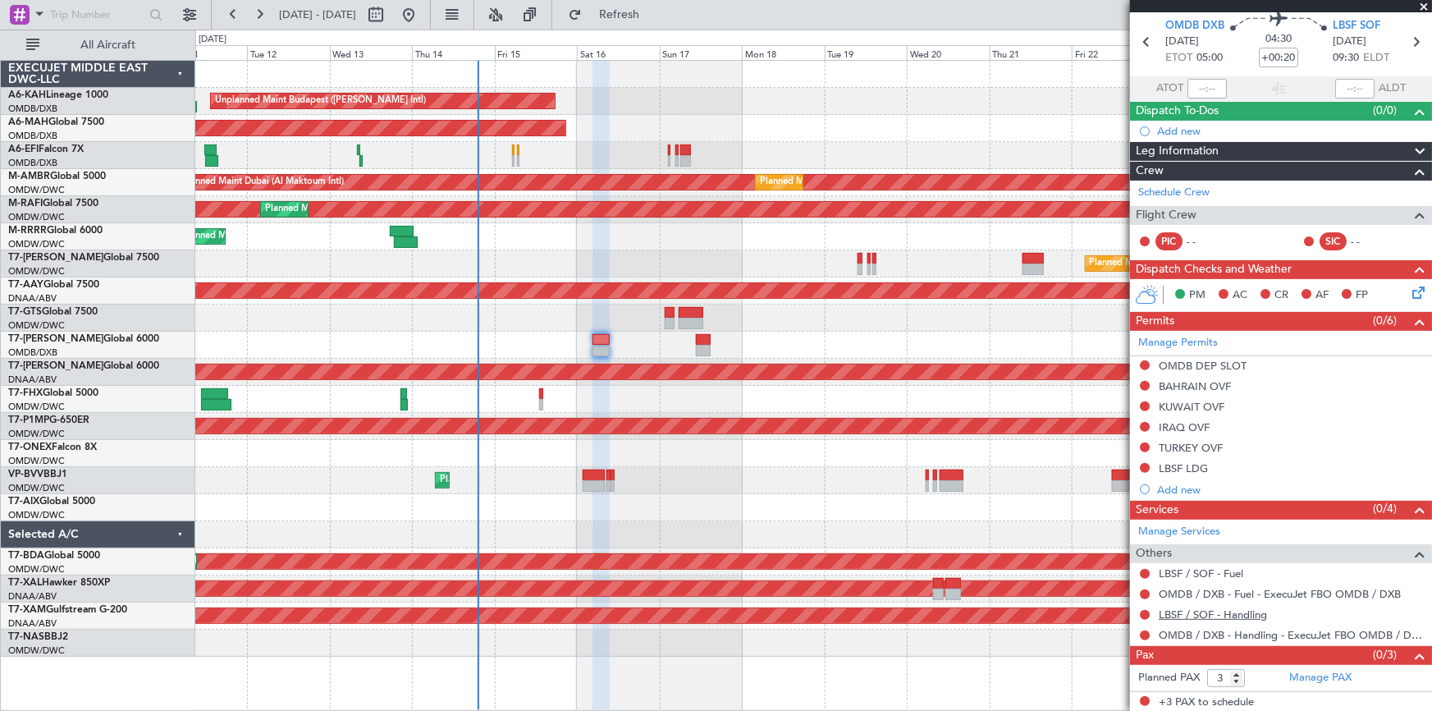
click at [1245, 608] on link "LBSF / SOF - Handling" at bounding box center [1213, 614] width 108 height 14
click at [651, 15] on span "Refresh" at bounding box center [619, 14] width 69 height 11
click at [1296, 670] on link "Manage PAX" at bounding box center [1320, 678] width 62 height 16
click at [654, 14] on span "Refresh" at bounding box center [619, 14] width 69 height 11
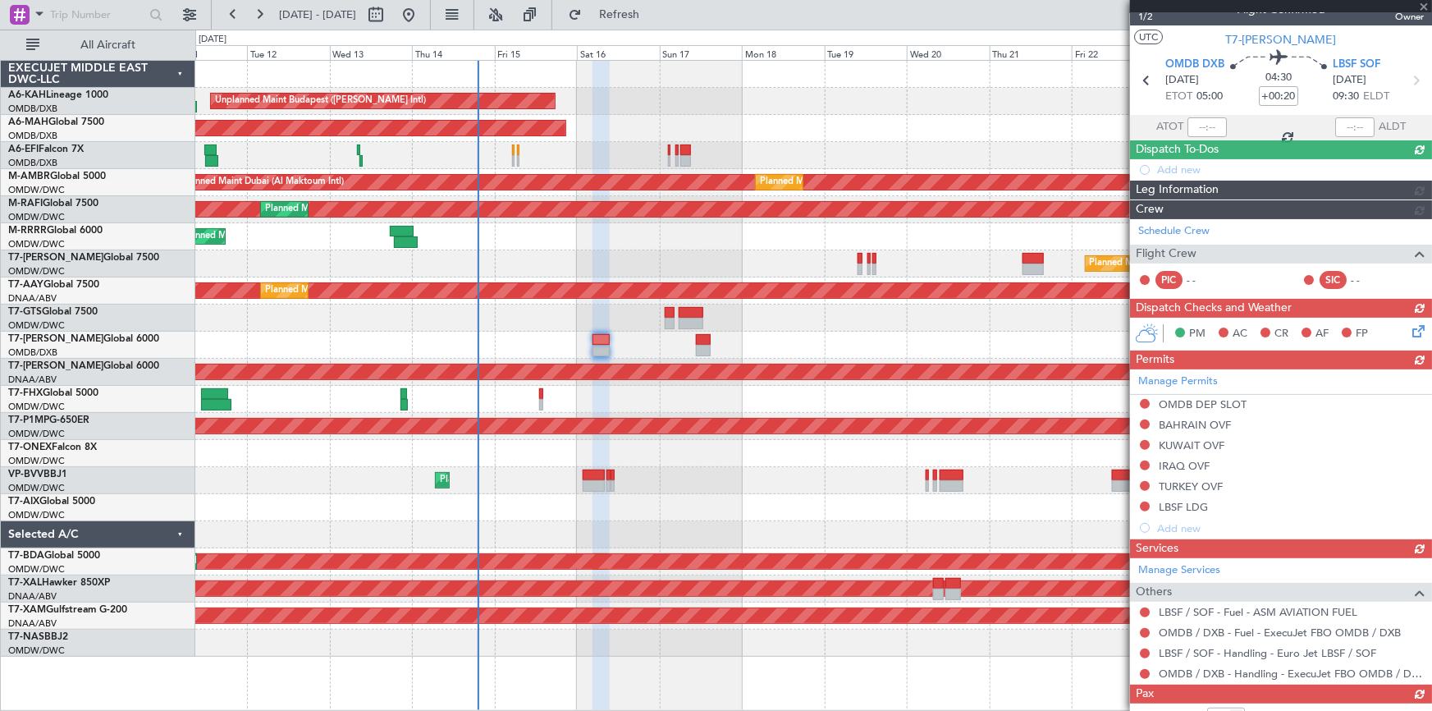
scroll to position [0, 0]
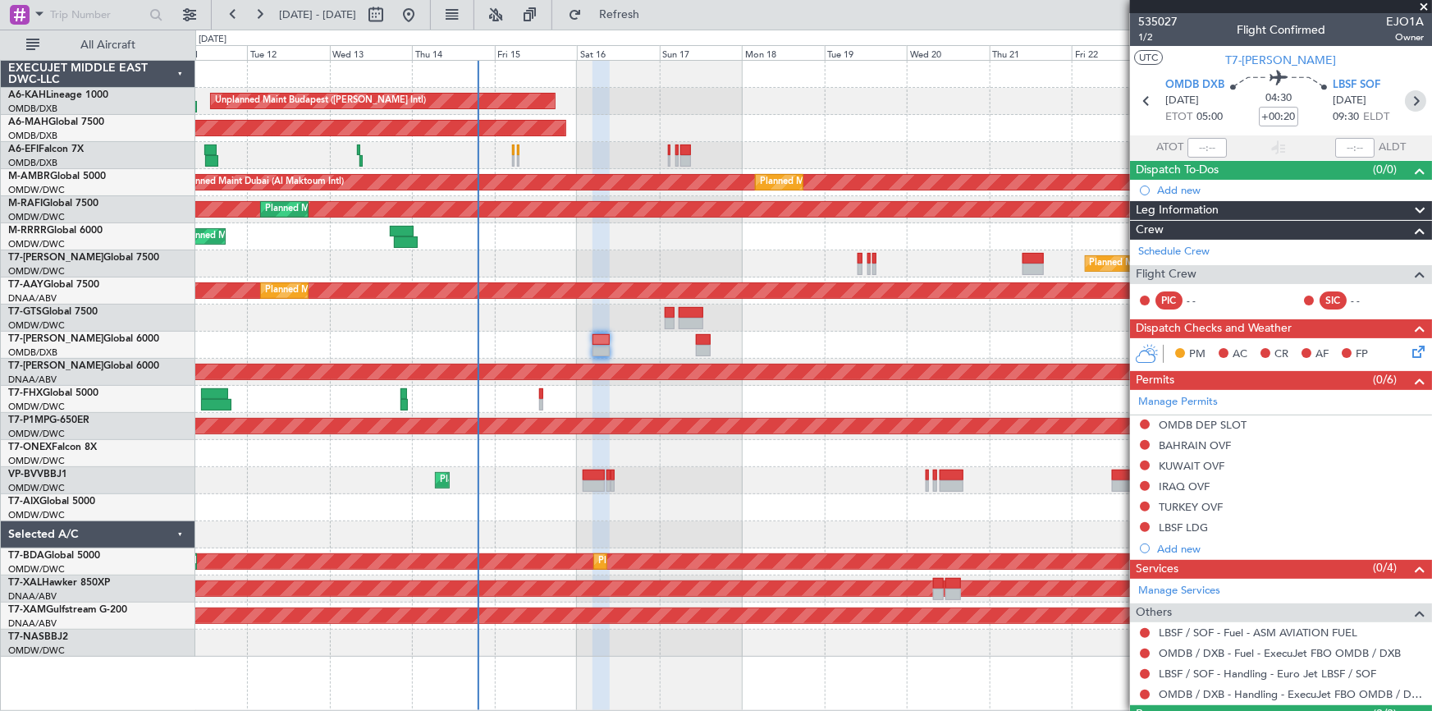
click at [1406, 99] on icon at bounding box center [1415, 100] width 21 height 21
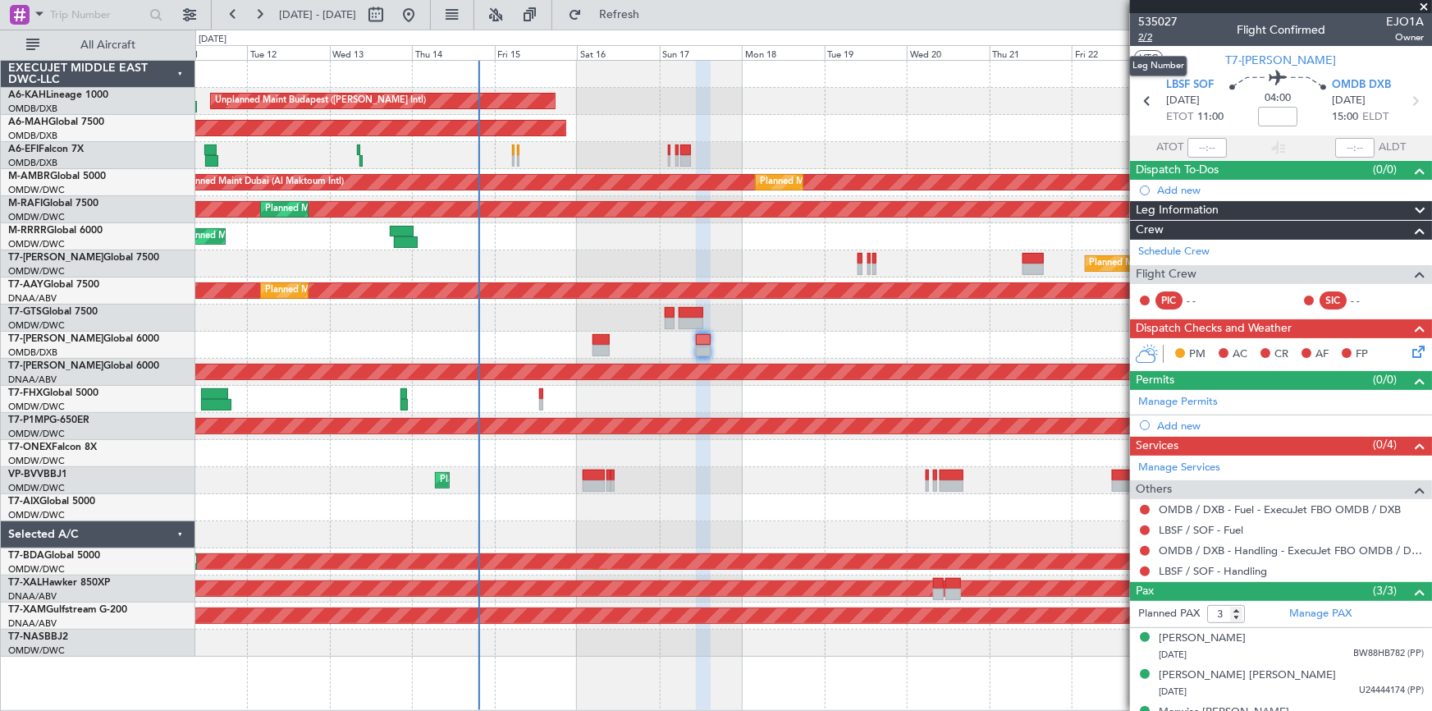
click at [1145, 39] on span "2/2" at bounding box center [1157, 37] width 39 height 14
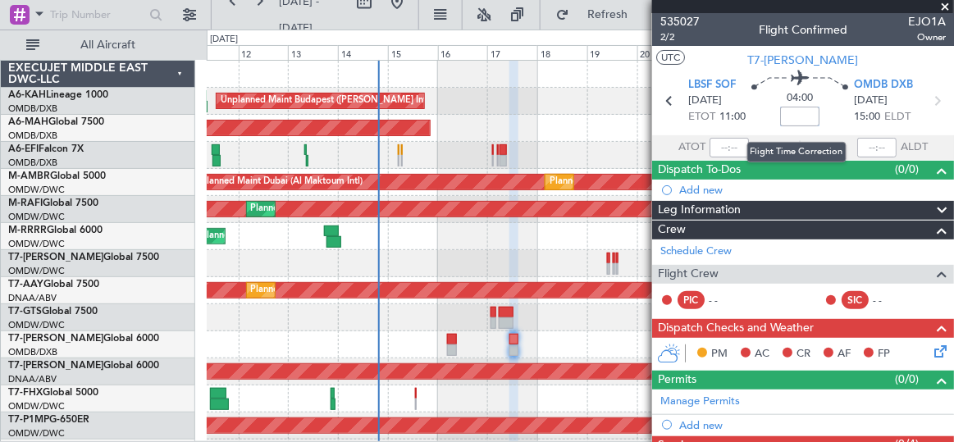
click at [785, 115] on input at bounding box center [799, 117] width 39 height 20
type input "+25"
click at [770, 137] on section "ATOT ALDT" at bounding box center [803, 147] width 302 height 25
type input "+00:25"
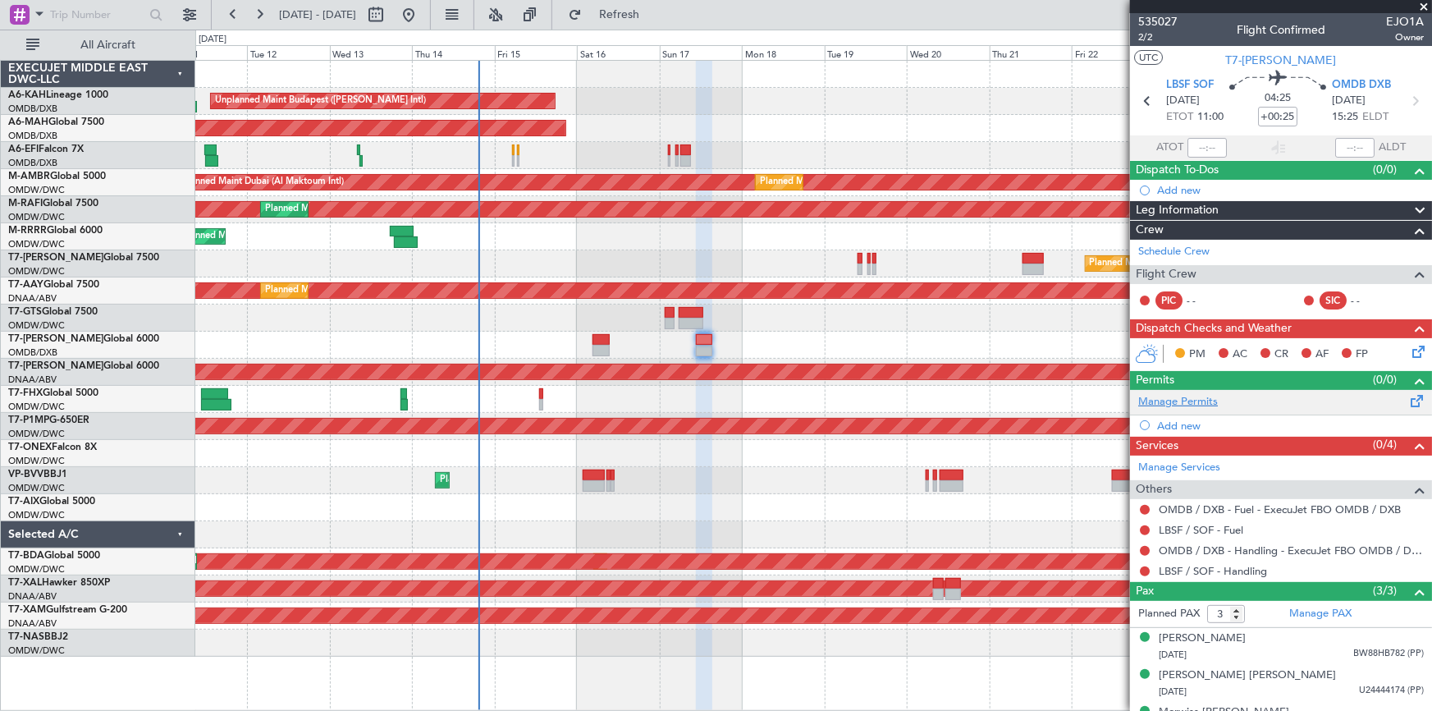
click at [1195, 398] on link "Manage Permits" at bounding box center [1178, 402] width 80 height 16
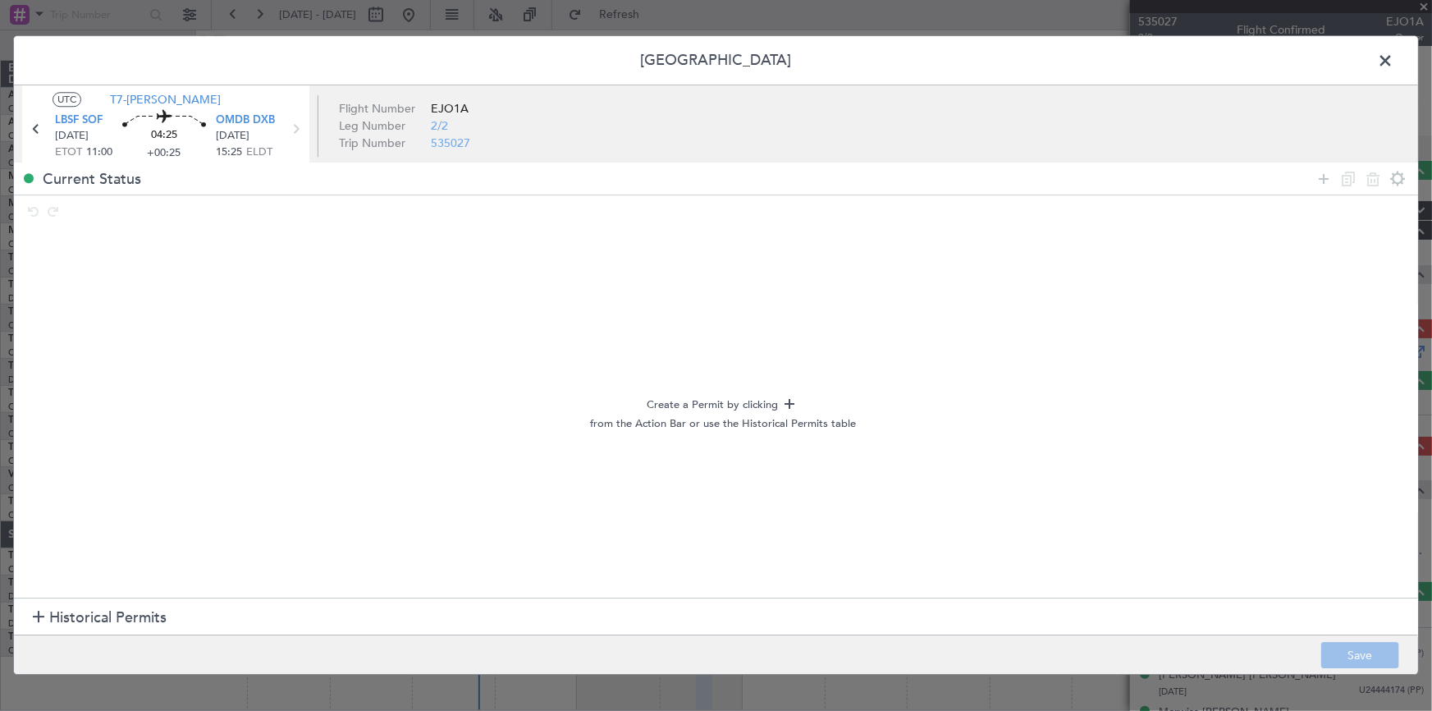
click at [122, 614] on span "Historical Permits" at bounding box center [107, 617] width 117 height 22
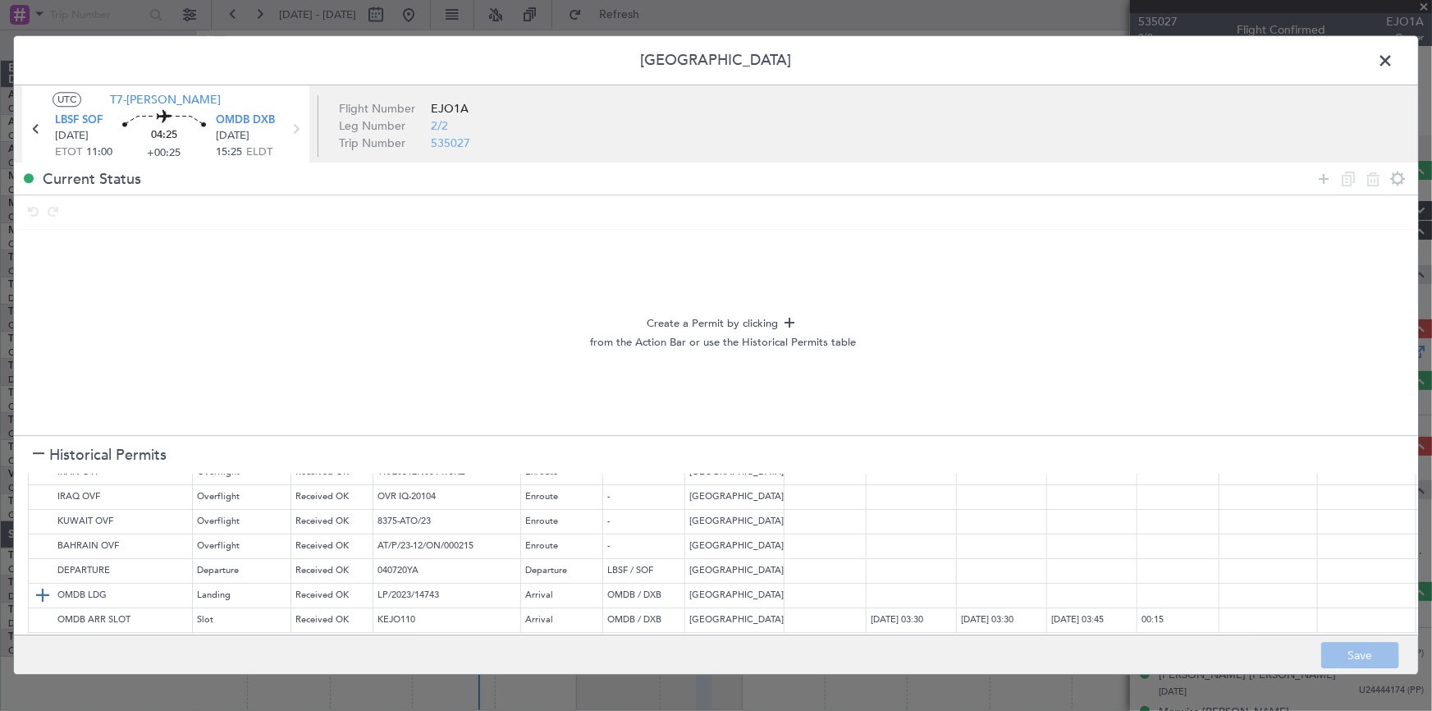
scroll to position [88, 0]
click at [39, 560] on img at bounding box center [43, 570] width 20 height 20
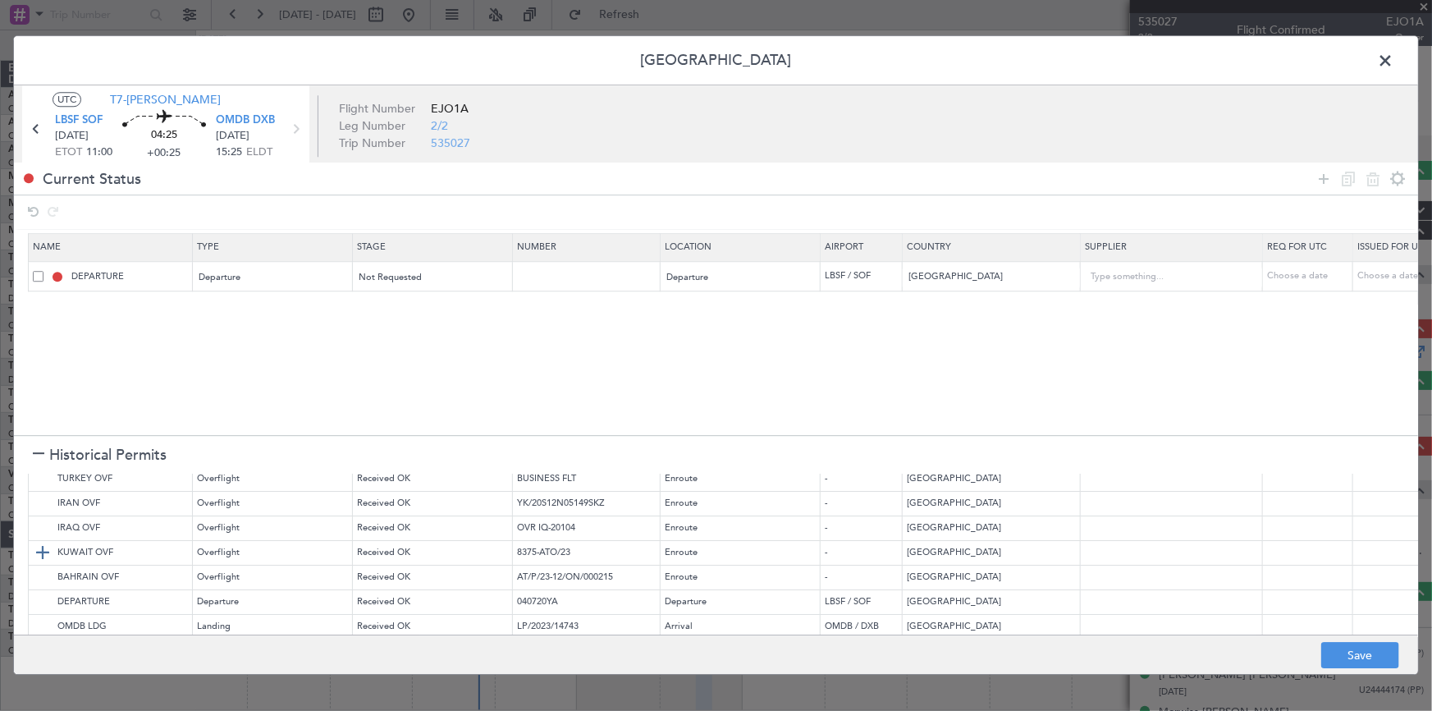
scroll to position [0, 0]
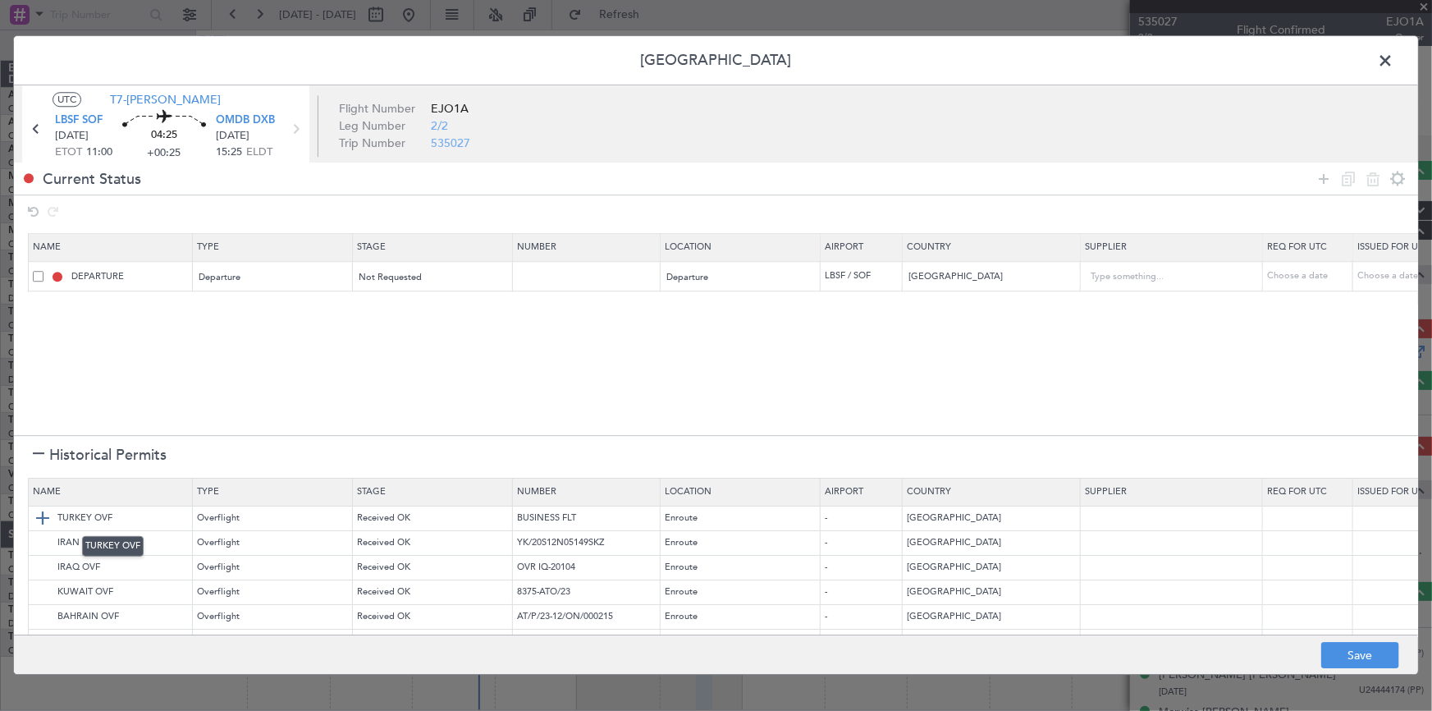
click at [41, 514] on img at bounding box center [43, 518] width 20 height 20
click at [42, 566] on img at bounding box center [43, 567] width 20 height 20
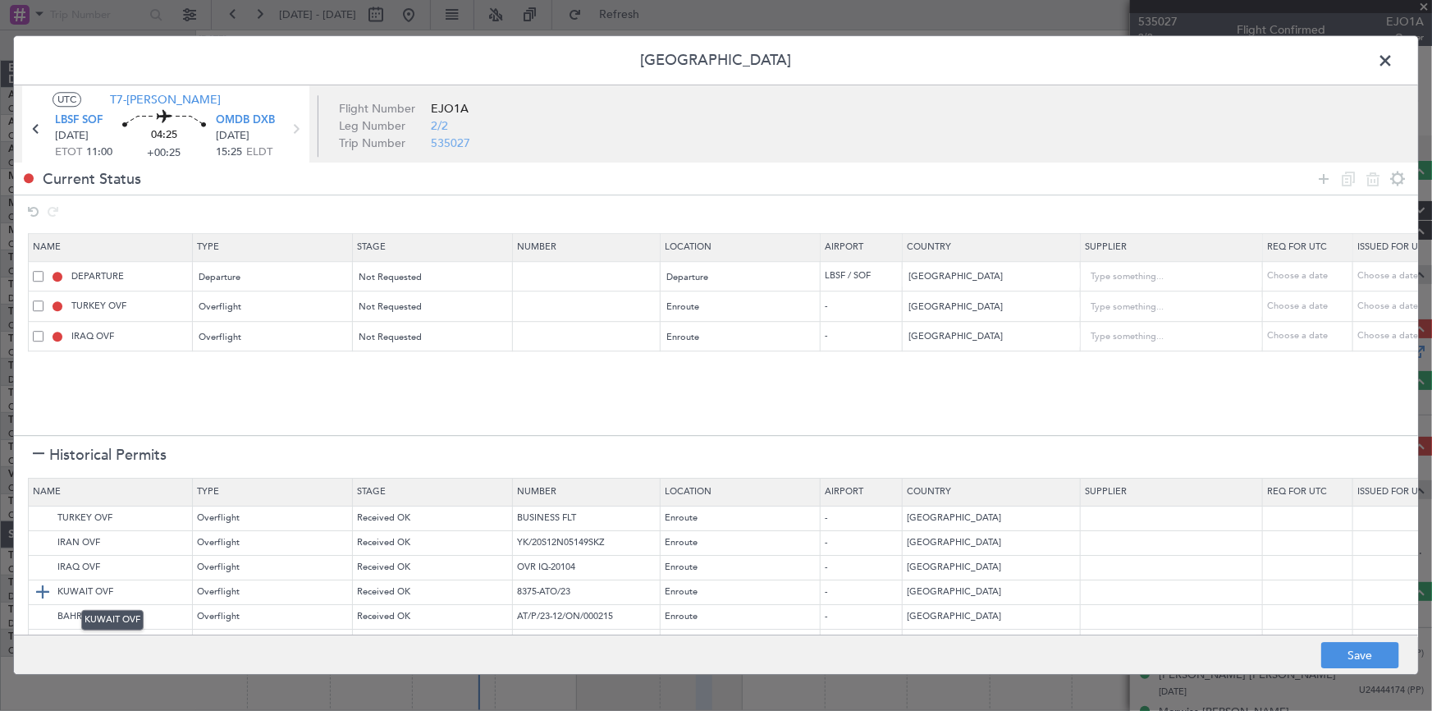
click at [43, 593] on img at bounding box center [43, 592] width 20 height 20
click at [45, 616] on img at bounding box center [43, 616] width 20 height 20
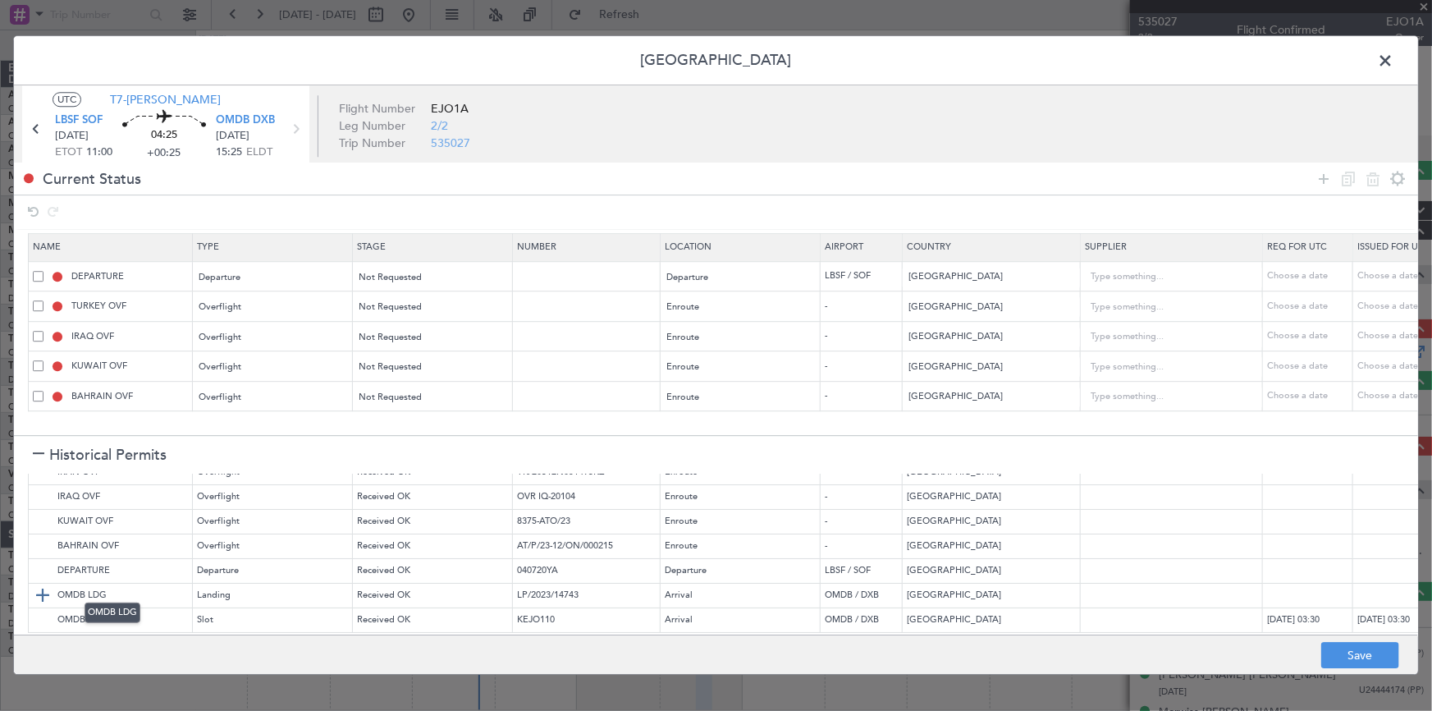
click at [43, 585] on img at bounding box center [43, 595] width 20 height 20
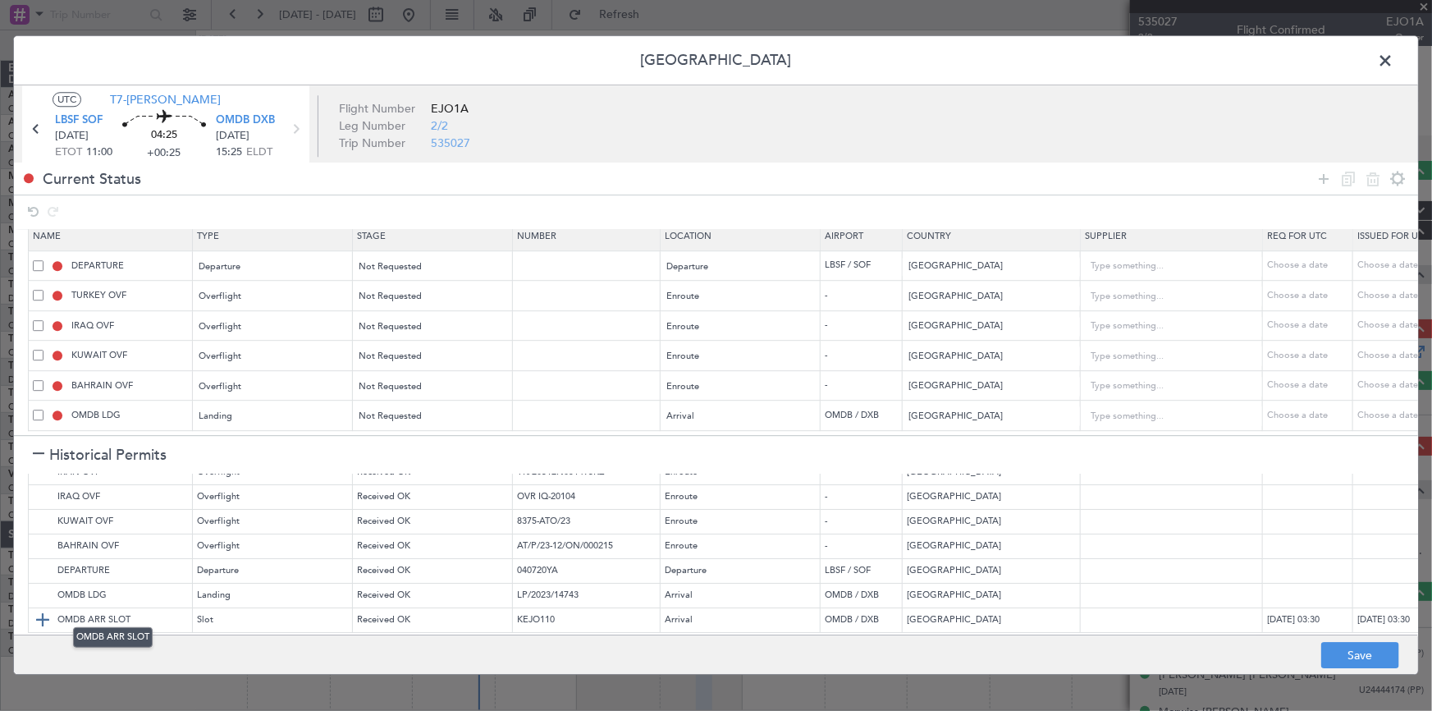
click at [41, 610] on img at bounding box center [43, 620] width 20 height 20
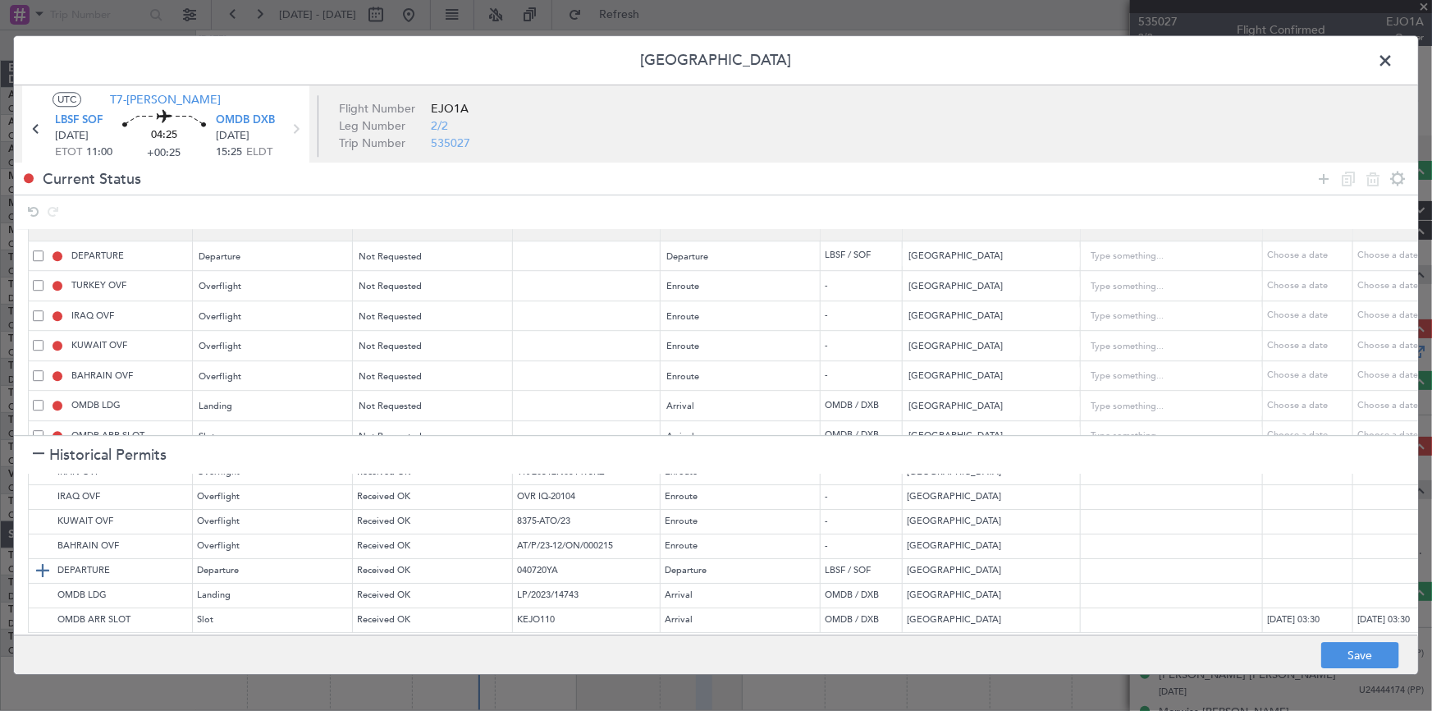
scroll to position [51, 0]
click at [1323, 171] on icon at bounding box center [1324, 179] width 20 height 20
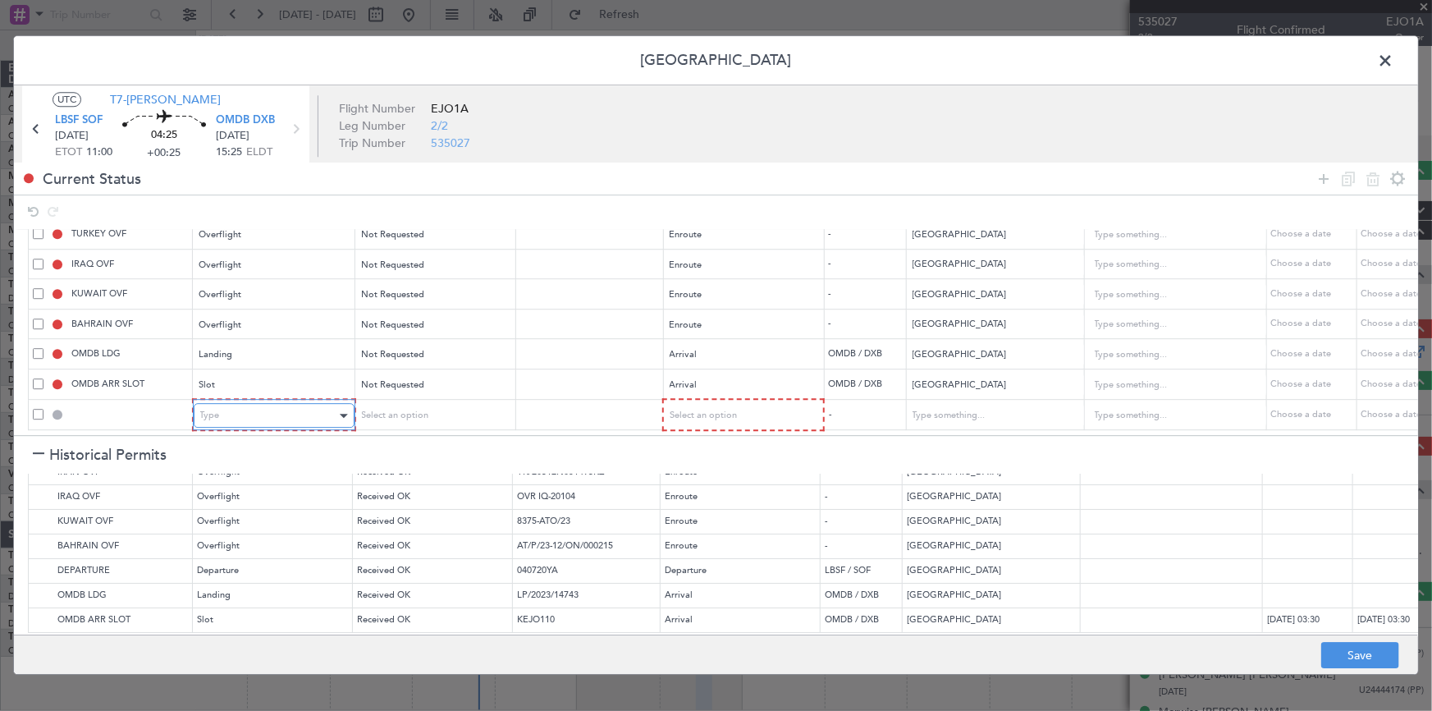
click at [262, 411] on div "Type" at bounding box center [268, 416] width 136 height 25
click at [235, 492] on span "API" at bounding box center [273, 487] width 146 height 25
click at [427, 386] on mat-form-field "Not Requested" at bounding box center [432, 384] width 159 height 30
click at [435, 404] on div "Select an option" at bounding box center [427, 416] width 136 height 25
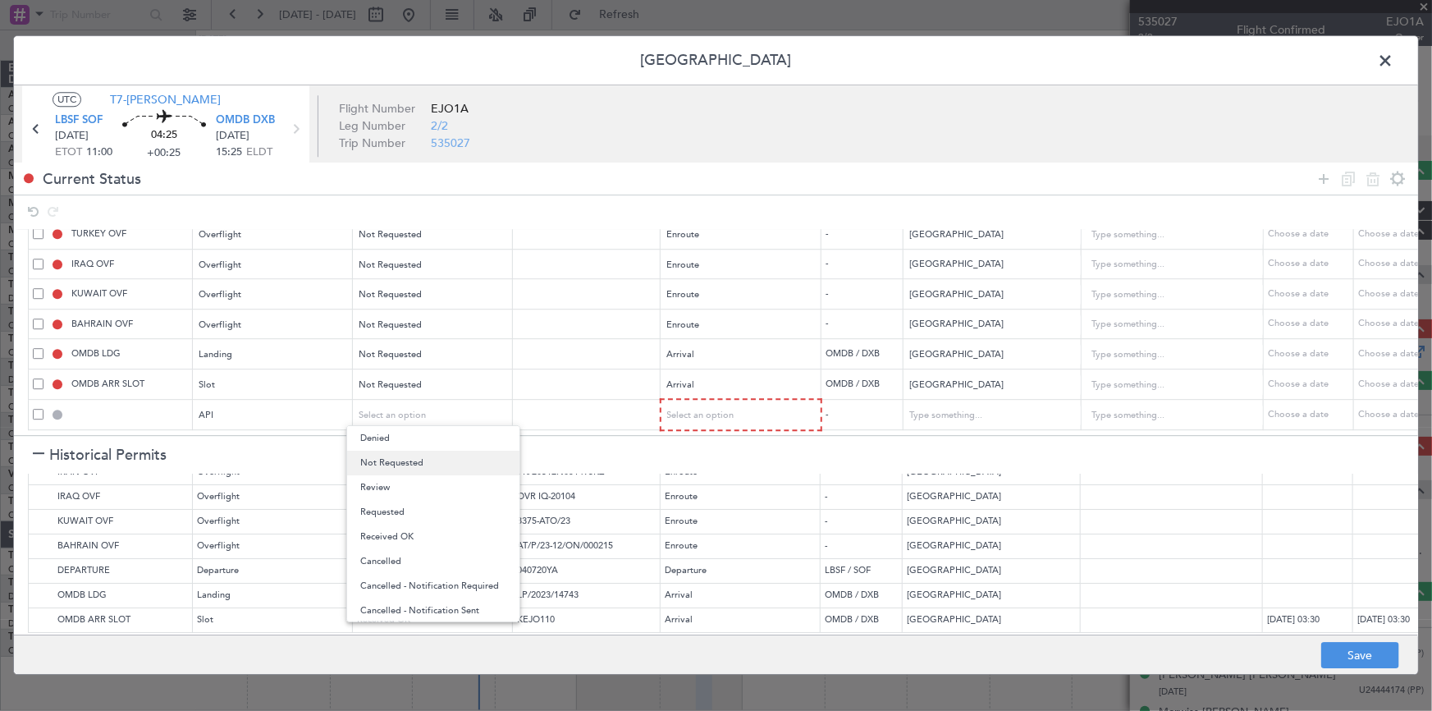
click at [426, 459] on span "Not Requested" at bounding box center [433, 462] width 146 height 25
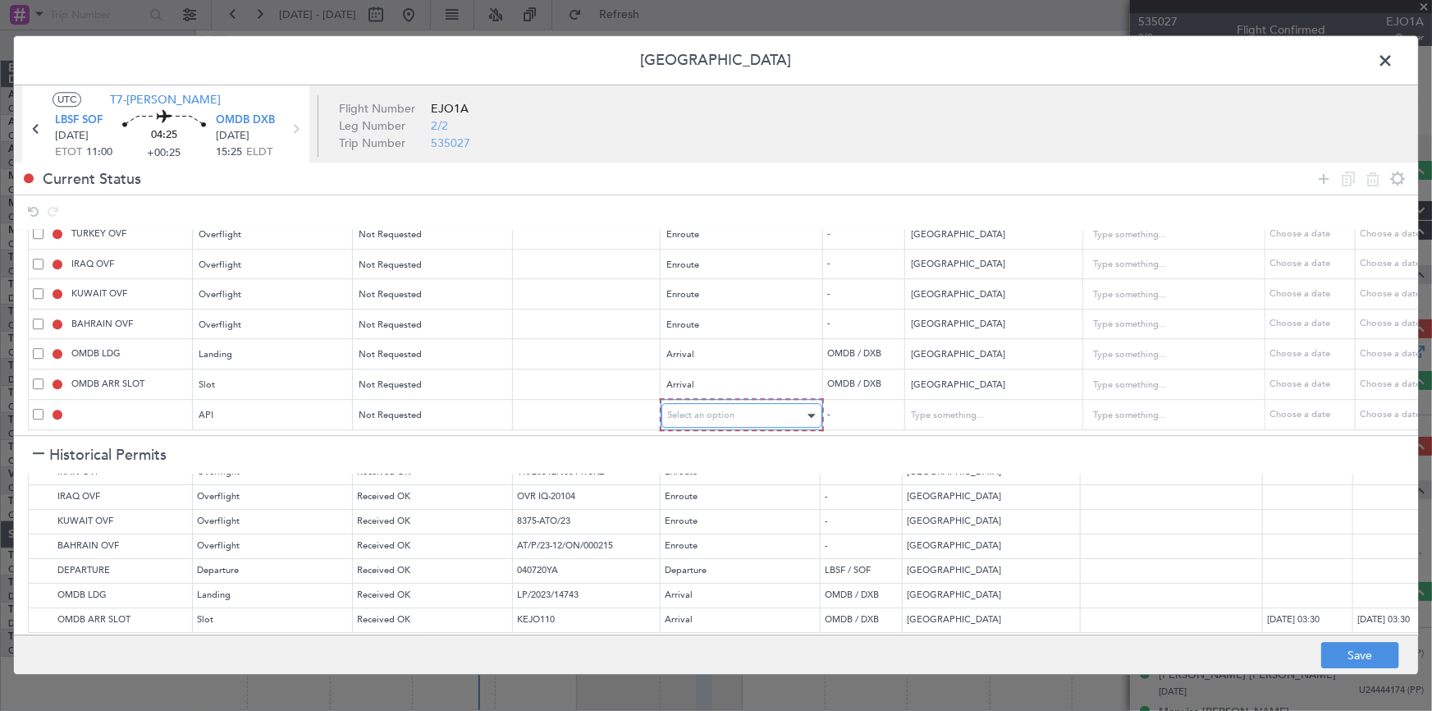
click at [743, 404] on div "Select an option" at bounding box center [736, 416] width 136 height 25
drag, startPoint x: 699, startPoint y: 487, endPoint x: 1132, endPoint y: 638, distance: 458.8
click at [707, 487] on span "Arrival" at bounding box center [741, 487] width 146 height 25
click at [1378, 658] on button "Save" at bounding box center [1360, 655] width 78 height 26
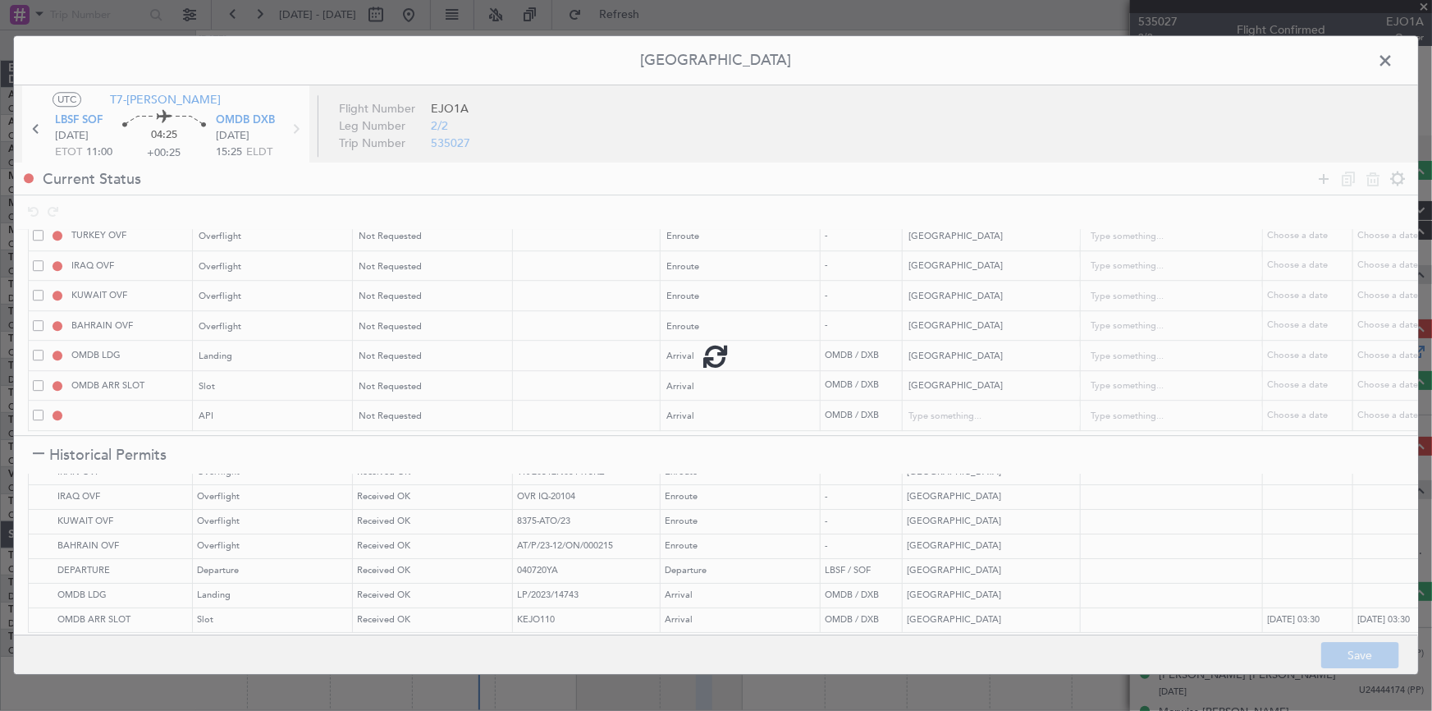
type input "BULGARIA DEPARTURE"
type input "NNN"
type input "1"
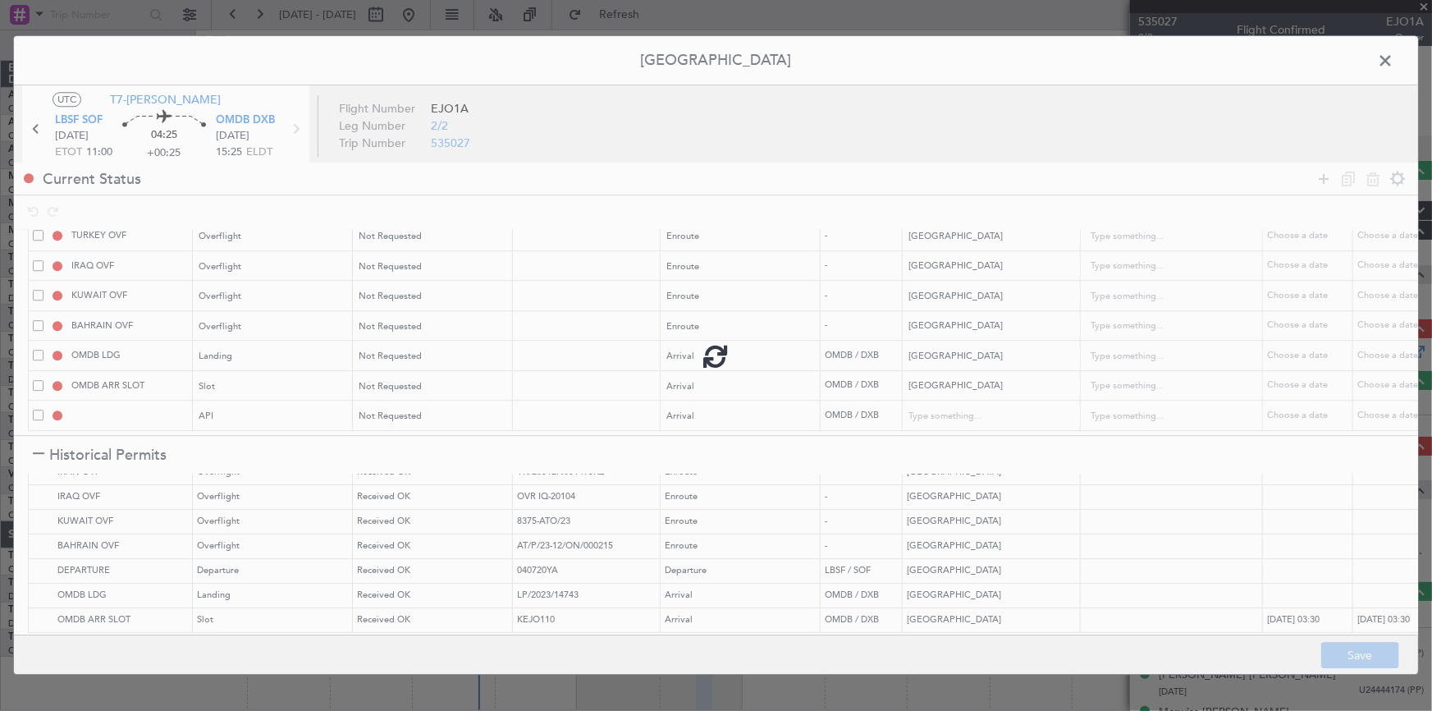
type input "NNN"
type input "1"
type input "NNN"
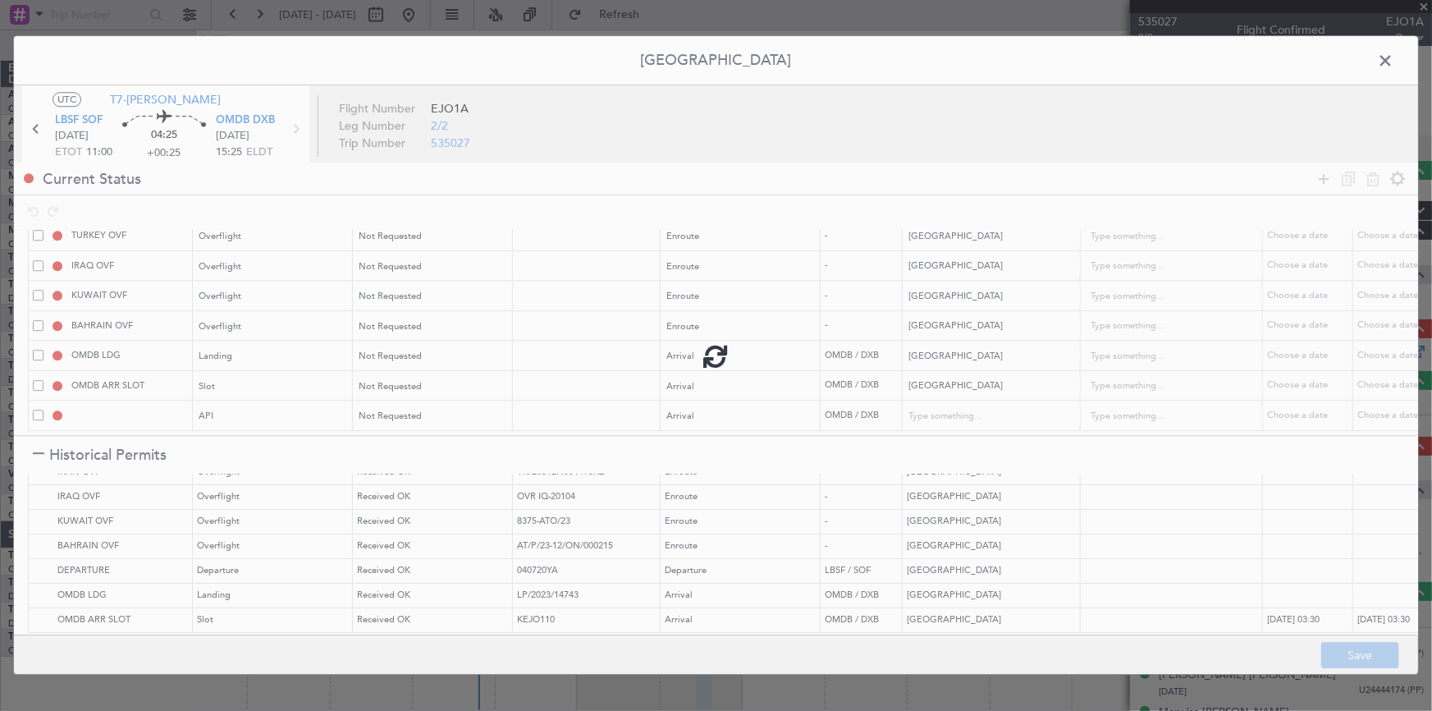
type input "1"
type input "OMDB ARR API"
type input "[GEOGRAPHIC_DATA]"
type input "NNN"
type input "1"
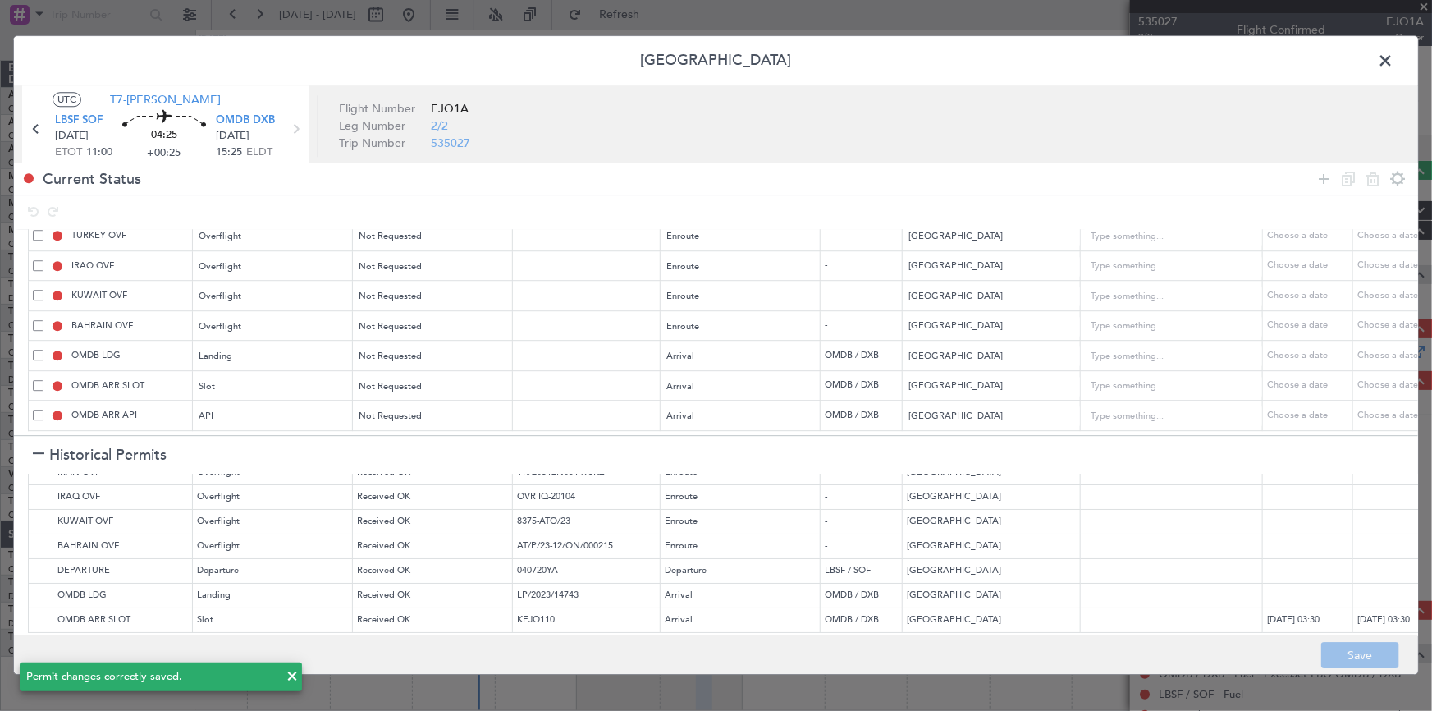
click at [1393, 60] on span at bounding box center [1393, 64] width 0 height 33
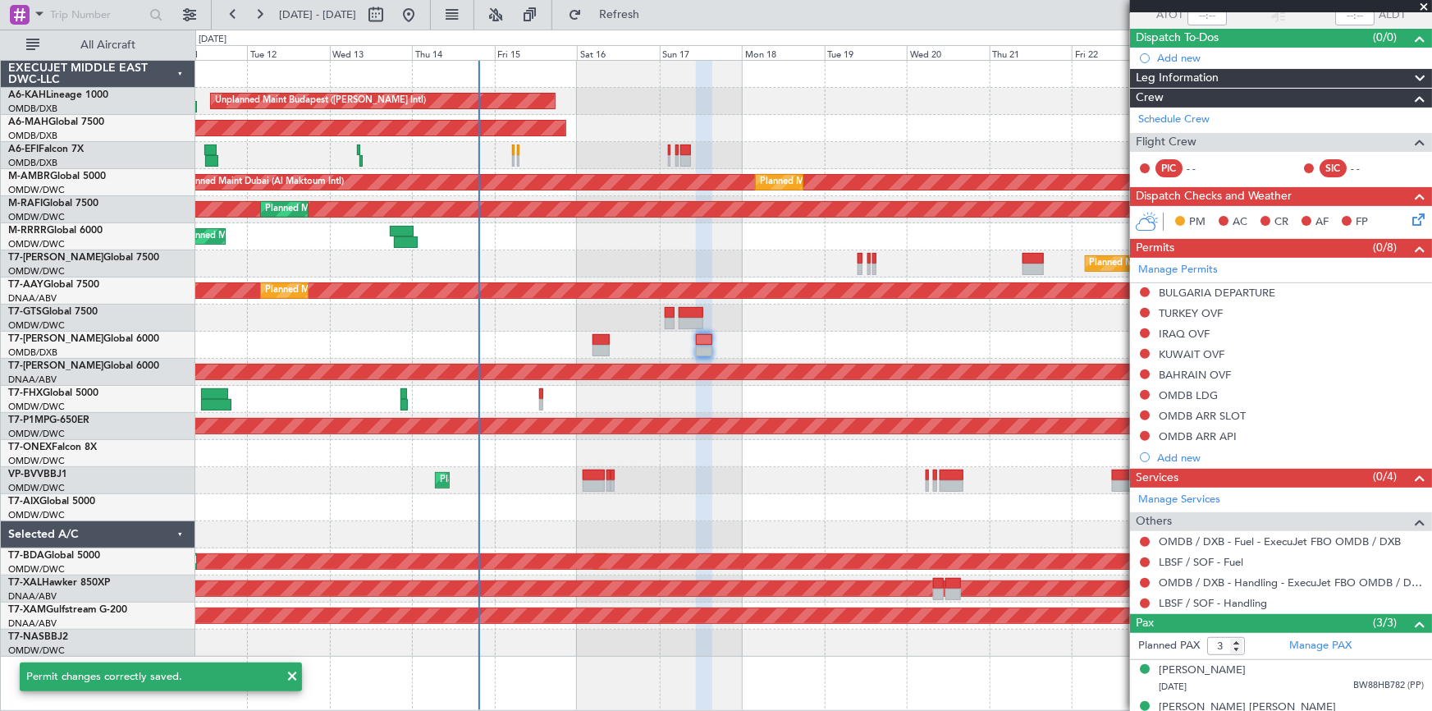
scroll to position [190, 0]
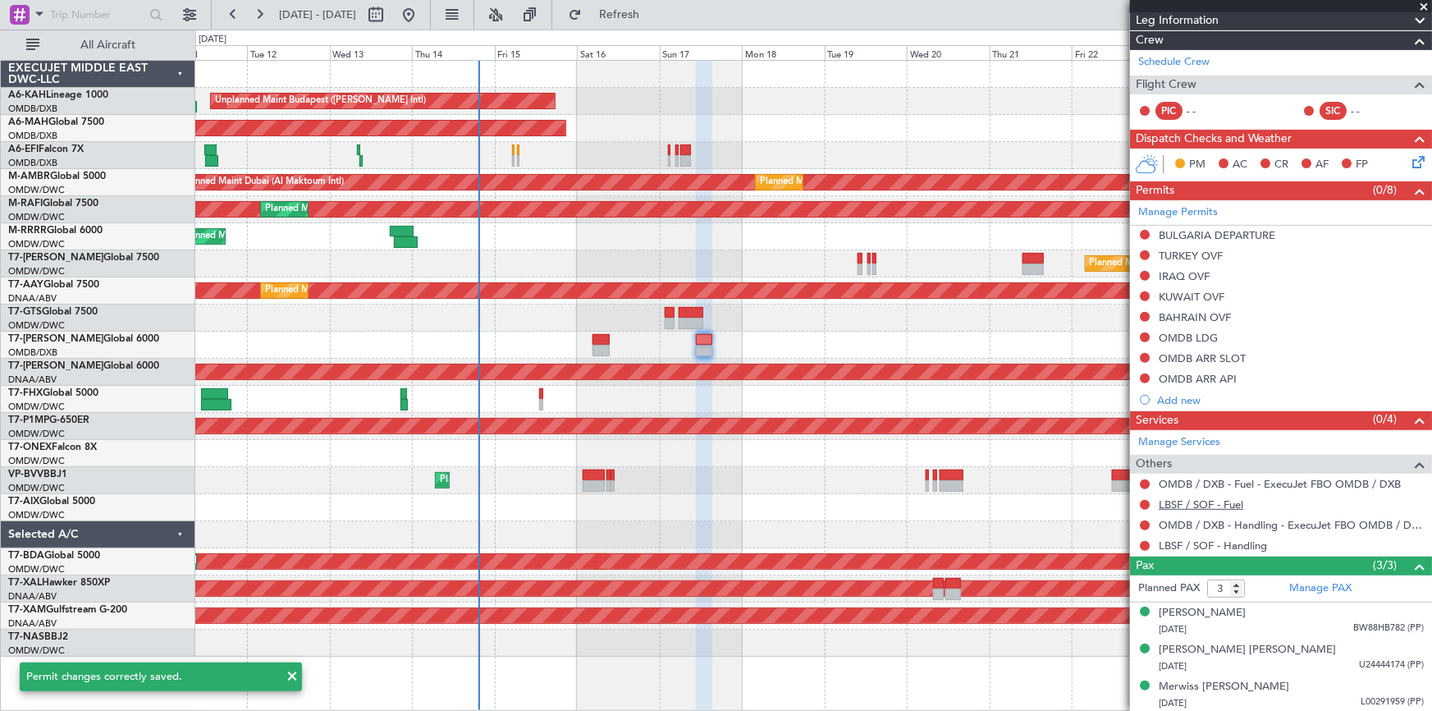
click at [1201, 500] on link "LBSF / SOF - Fuel" at bounding box center [1201, 504] width 85 height 14
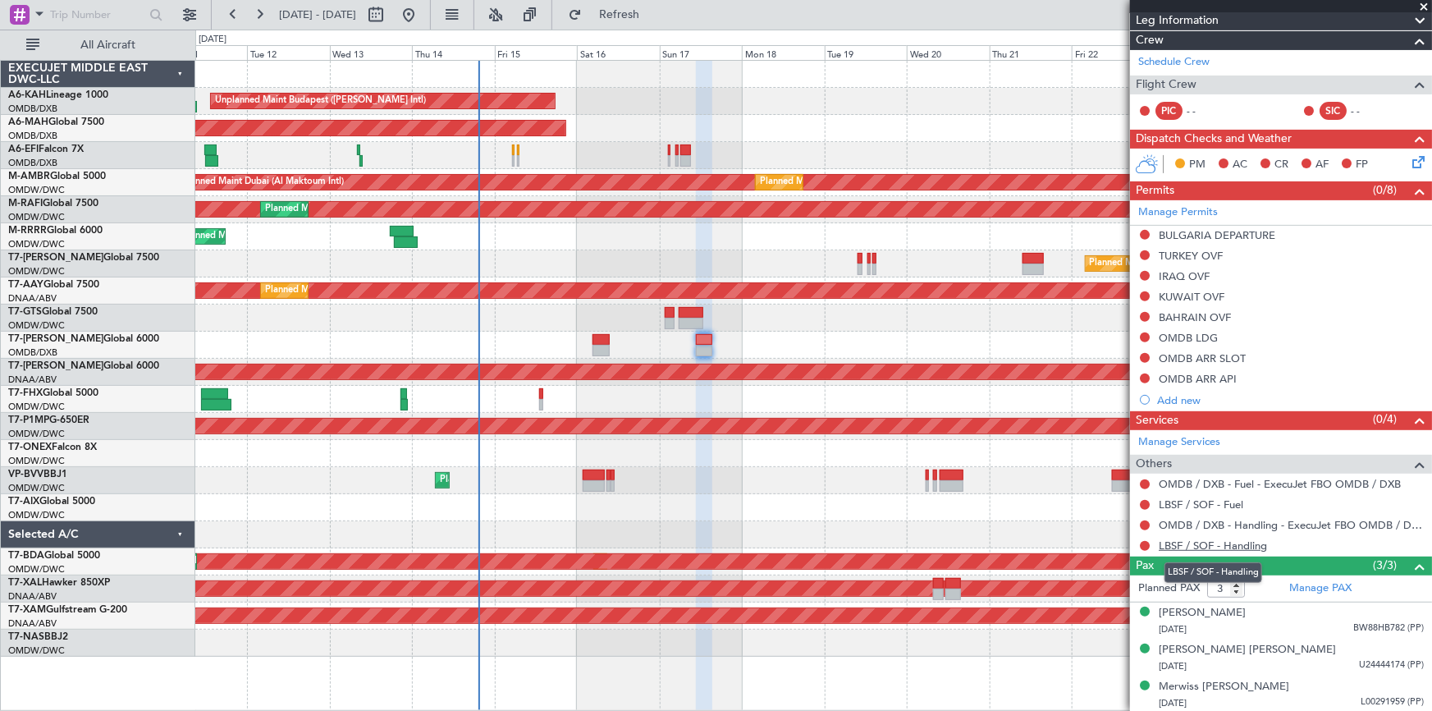
click at [1232, 538] on link "LBSF / SOF - Handling" at bounding box center [1213, 545] width 108 height 14
drag, startPoint x: 628, startPoint y: 11, endPoint x: 1062, endPoint y: 180, distance: 465.5
click at [632, 12] on button "Refresh" at bounding box center [609, 15] width 98 height 26
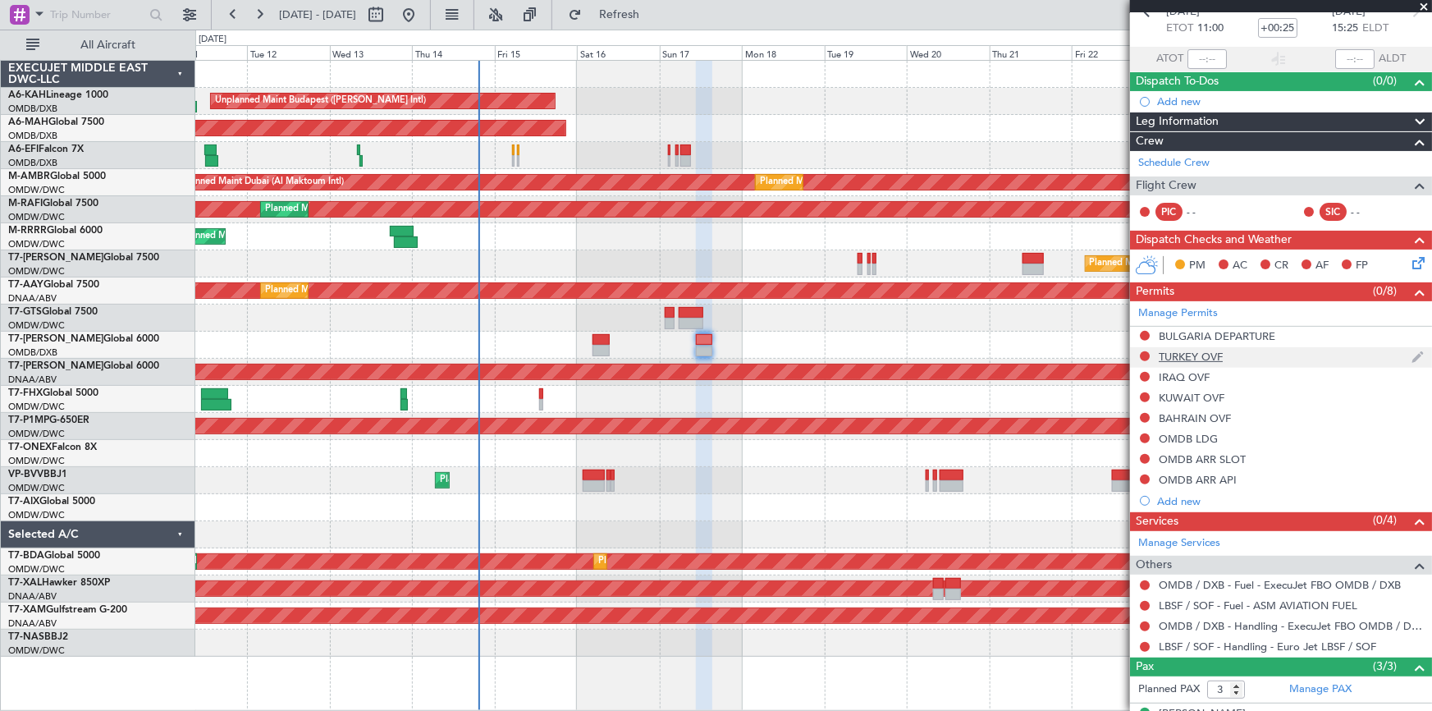
scroll to position [0, 0]
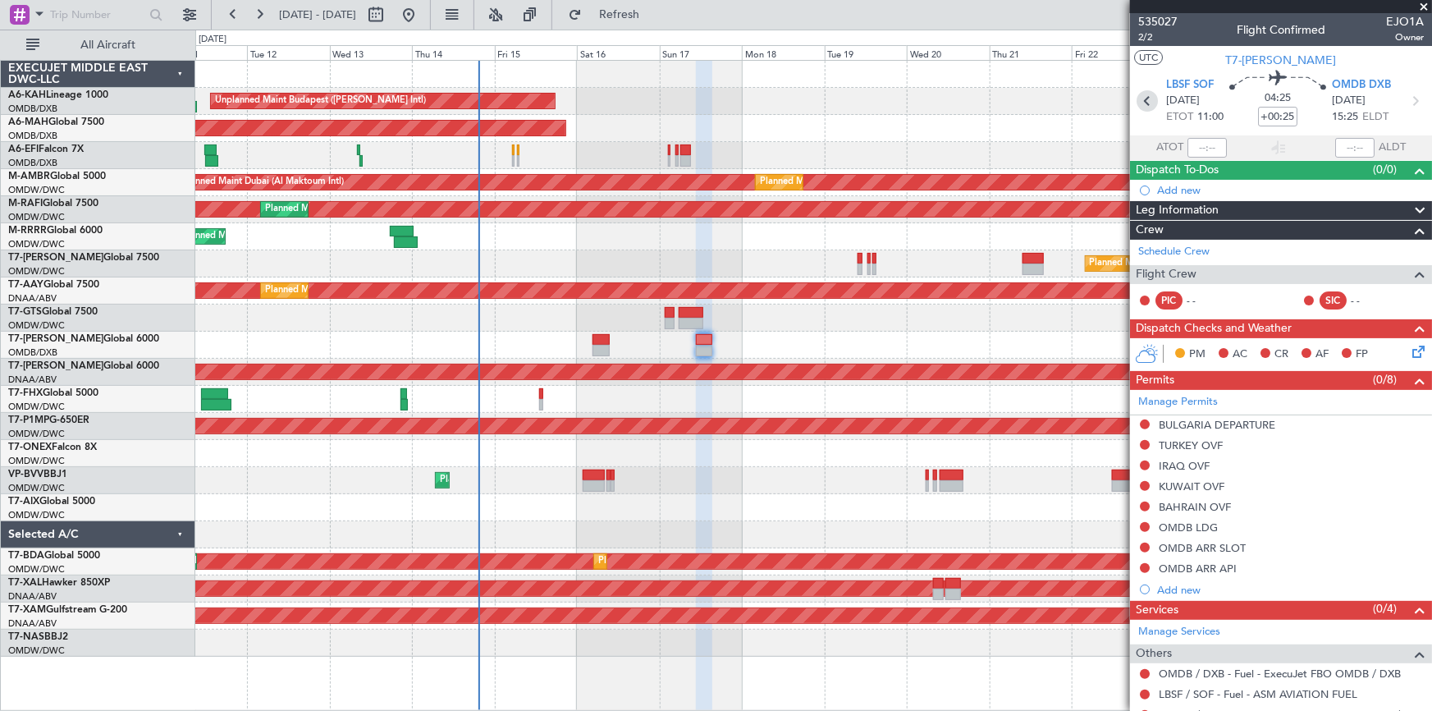
click at [1145, 99] on icon at bounding box center [1146, 100] width 21 height 21
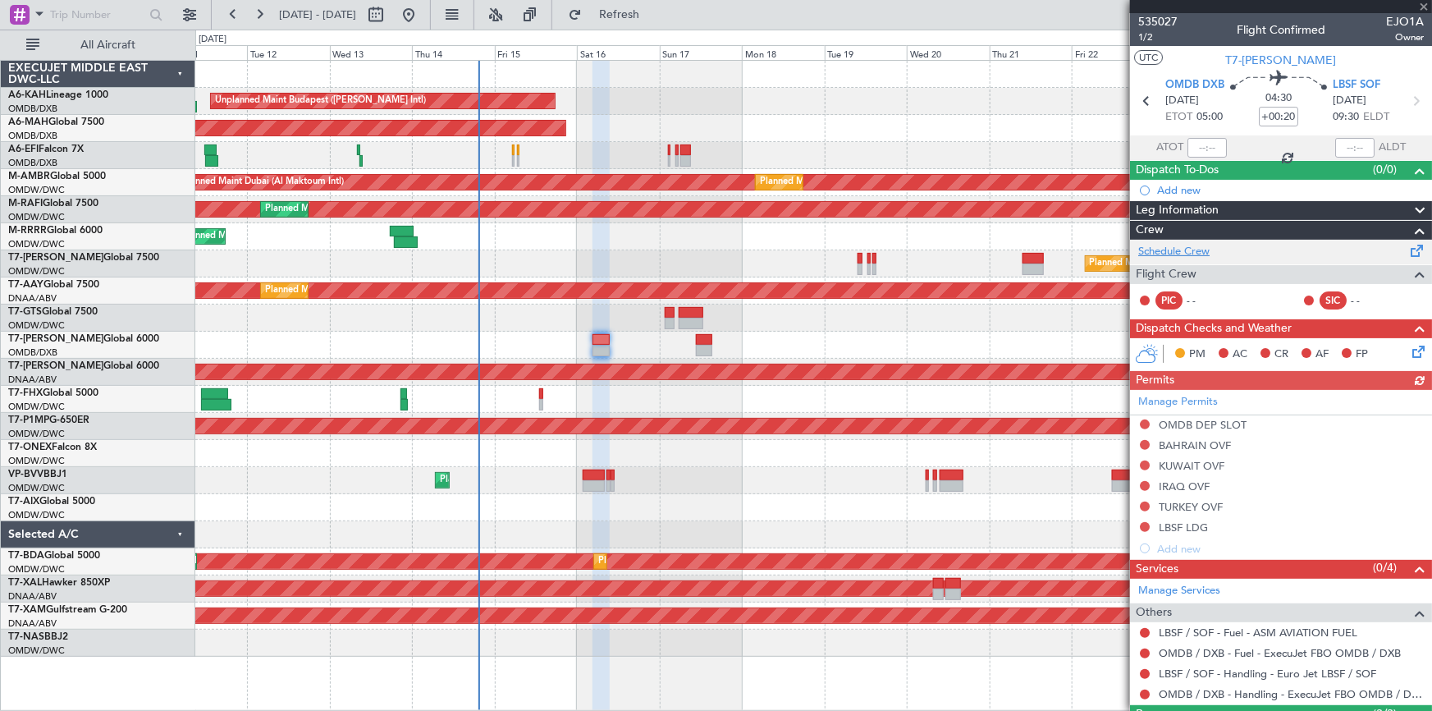
click at [1190, 249] on link "Schedule Crew" at bounding box center [1173, 252] width 71 height 16
click at [1145, 38] on span "1/2" at bounding box center [1157, 37] width 39 height 14
click at [1147, 37] on span "1/2" at bounding box center [1157, 37] width 39 height 14
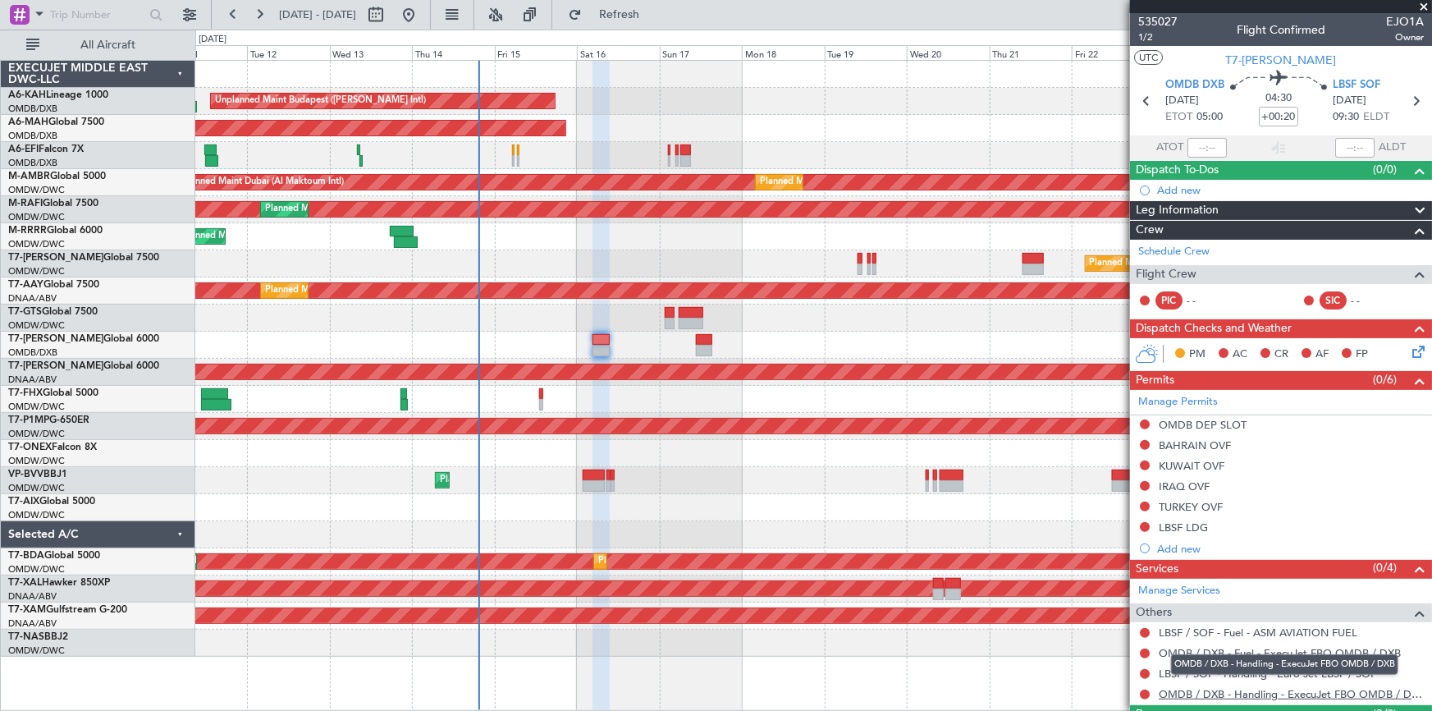
click at [1219, 692] on link "OMDB / DXB - Handling - ExecuJet FBO OMDB / DXB" at bounding box center [1291, 694] width 265 height 14
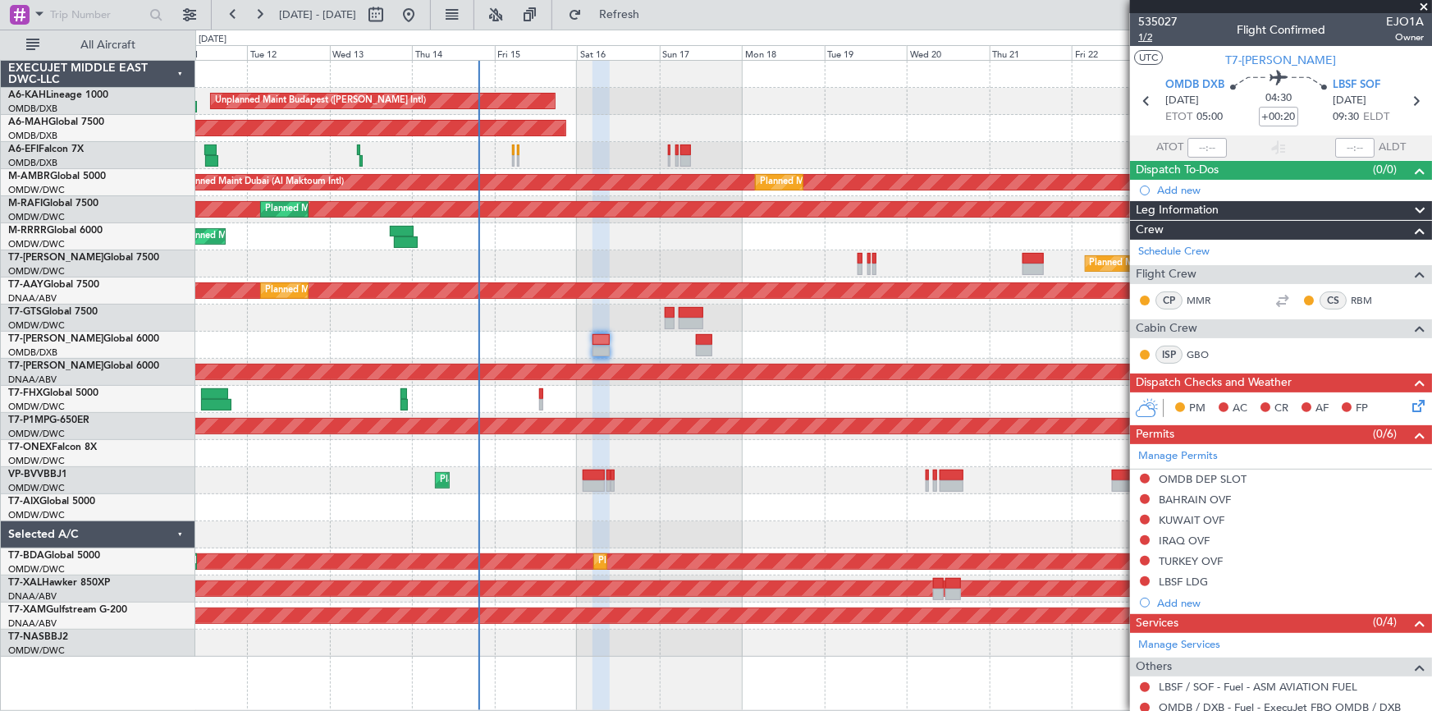
click at [1140, 36] on span "1/2" at bounding box center [1157, 37] width 39 height 14
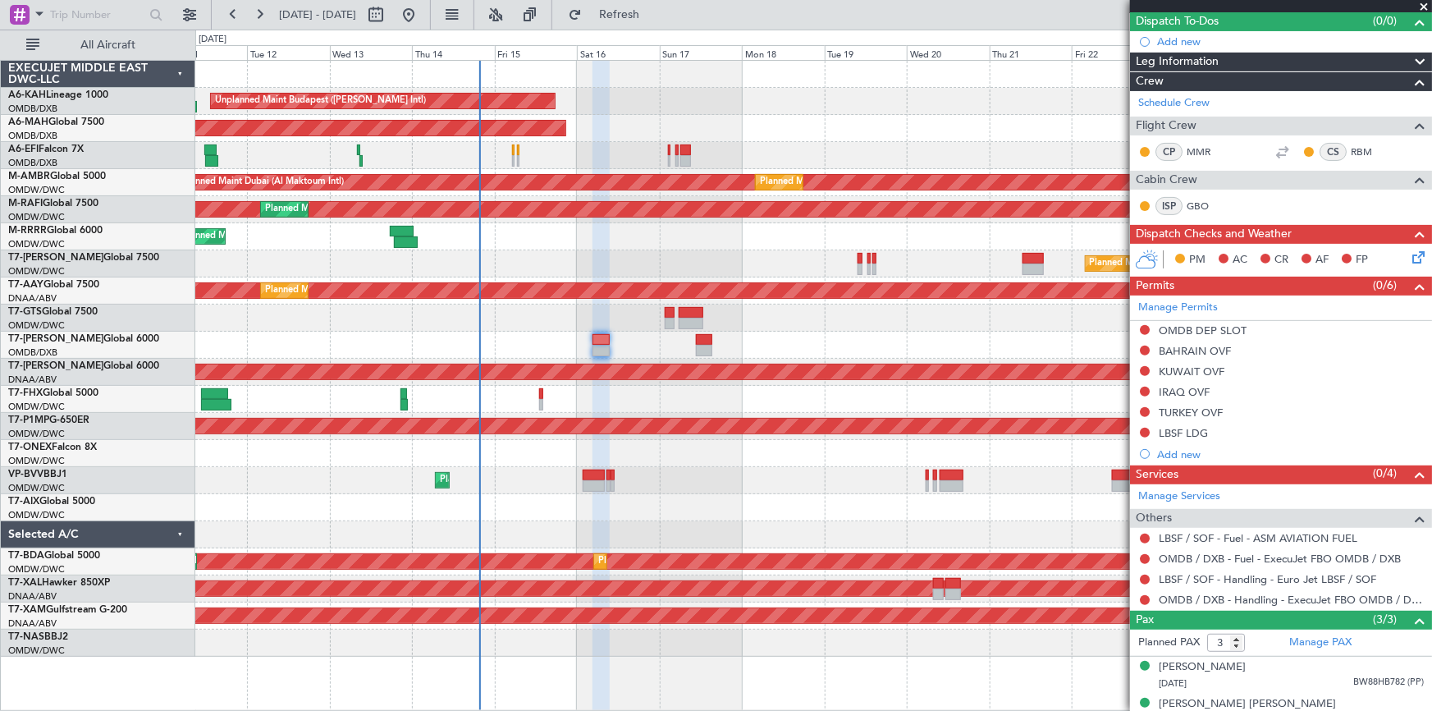
scroll to position [203, 0]
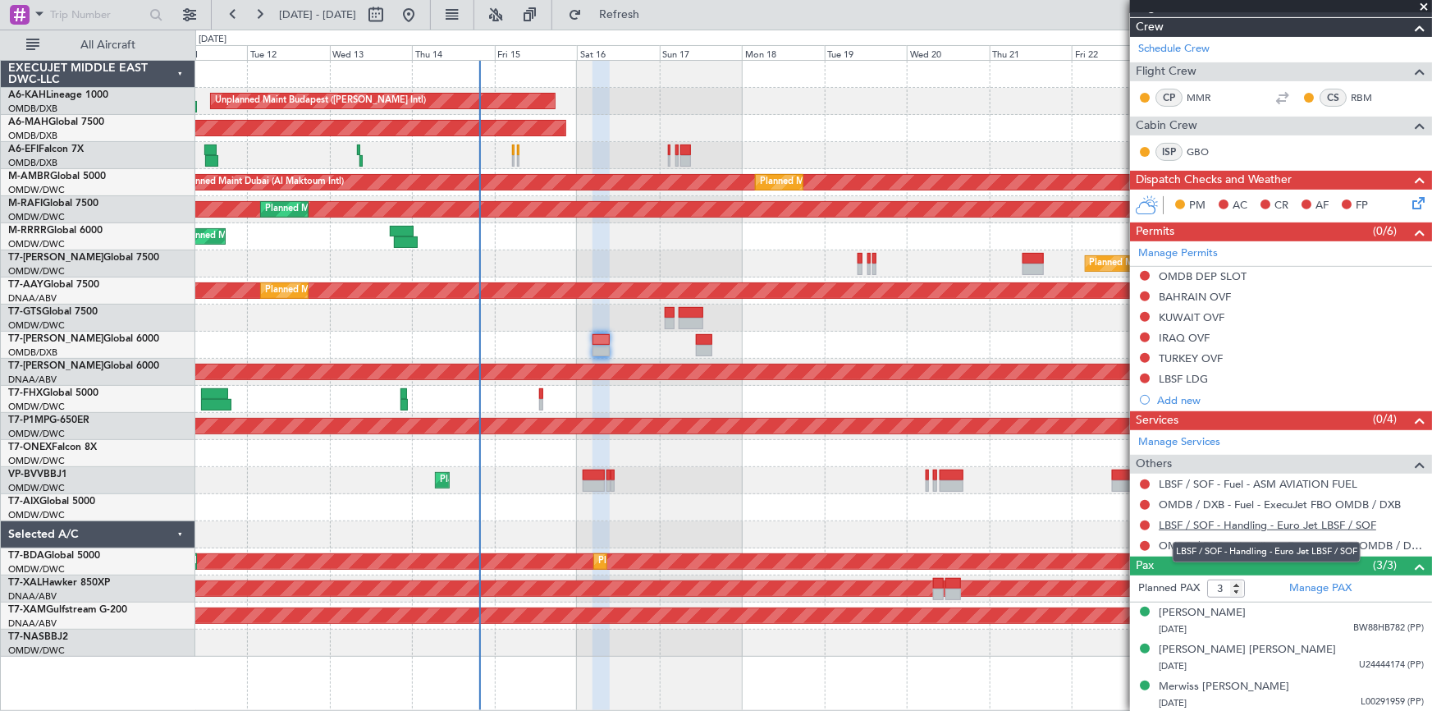
click at [1193, 524] on link "LBSF / SOF - Handling - Euro Jet LBSF / SOF" at bounding box center [1267, 525] width 217 height 14
click at [1144, 271] on button at bounding box center [1145, 276] width 10 height 10
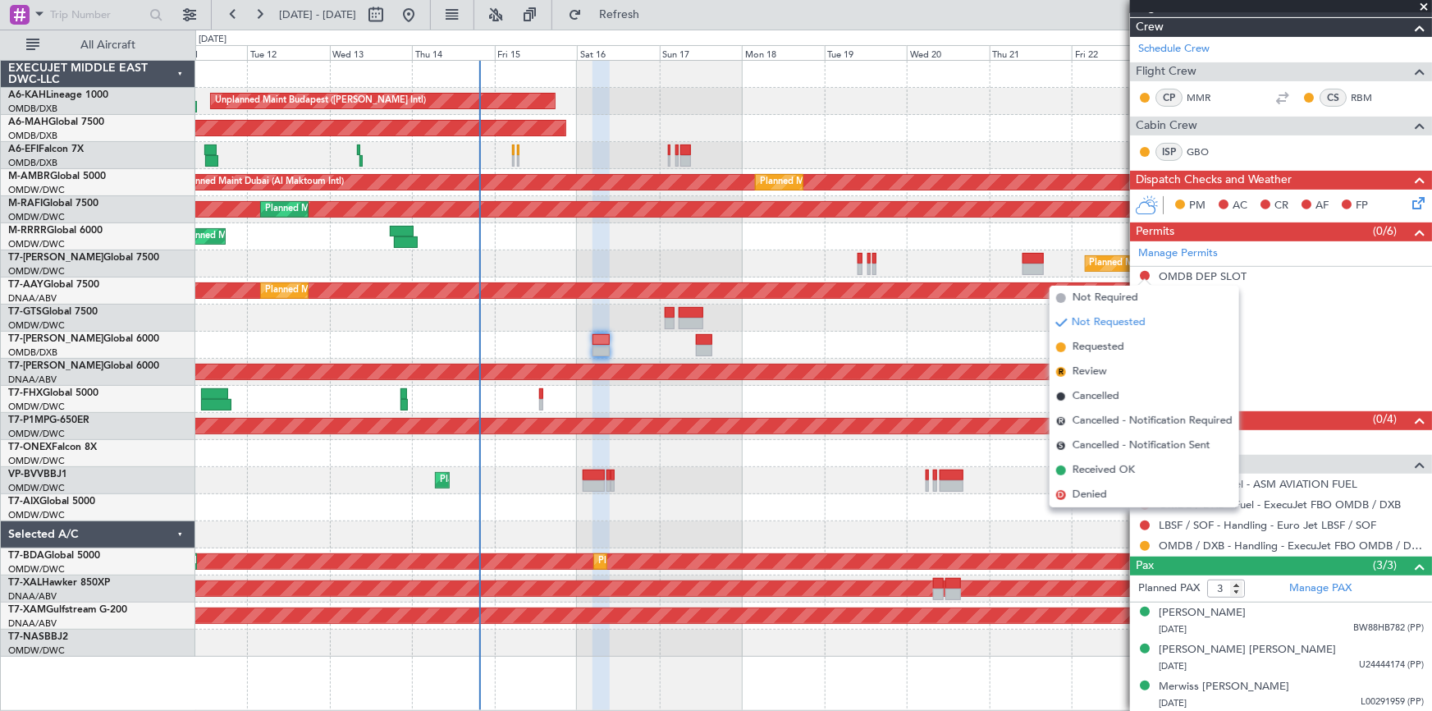
click at [1089, 343] on span "Requested" at bounding box center [1098, 347] width 52 height 16
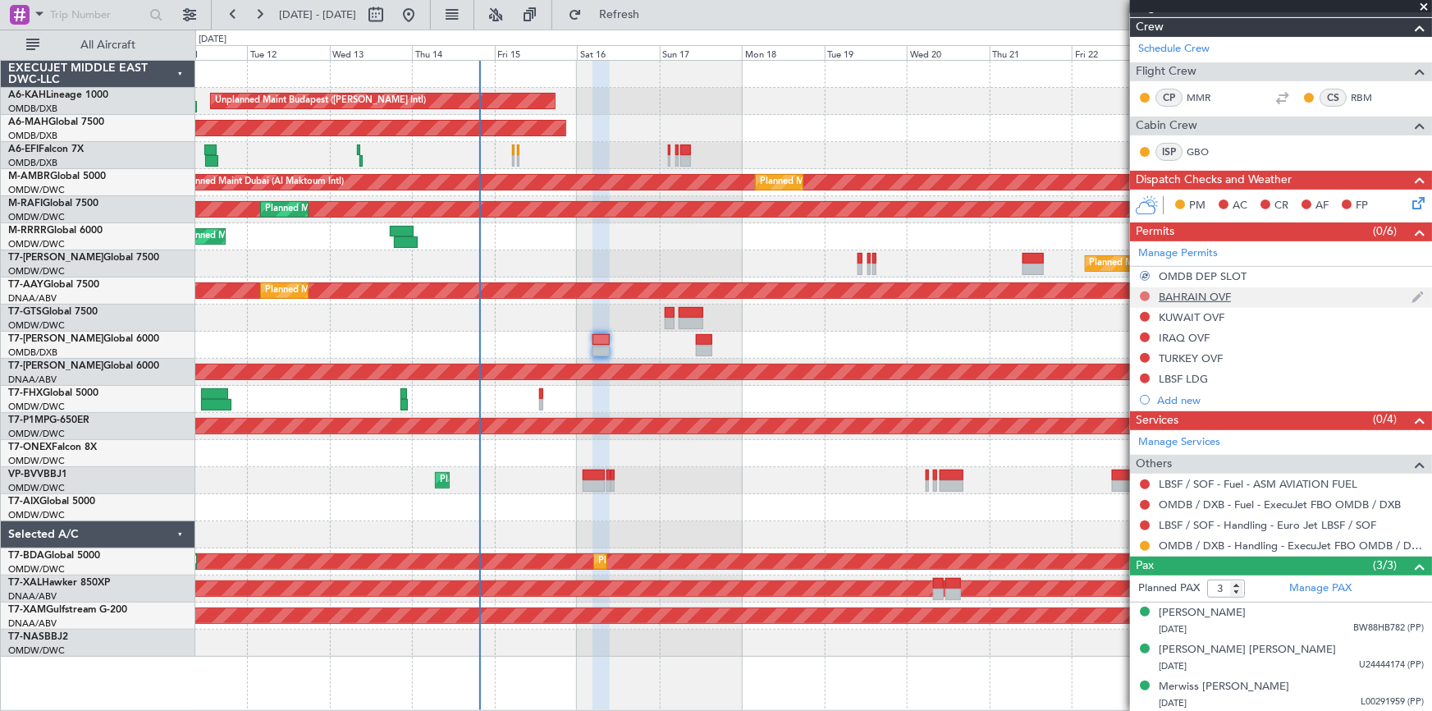
click at [1147, 297] on button at bounding box center [1145, 296] width 10 height 10
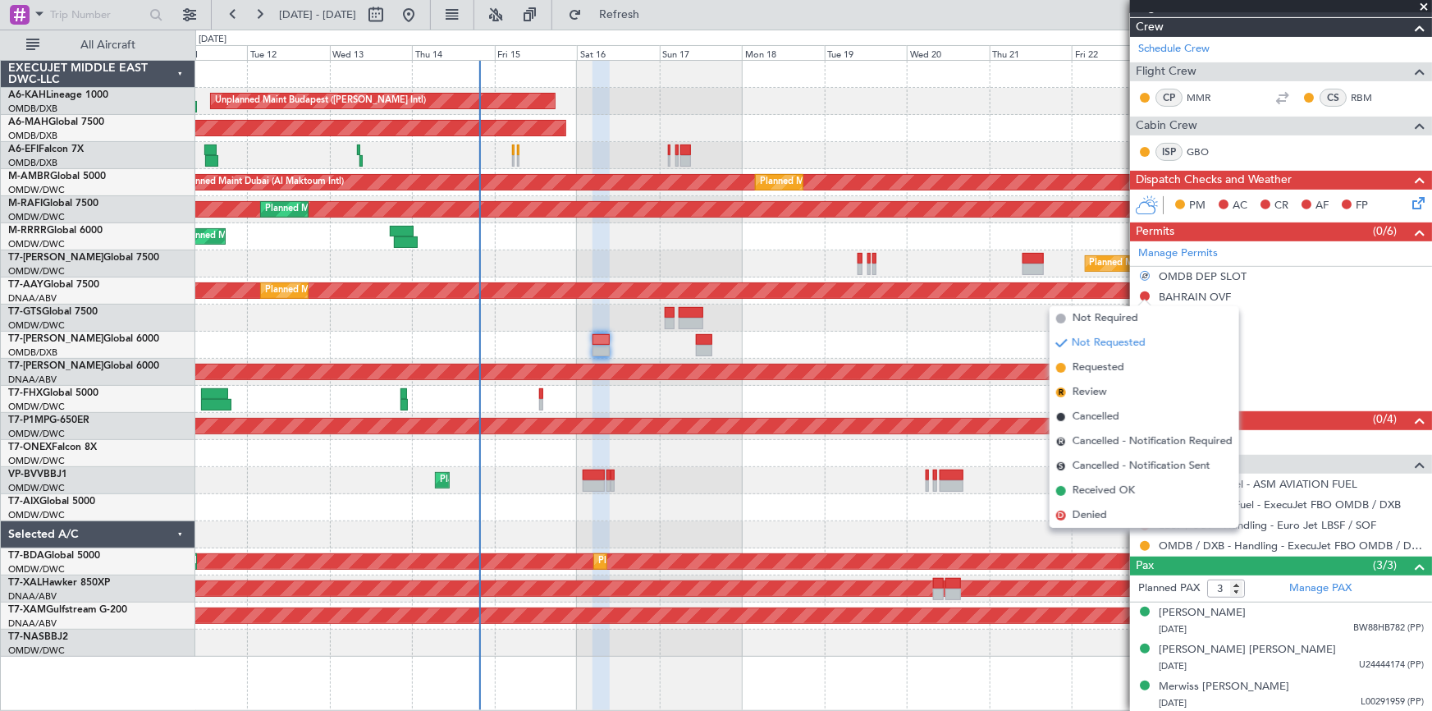
click at [1108, 368] on span "Requested" at bounding box center [1098, 367] width 52 height 16
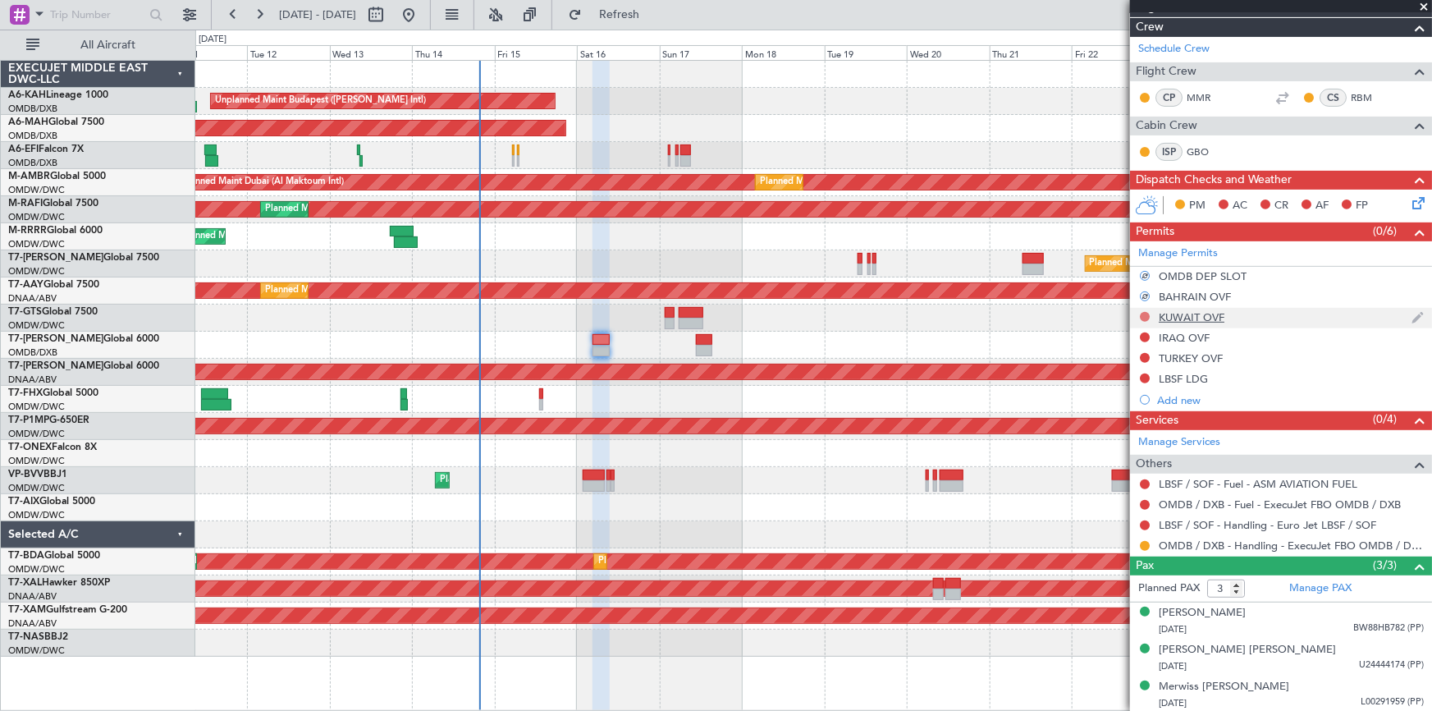
click at [1146, 315] on button at bounding box center [1145, 317] width 10 height 10
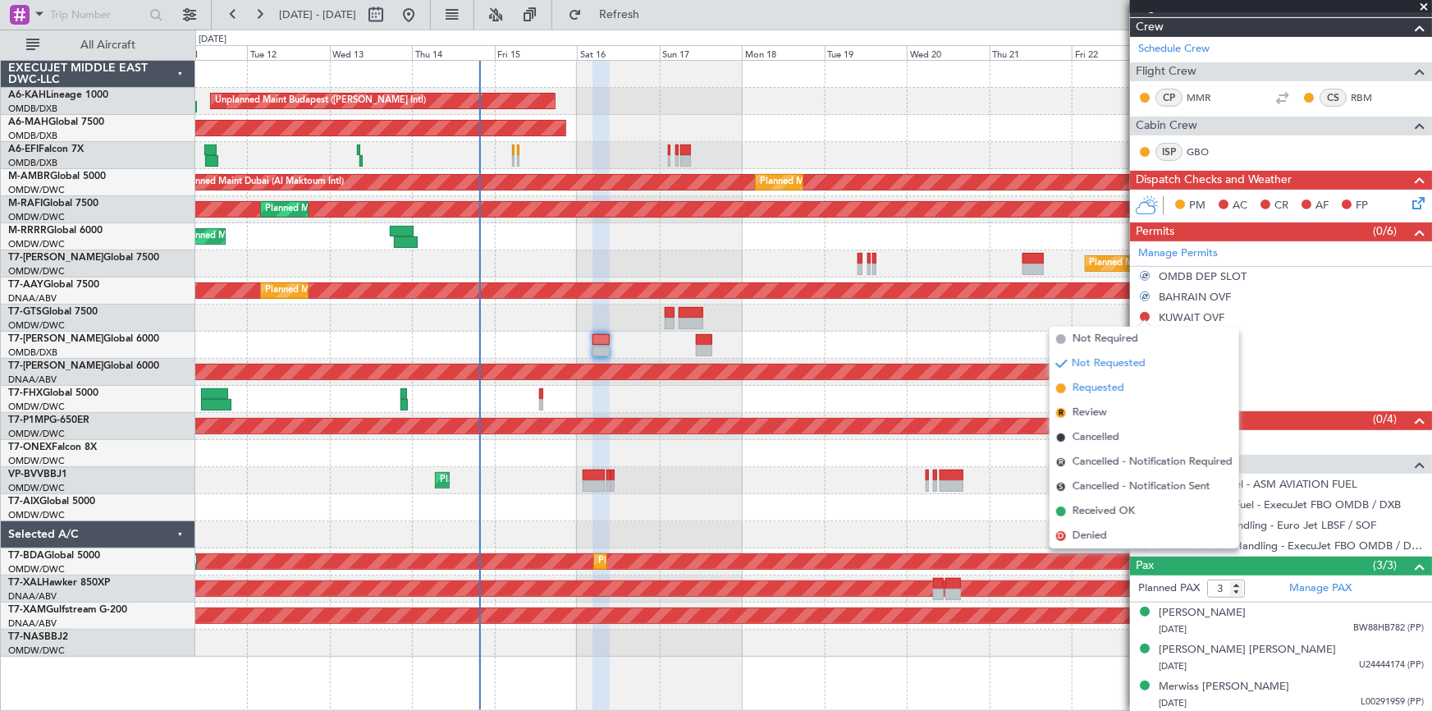
click at [1093, 388] on span "Requested" at bounding box center [1098, 388] width 52 height 16
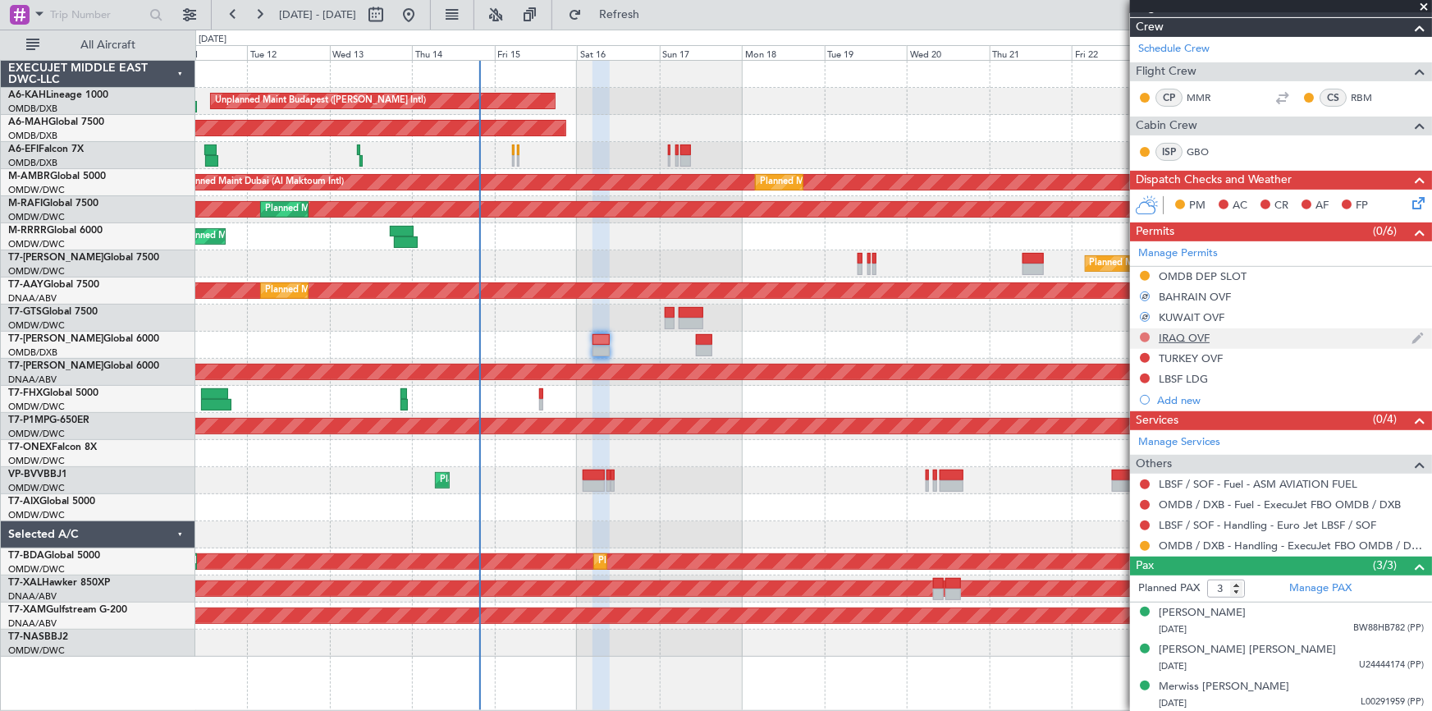
click at [1147, 336] on button at bounding box center [1145, 337] width 10 height 10
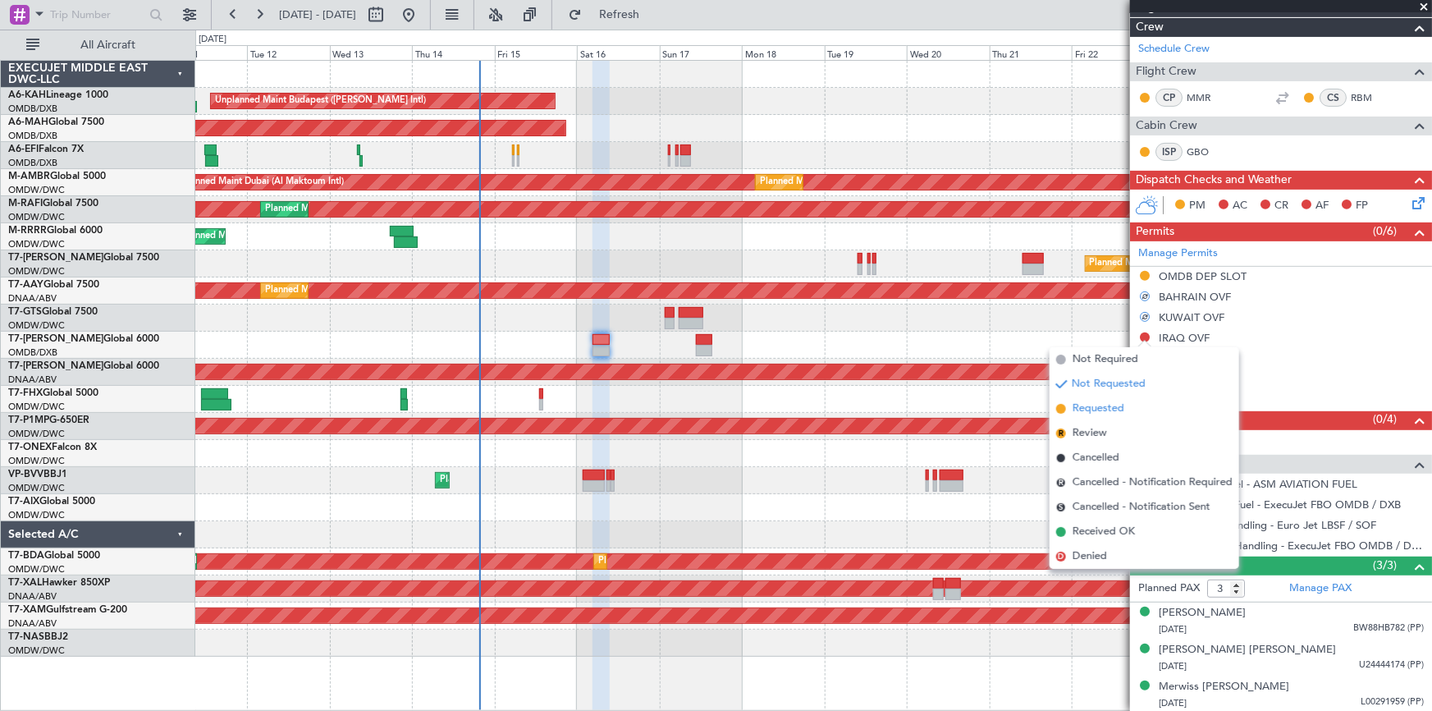
click at [1095, 405] on span "Requested" at bounding box center [1098, 408] width 52 height 16
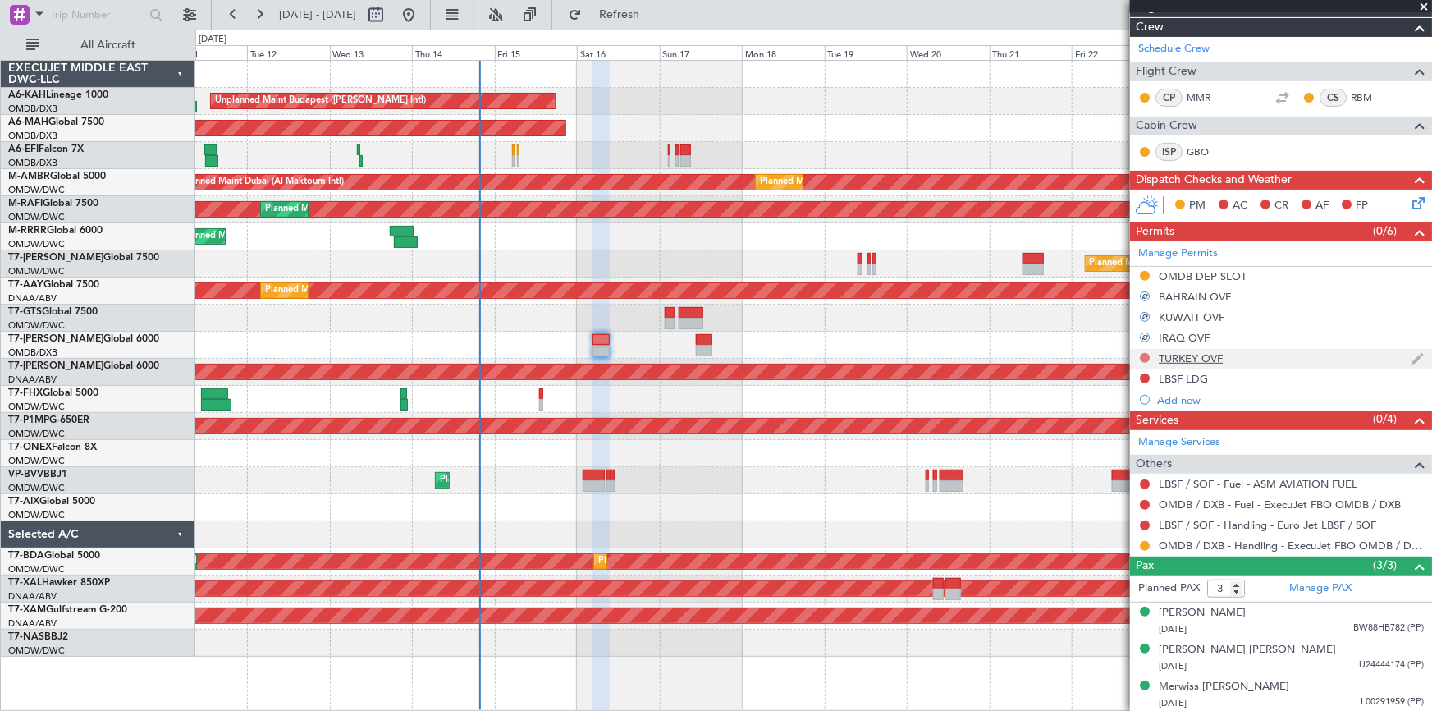
click at [1144, 354] on button at bounding box center [1145, 358] width 10 height 10
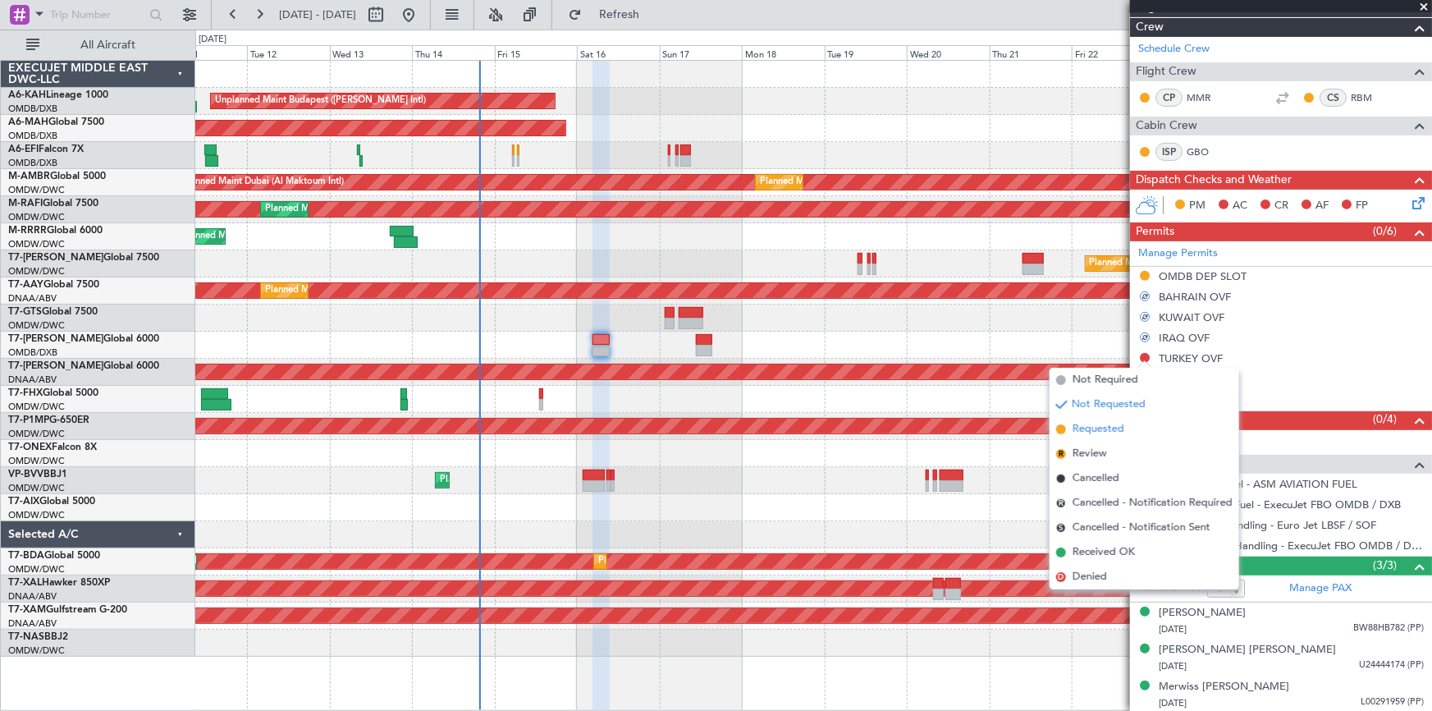
click at [1097, 427] on span "Requested" at bounding box center [1098, 429] width 52 height 16
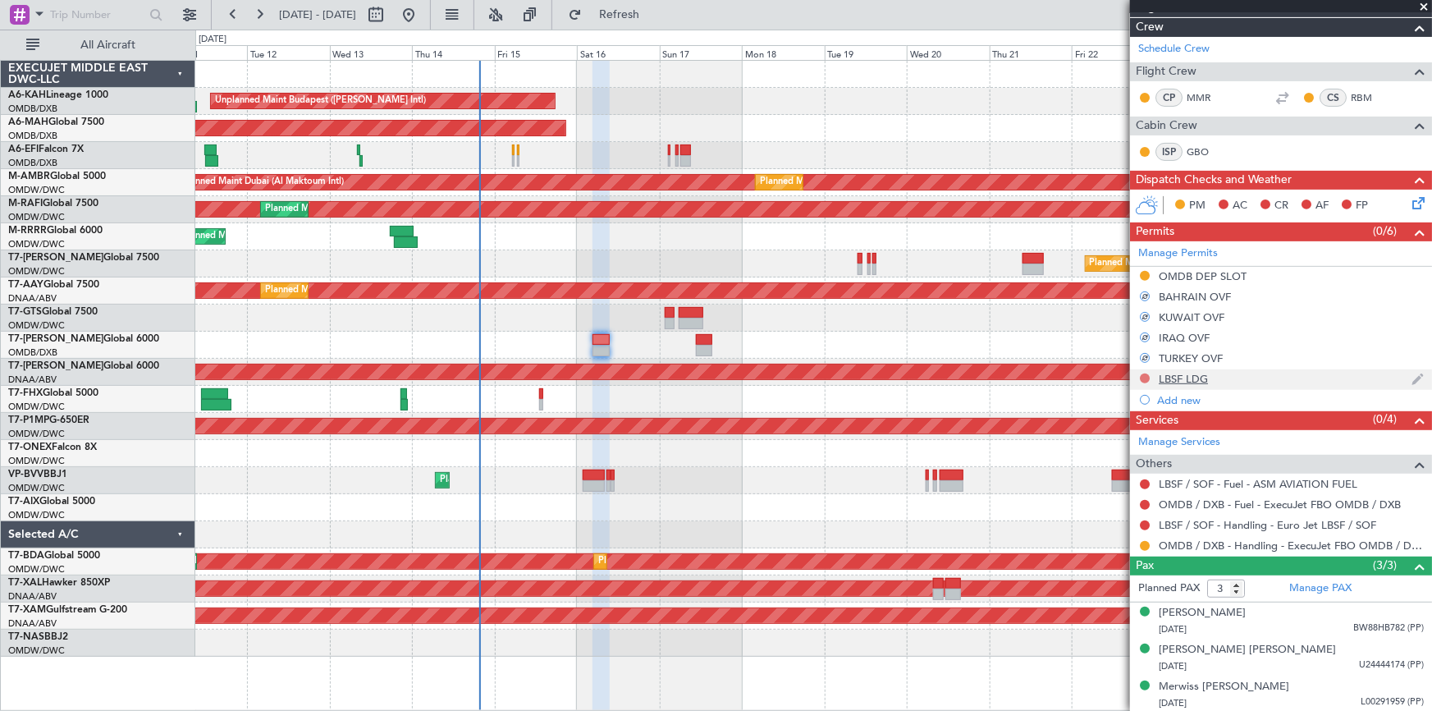
click at [1145, 377] on button at bounding box center [1145, 378] width 10 height 10
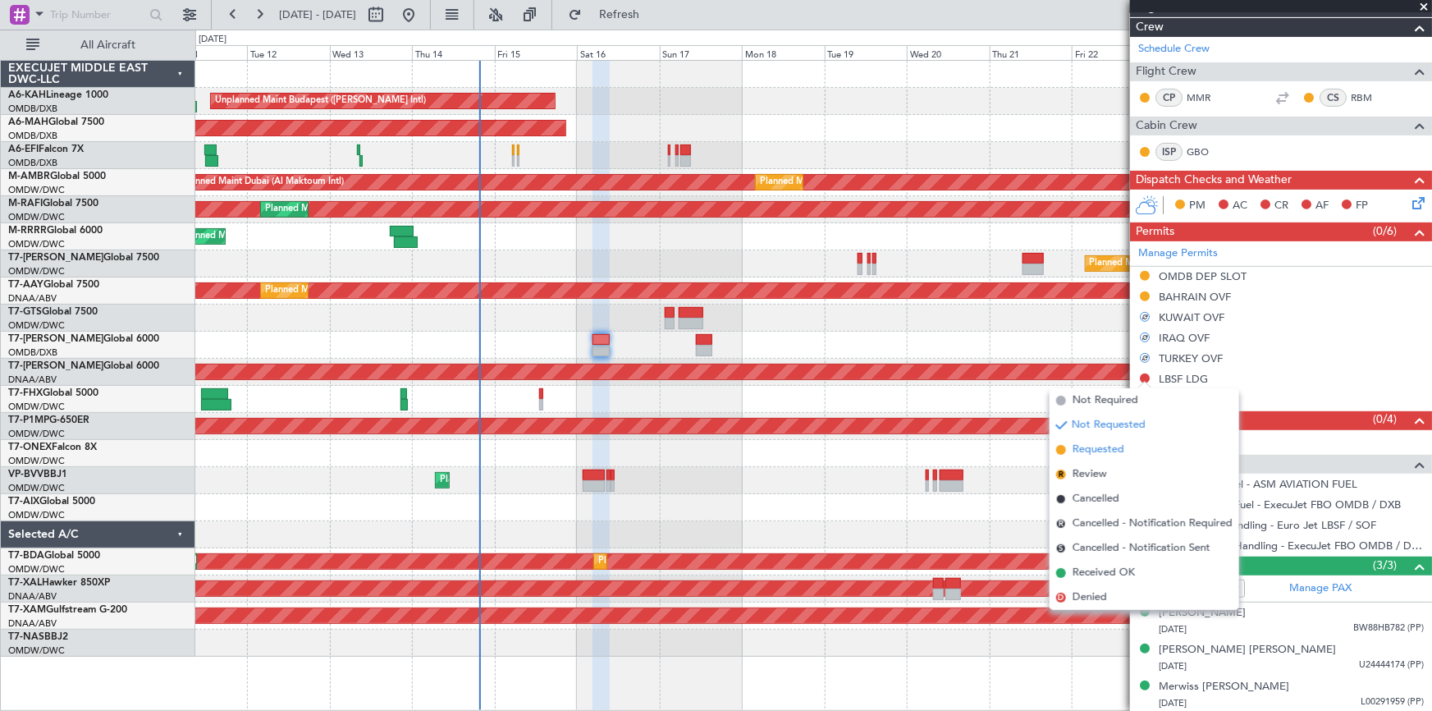
click at [1097, 448] on span "Requested" at bounding box center [1098, 449] width 52 height 16
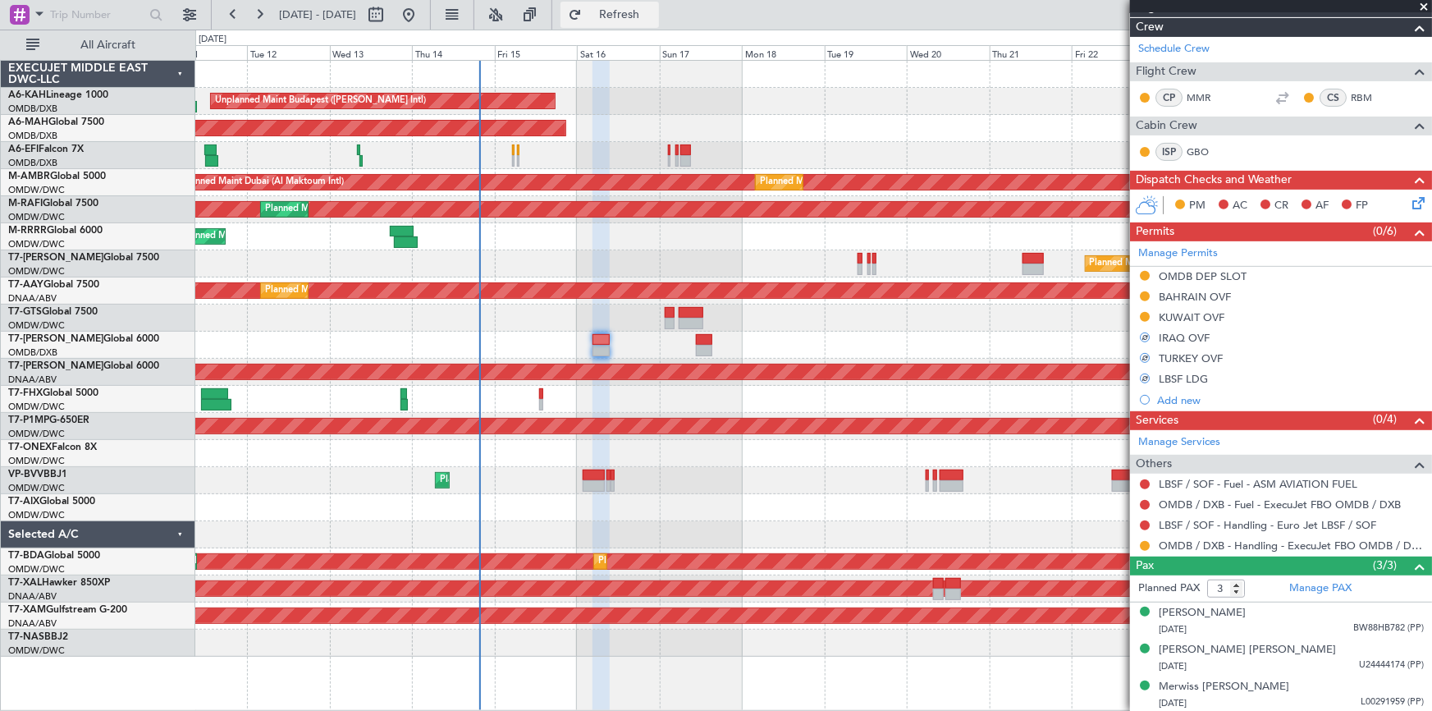
click at [654, 16] on span "Refresh" at bounding box center [619, 14] width 69 height 11
click at [1142, 356] on button at bounding box center [1145, 358] width 10 height 10
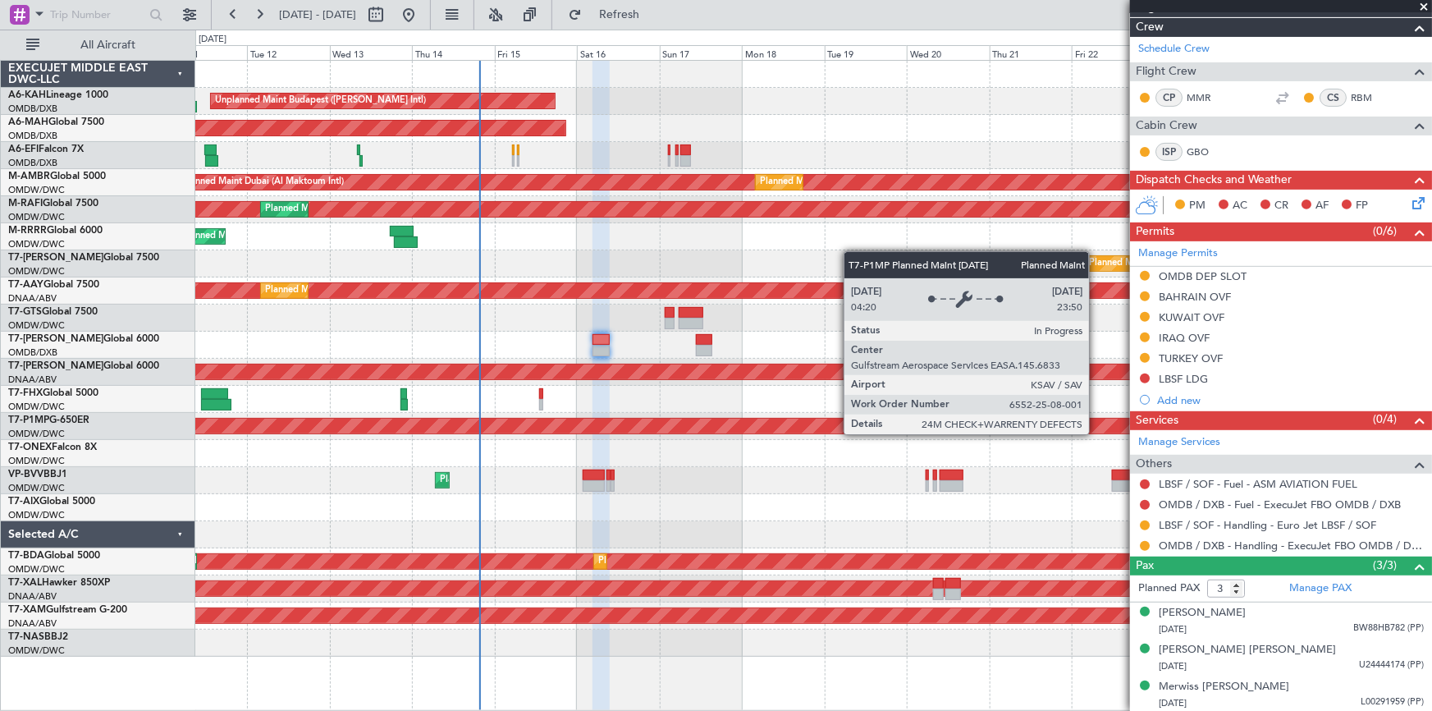
click at [1096, 433] on div "Planned Maint Savannah (Savannah/hilton Head Intl)" at bounding box center [1176, 426] width 2985 height 16
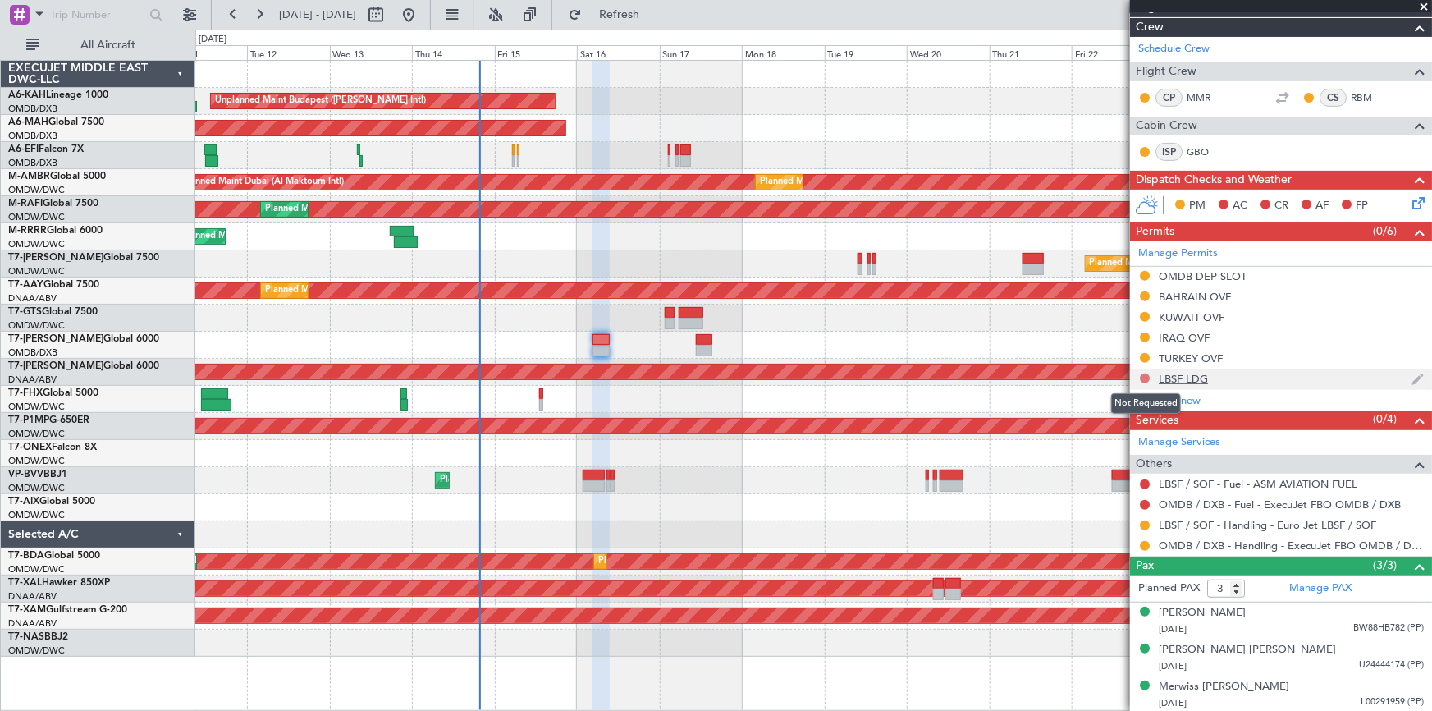
click at [1145, 376] on button at bounding box center [1145, 378] width 10 height 10
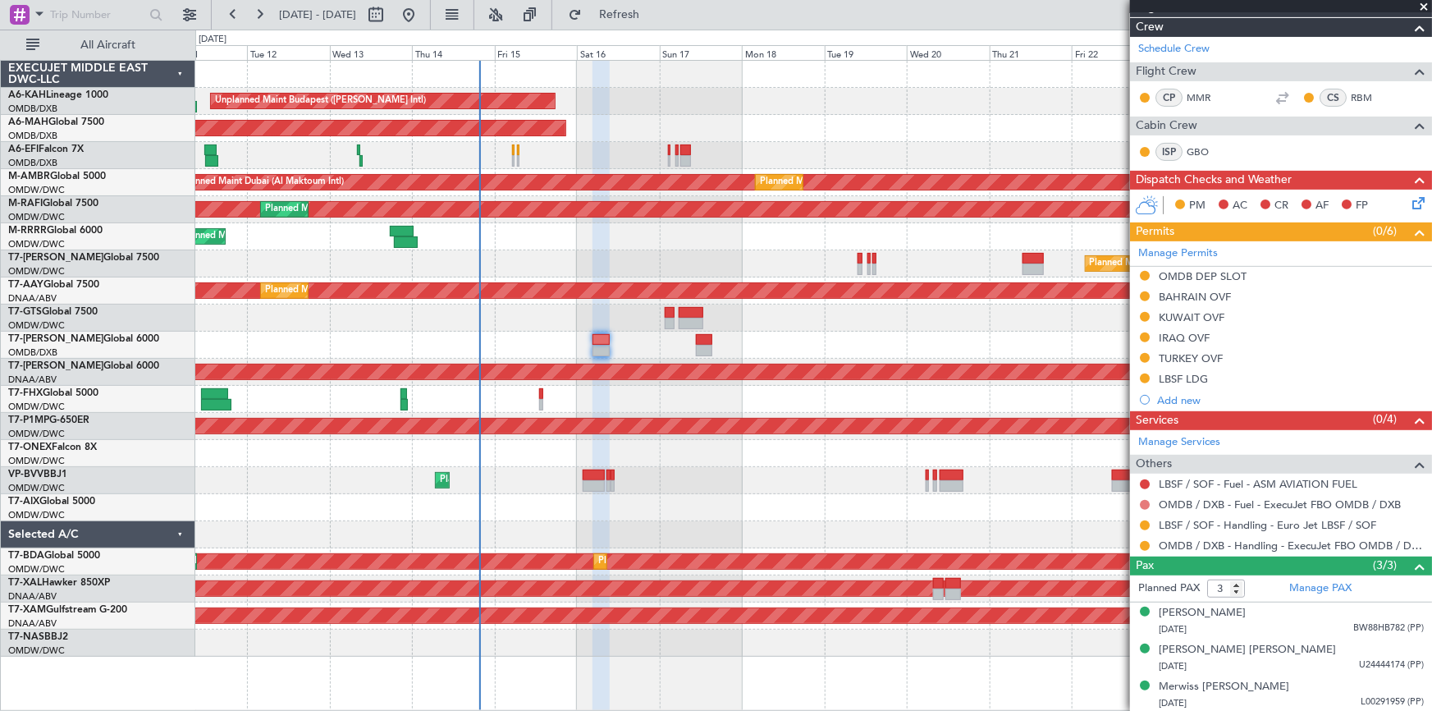
click at [1145, 500] on button at bounding box center [1145, 505] width 10 height 10
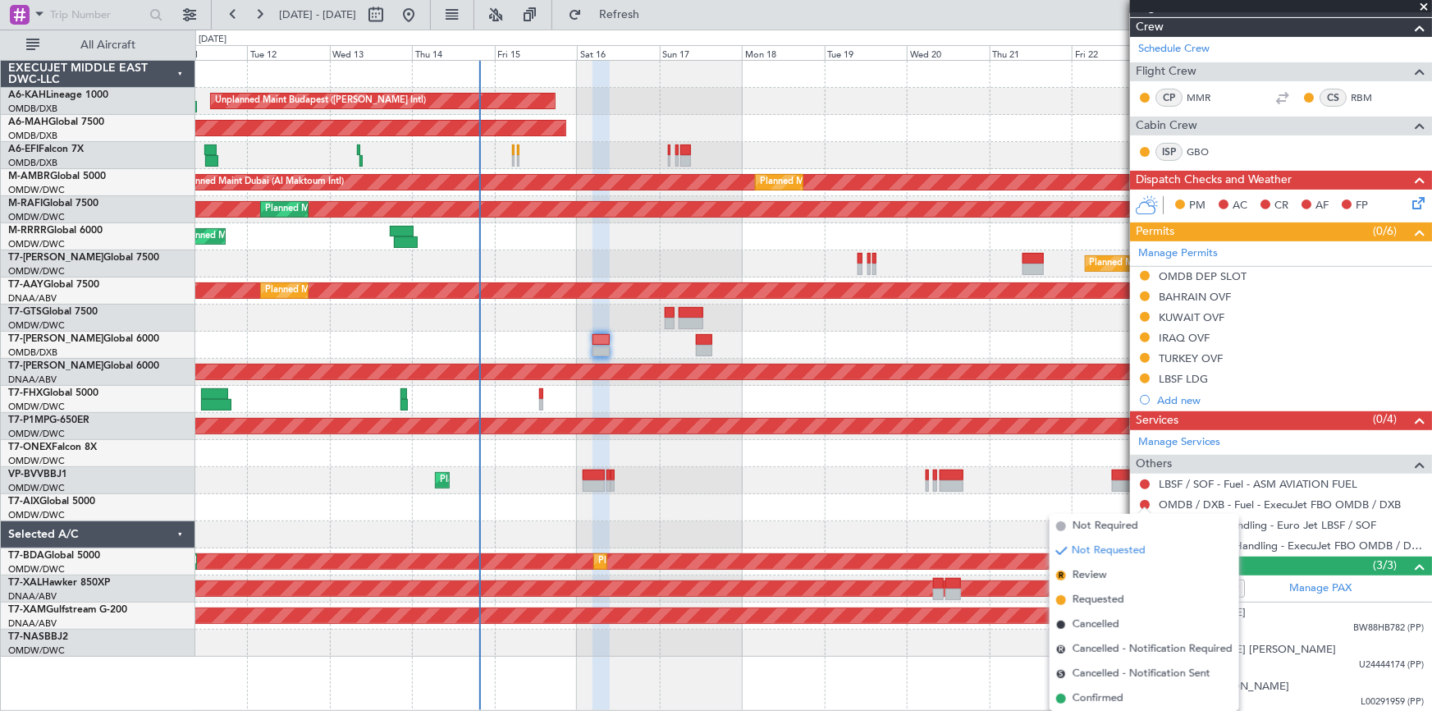
drag, startPoint x: 1089, startPoint y: 598, endPoint x: 1132, endPoint y: 575, distance: 49.2
click at [1090, 598] on span "Requested" at bounding box center [1098, 600] width 52 height 16
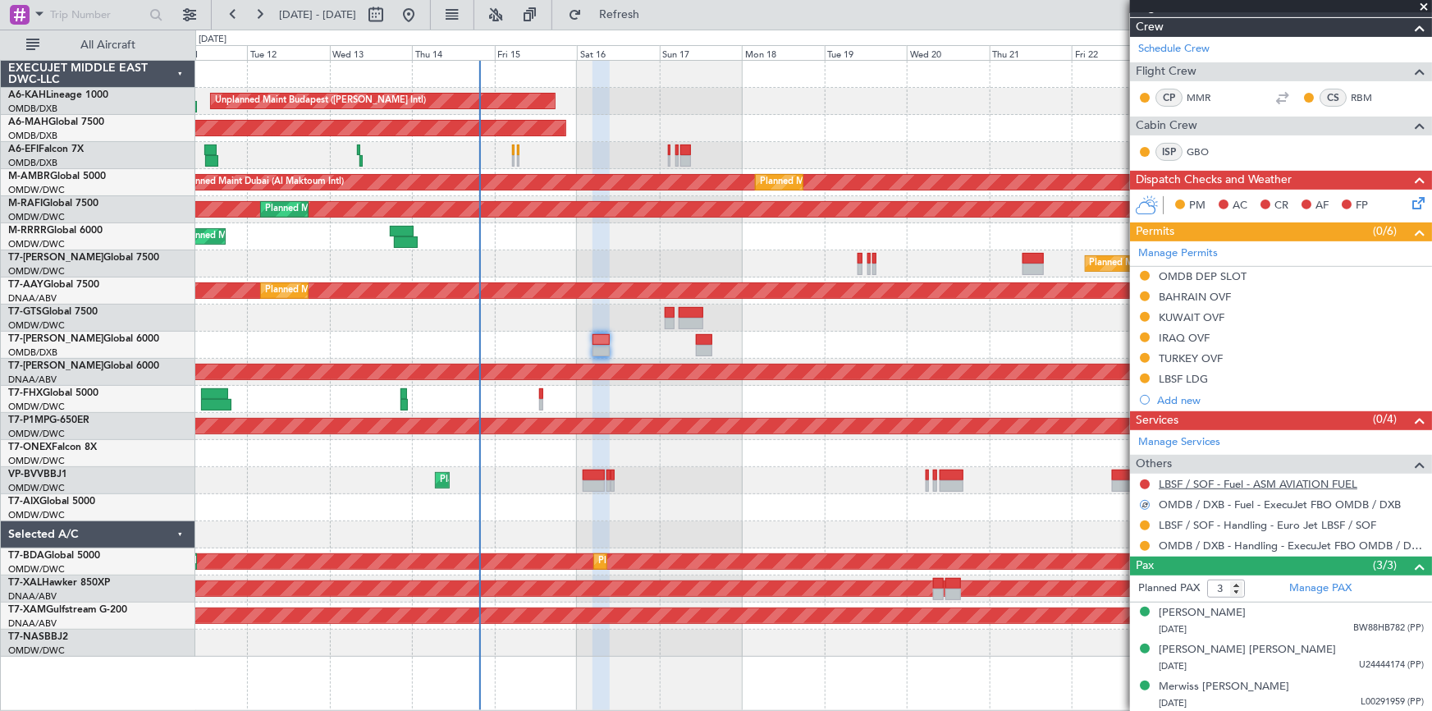
click at [1251, 481] on link "LBSF / SOF - Fuel - ASM AVIATION FUEL" at bounding box center [1258, 484] width 199 height 14
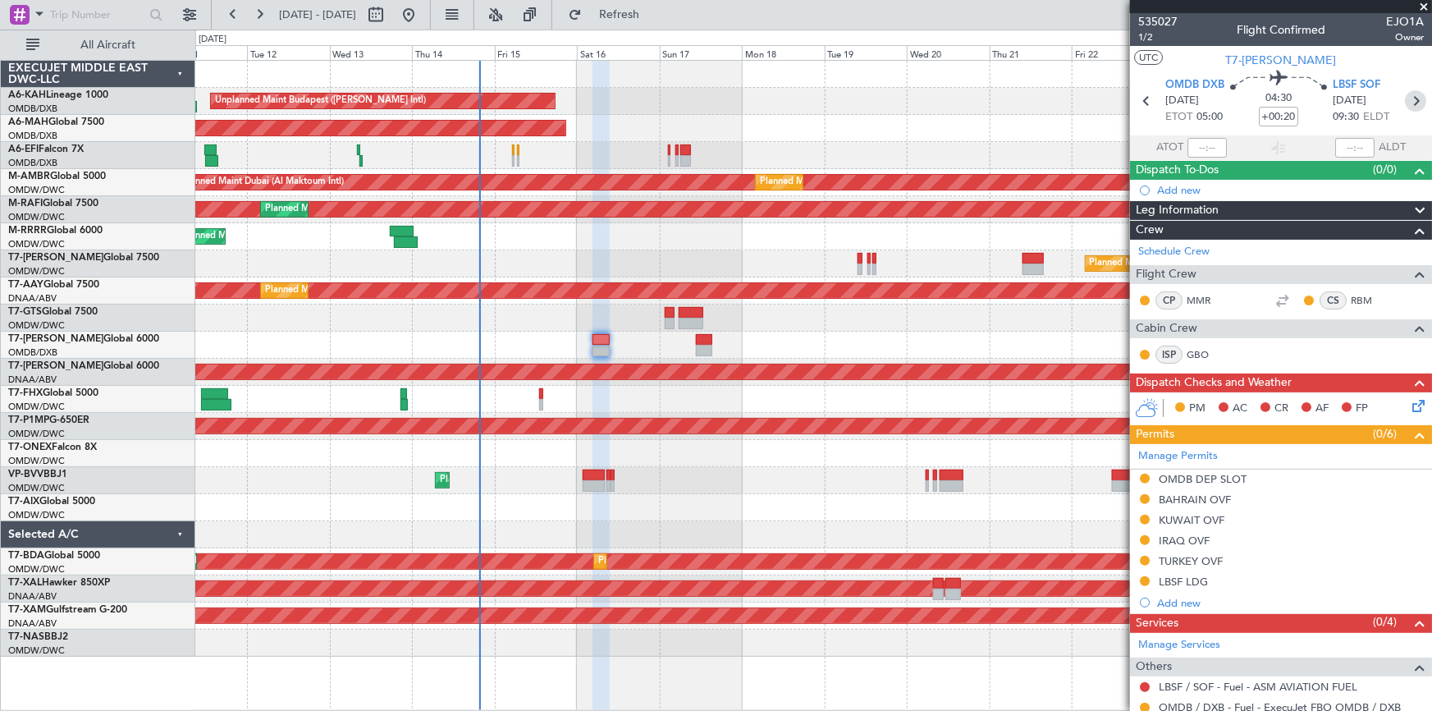
click at [1405, 105] on icon at bounding box center [1415, 100] width 21 height 21
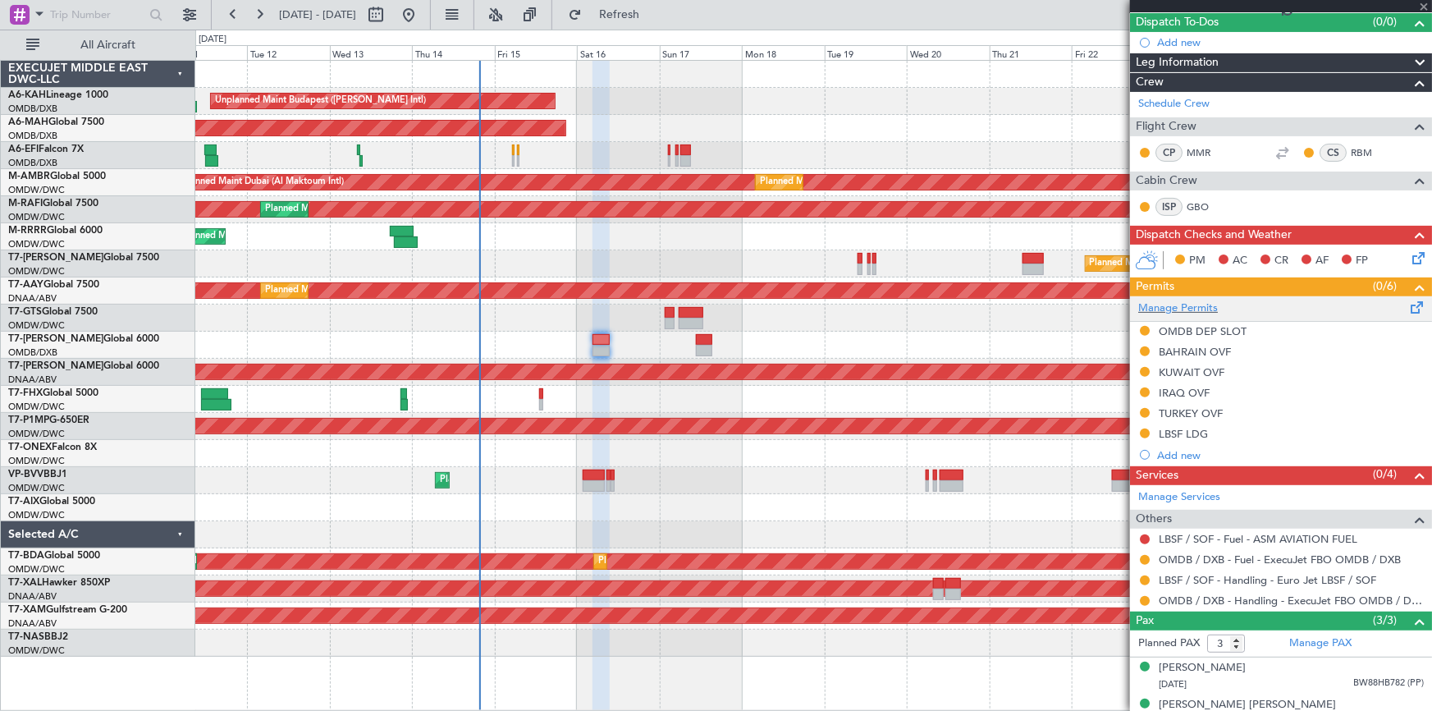
scroll to position [203, 0]
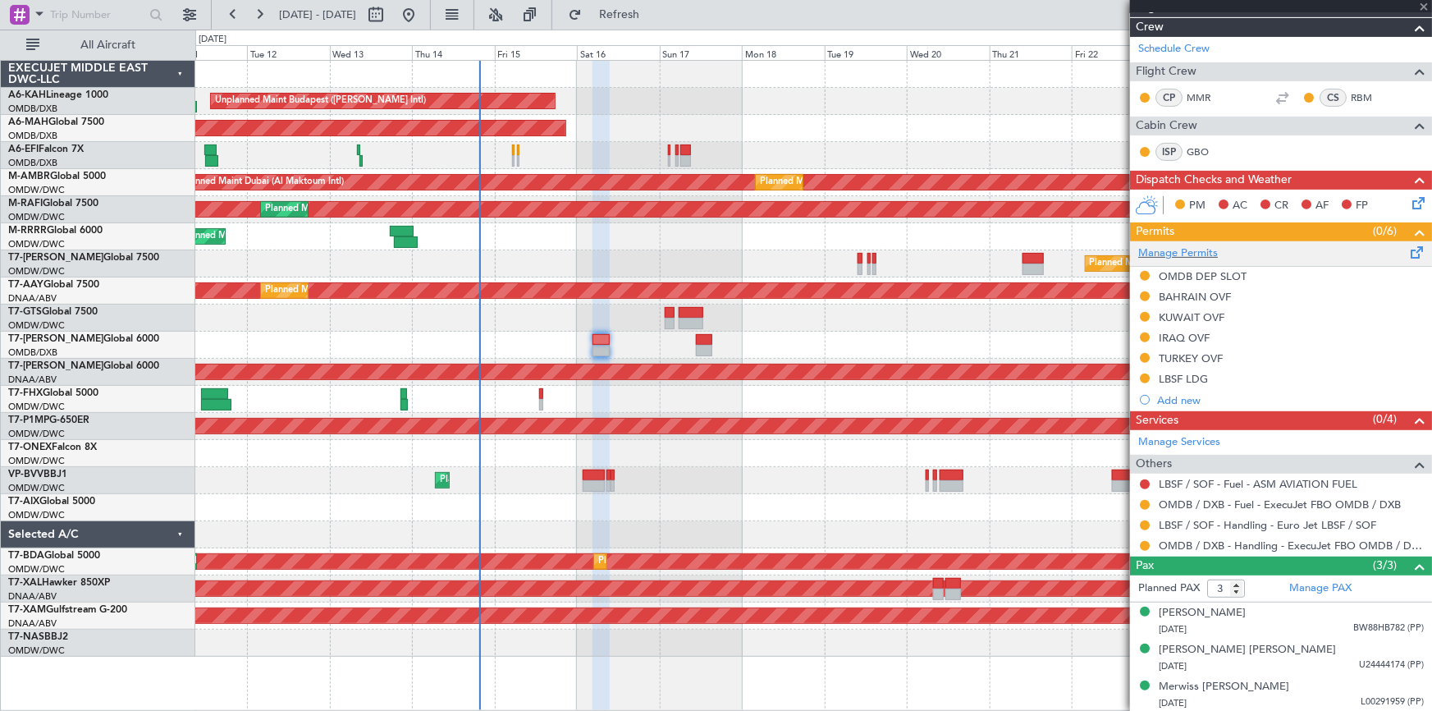
type input "+00:25"
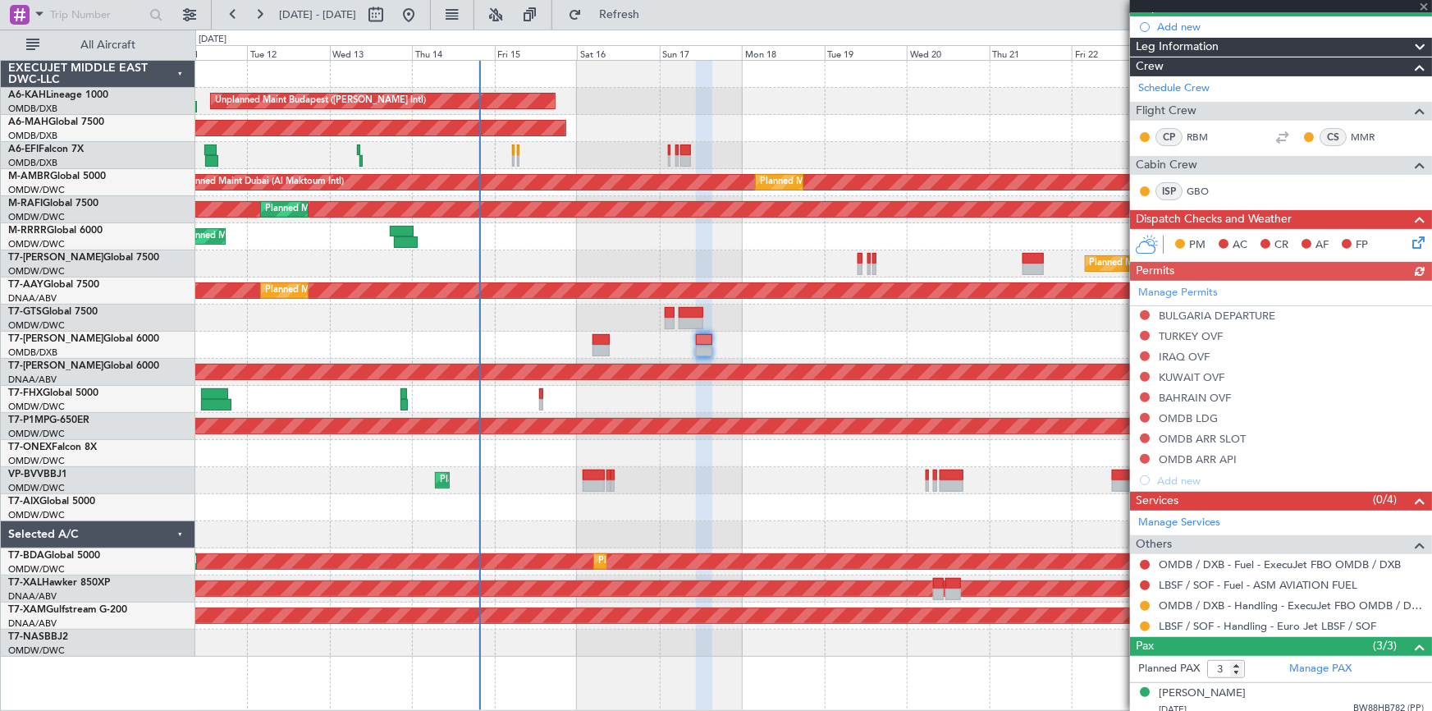
scroll to position [223, 0]
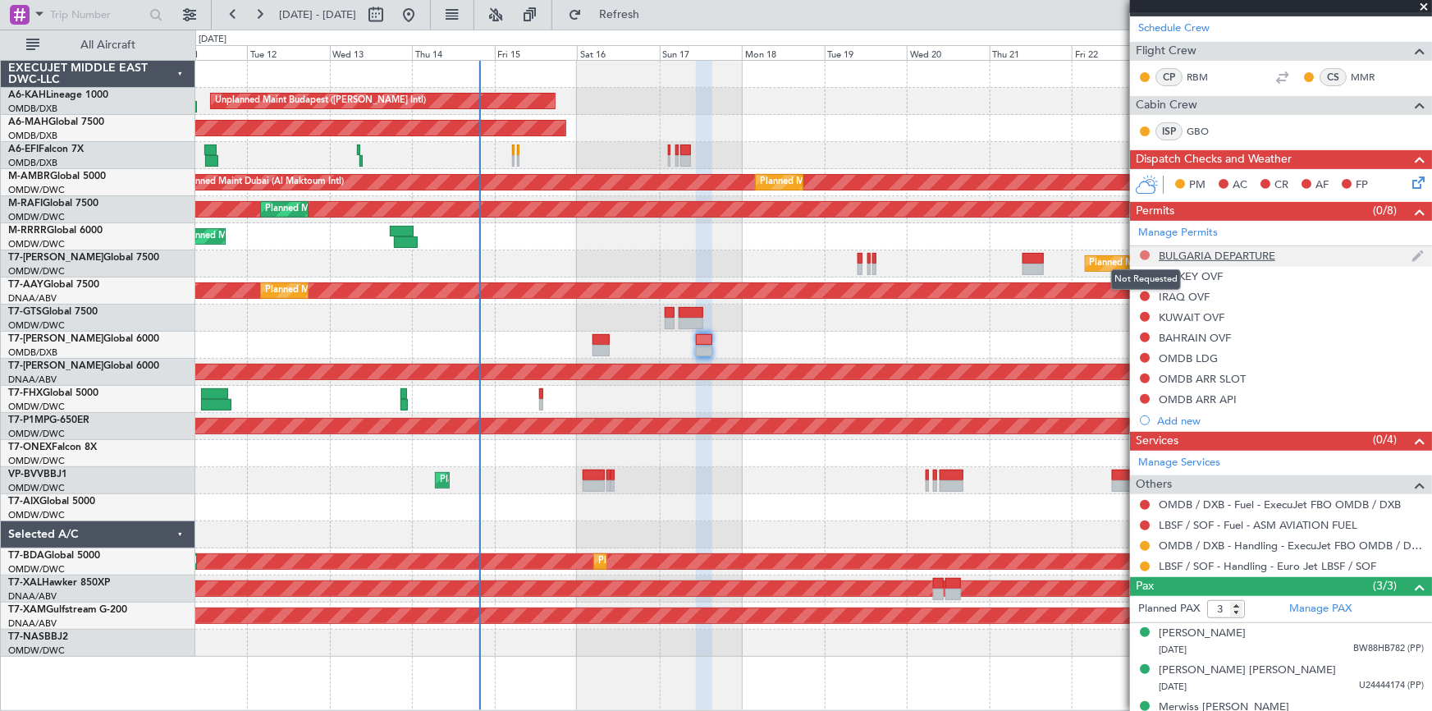
click at [1144, 250] on button at bounding box center [1145, 255] width 10 height 10
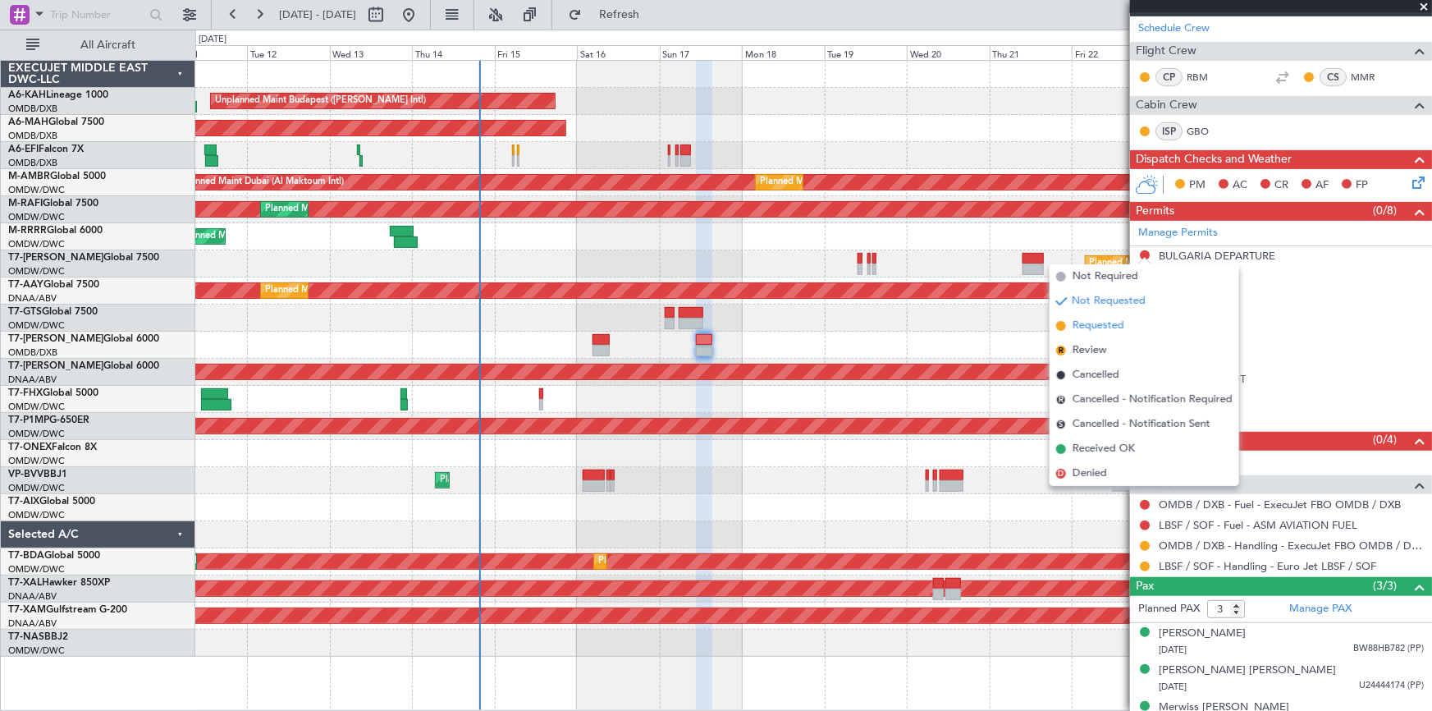
click at [1100, 320] on span "Requested" at bounding box center [1098, 326] width 52 height 16
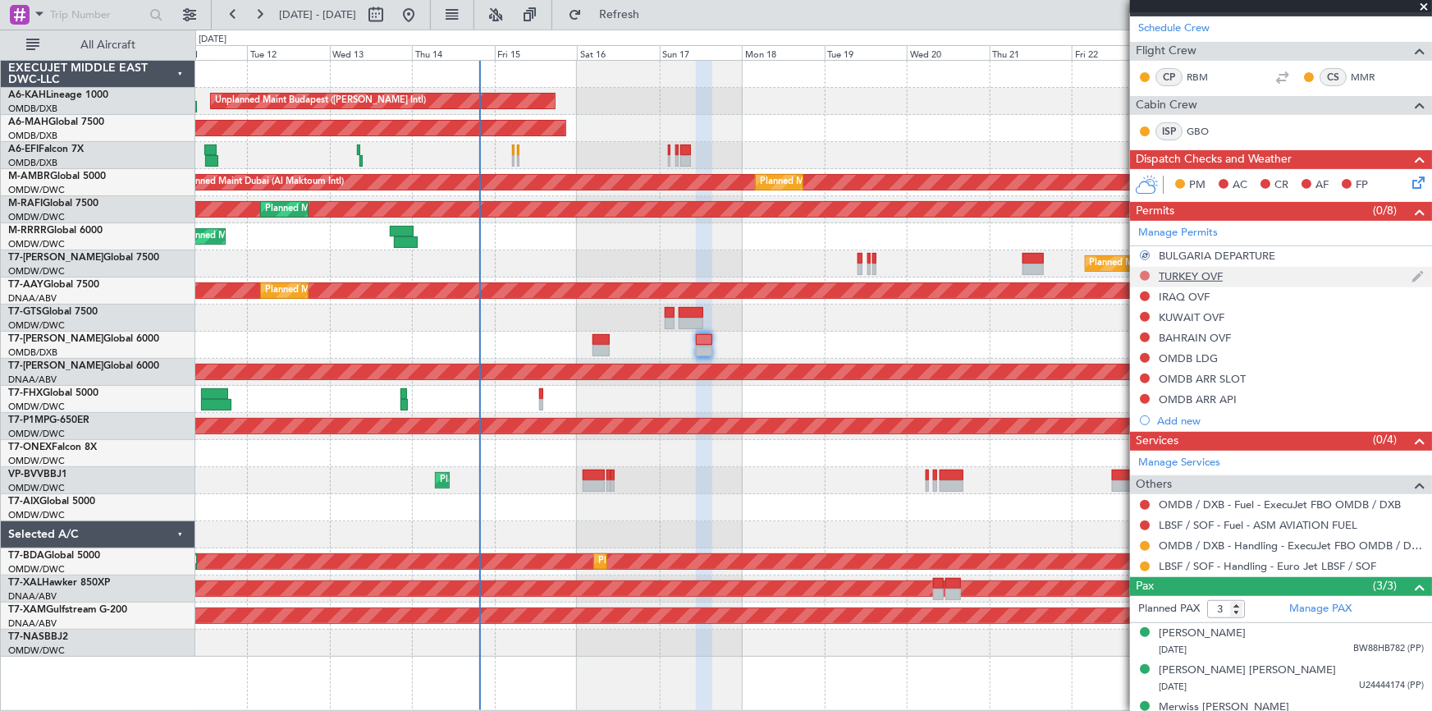
click at [1142, 275] on button at bounding box center [1145, 276] width 10 height 10
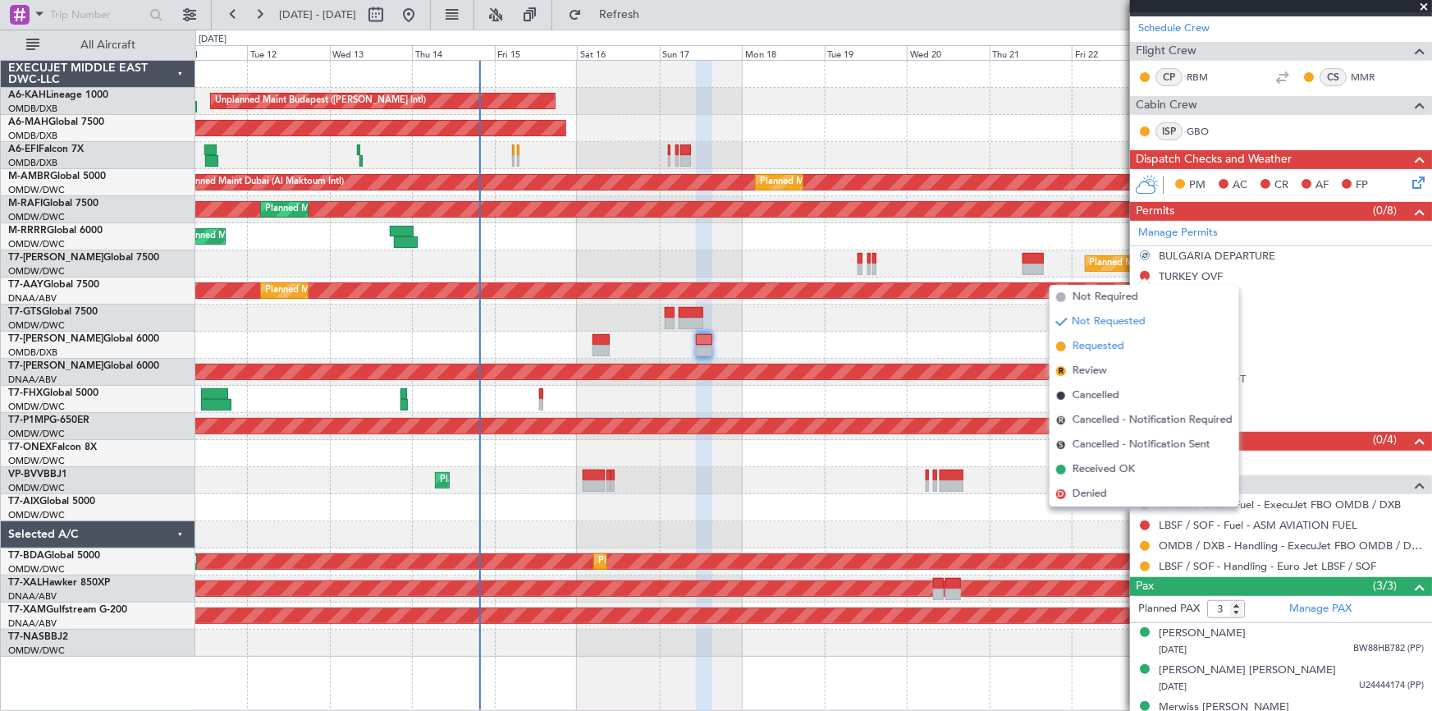
click at [1096, 345] on span "Requested" at bounding box center [1098, 346] width 52 height 16
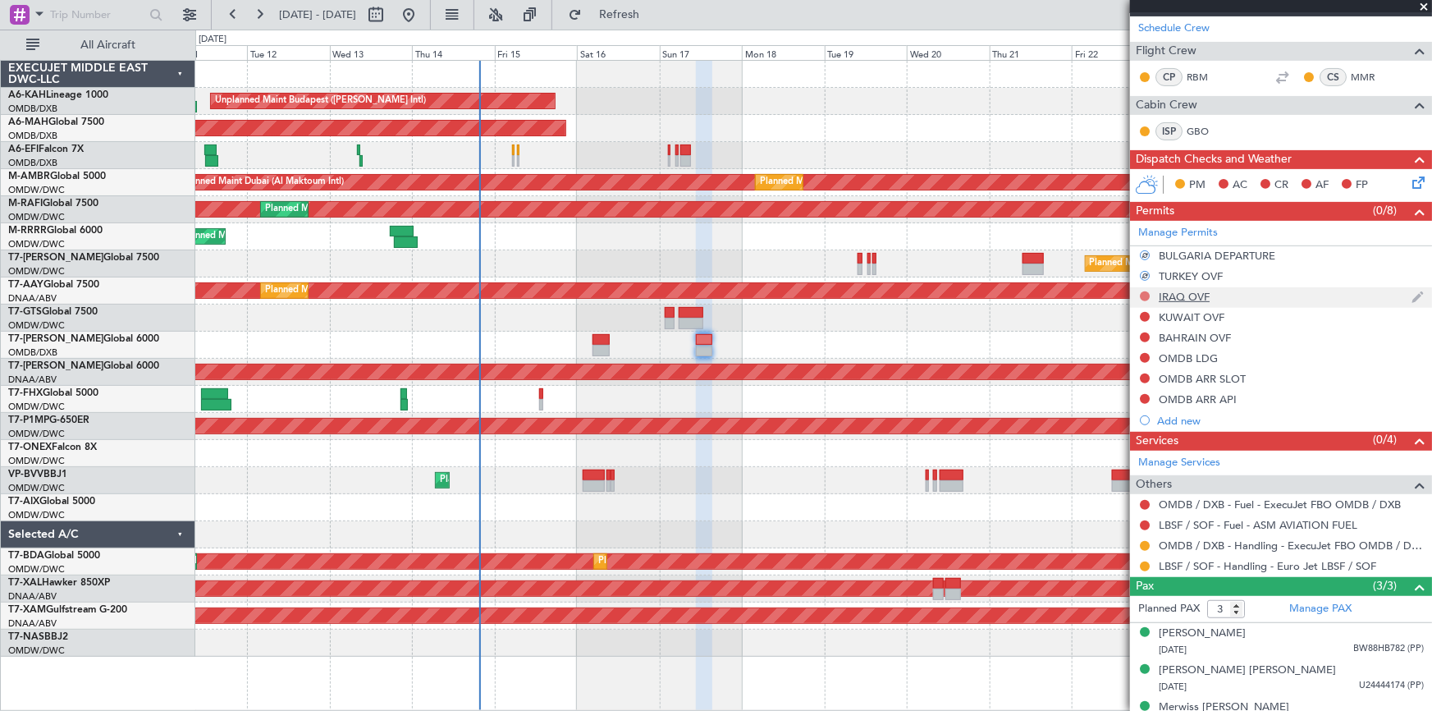
click at [1145, 292] on button at bounding box center [1145, 296] width 10 height 10
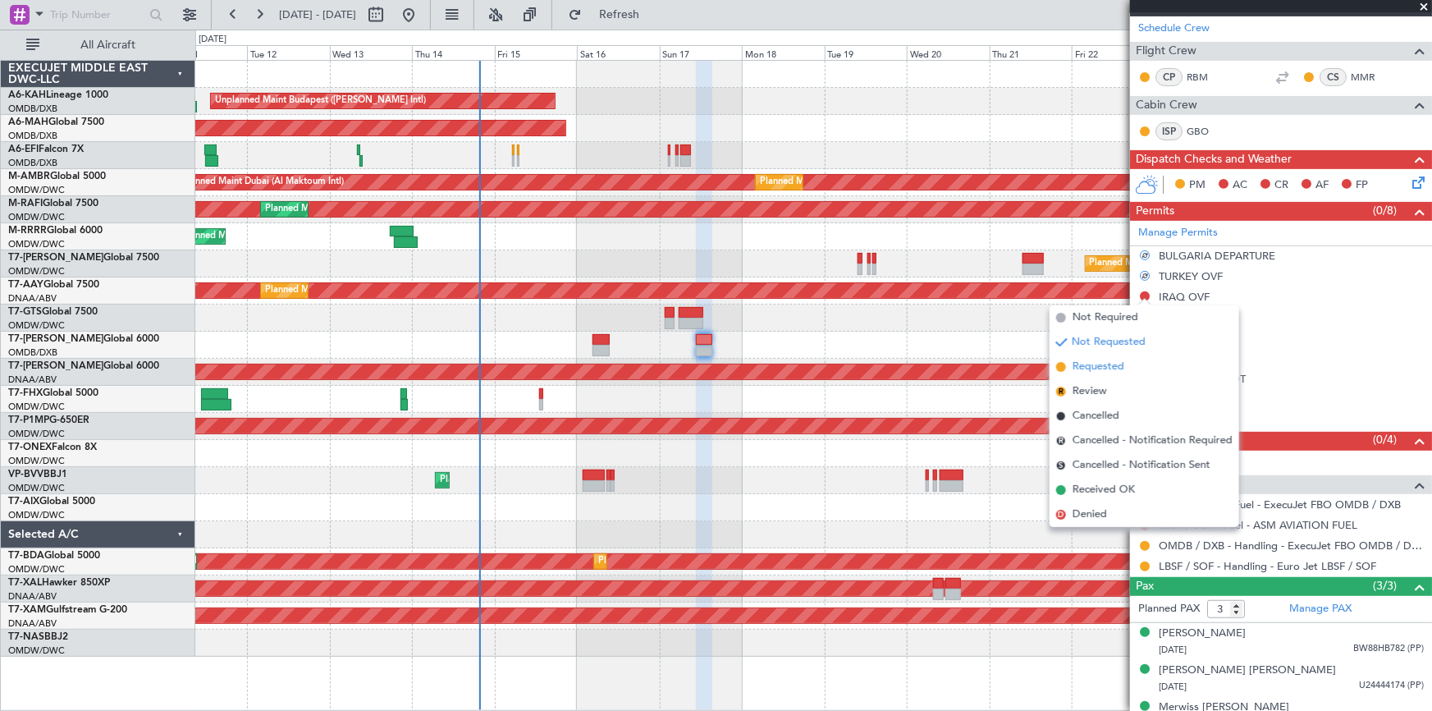
click at [1105, 361] on span "Requested" at bounding box center [1098, 367] width 52 height 16
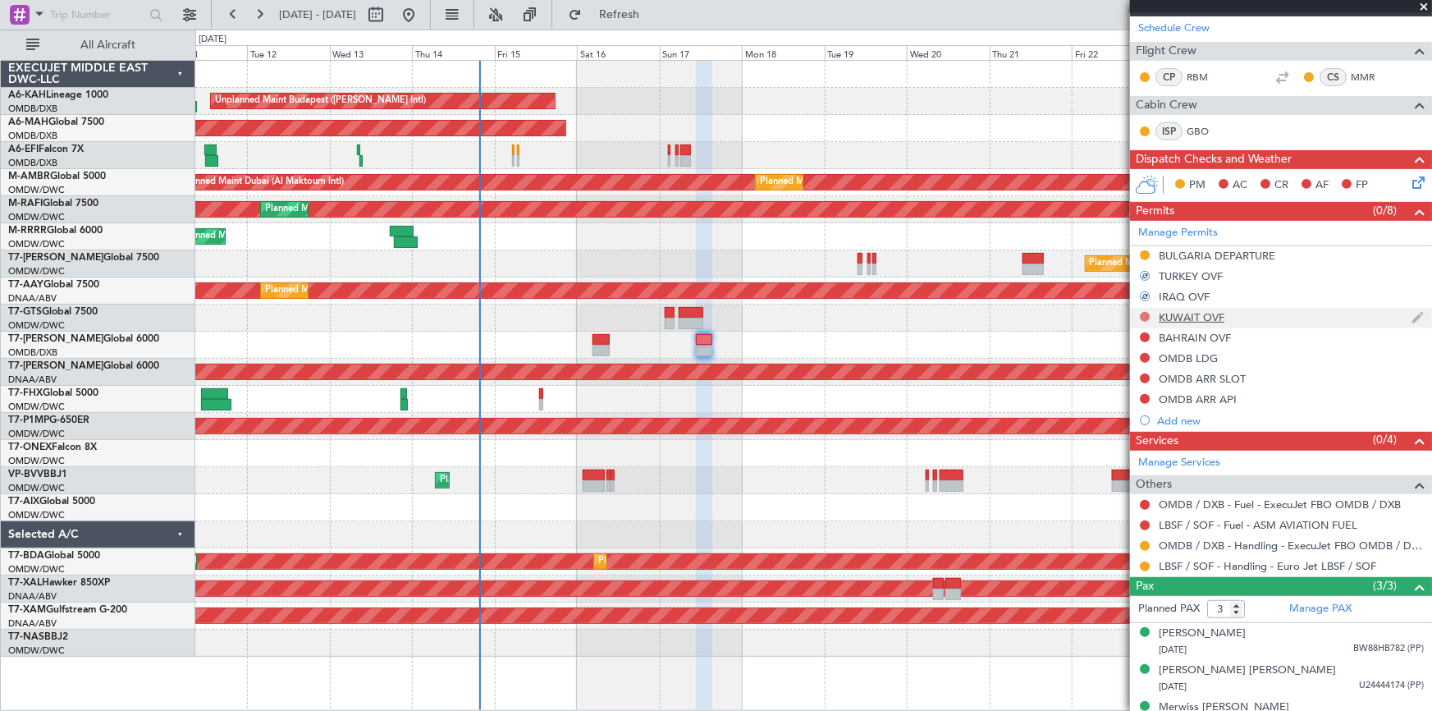
click at [1145, 314] on button at bounding box center [1145, 317] width 10 height 10
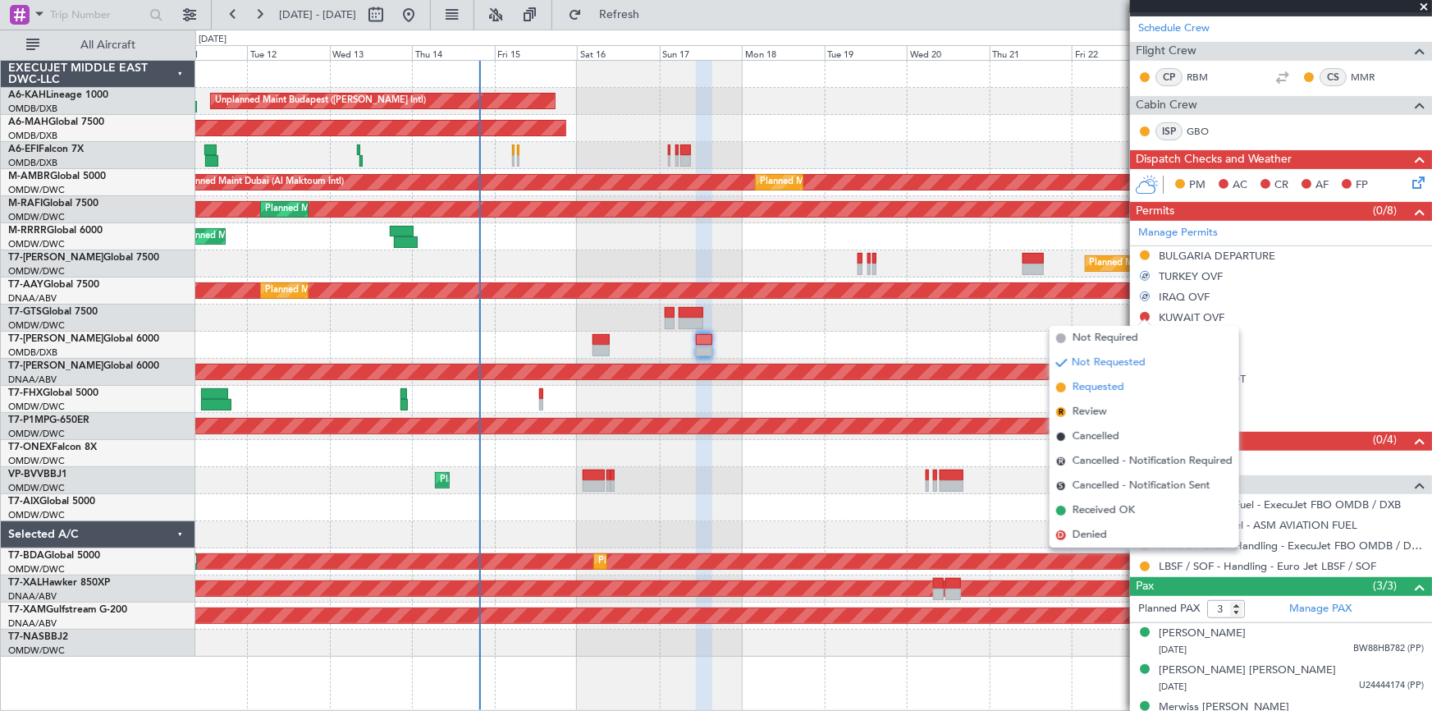
click at [1101, 383] on span "Requested" at bounding box center [1098, 387] width 52 height 16
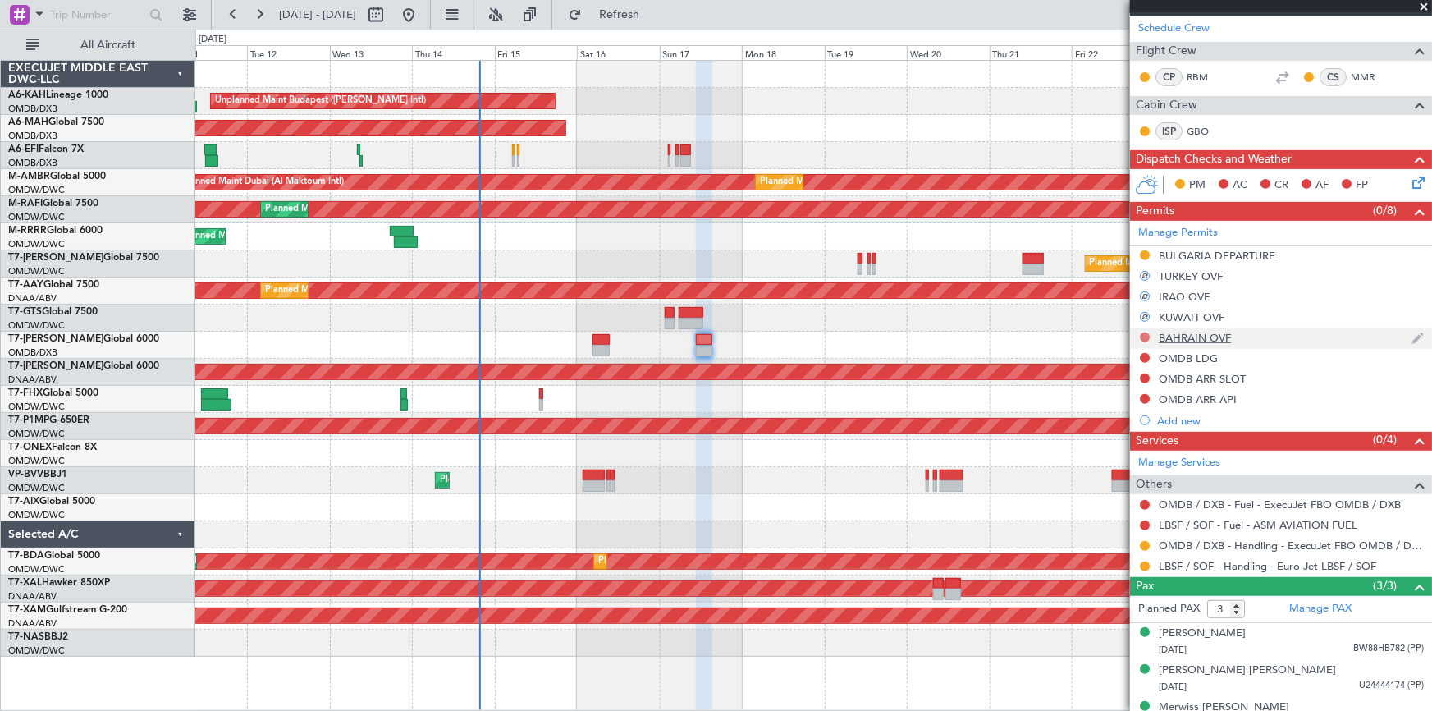
click at [1144, 336] on button at bounding box center [1145, 337] width 10 height 10
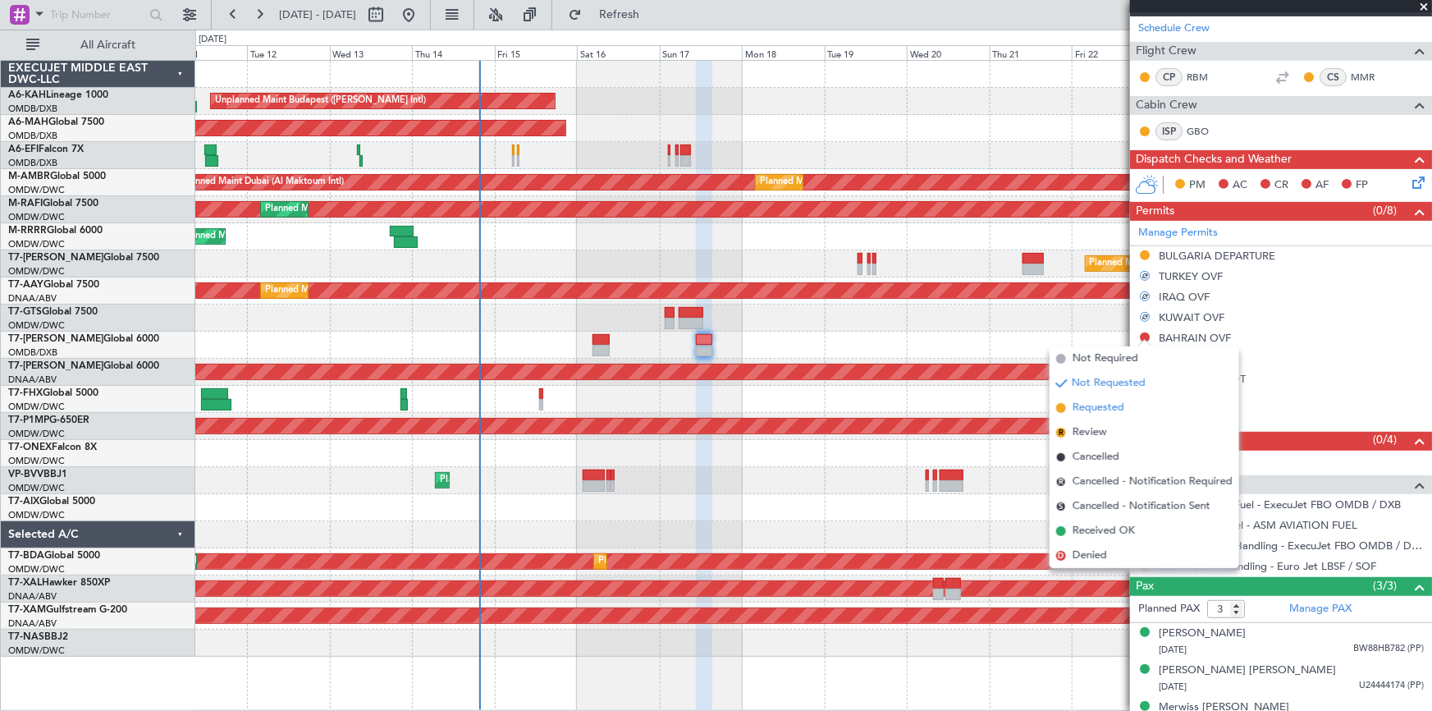
click at [1105, 405] on span "Requested" at bounding box center [1098, 408] width 52 height 16
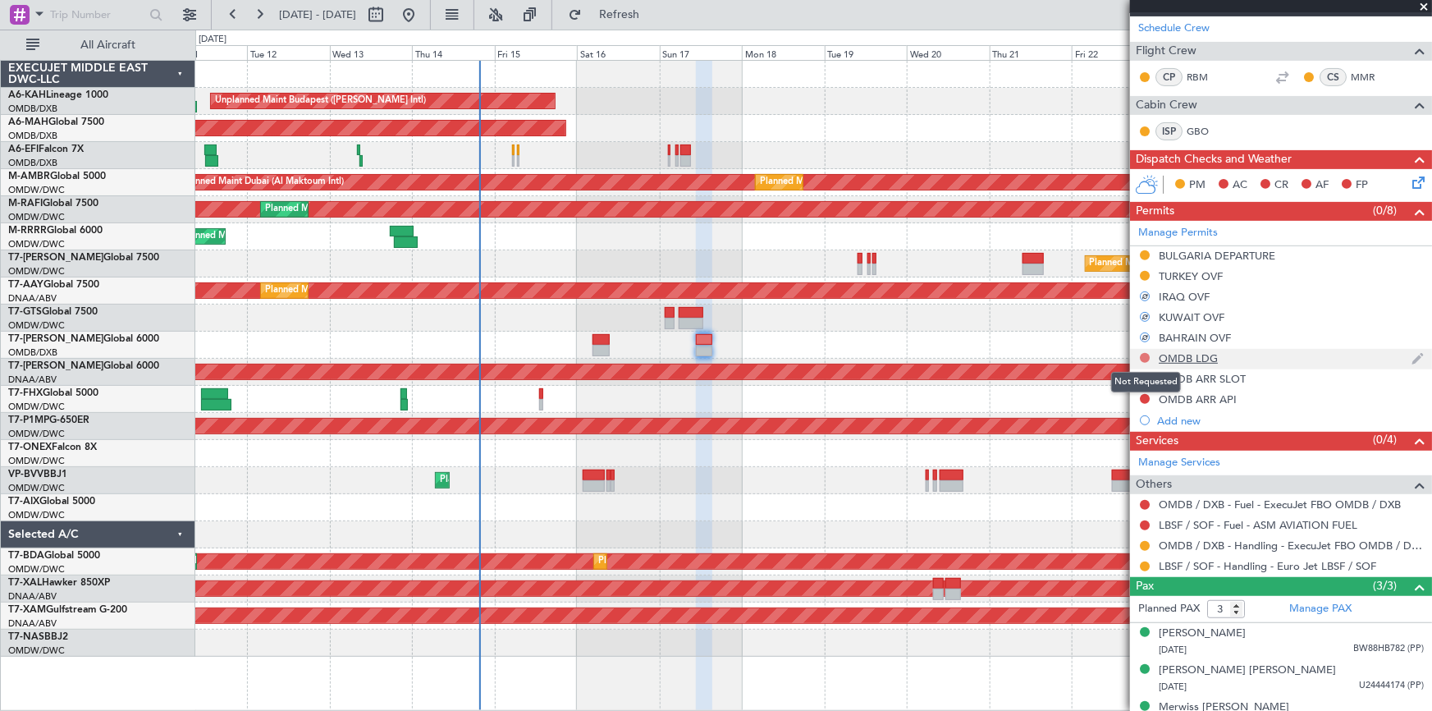
click at [1143, 356] on button at bounding box center [1145, 358] width 10 height 10
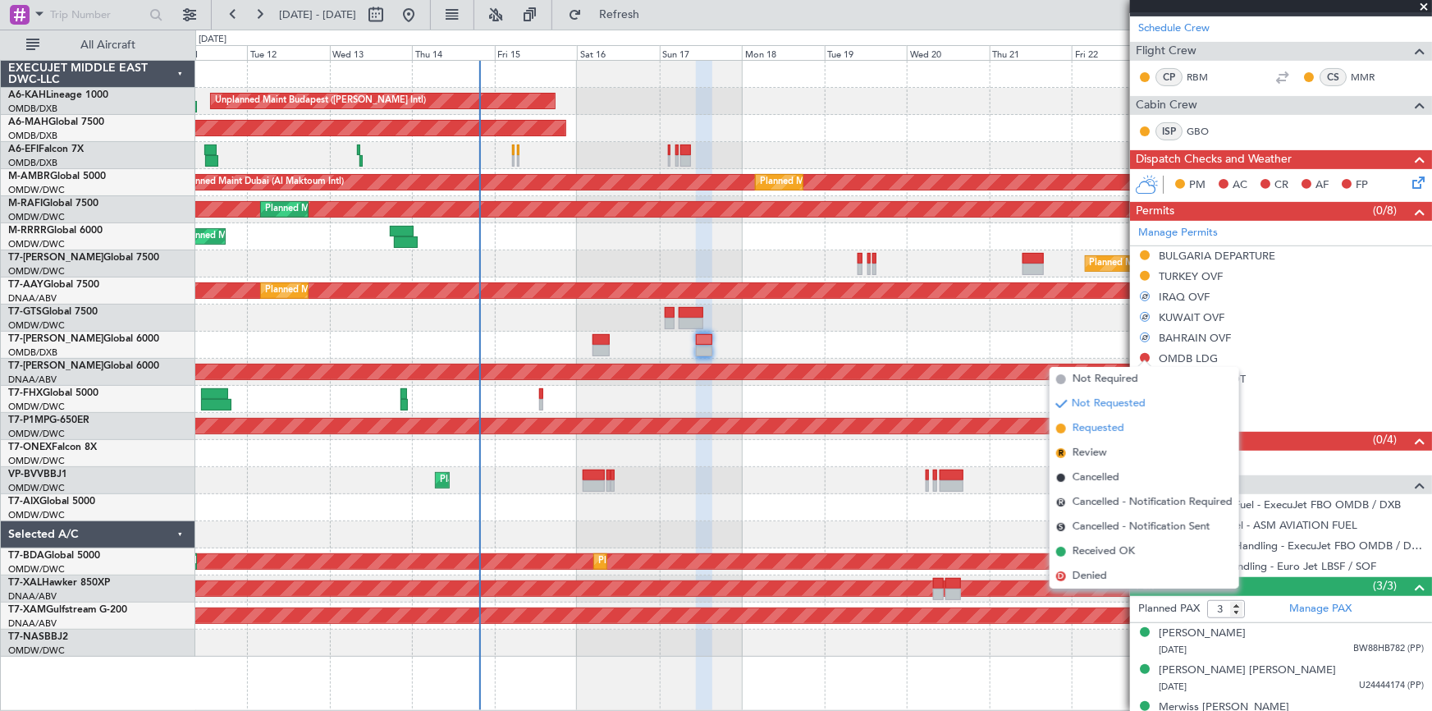
click at [1092, 429] on span "Requested" at bounding box center [1098, 428] width 52 height 16
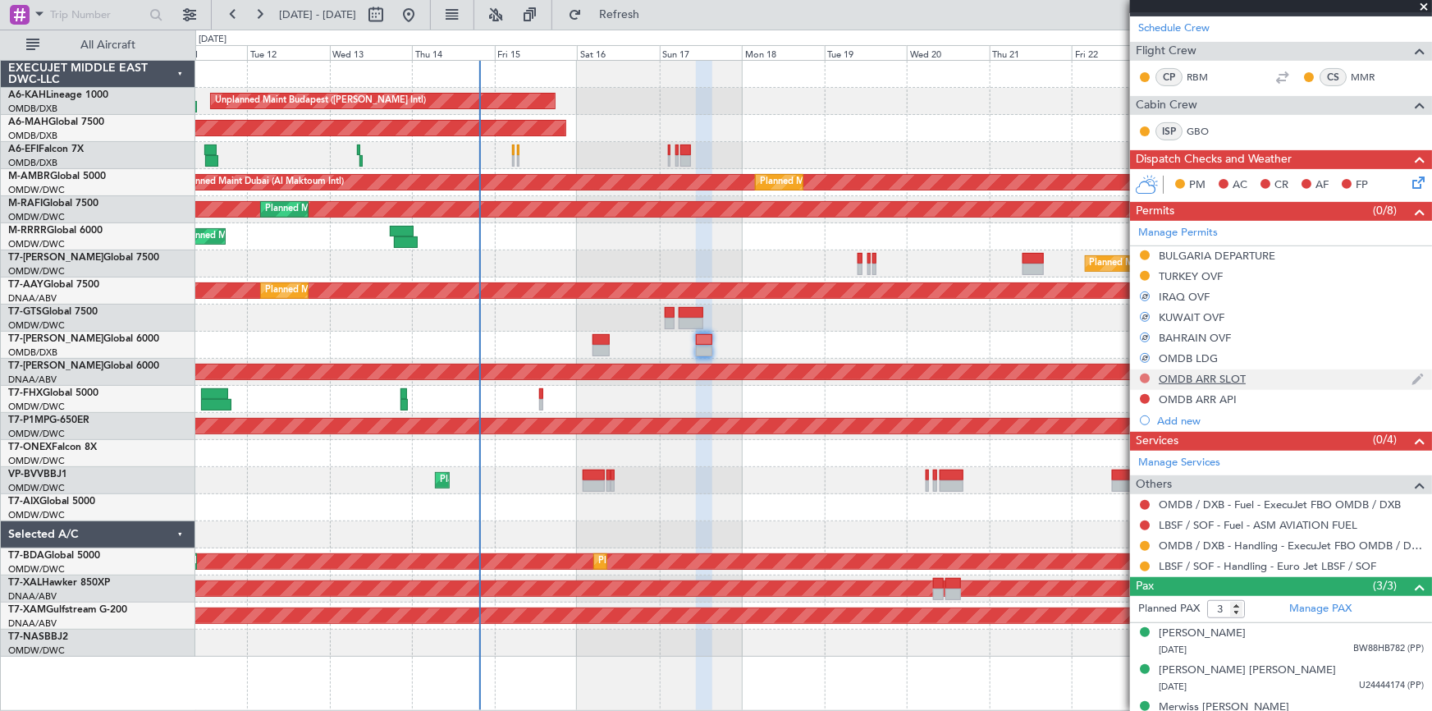
click at [1141, 373] on button at bounding box center [1145, 378] width 10 height 10
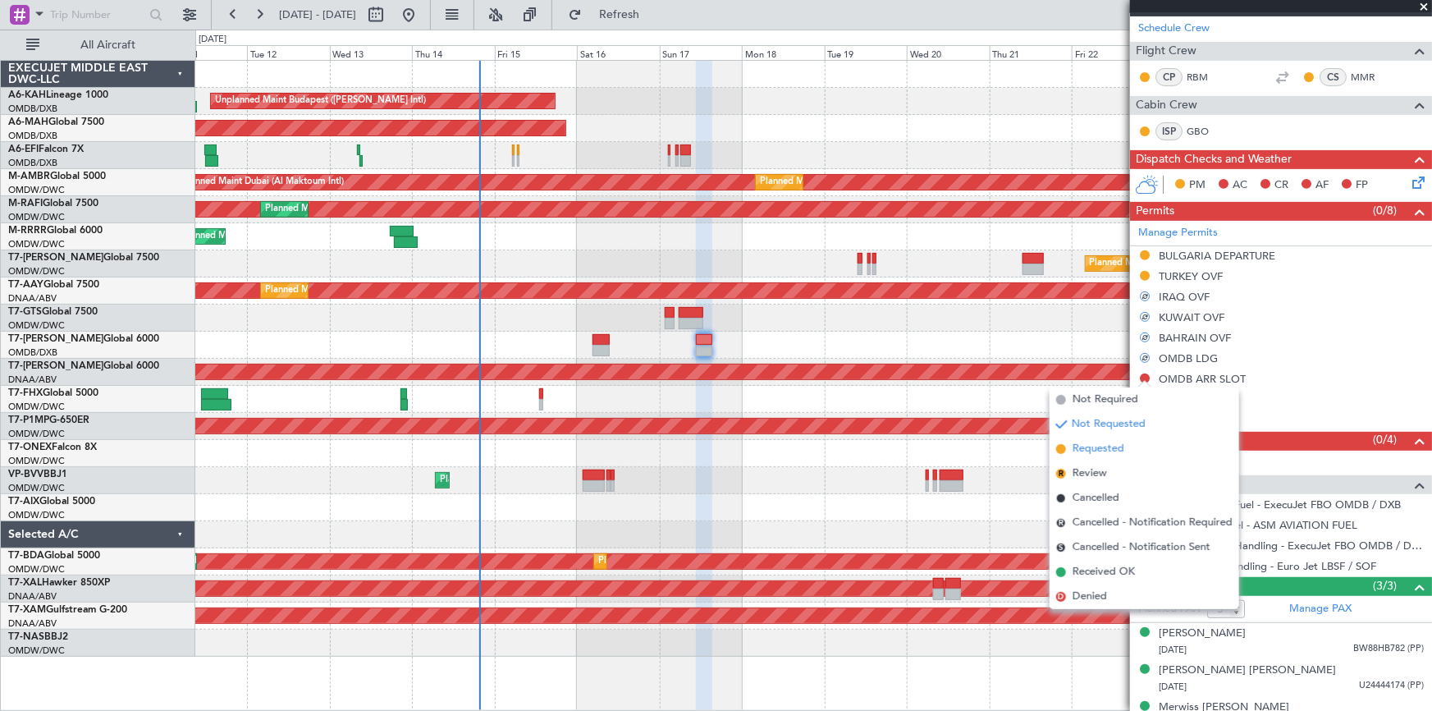
click at [1083, 450] on span "Requested" at bounding box center [1098, 449] width 52 height 16
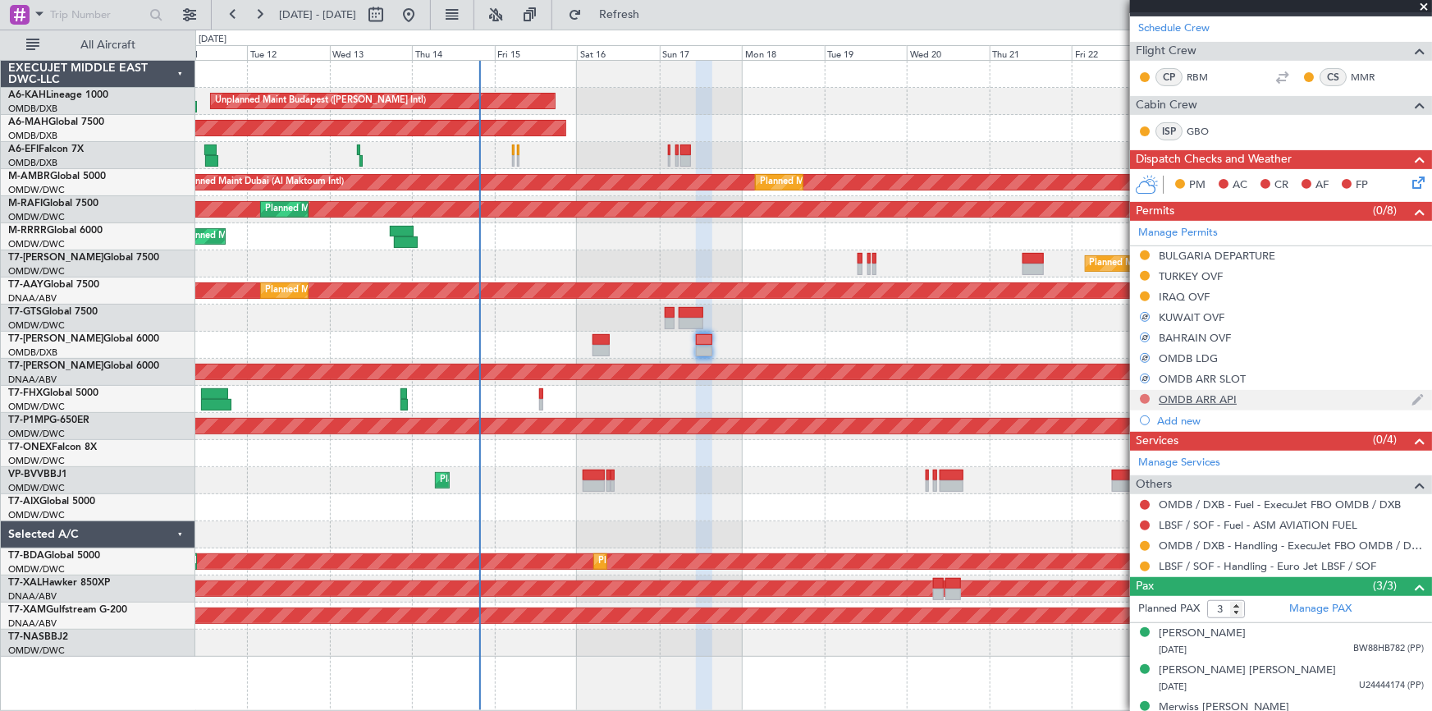
click at [1142, 394] on button at bounding box center [1145, 399] width 10 height 10
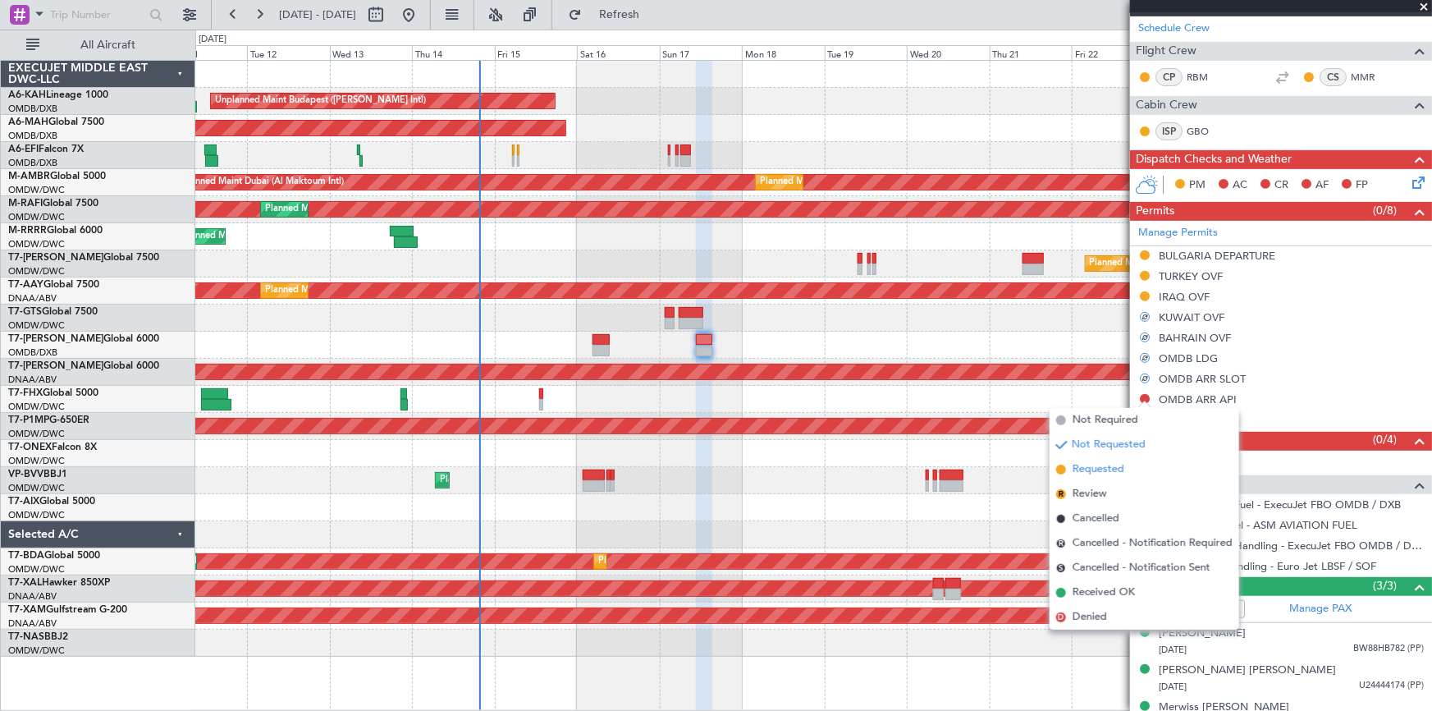
click at [1082, 464] on span "Requested" at bounding box center [1098, 469] width 52 height 16
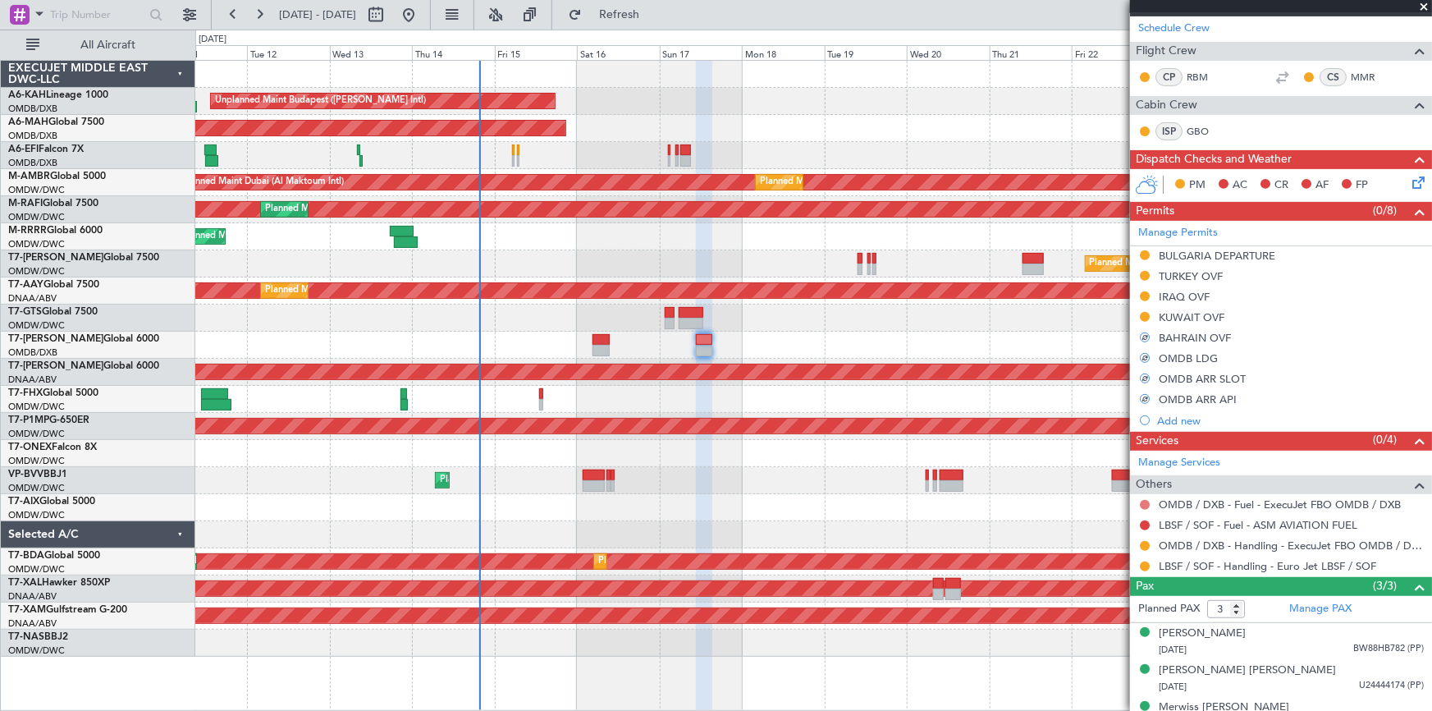
click at [1145, 503] on button at bounding box center [1145, 505] width 10 height 10
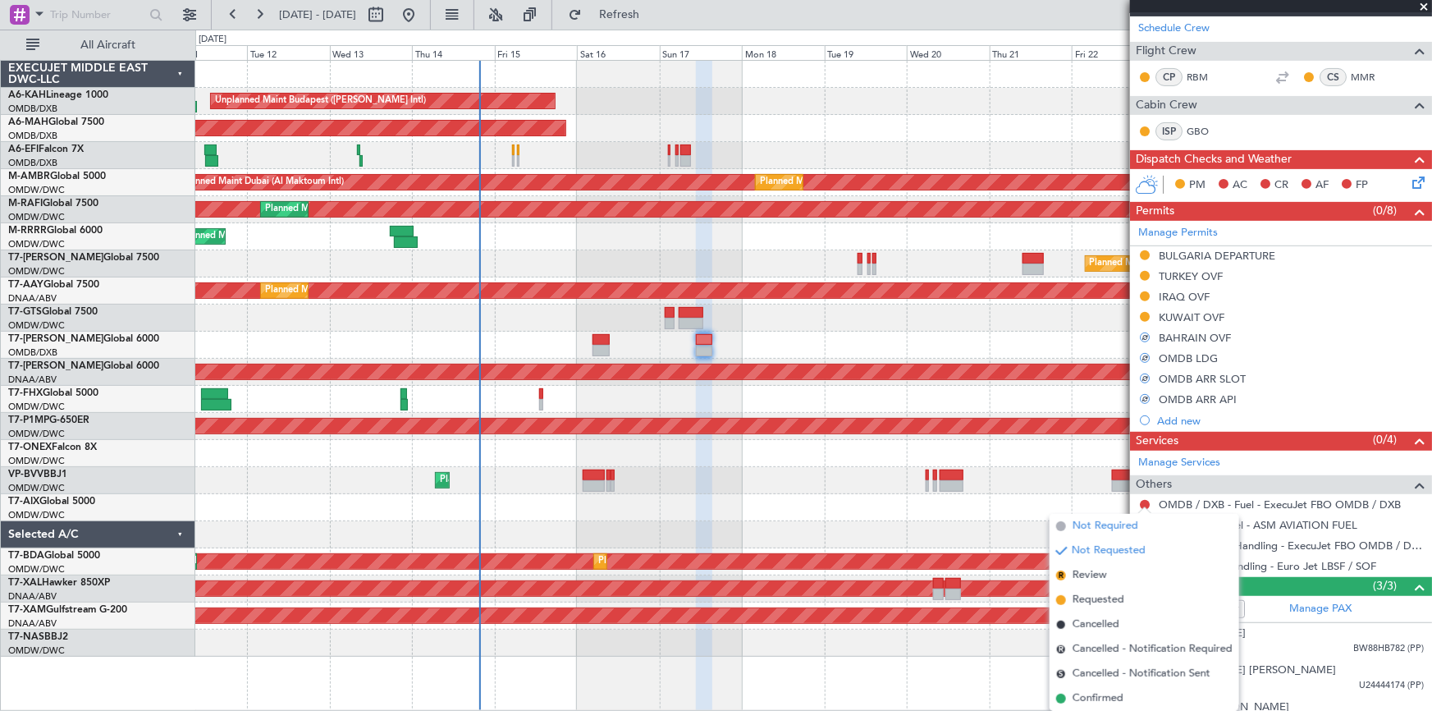
click at [1116, 527] on span "Not Required" at bounding box center [1105, 526] width 66 height 16
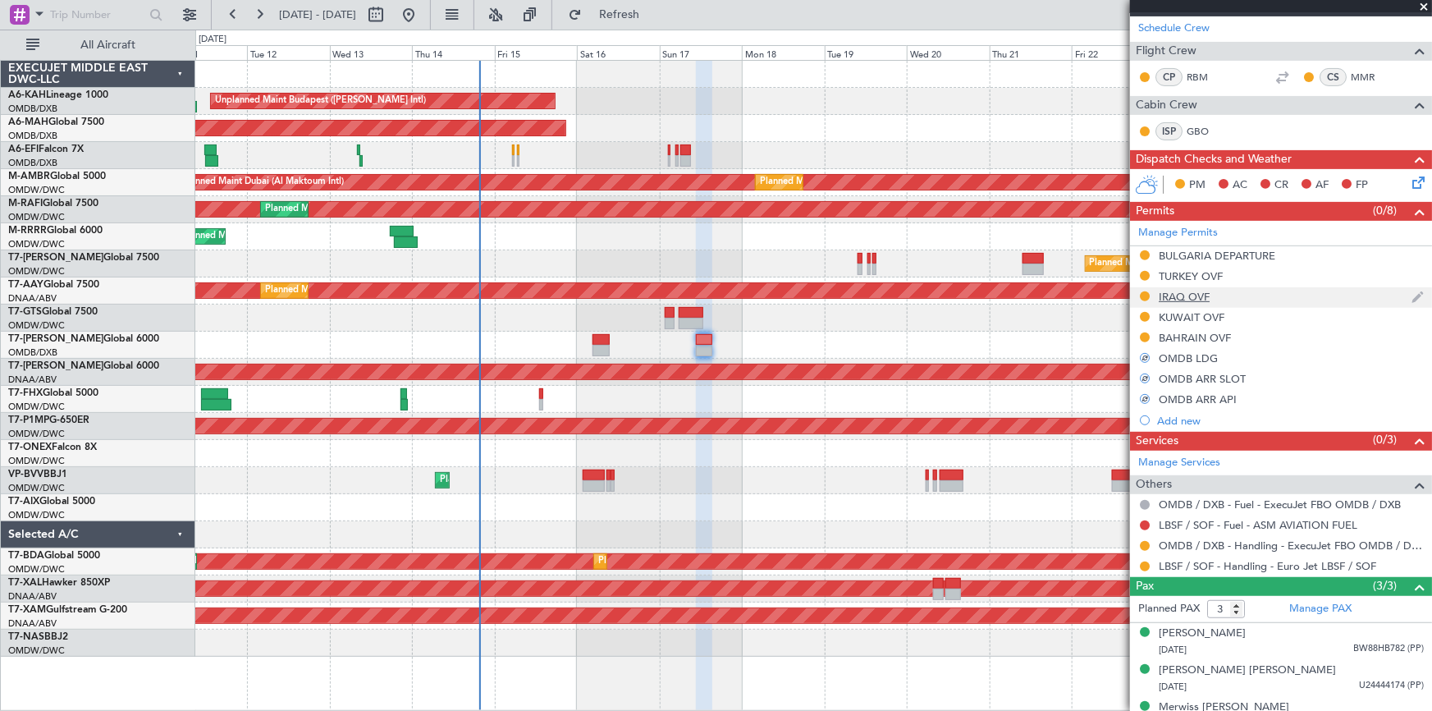
click at [1192, 295] on div "IRAQ OVF" at bounding box center [1184, 297] width 51 height 14
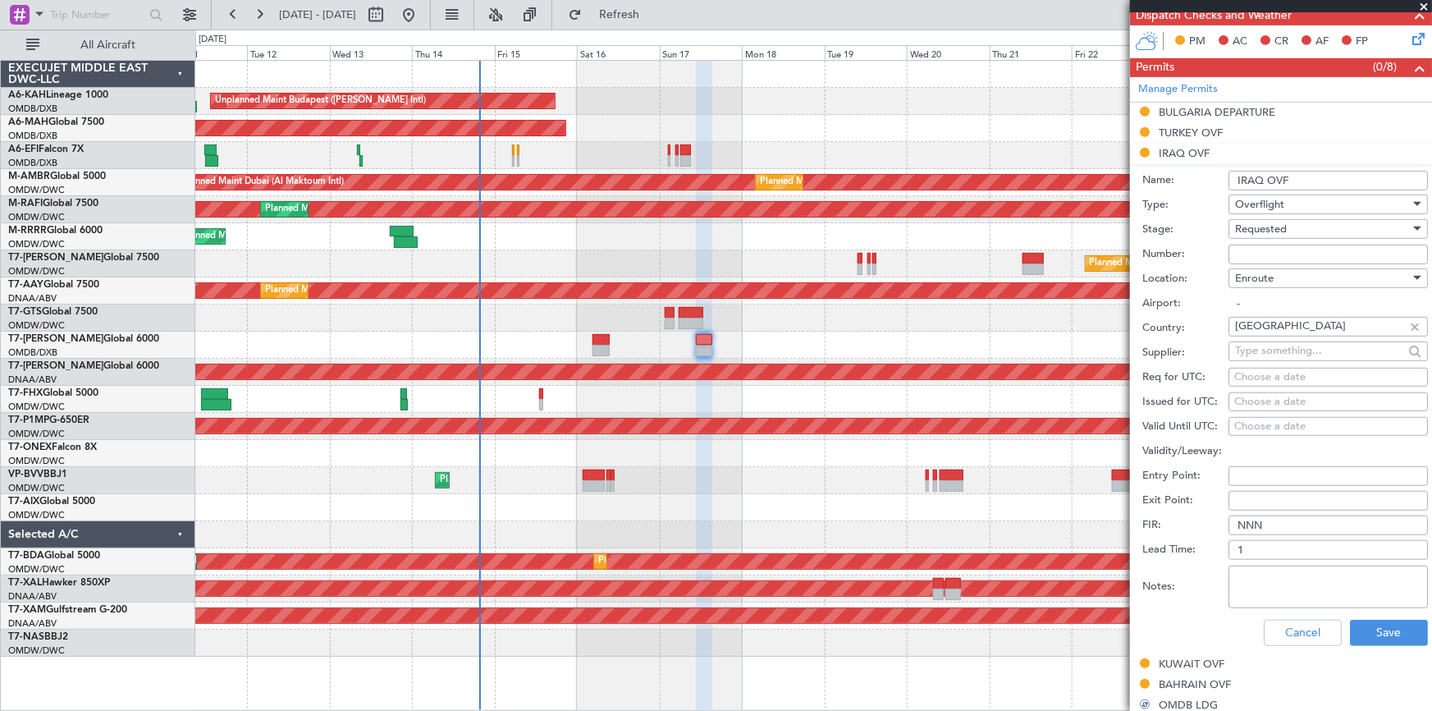
scroll to position [447, 0]
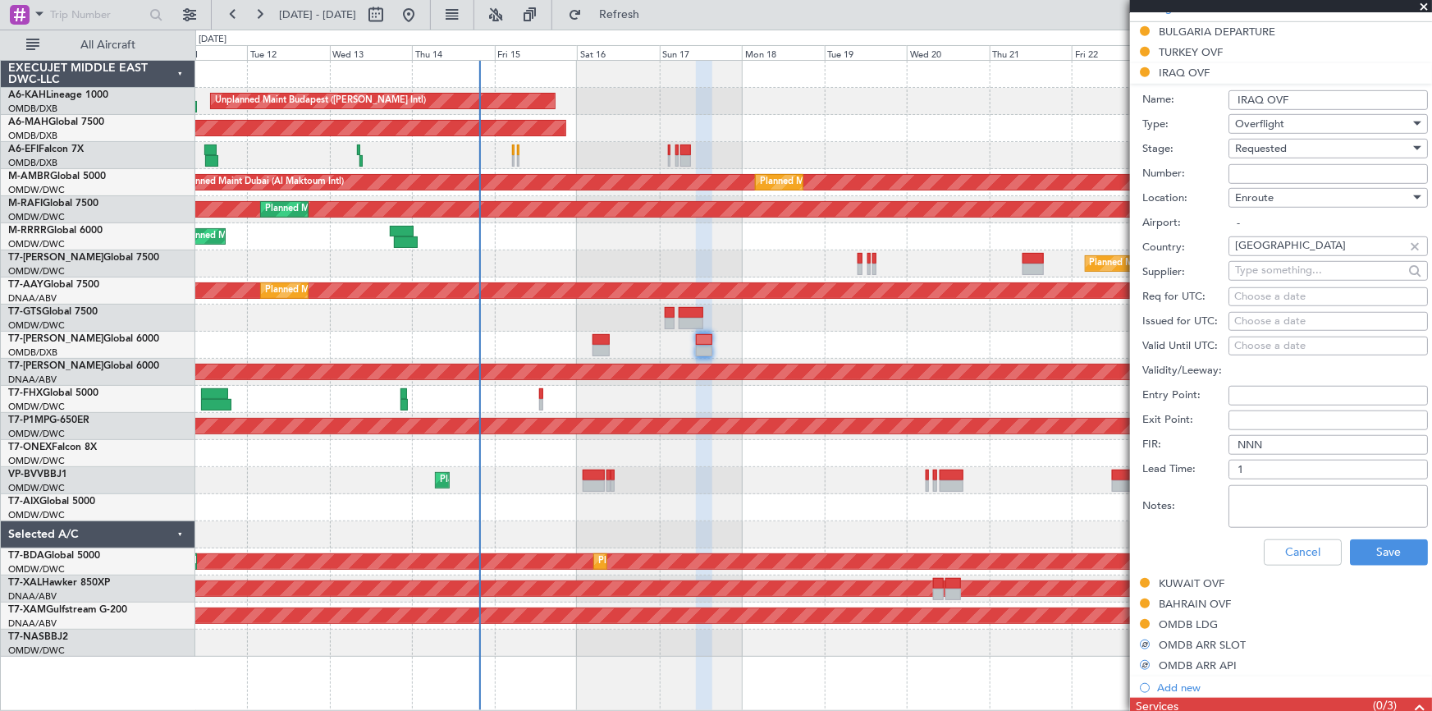
click at [1286, 505] on textarea "Notes:" at bounding box center [1327, 506] width 199 height 43
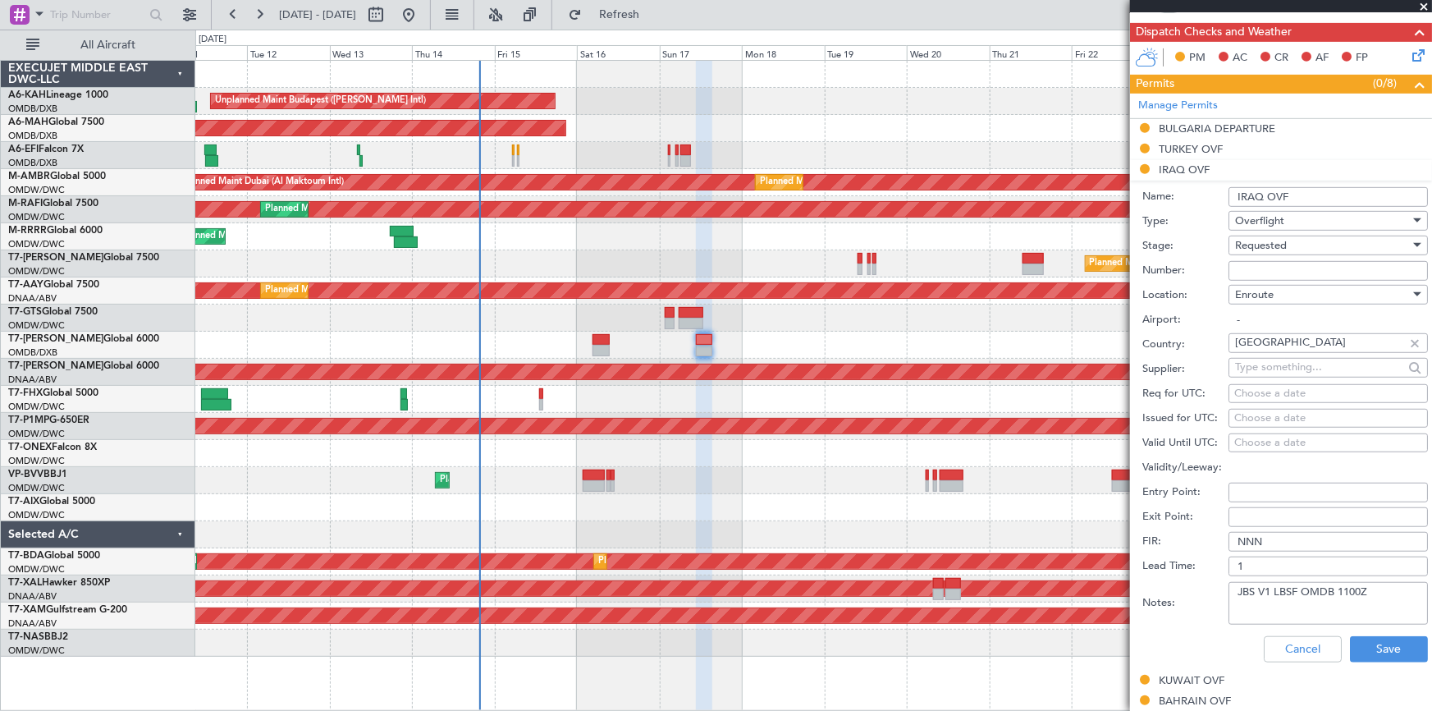
scroll to position [373, 0]
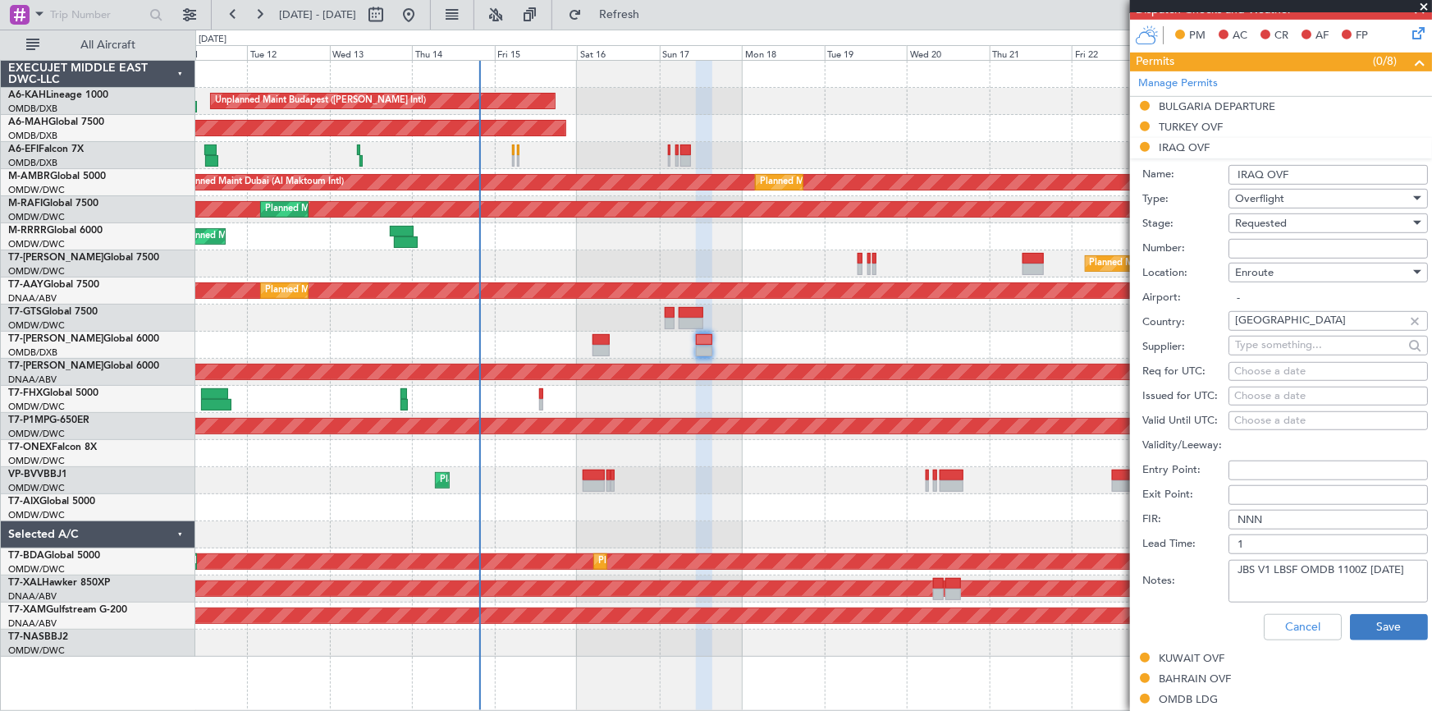
type textarea "JBS V1 LBSF OMDB 1100Z 17AUG"
click at [1360, 617] on button "Save" at bounding box center [1389, 627] width 78 height 26
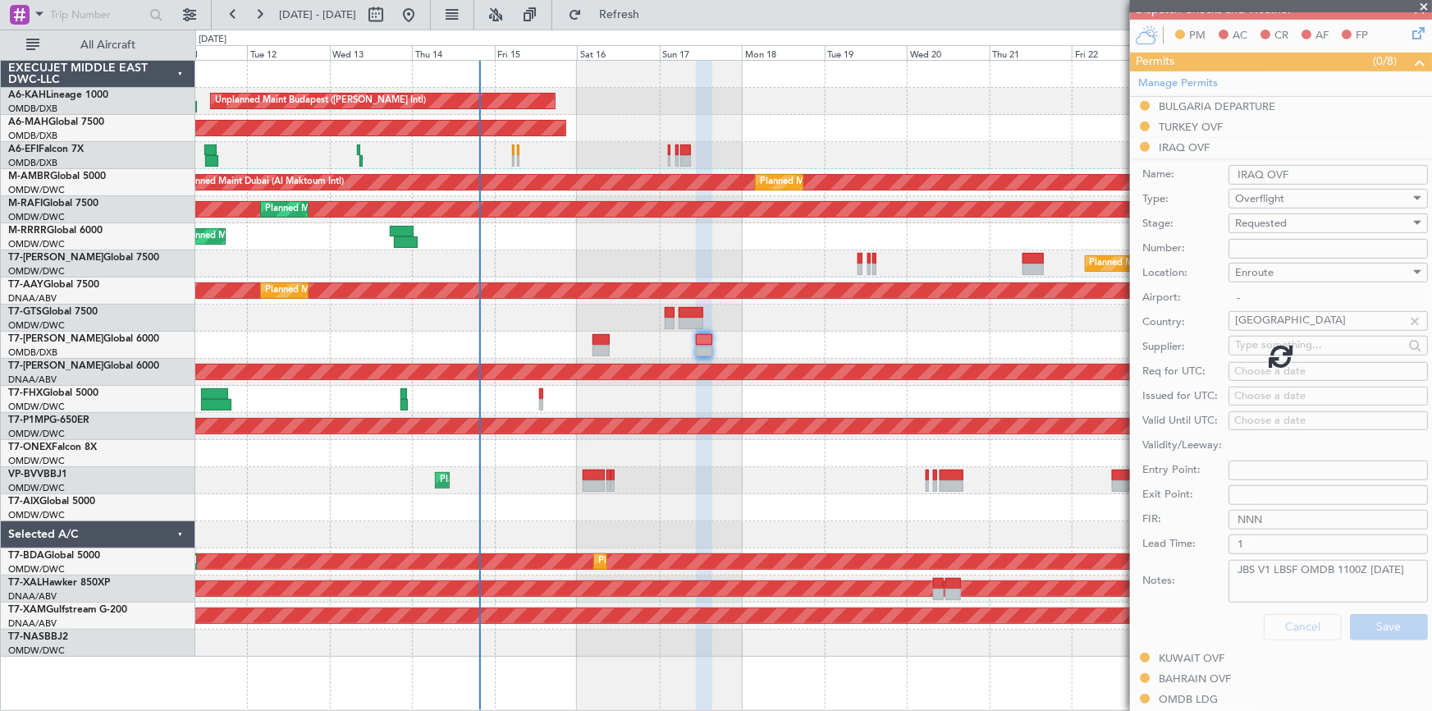
scroll to position [245, 0]
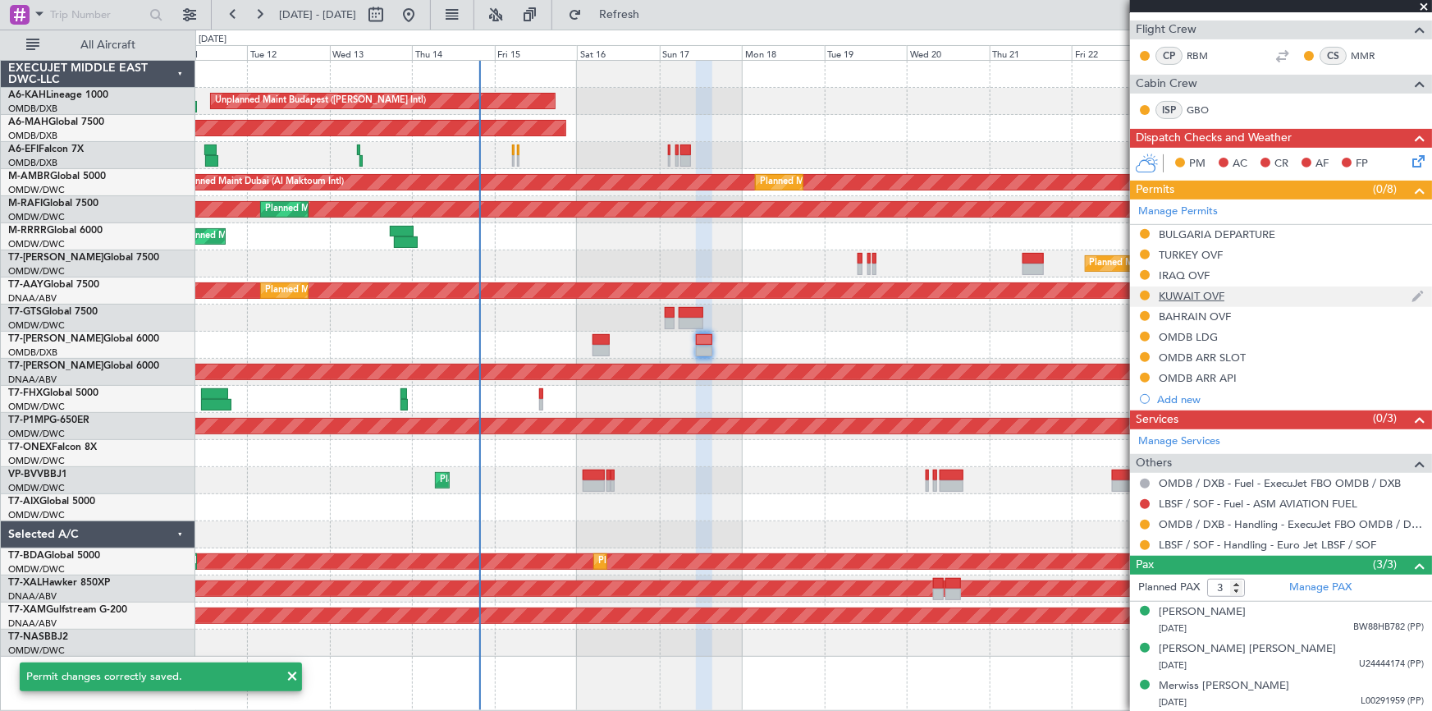
click at [1188, 294] on div "KUWAIT OVF" at bounding box center [1192, 296] width 66 height 14
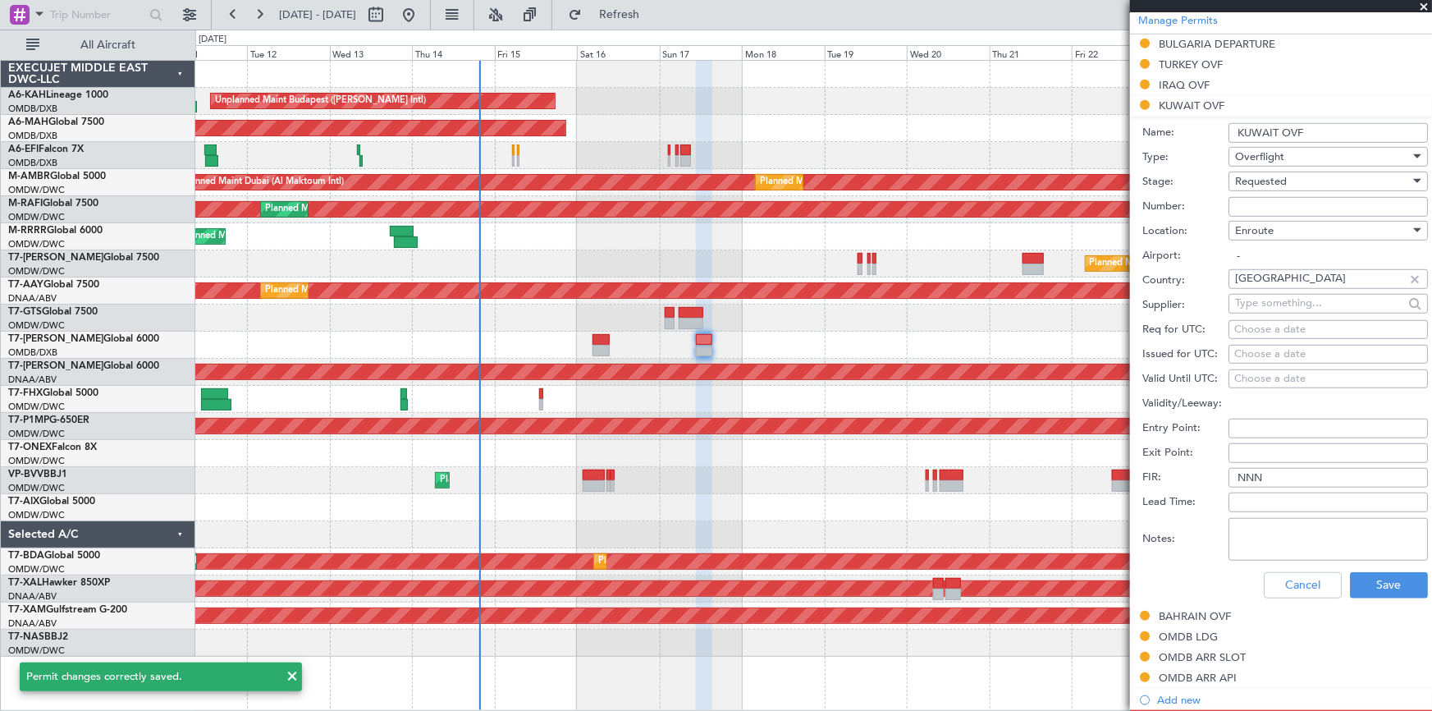
scroll to position [447, 0]
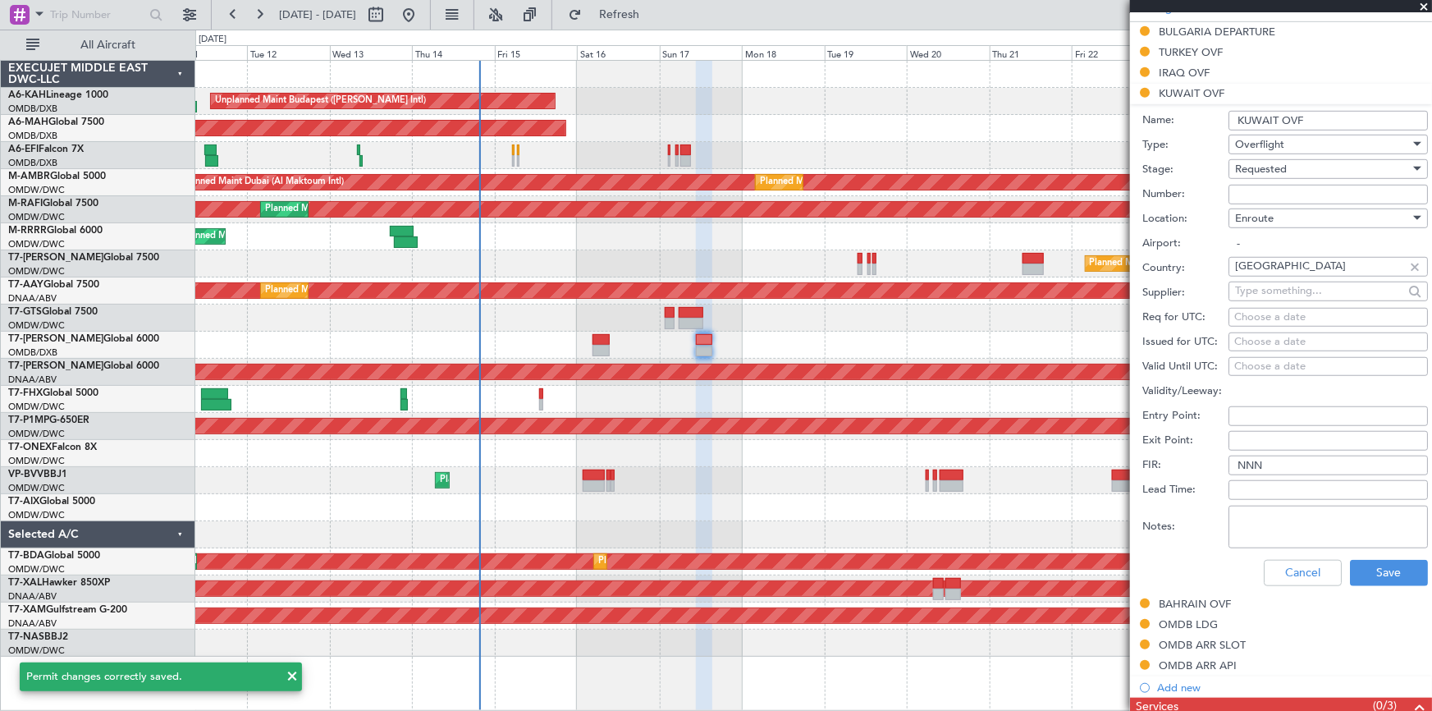
click at [1291, 514] on textarea "Notes:" at bounding box center [1327, 526] width 199 height 43
paste textarea "JBS V1 LBSF OMDB 1100Z 17AUG"
type textarea "JBS V1 LBSF OMDB 1100Z 17AUG"
click at [1385, 574] on button "Save" at bounding box center [1389, 573] width 78 height 26
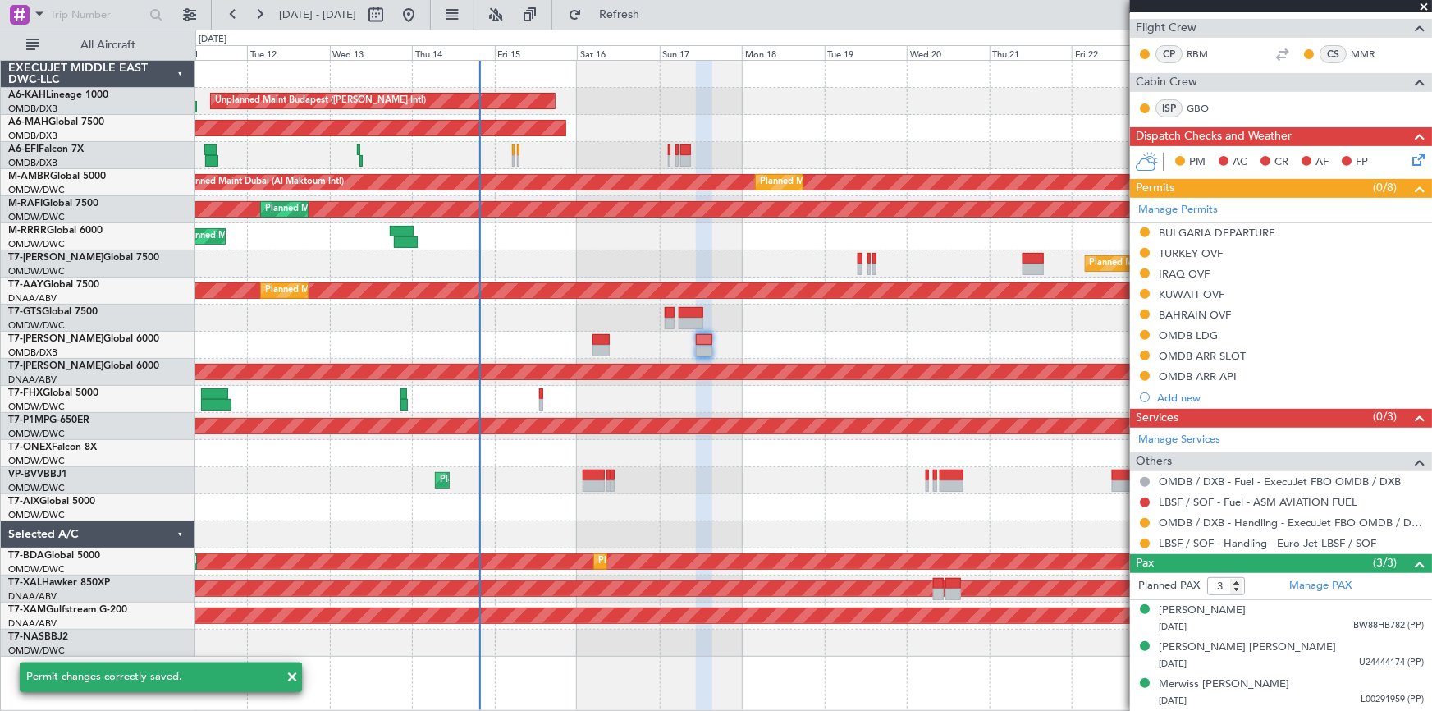
scroll to position [245, 0]
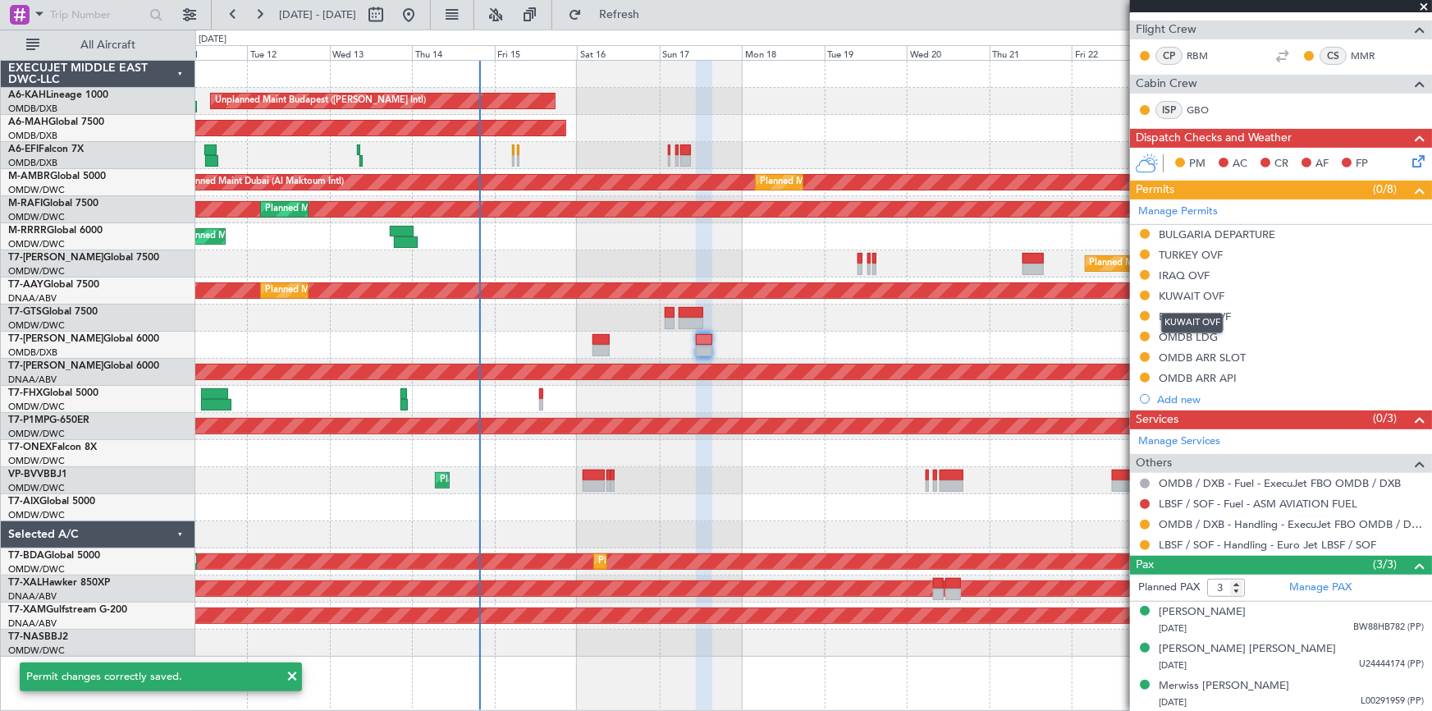
click at [1185, 315] on div "KUWAIT OVF" at bounding box center [1192, 323] width 62 height 21
drag, startPoint x: 1182, startPoint y: 314, endPoint x: 1233, endPoint y: 350, distance: 62.6
click at [1182, 314] on div "BAHRAIN OVF" at bounding box center [1195, 316] width 72 height 14
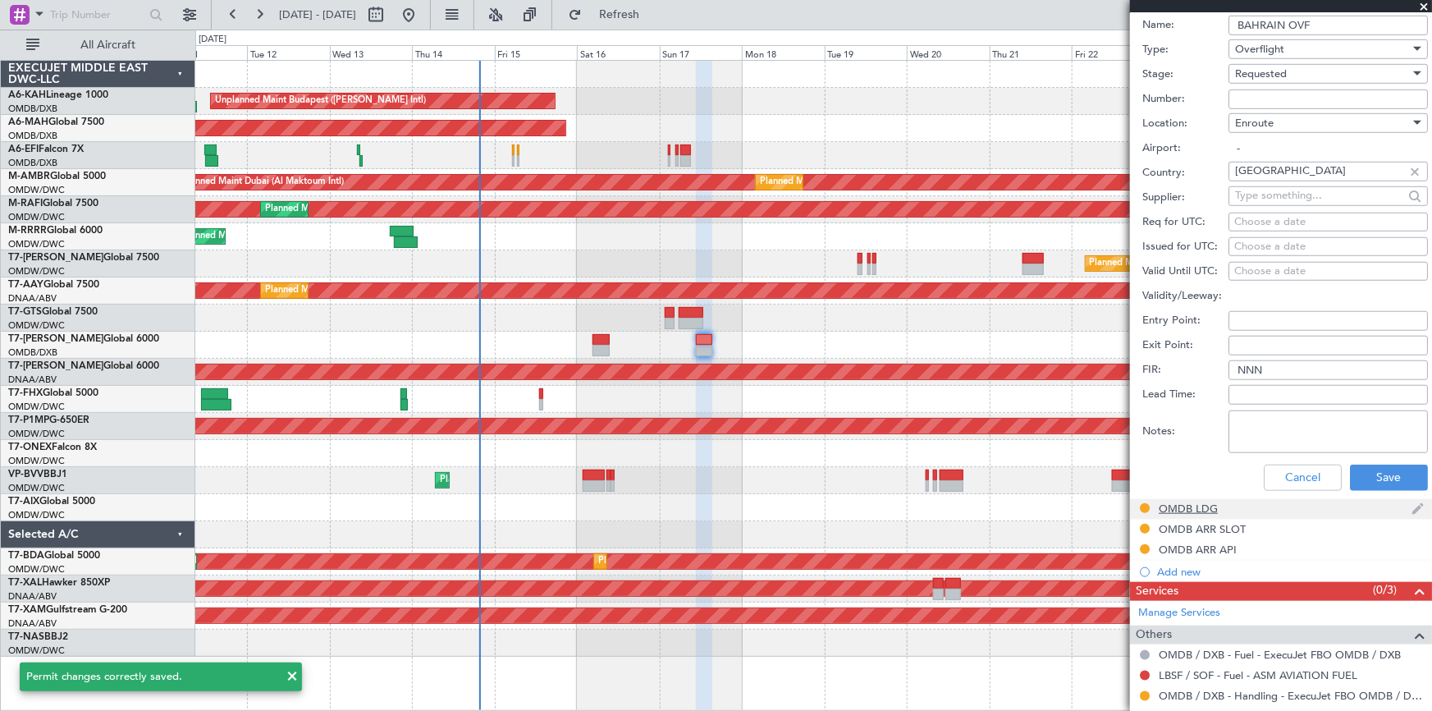
scroll to position [596, 0]
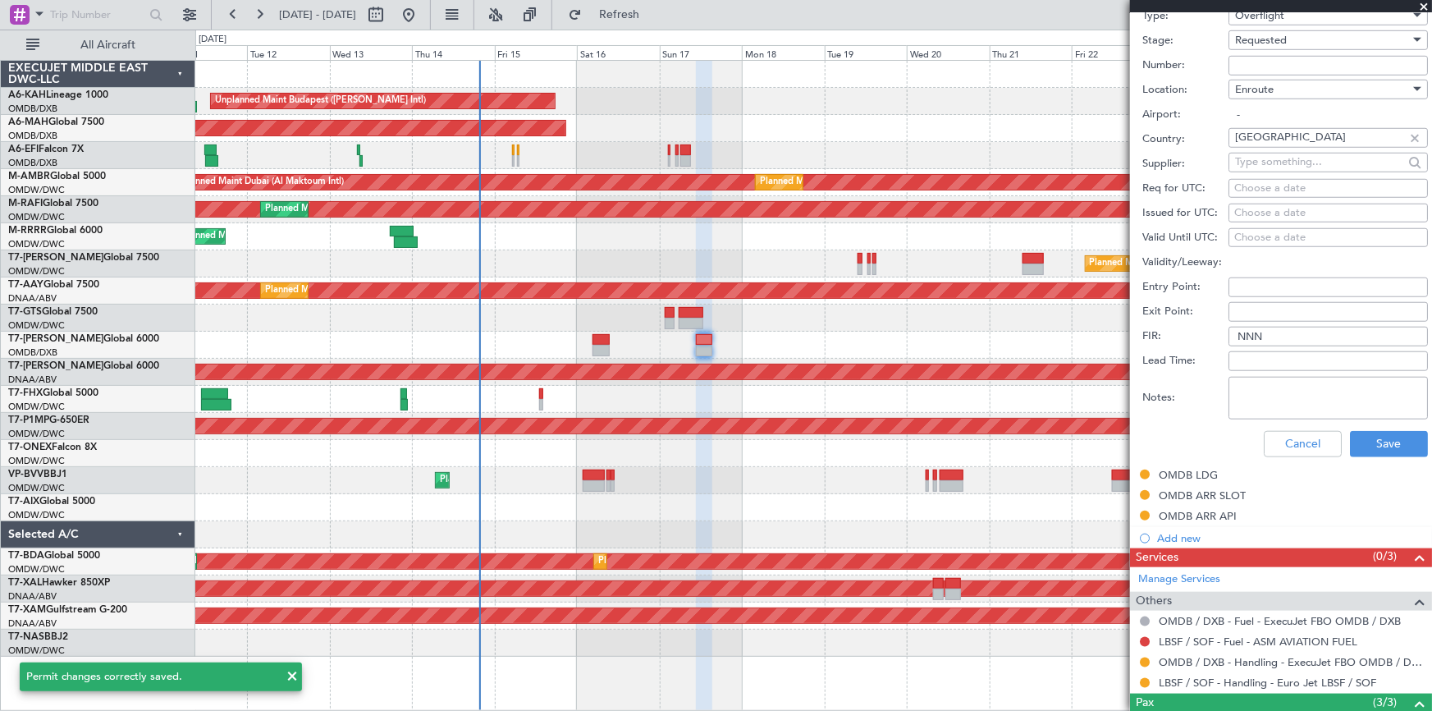
click at [1291, 388] on textarea "Notes:" at bounding box center [1327, 398] width 199 height 43
paste textarea "JBS V1 LBSF OMDB 1100Z 17AUG"
type textarea "JBS V1 LBSF OMDB 1100Z 17AUG"
click at [1364, 436] on button "Save" at bounding box center [1389, 444] width 78 height 26
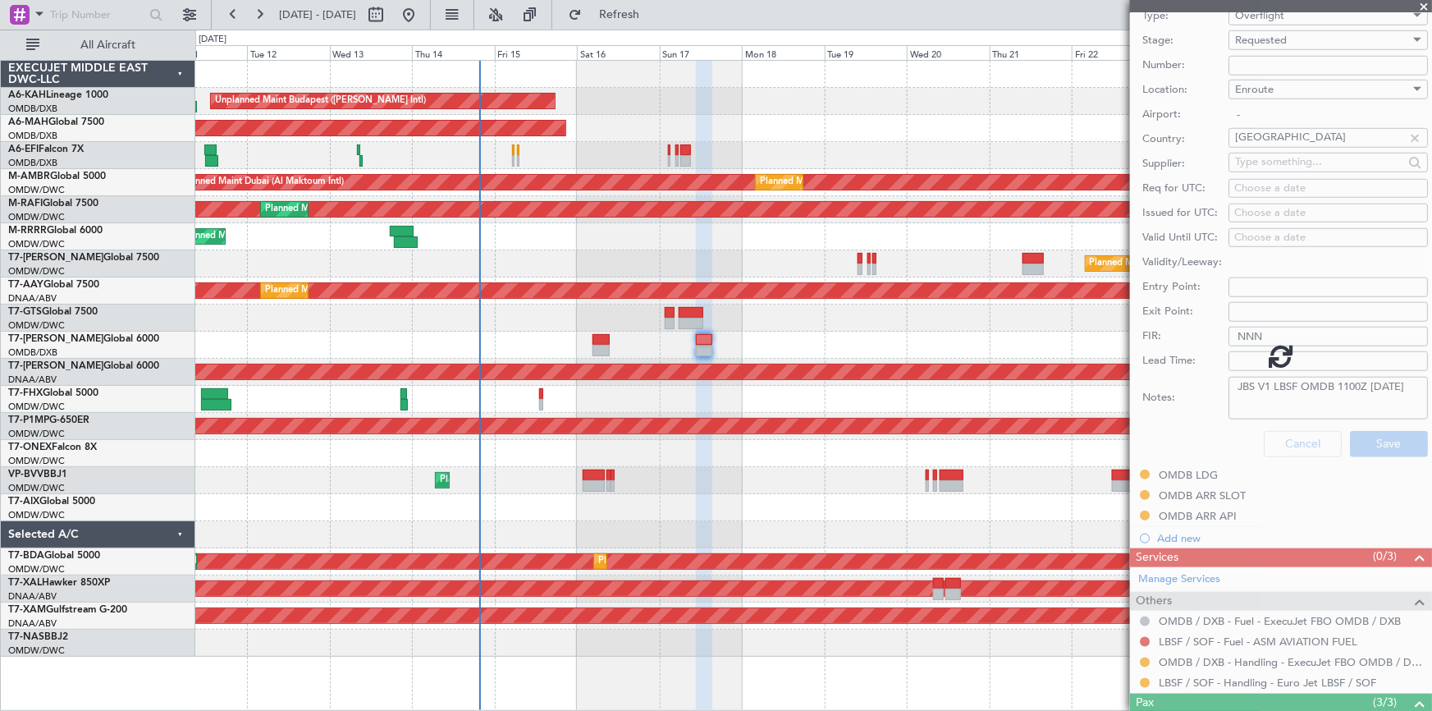
scroll to position [107, 0]
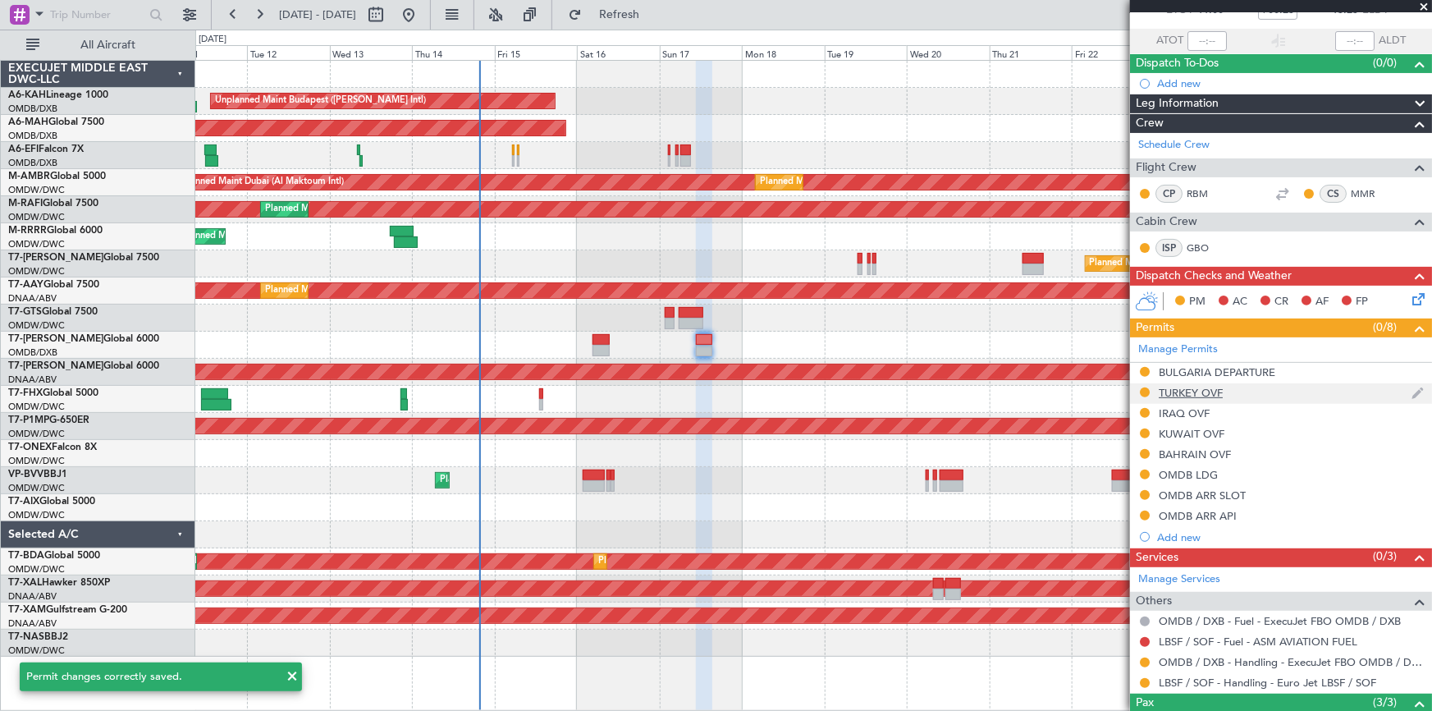
click at [1196, 394] on div "TURKEY OVF" at bounding box center [1191, 393] width 64 height 14
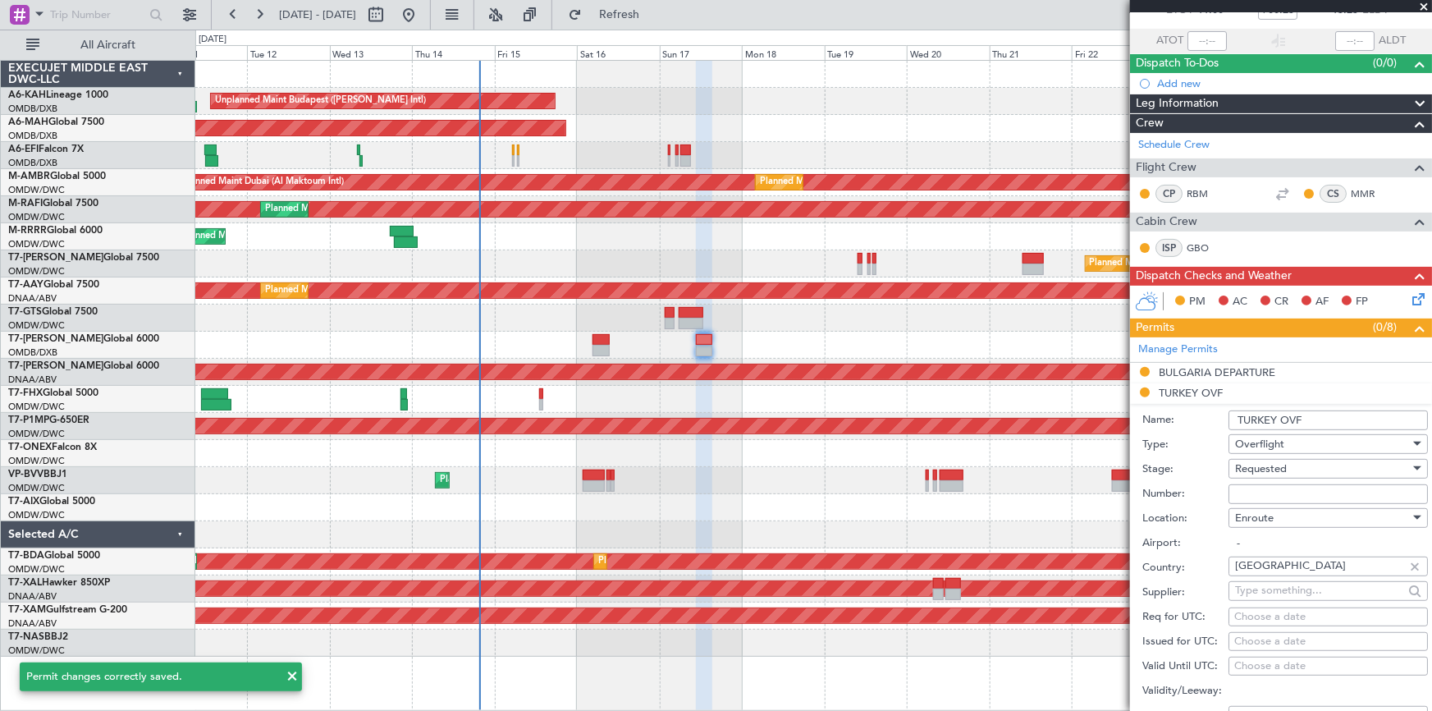
scroll to position [596, 0]
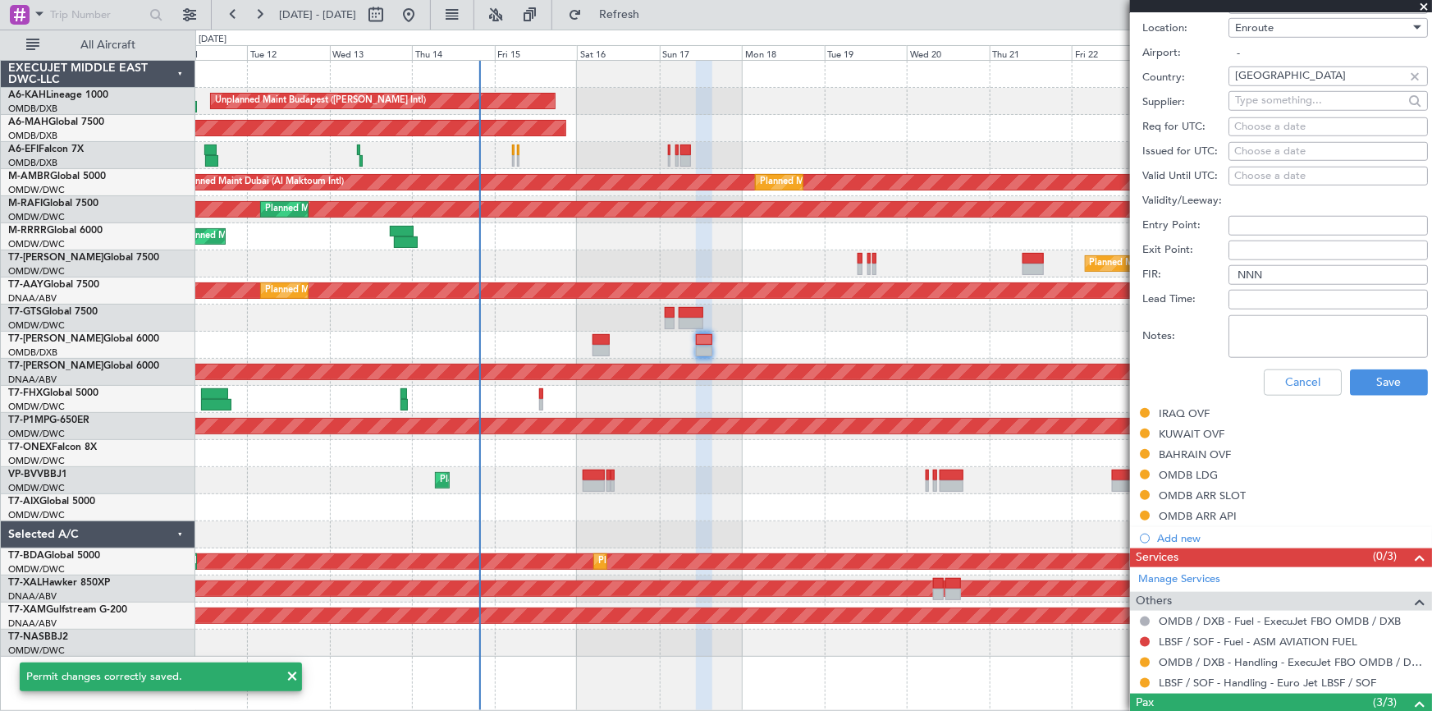
click at [1300, 335] on textarea "Notes:" at bounding box center [1327, 336] width 199 height 43
paste textarea "JBS V1 LBSF OMDB 1100Z 17AUG"
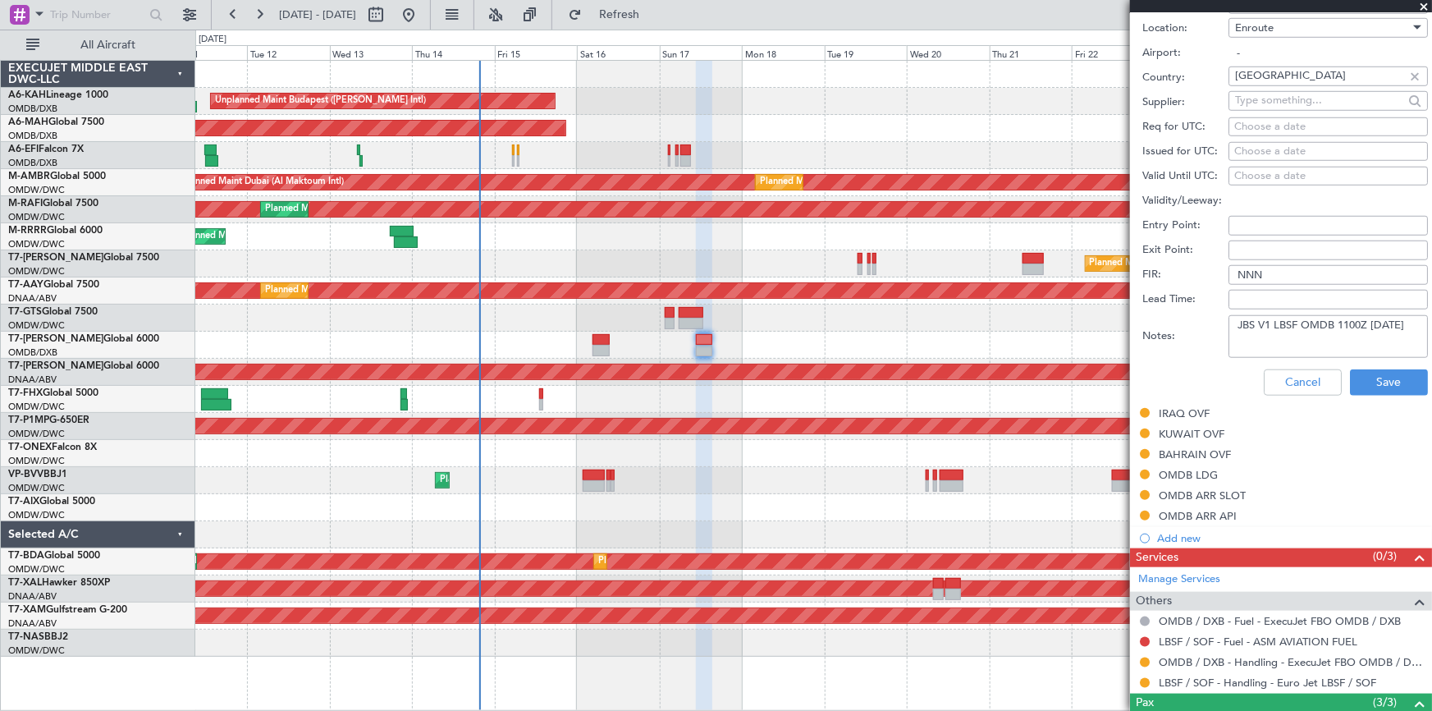
click at [1273, 322] on textarea "JBS V1 LBSF OMDB 1100Z 17AUG" at bounding box center [1327, 336] width 199 height 43
drag, startPoint x: 1257, startPoint y: 321, endPoint x: 1136, endPoint y: 323, distance: 121.5
click at [1136, 322] on form "Name: TURKEY OVF Type: Overflight Stage: Requested Number: Location: Enroute Ai…" at bounding box center [1281, 159] width 302 height 490
type textarea "BILEN V1 LBSF OMDB 1100Z [DATE]"
click at [1376, 377] on button "Save" at bounding box center [1389, 382] width 78 height 26
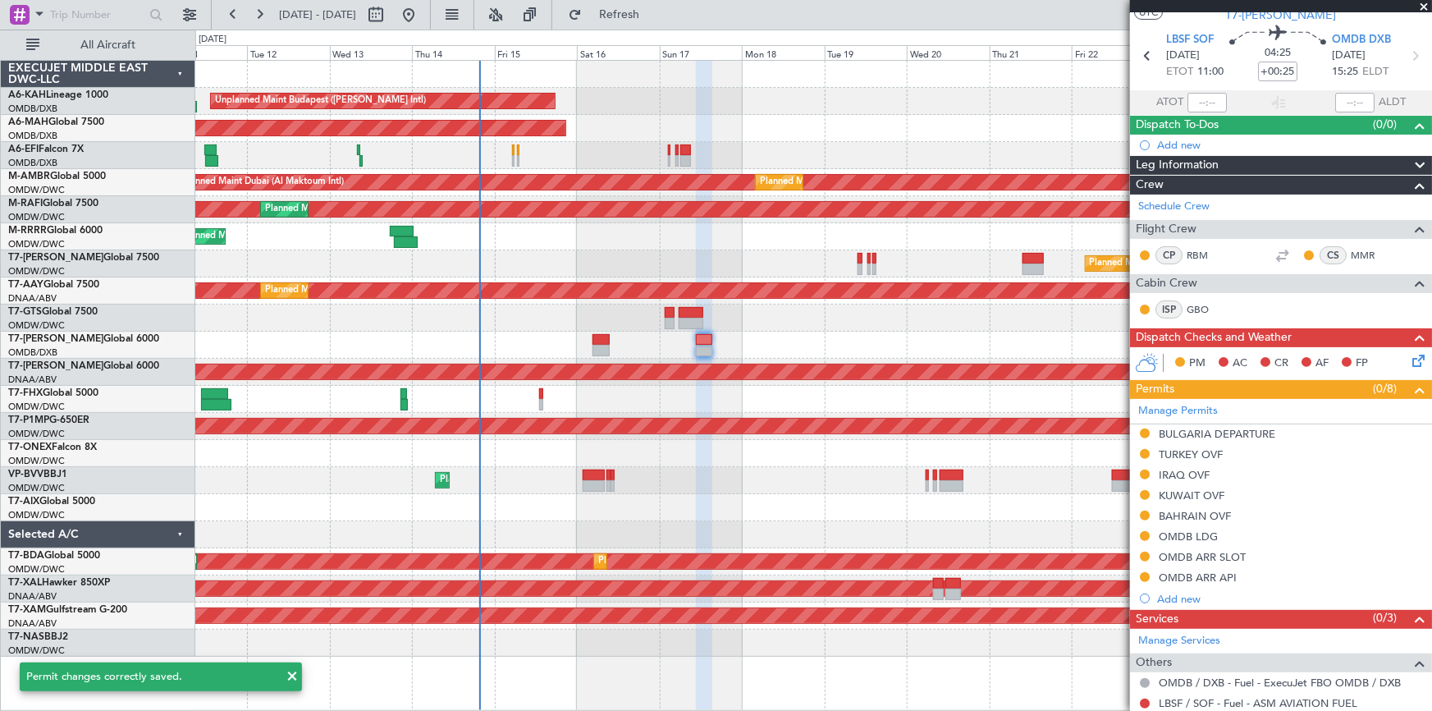
scroll to position [0, 0]
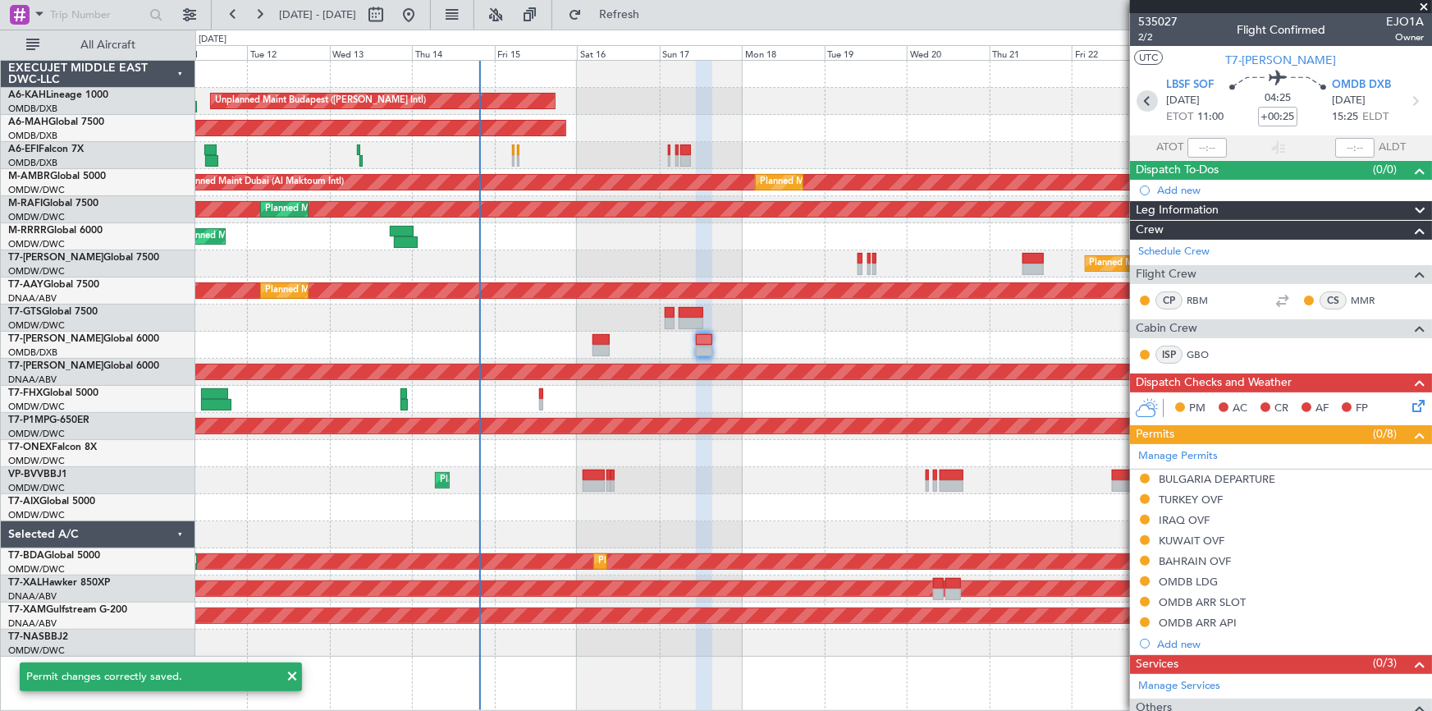
click at [1146, 93] on icon at bounding box center [1146, 100] width 21 height 21
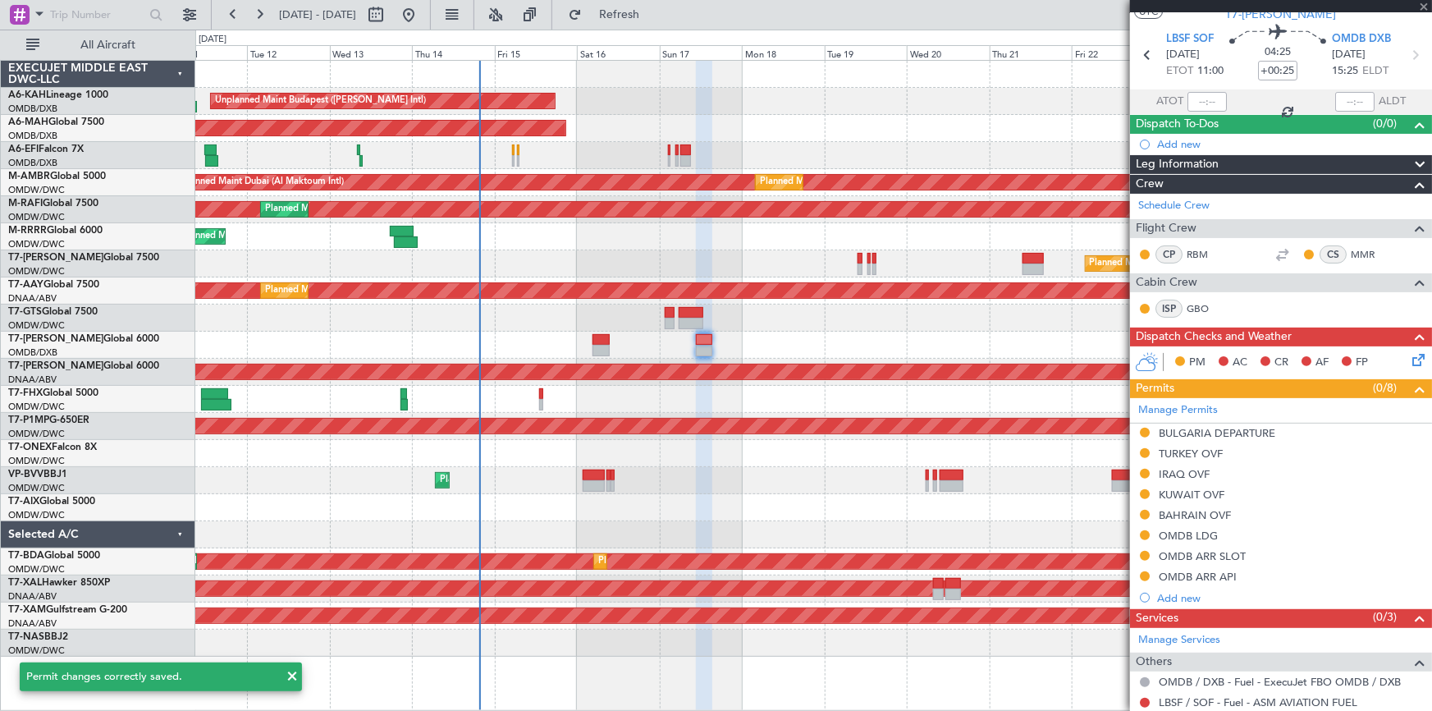
scroll to position [149, 0]
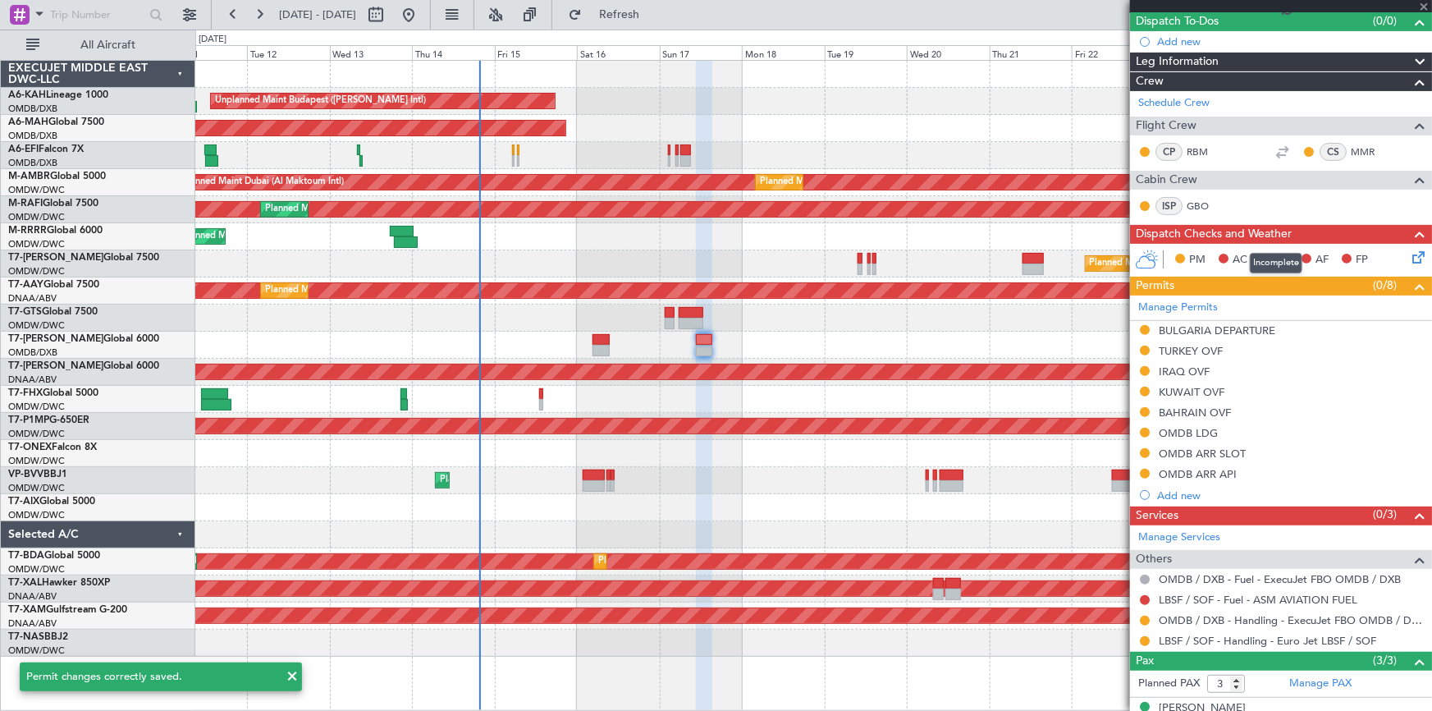
type input "+00:20"
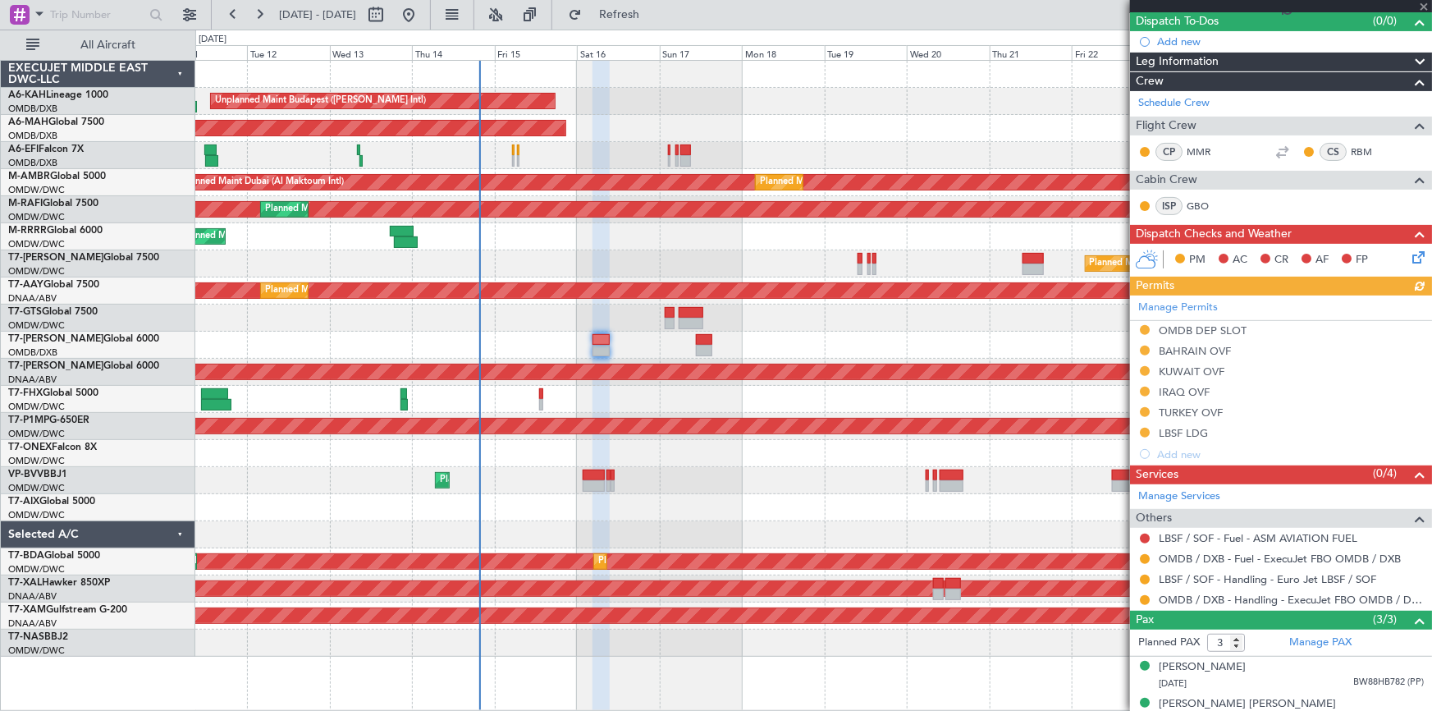
click at [1203, 346] on div "Manage Permits OMDB DEP SLOT BAHRAIN OVF KUWAIT OVF IRAQ OVF TURKEY OVF LBSF LD…" at bounding box center [1281, 379] width 302 height 169
click at [1179, 350] on div "Manage Permits OMDB DEP SLOT BAHRAIN OVF KUWAIT OVF IRAQ OVF TURKEY OVF LBSF LD…" at bounding box center [1281, 379] width 302 height 169
click at [1206, 345] on div "BAHRAIN OVF" at bounding box center [1195, 351] width 72 height 14
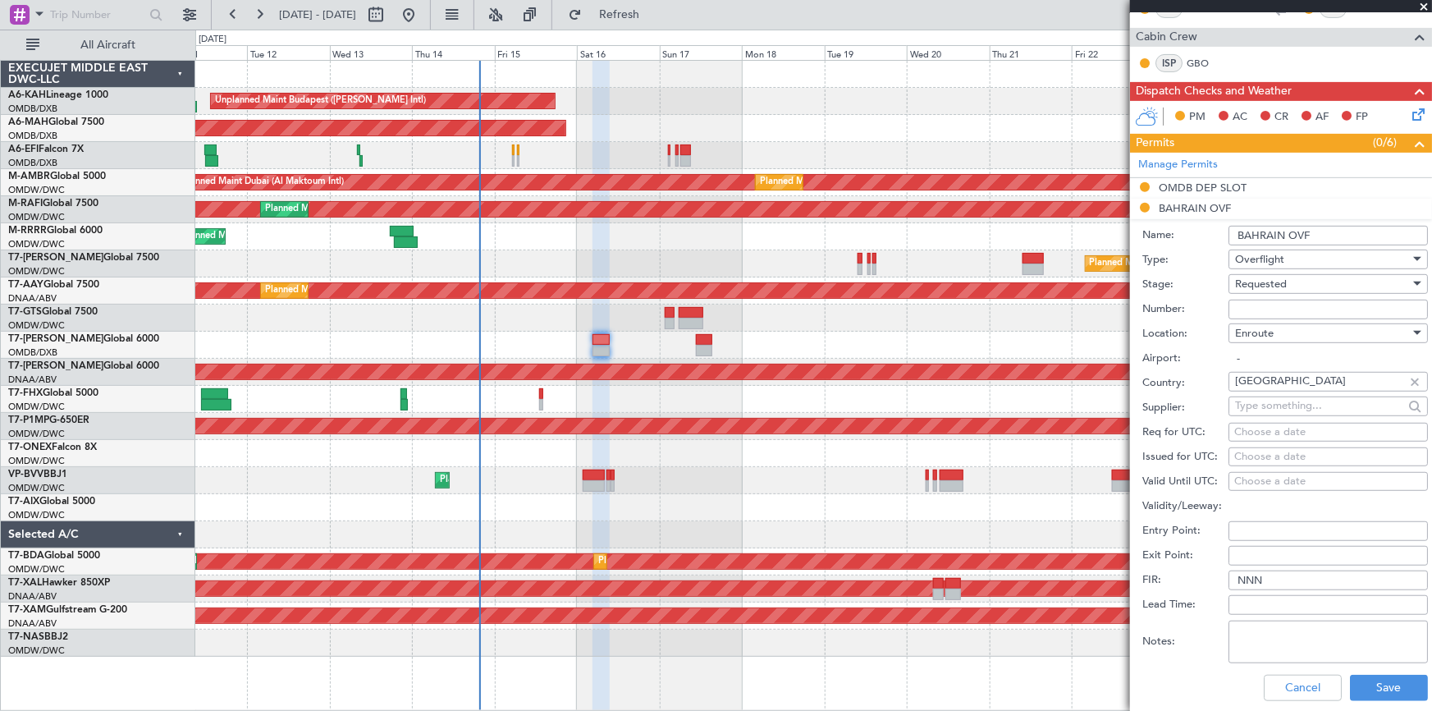
scroll to position [373, 0]
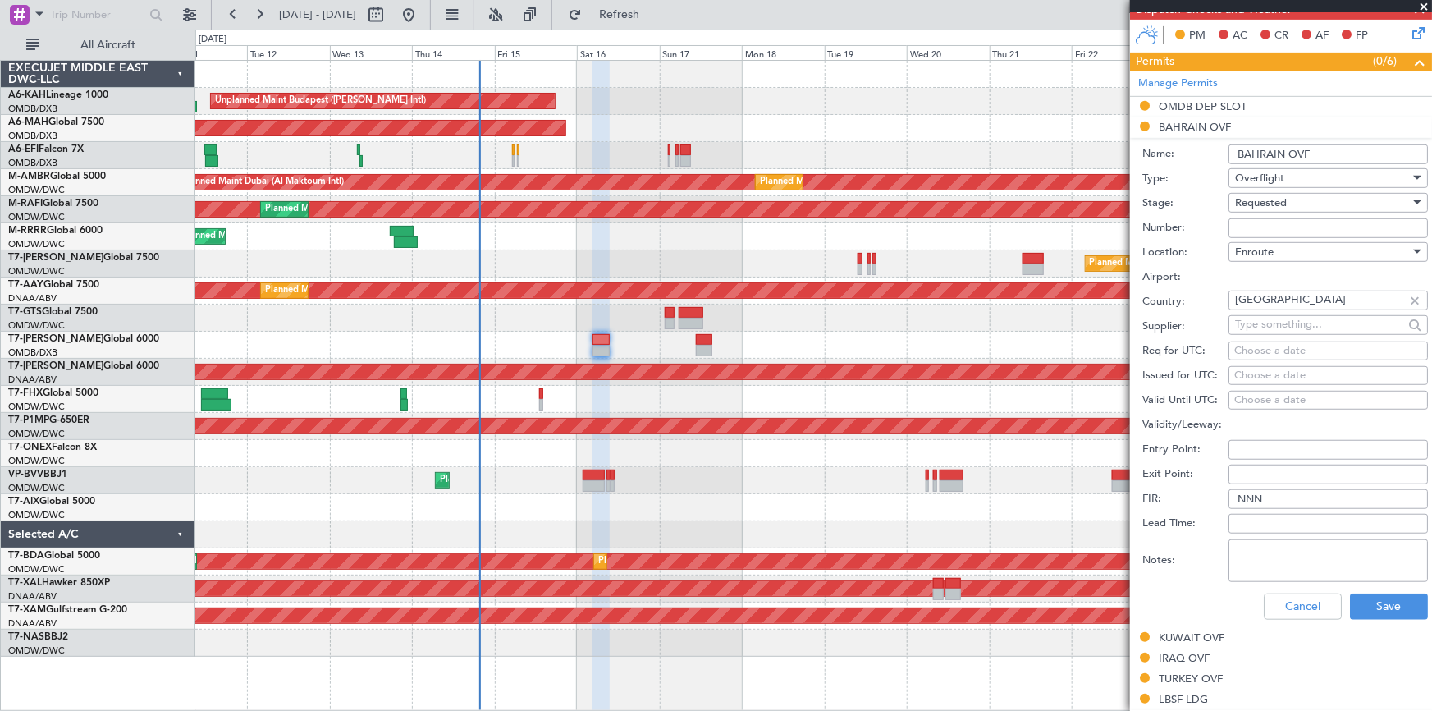
click at [1284, 543] on textarea "Notes:" at bounding box center [1327, 560] width 199 height 43
paste textarea "JBS V1 LBSF OMDB 1100Z 17AUG"
click at [1237, 547] on textarea "JBS V1 LBSF OMDB 1100Z 17AUG" at bounding box center [1327, 560] width 199 height 43
paste textarea "JBS"
paste textarea "OMDB"
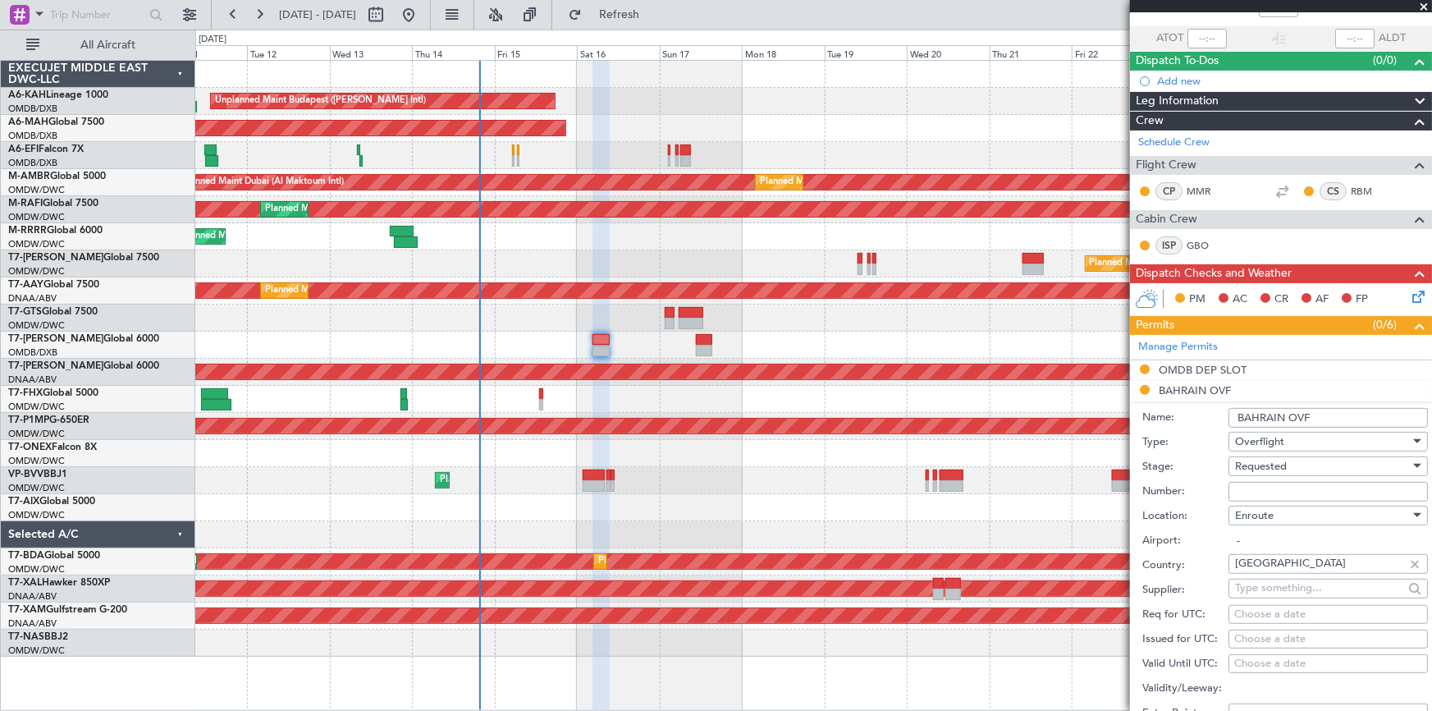
scroll to position [298, 0]
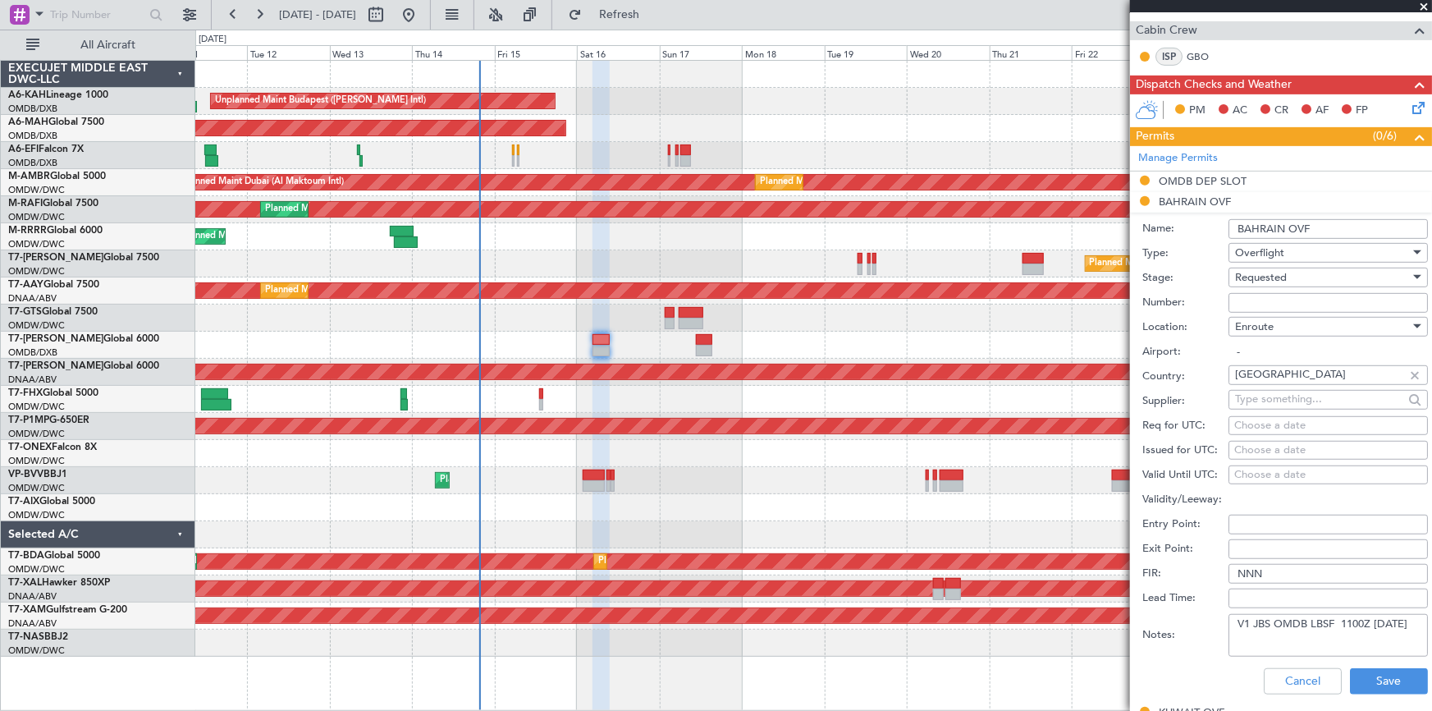
click at [1334, 615] on textarea "V1 JBS OMDB LBSF 1100Z 17AUG" at bounding box center [1327, 635] width 199 height 43
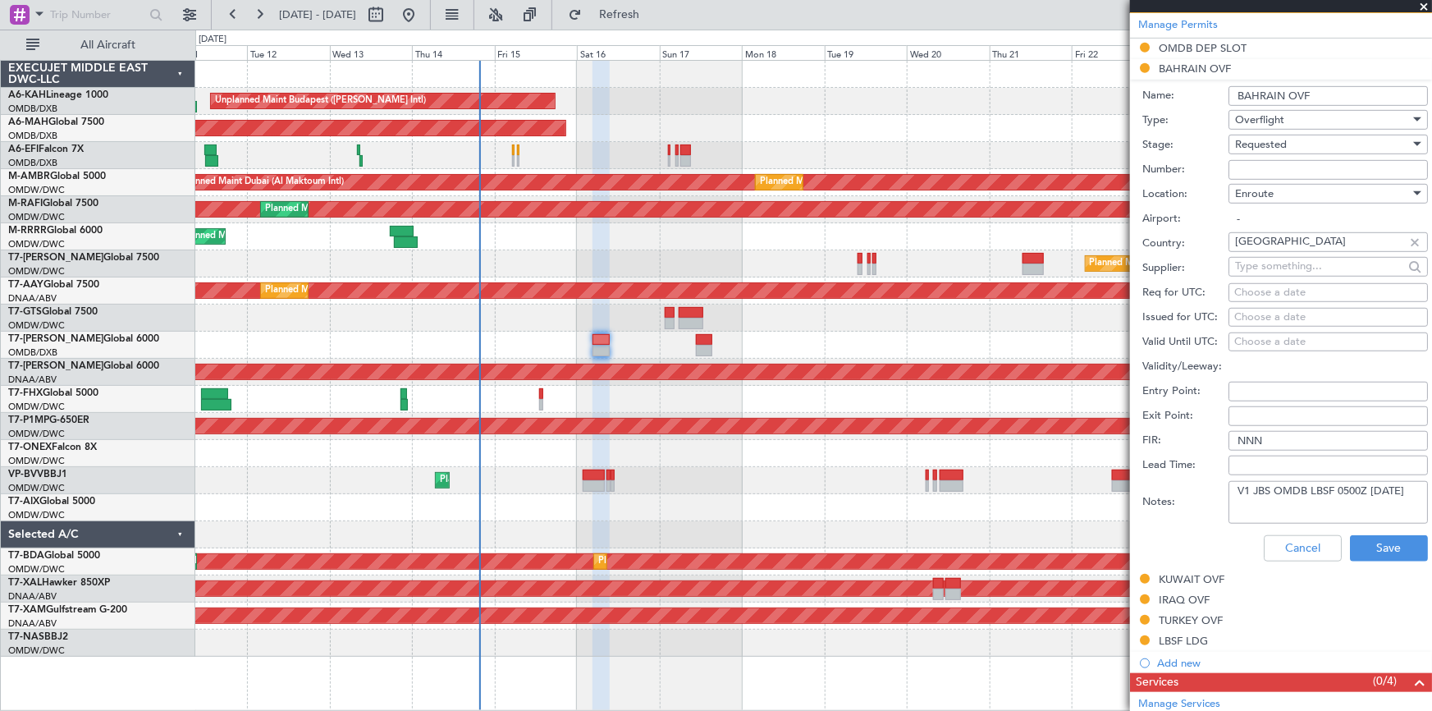
scroll to position [447, 0]
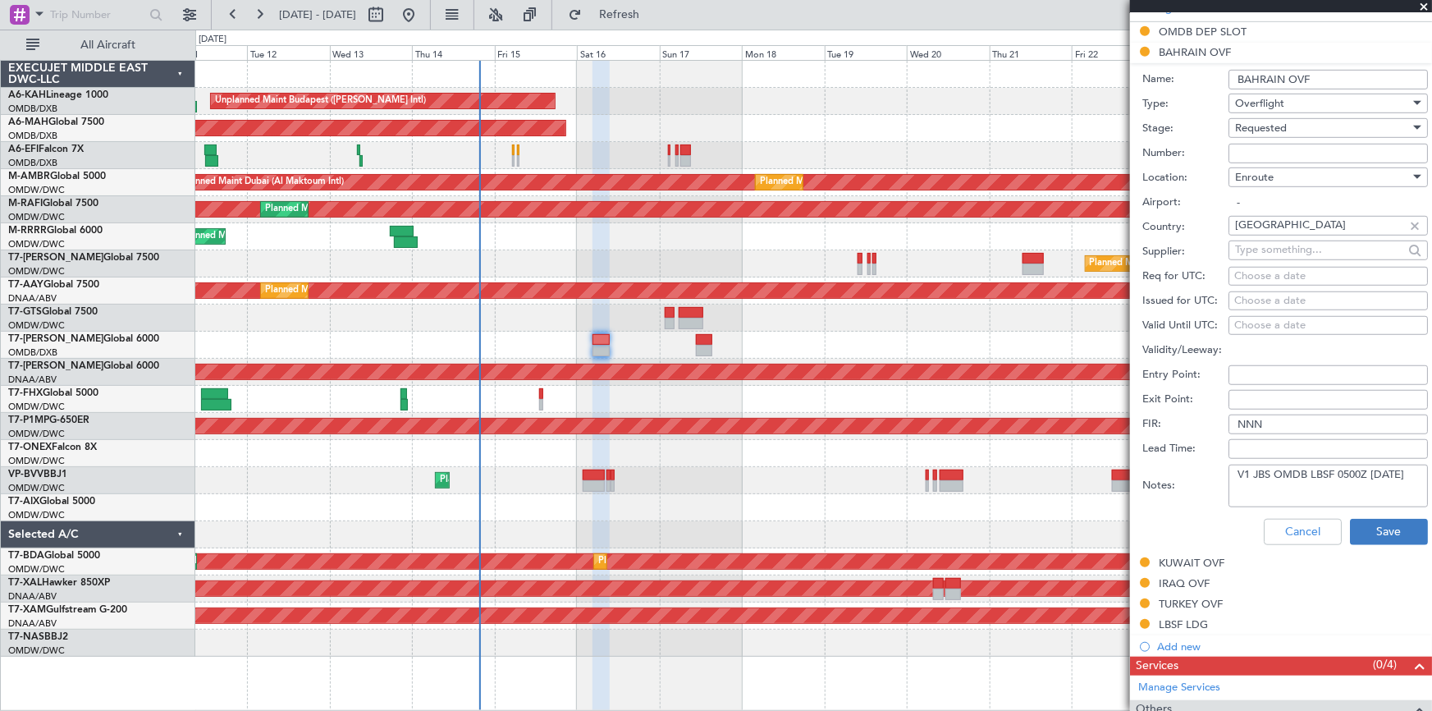
type textarea "V1 JBS OMDB LBSF 0500Z 16AUG"
click at [1387, 522] on button "Save" at bounding box center [1389, 532] width 78 height 26
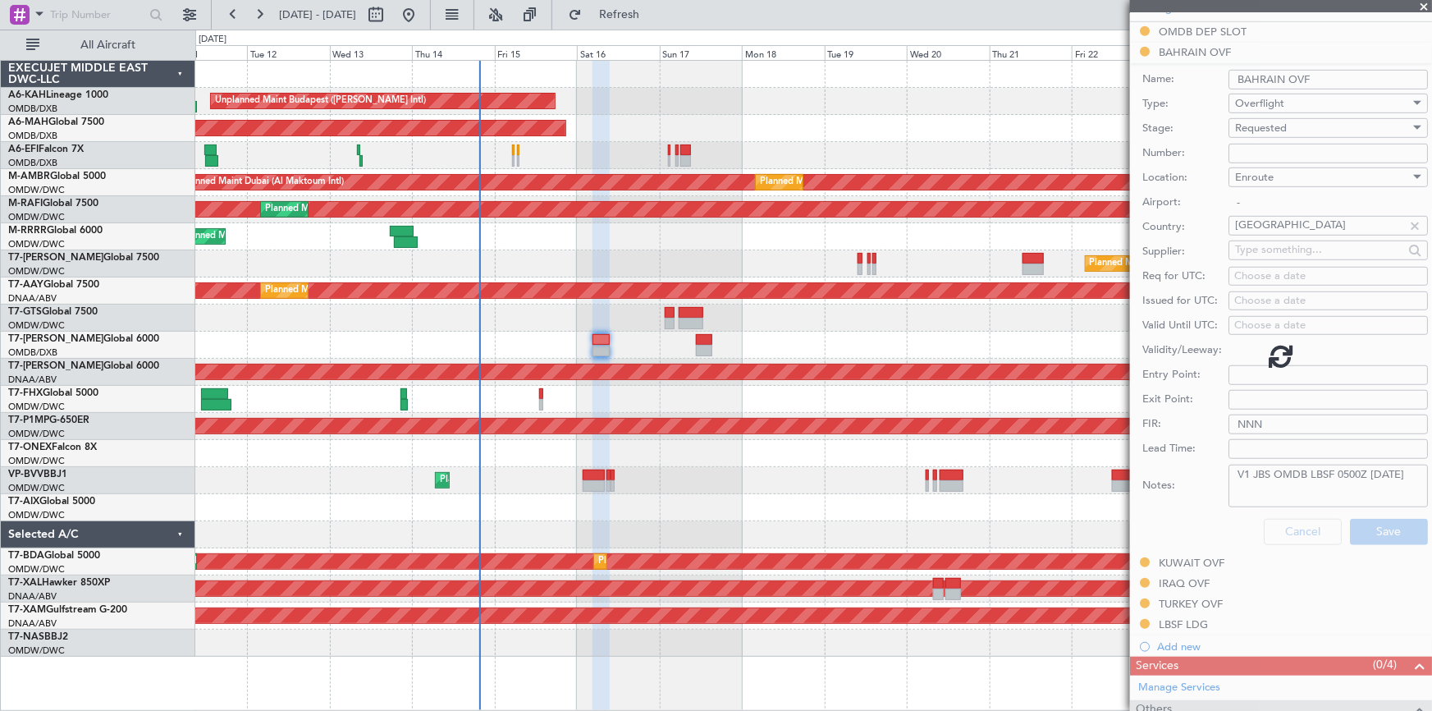
scroll to position [203, 0]
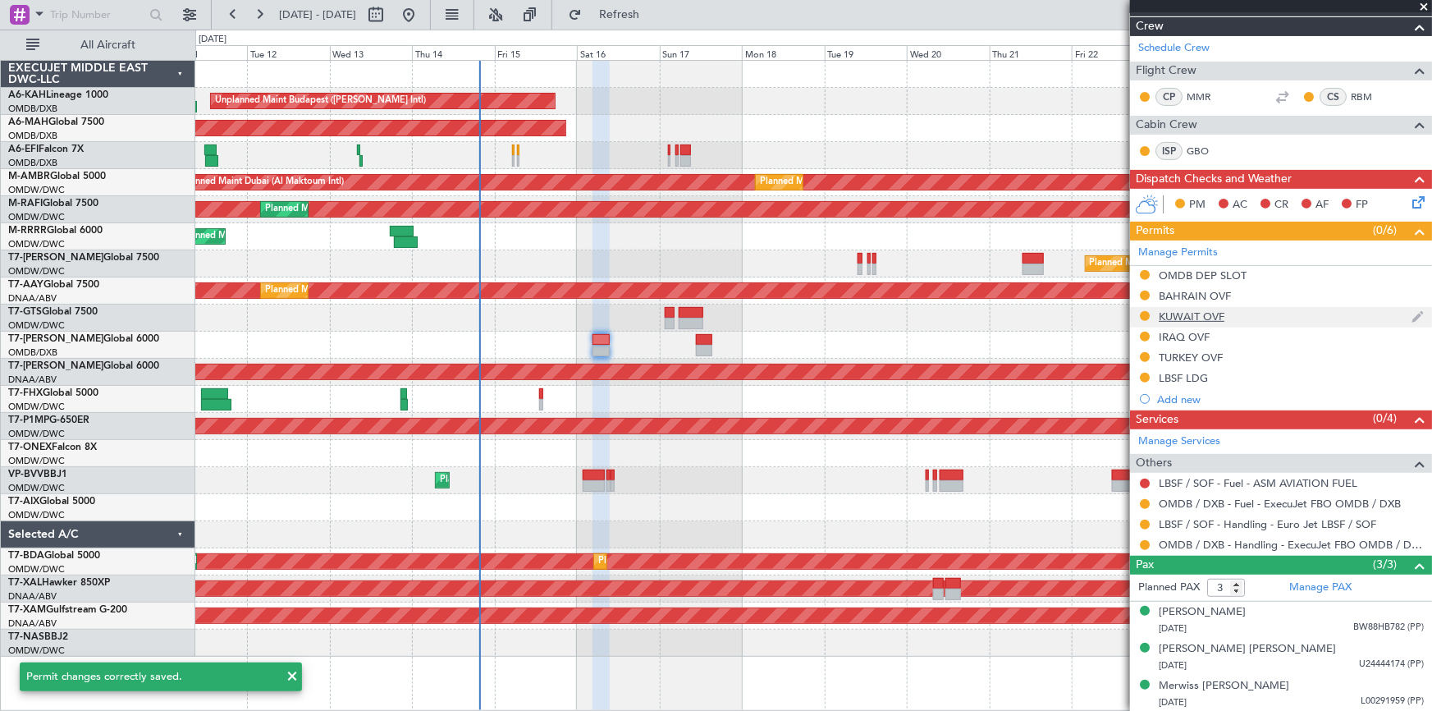
click at [1185, 313] on div "KUWAIT OVF" at bounding box center [1192, 316] width 66 height 14
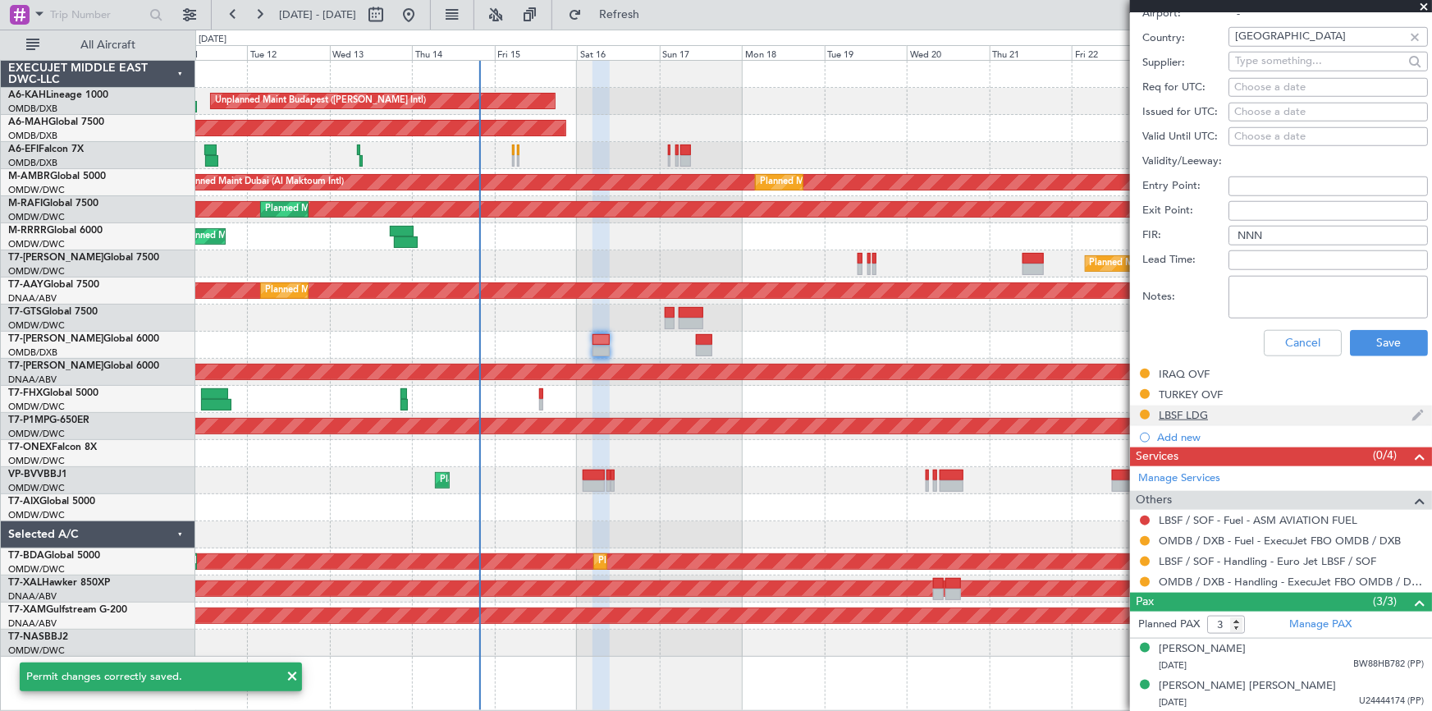
scroll to position [671, 0]
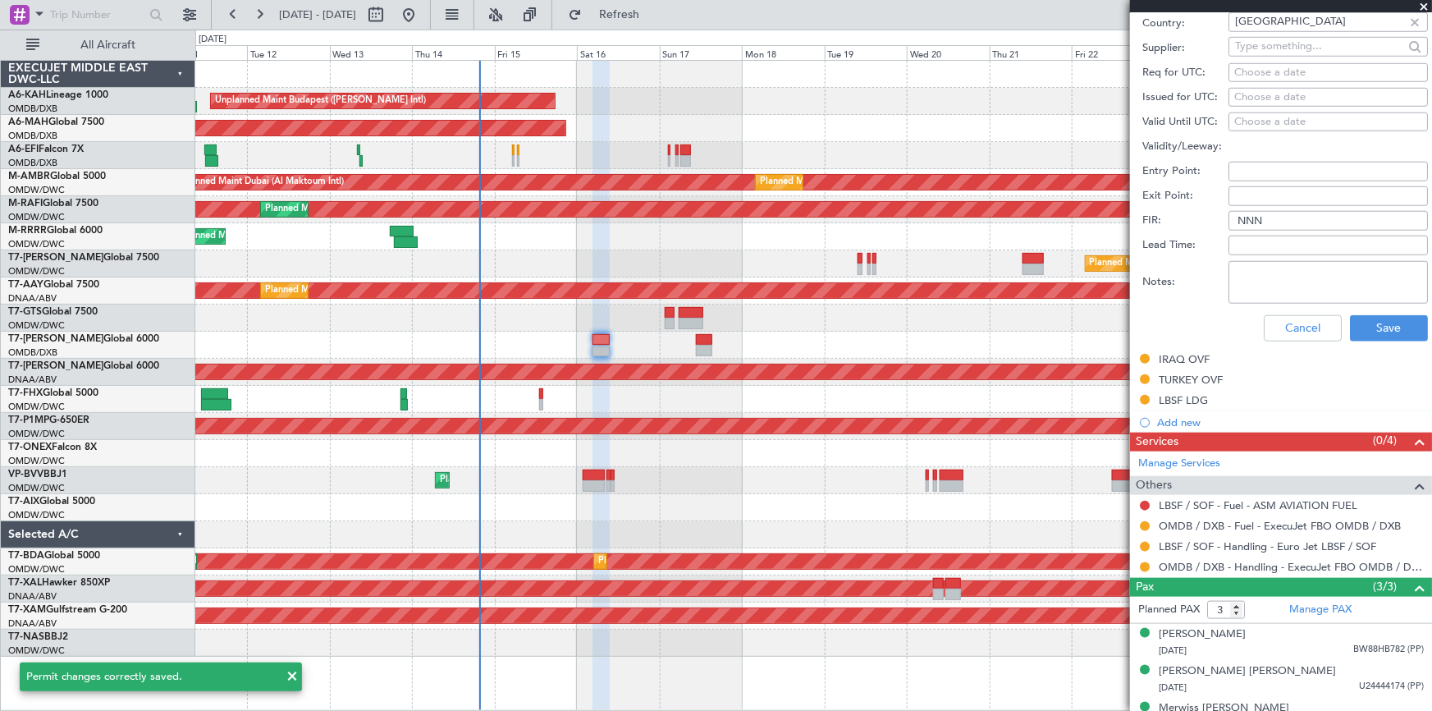
click at [1291, 276] on textarea "Notes:" at bounding box center [1327, 282] width 199 height 43
paste textarea "V1 JBS OMDB LBSF 0500Z 16AUG"
type textarea "V1 JBS OMDB LBSF 0500Z 16AUG"
click at [1361, 318] on button "Save" at bounding box center [1389, 328] width 78 height 26
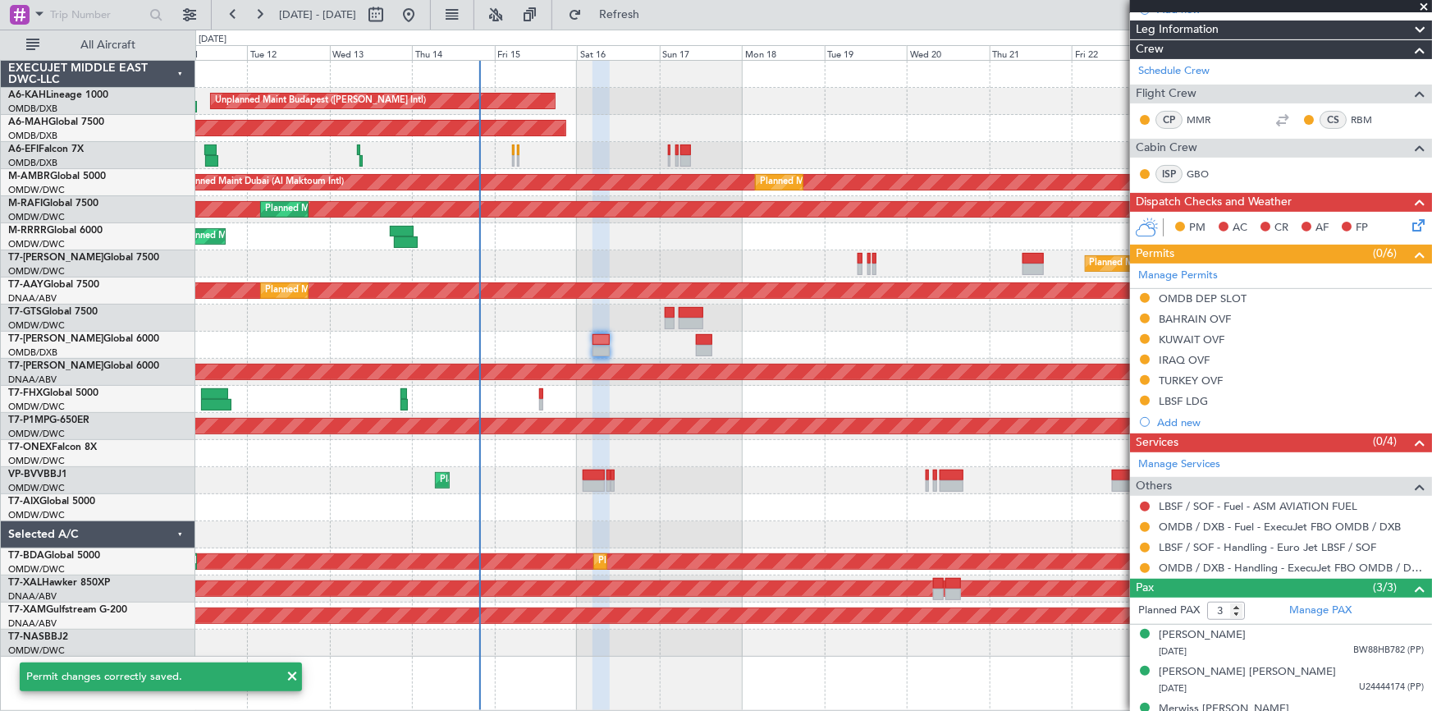
scroll to position [32, 0]
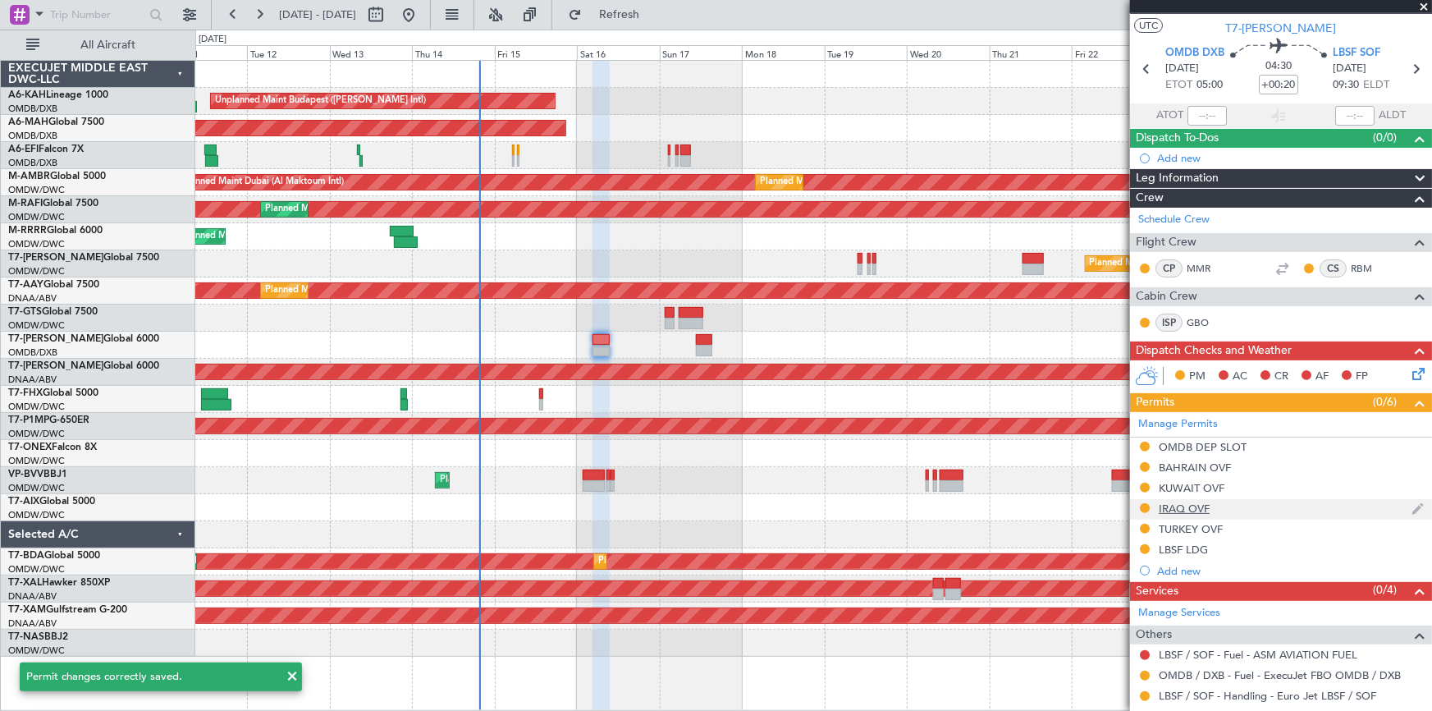
click at [1177, 506] on div "IRAQ OVF" at bounding box center [1184, 508] width 51 height 14
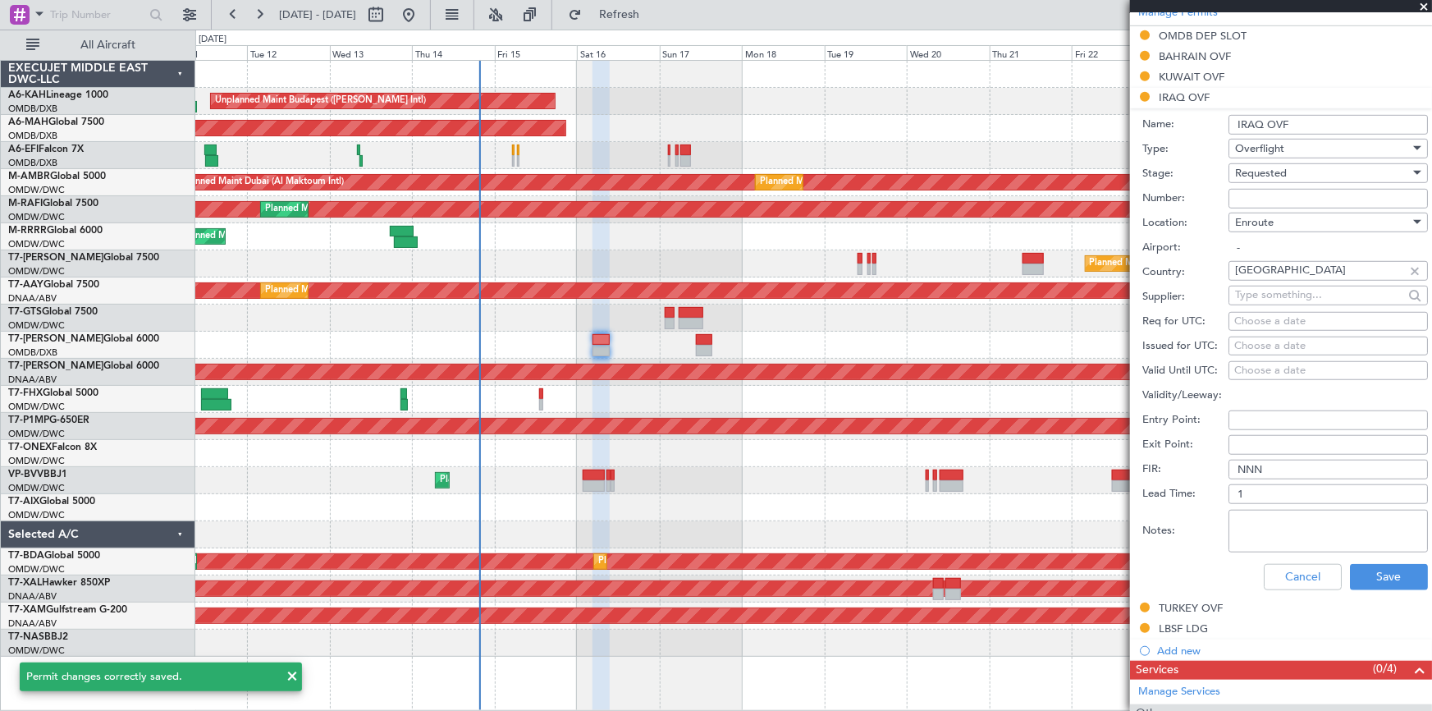
scroll to position [554, 0]
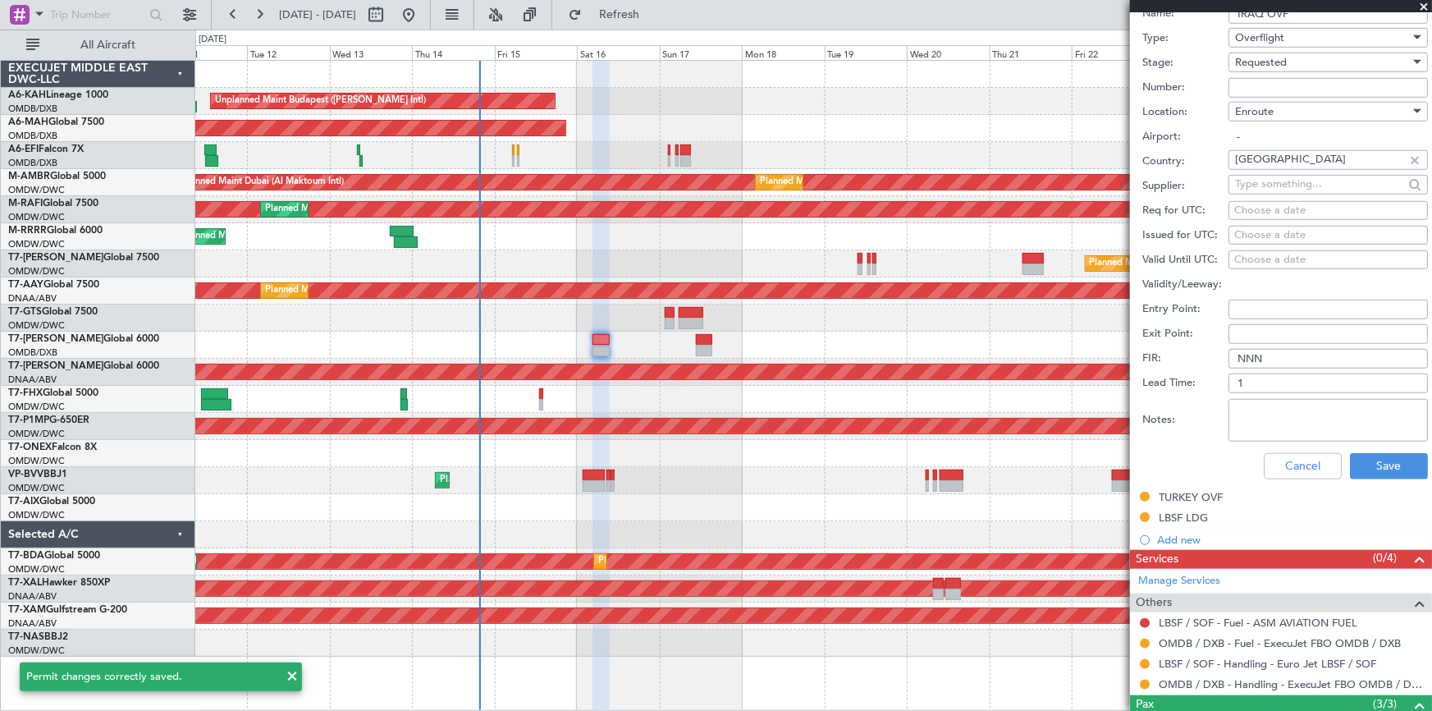
click at [1285, 409] on textarea "Notes:" at bounding box center [1327, 420] width 199 height 43
paste textarea "V1 JBS OMDB LBSF 0500Z 16AUG"
type textarea "V1 JBS OMDB LBSF 0500Z 16AUG"
click at [1373, 461] on button "Save" at bounding box center [1389, 466] width 78 height 26
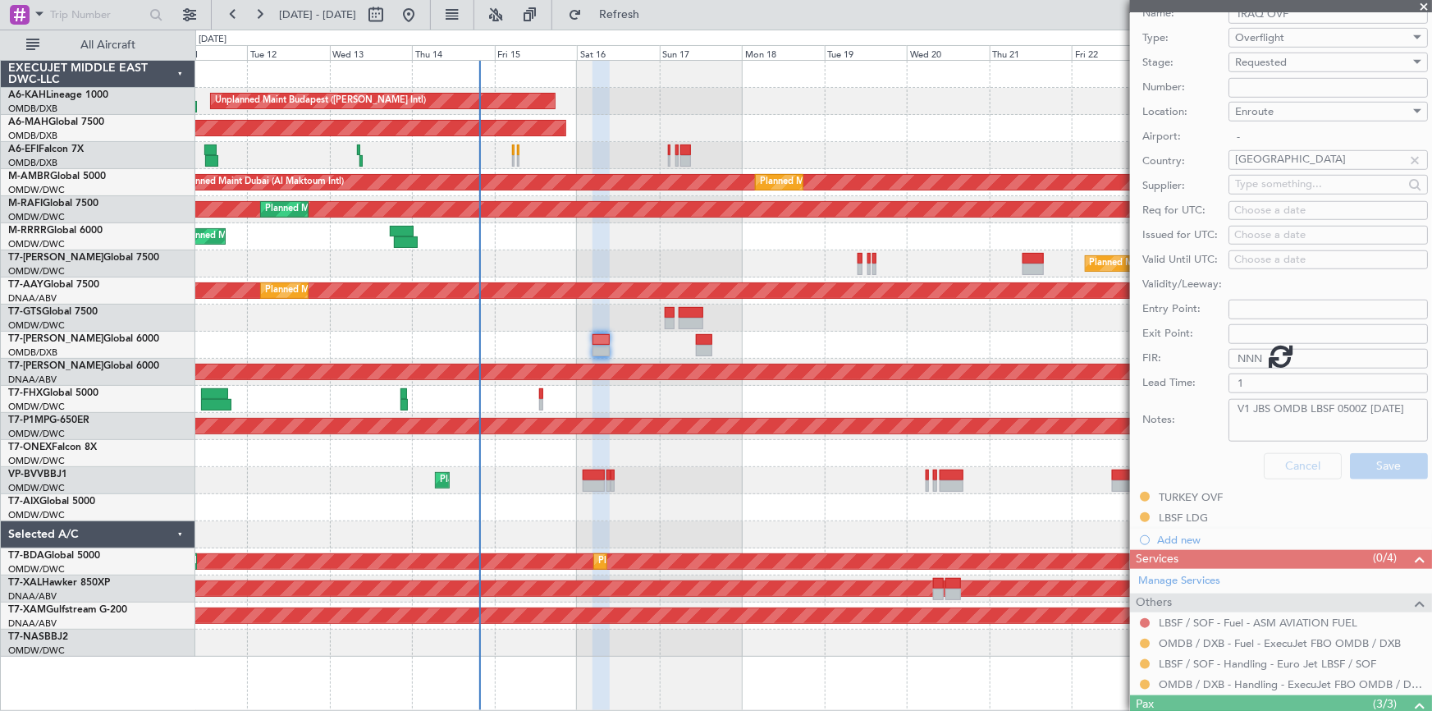
scroll to position [64, 0]
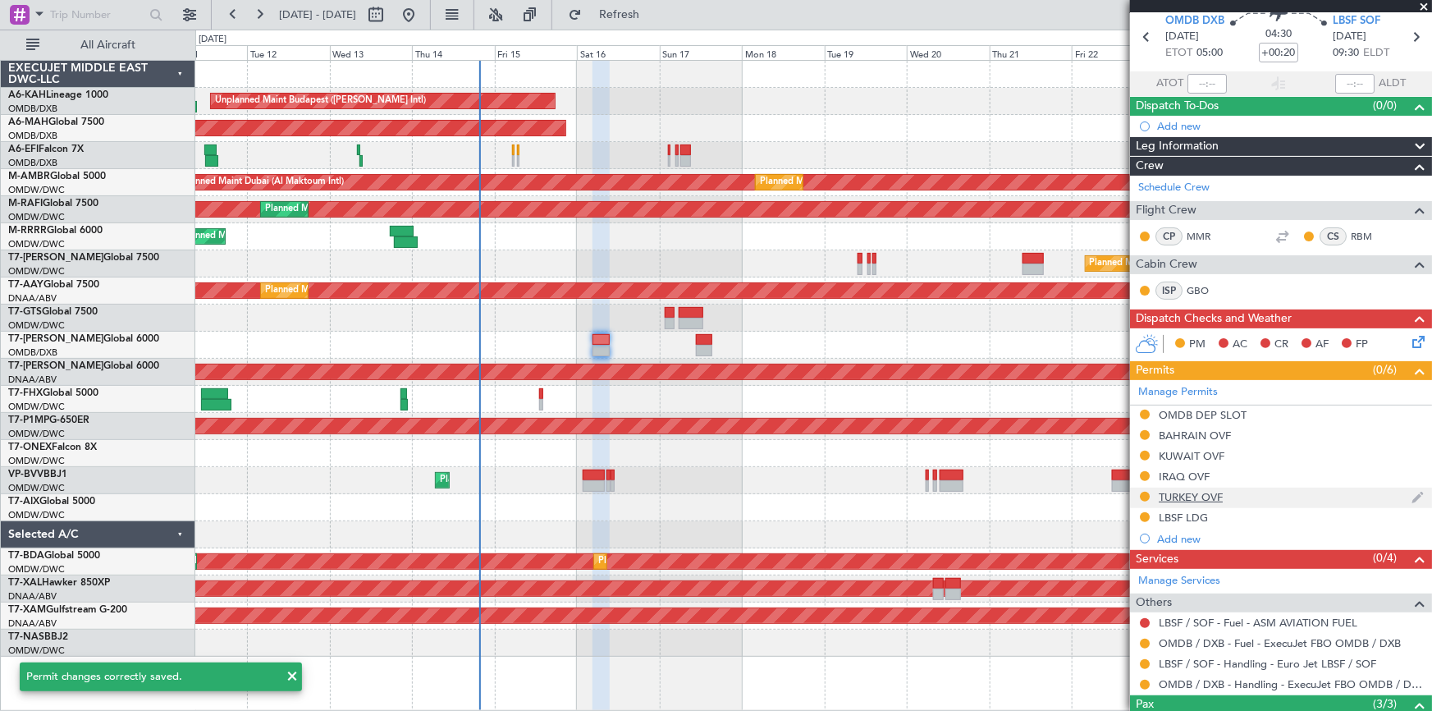
click at [1195, 490] on div "TURKEY OVF" at bounding box center [1191, 497] width 64 height 14
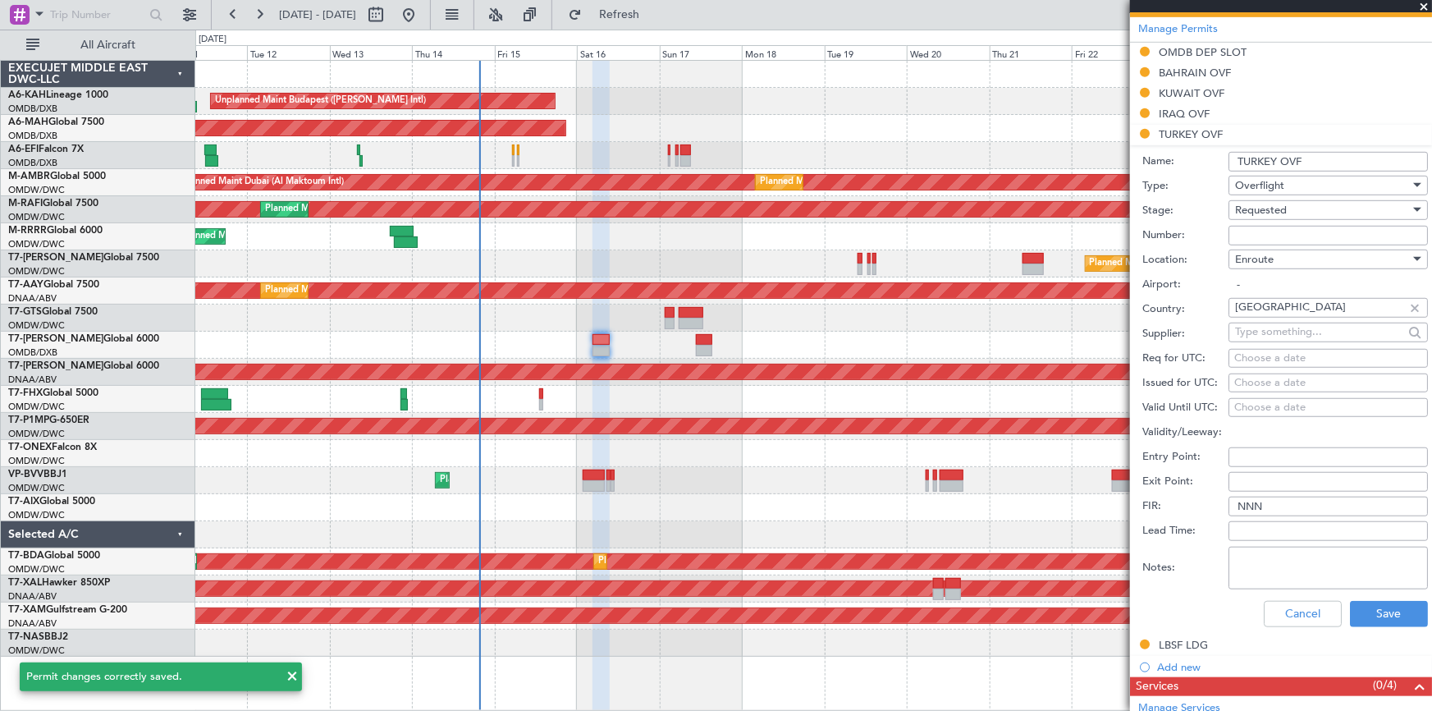
scroll to position [511, 0]
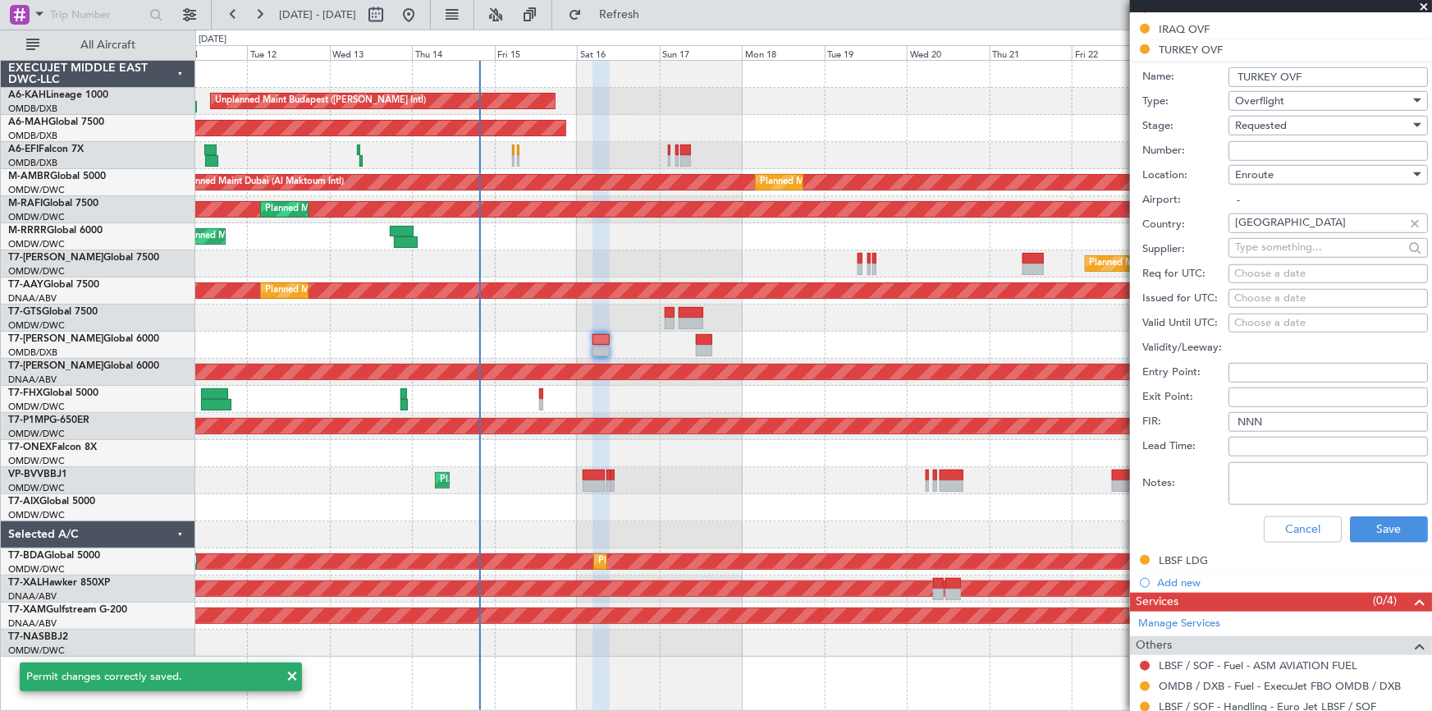
click at [1304, 477] on textarea "Notes:" at bounding box center [1327, 483] width 199 height 43
paste textarea "V1 JBS OMDB LBSF 0500Z 16AUG"
click at [1268, 473] on textarea "V1 JBS OMDB LBSF 0500Z 16AUG" at bounding box center [1327, 483] width 199 height 43
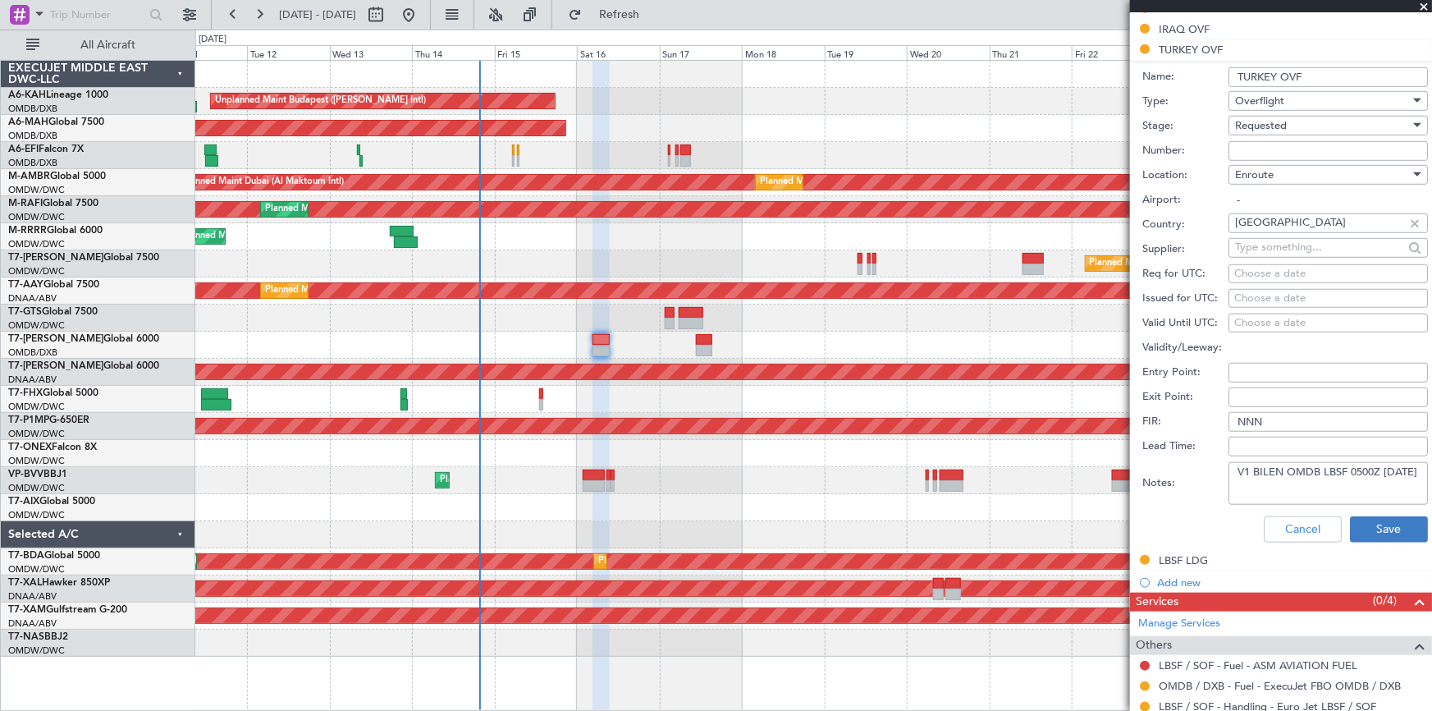
type textarea "V1 BILEN OMDB LBSF 0500Z [DATE]"
click at [1367, 536] on button "Save" at bounding box center [1389, 529] width 78 height 26
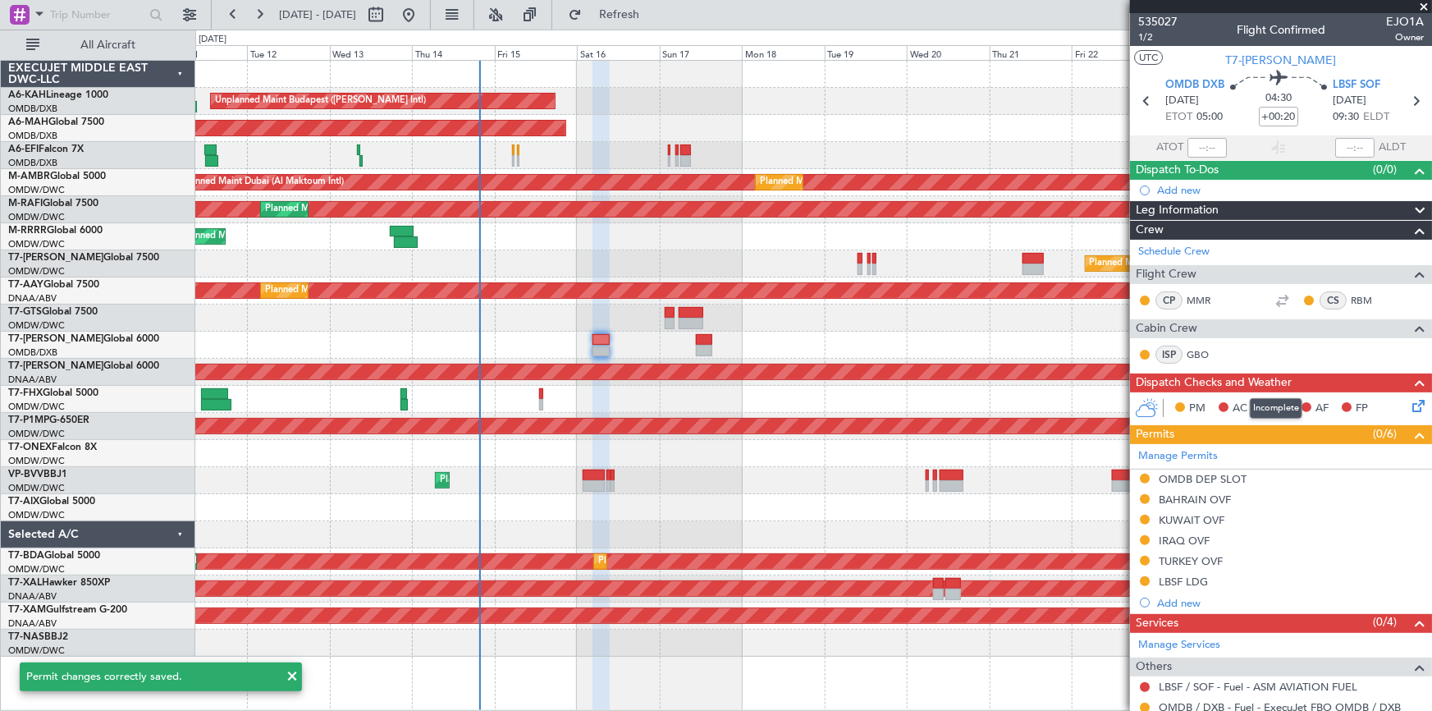
scroll to position [203, 0]
click at [1405, 96] on icon at bounding box center [1415, 100] width 21 height 21
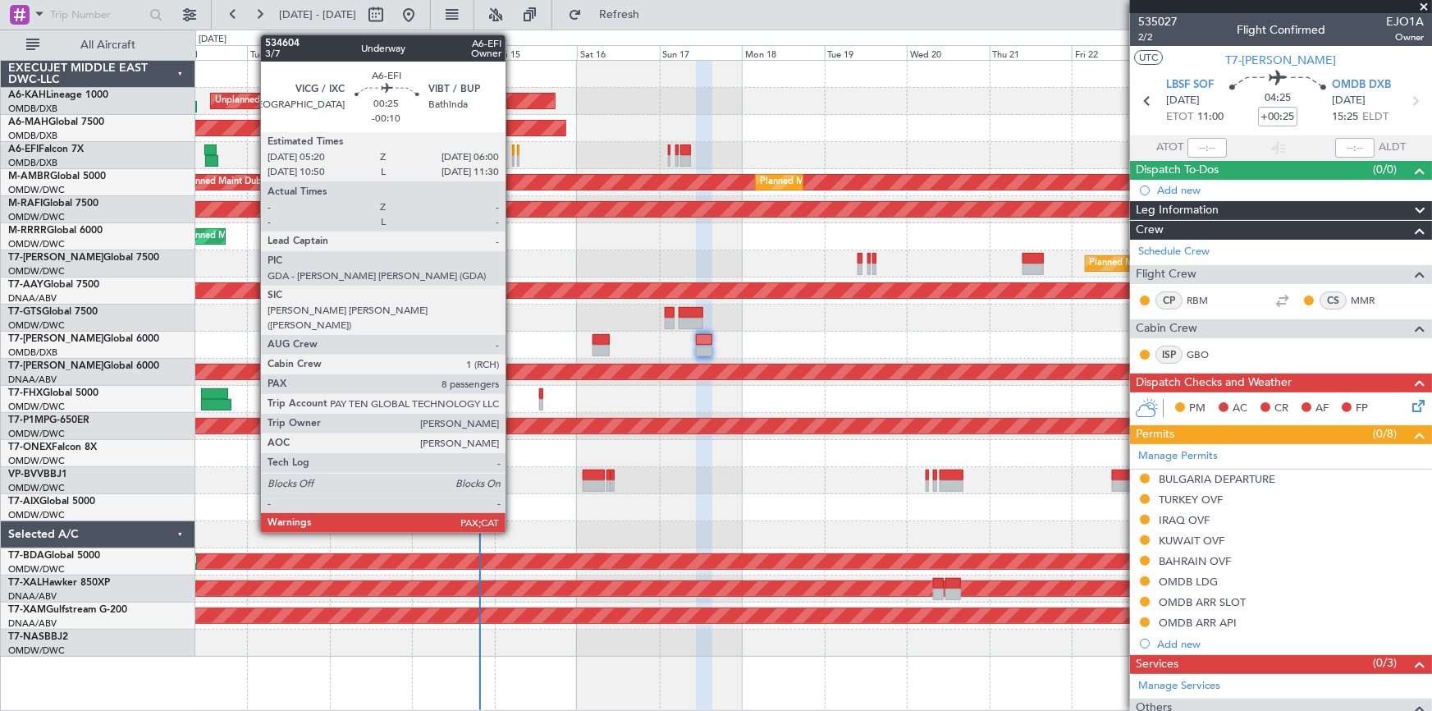
click at [513, 148] on div at bounding box center [513, 149] width 2 height 11
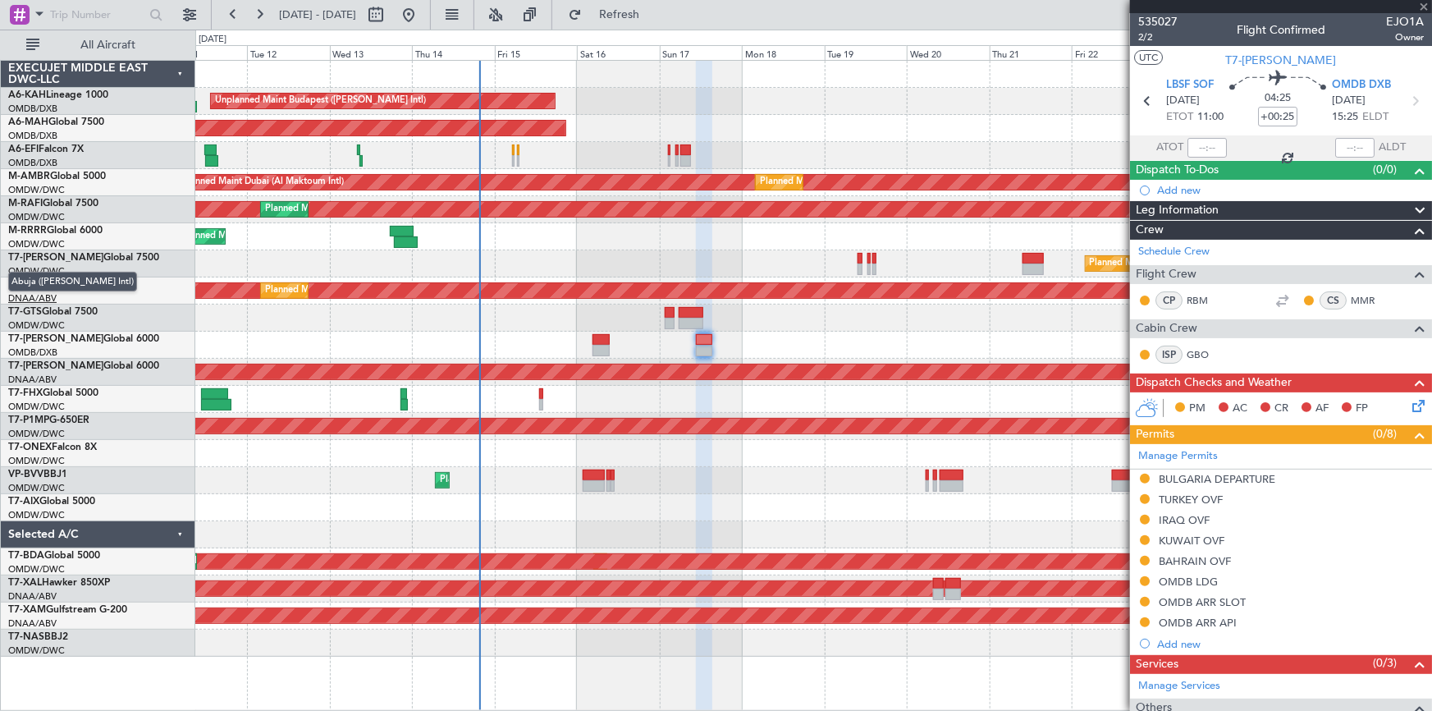
type input "-00:10"
type input "8"
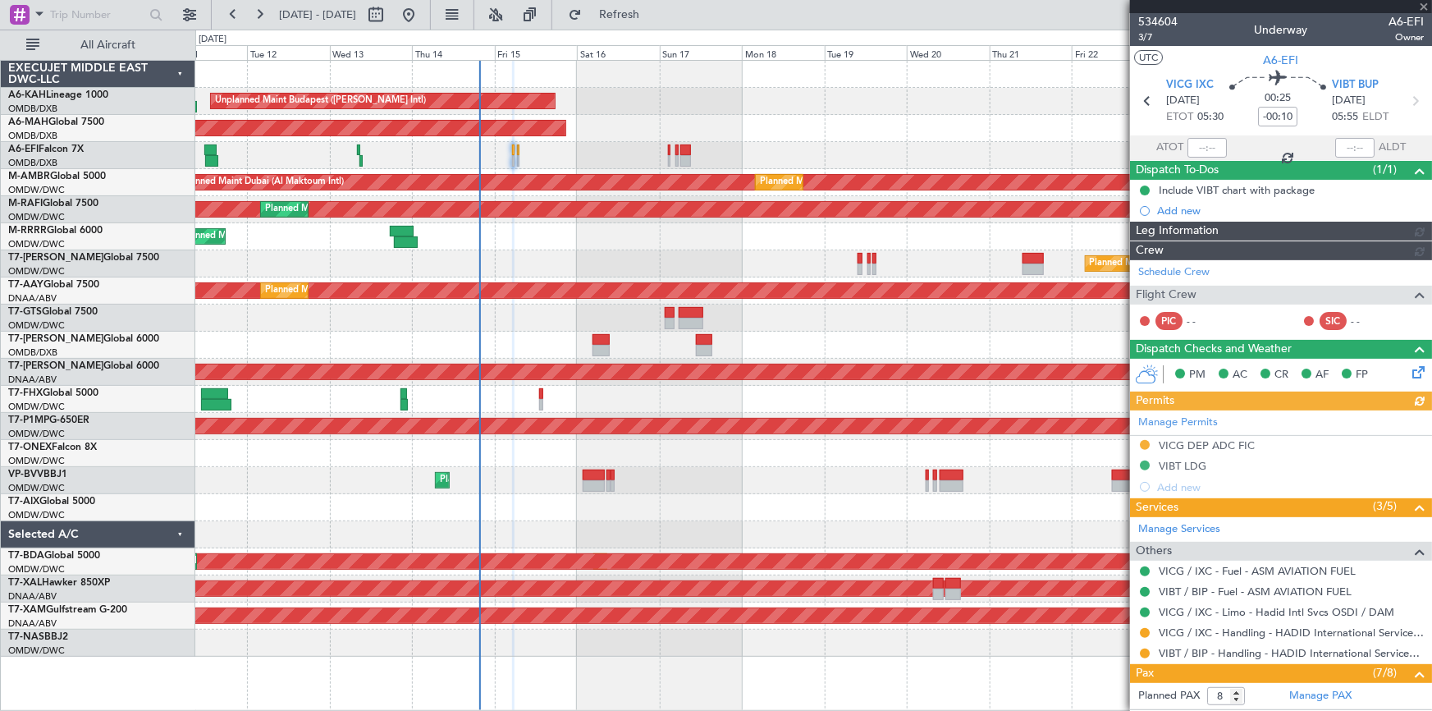
type input "Dherander Fithani (DHF)"
type input "7018"
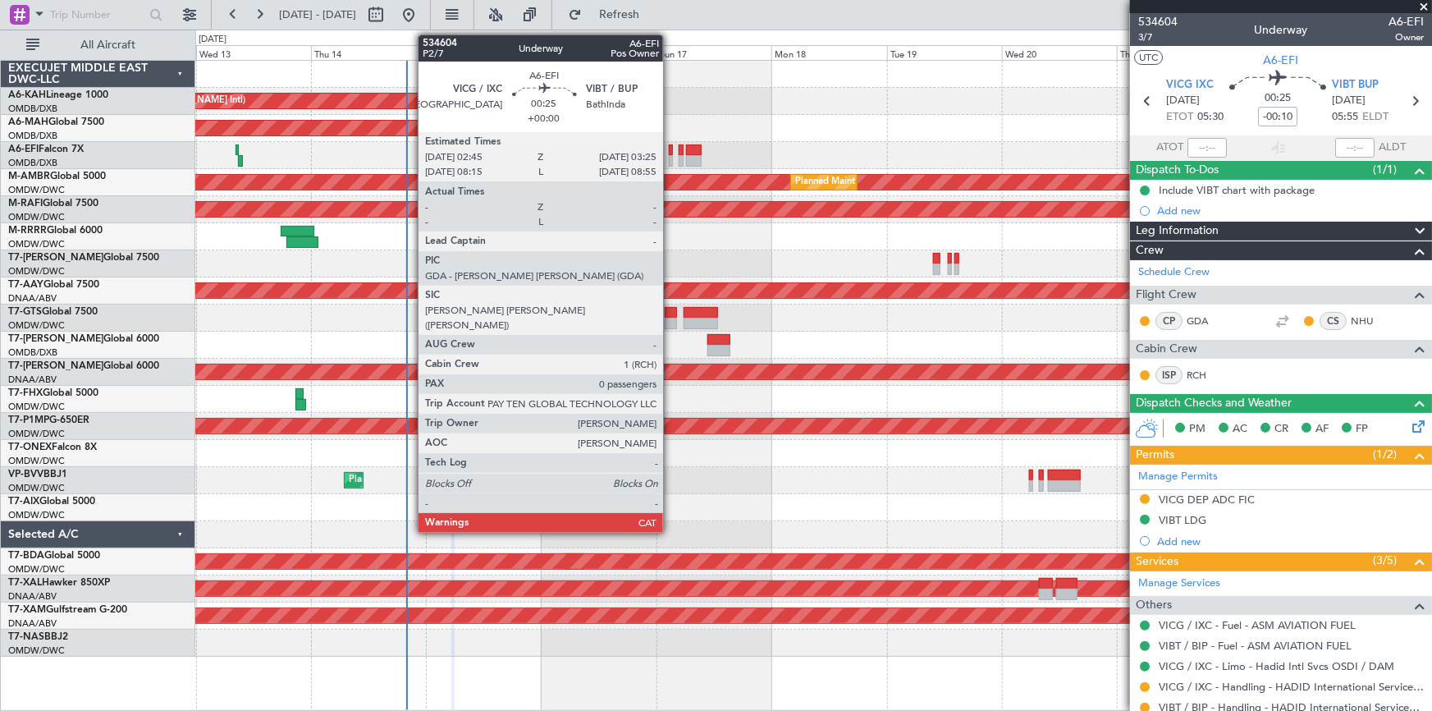
click at [670, 148] on div at bounding box center [670, 149] width 3 height 11
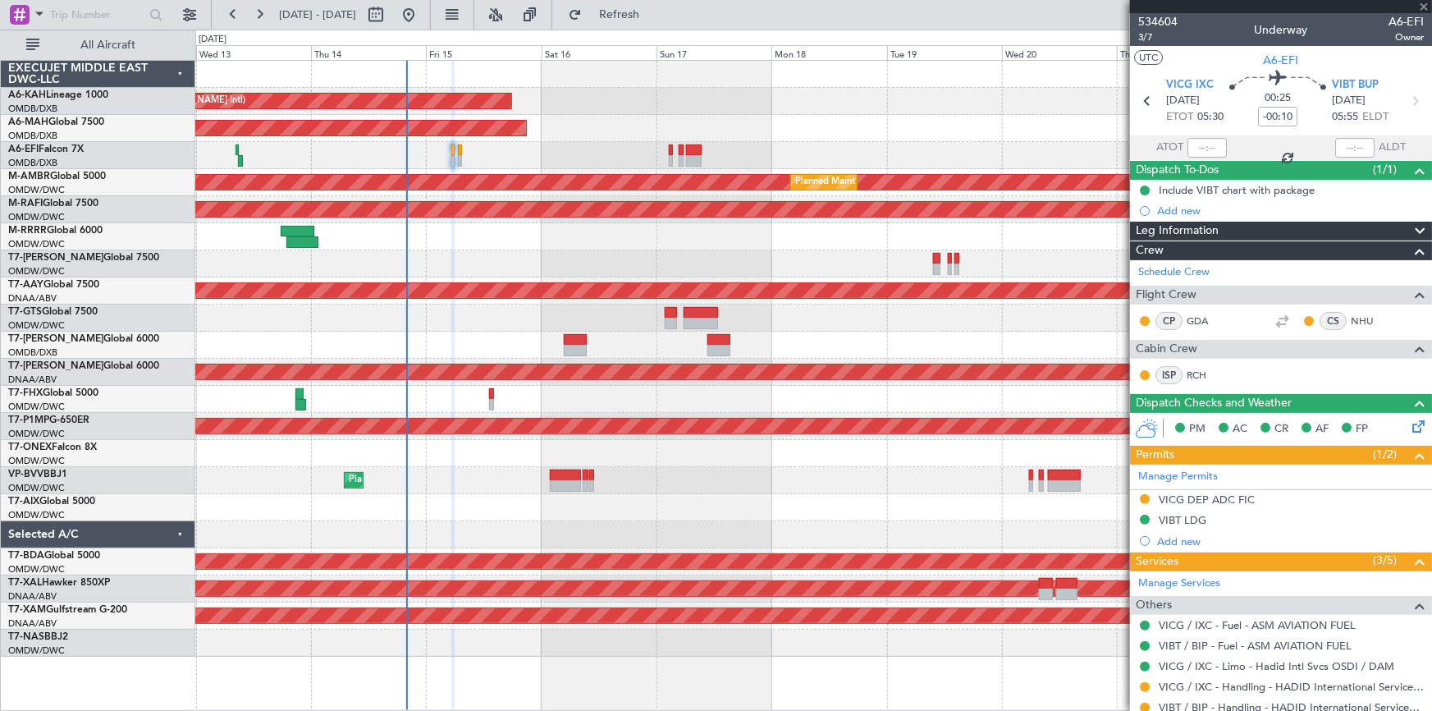
type input "0"
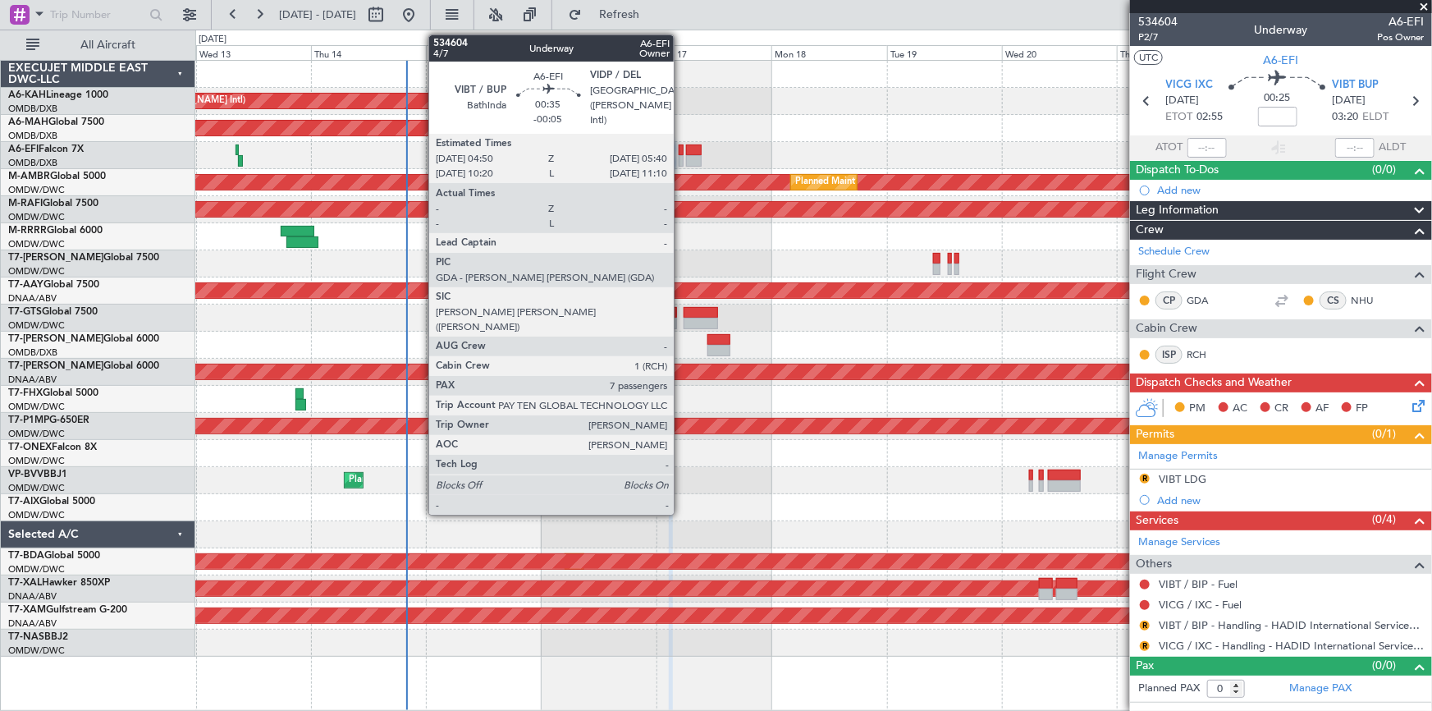
click at [681, 148] on div at bounding box center [681, 149] width 4 height 11
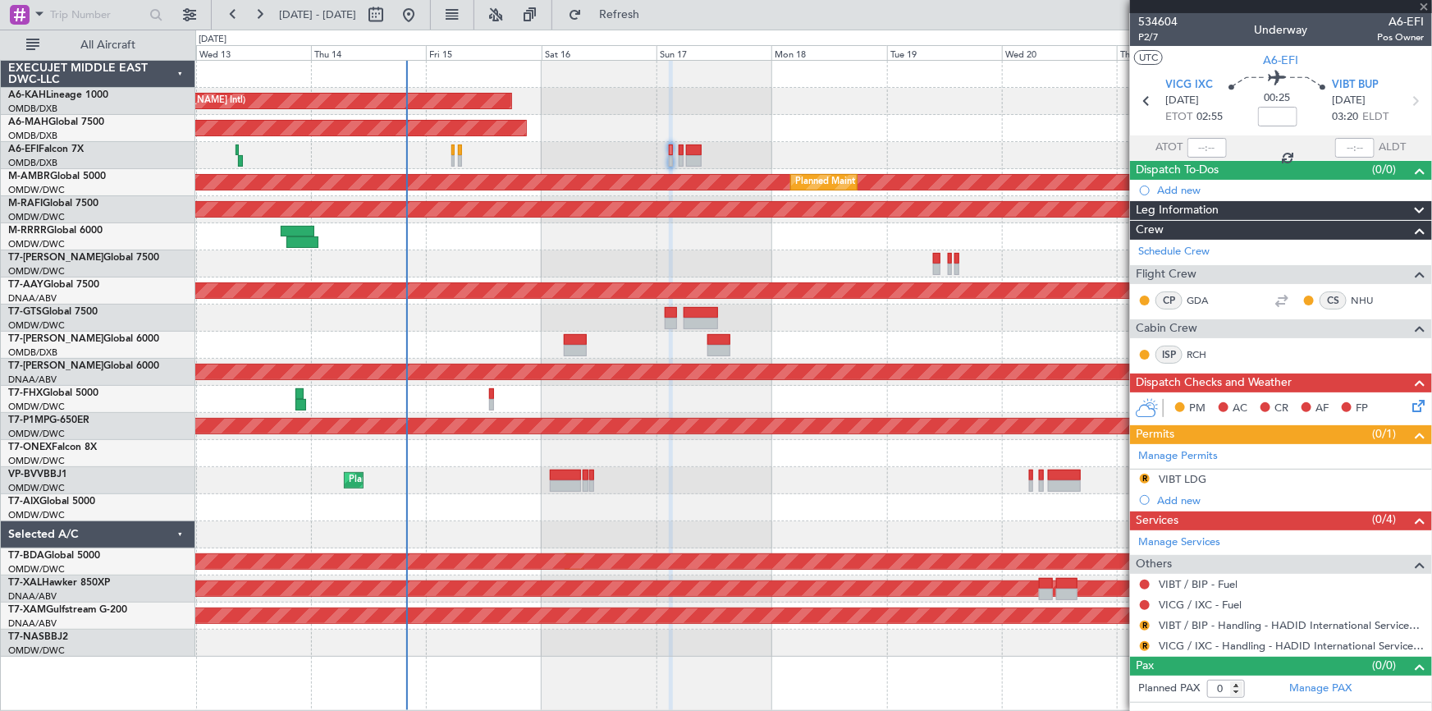
type input "-00:05"
type input "7"
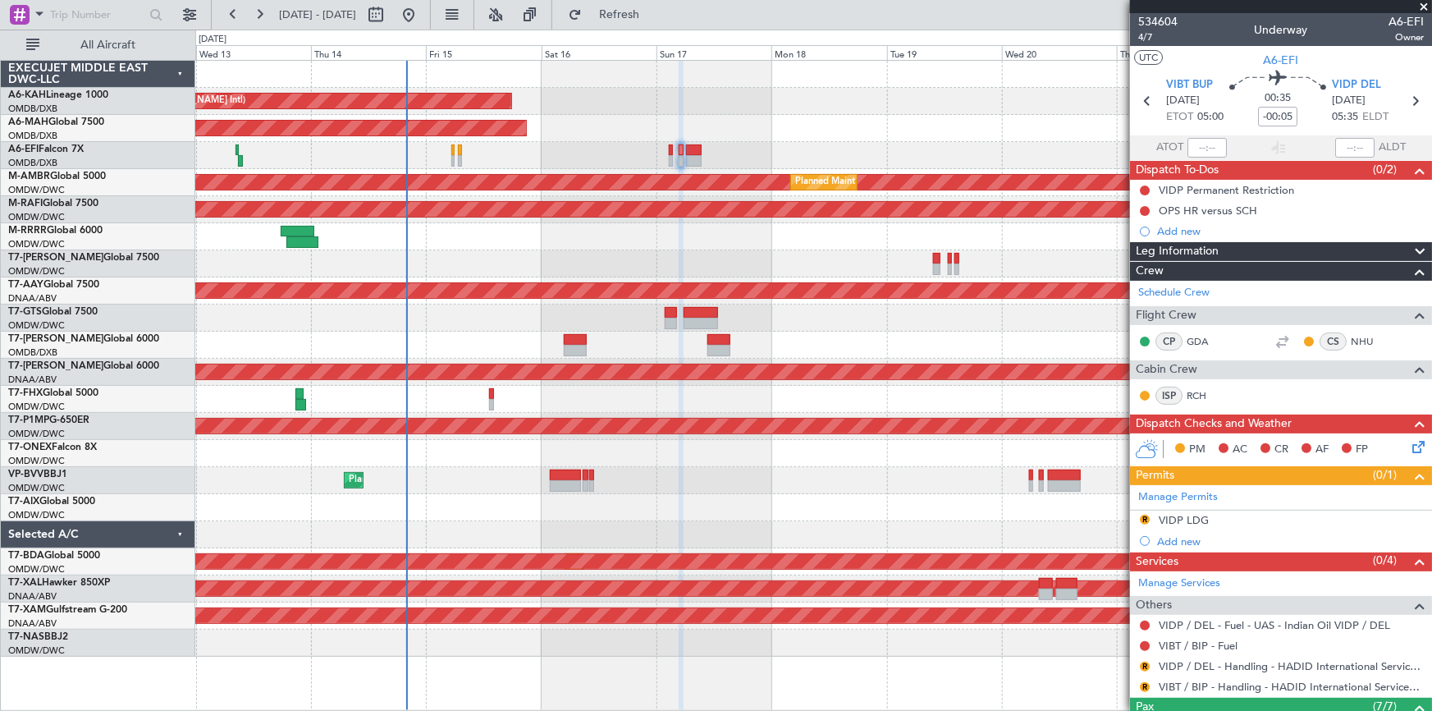
scroll to position [149, 0]
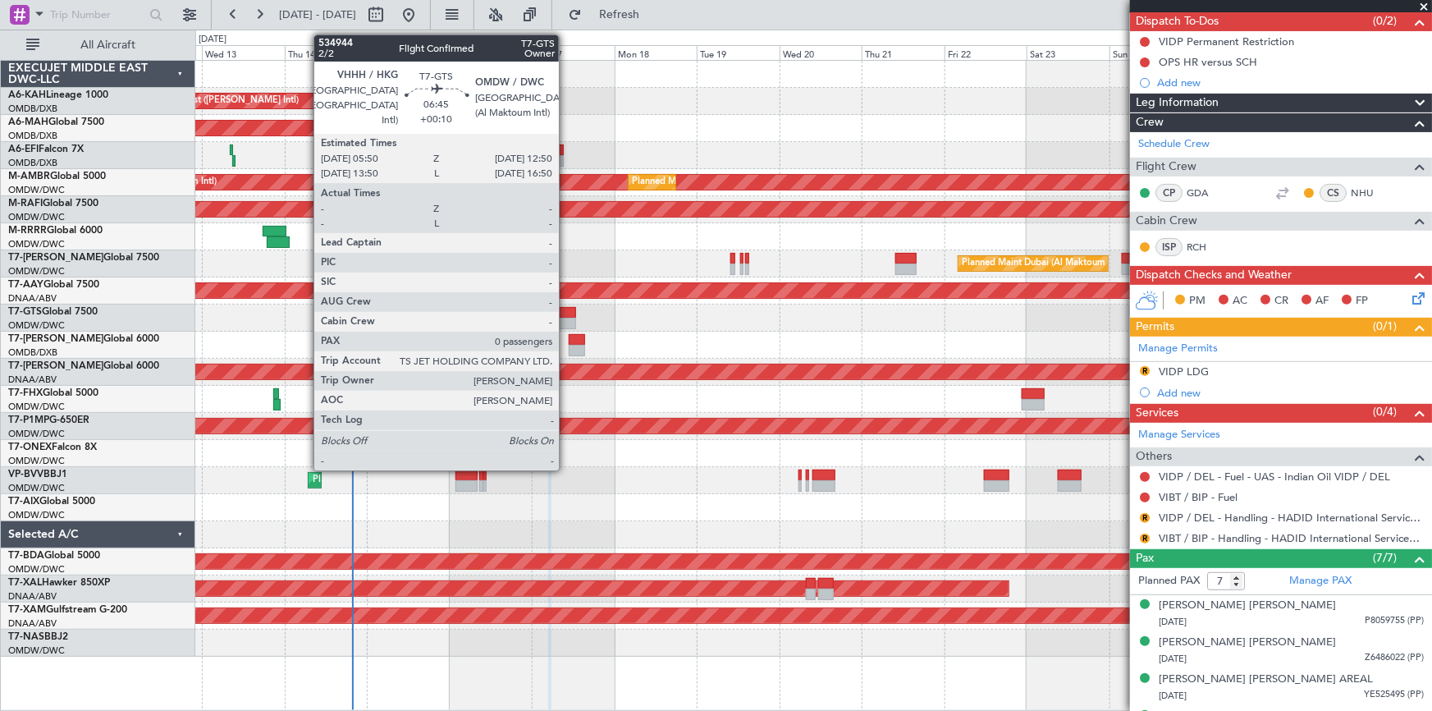
click at [566, 312] on div at bounding box center [563, 312] width 25 height 11
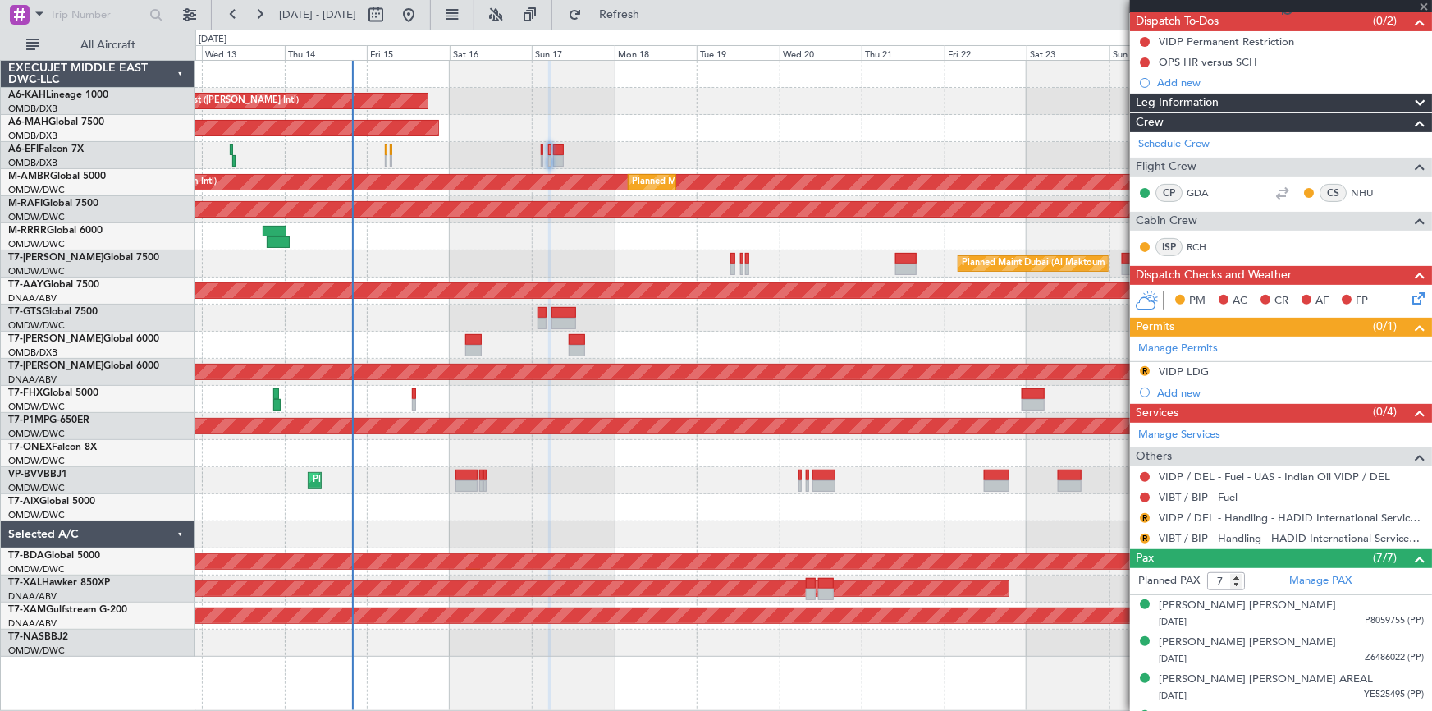
scroll to position [203, 0]
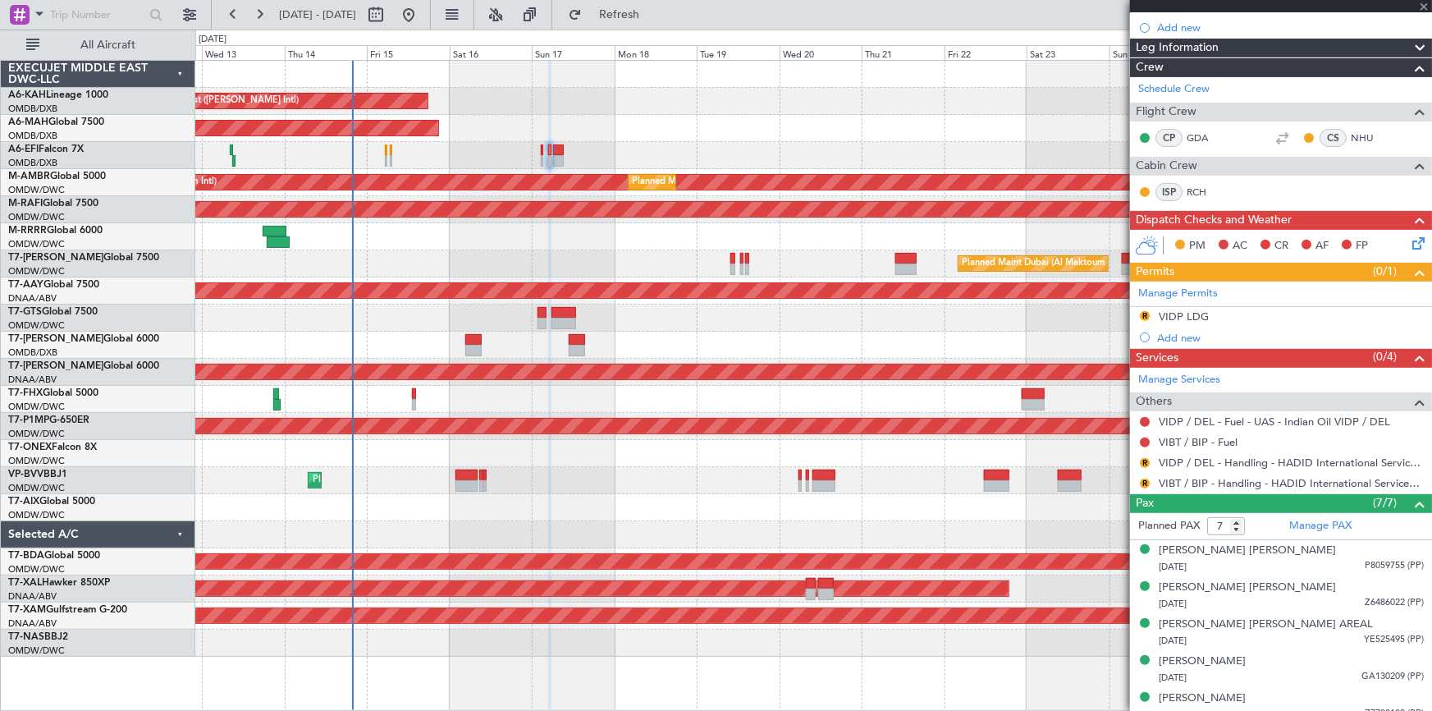
type input "+00:10"
type input "0"
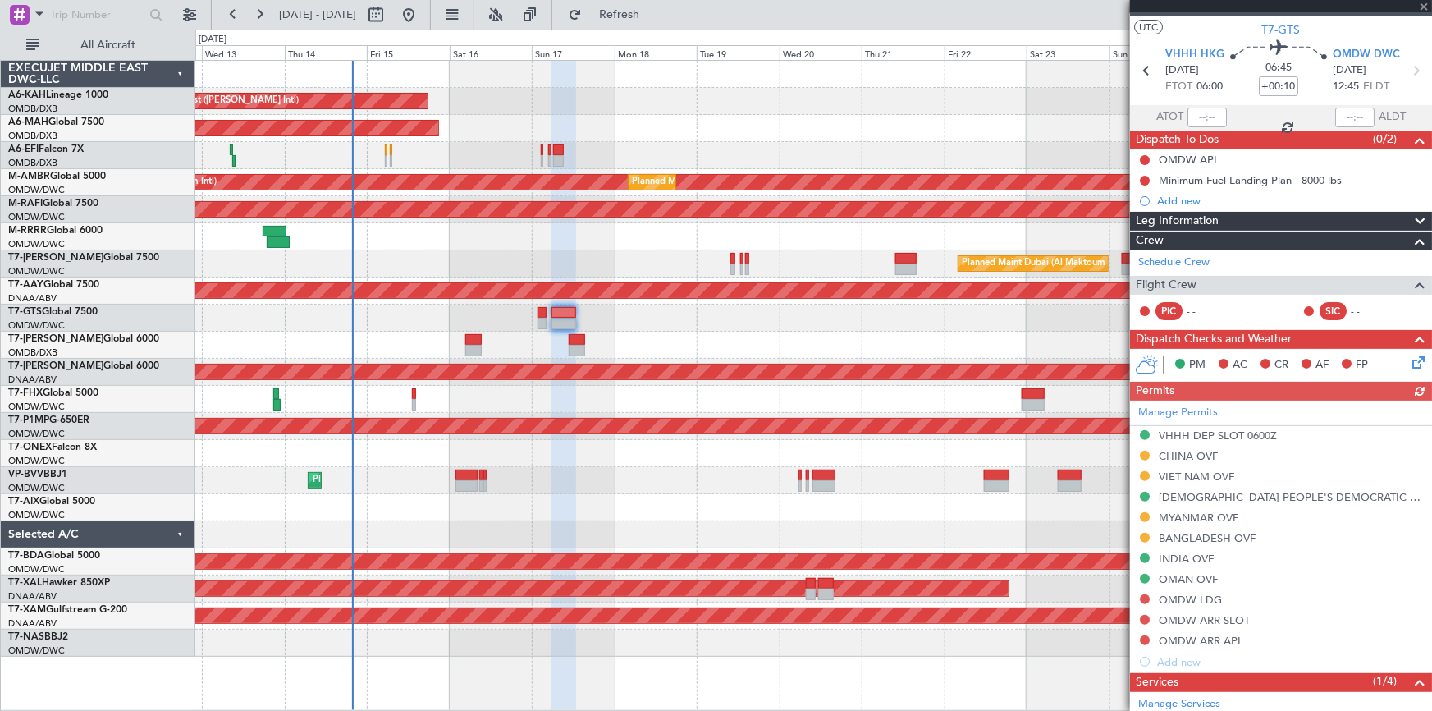
scroll to position [0, 0]
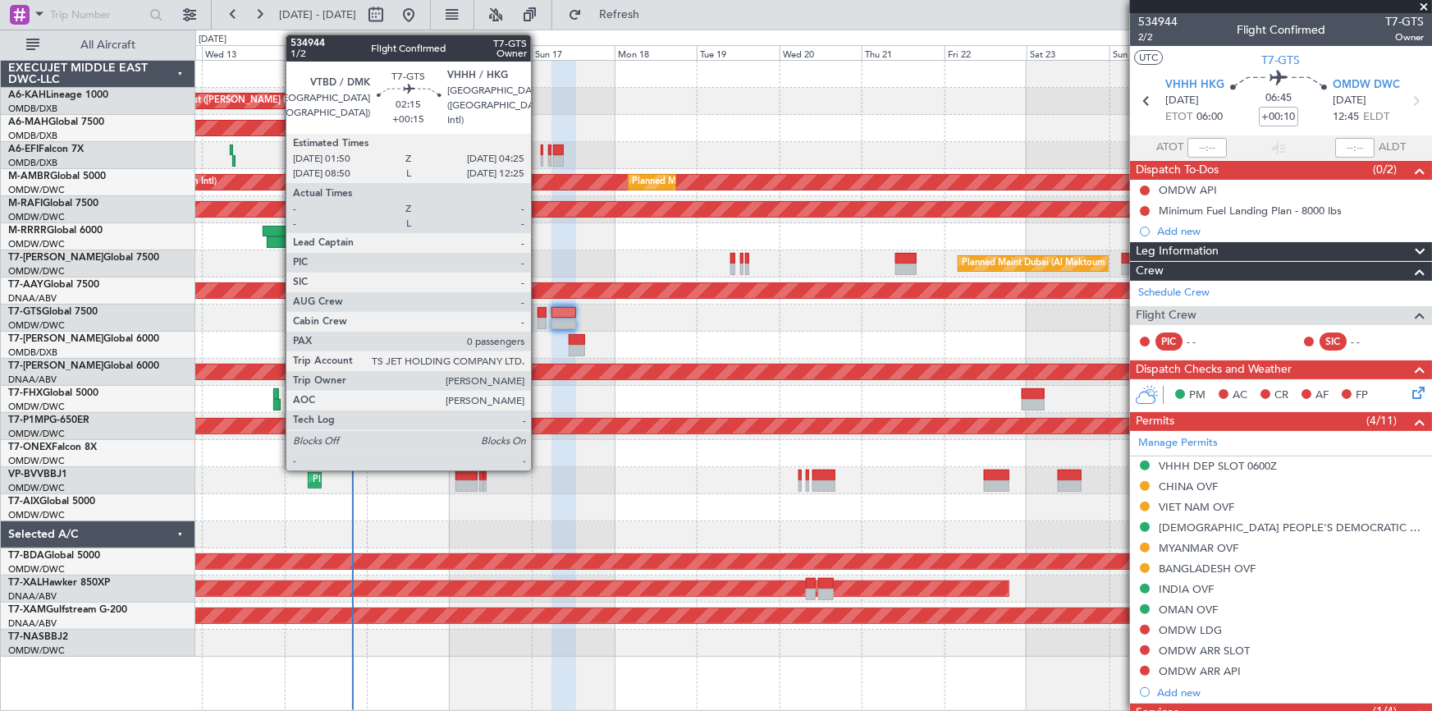
click at [538, 313] on div at bounding box center [541, 312] width 9 height 11
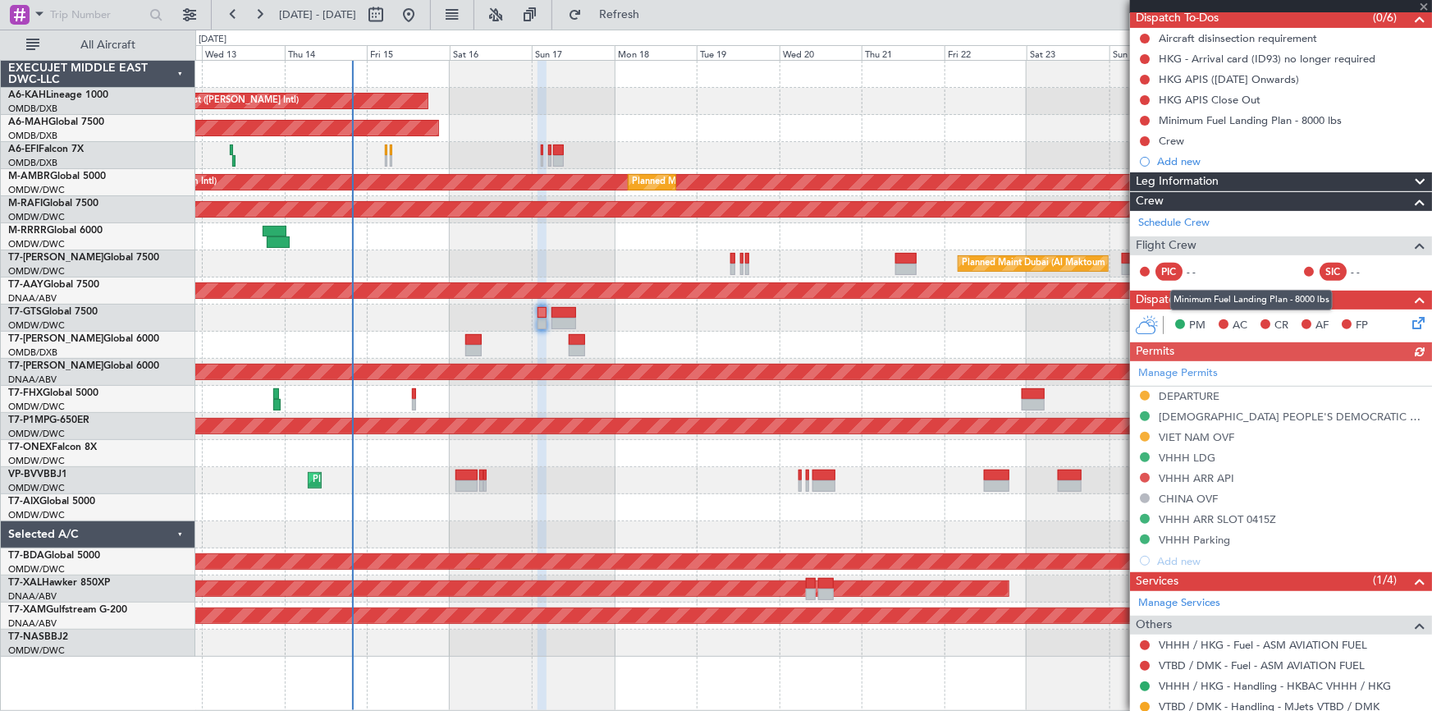
scroll to position [203, 0]
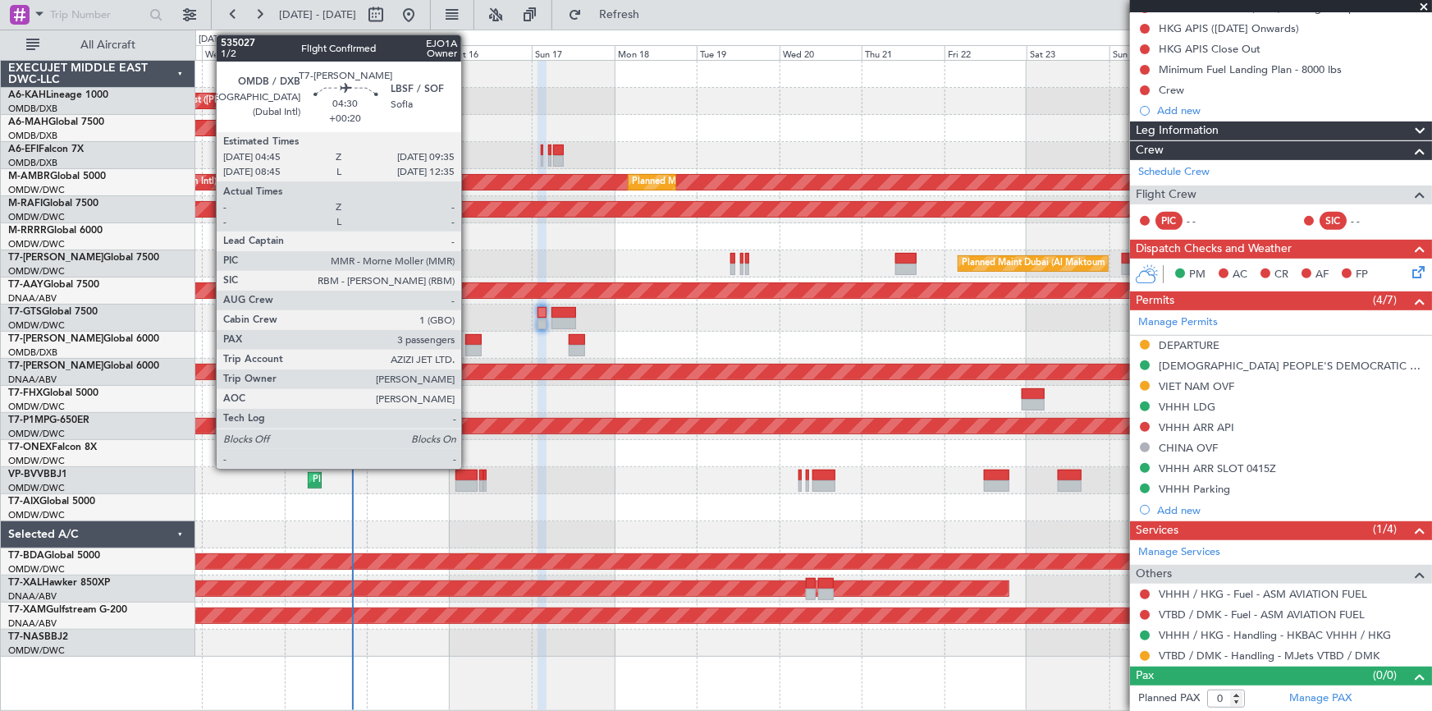
click at [468, 341] on div at bounding box center [473, 339] width 17 height 11
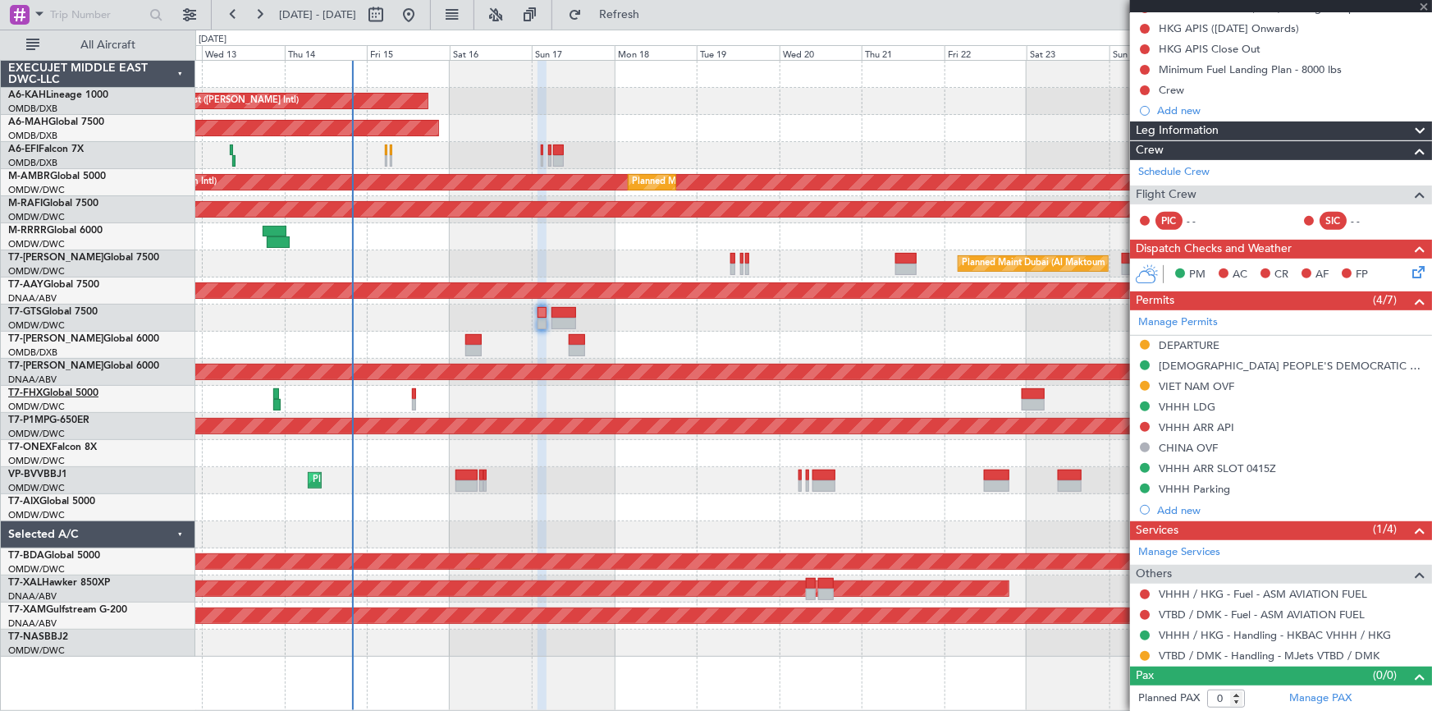
type input "+00:20"
type input "3"
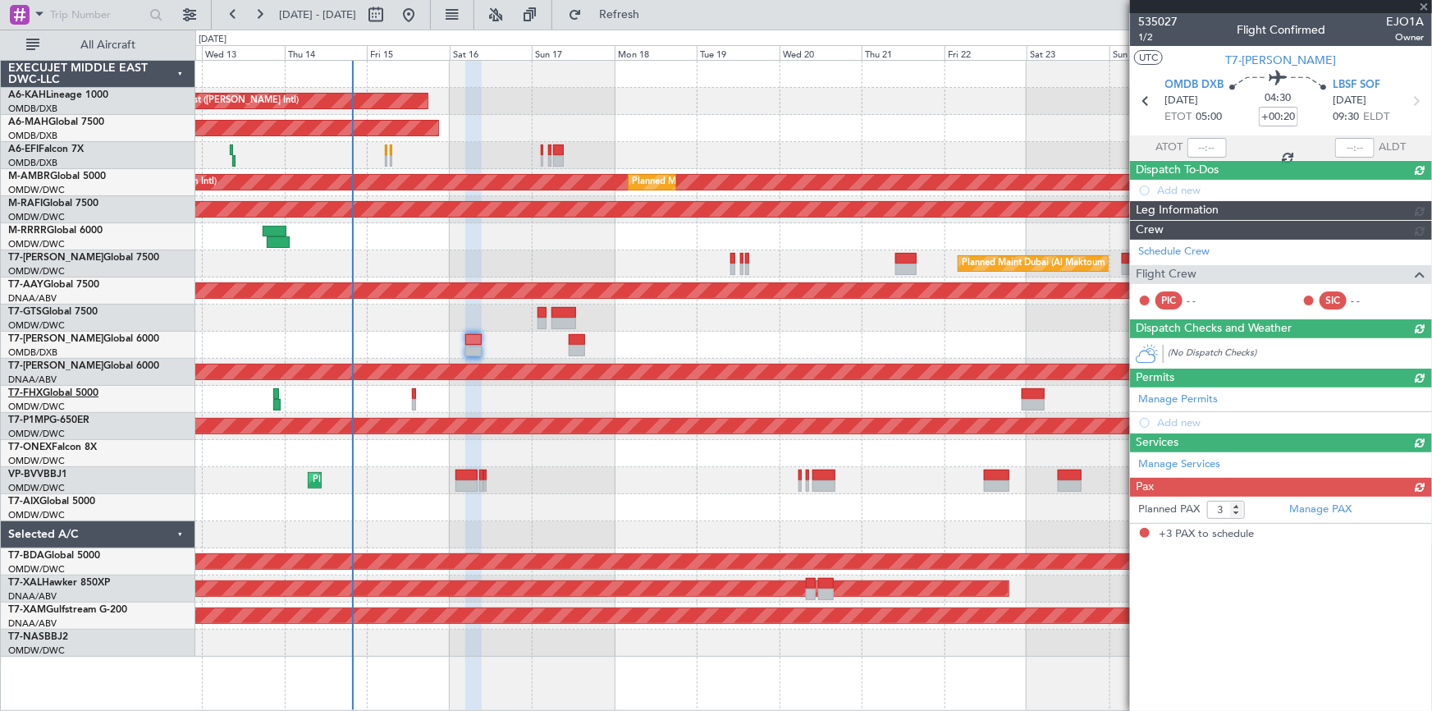
scroll to position [0, 0]
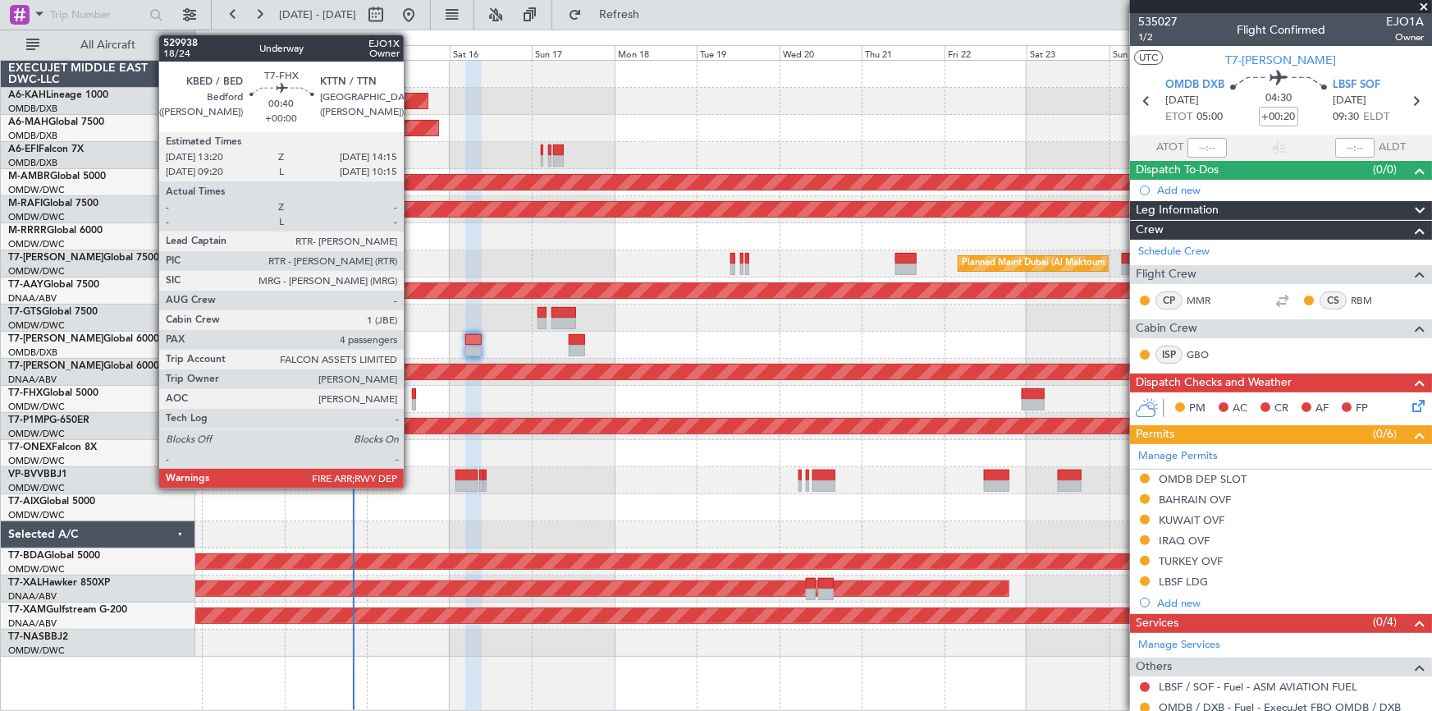
click at [412, 391] on div at bounding box center [413, 393] width 3 height 11
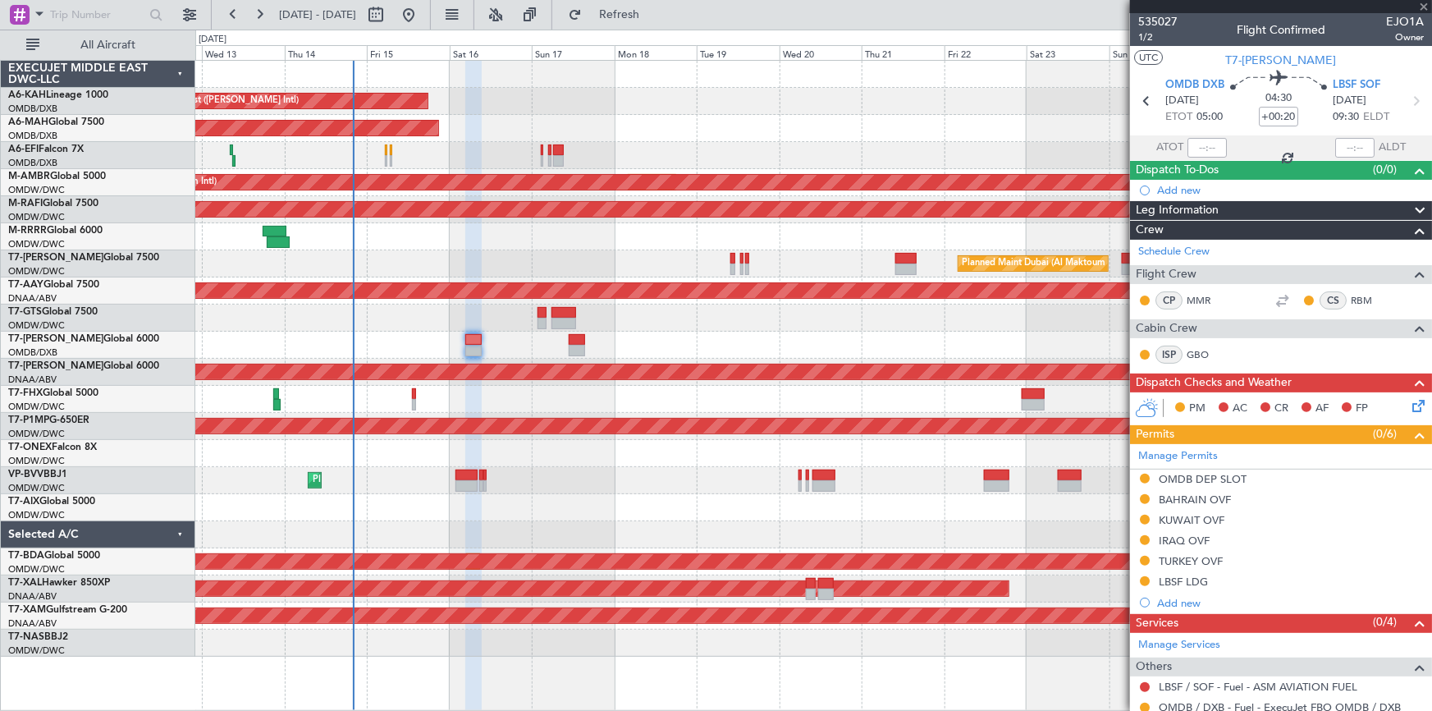
type input "4"
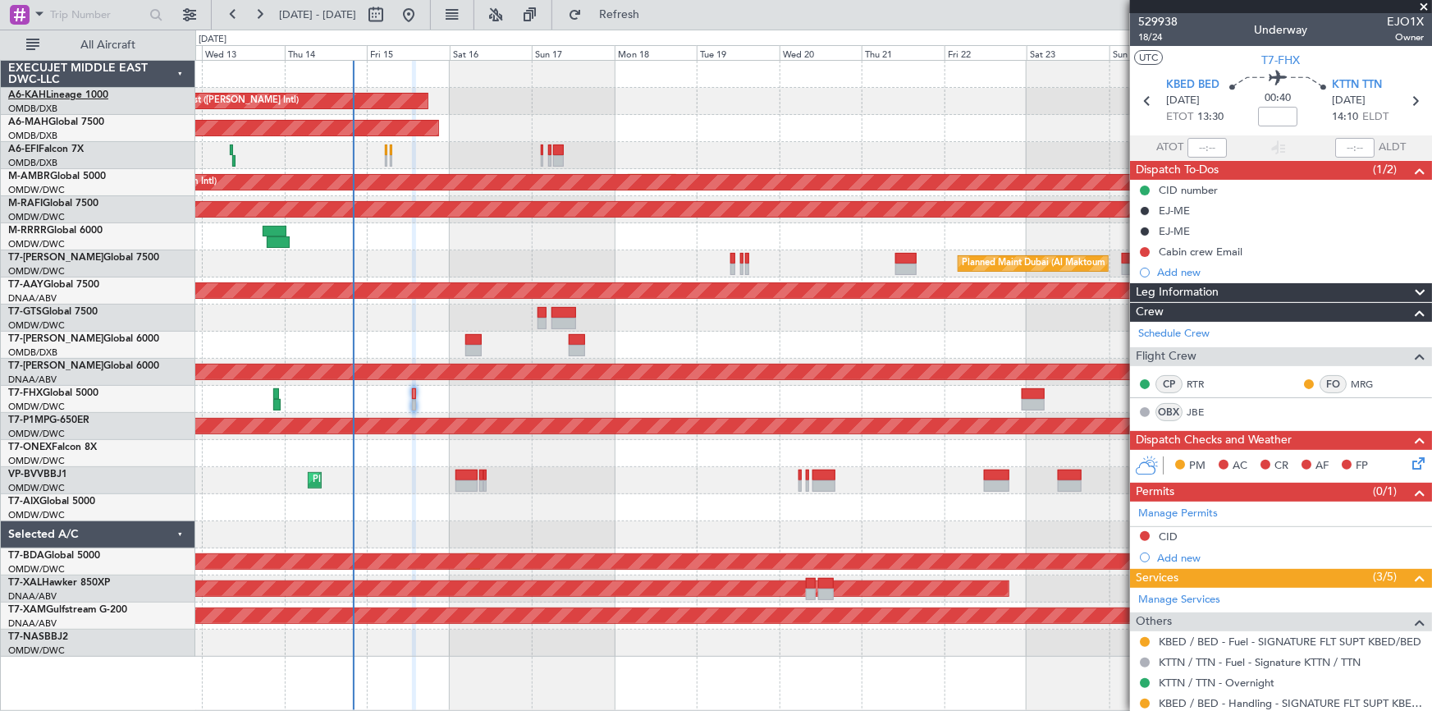
click at [74, 90] on link "A6-KAH Lineage 1000" at bounding box center [58, 95] width 100 height 10
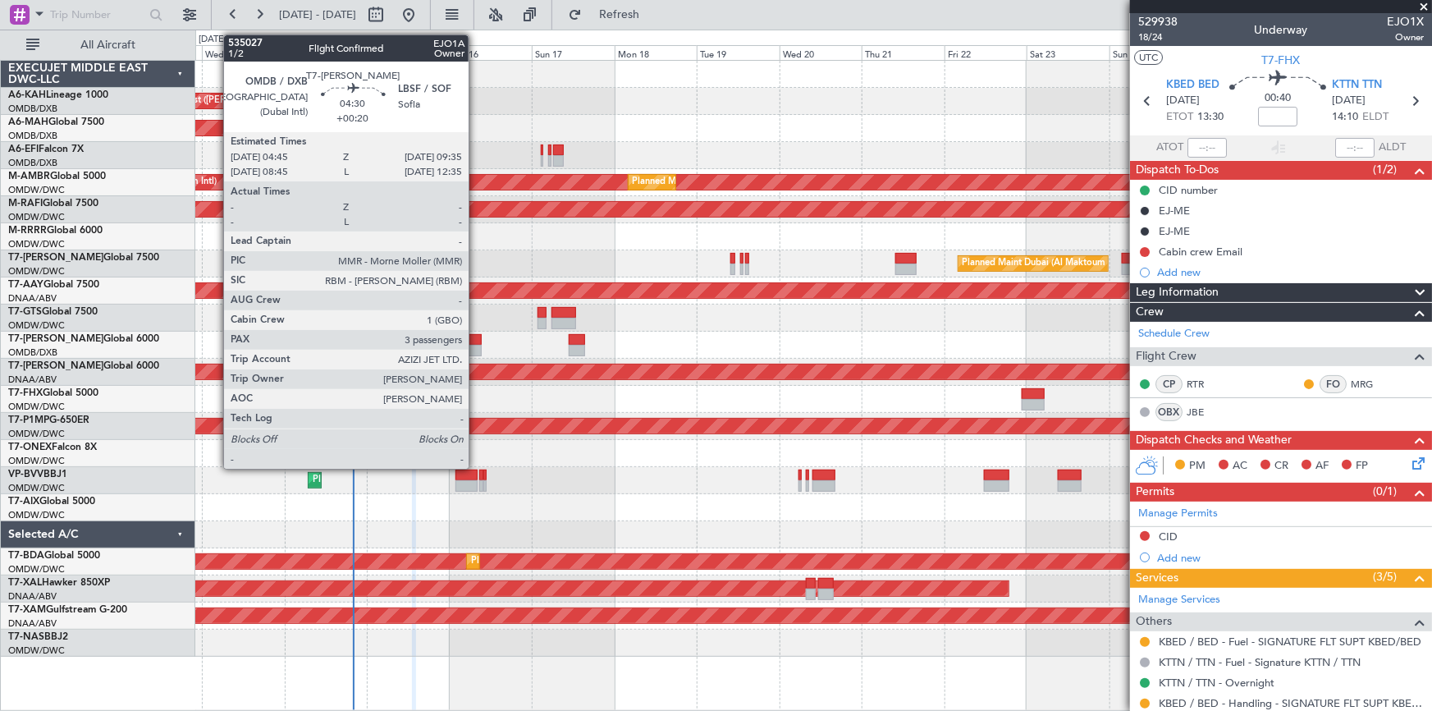
click at [476, 338] on div at bounding box center [473, 339] width 17 height 11
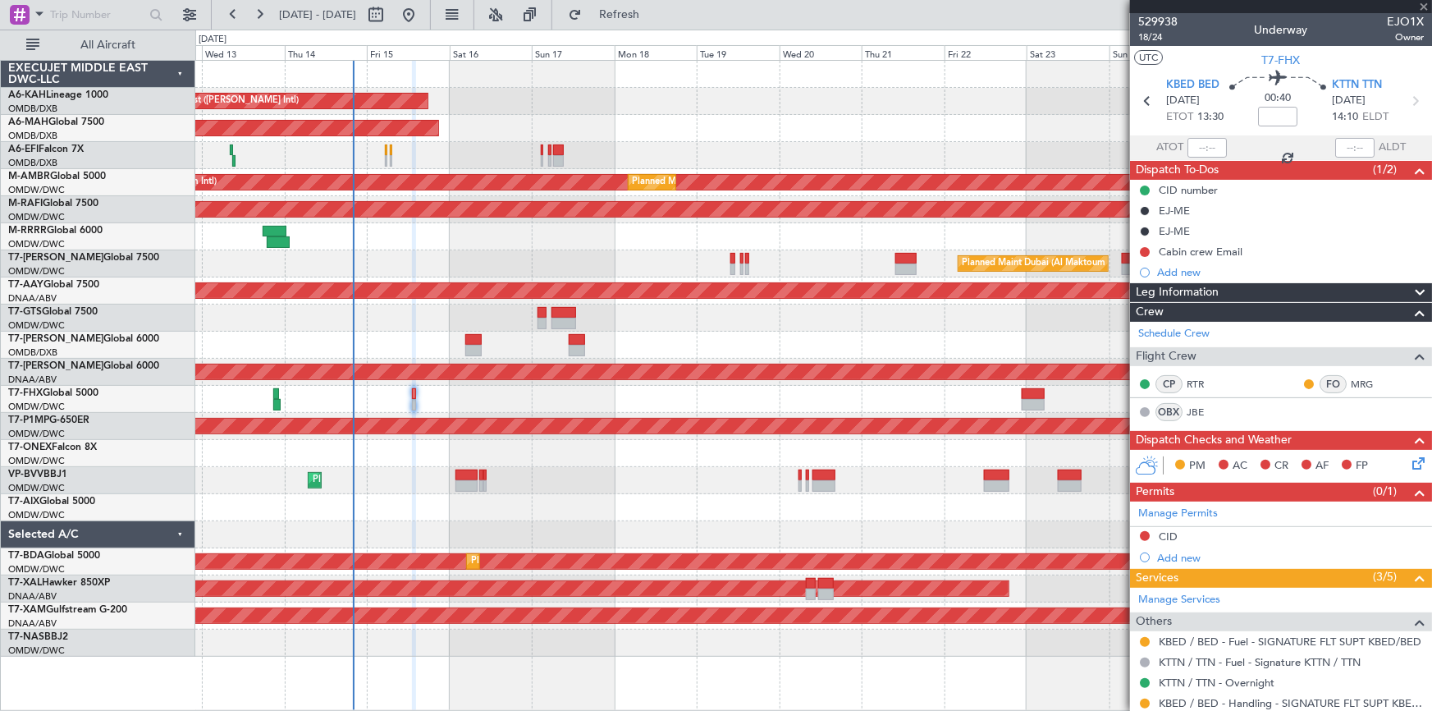
type input "+00:20"
type input "3"
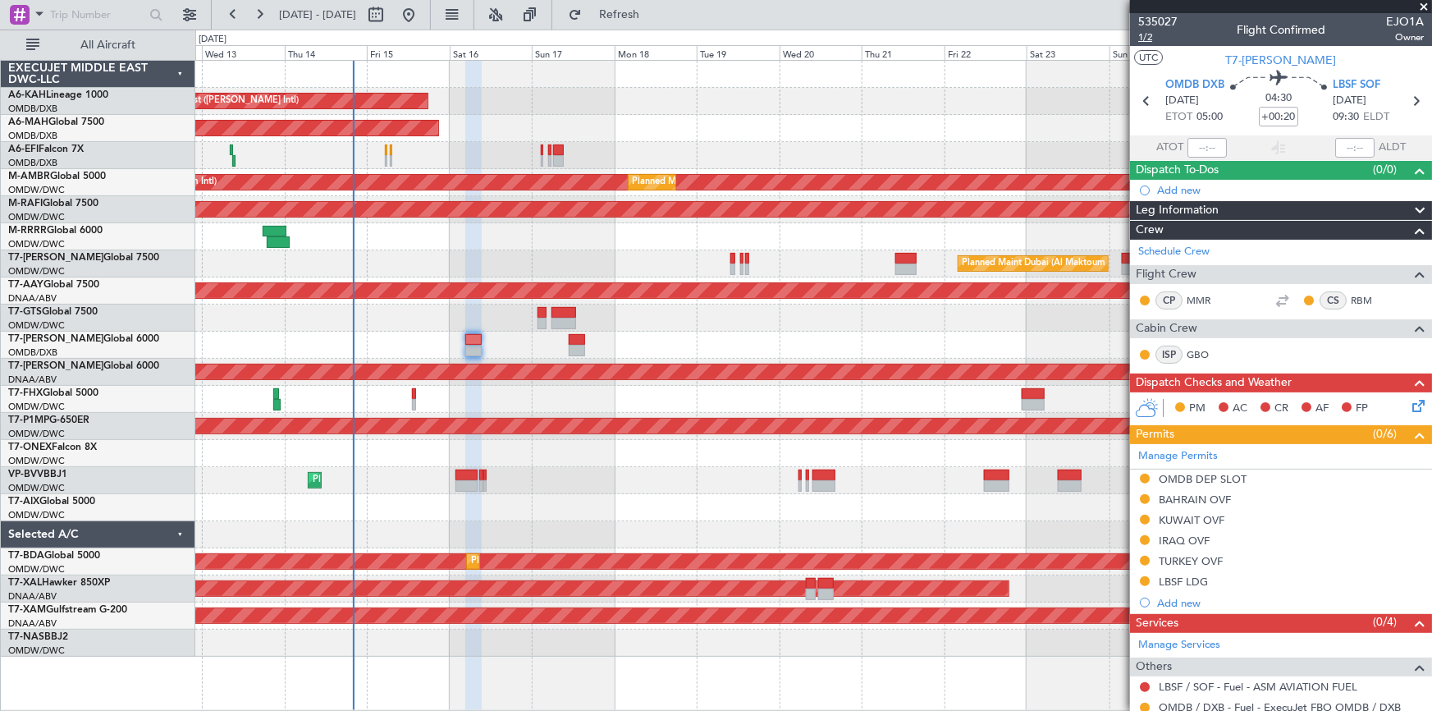
click at [1154, 37] on span "1/2" at bounding box center [1157, 37] width 39 height 14
click at [1203, 477] on div "OMDB DEP SLOT" at bounding box center [1203, 479] width 88 height 14
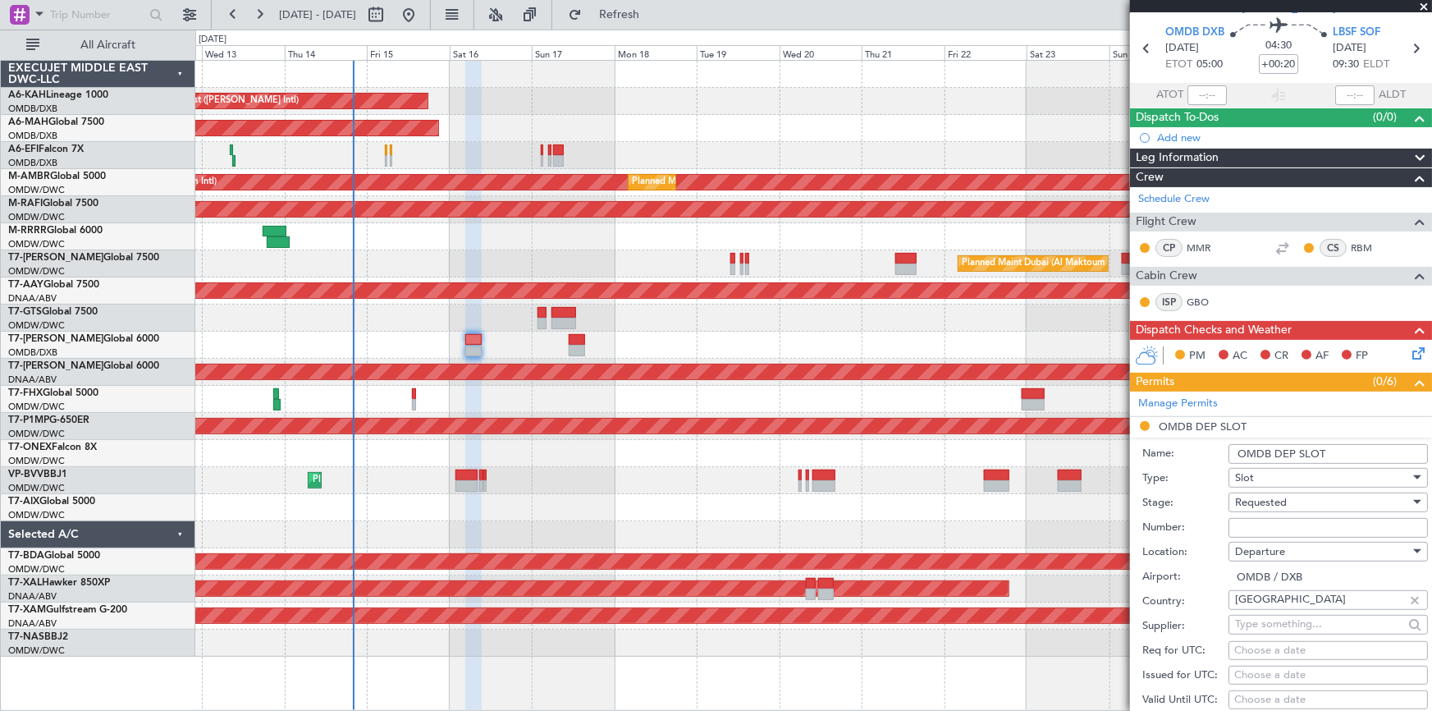
scroll to position [74, 0]
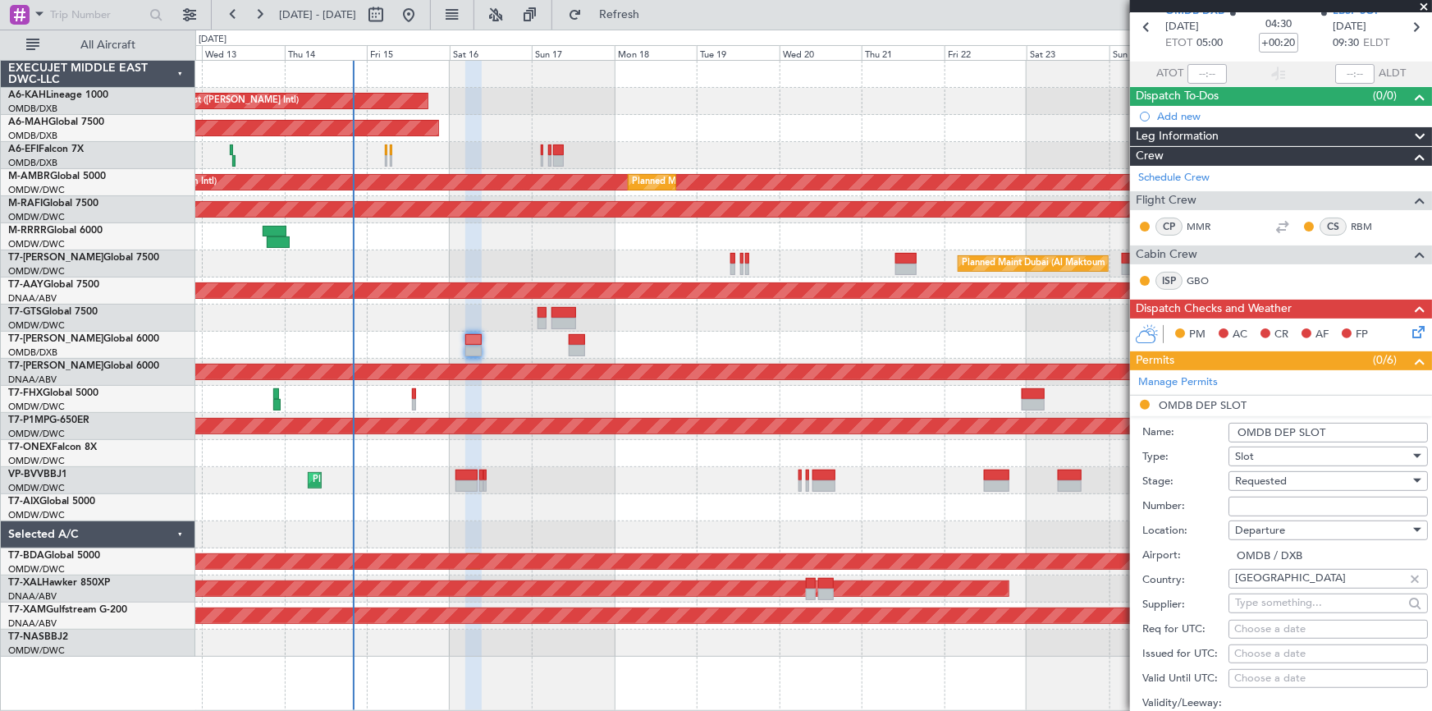
click at [1273, 503] on input "Number:" at bounding box center [1327, 506] width 199 height 20
paste input "EJO101"
type input "EJO101"
click at [1282, 474] on span "Requested" at bounding box center [1261, 480] width 52 height 15
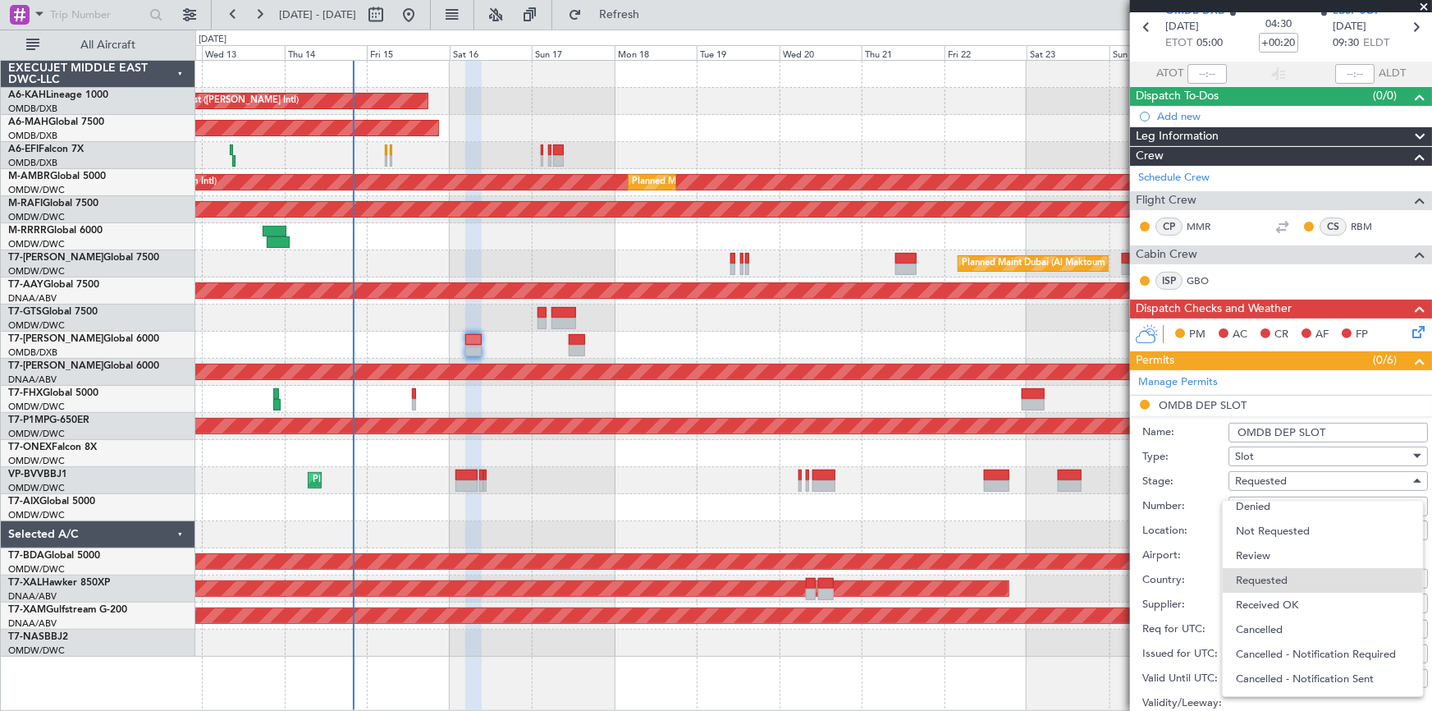
click at [1294, 599] on span "Received OK" at bounding box center [1323, 604] width 174 height 25
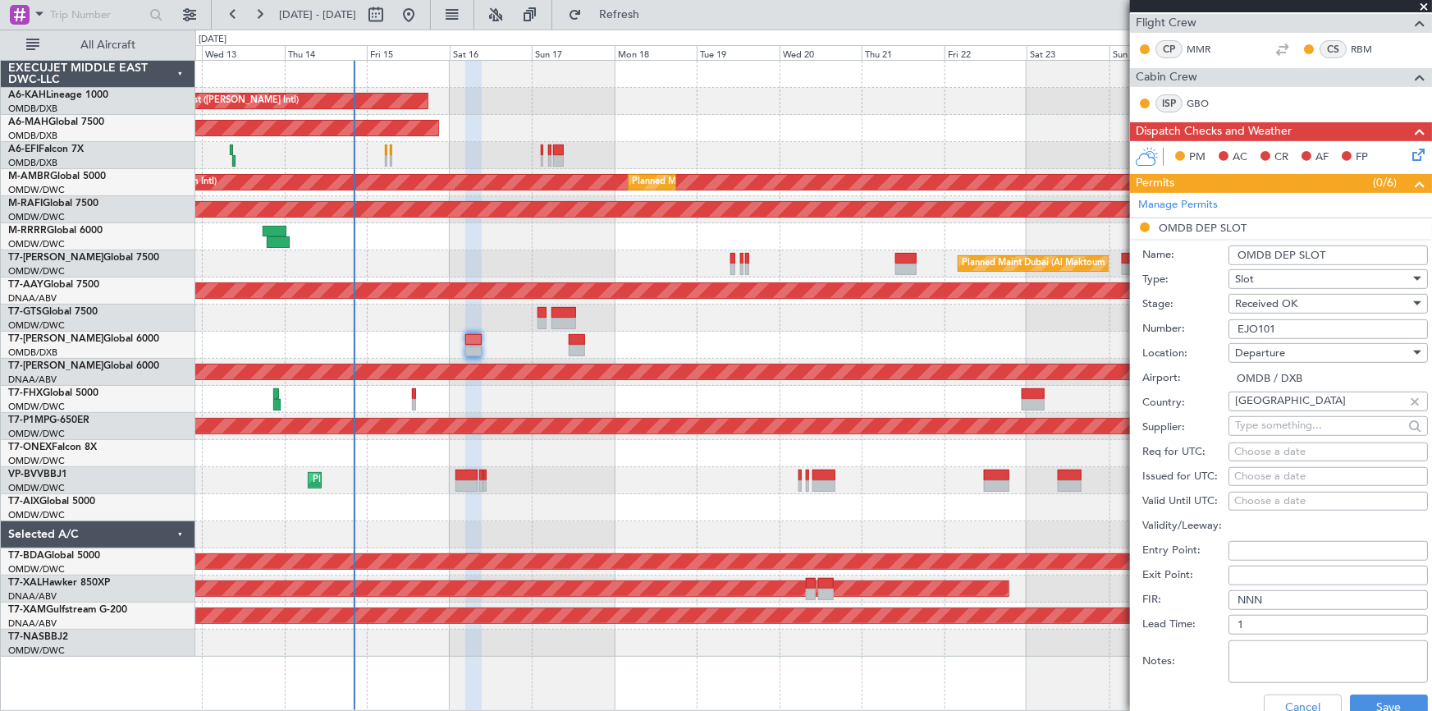
scroll to position [298, 0]
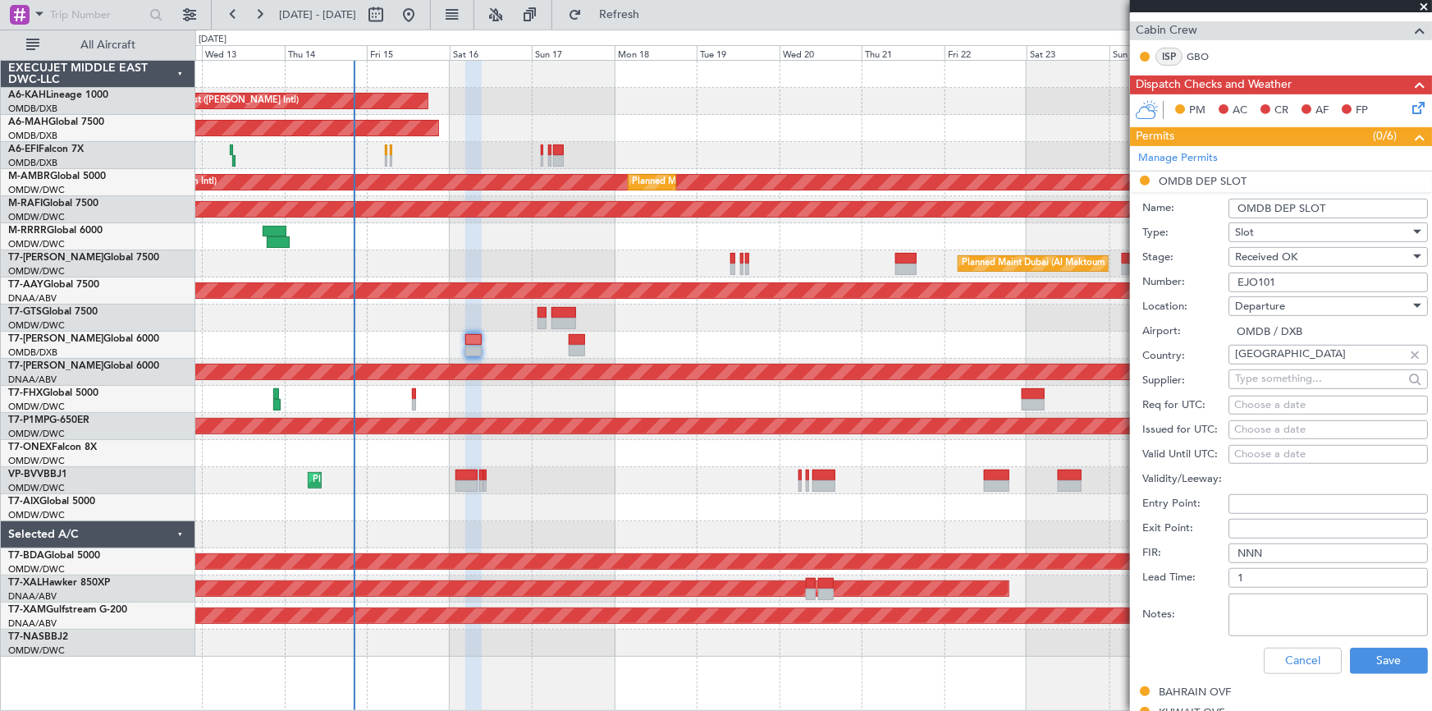
click at [1270, 406] on div "Choose a date" at bounding box center [1328, 405] width 188 height 16
select select "8"
select select "2025"
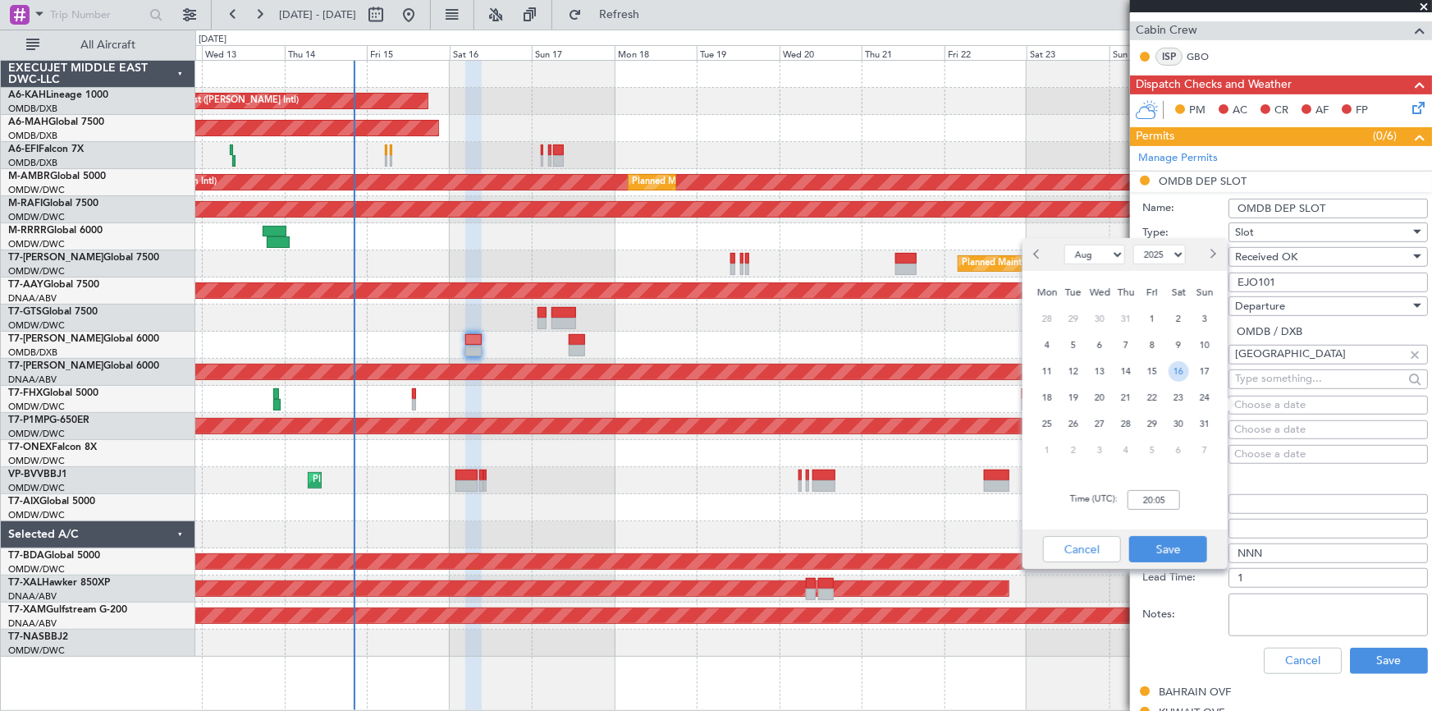
click at [1169, 368] on span "16" at bounding box center [1178, 371] width 21 height 21
type input "05:00"
click at [1171, 548] on button "Save" at bounding box center [1168, 549] width 78 height 26
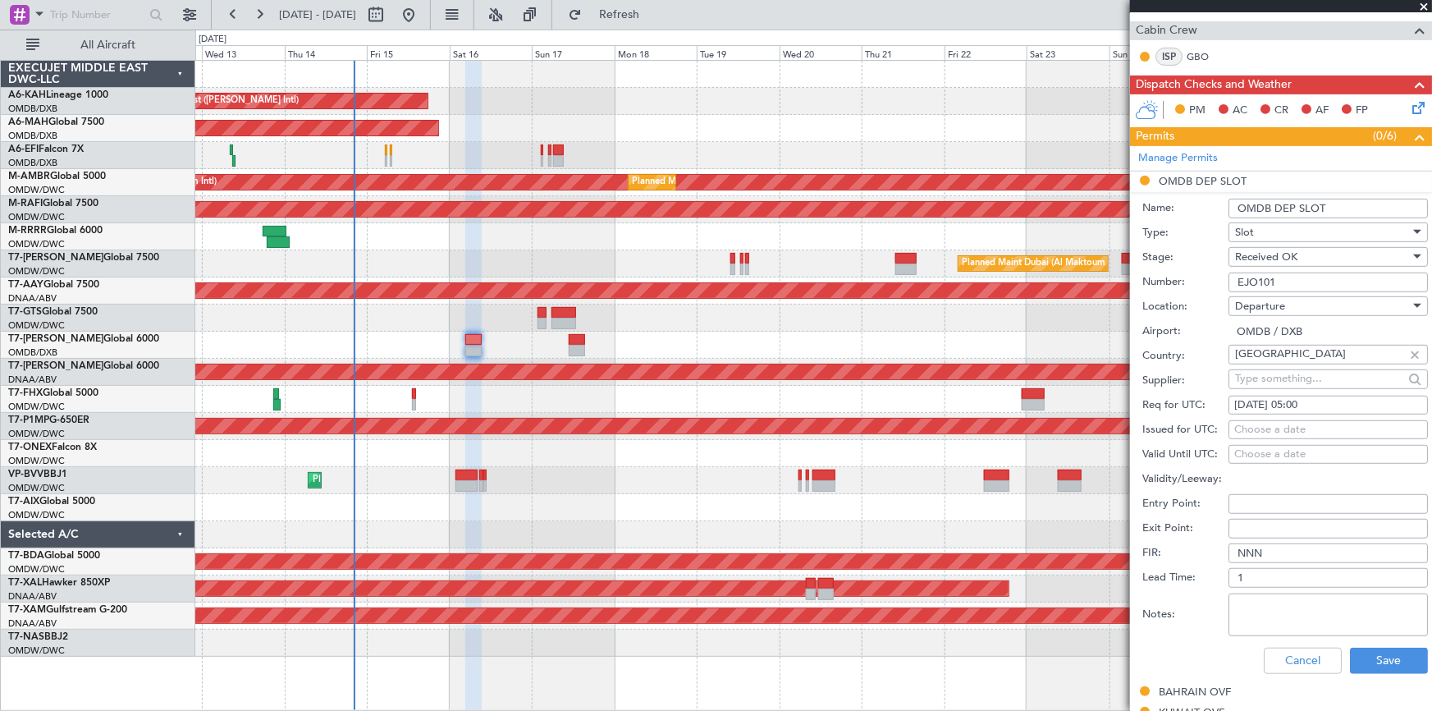
click at [1261, 429] on div "Choose a date" at bounding box center [1328, 430] width 188 height 16
select select "8"
select select "2025"
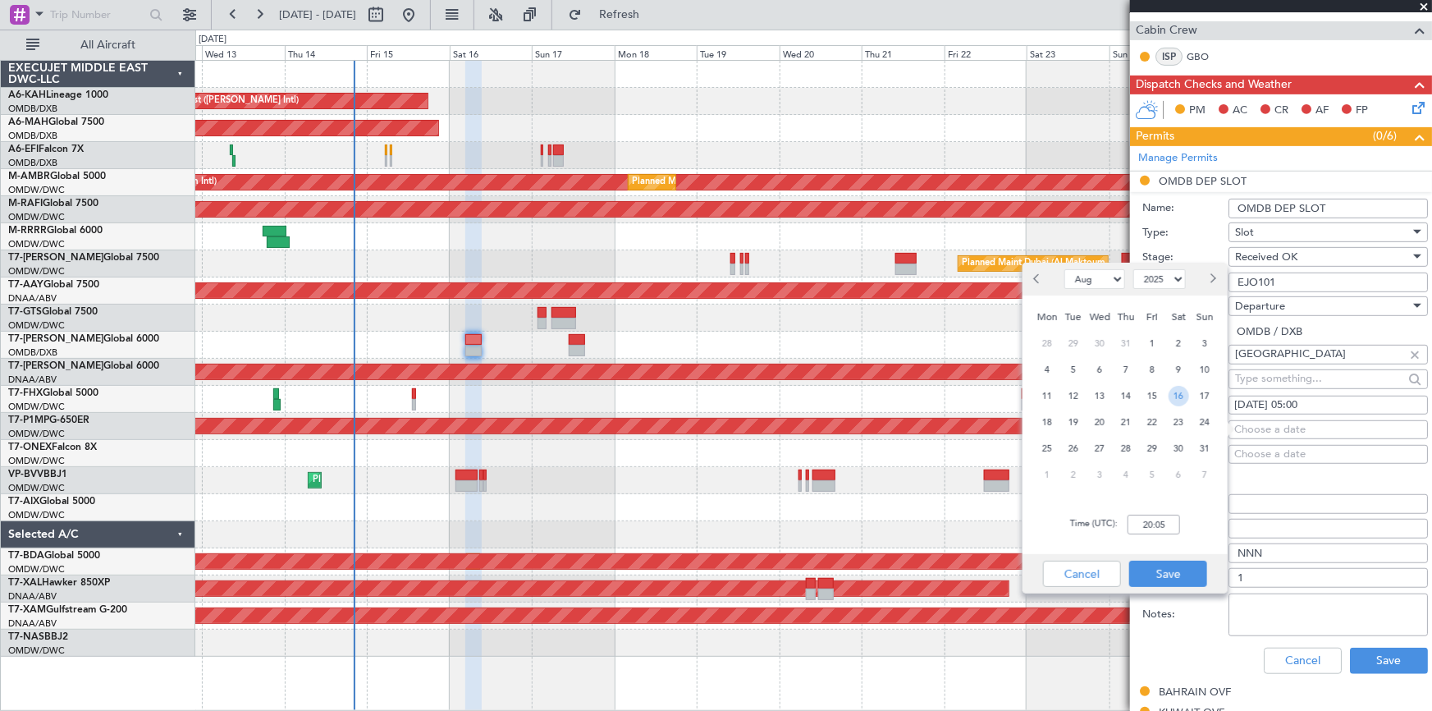
click at [1178, 395] on span "16" at bounding box center [1178, 396] width 21 height 21
click at [1131, 516] on input "00:00" at bounding box center [1153, 524] width 53 height 20
type input "03:15"
click at [1159, 573] on button "Save" at bounding box center [1168, 573] width 78 height 26
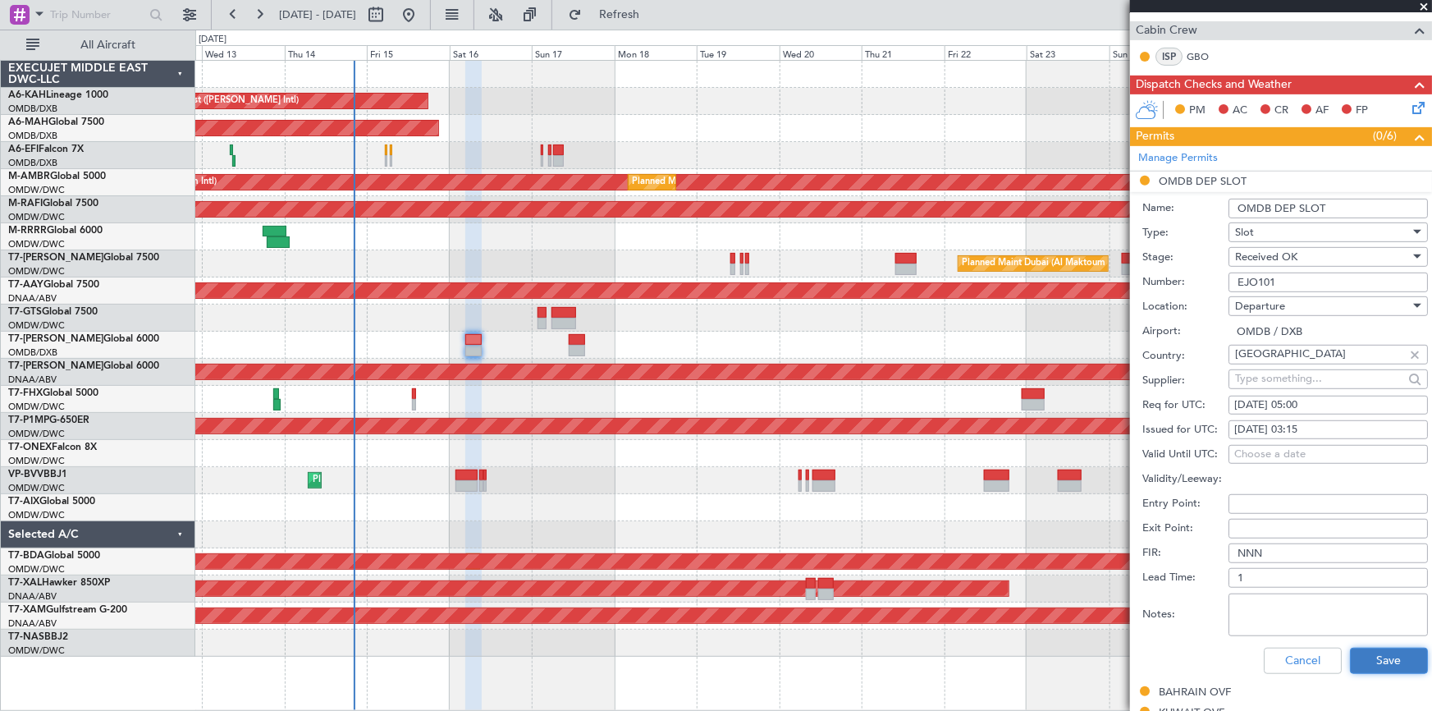
click at [1377, 655] on button "Save" at bounding box center [1389, 660] width 78 height 26
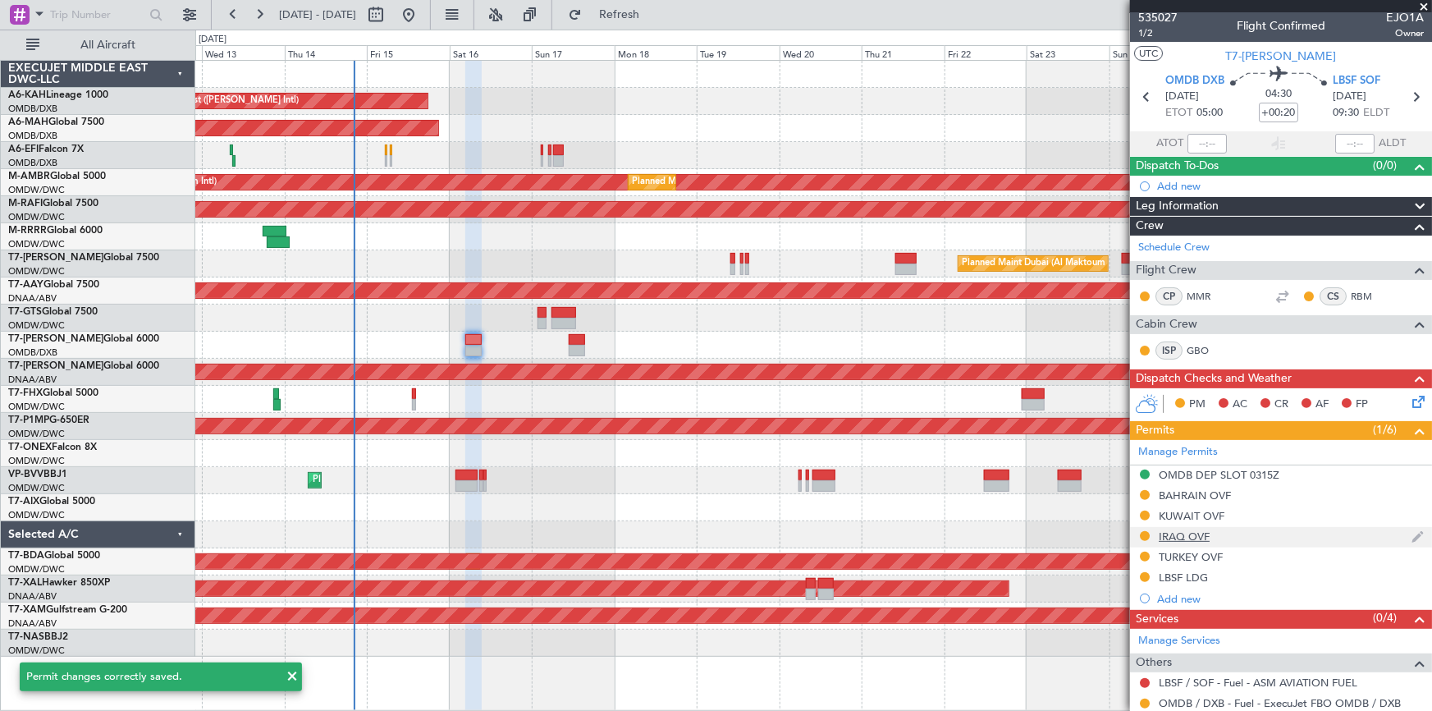
scroll to position [0, 0]
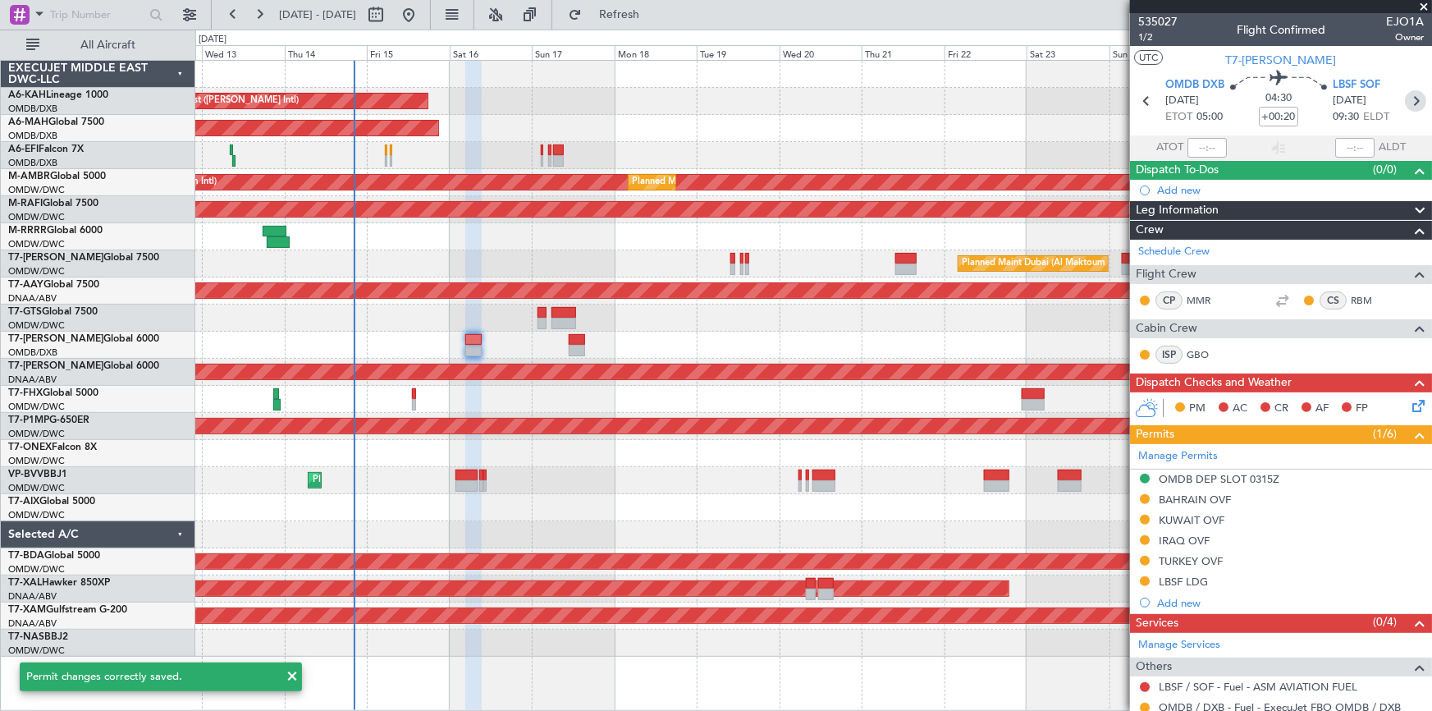
click at [1406, 96] on icon at bounding box center [1415, 100] width 21 height 21
type input "+00:25"
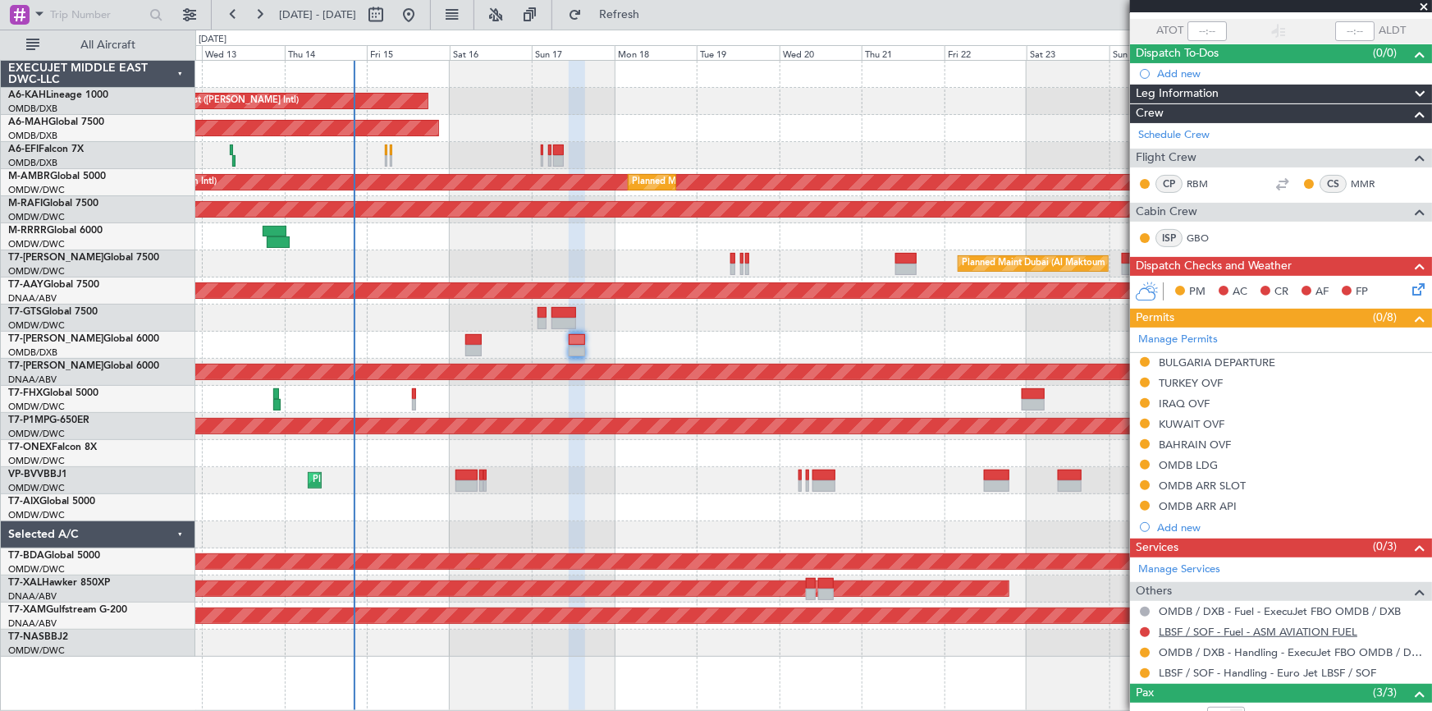
scroll to position [149, 0]
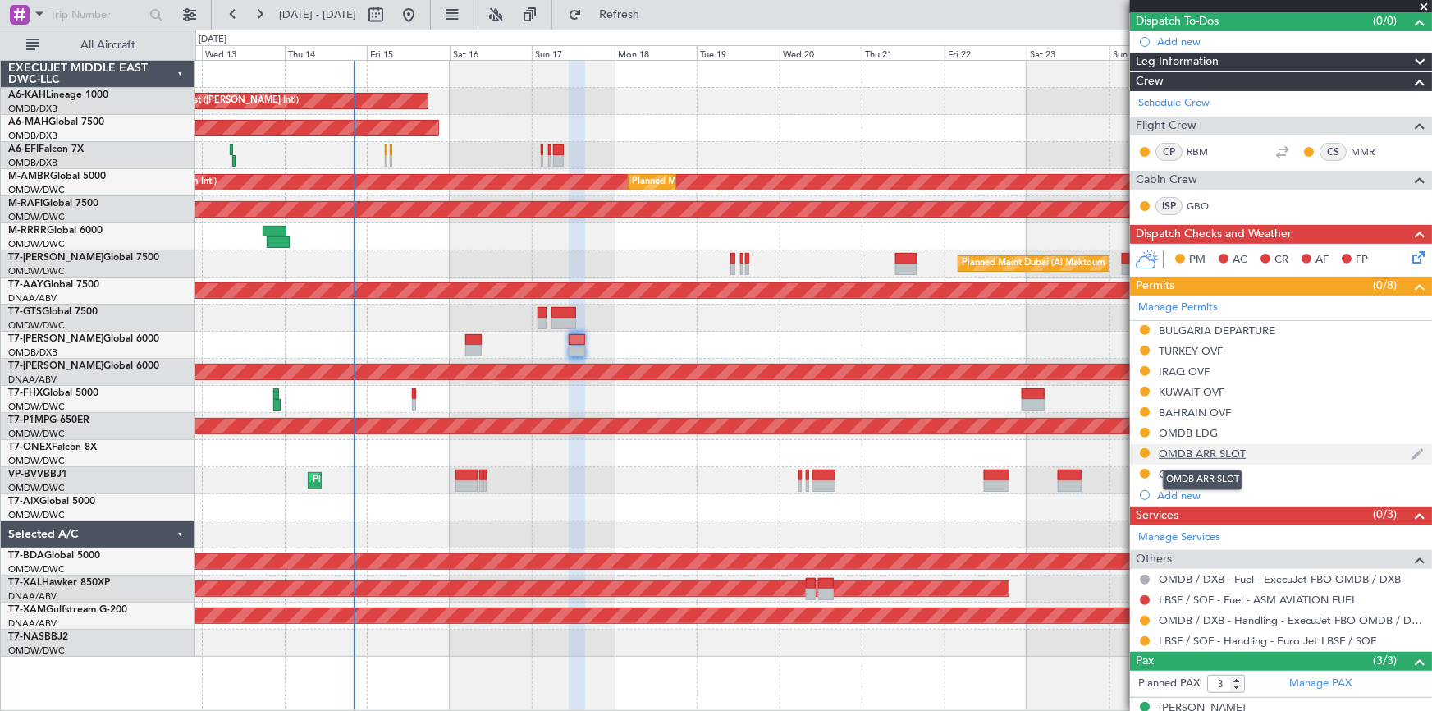
click at [1195, 446] on div "OMDB ARR SLOT" at bounding box center [1202, 453] width 87 height 14
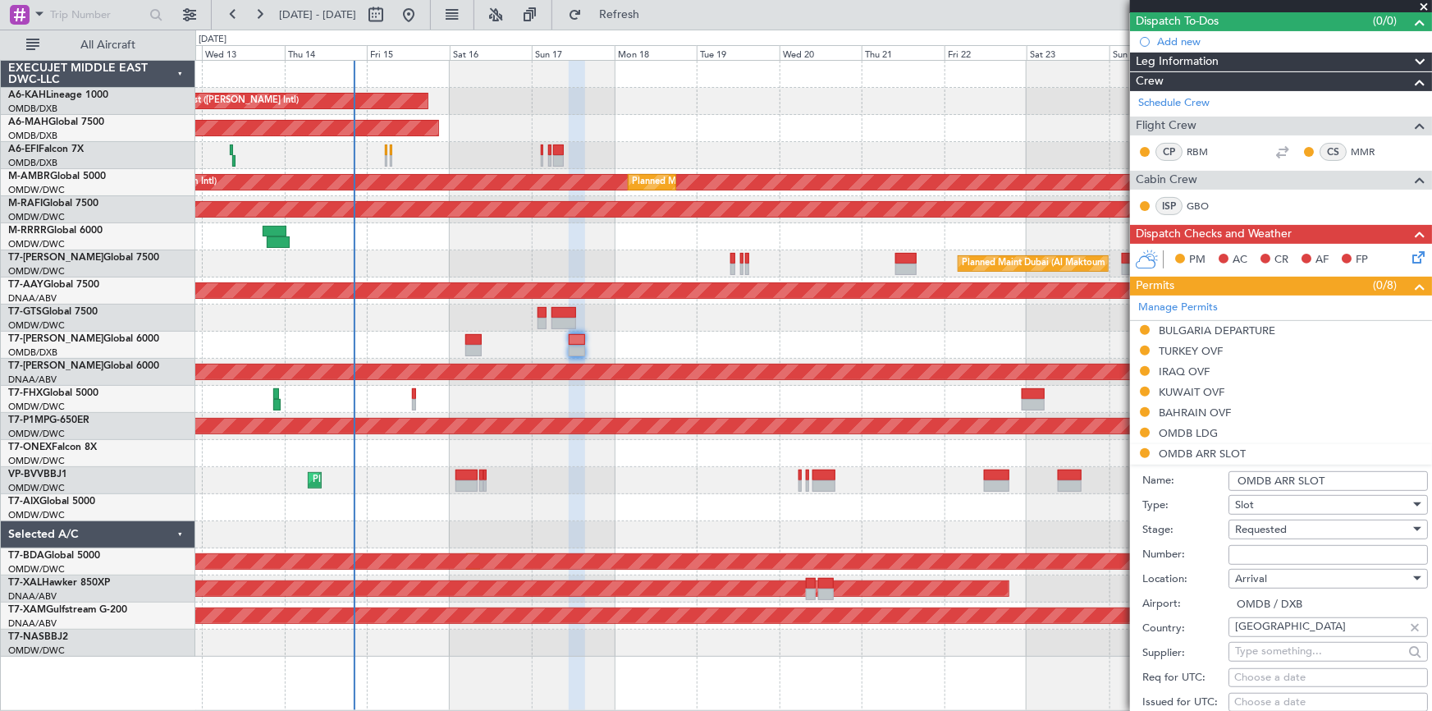
scroll to position [298, 0]
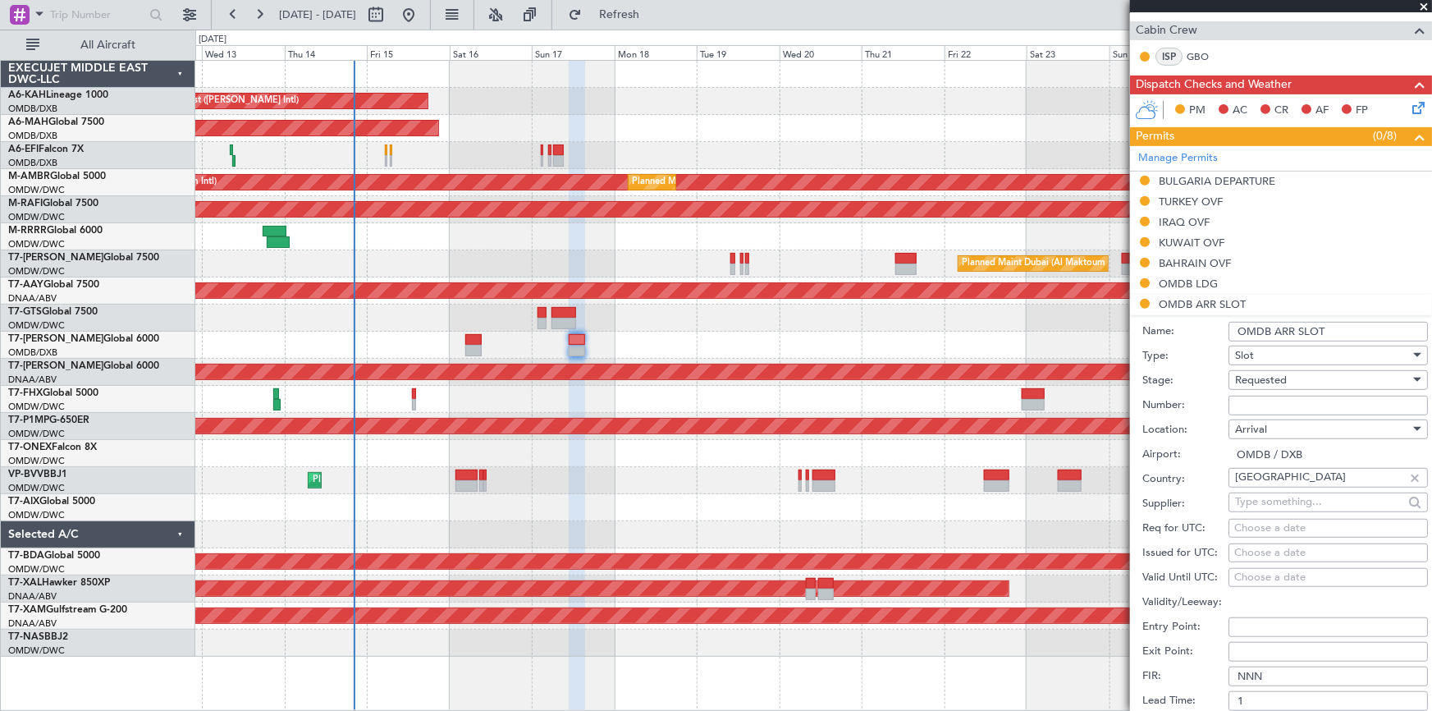
click at [1269, 407] on input "Number:" at bounding box center [1327, 405] width 199 height 20
paste input "EJO102"
type input "EJO102"
click at [1276, 381] on span "Requested" at bounding box center [1261, 380] width 52 height 15
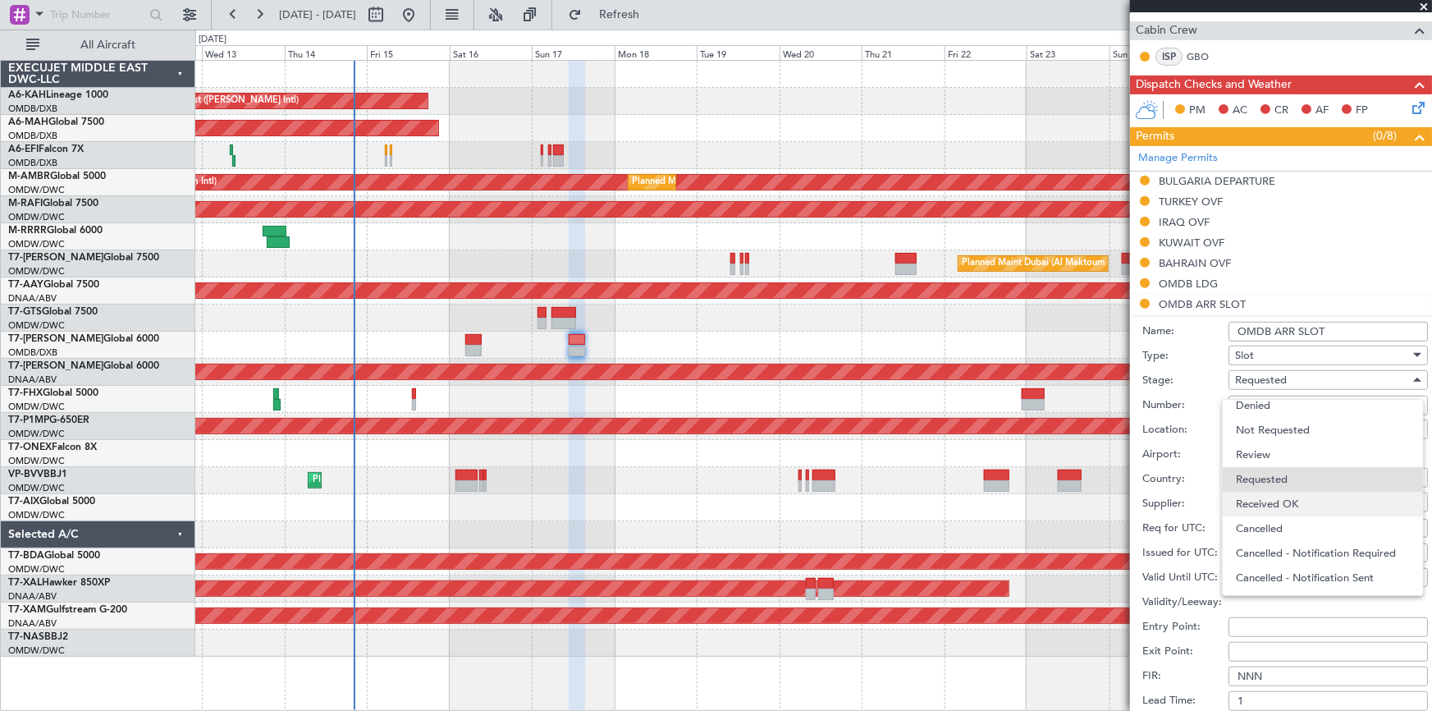
click at [1280, 504] on span "Received OK" at bounding box center [1323, 503] width 174 height 25
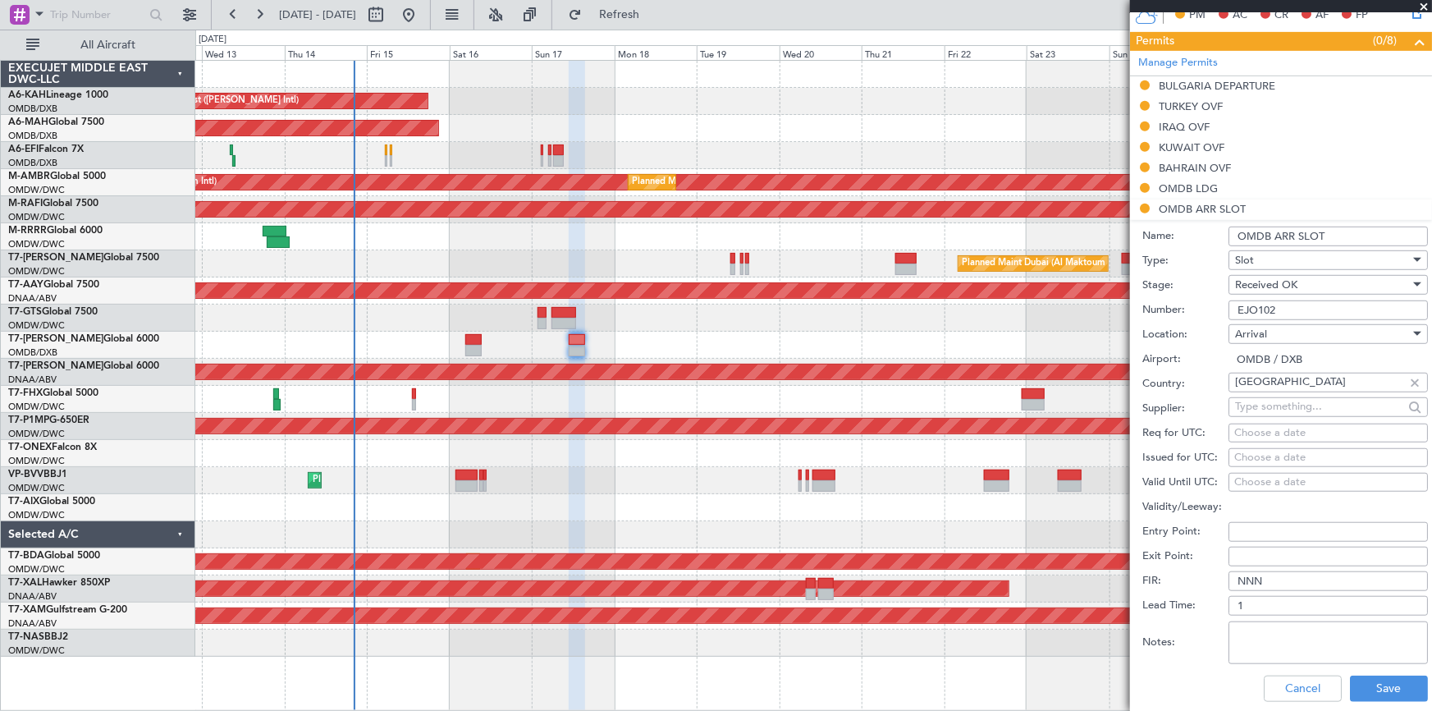
scroll to position [447, 0]
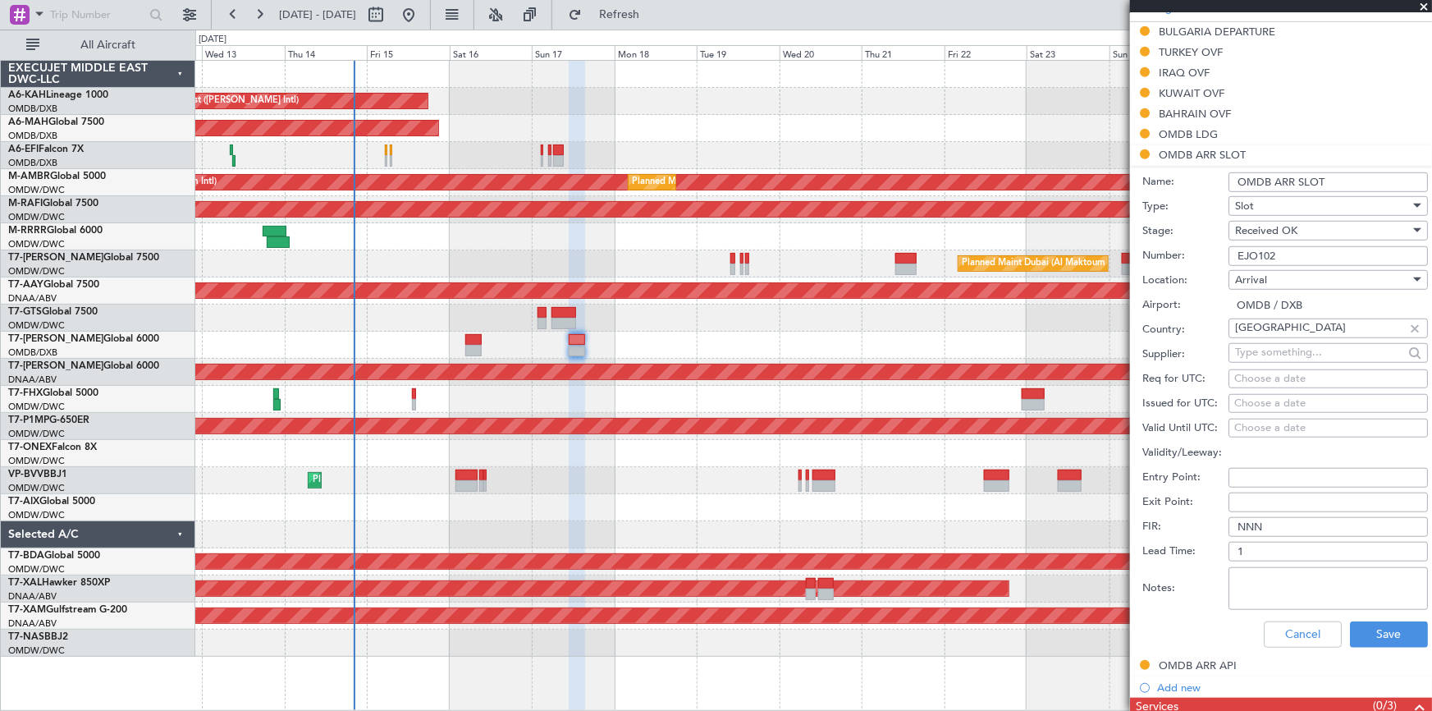
click at [1260, 373] on div "Choose a date" at bounding box center [1328, 379] width 188 height 16
select select "8"
select select "2025"
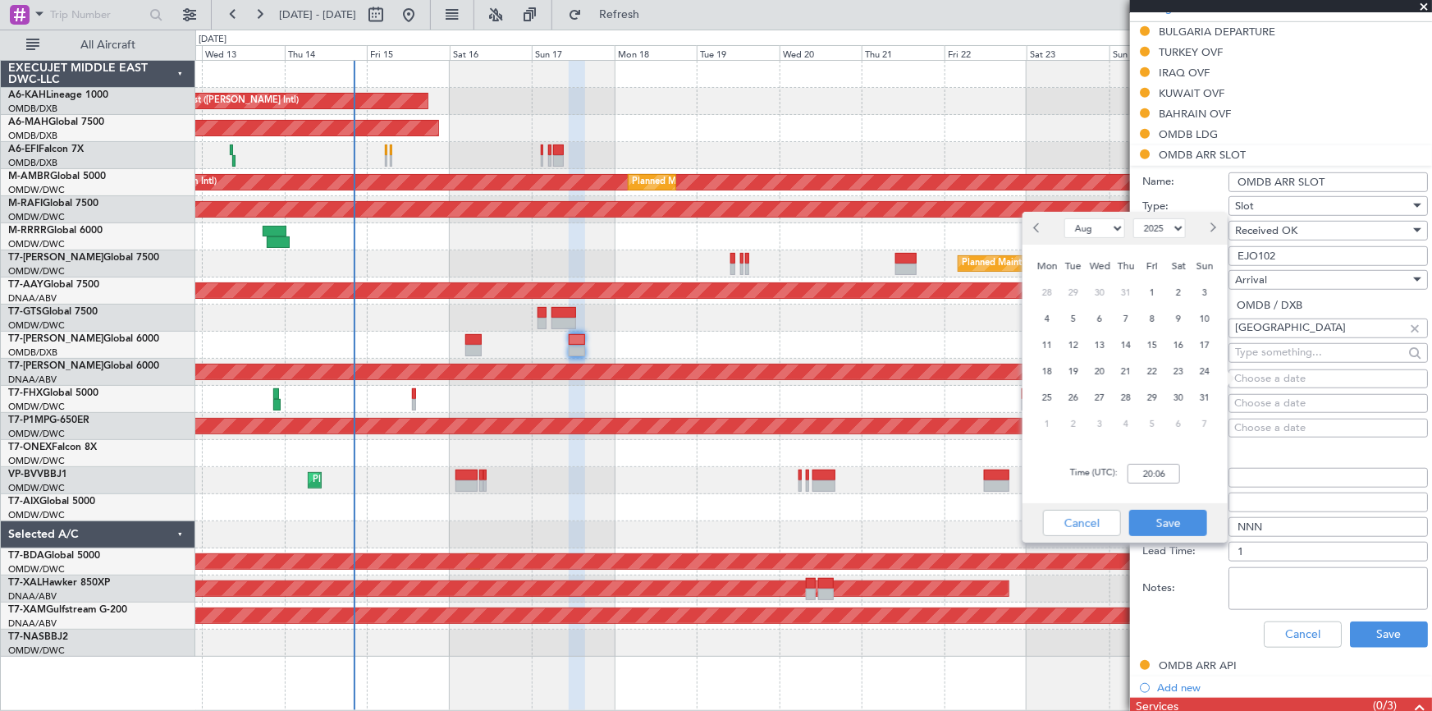
click at [1195, 343] on span "17" at bounding box center [1205, 345] width 21 height 21
click at [1140, 464] on input "00:00" at bounding box center [1153, 474] width 53 height 20
type input "15:25"
click at [1153, 522] on button "Save" at bounding box center [1168, 523] width 78 height 26
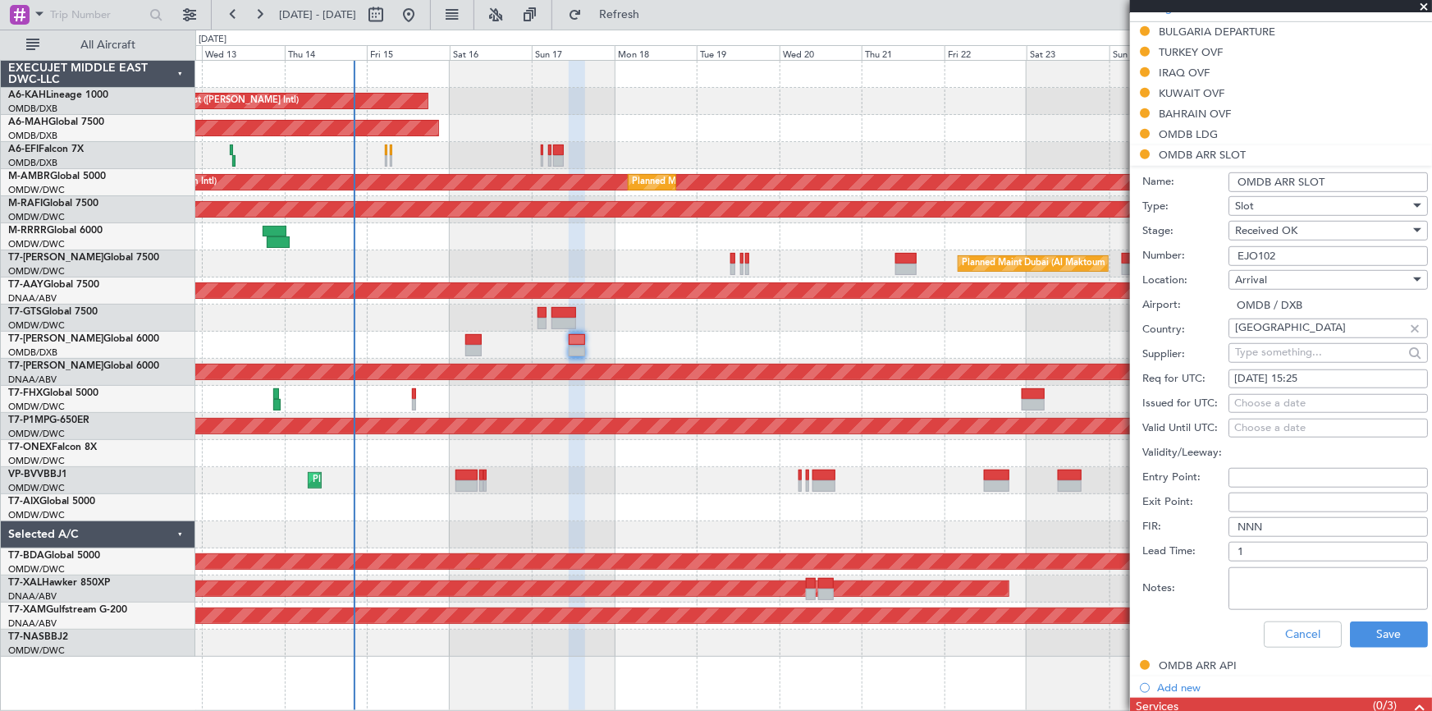
click at [1267, 402] on div "Choose a date" at bounding box center [1328, 403] width 188 height 16
select select "8"
select select "2025"
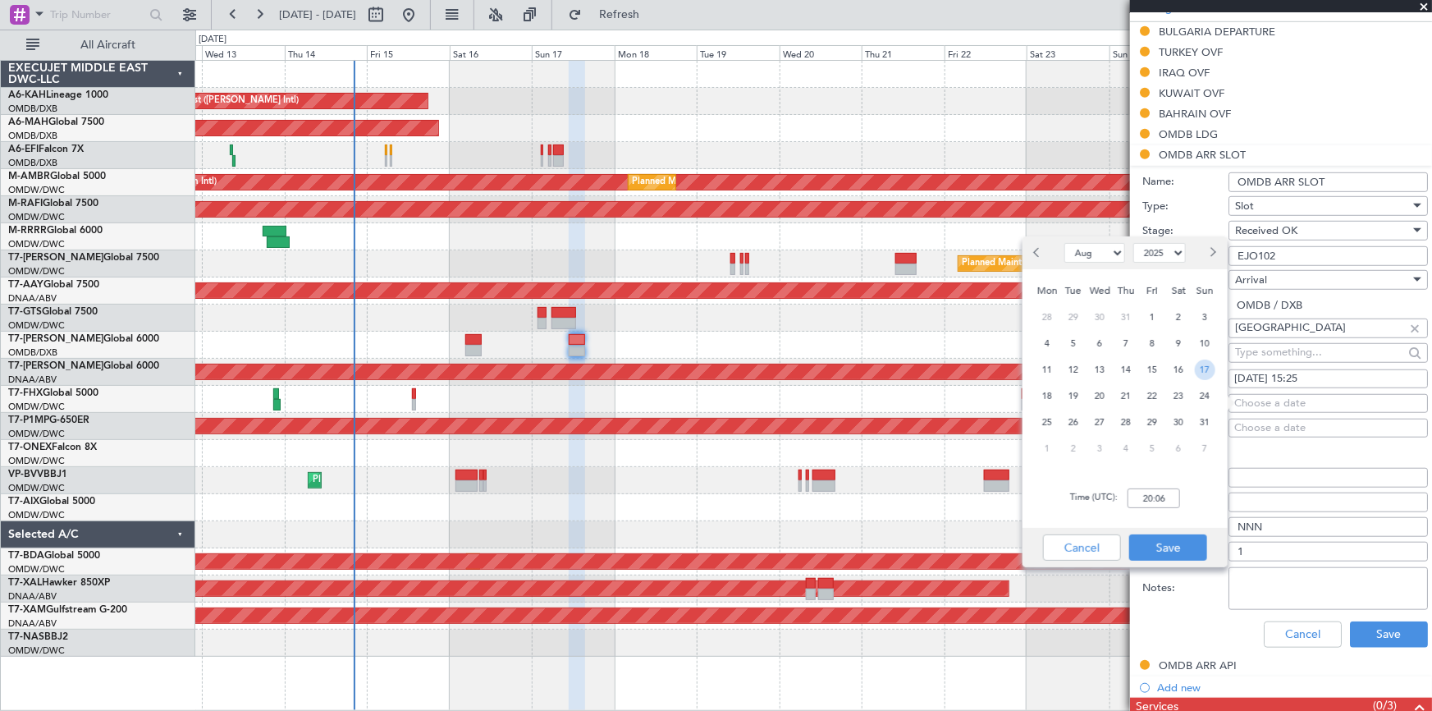
click at [1206, 365] on span "17" at bounding box center [1205, 369] width 21 height 21
click at [1137, 495] on input "00:00" at bounding box center [1153, 498] width 53 height 20
type input "14:55"
click at [1175, 545] on button "Save" at bounding box center [1168, 547] width 78 height 26
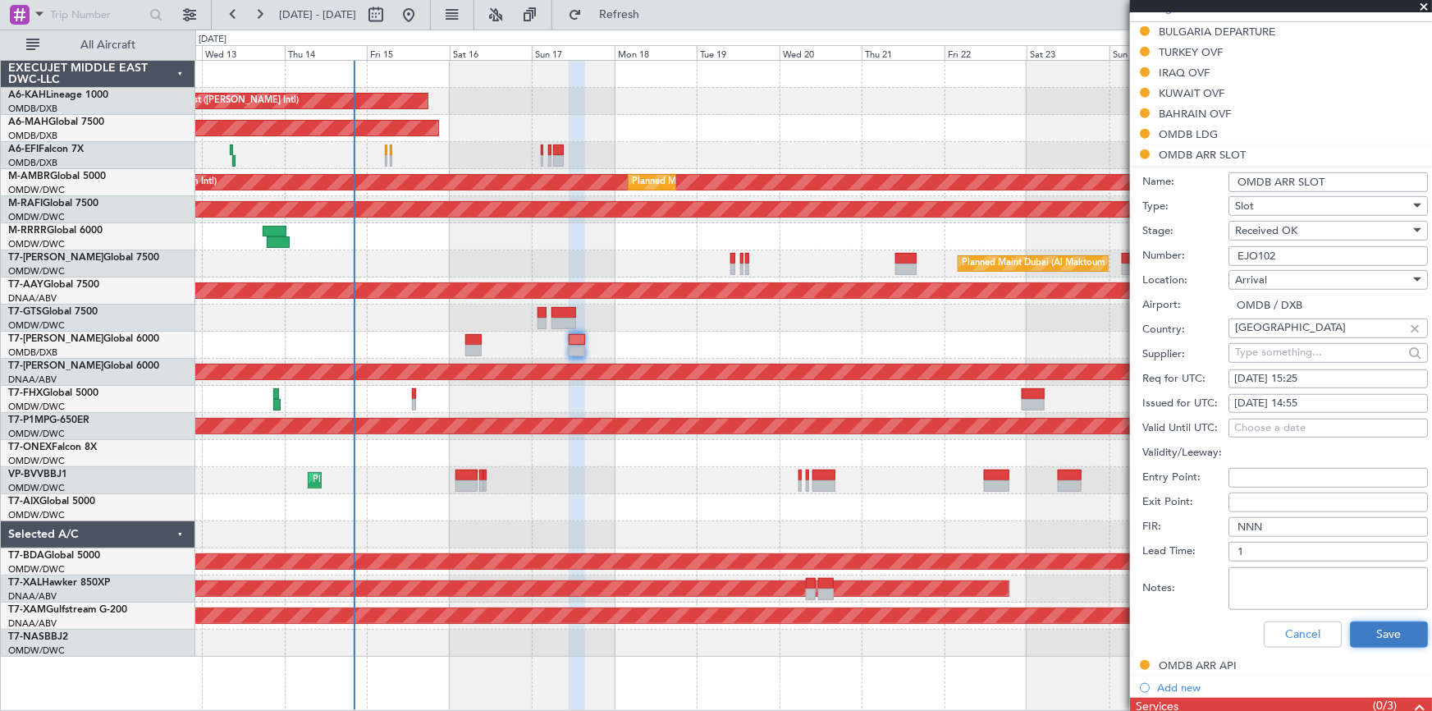
click at [1370, 632] on button "Save" at bounding box center [1389, 634] width 78 height 26
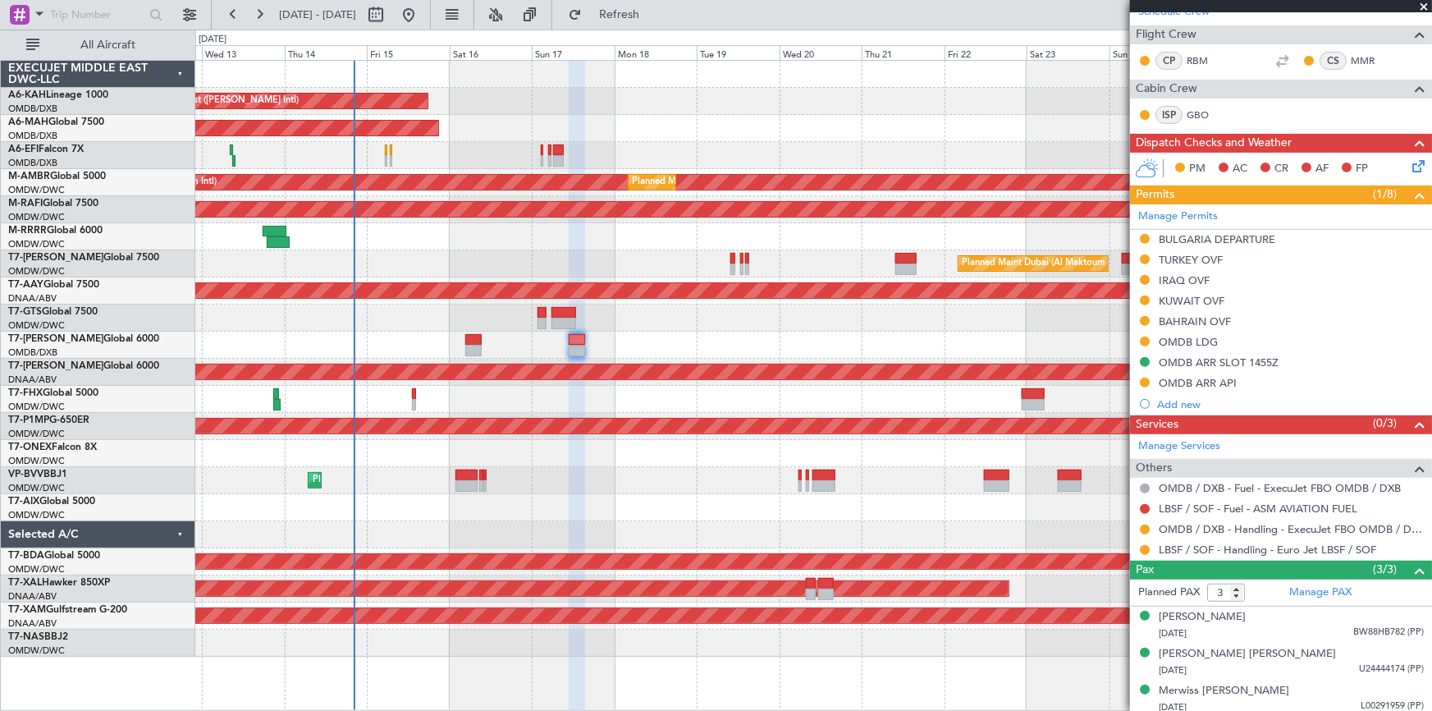
scroll to position [244, 0]
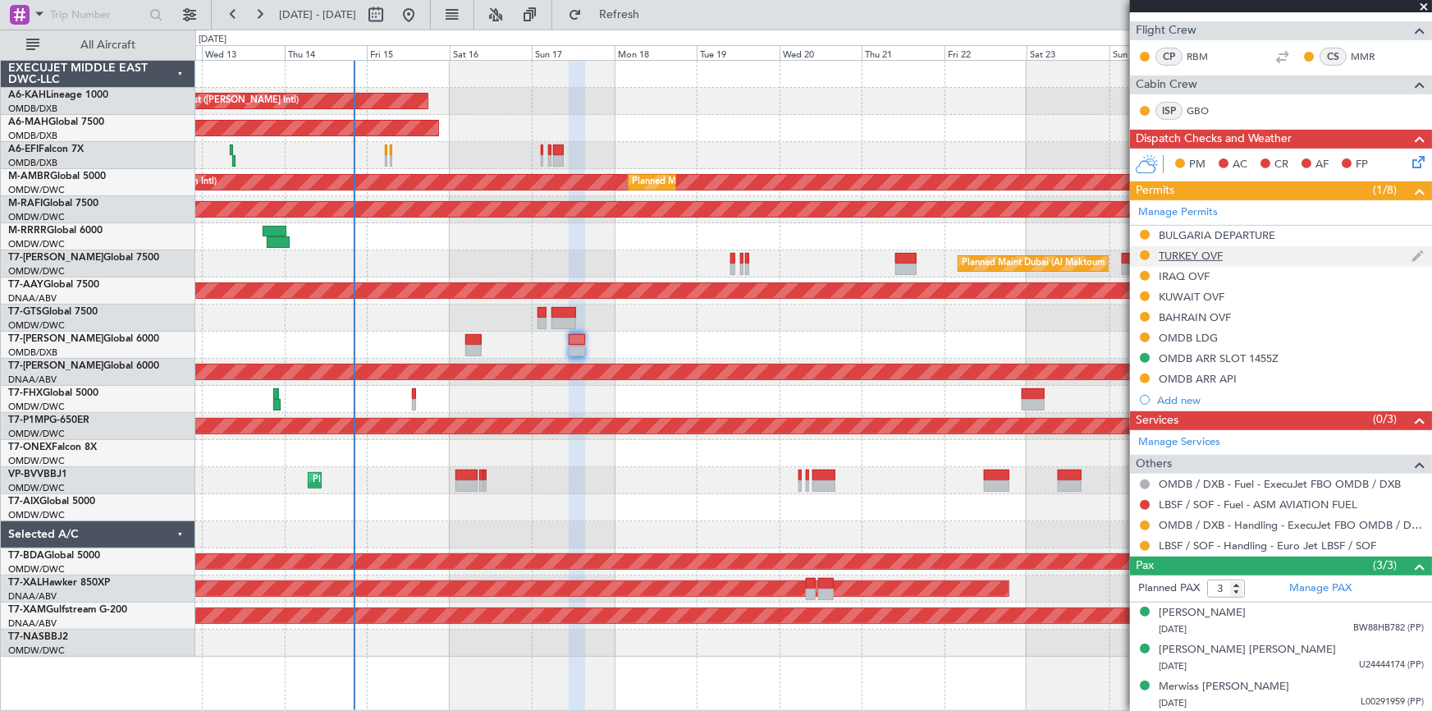
click at [1197, 252] on div "TURKEY OVF" at bounding box center [1191, 256] width 64 height 14
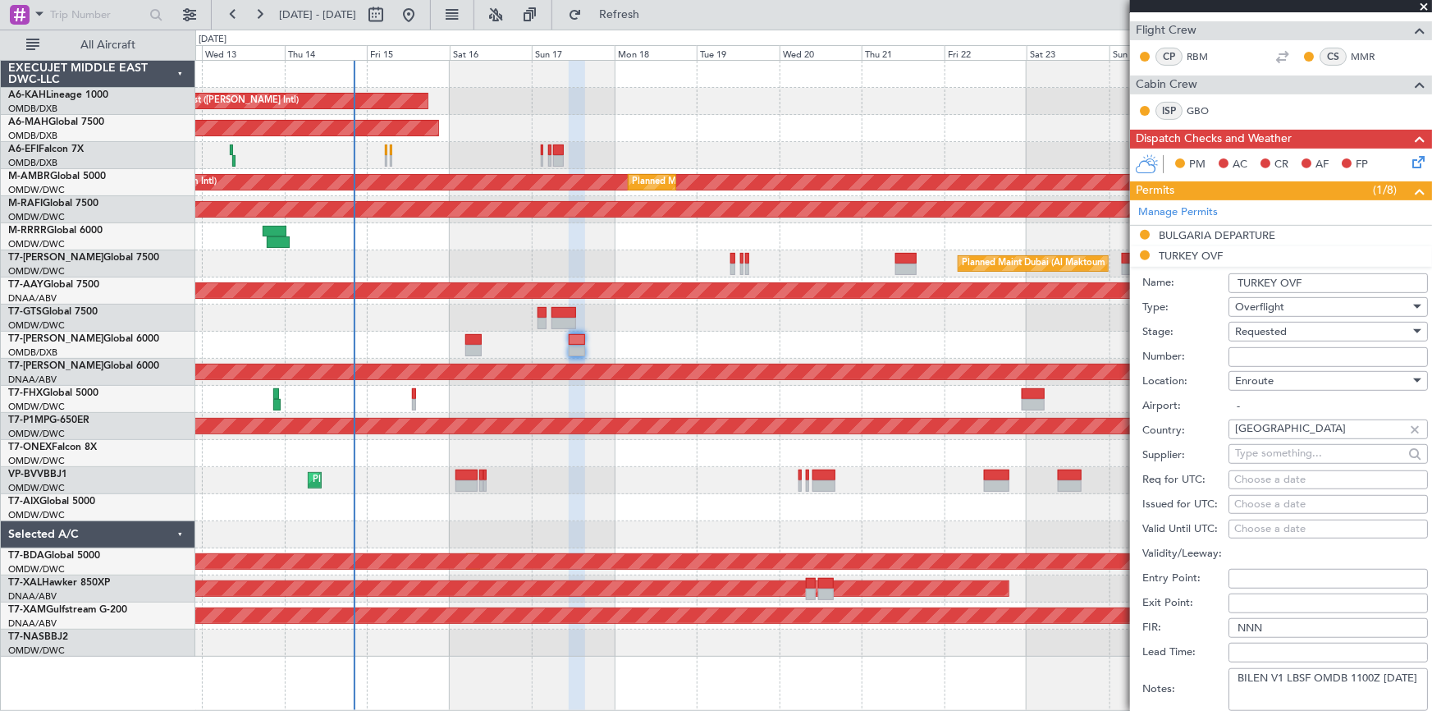
click at [1287, 328] on div "Requested" at bounding box center [1322, 331] width 175 height 25
click at [1292, 453] on span "Received OK" at bounding box center [1323, 455] width 174 height 25
click at [1291, 354] on input "Number:" at bounding box center [1327, 357] width 199 height 20
type input "BUSINESS FLT"
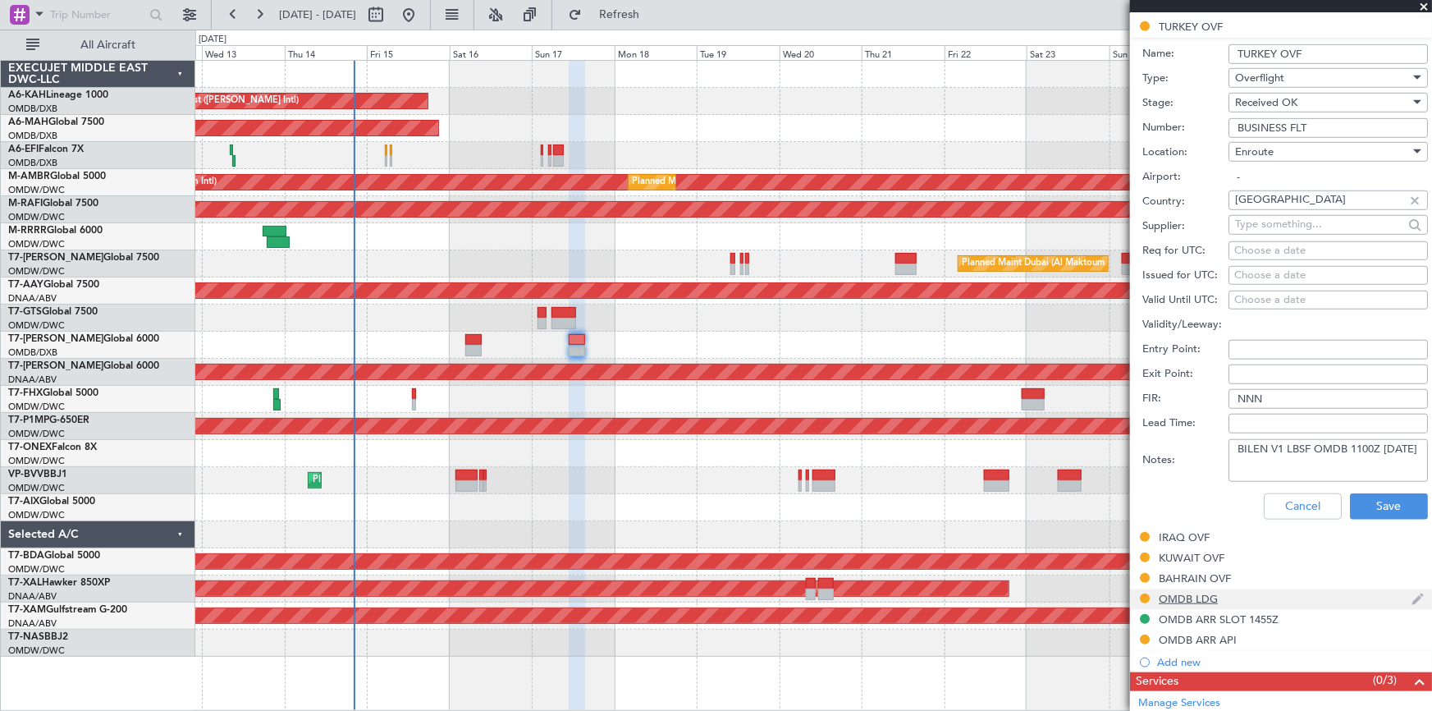
scroll to position [542, 0]
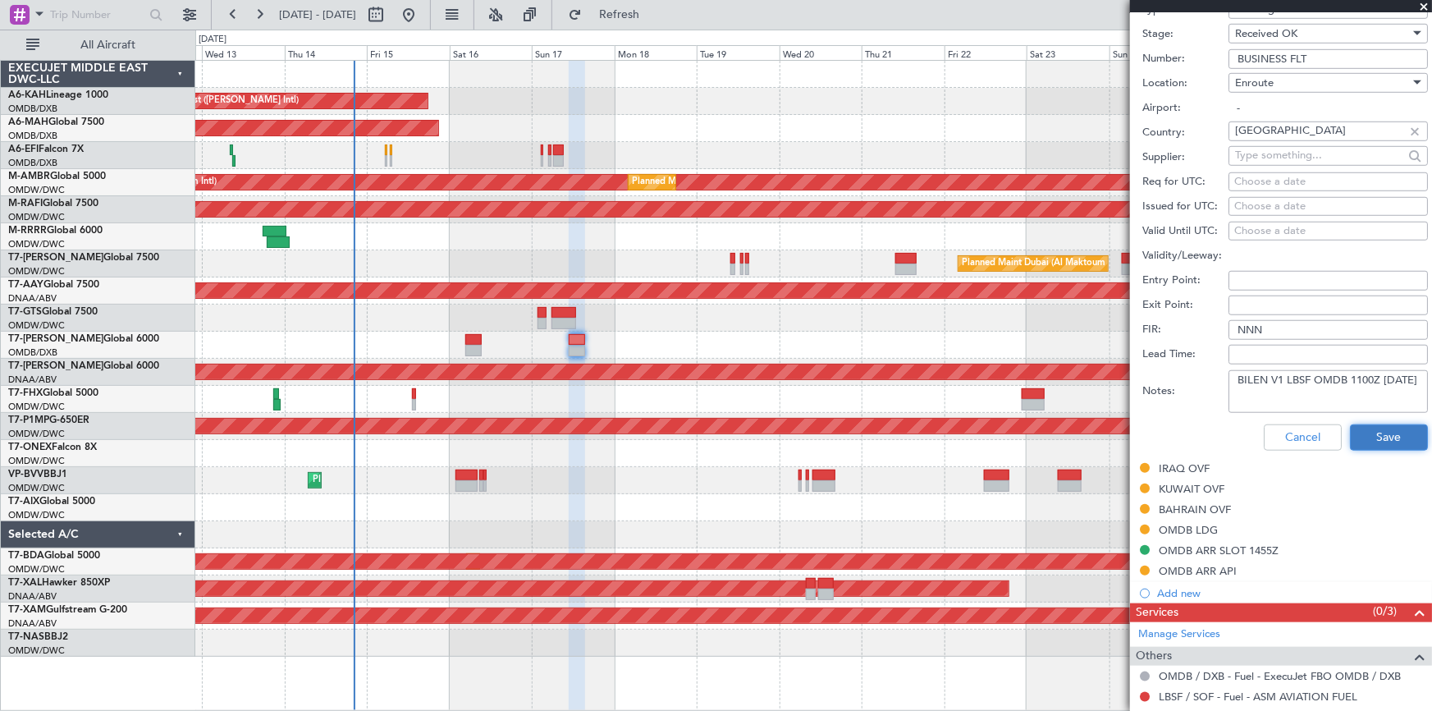
click at [1367, 439] on button "Save" at bounding box center [1389, 437] width 78 height 26
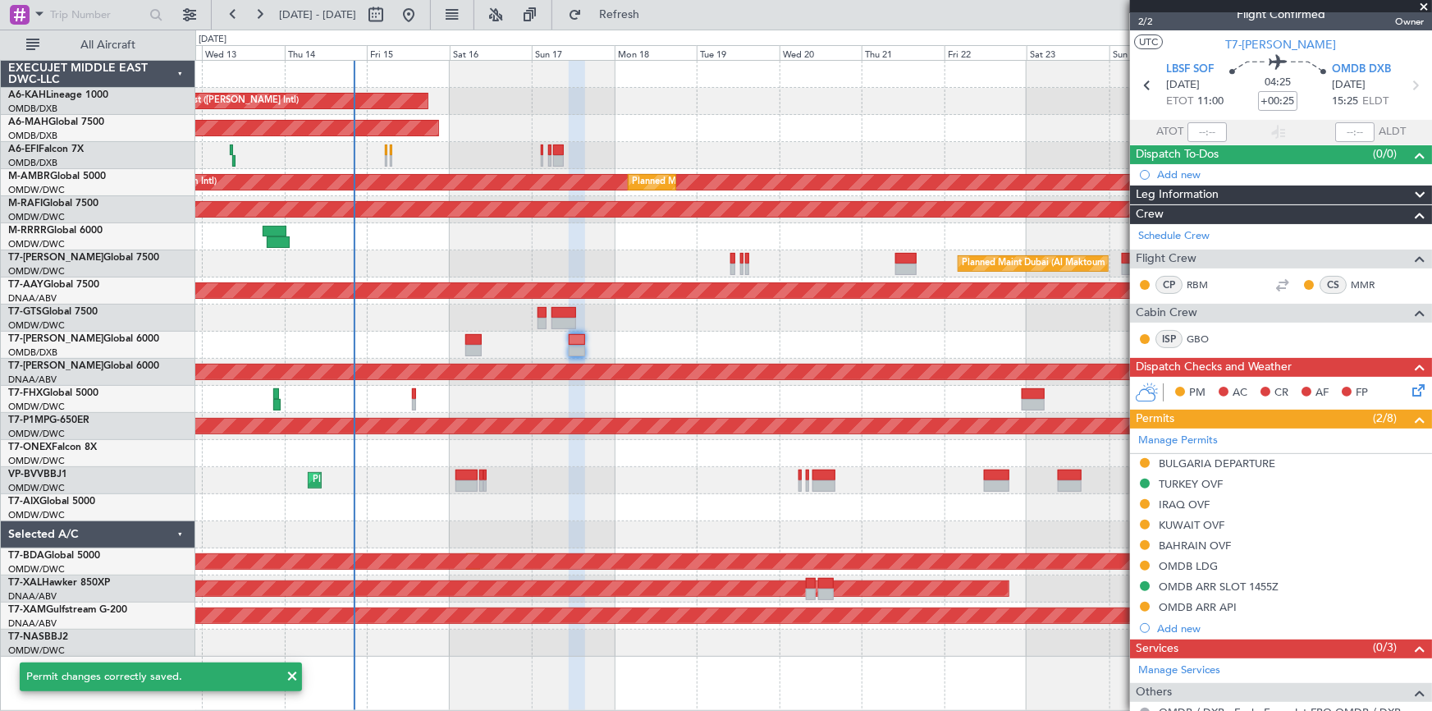
scroll to position [0, 0]
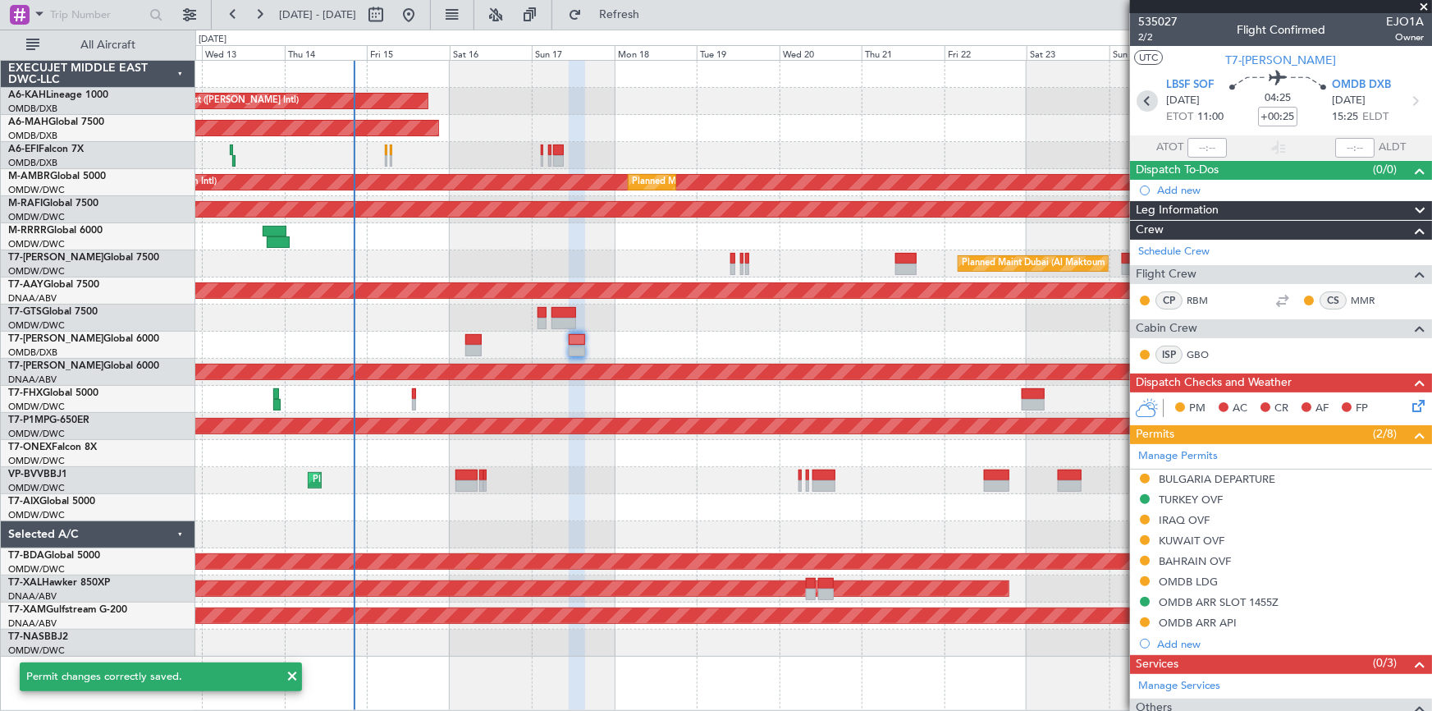
click at [1147, 98] on icon at bounding box center [1146, 100] width 21 height 21
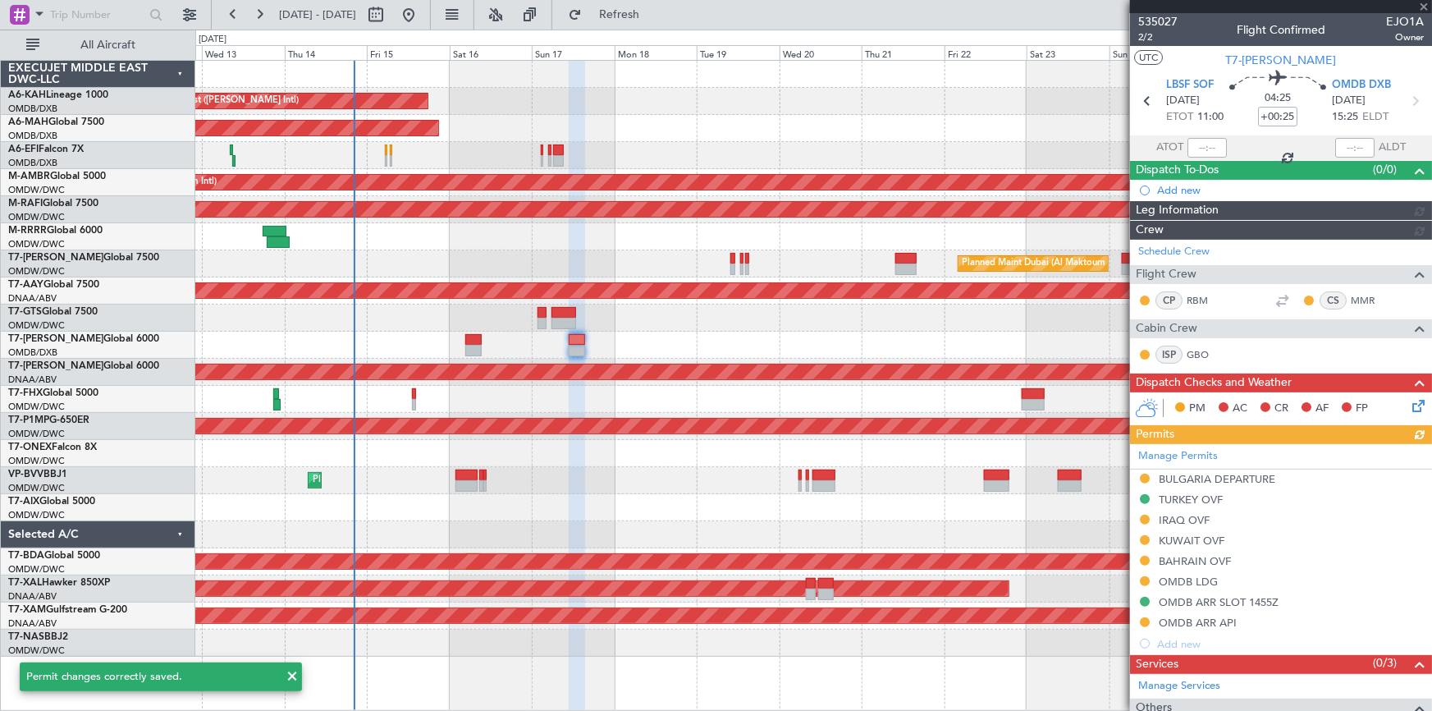
type input "+00:20"
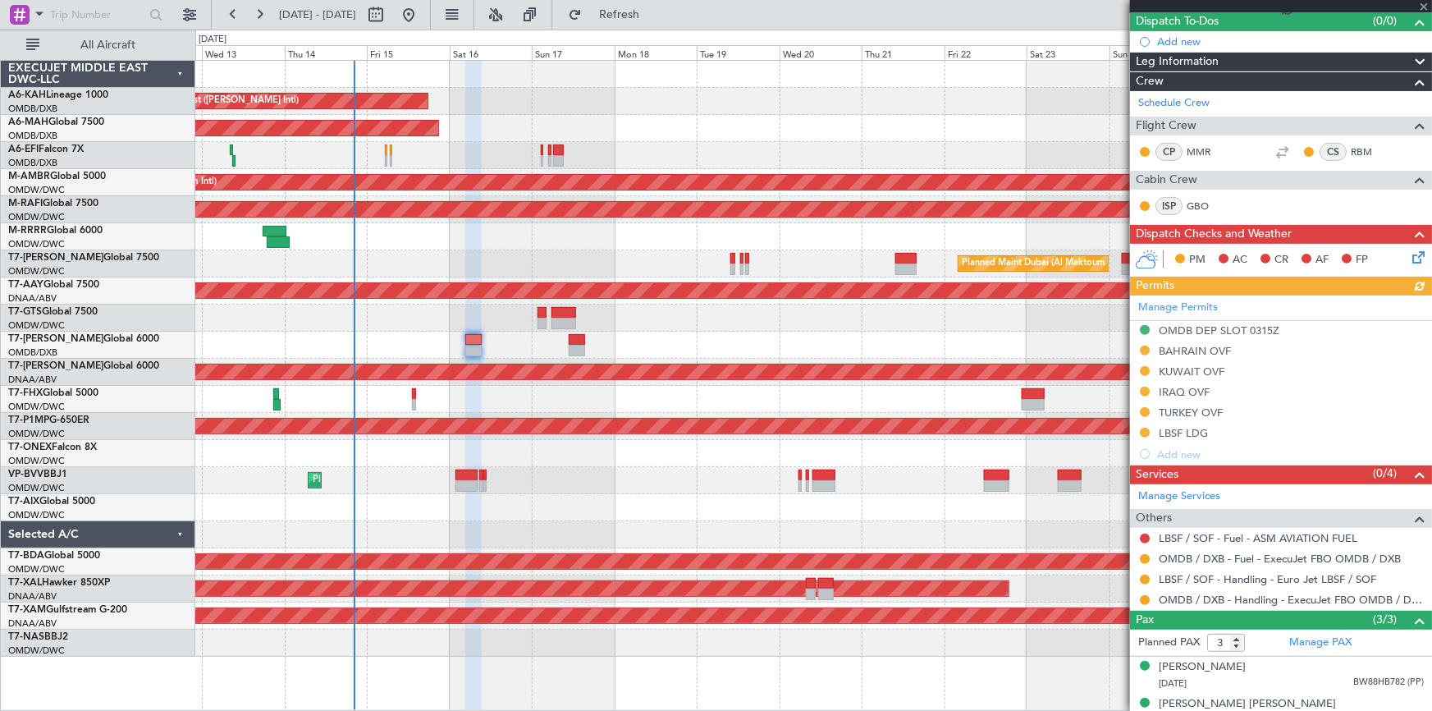
scroll to position [203, 0]
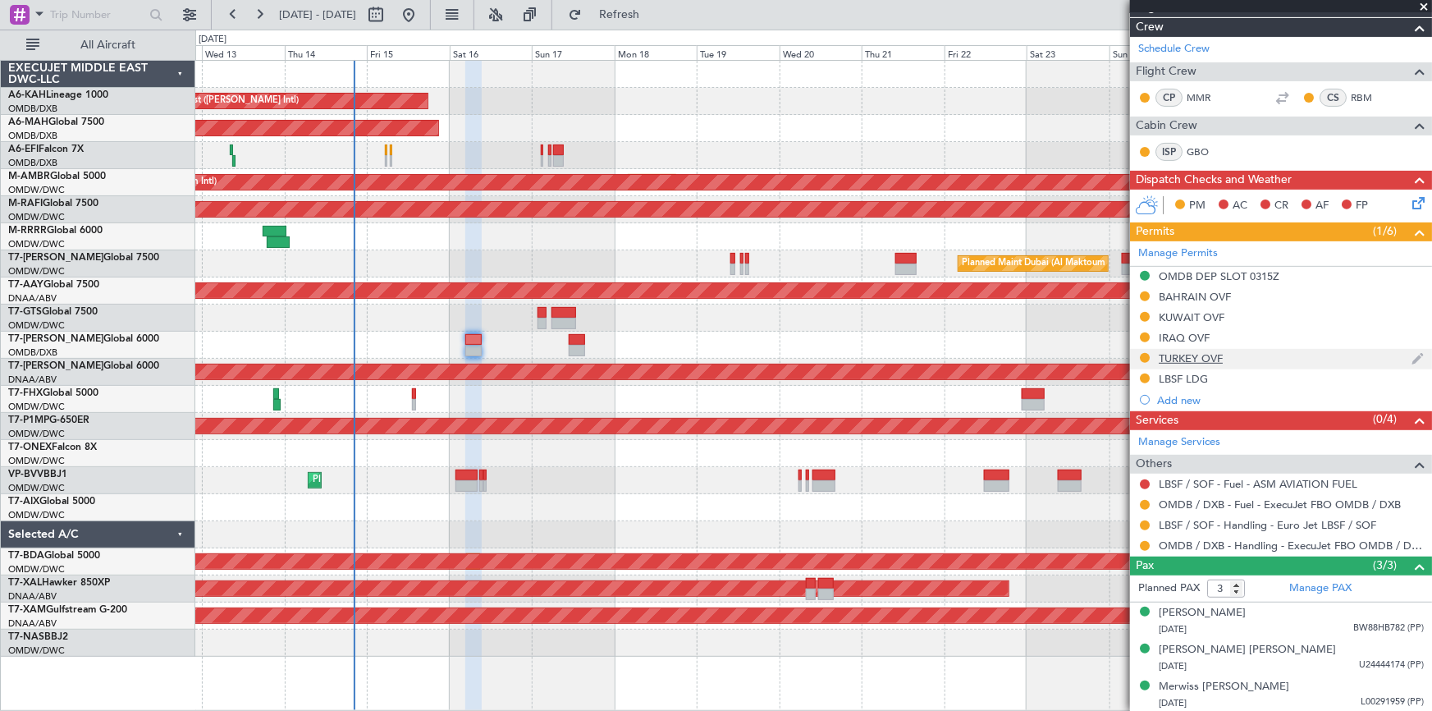
click at [1198, 354] on div "TURKEY OVF" at bounding box center [1191, 358] width 64 height 14
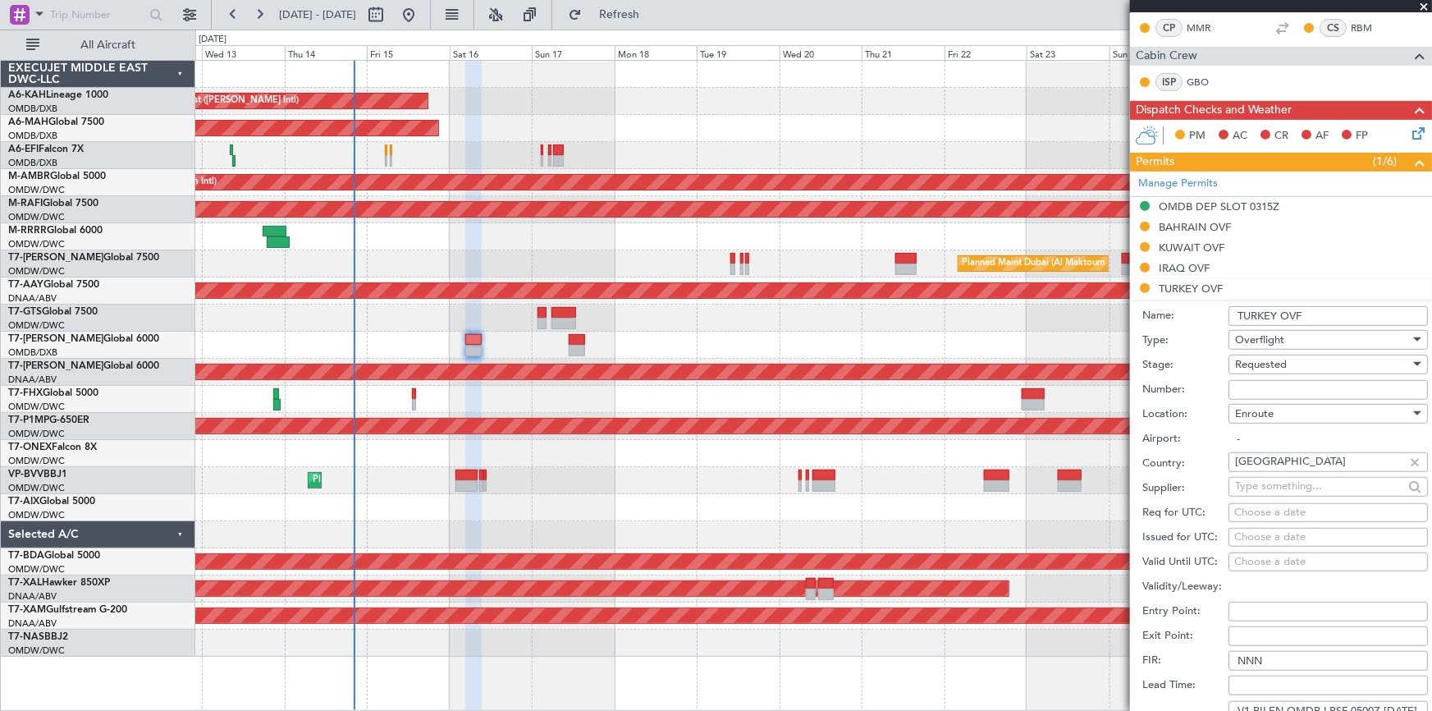
scroll to position [352, 0]
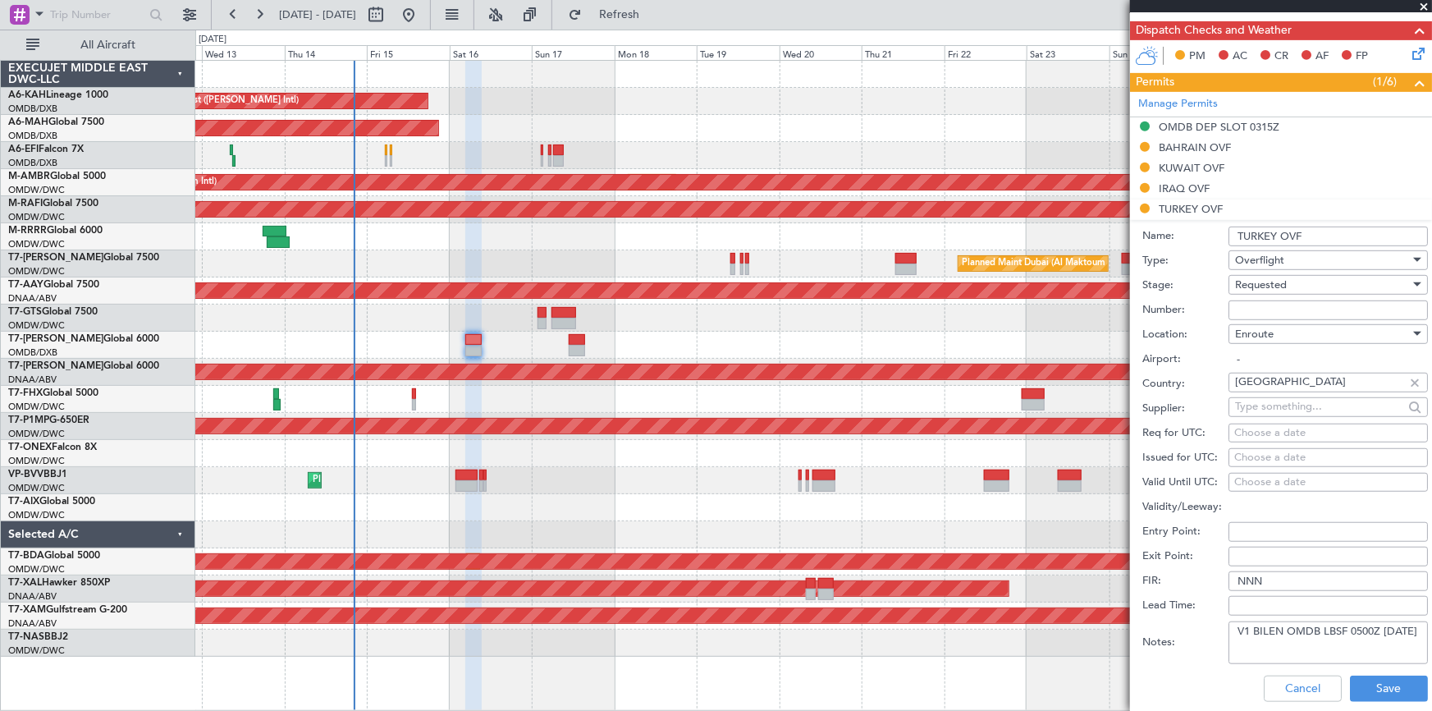
click at [1286, 277] on span "Requested" at bounding box center [1261, 284] width 52 height 15
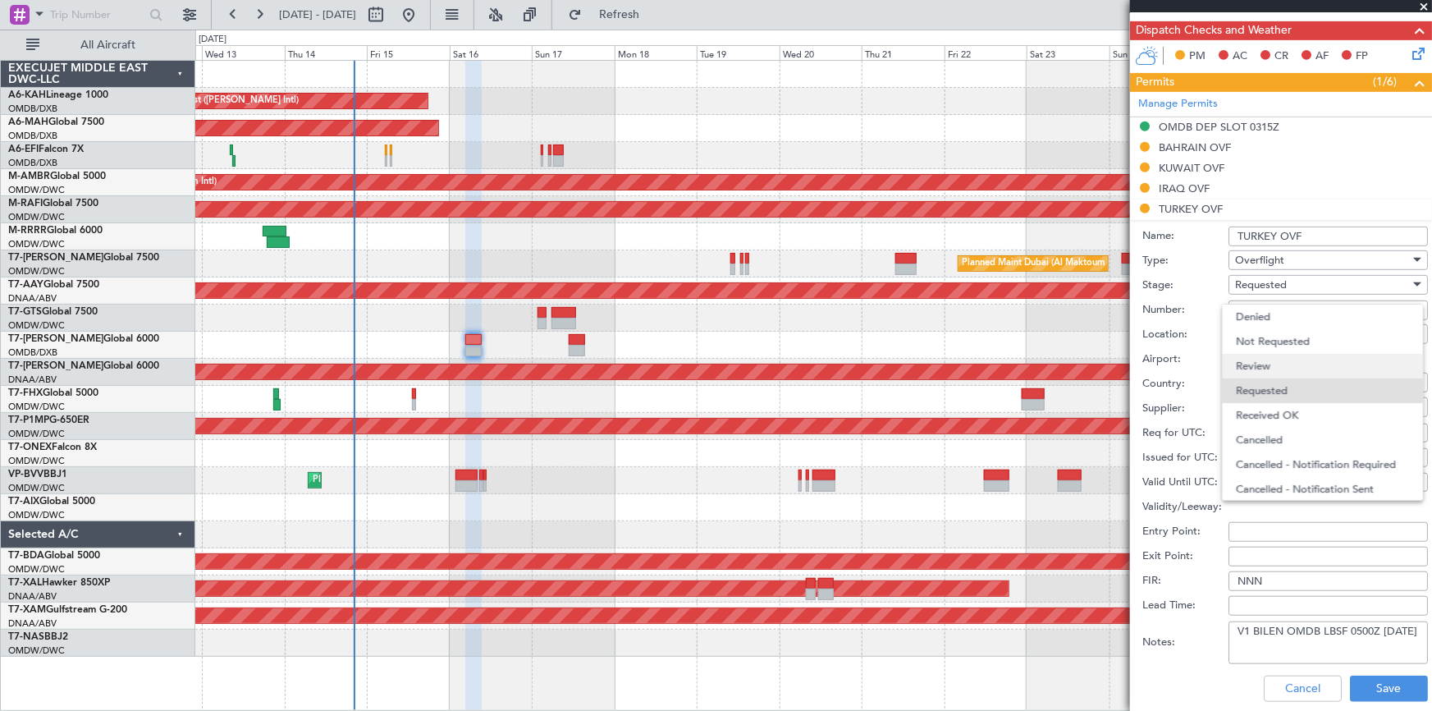
scroll to position [7, 0]
click at [1298, 412] on span "Received OK" at bounding box center [1323, 408] width 174 height 25
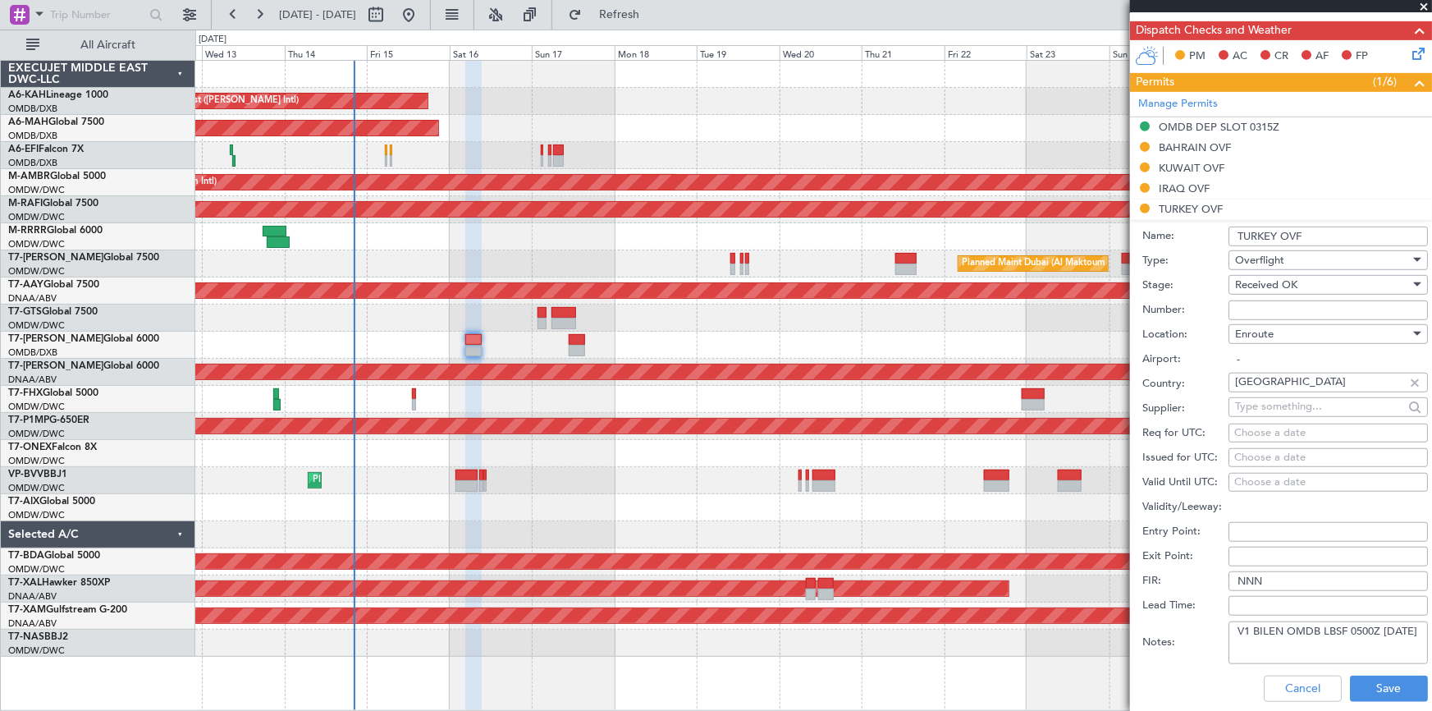
click at [1319, 304] on input "Number:" at bounding box center [1327, 310] width 199 height 20
type input "BUSINESS FLT"
click at [1364, 677] on button "Save" at bounding box center [1389, 688] width 78 height 26
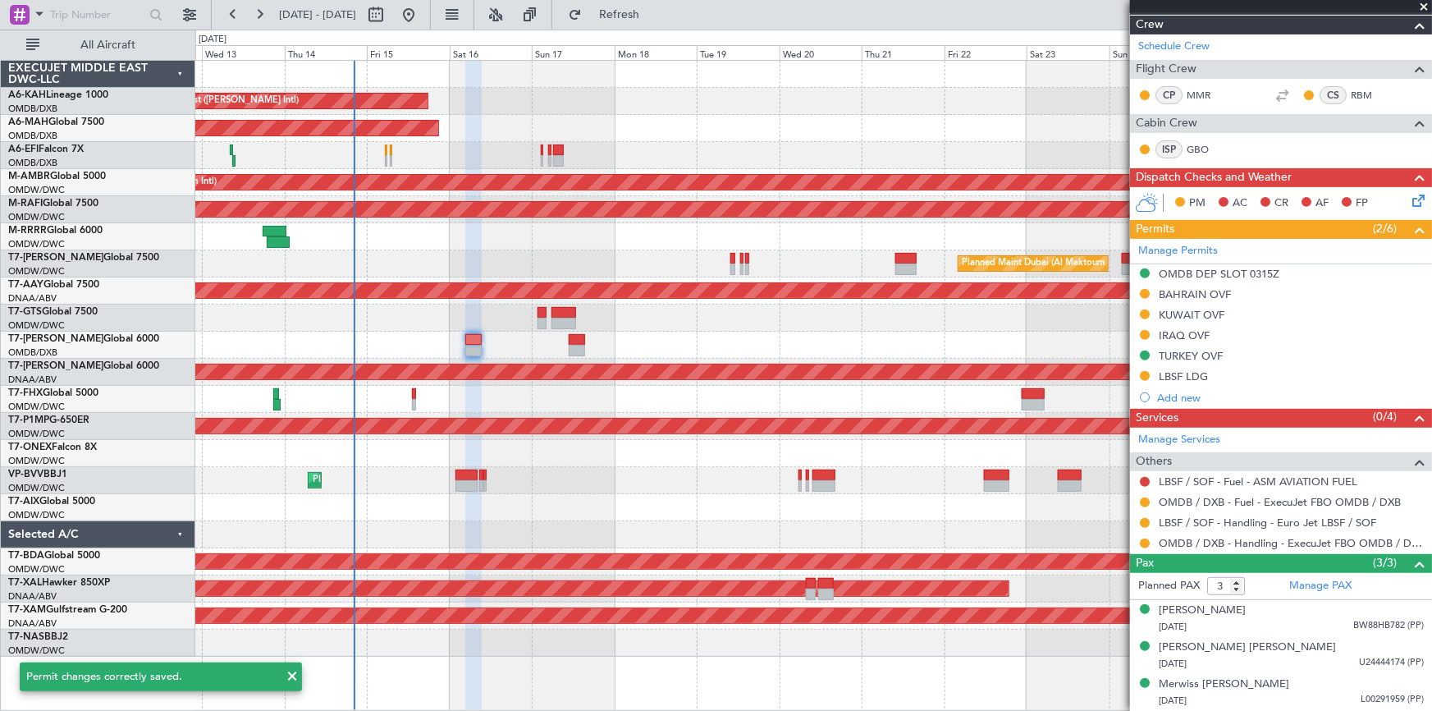
scroll to position [203, 0]
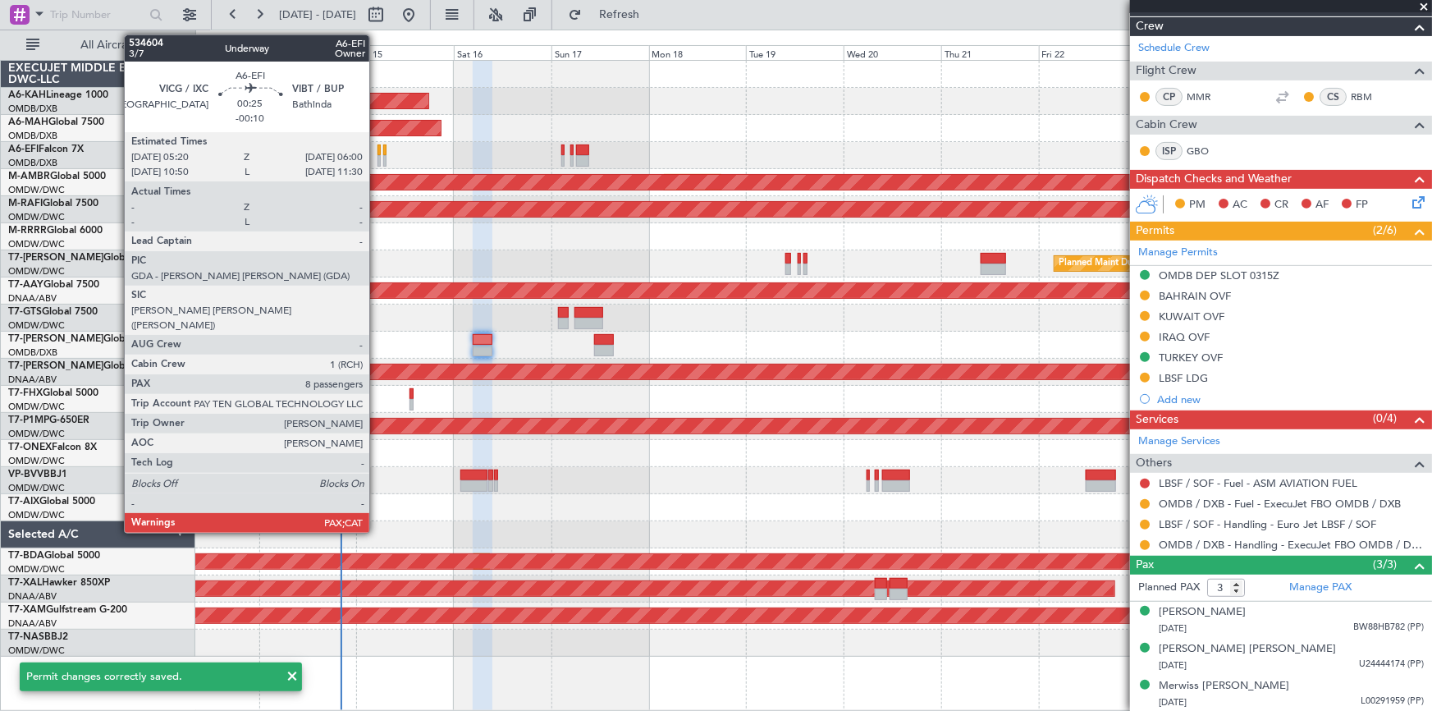
click at [377, 150] on div at bounding box center [378, 149] width 3 height 11
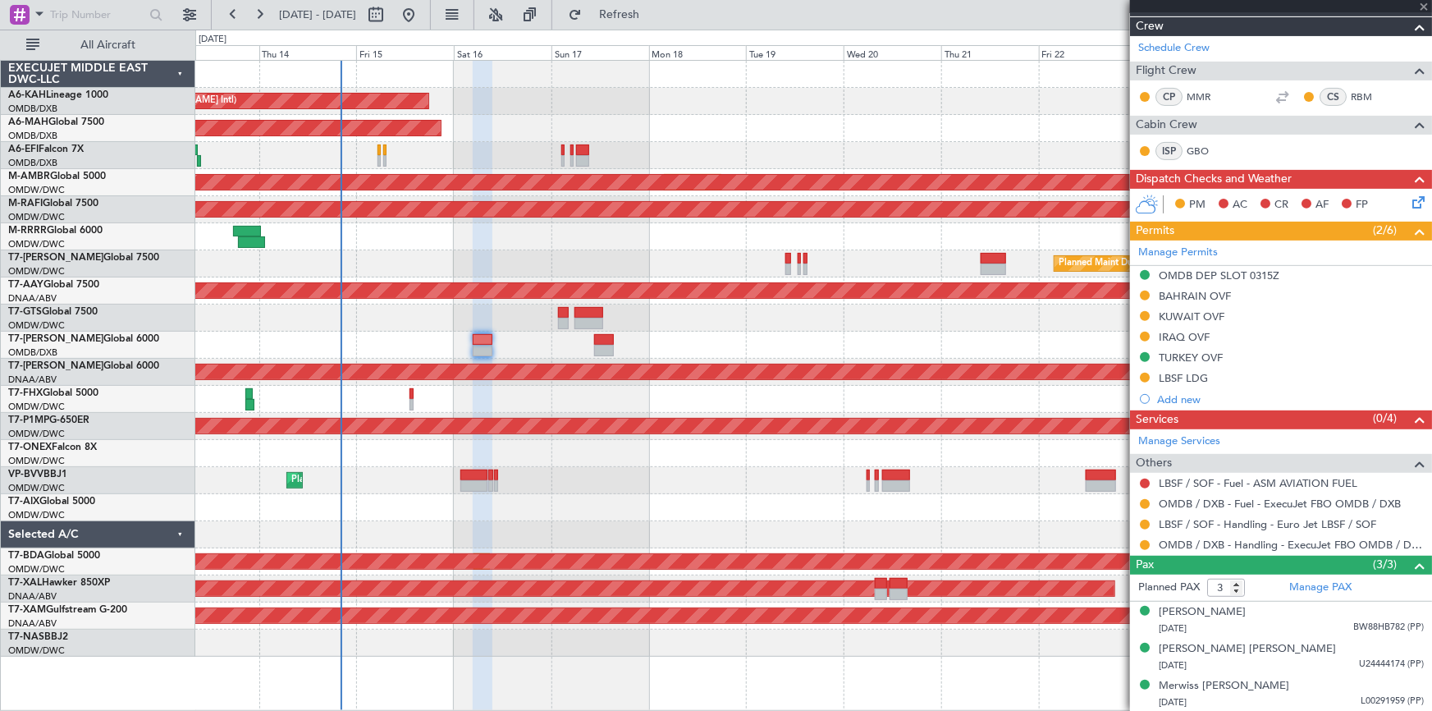
type input "-00:10"
type input "8"
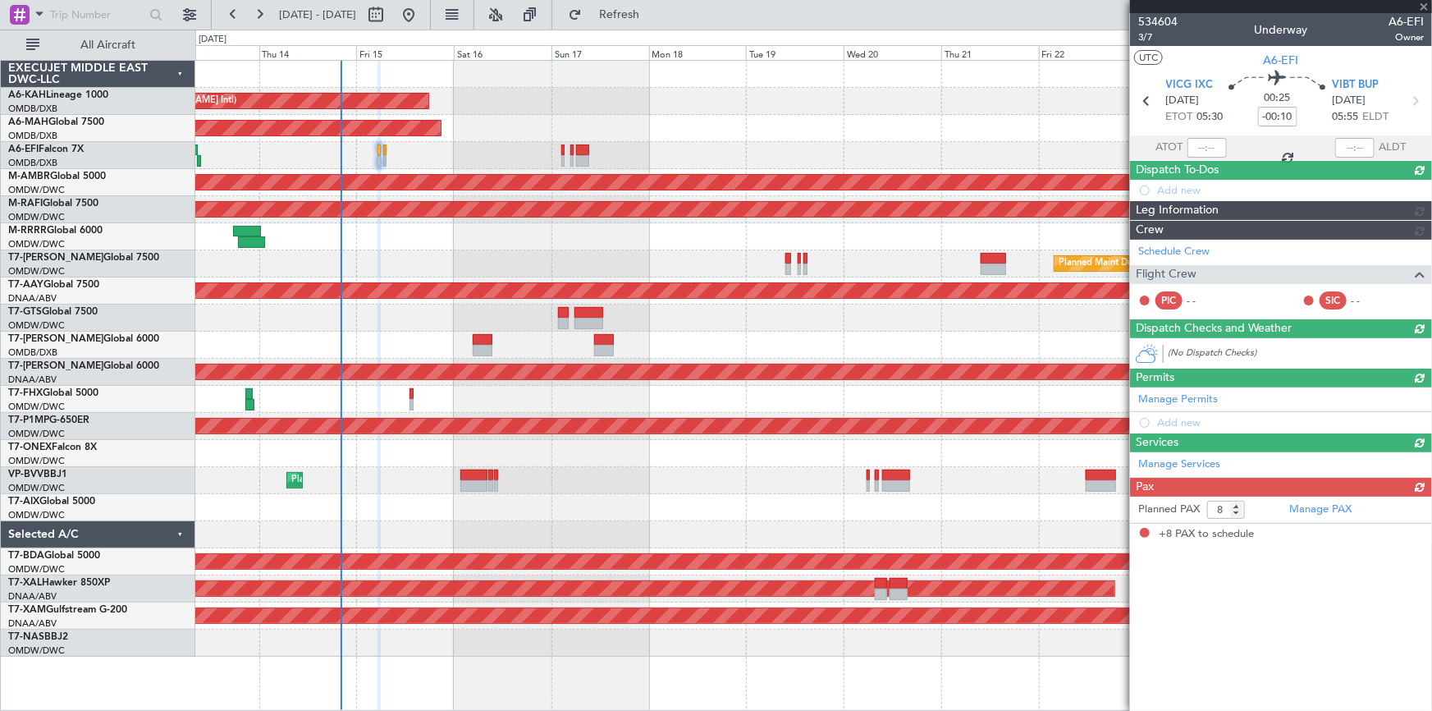
scroll to position [0, 0]
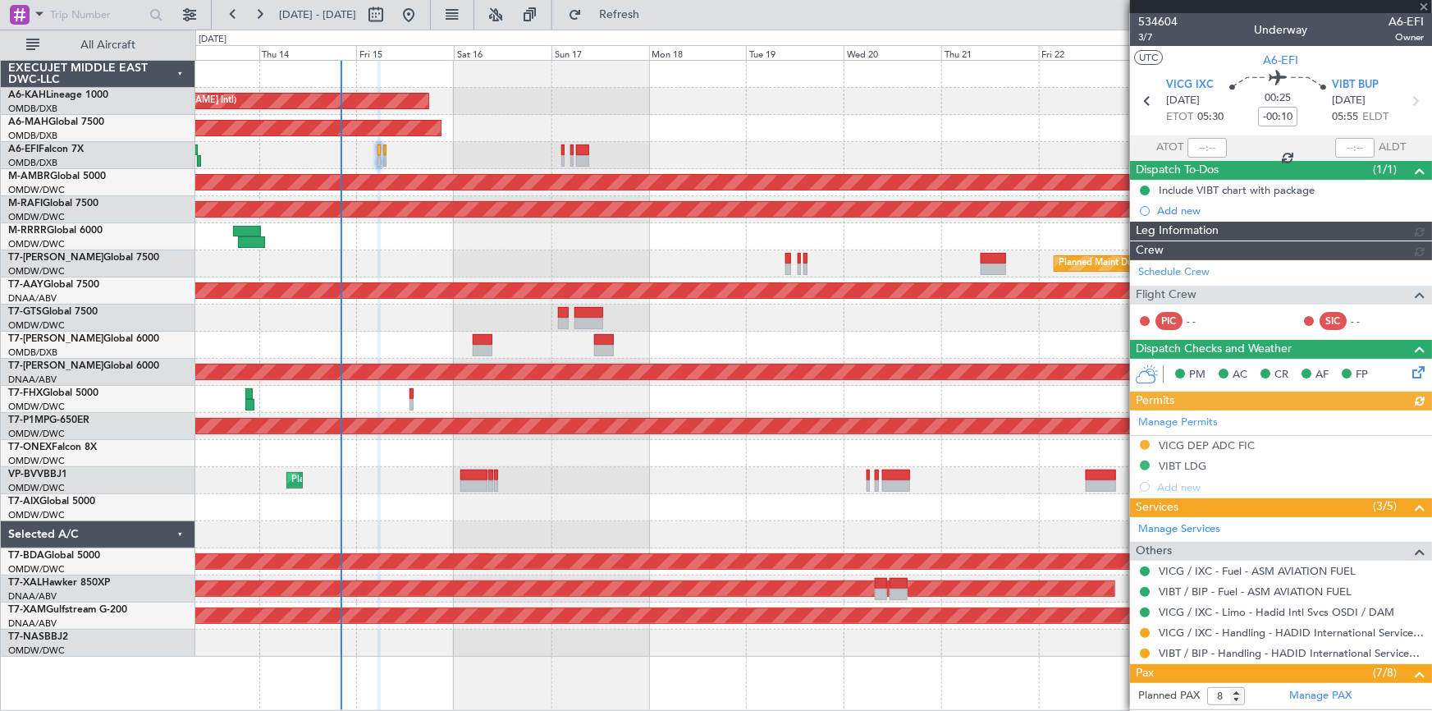
type input "Dherander Fithani (DHF)"
type input "7018"
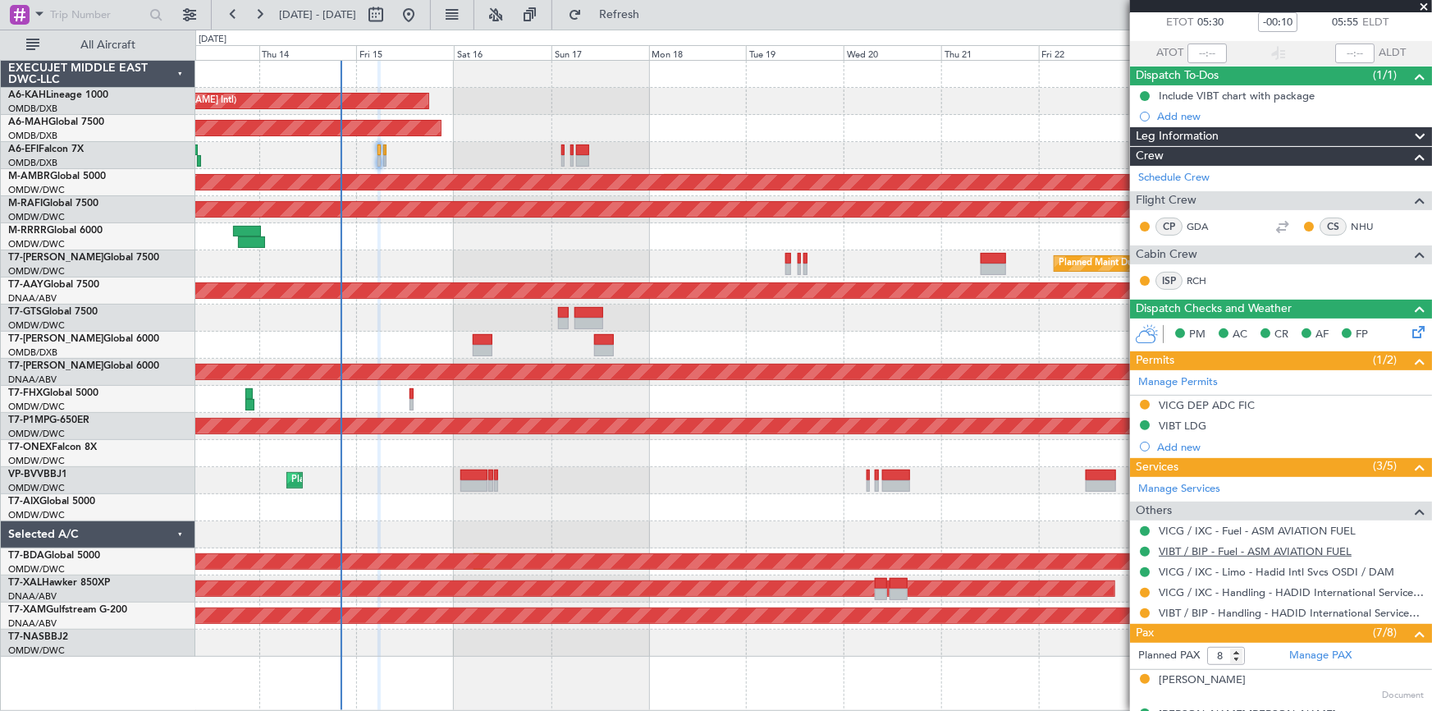
scroll to position [149, 0]
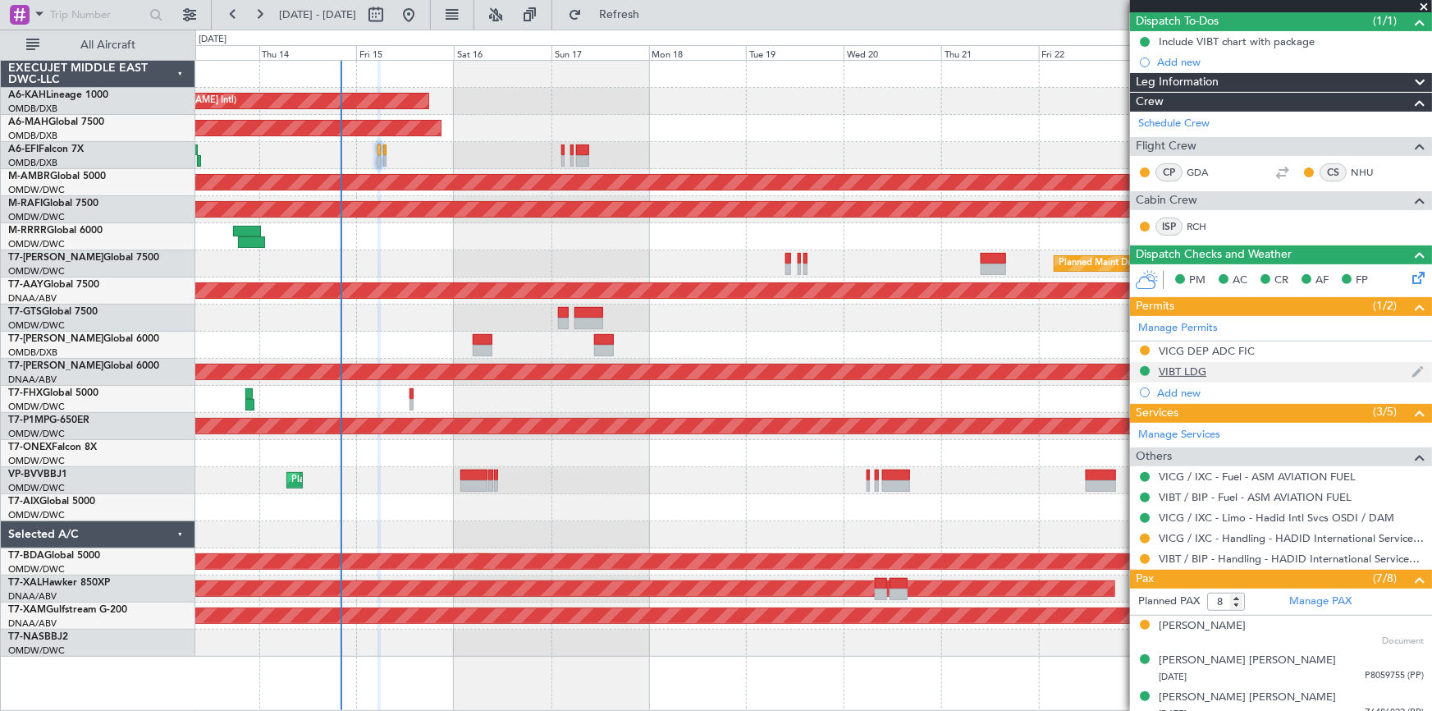
click at [1190, 364] on div "VIBT LDG" at bounding box center [1183, 371] width 48 height 14
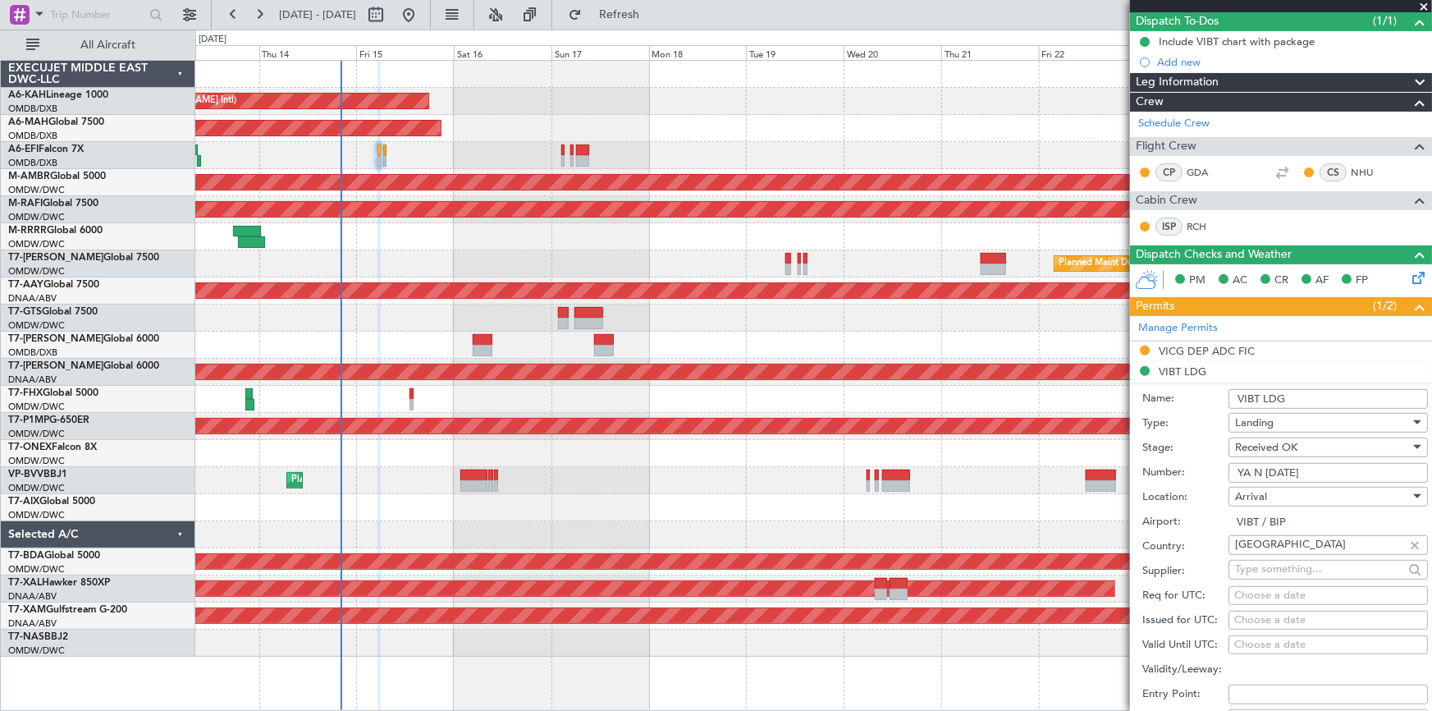
drag, startPoint x: 1339, startPoint y: 469, endPoint x: 1121, endPoint y: 450, distance: 219.1
click at [1121, 450] on fb-app "[DATE] - [DATE] Refresh Quick Links All Aircraft Unplanned Maint Budapest ([PER…" at bounding box center [716, 361] width 1432 height 698
click at [1328, 465] on input "YA N [DATE]" at bounding box center [1327, 473] width 199 height 20
drag, startPoint x: 1332, startPoint y: 468, endPoint x: 1152, endPoint y: 455, distance: 180.9
click at [1140, 454] on form "Name: VIBT LDG Type: Landing Stage: Received OK Number: YA N [DATE] Location: […" at bounding box center [1281, 627] width 302 height 490
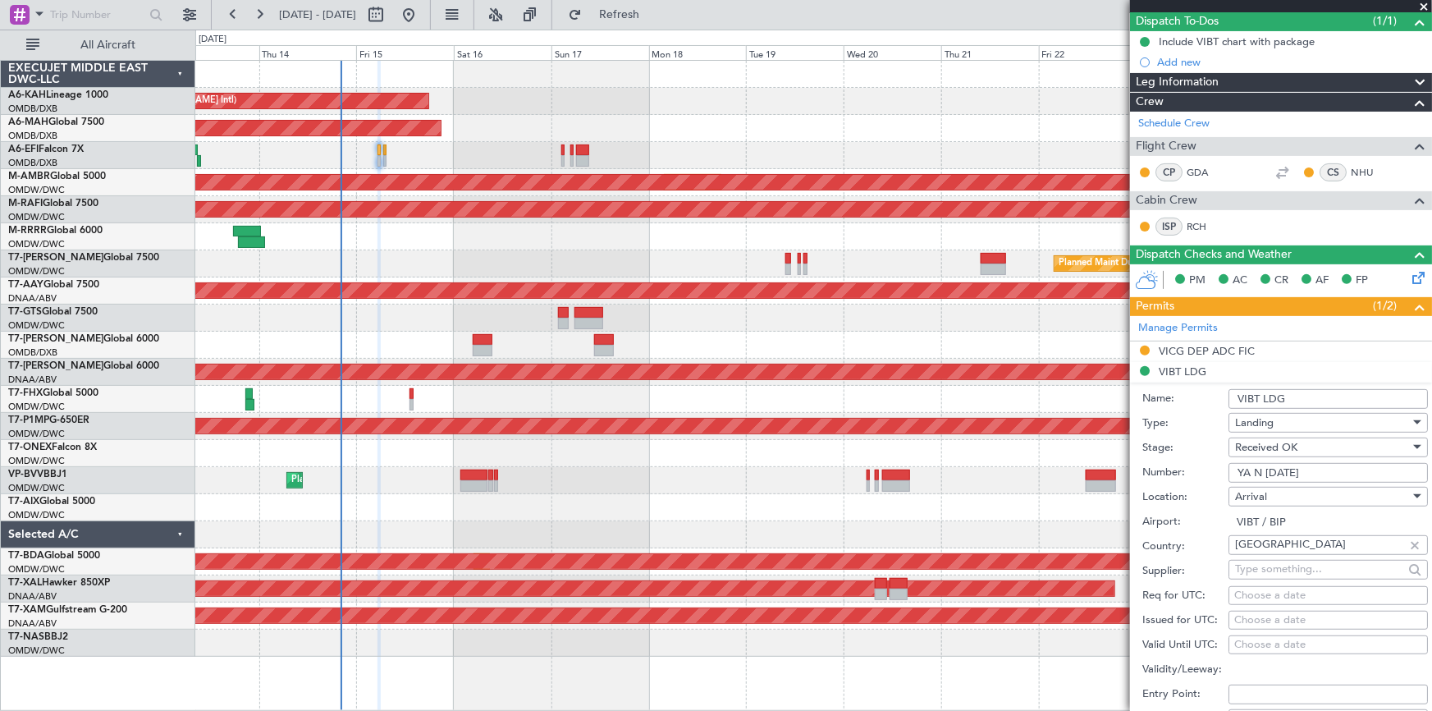
paste input "/N/1392/08/14"
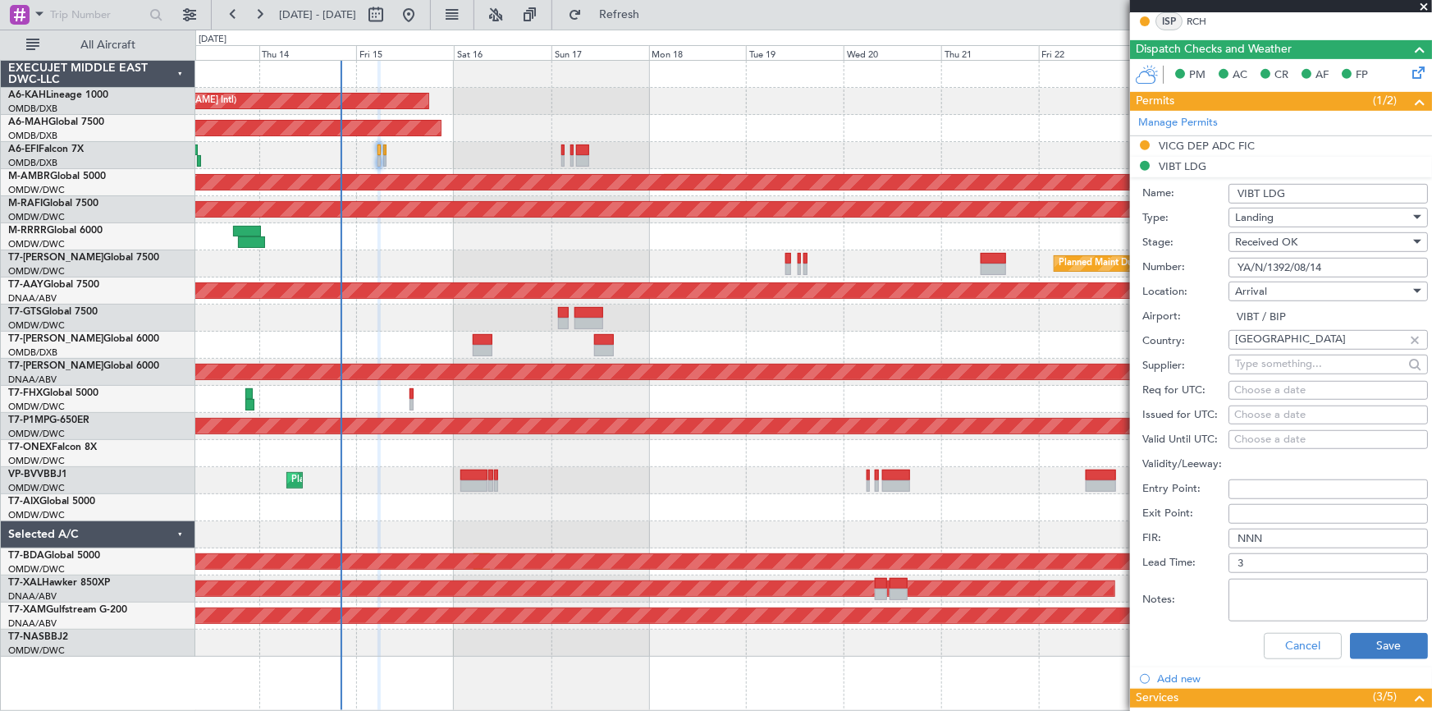
scroll to position [447, 0]
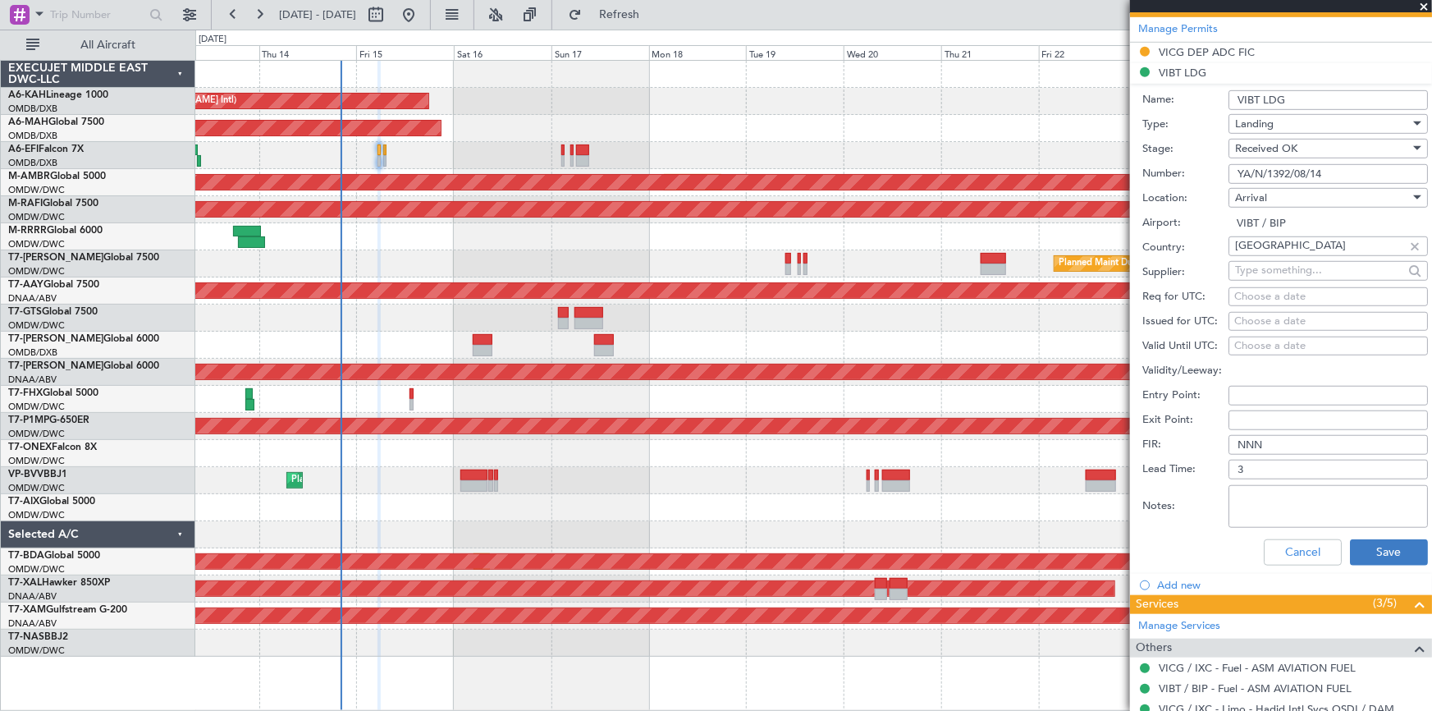
type input "YA/N/1392/08/14"
click at [1366, 541] on button "Save" at bounding box center [1389, 552] width 78 height 26
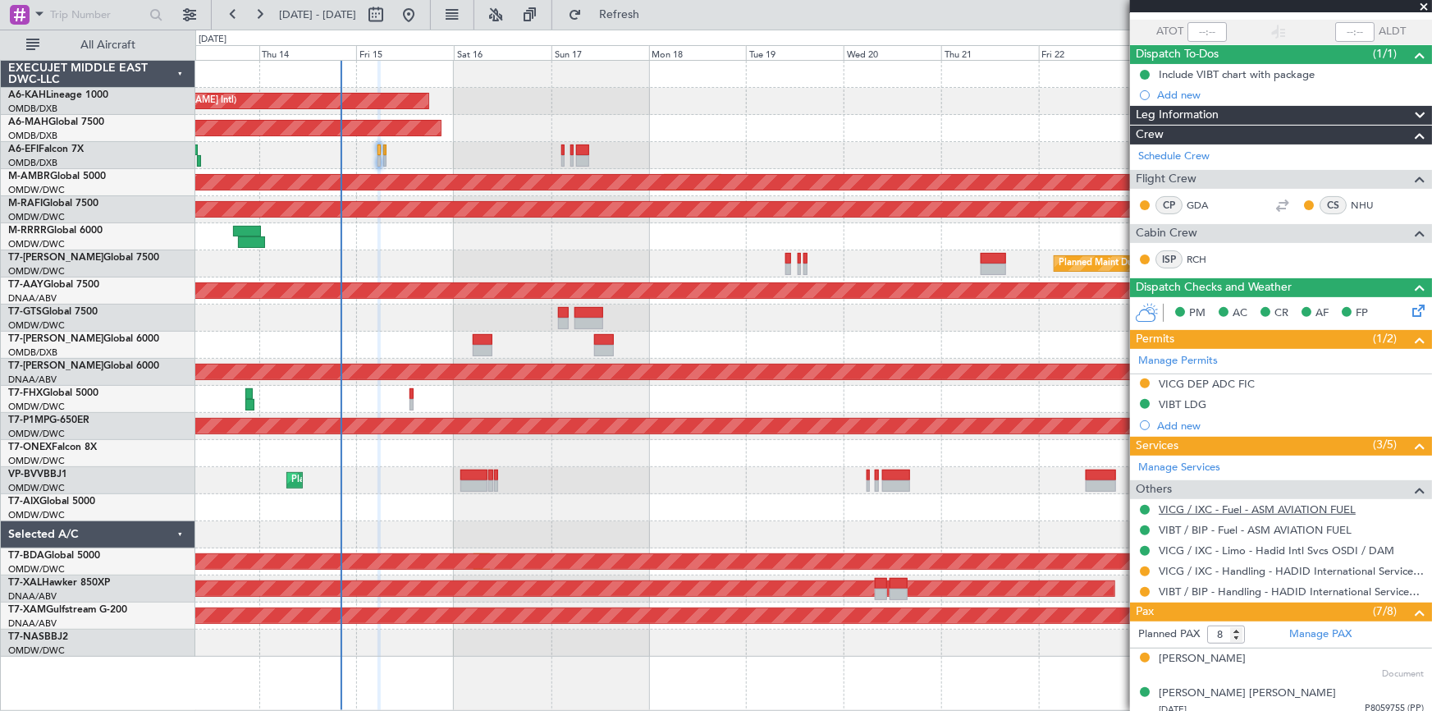
scroll to position [149, 0]
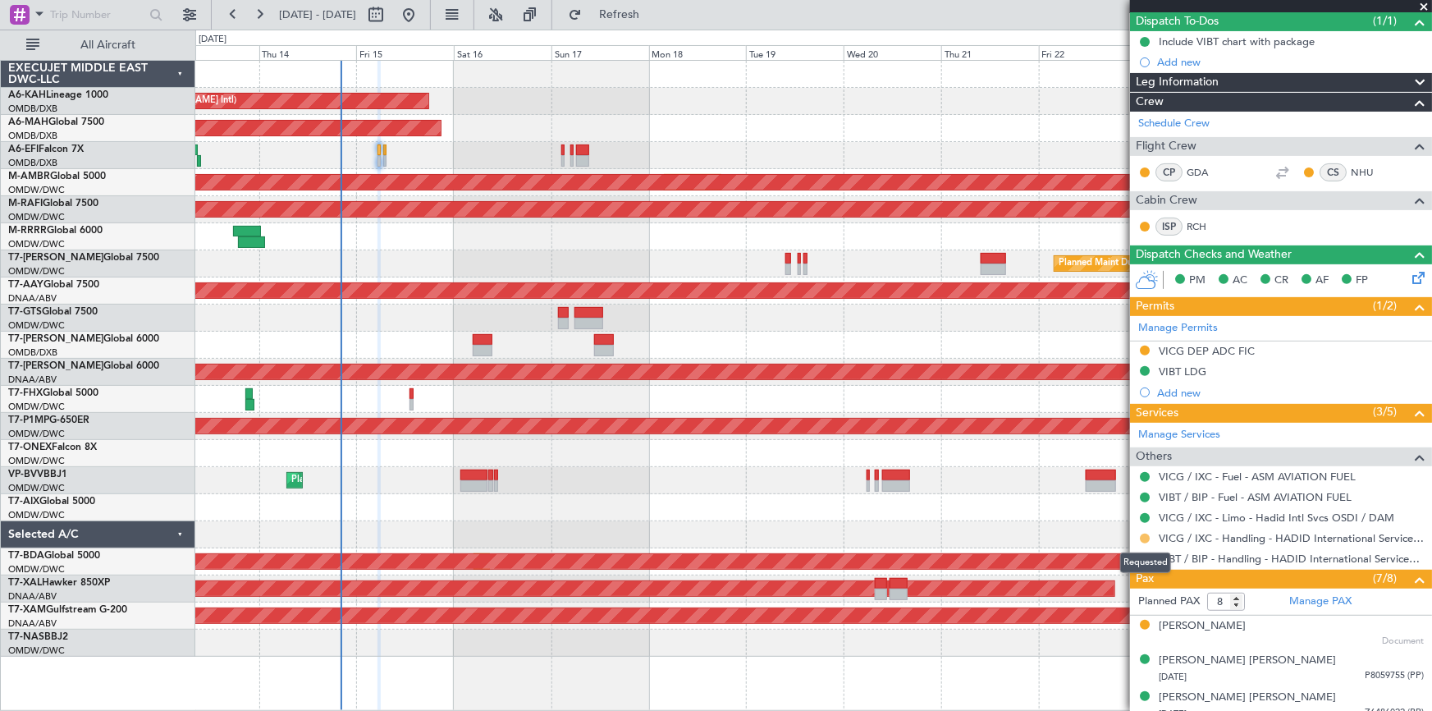
click at [1145, 537] on button at bounding box center [1145, 538] width 10 height 10
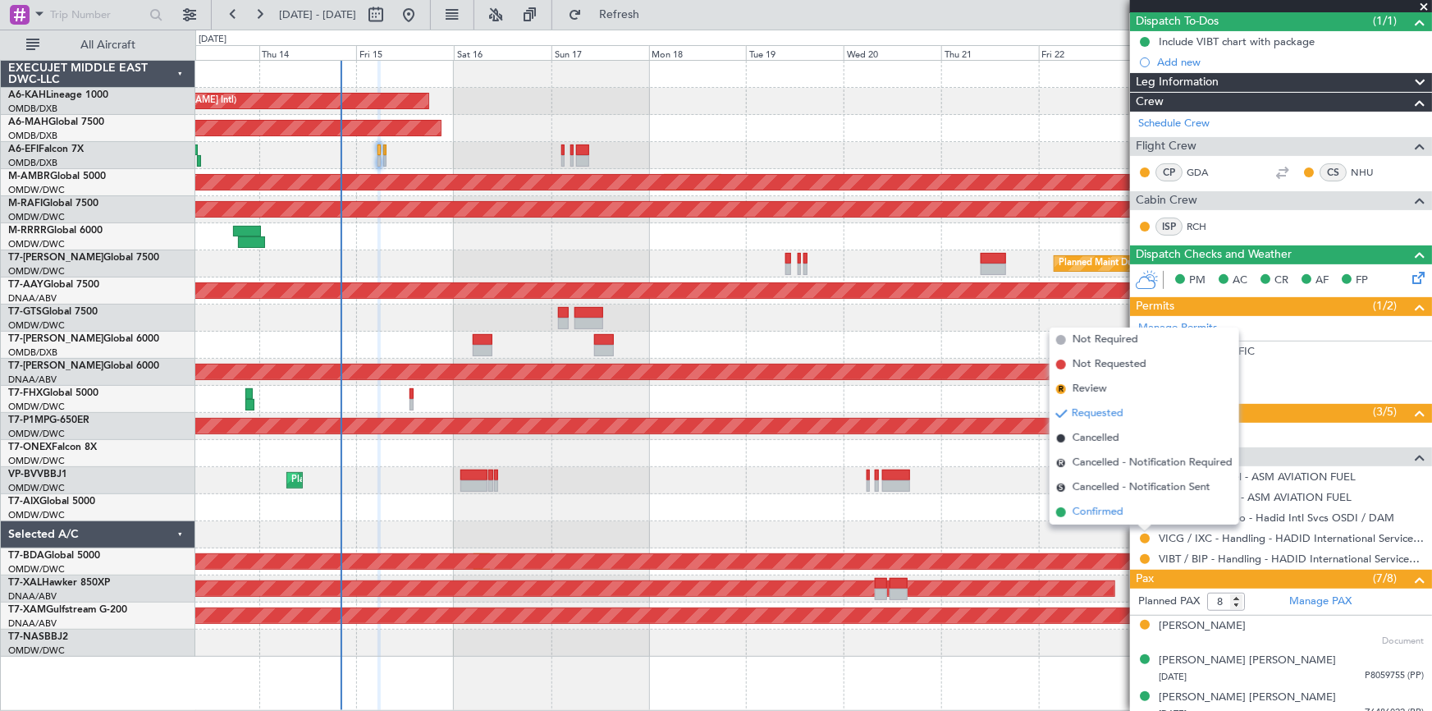
click at [1086, 514] on span "Confirmed" at bounding box center [1097, 512] width 51 height 16
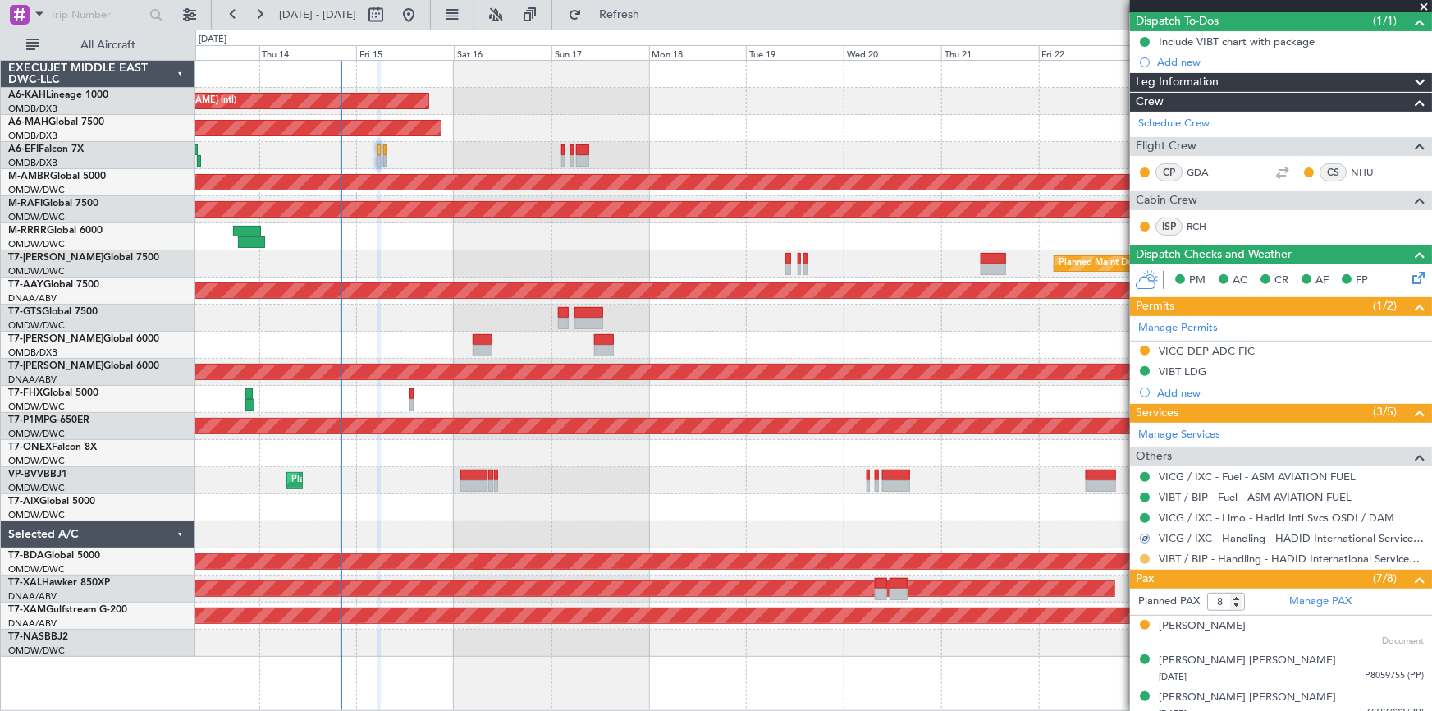
click at [1145, 555] on button at bounding box center [1145, 559] width 10 height 10
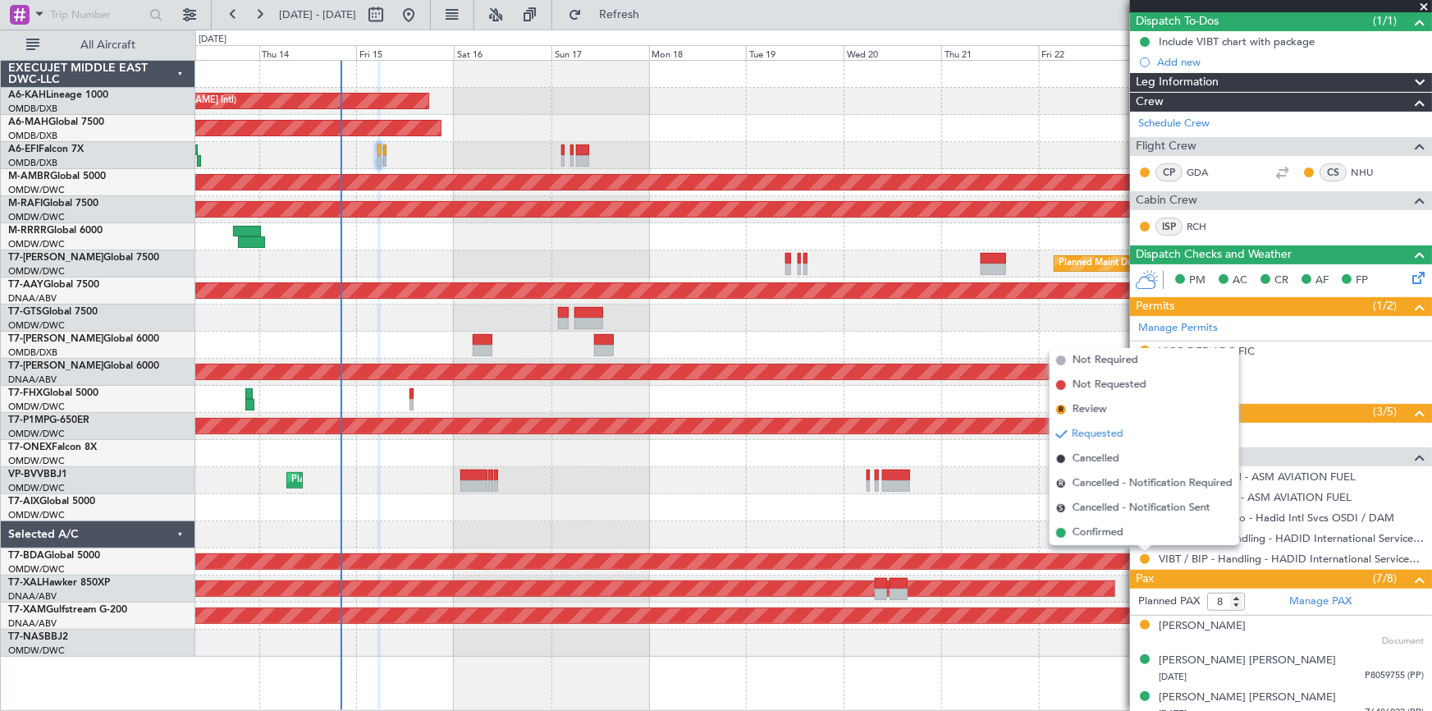
click at [1088, 528] on span "Confirmed" at bounding box center [1097, 532] width 51 height 16
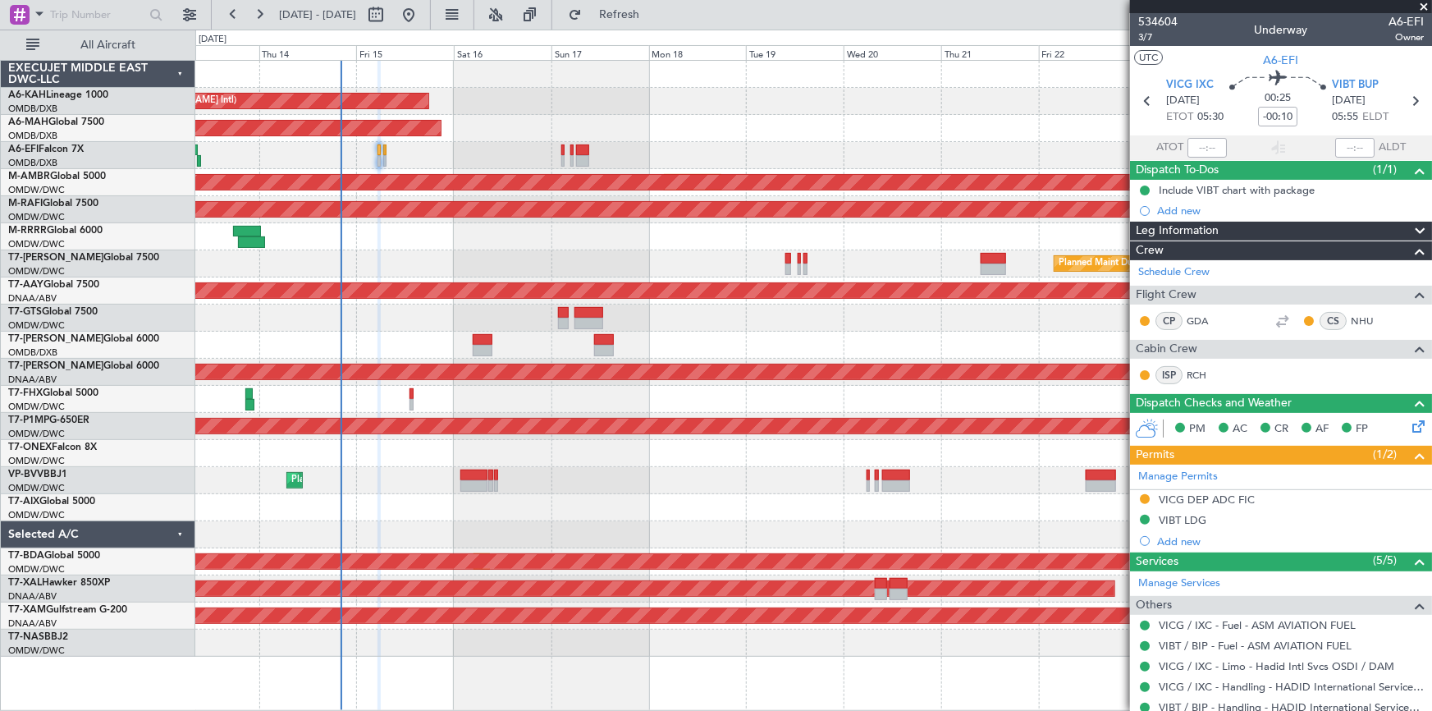
scroll to position [0, 0]
click at [1404, 96] on icon at bounding box center [1414, 100] width 21 height 21
type input "-00:05"
type input "0"
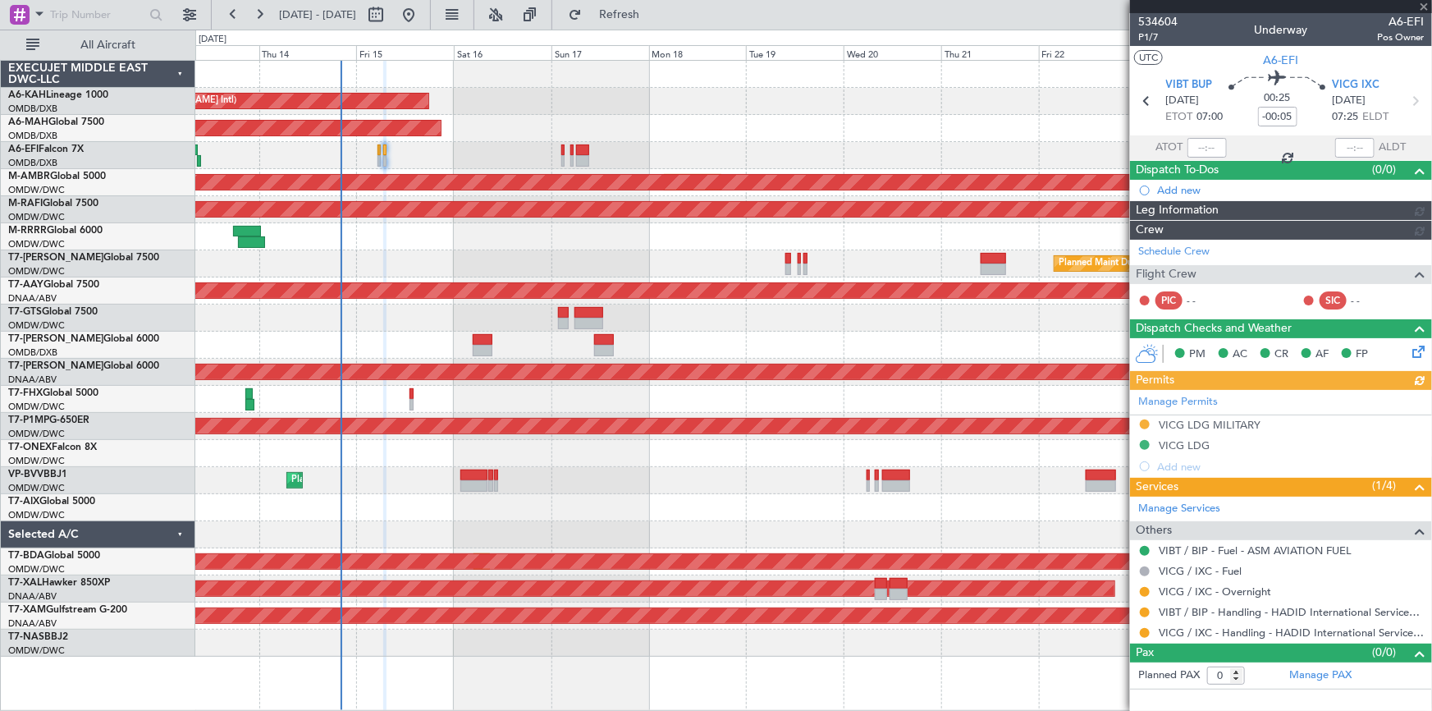
type input "Dherander Fithani (DHF)"
type input "7027"
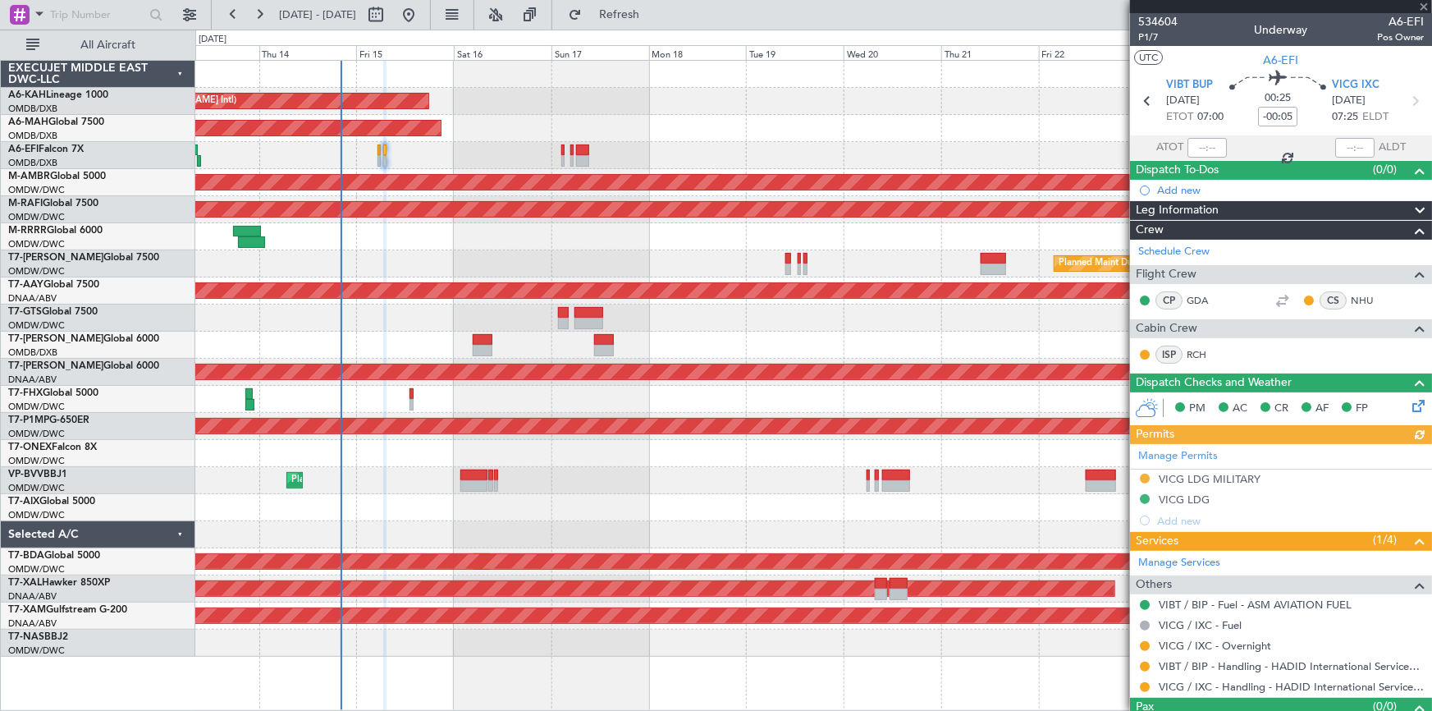
scroll to position [30, 0]
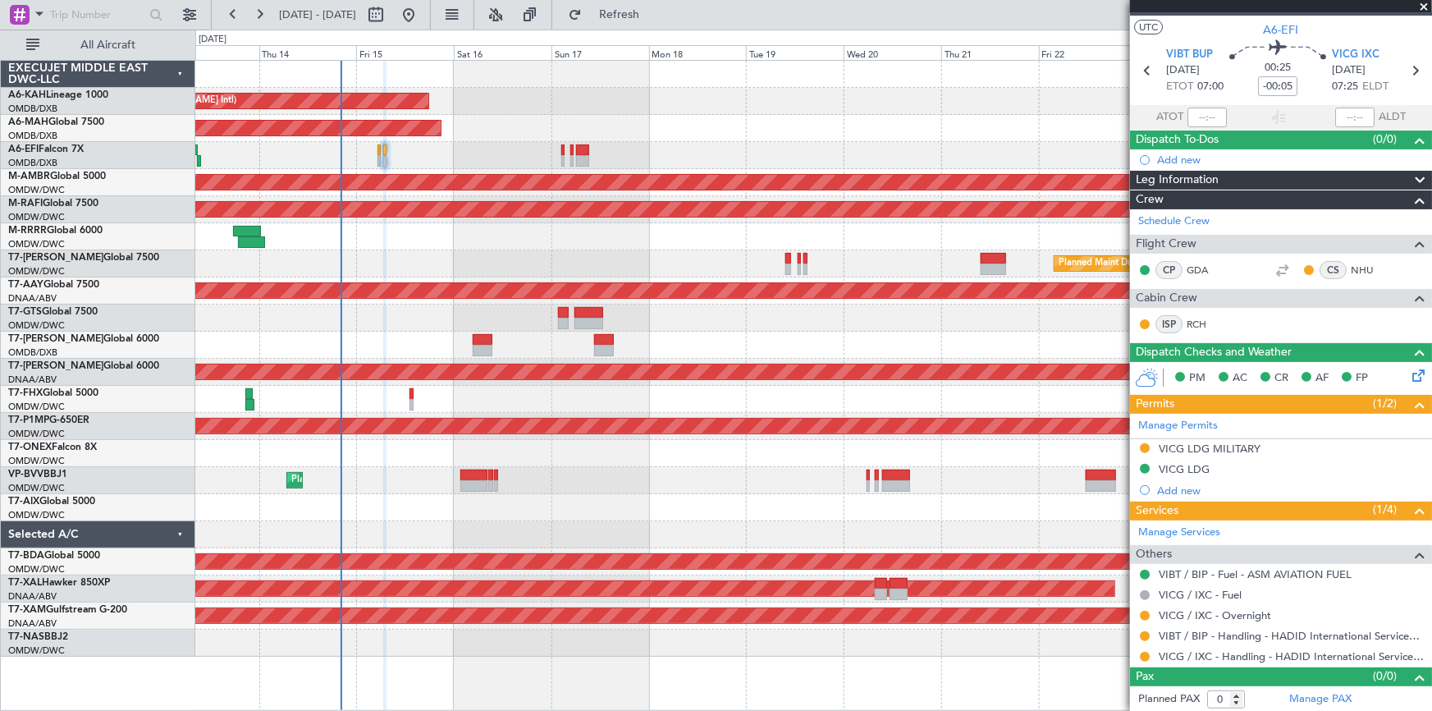
click at [1191, 470] on div "VICG LDG" at bounding box center [1184, 469] width 51 height 14
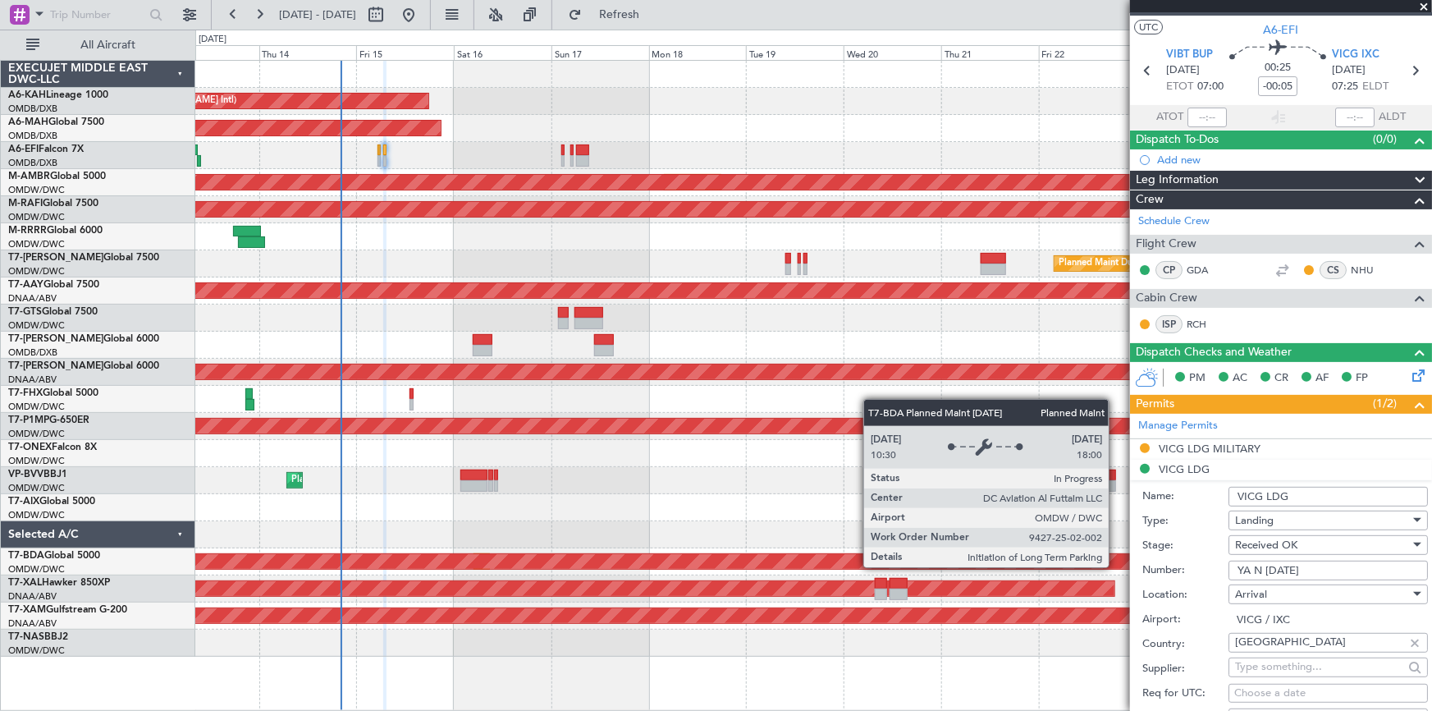
drag, startPoint x: 1344, startPoint y: 566, endPoint x: 1116, endPoint y: 566, distance: 228.1
click at [1116, 566] on fb-app "[DATE] - [DATE] Refresh Quick Links All Aircraft Unplanned Maint Budapest ([PER…" at bounding box center [716, 361] width 1432 height 698
paste input "/N/1392/08/14"
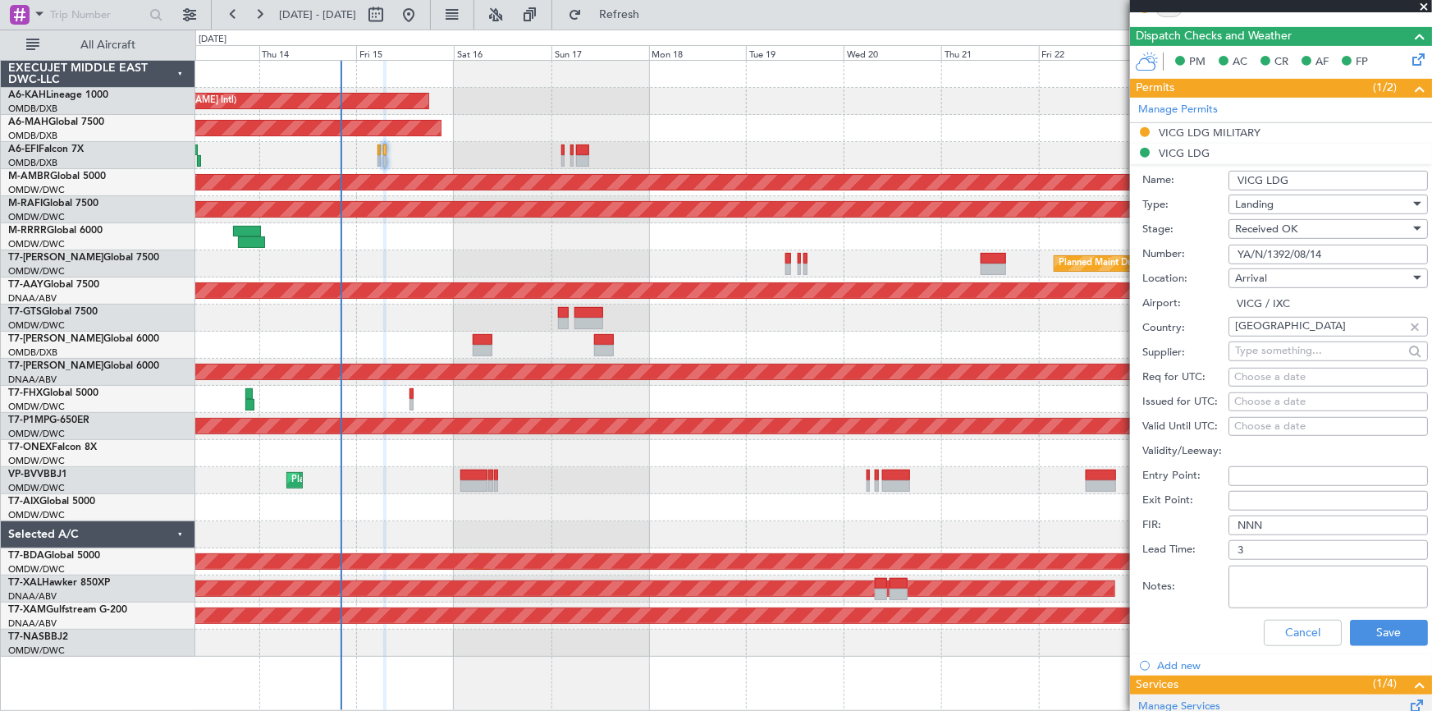
scroll to position [478, 0]
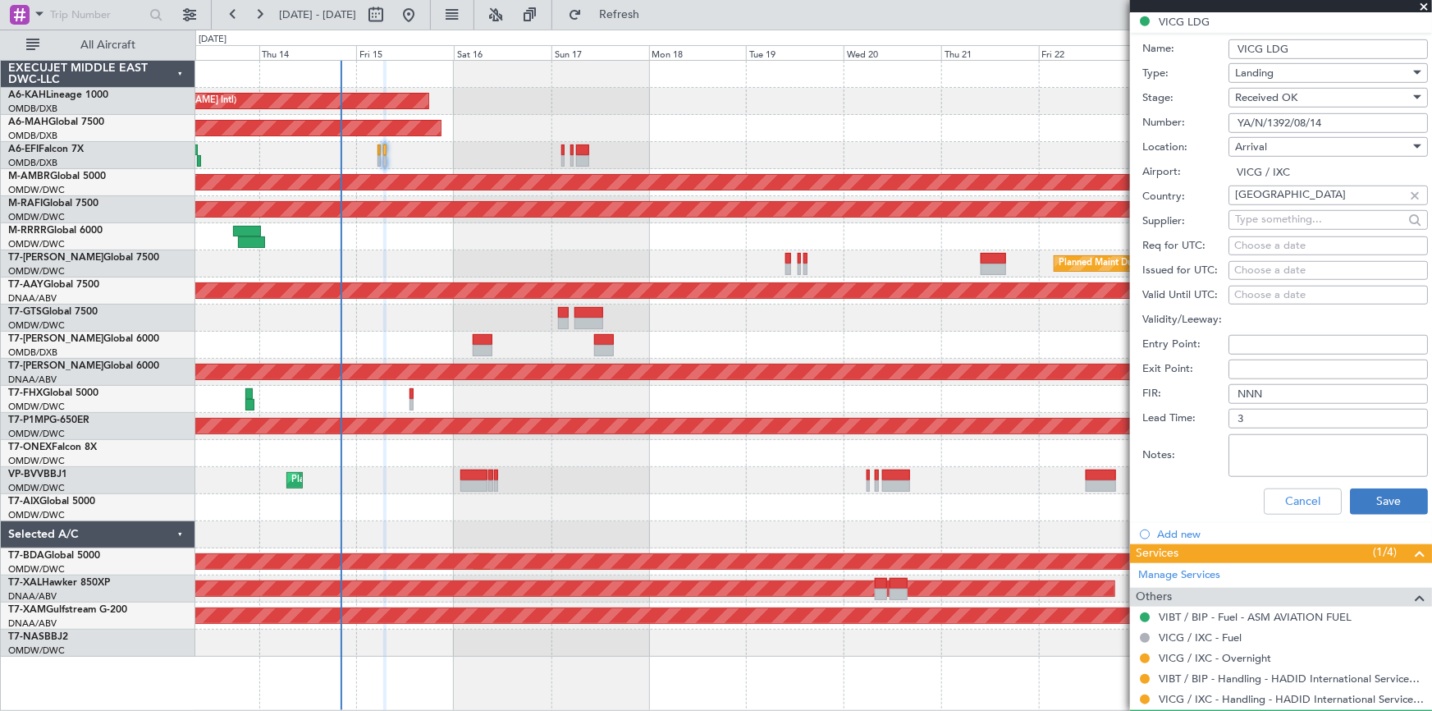
type input "YA/N/1392/08/14"
click at [1378, 488] on button "Save" at bounding box center [1389, 501] width 78 height 26
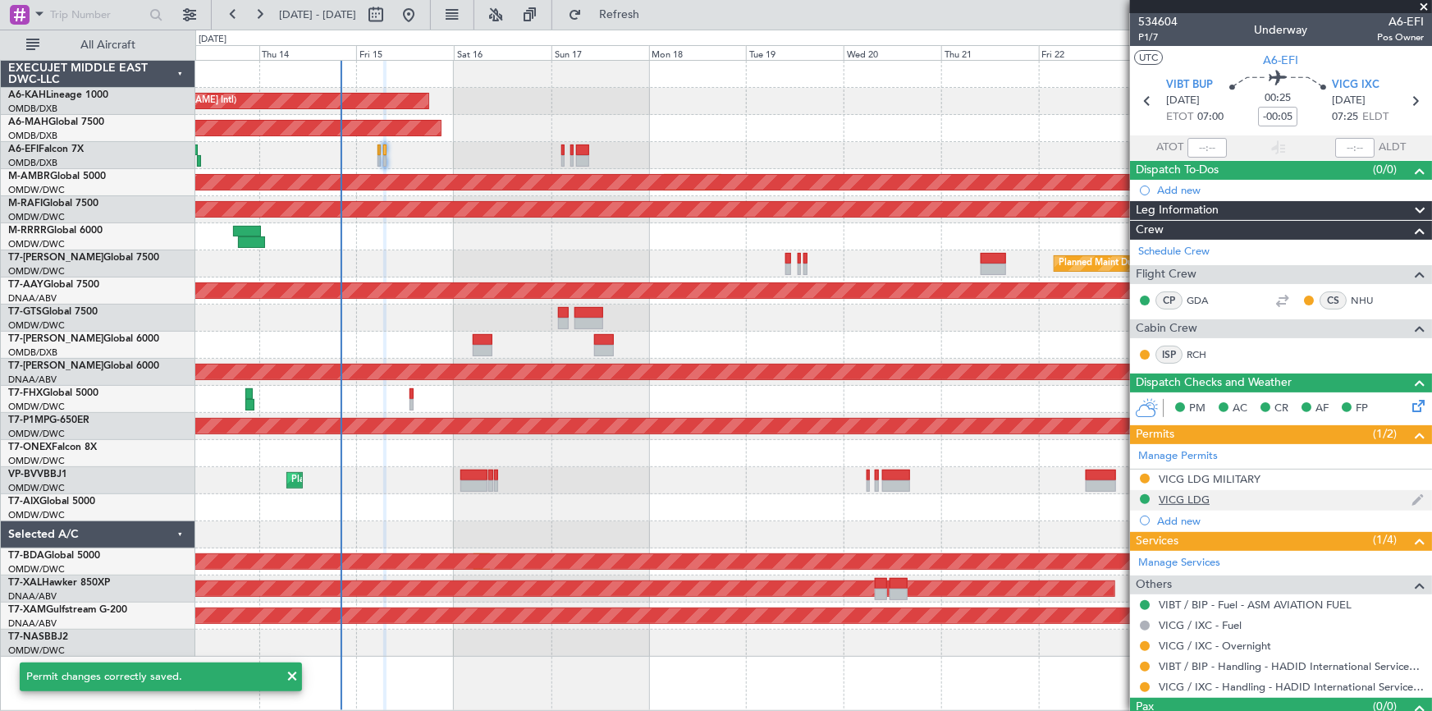
scroll to position [30, 0]
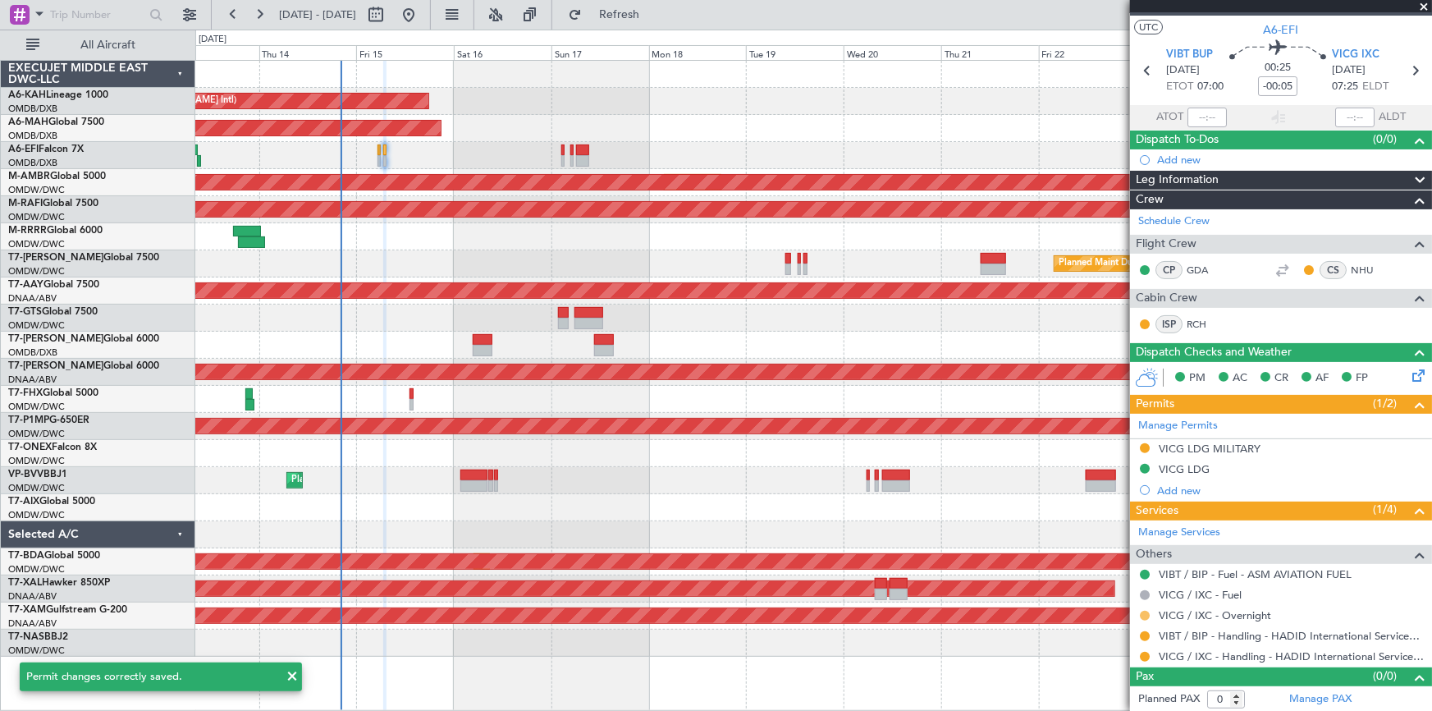
click at [1147, 614] on button at bounding box center [1145, 615] width 10 height 10
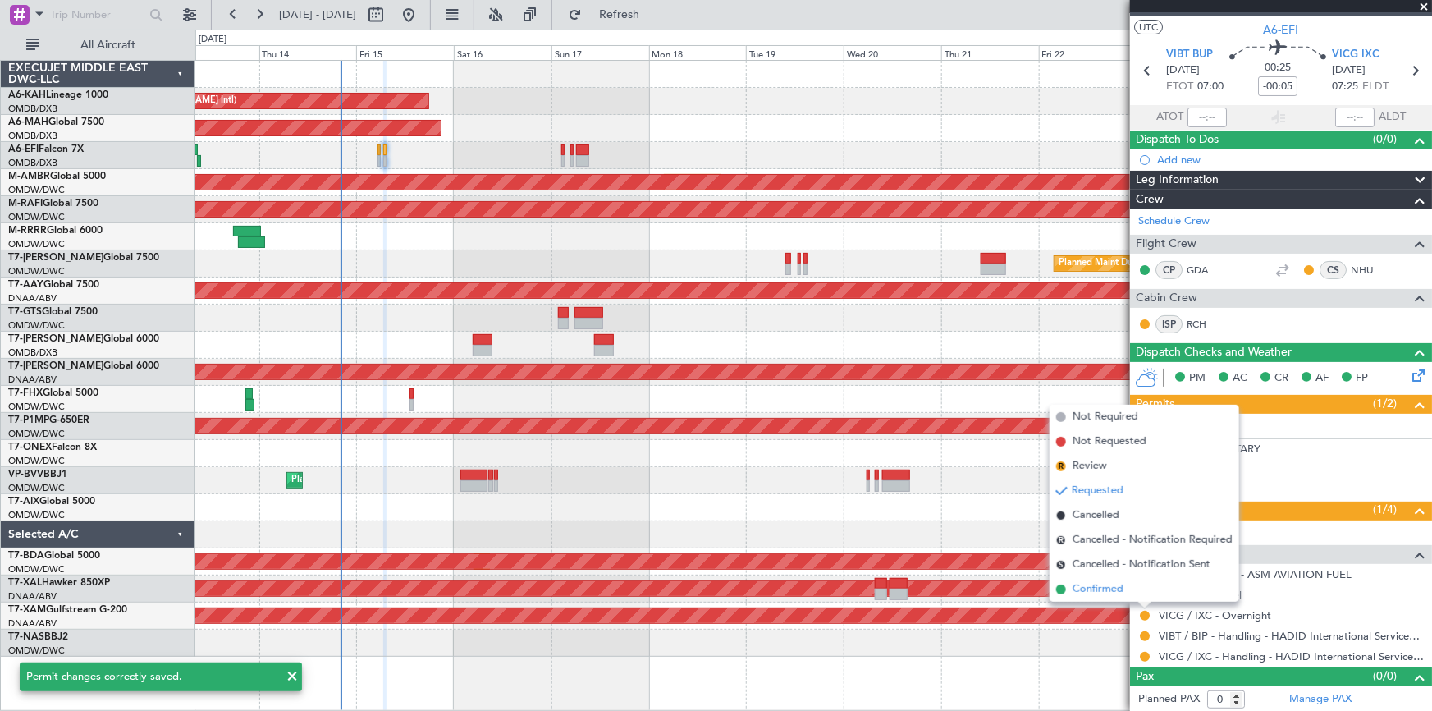
click at [1106, 586] on span "Confirmed" at bounding box center [1097, 589] width 51 height 16
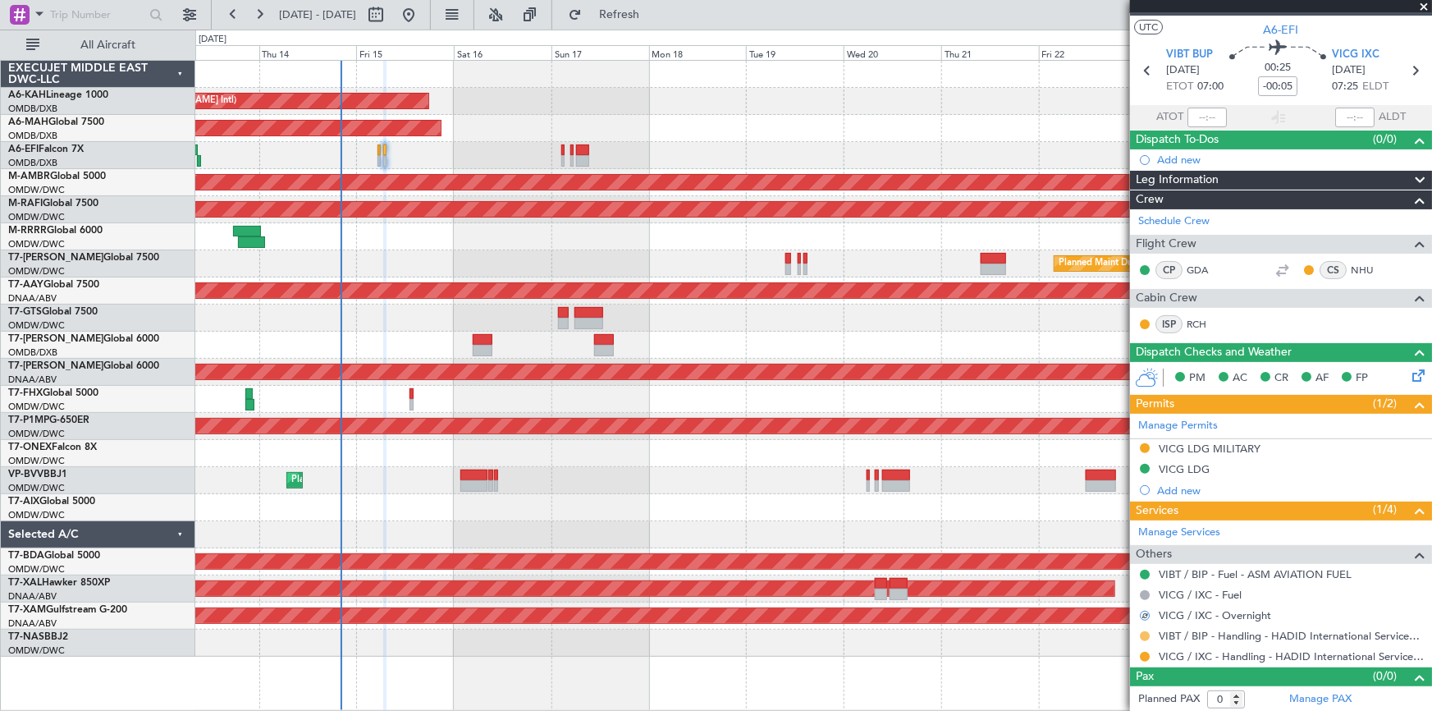
click at [1145, 633] on button at bounding box center [1145, 636] width 10 height 10
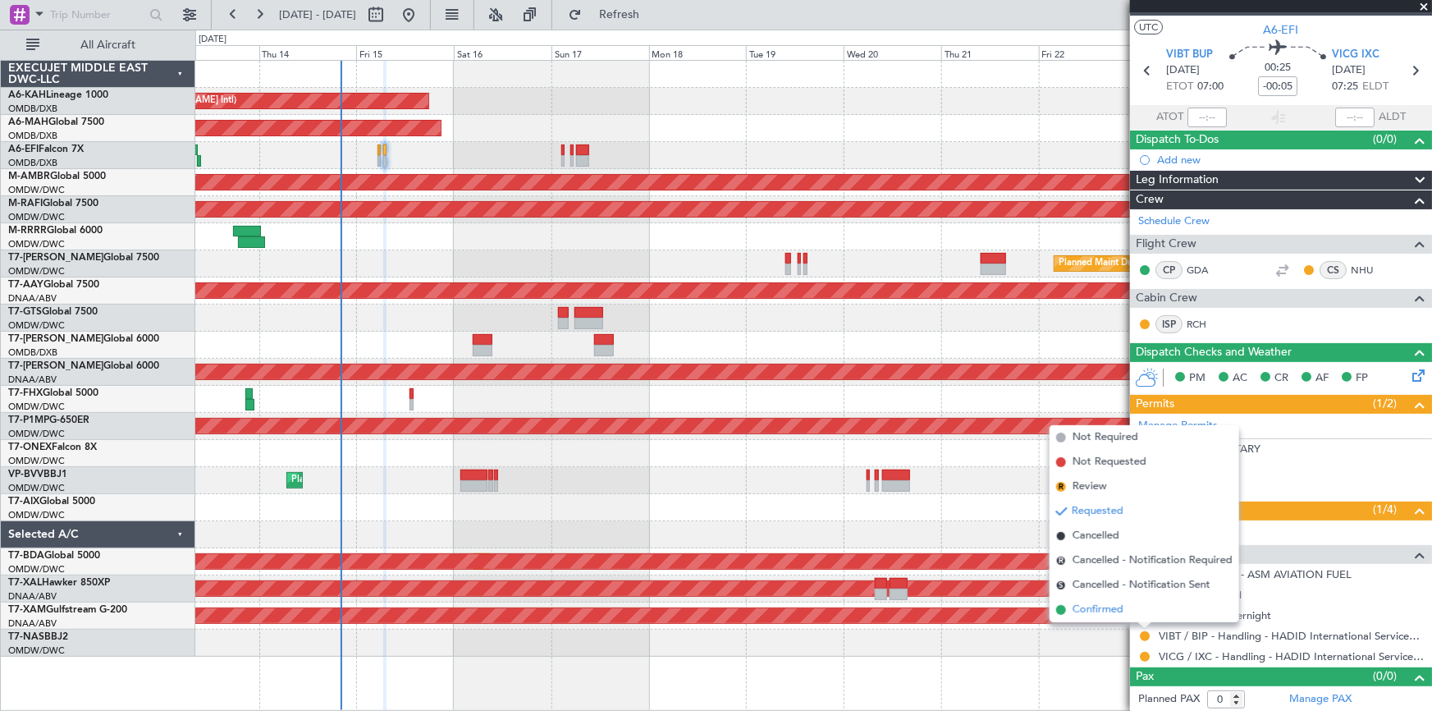
click at [1107, 608] on span "Confirmed" at bounding box center [1097, 609] width 51 height 16
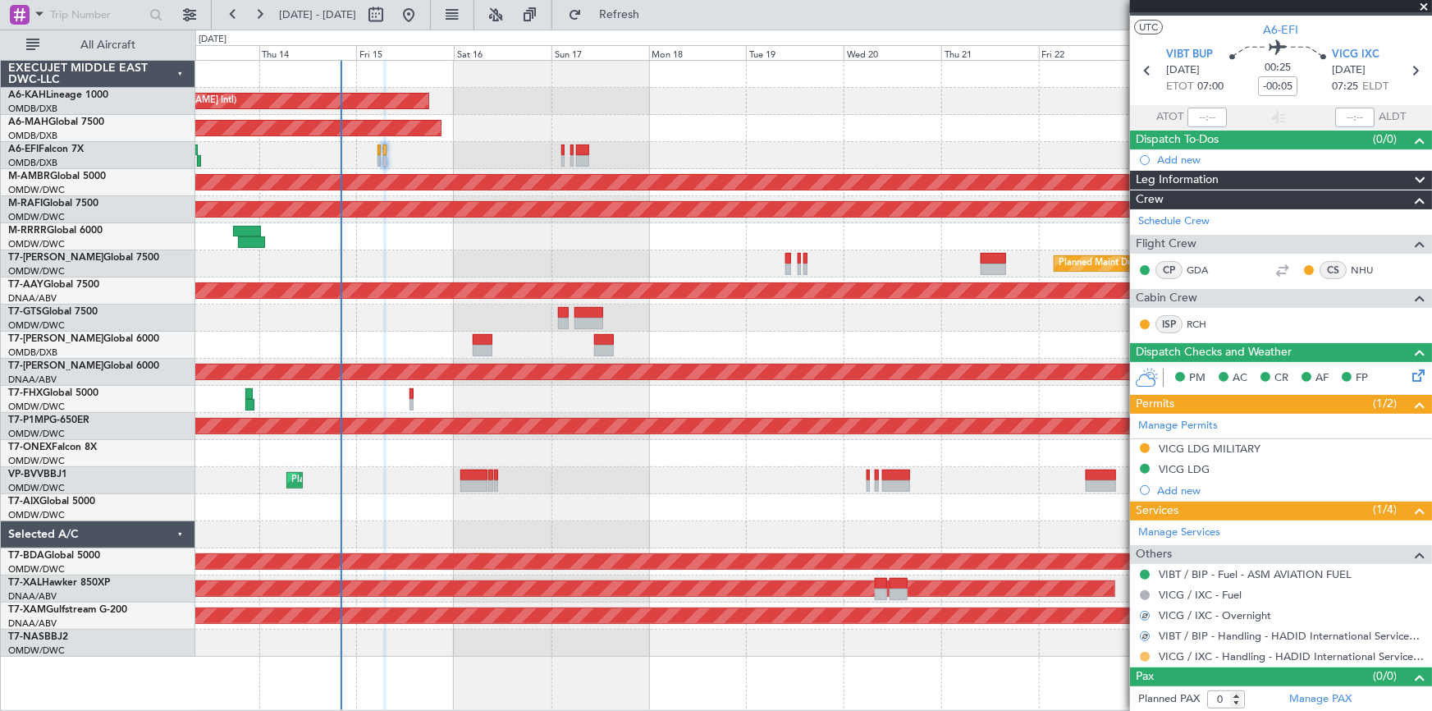
click at [1146, 654] on button at bounding box center [1145, 656] width 10 height 10
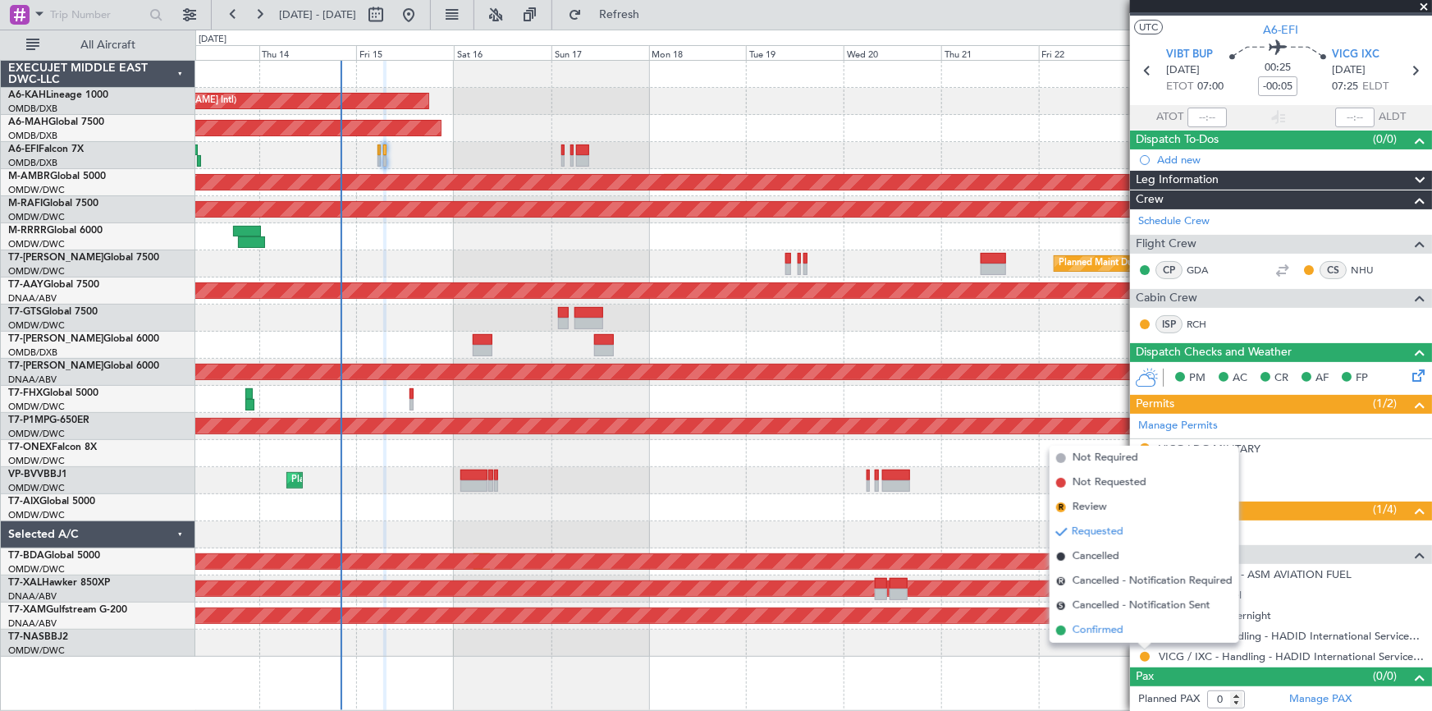
click at [1106, 629] on span "Confirmed" at bounding box center [1097, 630] width 51 height 16
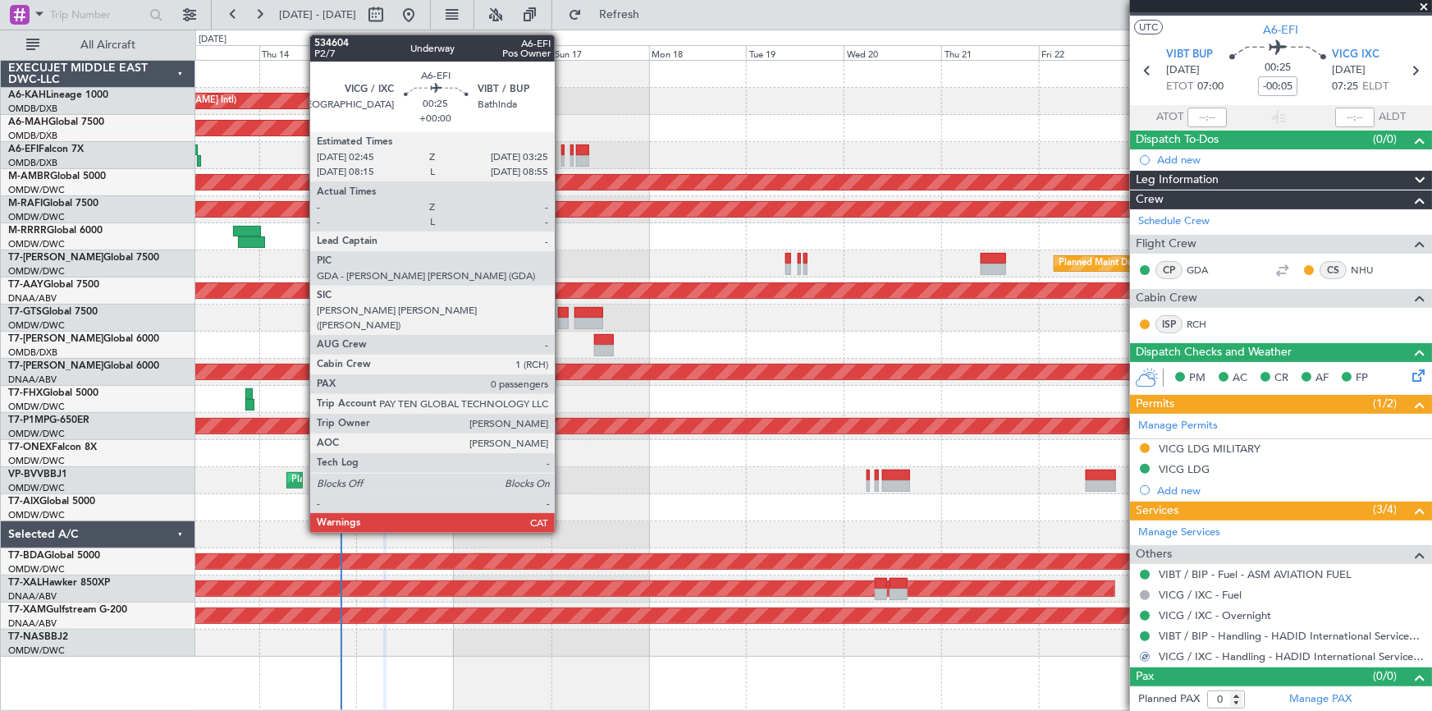
click at [562, 148] on div at bounding box center [562, 149] width 3 height 11
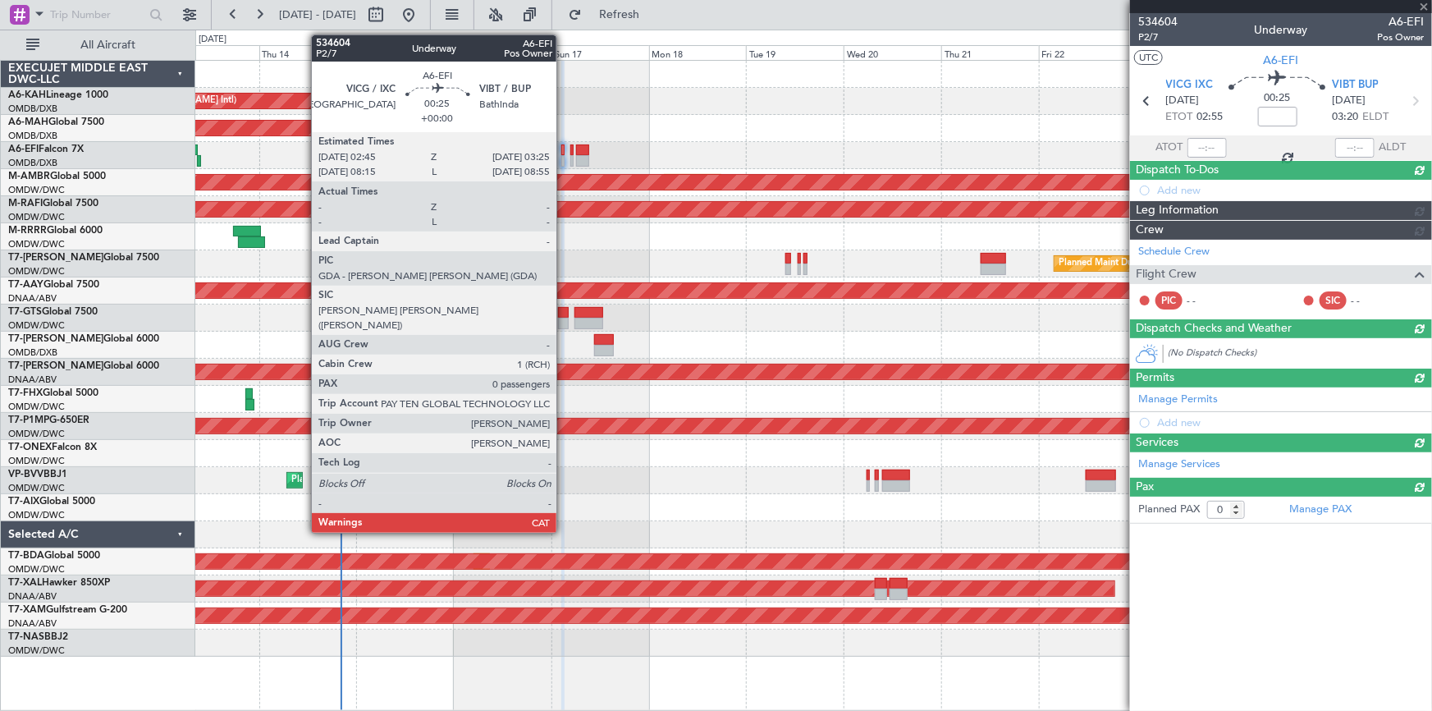
scroll to position [0, 0]
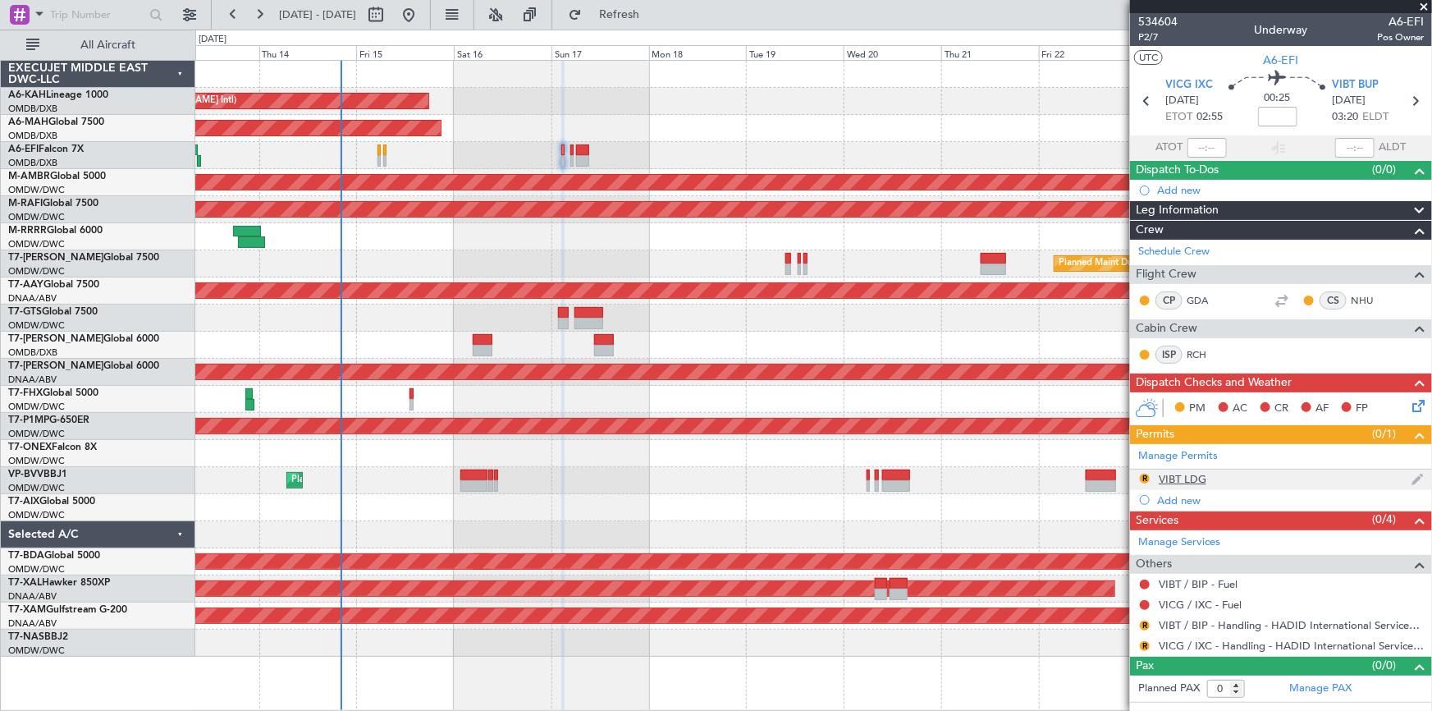
click at [1165, 478] on div "VIBT LDG" at bounding box center [1183, 479] width 48 height 14
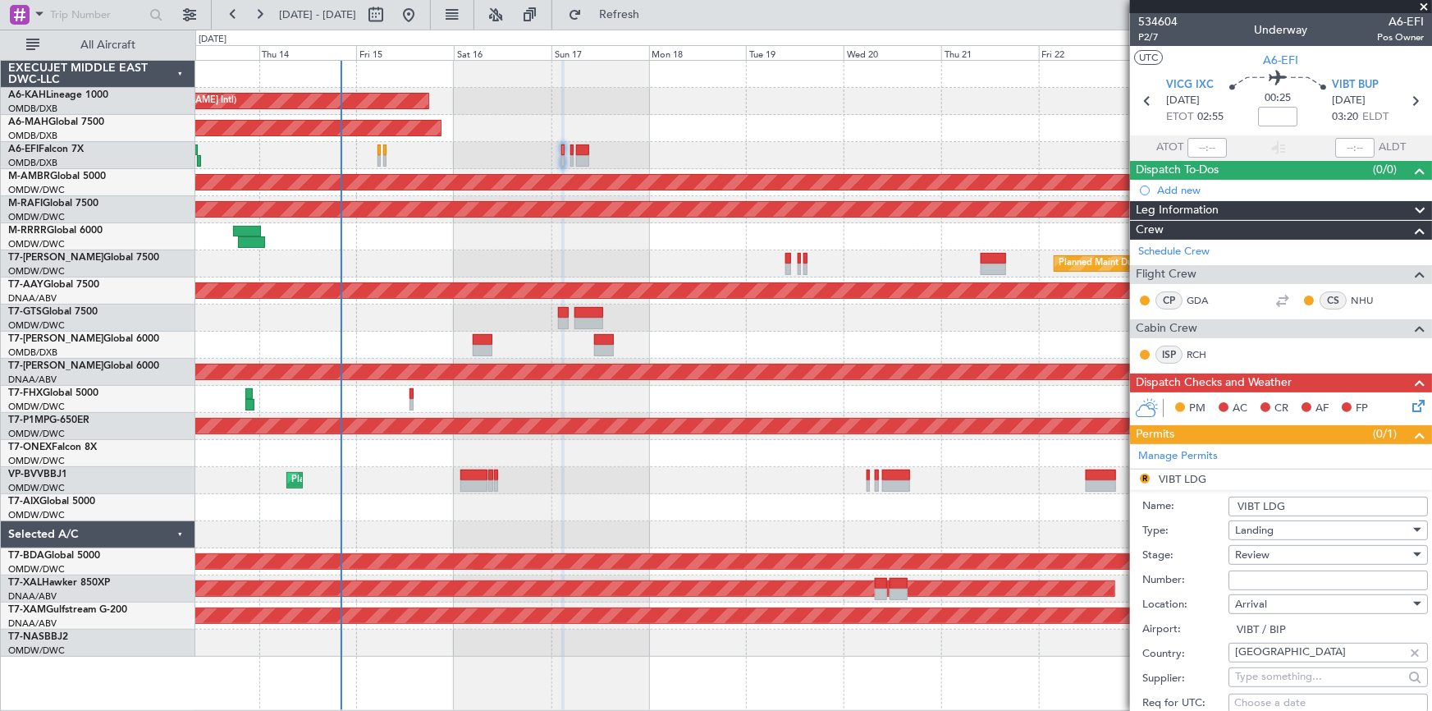
scroll to position [149, 0]
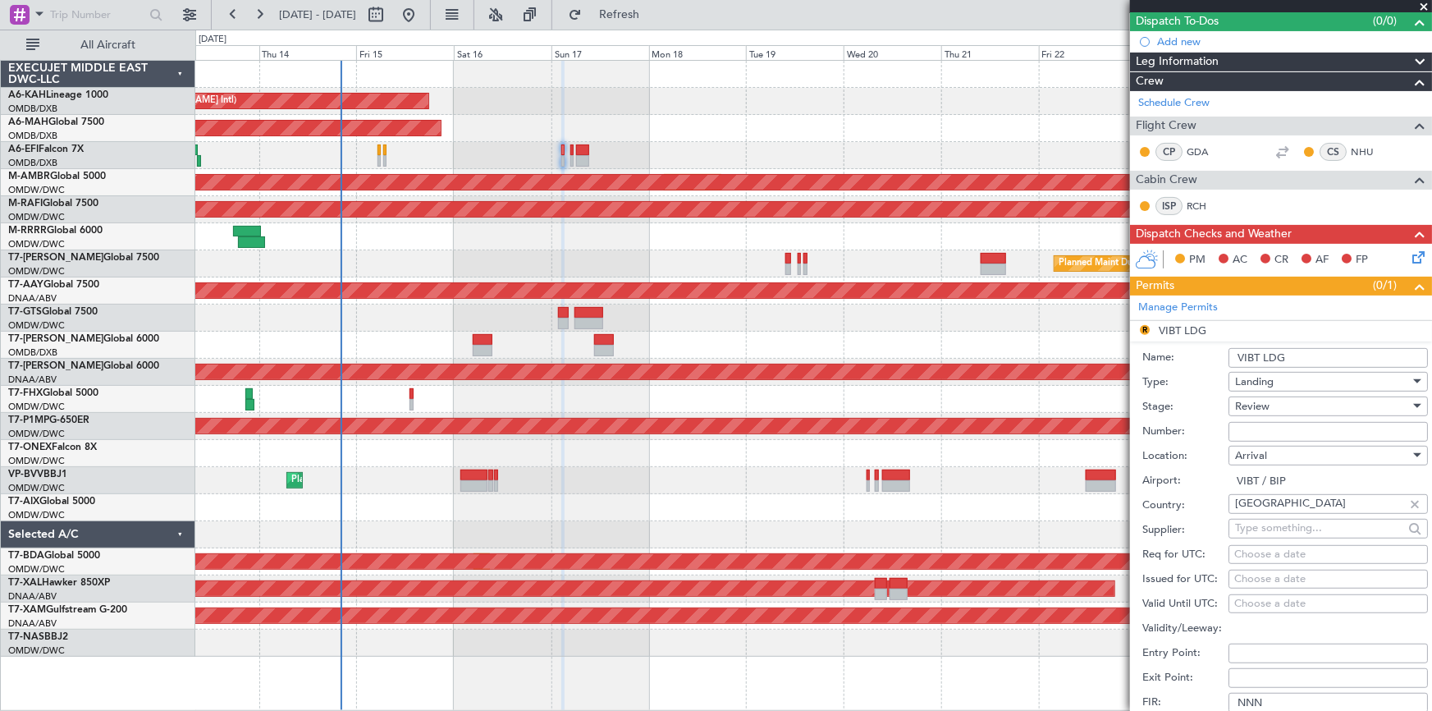
click at [1288, 435] on input "Number:" at bounding box center [1327, 432] width 199 height 20
paste input "YA/N/1392/08/14"
type input "YA/N/1392/08/14"
click at [1274, 405] on div "Review" at bounding box center [1322, 406] width 175 height 25
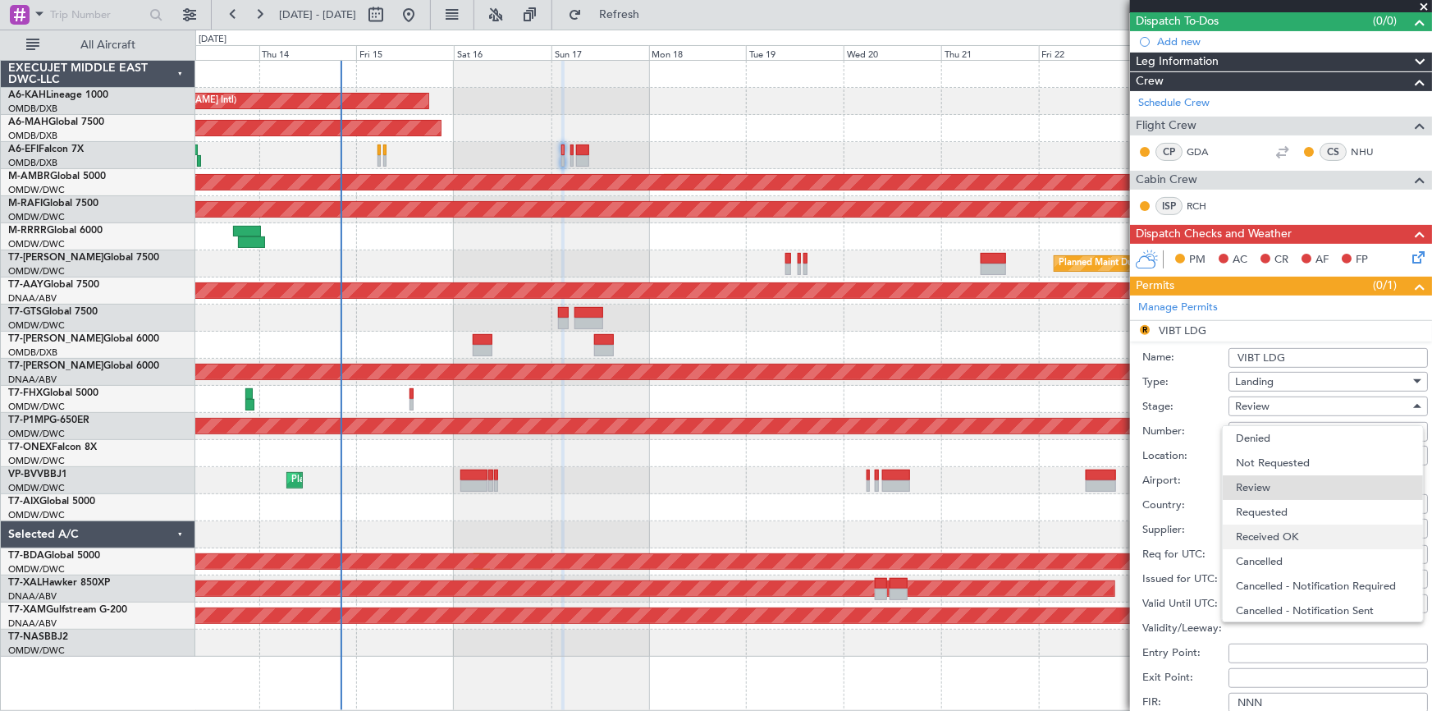
click at [1293, 537] on span "Received OK" at bounding box center [1323, 536] width 174 height 25
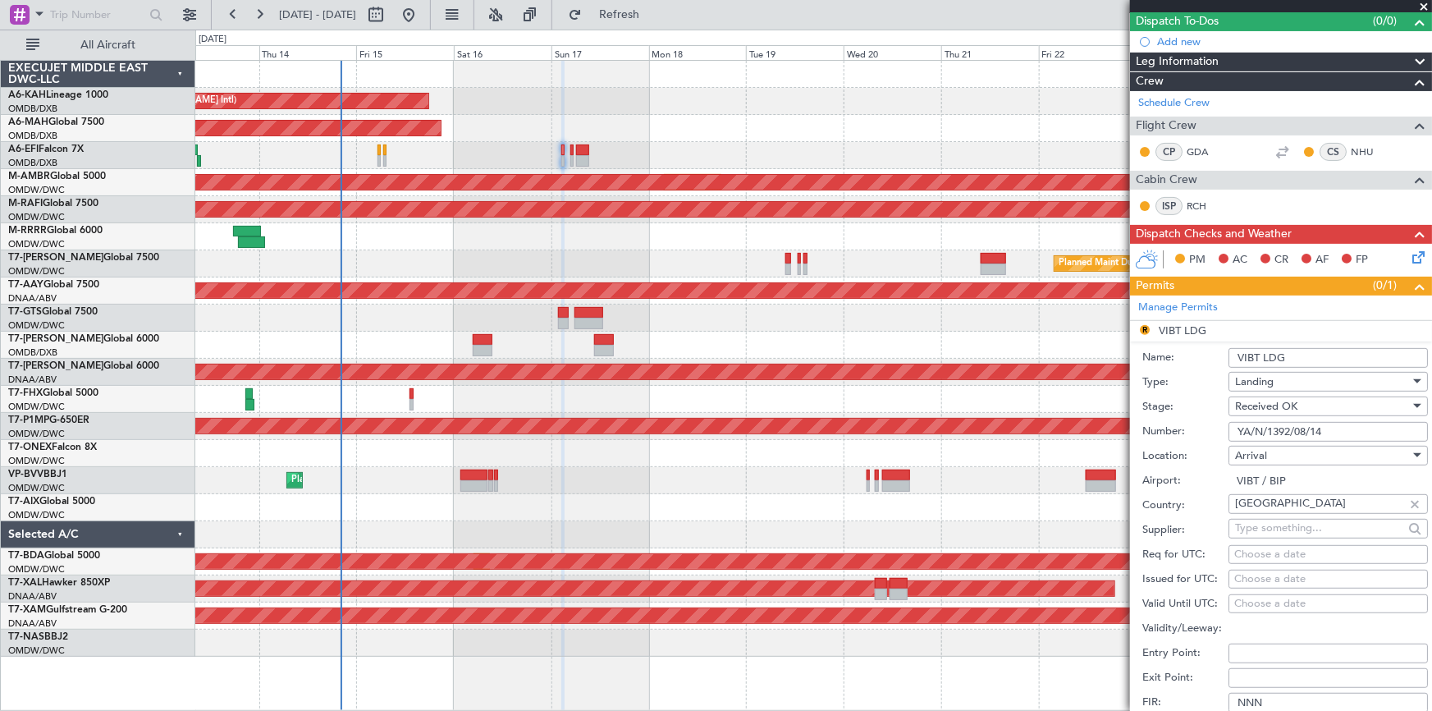
scroll to position [447, 0]
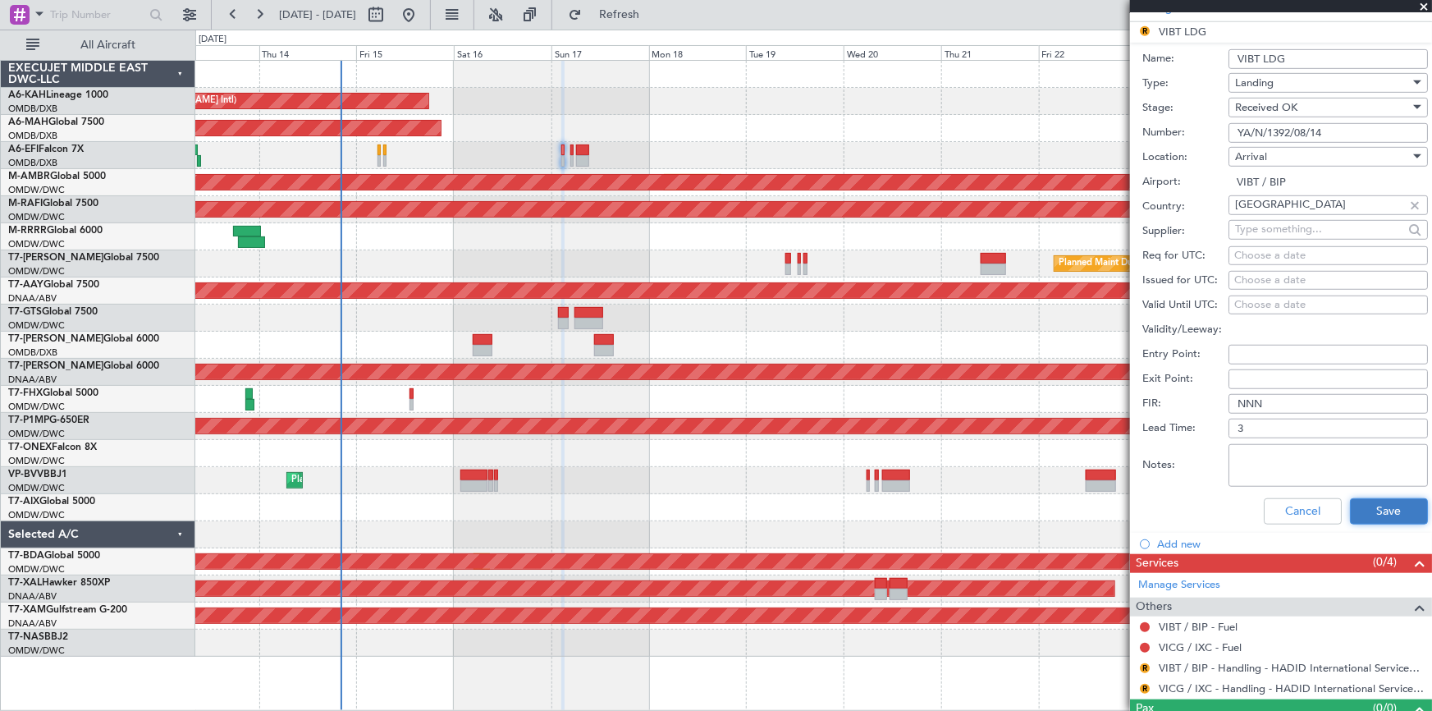
click at [1363, 509] on button "Save" at bounding box center [1389, 511] width 78 height 26
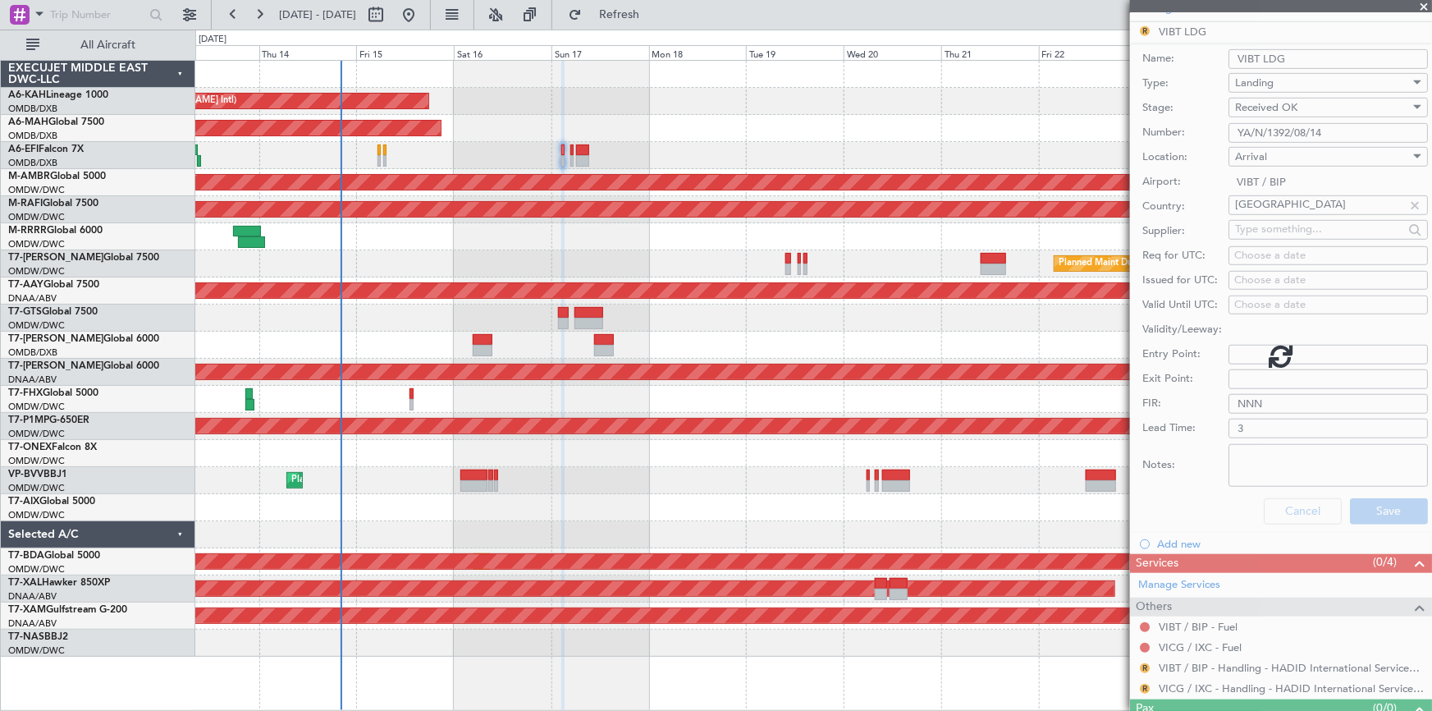
scroll to position [0, 0]
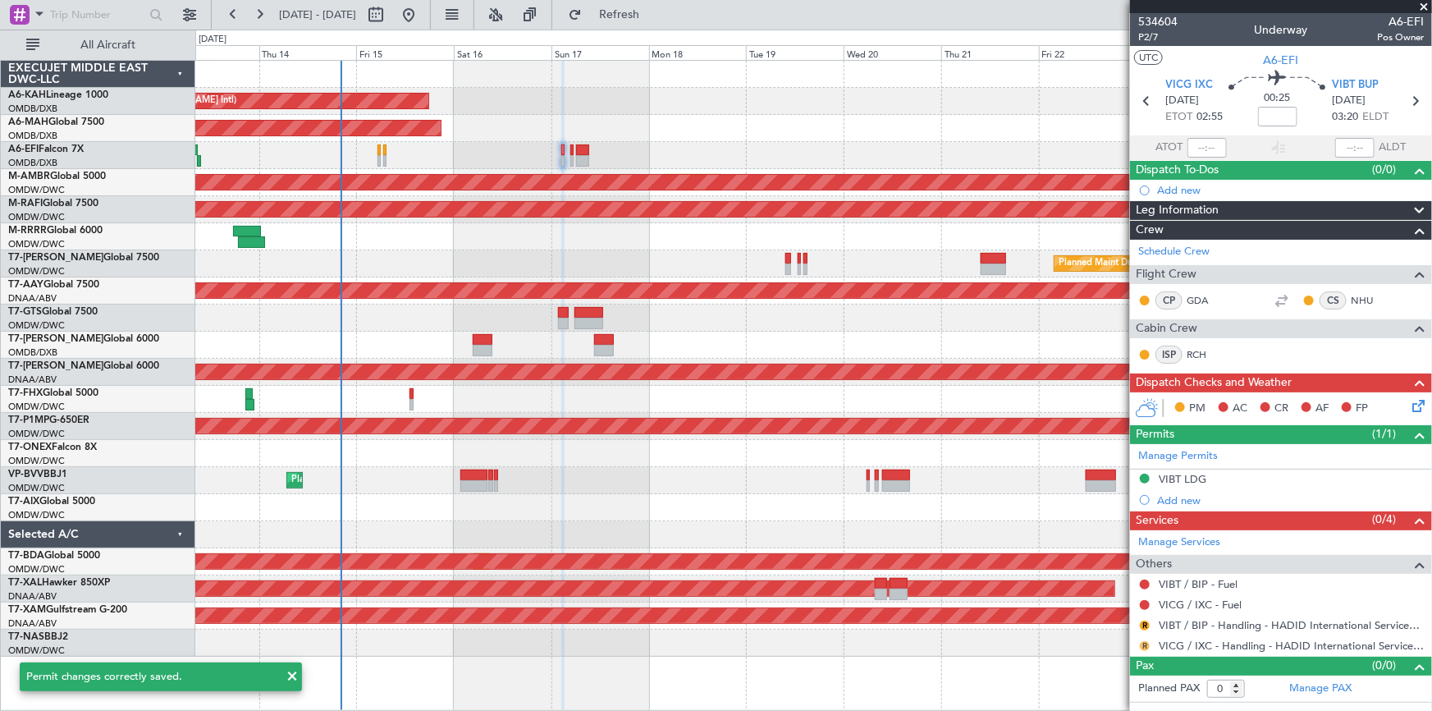
click at [1145, 643] on button "R" at bounding box center [1145, 646] width 10 height 10
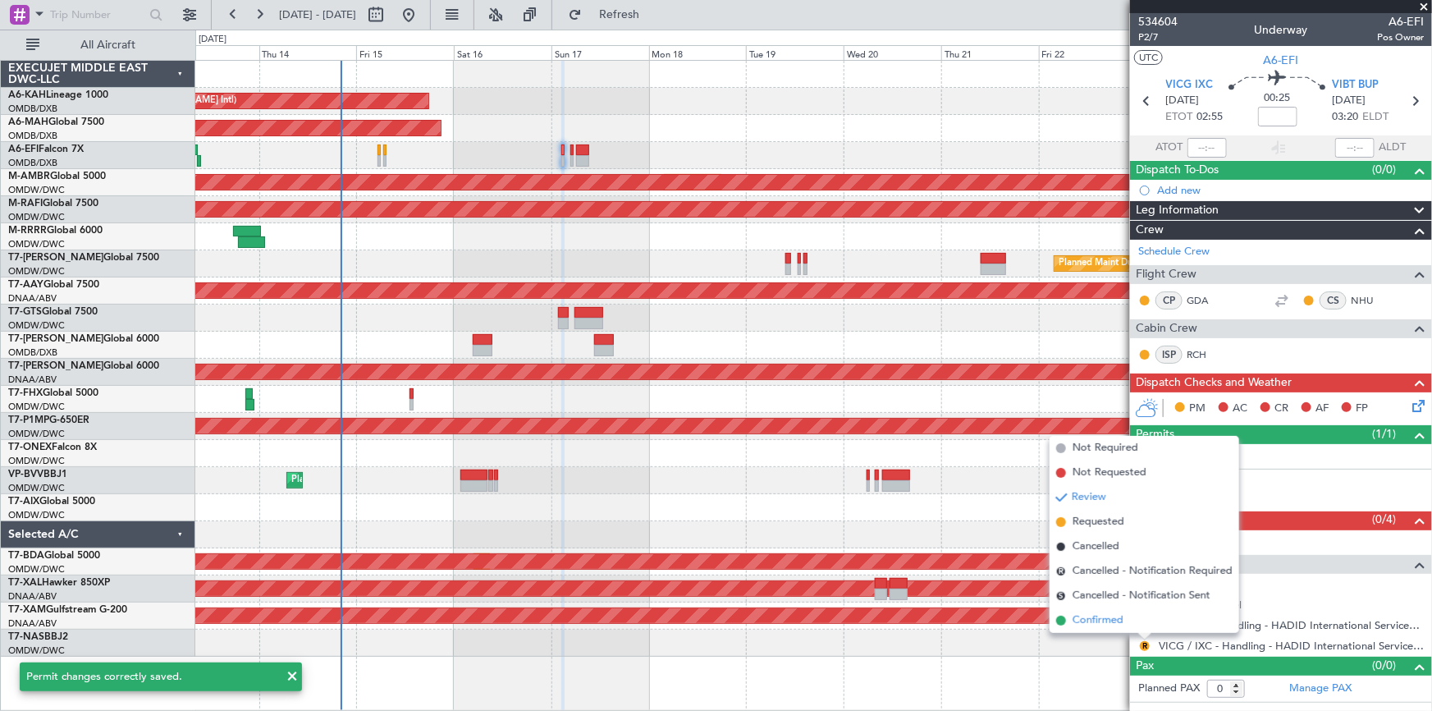
click at [1109, 621] on span "Confirmed" at bounding box center [1097, 620] width 51 height 16
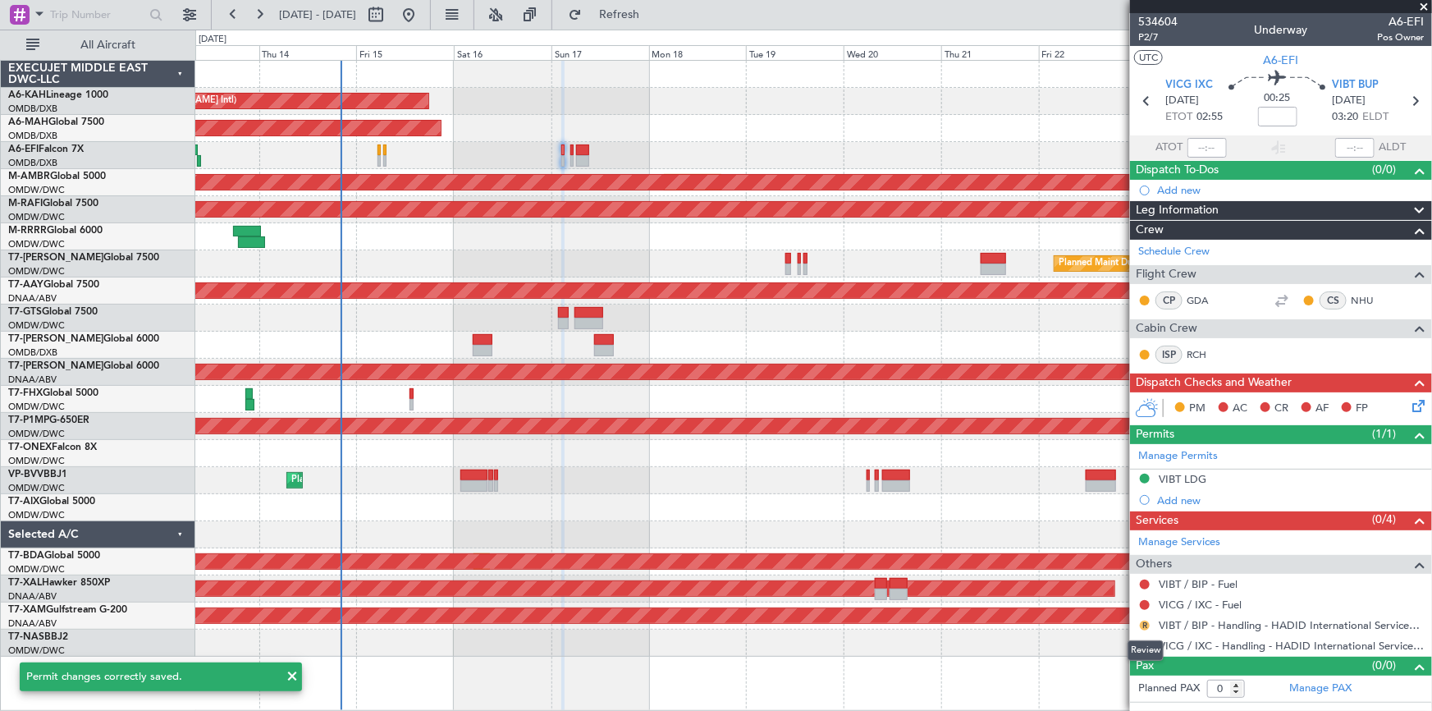
click at [1140, 623] on button "R" at bounding box center [1145, 625] width 10 height 10
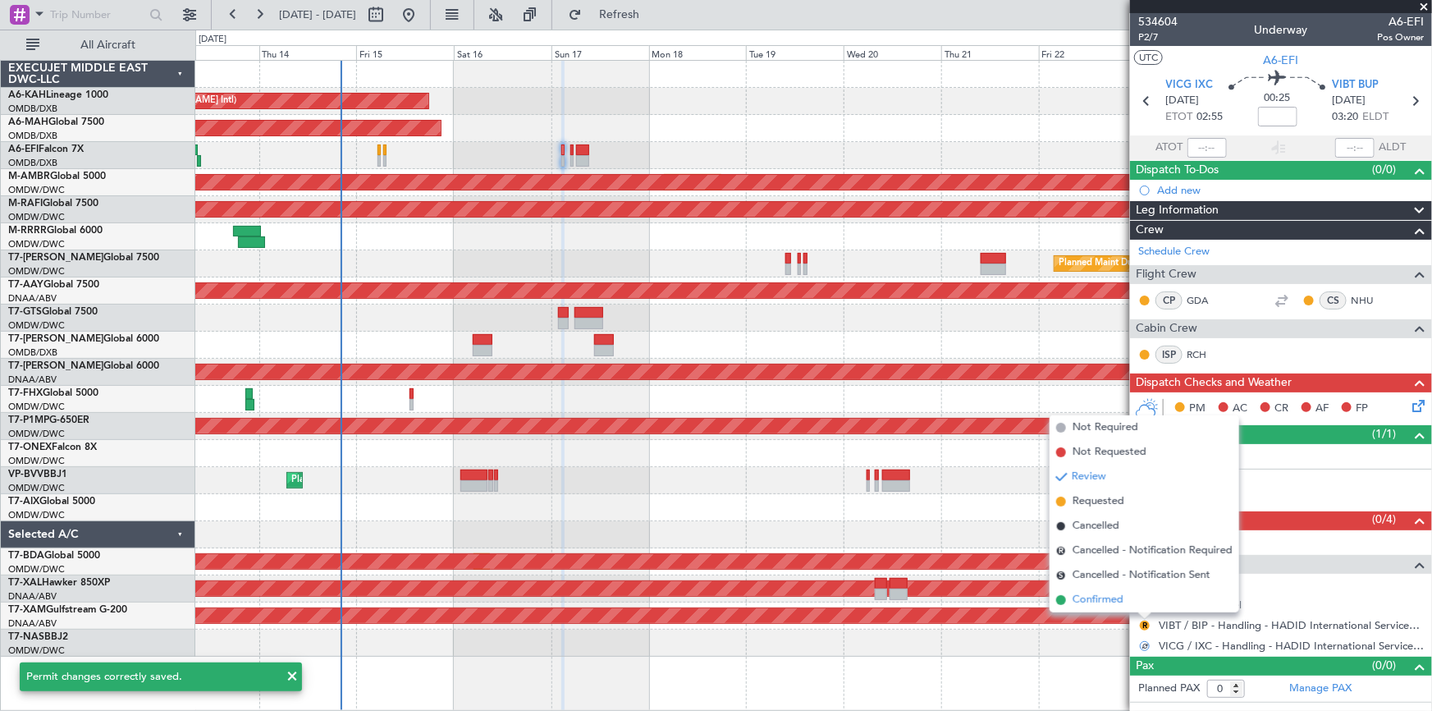
click at [1108, 600] on span "Confirmed" at bounding box center [1097, 600] width 51 height 16
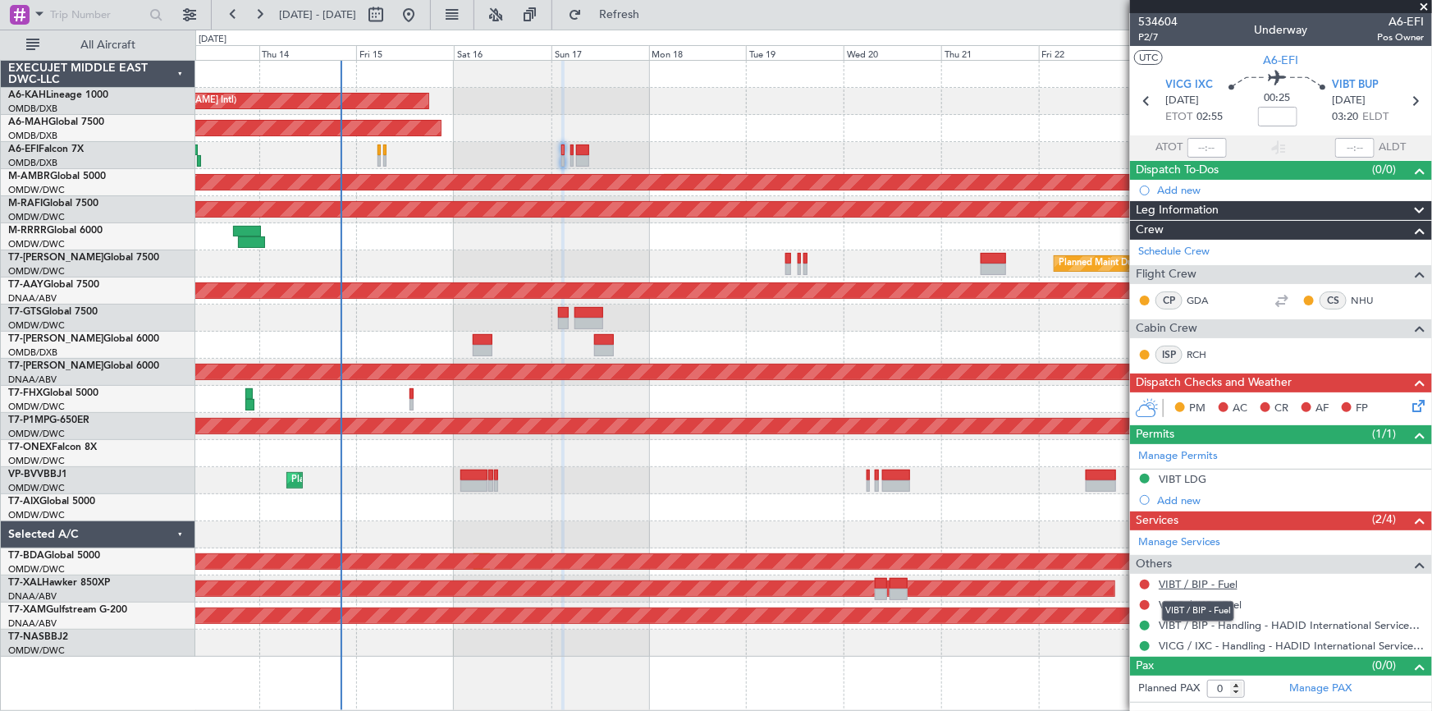
click at [1200, 583] on link "VIBT / BIP - Fuel" at bounding box center [1198, 584] width 79 height 14
click at [1190, 603] on div "VIBT / BIP - Fuel" at bounding box center [1198, 611] width 72 height 21
click at [1203, 600] on link "VICG / IXC - Fuel" at bounding box center [1200, 604] width 83 height 14
click at [654, 11] on span "Refresh" at bounding box center [619, 14] width 69 height 11
click at [1419, 102] on icon at bounding box center [1414, 100] width 21 height 21
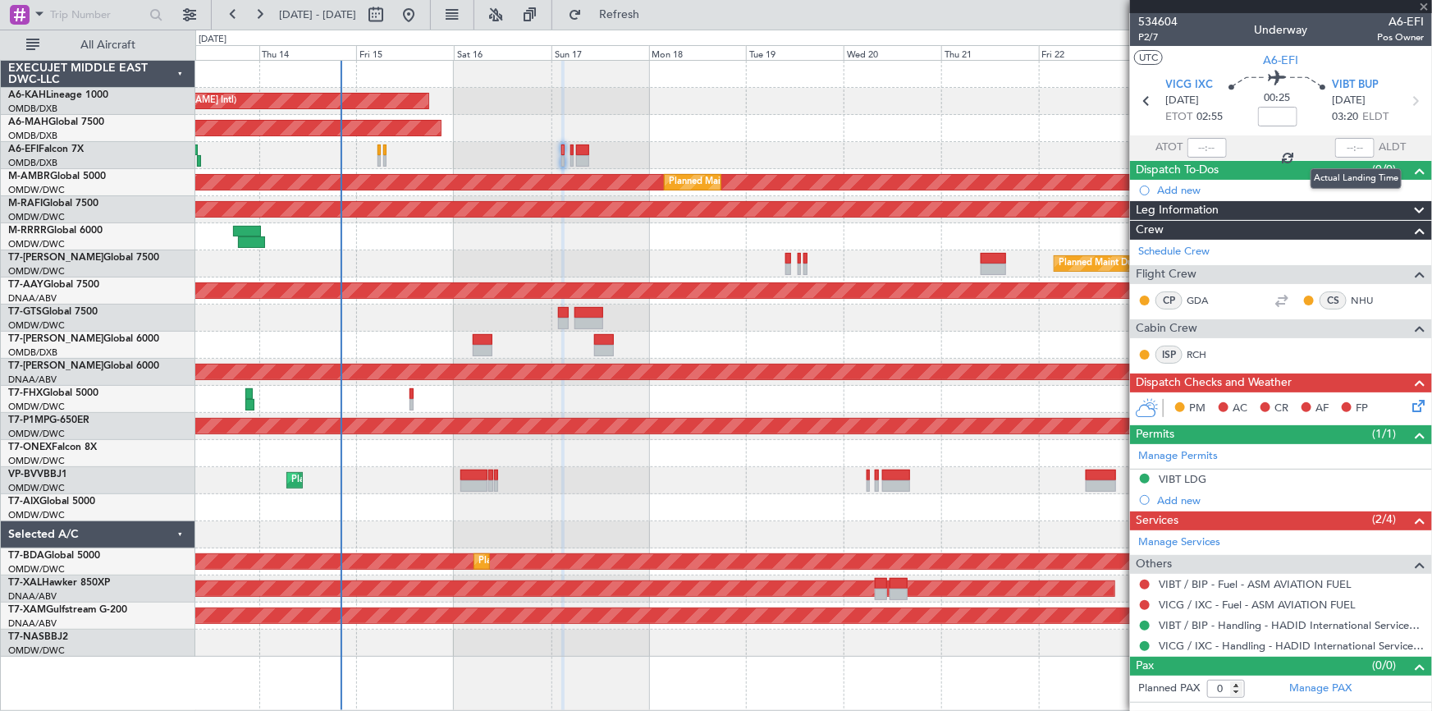
type input "-00:05"
type input "7"
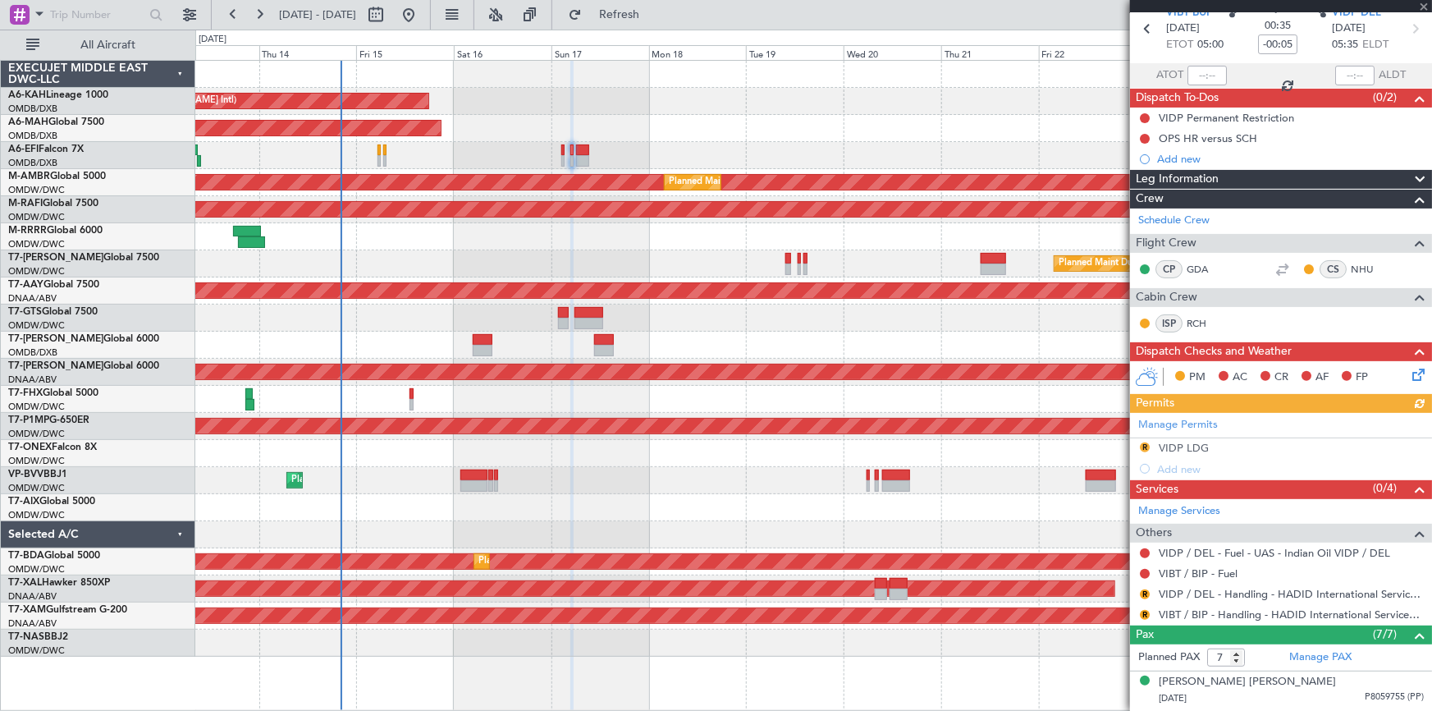
scroll to position [149, 0]
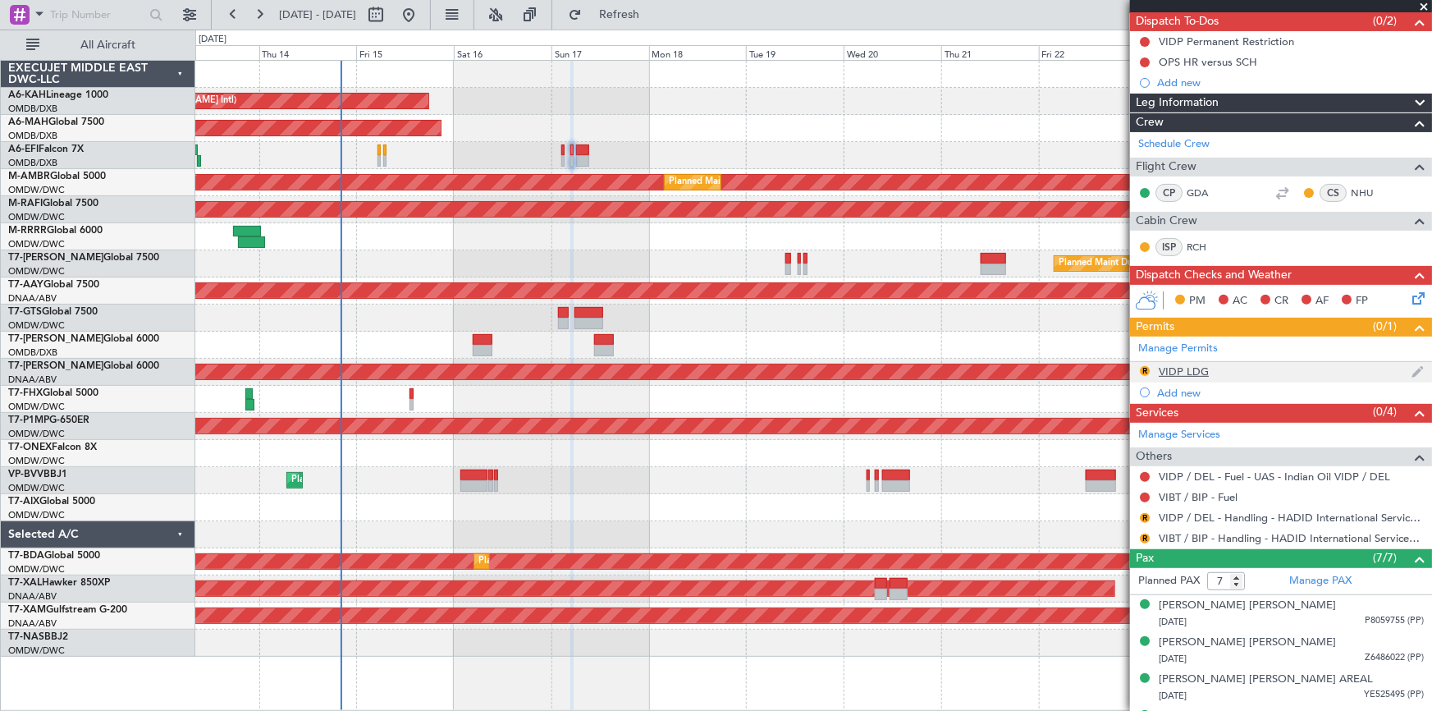
click at [1173, 368] on div "VIDP LDG" at bounding box center [1184, 371] width 50 height 14
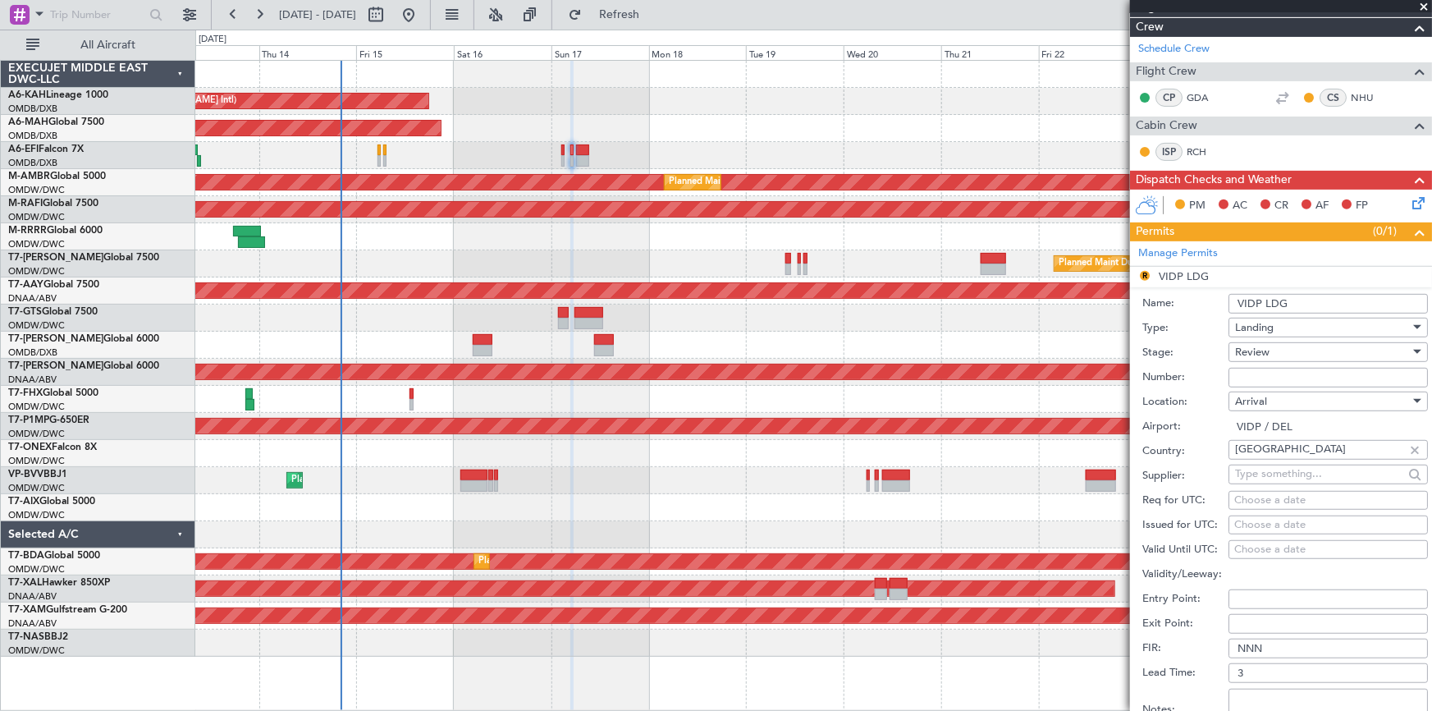
scroll to position [298, 0]
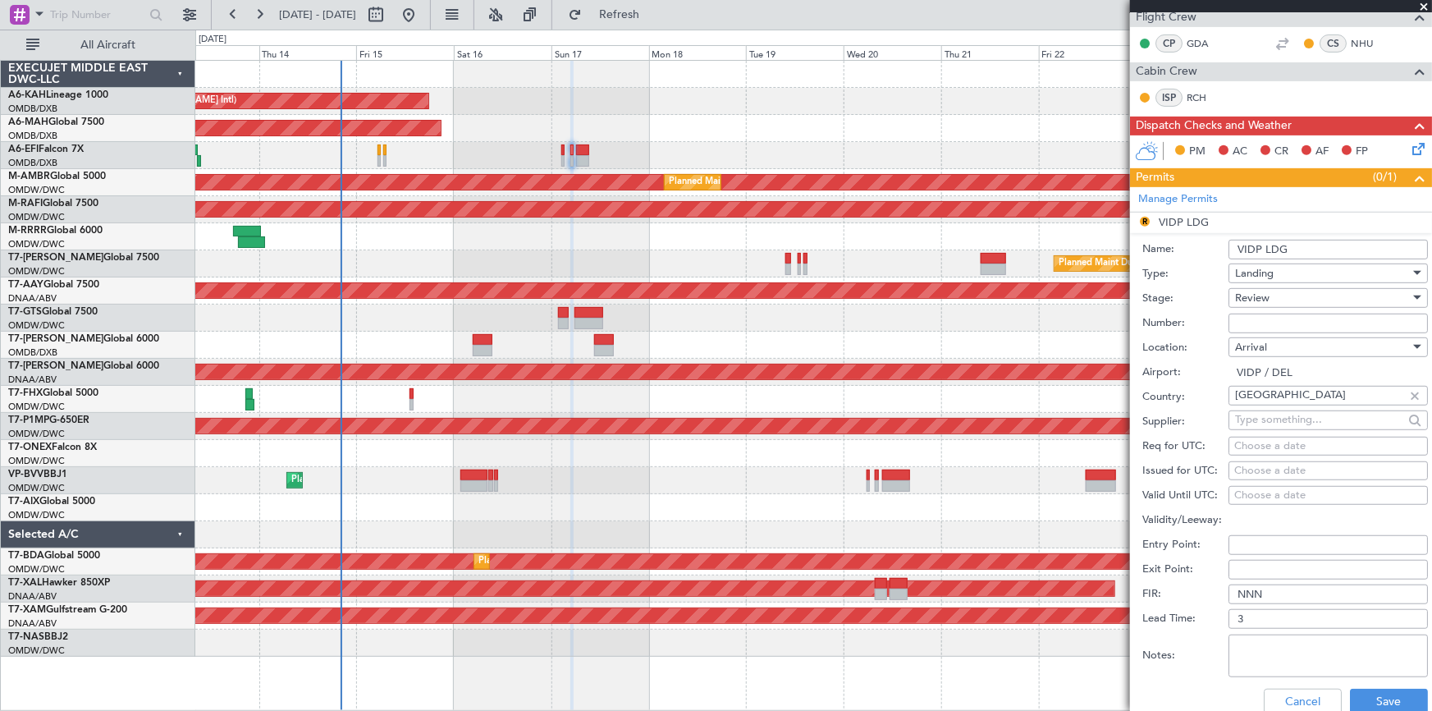
click at [1264, 325] on input "Number:" at bounding box center [1327, 323] width 199 height 20
paste input "YA/N/1392/08/14"
type input "YA/N/1392/08/14"
click at [1274, 299] on div "Review" at bounding box center [1322, 298] width 175 height 25
click at [1289, 425] on span "Received OK" at bounding box center [1323, 428] width 174 height 25
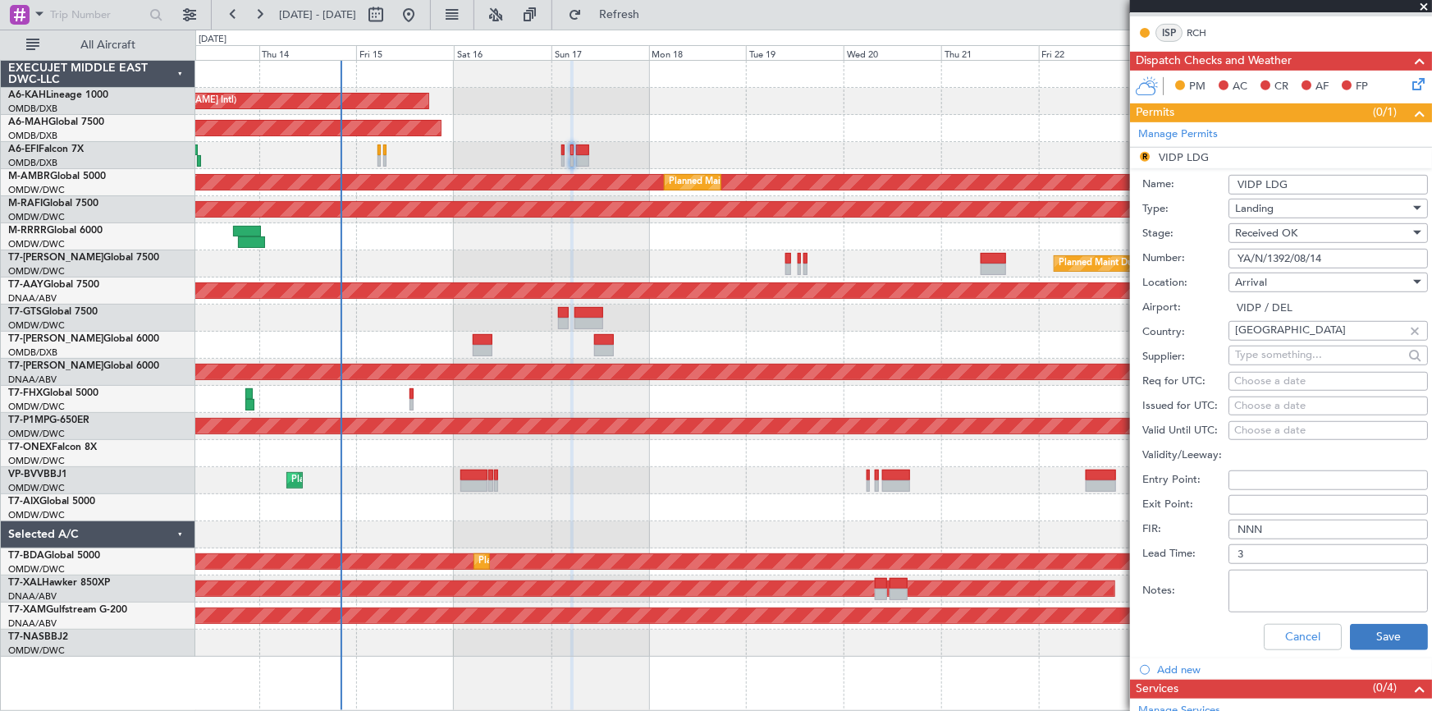
scroll to position [447, 0]
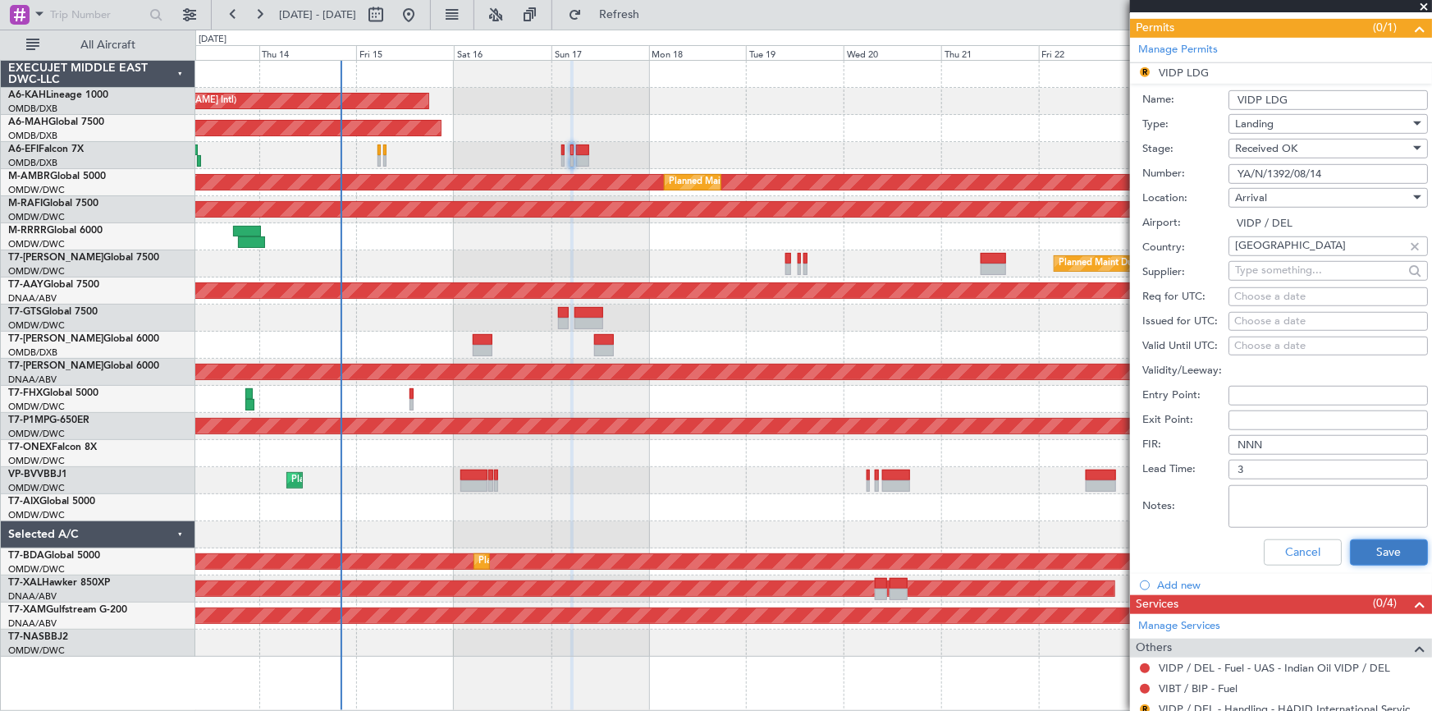
click at [1372, 552] on button "Save" at bounding box center [1389, 552] width 78 height 26
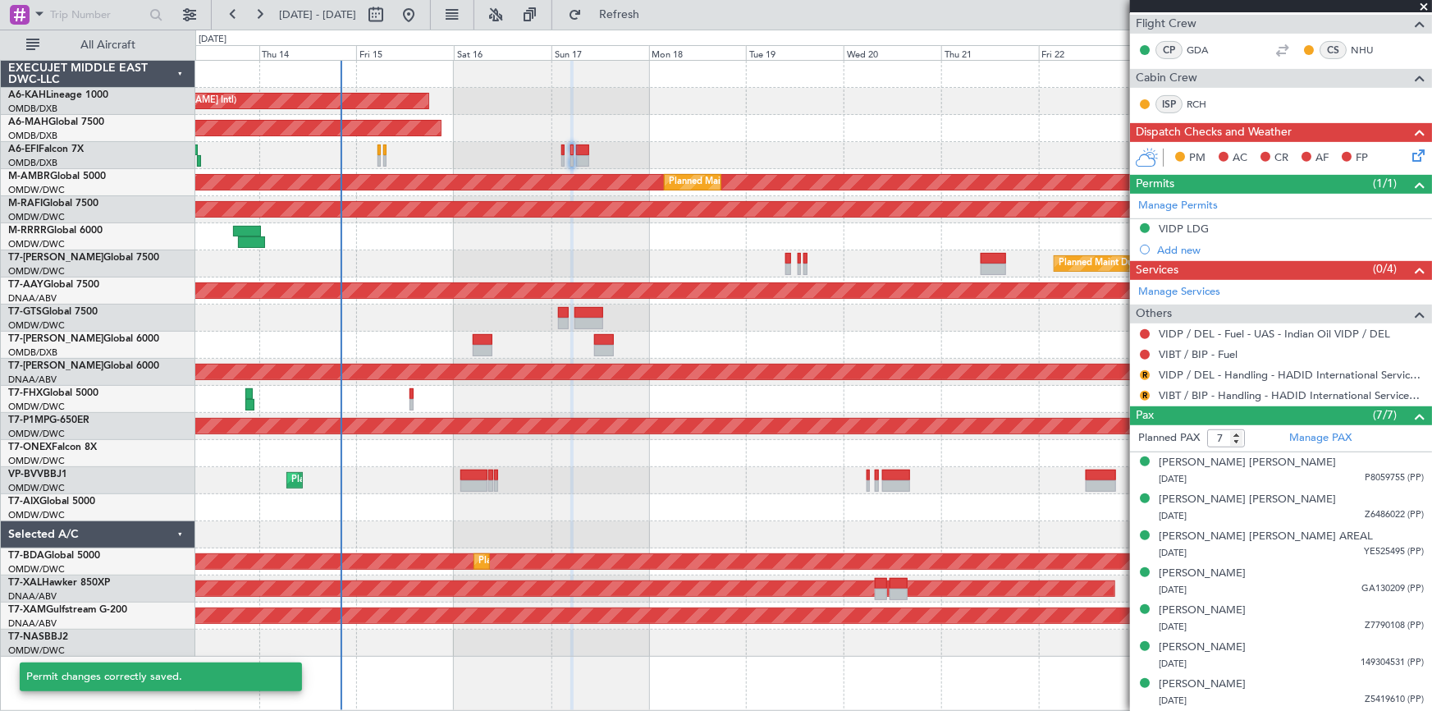
scroll to position [289, 0]
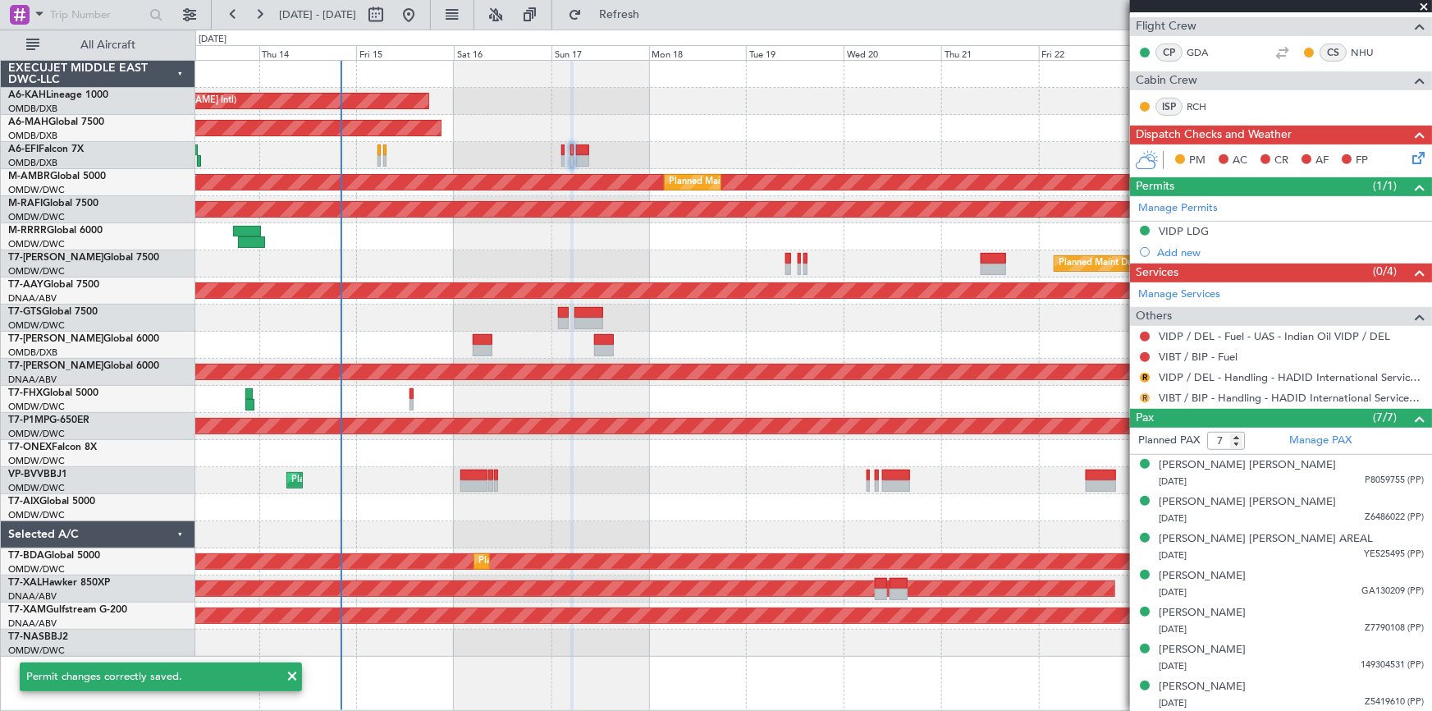
click at [1142, 394] on button "R" at bounding box center [1145, 398] width 10 height 10
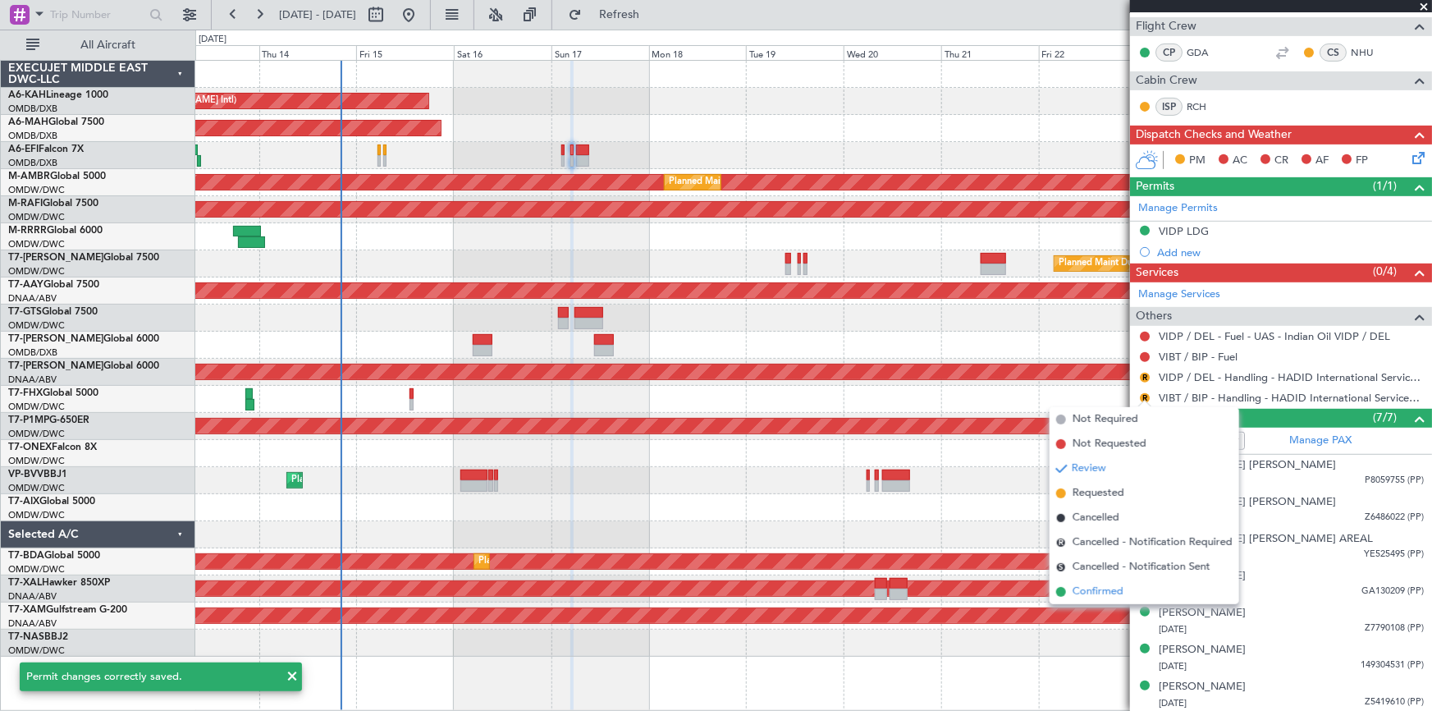
click at [1082, 590] on span "Confirmed" at bounding box center [1097, 591] width 51 height 16
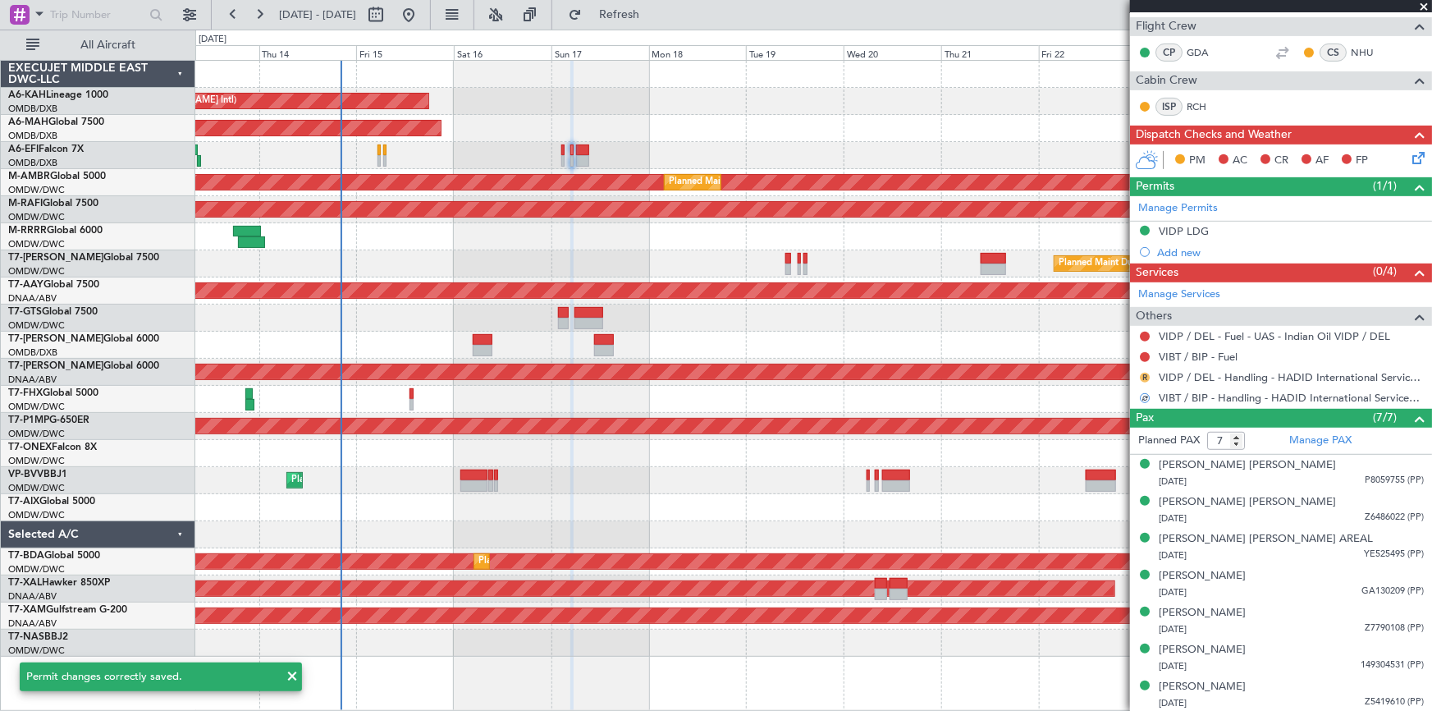
click at [1144, 373] on button "R" at bounding box center [1145, 378] width 10 height 10
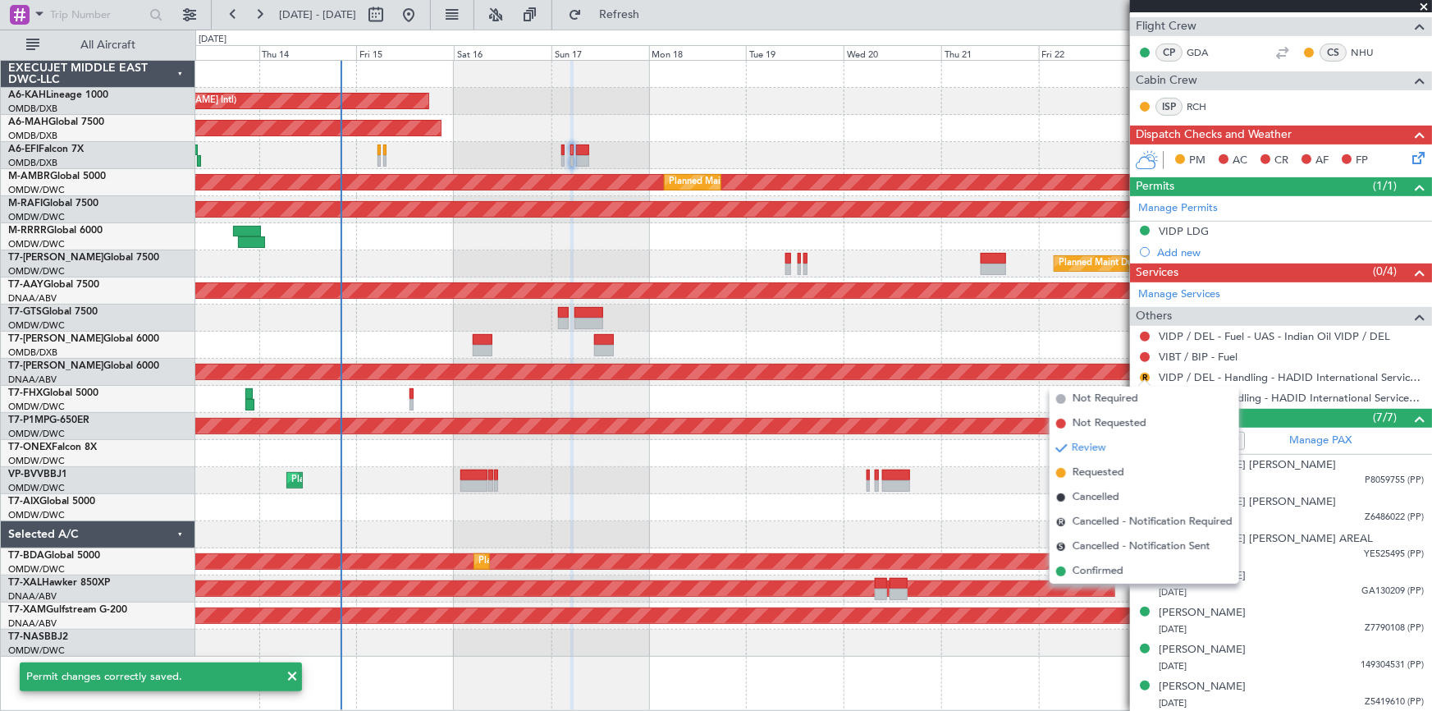
drag, startPoint x: 1092, startPoint y: 572, endPoint x: 1264, endPoint y: 413, distance: 234.0
click at [1092, 571] on span "Confirmed" at bounding box center [1097, 571] width 51 height 16
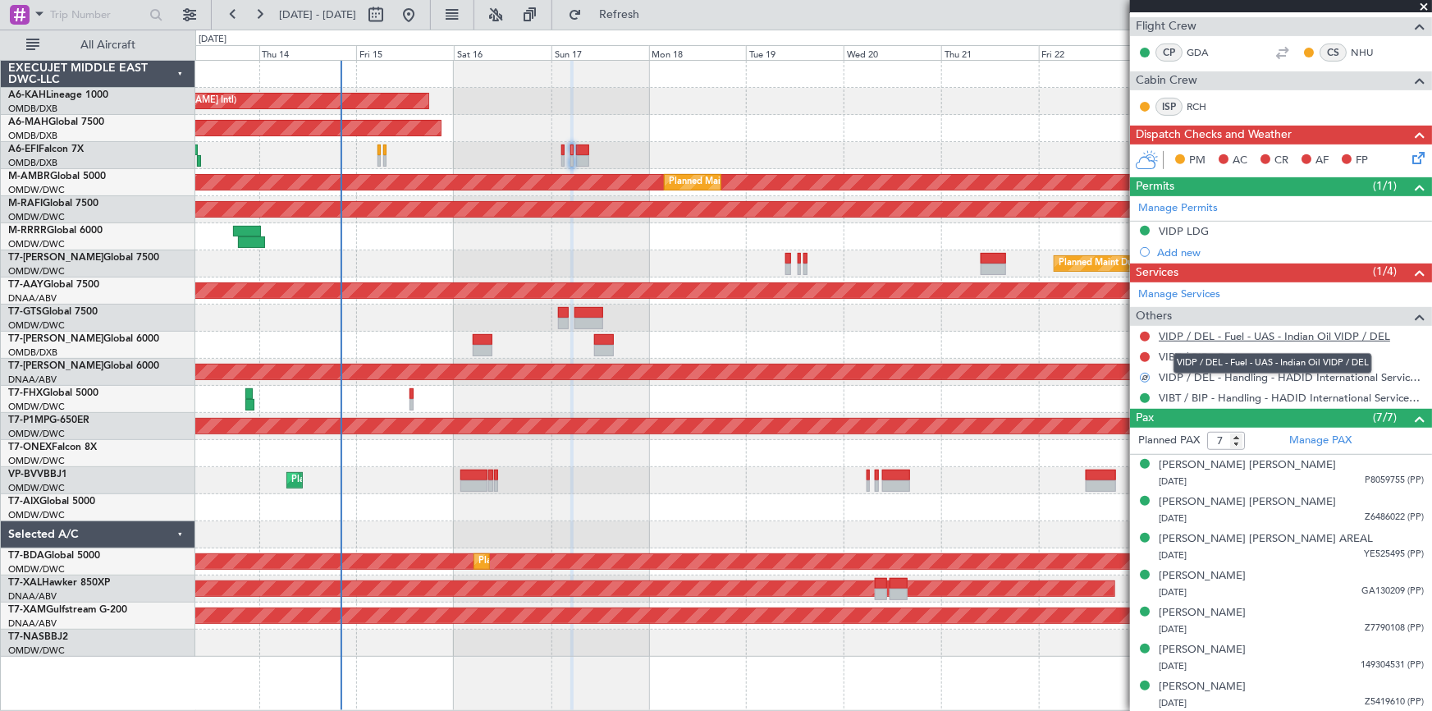
click at [1278, 334] on link "VIDP / DEL - Fuel - UAS - Indian Oil VIDP / DEL" at bounding box center [1274, 336] width 231 height 14
click at [1192, 352] on link "VIBT / BIP - Fuel" at bounding box center [1198, 357] width 79 height 14
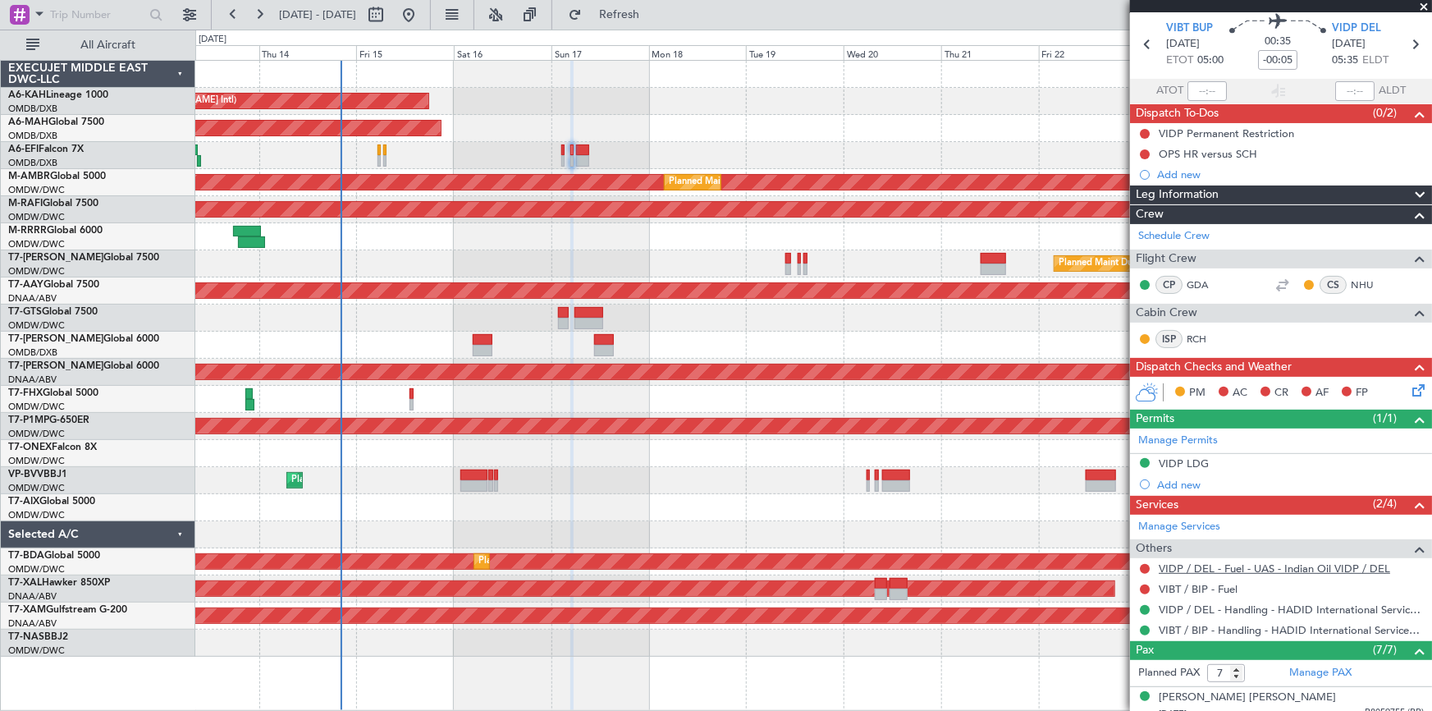
scroll to position [223, 0]
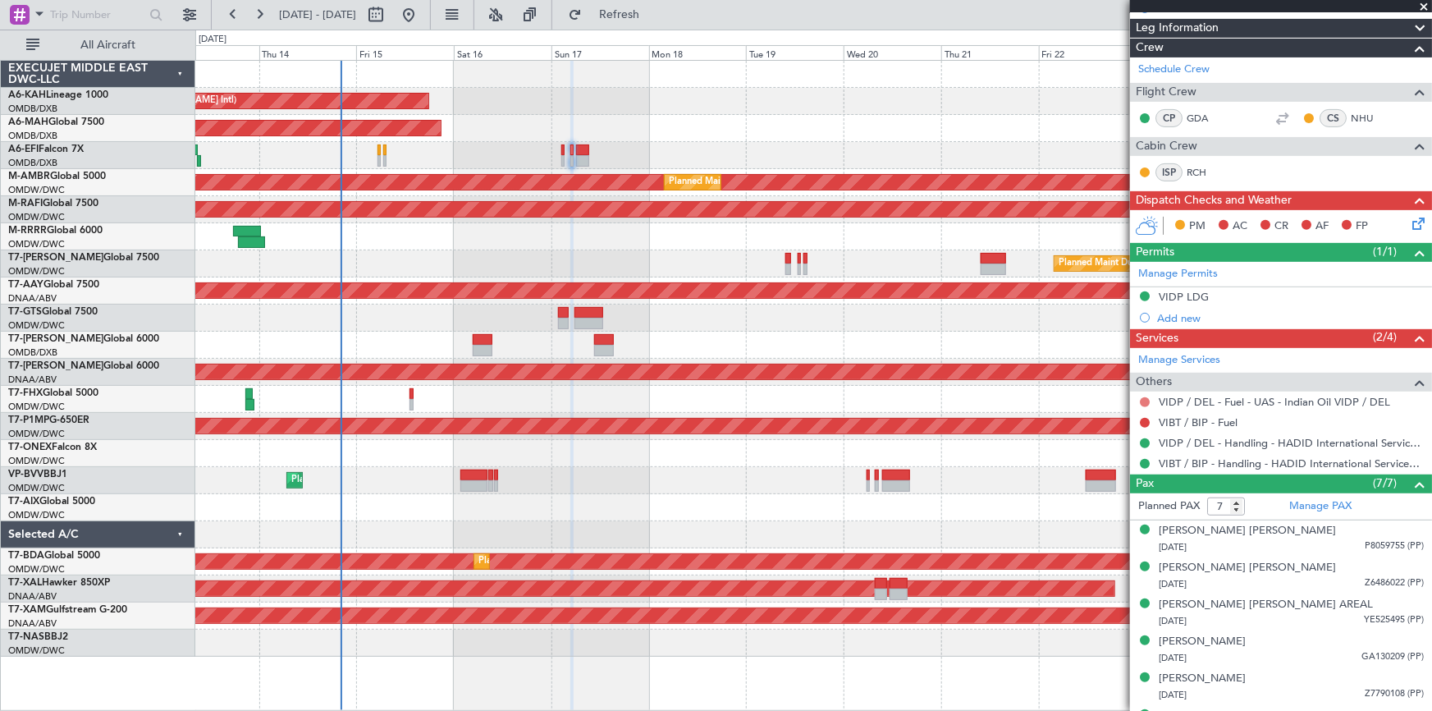
click at [1142, 397] on button at bounding box center [1145, 402] width 10 height 10
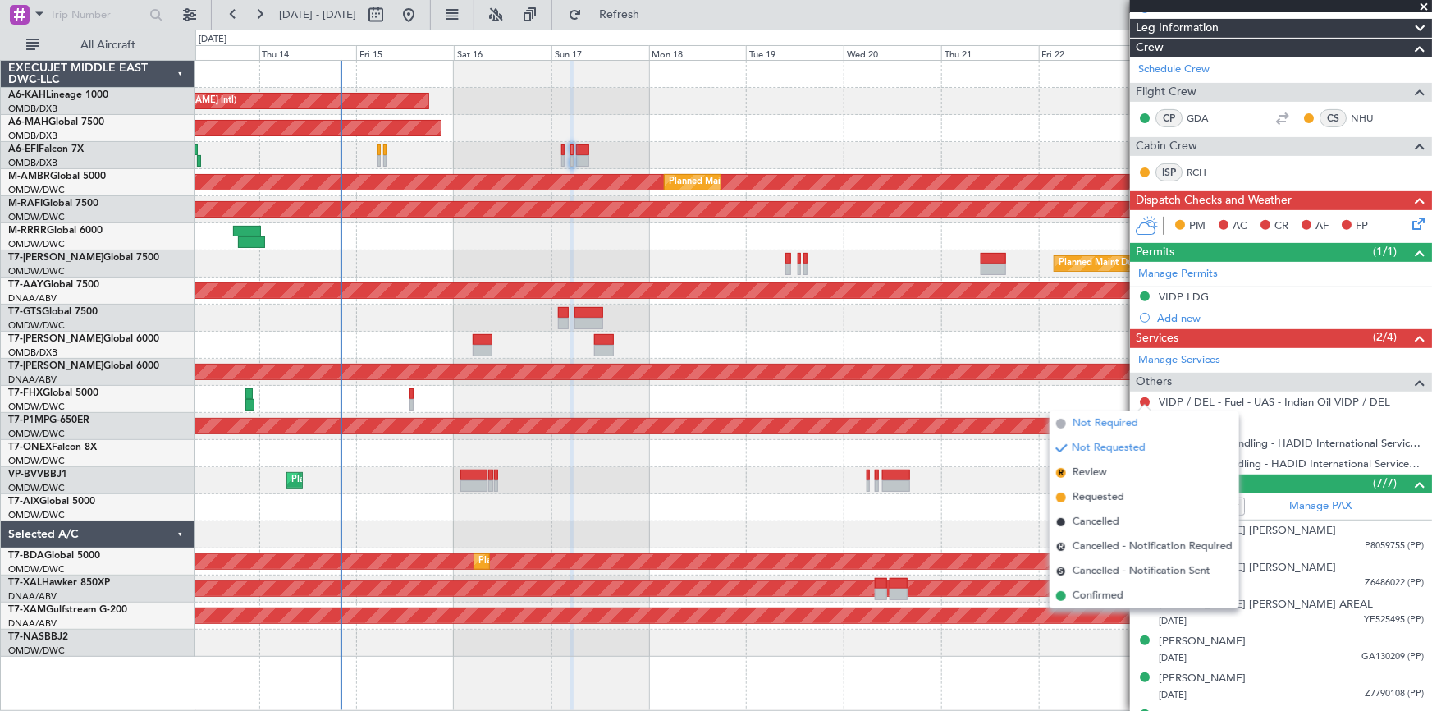
click at [1089, 427] on span "Not Required" at bounding box center [1105, 423] width 66 height 16
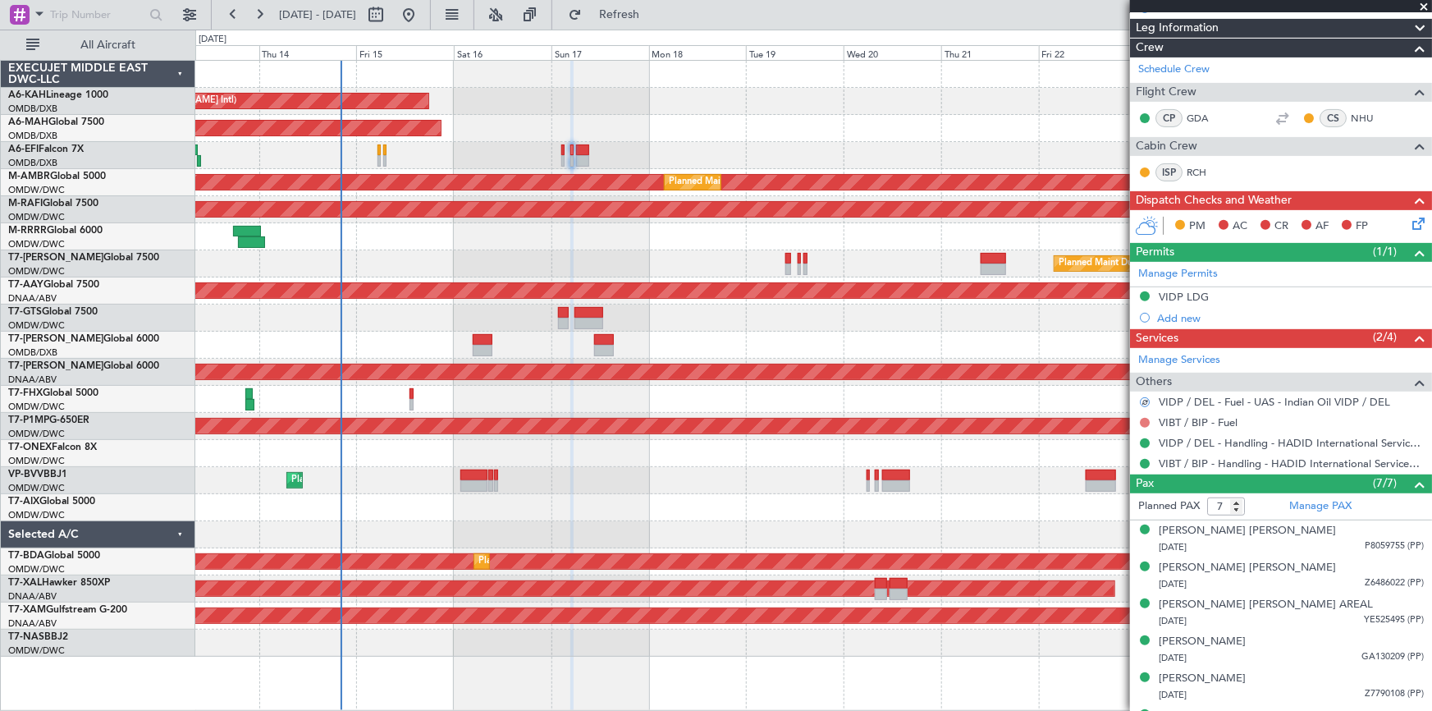
click at [1145, 418] on button at bounding box center [1145, 423] width 10 height 10
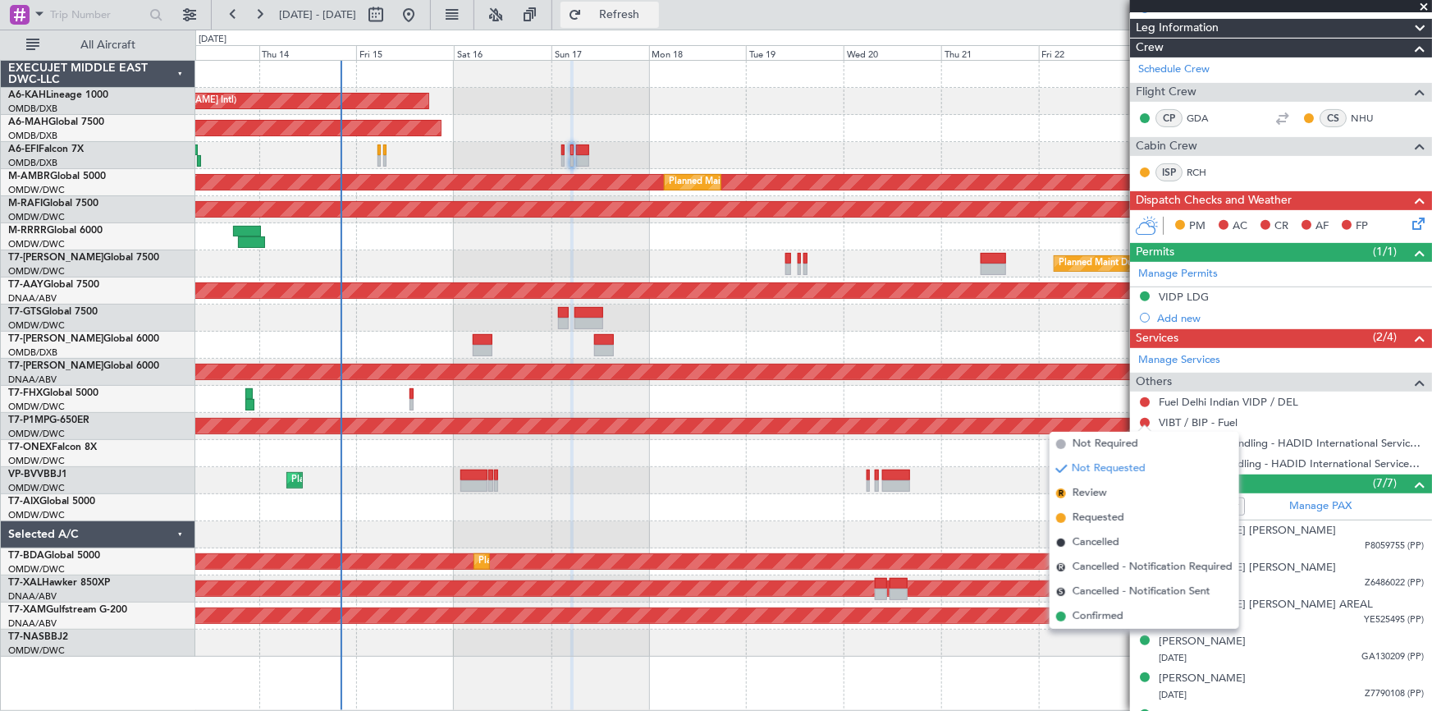
click at [654, 15] on span "Refresh" at bounding box center [619, 14] width 69 height 11
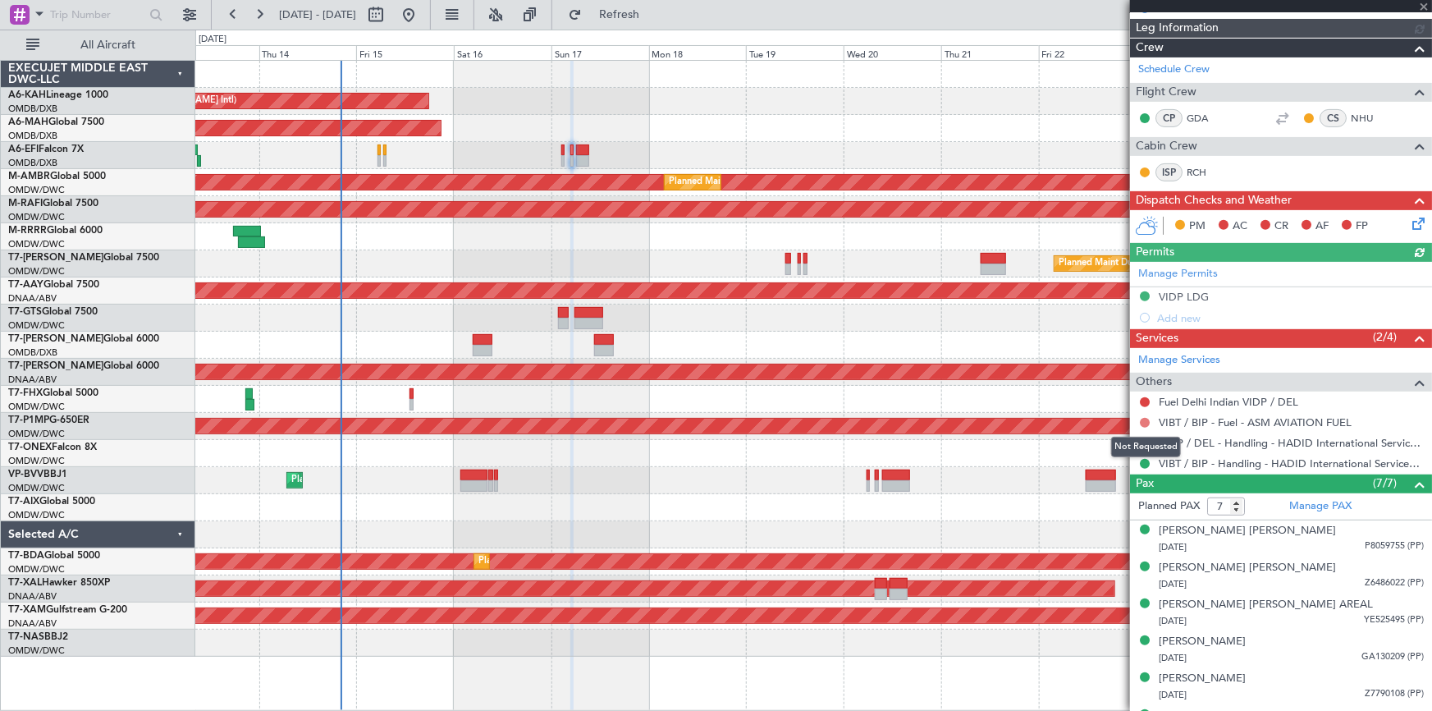
click at [1149, 418] on button at bounding box center [1145, 423] width 10 height 10
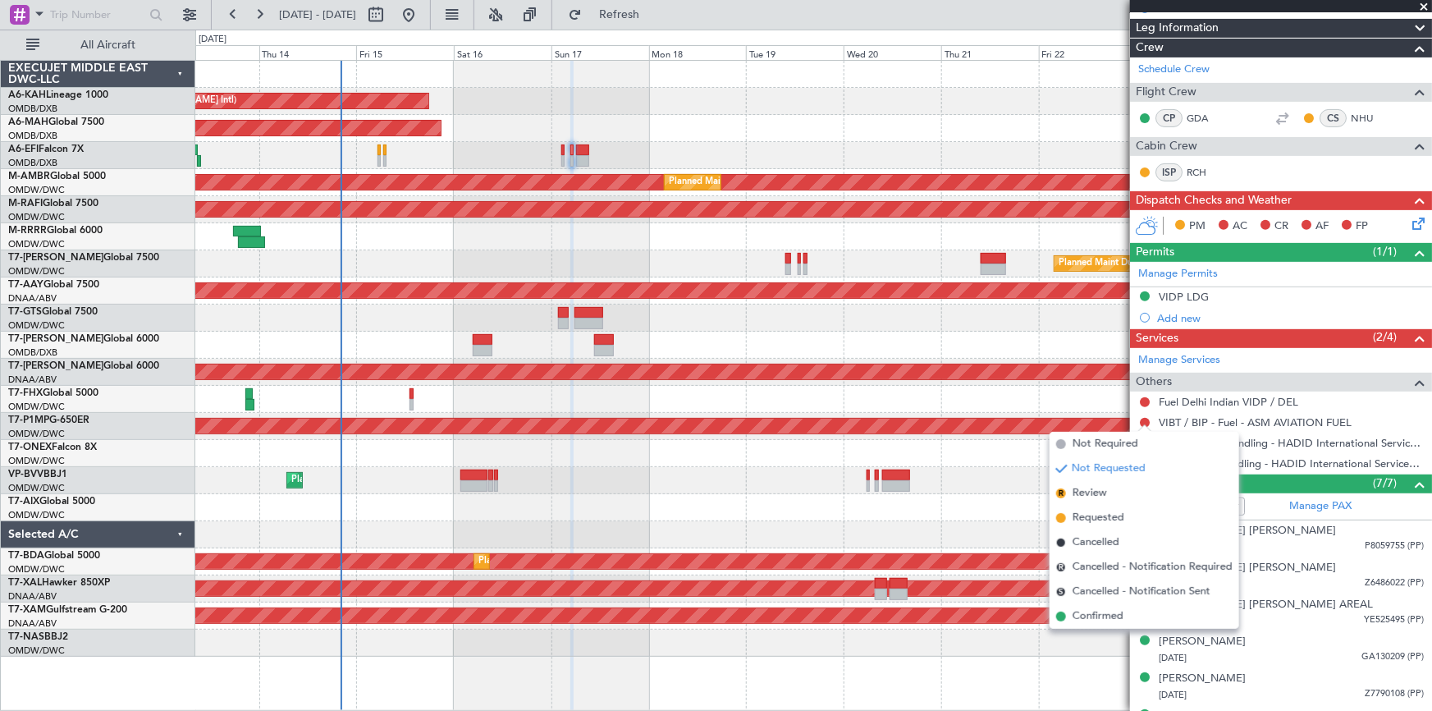
click at [1103, 440] on span "Not Required" at bounding box center [1105, 444] width 66 height 16
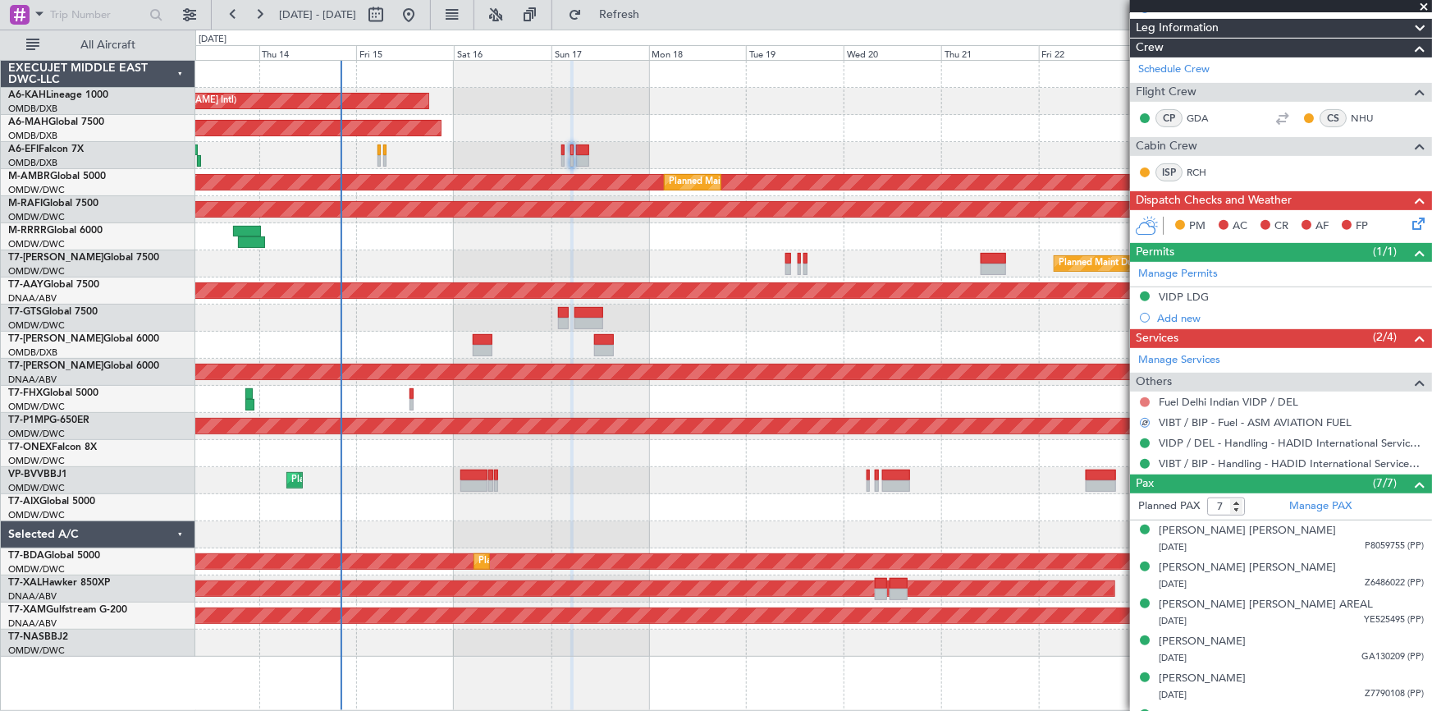
click at [1145, 397] on button at bounding box center [1145, 402] width 10 height 10
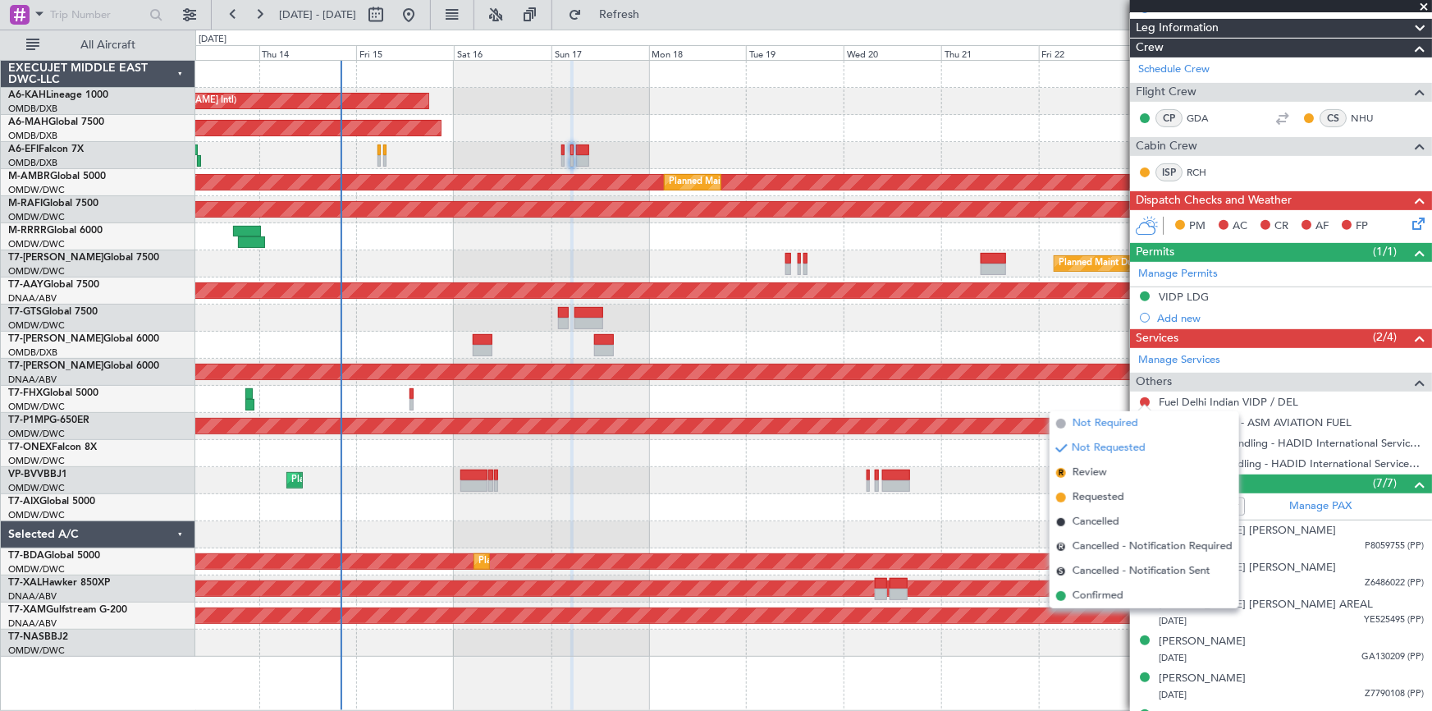
click at [1094, 421] on span "Not Required" at bounding box center [1105, 423] width 66 height 16
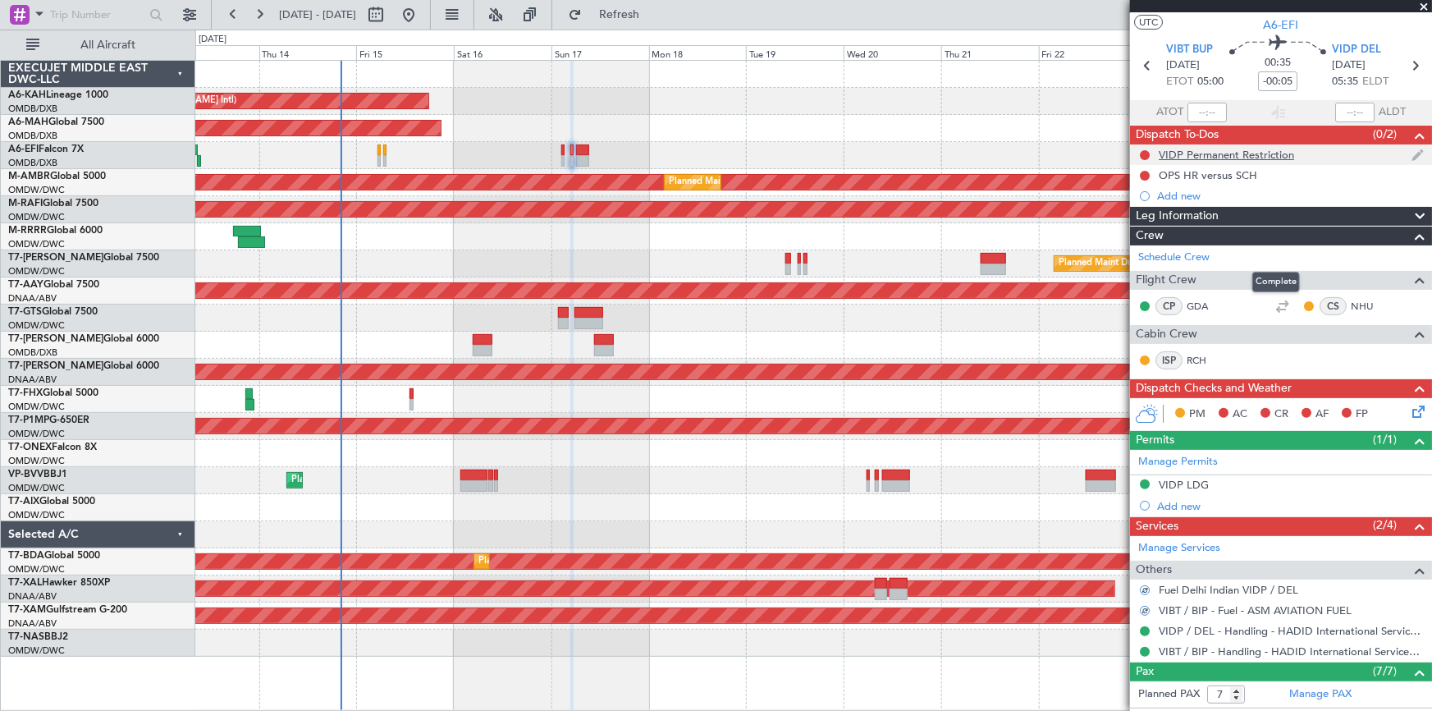
scroll to position [0, 0]
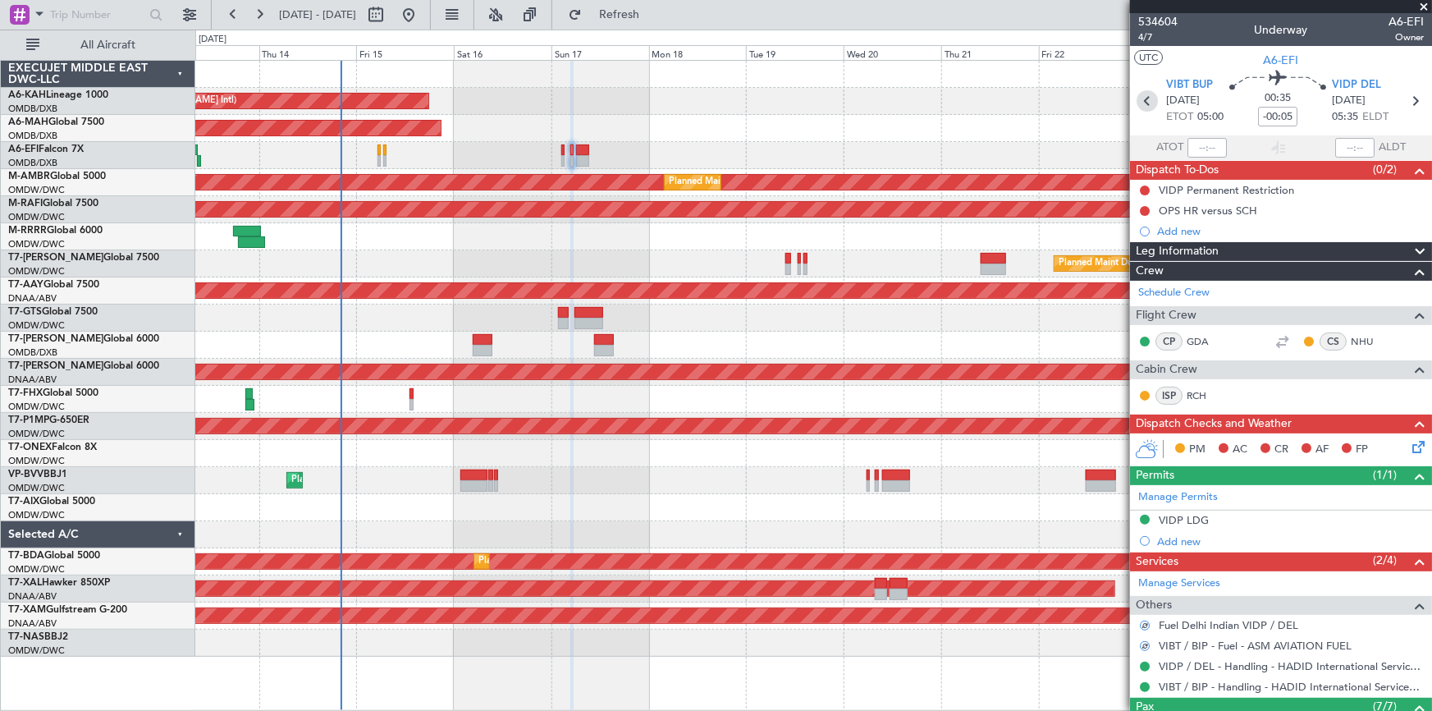
click at [1141, 99] on icon at bounding box center [1146, 100] width 21 height 21
type input "0"
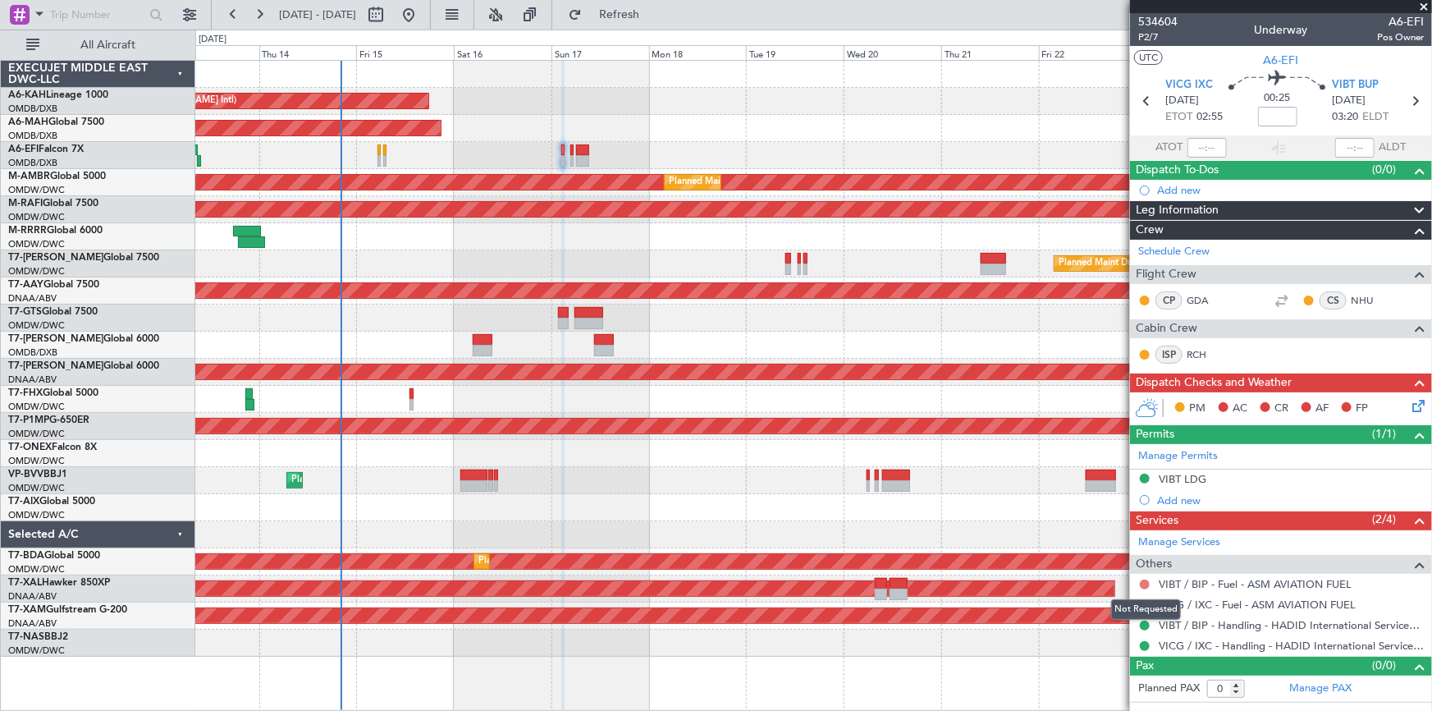
click at [1146, 581] on button at bounding box center [1145, 584] width 10 height 10
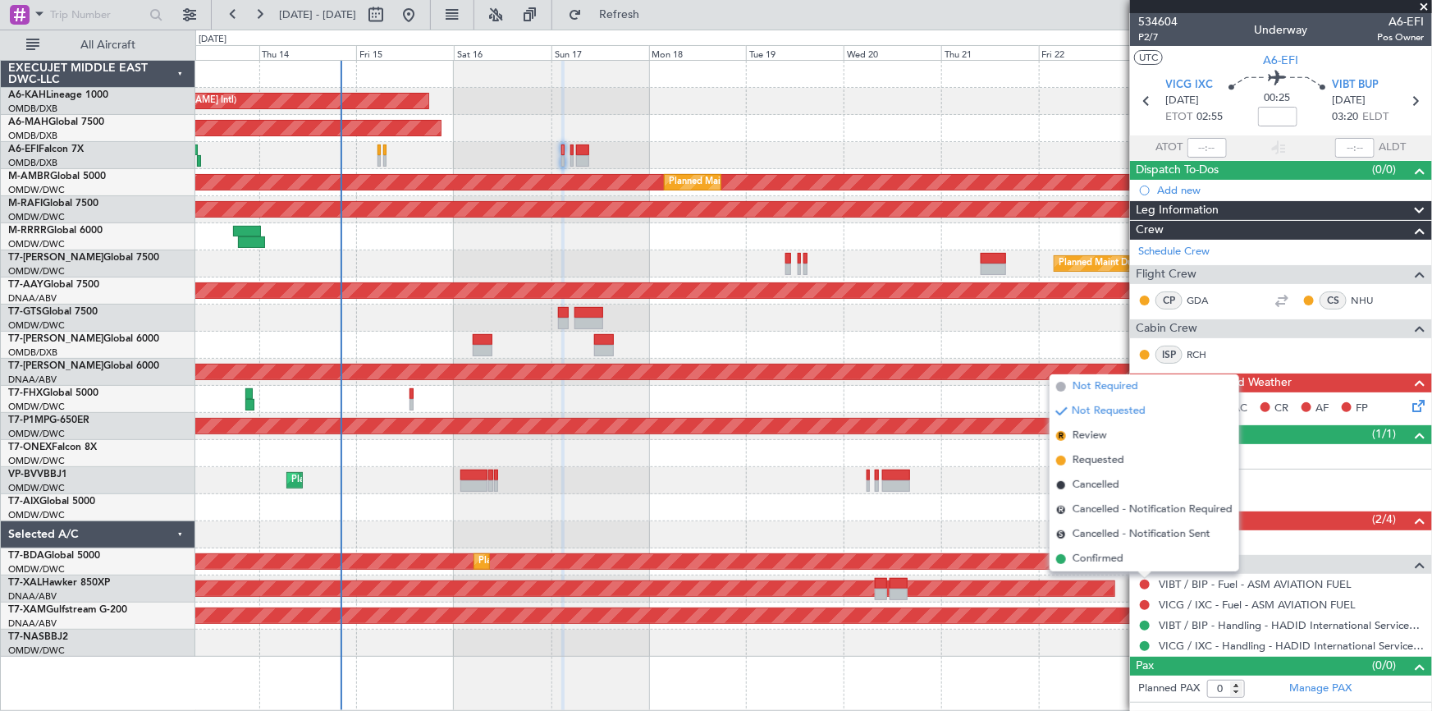
click at [1101, 384] on span "Not Required" at bounding box center [1105, 386] width 66 height 16
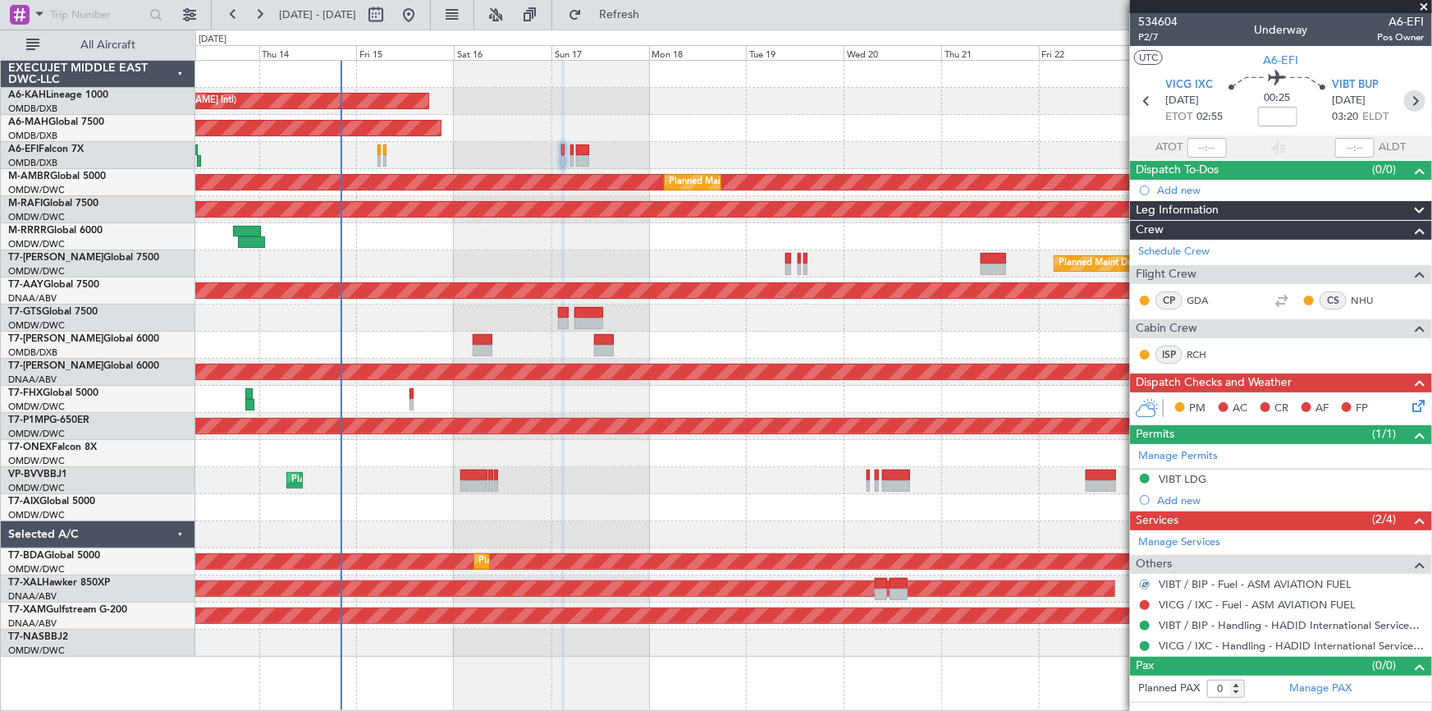
click at [1420, 92] on icon at bounding box center [1414, 100] width 21 height 21
type input "-00:05"
type input "7"
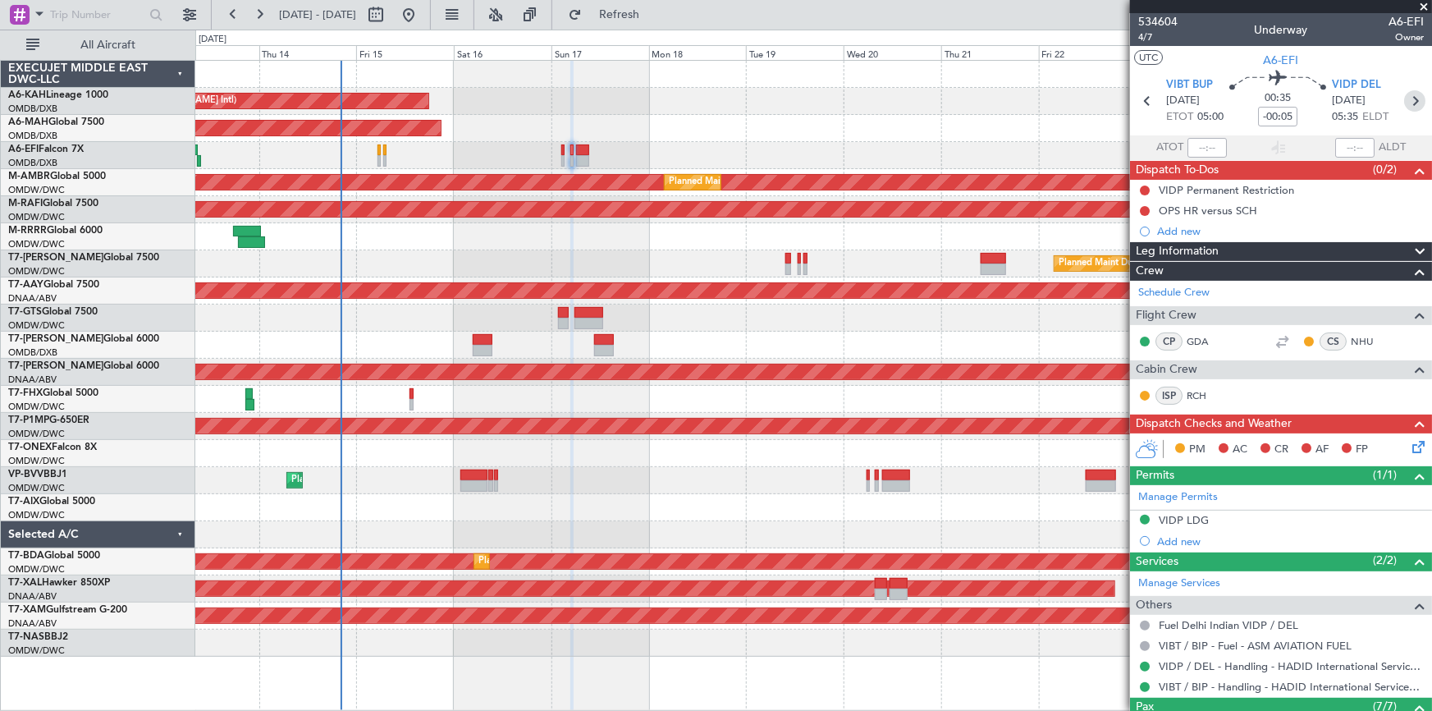
click at [1405, 98] on icon at bounding box center [1414, 100] width 21 height 21
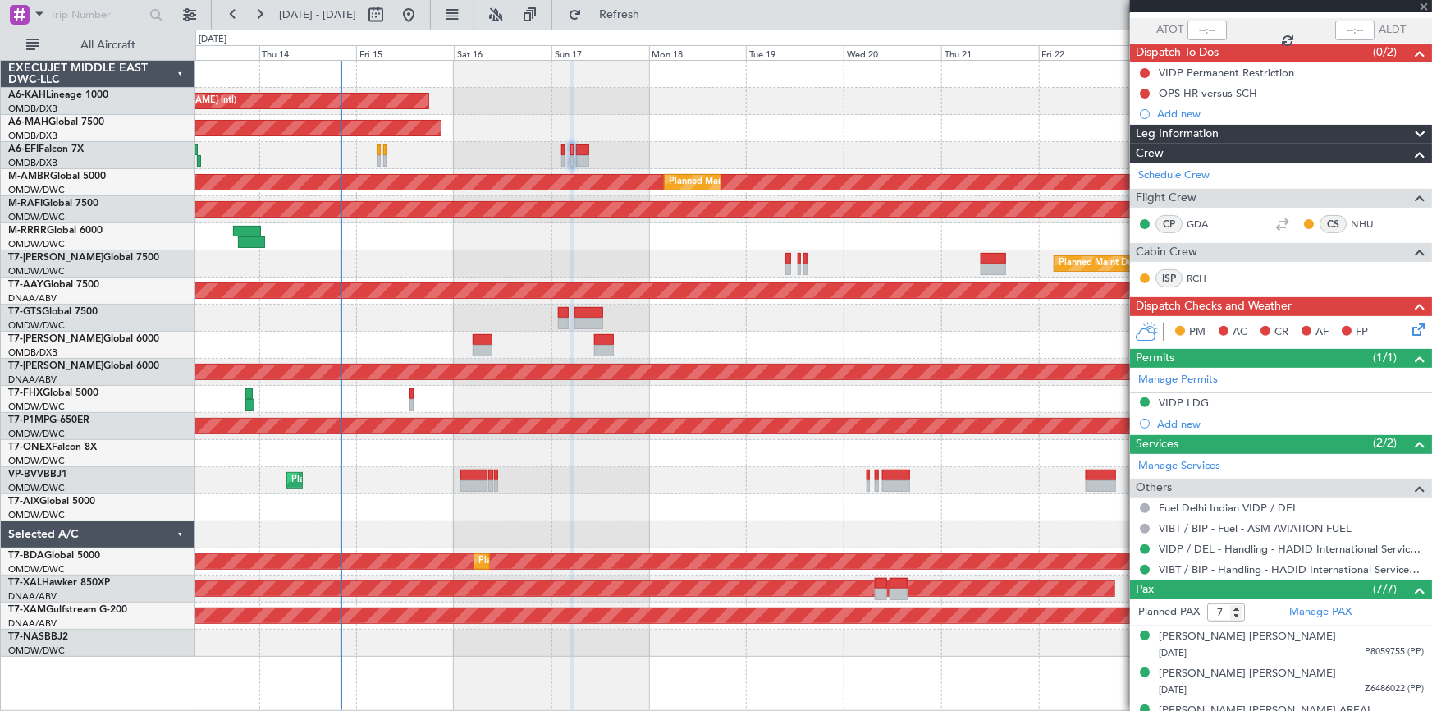
scroll to position [149, 0]
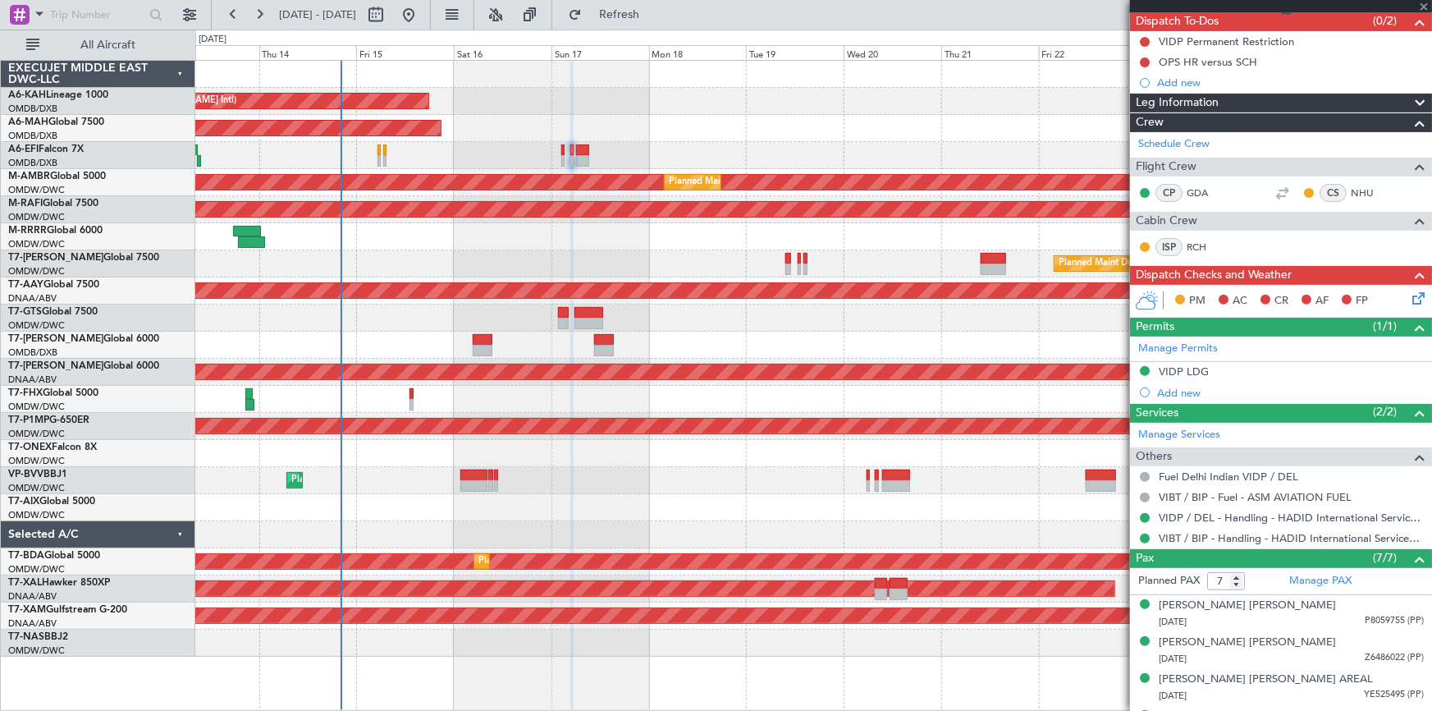
type input "+00:15"
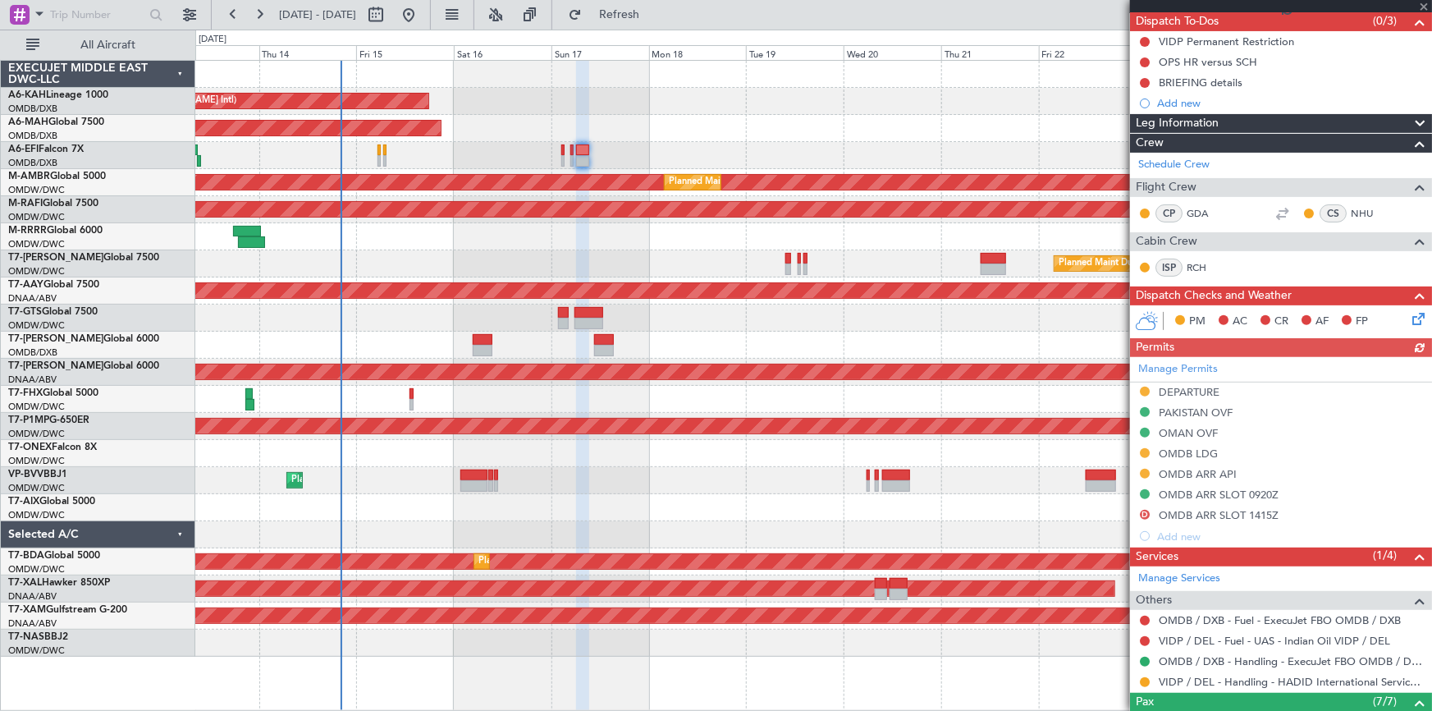
click at [1176, 386] on div "Manage Permits DEPARTURE PAKISTAN OVF OMAN OVF OMDB LDG OMDB ARR API OMDB ARR S…" at bounding box center [1281, 452] width 302 height 190
click at [1178, 390] on div "DEPARTURE" at bounding box center [1189, 392] width 61 height 14
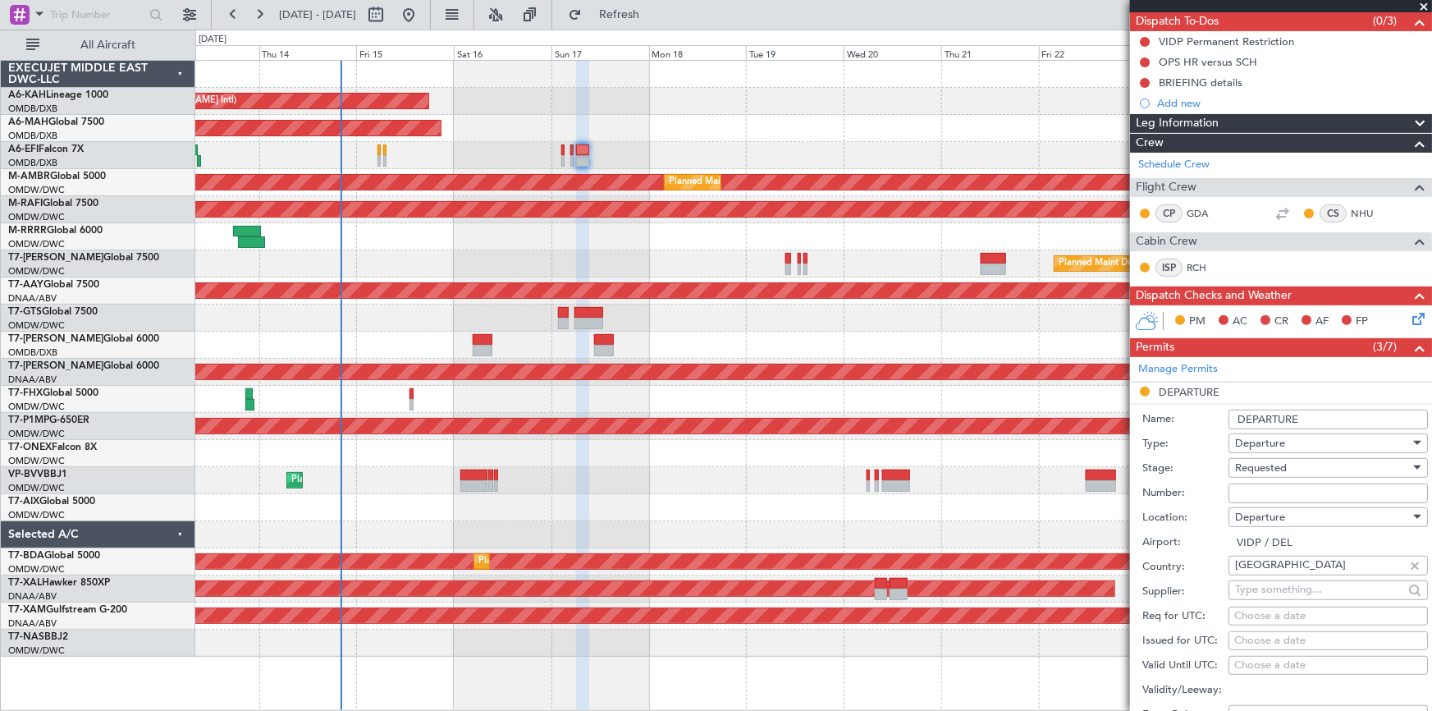
click at [1300, 491] on input "Number:" at bounding box center [1327, 493] width 199 height 20
paste input "YA/N/1392/08/14"
type input "YA/N/1392/08/14"
click at [1305, 460] on div "Requested" at bounding box center [1322, 467] width 175 height 25
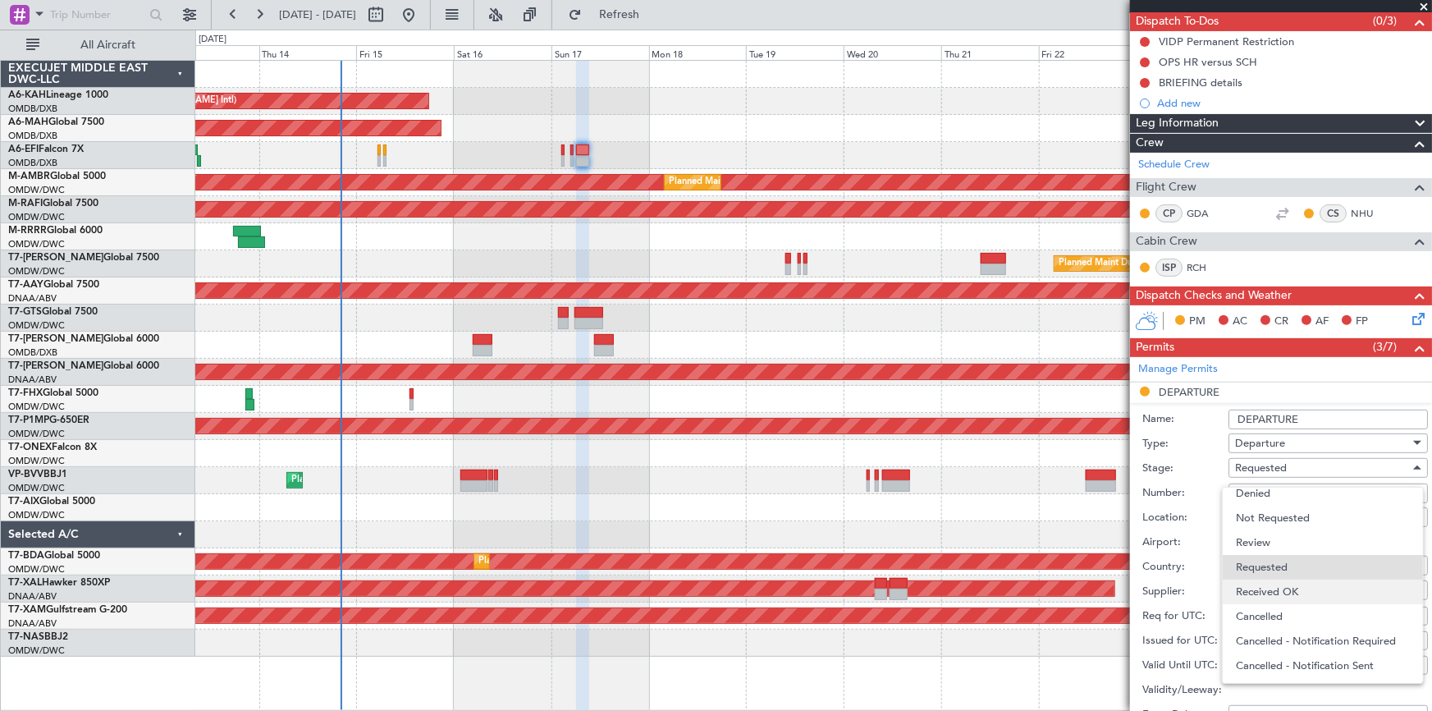
click at [1286, 584] on span "Received OK" at bounding box center [1323, 591] width 174 height 25
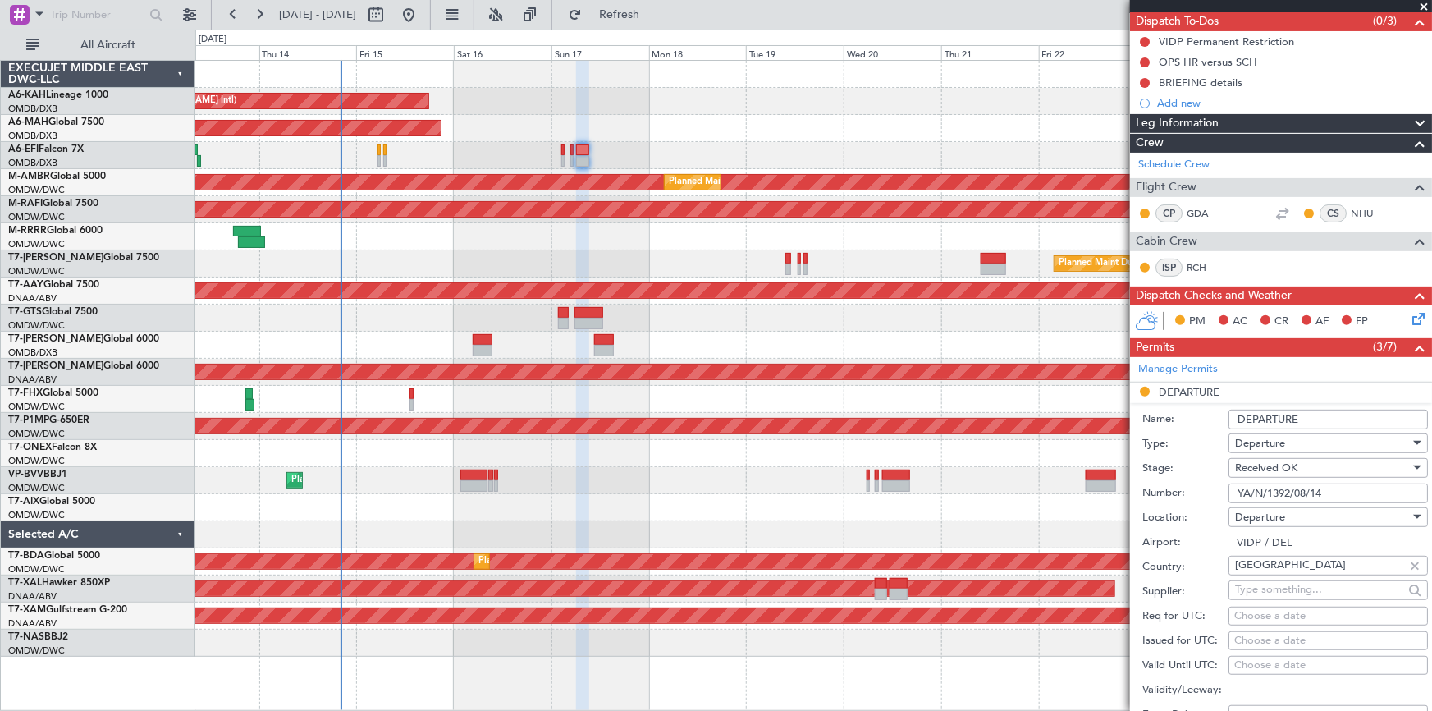
scroll to position [447, 0]
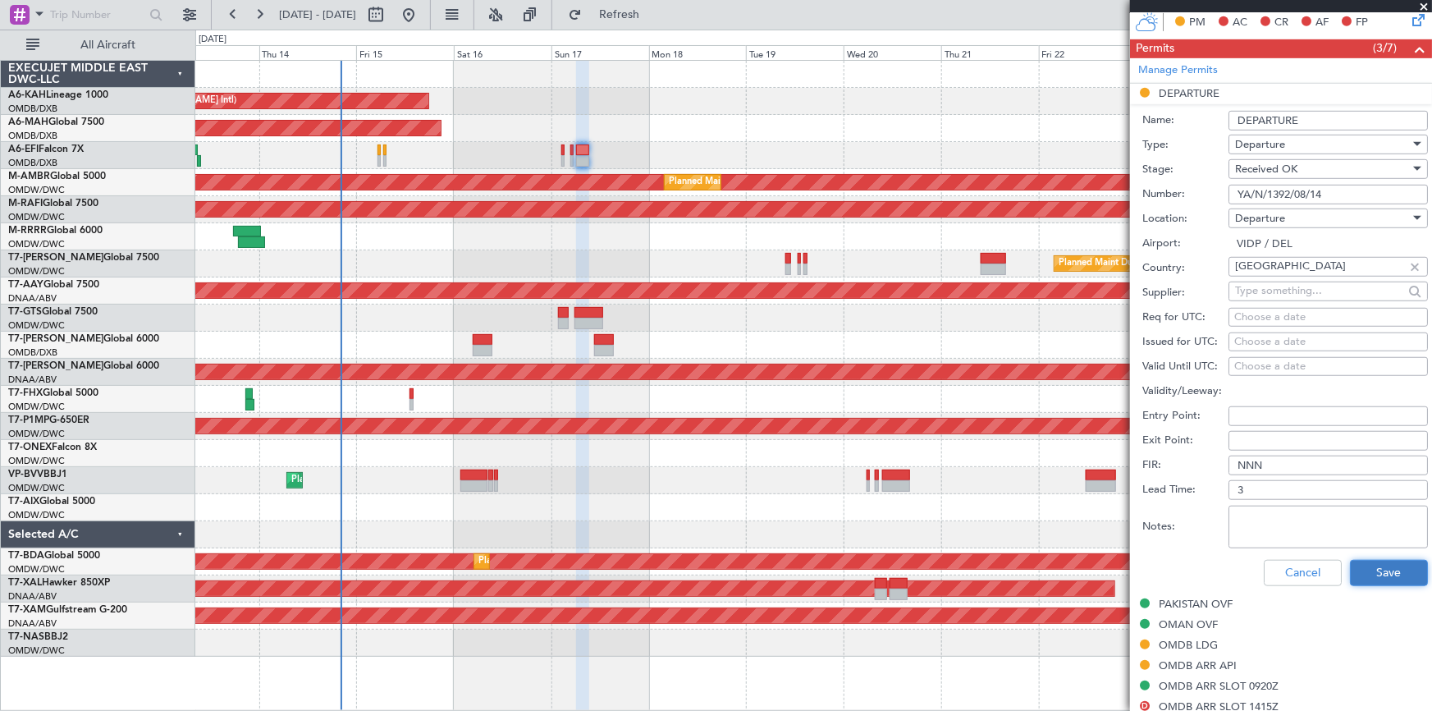
click at [1370, 564] on button "Save" at bounding box center [1389, 573] width 78 height 26
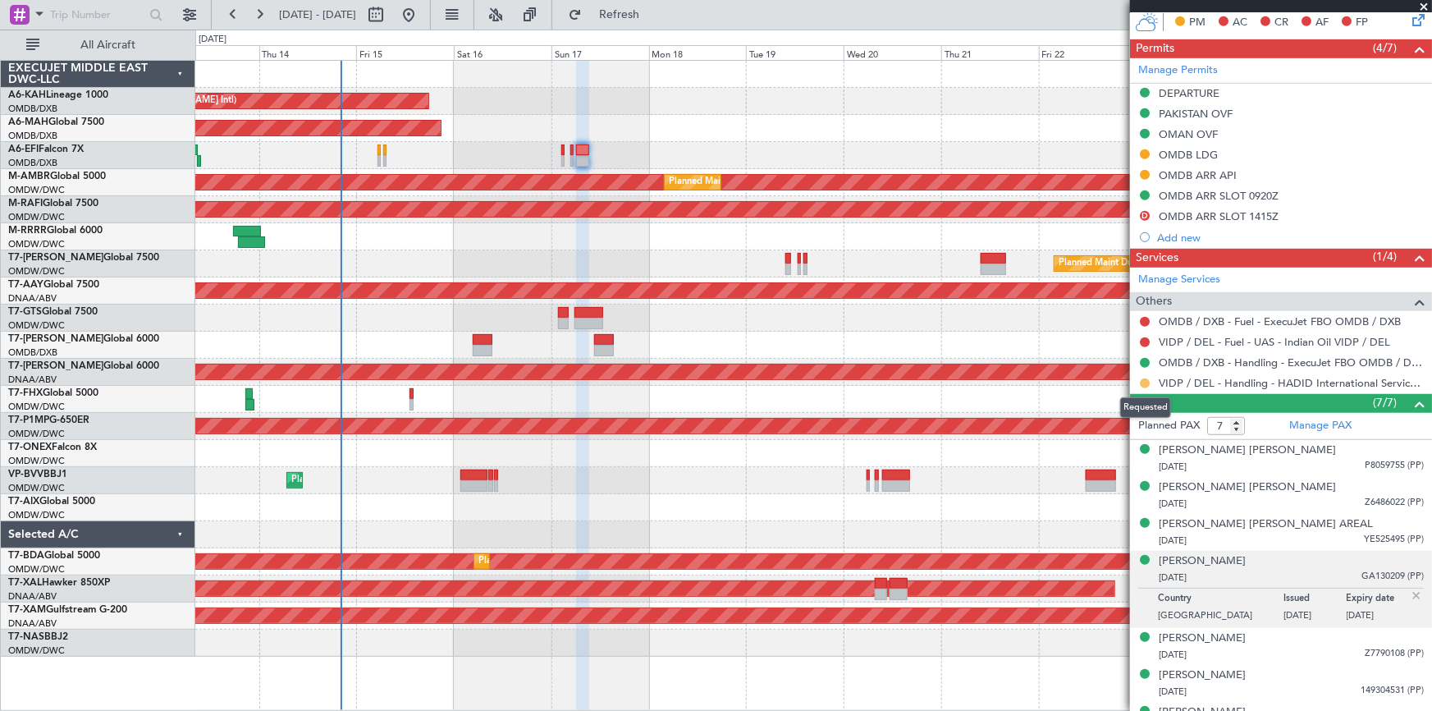
click at [1146, 381] on button at bounding box center [1145, 383] width 10 height 10
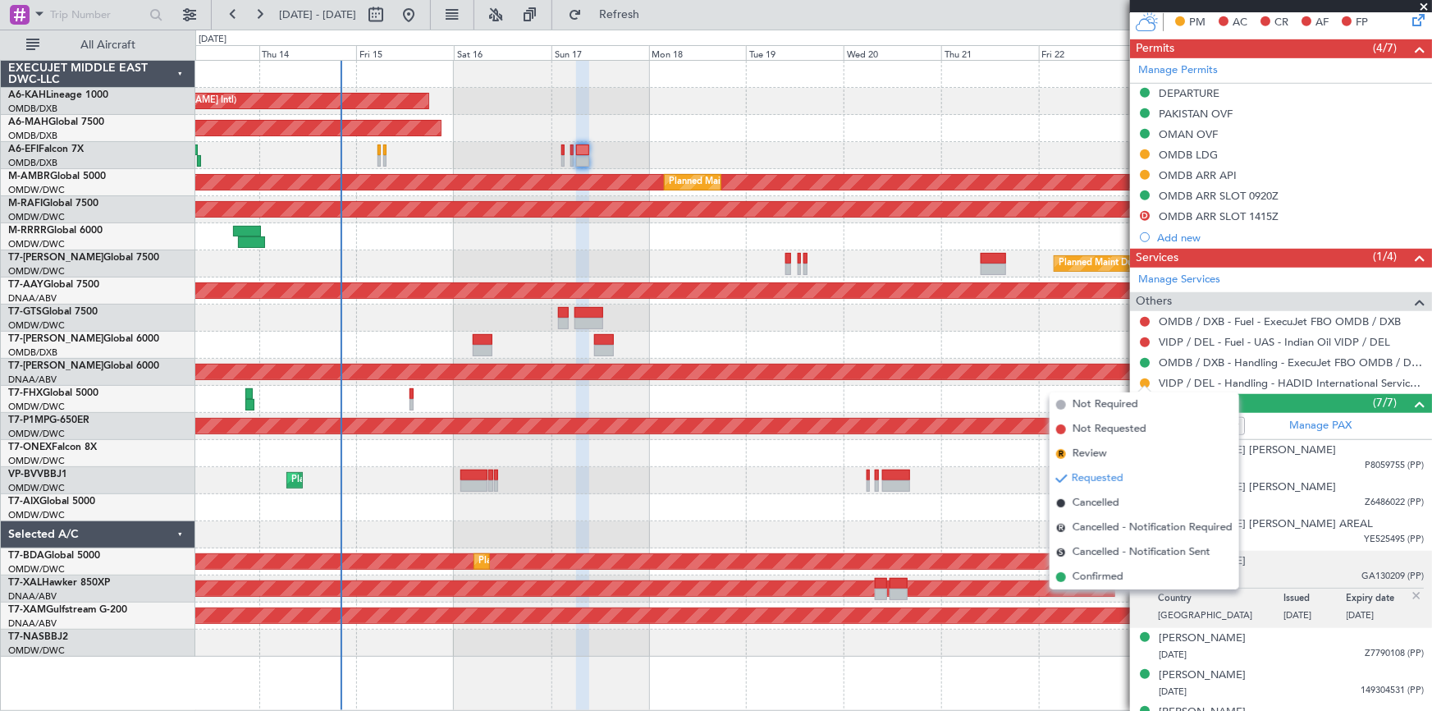
drag, startPoint x: 1092, startPoint y: 574, endPoint x: 1115, endPoint y: 534, distance: 46.3
click at [1095, 574] on span "Confirmed" at bounding box center [1097, 577] width 51 height 16
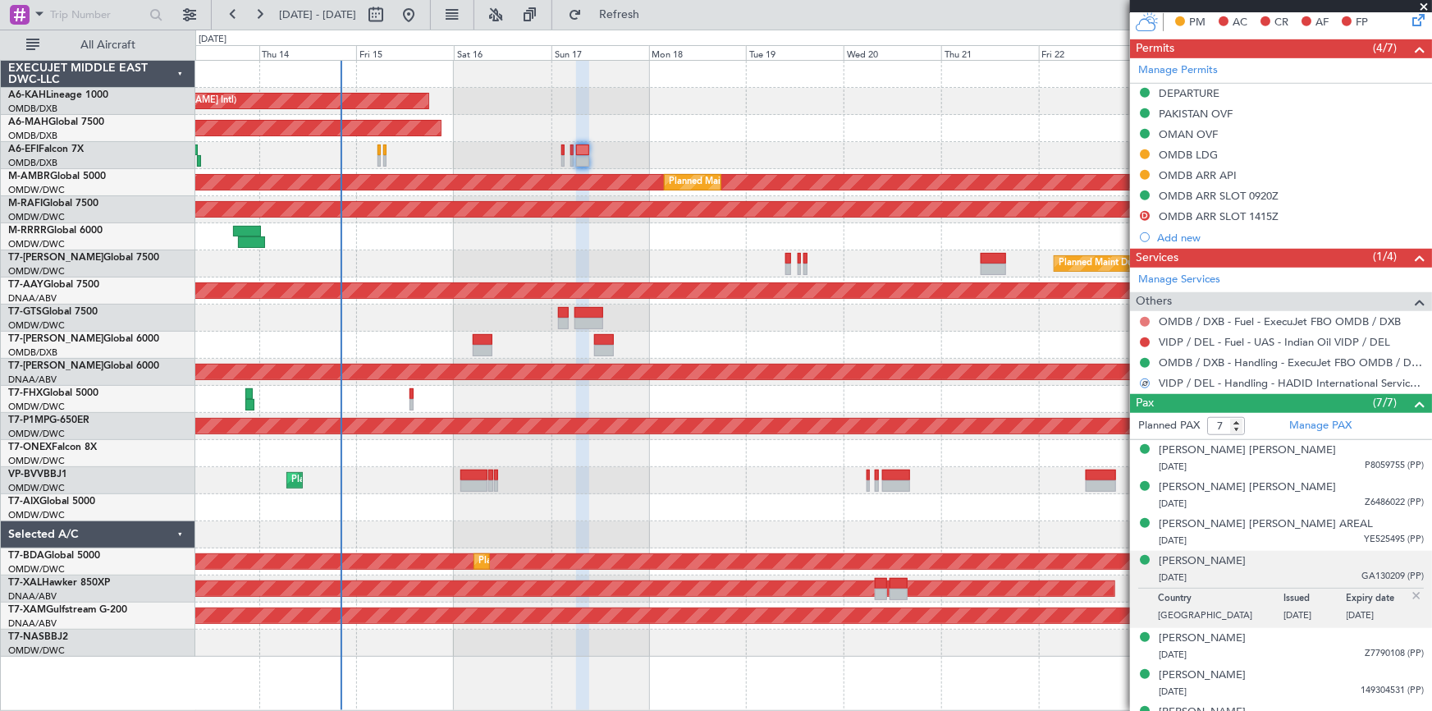
click at [1147, 318] on button at bounding box center [1145, 322] width 10 height 10
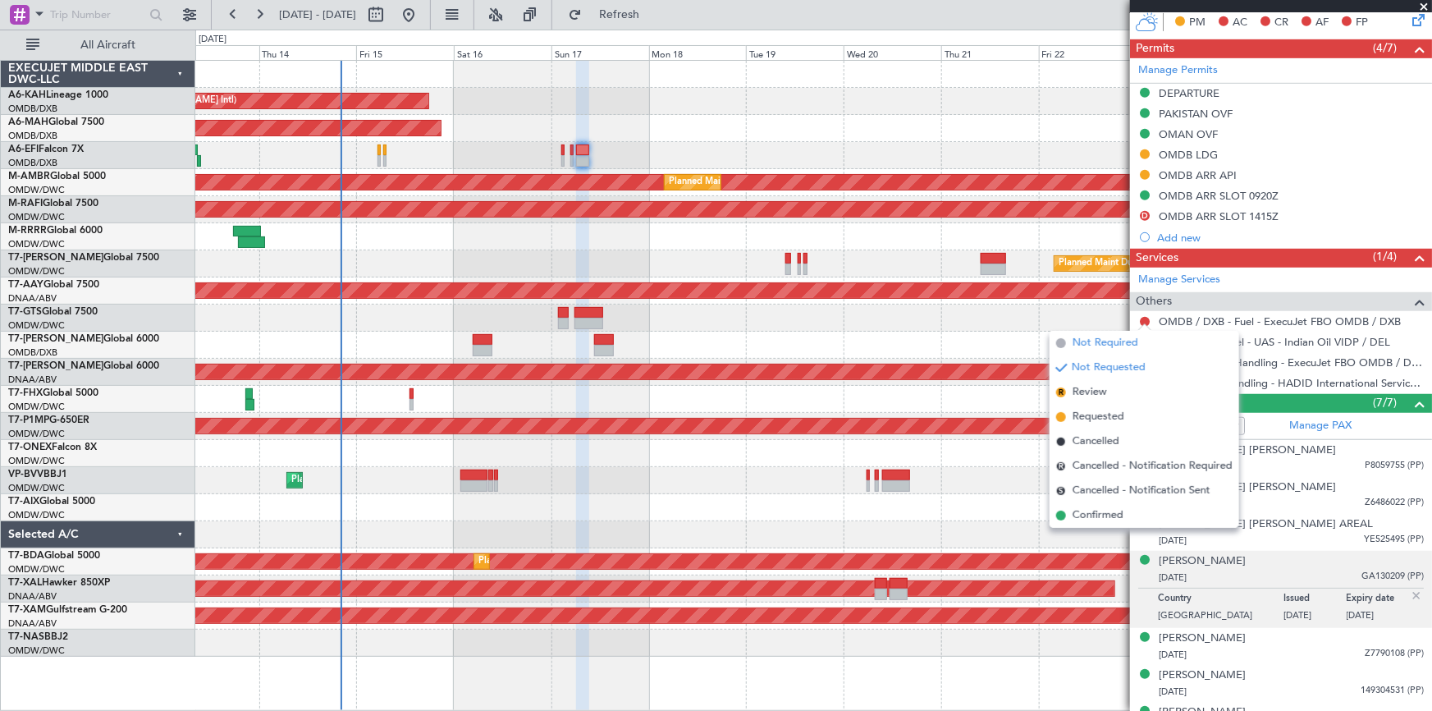
click at [1108, 348] on span "Not Required" at bounding box center [1105, 343] width 66 height 16
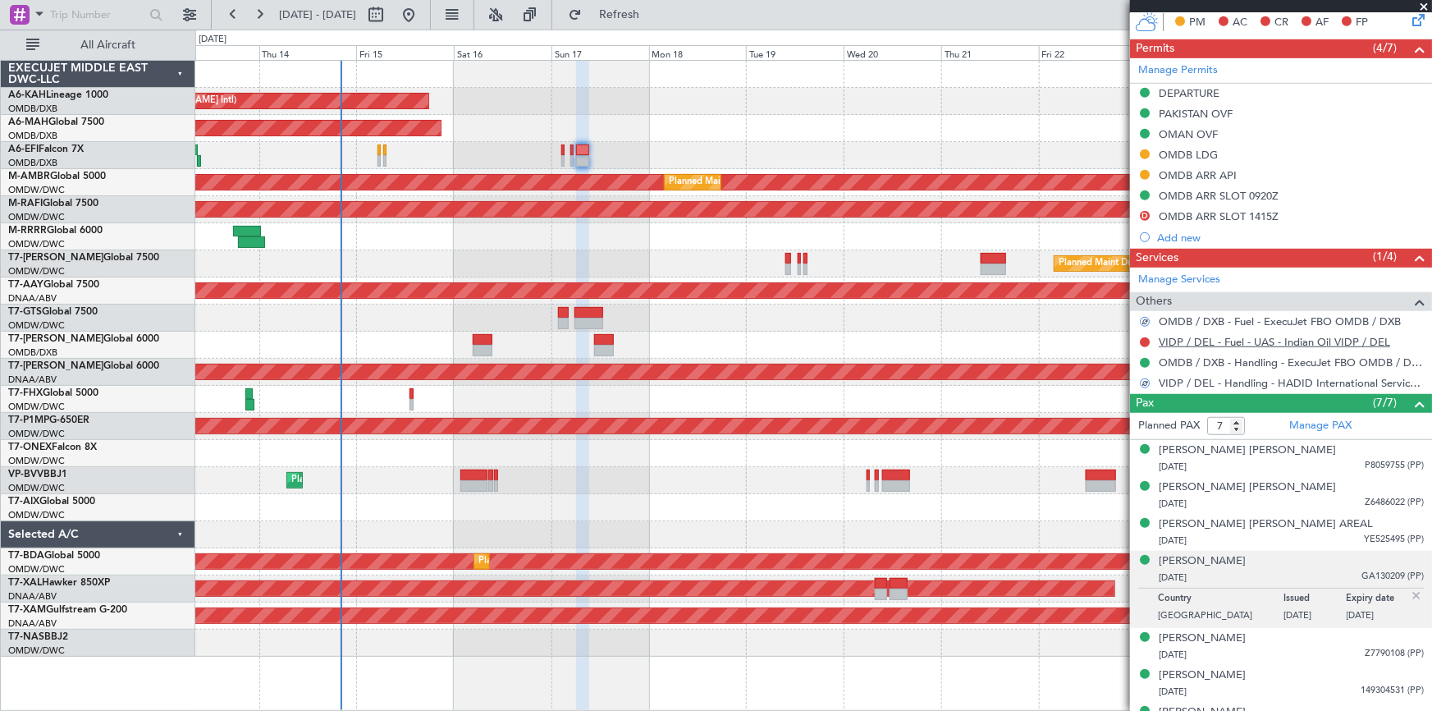
click at [1231, 341] on link "VIDP / DEL - Fuel - UAS - Indian Oil VIDP / DEL" at bounding box center [1274, 342] width 231 height 14
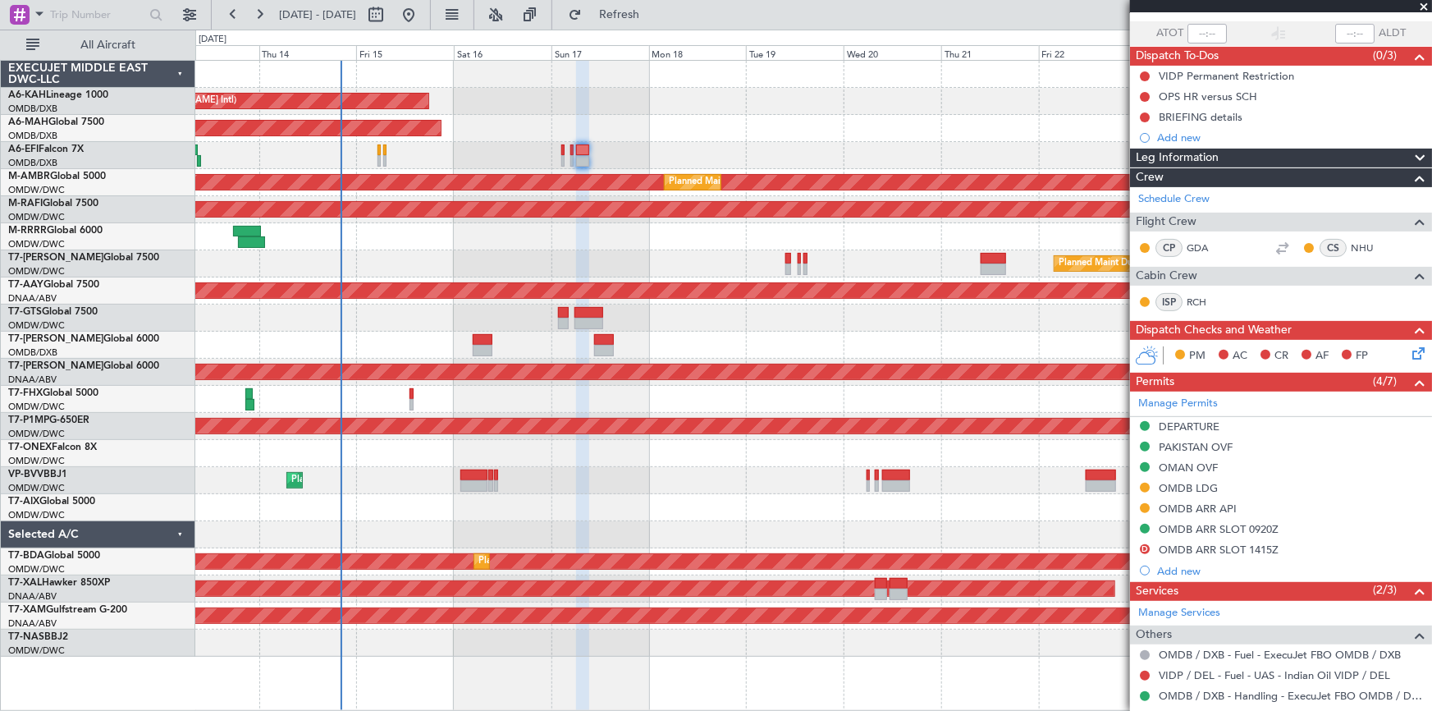
scroll to position [0, 0]
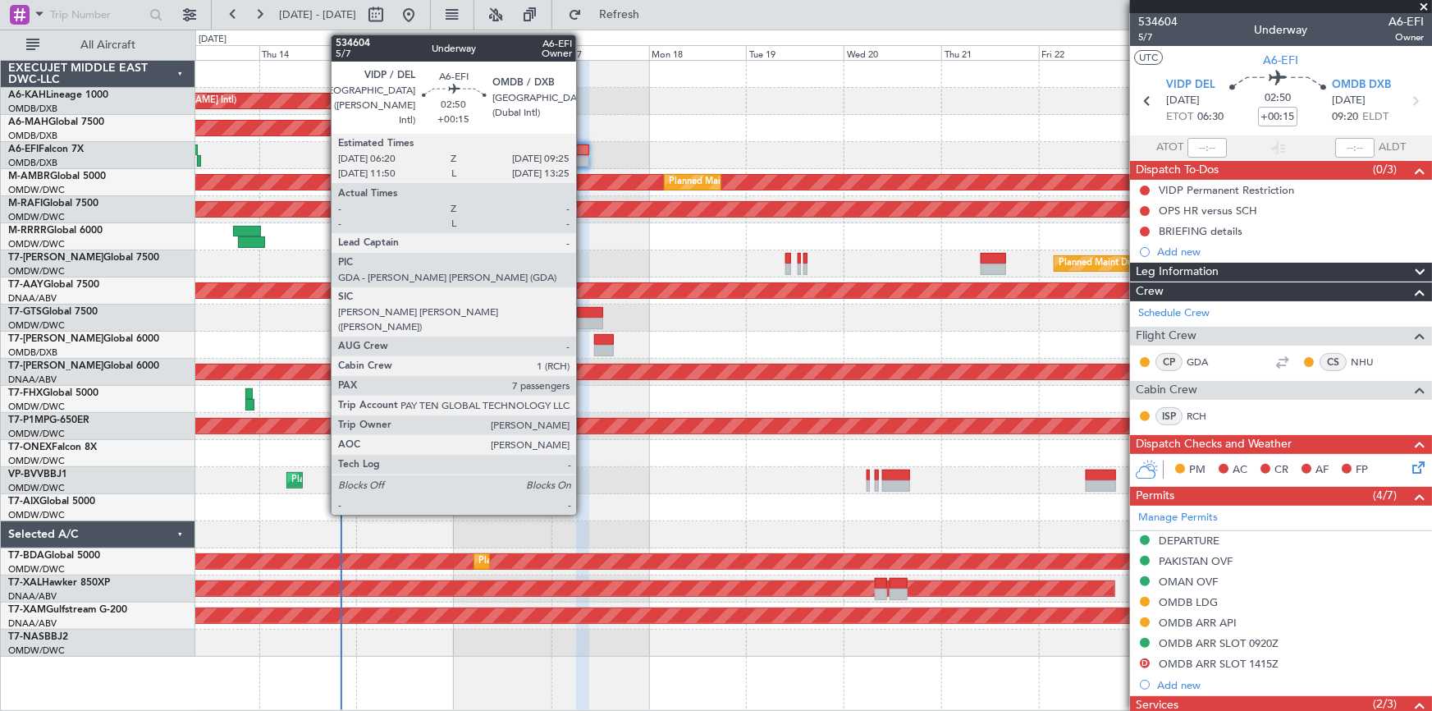
click at [583, 148] on div at bounding box center [582, 149] width 13 height 11
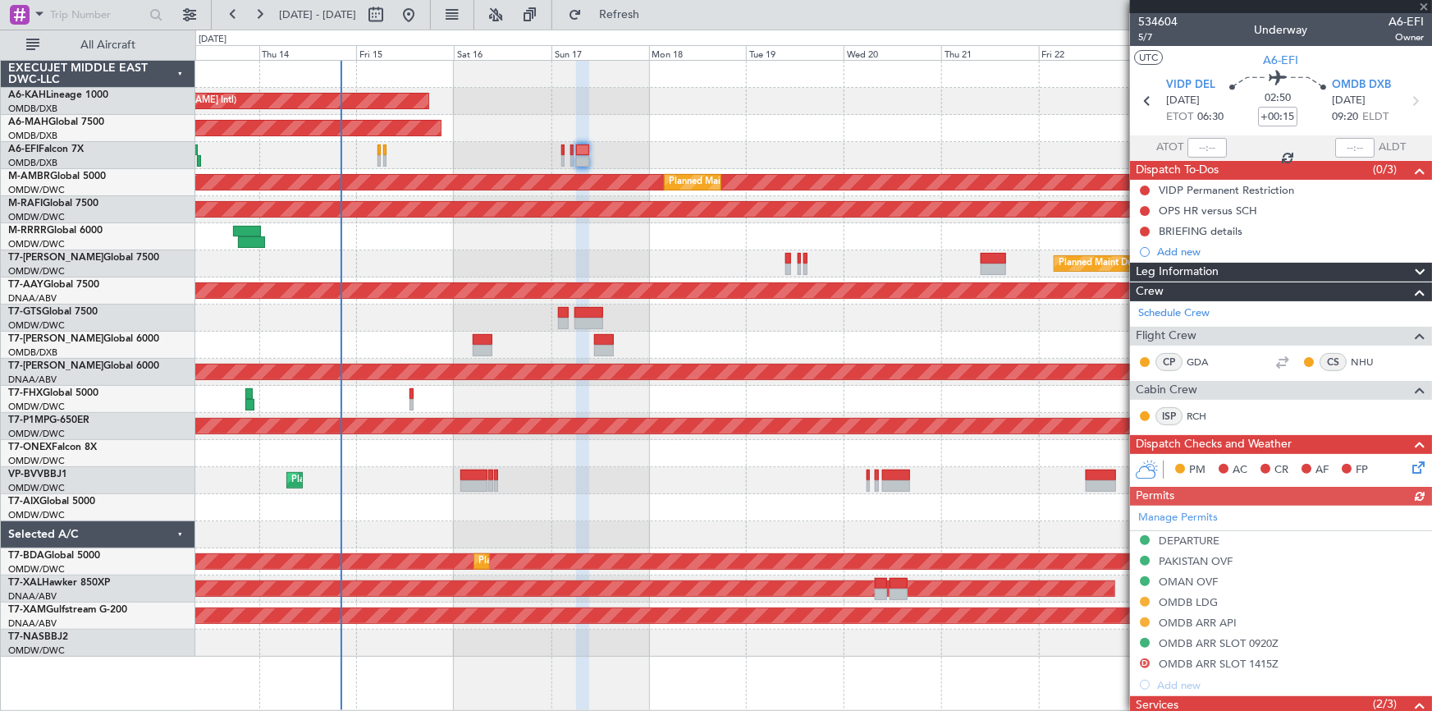
scroll to position [223, 0]
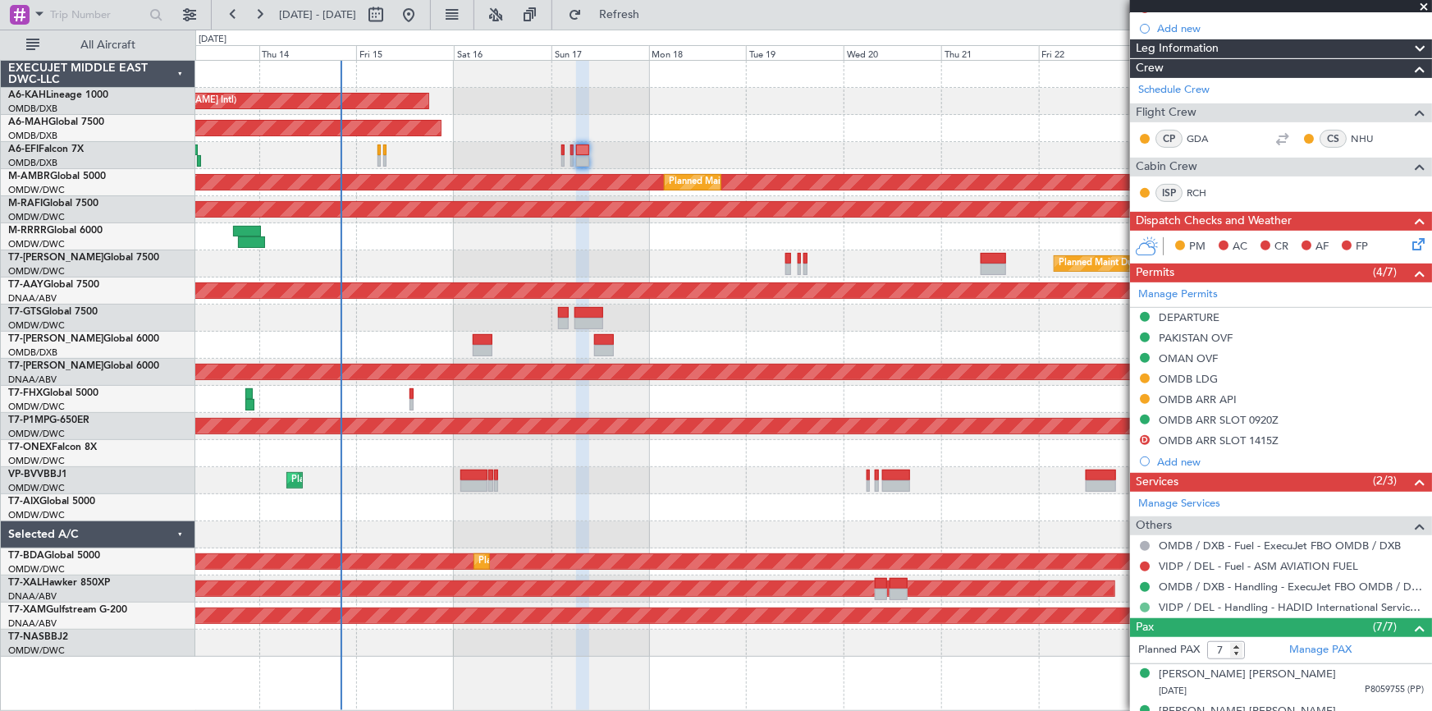
click at [1148, 606] on button at bounding box center [1145, 607] width 10 height 10
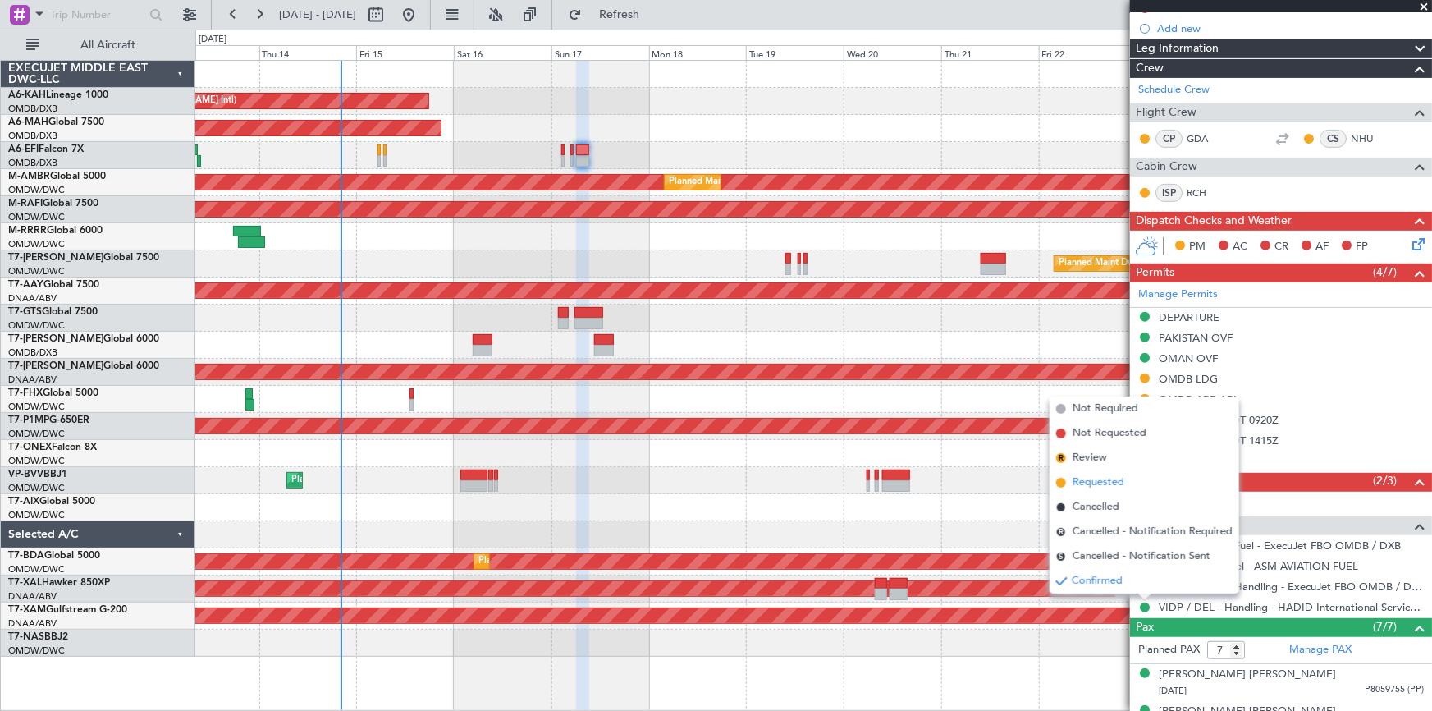
click at [1097, 483] on span "Requested" at bounding box center [1098, 482] width 52 height 16
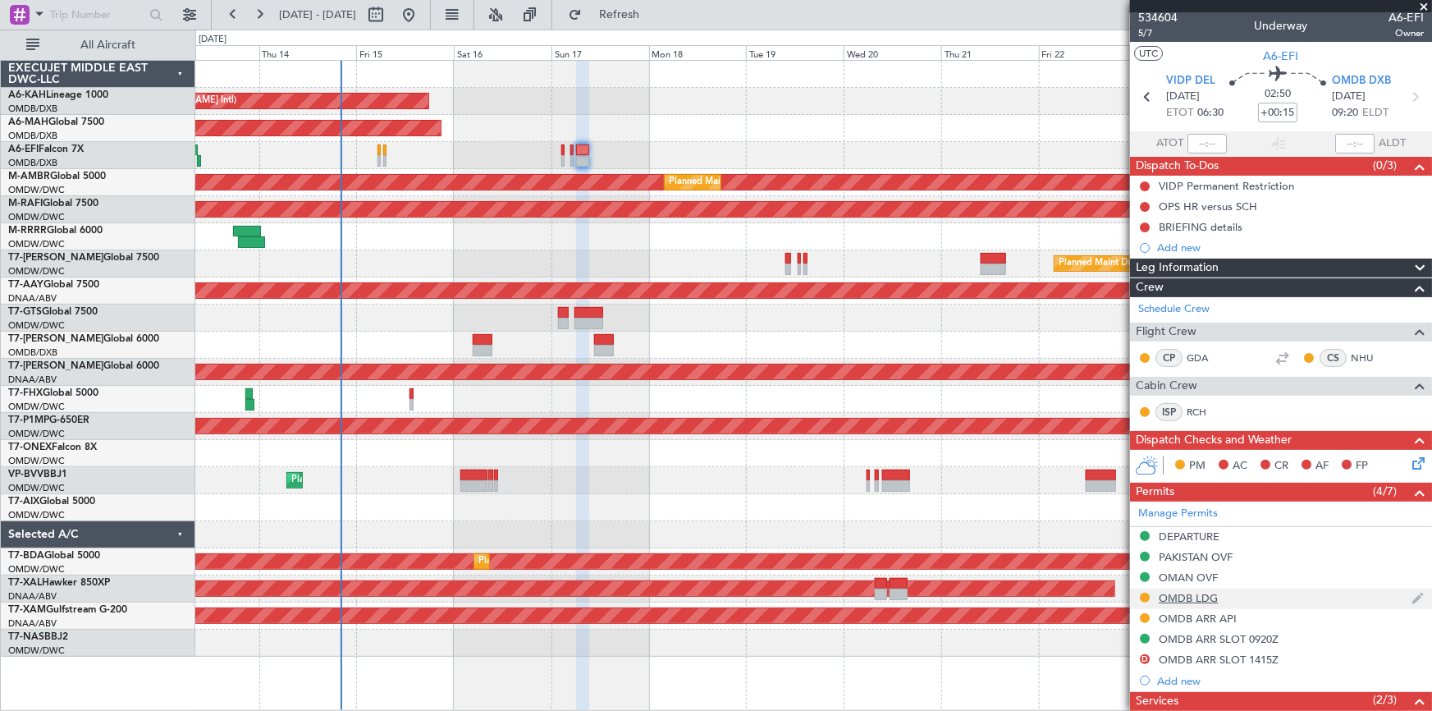
scroll to position [0, 0]
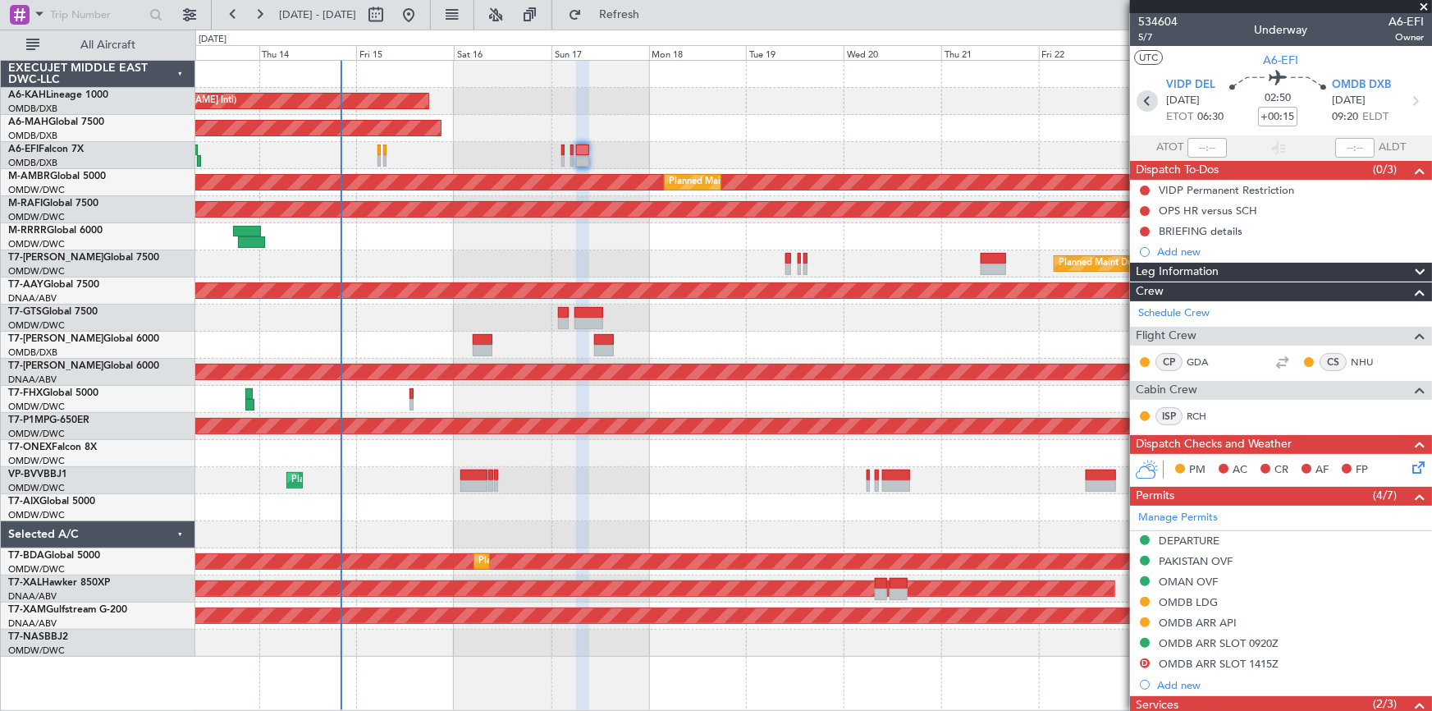
click at [1140, 98] on icon at bounding box center [1146, 100] width 21 height 21
type input "-00:05"
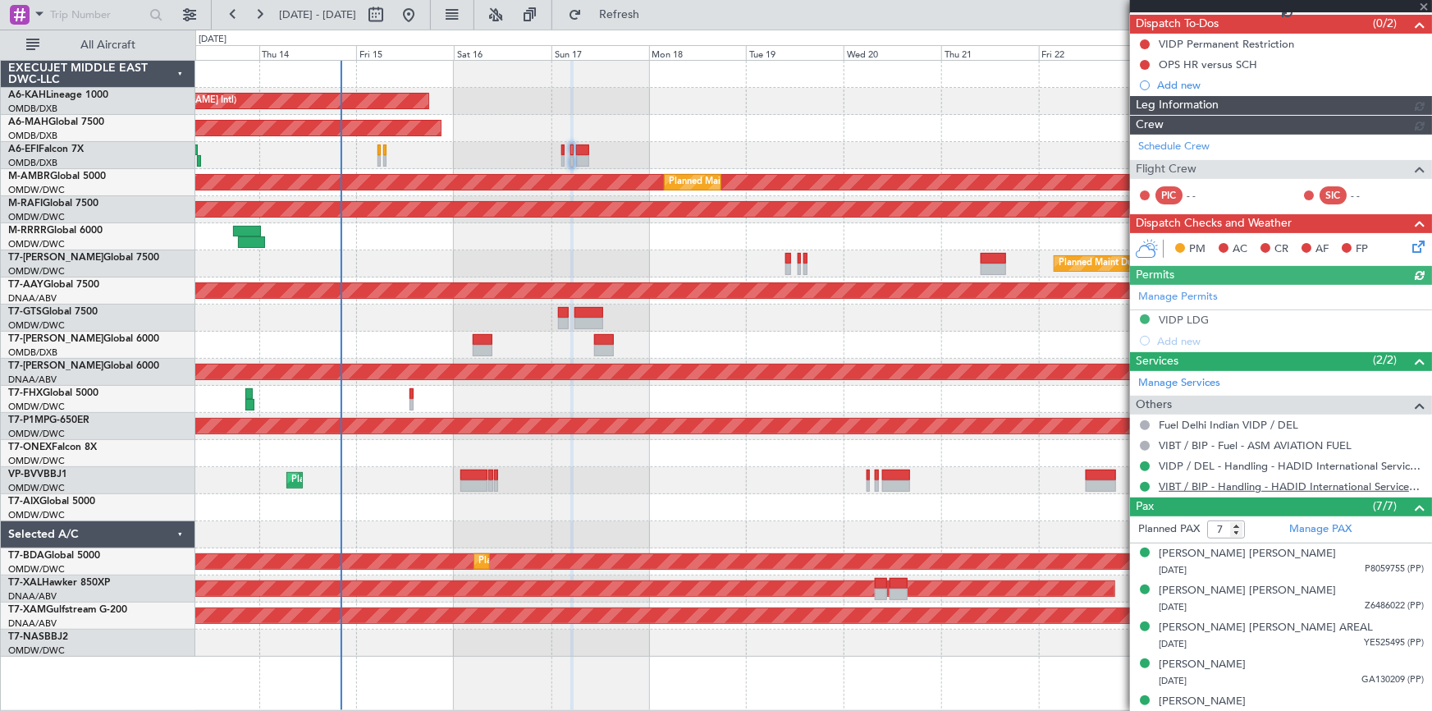
scroll to position [223, 0]
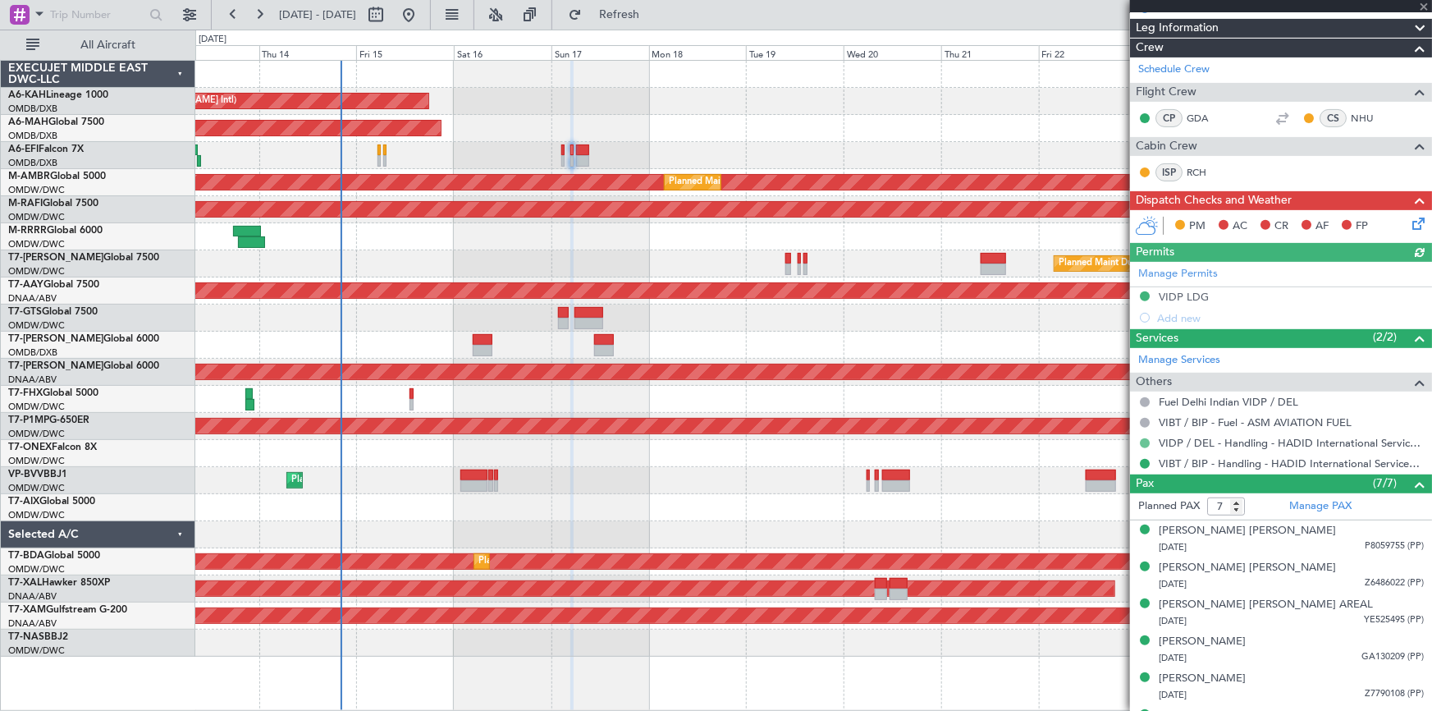
click at [1145, 439] on button at bounding box center [1145, 443] width 10 height 10
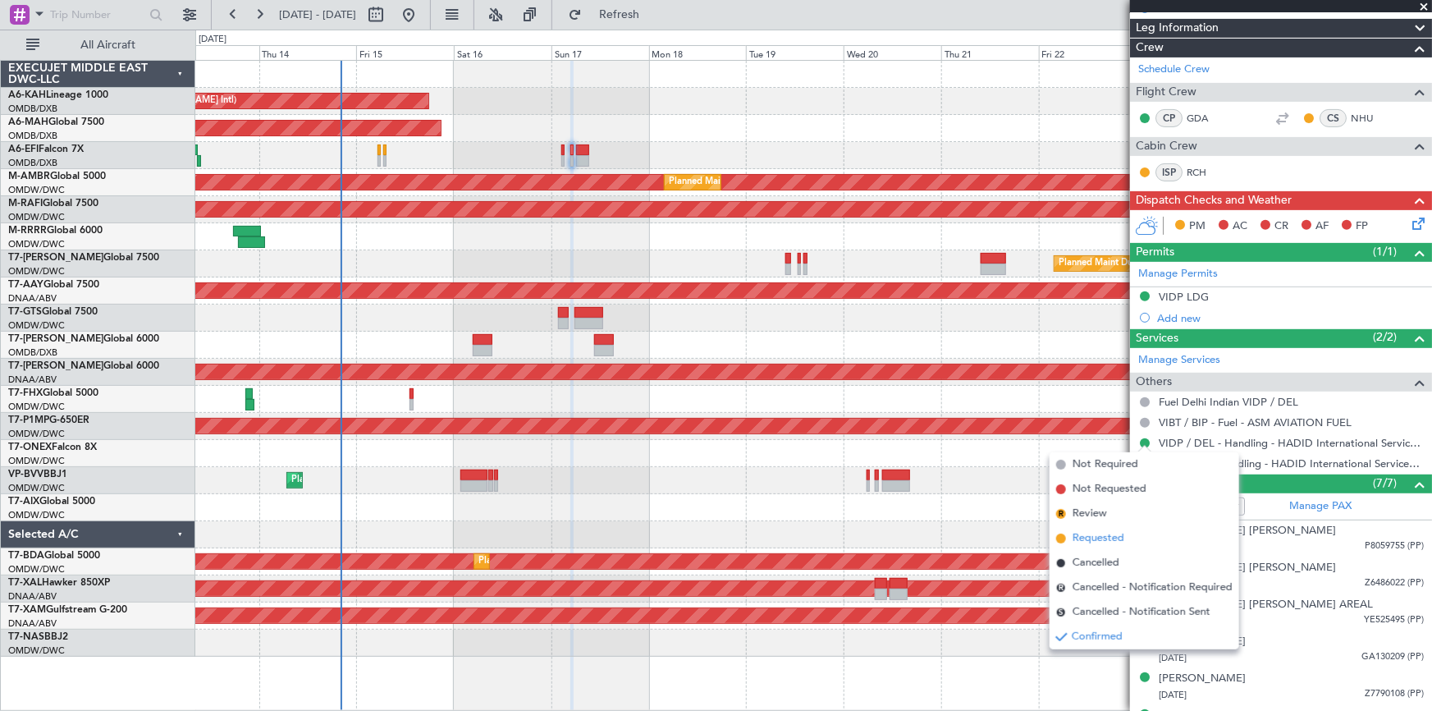
click at [1099, 535] on span "Requested" at bounding box center [1098, 538] width 52 height 16
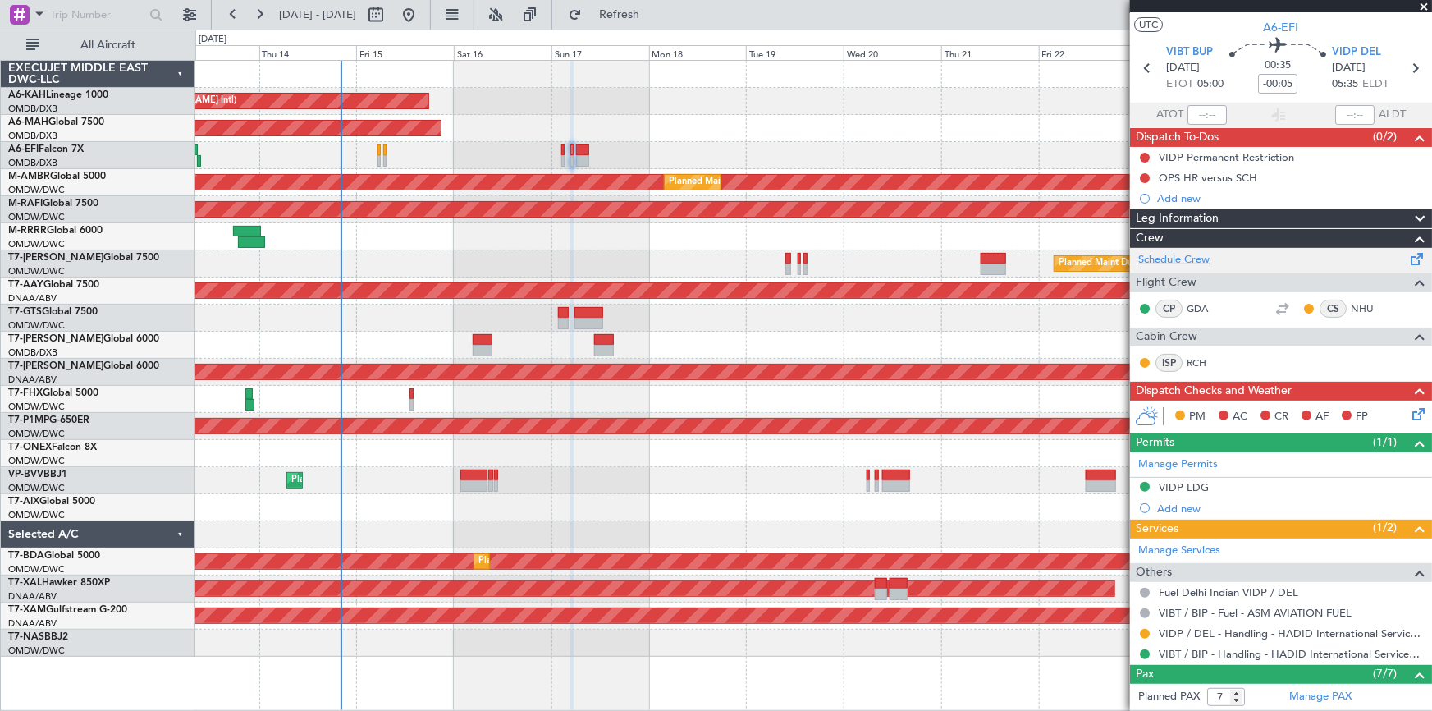
scroll to position [0, 0]
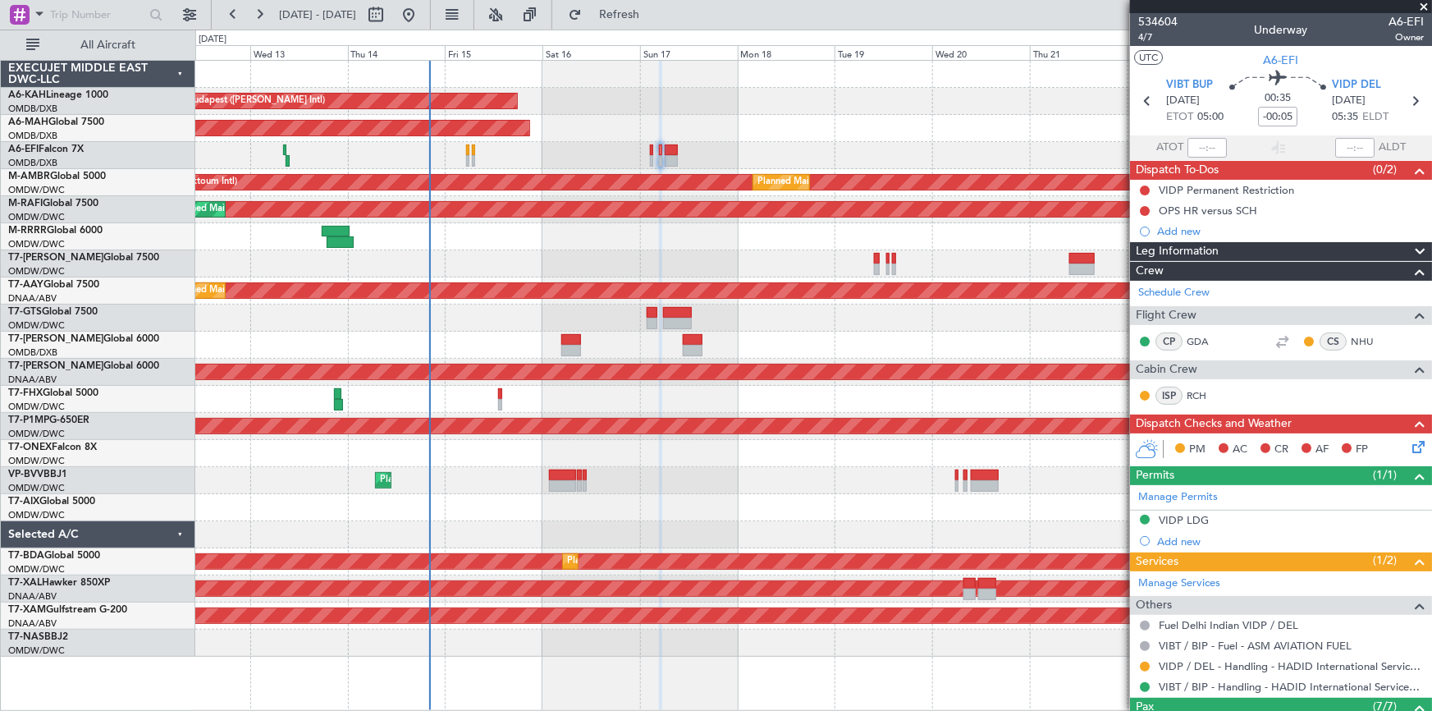
click at [553, 108] on div "Unplanned Maint Budapest ([PERSON_NAME] Intl)" at bounding box center [813, 101] width 1236 height 27
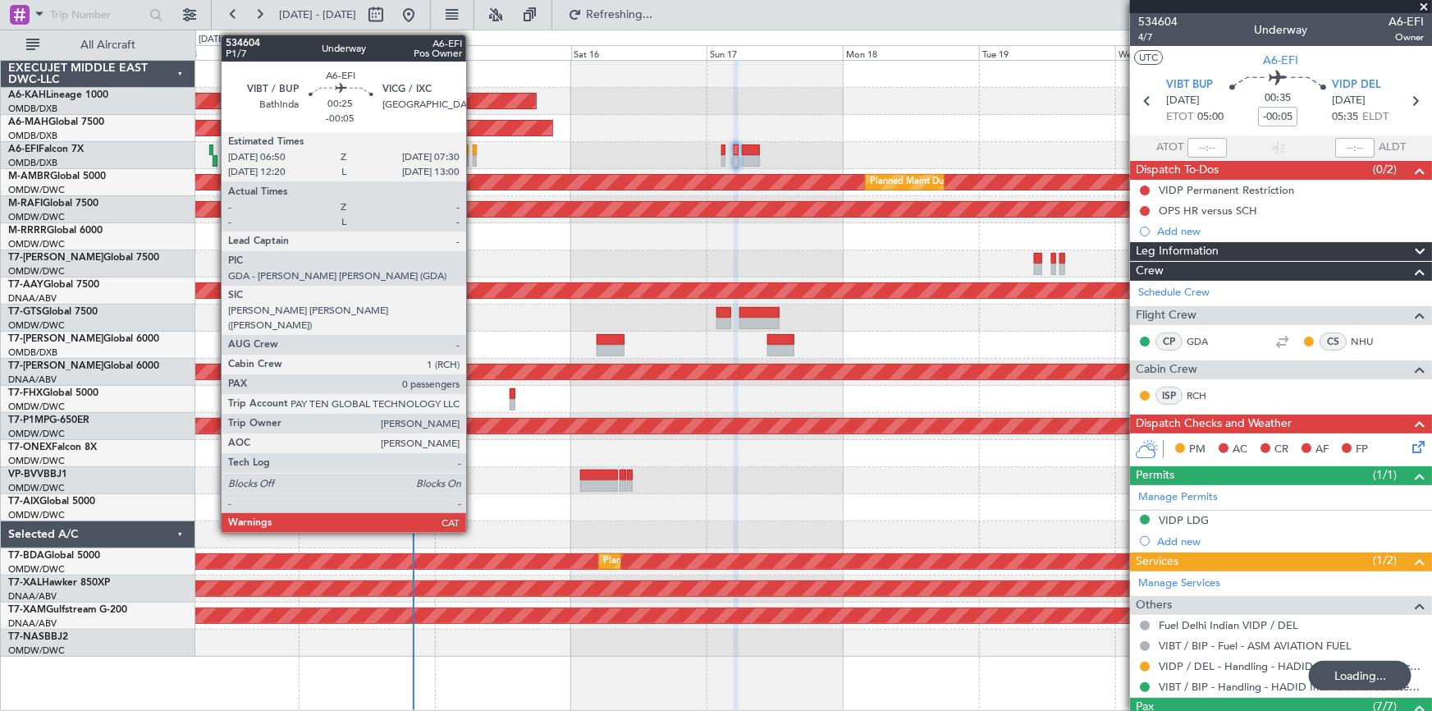
click at [473, 149] on div at bounding box center [475, 149] width 4 height 11
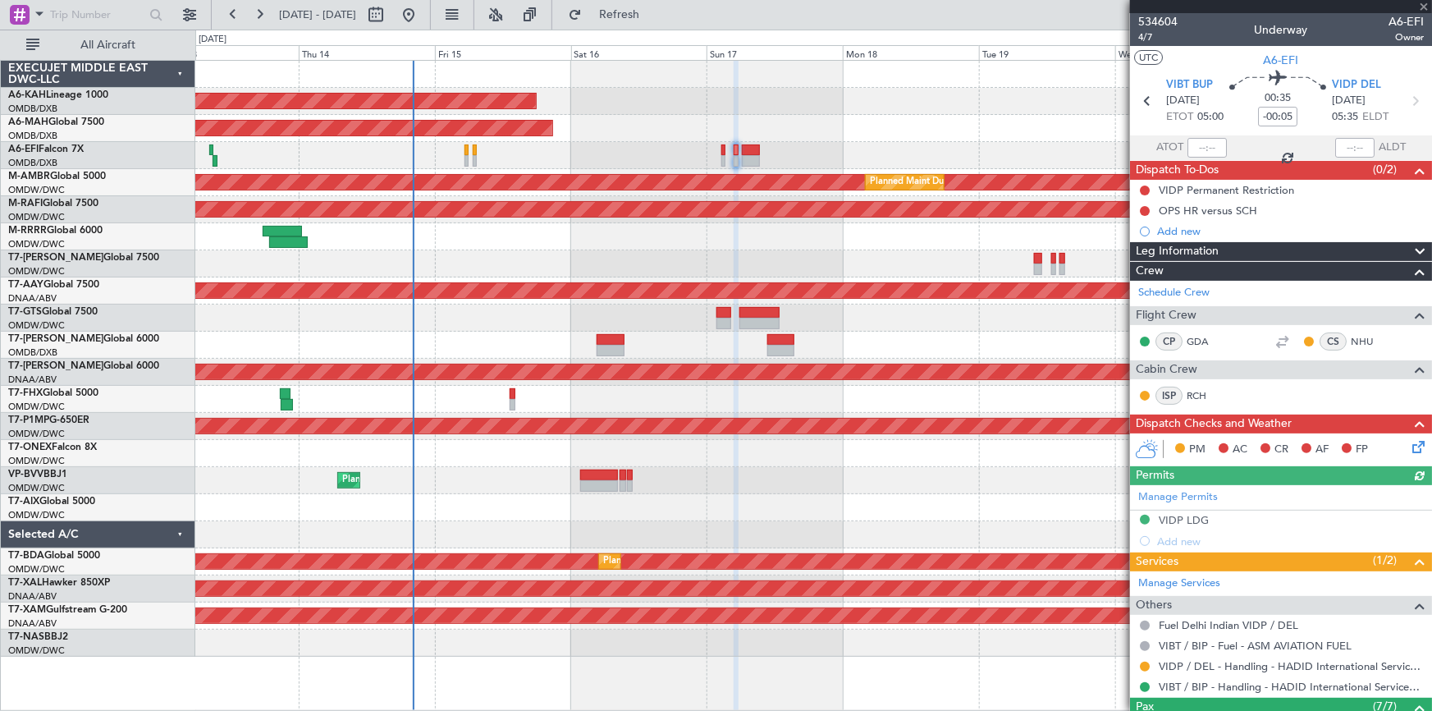
type input "0"
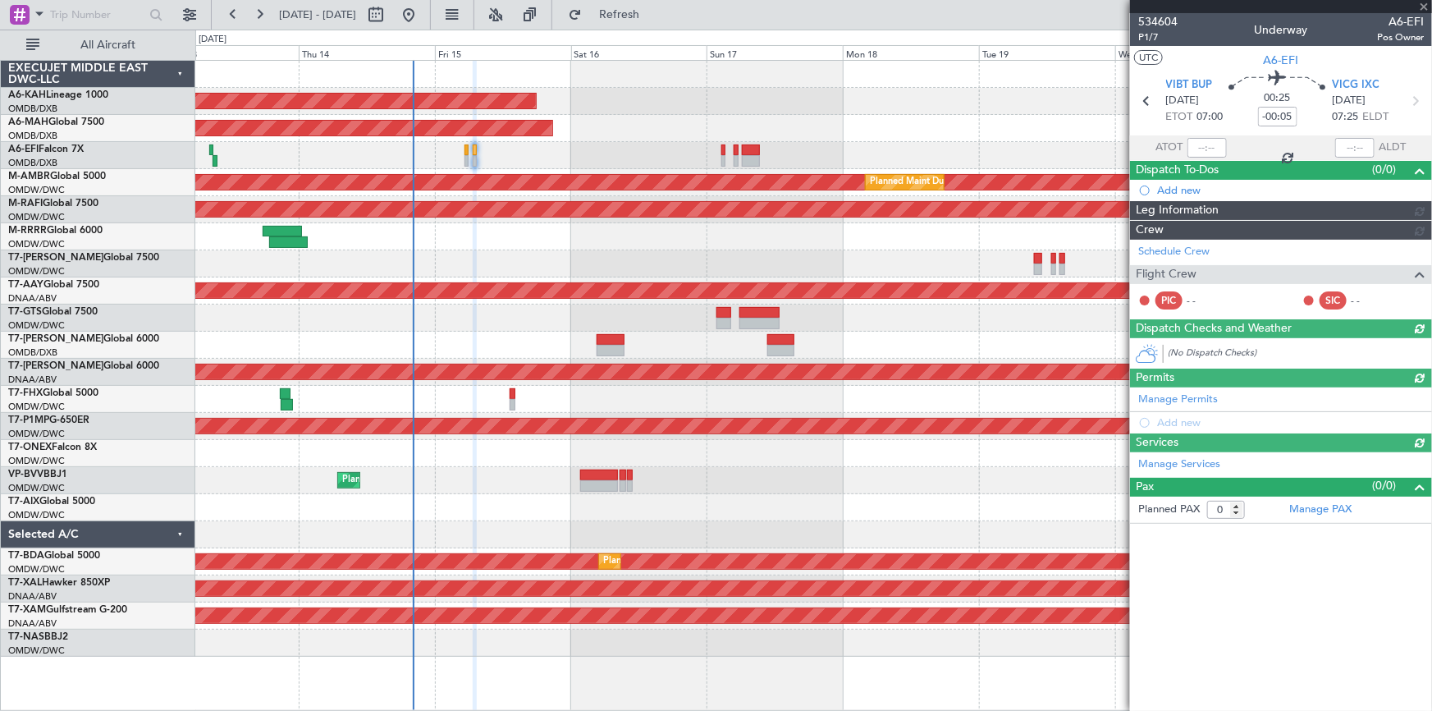
type input "Dherander Fithani (DHF)"
type input "7027"
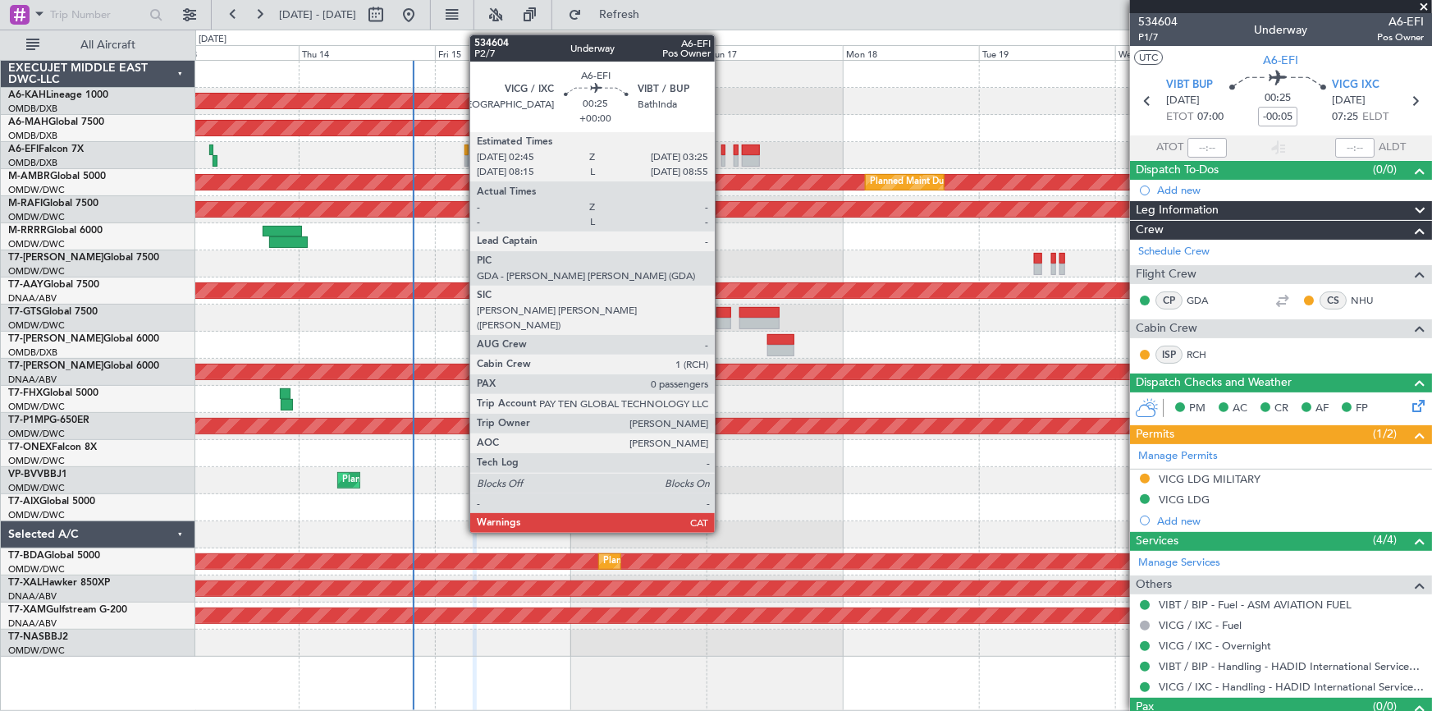
click at [722, 151] on div at bounding box center [723, 149] width 4 height 11
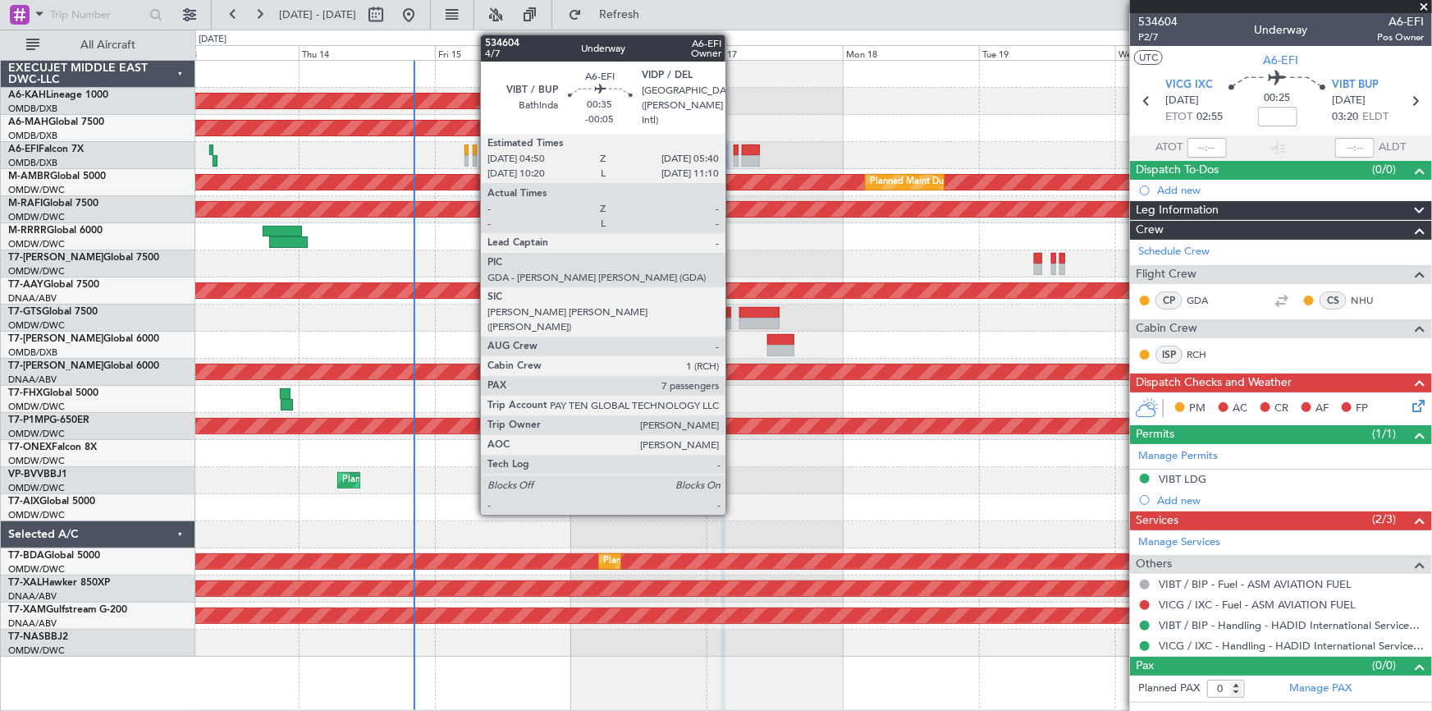
click at [734, 149] on div at bounding box center [736, 149] width 5 height 11
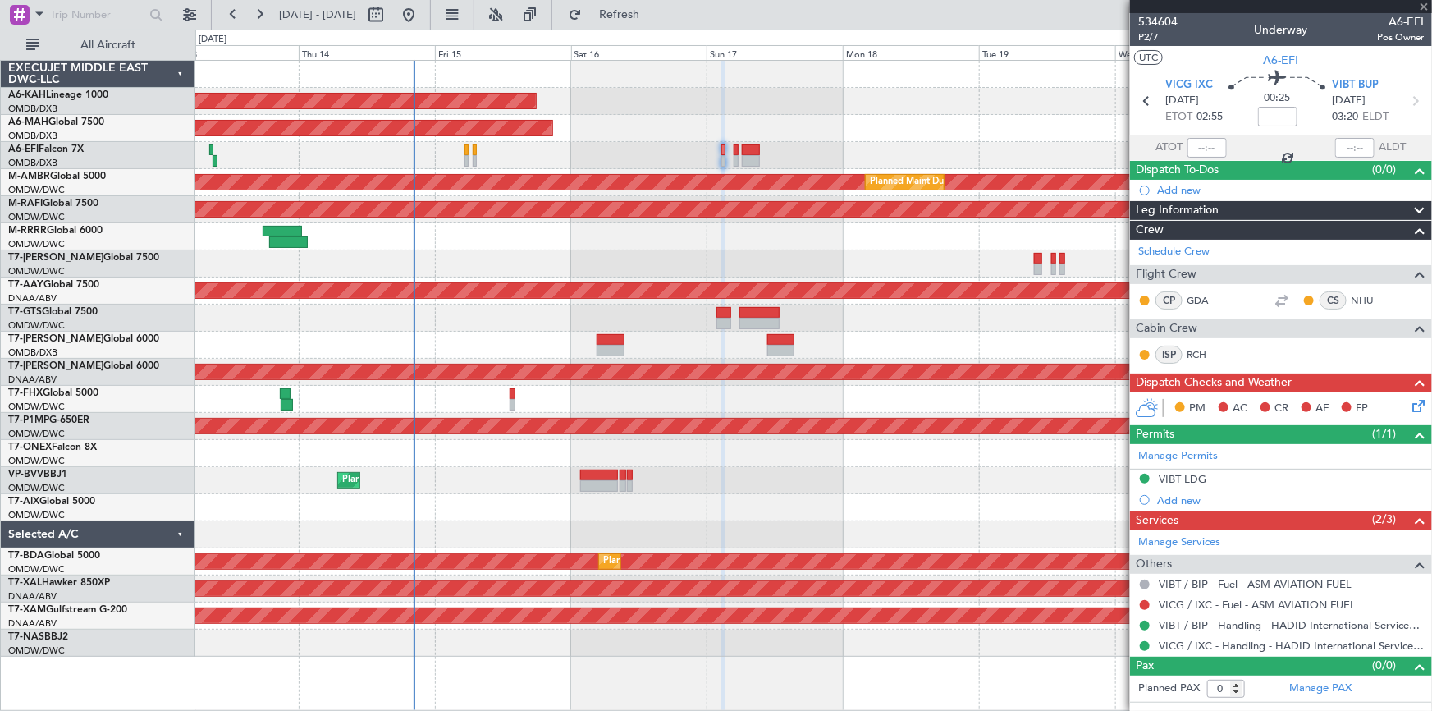
type input "-00:05"
type input "7"
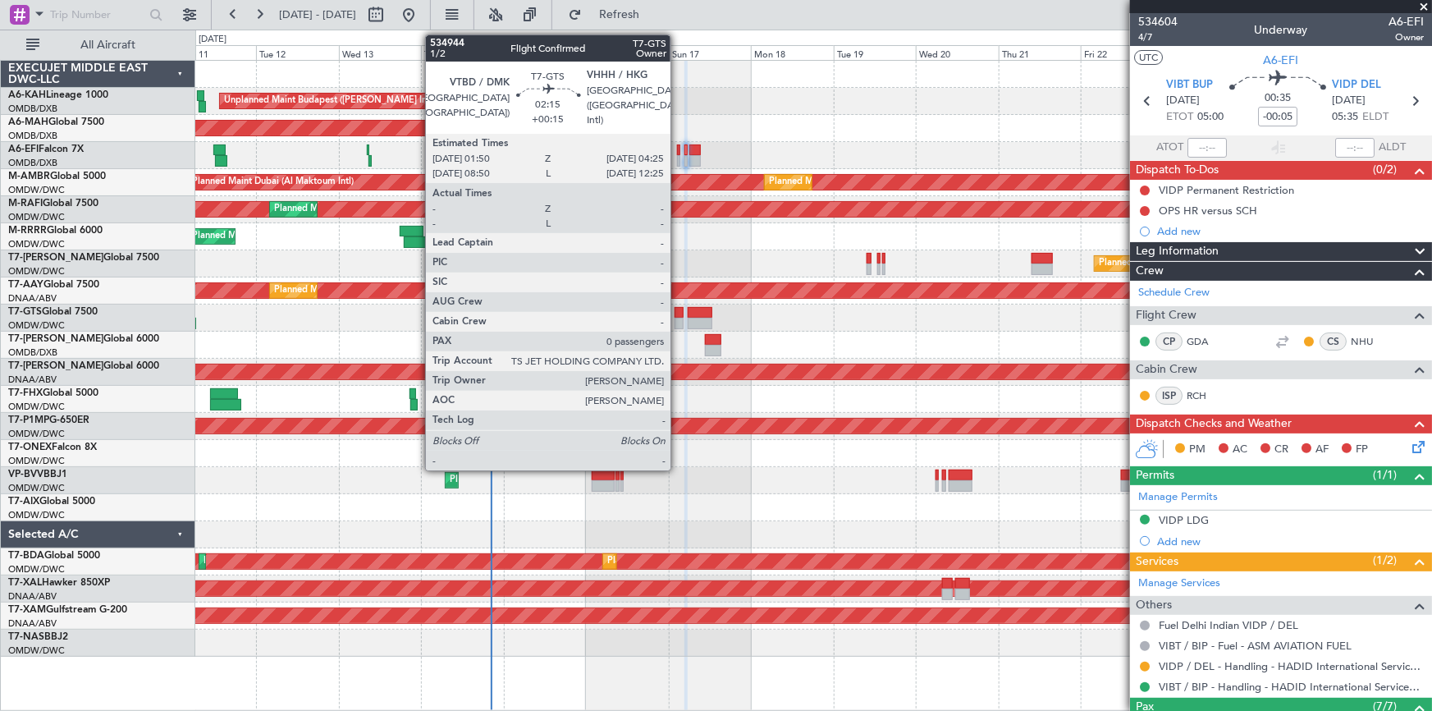
click at [678, 309] on div at bounding box center [678, 312] width 9 height 11
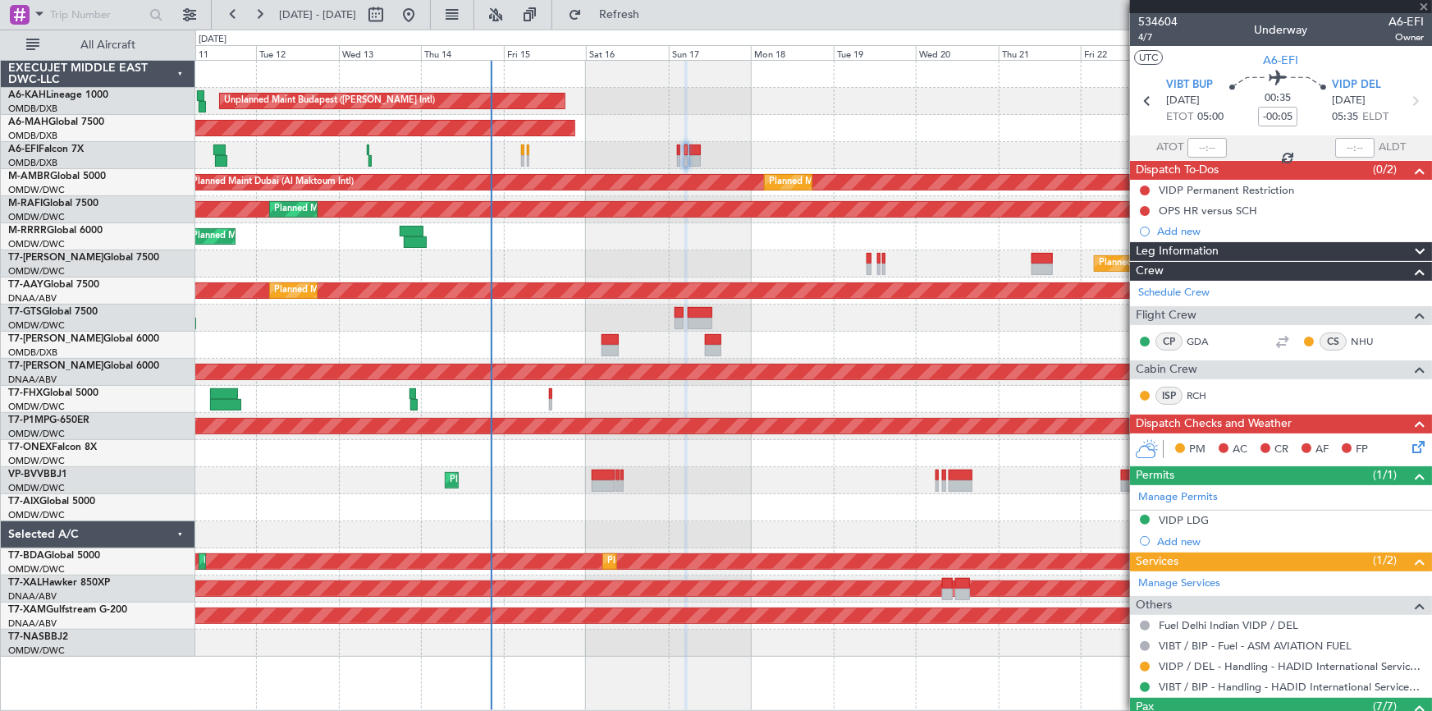
type input "+00:15"
type input "0"
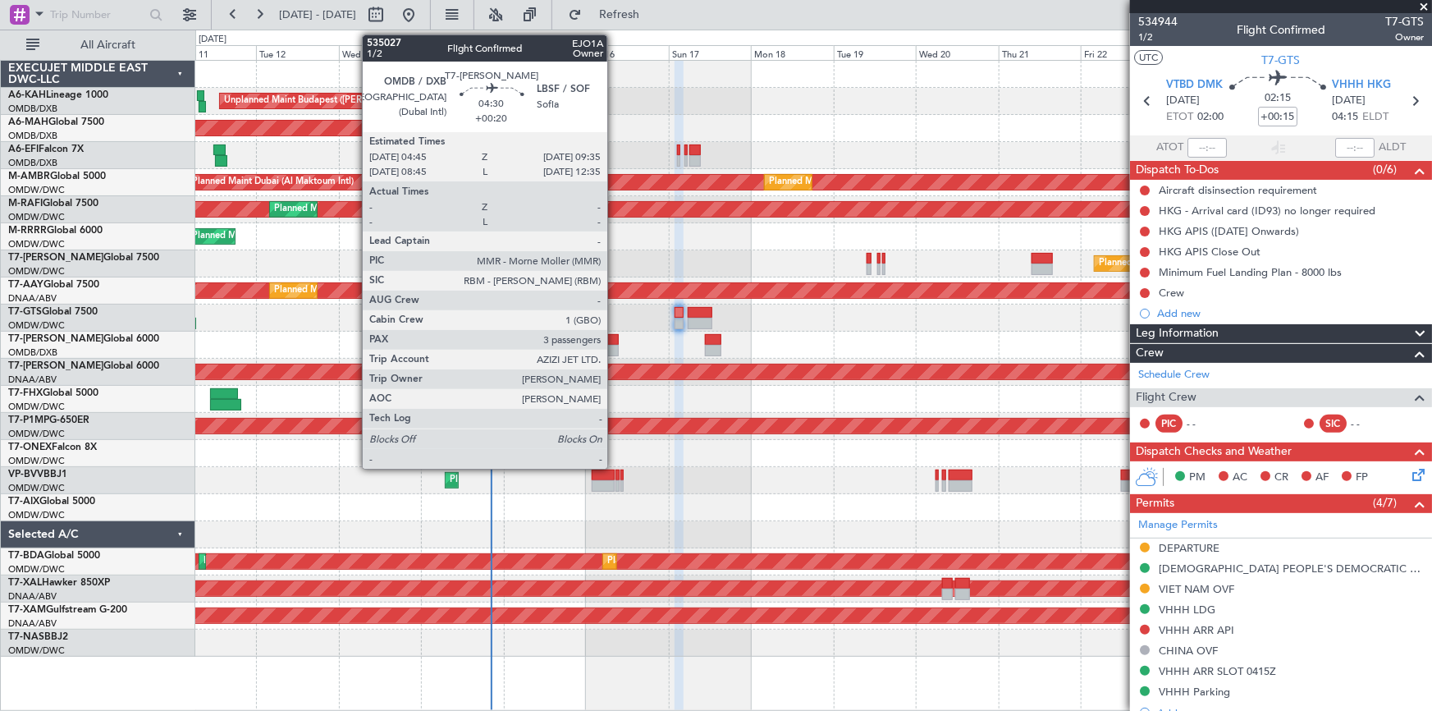
click at [615, 340] on div at bounding box center [609, 339] width 17 height 11
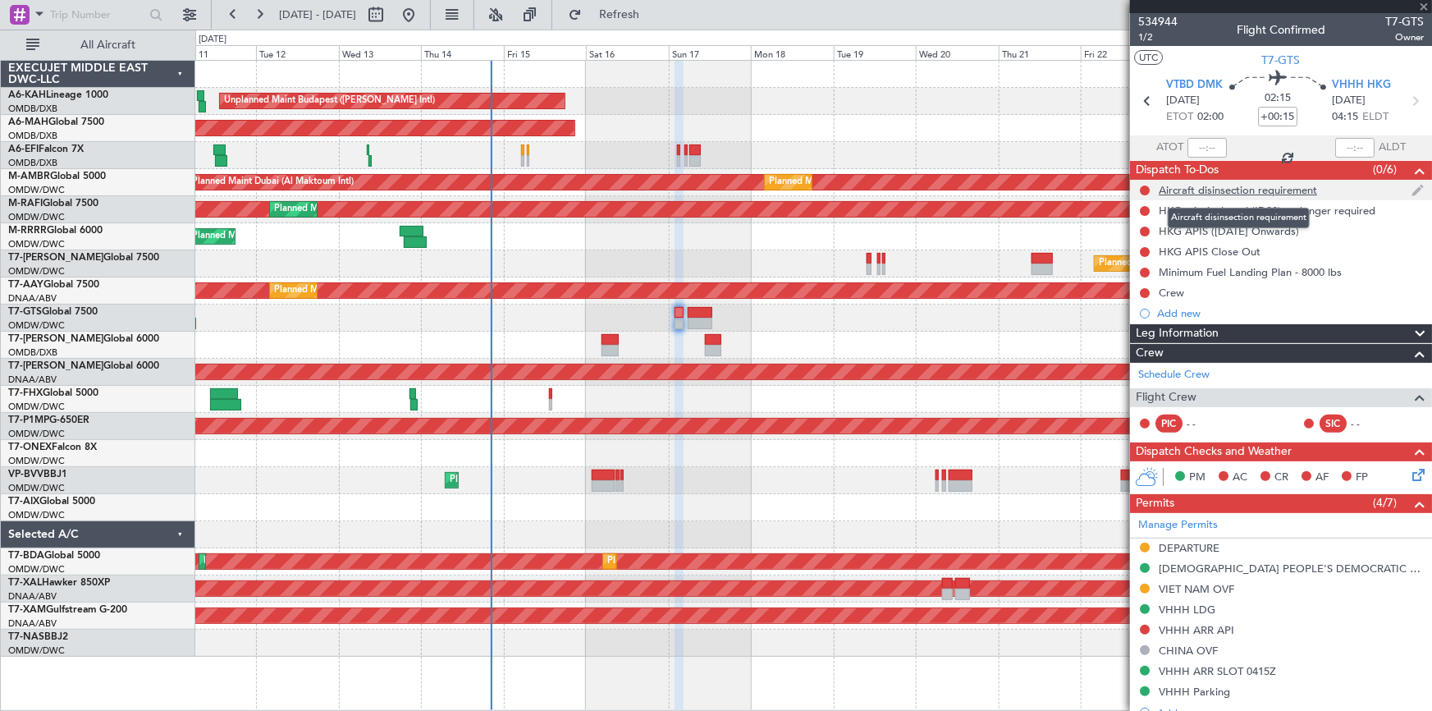
type input "+00:20"
type input "3"
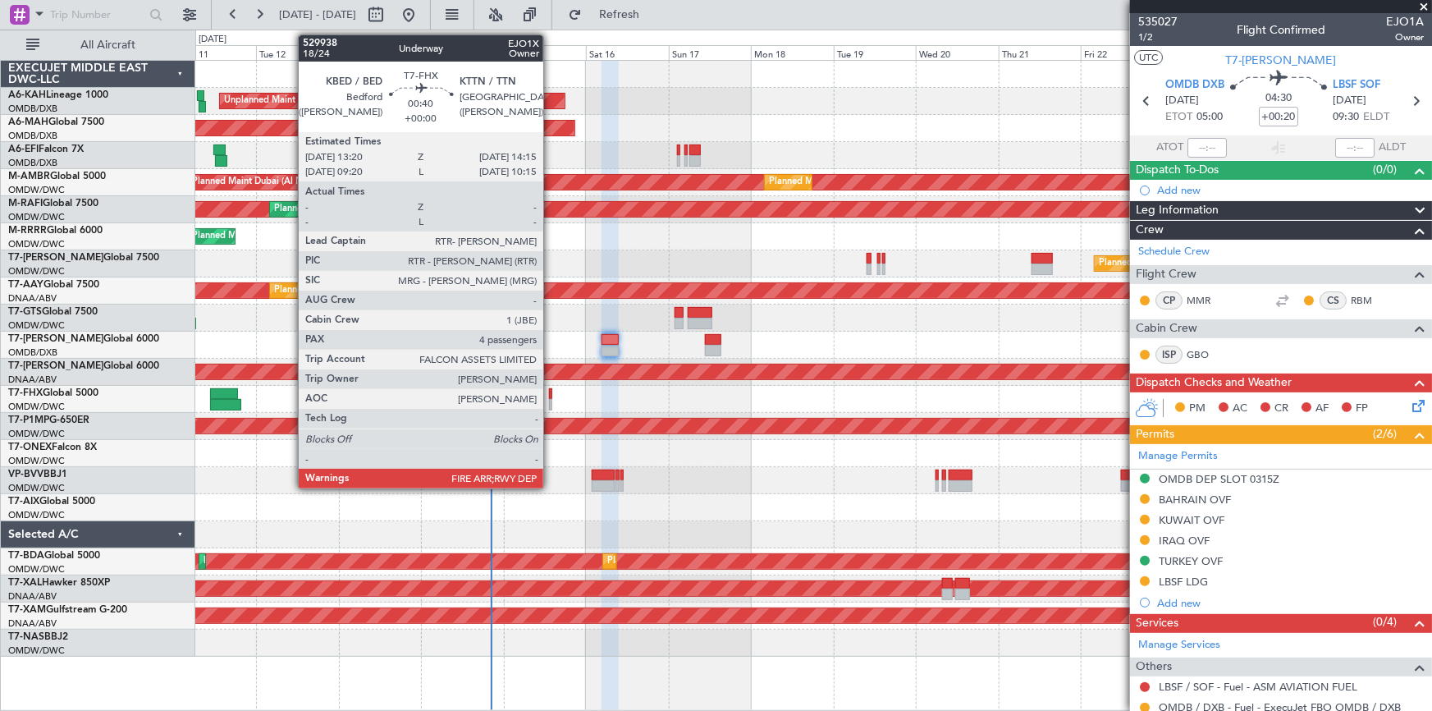
click at [551, 392] on div at bounding box center [550, 393] width 3 height 11
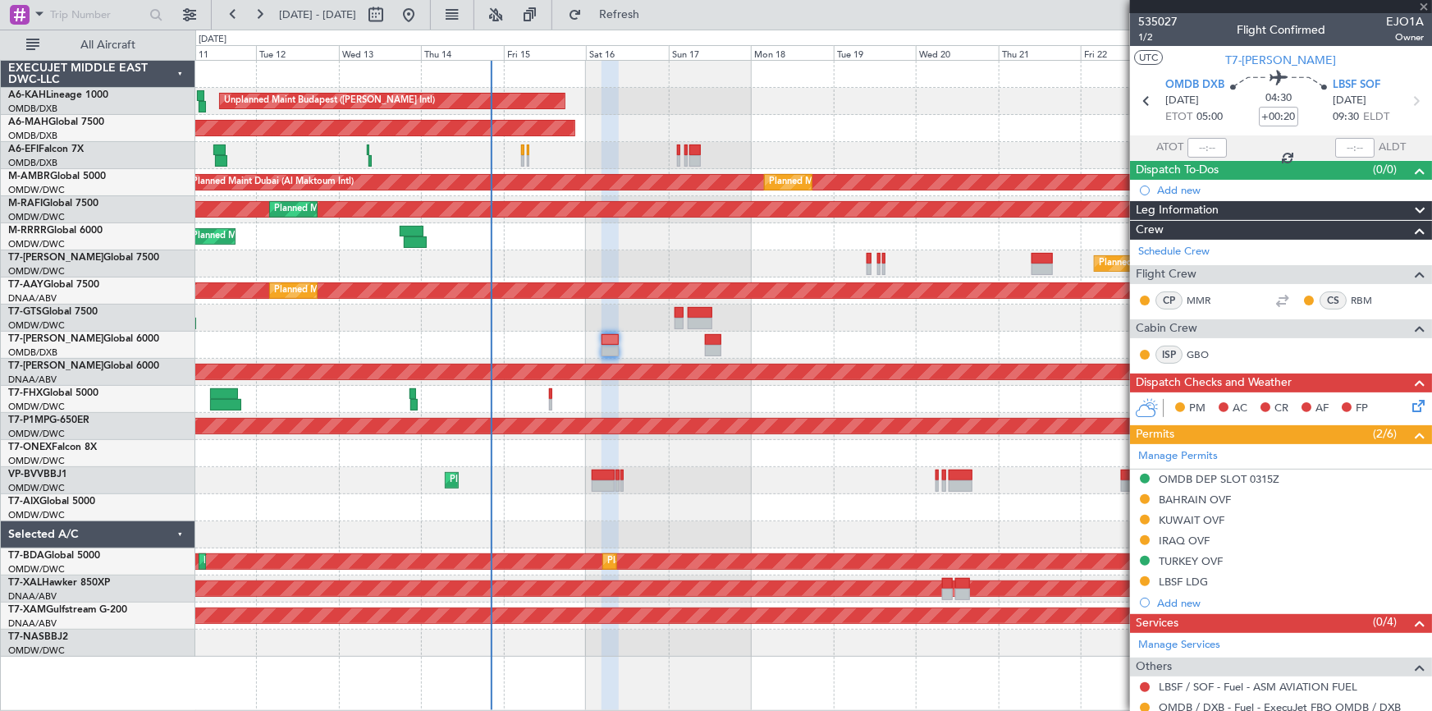
type input "4"
